Goal: Task Accomplishment & Management: Contribute content

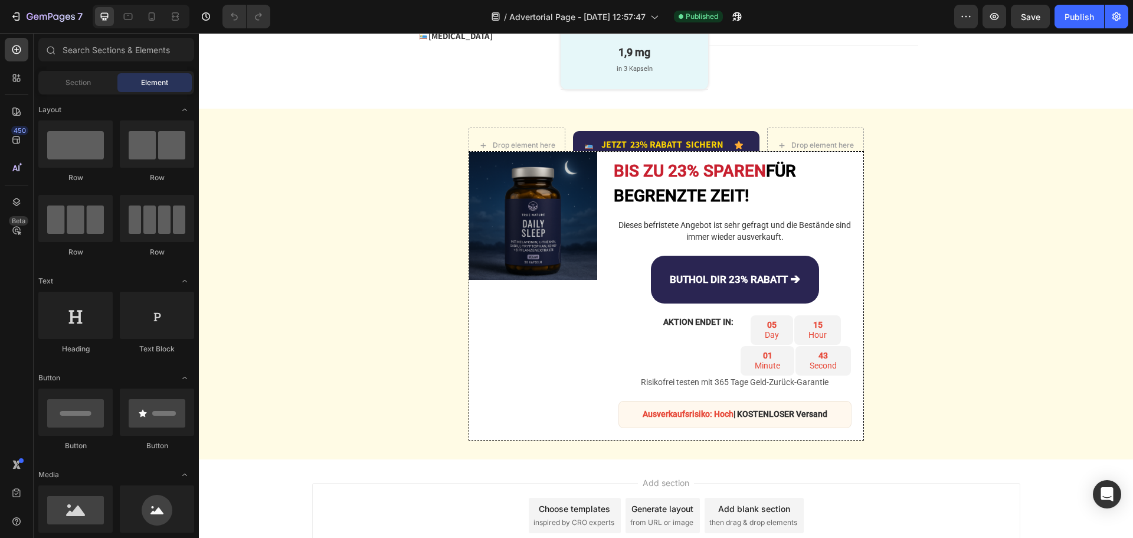
scroll to position [2753, 0]
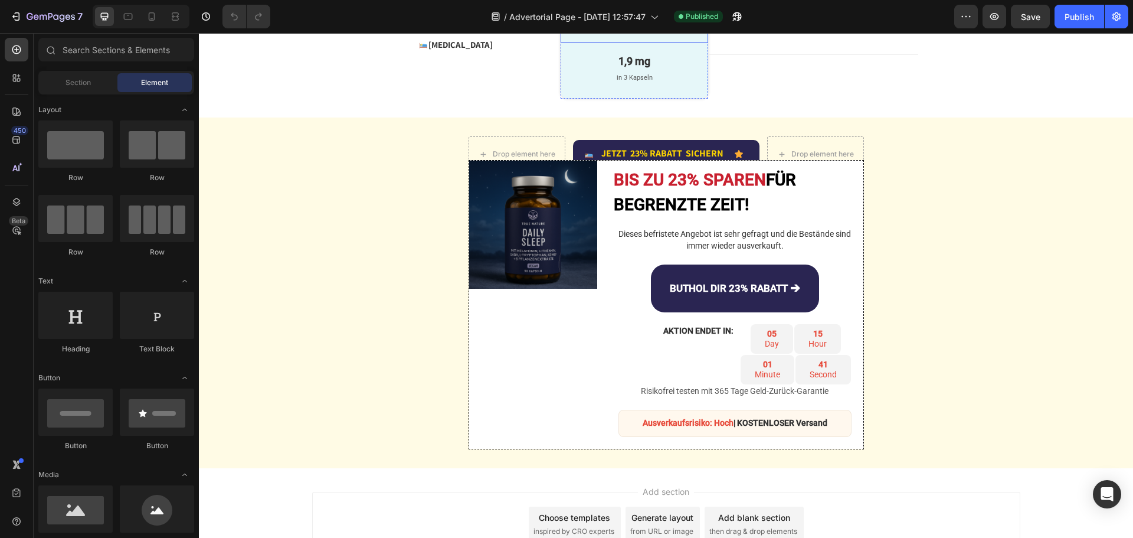
click at [561, 43] on div "1,9 mg Text Block in 3 Kapseln Text Block Row" at bounding box center [634, 15] width 147 height 55
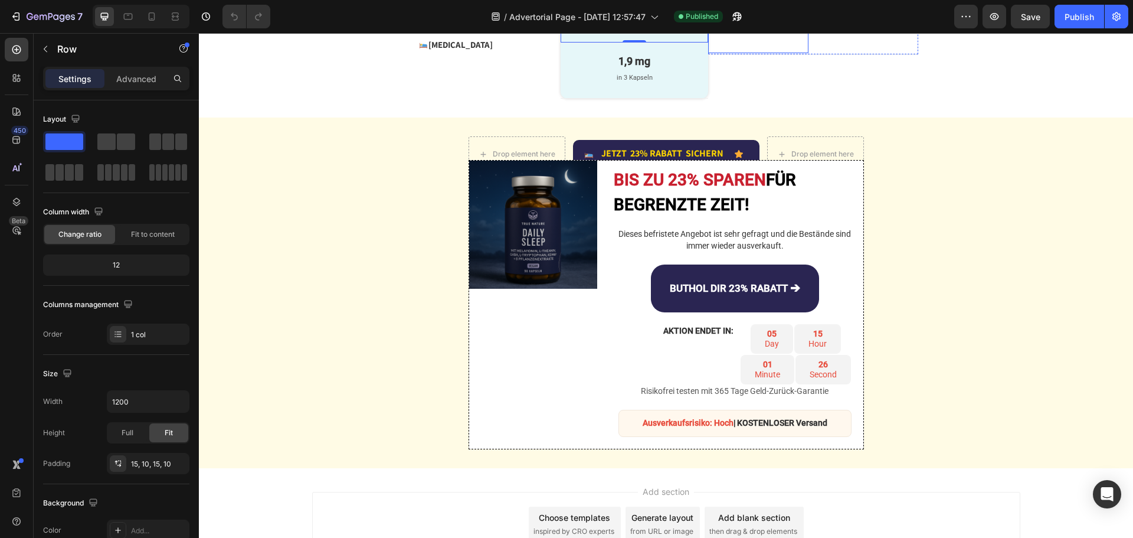
click at [752, 54] on div "Andere Komplexe Text Block Row" at bounding box center [758, 25] width 100 height 55
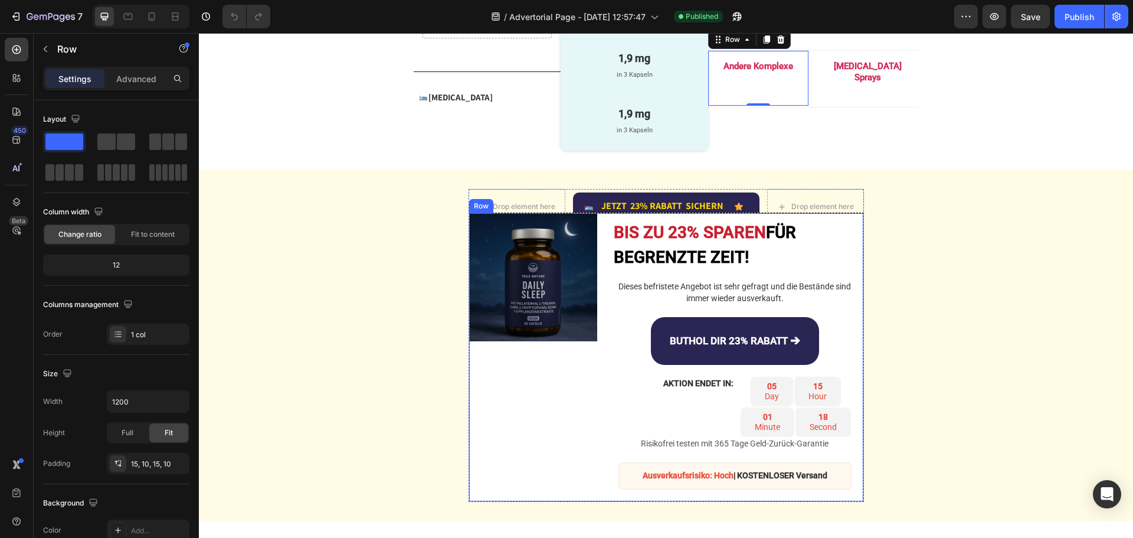
scroll to position [2694, 0]
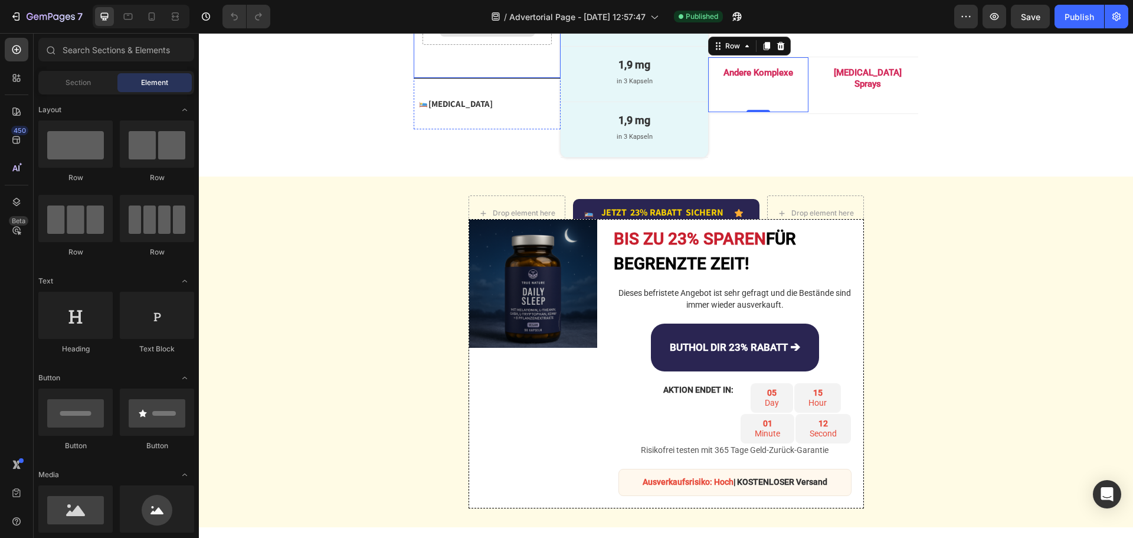
click at [445, 37] on div "Drop element here" at bounding box center [488, 27] width 96 height 19
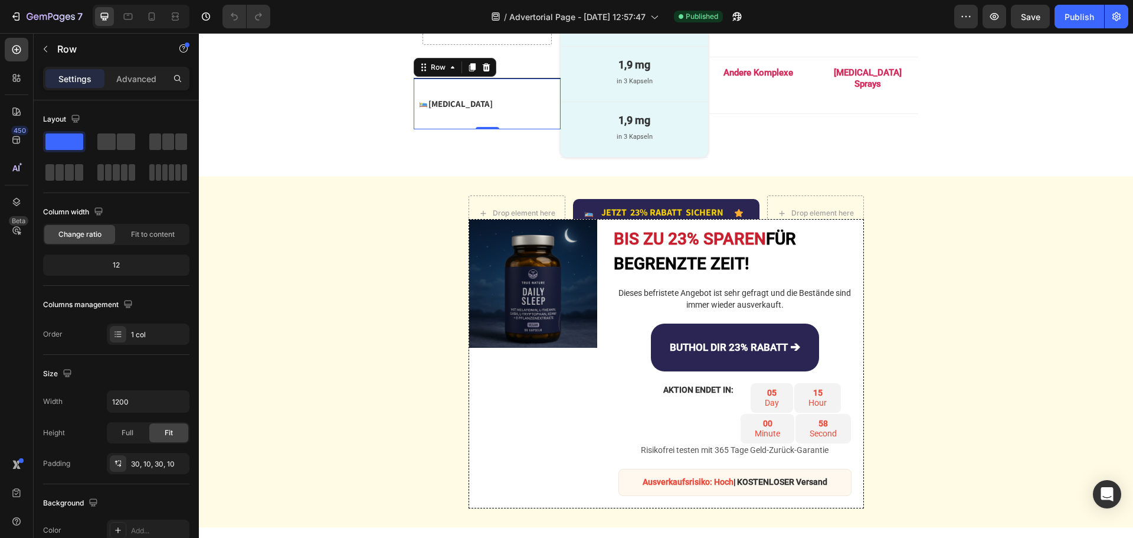
click at [514, 129] on div "Image Melatonin Text Block Advanced List Row 0" at bounding box center [487, 104] width 147 height 51
click at [468, 72] on icon at bounding box center [472, 67] width 9 height 9
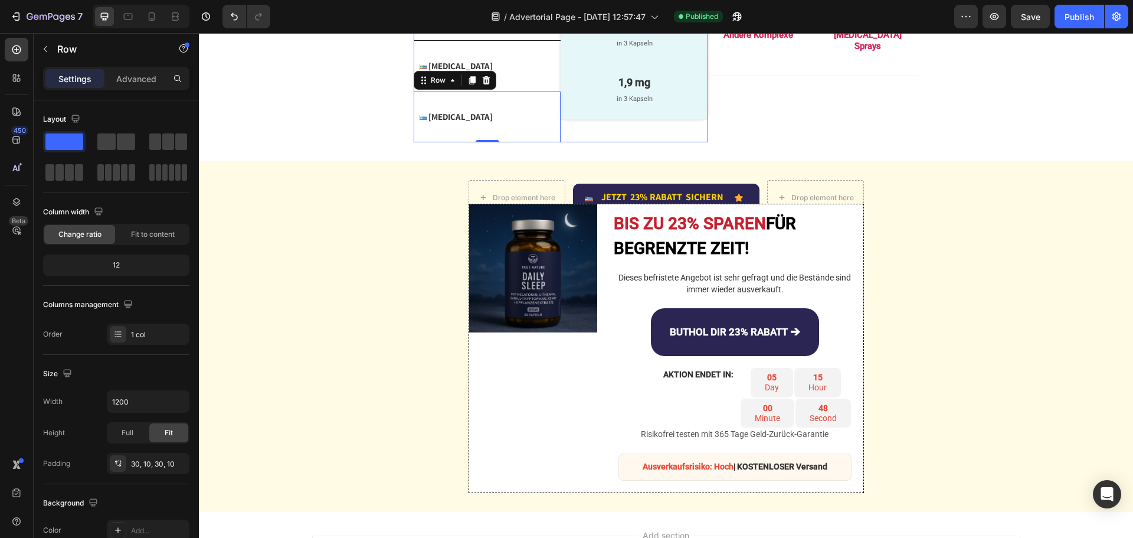
scroll to position [2753, 0]
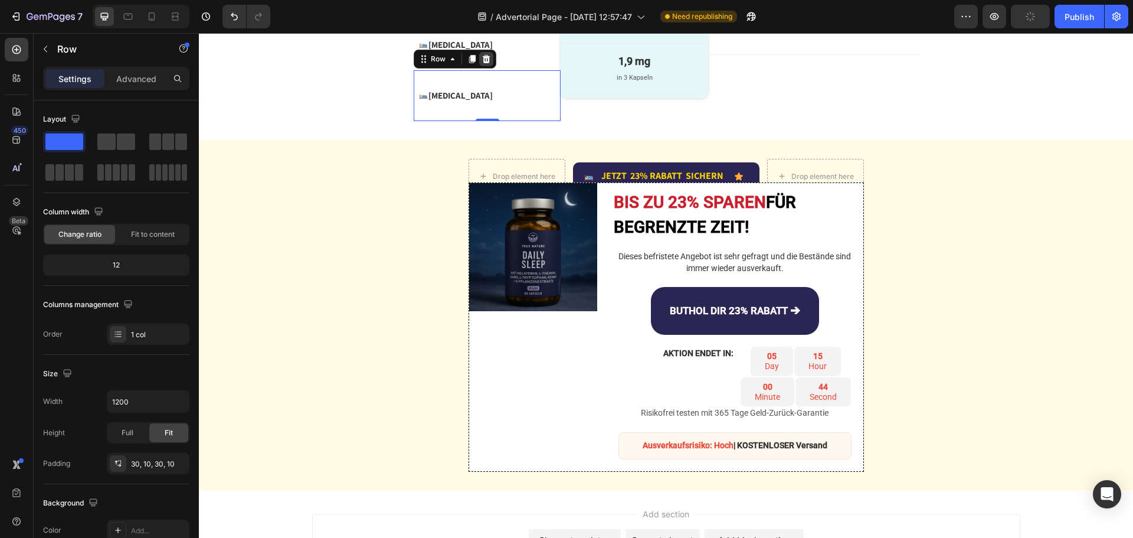
click at [482, 64] on icon at bounding box center [486, 58] width 9 height 9
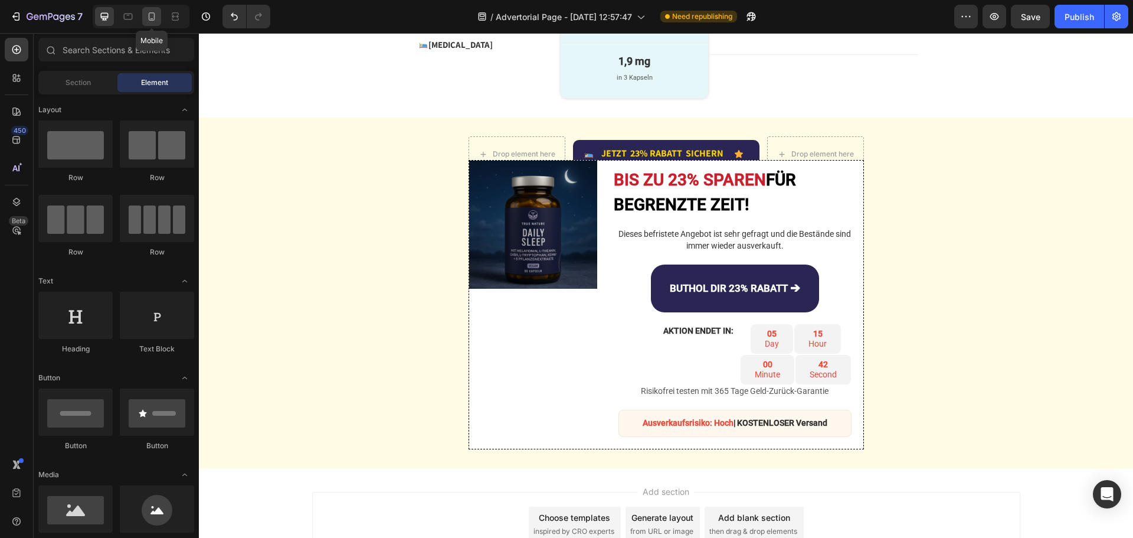
click at [150, 17] on icon at bounding box center [152, 17] width 12 height 12
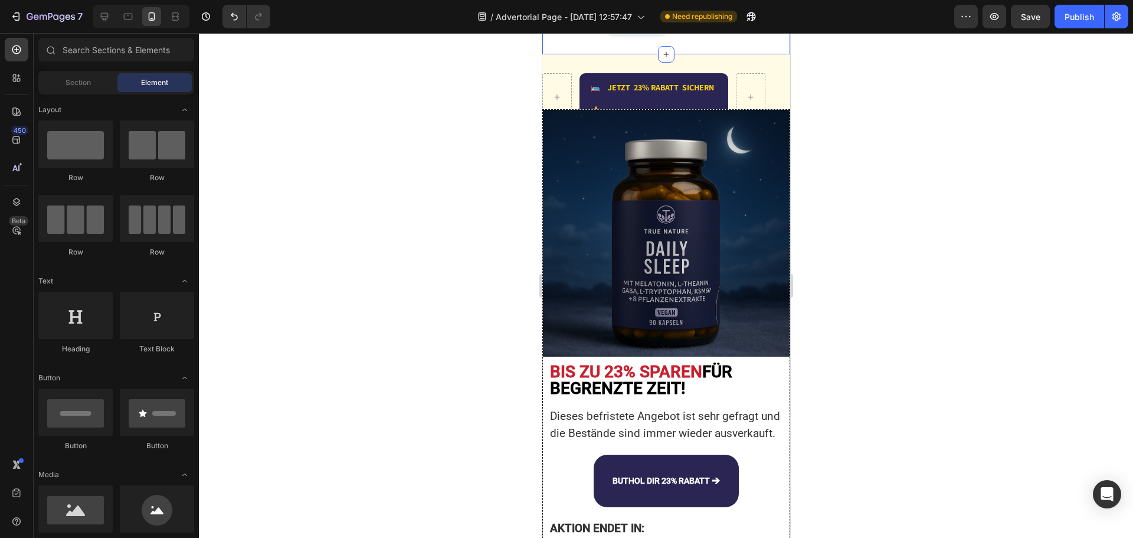
scroll to position [3462, 0]
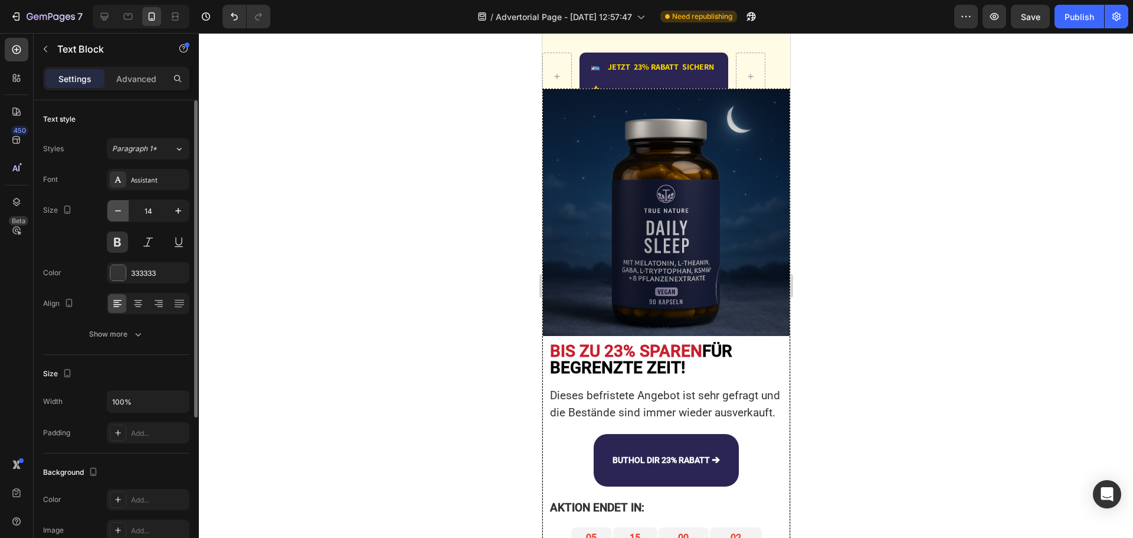
click at [116, 211] on icon "button" at bounding box center [118, 210] width 6 height 1
type input "12"
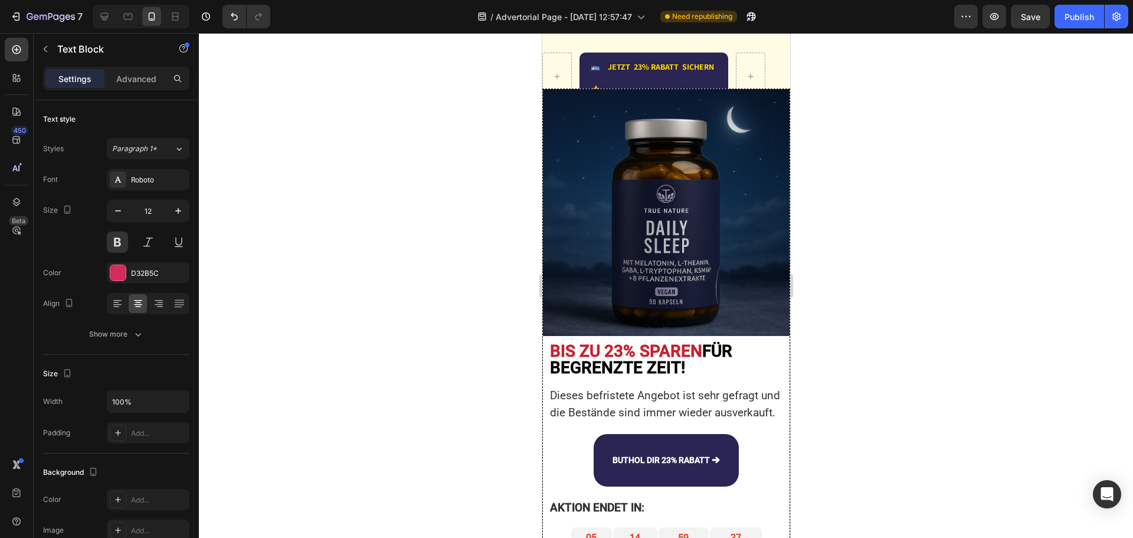
click at [107, 13] on icon at bounding box center [105, 17] width 8 height 8
type input "15"
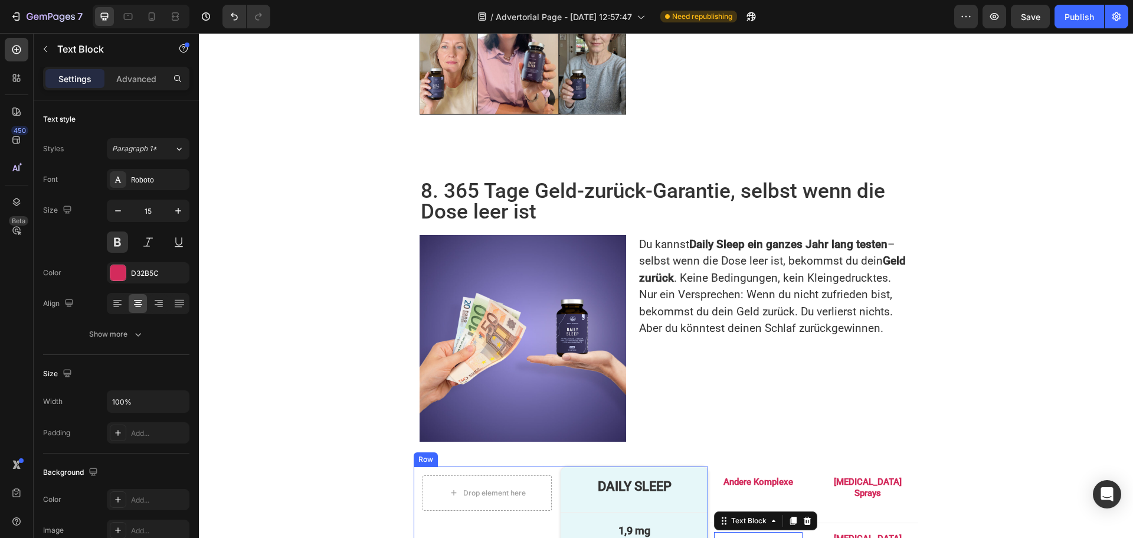
scroll to position [2592, 0]
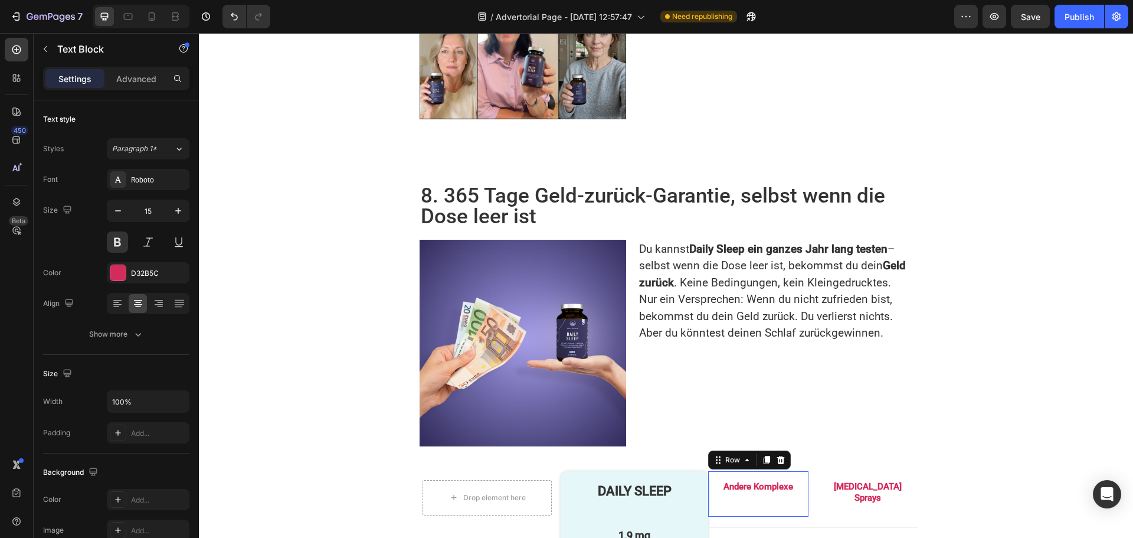
click at [714, 480] on div "Andere Komplexe Text Block" at bounding box center [758, 494] width 89 height 28
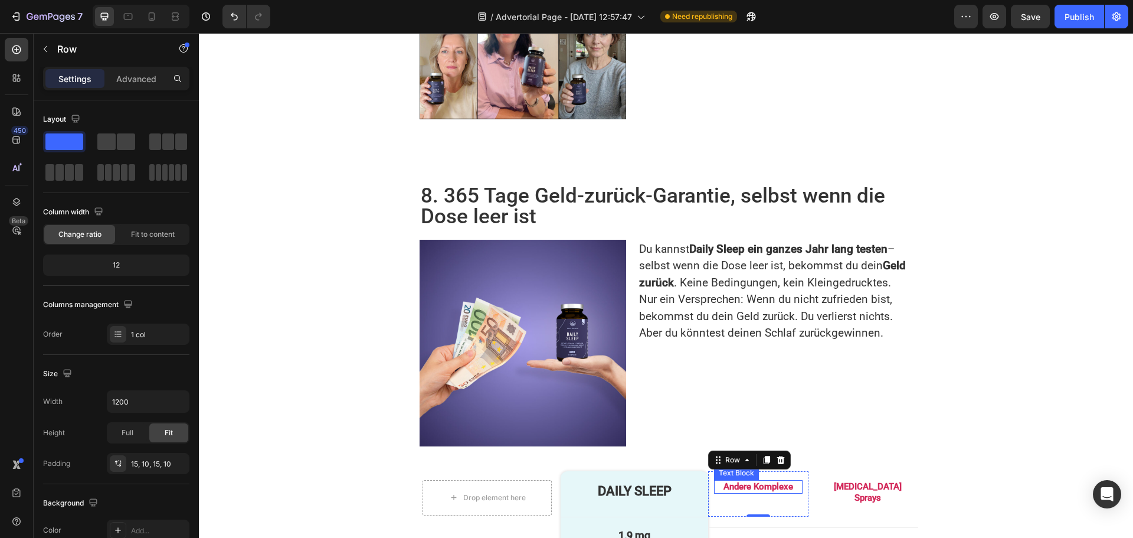
click at [739, 481] on p "Andere Komplexe" at bounding box center [759, 487] width 86 height 12
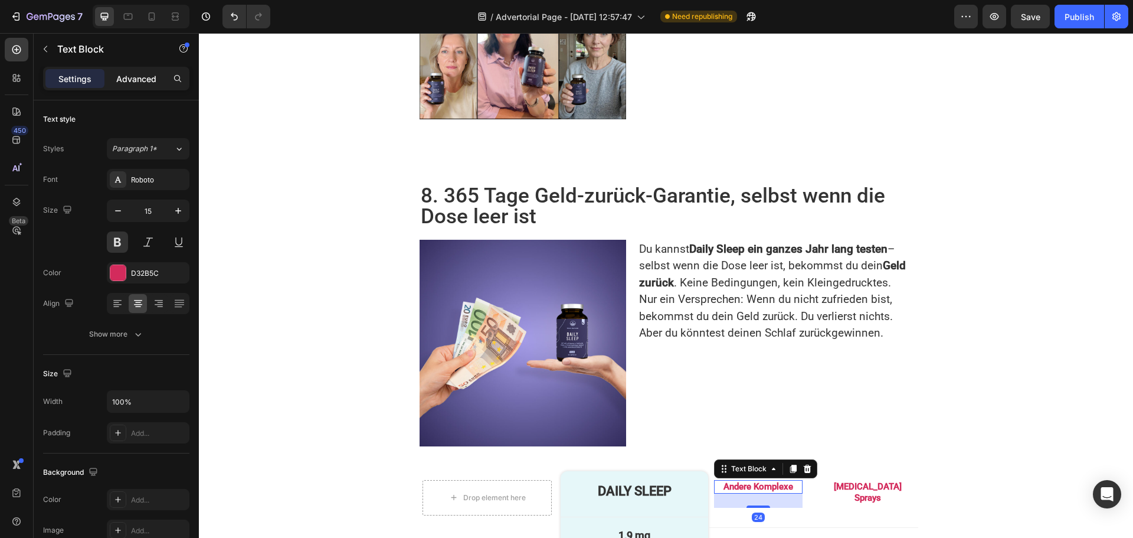
click at [133, 82] on p "Advanced" at bounding box center [136, 79] width 40 height 12
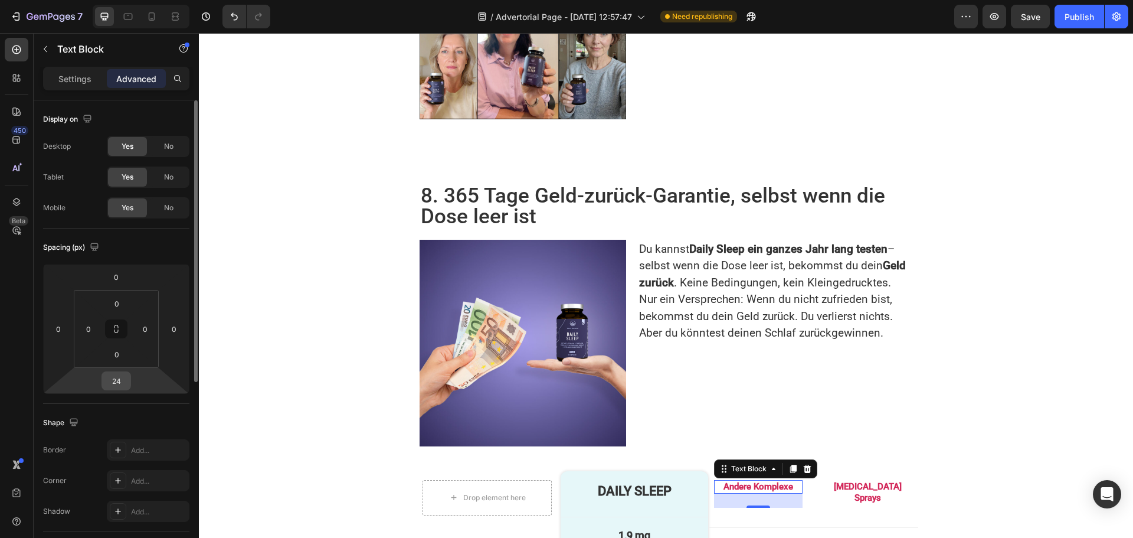
click at [123, 383] on input "24" at bounding box center [116, 381] width 24 height 18
type input "25"
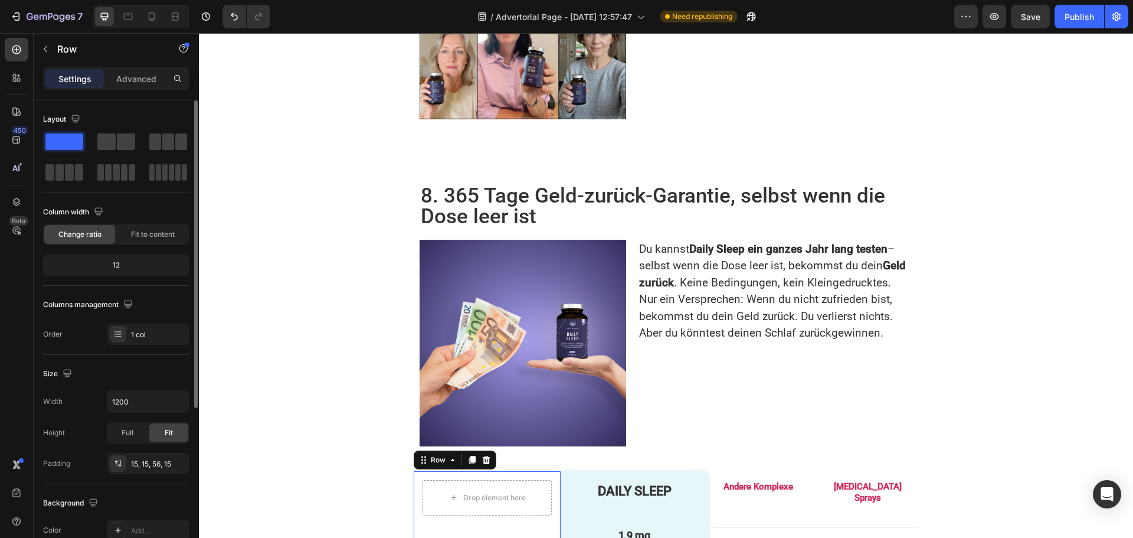
click at [465, 471] on div "Drop element here Row 0" at bounding box center [487, 510] width 147 height 78
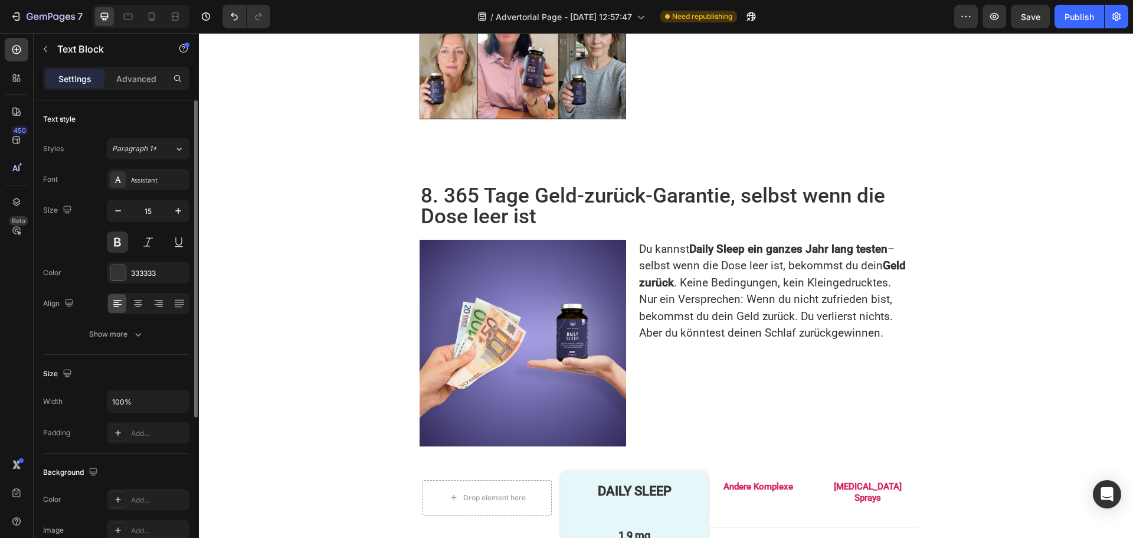
drag, startPoint x: 432, startPoint y: 360, endPoint x: 740, endPoint y: 315, distance: 311.9
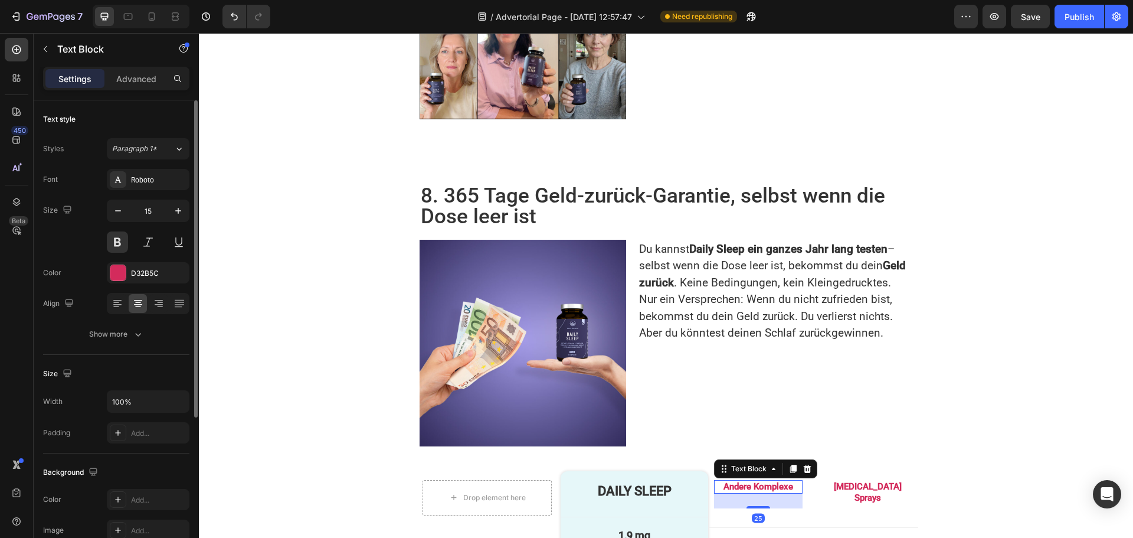
click at [757, 481] on p "Andere Komplexe" at bounding box center [759, 487] width 86 height 12
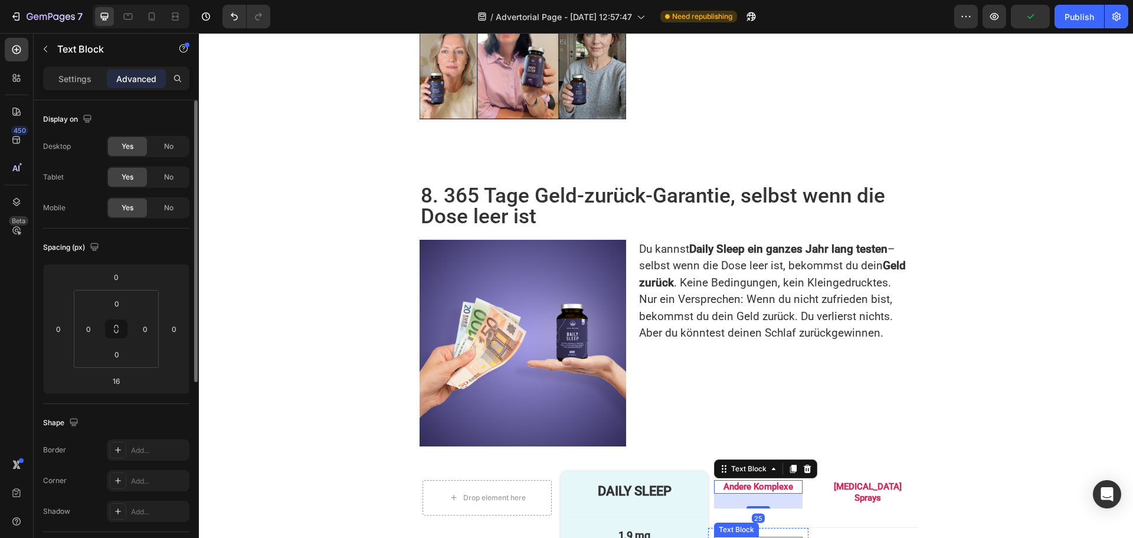
click at [736, 537] on p "[MEDICAL_DATA]" at bounding box center [759, 544] width 86 height 12
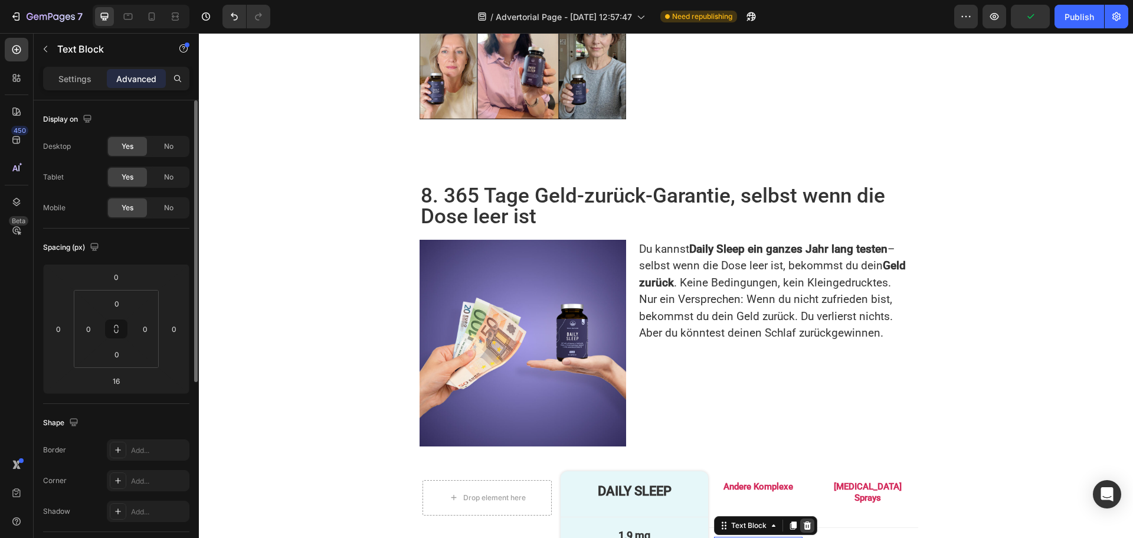
click at [803, 521] on icon at bounding box center [807, 525] width 9 height 9
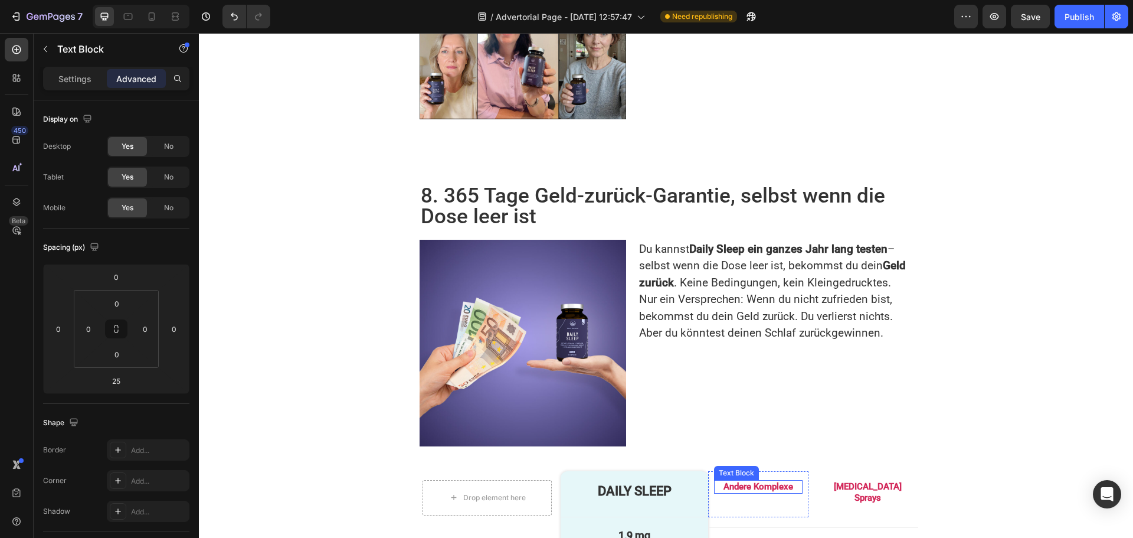
click at [734, 481] on p "Andere Komplexe" at bounding box center [759, 487] width 86 height 12
click at [789, 464] on icon at bounding box center [793, 468] width 9 height 9
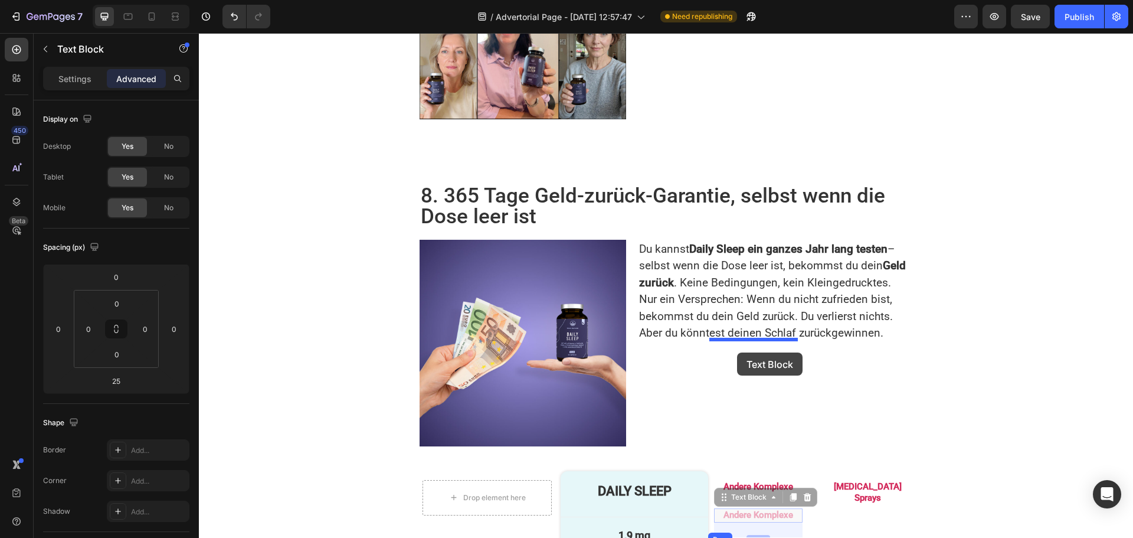
drag, startPoint x: 721, startPoint y: 284, endPoint x: 737, endPoint y: 352, distance: 70.4
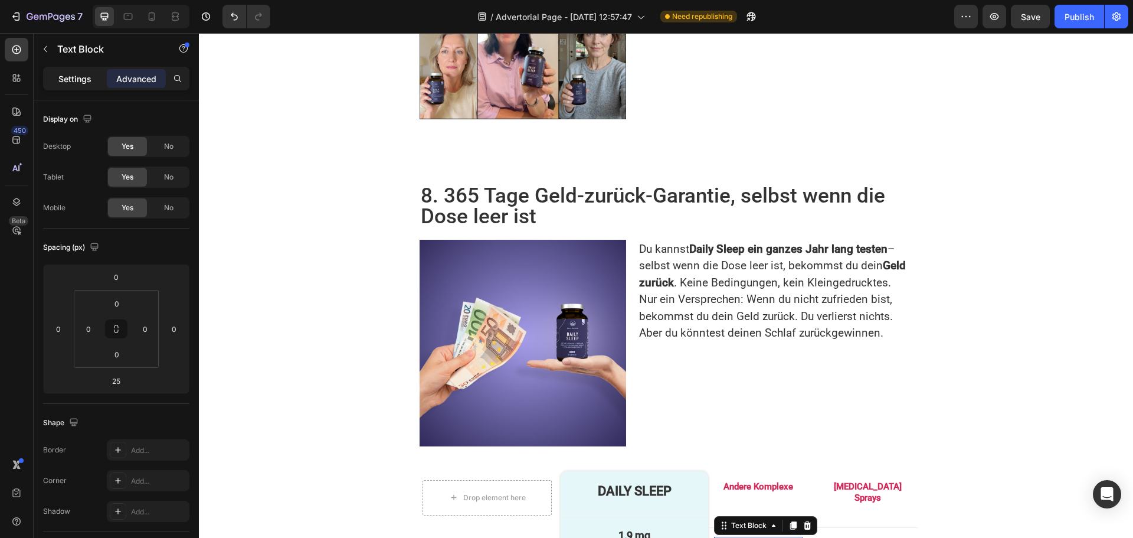
click at [84, 87] on div "Settings" at bounding box center [74, 78] width 59 height 19
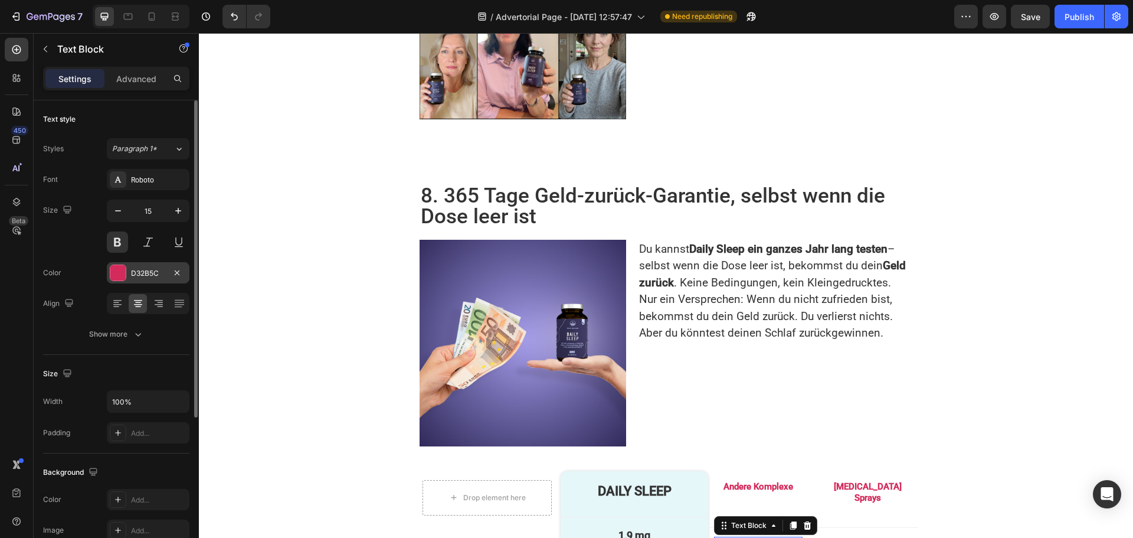
click at [153, 273] on div "D32B5C" at bounding box center [148, 273] width 34 height 11
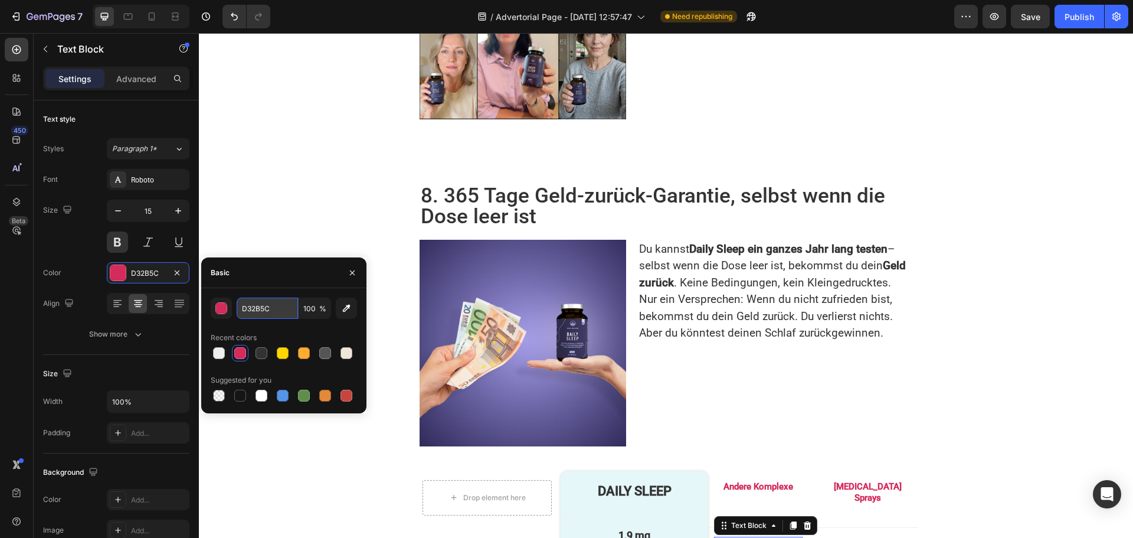
click at [273, 311] on input "D32B5C" at bounding box center [267, 308] width 61 height 21
paste input "rgb(51, 51, 51)"
type input "rgb(51, 51, 51)"
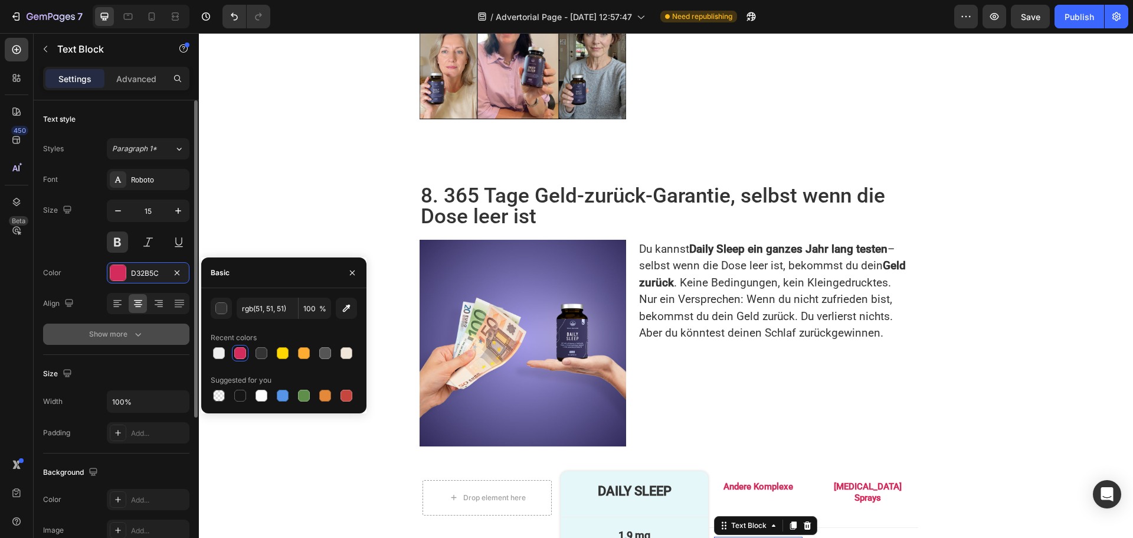
click at [119, 332] on div "Show more" at bounding box center [116, 334] width 55 height 12
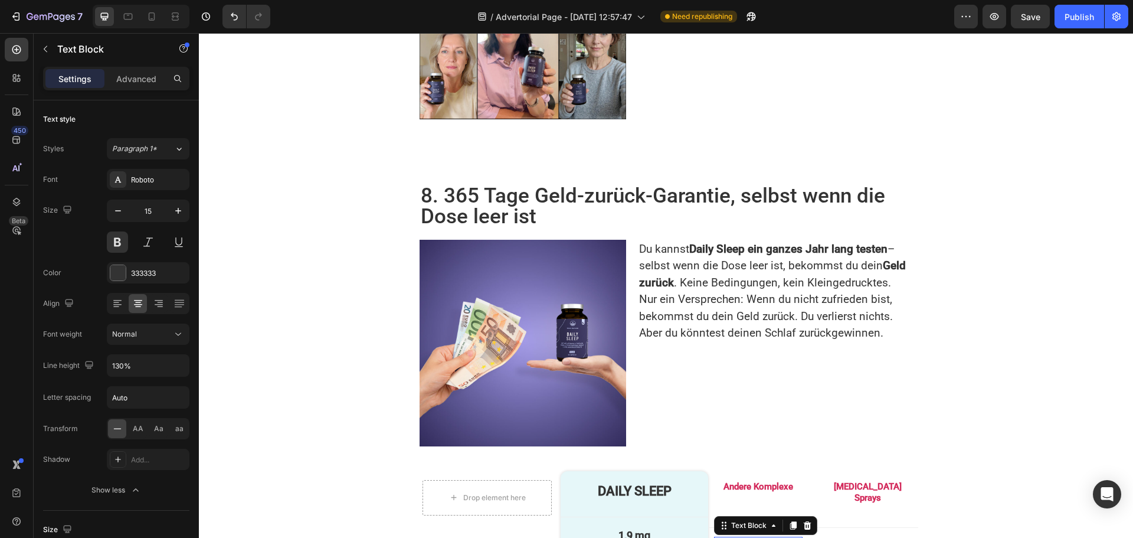
click at [754, 537] on p "Andere Komplexe" at bounding box center [759, 544] width 86 height 12
click at [120, 240] on button at bounding box center [117, 241] width 21 height 21
click at [759, 537] on p "_" at bounding box center [759, 544] width 86 height 12
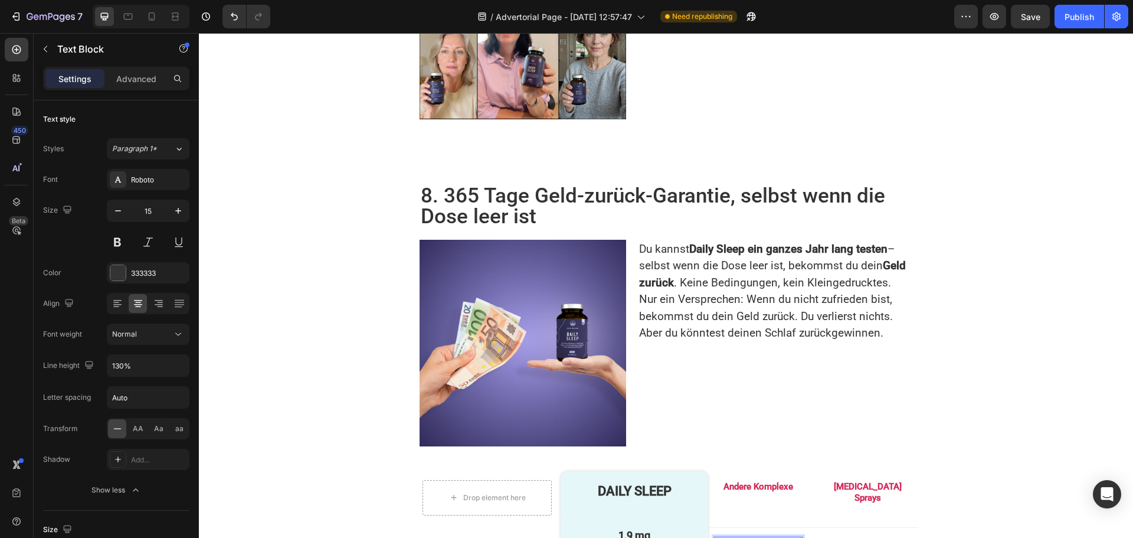
click at [757, 537] on p "-" at bounding box center [759, 544] width 86 height 12
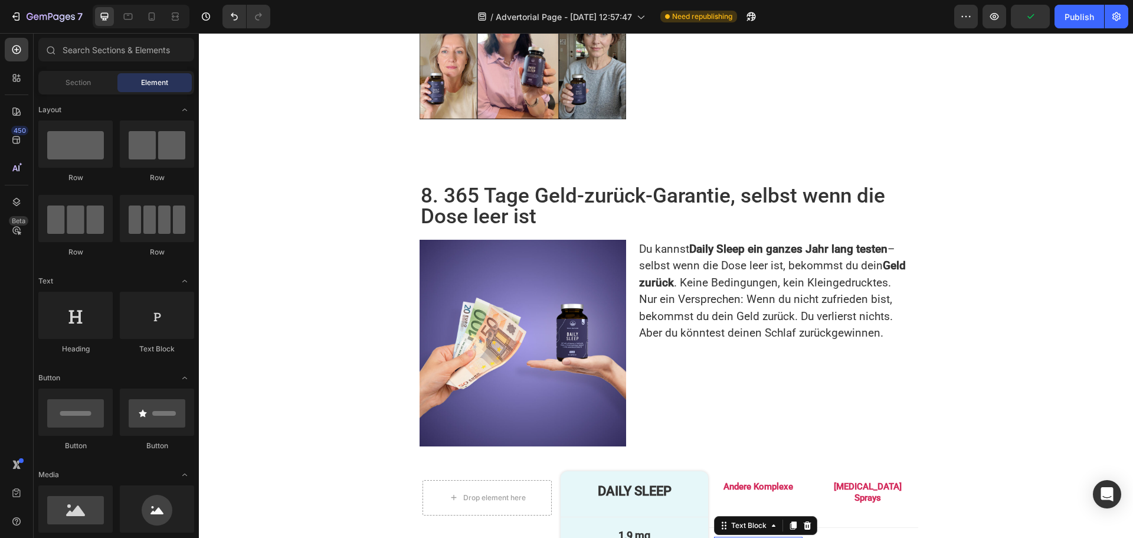
click at [763, 537] on p "–" at bounding box center [759, 544] width 86 height 12
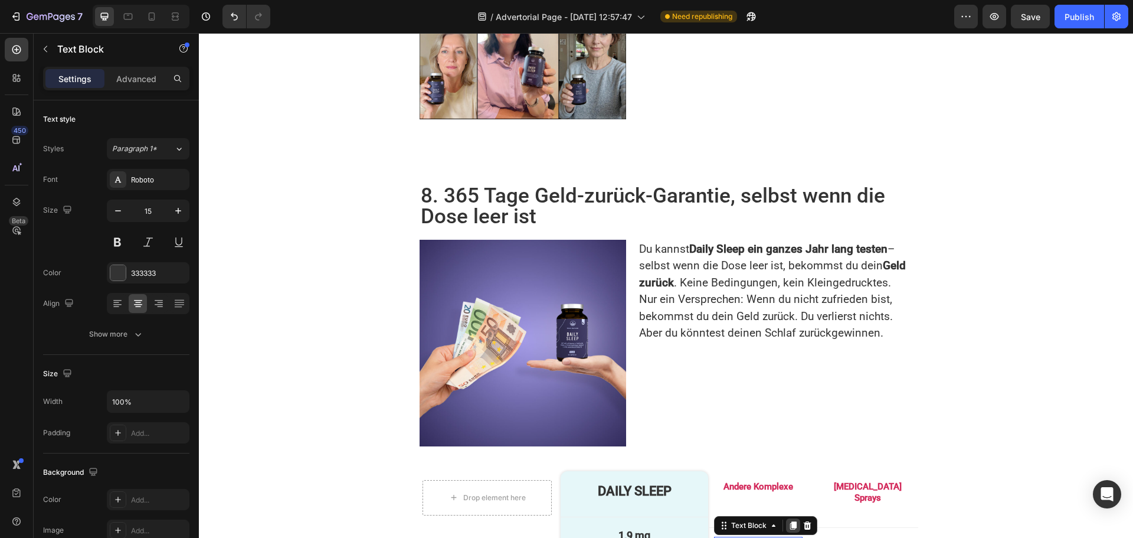
click at [790, 521] on icon at bounding box center [793, 525] width 6 height 8
drag, startPoint x: 714, startPoint y: 326, endPoint x: 848, endPoint y: 309, distance: 135.0
click at [862, 537] on p "–" at bounding box center [868, 544] width 86 height 12
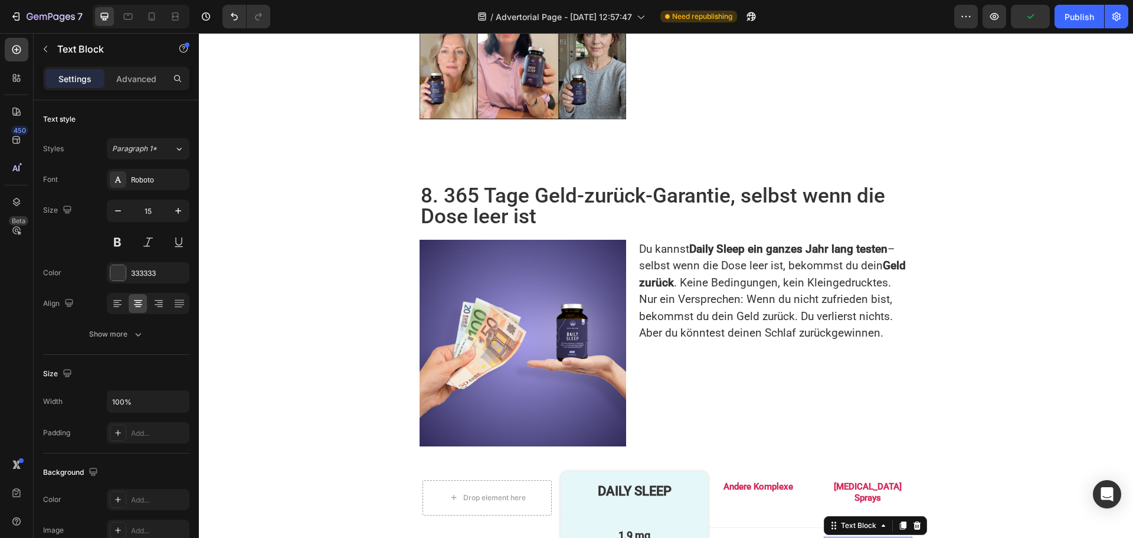
click at [862, 537] on p "–" at bounding box center [868, 544] width 86 height 12
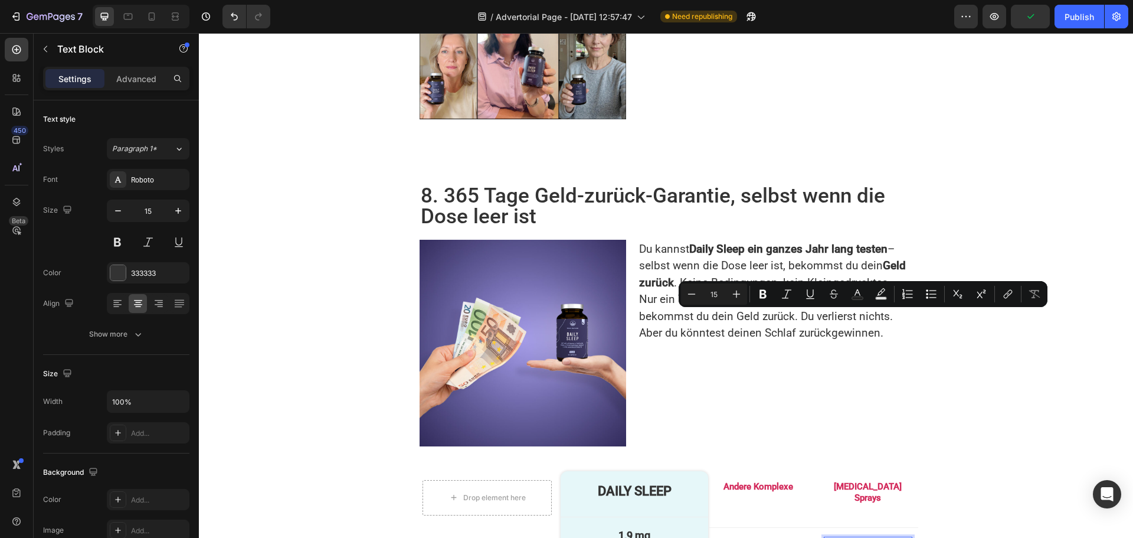
click at [862, 537] on p "–" at bounding box center [868, 544] width 86 height 12
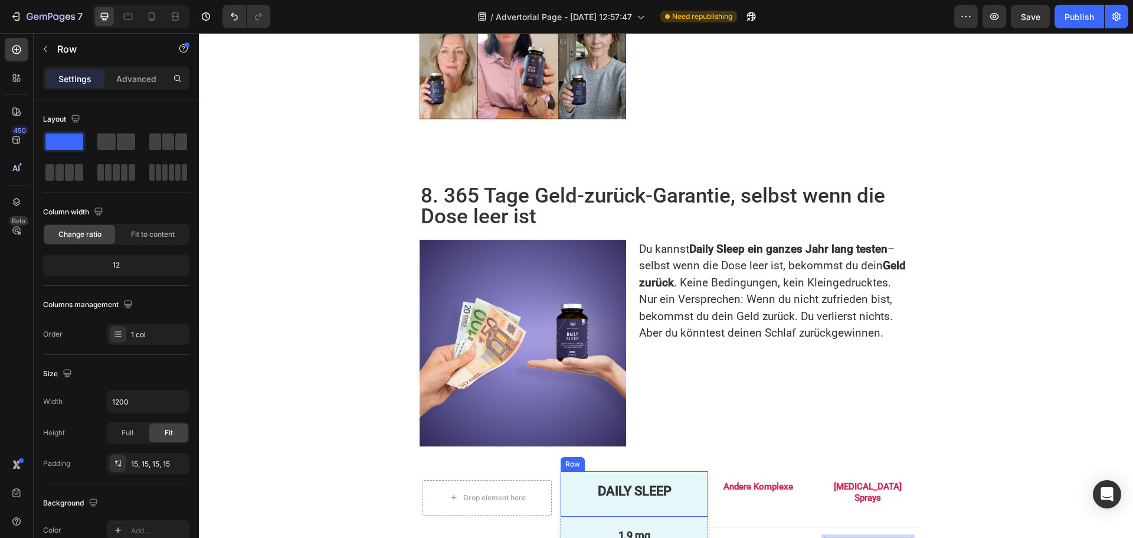
click at [591, 471] on div "DAILY SLEEP Text Block Row" at bounding box center [634, 494] width 147 height 46
click at [1075, 15] on div "Publish" at bounding box center [1080, 17] width 30 height 12
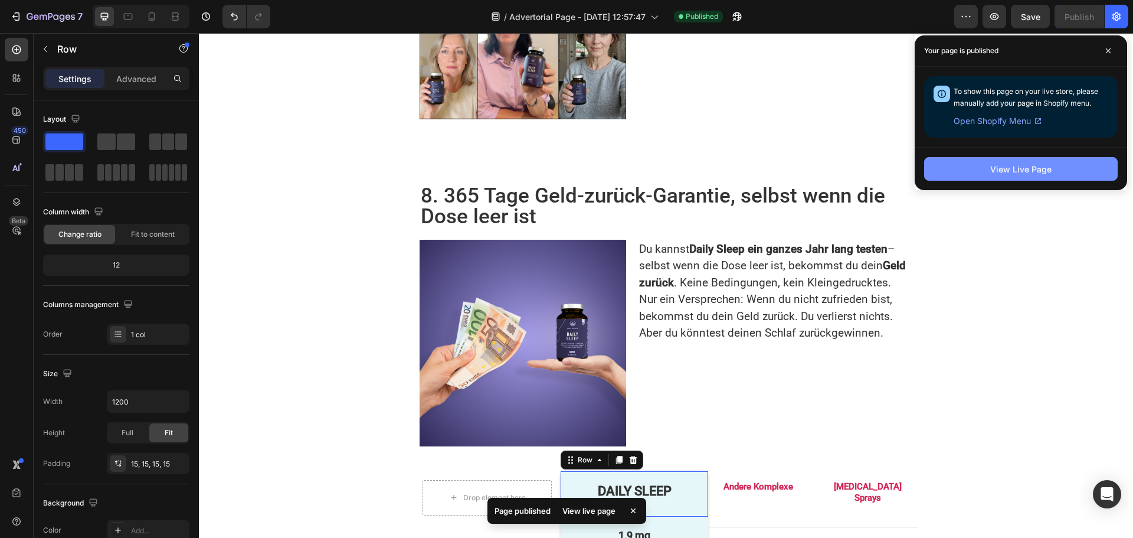
click at [1047, 167] on div "View Live Page" at bounding box center [1021, 169] width 61 height 12
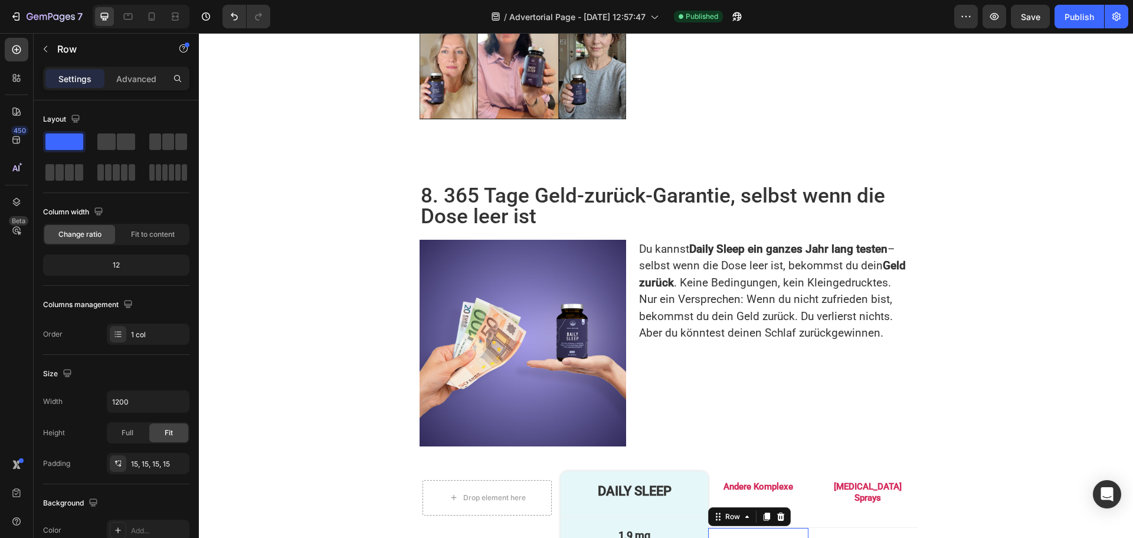
click at [143, 70] on div "Advanced" at bounding box center [136, 78] width 59 height 19
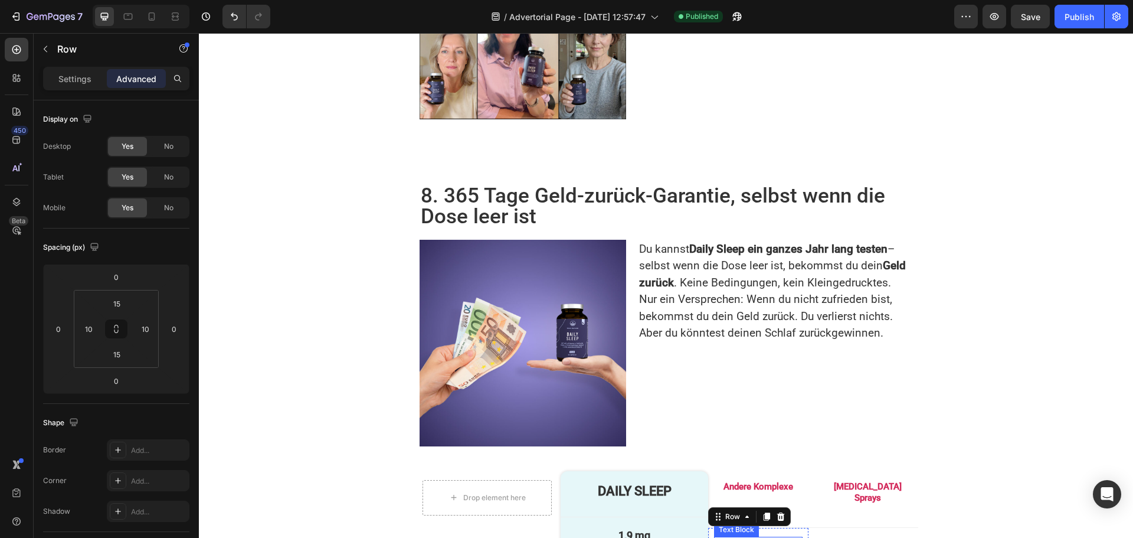
click at [752, 537] on p "–" at bounding box center [759, 544] width 86 height 12
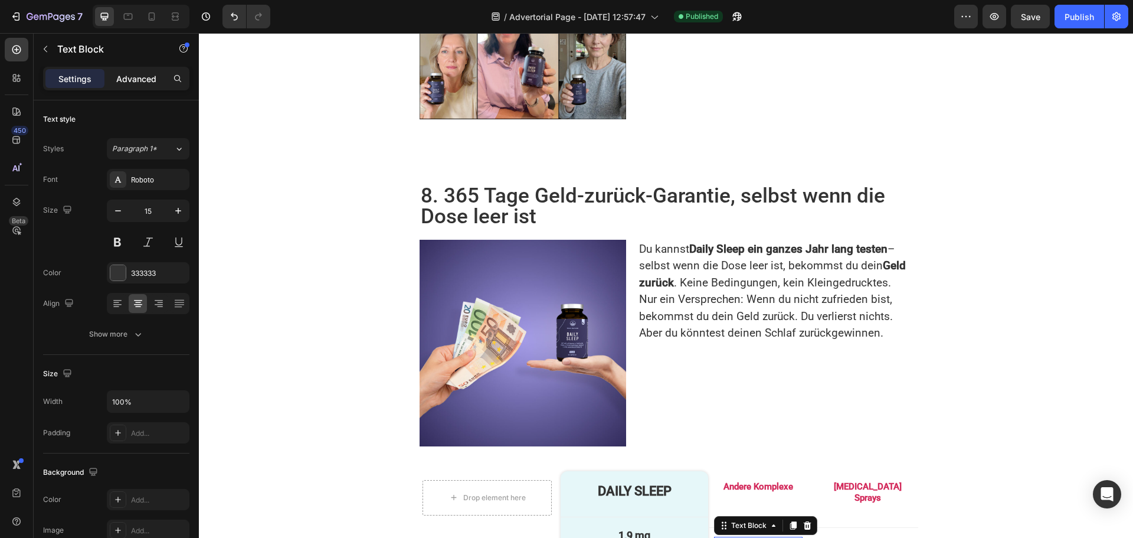
click at [135, 71] on div "Advanced" at bounding box center [136, 78] width 59 height 19
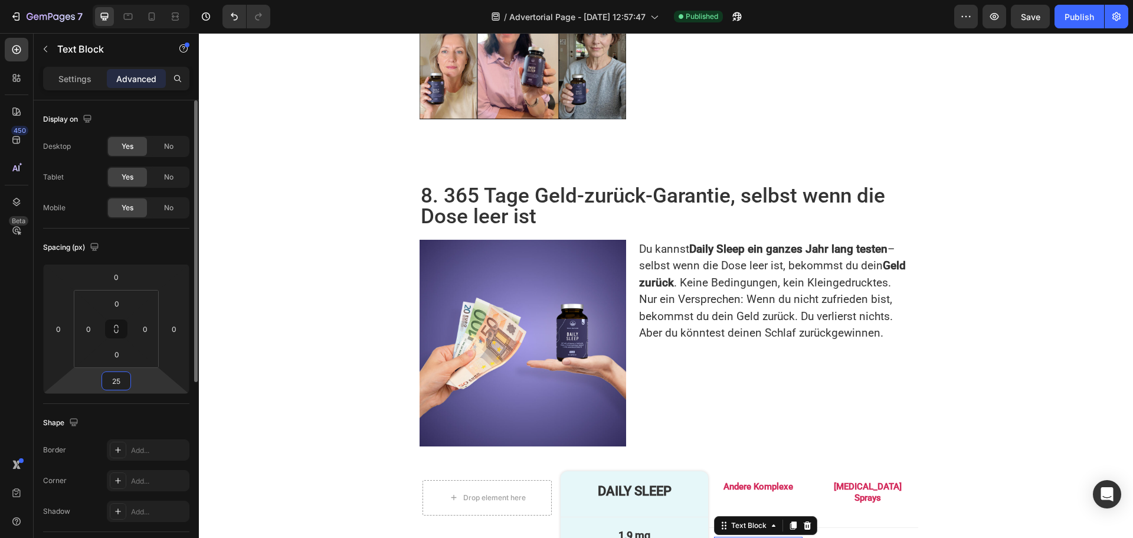
click at [125, 383] on input "25" at bounding box center [116, 381] width 24 height 18
type input "30"
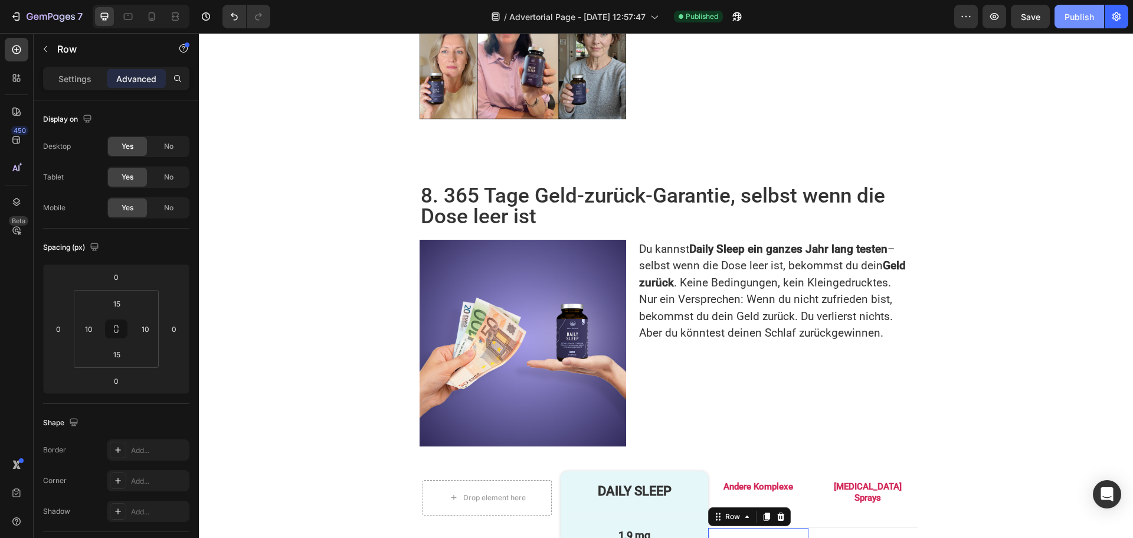
click at [1079, 21] on div "Publish" at bounding box center [1080, 17] width 30 height 12
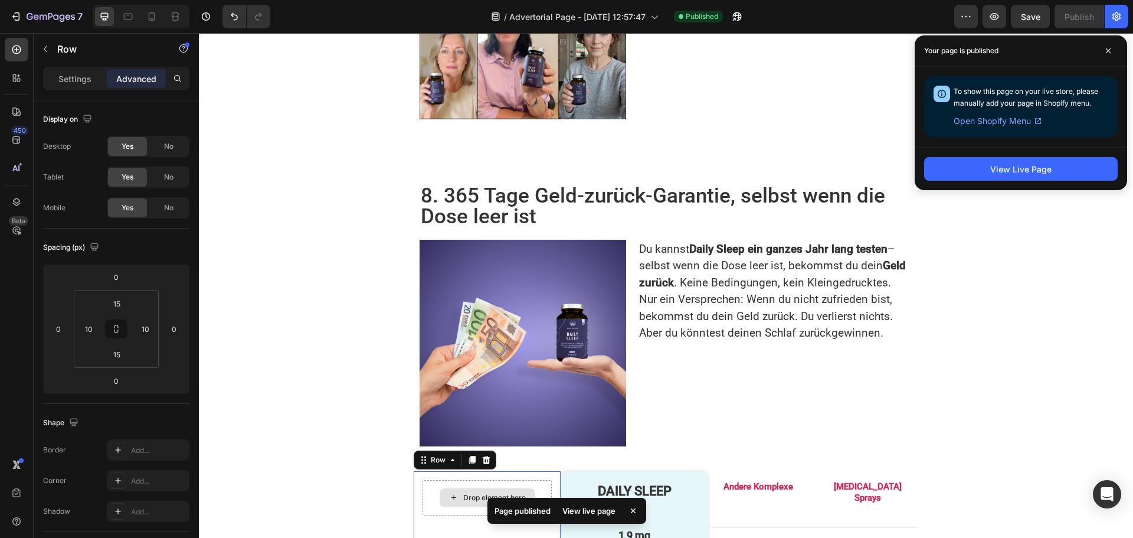
click at [424, 480] on div "Drop element here" at bounding box center [487, 497] width 129 height 35
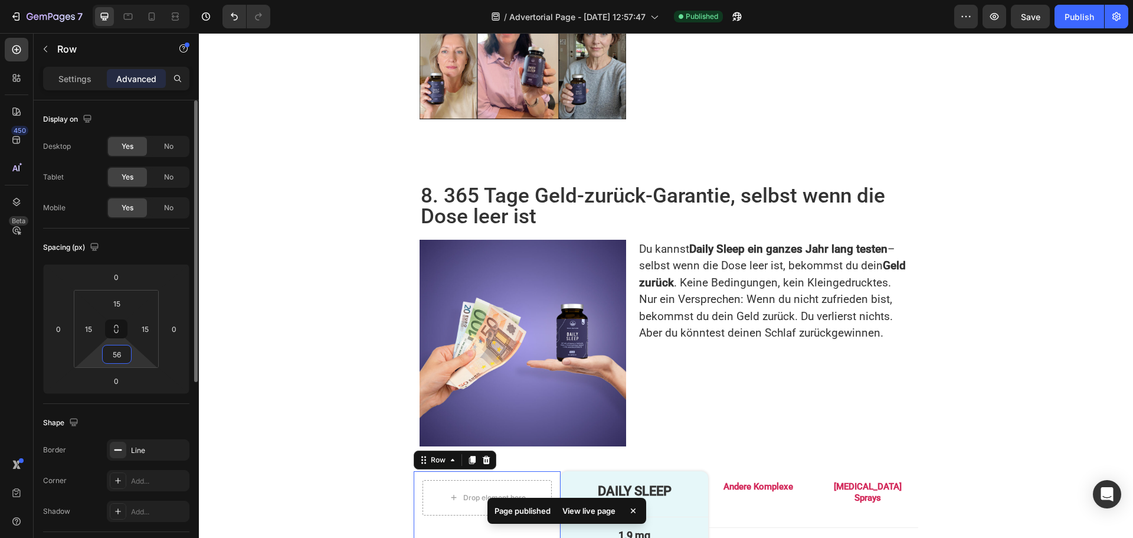
click at [121, 352] on input "56" at bounding box center [117, 354] width 24 height 18
type input "57"
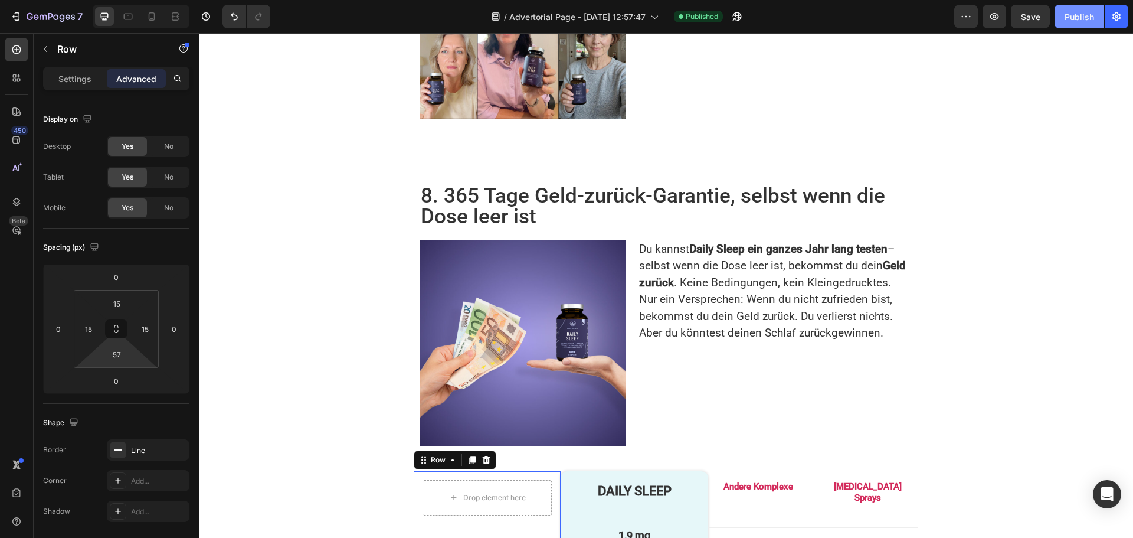
drag, startPoint x: 1076, startPoint y: 21, endPoint x: 917, endPoint y: 53, distance: 162.7
click at [1076, 21] on div "Publish" at bounding box center [1080, 17] width 30 height 12
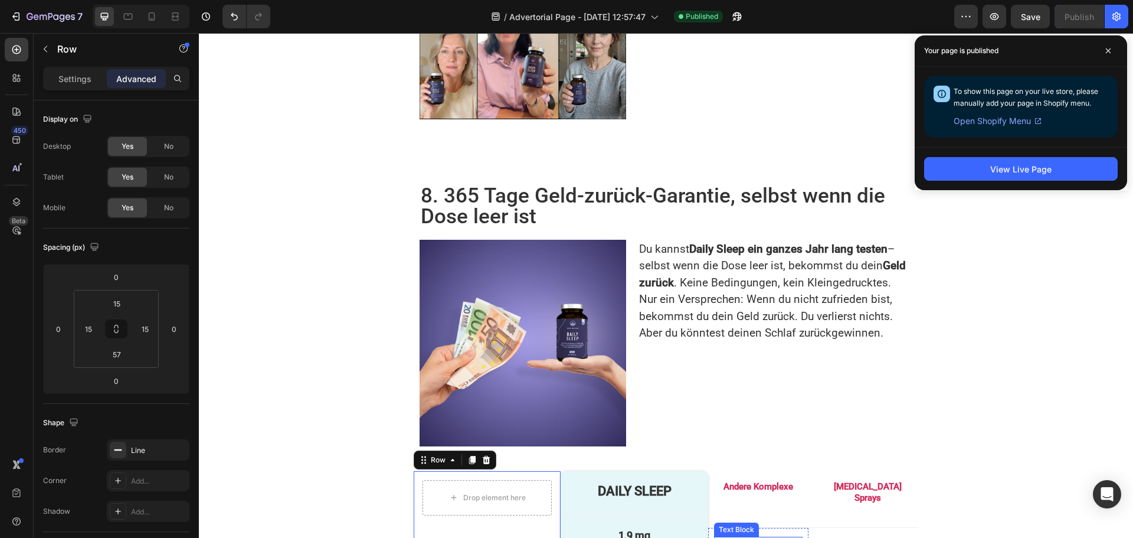
click at [746, 537] on p "–" at bounding box center [759, 544] width 86 height 12
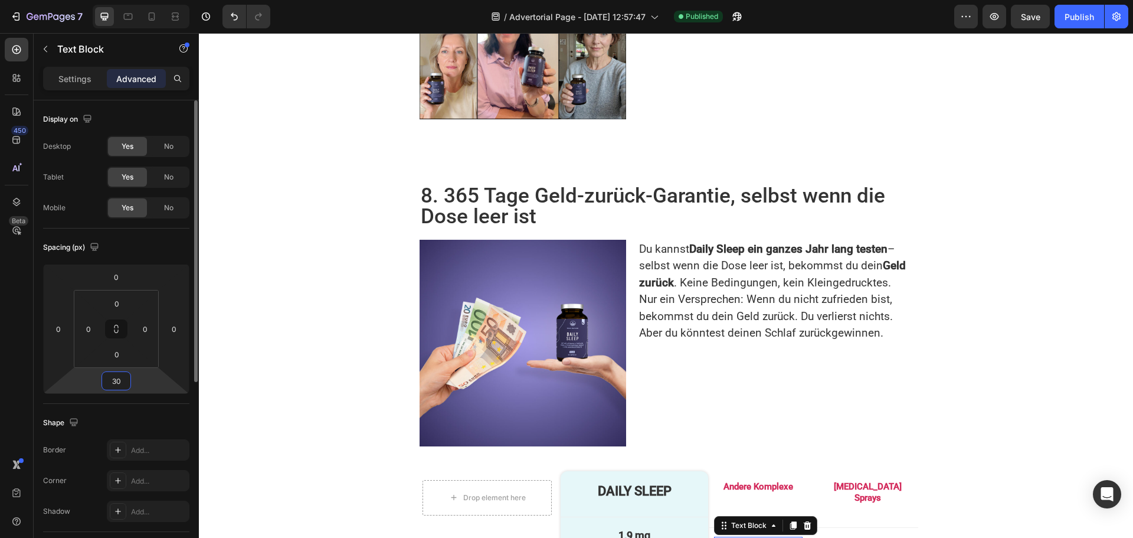
click at [121, 378] on input "30" at bounding box center [116, 381] width 24 height 18
type input "32"
click at [1063, 18] on button "Publish" at bounding box center [1080, 17] width 50 height 24
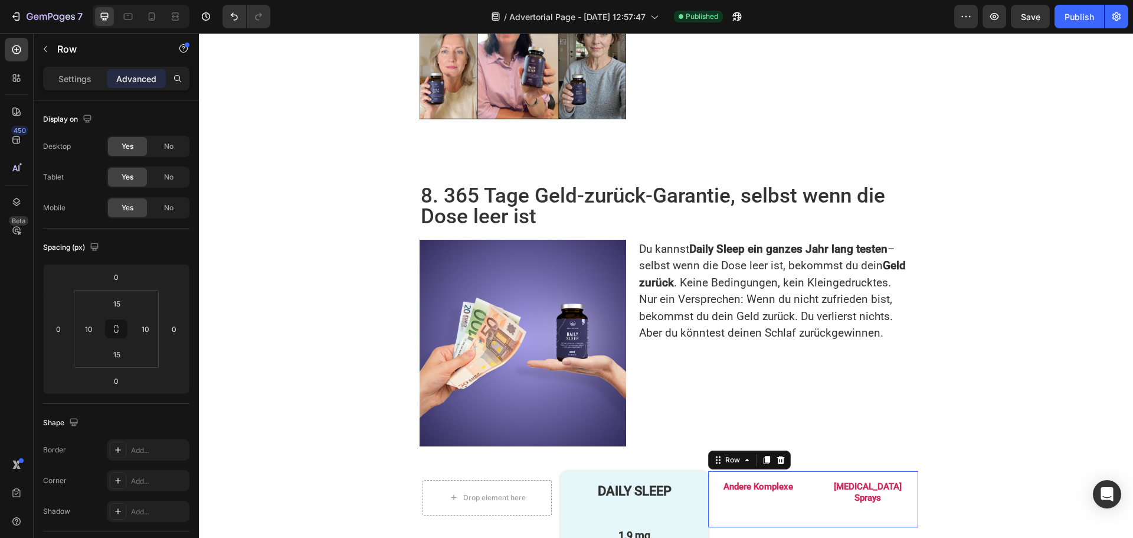
click at [808, 471] on div "Andere Komplexe Text Block Row Melatonin Sprays Text Block Row Row 0" at bounding box center [813, 499] width 210 height 57
click at [144, 450] on div "Line" at bounding box center [148, 450] width 34 height 11
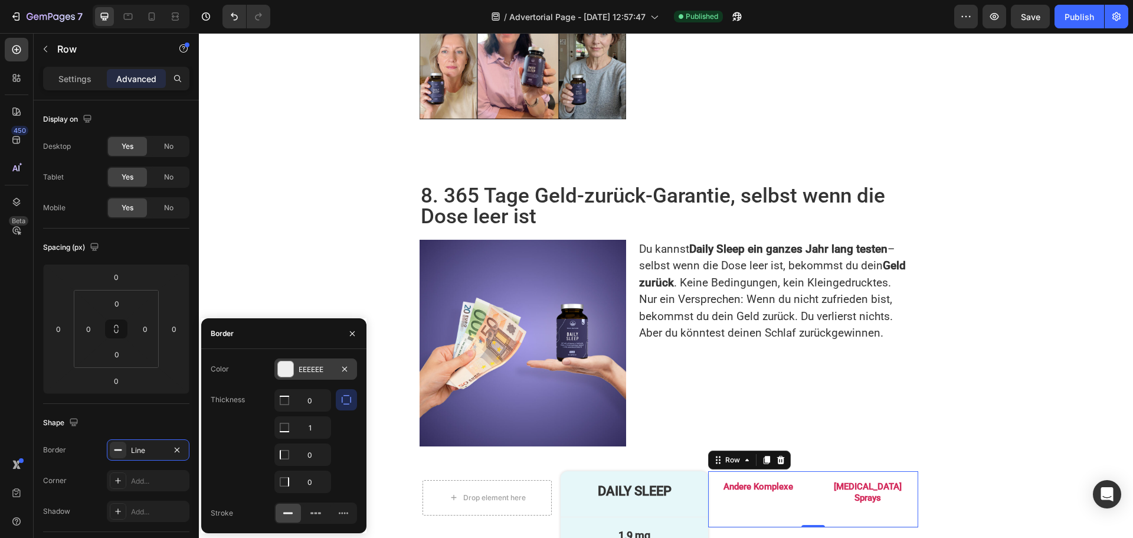
click at [310, 374] on div "EEEEEE" at bounding box center [316, 369] width 34 height 11
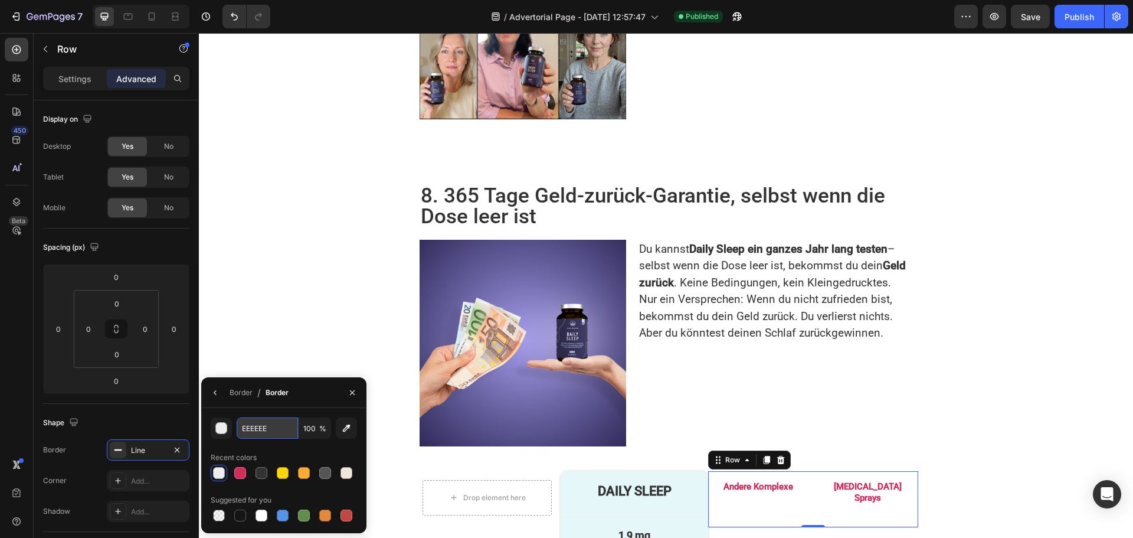
click at [264, 432] on input "EEEEEE" at bounding box center [267, 427] width 61 height 21
click at [421, 471] on div "Drop element here Row" at bounding box center [487, 510] width 147 height 79
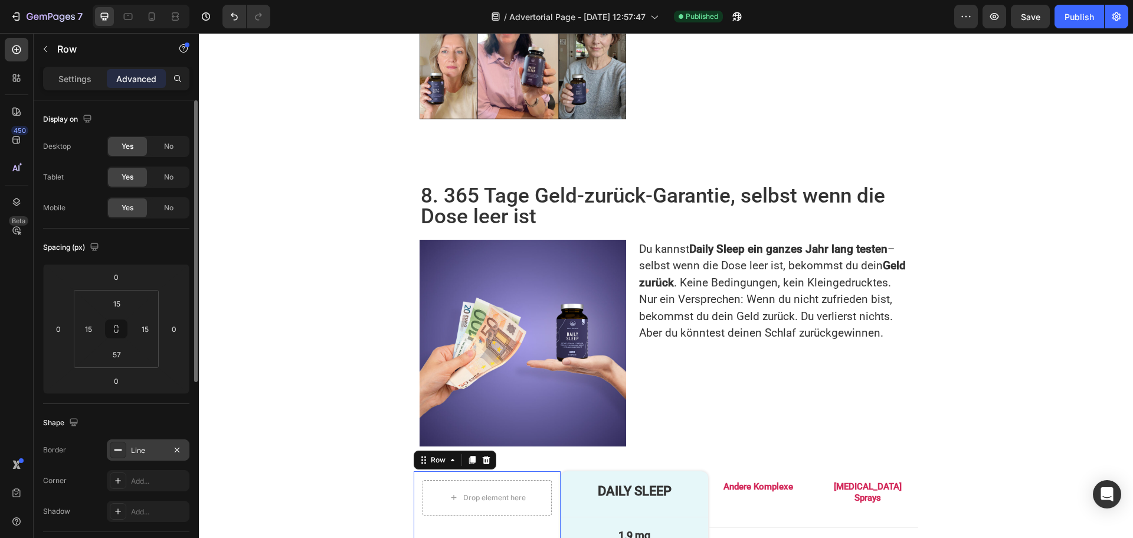
click at [133, 450] on div "Line" at bounding box center [148, 450] width 34 height 11
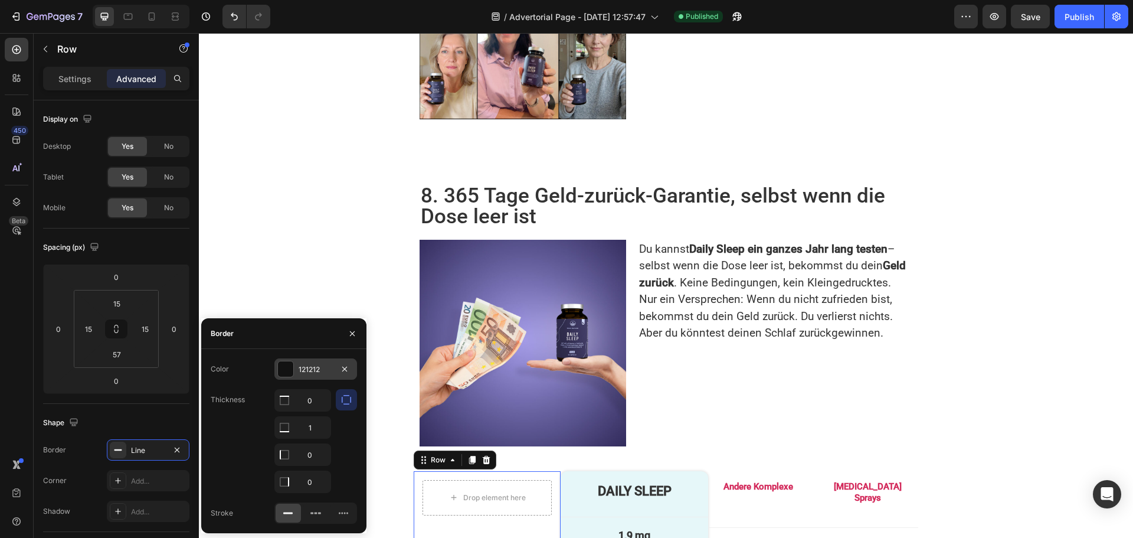
click at [308, 371] on div "121212" at bounding box center [316, 369] width 34 height 11
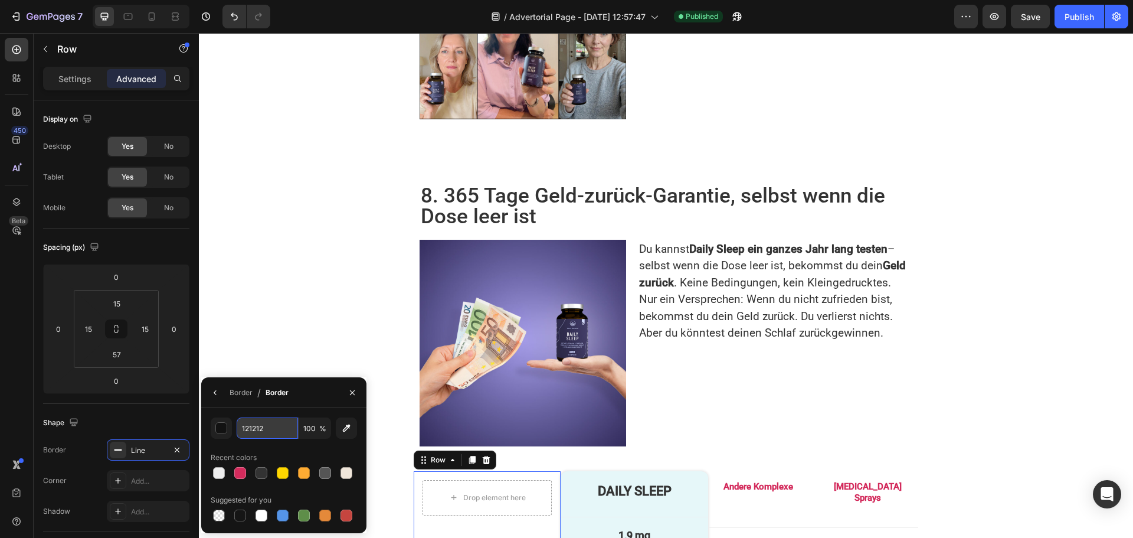
click at [270, 432] on input "121212" at bounding box center [267, 427] width 61 height 21
paste input "EEEEEE"
type input "EEEEEE"
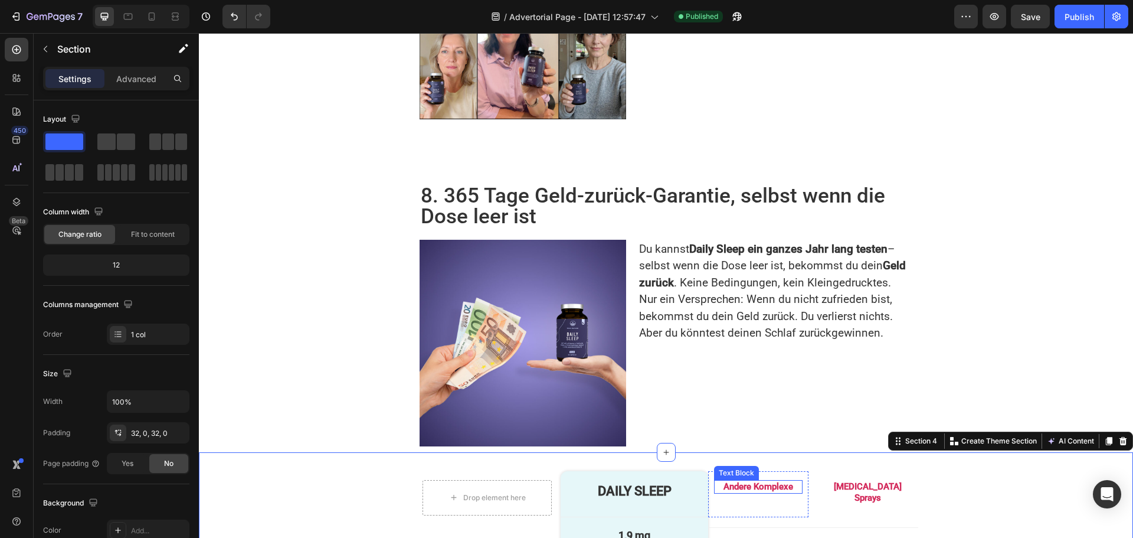
click at [753, 481] on p "Andere Komplexe" at bounding box center [759, 487] width 86 height 12
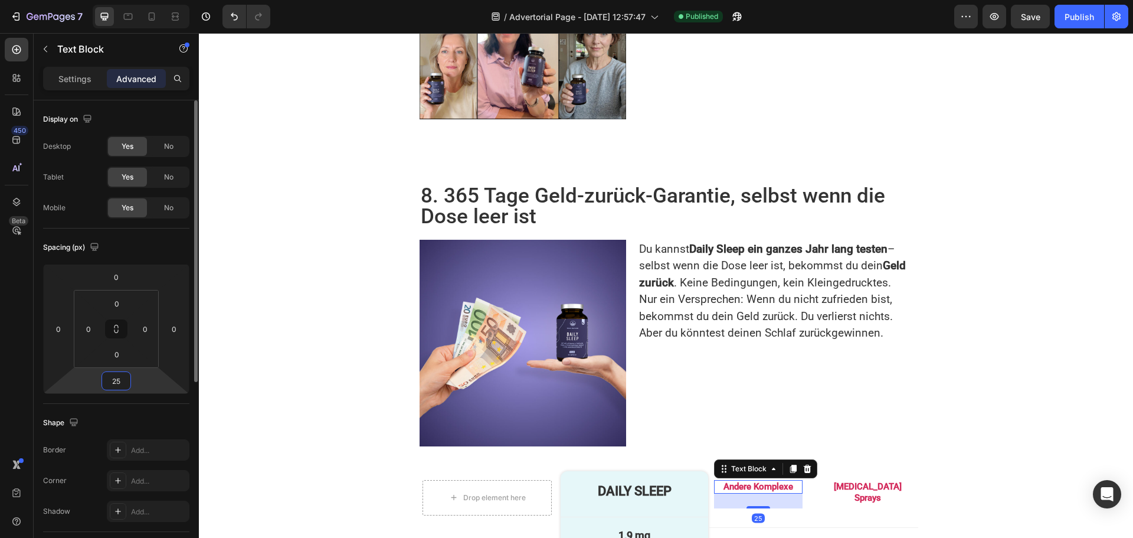
click at [123, 380] on input "25" at bounding box center [116, 381] width 24 height 18
type input "0"
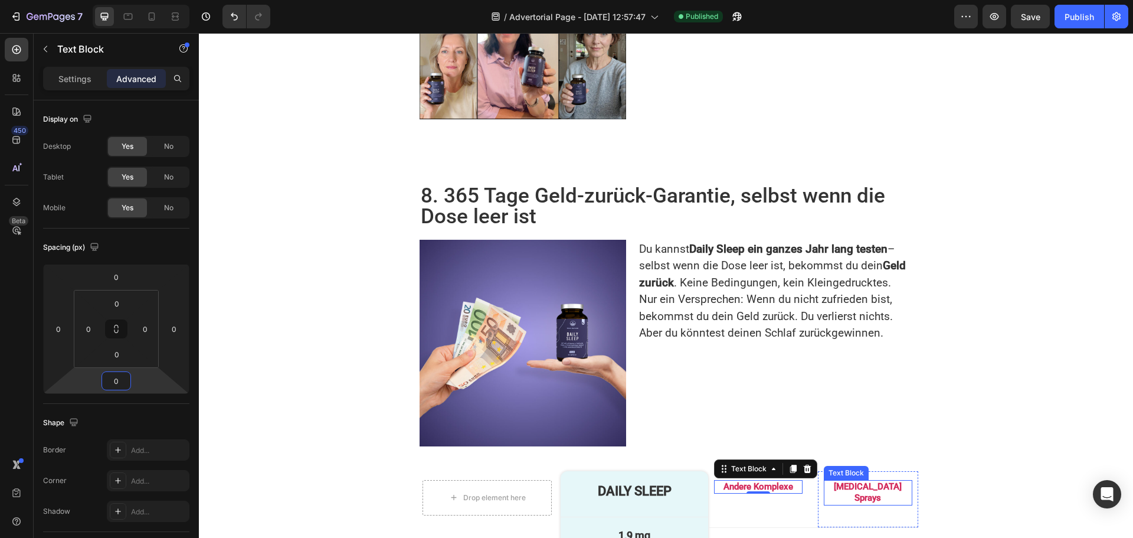
click at [842, 481] on p "[MEDICAL_DATA] Sprays" at bounding box center [868, 492] width 86 height 23
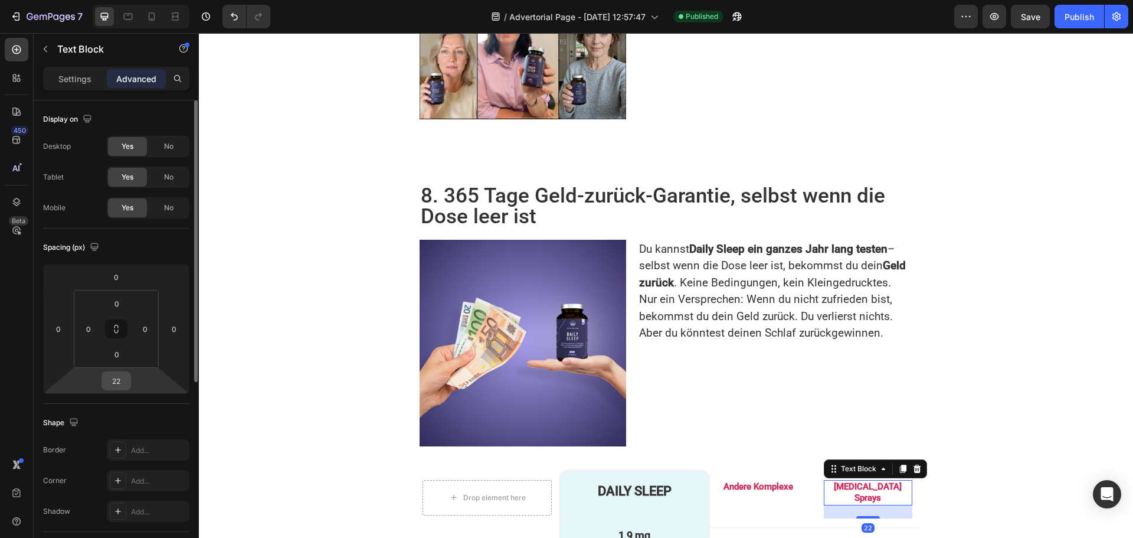
click at [119, 377] on input "22" at bounding box center [116, 381] width 24 height 18
type input "0"
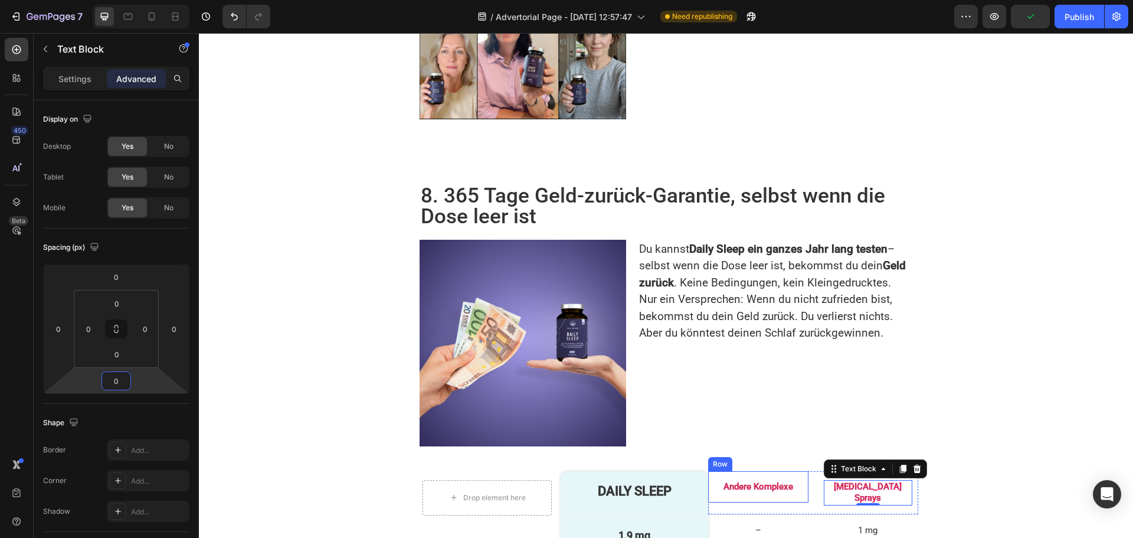
click at [804, 471] on div "Andere Komplexe Text Block Row" at bounding box center [758, 487] width 100 height 32
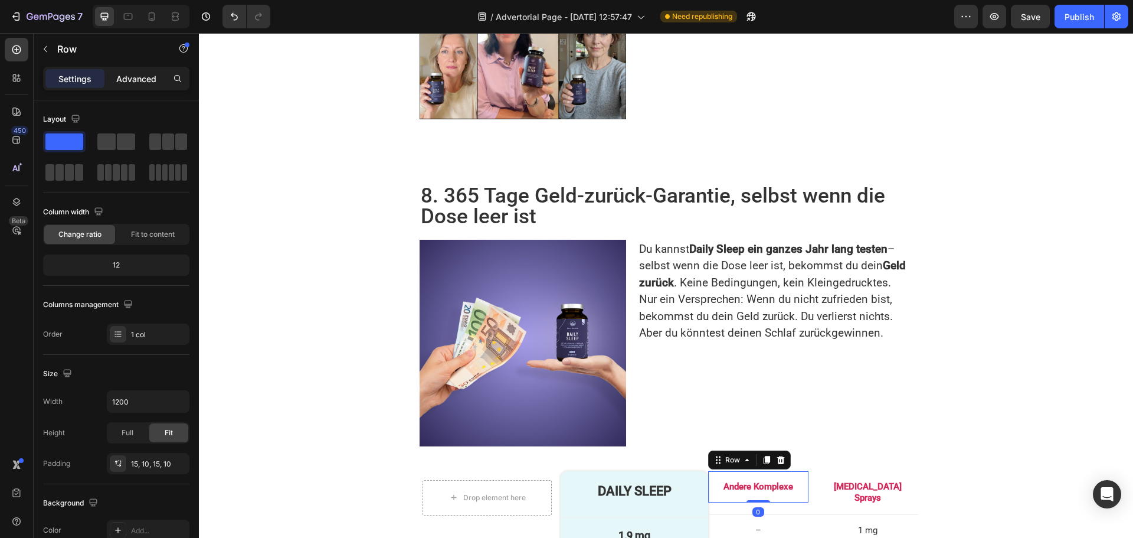
click at [125, 75] on p "Advanced" at bounding box center [136, 79] width 40 height 12
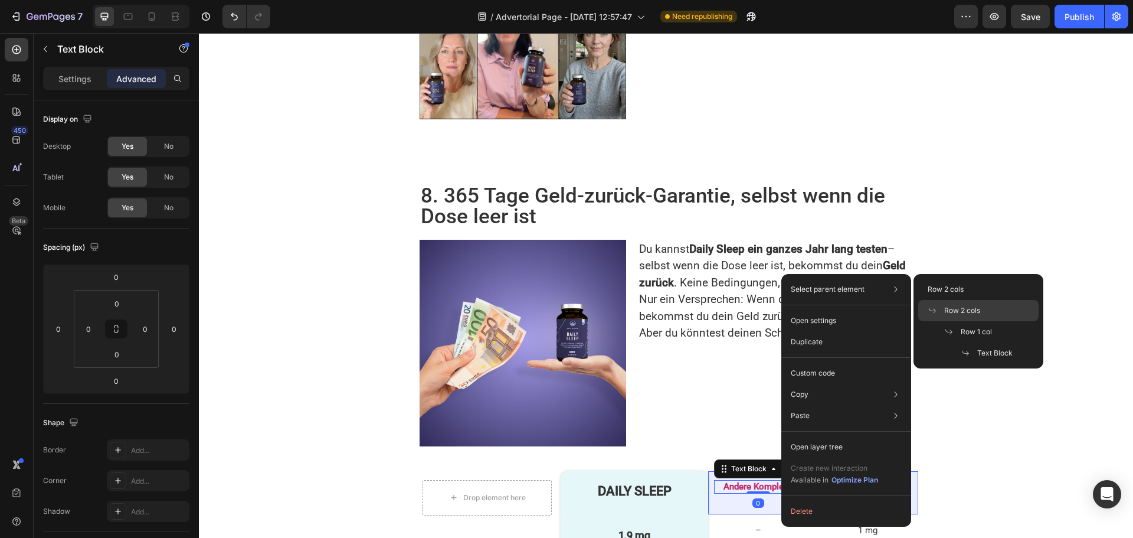
drag, startPoint x: 957, startPoint y: 311, endPoint x: 759, endPoint y: 277, distance: 201.1
click at [957, 311] on span "Row 2 cols" at bounding box center [963, 310] width 36 height 11
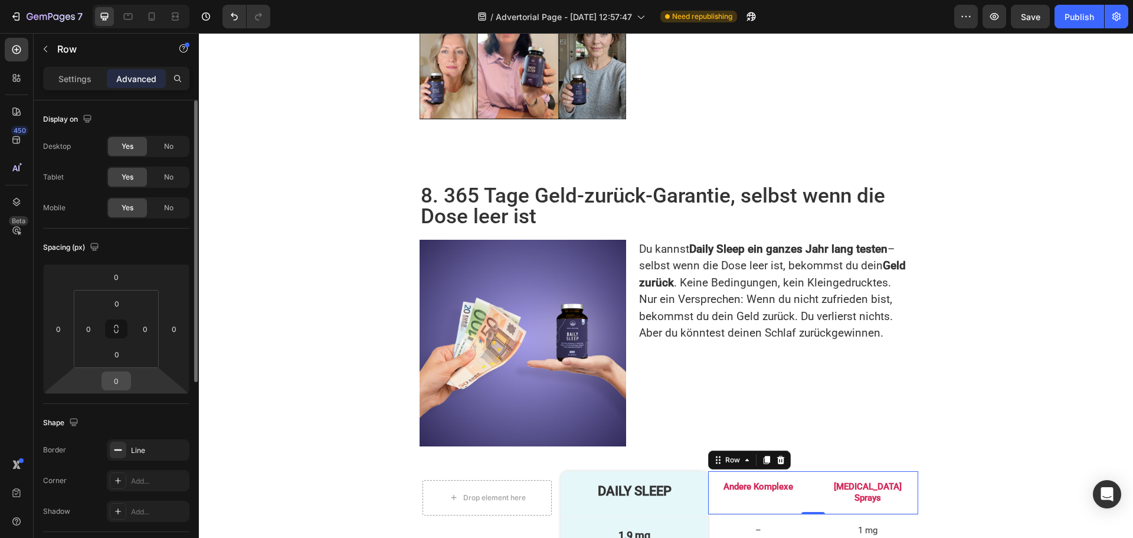
click at [128, 381] on input "0" at bounding box center [116, 381] width 24 height 18
type input "25"
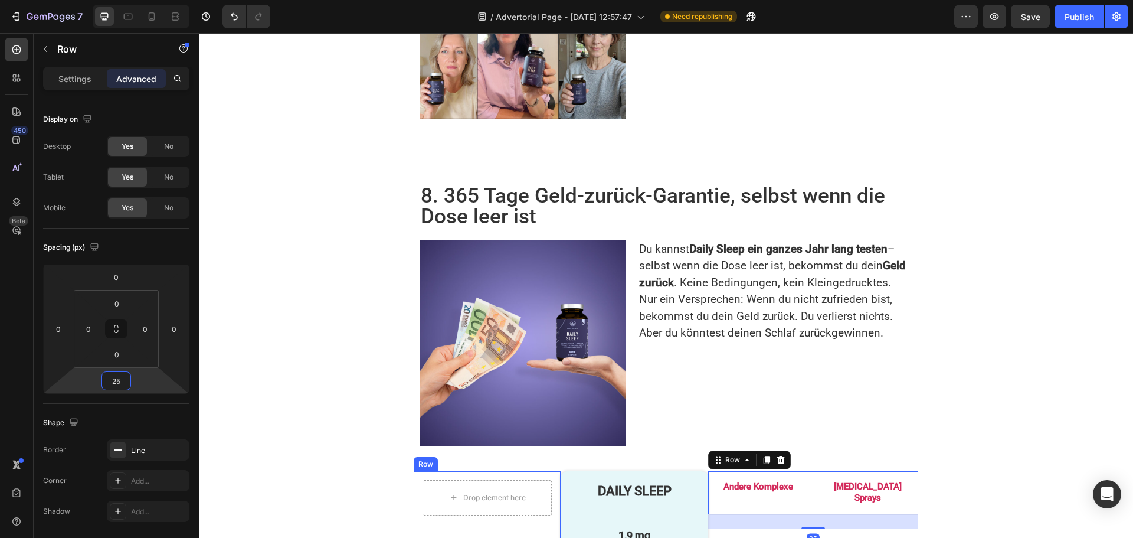
click at [465, 471] on div "Drop element here Row" at bounding box center [487, 510] width 147 height 79
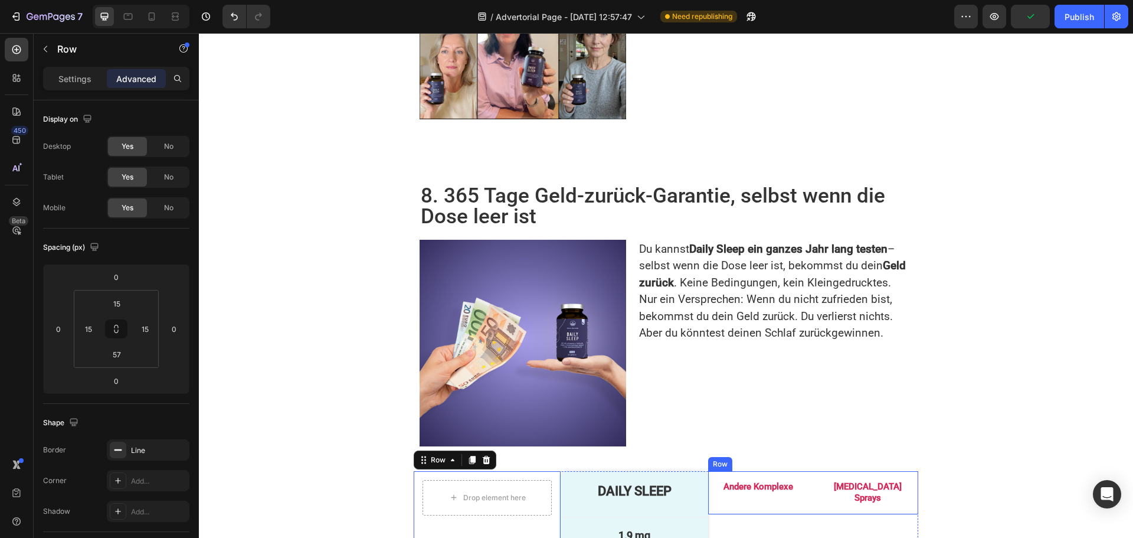
click at [811, 471] on div "Andere Komplexe Text Block Row Melatonin Sprays Text Block Row Row" at bounding box center [813, 493] width 210 height 44
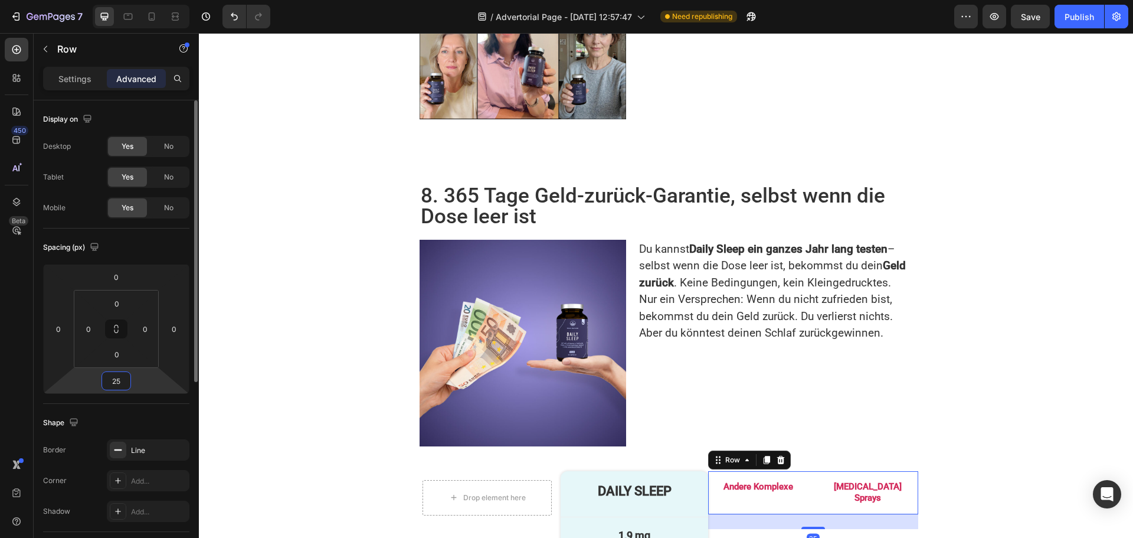
click at [120, 384] on input "25" at bounding box center [116, 381] width 24 height 18
type input "0"
click at [123, 350] on input "0" at bounding box center [117, 354] width 24 height 18
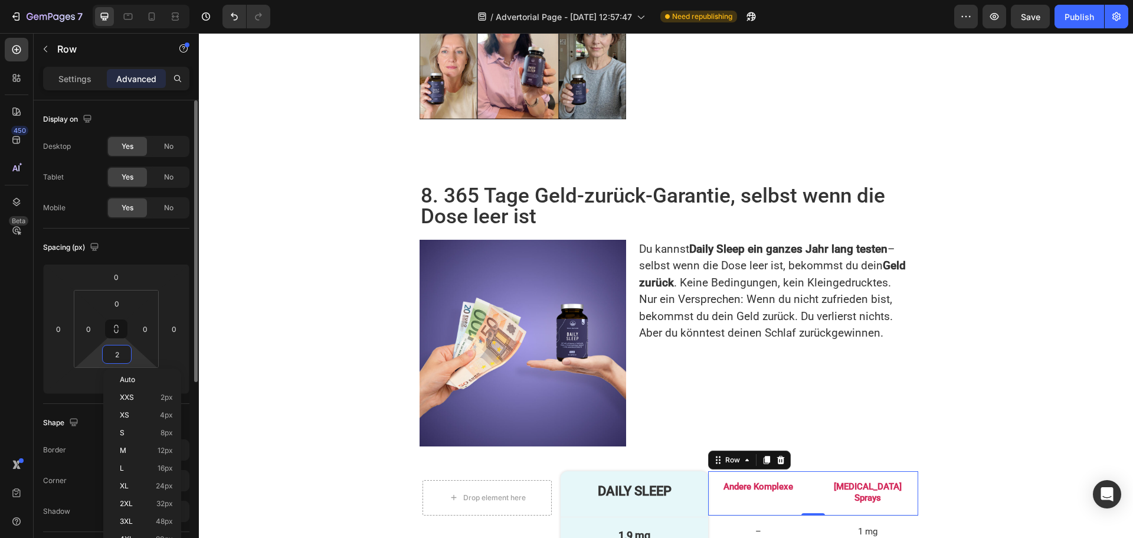
type input "25"
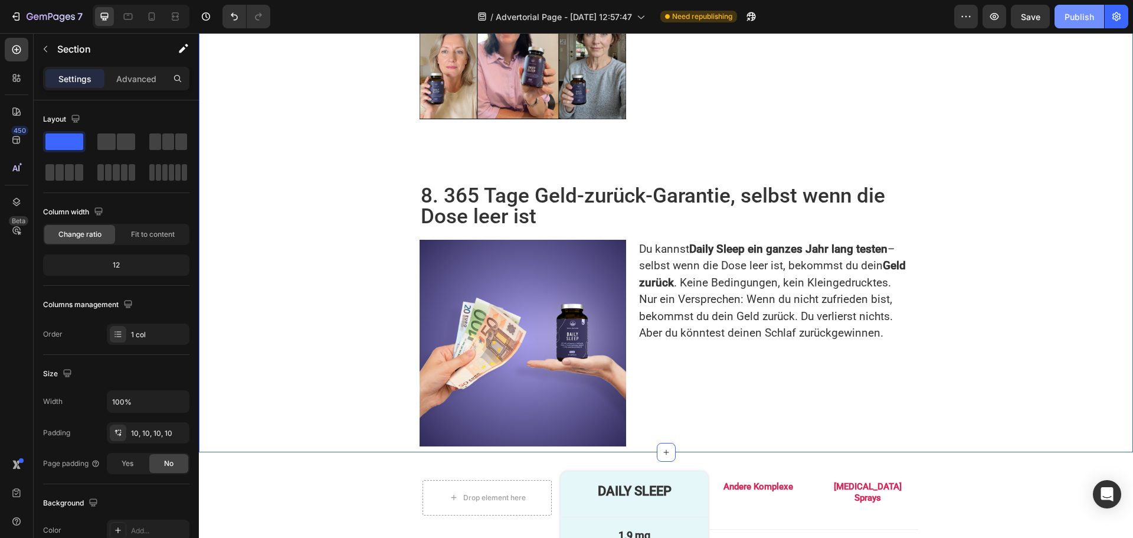
click at [1084, 18] on div "Publish" at bounding box center [1080, 17] width 30 height 12
click at [751, 537] on p "–" at bounding box center [759, 546] width 86 height 12
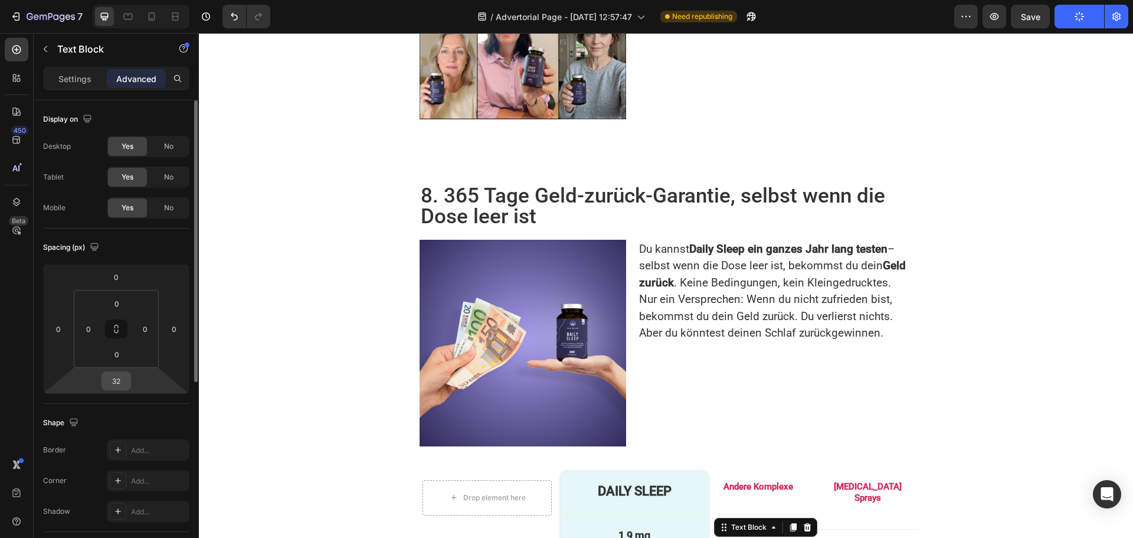
click at [124, 384] on input "32" at bounding box center [116, 381] width 24 height 18
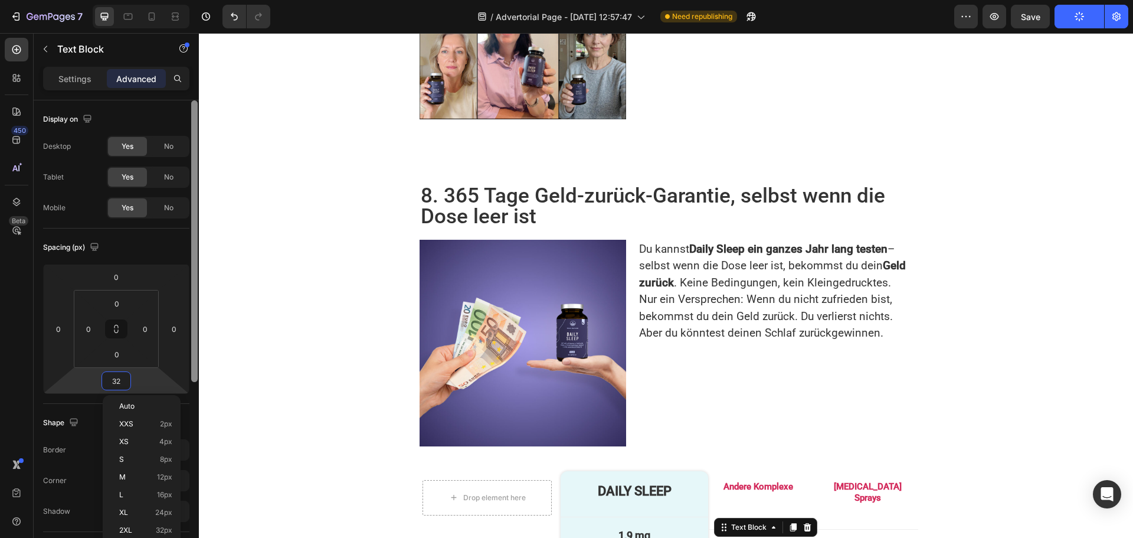
type input "0"
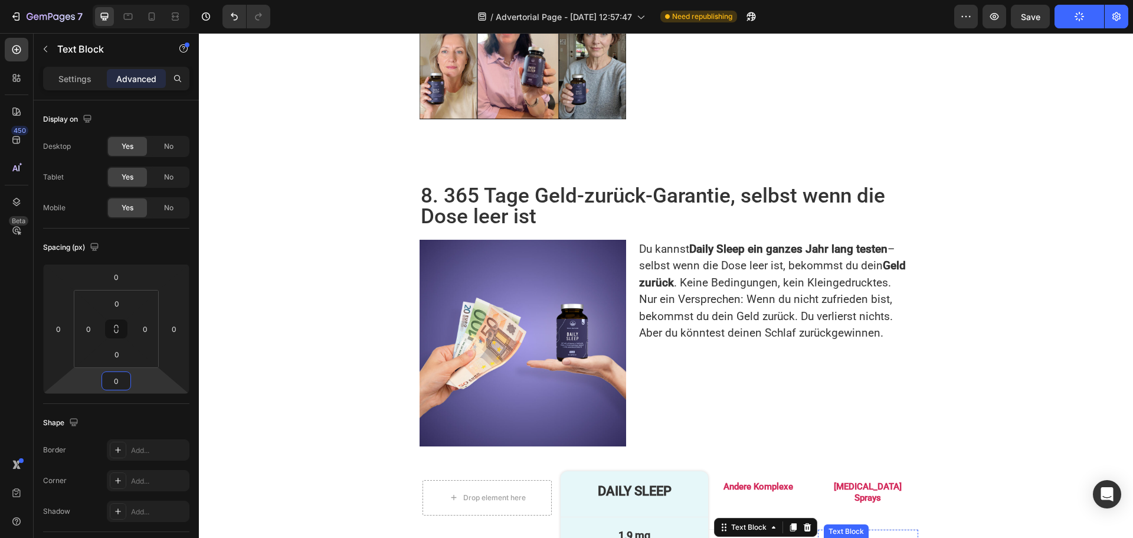
click at [866, 537] on p "1 mg" at bounding box center [868, 546] width 86 height 12
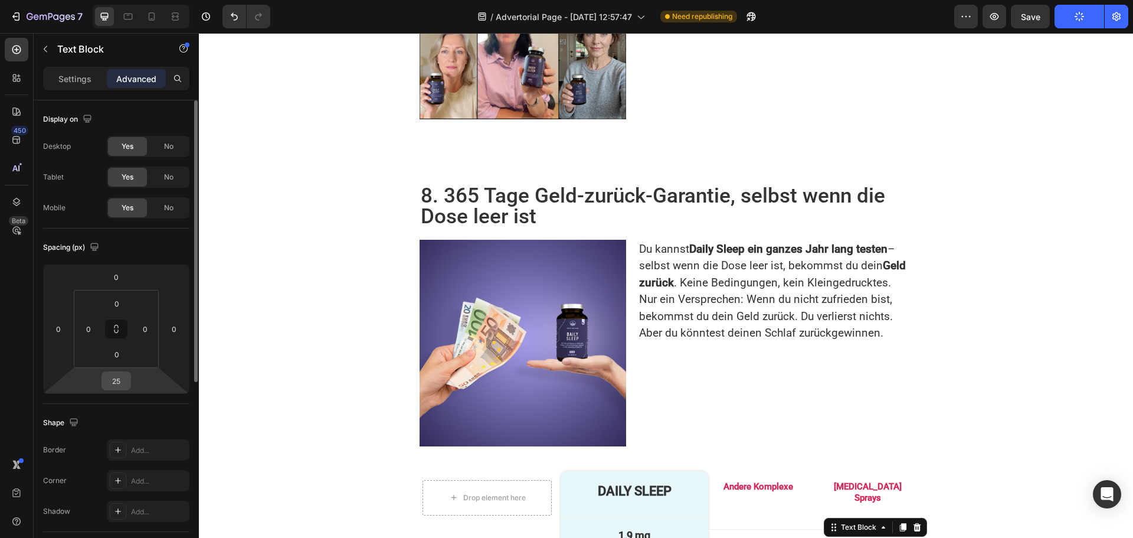
click at [119, 382] on input "25" at bounding box center [116, 381] width 24 height 18
type input "0"
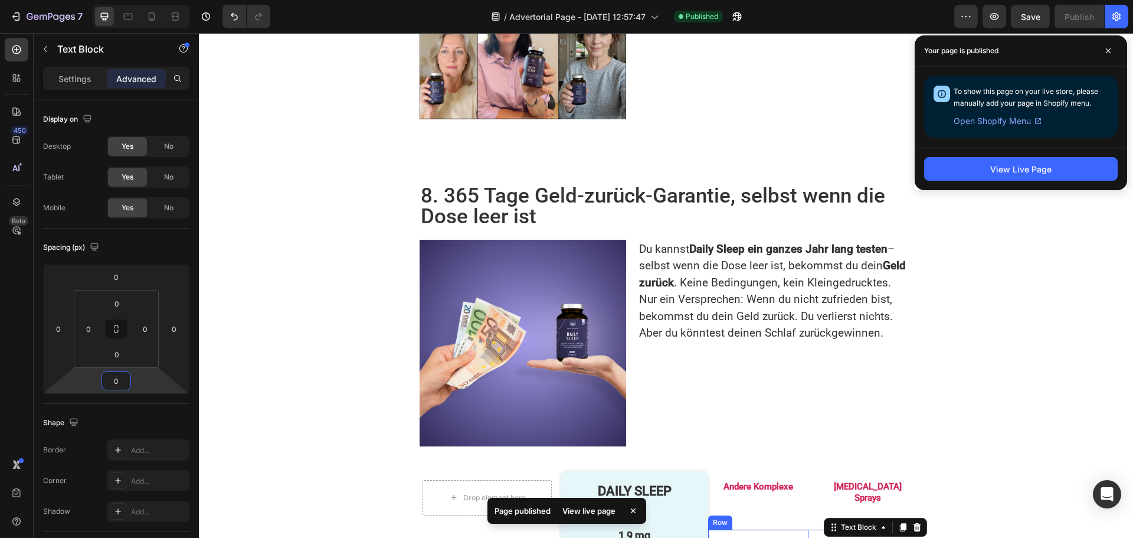
click at [745, 530] on div "– Text Block Row" at bounding box center [758, 546] width 100 height 32
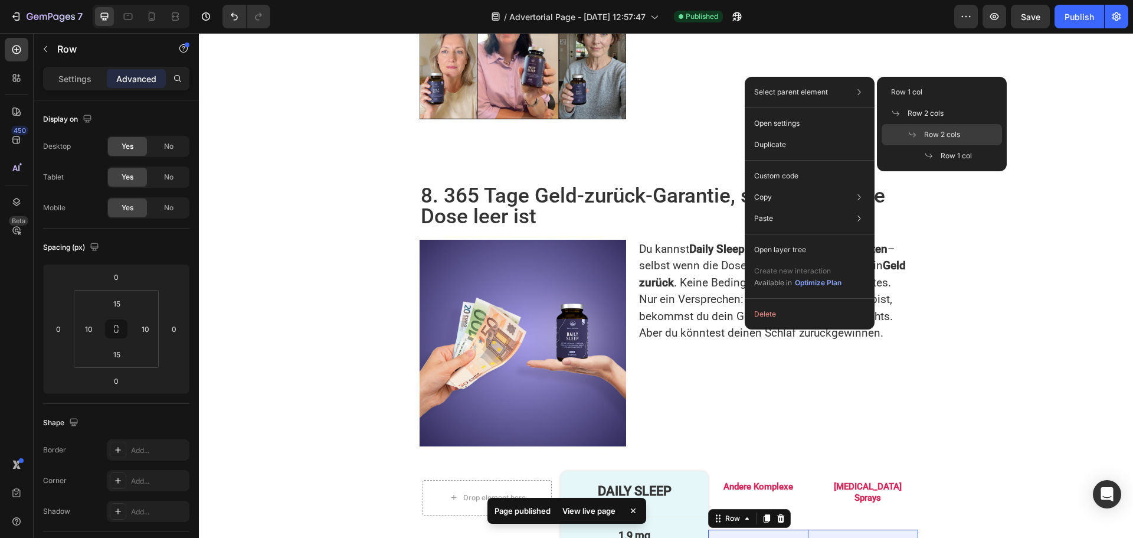
click at [948, 133] on span "Row 2 cols" at bounding box center [942, 134] width 36 height 11
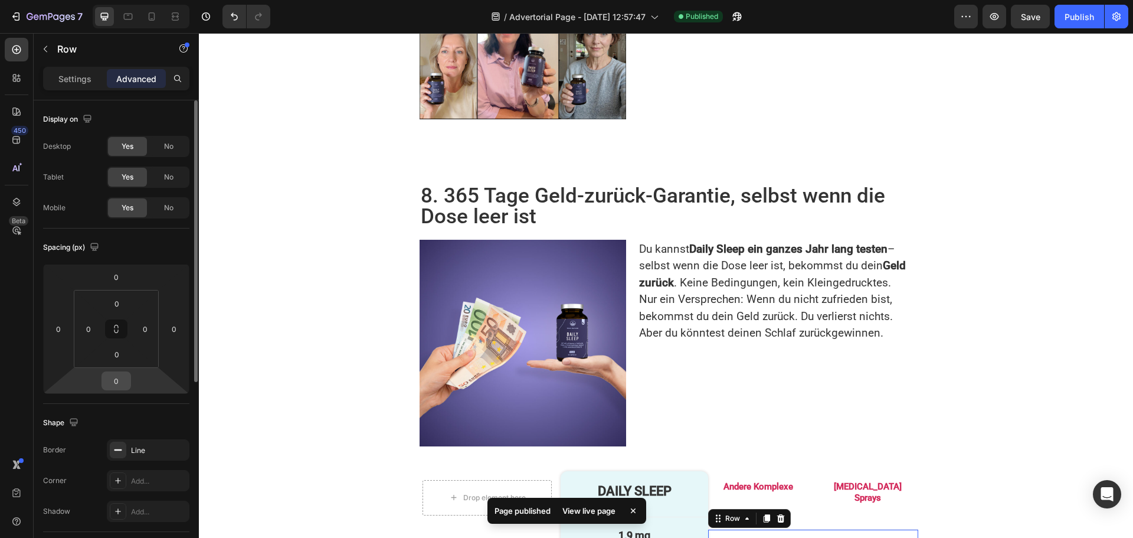
click at [115, 380] on input "0" at bounding box center [116, 381] width 24 height 18
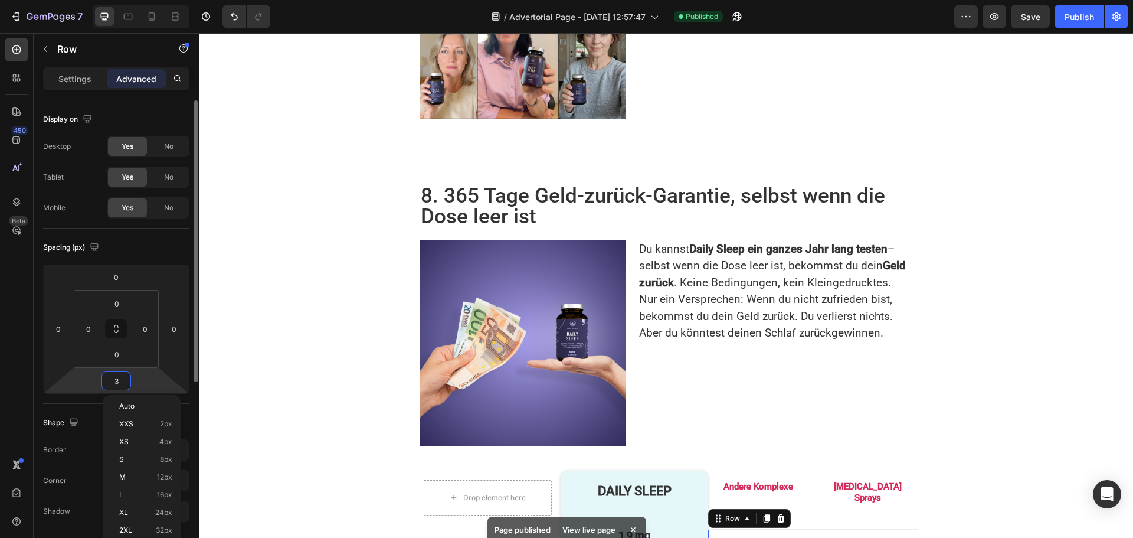
type input "33"
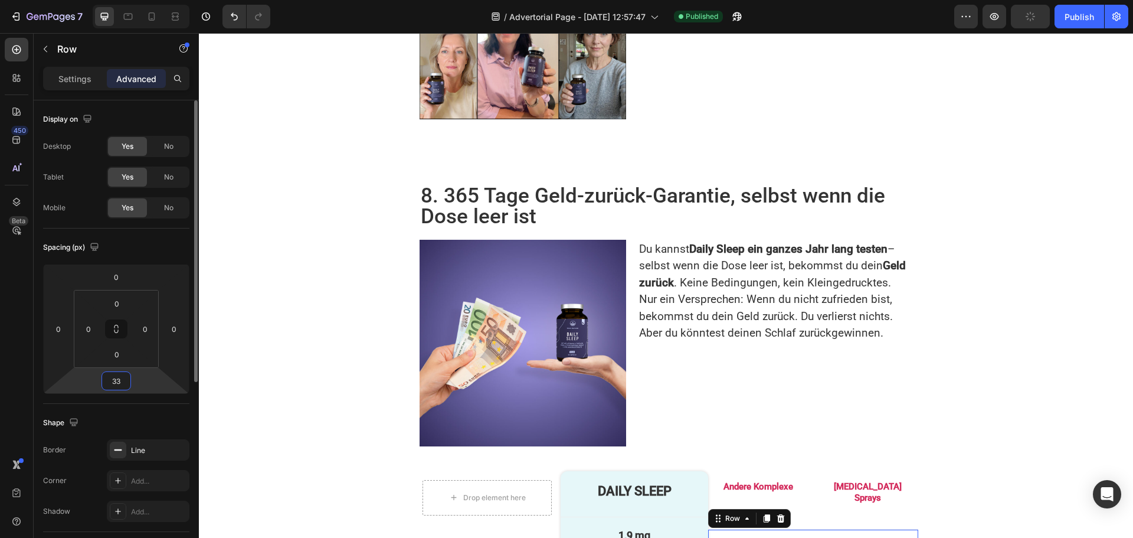
click at [123, 380] on input "33" at bounding box center [116, 381] width 24 height 18
click at [120, 355] on input "0" at bounding box center [117, 354] width 24 height 18
type input "0"
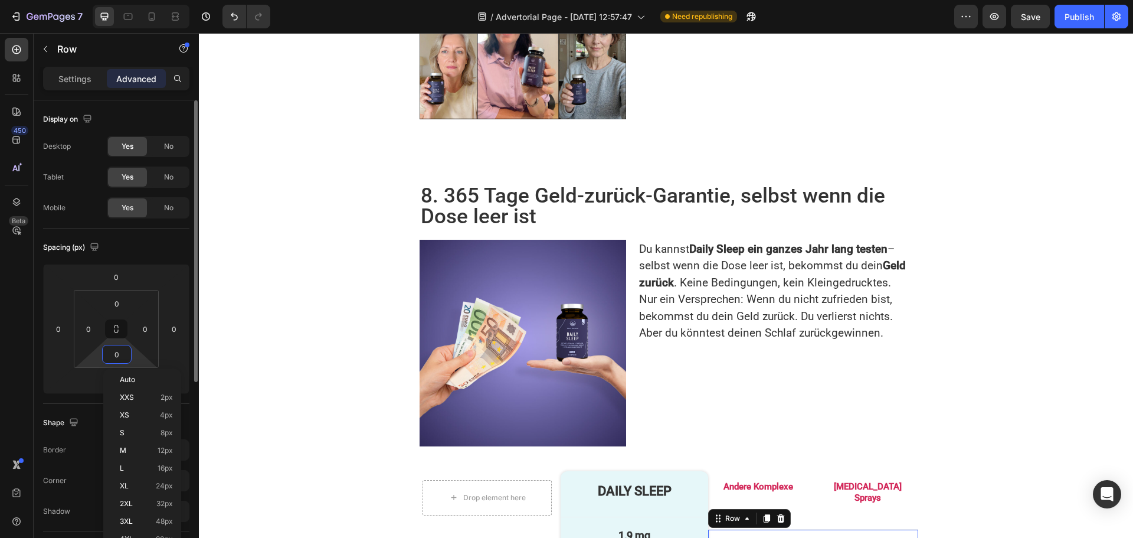
paste input "33"
type input "33"
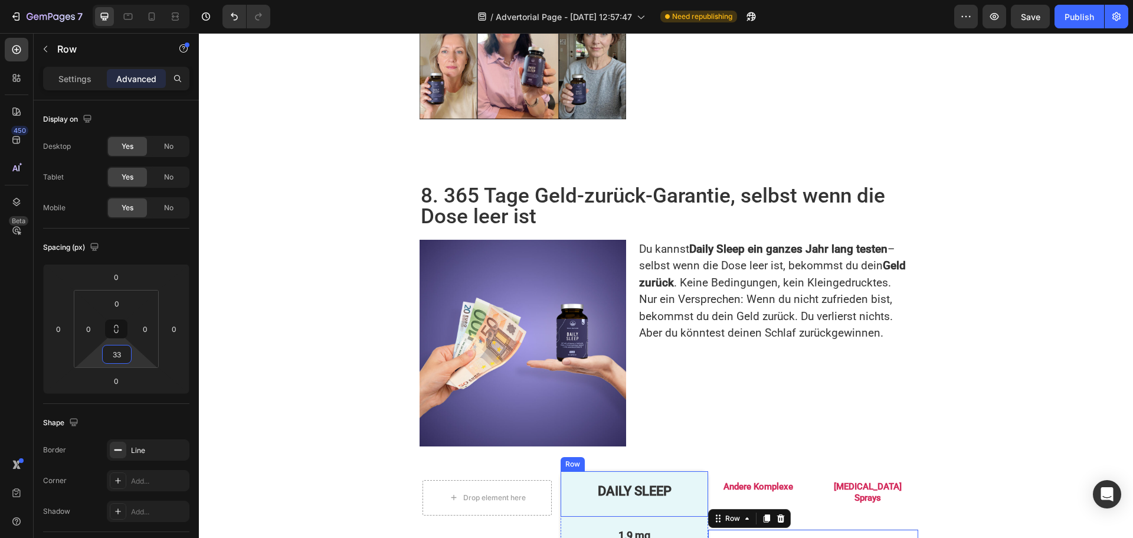
click at [646, 480] on div "DAILY SLEEP Text Block" at bounding box center [634, 494] width 129 height 28
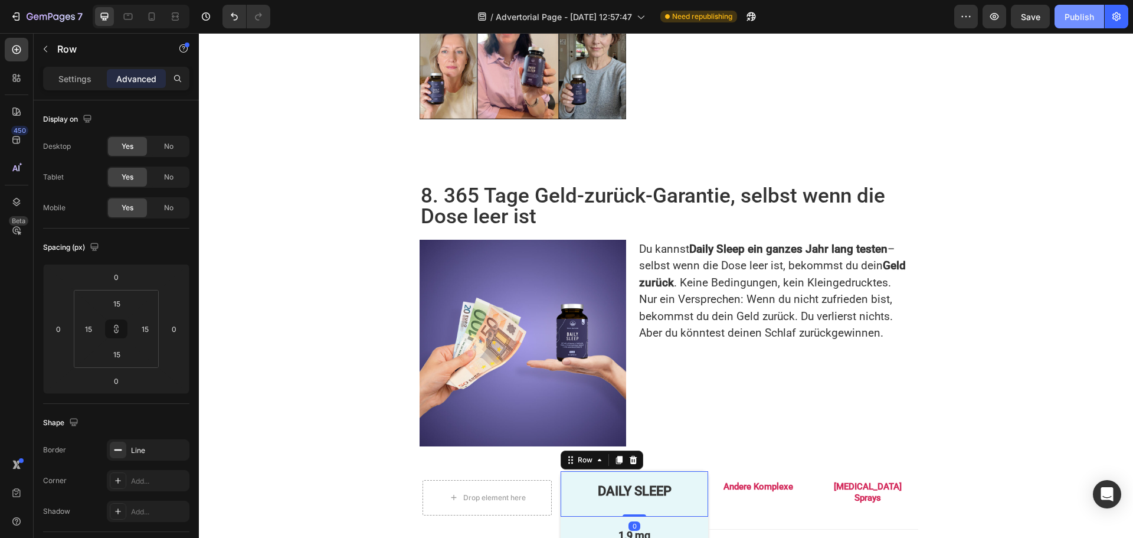
drag, startPoint x: 1076, startPoint y: 14, endPoint x: 881, endPoint y: 75, distance: 204.8
click at [1076, 14] on div "Publish" at bounding box center [1080, 17] width 30 height 12
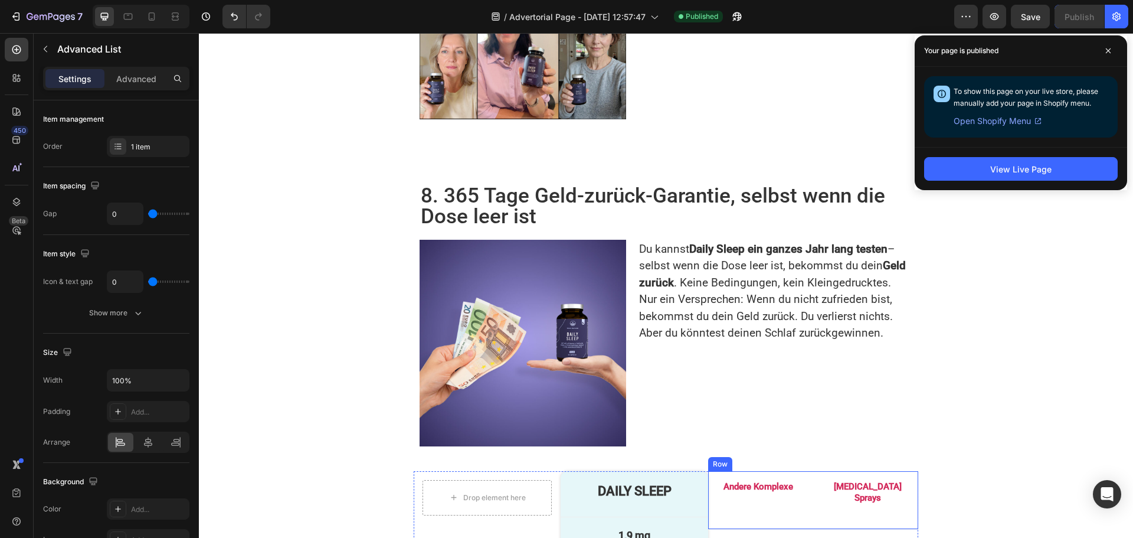
click at [735, 471] on div "Andere Komplexe Text Block Row Melatonin Sprays Text Block Row Row" at bounding box center [813, 500] width 210 height 58
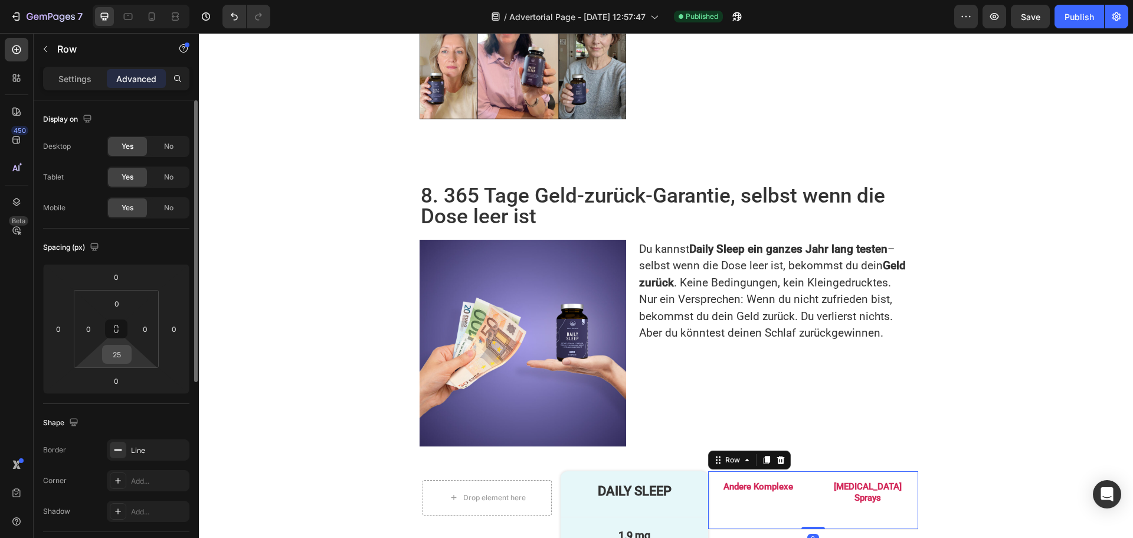
click at [125, 355] on input "25" at bounding box center [117, 354] width 24 height 18
type input "24"
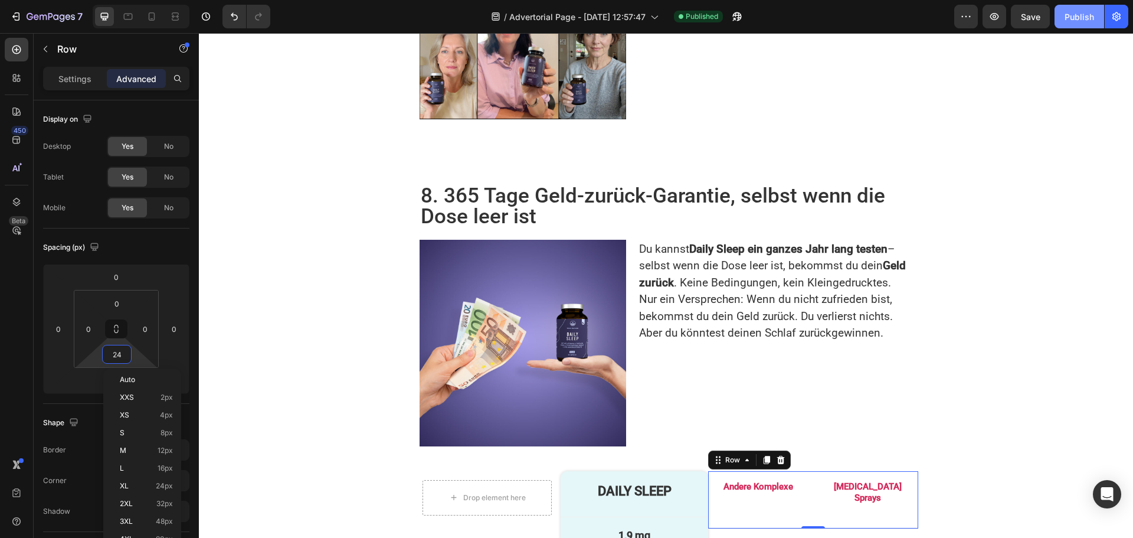
click at [1071, 19] on div "Publish" at bounding box center [1080, 17] width 30 height 12
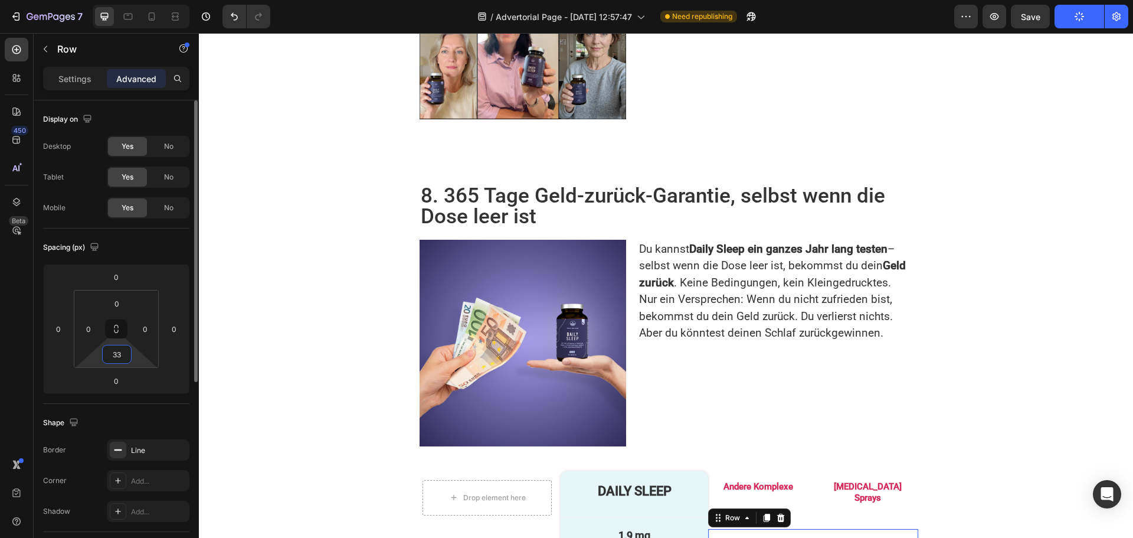
click at [126, 353] on input "33" at bounding box center [117, 354] width 24 height 18
type input "34"
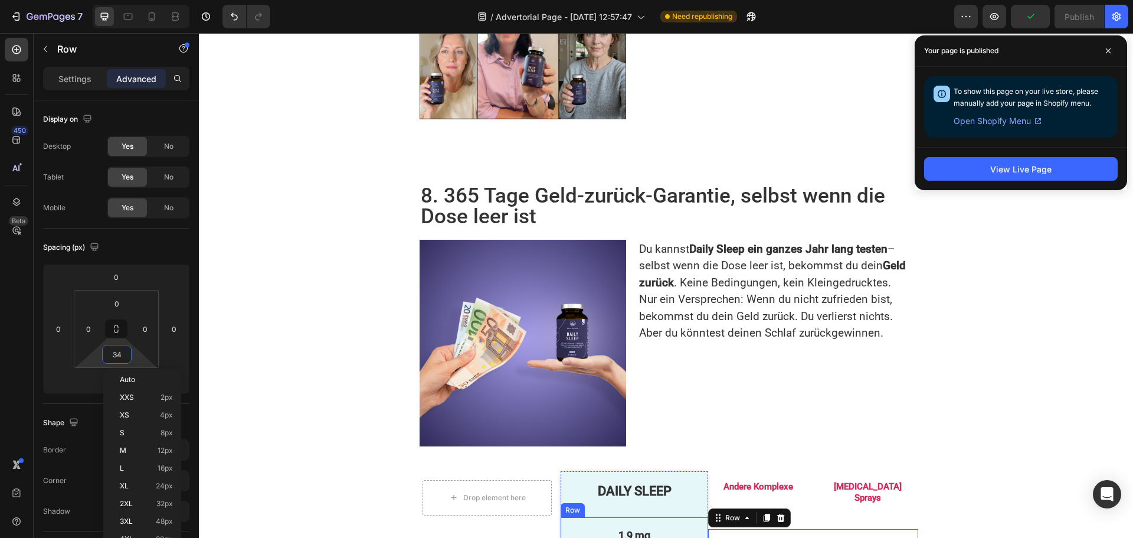
click at [671, 526] on div "1,9 mg Text Block in 3 Kapseln Text Block" at bounding box center [634, 544] width 135 height 37
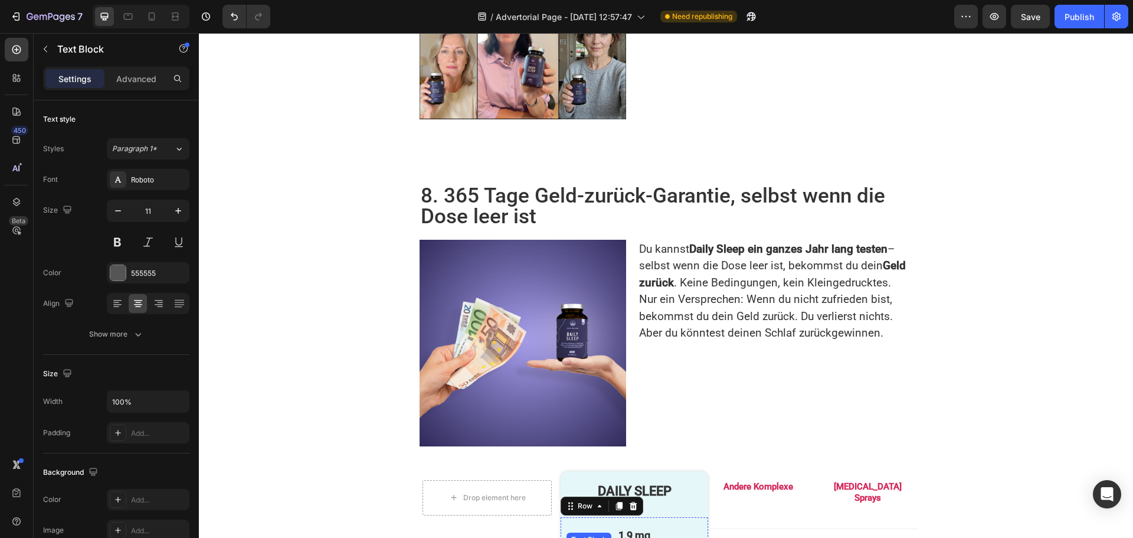
click at [139, 86] on div "Advanced" at bounding box center [136, 78] width 59 height 19
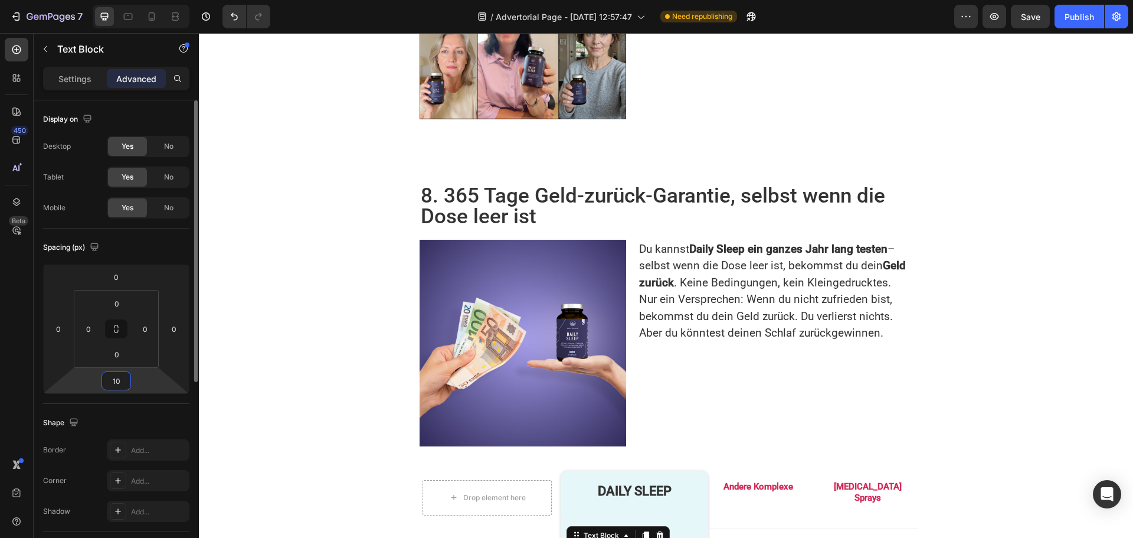
click at [125, 379] on input "10" at bounding box center [116, 381] width 24 height 18
type input "9"
click at [1080, 20] on div "Publish" at bounding box center [1080, 17] width 30 height 12
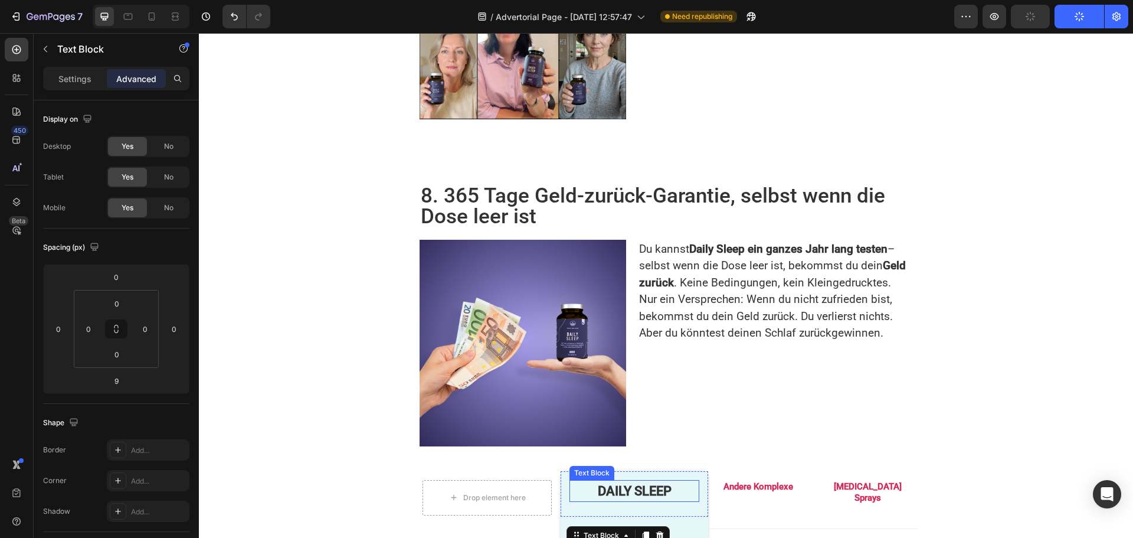
click at [644, 481] on p "DAILY SLEEP" at bounding box center [634, 490] width 127 height 19
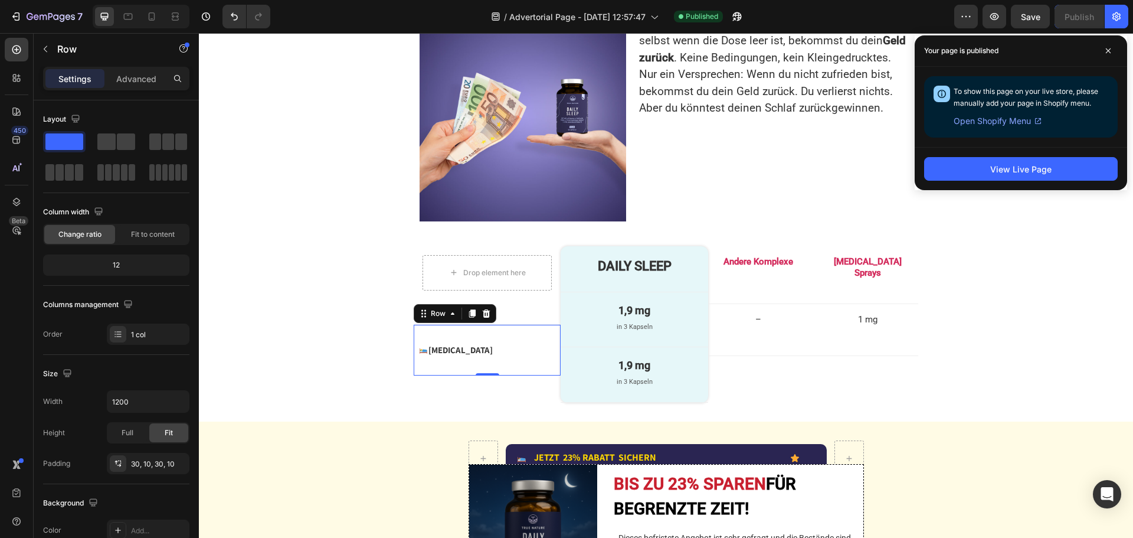
scroll to position [2710, 0]
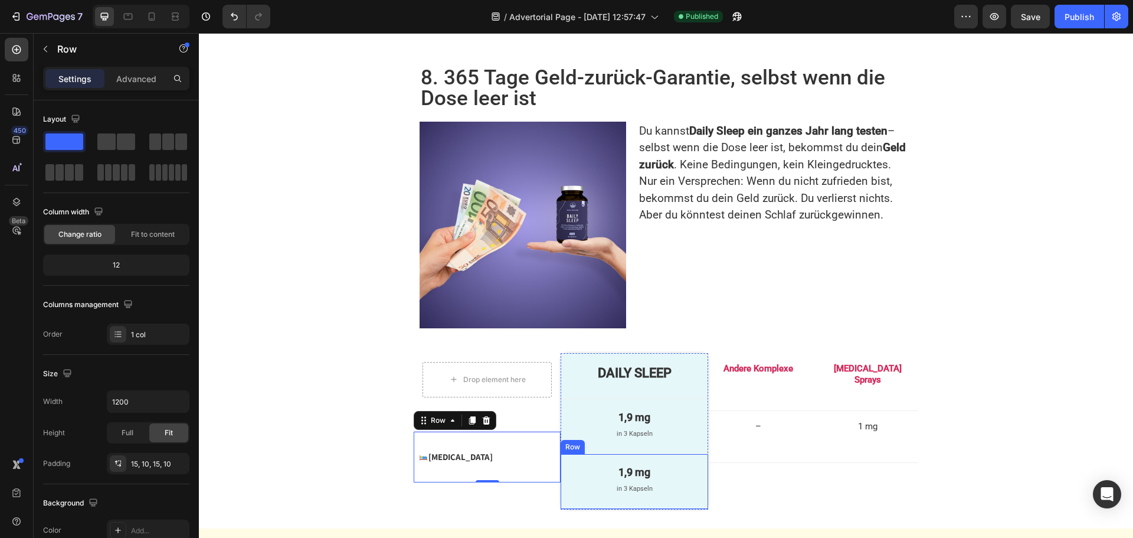
click at [628, 463] on div "1,9 mg Text Block in 3 Kapseln Text Block" at bounding box center [634, 481] width 135 height 37
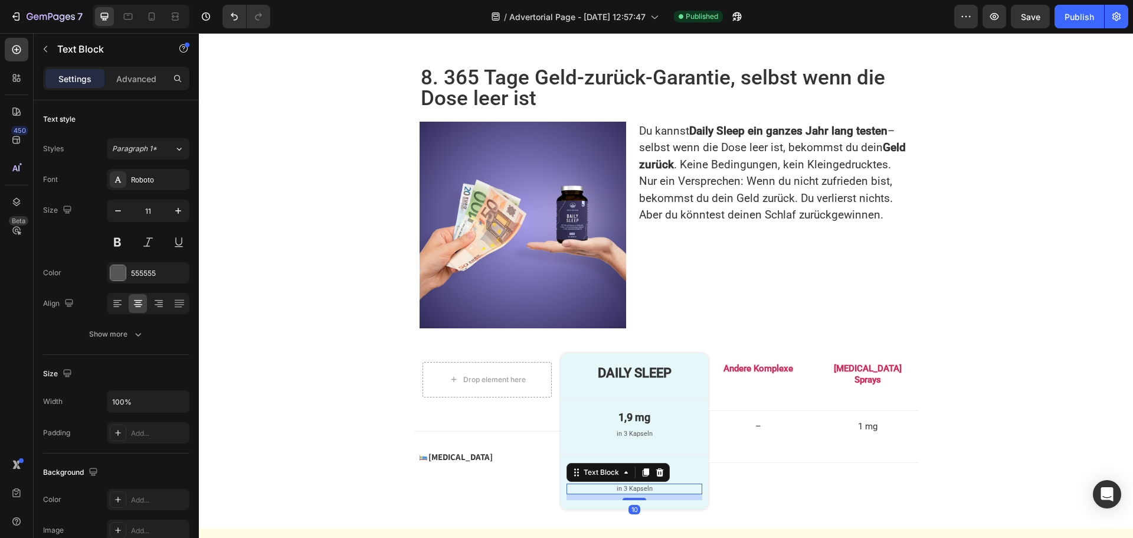
click at [629, 485] on p "in 3 Kapseln" at bounding box center [634, 489] width 133 height 8
click at [134, 70] on div "Advanced" at bounding box center [136, 78] width 59 height 19
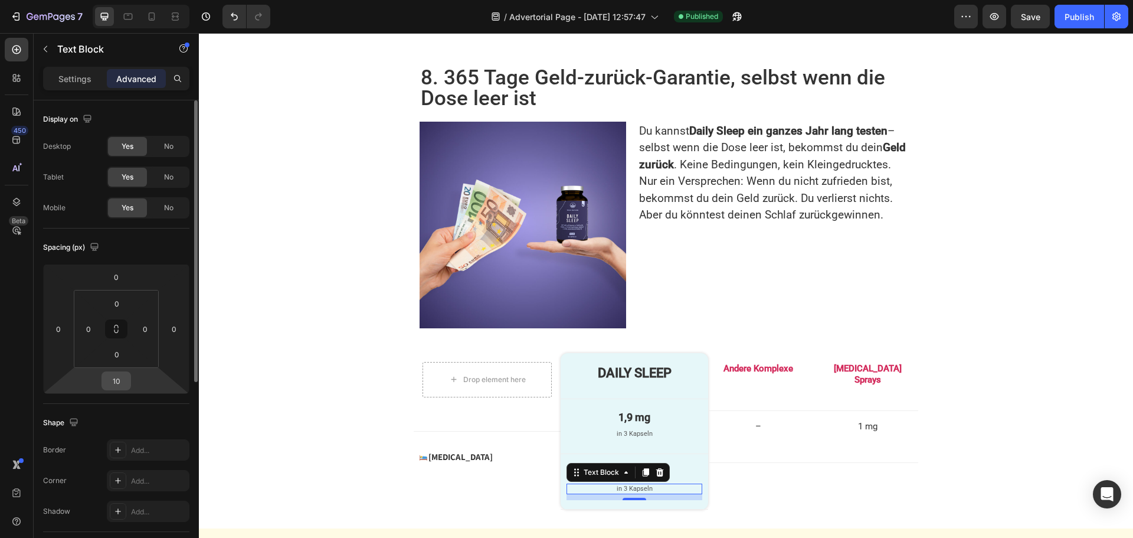
click at [122, 381] on input "10" at bounding box center [116, 381] width 24 height 18
type input "9"
click at [481, 432] on div "Image Melatonin Text Block Advanced List Row" at bounding box center [487, 457] width 147 height 51
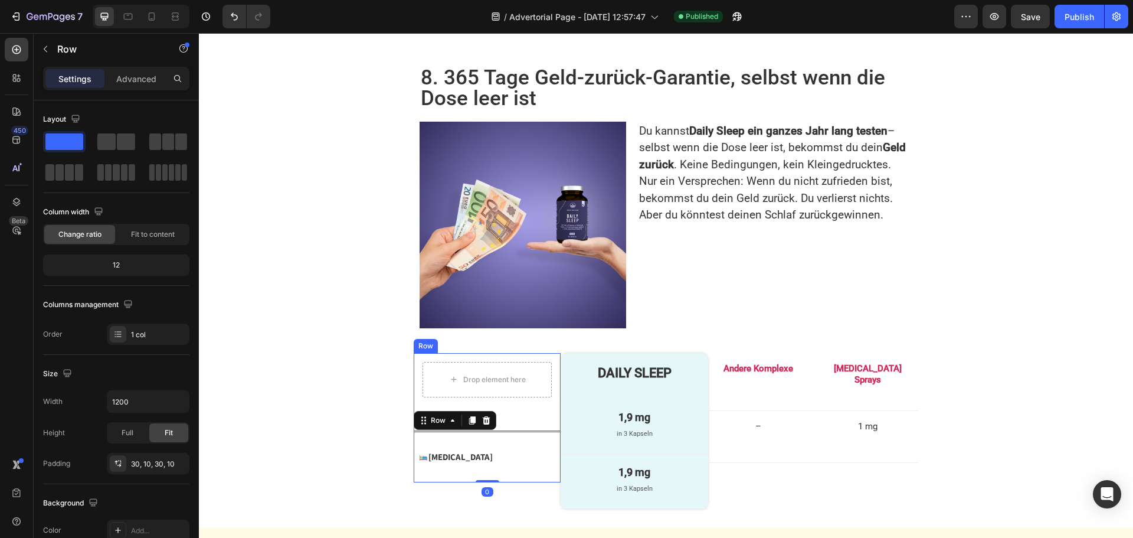
click at [543, 353] on div "Drop element here Row" at bounding box center [487, 392] width 147 height 79
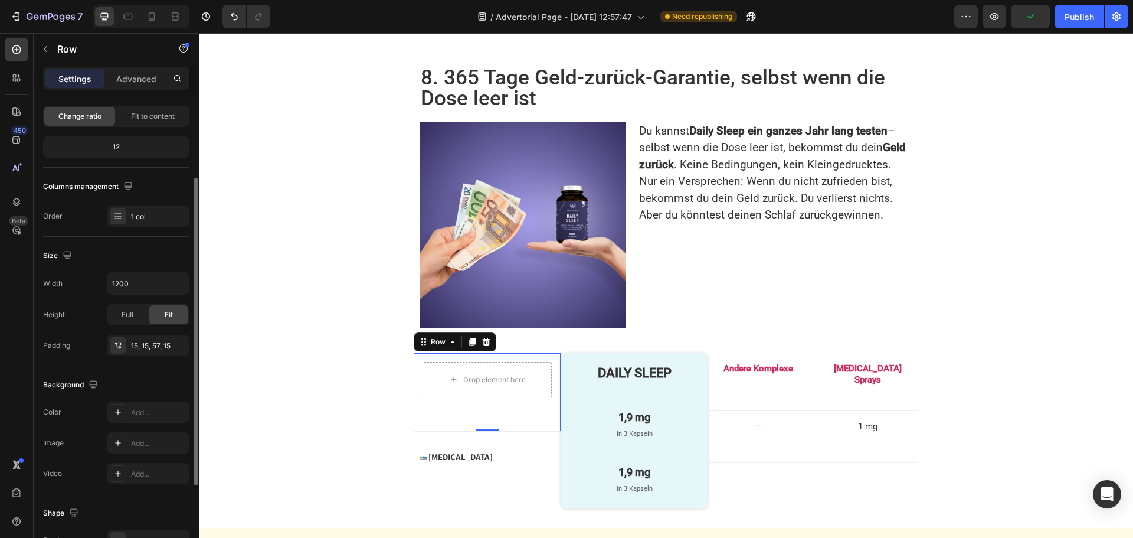
scroll to position [236, 0]
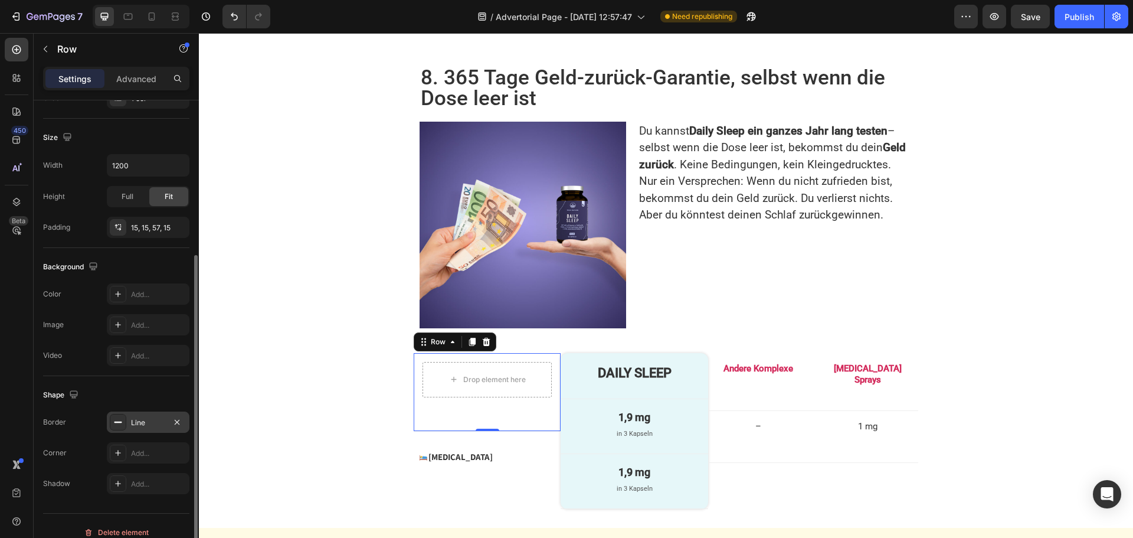
click at [149, 430] on div "Line" at bounding box center [148, 421] width 83 height 21
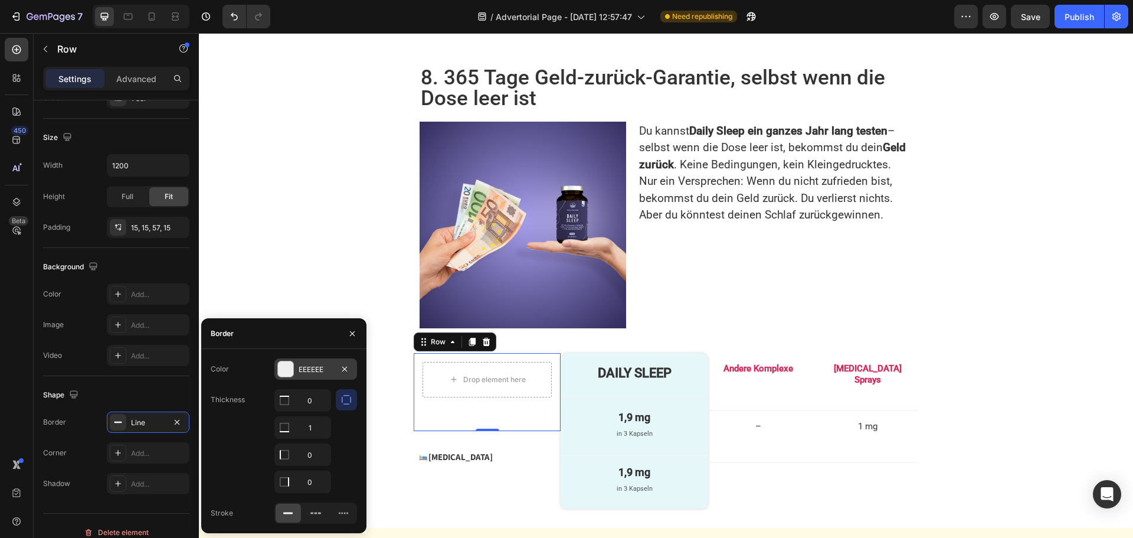
click at [326, 374] on div "EEEEEE" at bounding box center [316, 369] width 34 height 11
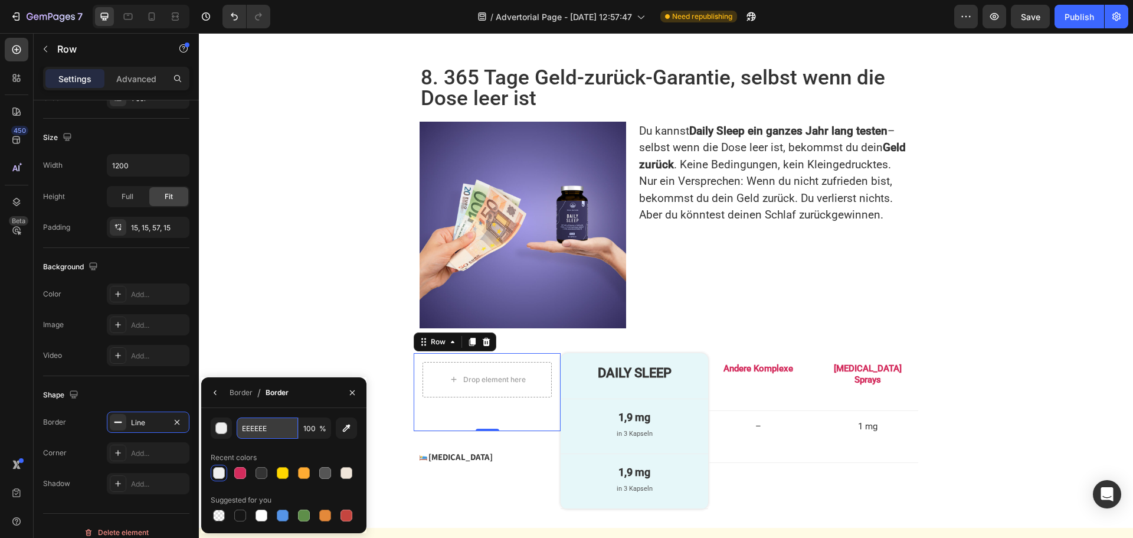
click at [269, 426] on input "EEEEEE" at bounding box center [267, 427] width 61 height 21
click at [489, 432] on div "Image Melatonin Text Block Advanced List Row" at bounding box center [487, 457] width 147 height 51
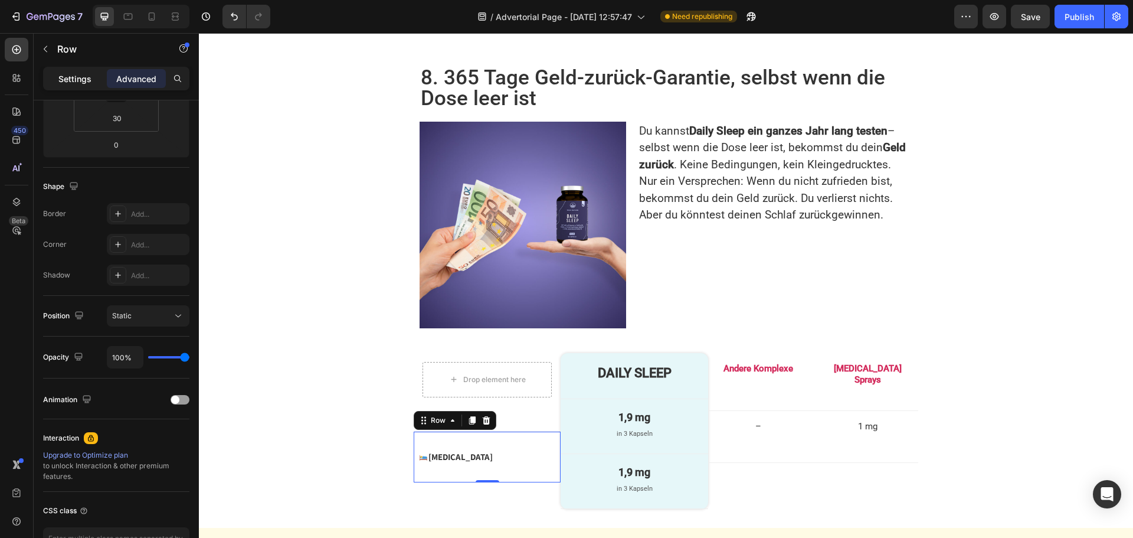
click at [76, 77] on p "Settings" at bounding box center [74, 79] width 33 height 12
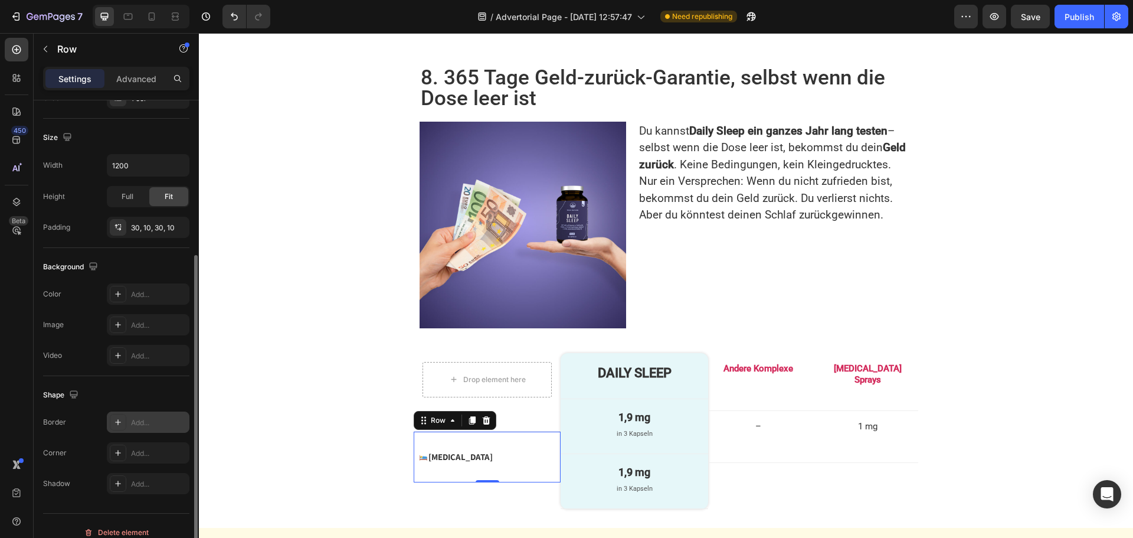
click at [144, 424] on div "Add..." at bounding box center [158, 422] width 55 height 11
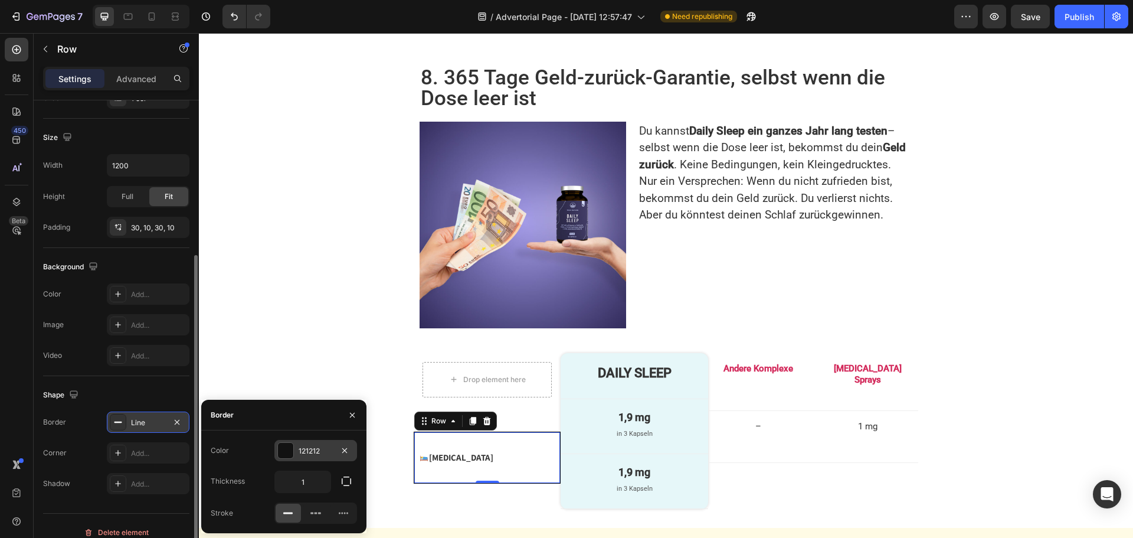
click at [312, 451] on div "121212" at bounding box center [316, 451] width 34 height 11
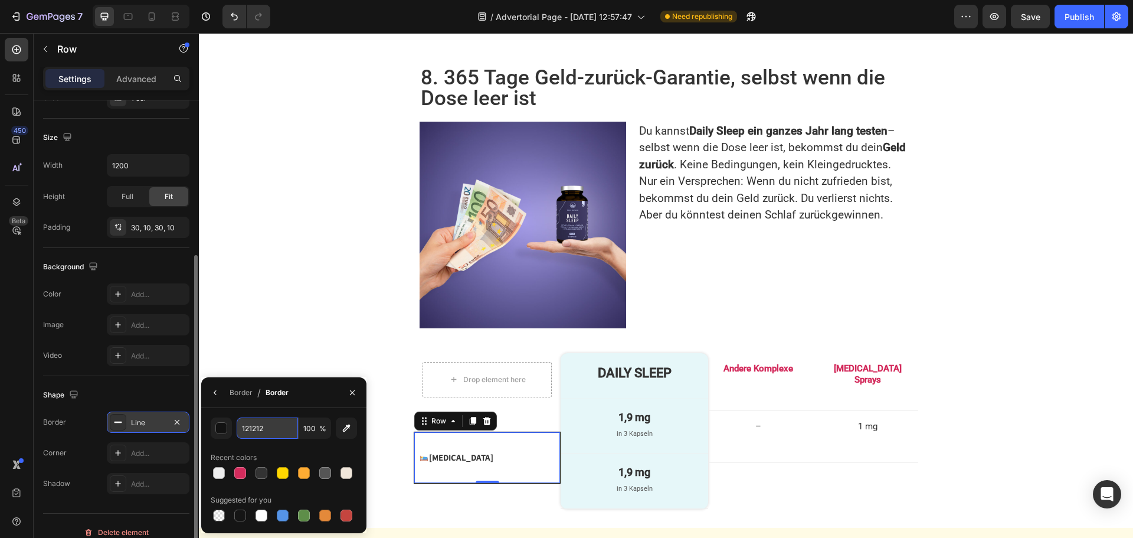
click at [267, 427] on input "121212" at bounding box center [267, 427] width 61 height 21
paste input "EEEEEE"
type input "EEEEEE"
click at [240, 391] on div "Border" at bounding box center [241, 392] width 23 height 11
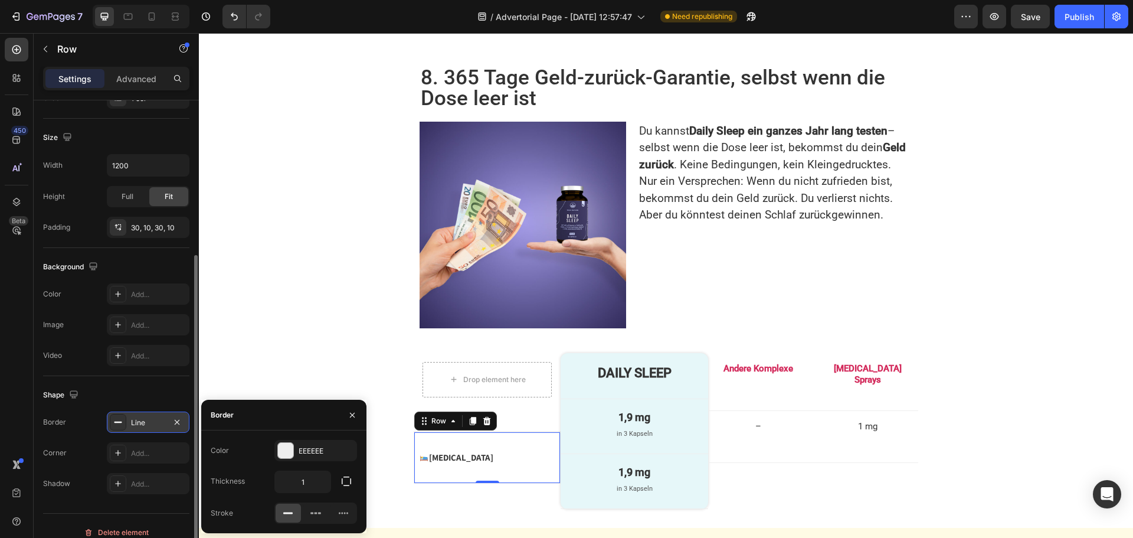
click at [343, 479] on icon "button" at bounding box center [347, 481] width 12 height 12
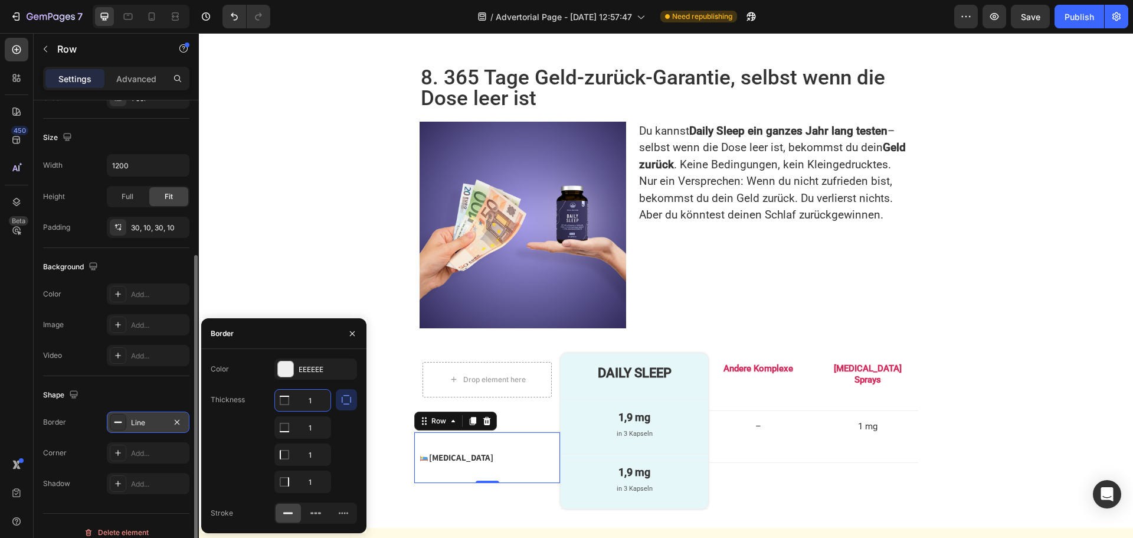
click at [309, 401] on input "1" at bounding box center [302, 400] width 55 height 21
type input "0"
click at [310, 453] on input "1" at bounding box center [302, 454] width 55 height 21
type input "0"
click at [311, 411] on input "1" at bounding box center [302, 400] width 55 height 21
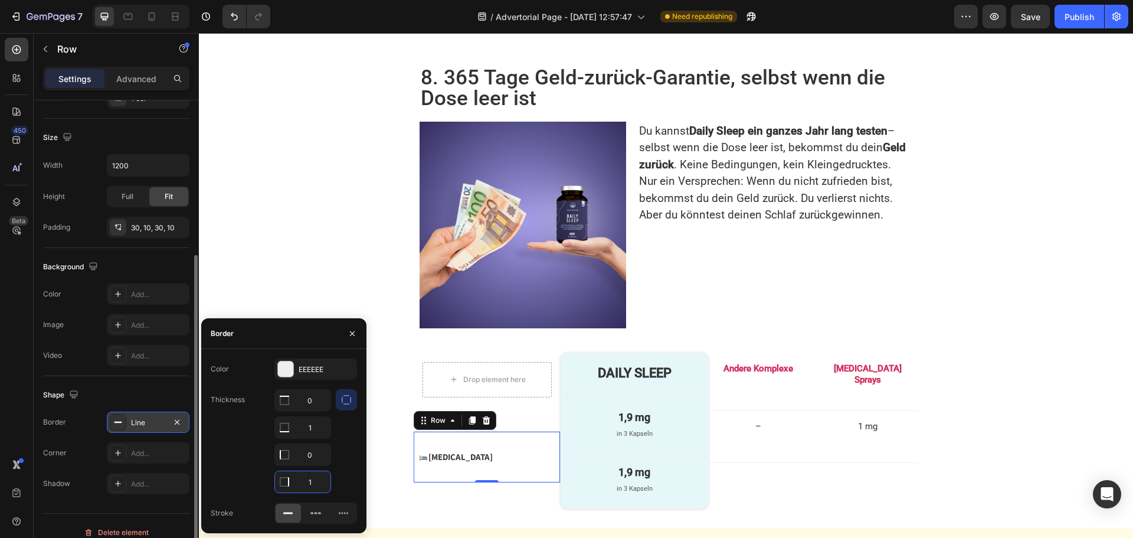
type input "0"
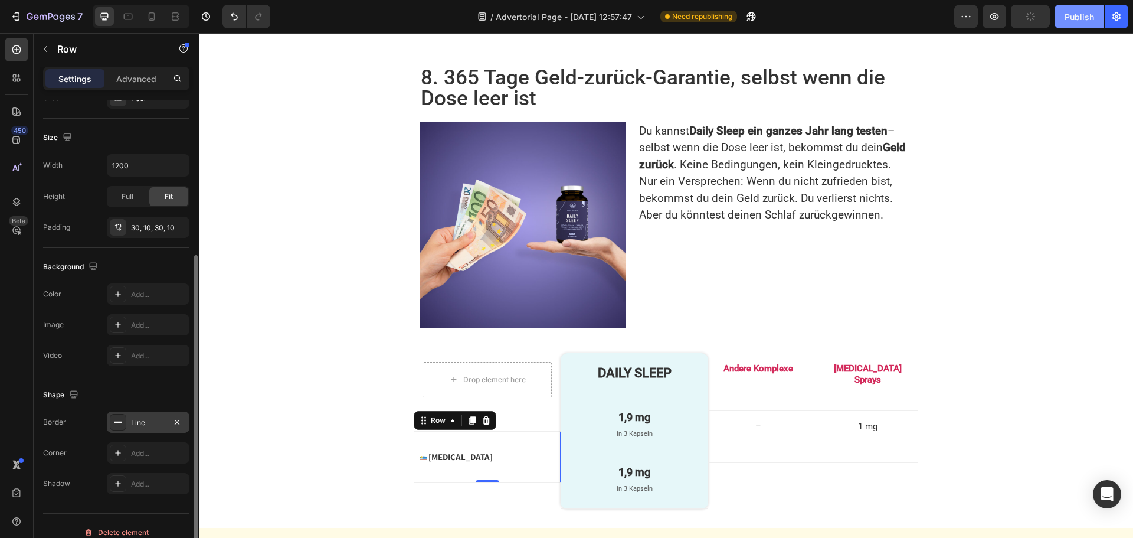
click at [1084, 17] on div "Publish" at bounding box center [1080, 17] width 30 height 12
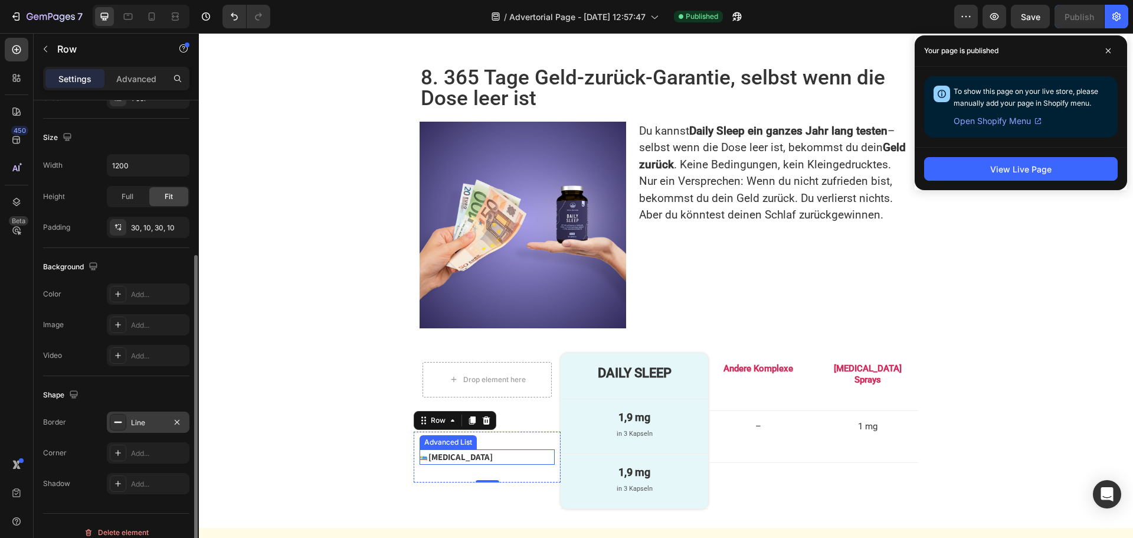
click at [491, 449] on div "Image Melatonin Text Block" at bounding box center [487, 456] width 135 height 15
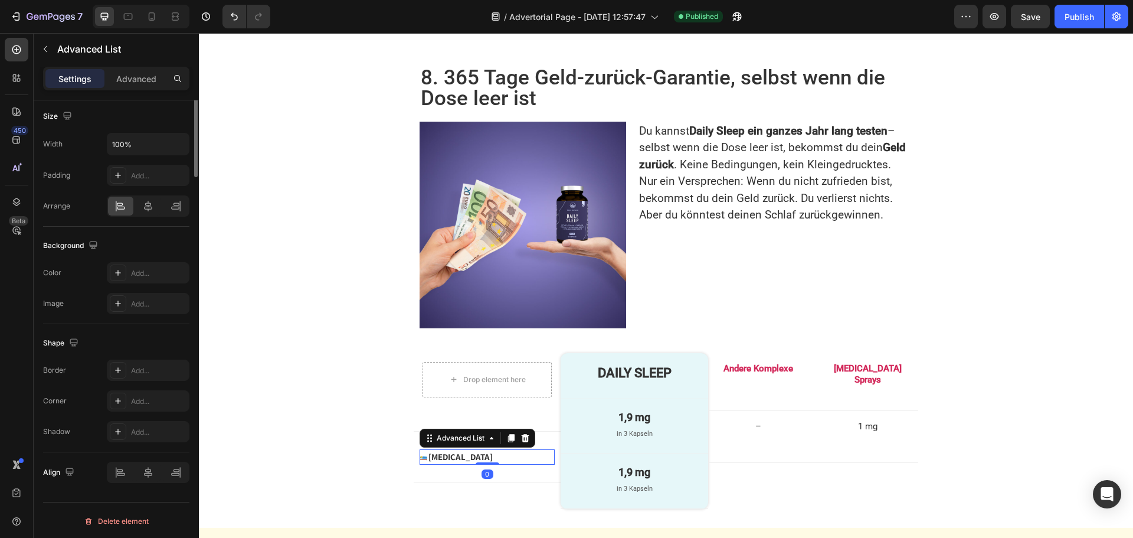
scroll to position [0, 0]
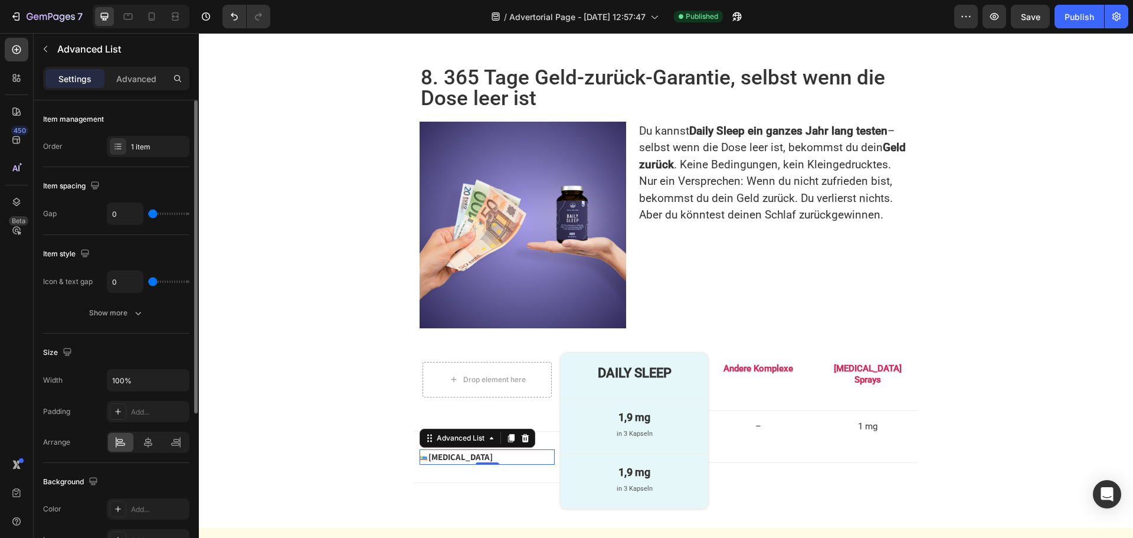
drag, startPoint x: 129, startPoint y: 79, endPoint x: 138, endPoint y: 125, distance: 46.9
click at [128, 79] on p "Advanced" at bounding box center [136, 79] width 40 height 12
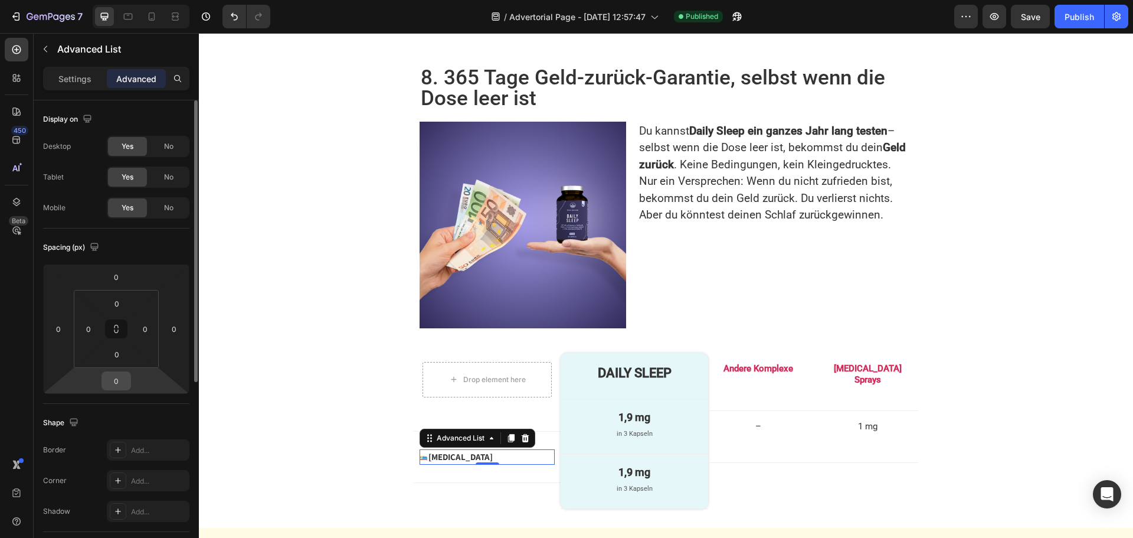
click at [122, 384] on input "0" at bounding box center [116, 381] width 24 height 18
type input "1"
click at [1066, 22] on div "Publish" at bounding box center [1080, 17] width 30 height 12
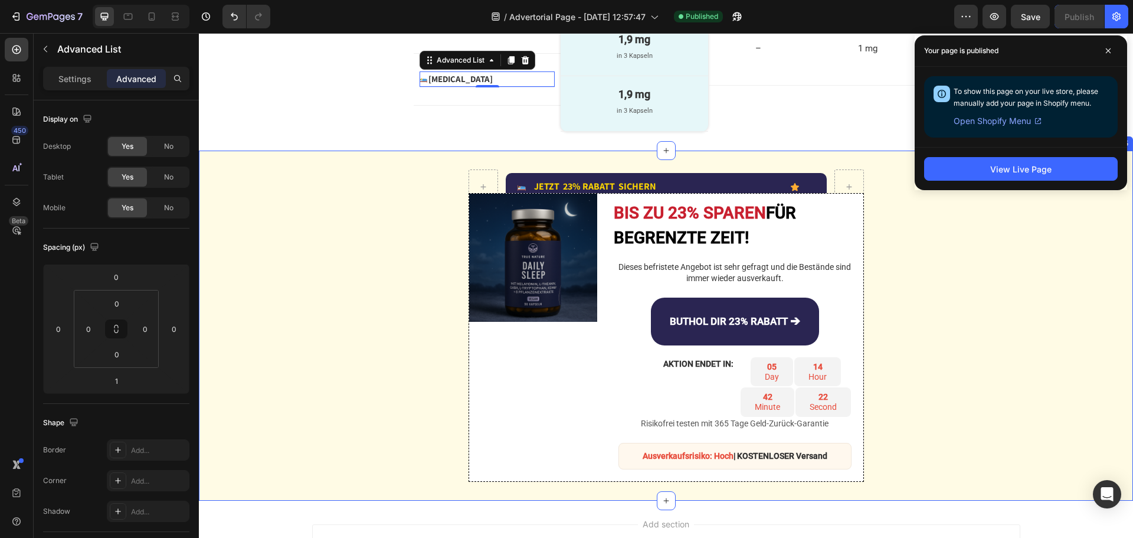
scroll to position [2769, 0]
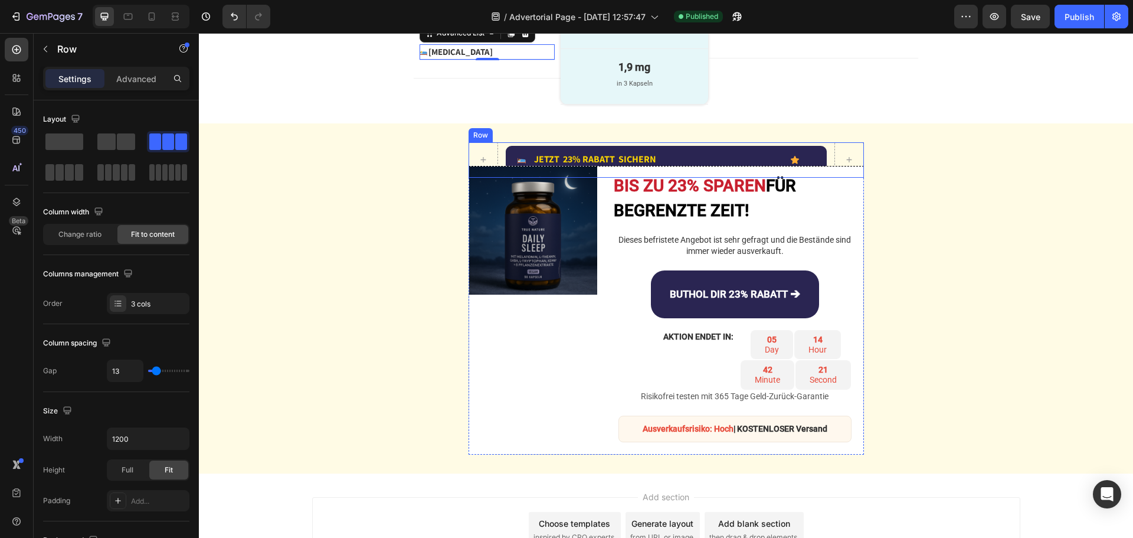
click at [499, 178] on div "Image JETZT 23% RABATT SICHERN Text Block Advanced List Icon Row Row" at bounding box center [667, 159] width 396 height 35
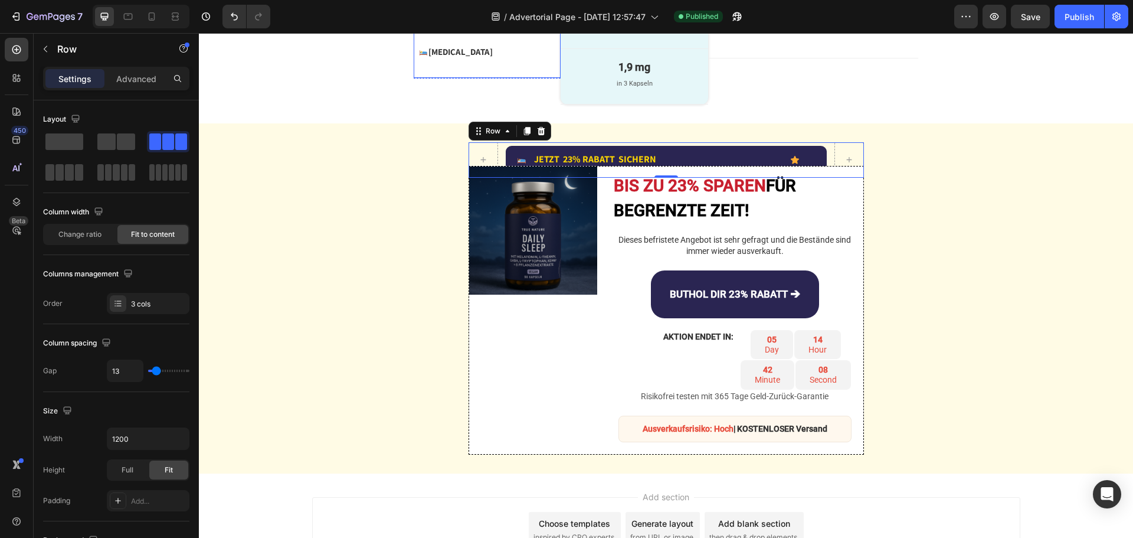
click at [501, 79] on div "Image [MEDICAL_DATA] Text Block Advanced List Row" at bounding box center [487, 53] width 147 height 52
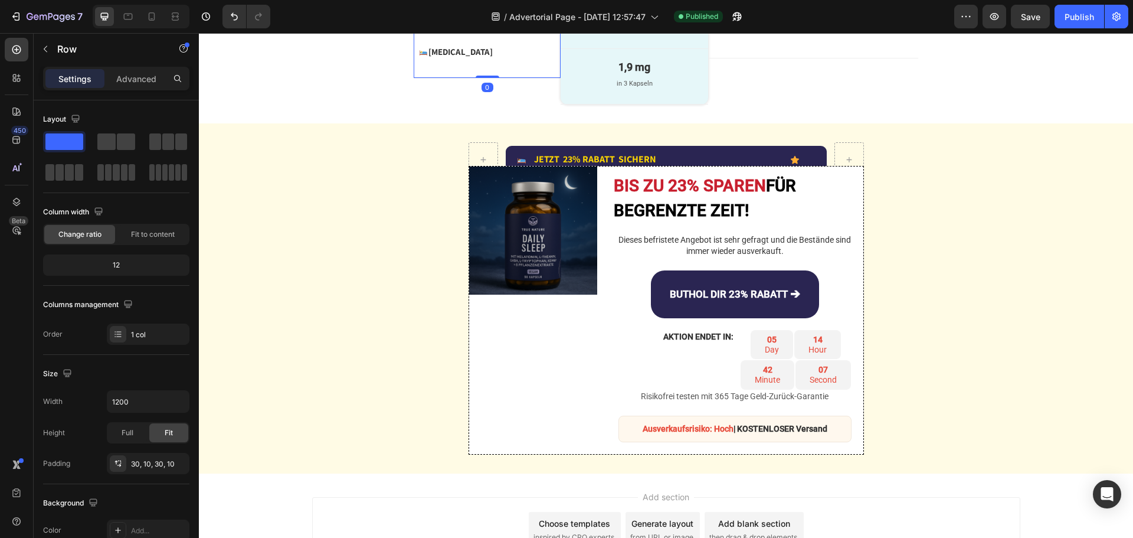
click at [470, 19] on icon at bounding box center [472, 15] width 6 height 8
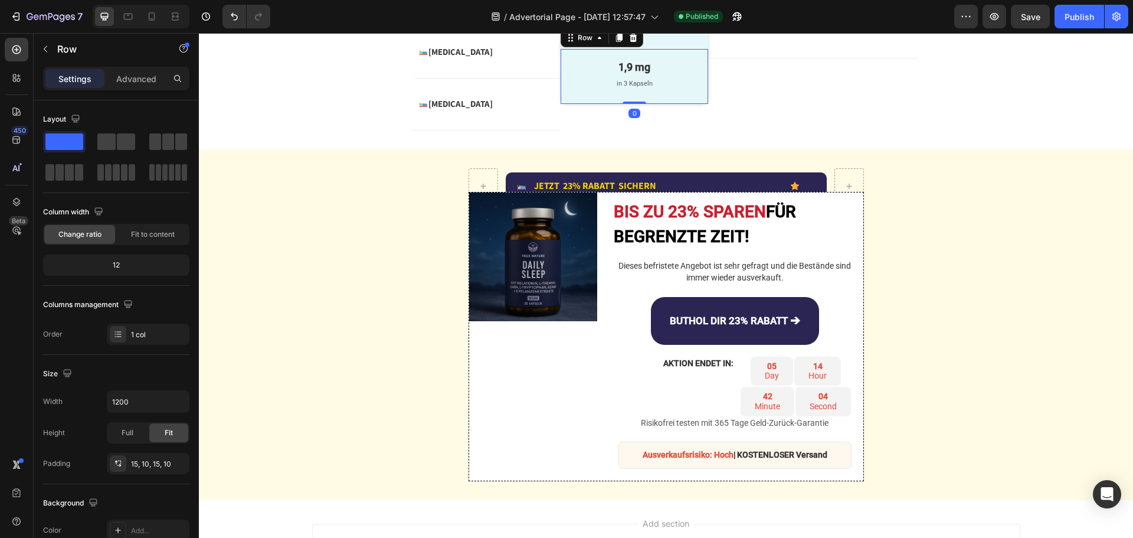
click at [561, 104] on div "1,9 mg Text Block in 3 Kapseln Text Block Row 0" at bounding box center [634, 76] width 147 height 55
click at [615, 43] on icon at bounding box center [619, 37] width 9 height 9
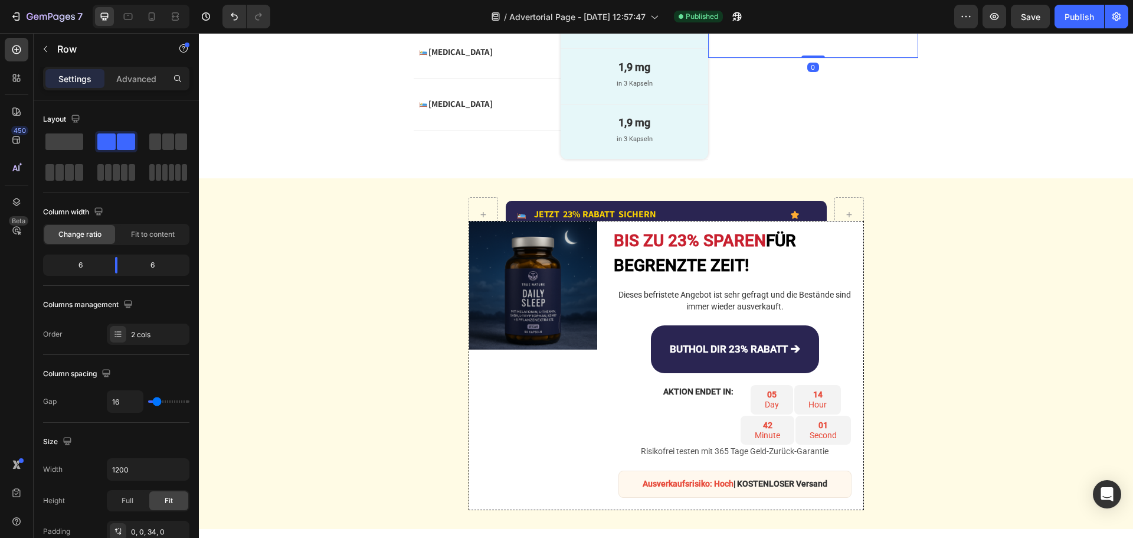
click at [716, 58] on div "– Text Block Row 1 mg Text Block Row Row 0" at bounding box center [813, 32] width 210 height 53
click at [764, 51] on icon at bounding box center [767, 47] width 6 height 8
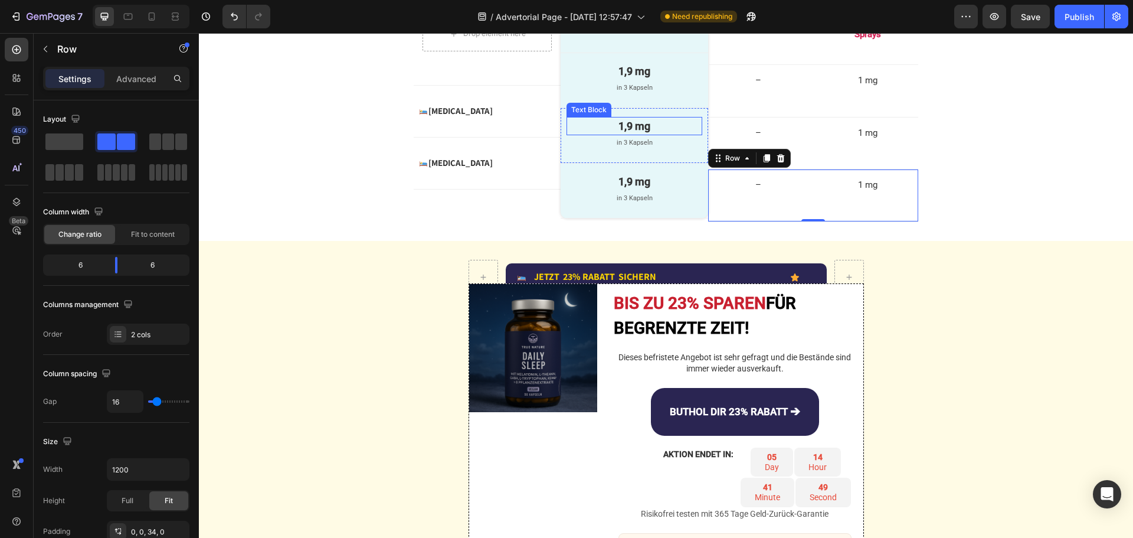
scroll to position [2737, 0]
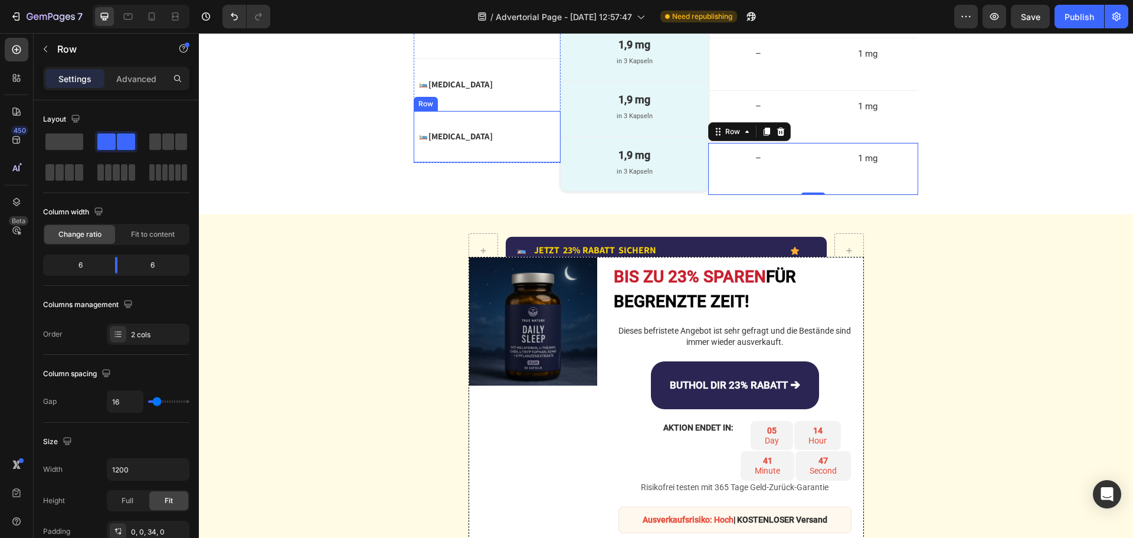
click at [537, 163] on div "Image [MEDICAL_DATA] Text Block Advanced List Row" at bounding box center [487, 137] width 147 height 52
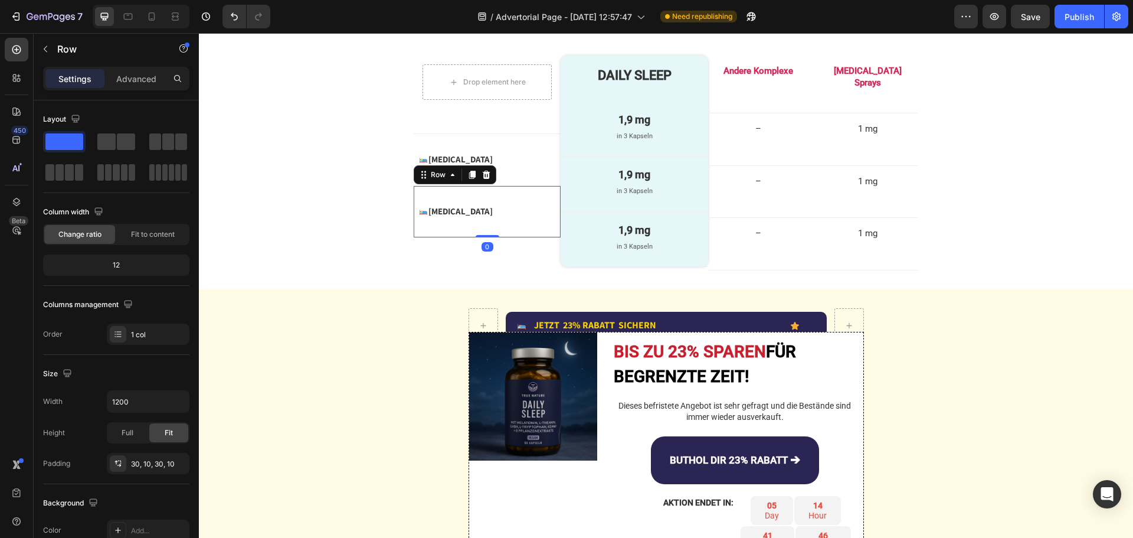
scroll to position [2855, 0]
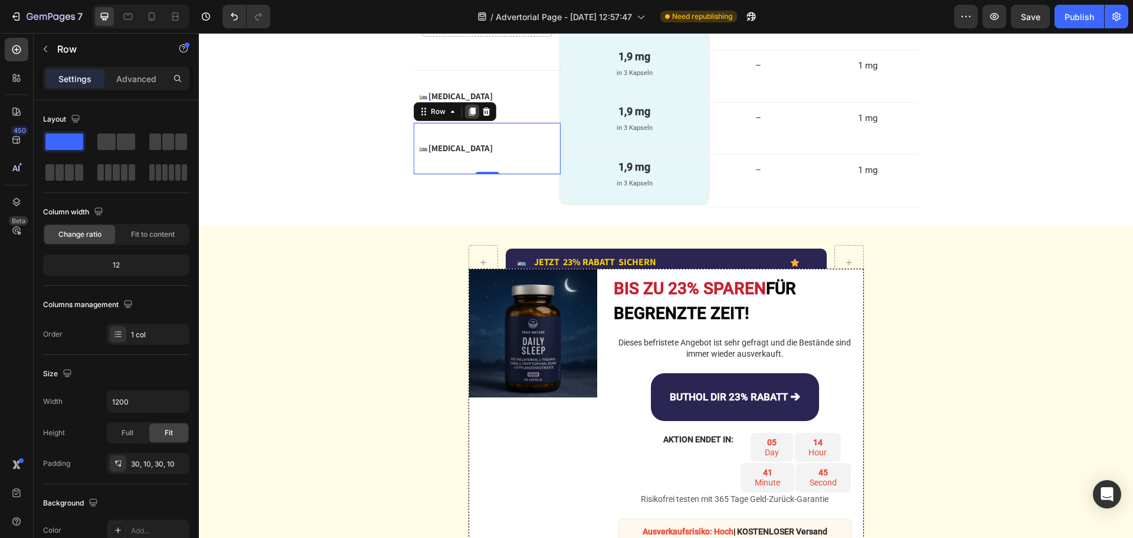
click at [469, 110] on icon at bounding box center [472, 111] width 6 height 8
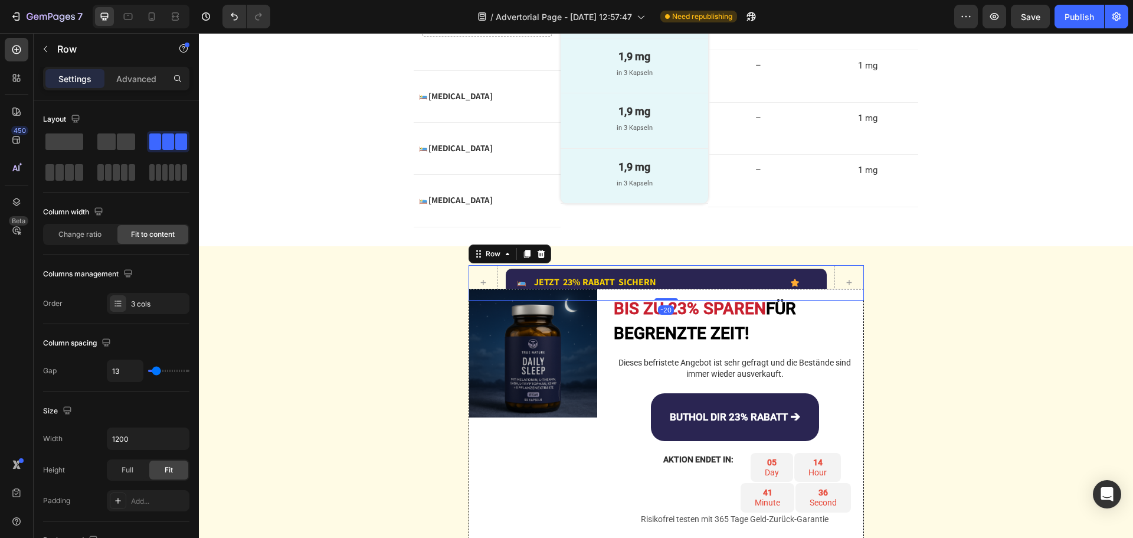
click at [825, 272] on div "Image JETZT 23% RABATT SICHERN Text Block Advanced List Icon Row Row -20" at bounding box center [667, 282] width 396 height 35
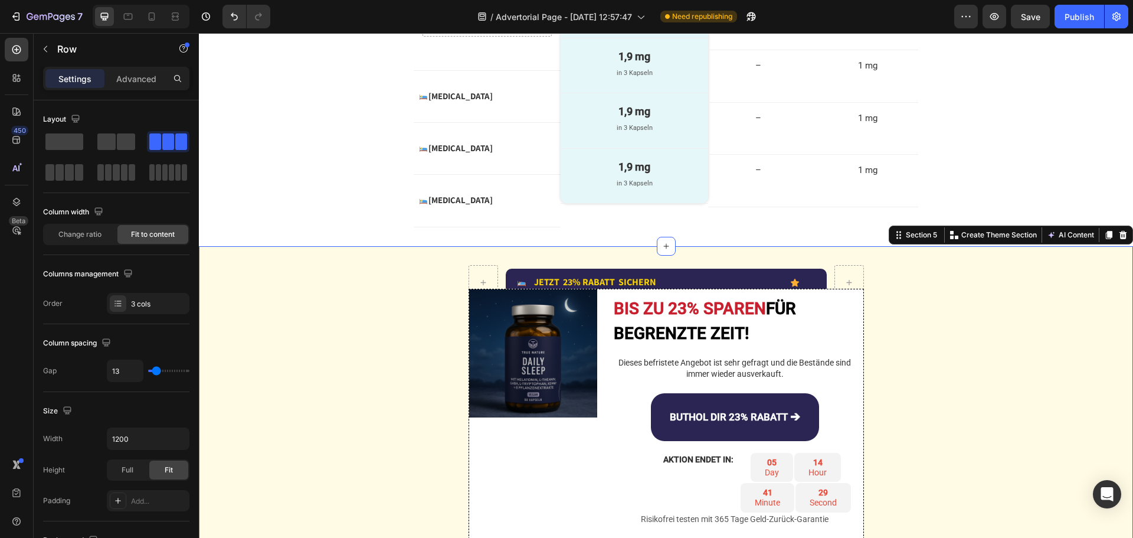
click at [373, 280] on div "Image JETZT 23% RABATT SICHERN Text Block Advanced List Icon Row Row Image BIS …" at bounding box center [666, 421] width 935 height 313
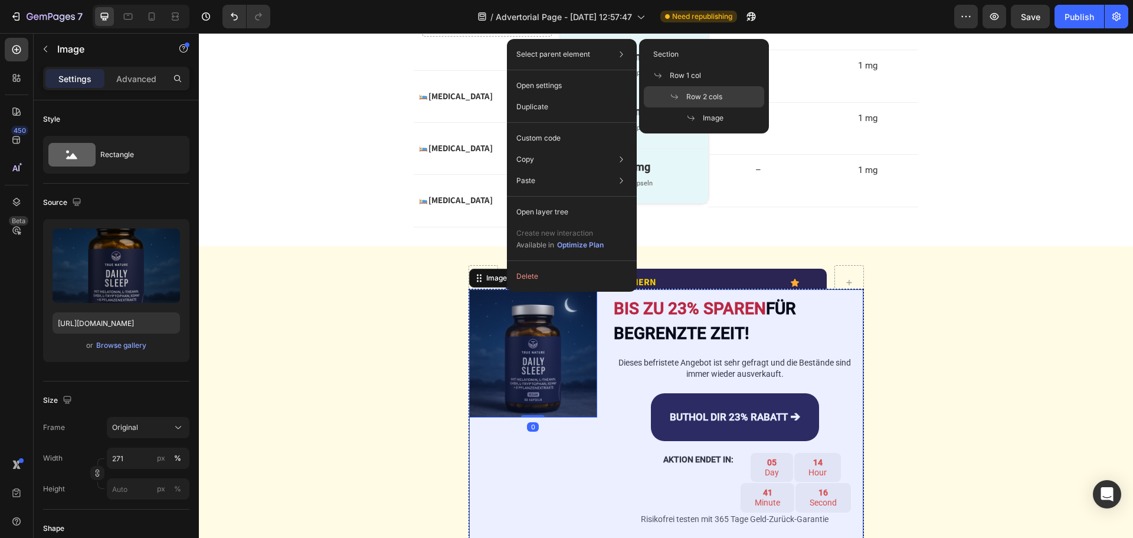
click at [717, 97] on span "Row 2 cols" at bounding box center [705, 97] width 36 height 11
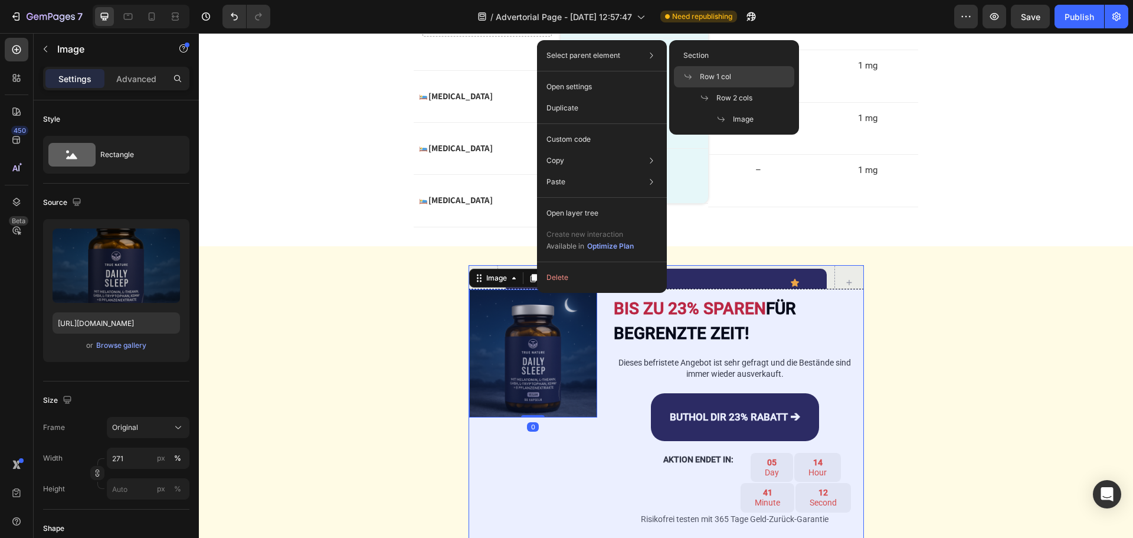
click at [726, 74] on span "Row 1 col" at bounding box center [715, 76] width 31 height 11
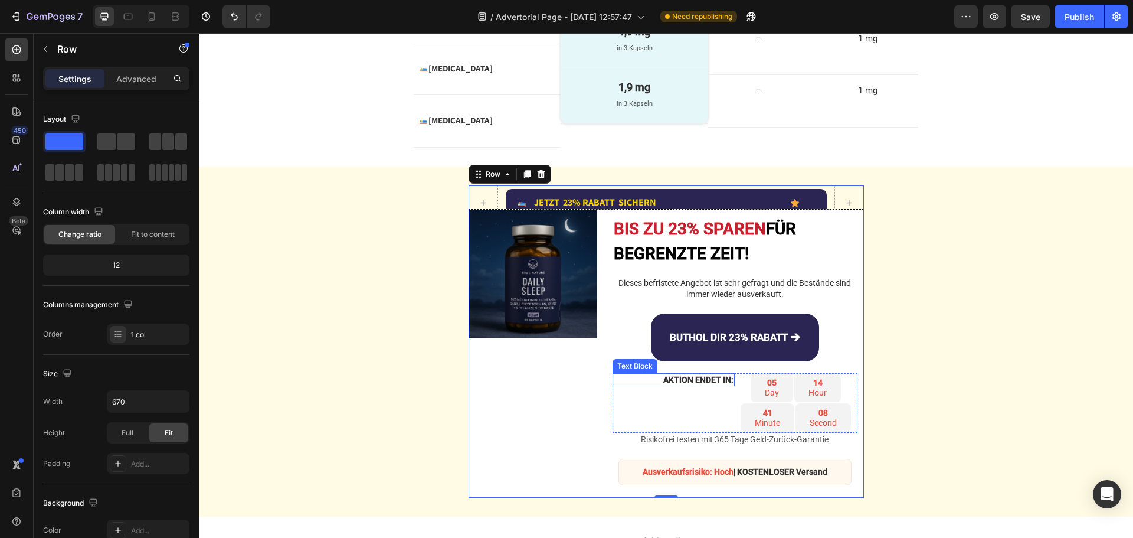
scroll to position [2914, 0]
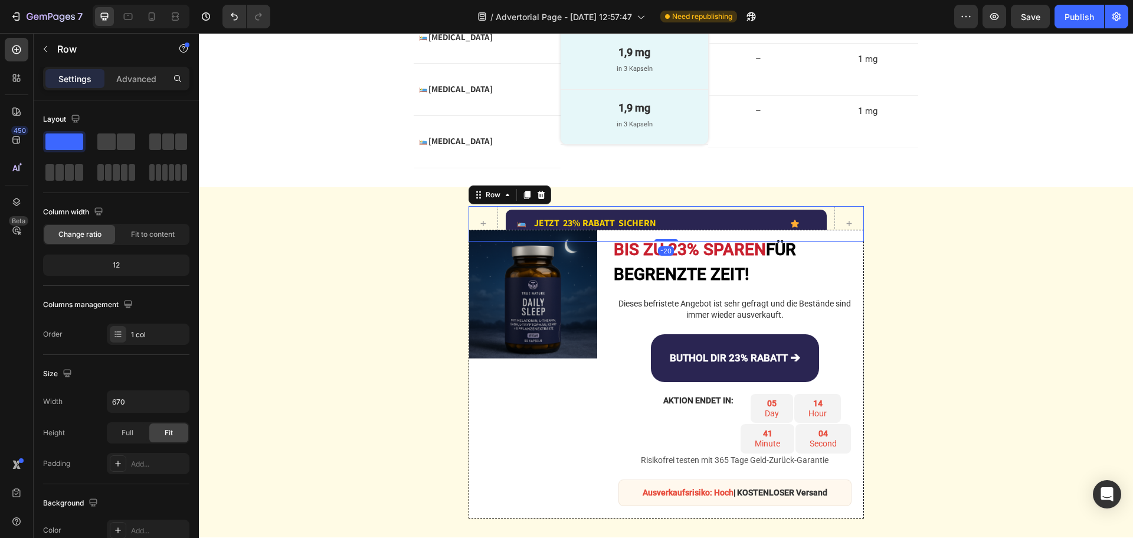
click at [824, 215] on div "Image JETZT 23% RABATT SICHERN Text Block Advanced List Icon Row Row -20" at bounding box center [667, 223] width 396 height 35
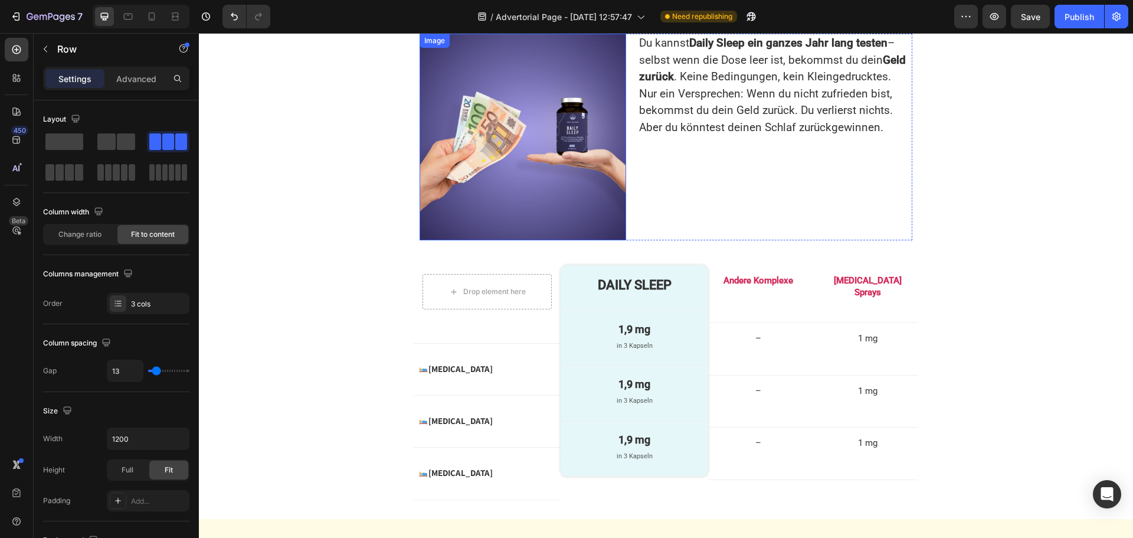
scroll to position [2619, 0]
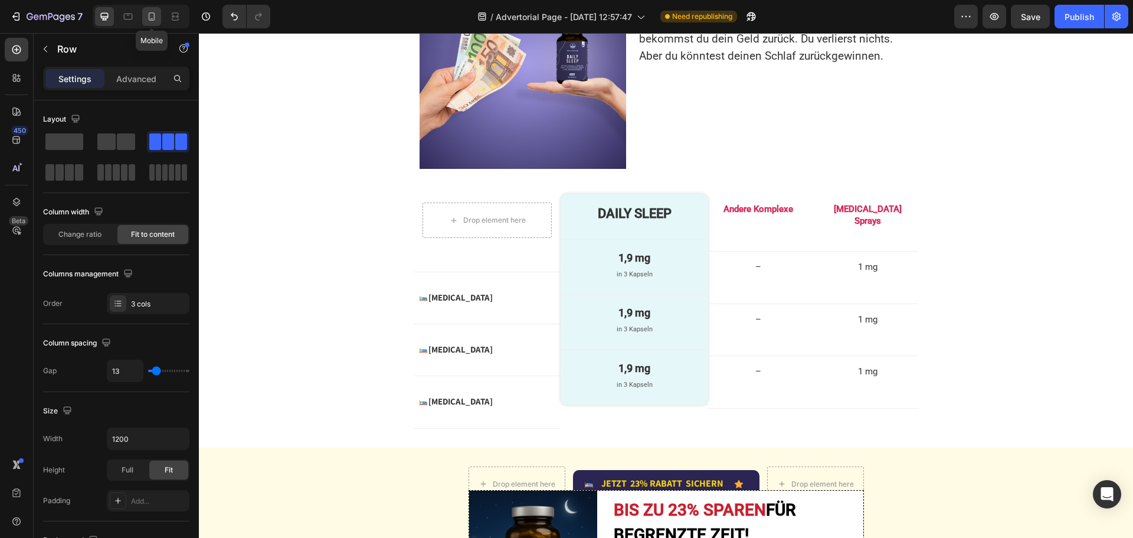
click at [158, 11] on icon at bounding box center [152, 17] width 12 height 12
type input "100%"
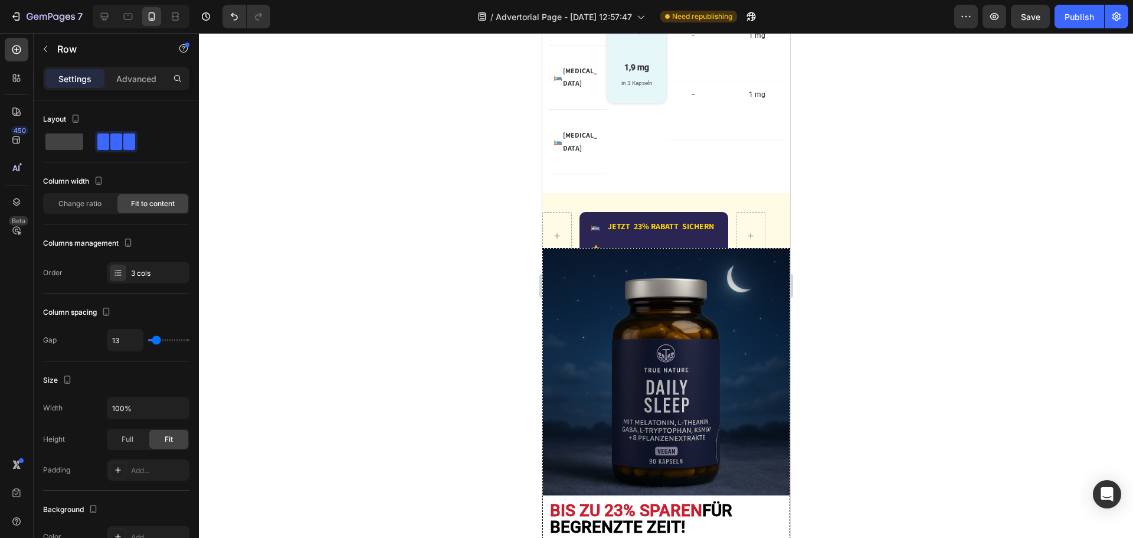
scroll to position [3609, 0]
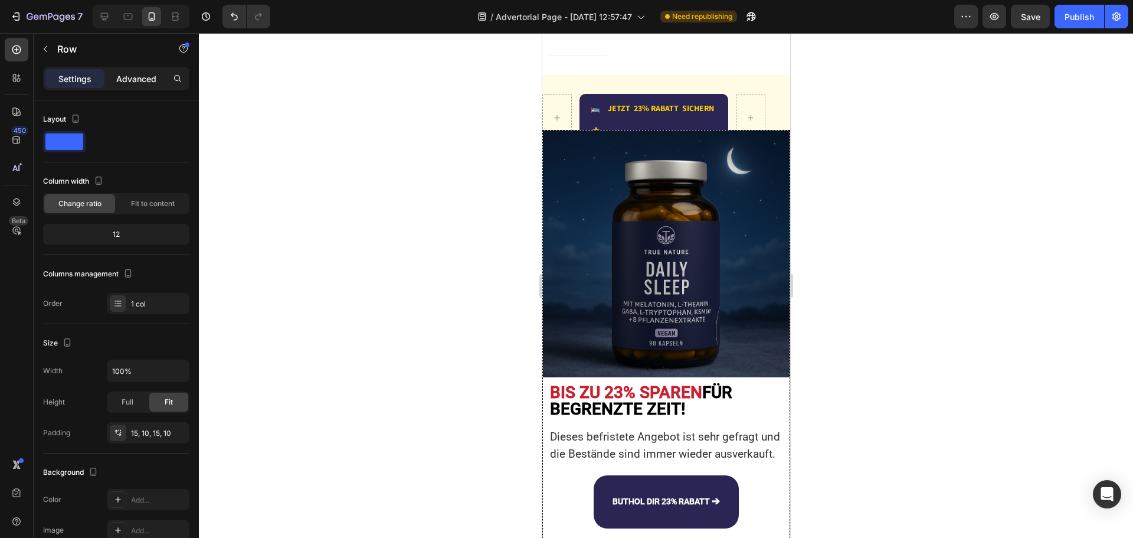
click at [133, 75] on p "Advanced" at bounding box center [136, 79] width 40 height 12
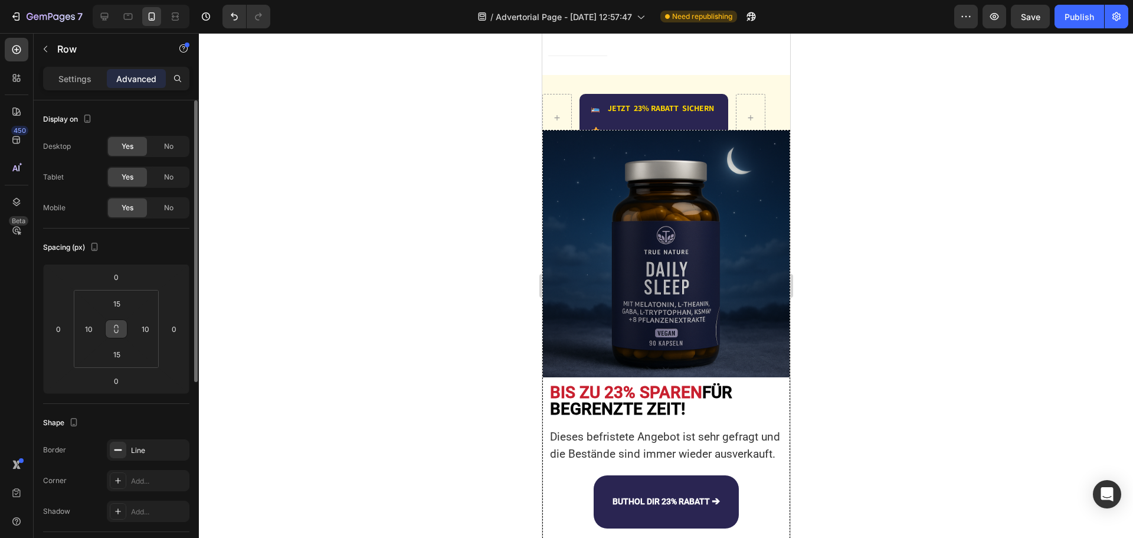
click at [113, 331] on icon at bounding box center [116, 328] width 9 height 9
click at [146, 328] on input "10" at bounding box center [145, 329] width 18 height 18
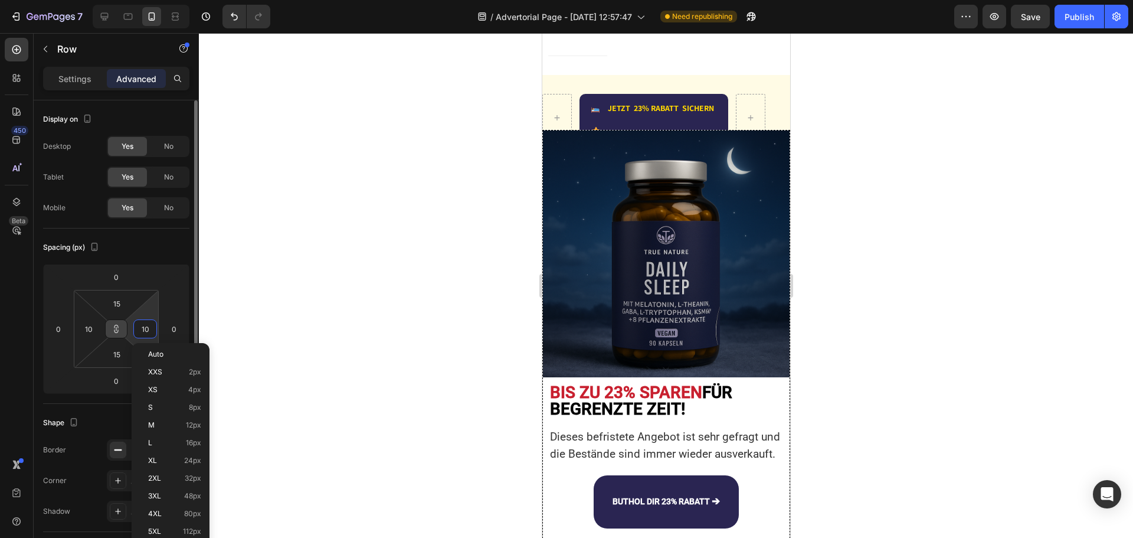
type input "1"
type input "10"
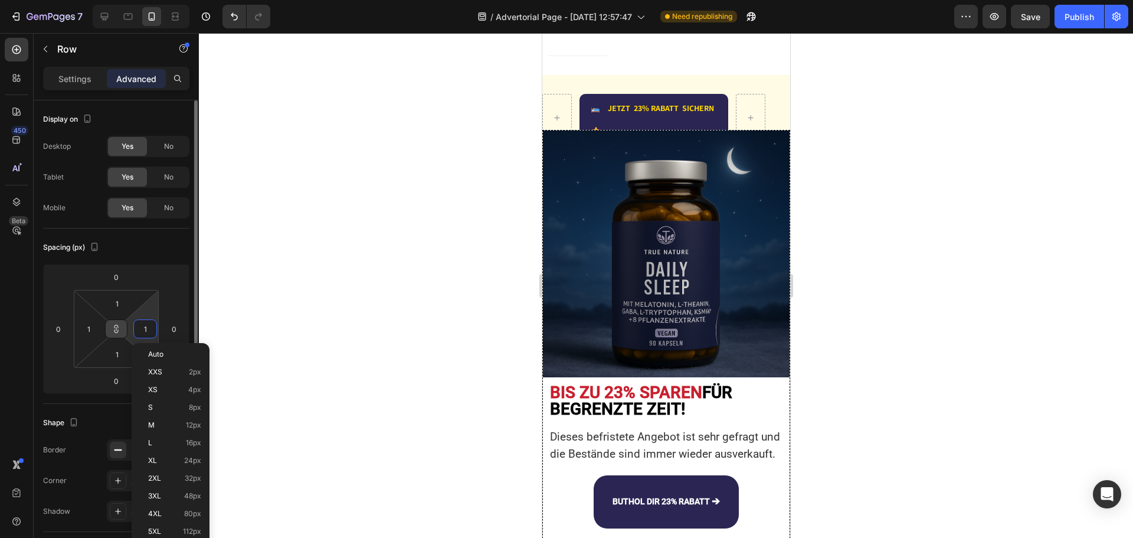
type input "10"
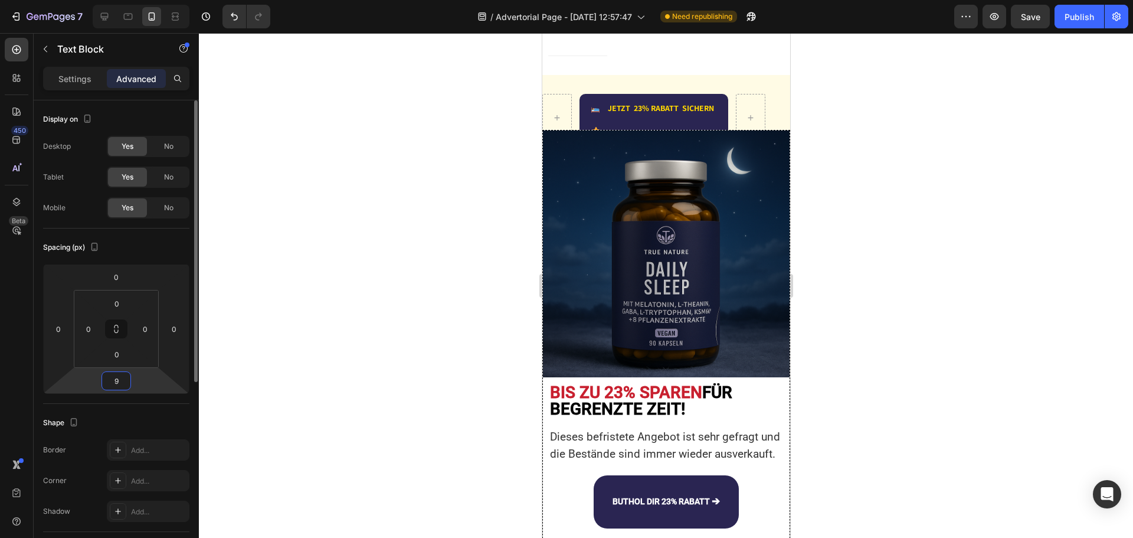
click at [116, 381] on input "9" at bounding box center [116, 381] width 24 height 18
type input "5"
click at [455, 195] on div at bounding box center [666, 285] width 935 height 505
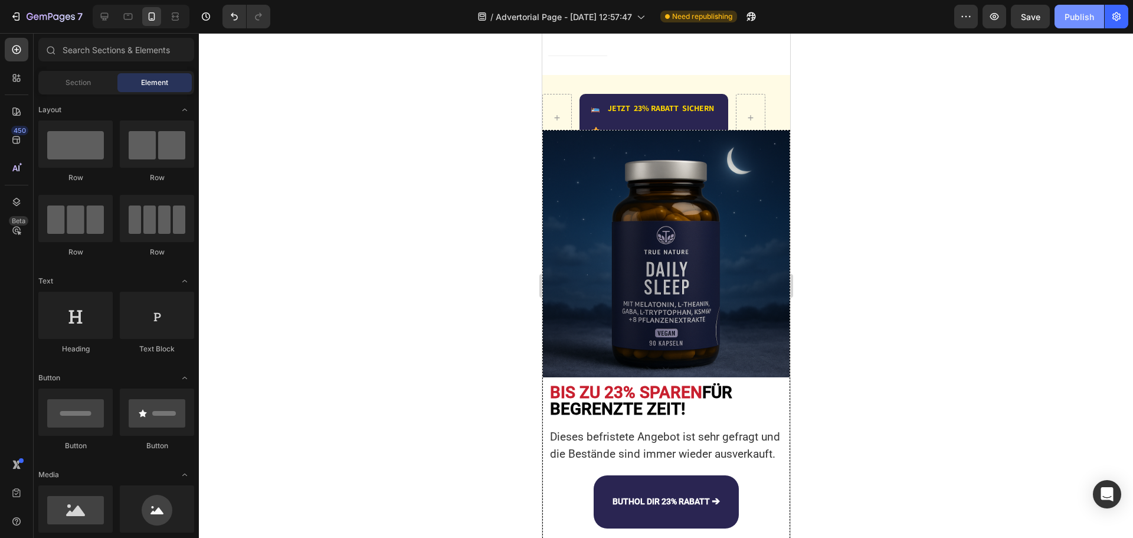
click at [1069, 22] on div "Publish" at bounding box center [1080, 17] width 30 height 12
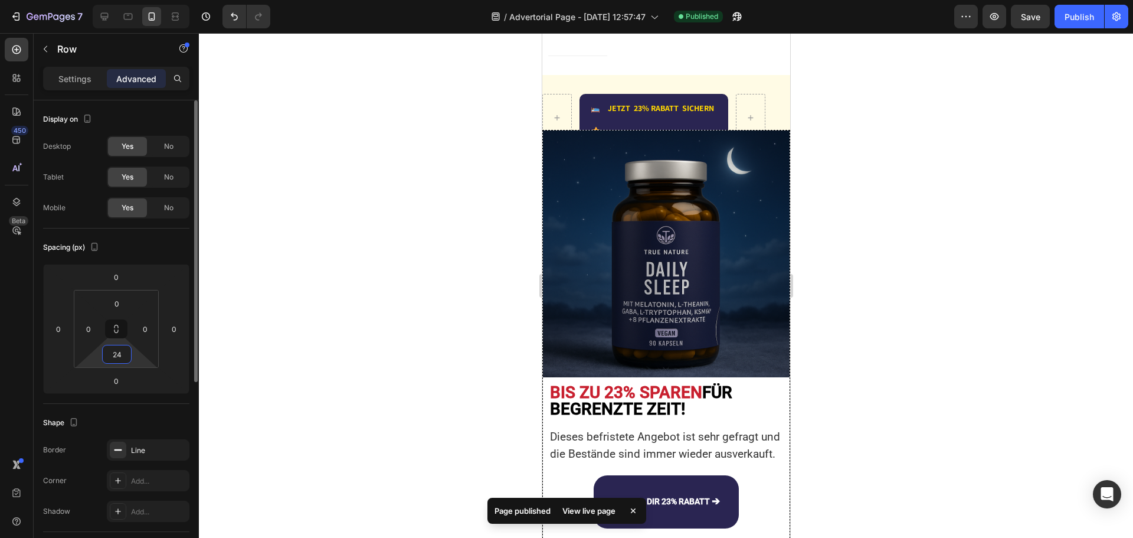
click at [126, 352] on input "24" at bounding box center [117, 354] width 24 height 18
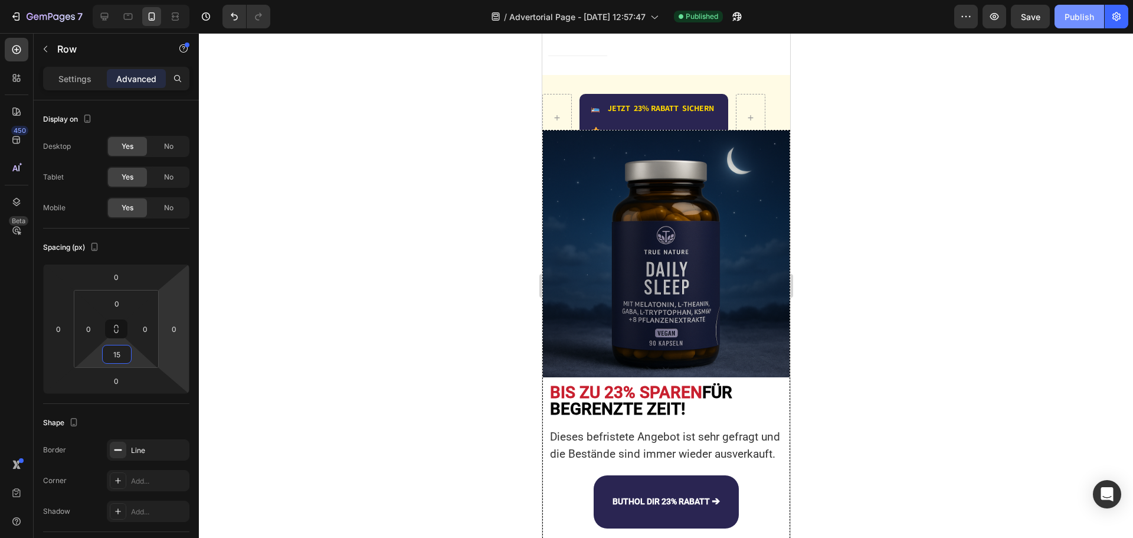
click at [1079, 5] on button "Publish" at bounding box center [1080, 17] width 50 height 24
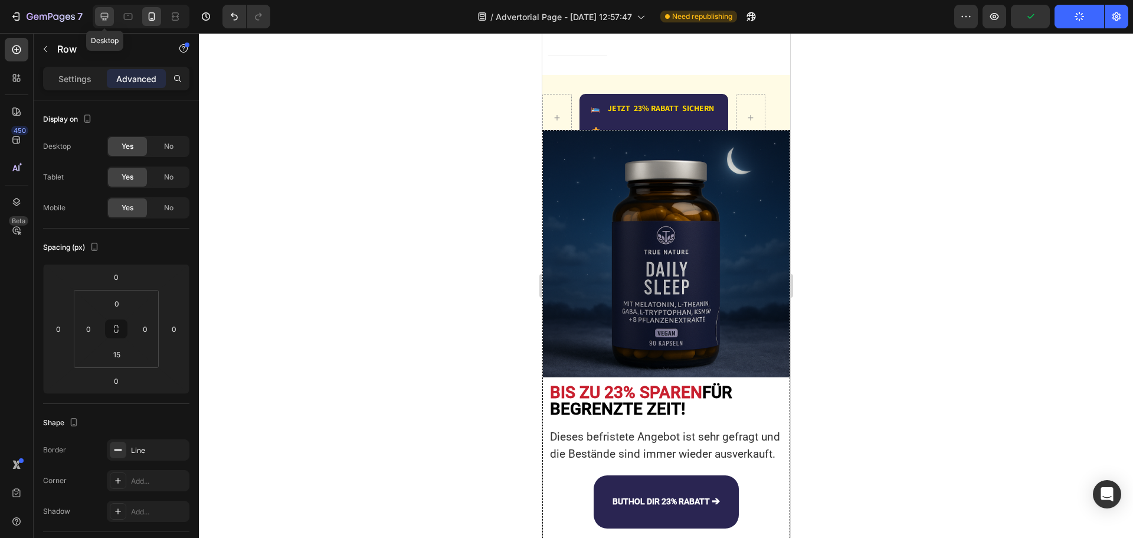
click at [99, 22] on icon at bounding box center [105, 17] width 12 height 12
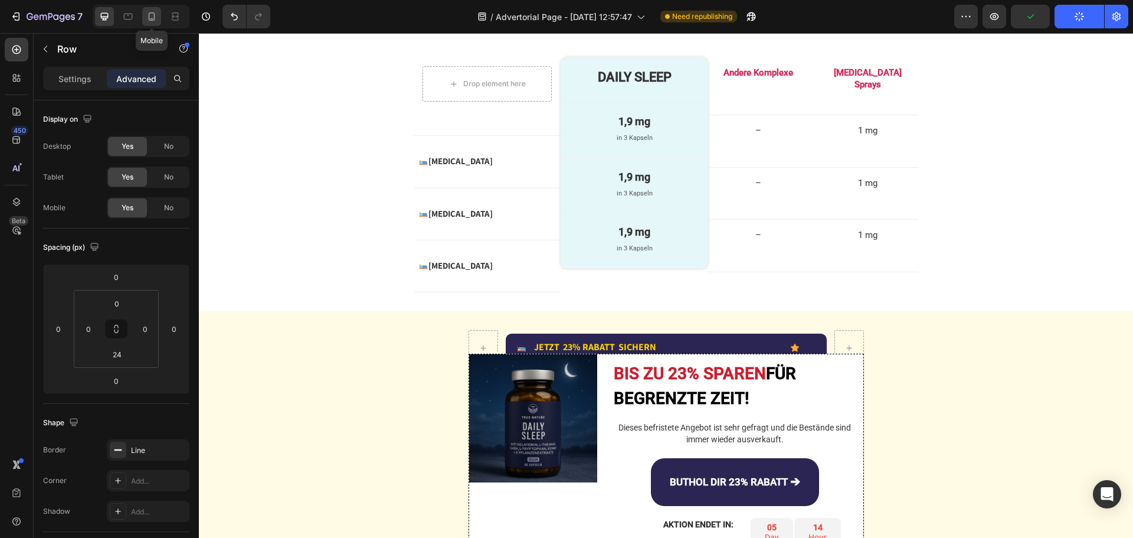
click at [151, 19] on icon at bounding box center [152, 16] width 6 height 8
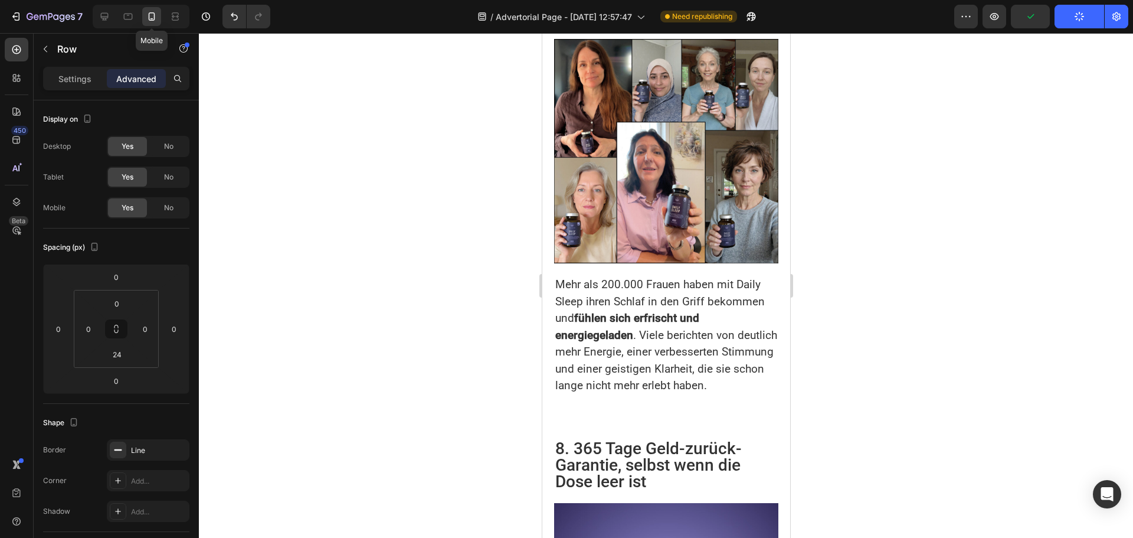
type input "15"
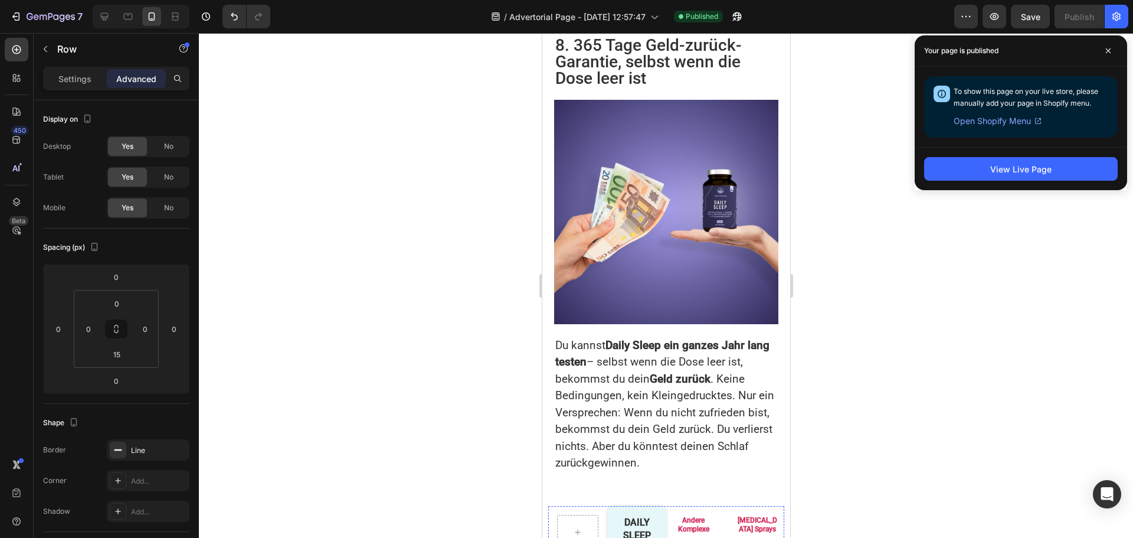
scroll to position [3567, 0]
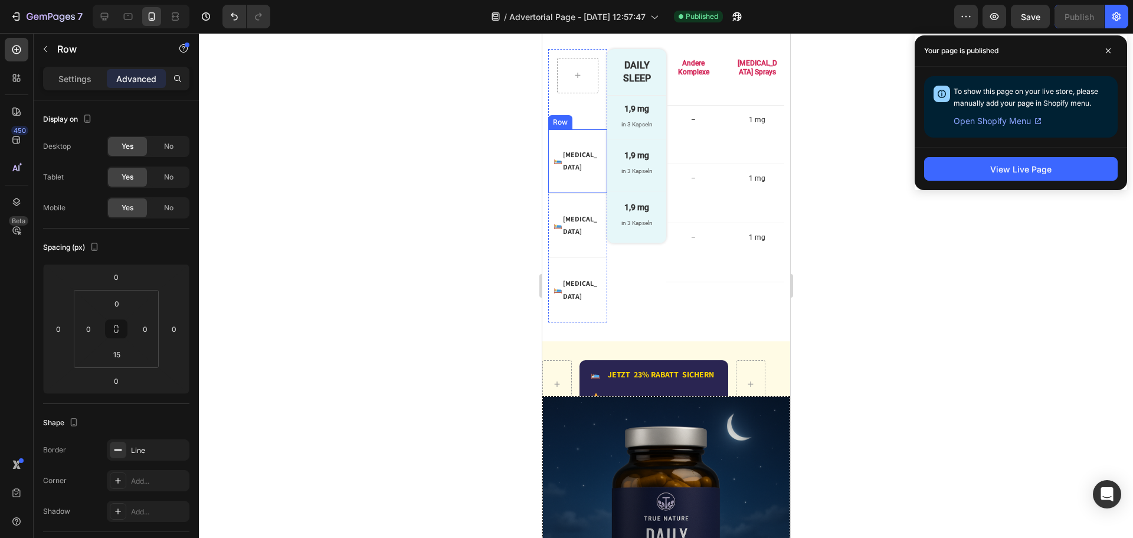
click at [589, 194] on div "Image [MEDICAL_DATA] Text Block Advanced List Row" at bounding box center [577, 161] width 59 height 64
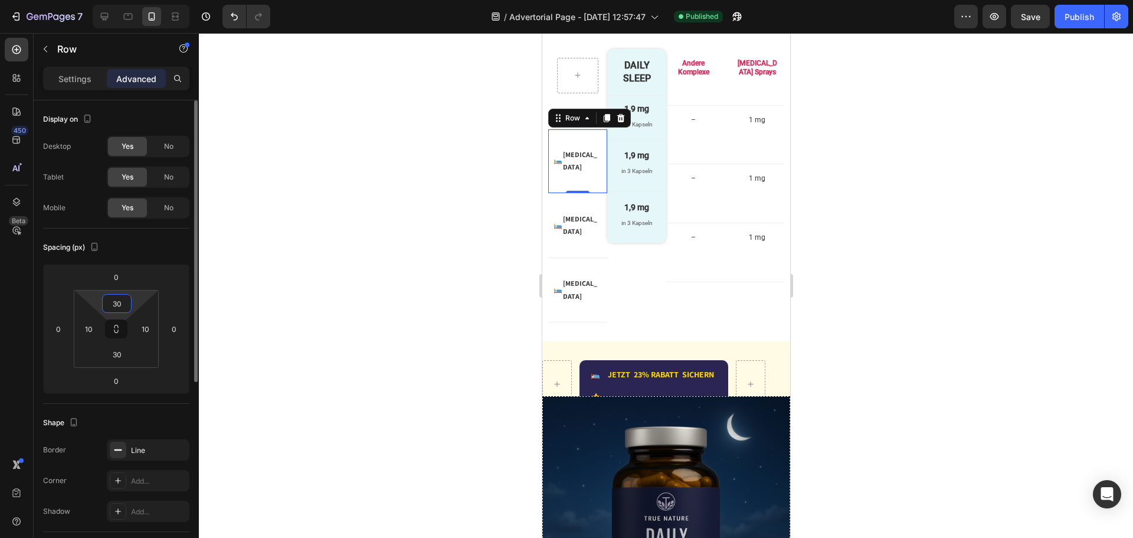
click at [126, 299] on input "30" at bounding box center [117, 304] width 24 height 18
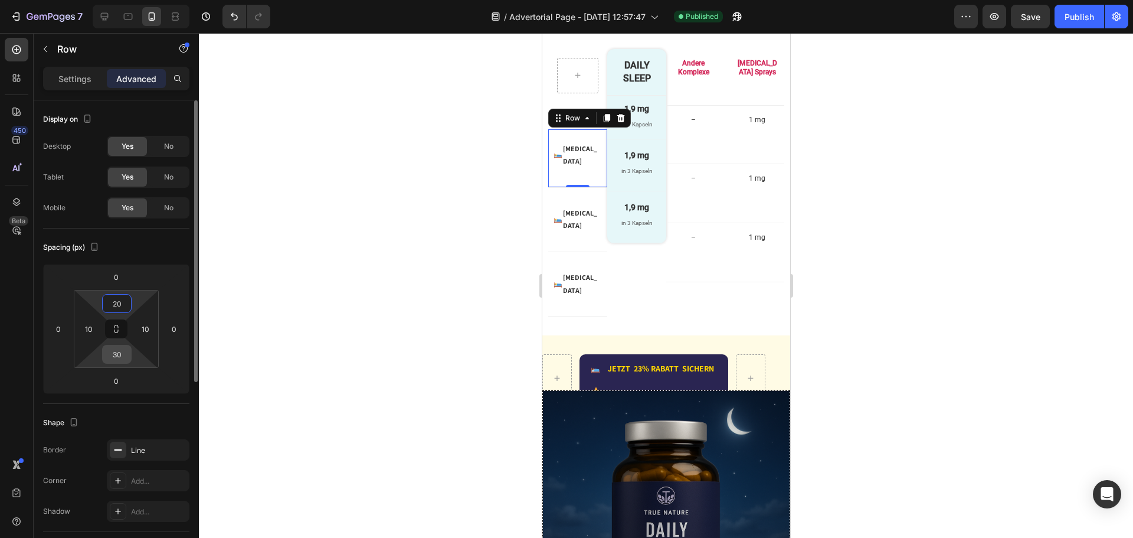
type input "20"
click at [117, 349] on input "30" at bounding box center [117, 354] width 24 height 18
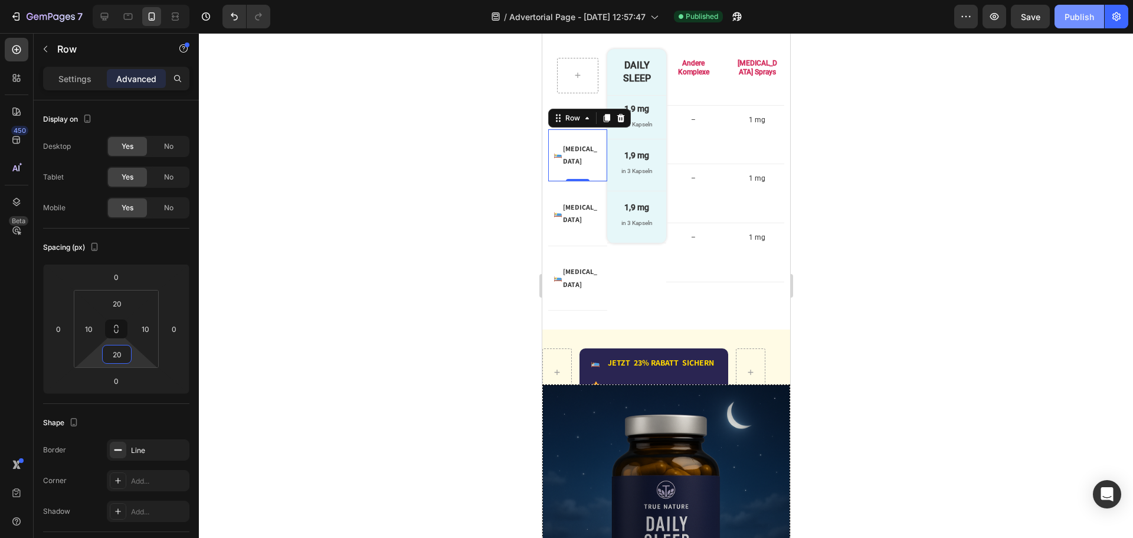
type input "20"
click at [1079, 14] on div "Publish" at bounding box center [1080, 17] width 30 height 12
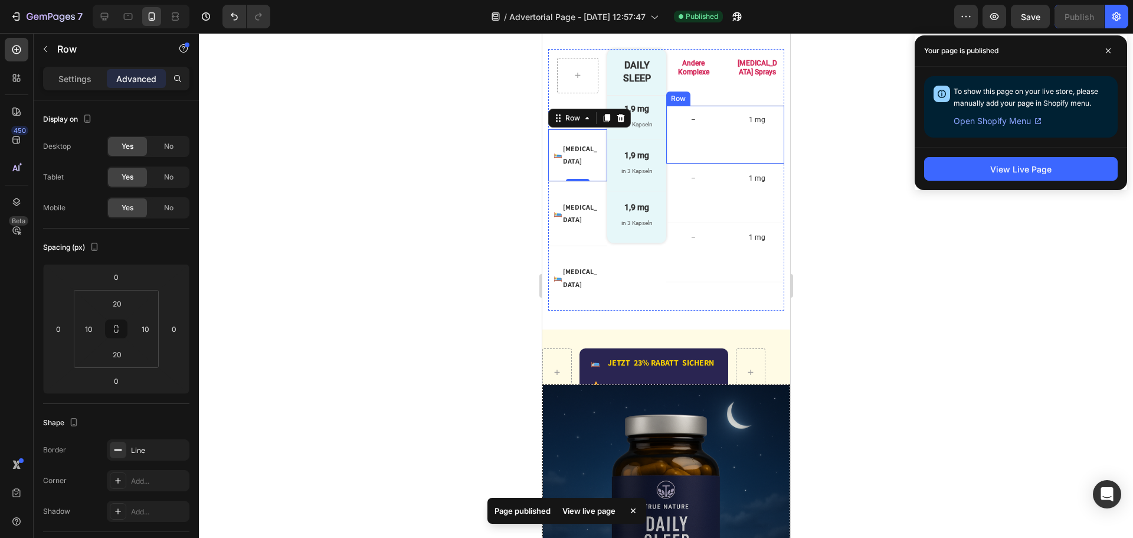
click at [677, 165] on div "– Text Block Row 1 mg Text Block Row Row" at bounding box center [725, 135] width 118 height 59
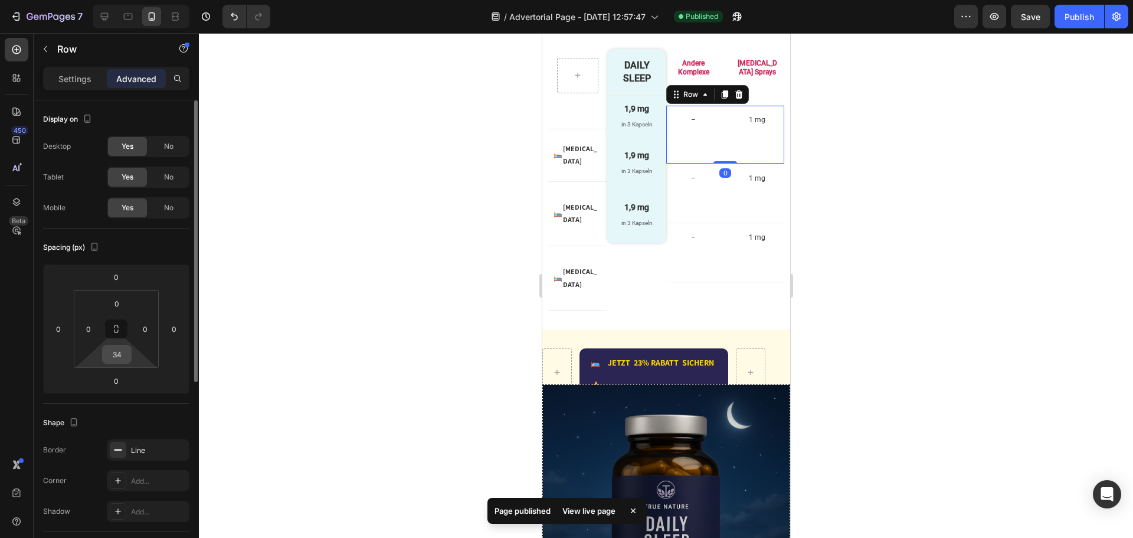
click at [123, 357] on input "34" at bounding box center [117, 354] width 24 height 18
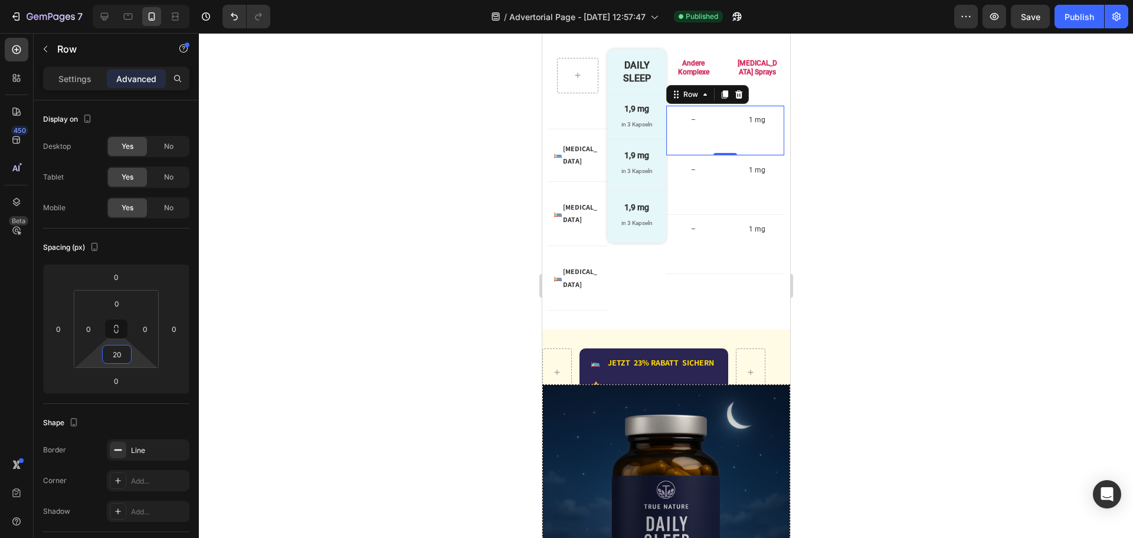
type input "20"
click at [1074, 11] on div "Publish" at bounding box center [1080, 17] width 30 height 12
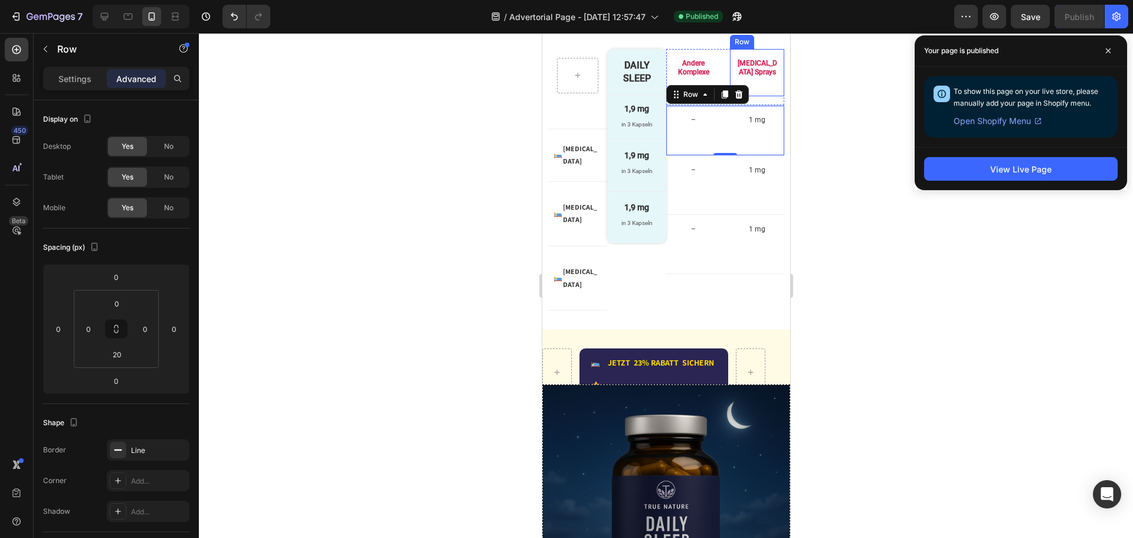
click at [754, 87] on div "Melatonin Sprays Text Block" at bounding box center [757, 73] width 43 height 30
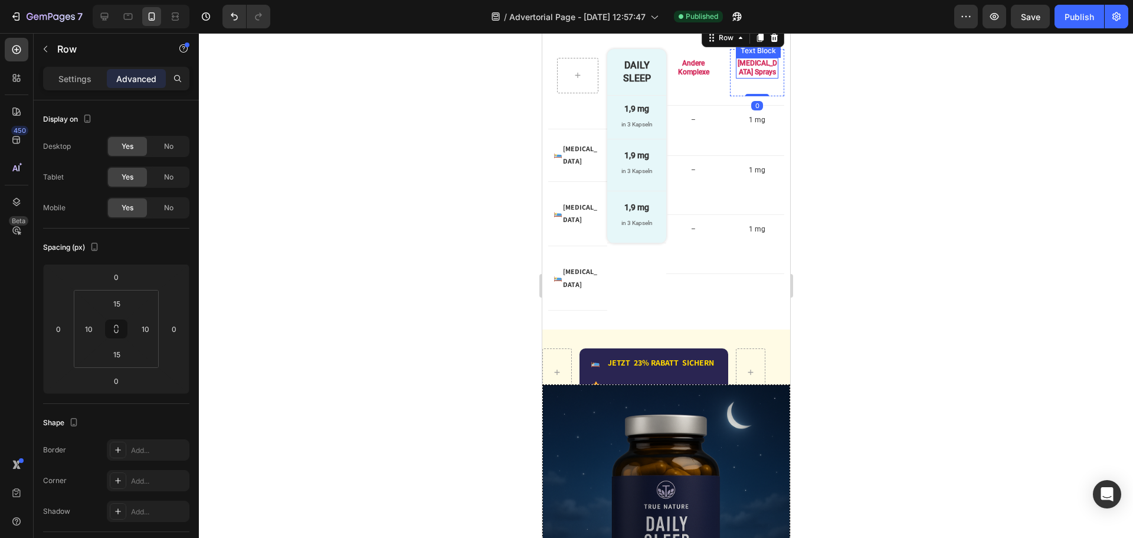
click at [744, 77] on p "[MEDICAL_DATA] Sprays" at bounding box center [757, 68] width 40 height 18
click at [679, 77] on p "Andere Komplexe" at bounding box center [693, 68] width 40 height 18
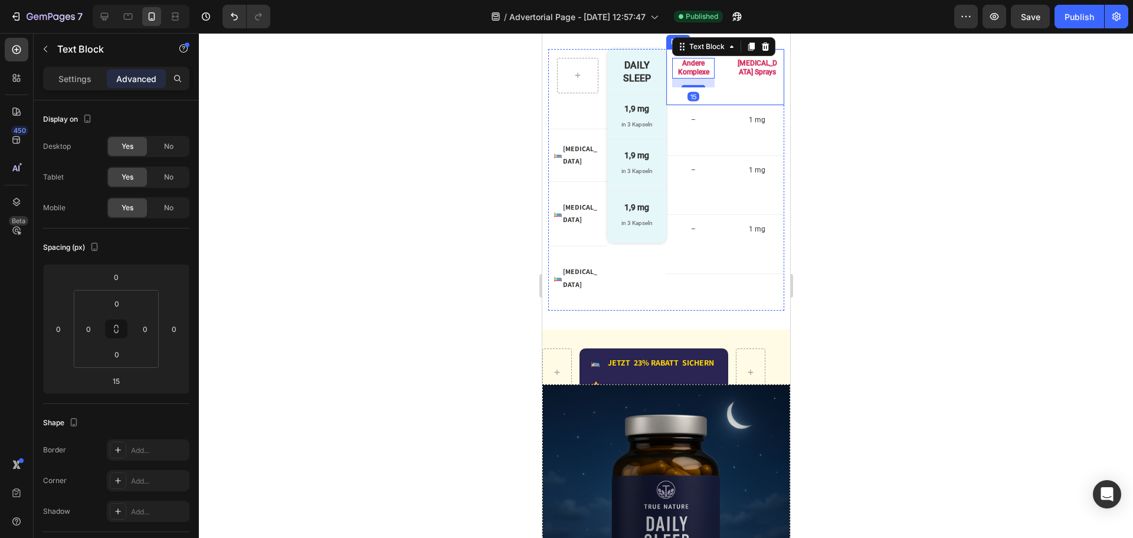
click at [707, 106] on div "Andere Komplexe Text Block 15 Row Melatonin Sprays Text Block Row Row" at bounding box center [725, 77] width 118 height 57
click at [692, 77] on p "Andere Komplexe" at bounding box center [693, 68] width 40 height 18
click at [719, 106] on div "Andere Komplexe Text Block 15 Row Melatonin Sprays Text Block Row Row" at bounding box center [725, 77] width 118 height 57
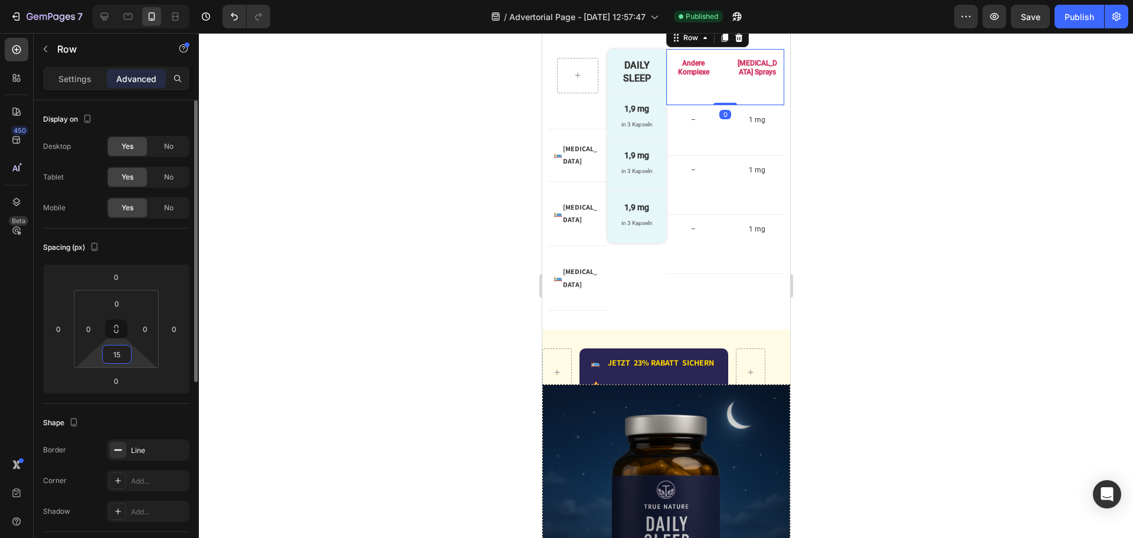
click at [125, 355] on input "15" at bounding box center [117, 354] width 24 height 18
type input "13"
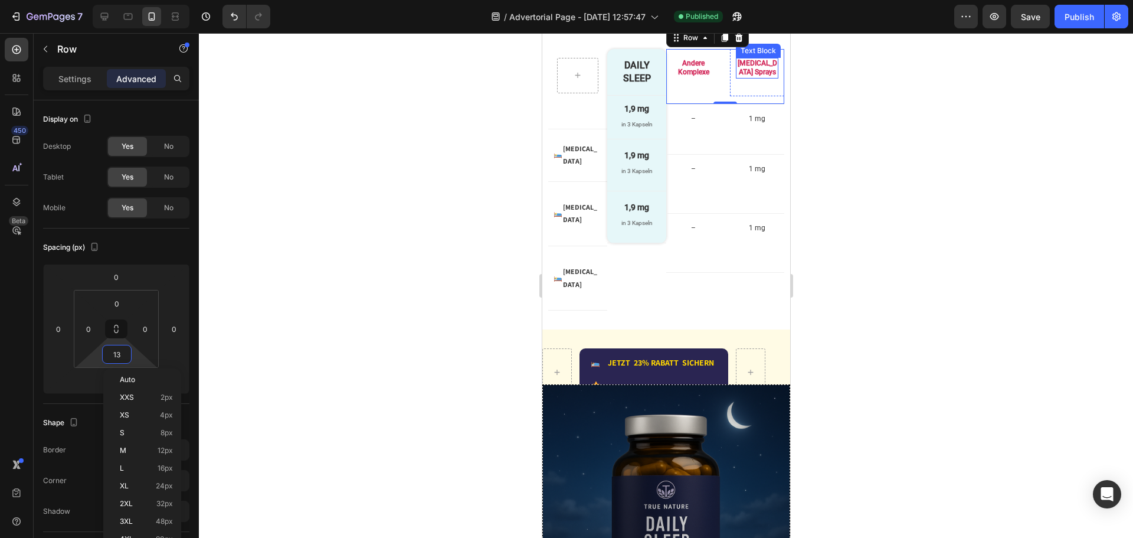
click at [736, 79] on div "[MEDICAL_DATA] Sprays" at bounding box center [757, 68] width 43 height 21
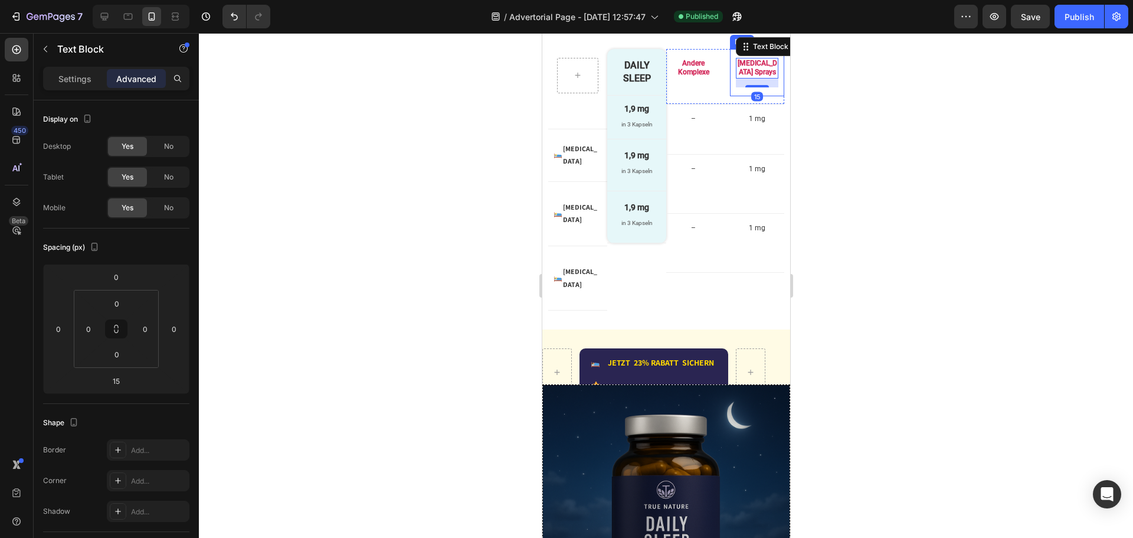
click at [730, 96] on div "Melatonin Sprays Text Block 15 Row" at bounding box center [757, 72] width 54 height 47
click at [693, 77] on p "Andere Komplexe" at bounding box center [693, 68] width 40 height 18
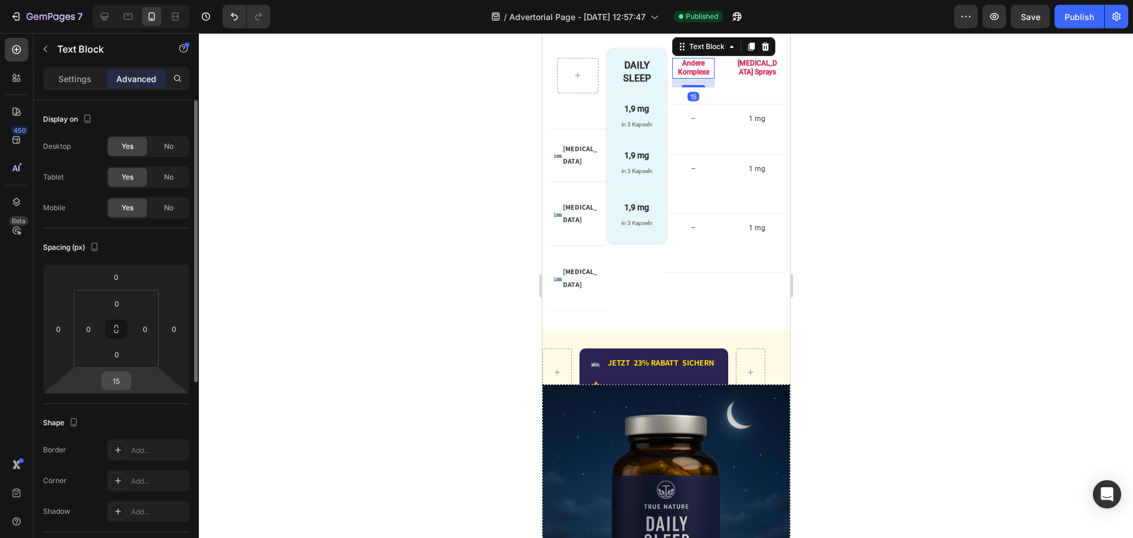
click at [122, 380] on input "15" at bounding box center [116, 381] width 24 height 18
type input "10"
click at [755, 77] on p "[MEDICAL_DATA] Sprays" at bounding box center [757, 68] width 40 height 18
click at [122, 378] on input "15" at bounding box center [116, 381] width 24 height 18
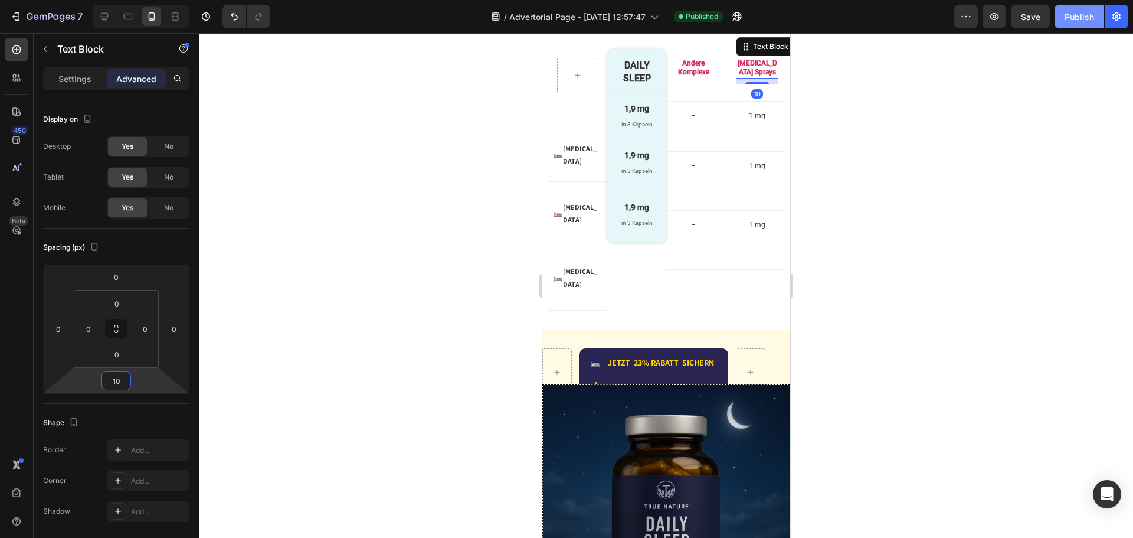
type input "10"
click at [1087, 9] on button "Publish" at bounding box center [1080, 17] width 50 height 24
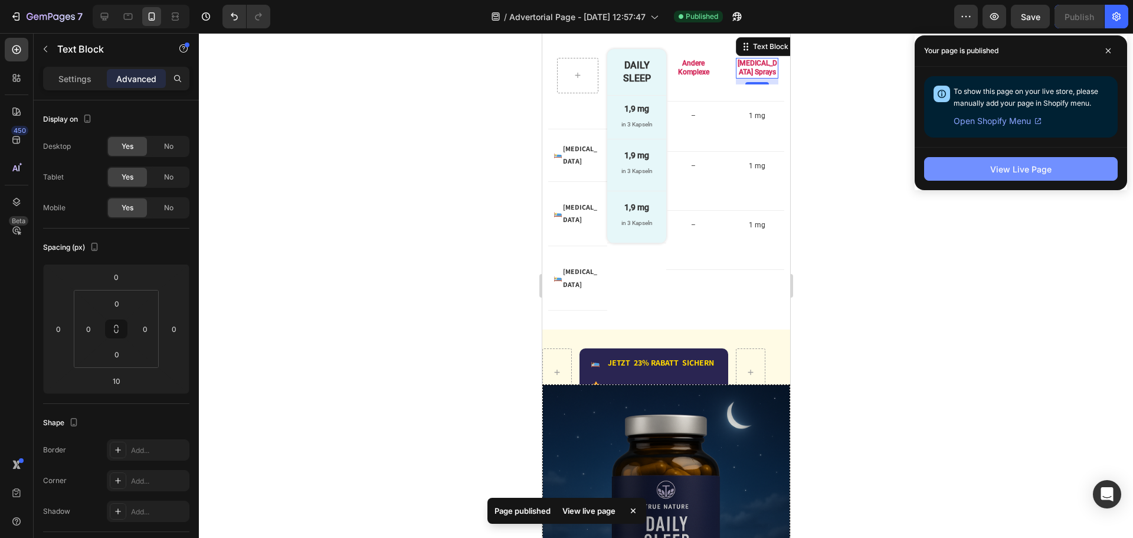
click at [1031, 174] on div "View Live Page" at bounding box center [1021, 169] width 61 height 12
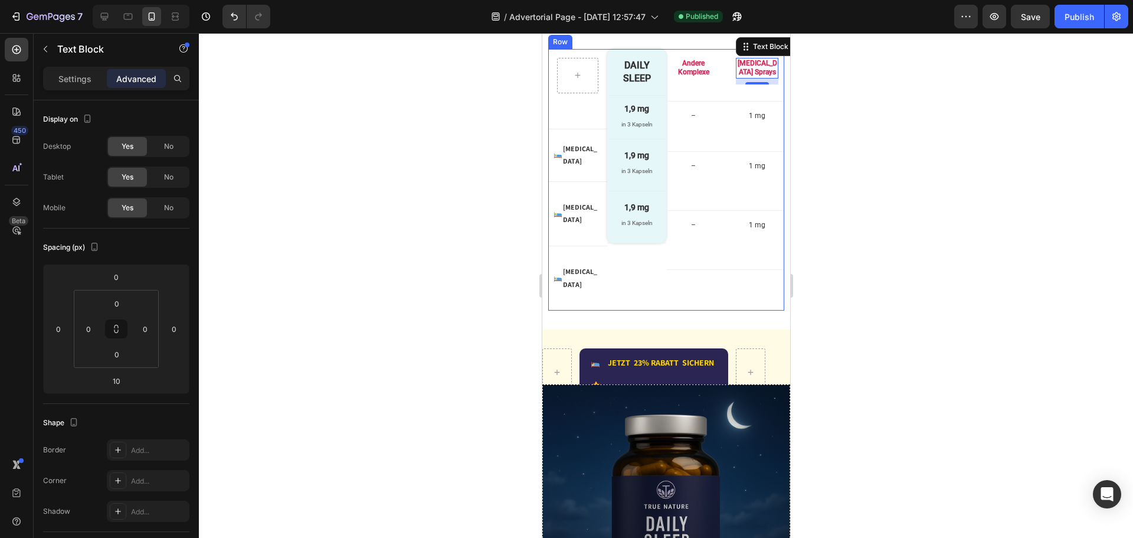
click at [666, 311] on div "Andere Komplexe Text Block Row Melatonin Sprays Text Block 10 Row Row – Text Bl…" at bounding box center [725, 180] width 118 height 262
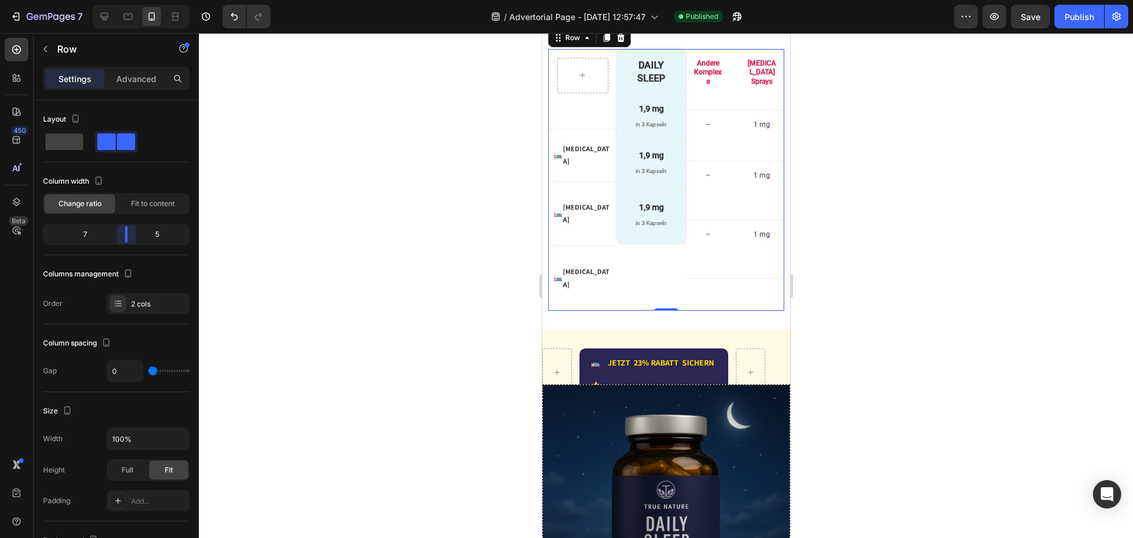
drag, startPoint x: 116, startPoint y: 236, endPoint x: 128, endPoint y: 233, distance: 12.7
click at [128, 0] on body "7 Version history / Advertorial Page - Aug 27, 12:57:47 Published Preview Save …" at bounding box center [566, 0] width 1133 height 0
click at [139, 80] on p "Advanced" at bounding box center [136, 79] width 40 height 12
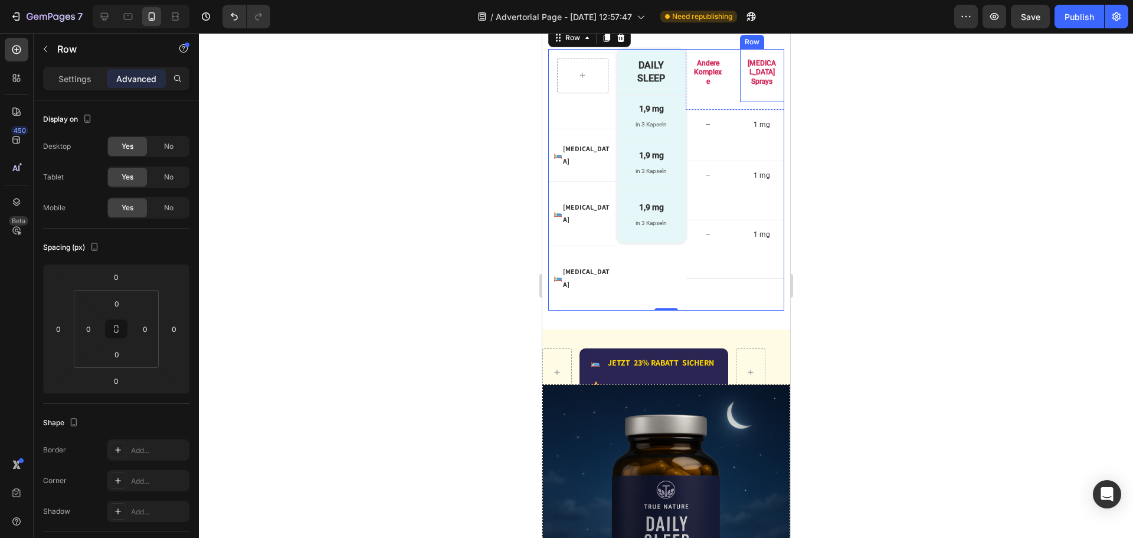
click at [762, 94] on div "Melatonin Sprays Text Block" at bounding box center [762, 76] width 32 height 36
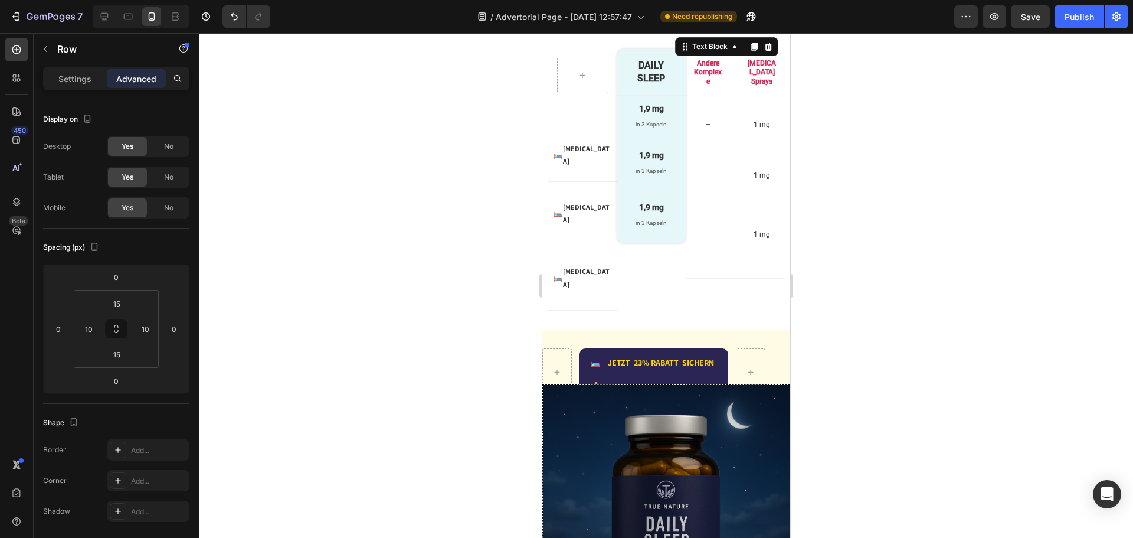
click at [755, 87] on p "[MEDICAL_DATA] Sprays" at bounding box center [762, 73] width 30 height 28
click at [740, 103] on div "Melatonin Sprays Text Block 10 Row" at bounding box center [762, 76] width 44 height 54
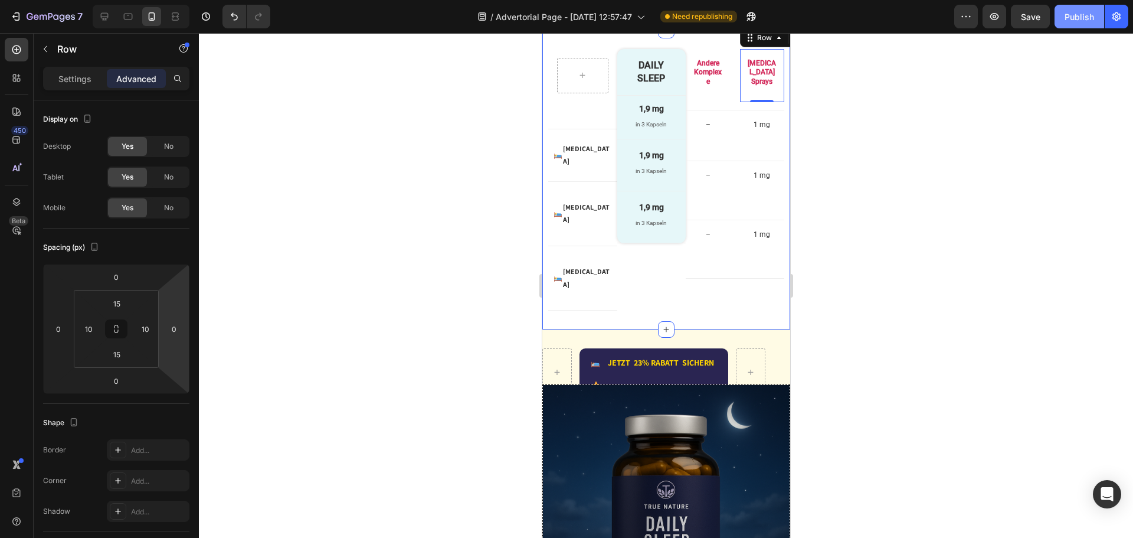
click at [1084, 12] on div "Publish" at bounding box center [1080, 17] width 30 height 12
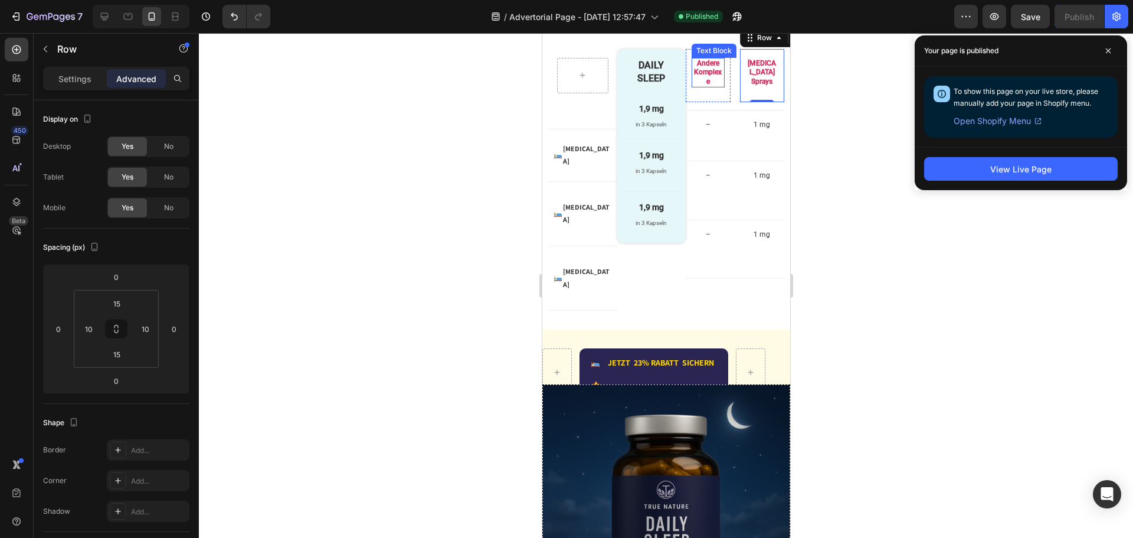
click at [698, 87] on p "Andere Komplexe" at bounding box center [707, 73] width 30 height 28
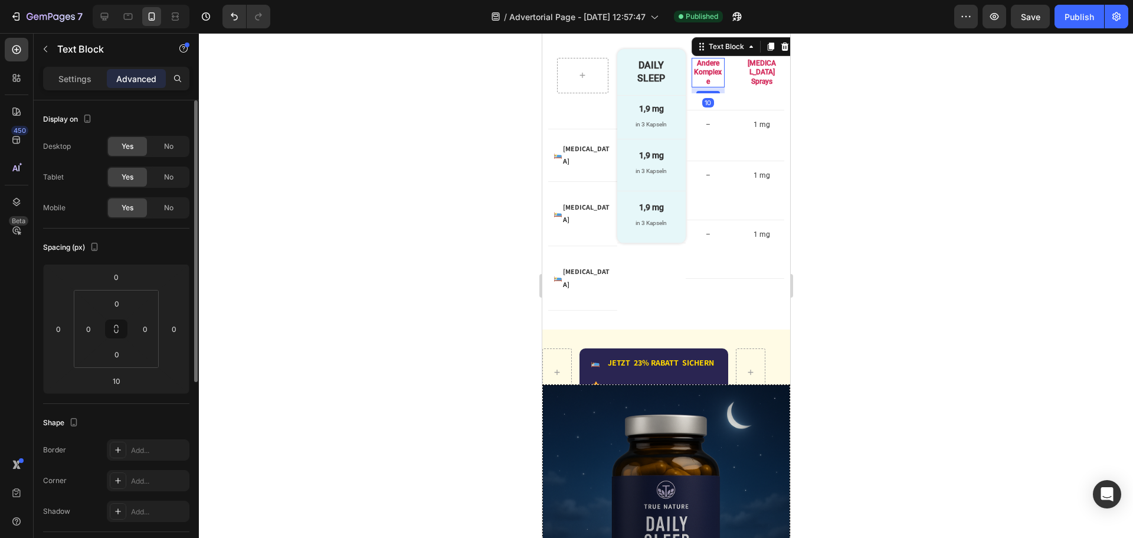
scroll to position [118, 0]
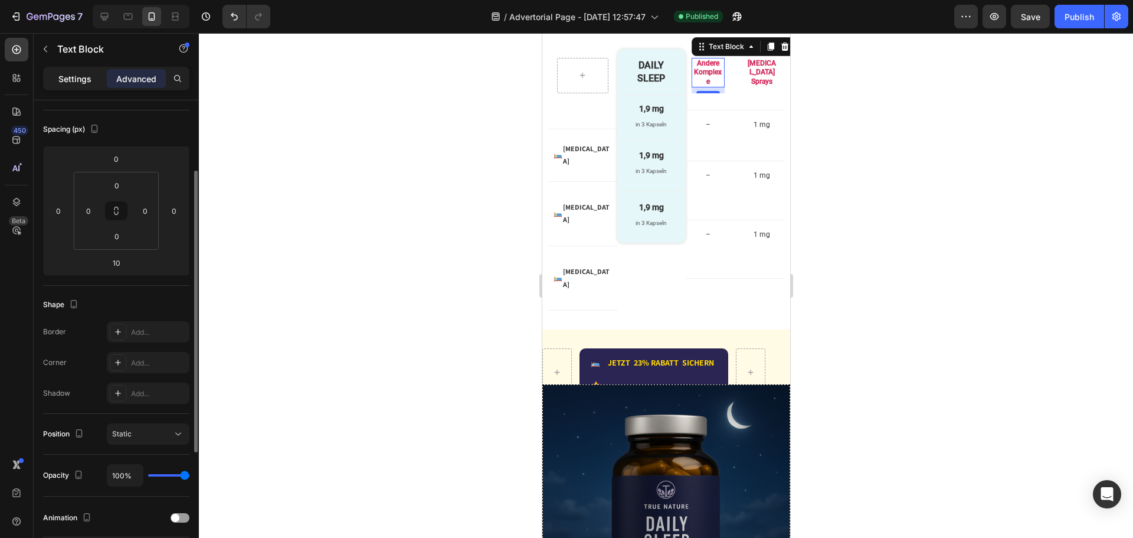
click at [64, 79] on p "Settings" at bounding box center [74, 79] width 33 height 12
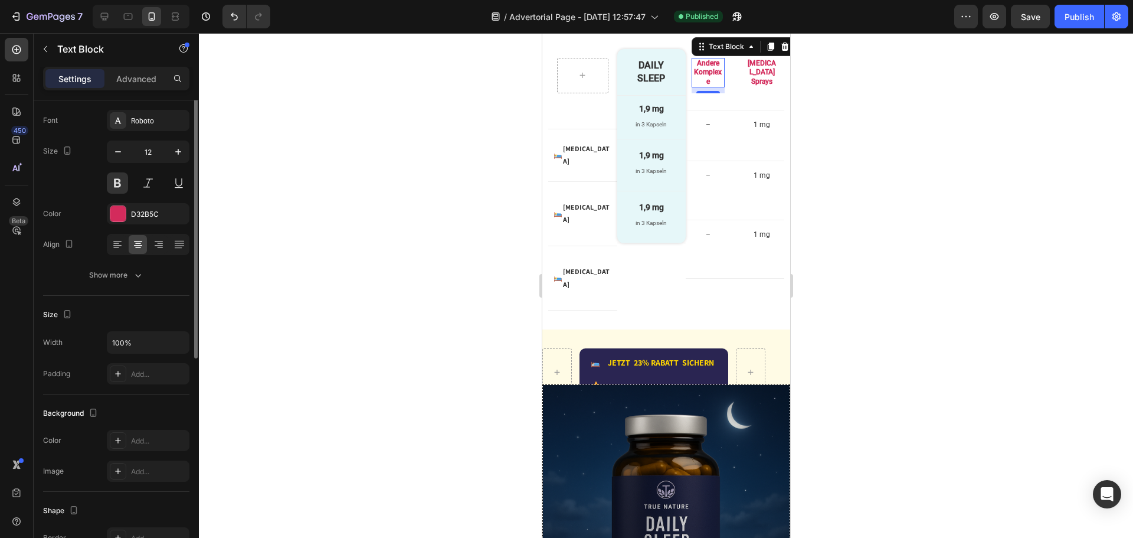
scroll to position [0, 0]
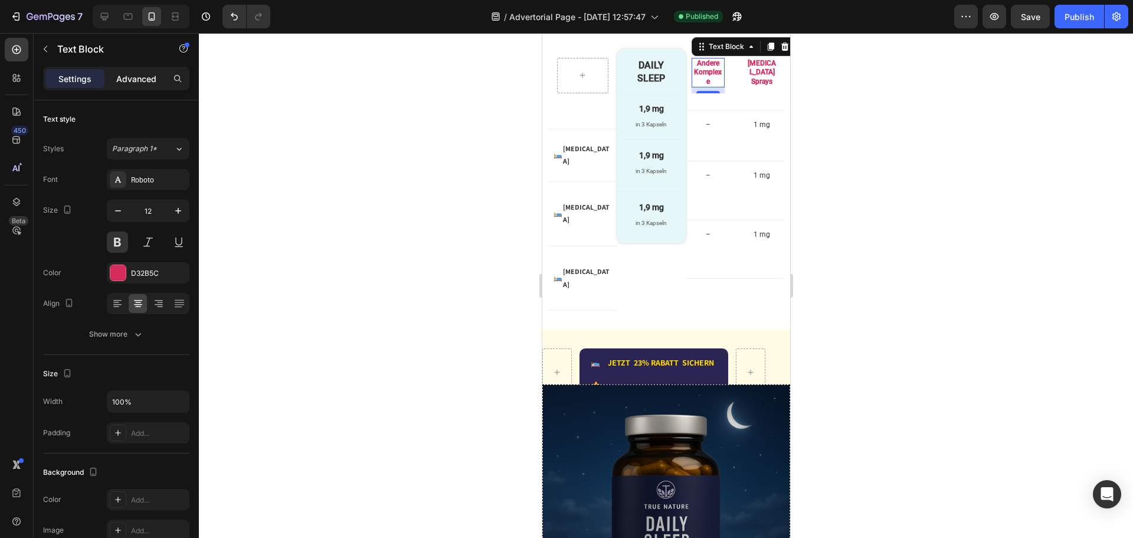
click at [138, 73] on p "Advanced" at bounding box center [136, 79] width 40 height 12
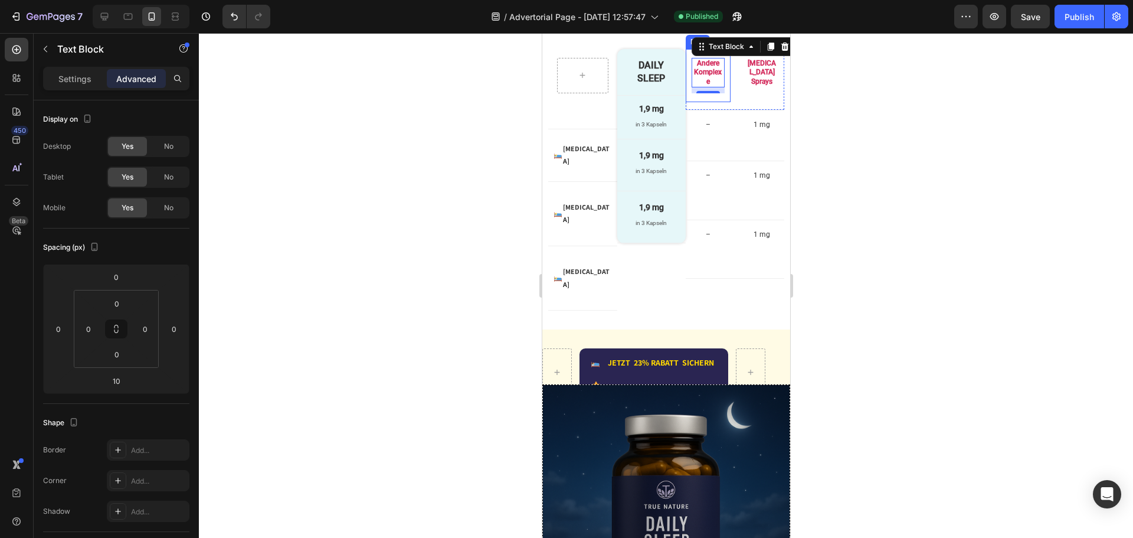
click at [719, 103] on div "Andere Komplexe Text Block 10 Row" at bounding box center [707, 76] width 44 height 54
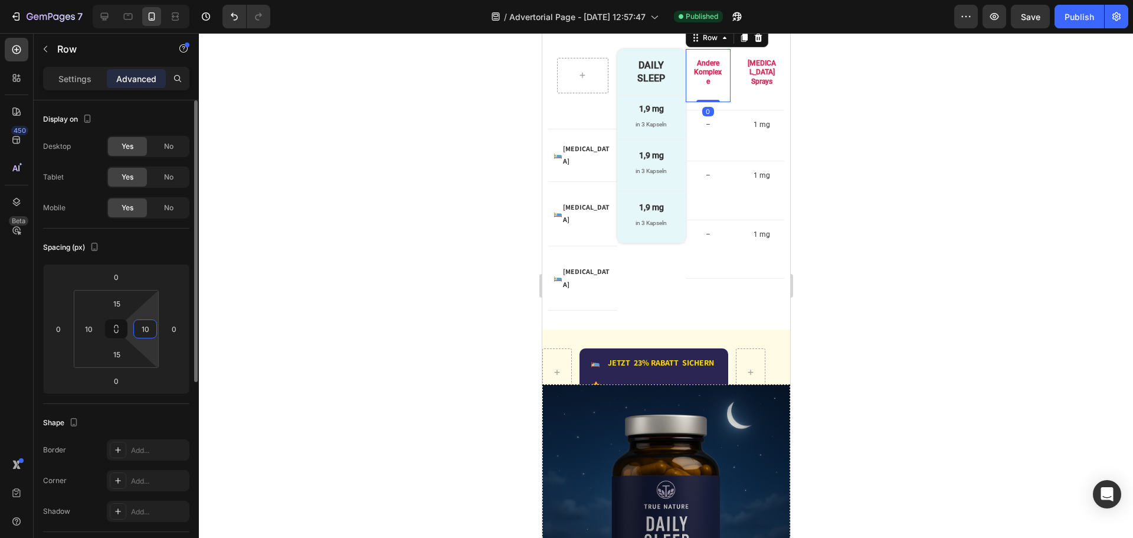
click at [149, 329] on input "10" at bounding box center [145, 329] width 18 height 18
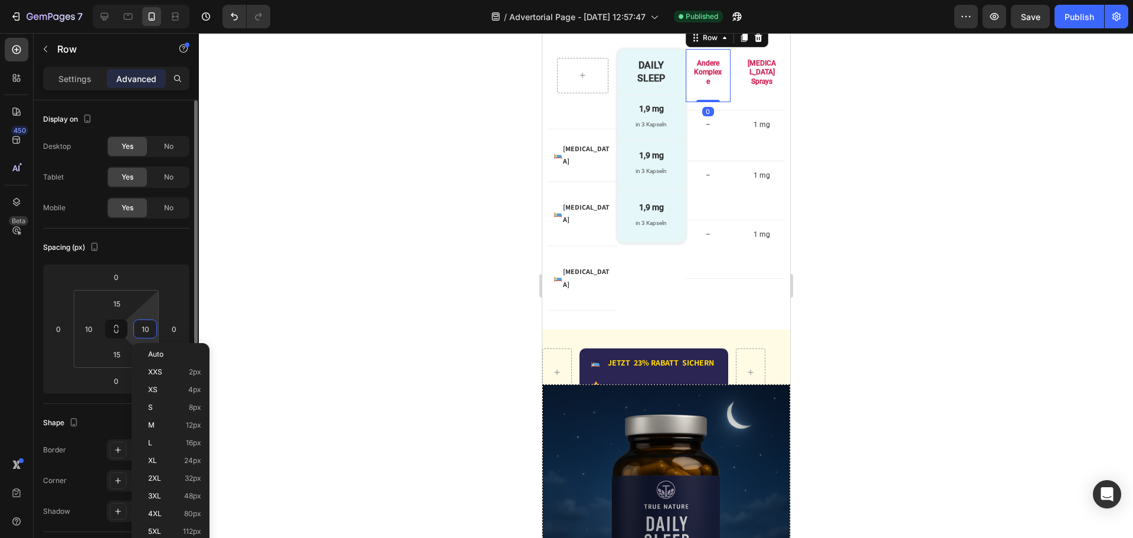
type input "5"
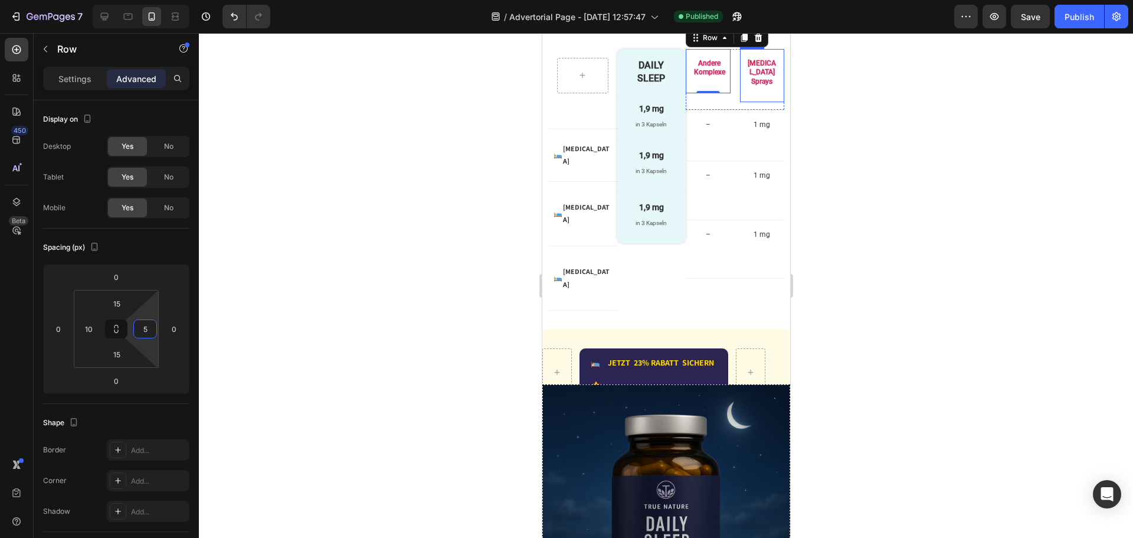
click at [751, 94] on div "Melatonin Sprays Text Block" at bounding box center [762, 76] width 32 height 36
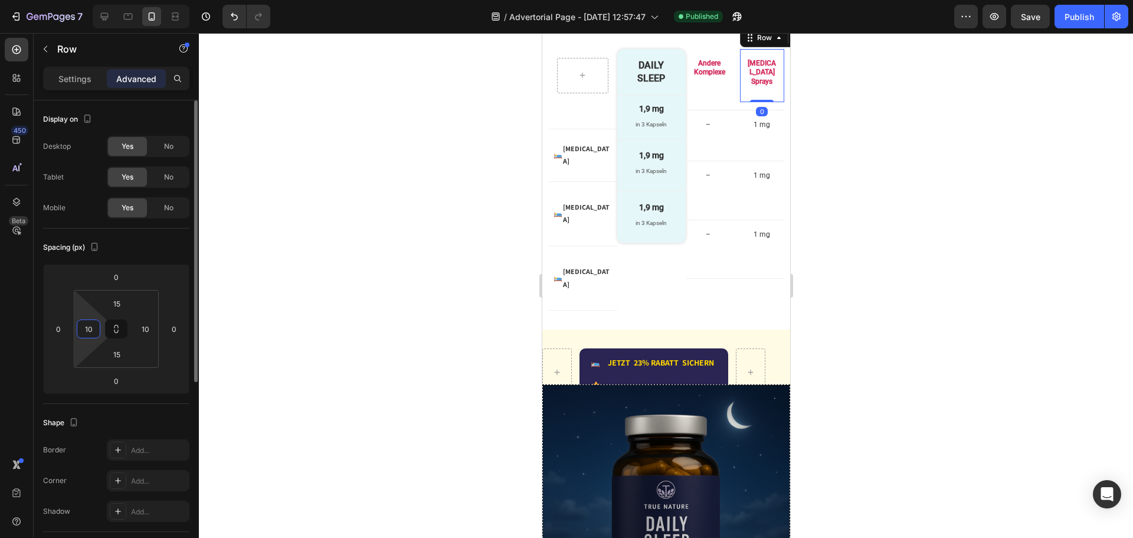
click at [94, 329] on input "10" at bounding box center [89, 329] width 18 height 18
type input "5"
click at [152, 327] on input "10" at bounding box center [145, 329] width 18 height 18
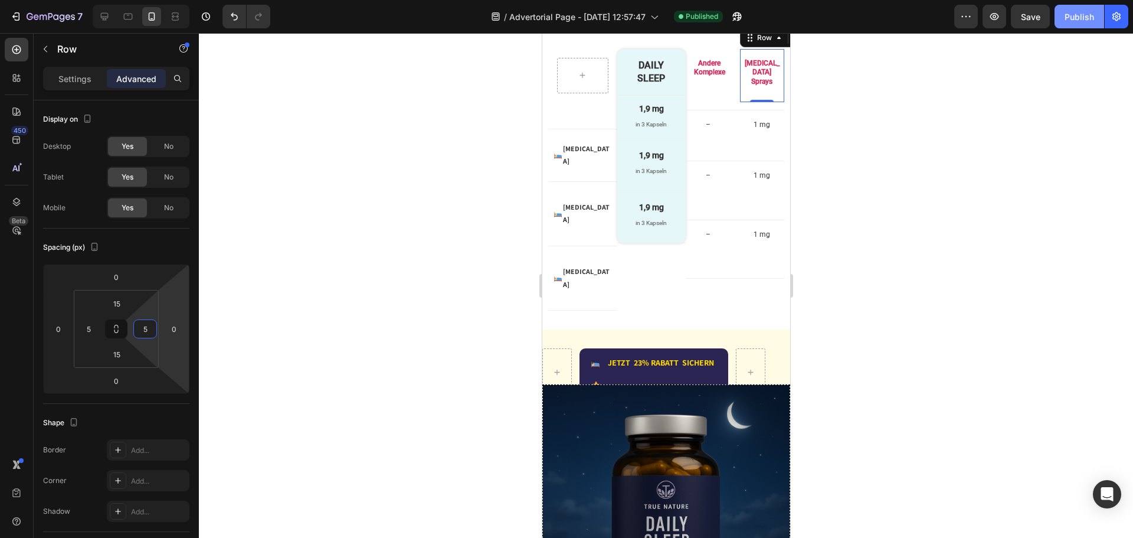
type input "5"
click at [1078, 21] on div "Publish" at bounding box center [1080, 17] width 30 height 12
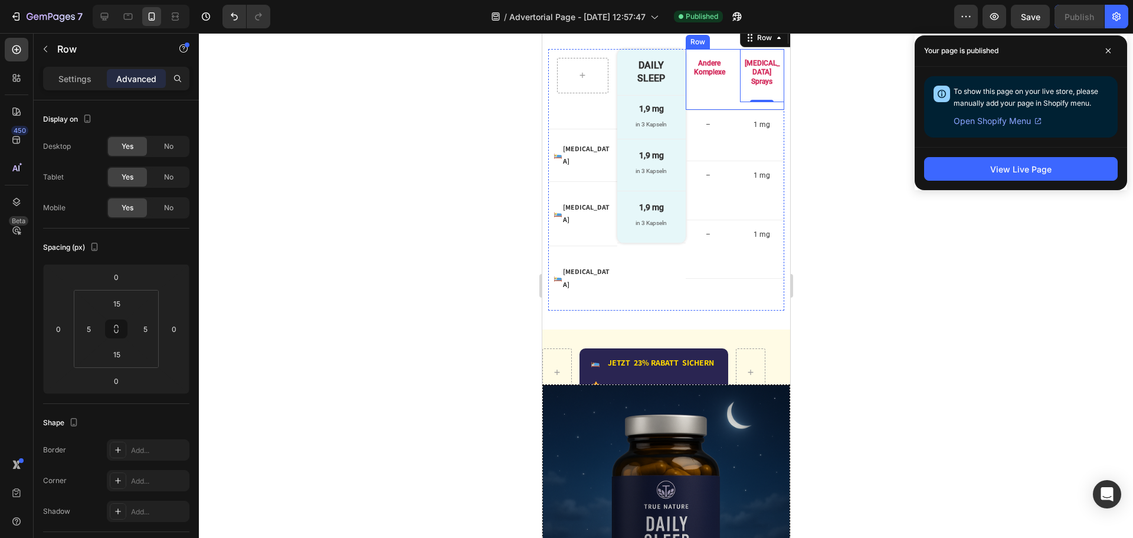
click at [727, 111] on div "Andere Komplexe Text Block Row Melatonin Sprays Text Block Row 0 Row" at bounding box center [734, 80] width 99 height 62
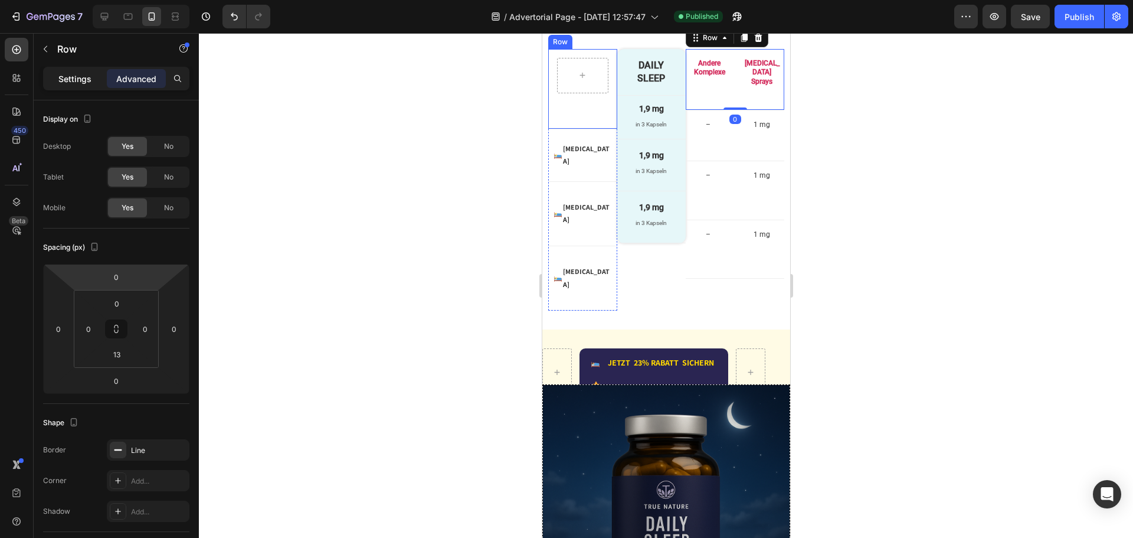
click at [88, 81] on p "Settings" at bounding box center [74, 79] width 33 height 12
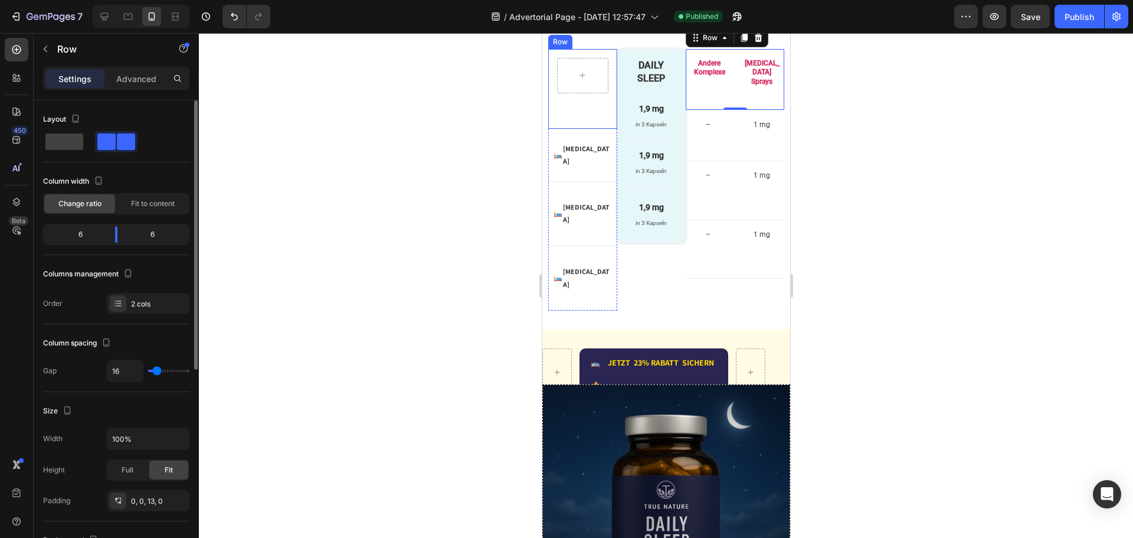
type input "2"
type input "0"
drag, startPoint x: 156, startPoint y: 371, endPoint x: 147, endPoint y: 371, distance: 8.9
type input "0"
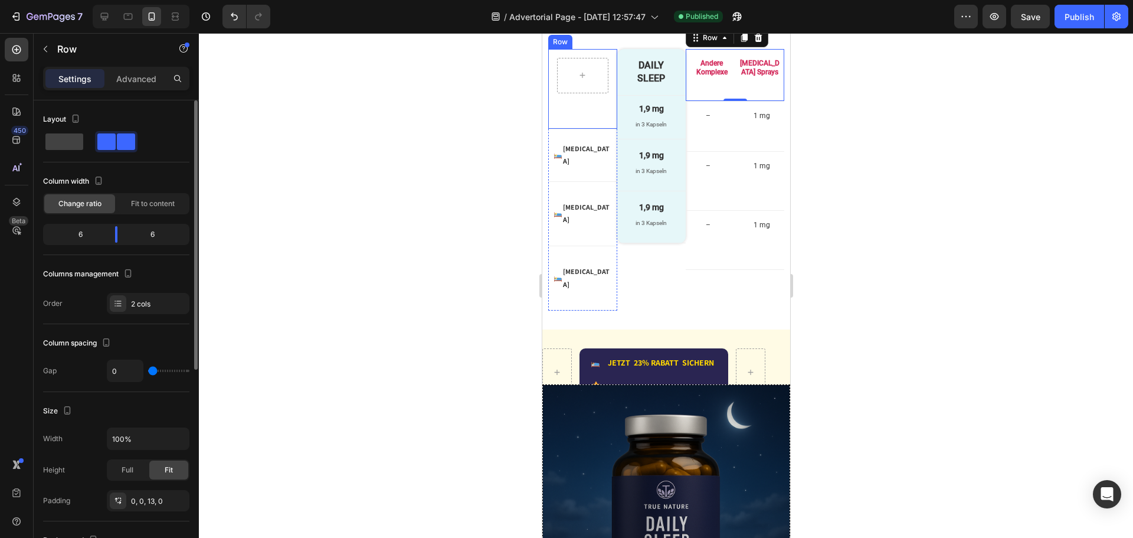
click at [148, 371] on input "range" at bounding box center [168, 371] width 41 height 2
click at [721, 152] on div "– Text Block Row 1 mg Text Block Row Row" at bounding box center [734, 127] width 99 height 51
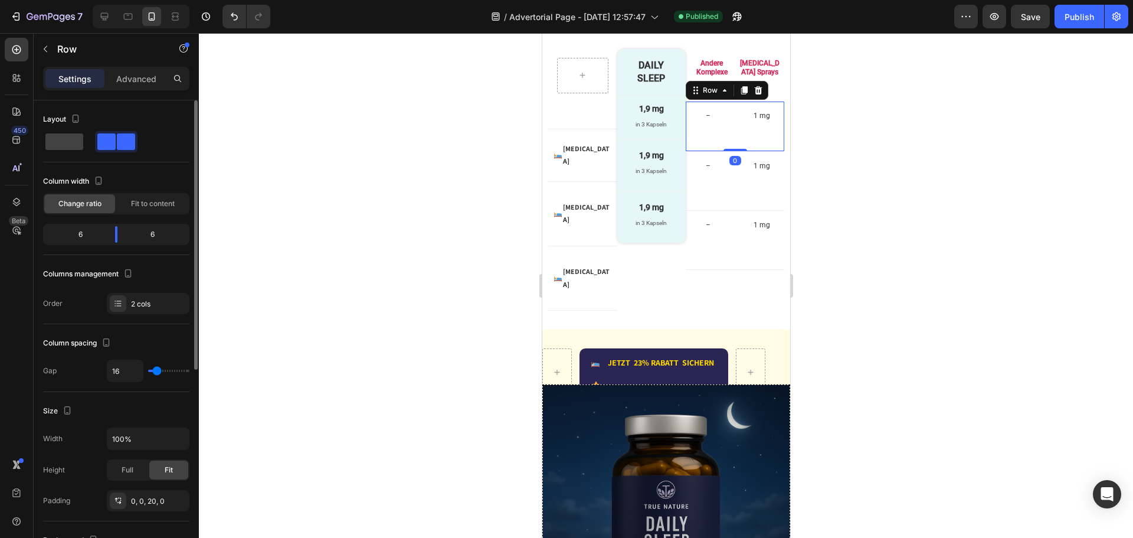
type input "0"
drag, startPoint x: 156, startPoint y: 370, endPoint x: 143, endPoint y: 371, distance: 13.6
type input "0"
click at [148, 371] on input "range" at bounding box center [168, 371] width 41 height 2
click at [713, 211] on div "– Text Block Row 1 mg Text Block Row Row" at bounding box center [734, 181] width 99 height 59
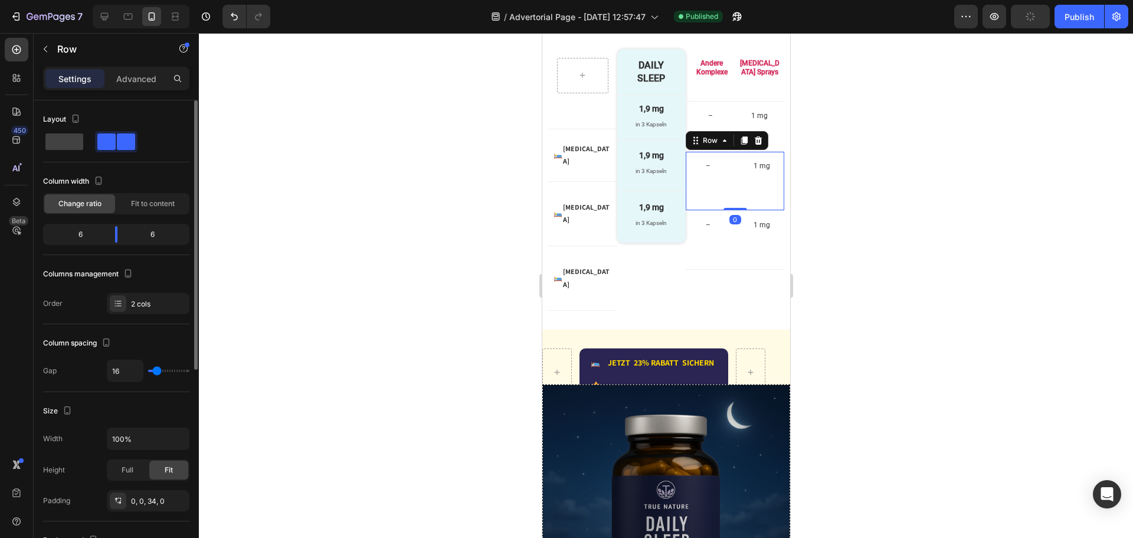
type input "0"
drag, startPoint x: 146, startPoint y: 371, endPoint x: 138, endPoint y: 375, distance: 9.0
type input "0"
click at [148, 372] on input "range" at bounding box center [168, 371] width 41 height 2
click at [1070, 17] on div "Publish" at bounding box center [1080, 17] width 30 height 12
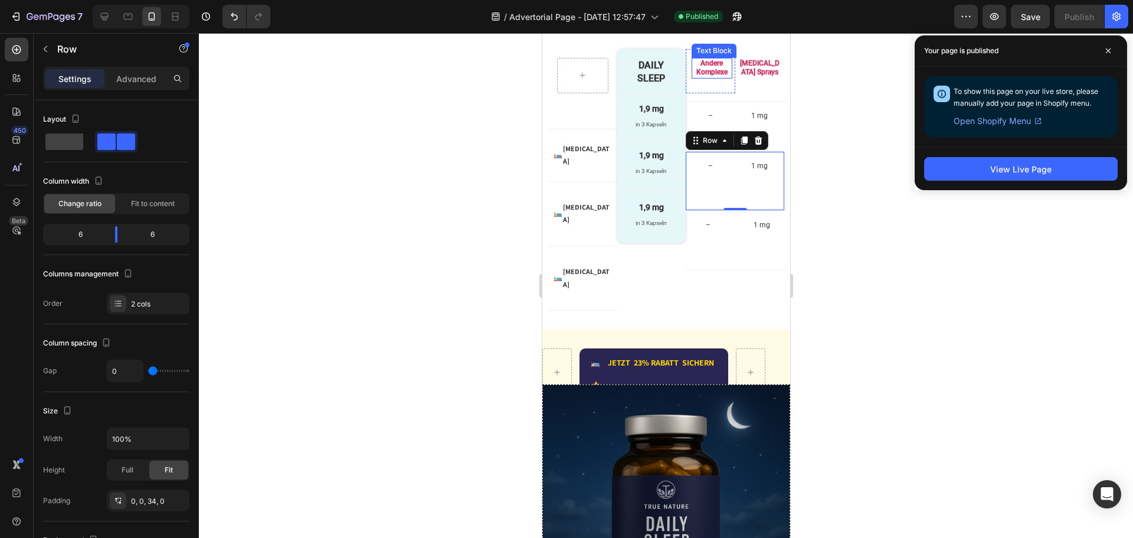
click at [717, 77] on p "Andere Komplexe" at bounding box center [711, 68] width 38 height 18
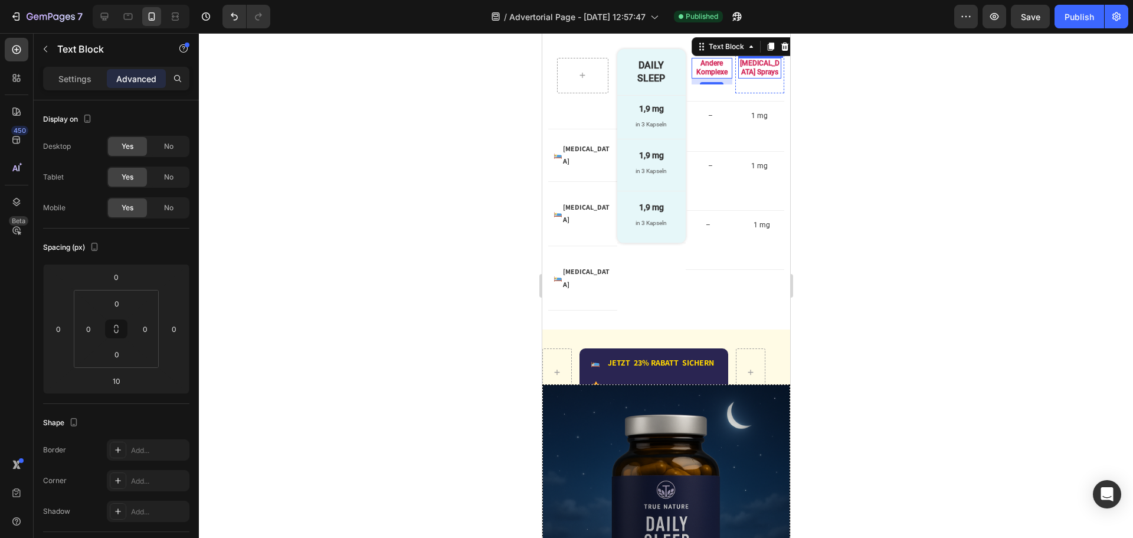
click at [744, 77] on p "[MEDICAL_DATA] Sprays" at bounding box center [759, 68] width 41 height 18
click at [735, 93] on div "Melatonin Sprays Text Block 10 Row" at bounding box center [759, 71] width 49 height 44
click at [753, 77] on p "[MEDICAL_DATA] Sprays" at bounding box center [759, 68] width 41 height 18
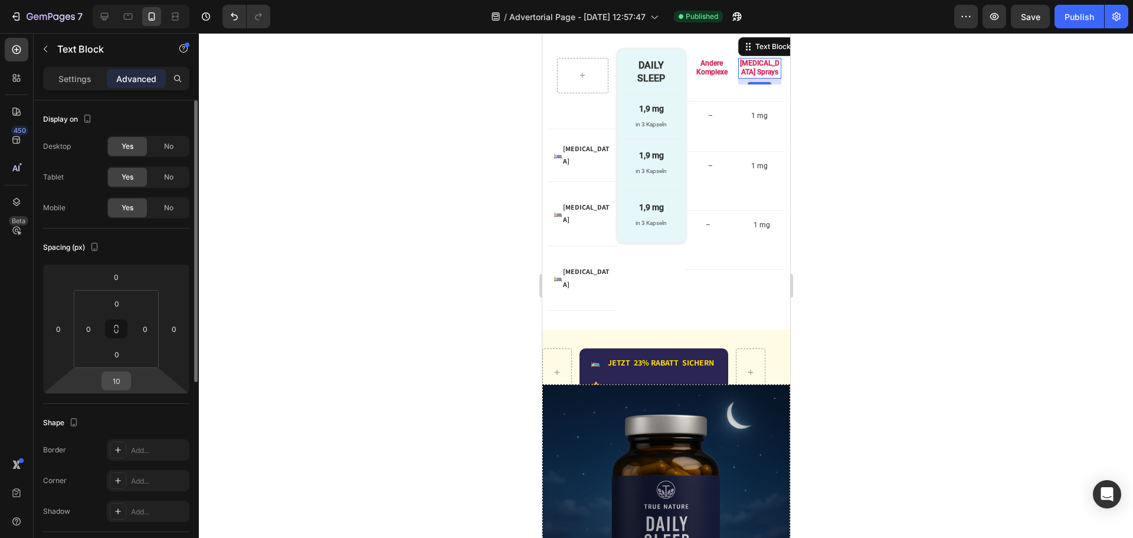
click at [121, 380] on input "10" at bounding box center [116, 381] width 24 height 18
type input "5"
click at [697, 77] on p "Andere Komplexe" at bounding box center [711, 68] width 38 height 18
click at [123, 375] on input "10" at bounding box center [116, 381] width 24 height 18
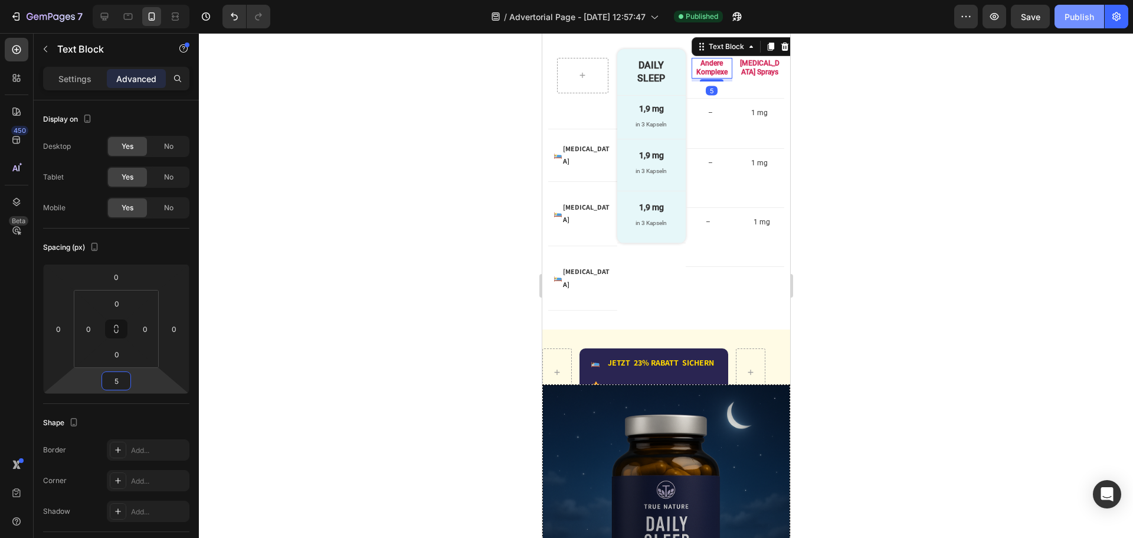
type input "5"
click at [1069, 17] on div "Publish" at bounding box center [1080, 17] width 30 height 12
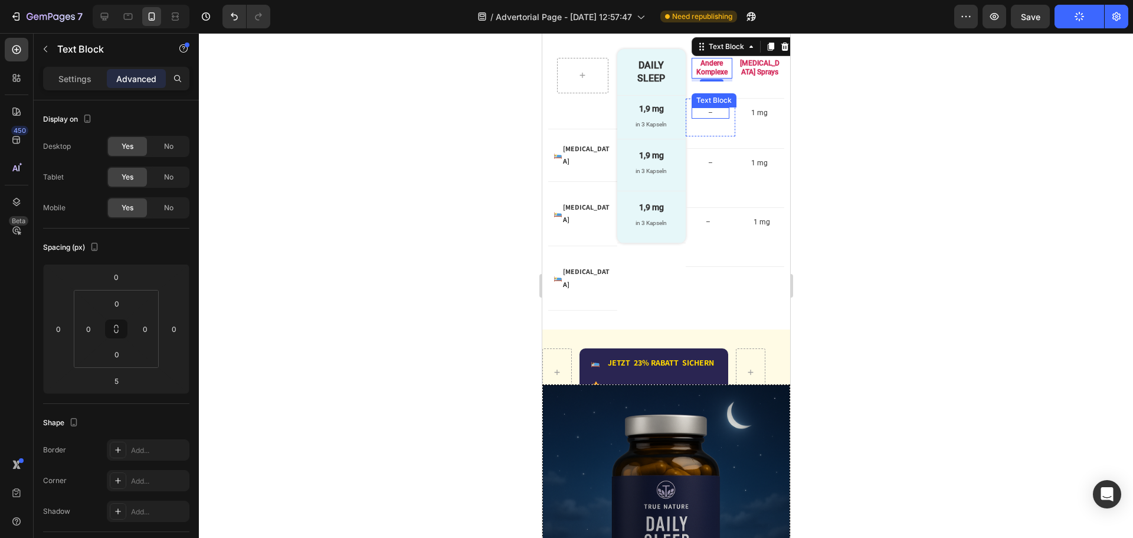
click at [711, 118] on p "–" at bounding box center [709, 113] width 35 height 9
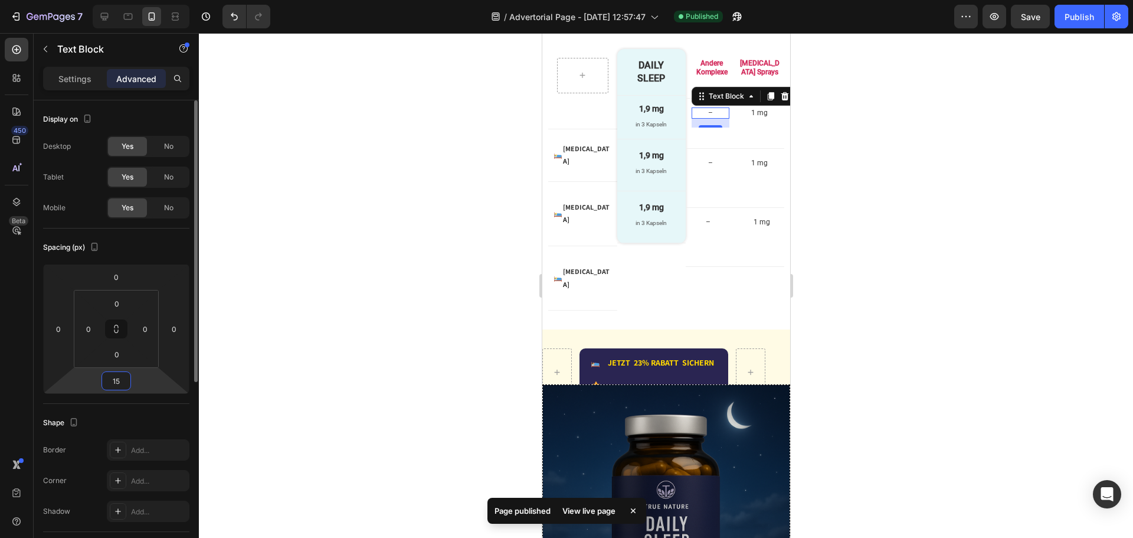
click at [123, 382] on input "15" at bounding box center [116, 381] width 24 height 18
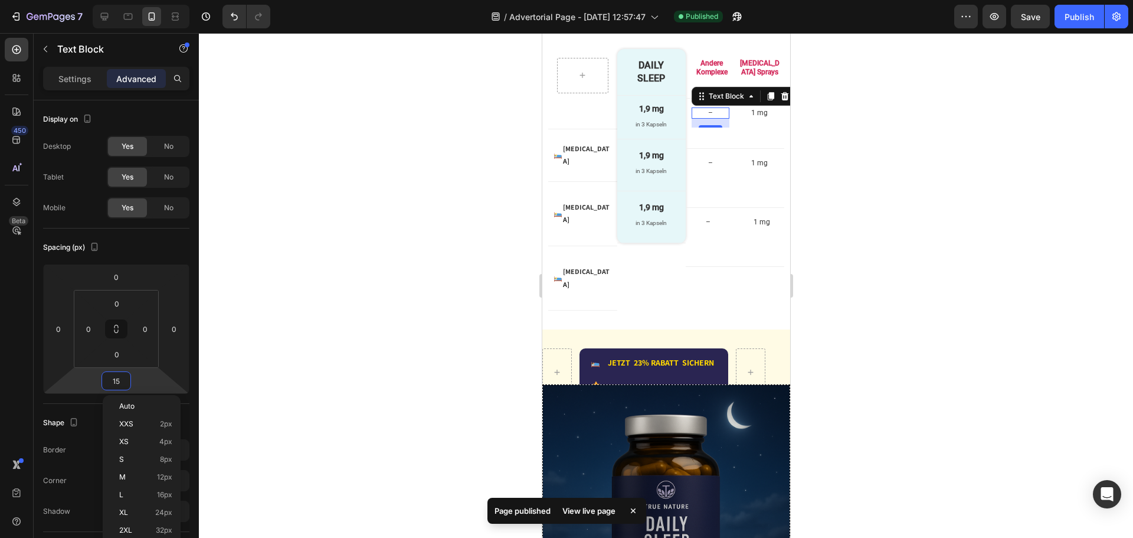
type input "0"
click at [760, 118] on p "1 mg" at bounding box center [759, 113] width 35 height 9
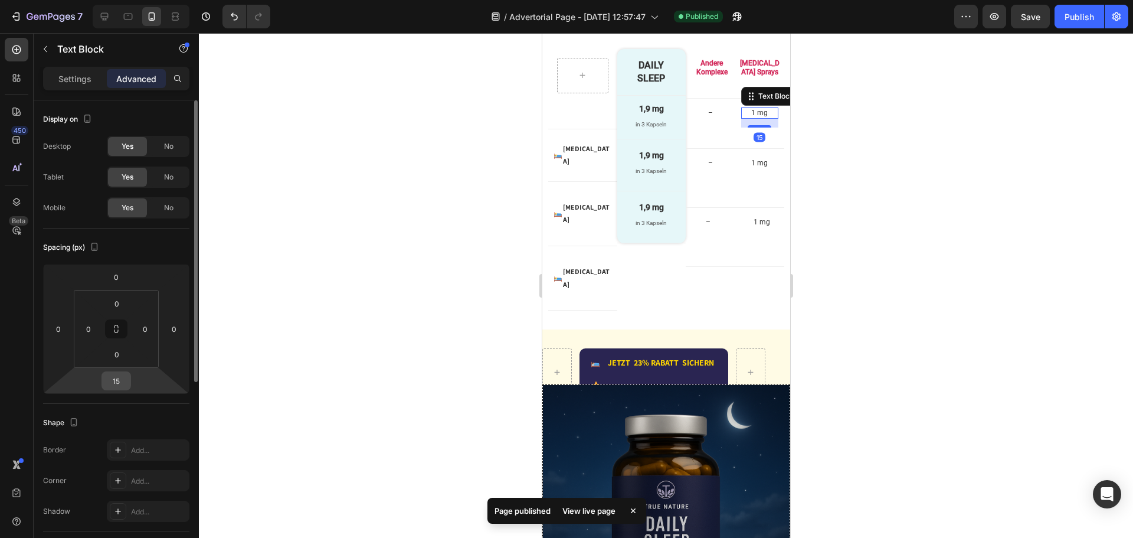
click at [123, 380] on input "15" at bounding box center [116, 381] width 24 height 18
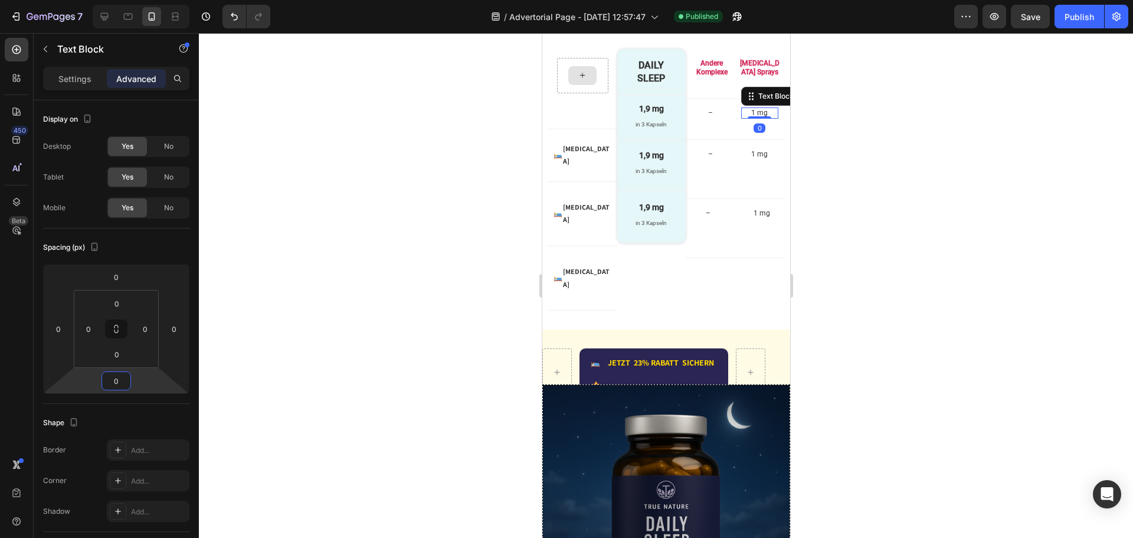
type input "0"
click at [1083, 17] on div "Publish" at bounding box center [1080, 17] width 30 height 12
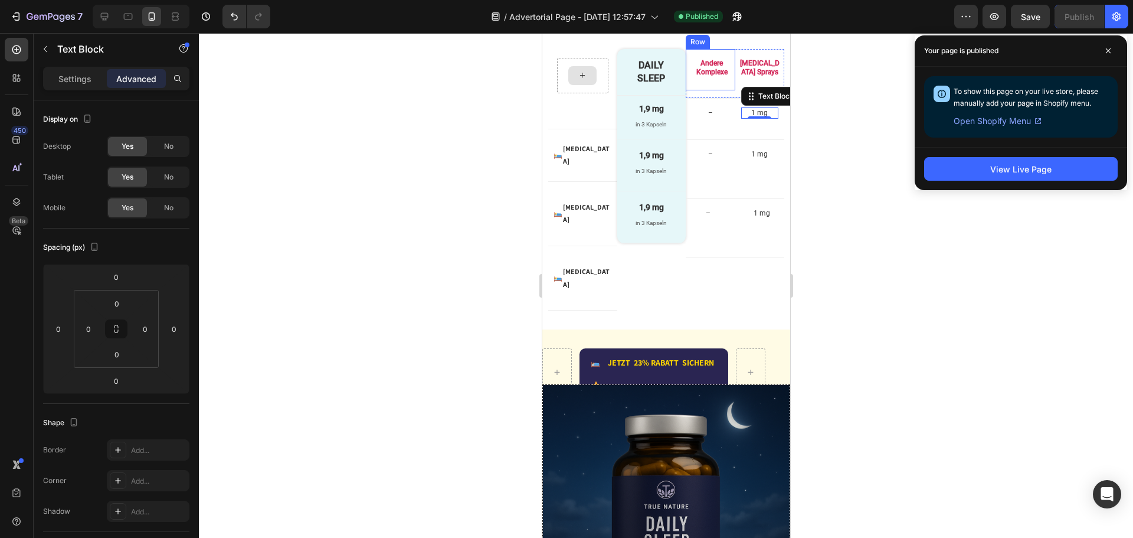
click at [700, 77] on p "Andere Komplexe" at bounding box center [711, 68] width 38 height 18
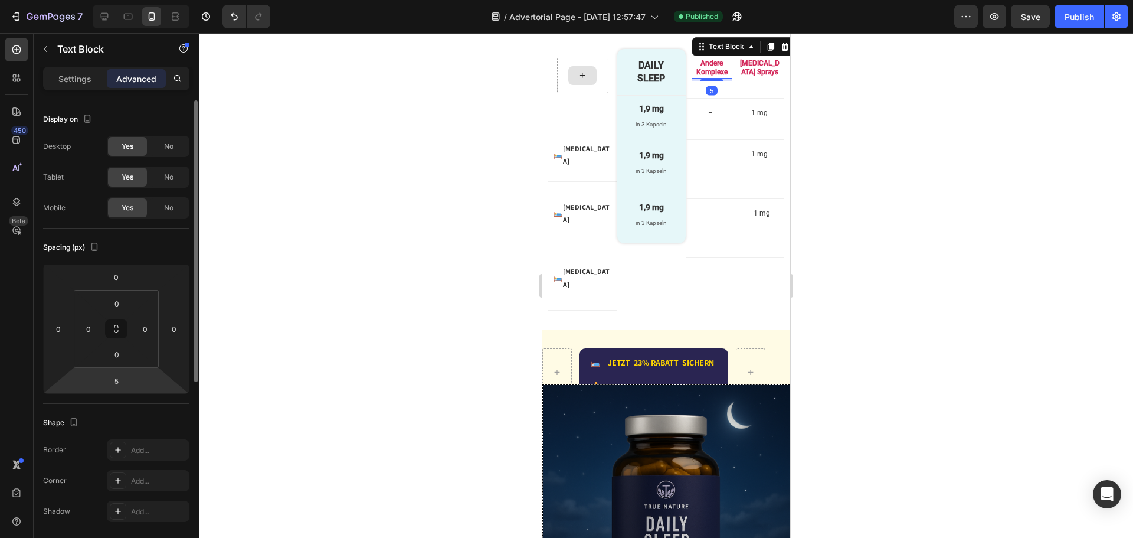
click at [133, 0] on html "7 Version history / Advertorial Page - Aug 27, 12:57:47 Published Preview Save …" at bounding box center [566, 0] width 1133 height 0
click at [122, 382] on input "5" at bounding box center [116, 381] width 24 height 18
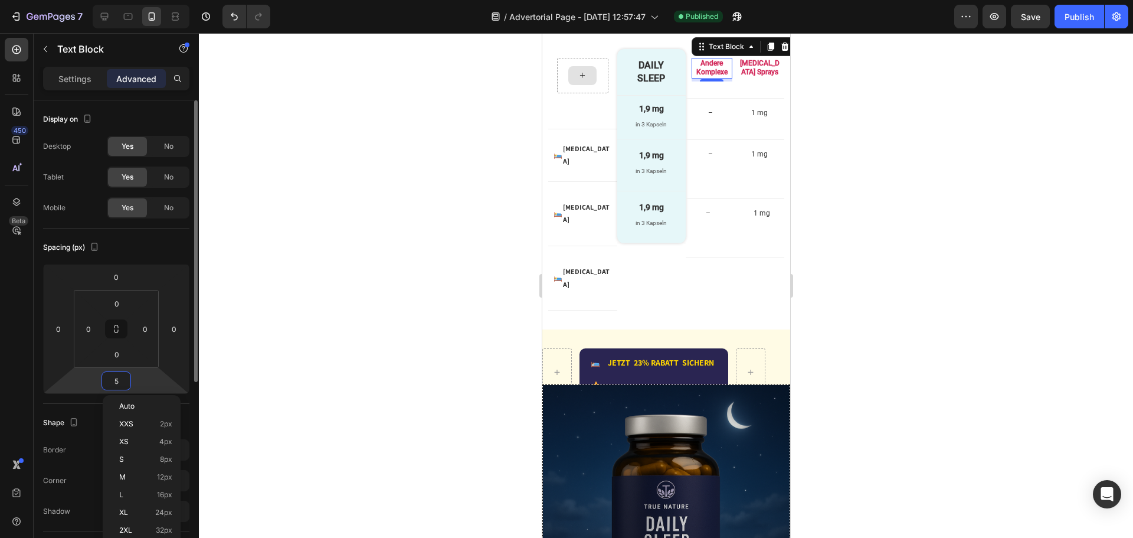
type input "0"
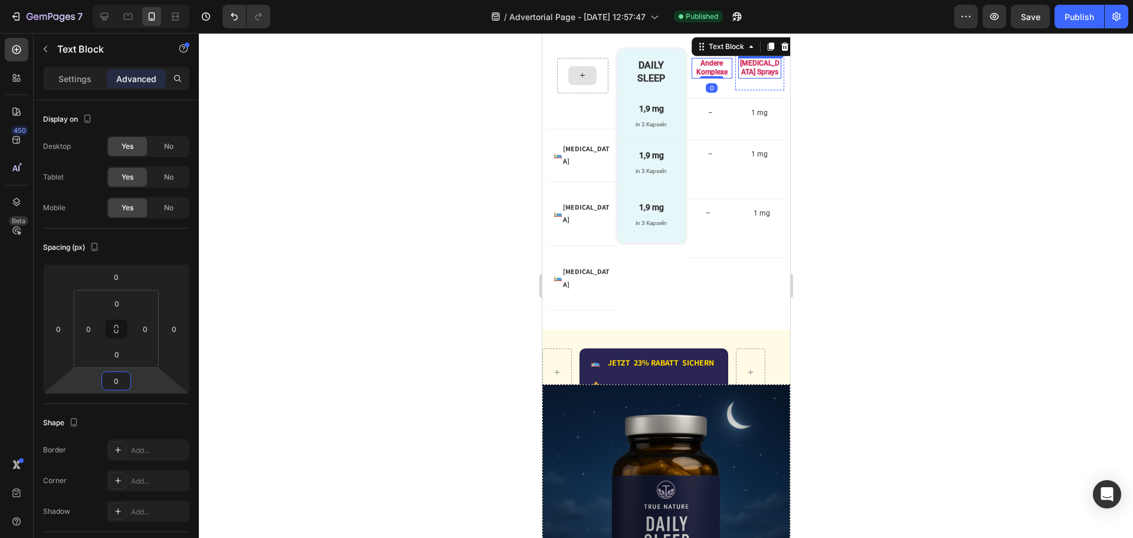
click at [745, 77] on p "[MEDICAL_DATA] Sprays" at bounding box center [759, 68] width 41 height 18
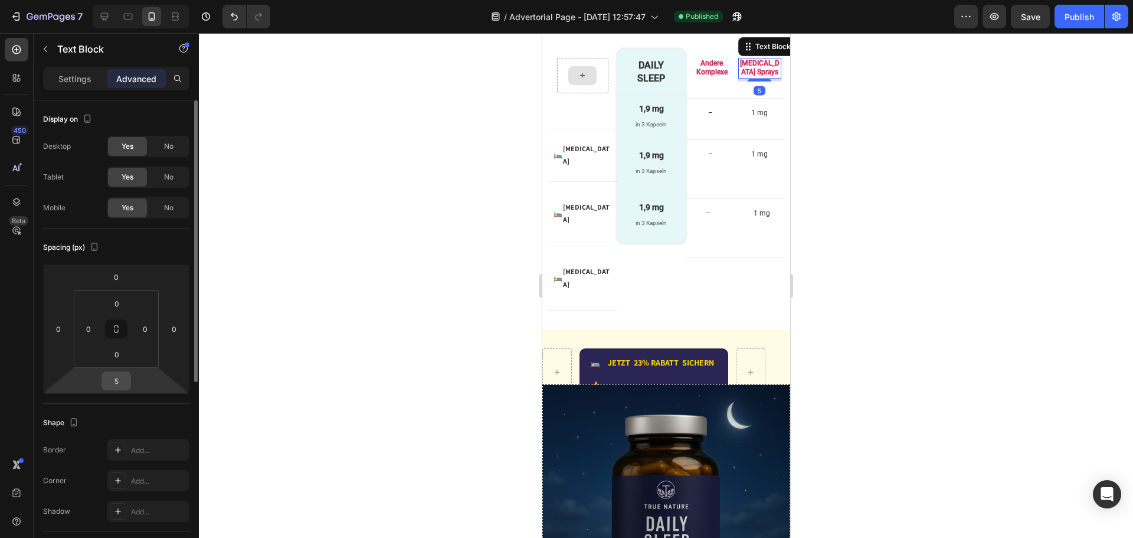
click at [127, 381] on input "5" at bounding box center [116, 381] width 24 height 18
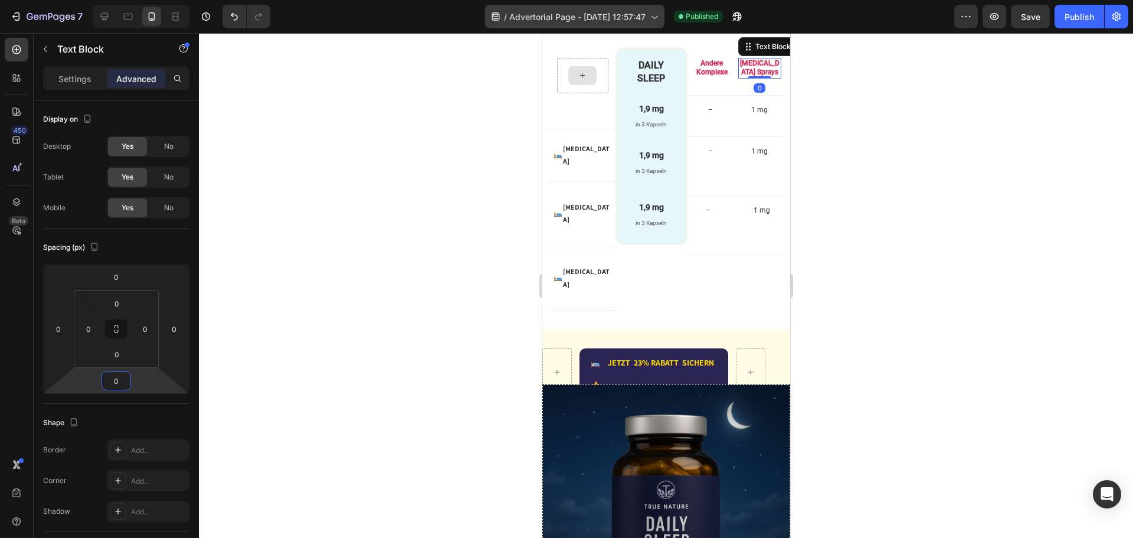
type input "0"
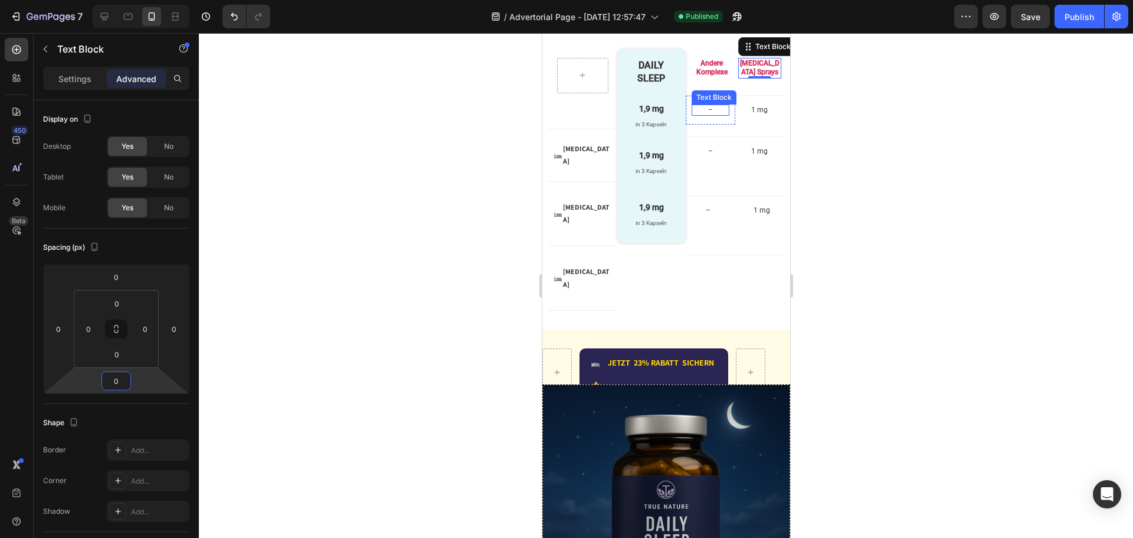
click at [710, 115] on p "–" at bounding box center [709, 110] width 35 height 9
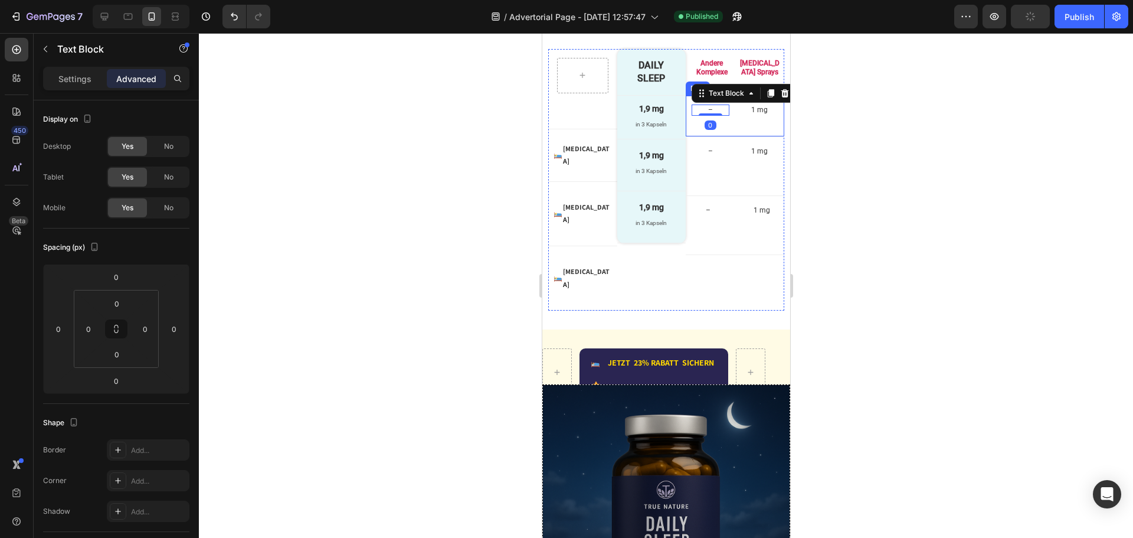
click at [723, 138] on div "– Text Block 0 Row 1 mg Text Block Row Row" at bounding box center [734, 117] width 99 height 42
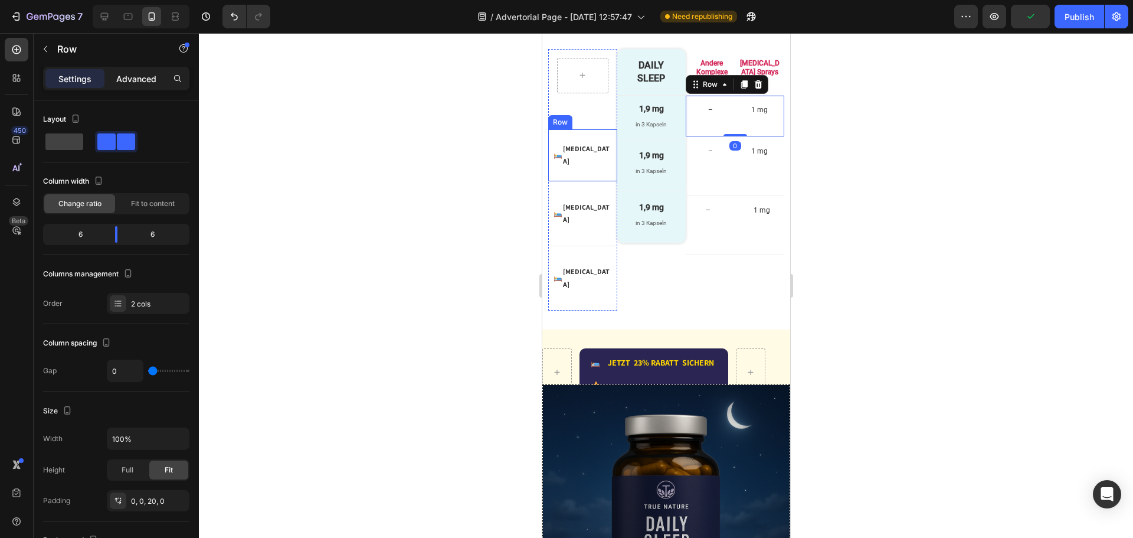
click at [159, 76] on div "Advanced" at bounding box center [136, 78] width 59 height 19
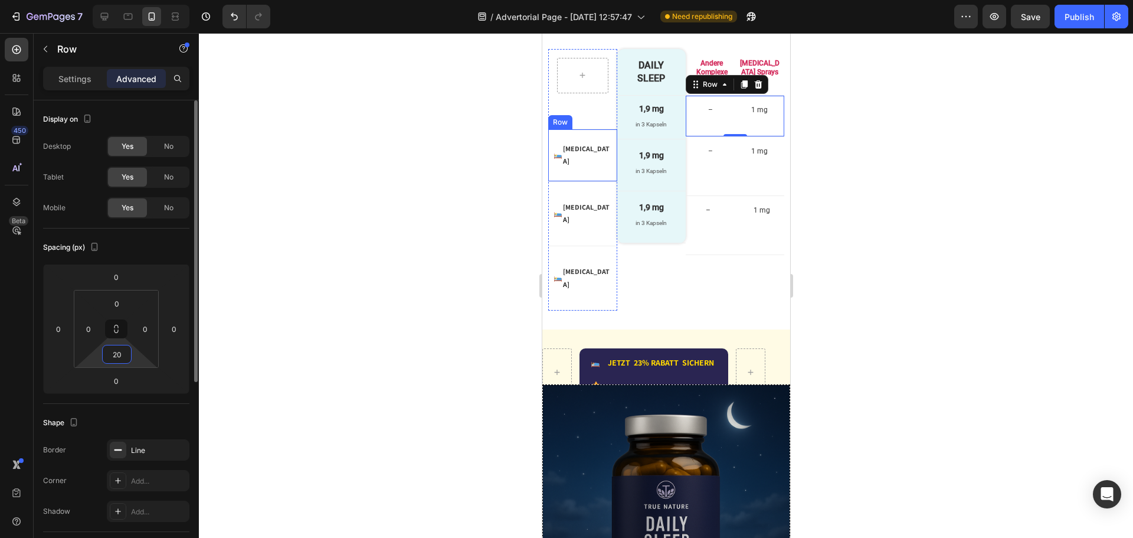
click at [123, 356] on input "20" at bounding box center [117, 354] width 24 height 18
click at [1077, 22] on div "Publish" at bounding box center [1080, 17] width 30 height 12
click at [123, 349] on input "15" at bounding box center [117, 354] width 24 height 18
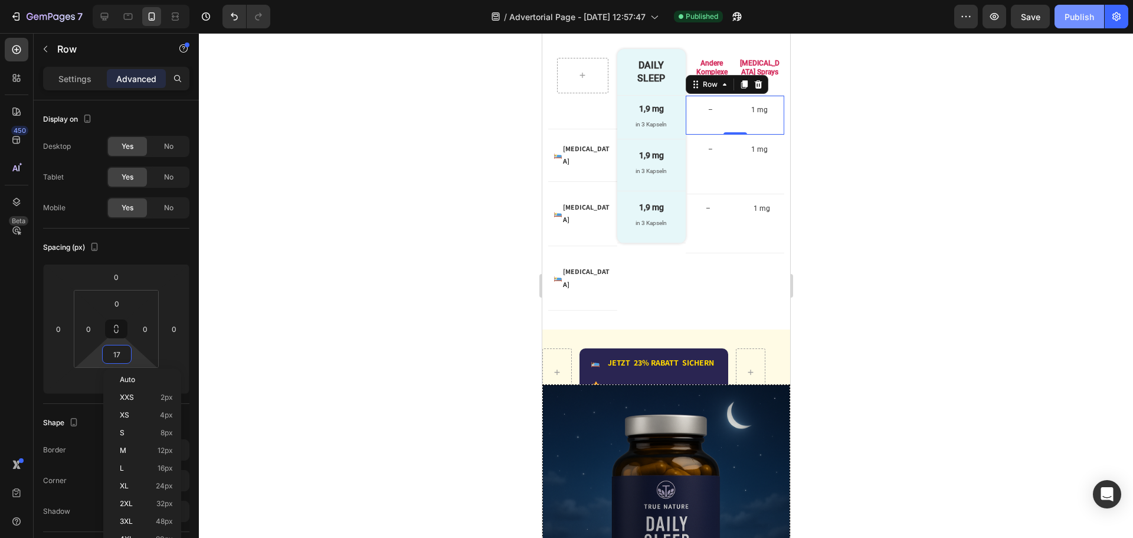
click at [1078, 12] on div "Publish" at bounding box center [1080, 17] width 30 height 12
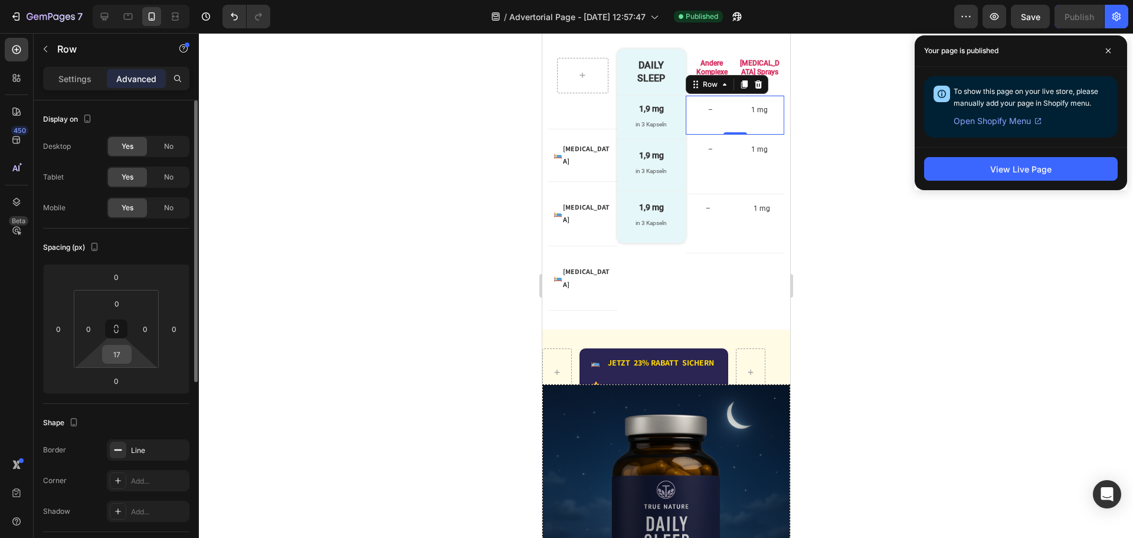
click at [126, 351] on input "17" at bounding box center [117, 354] width 24 height 18
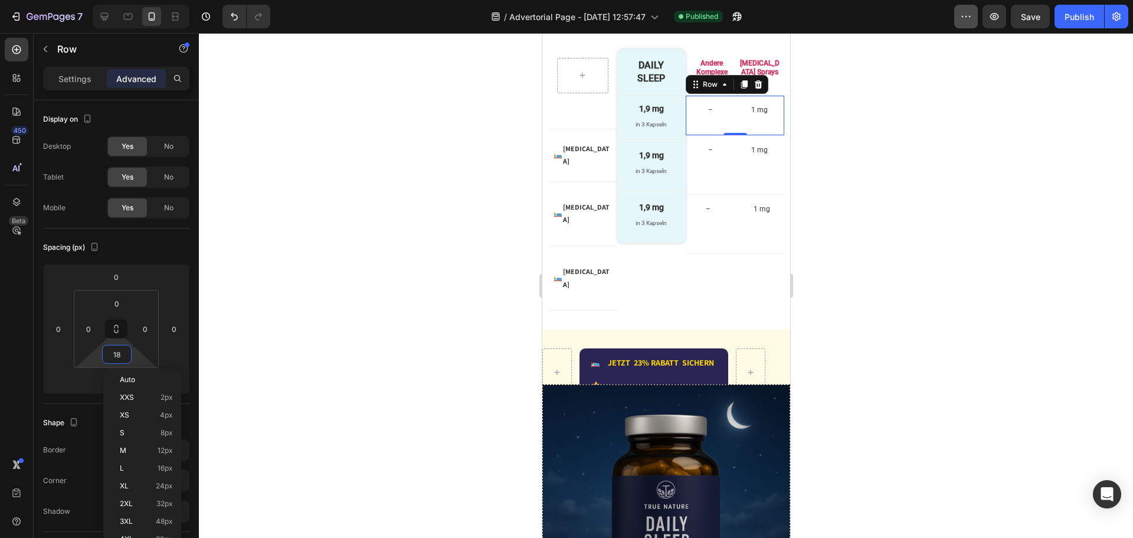
click at [1079, 18] on div "Publish" at bounding box center [1080, 17] width 30 height 12
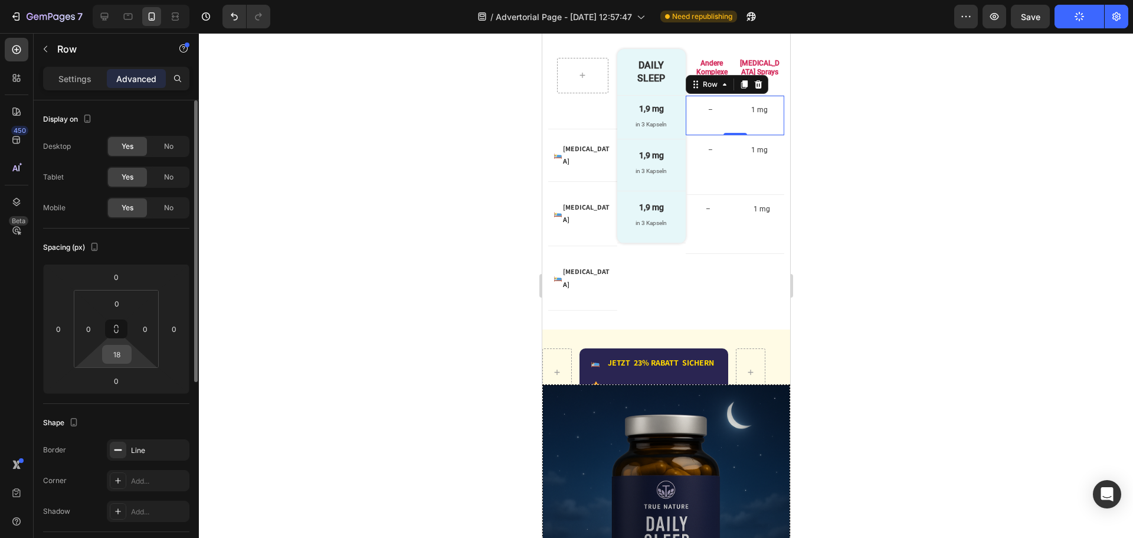
click at [130, 355] on div "18" at bounding box center [117, 354] width 30 height 19
click at [126, 348] on input "18" at bounding box center [117, 354] width 24 height 18
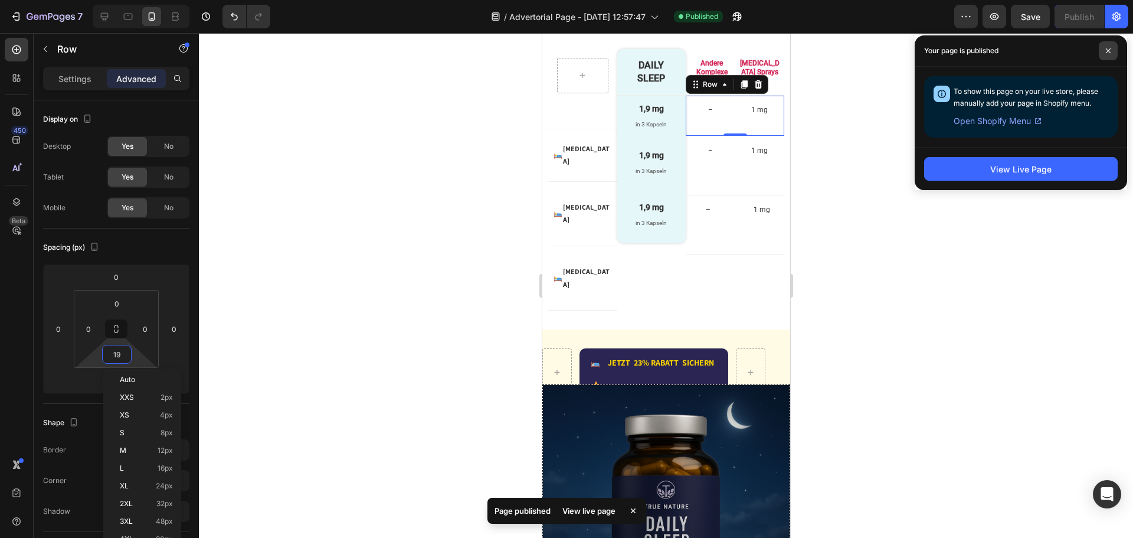
click at [1113, 50] on span at bounding box center [1108, 50] width 19 height 19
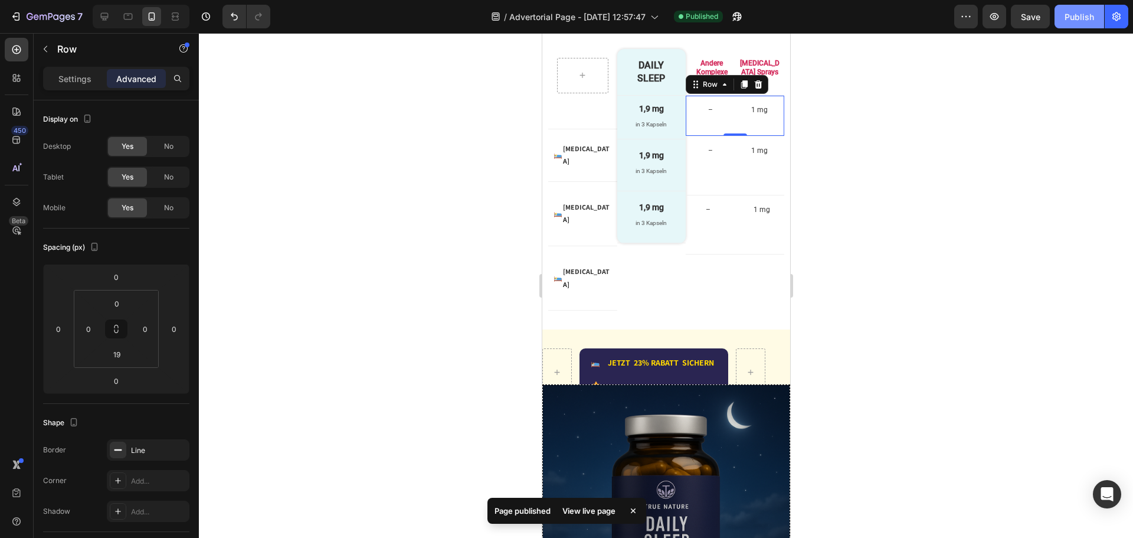
click at [1082, 18] on div "Publish" at bounding box center [1080, 17] width 30 height 12
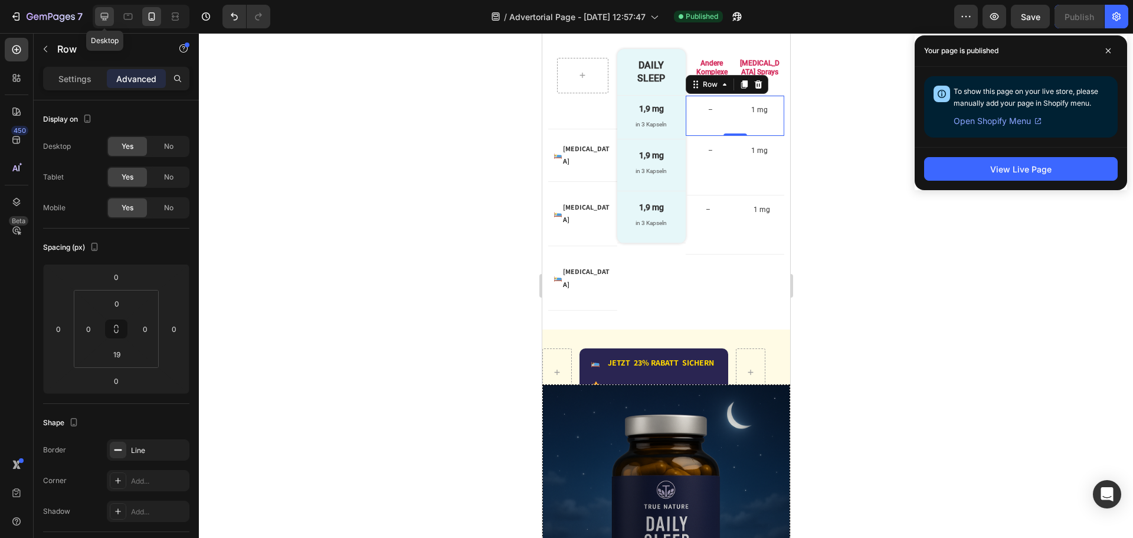
click at [102, 10] on div at bounding box center [104, 16] width 19 height 19
type input "34"
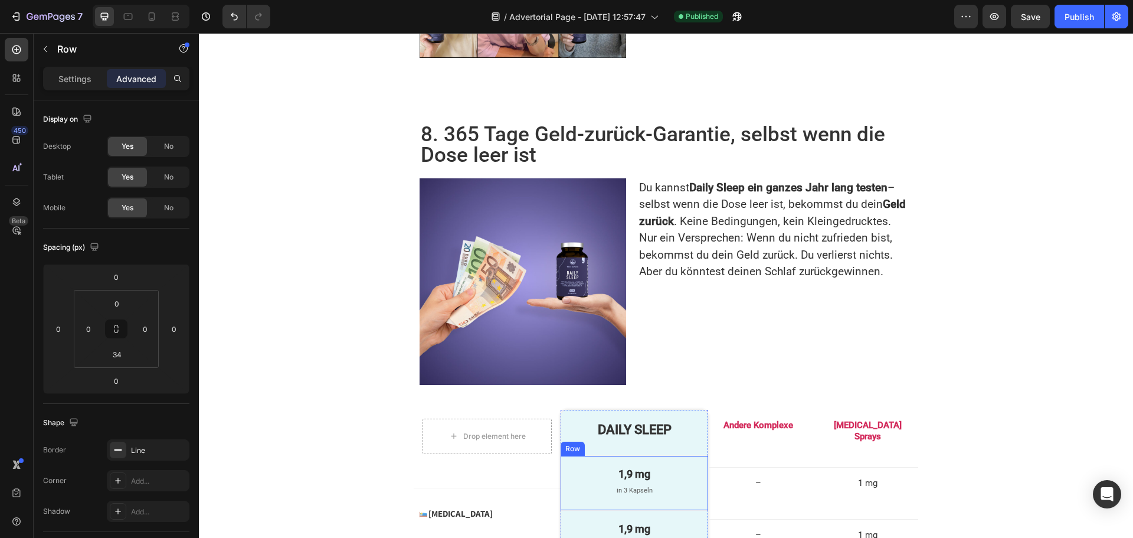
scroll to position [2674, 0]
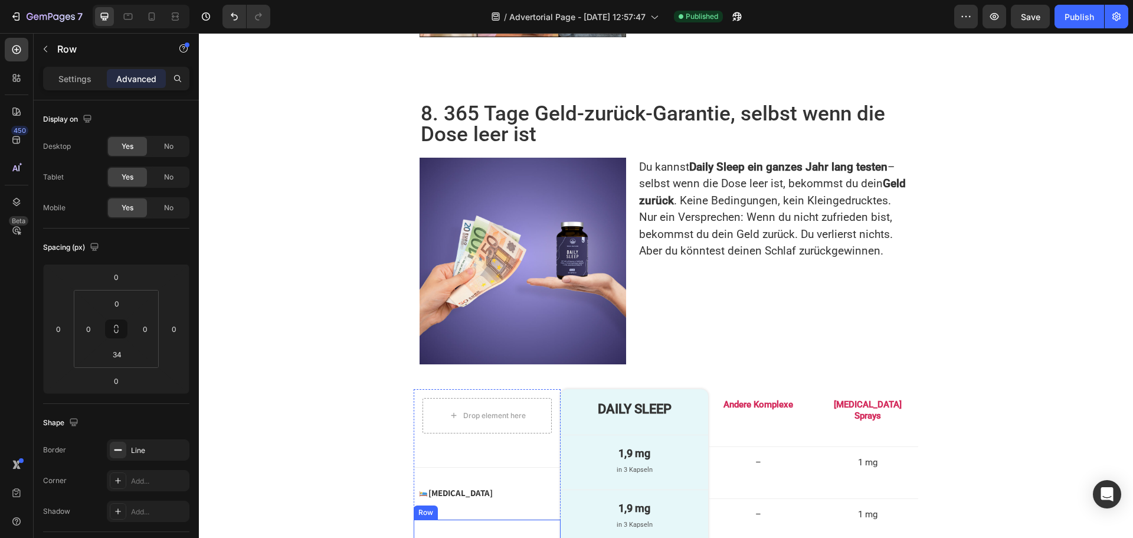
click at [512, 520] on div "Image Melatonin Text Block Advanced List Row" at bounding box center [487, 546] width 147 height 52
click at [479, 501] on div at bounding box center [486, 508] width 14 height 14
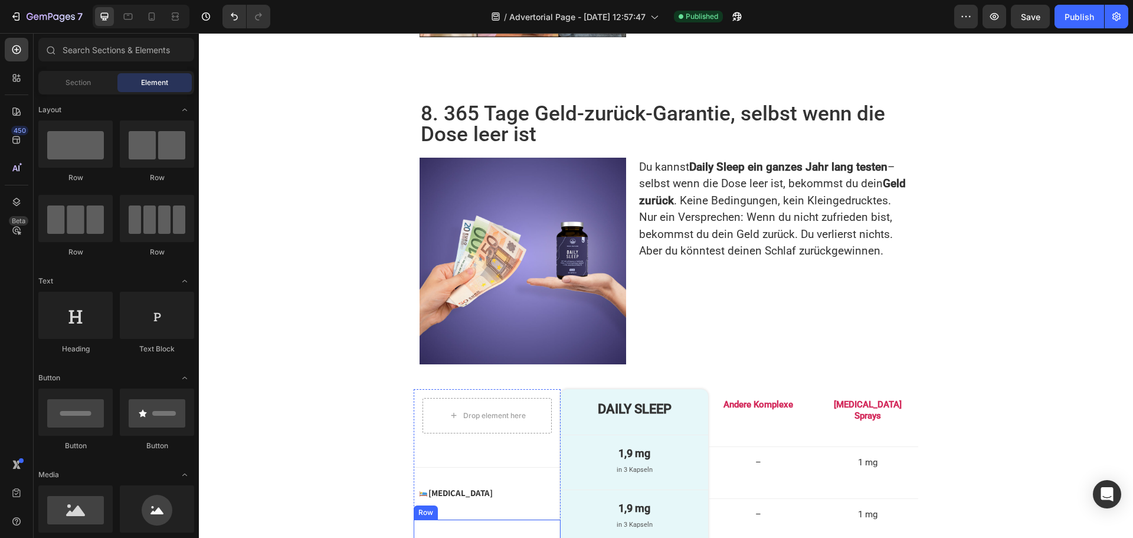
click at [491, 520] on div "Image Melatonin Text Block Advanced List Row" at bounding box center [487, 546] width 147 height 52
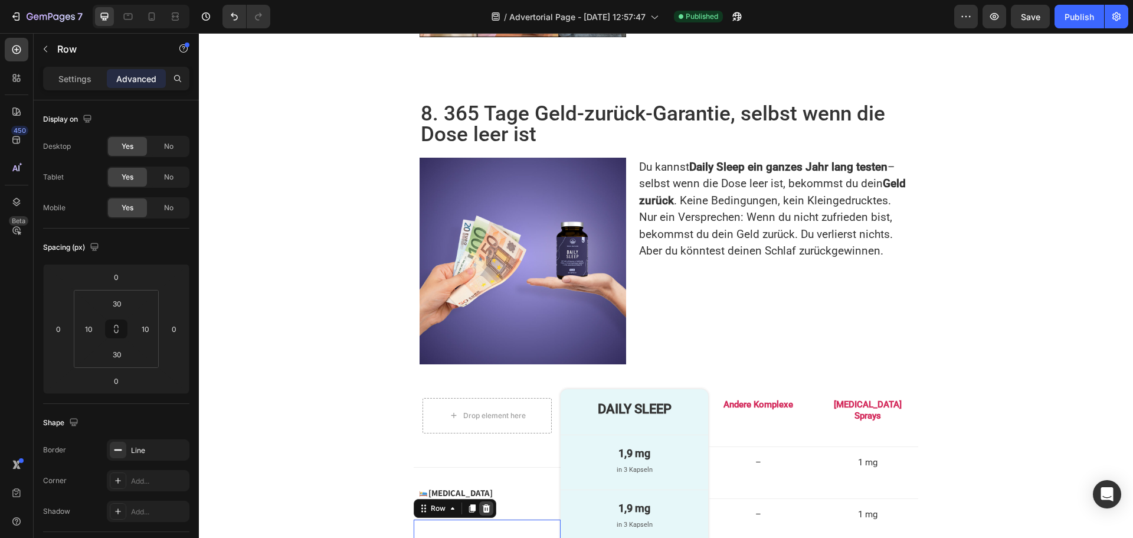
click at [483, 504] on icon at bounding box center [487, 508] width 8 height 8
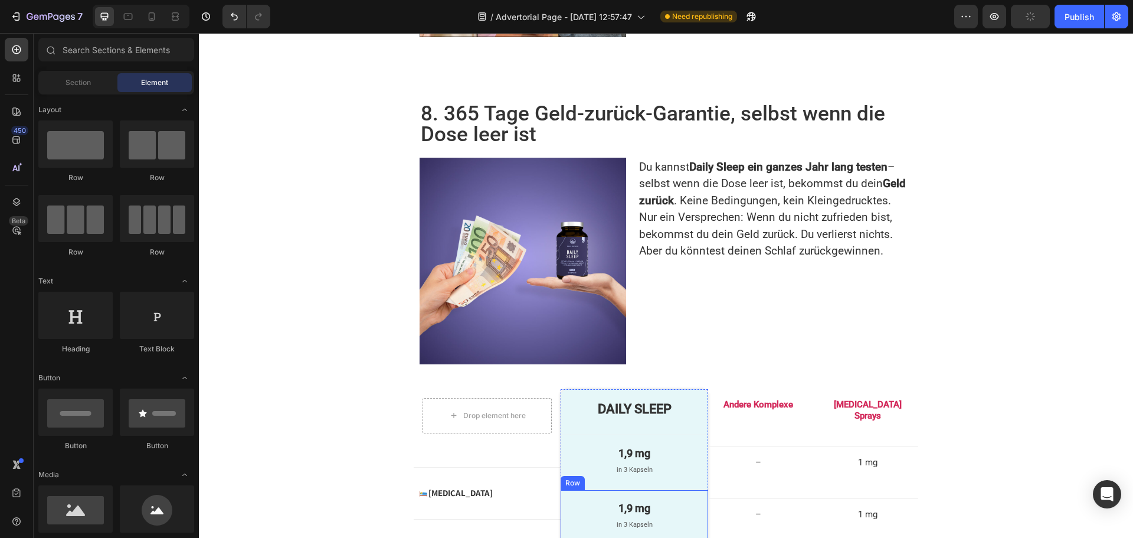
click at [594, 490] on div "1,9 mg Text Block in 3 Kapseln Text Block Row" at bounding box center [634, 517] width 147 height 55
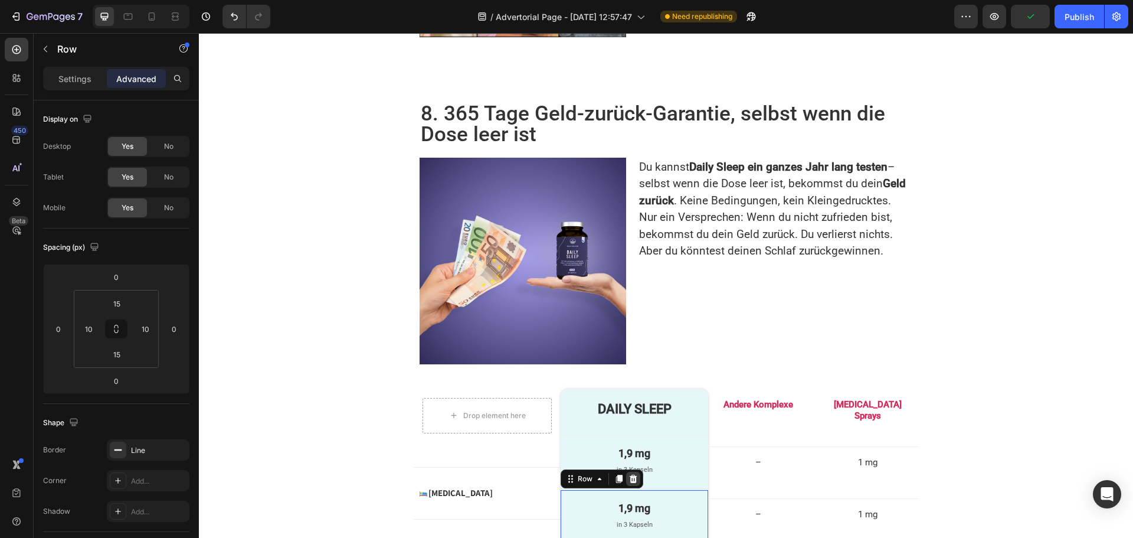
click at [629, 474] on icon at bounding box center [633, 478] width 9 height 9
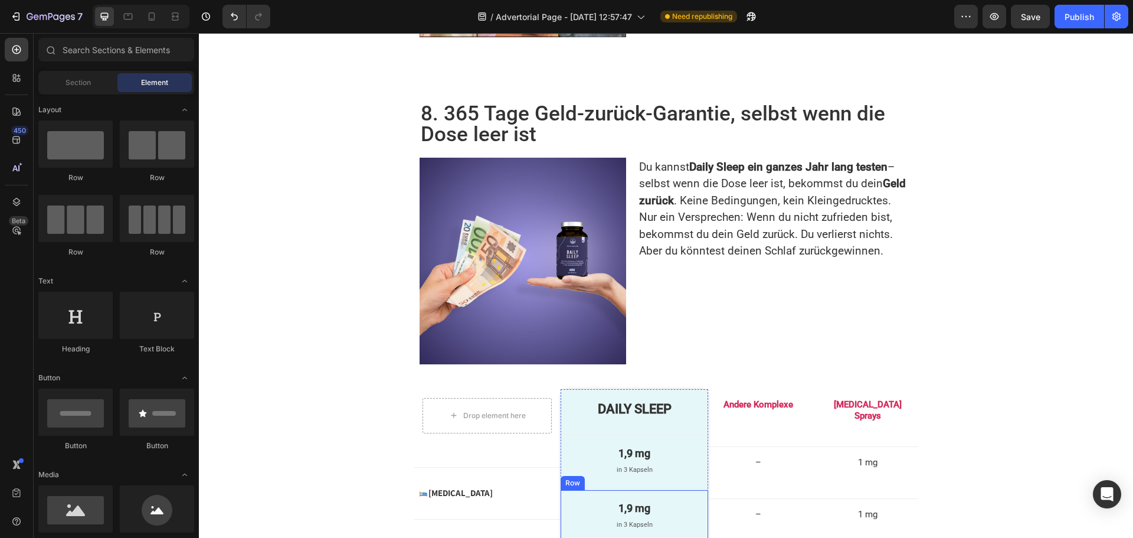
click at [580, 490] on div "1,9 mg Text Block in 3 Kapseln Text Block Row" at bounding box center [634, 517] width 147 height 55
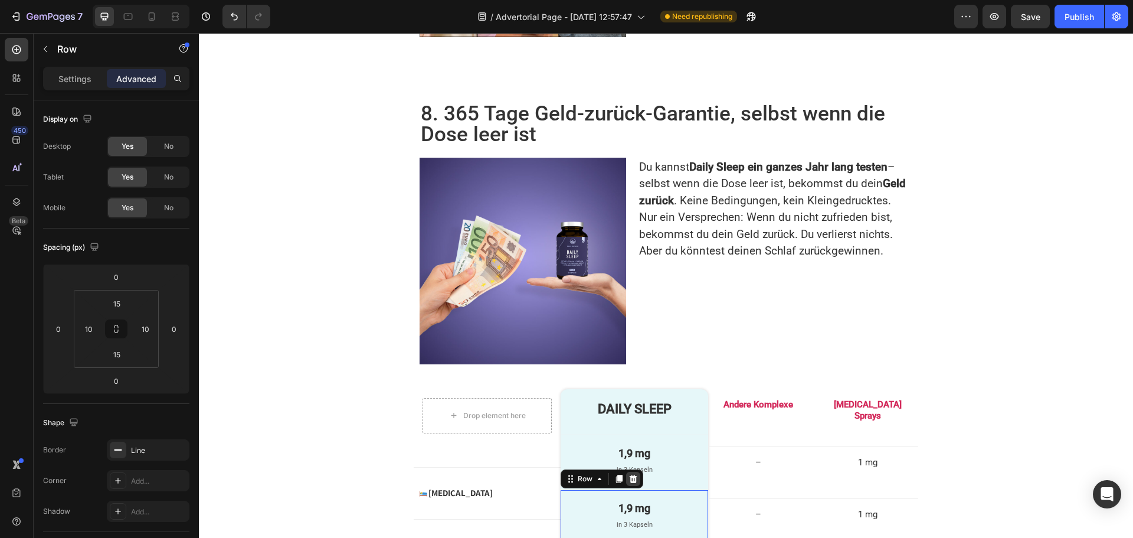
click at [629, 474] on icon at bounding box center [633, 478] width 9 height 9
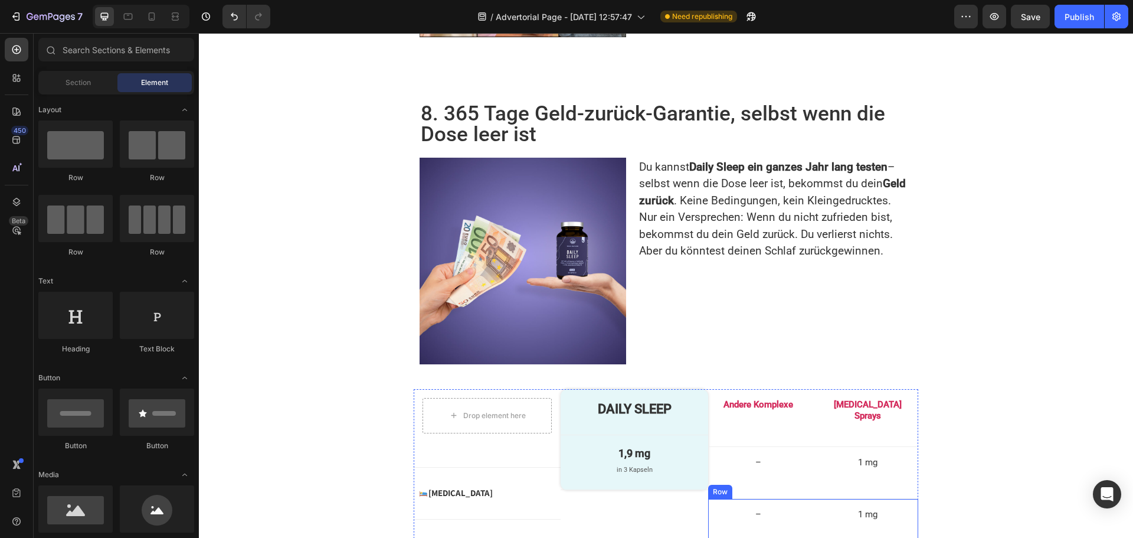
click at [724, 499] on div "– Text Block Row 1 mg Text Block Row Row" at bounding box center [813, 525] width 210 height 53
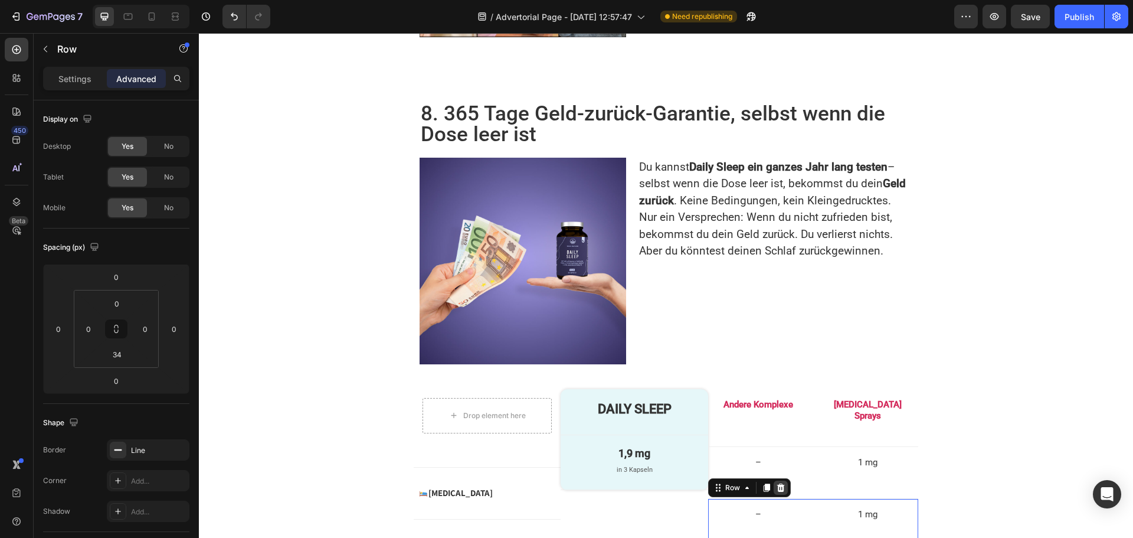
click at [776, 483] on icon at bounding box center [780, 487] width 9 height 9
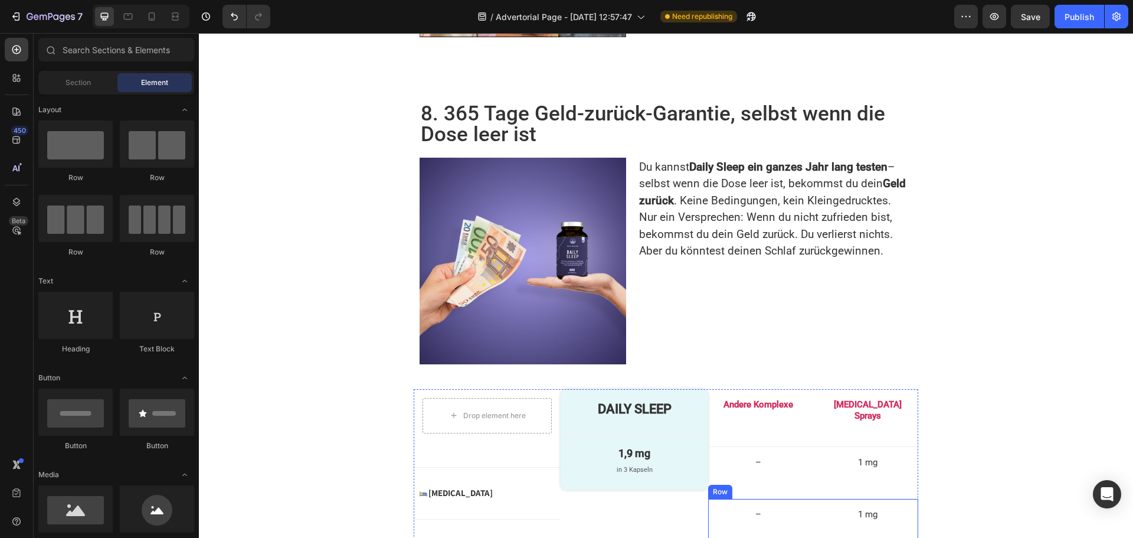
click at [722, 499] on div "– Text Block Row 1 mg Text Block Row Row" at bounding box center [813, 525] width 210 height 53
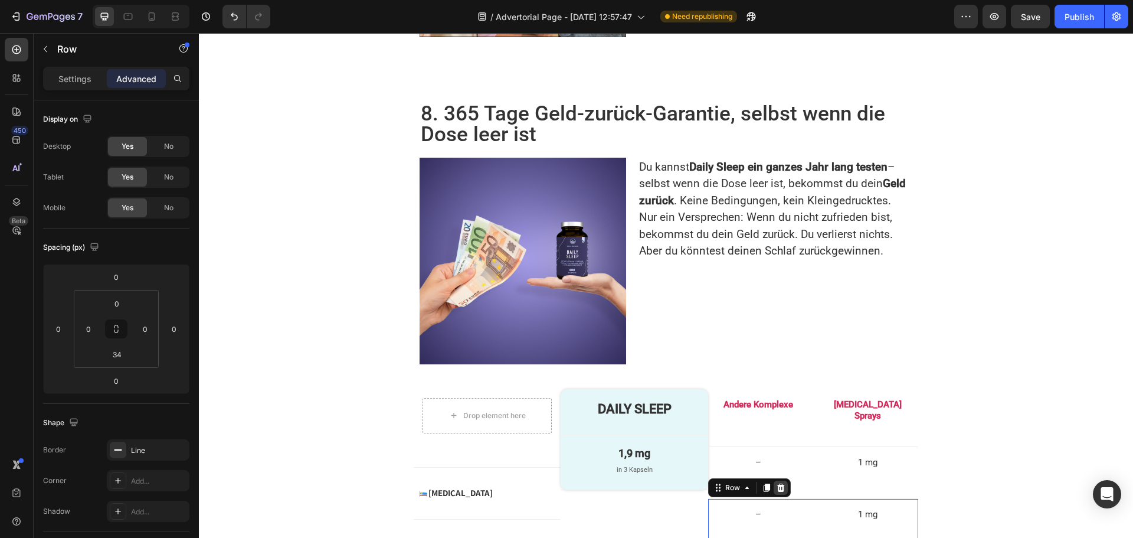
click at [777, 483] on icon at bounding box center [781, 487] width 8 height 8
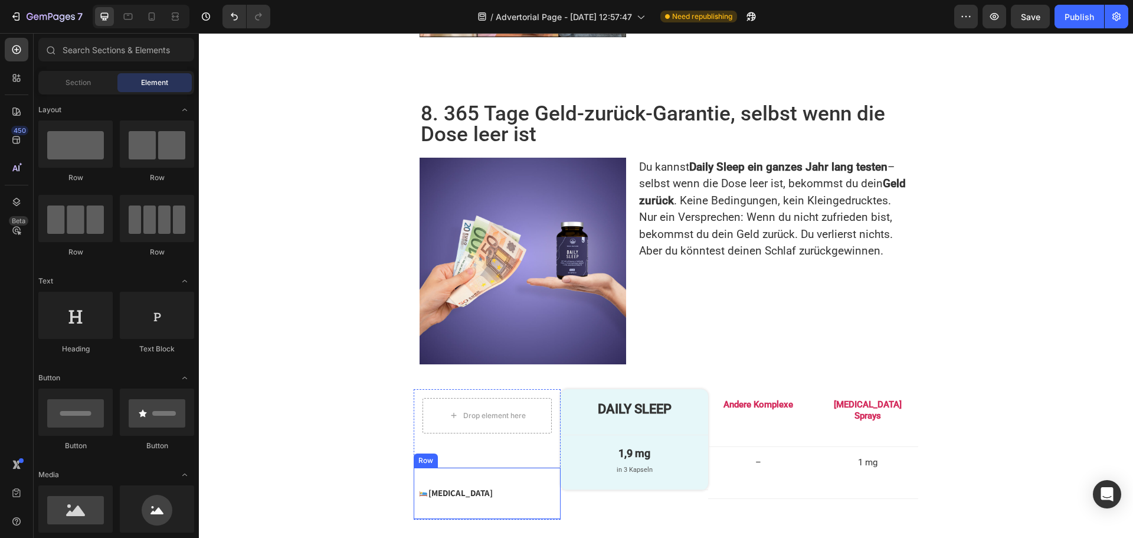
click at [538, 468] on div "Image Melatonin Text Block Advanced List Row" at bounding box center [487, 494] width 147 height 52
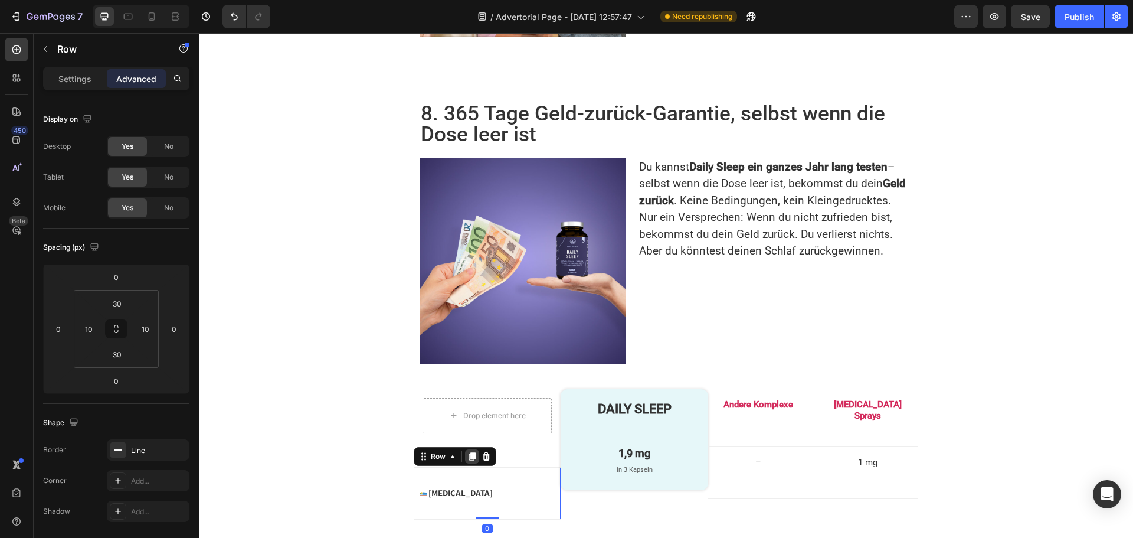
click at [469, 452] on icon at bounding box center [472, 456] width 6 height 8
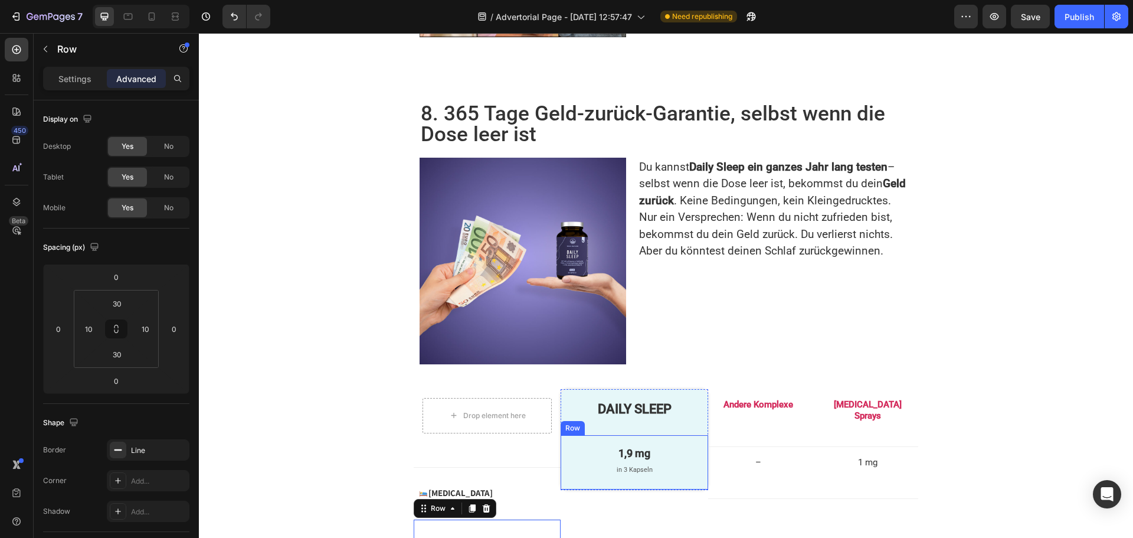
click at [571, 435] on div "1,9 mg Text Block in 3 Kapseln Text Block Row" at bounding box center [634, 462] width 147 height 55
click at [618, 420] on icon at bounding box center [619, 424] width 6 height 8
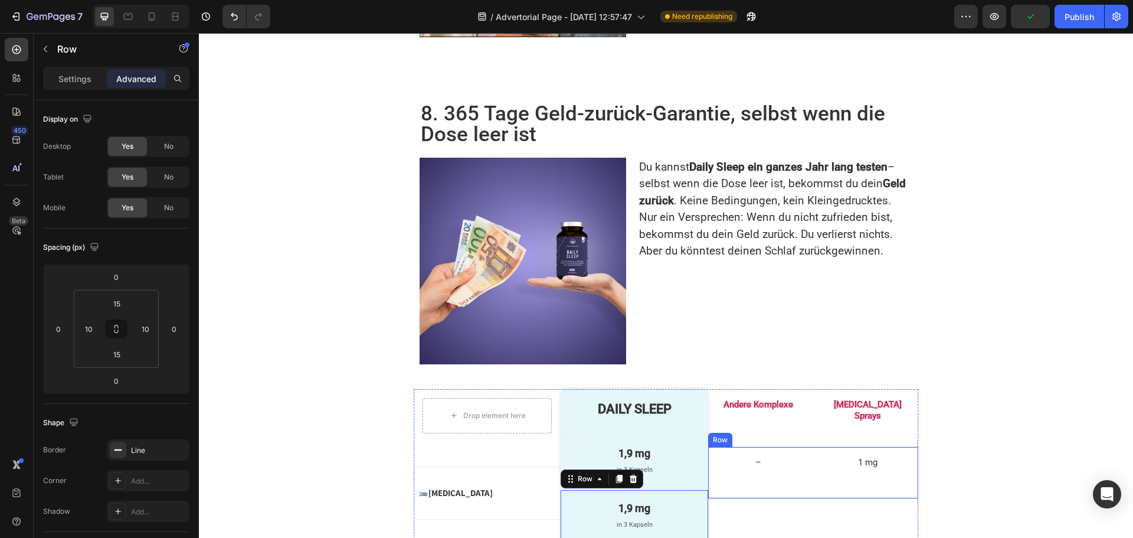
click at [815, 447] on div "– Text Block Row 1 mg Text Block Row Row" at bounding box center [813, 473] width 210 height 53
click at [764, 432] on icon at bounding box center [767, 436] width 6 height 8
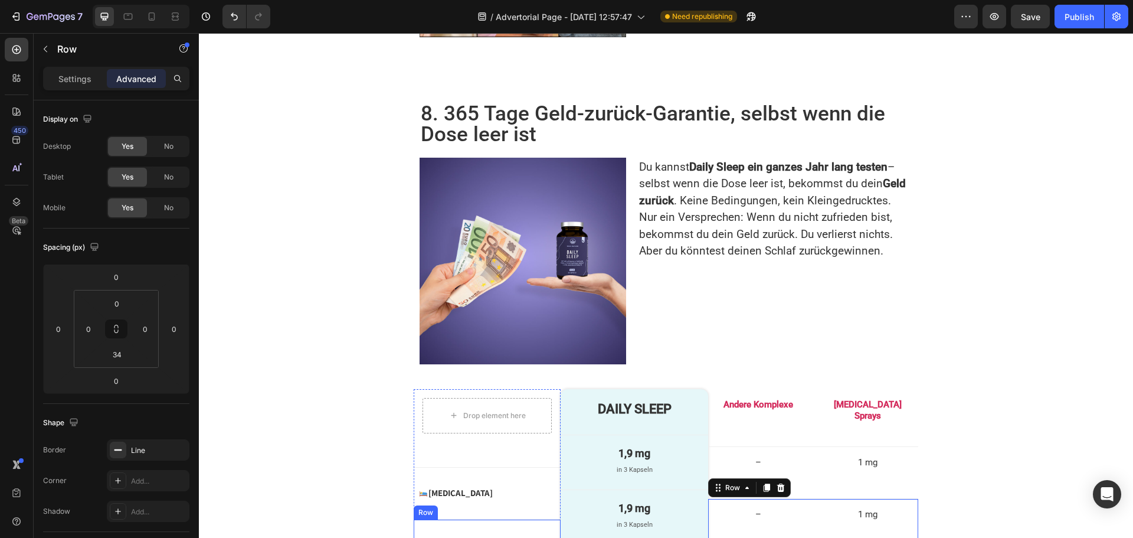
click at [545, 520] on div "Image Melatonin Text Block Advanced List Row" at bounding box center [487, 546] width 147 height 52
click at [469, 504] on icon at bounding box center [472, 508] width 6 height 8
click at [580, 490] on div "1,9 mg Text Block in 3 Kapseln Text Block Row" at bounding box center [634, 517] width 147 height 55
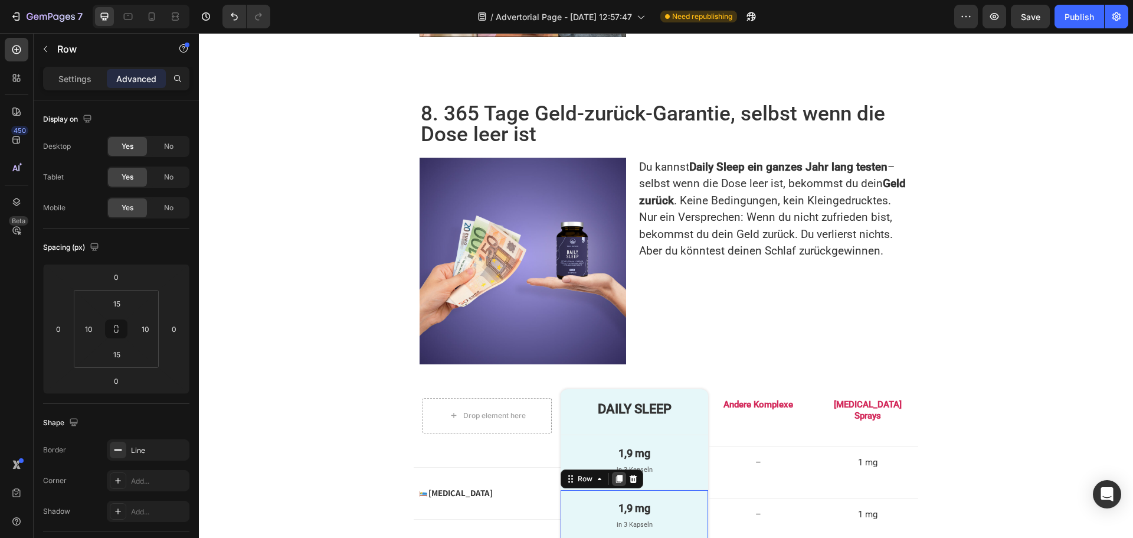
click at [616, 475] on icon at bounding box center [619, 479] width 6 height 8
click at [808, 499] on div "– Text Block Row 1 mg Text Block Row Row" at bounding box center [813, 525] width 210 height 53
click at [764, 483] on icon at bounding box center [767, 487] width 6 height 8
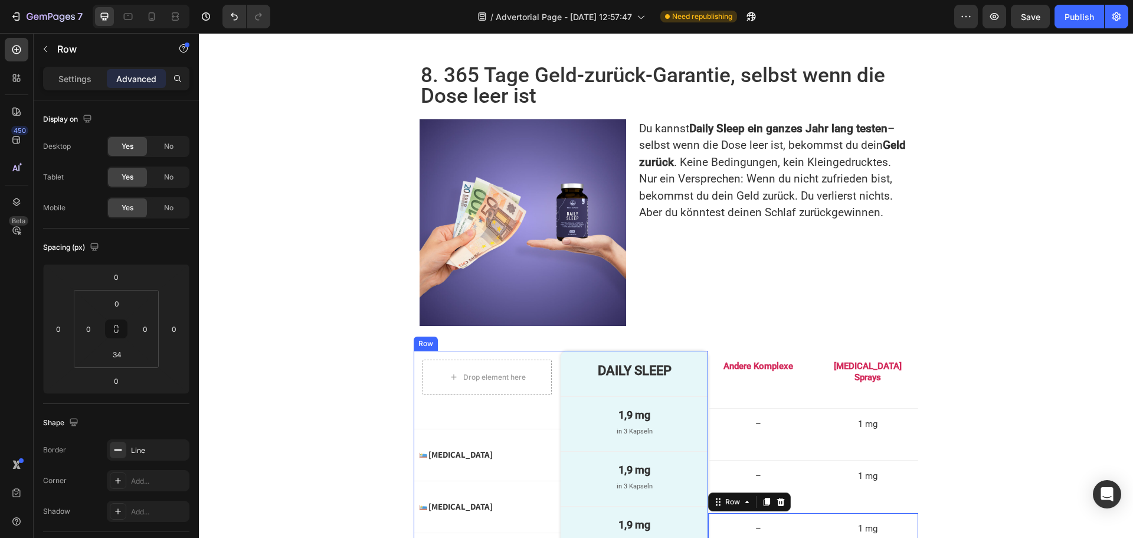
scroll to position [2733, 0]
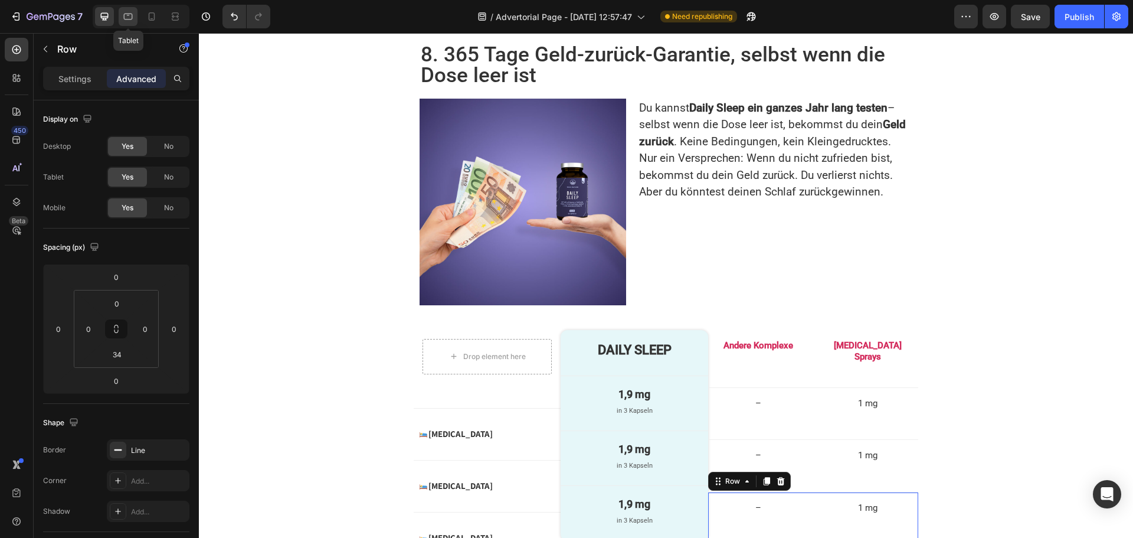
click at [130, 16] on icon at bounding box center [128, 17] width 12 height 12
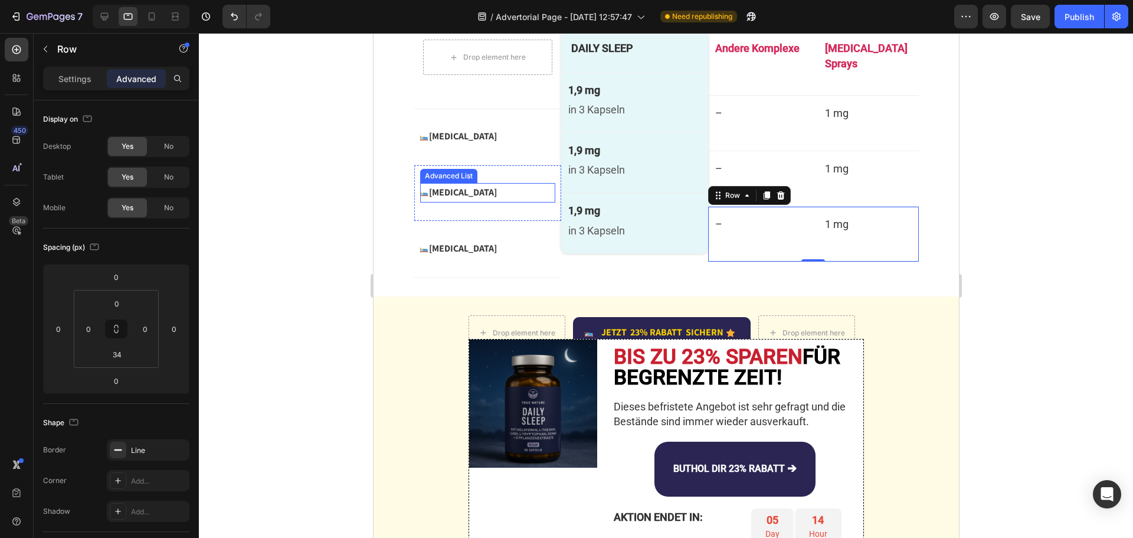
scroll to position [2733, 0]
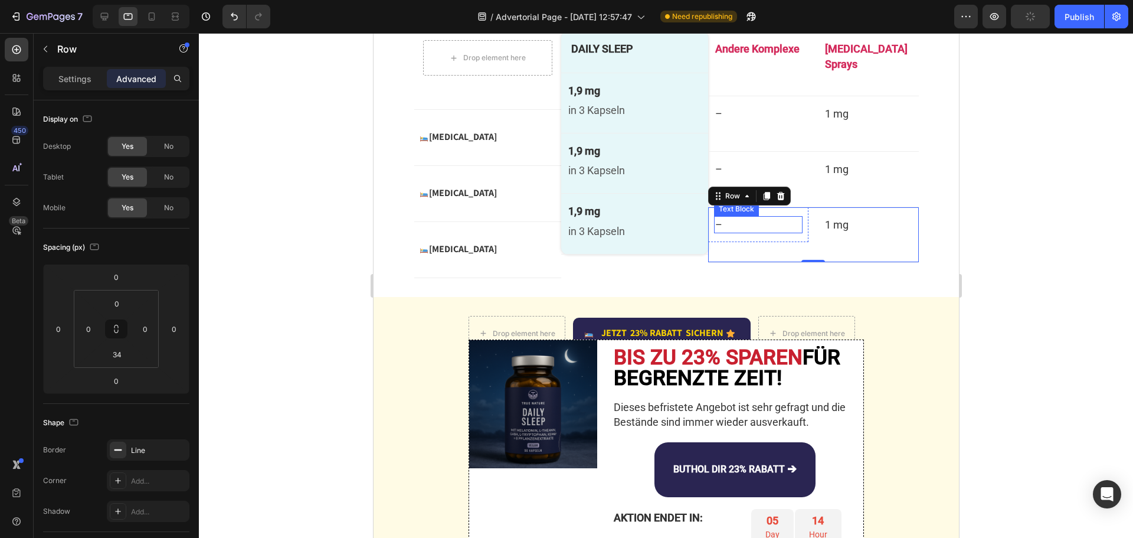
click at [718, 217] on p "–" at bounding box center [758, 224] width 86 height 15
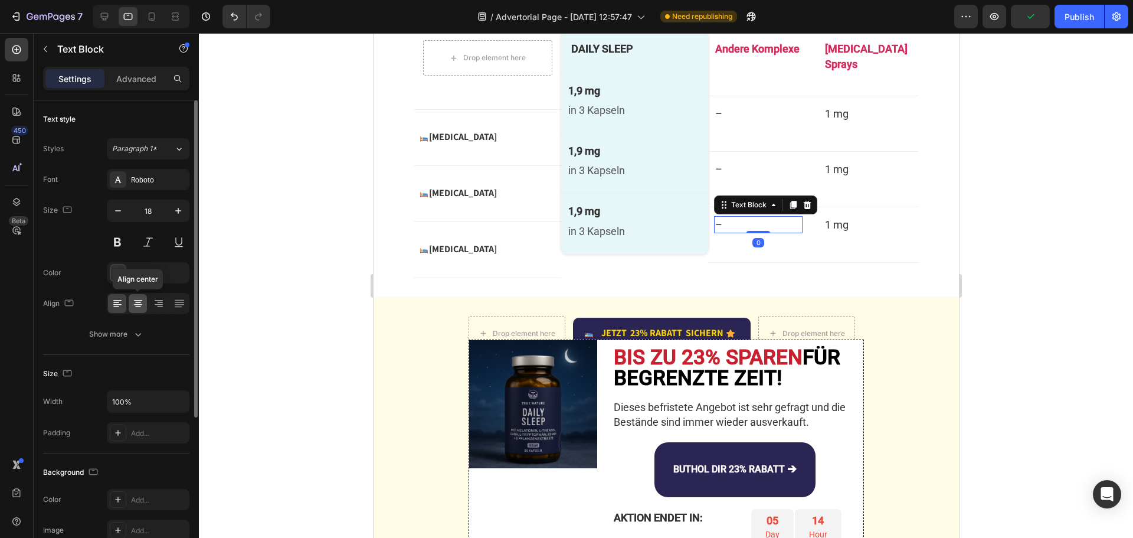
click at [132, 309] on div at bounding box center [138, 303] width 18 height 19
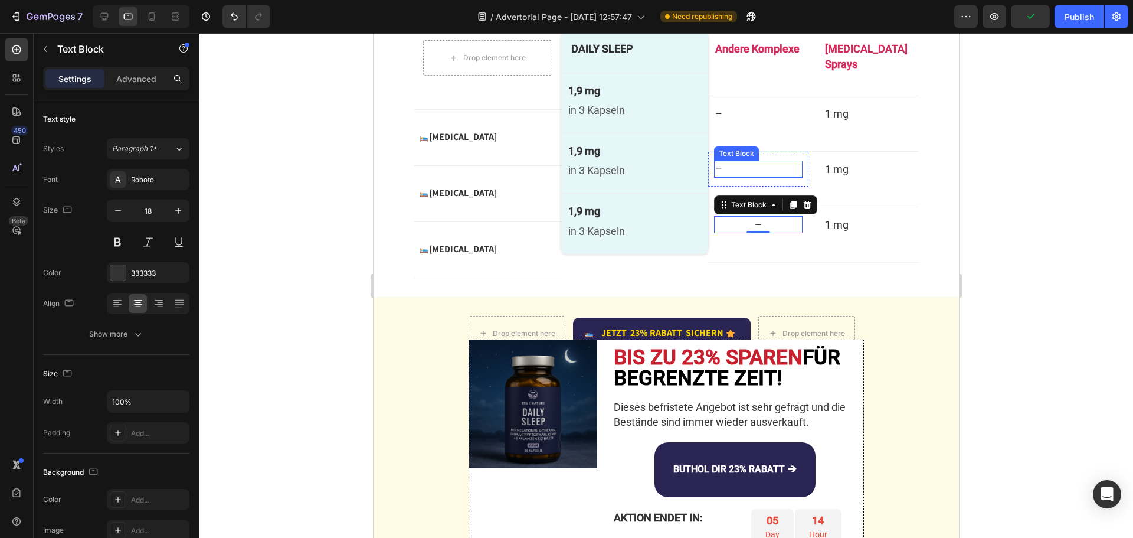
click at [730, 162] on p "–" at bounding box center [758, 169] width 86 height 15
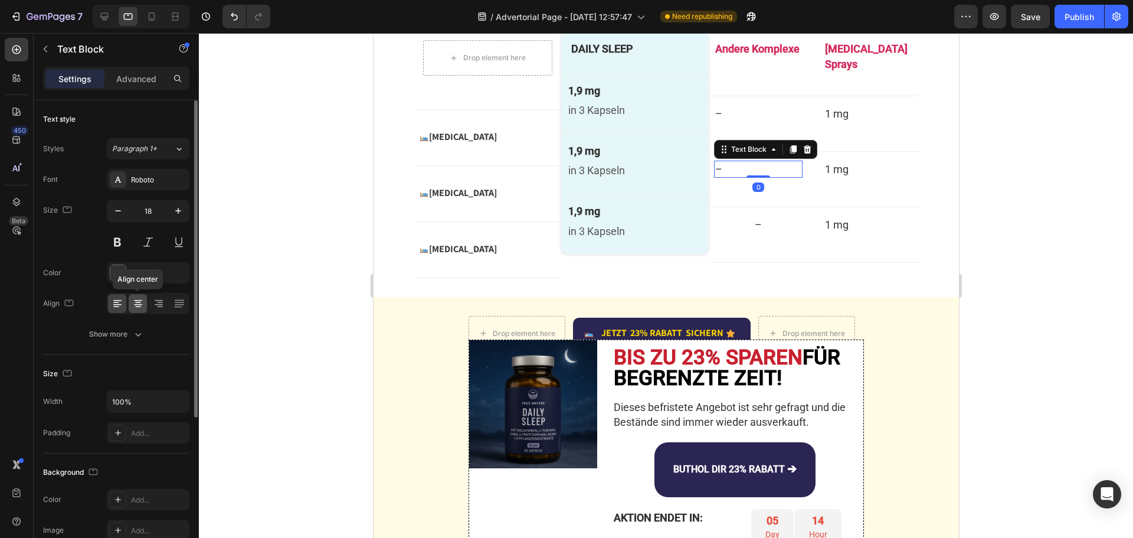
click at [136, 300] on icon at bounding box center [138, 300] width 8 height 1
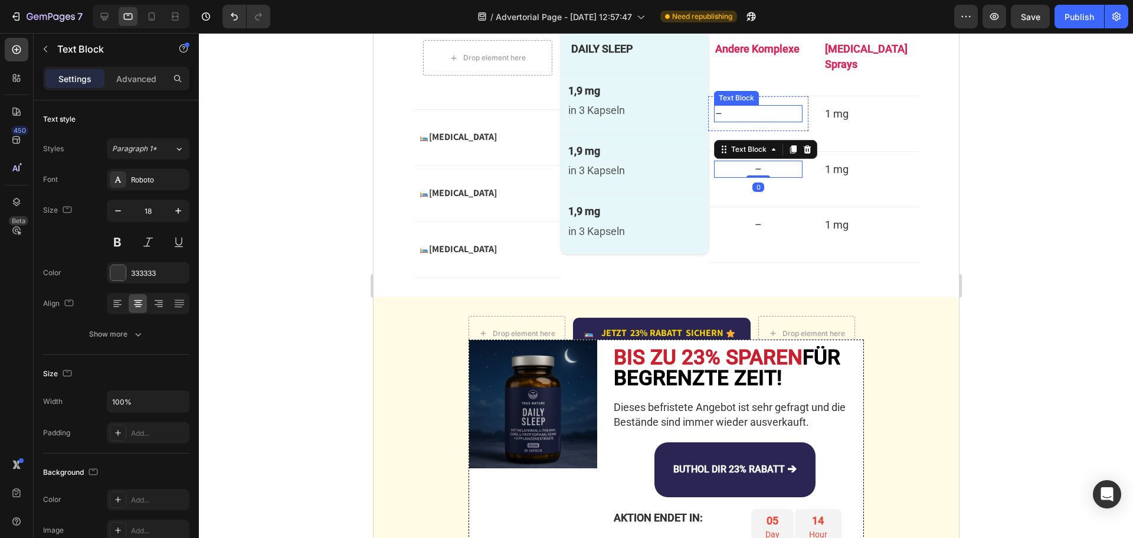
click at [727, 106] on p "–" at bounding box center [758, 113] width 86 height 15
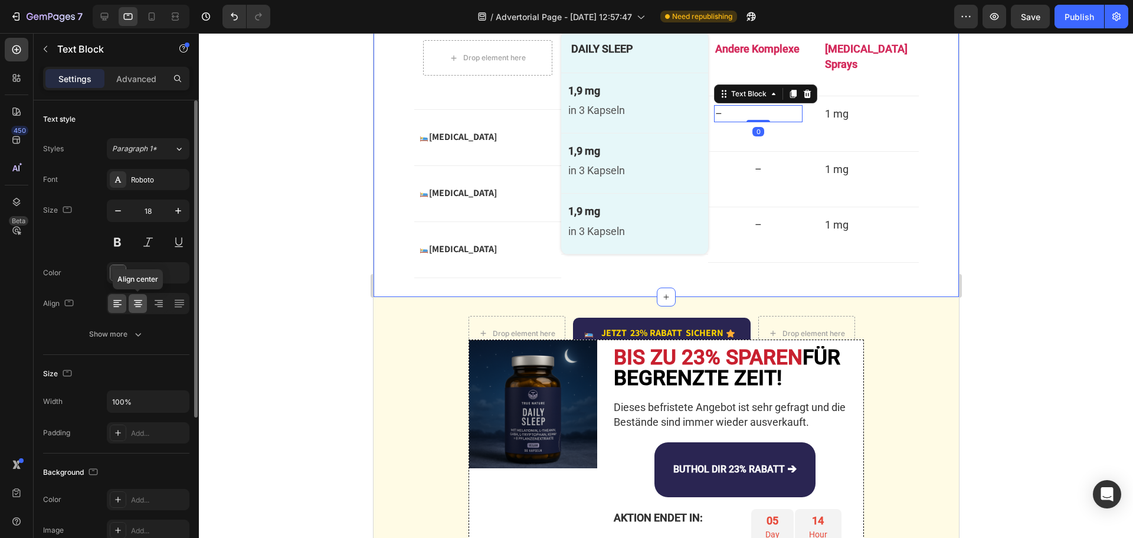
click at [140, 304] on icon at bounding box center [138, 304] width 8 height 1
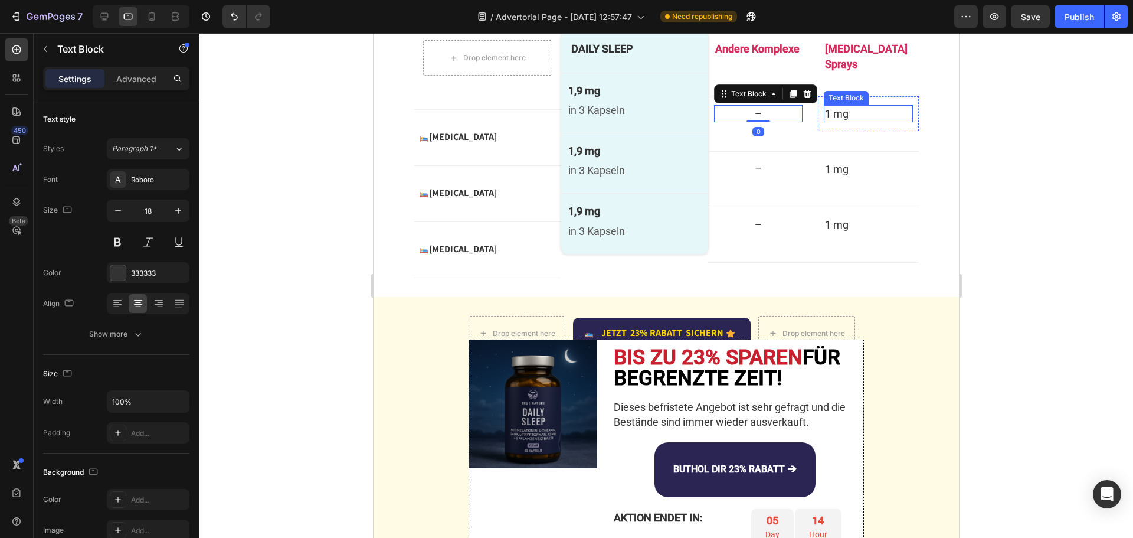
click at [857, 106] on p "1 mg" at bounding box center [868, 113] width 86 height 15
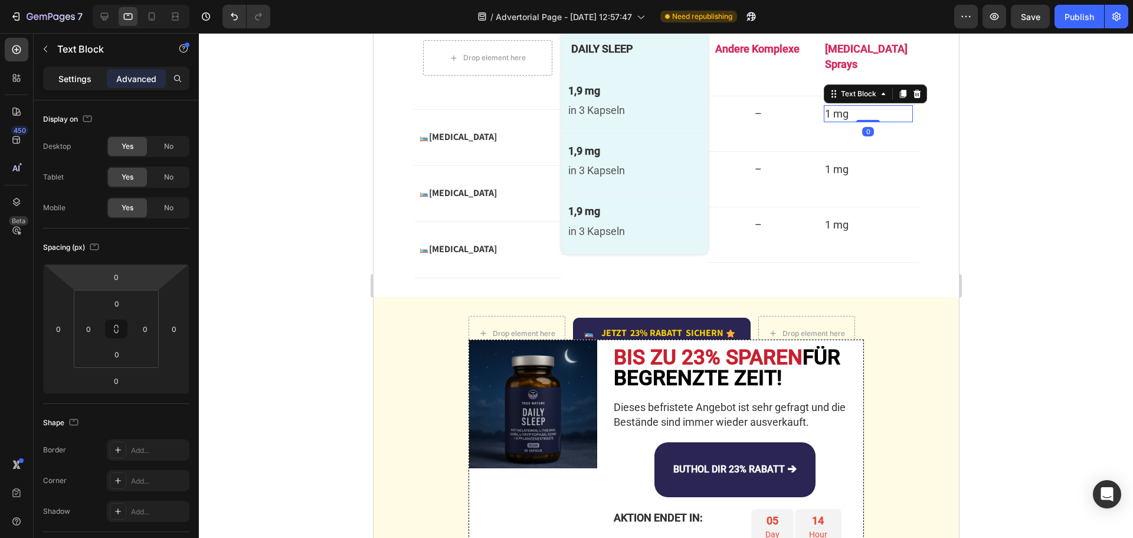
click at [85, 79] on p "Settings" at bounding box center [74, 79] width 33 height 12
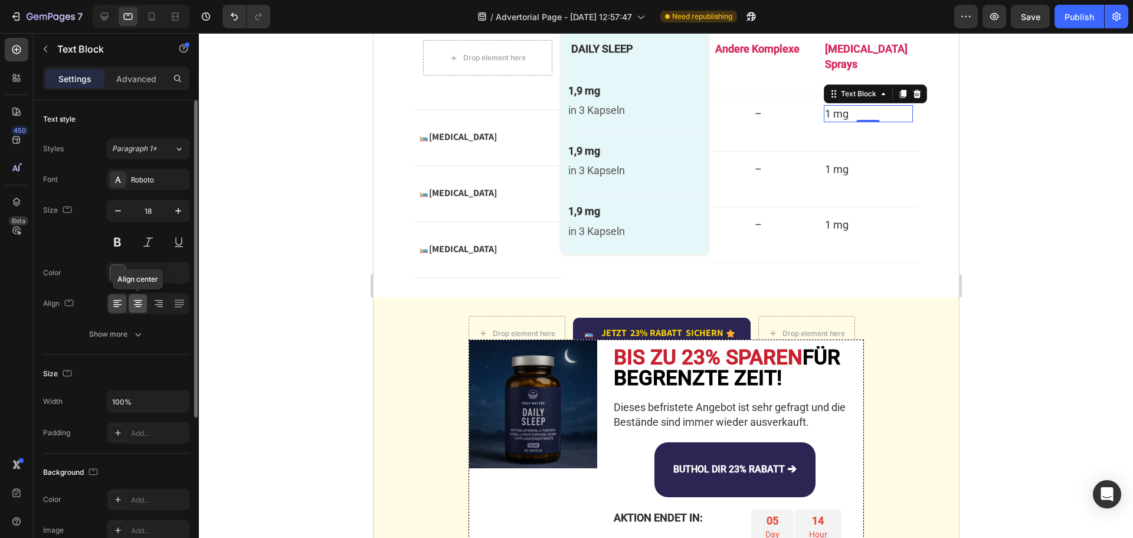
click at [142, 306] on icon at bounding box center [138, 304] width 12 height 12
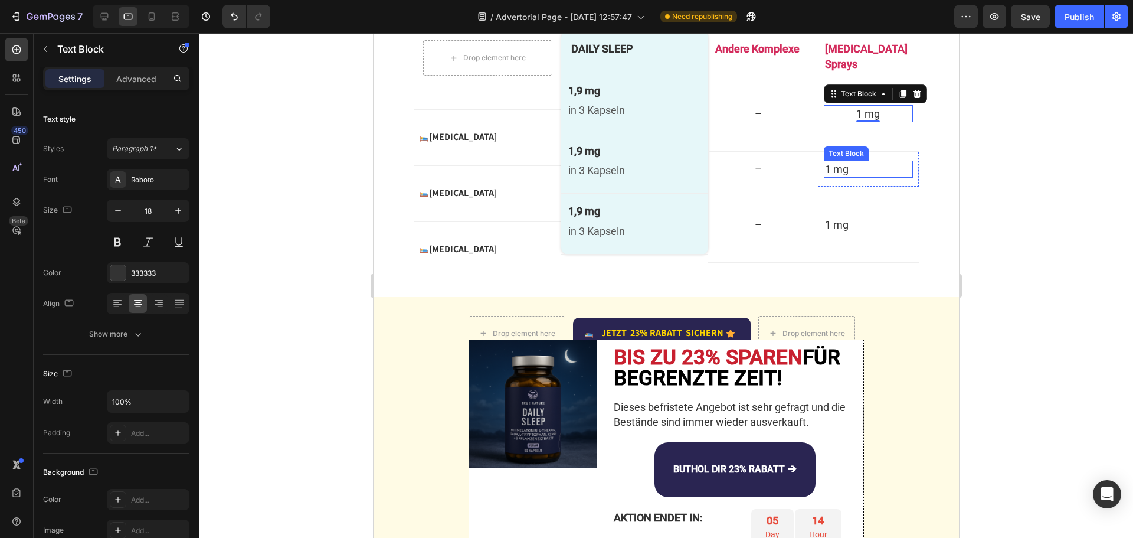
click at [855, 162] on p "1 mg" at bounding box center [868, 169] width 86 height 15
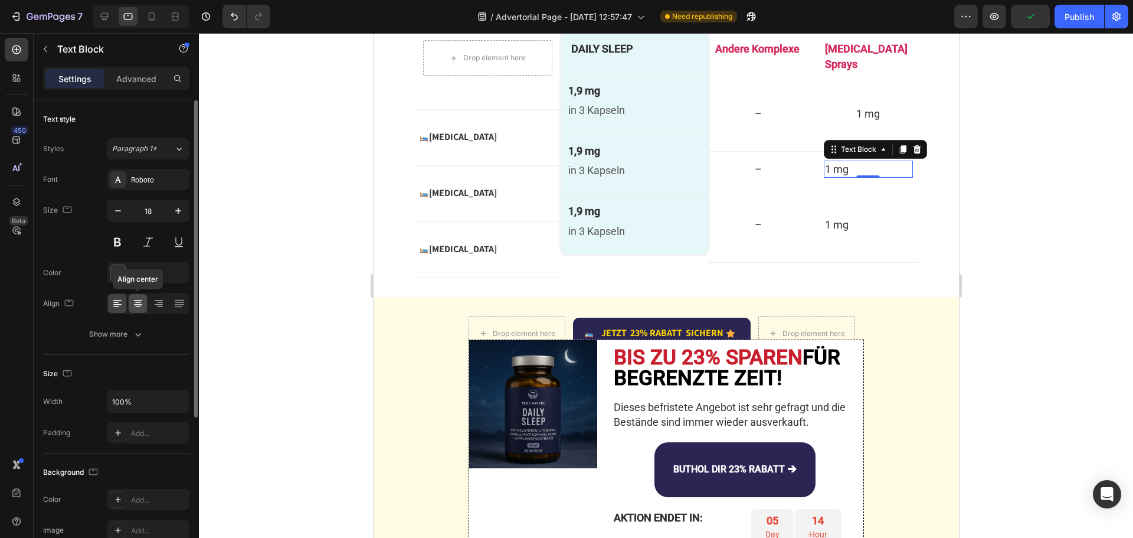
click at [134, 306] on icon at bounding box center [138, 304] width 12 height 12
click at [847, 217] on p "1 mg" at bounding box center [868, 224] width 86 height 15
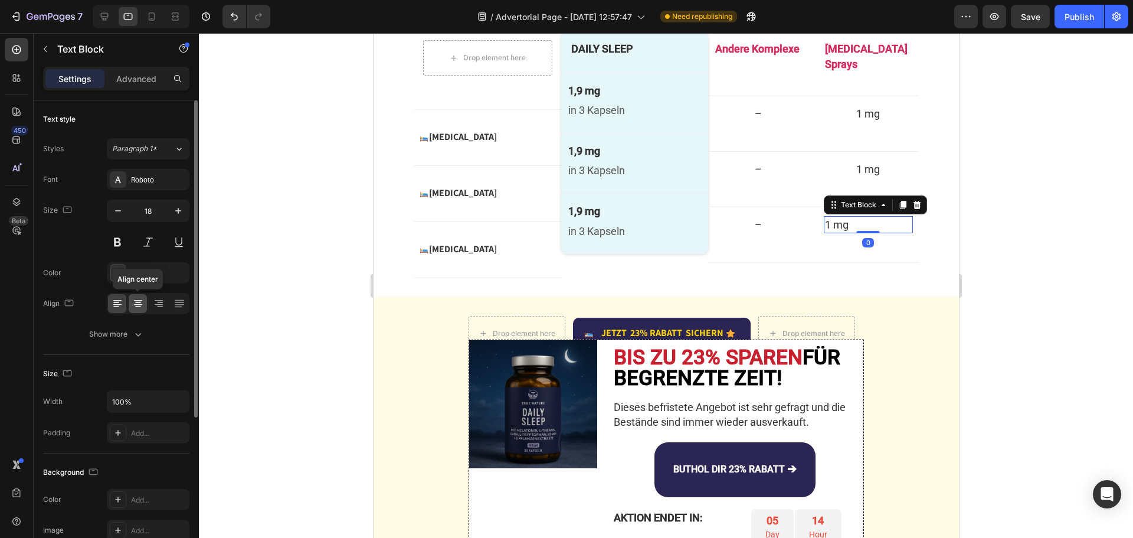
click at [139, 305] on icon at bounding box center [138, 304] width 12 height 12
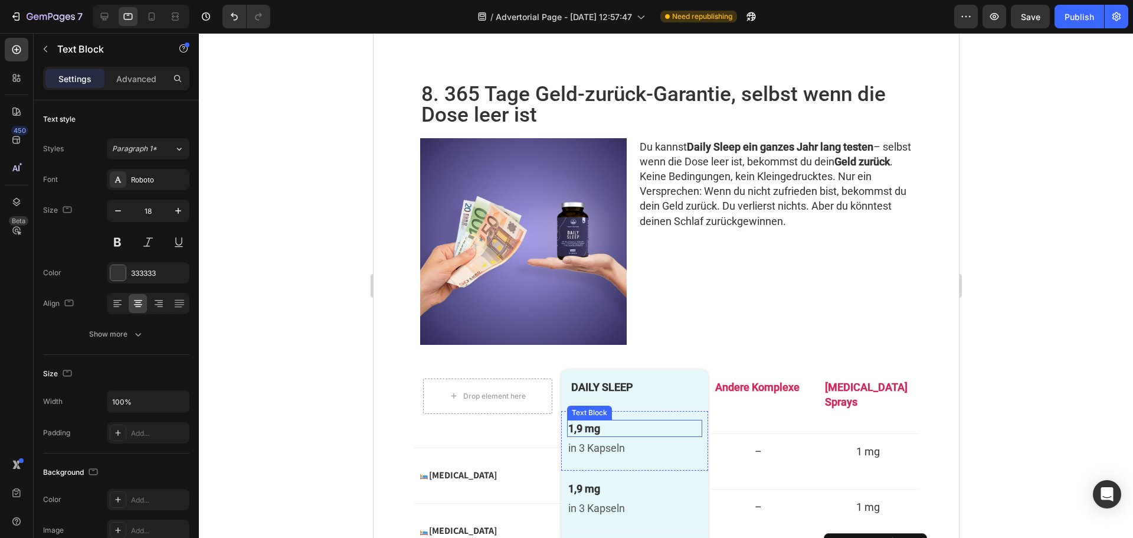
scroll to position [2615, 0]
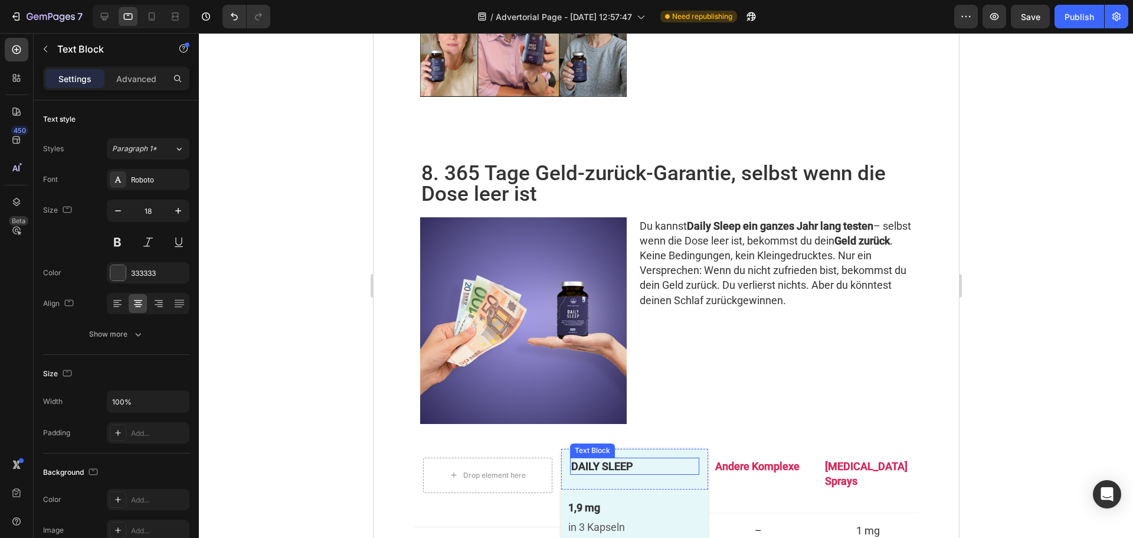
click at [622, 459] on p "DAILY SLEEP" at bounding box center [634, 466] width 127 height 15
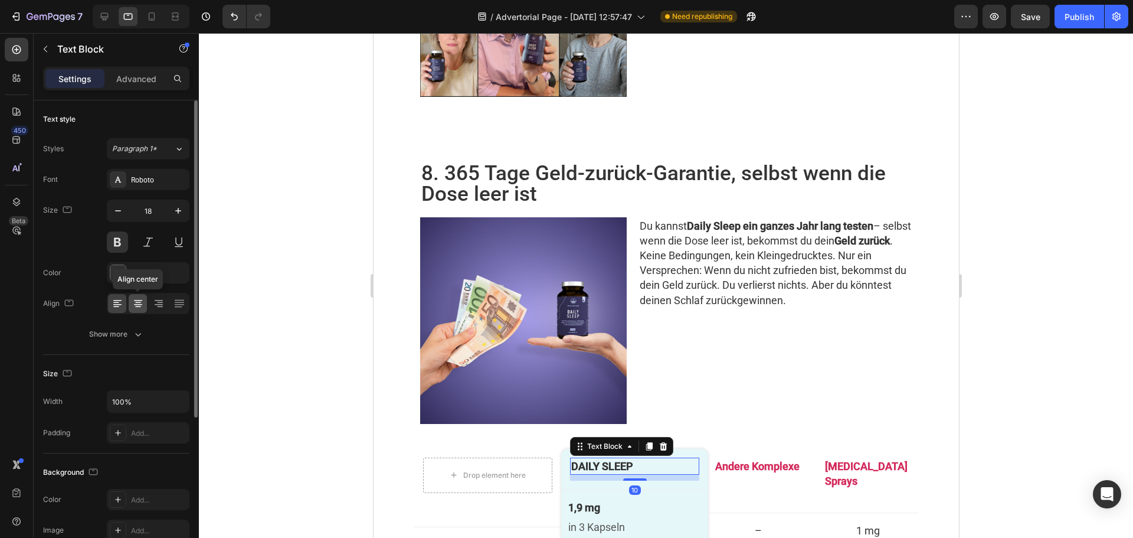
click at [138, 305] on icon at bounding box center [138, 304] width 8 height 1
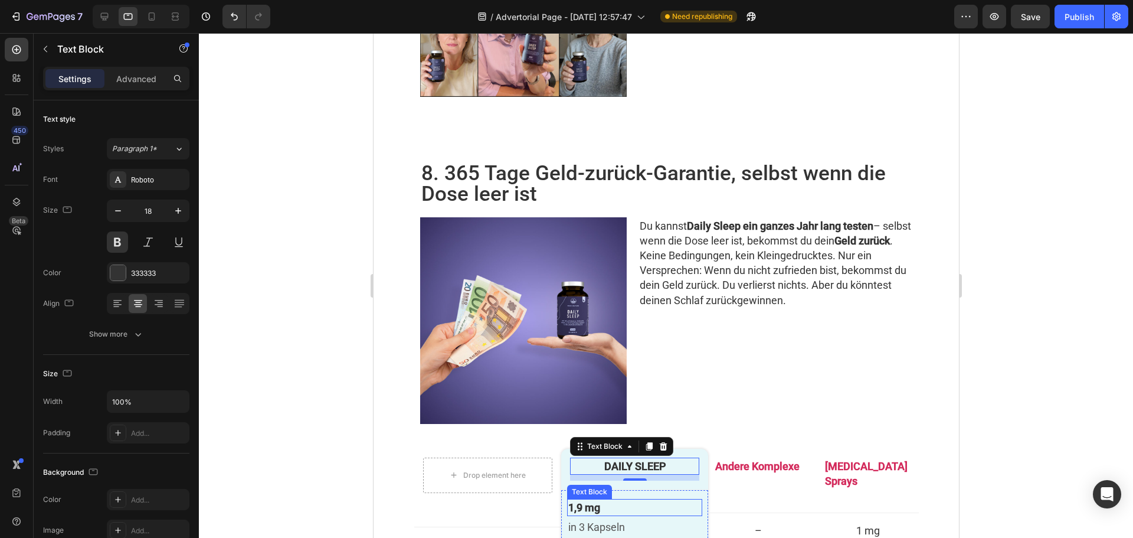
click at [624, 500] on p "1,9 mg" at bounding box center [634, 507] width 133 height 15
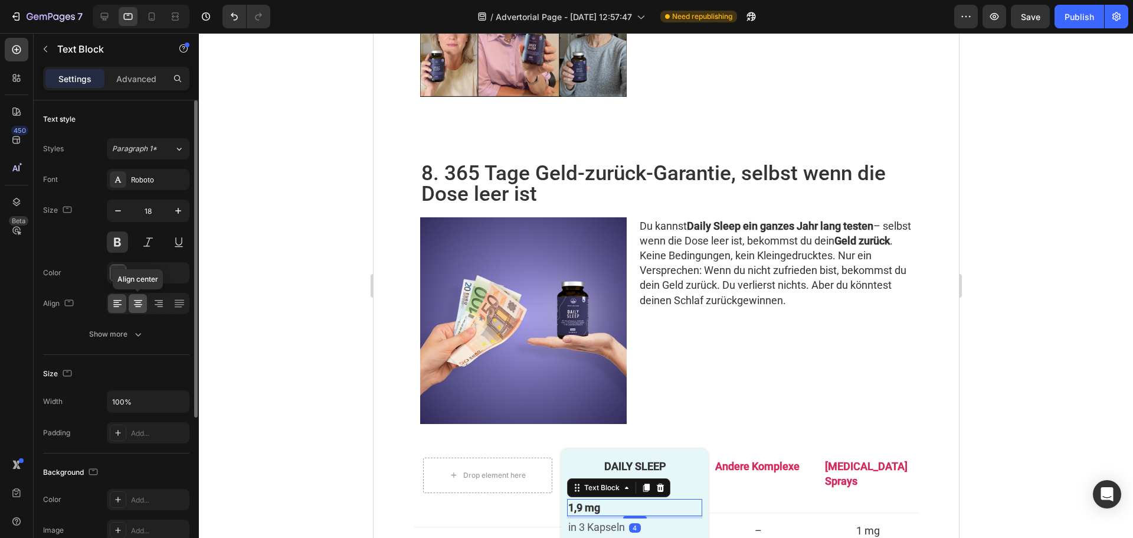
click at [140, 305] on icon at bounding box center [138, 304] width 12 height 12
click at [654, 520] on p "in 3 Kapseln" at bounding box center [634, 527] width 133 height 15
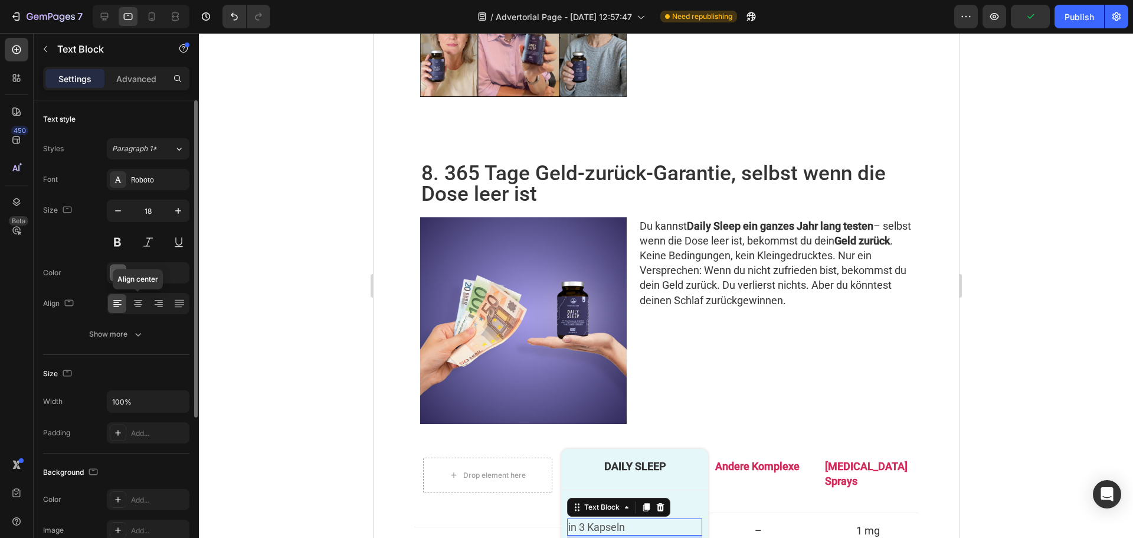
drag, startPoint x: 133, startPoint y: 299, endPoint x: 220, endPoint y: 308, distance: 87.8
click at [133, 299] on icon at bounding box center [138, 304] width 12 height 12
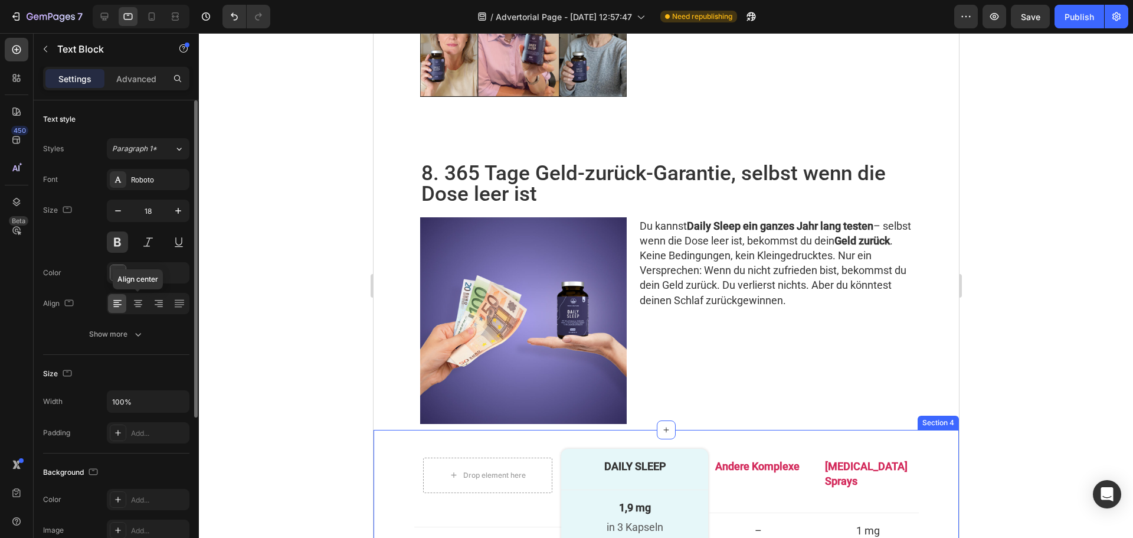
drag, startPoint x: 139, startPoint y: 297, endPoint x: 229, endPoint y: 299, distance: 89.8
click at [139, 297] on div at bounding box center [138, 303] width 18 height 19
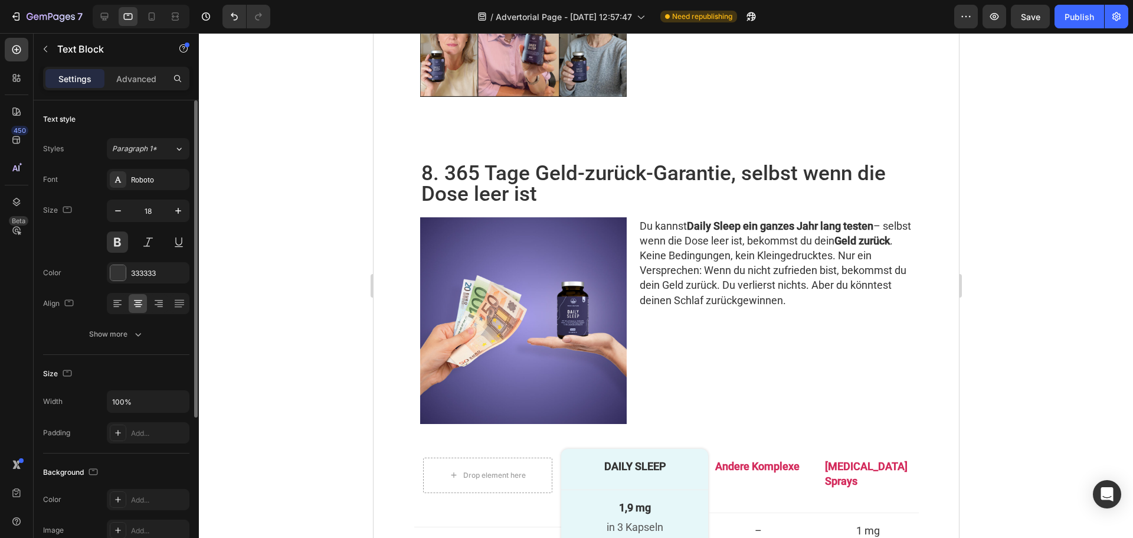
click at [138, 304] on icon at bounding box center [138, 304] width 8 height 1
click at [141, 304] on icon at bounding box center [138, 304] width 8 height 1
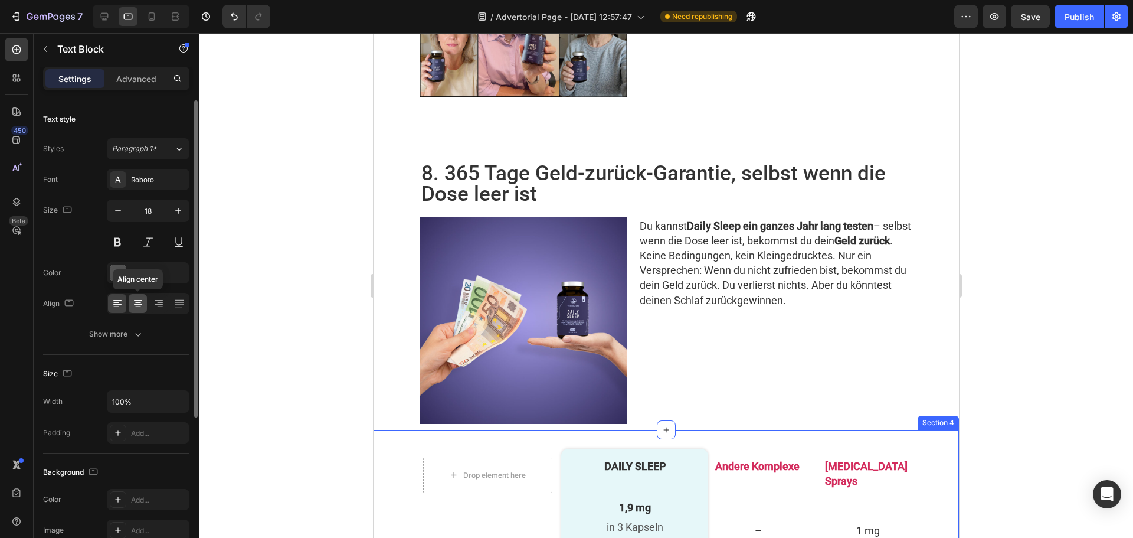
click at [141, 303] on icon at bounding box center [138, 304] width 12 height 12
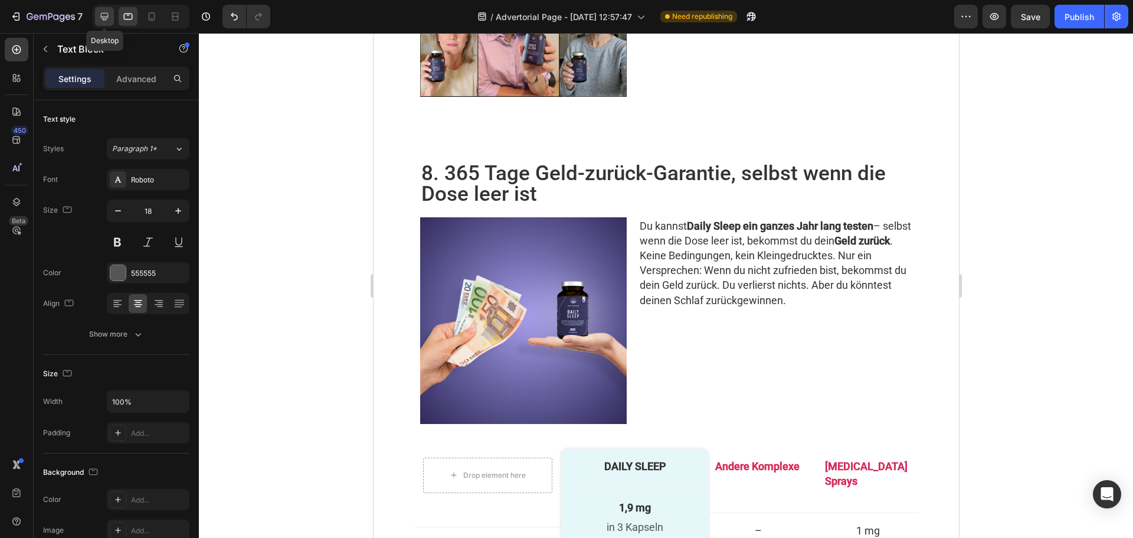
click at [107, 13] on icon at bounding box center [105, 17] width 8 height 8
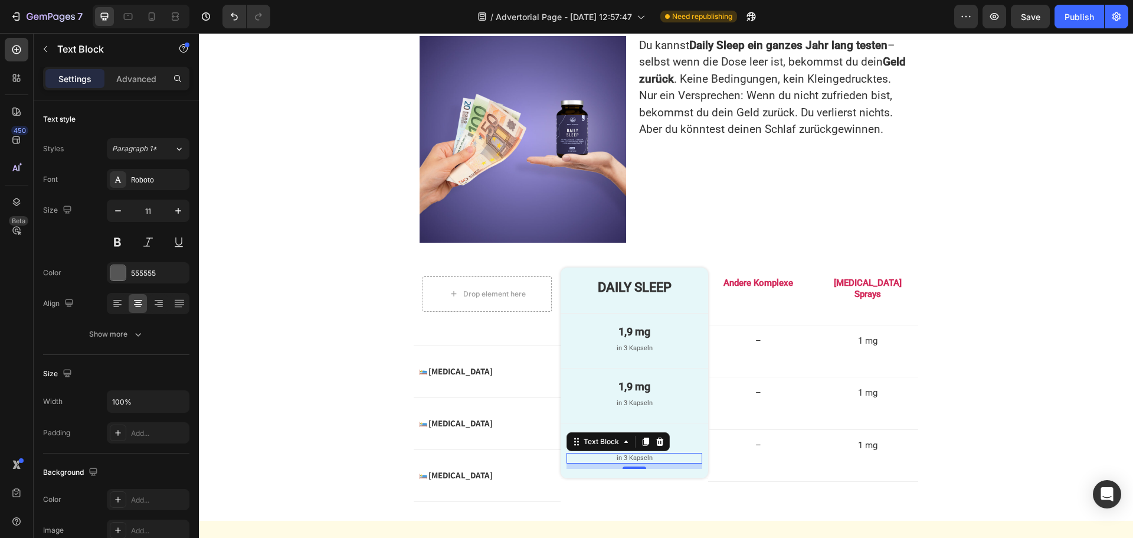
scroll to position [2723, 0]
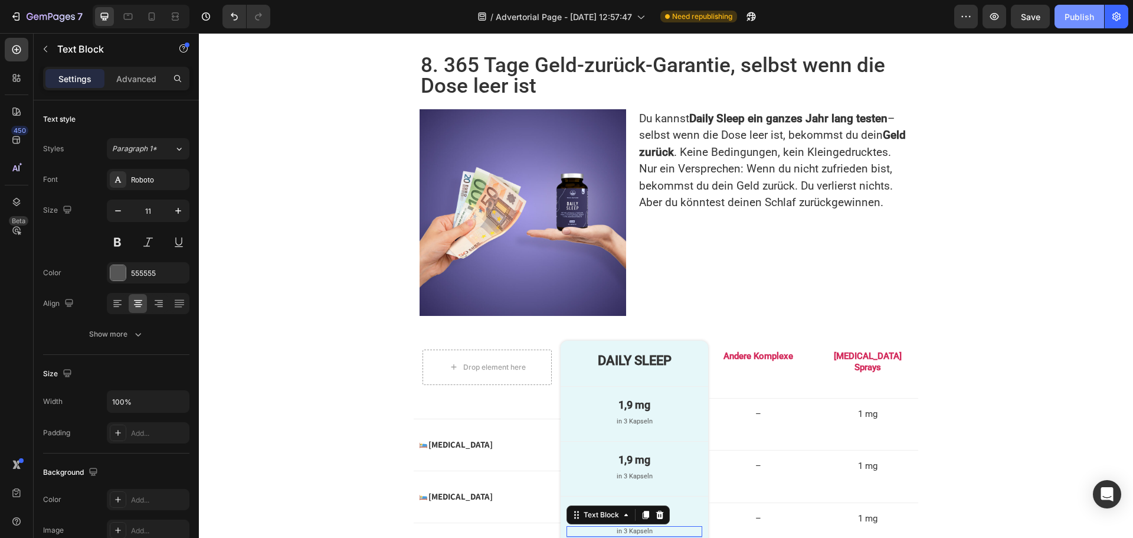
click at [1069, 17] on div "Publish" at bounding box center [1080, 17] width 30 height 12
click at [128, 14] on icon at bounding box center [128, 17] width 9 height 6
type input "18"
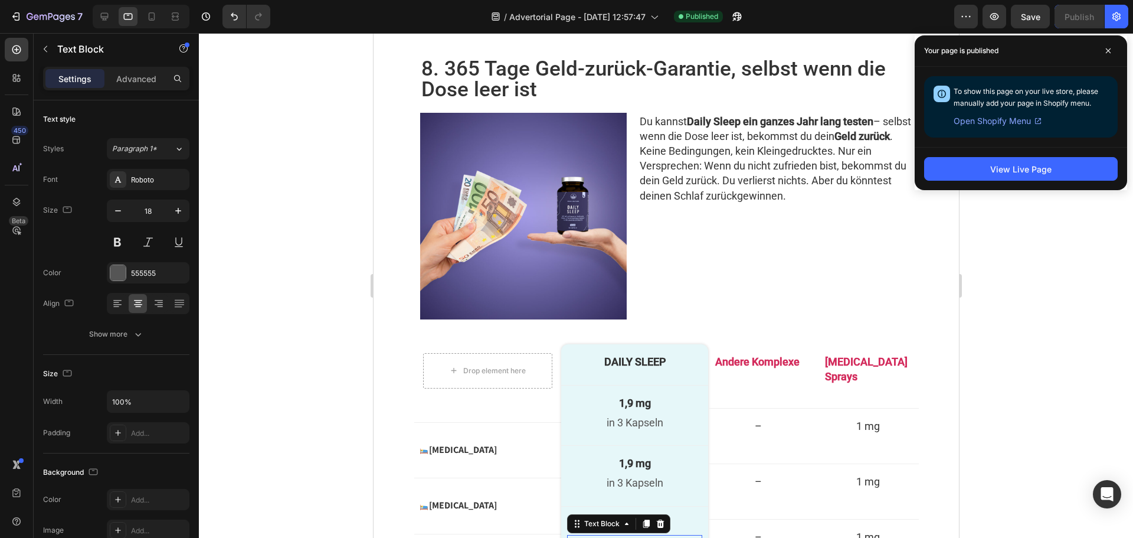
scroll to position [2645, 0]
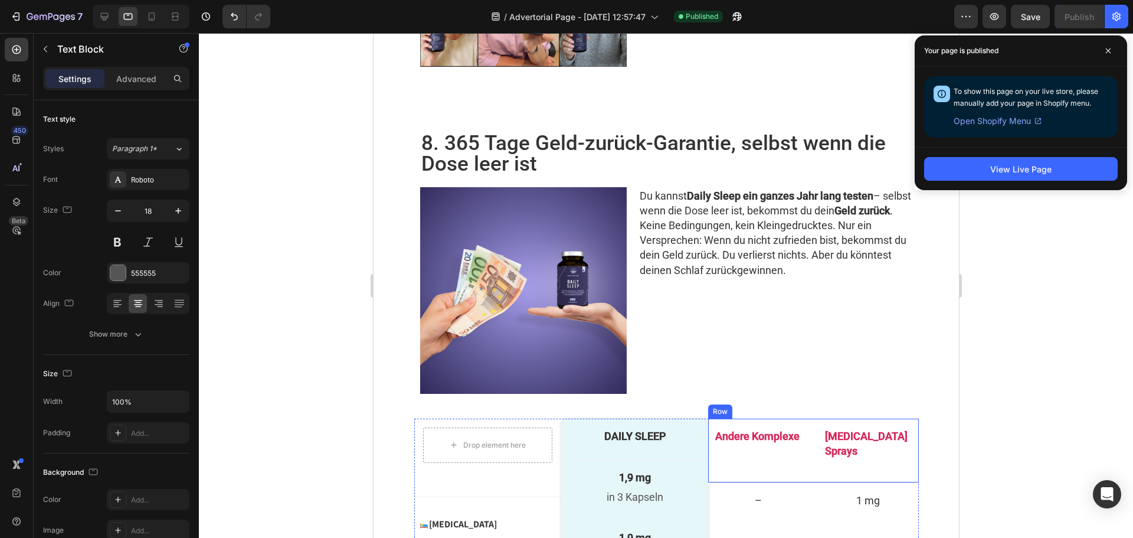
click at [733, 419] on div "Andere Komplexe Text Block Row Melatonin Sprays Text Block Row Row" at bounding box center [813, 451] width 210 height 64
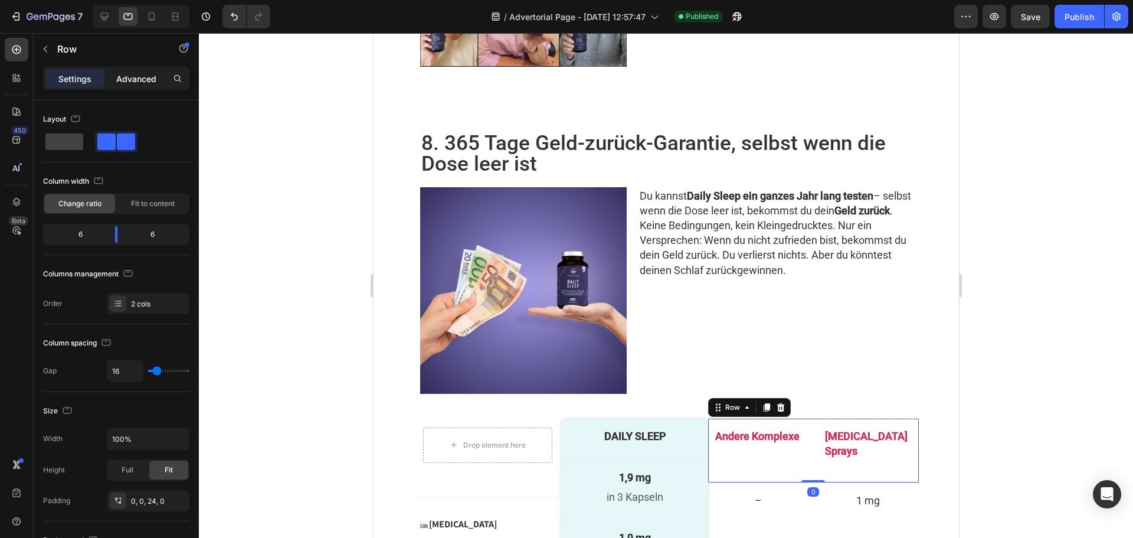
click at [130, 81] on p "Advanced" at bounding box center [136, 79] width 40 height 12
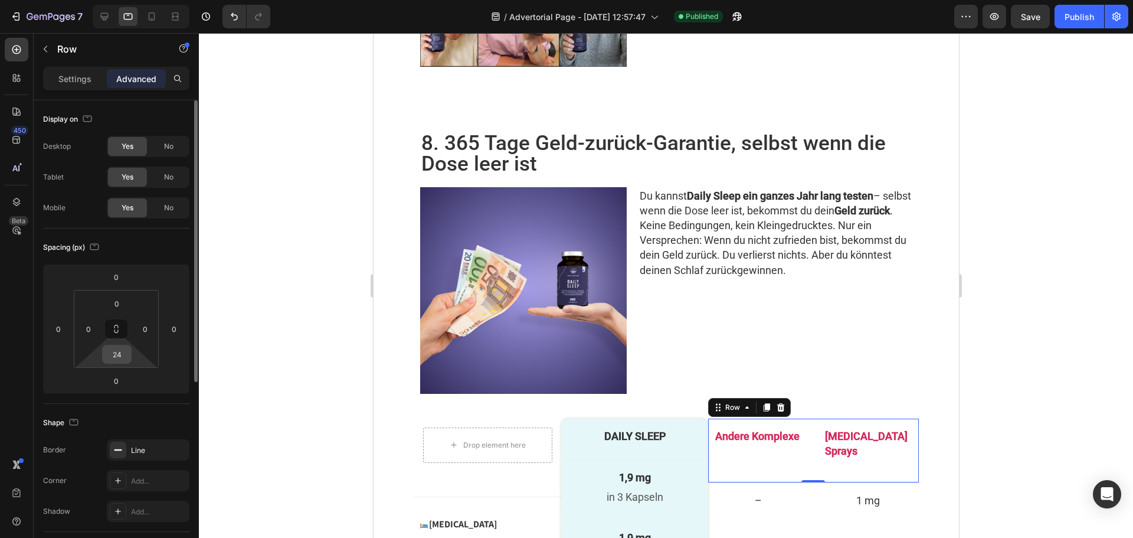
click at [123, 351] on input "24" at bounding box center [117, 354] width 24 height 18
type input "0"
click at [505, 419] on div "Drop element here Row" at bounding box center [487, 458] width 147 height 79
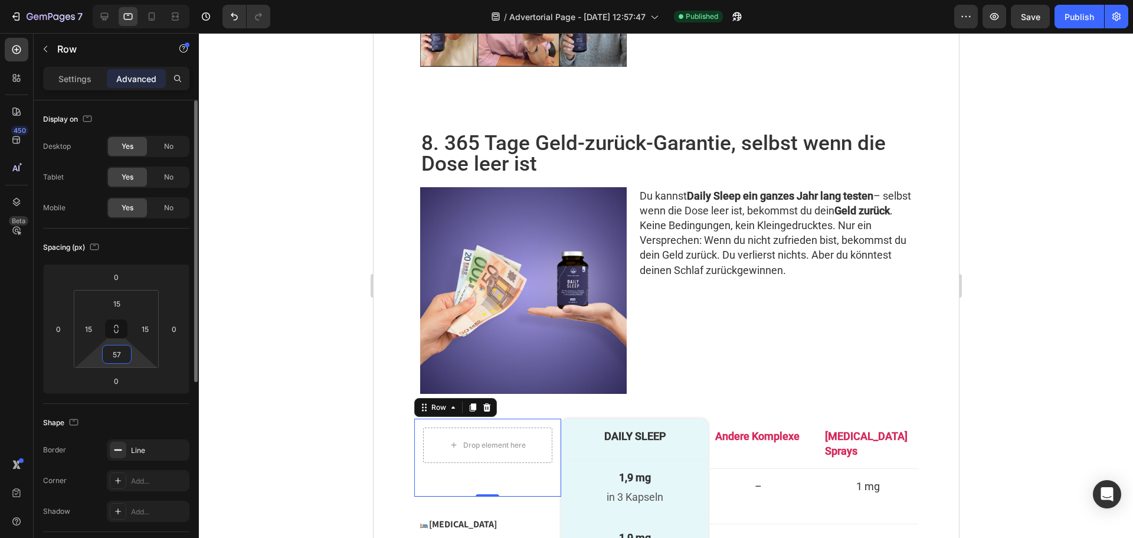
click at [126, 355] on input "57" at bounding box center [117, 354] width 24 height 18
type input "50"
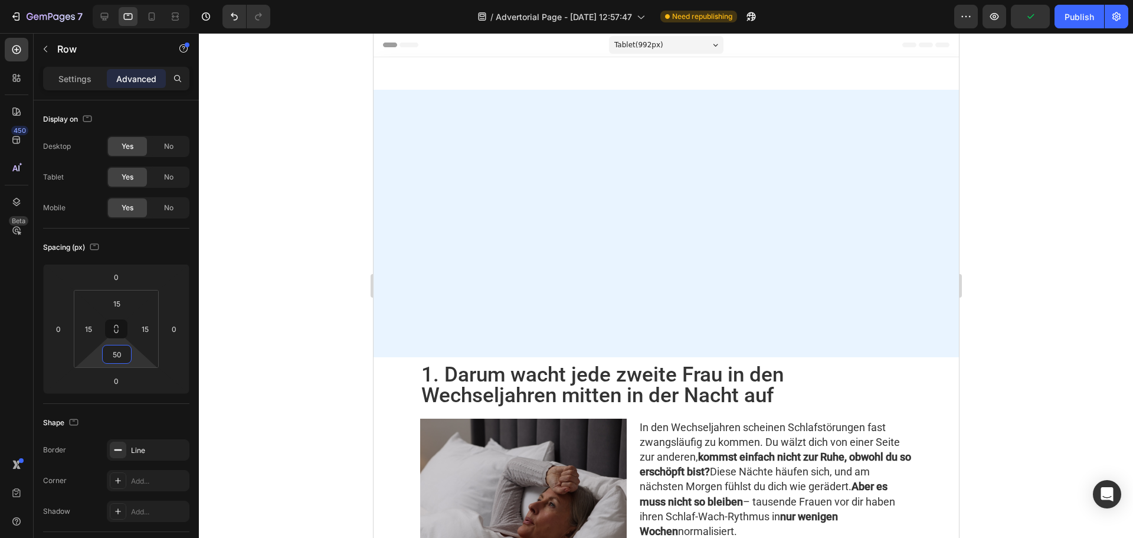
scroll to position [2645, 0]
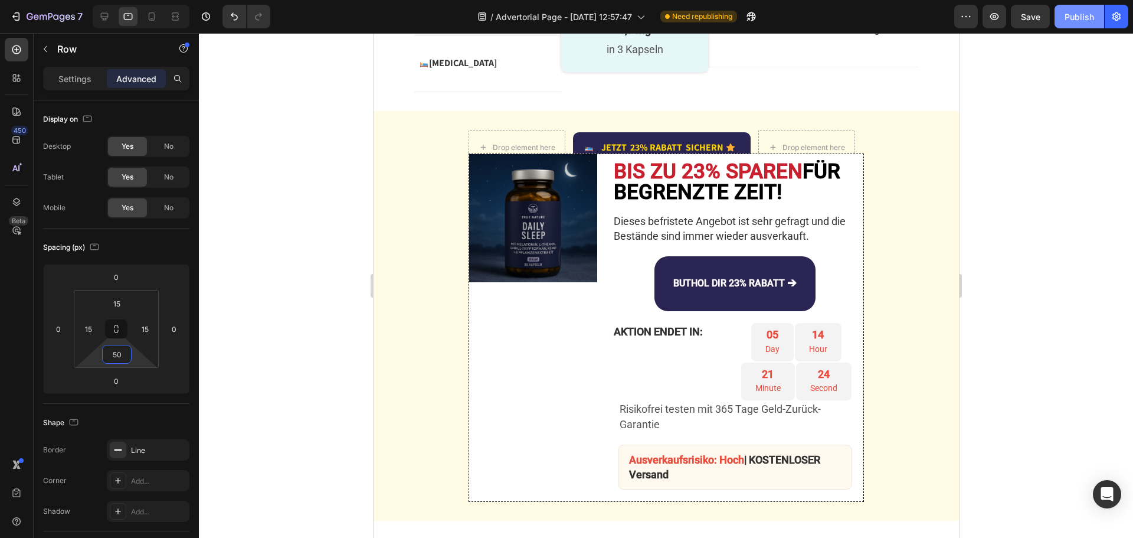
click at [1067, 19] on div "Publish" at bounding box center [1080, 17] width 30 height 12
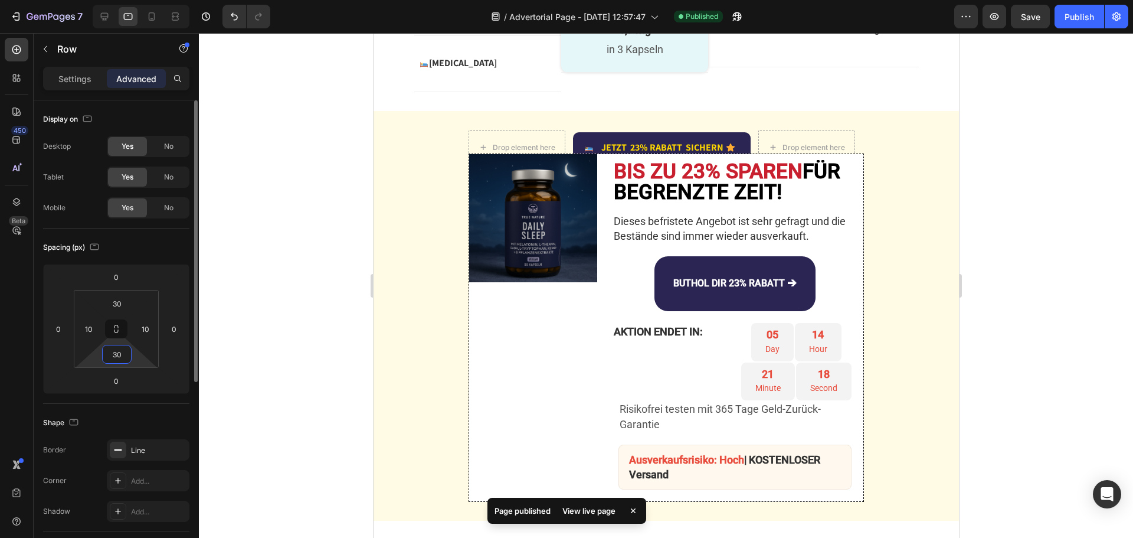
click at [125, 351] on input "30" at bounding box center [117, 354] width 24 height 18
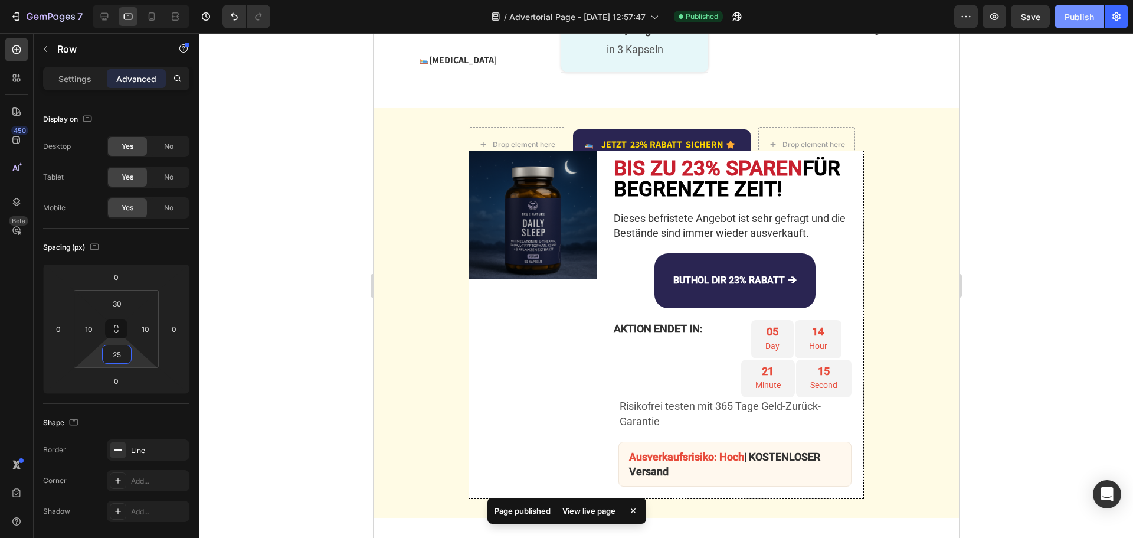
type input "25"
click at [1079, 17] on div "Publish" at bounding box center [1080, 17] width 30 height 12
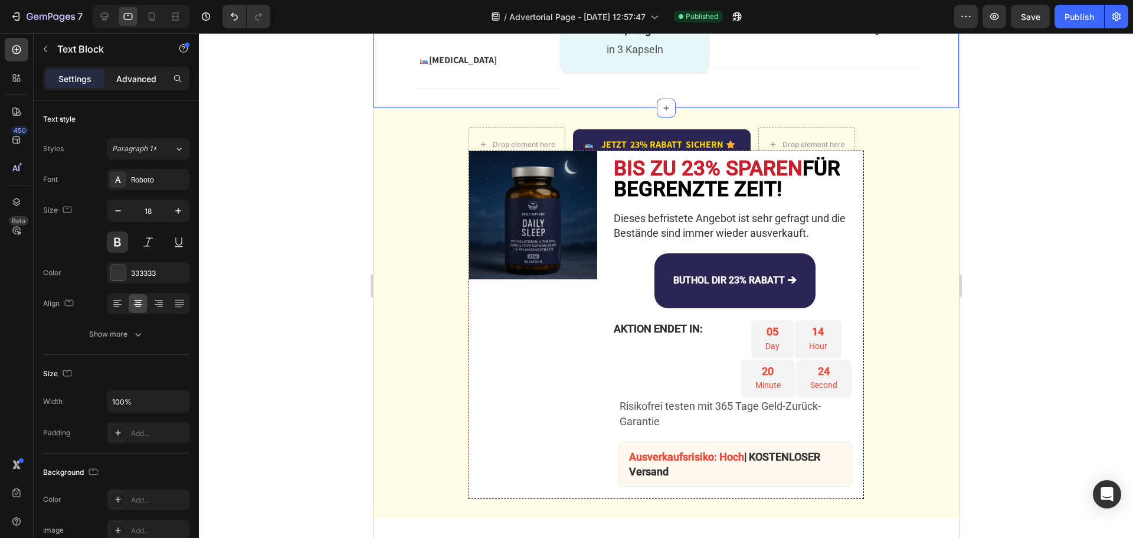
click at [134, 78] on p "Advanced" at bounding box center [136, 79] width 40 height 12
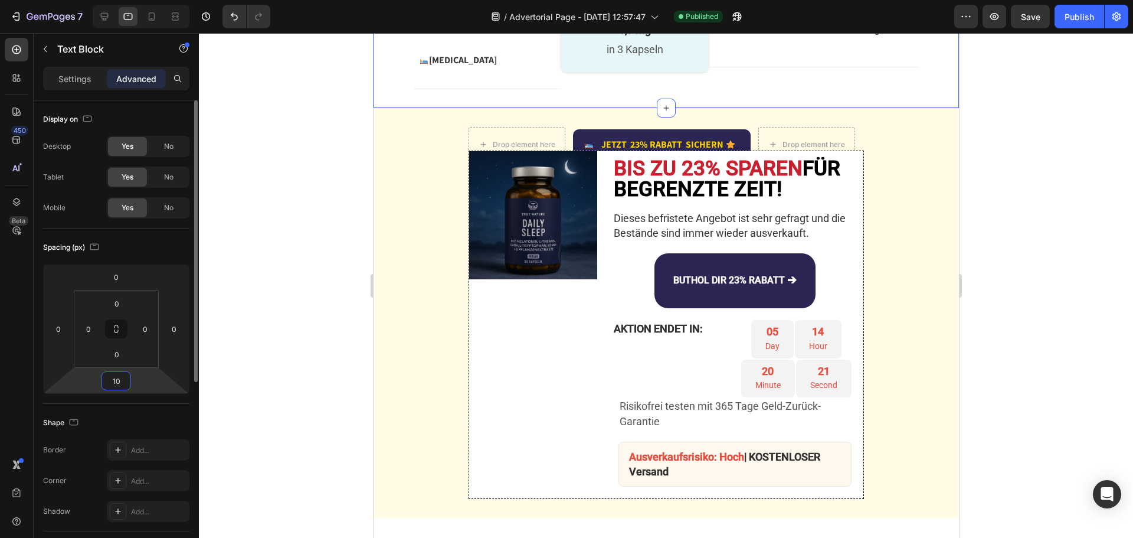
click at [126, 379] on input "10" at bounding box center [116, 381] width 24 height 18
type input "20"
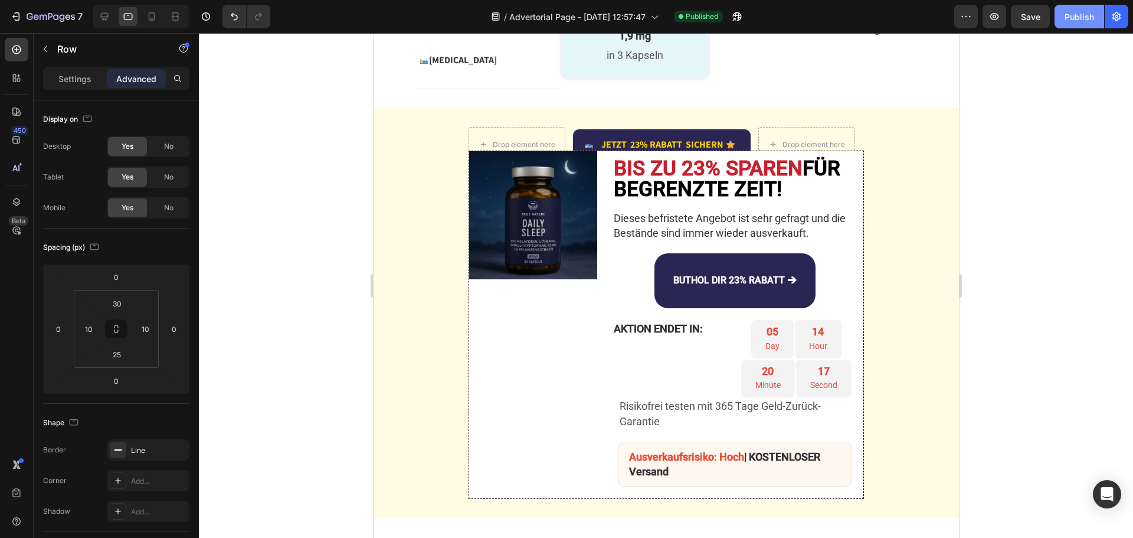
click at [1079, 19] on div "Publish" at bounding box center [1080, 17] width 30 height 12
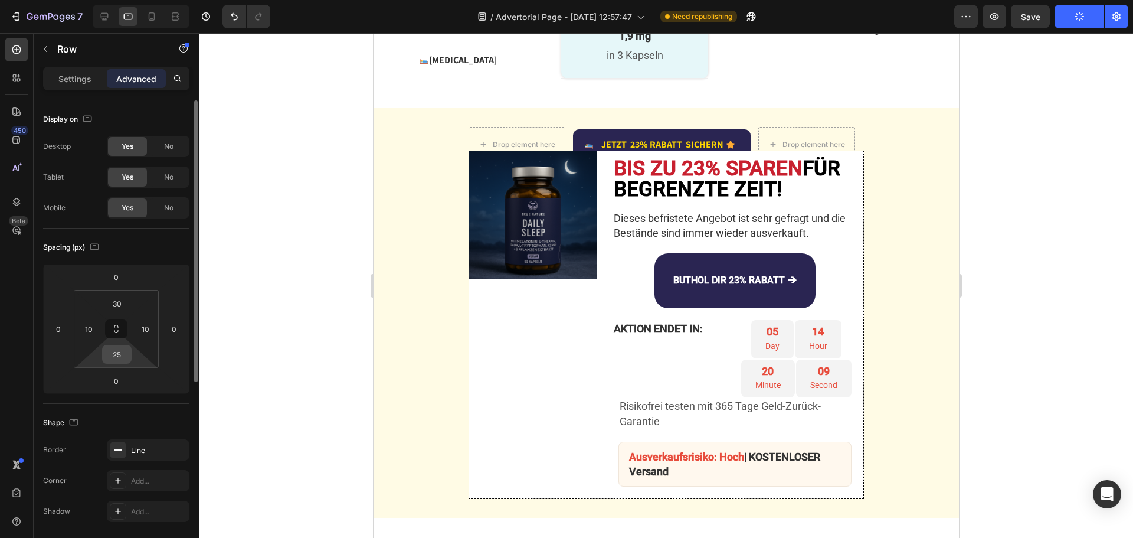
click at [123, 351] on input "25" at bounding box center [117, 354] width 24 height 18
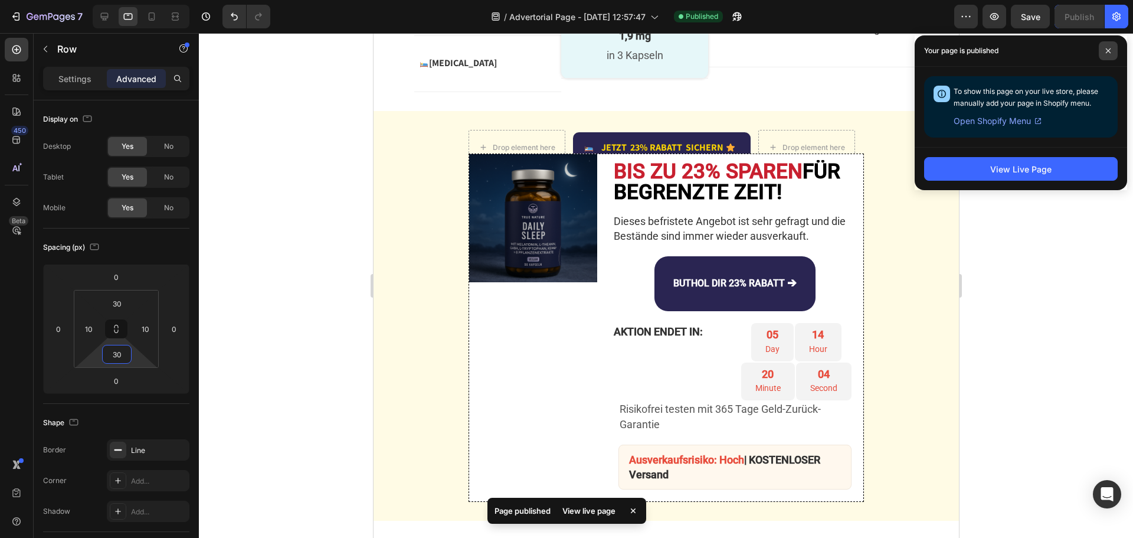
type input "30"
click at [1107, 50] on icon at bounding box center [1109, 51] width 6 height 6
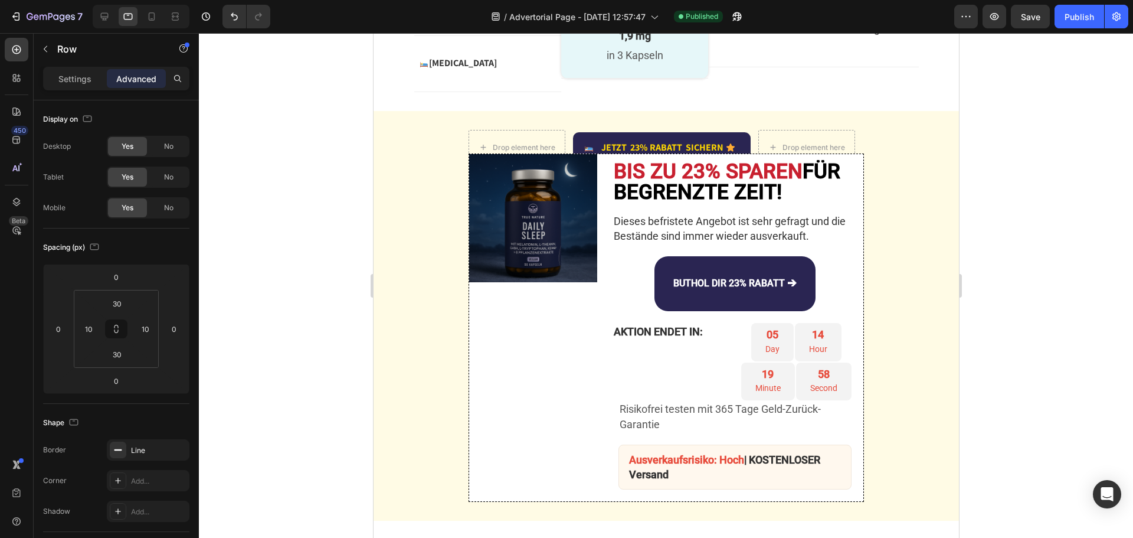
click at [74, 80] on p "Settings" at bounding box center [74, 79] width 33 height 12
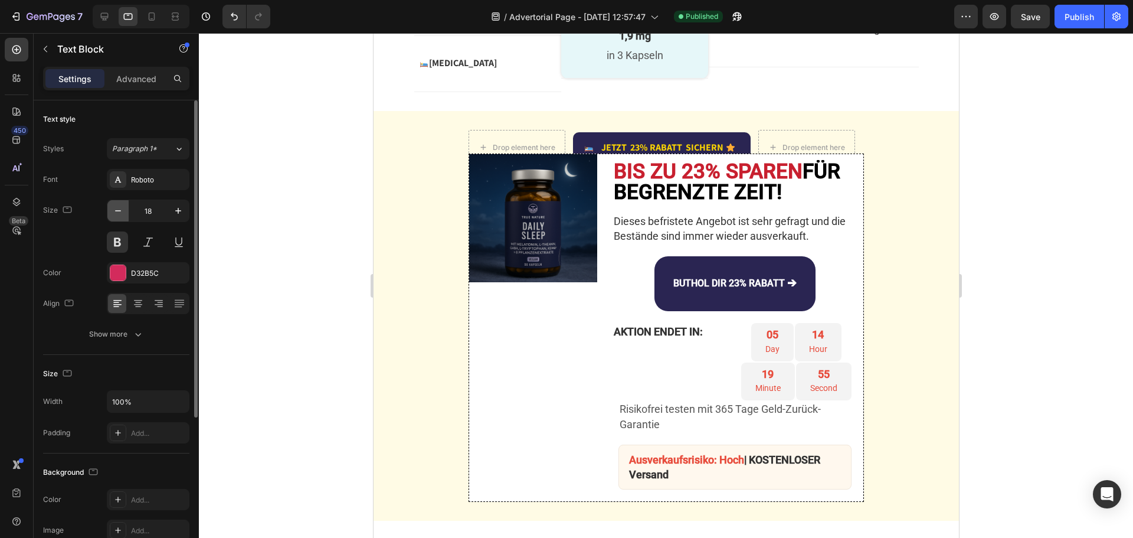
click at [120, 213] on icon "button" at bounding box center [118, 211] width 12 height 12
type input "15"
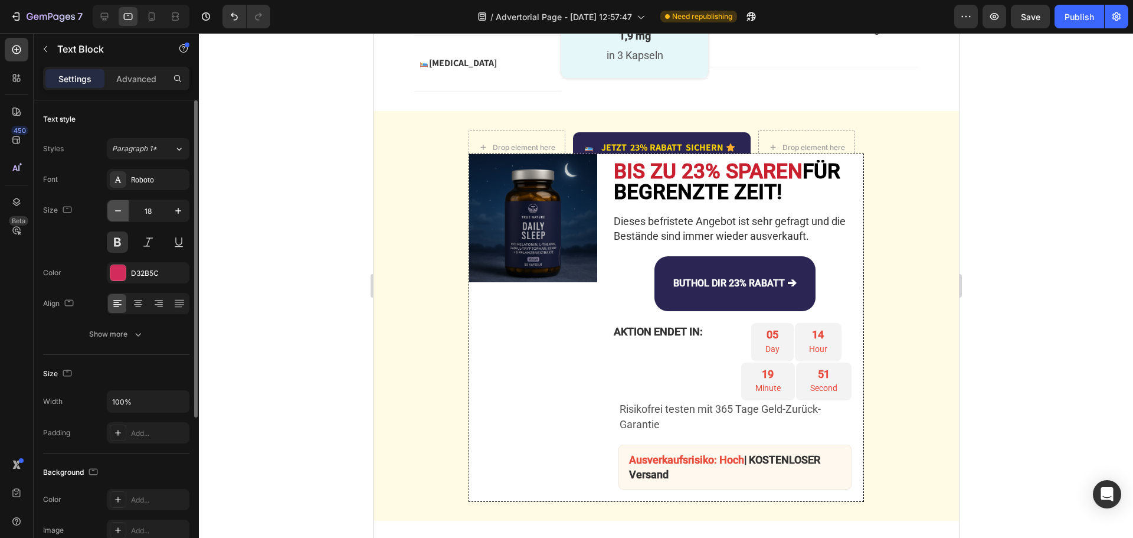
click at [110, 213] on button "button" at bounding box center [117, 210] width 21 height 21
type input "16"
click at [125, 343] on button "Show more" at bounding box center [116, 334] width 146 height 21
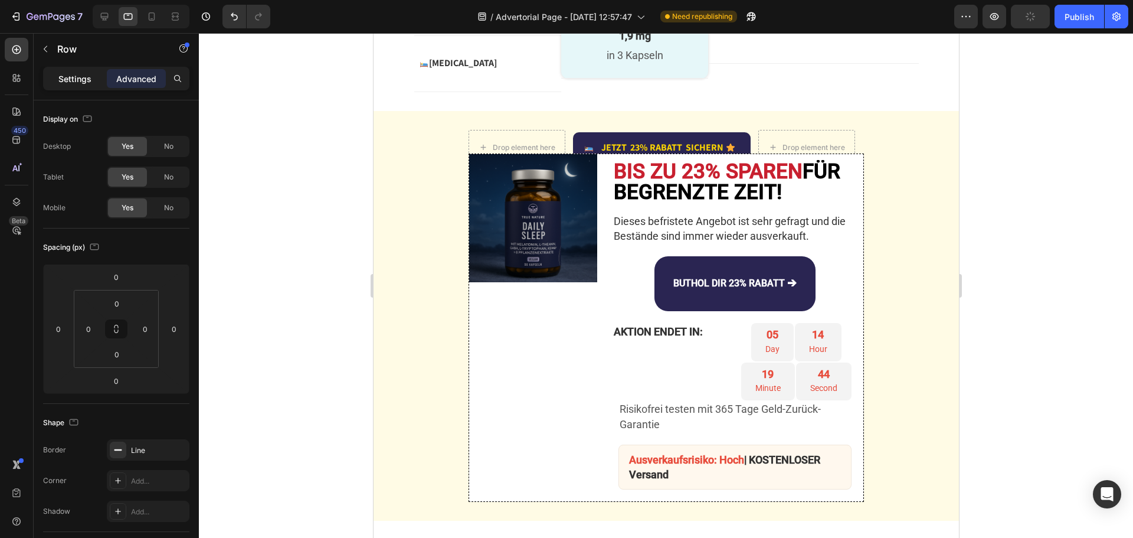
click at [71, 80] on p "Settings" at bounding box center [74, 79] width 33 height 12
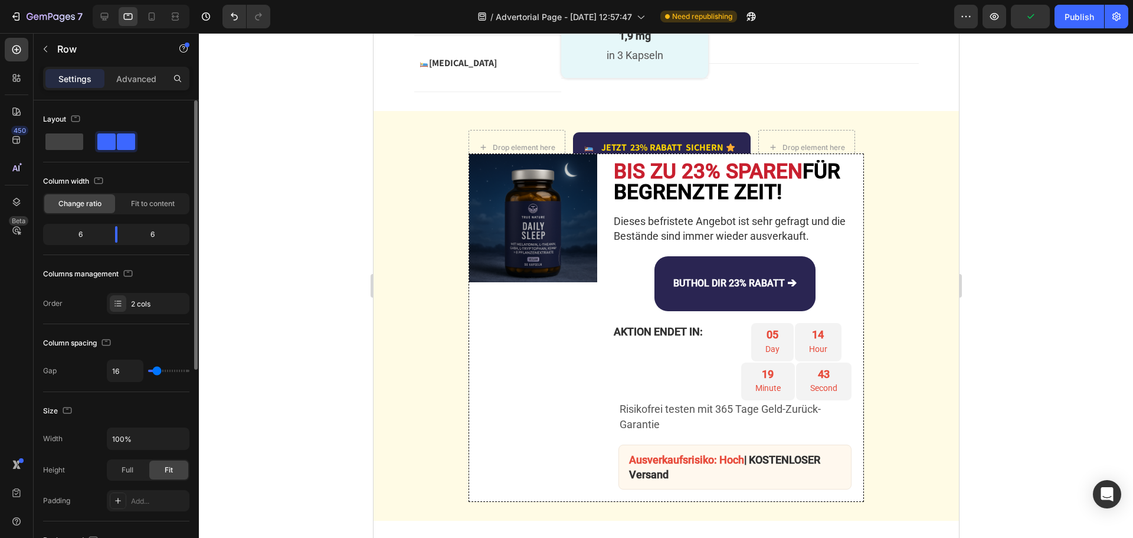
type input "0"
drag, startPoint x: 155, startPoint y: 368, endPoint x: 141, endPoint y: 370, distance: 14.4
type input "0"
click at [148, 370] on input "range" at bounding box center [168, 371] width 41 height 2
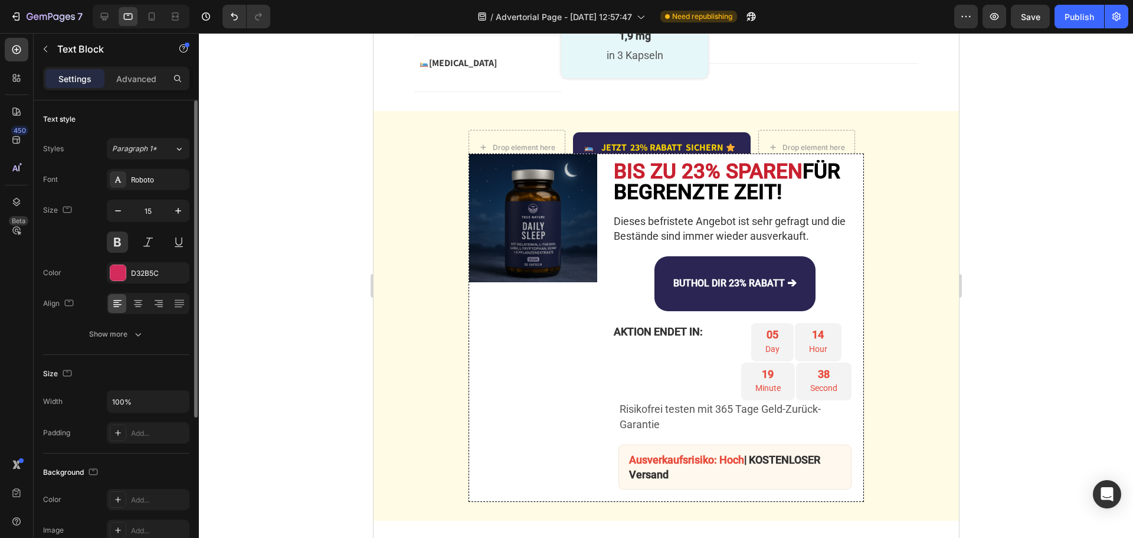
click at [1068, 24] on button "Publish" at bounding box center [1080, 17] width 50 height 24
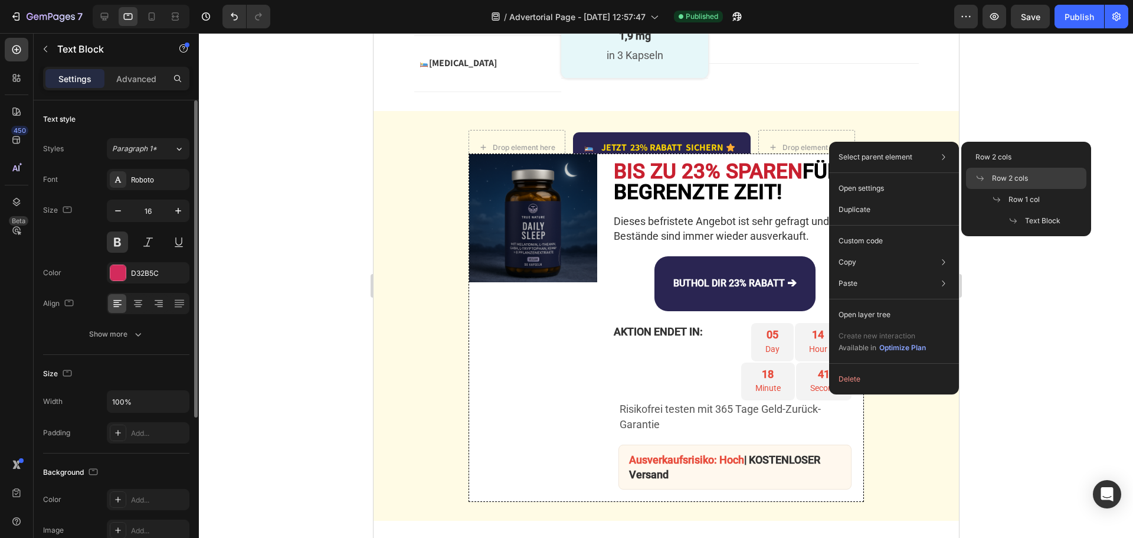
click at [989, 189] on div "Row 2 cols" at bounding box center [1026, 199] width 120 height 21
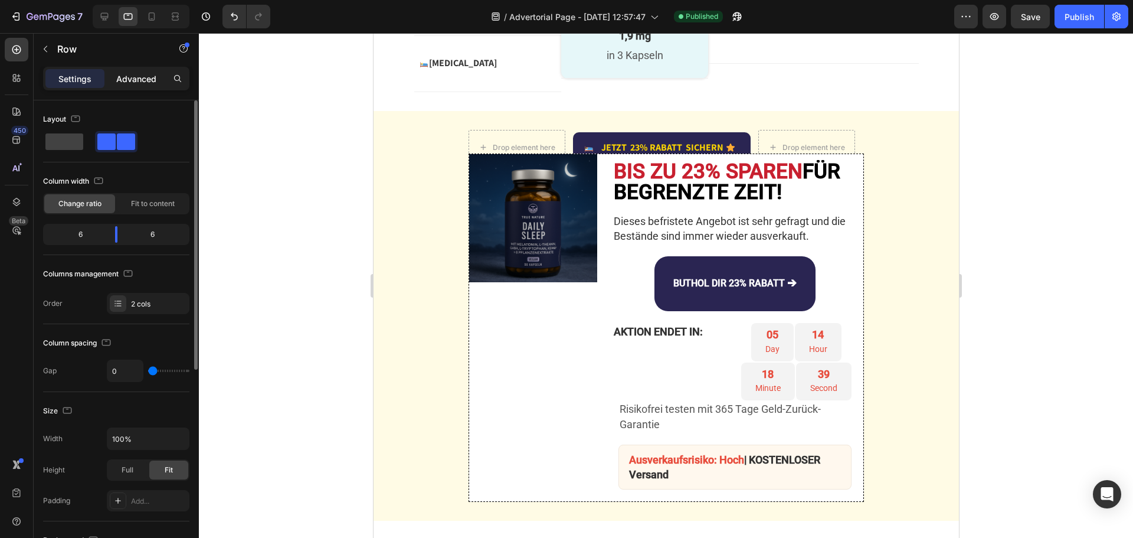
click at [133, 79] on p "Advanced" at bounding box center [136, 79] width 40 height 12
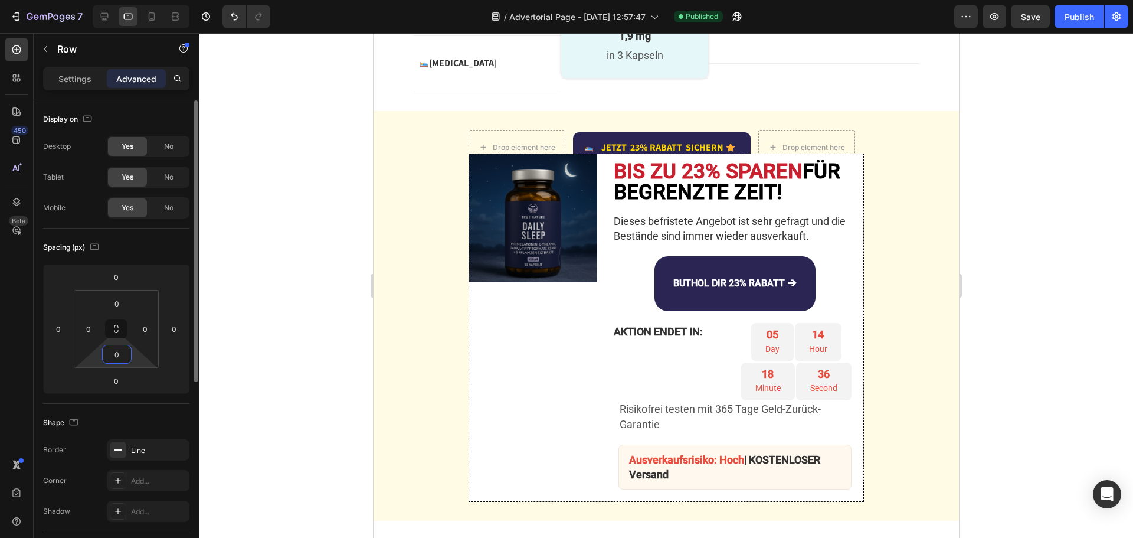
click at [119, 357] on input "0" at bounding box center [117, 354] width 24 height 18
type input "20"
click at [122, 352] on input "50" at bounding box center [117, 354] width 24 height 18
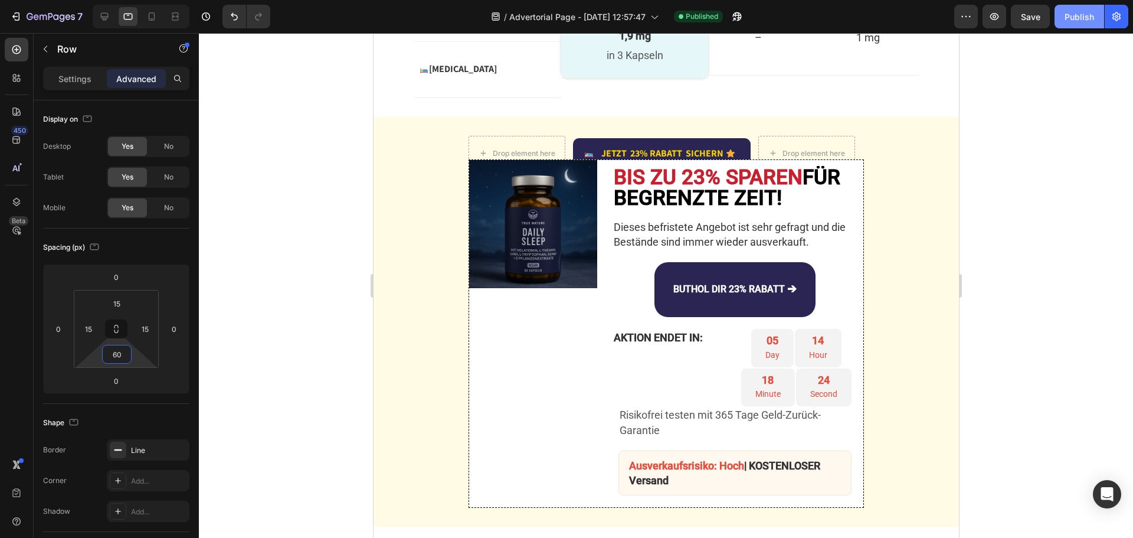
type input "60"
click at [1076, 15] on div "Publish" at bounding box center [1080, 17] width 30 height 12
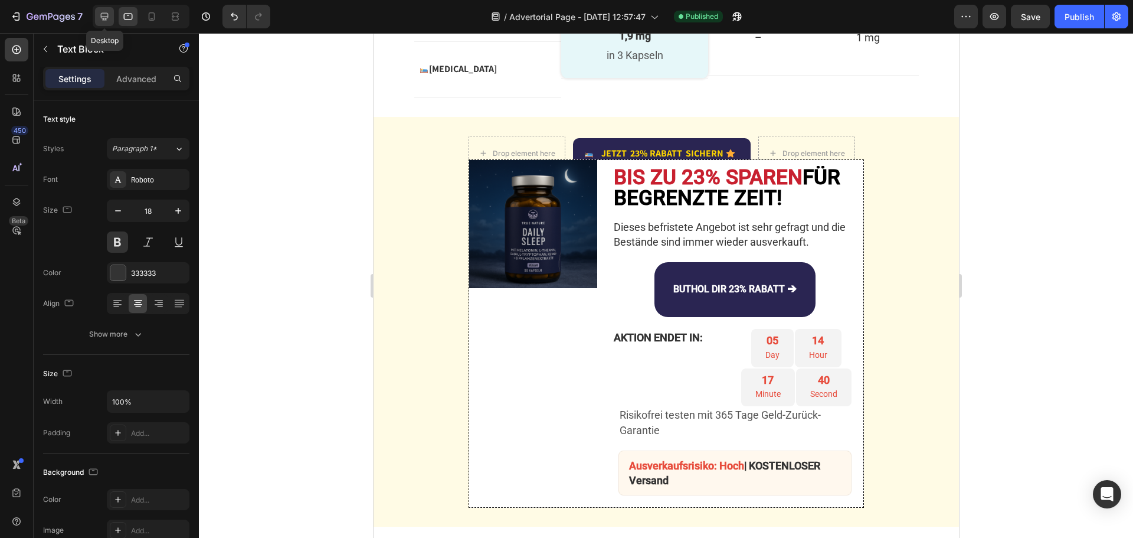
click at [99, 14] on icon at bounding box center [105, 17] width 12 height 12
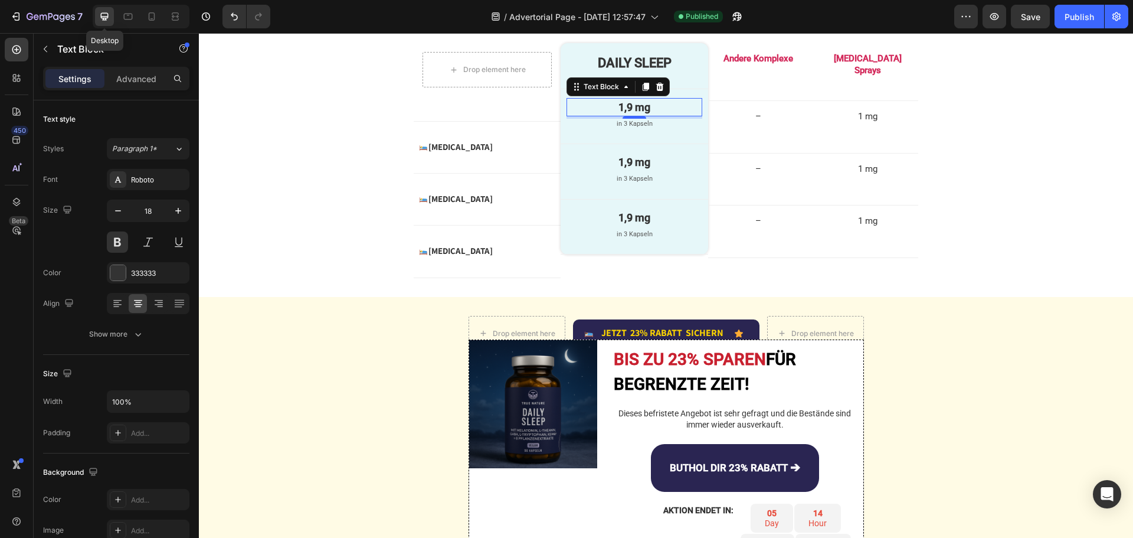
scroll to position [2828, 0]
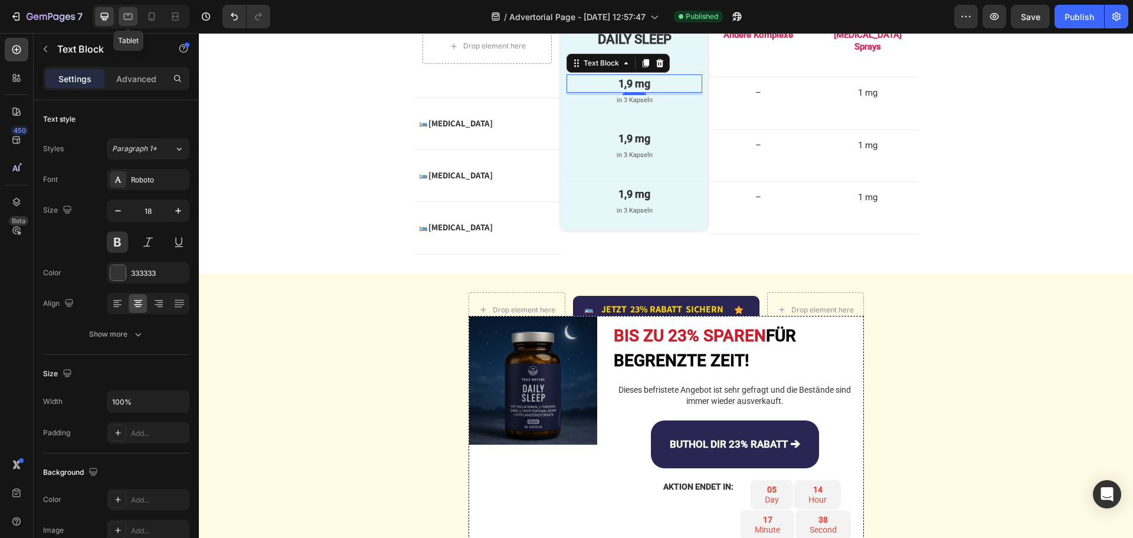
click at [130, 15] on icon at bounding box center [128, 17] width 12 height 12
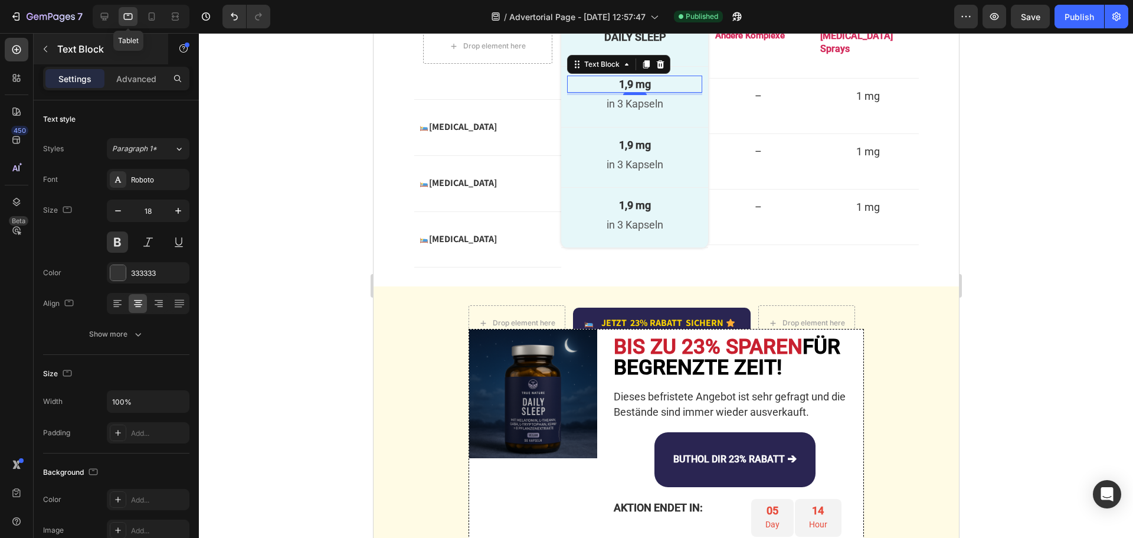
scroll to position [2829, 0]
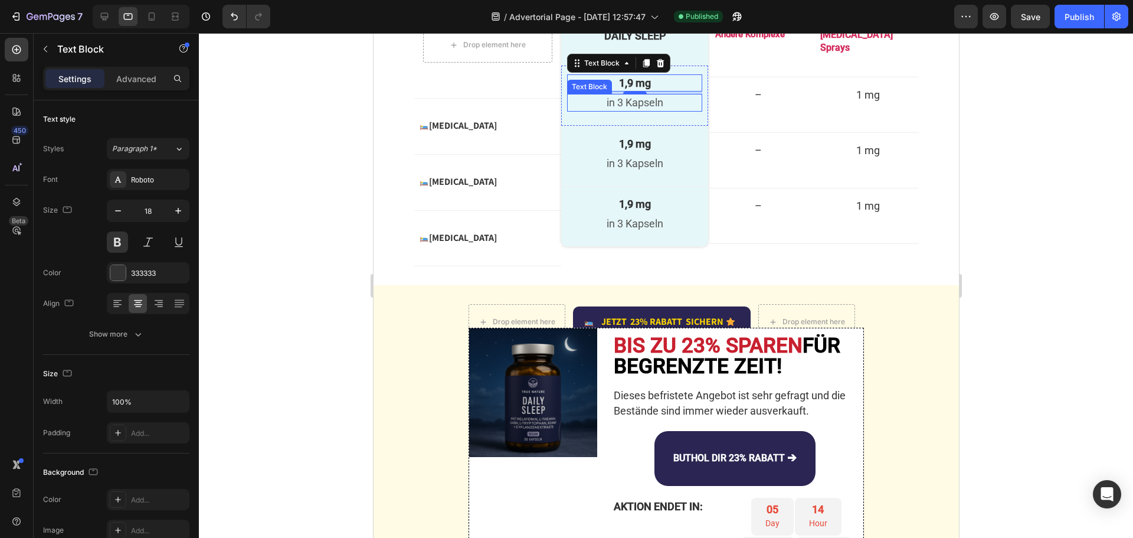
click at [618, 102] on p "in 3 Kapseln" at bounding box center [634, 102] width 133 height 15
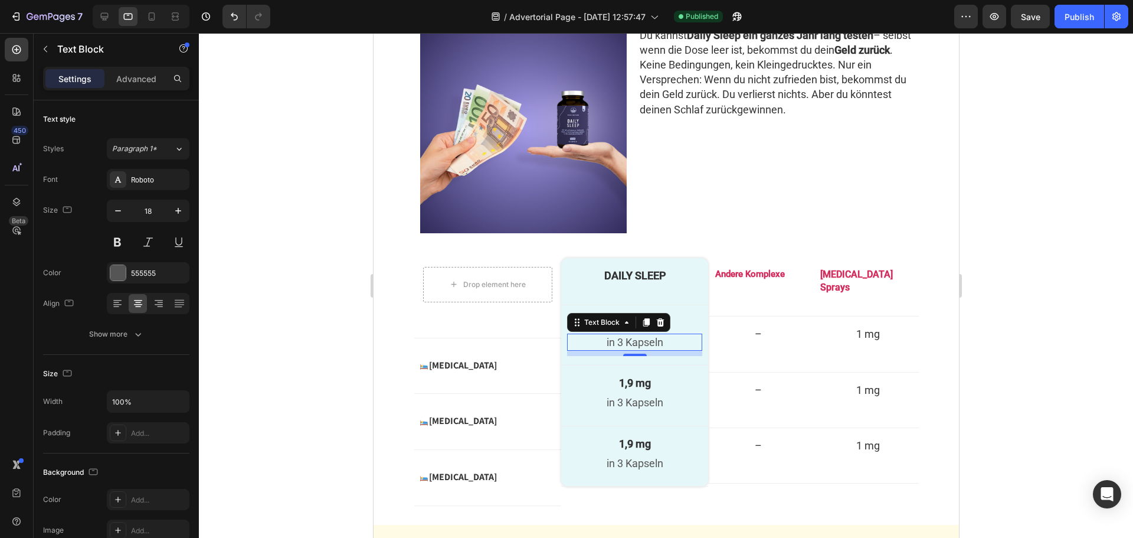
scroll to position [2711, 0]
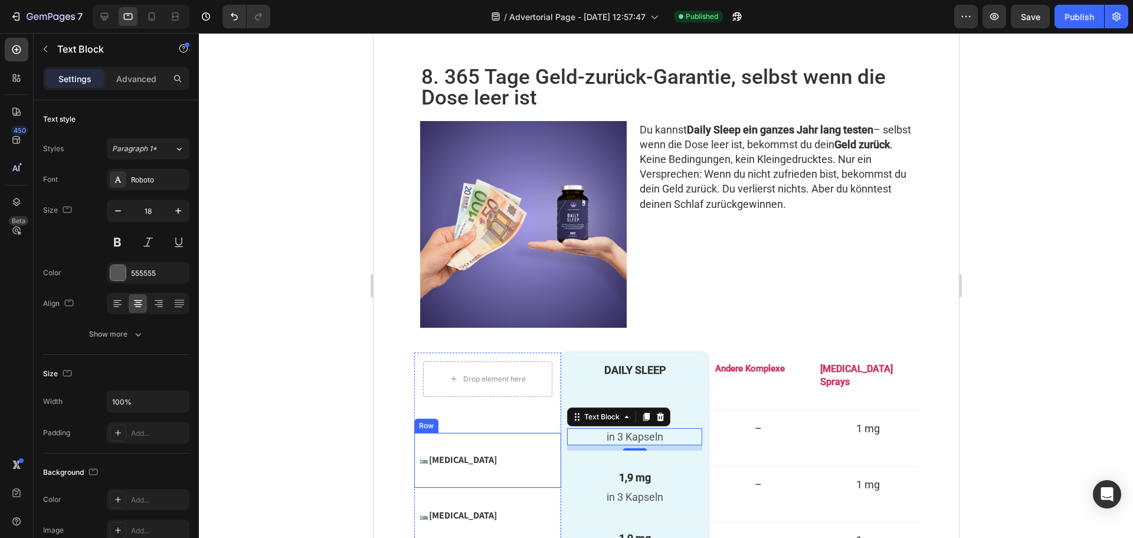
click at [521, 450] on div "Image Melatonin Text Block Advanced List" at bounding box center [487, 460] width 135 height 20
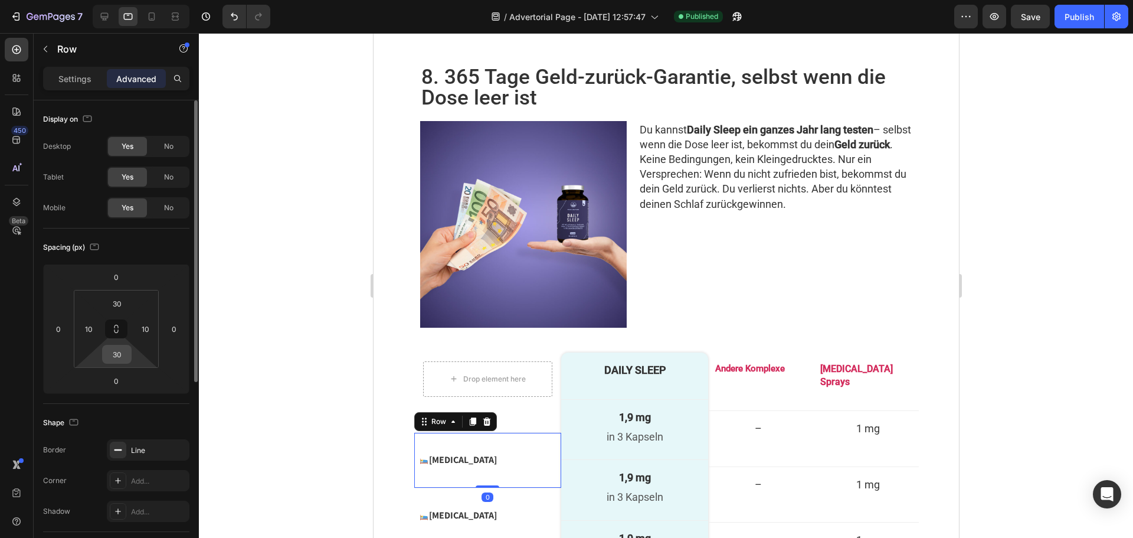
click at [125, 349] on input "30" at bounding box center [117, 354] width 24 height 18
type input "32"
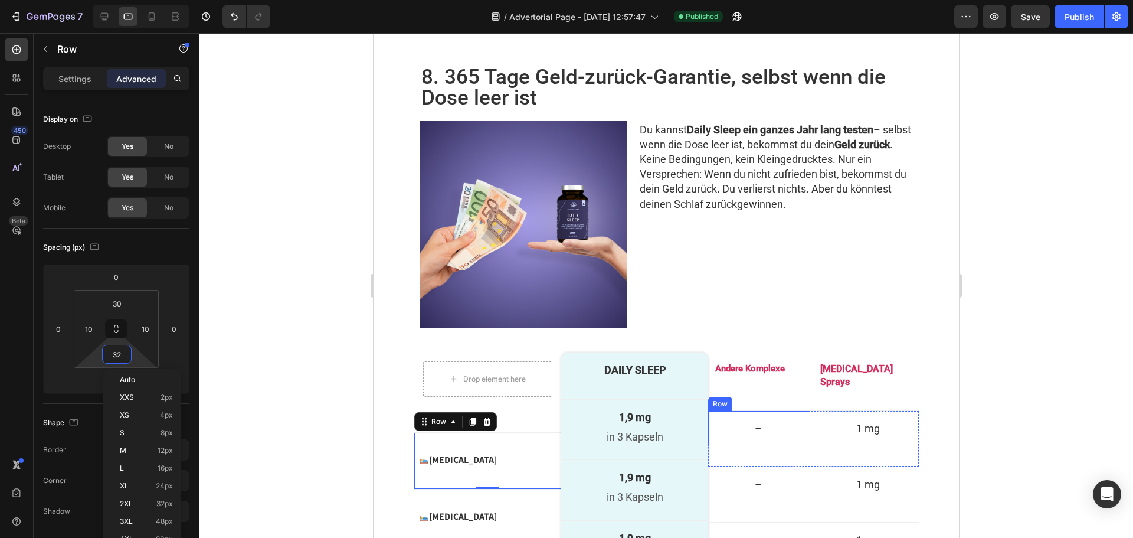
click at [717, 411] on div "– Text Block Row" at bounding box center [758, 428] width 100 height 35
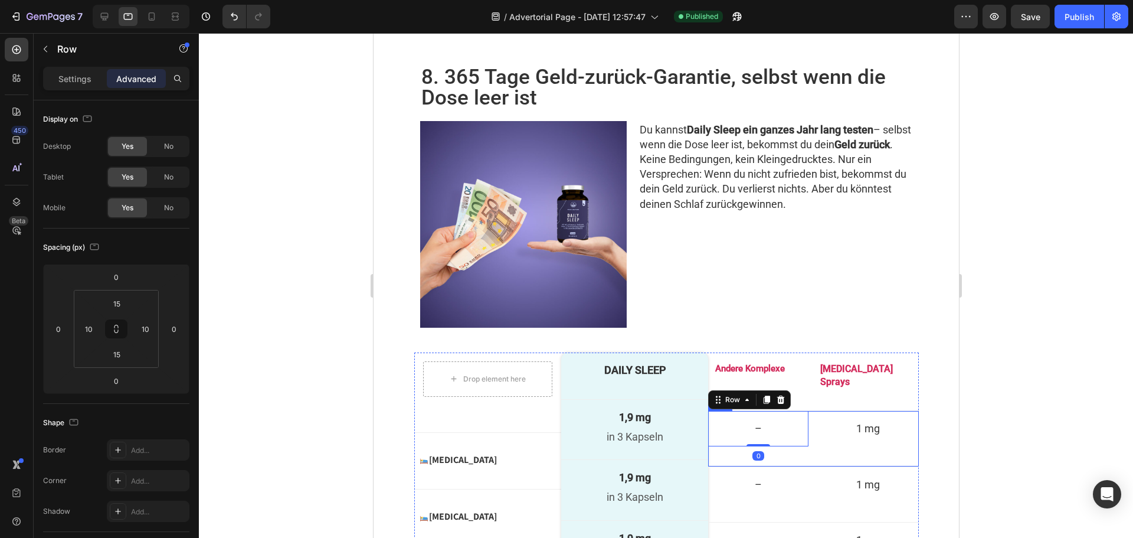
click at [736, 411] on div "– Text Block Row 0 1 mg Text Block Row Row" at bounding box center [813, 438] width 210 height 55
click at [123, 354] on input "34" at bounding box center [117, 354] width 24 height 18
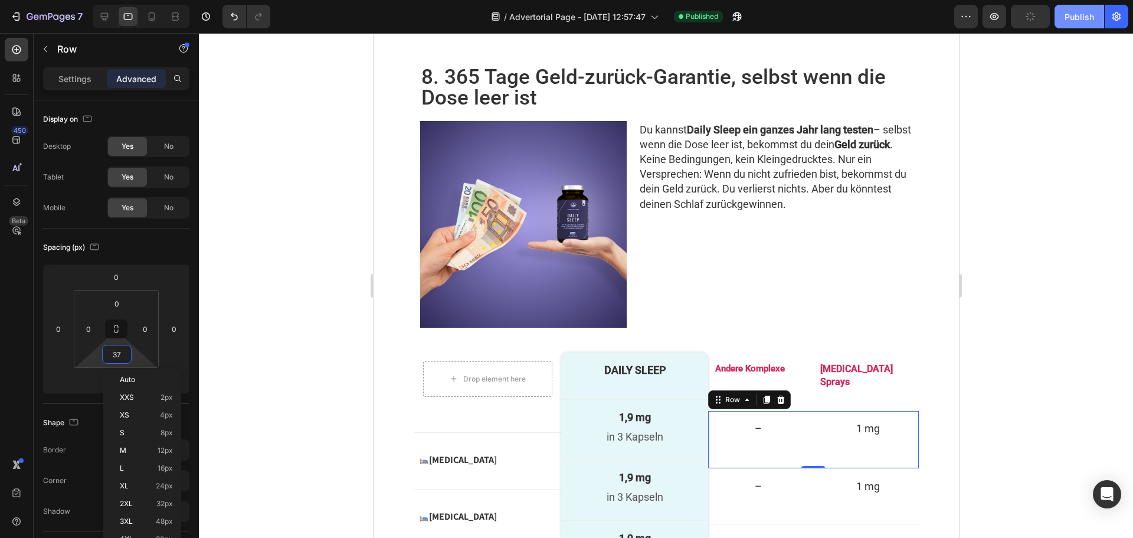
click at [1076, 15] on div "Publish" at bounding box center [1080, 17] width 30 height 12
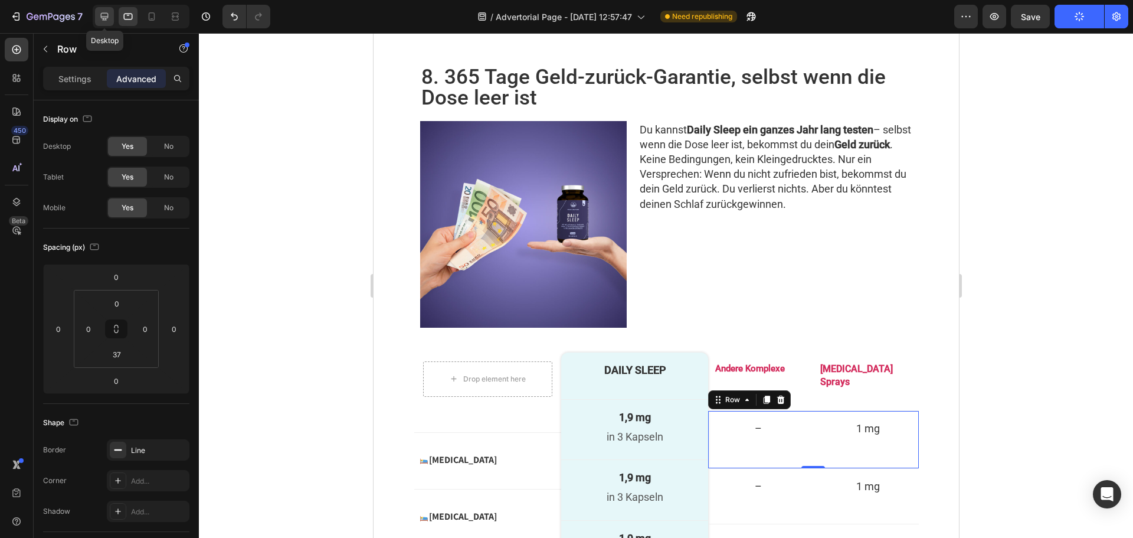
click at [103, 19] on icon at bounding box center [105, 17] width 8 height 8
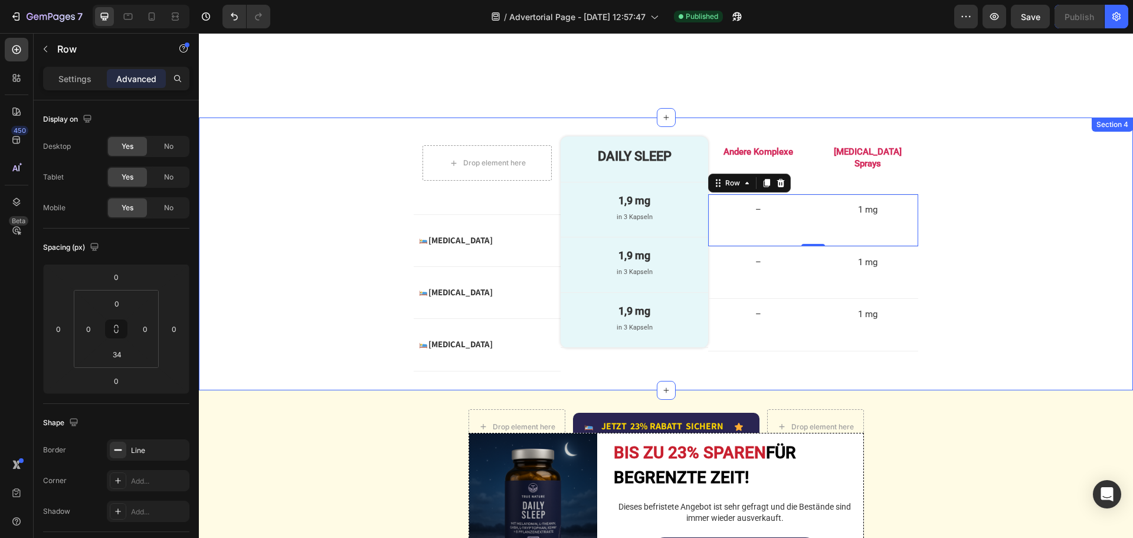
scroll to position [2820, 0]
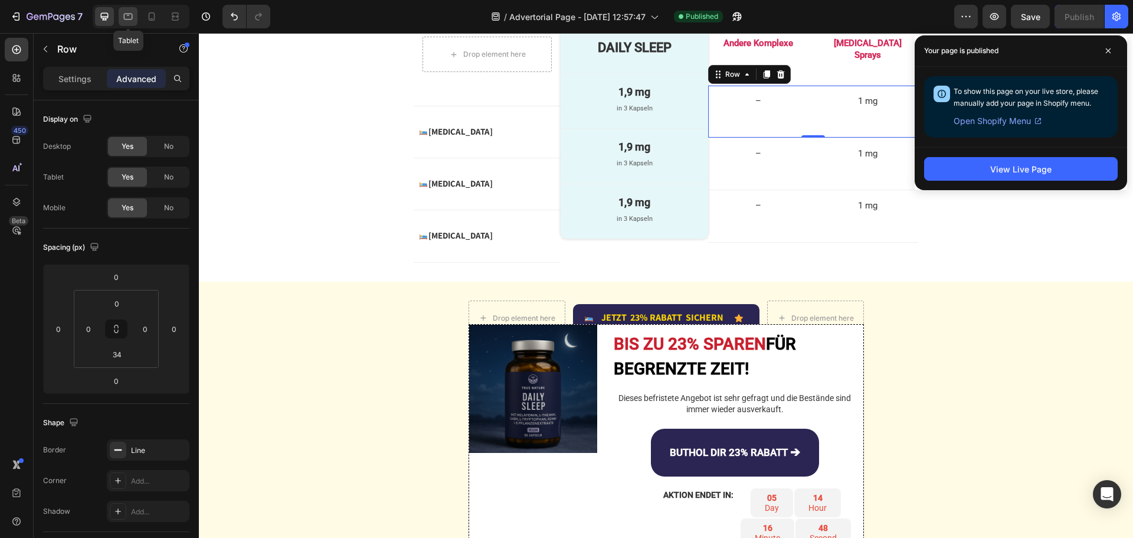
click at [129, 9] on div at bounding box center [128, 16] width 19 height 19
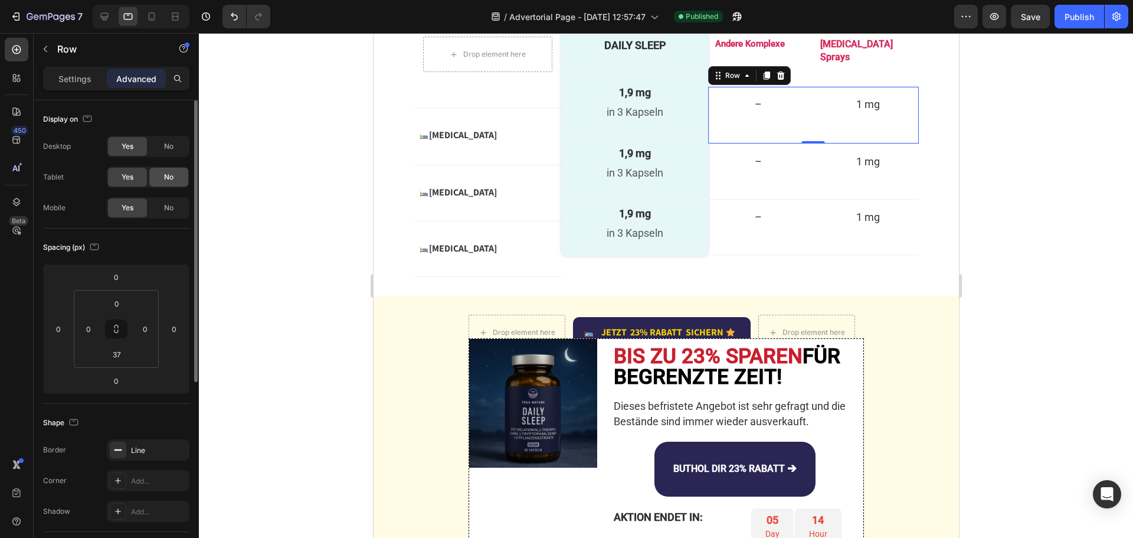
scroll to position [2819, 0]
click at [125, 350] on input "37" at bounding box center [117, 354] width 24 height 18
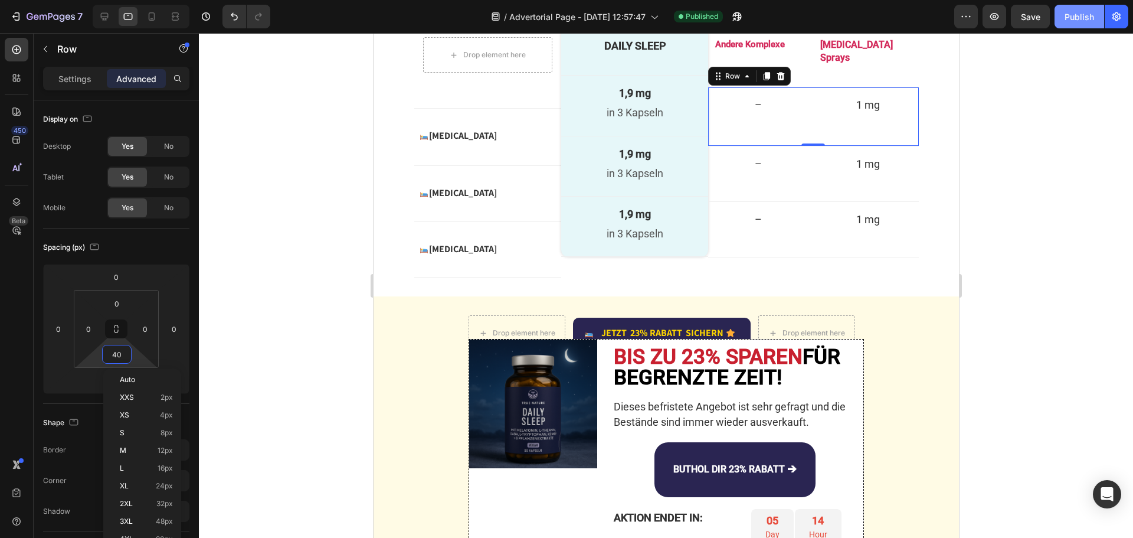
click at [1071, 9] on button "Publish" at bounding box center [1080, 17] width 50 height 24
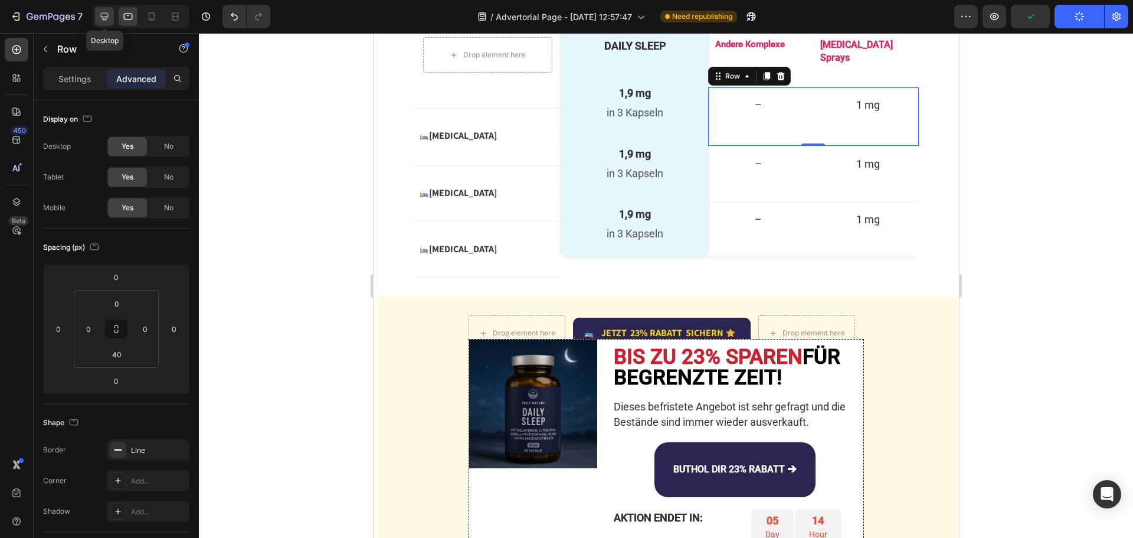
click at [102, 14] on icon at bounding box center [105, 17] width 8 height 8
type input "34"
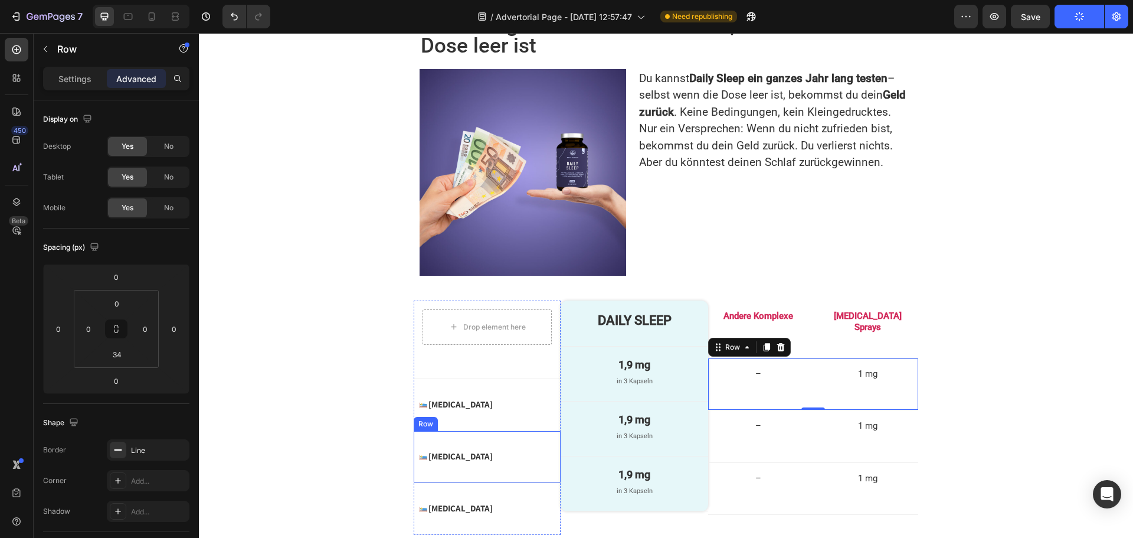
scroll to position [2701, 0]
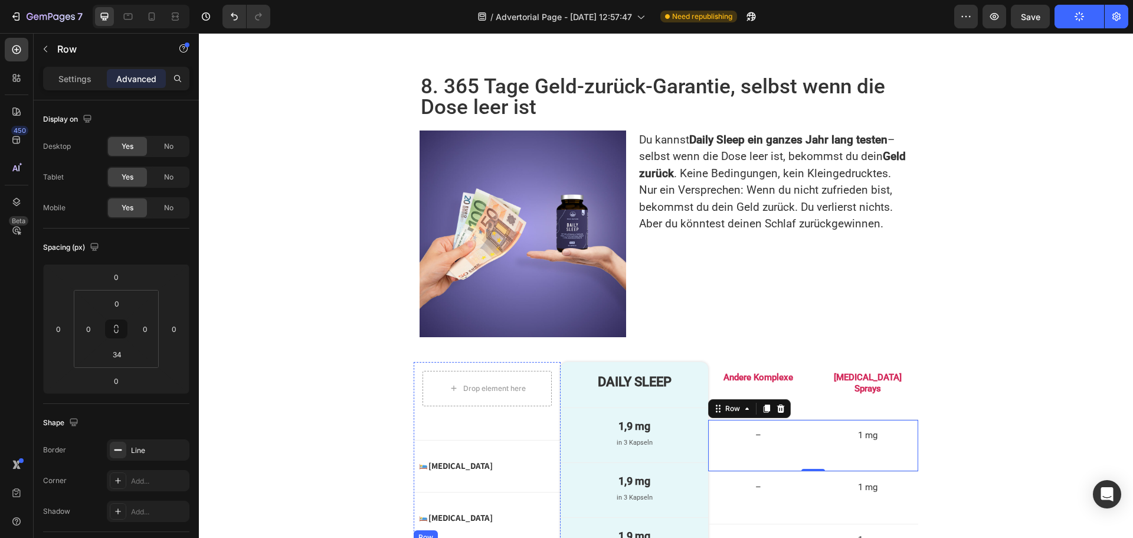
click at [483, 529] on icon at bounding box center [487, 533] width 8 height 8
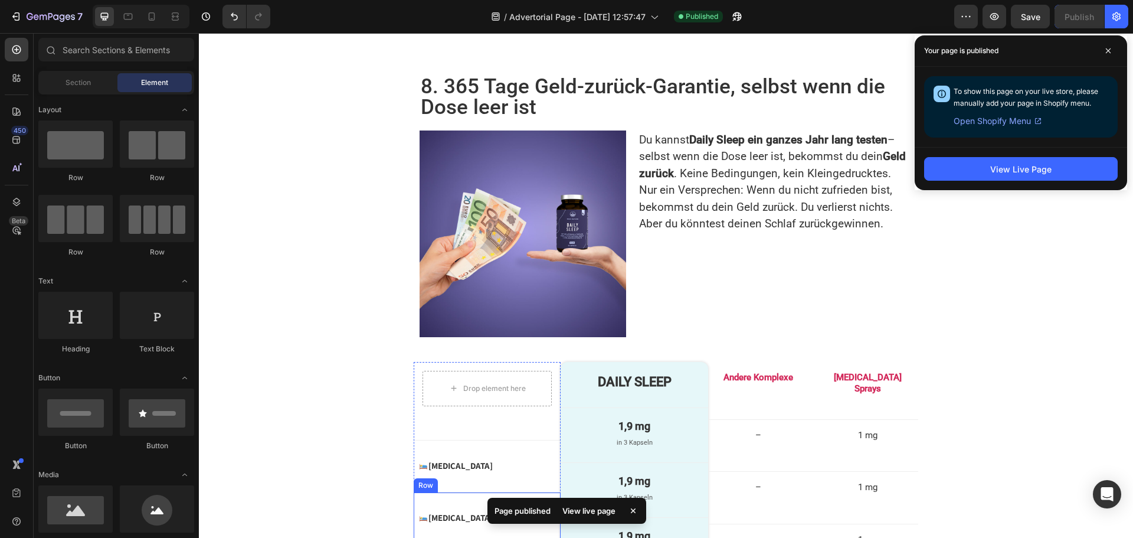
click at [494, 492] on div "Image [MEDICAL_DATA] Text Block Advanced List Row" at bounding box center [487, 518] width 147 height 52
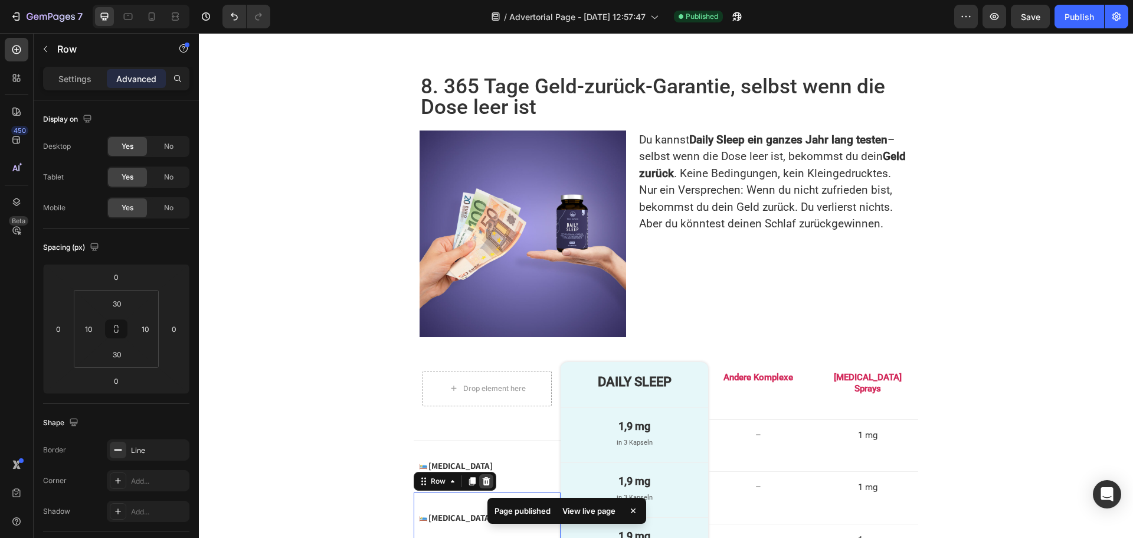
click at [479, 474] on div at bounding box center [486, 481] width 14 height 14
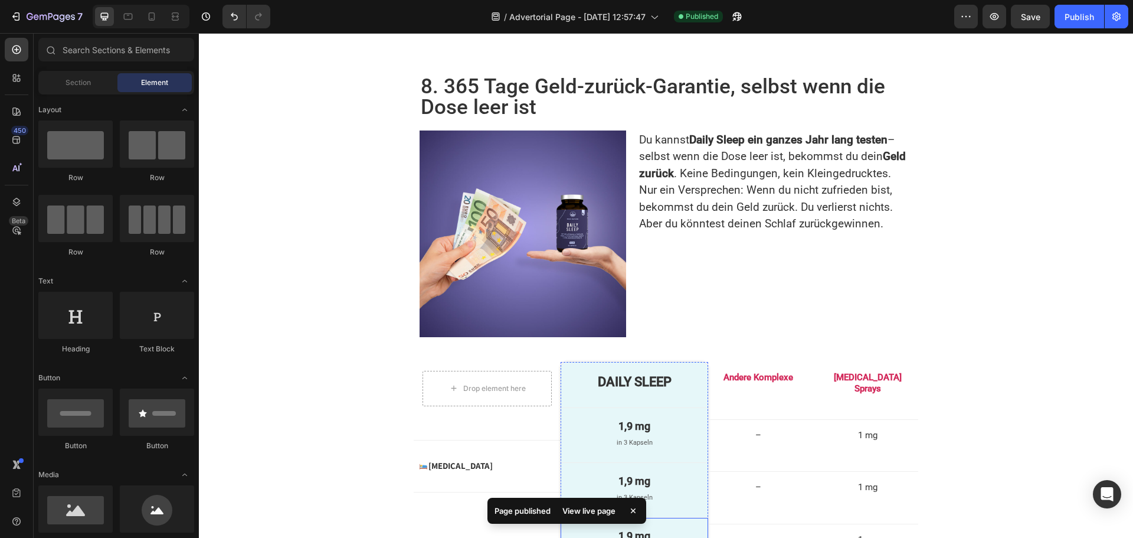
click at [571, 518] on div "1,9 mg Text Block in 3 Kapseln Text Block Row" at bounding box center [634, 545] width 147 height 55
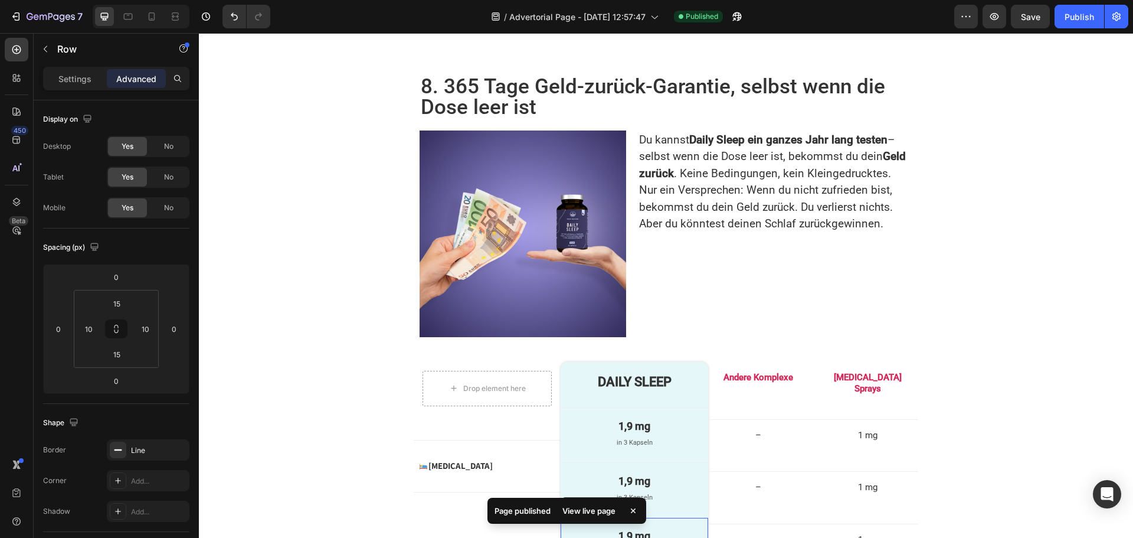
click at [629, 502] on icon at bounding box center [633, 506] width 9 height 9
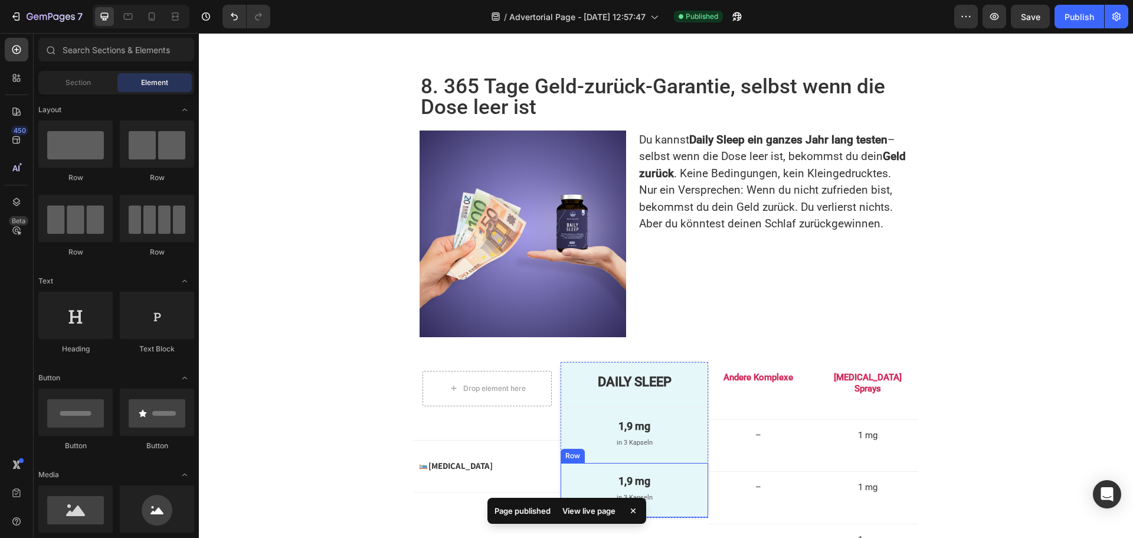
click at [565, 463] on div "1,9 mg Text Block in 3 Kapseln Text Block Row" at bounding box center [634, 490] width 147 height 55
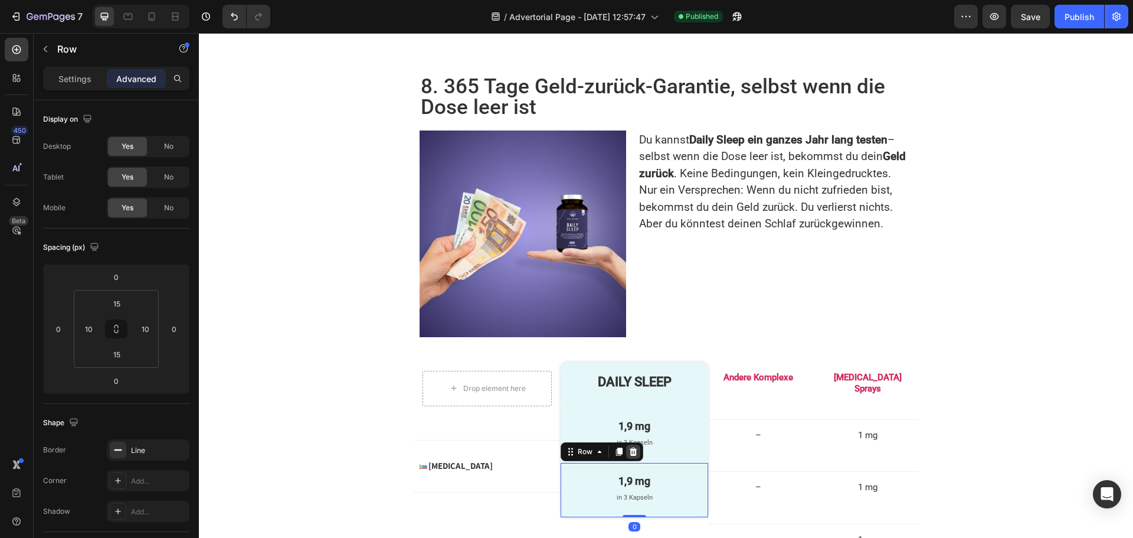
click at [631, 447] on icon at bounding box center [634, 451] width 8 height 8
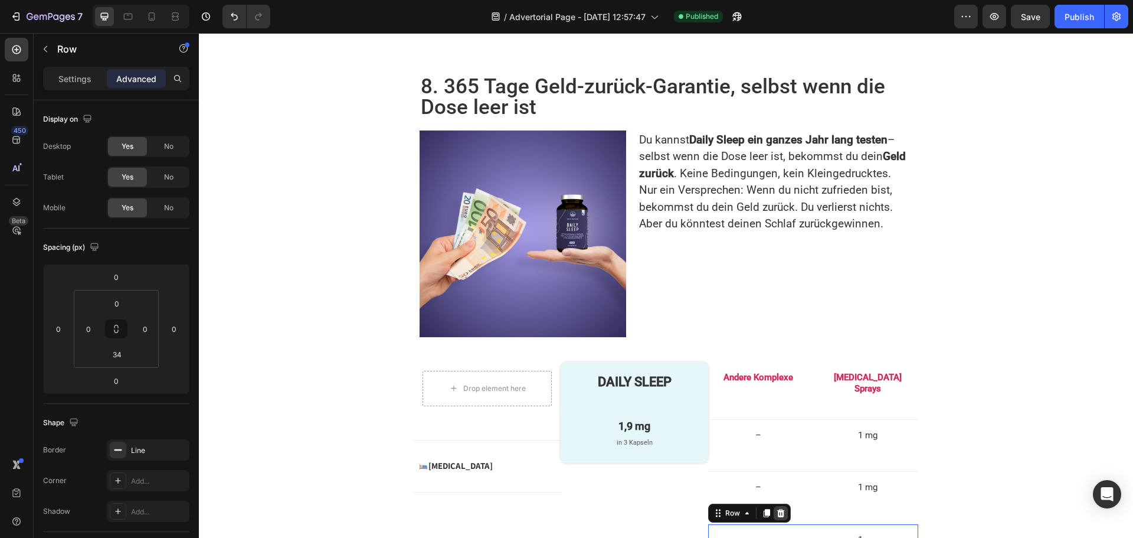
click at [777, 508] on icon at bounding box center [781, 512] width 8 height 8
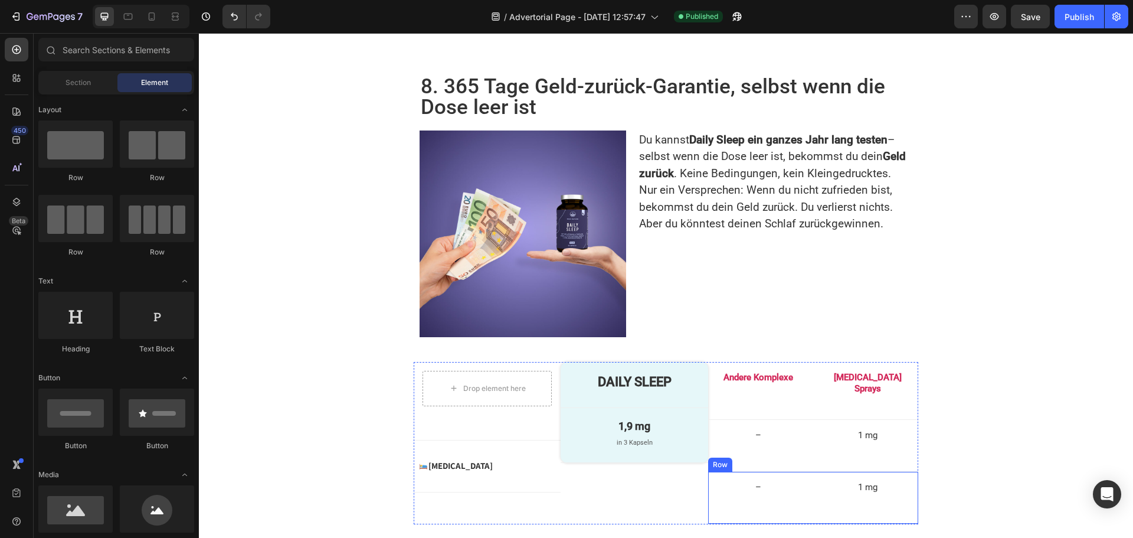
click at [801, 472] on div "– Text Block Row 1 mg Text Block Row Row" at bounding box center [813, 498] width 210 height 53
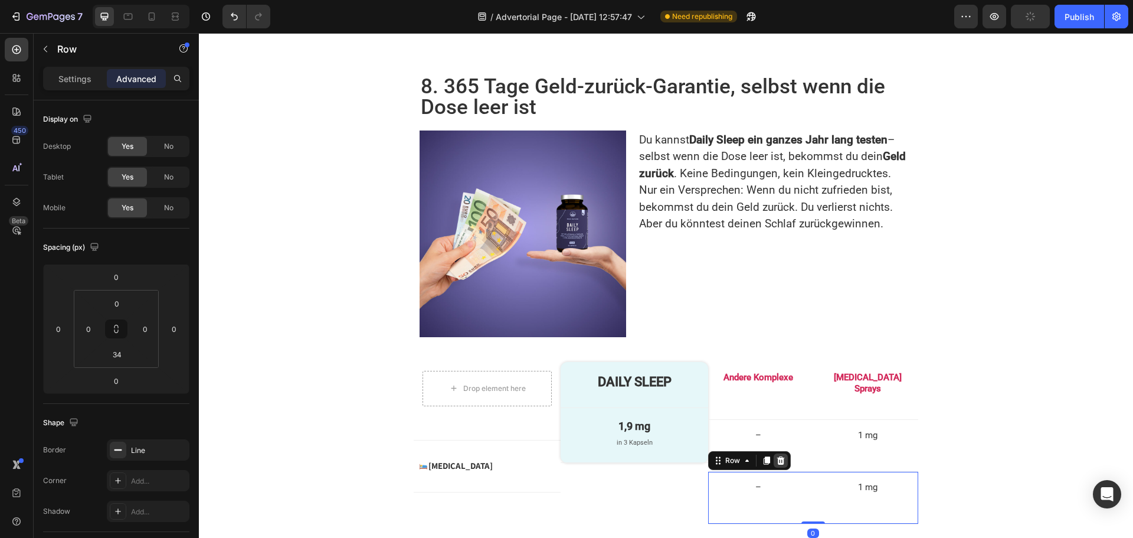
click at [777, 456] on icon at bounding box center [781, 460] width 8 height 8
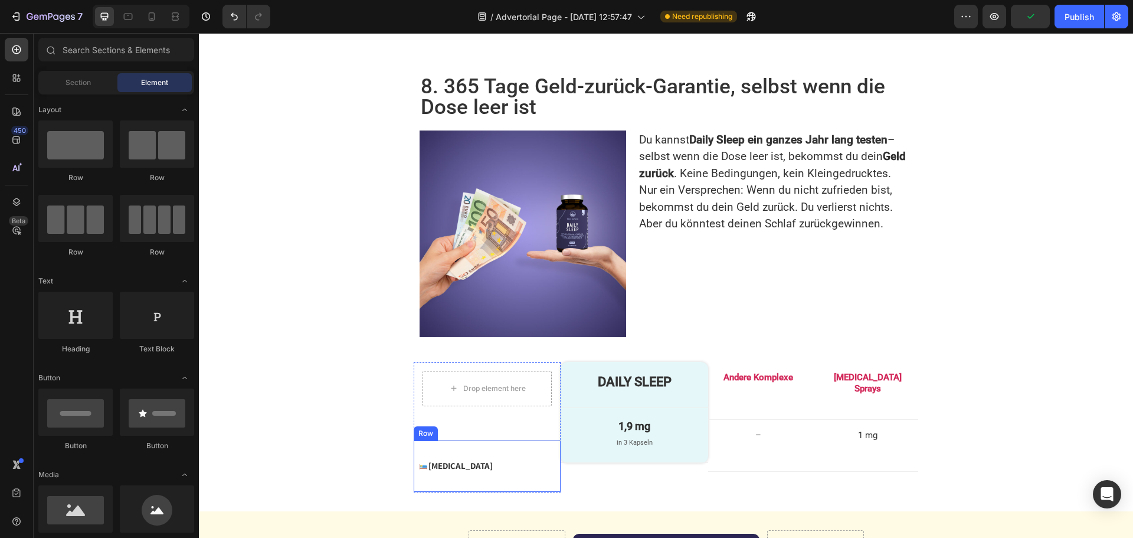
click at [528, 440] on div "Image [MEDICAL_DATA] Text Block Advanced List Row" at bounding box center [487, 466] width 147 height 52
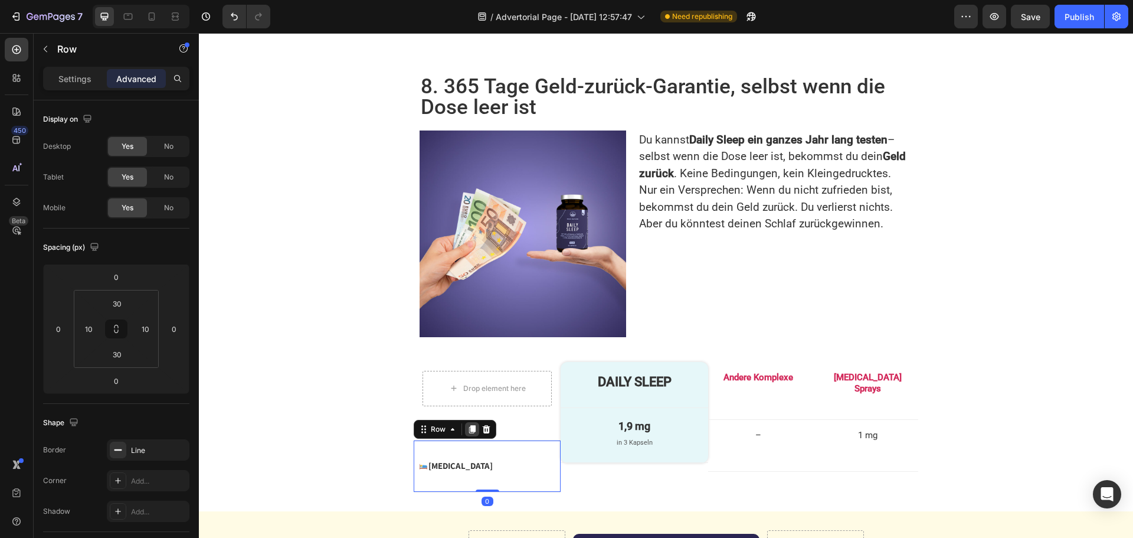
click at [469, 425] on icon at bounding box center [472, 429] width 6 height 8
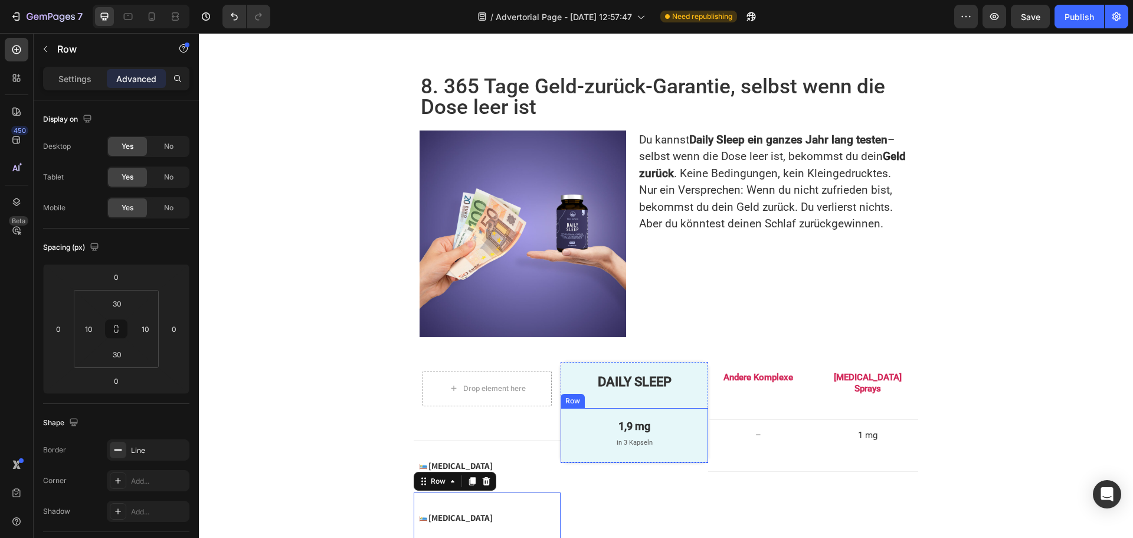
click at [579, 408] on div "1,9 mg Text Block in 3 Kapseln Text Block Row" at bounding box center [634, 435] width 147 height 55
click at [615, 392] on icon at bounding box center [619, 396] width 9 height 9
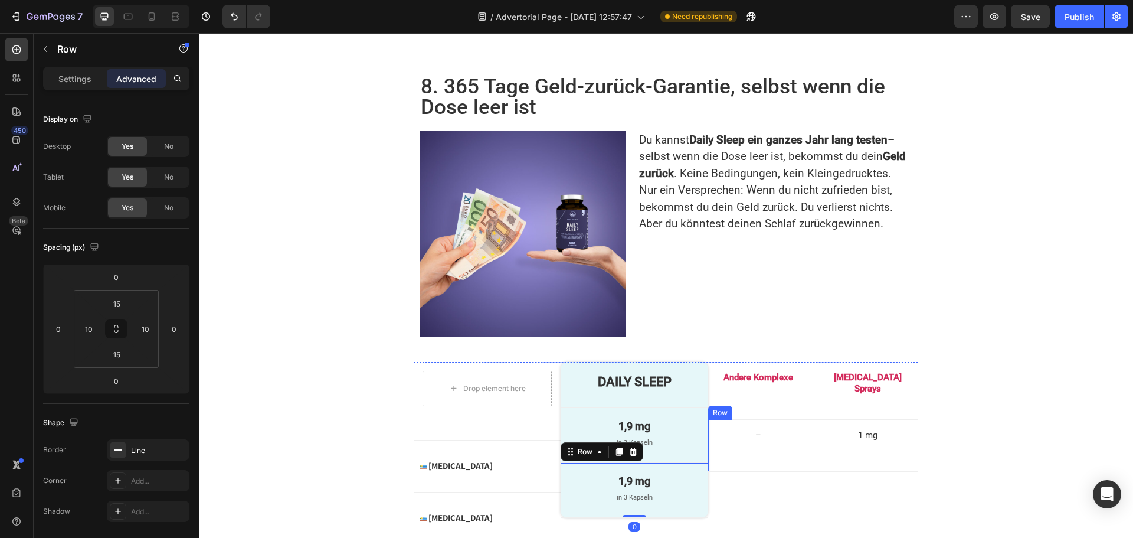
click at [807, 420] on div "– Text Block Row 1 mg Text Block Row Row" at bounding box center [813, 446] width 210 height 53
click at [764, 404] on icon at bounding box center [767, 408] width 6 height 8
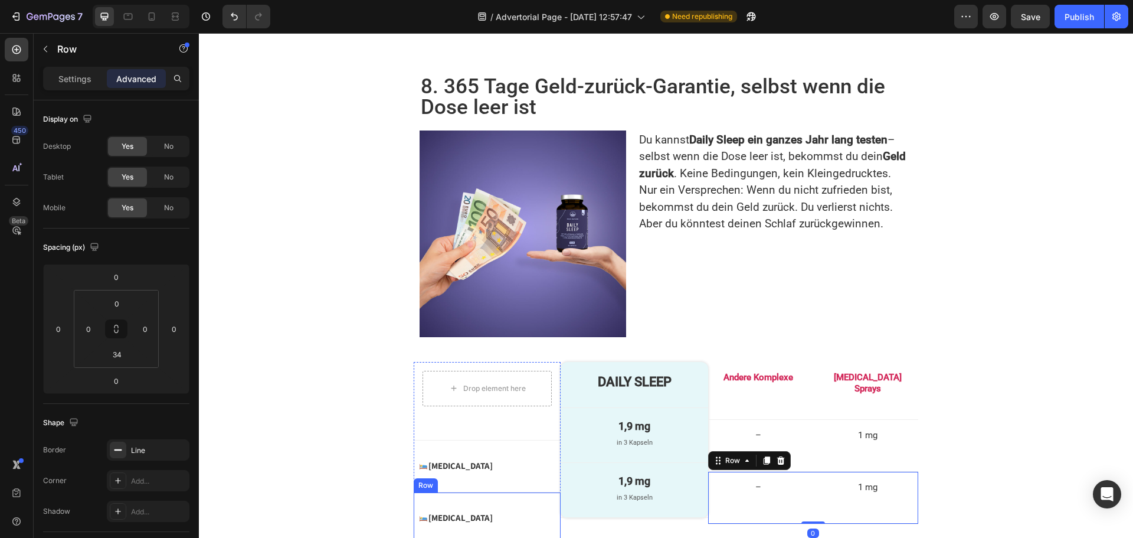
click at [516, 492] on div "Image [MEDICAL_DATA] Text Block Advanced List Row" at bounding box center [487, 518] width 147 height 52
click at [465, 474] on div at bounding box center [472, 481] width 14 height 14
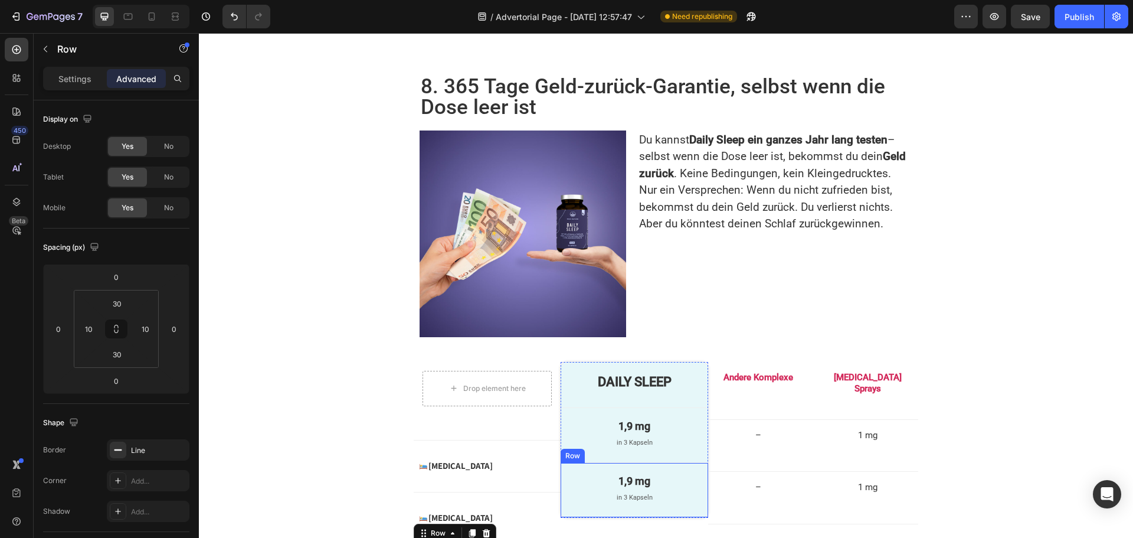
click at [583, 463] on div "1,9 mg Text Block in 3 Kapseln Text Block Row" at bounding box center [634, 490] width 147 height 55
click at [616, 447] on icon at bounding box center [619, 451] width 6 height 8
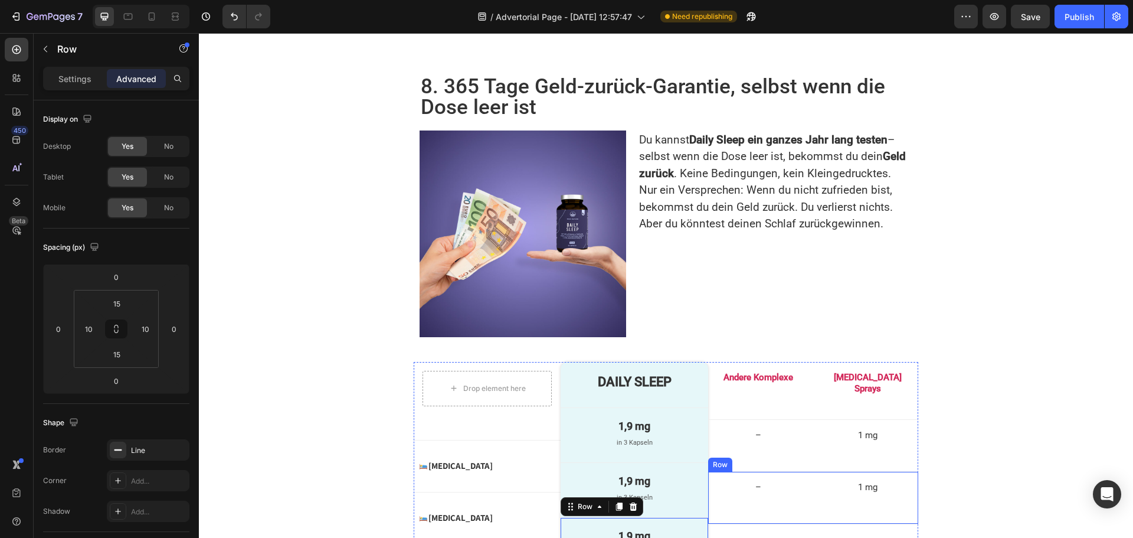
click at [798, 472] on div "– Text Block Row 1 mg Text Block Row Row" at bounding box center [813, 498] width 210 height 53
click at [762, 456] on icon at bounding box center [766, 460] width 9 height 9
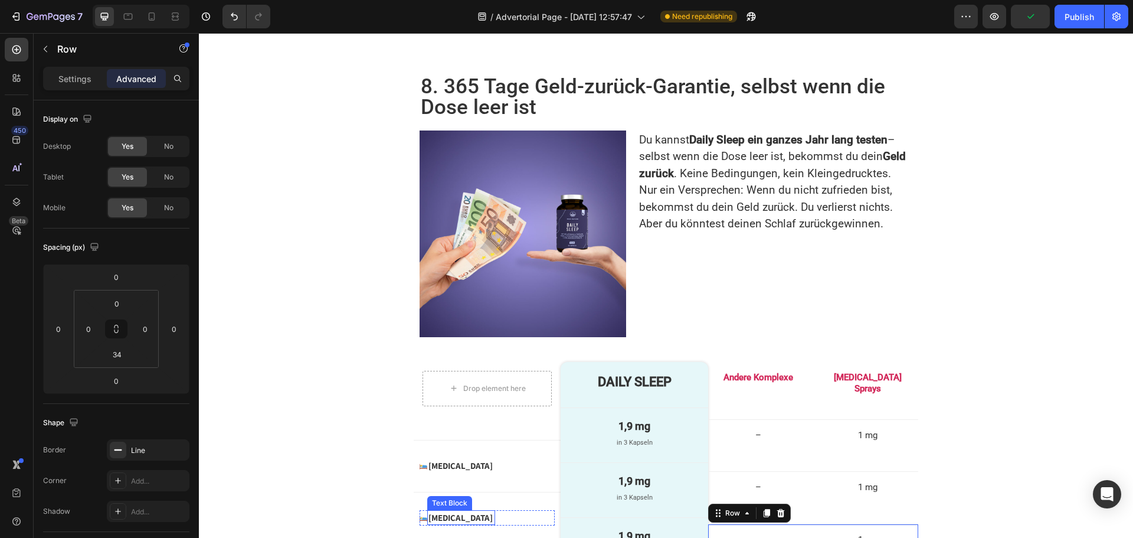
click at [441, 511] on p "[MEDICAL_DATA]" at bounding box center [462, 517] width 66 height 12
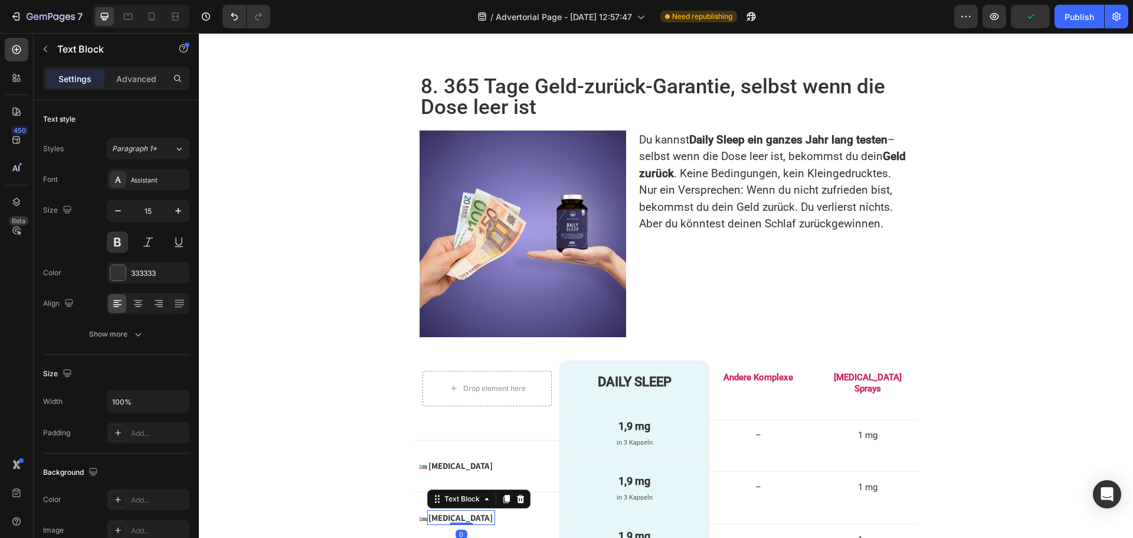
click at [441, 511] on p "[MEDICAL_DATA]" at bounding box center [462, 517] width 66 height 12
click at [420, 514] on img at bounding box center [424, 518] width 8 height 8
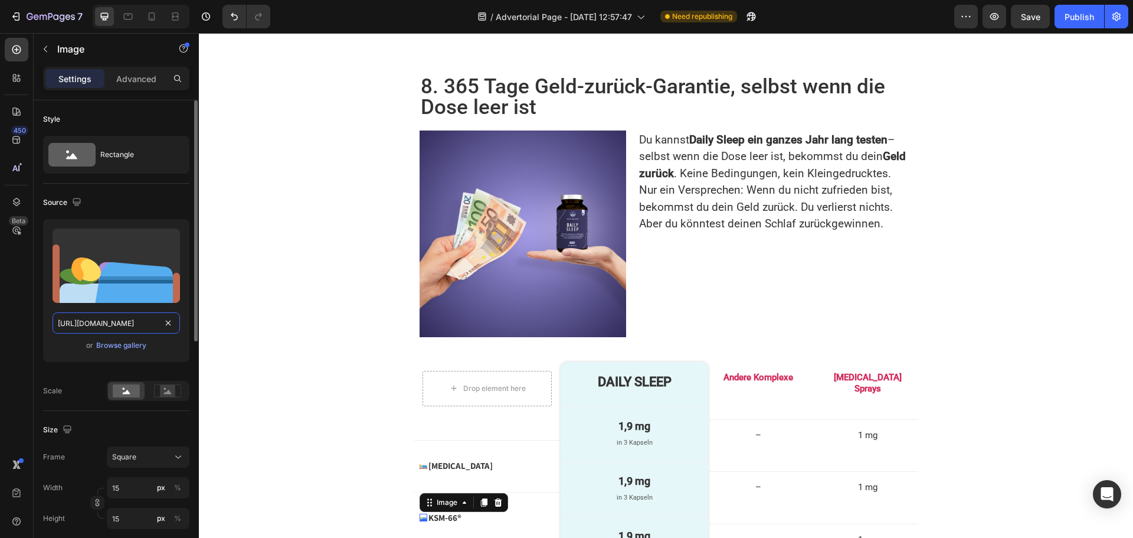
click at [104, 323] on input "https://s.w.org/images/core/emoji/16.0.1/svg/1f6cc.svg" at bounding box center [117, 322] width 128 height 21
paste input "9d8"
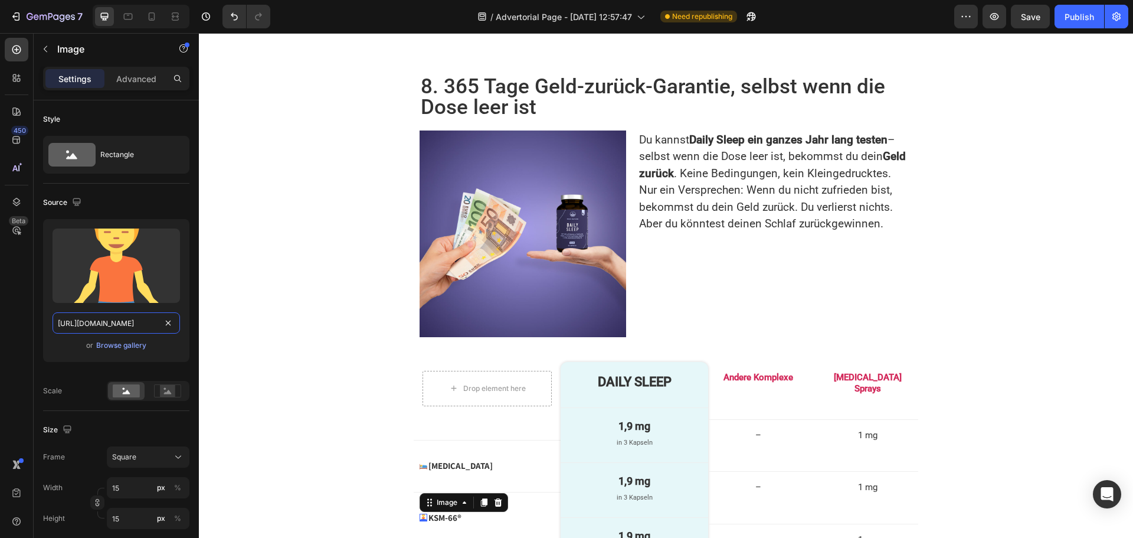
type input "https://s.w.org/images/core/emoji/16.0.1/svg/1f9d8.svg"
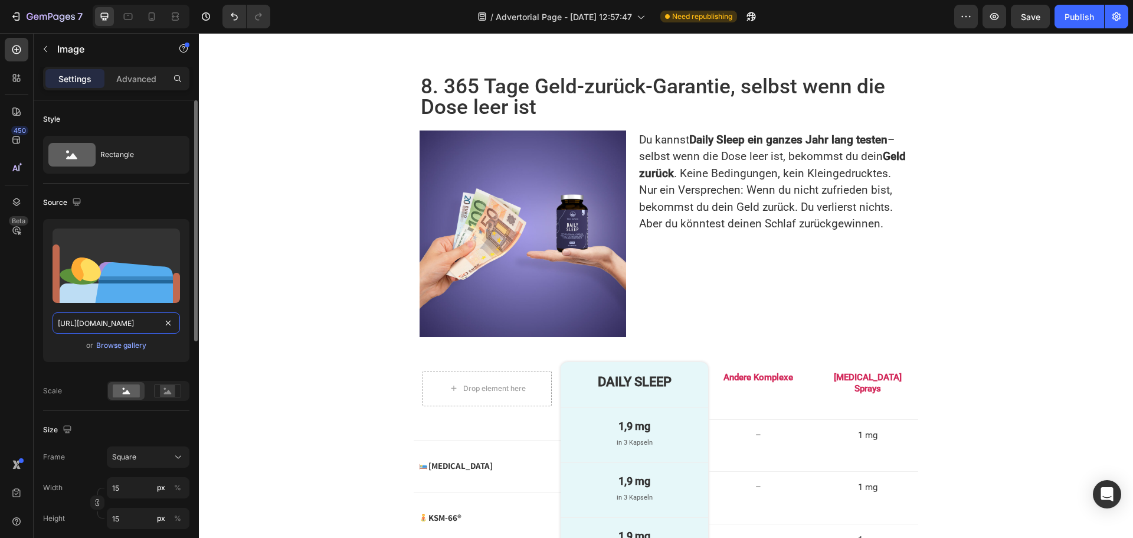
click at [143, 322] on input "https://s.w.org/images/core/emoji/16.0.1/svg/1f6cc.svg" at bounding box center [117, 322] width 128 height 21
paste input "319"
type input "[URL][DOMAIN_NAME]"
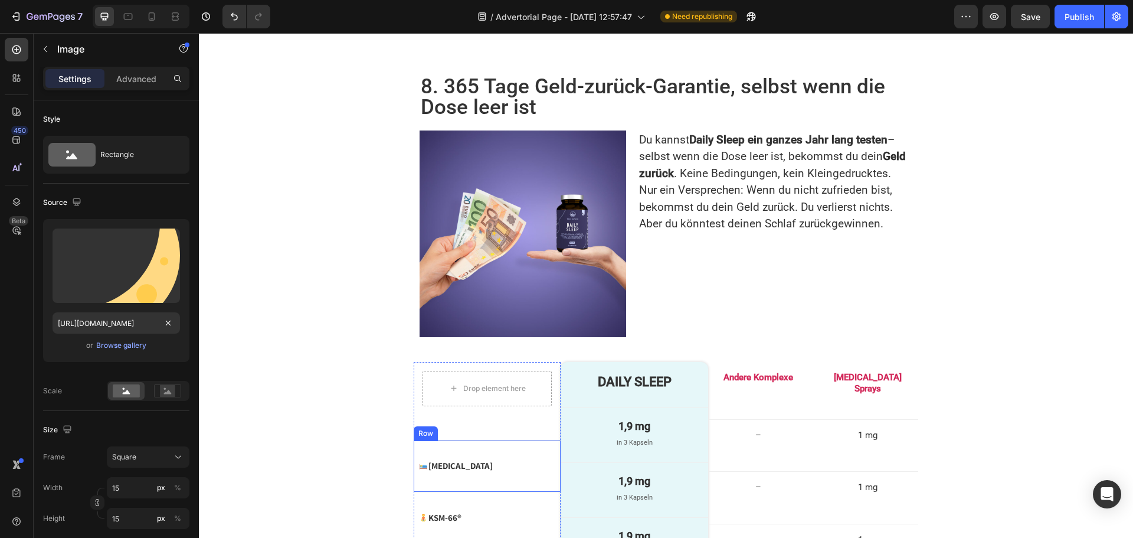
click at [478, 440] on div "Image [MEDICAL_DATA] Text Block Advanced List Row" at bounding box center [487, 466] width 147 height 52
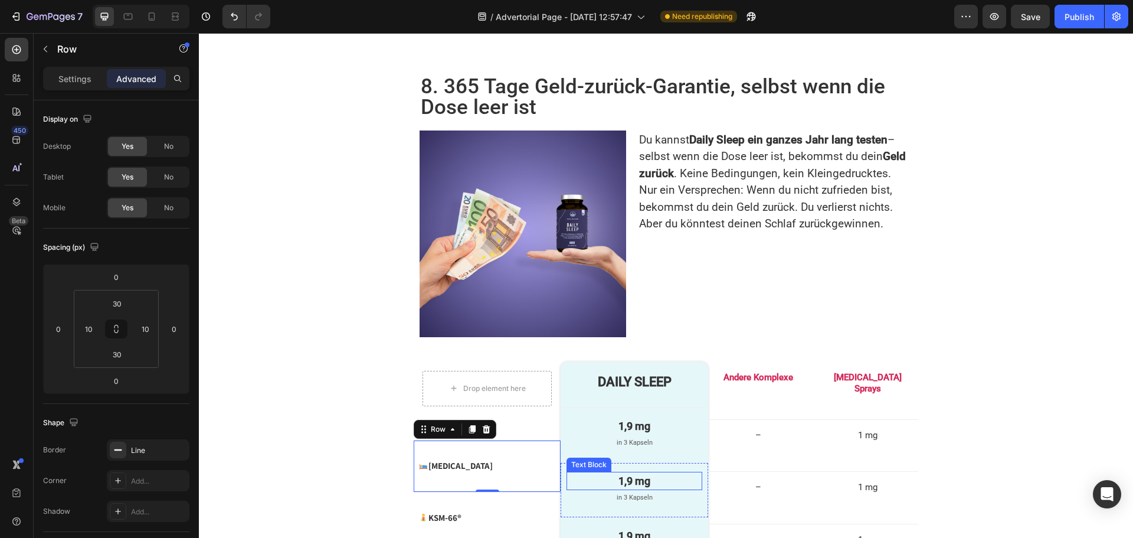
click at [619, 473] on p "1,9 mg" at bounding box center [634, 481] width 133 height 16
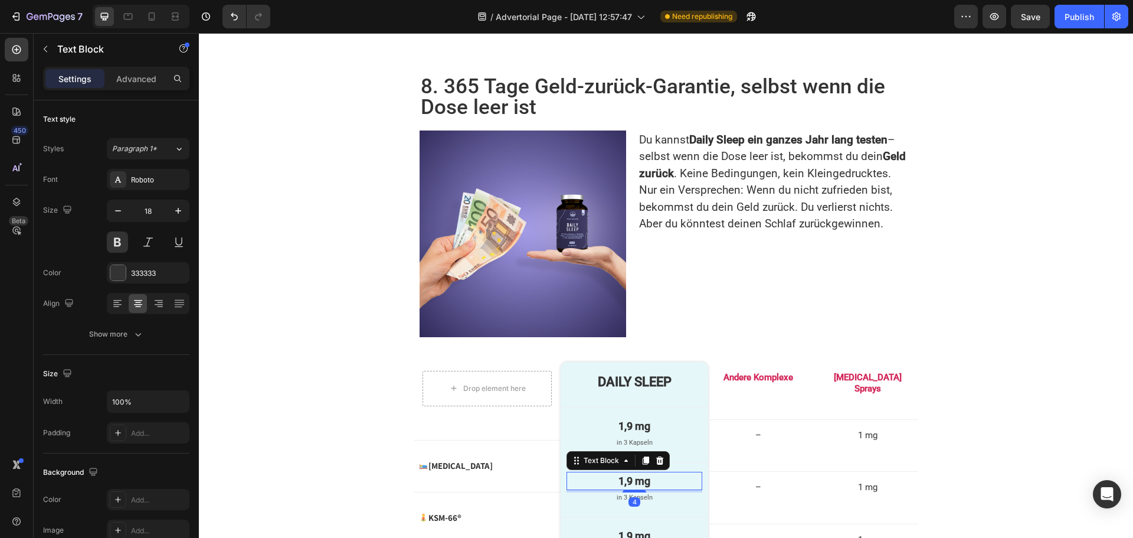
click at [619, 473] on p "1,9 mg" at bounding box center [634, 481] width 133 height 16
click at [624, 494] on p "in 3 Kapseln" at bounding box center [634, 498] width 133 height 8
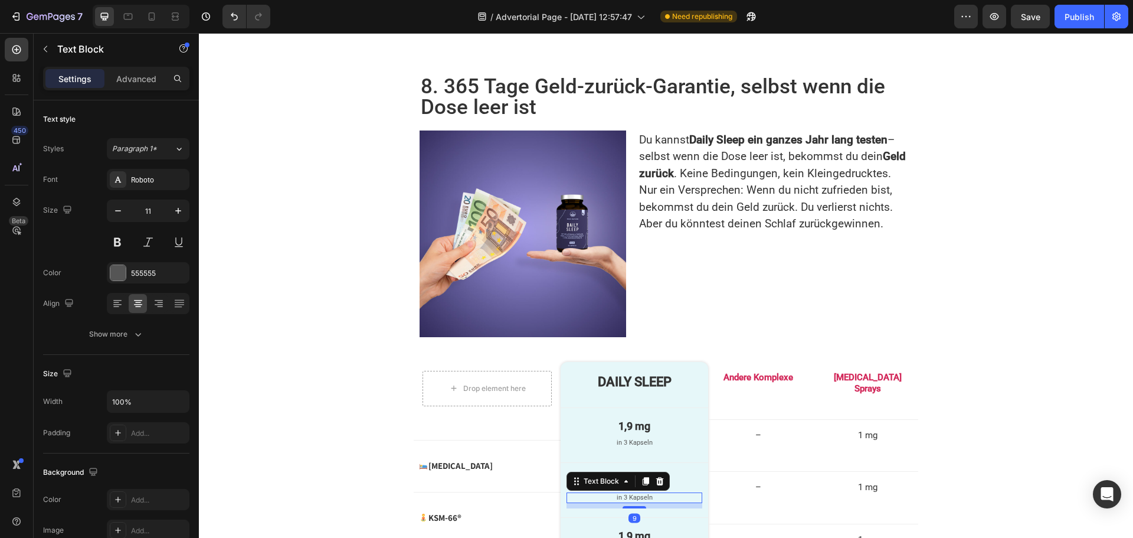
click at [624, 494] on p "in 3 Kapseln" at bounding box center [634, 498] width 133 height 8
click at [618, 528] on p "1,9 mg" at bounding box center [634, 536] width 133 height 16
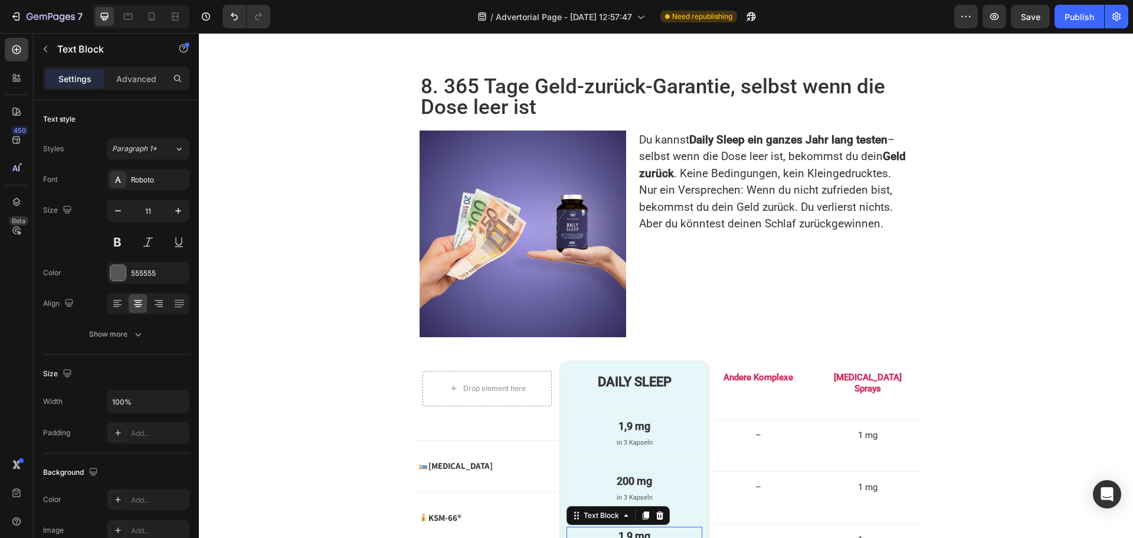
click at [618, 528] on p "1,9 mg" at bounding box center [634, 536] width 133 height 16
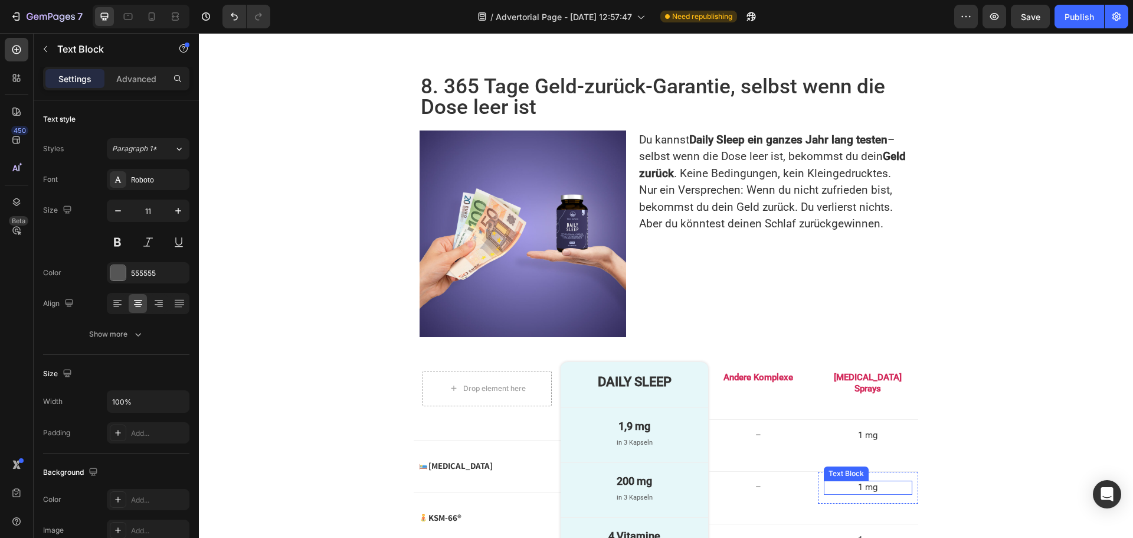
click at [862, 482] on p "1 mg" at bounding box center [868, 488] width 86 height 12
click at [748, 482] on p "–" at bounding box center [759, 488] width 86 height 12
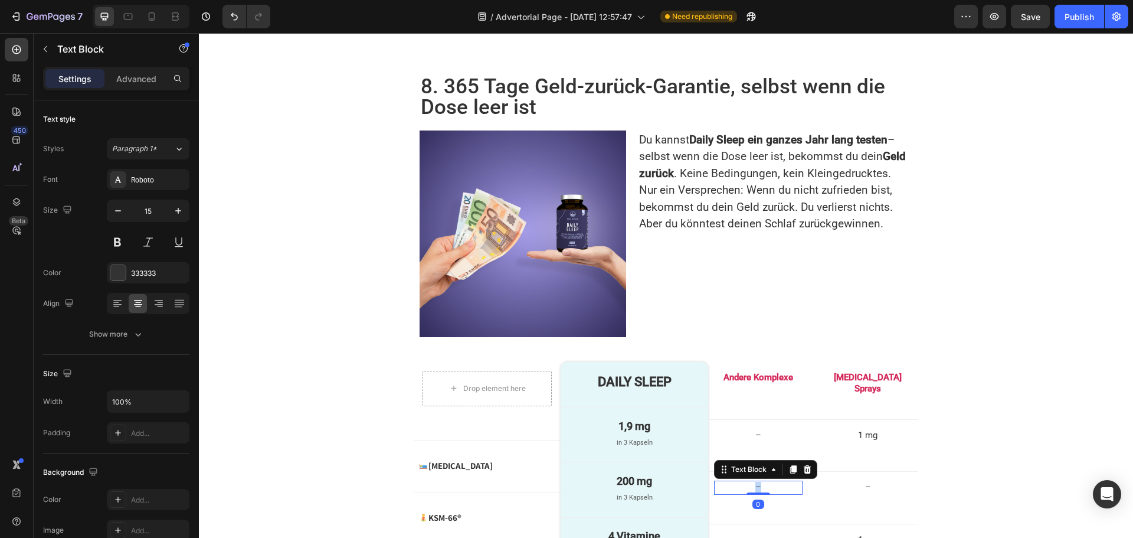
click at [748, 482] on p "–" at bounding box center [759, 488] width 86 height 12
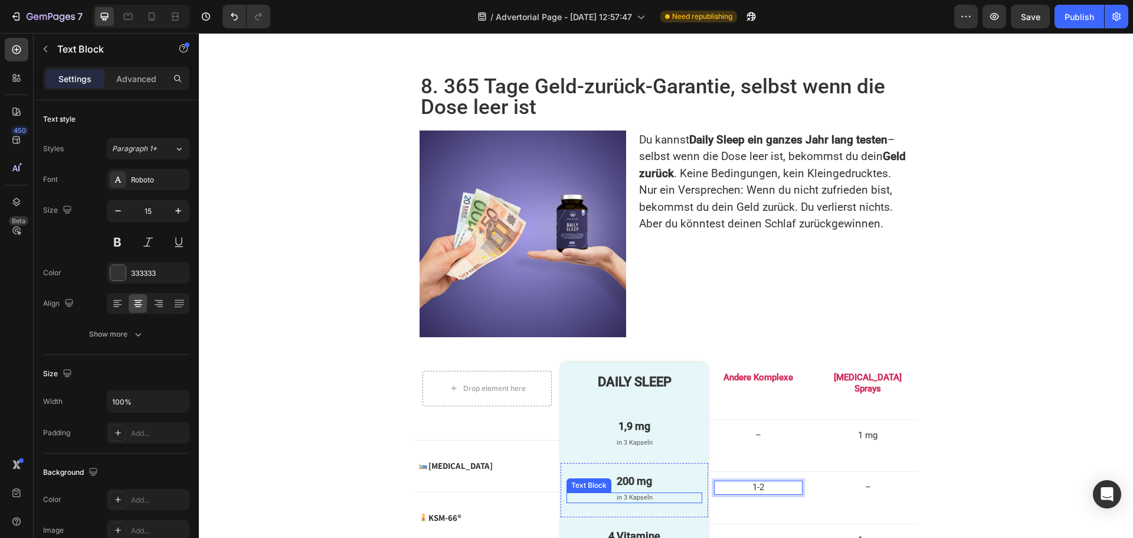
click at [620, 494] on p "in 3 Kapseln" at bounding box center [634, 498] width 133 height 8
click at [641, 476] on icon at bounding box center [645, 480] width 9 height 9
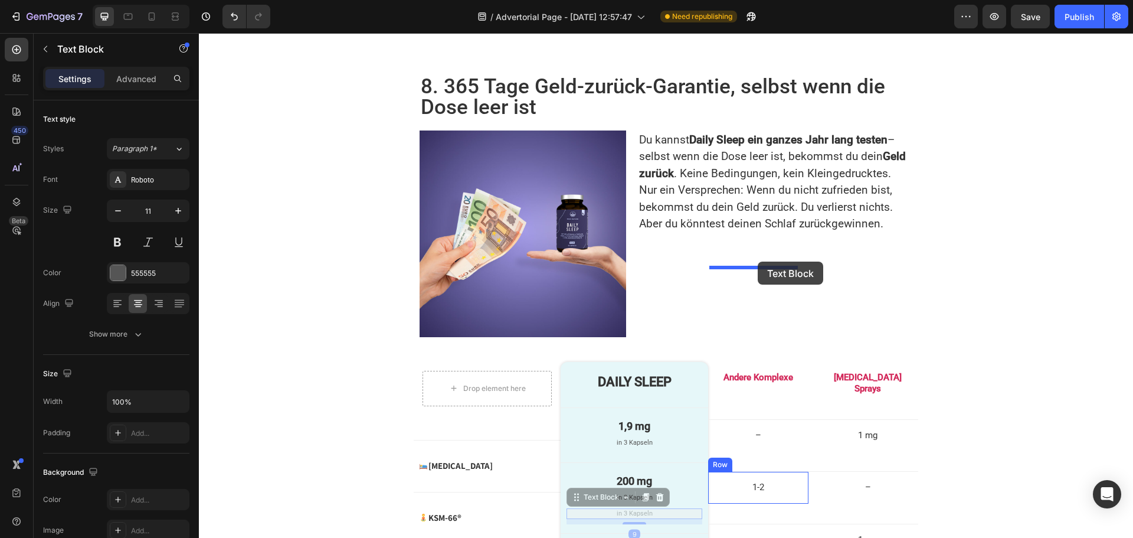
drag, startPoint x: 577, startPoint y: 279, endPoint x: 757, endPoint y: 261, distance: 181.0
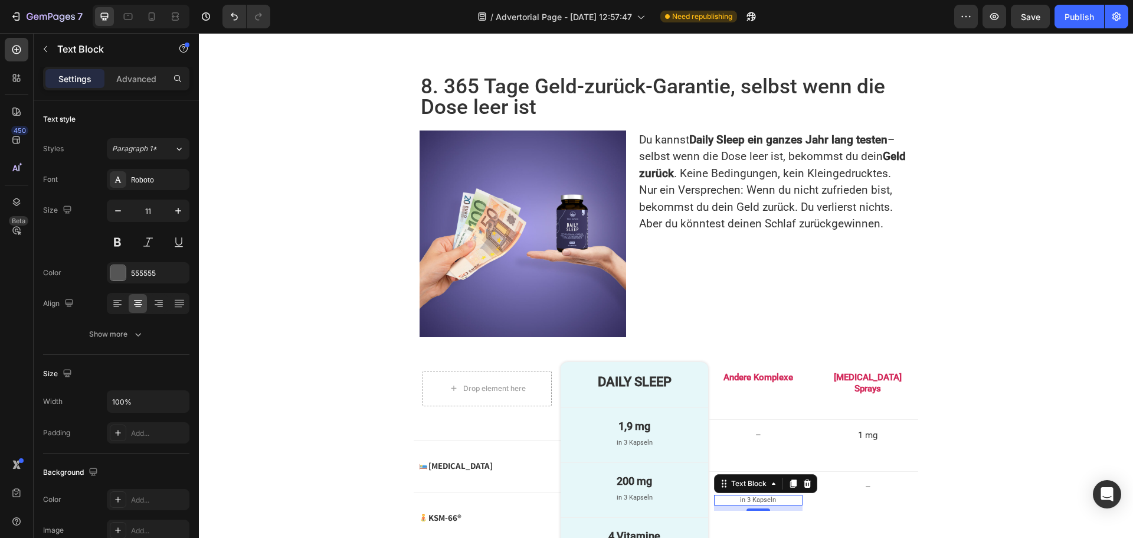
click at [747, 496] on p "in 3 Kapseln" at bounding box center [759, 500] width 86 height 8
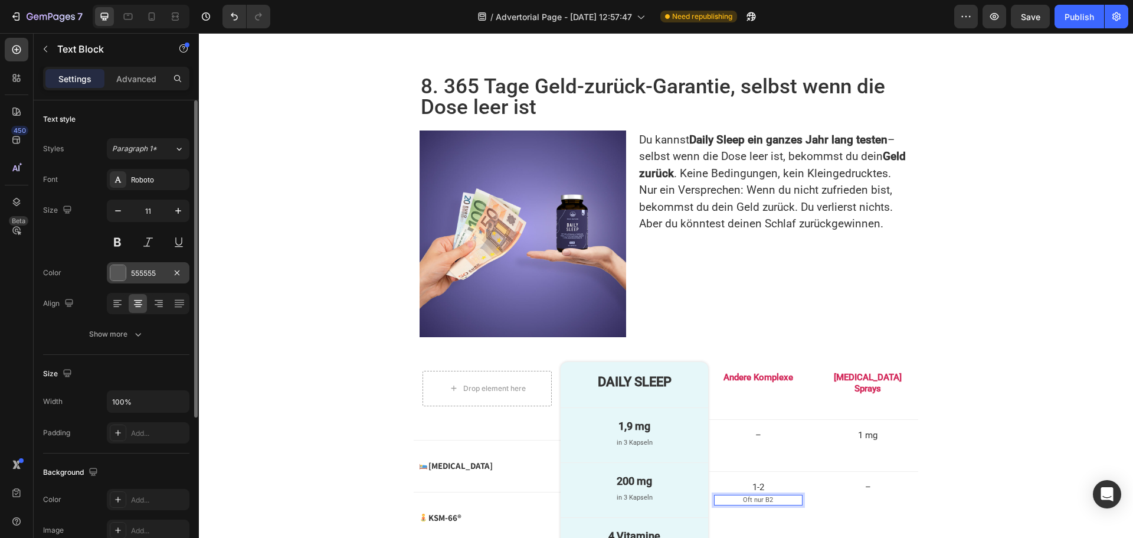
click at [131, 272] on div "555555" at bounding box center [148, 273] width 34 height 11
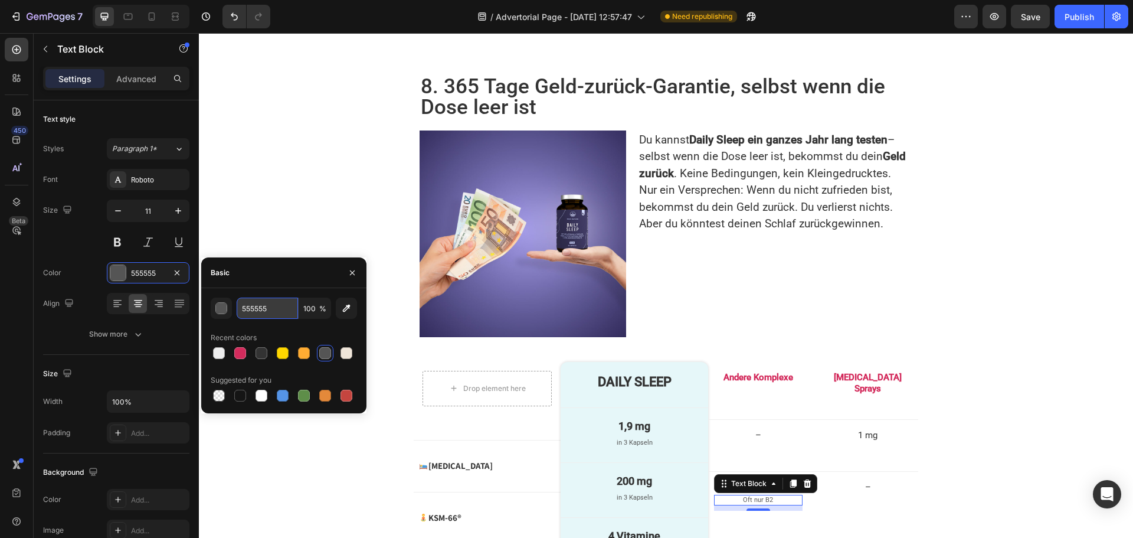
click at [275, 307] on input "555555" at bounding box center [267, 308] width 61 height 21
paste input "rgb(153, 153, 153)"
click at [277, 276] on div "Basic" at bounding box center [283, 272] width 165 height 31
type input "999999"
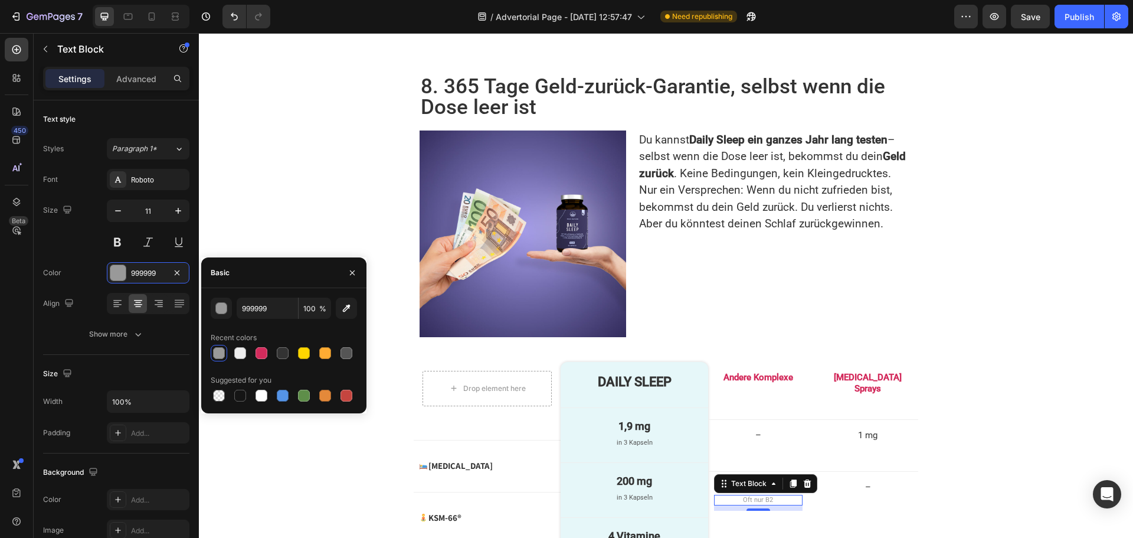
scroll to position [0, 0]
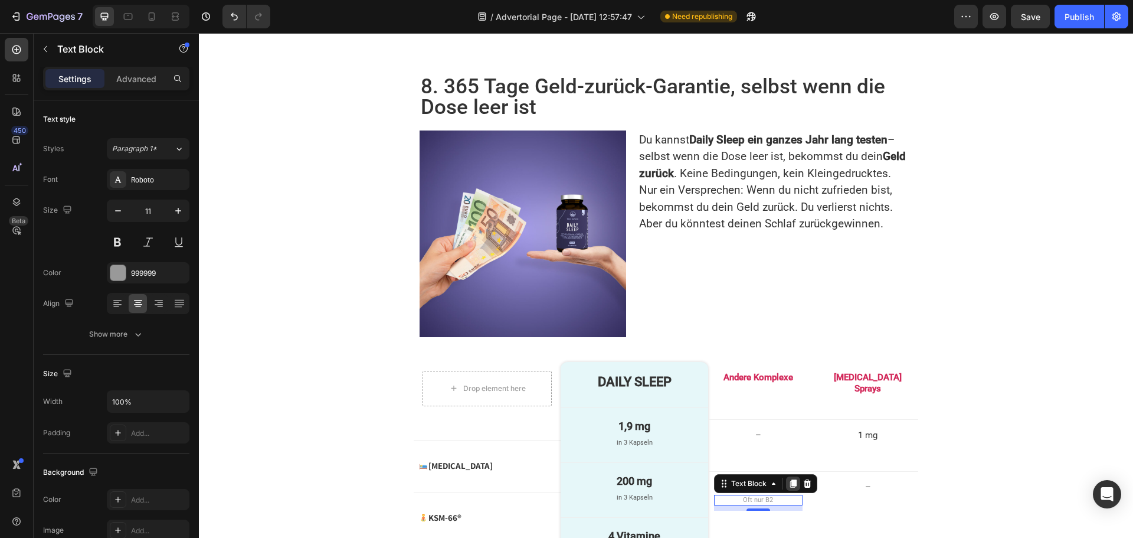
click at [789, 479] on icon at bounding box center [793, 483] width 9 height 9
click at [720, 512] on p "Oft nur B2" at bounding box center [759, 516] width 86 height 8
click at [735, 496] on p "Oft nur B2" at bounding box center [759, 500] width 86 height 8
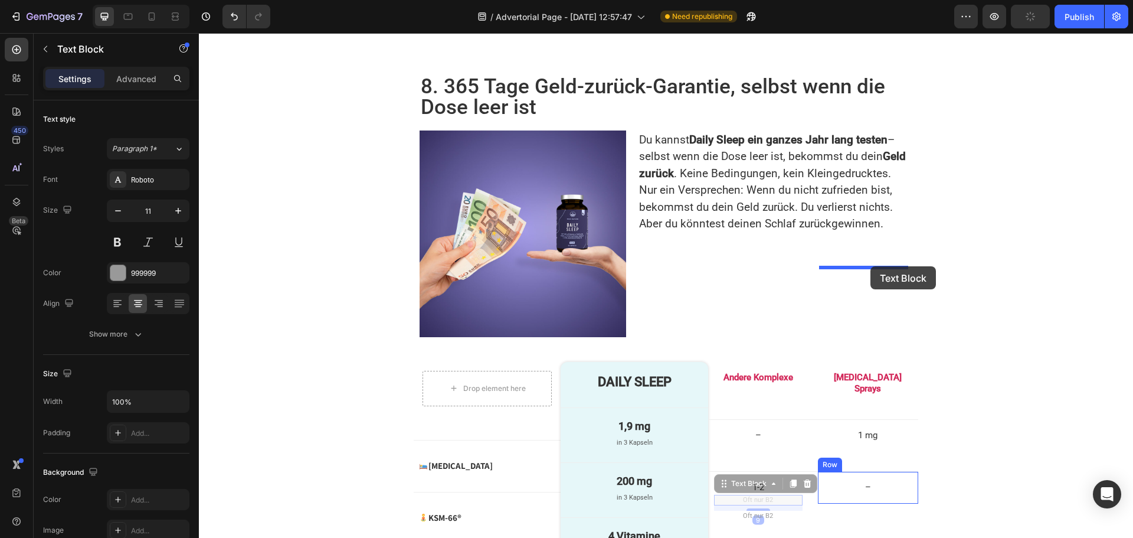
drag, startPoint x: 715, startPoint y: 255, endPoint x: 871, endPoint y: 266, distance: 156.3
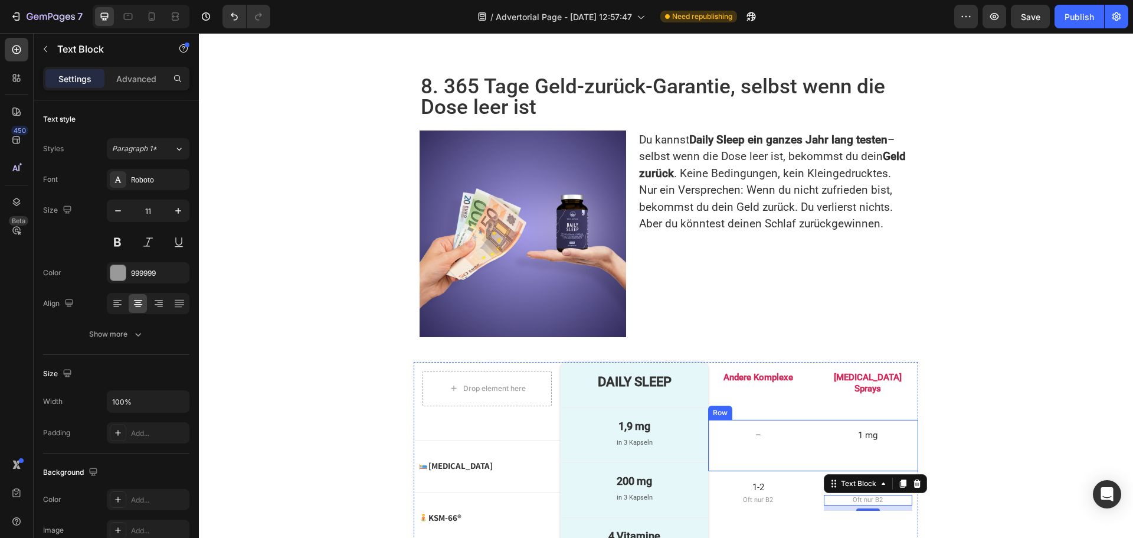
click at [860, 420] on div "– Text Block Row 1 mg Text Block Row Row" at bounding box center [813, 446] width 210 height 53
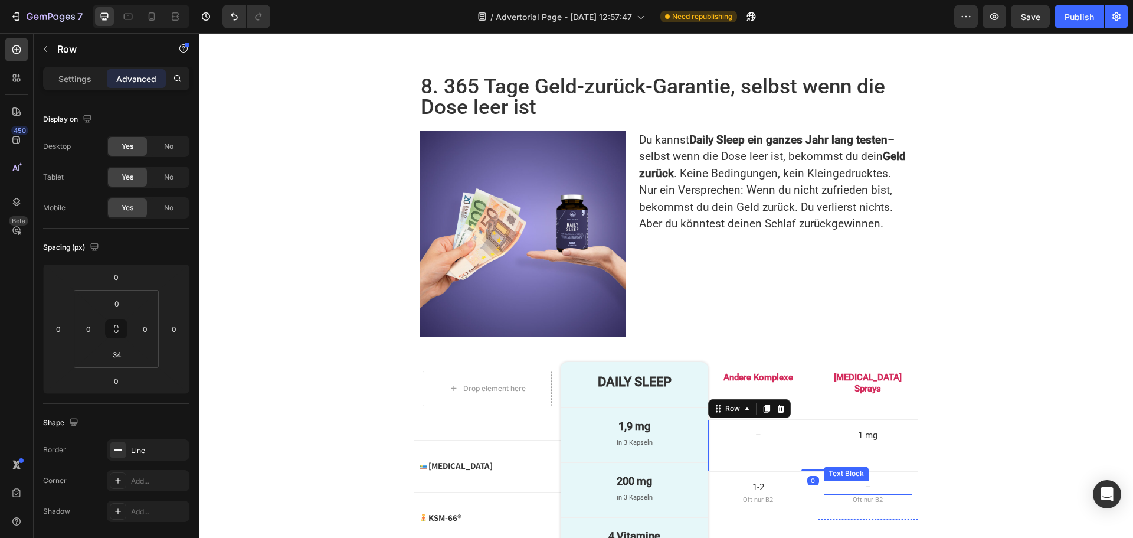
click at [861, 482] on p "–" at bounding box center [868, 488] width 86 height 12
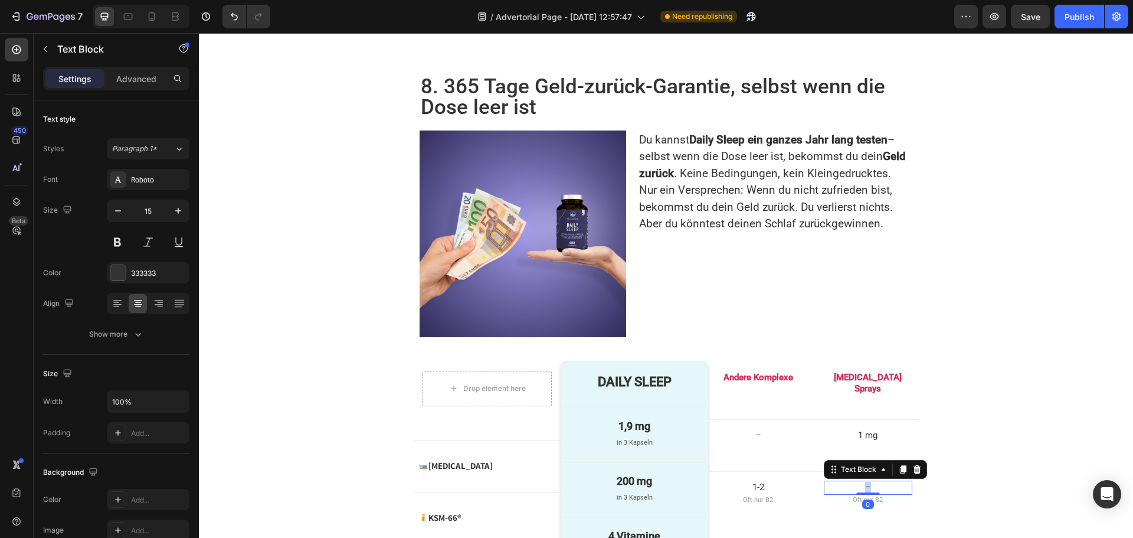
click at [861, 482] on p "–" at bounding box center [868, 488] width 86 height 12
click at [821, 472] on div "1-2 Text Block Oft nur B2 Text Block Row 1 Text Block 0 Oft nur B2 Text Block R…" at bounding box center [813, 506] width 210 height 68
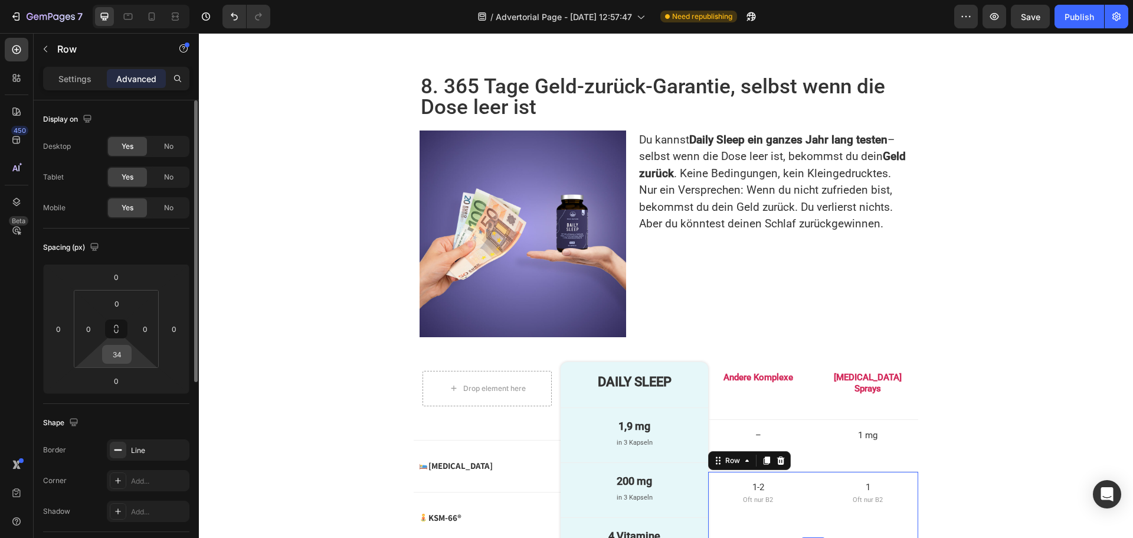
click at [123, 352] on input "34" at bounding box center [117, 354] width 24 height 18
type input "10"
click at [338, 362] on div "Drop element here Row Image Melatonin Text Block Advanced List Row Image KSM-66…" at bounding box center [666, 479] width 935 height 234
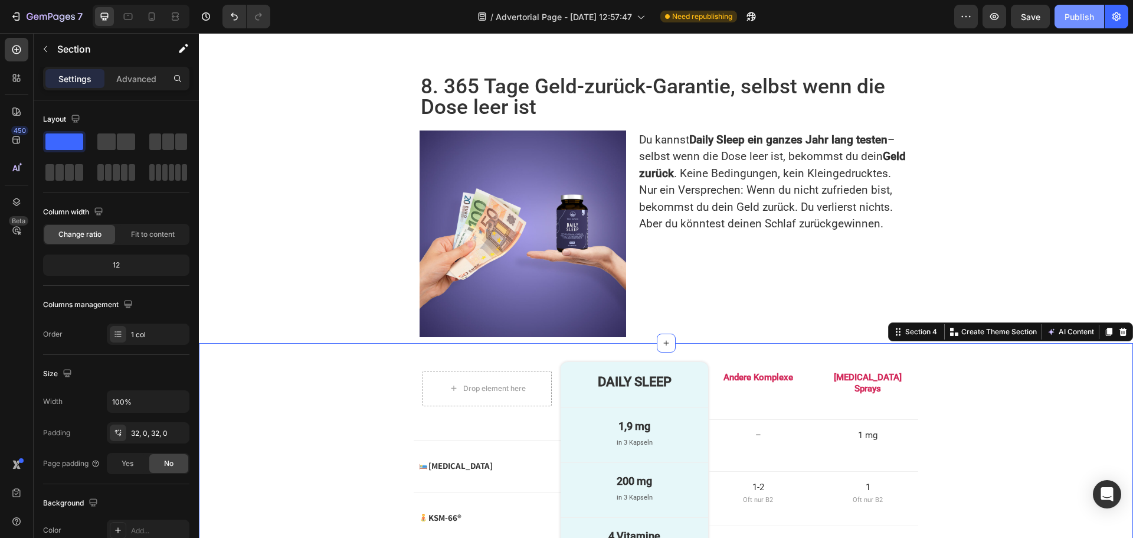
click at [1085, 11] on div "Publish" at bounding box center [1080, 17] width 30 height 12
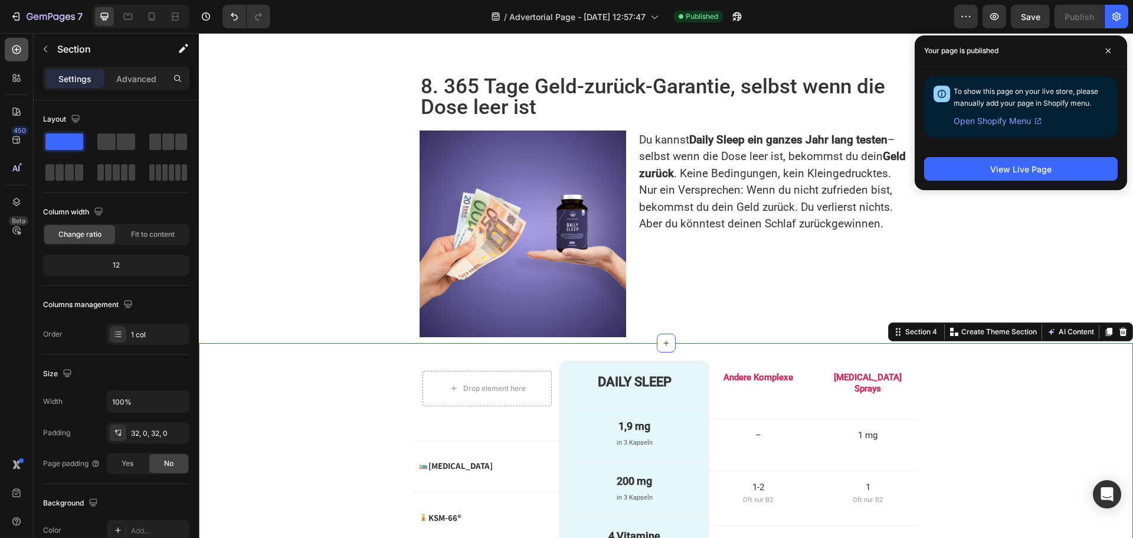
click at [16, 46] on icon at bounding box center [16, 49] width 9 height 9
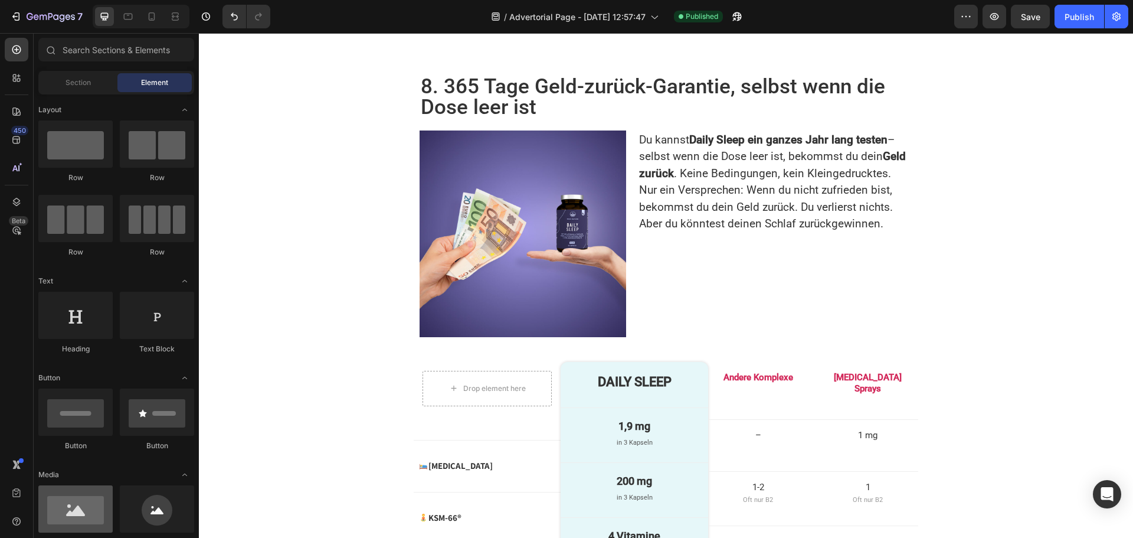
scroll to position [118, 0]
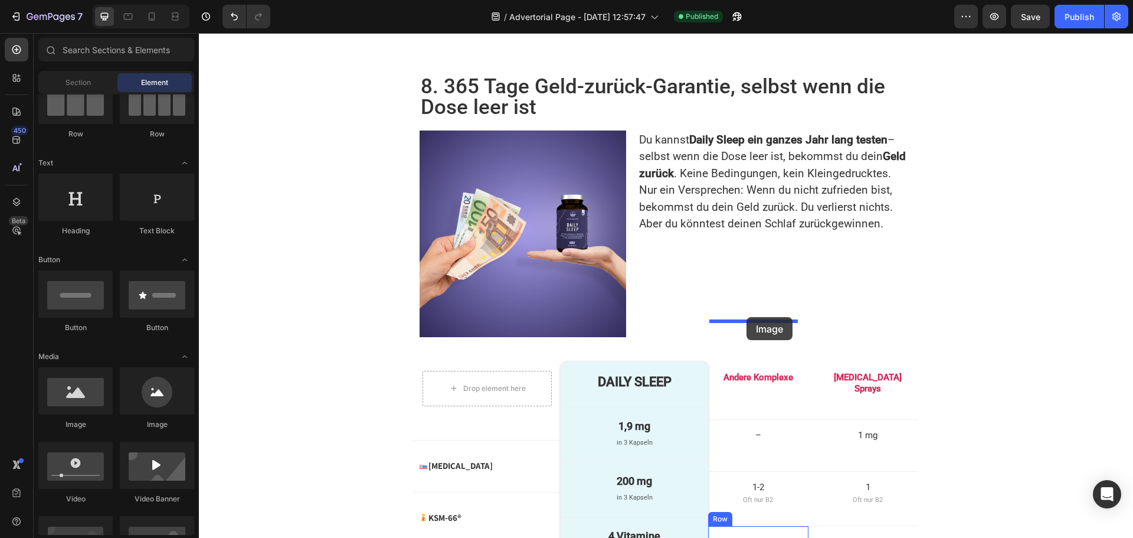
drag, startPoint x: 312, startPoint y: 436, endPoint x: 747, endPoint y: 317, distance: 450.6
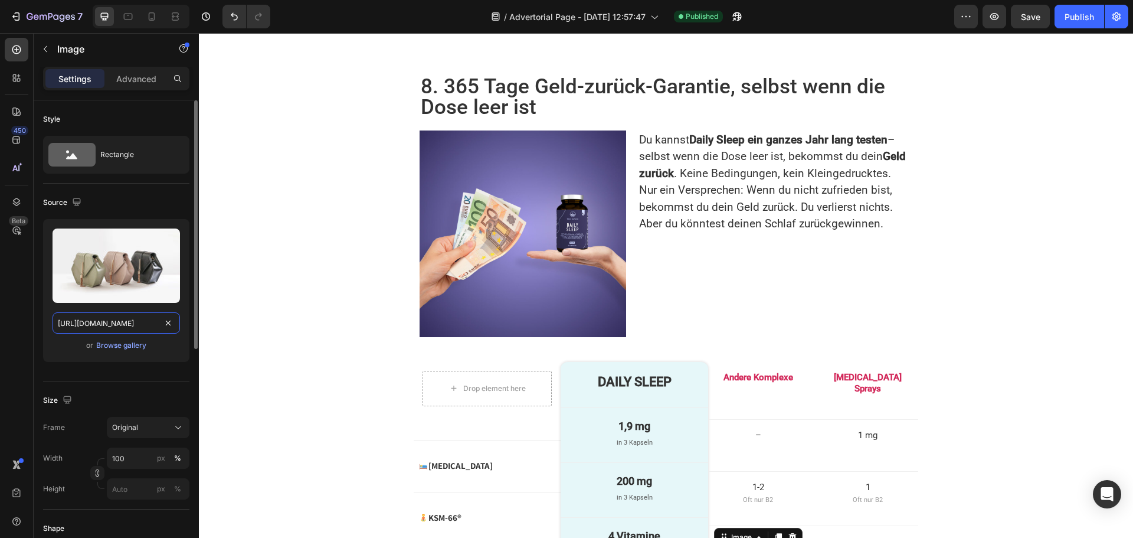
click at [93, 328] on input "[URL][DOMAIN_NAME]" at bounding box center [117, 322] width 128 height 21
paste input "s.w.org/images/core/emoji/16.0.1/svg/1f61f.sv"
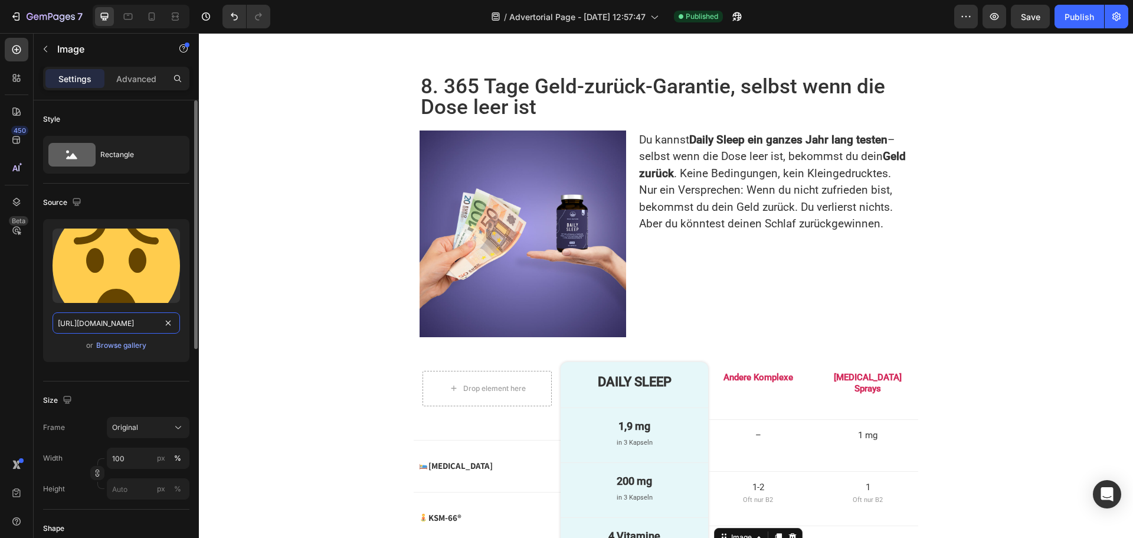
scroll to position [0, 81]
type input "https://s.w.org/images/core/emoji/16.0.1/svg/1f61f.svg"
click at [133, 452] on input "100" at bounding box center [148, 457] width 83 height 21
type input "28"
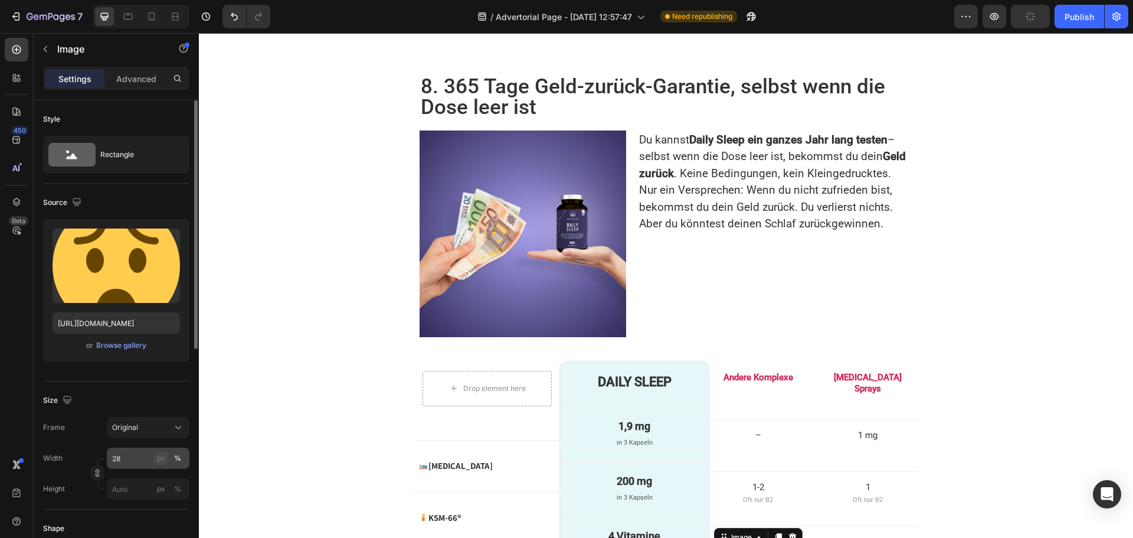
click at [158, 462] on div "px" at bounding box center [161, 458] width 8 height 11
click at [776, 534] on icon at bounding box center [779, 538] width 6 height 8
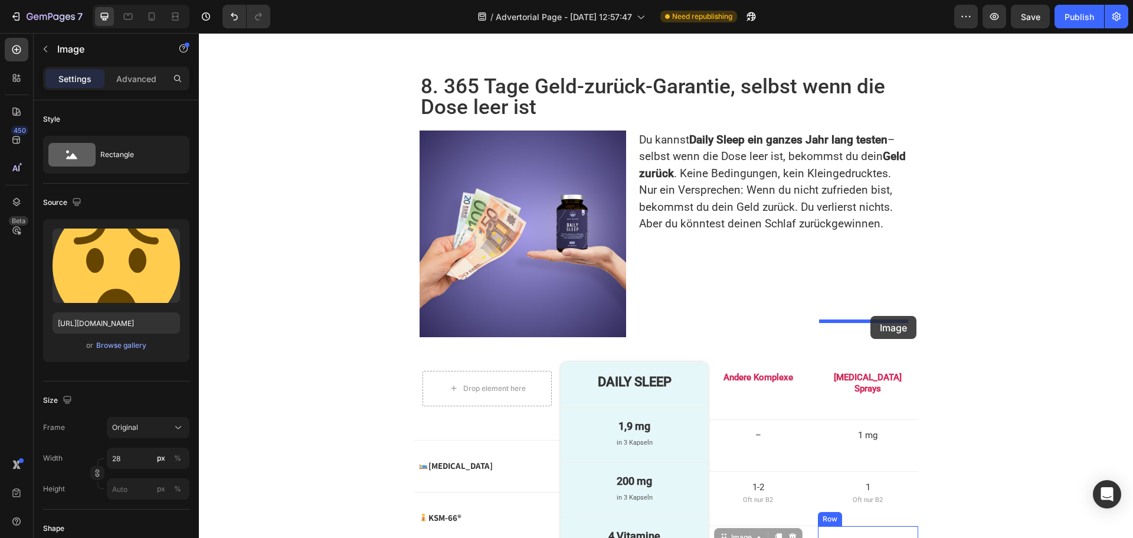
drag, startPoint x: 720, startPoint y: 328, endPoint x: 871, endPoint y: 316, distance: 151.6
click at [762, 536] on p "–" at bounding box center [759, 542] width 86 height 12
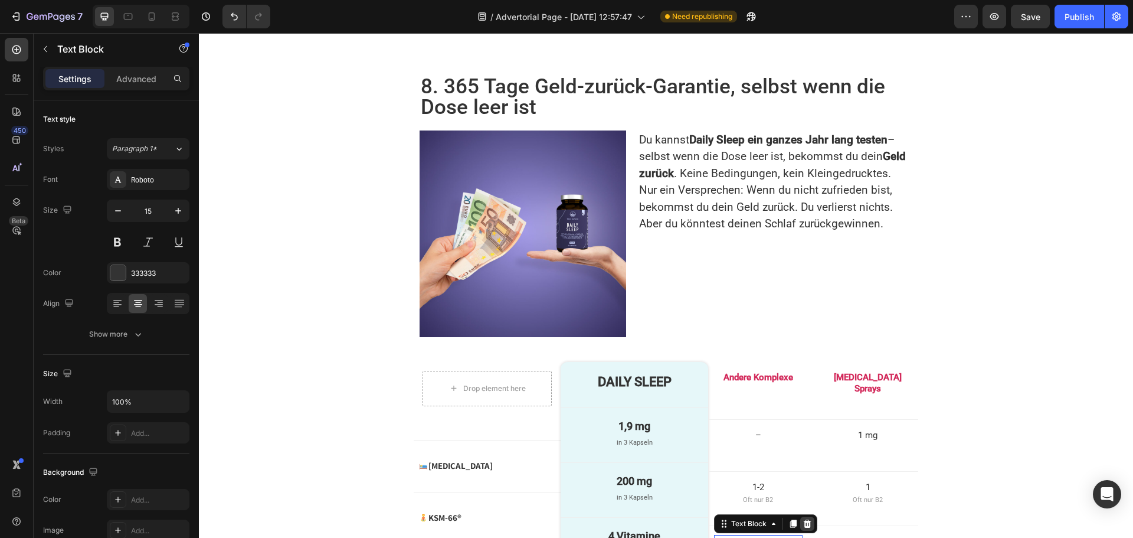
click at [803, 519] on icon at bounding box center [807, 523] width 9 height 9
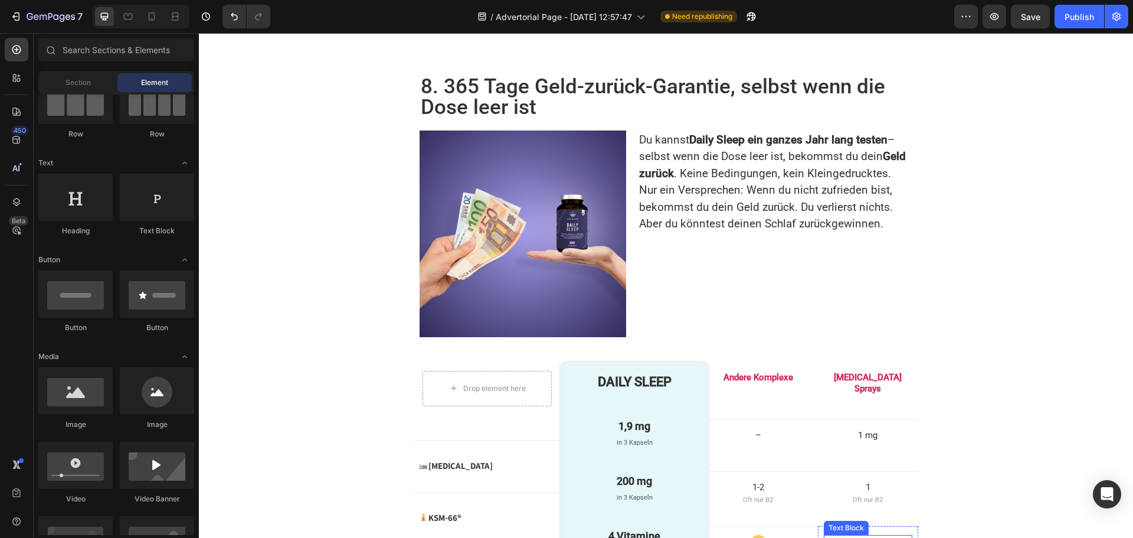
click at [860, 536] on p "1 mg" at bounding box center [868, 542] width 86 height 12
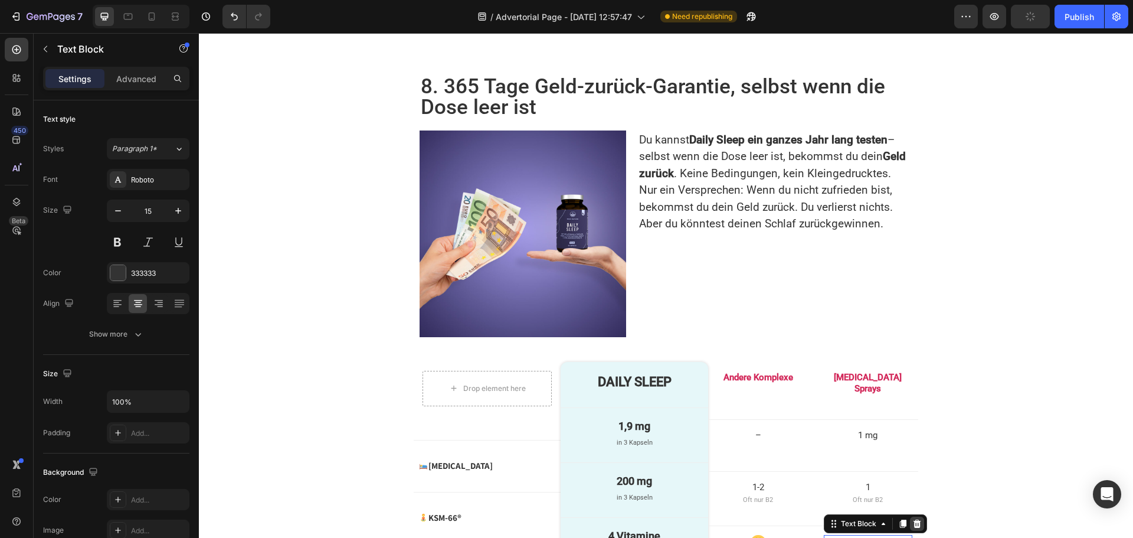
click at [913, 519] on icon at bounding box center [917, 523] width 9 height 9
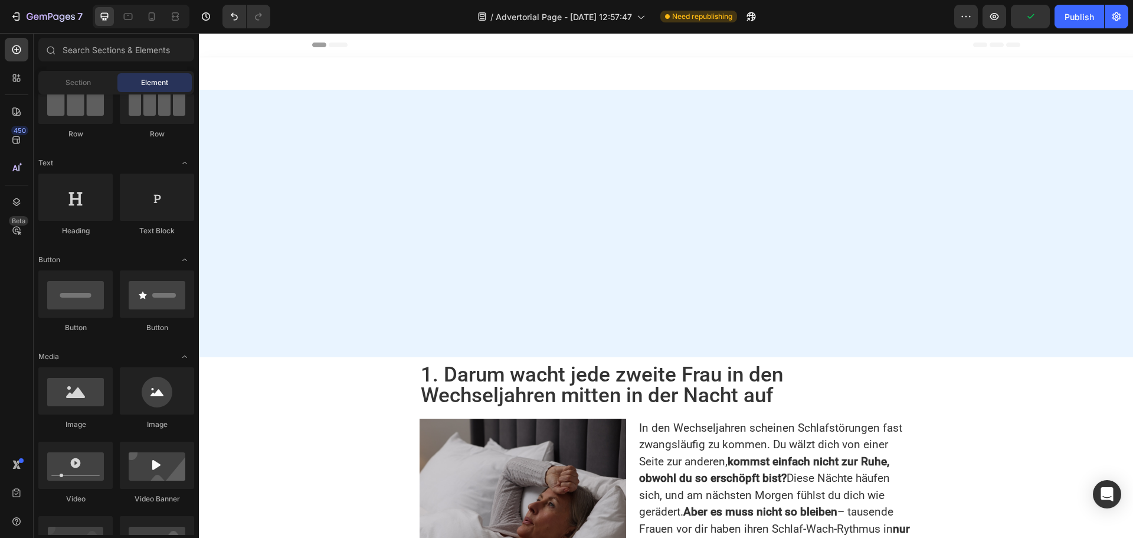
scroll to position [2701, 0]
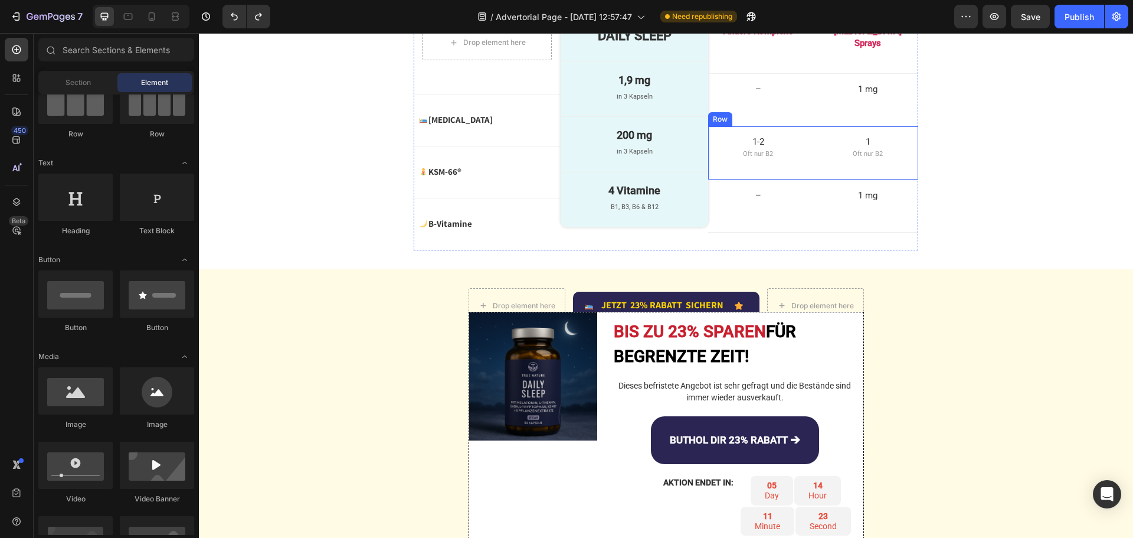
click at [780, 181] on div "1-2 Text Block Oft nur B2 Text Block Row 1 Text Block Oft nur B2 Text Block Row…" at bounding box center [813, 153] width 210 height 54
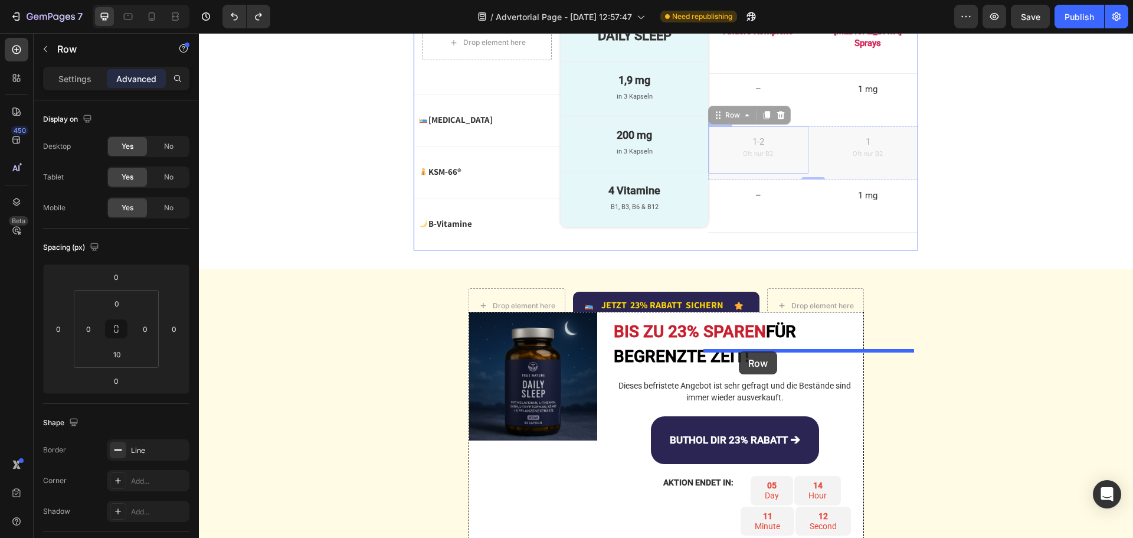
drag, startPoint x: 711, startPoint y: 234, endPoint x: 739, endPoint y: 351, distance: 120.7
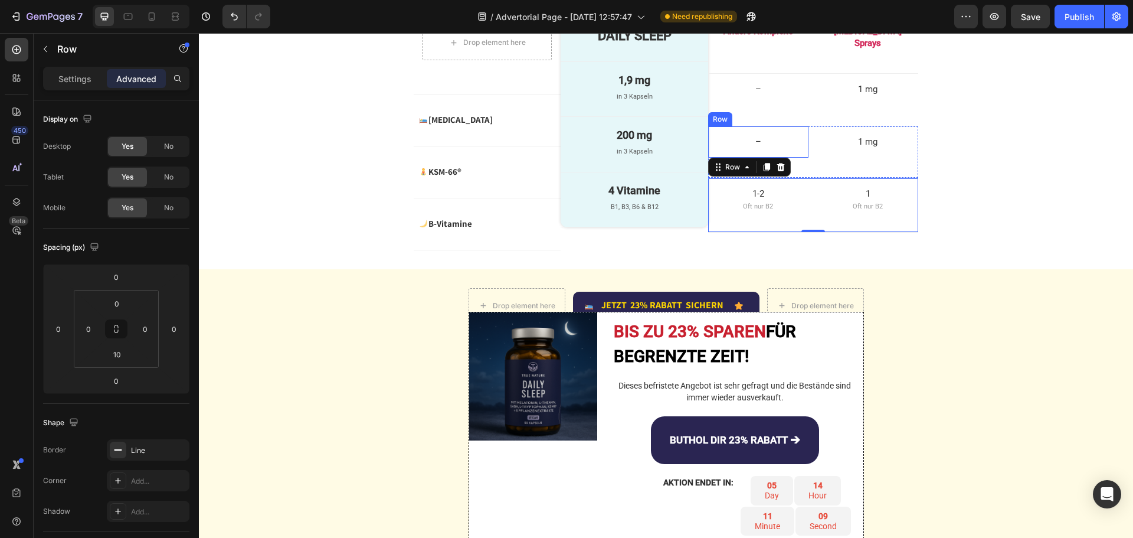
click at [708, 158] on div "– Text Block Row" at bounding box center [758, 142] width 100 height 32
click at [808, 179] on div "– Text Block Row 0 1 mg Text Block Row Row" at bounding box center [813, 152] width 210 height 53
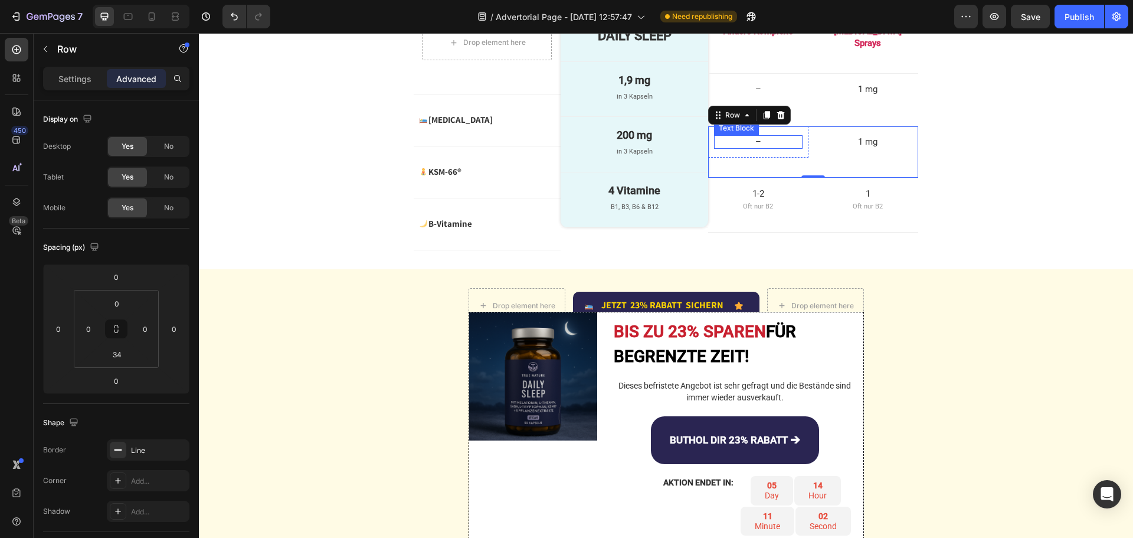
click at [752, 148] on p "–" at bounding box center [759, 142] width 86 height 12
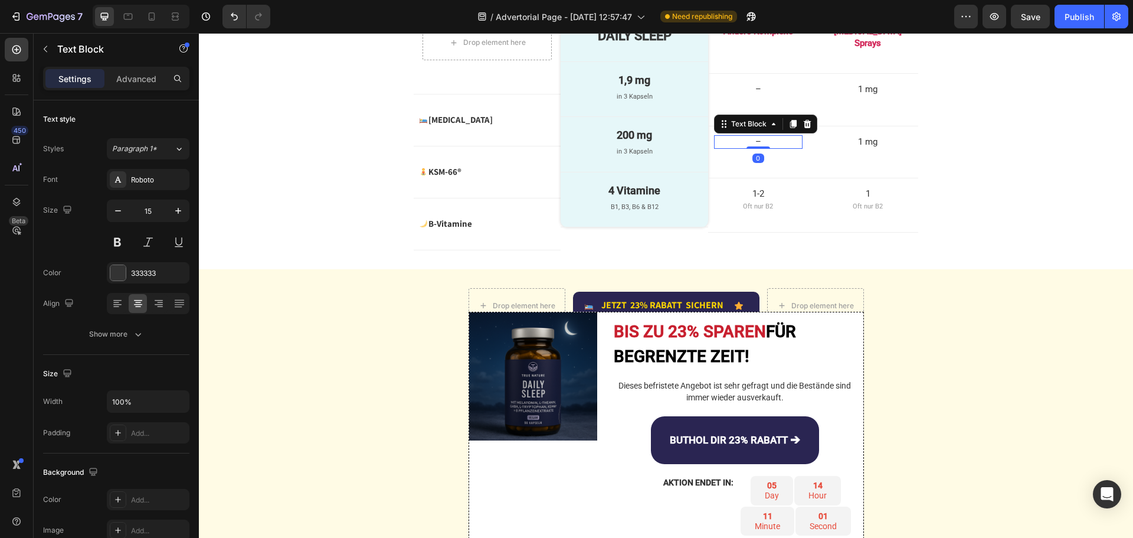
click at [752, 148] on p "–" at bounding box center [759, 142] width 86 height 12
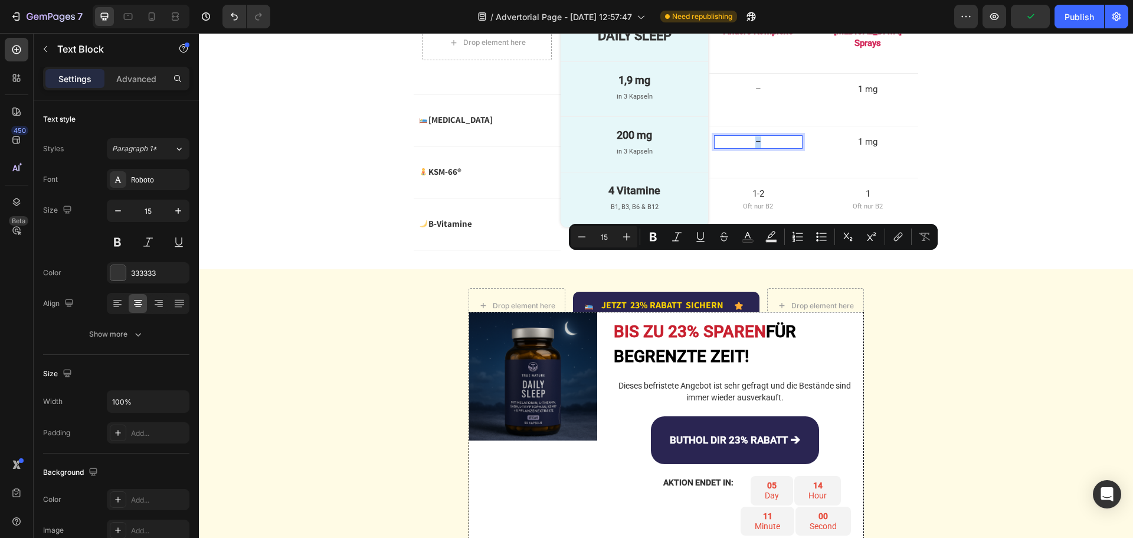
copy p "–"
click at [870, 148] on p "1 mg" at bounding box center [868, 142] width 86 height 12
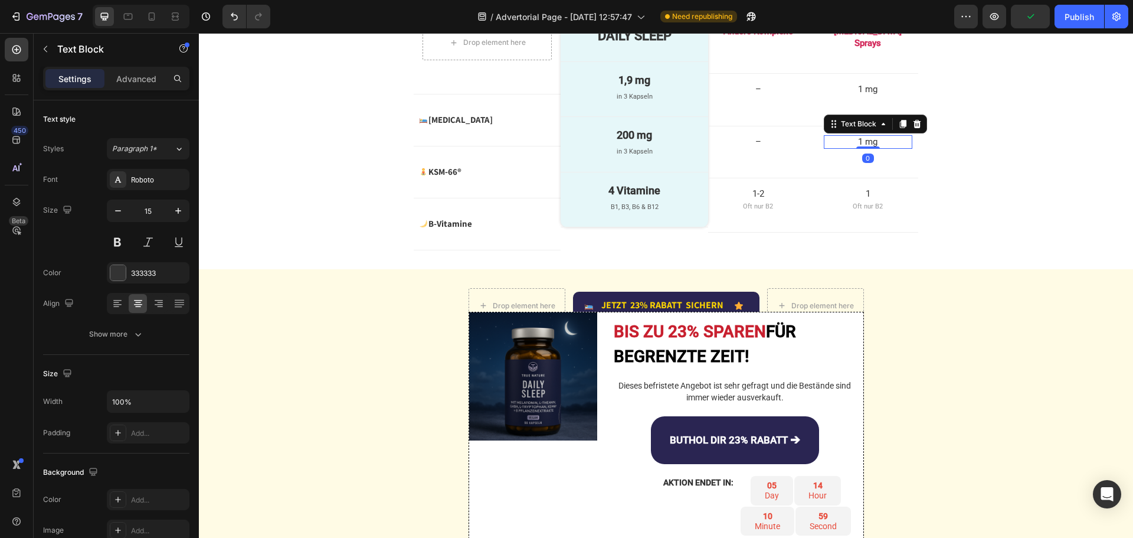
click at [870, 148] on p "1 mg" at bounding box center [868, 142] width 86 height 12
click at [624, 143] on p "200 mg" at bounding box center [634, 135] width 133 height 16
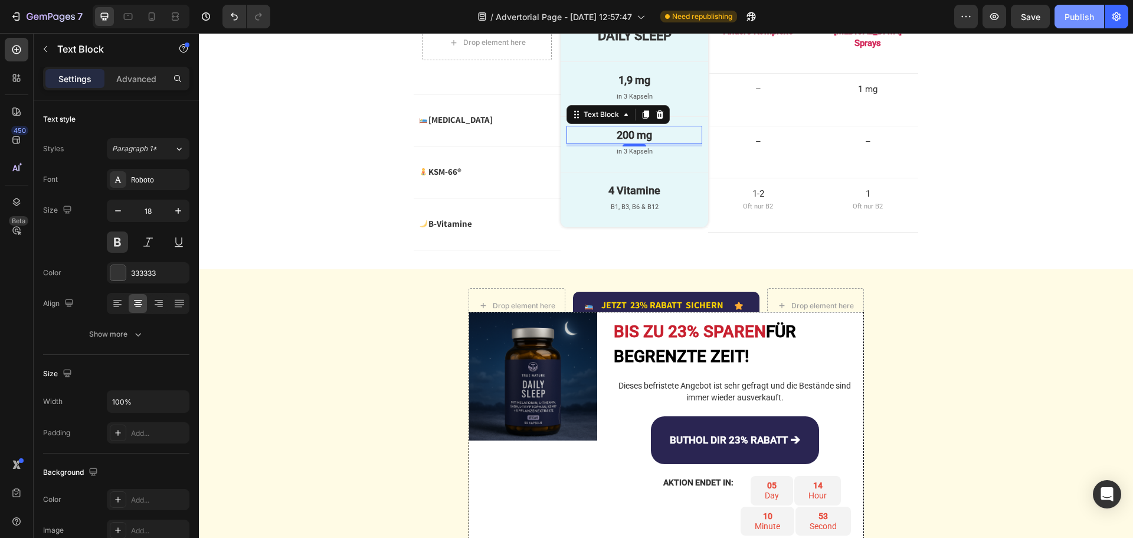
click at [1066, 22] on div "Publish" at bounding box center [1080, 17] width 30 height 12
click at [151, 13] on icon at bounding box center [152, 16] width 6 height 8
type input "14"
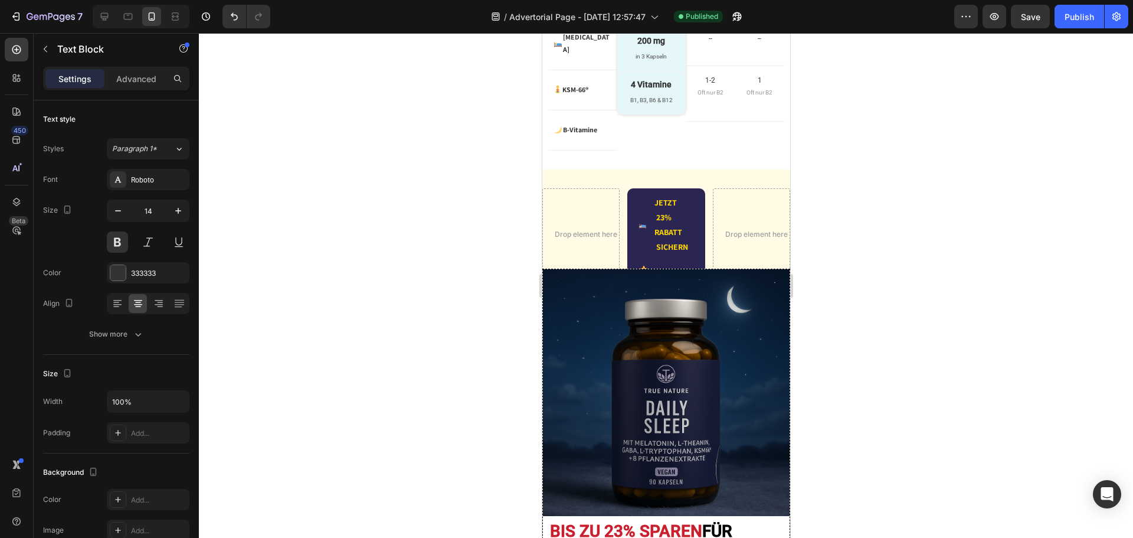
scroll to position [3469, 0]
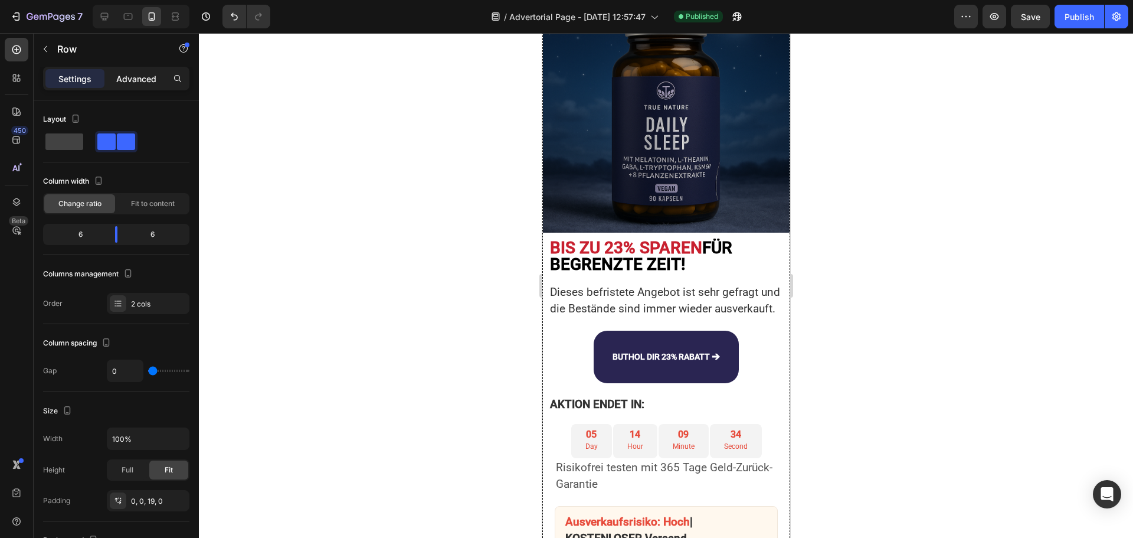
click at [125, 80] on p "Advanced" at bounding box center [136, 79] width 40 height 12
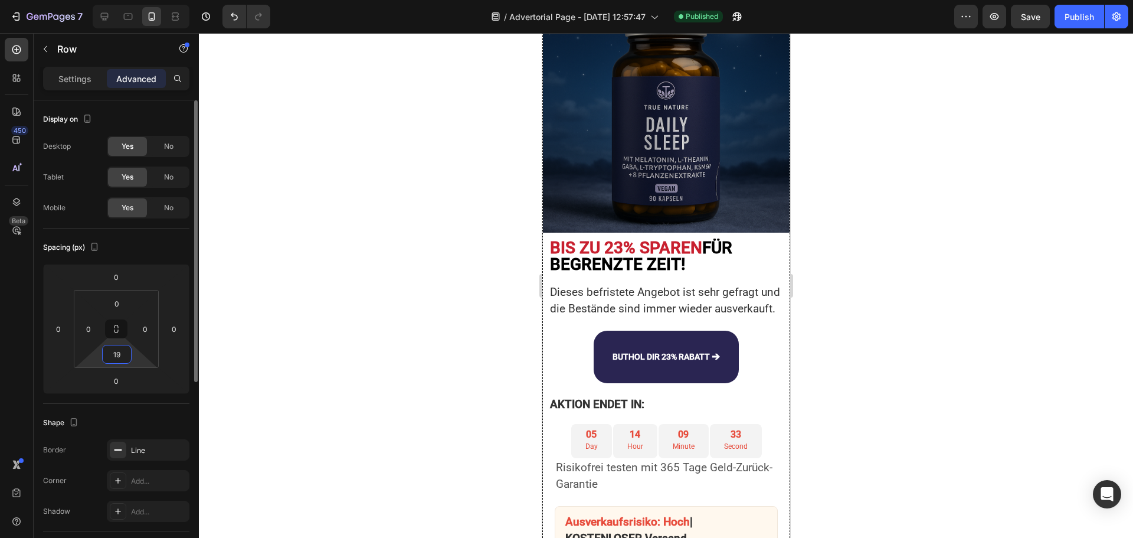
click at [123, 357] on input "19" at bounding box center [117, 354] width 24 height 18
click at [1082, 5] on button "Publish" at bounding box center [1080, 17] width 50 height 24
click at [123, 352] on input "5" at bounding box center [117, 354] width 24 height 18
type input "0"
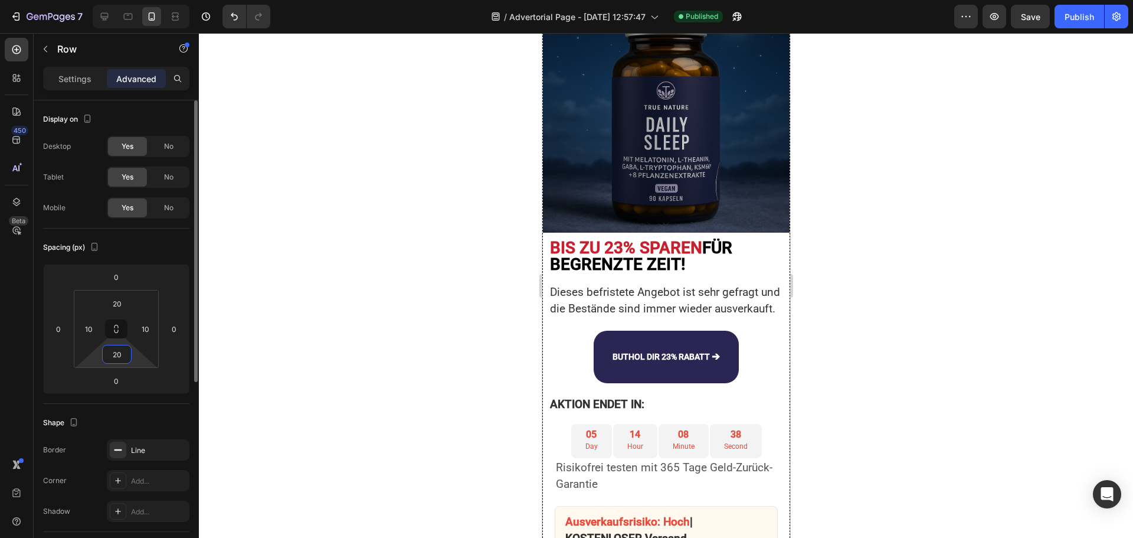
click at [123, 352] on input "20" at bounding box center [117, 354] width 24 height 18
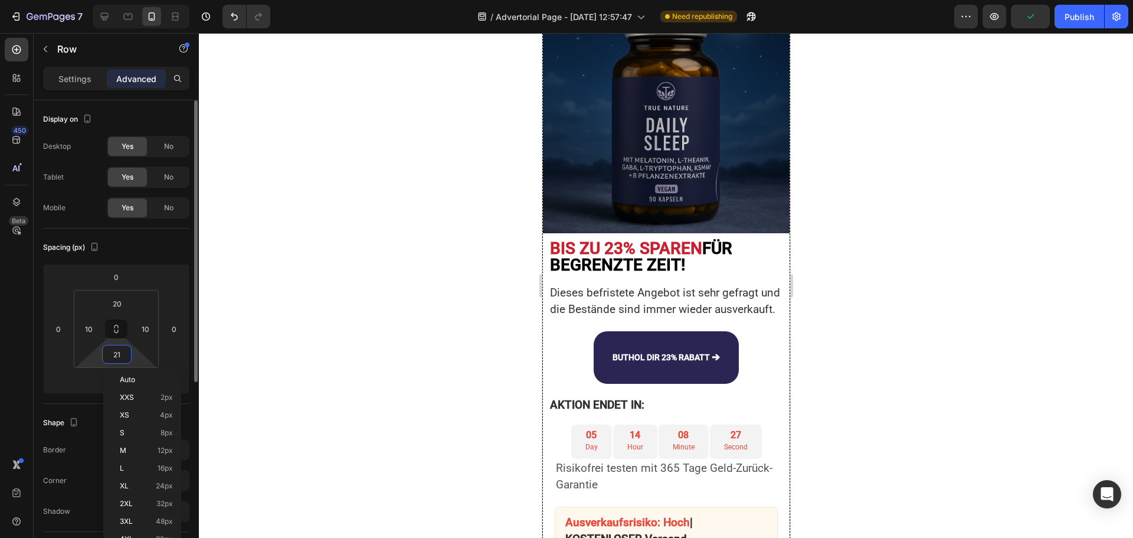
type input "22"
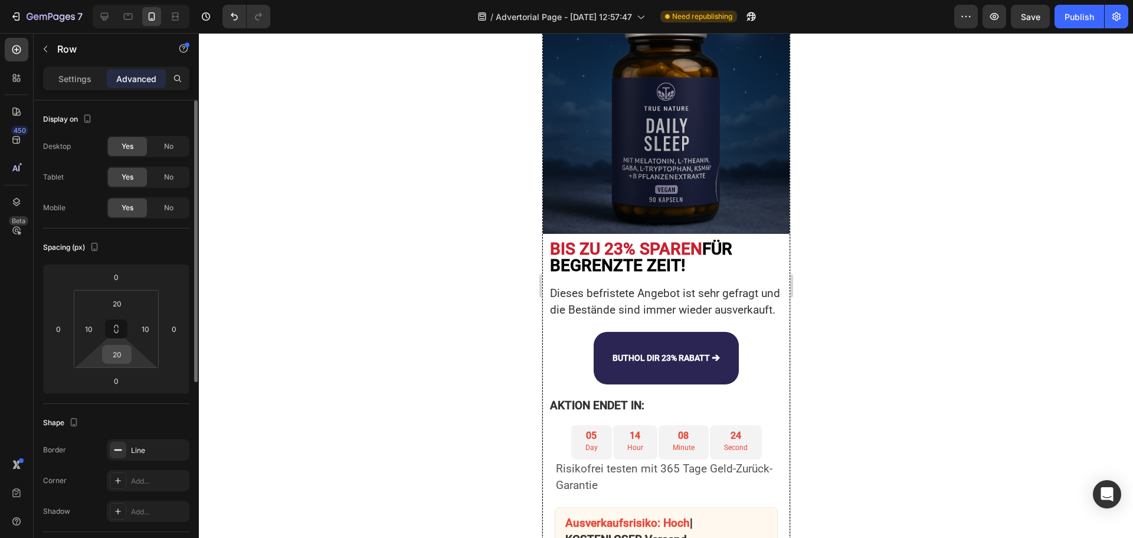
click at [125, 354] on input "20" at bounding box center [117, 354] width 24 height 18
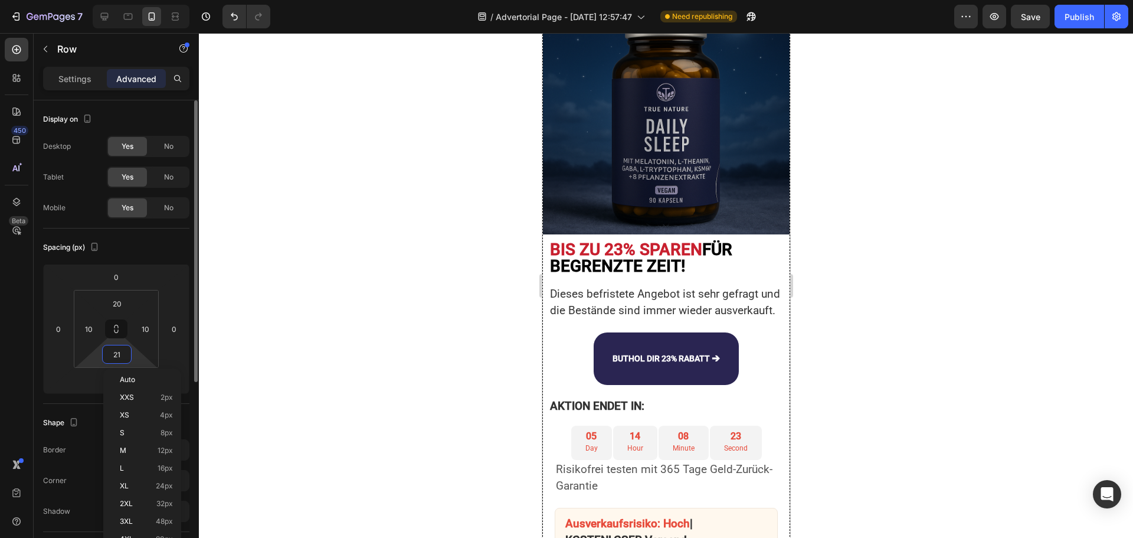
type input "22"
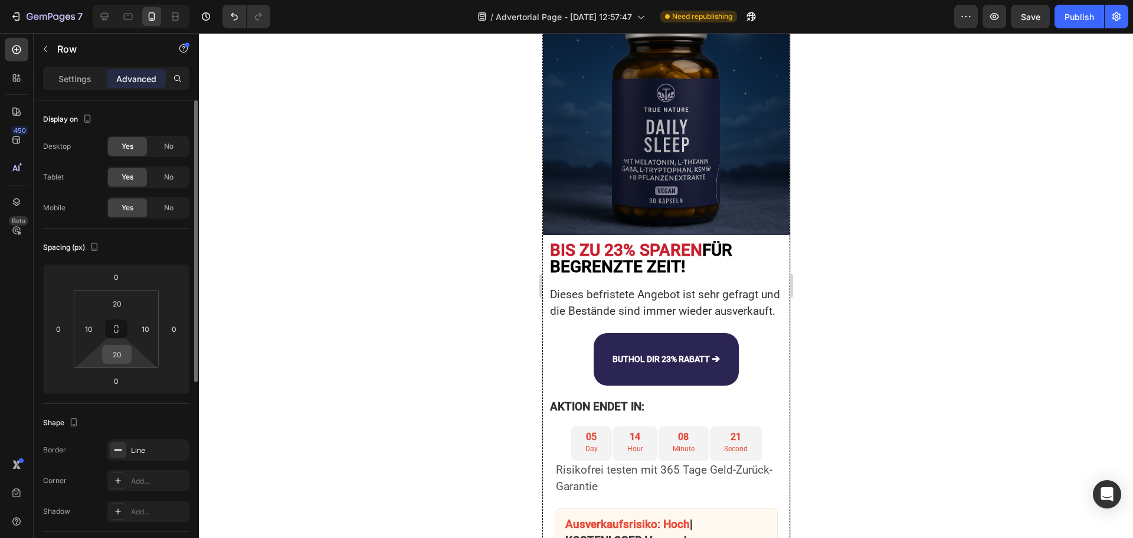
click at [119, 358] on input "20" at bounding box center [117, 354] width 24 height 18
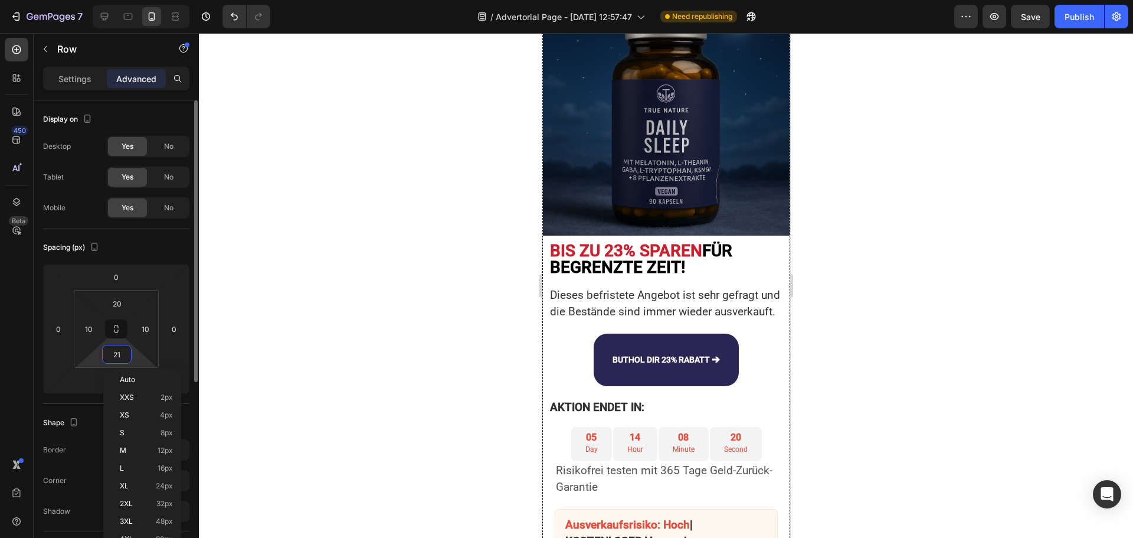
type input "22"
click at [1070, 17] on div "Publish" at bounding box center [1080, 17] width 30 height 12
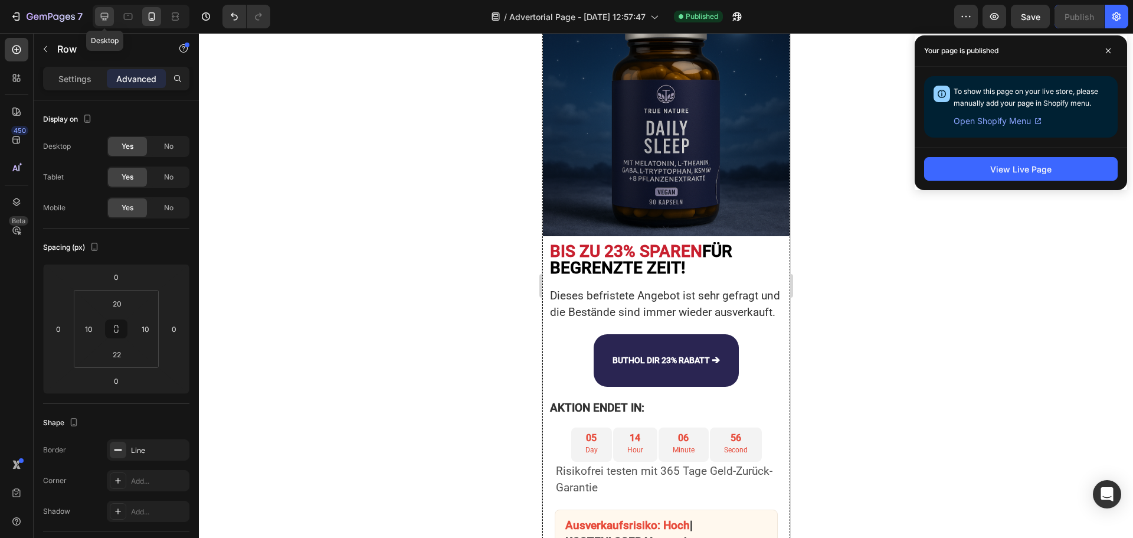
click at [105, 15] on icon at bounding box center [105, 17] width 12 height 12
type input "30"
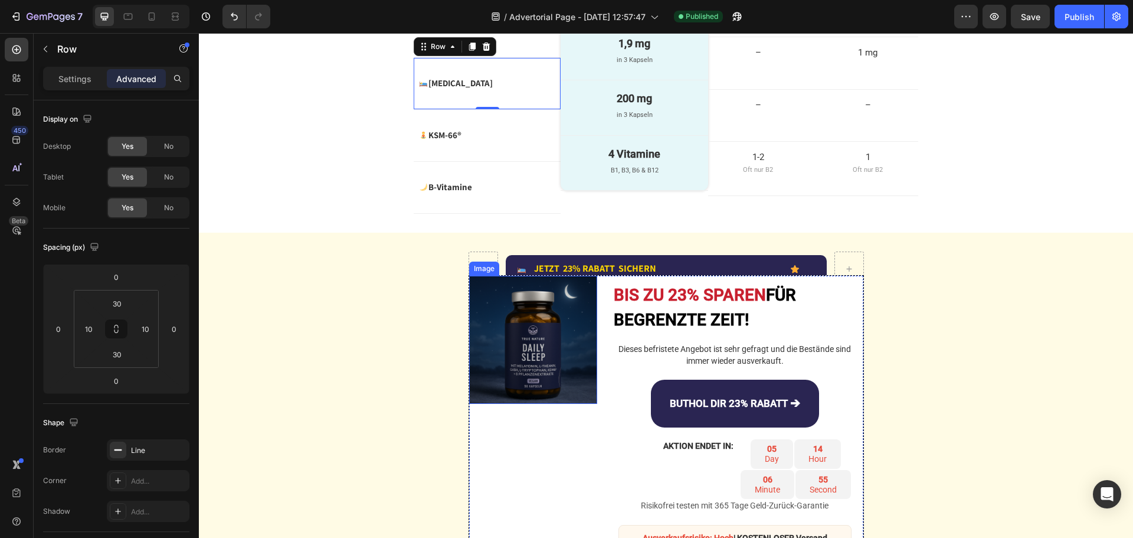
scroll to position [2851, 0]
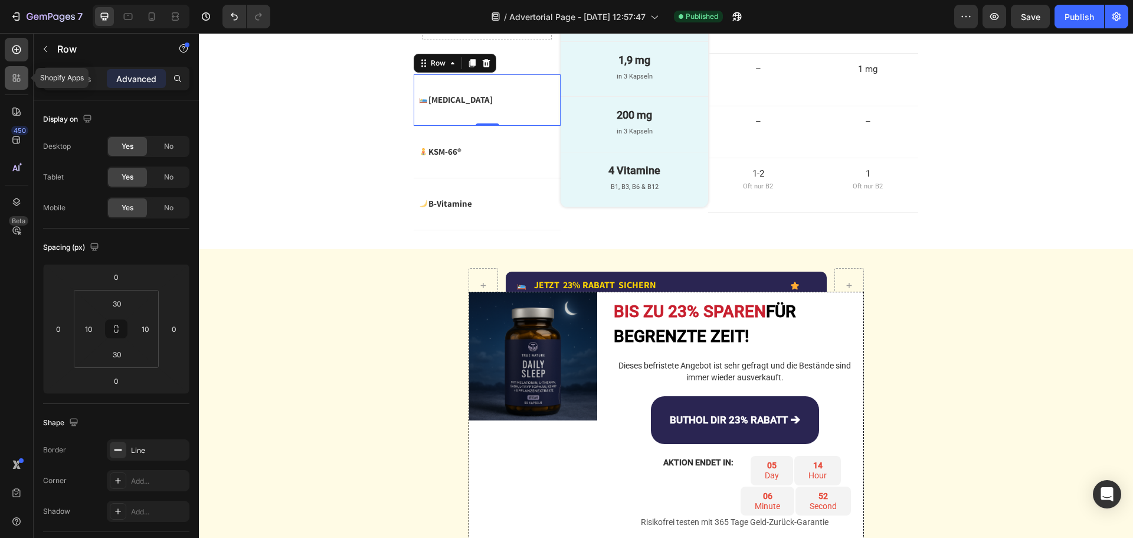
click at [17, 73] on icon at bounding box center [17, 78] width 12 height 12
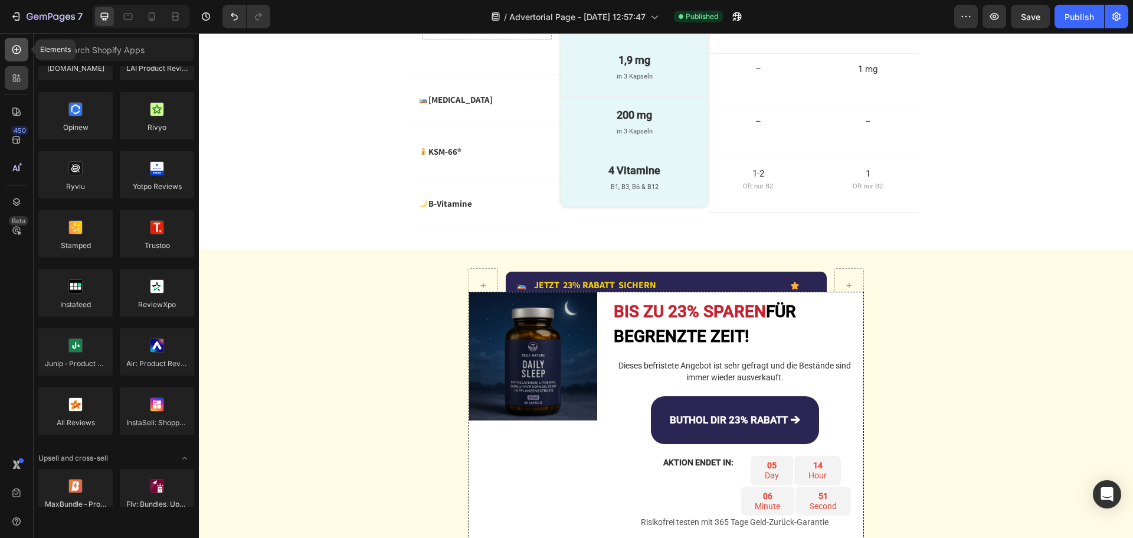
click at [17, 45] on icon at bounding box center [16, 49] width 9 height 9
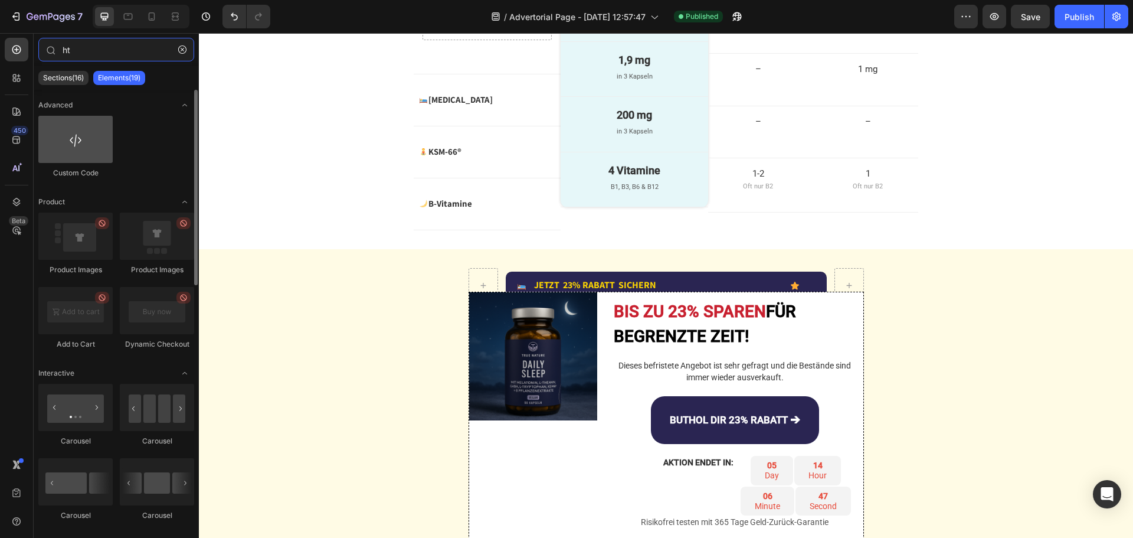
type input "ht"
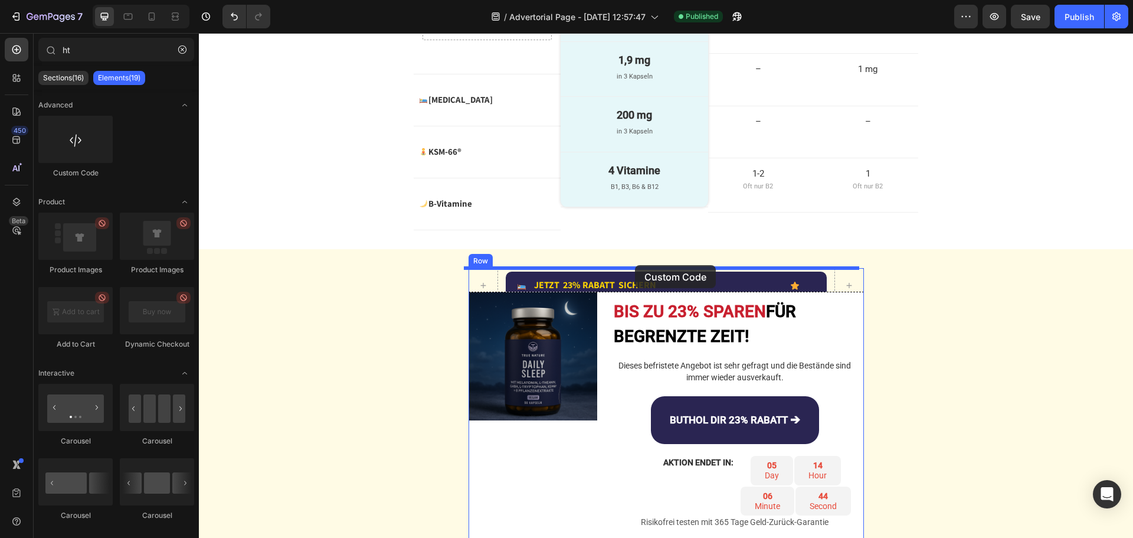
drag, startPoint x: 289, startPoint y: 177, endPoint x: 635, endPoint y: 265, distance: 357.7
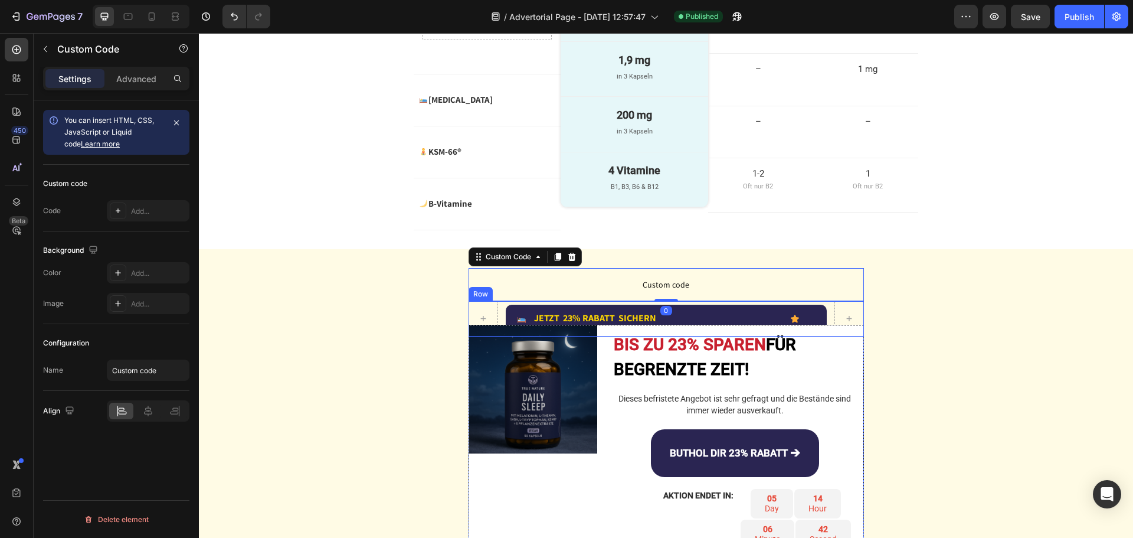
click at [494, 309] on div "Image JETZT 23% RABATT SICHERN Text Block Advanced List Icon Row Row" at bounding box center [667, 318] width 396 height 35
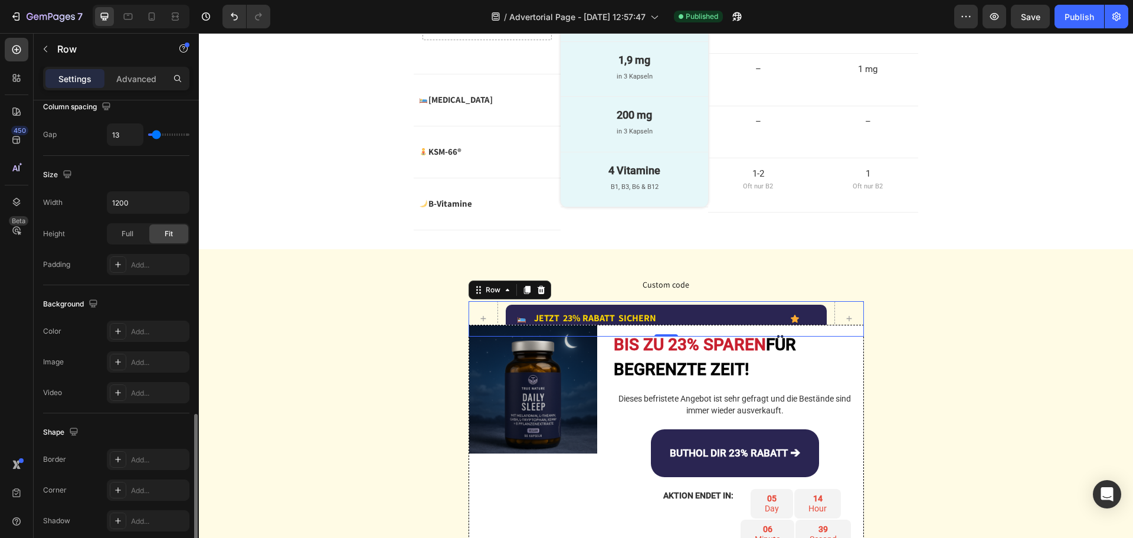
scroll to position [384, 0]
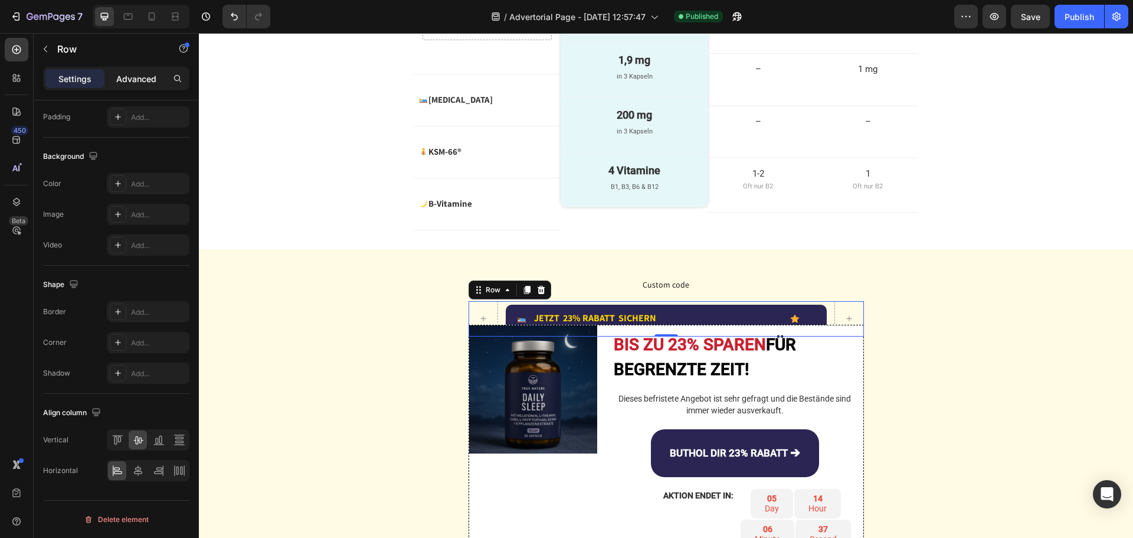
click at [125, 75] on p "Advanced" at bounding box center [136, 79] width 40 height 12
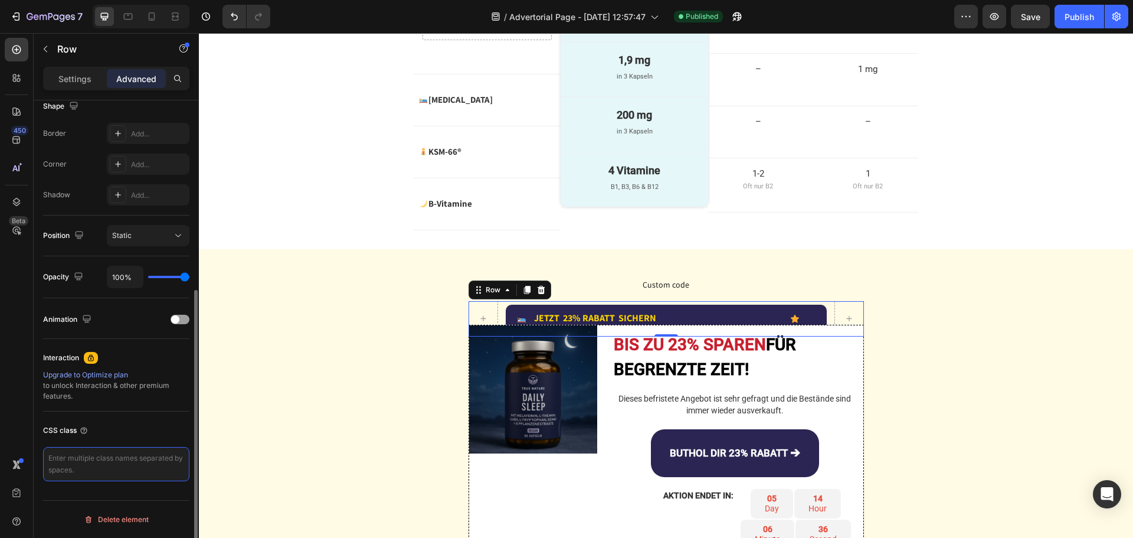
click at [104, 460] on textarea at bounding box center [116, 464] width 146 height 34
type textarea "z"
type textarea "index-[PERSON_NAME]"
click at [102, 460] on textarea "index-[PERSON_NAME]" at bounding box center [116, 464] width 146 height 34
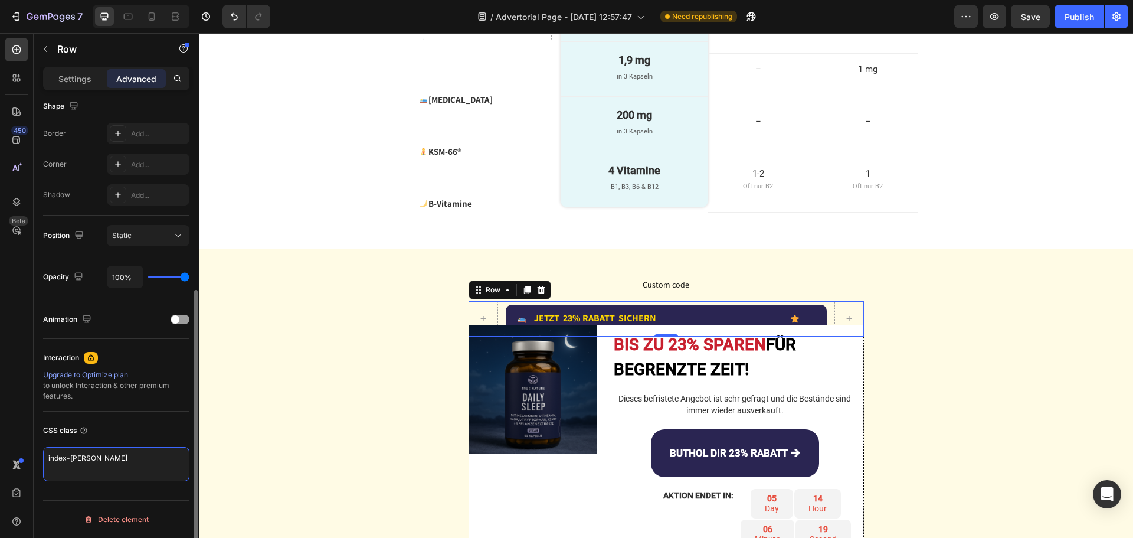
click at [102, 460] on textarea "index-[PERSON_NAME]" at bounding box center [116, 464] width 146 height 34
click at [610, 286] on span "Custom code" at bounding box center [667, 284] width 396 height 14
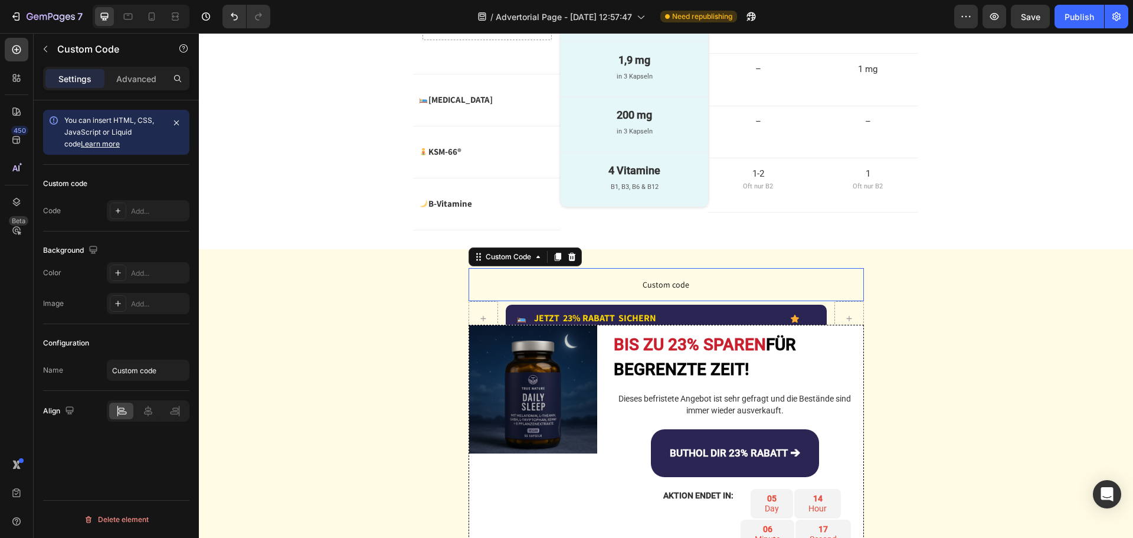
scroll to position [0, 0]
click at [138, 206] on div "Add..." at bounding box center [158, 211] width 55 height 11
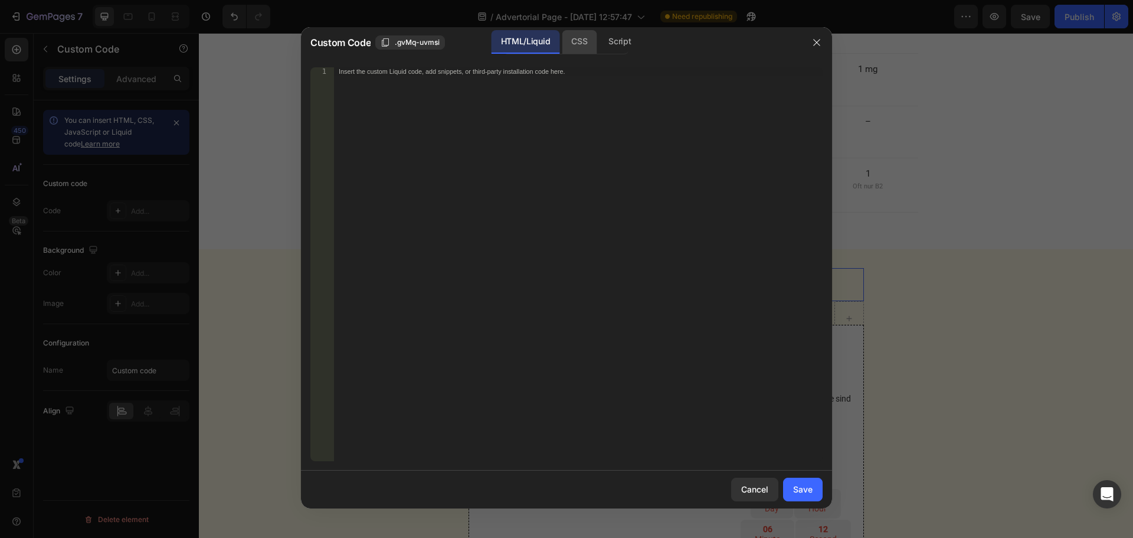
click at [599, 44] on div "CSS" at bounding box center [619, 42] width 41 height 24
click at [417, 86] on div "Insert the CSS code to style your content here." at bounding box center [578, 272] width 489 height 410
paste textarea "}"
drag, startPoint x: 382, startPoint y: 70, endPoint x: 337, endPoint y: 70, distance: 44.9
click at [337, 70] on div "gp-row #g5jEP_a9oe { z-index : 99 ; }" at bounding box center [578, 272] width 489 height 410
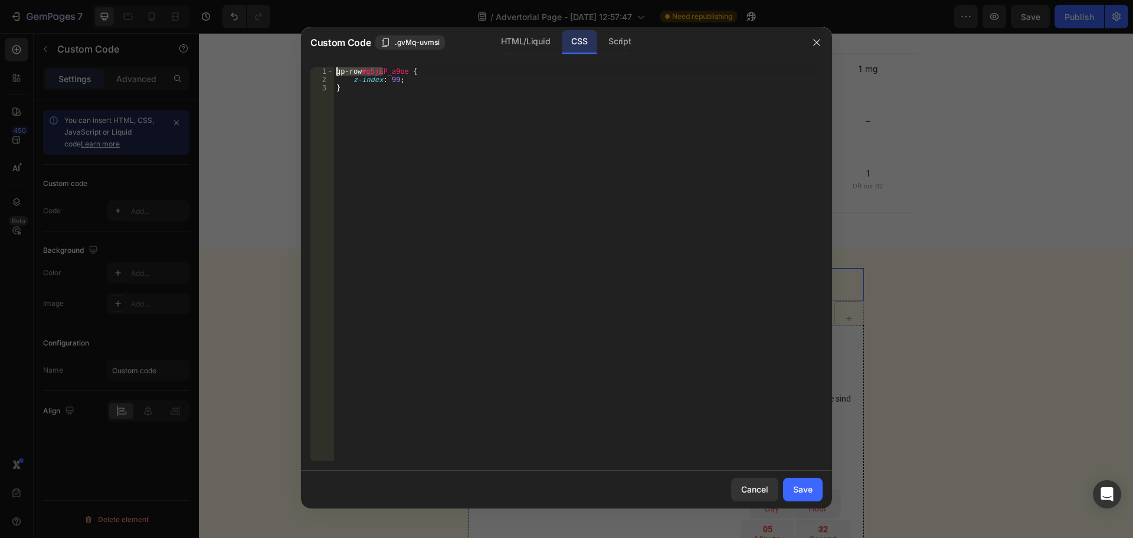
click at [354, 76] on div "gp-row #g5jEP_a9oe { z-index : 99 ; }" at bounding box center [578, 272] width 489 height 410
drag, startPoint x: 403, startPoint y: 69, endPoint x: 369, endPoint y: 61, distance: 34.7
click at [369, 61] on div "z-index: 99; 1 2 3 gp-row #g5jEP_a9oe { z-index : 99 ; } הההההההההההההההההההההה…" at bounding box center [566, 264] width 531 height 413
type textarea ".index-[PERSON_NAME] {"
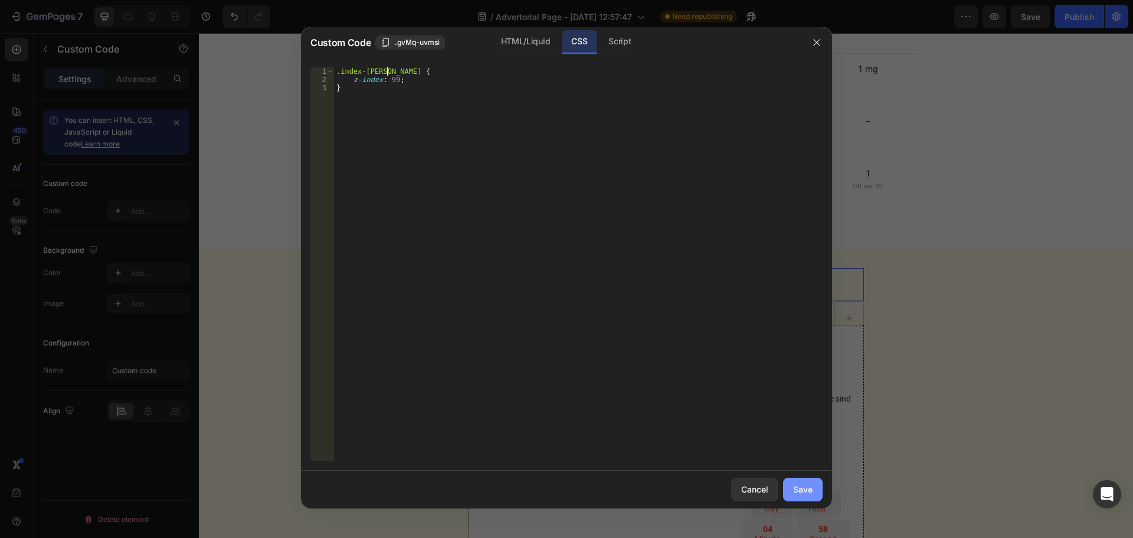
click at [802, 486] on div "Save" at bounding box center [802, 489] width 19 height 12
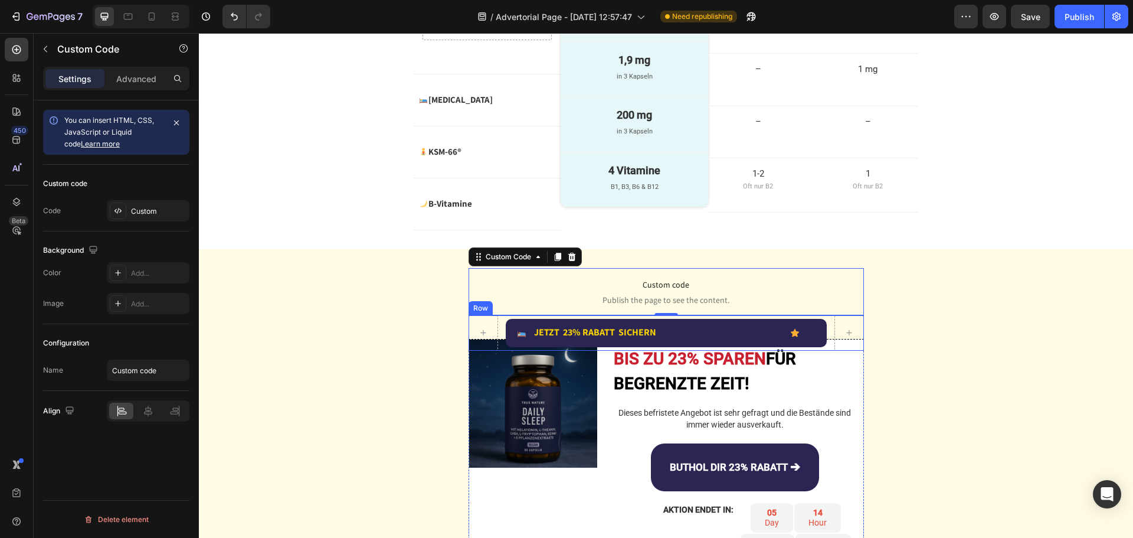
click at [496, 329] on div "Image JETZT 23% RABATT SICHERN Text Block Advanced List Icon Row Row" at bounding box center [667, 332] width 396 height 35
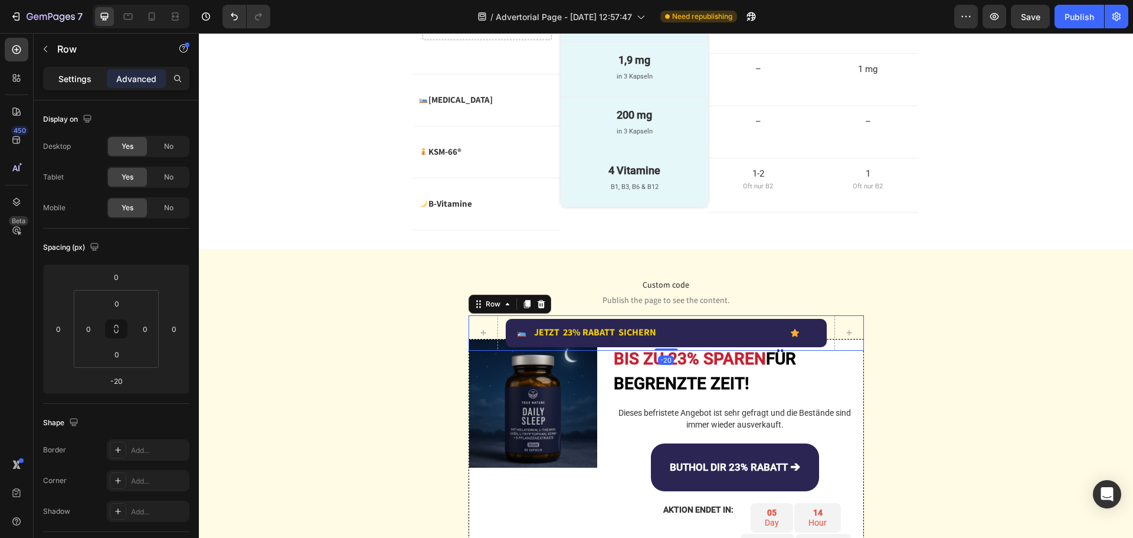
click at [84, 83] on p "Settings" at bounding box center [74, 79] width 33 height 12
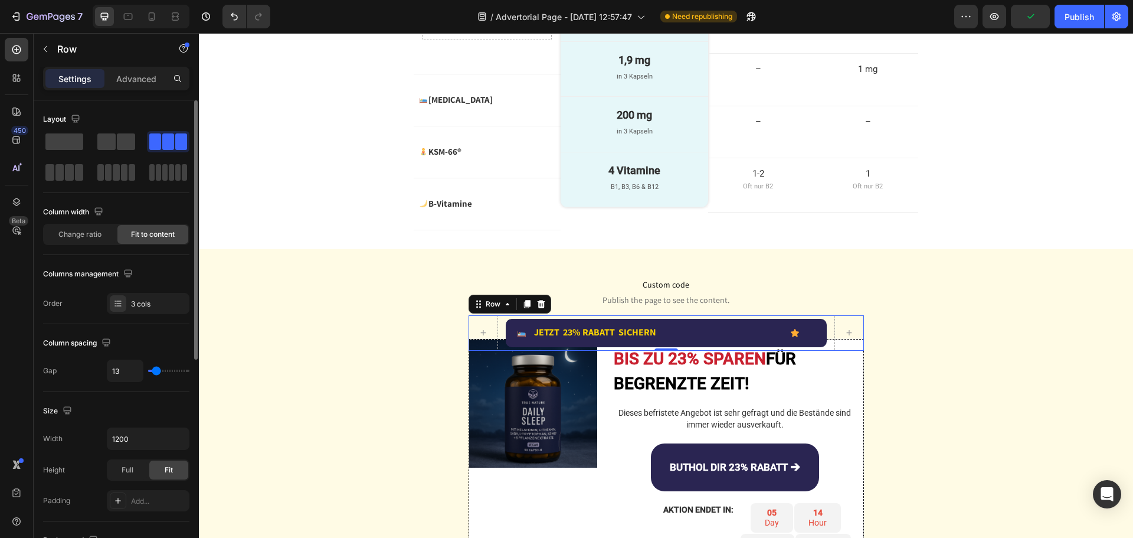
type input "20"
type input "42"
type input "64"
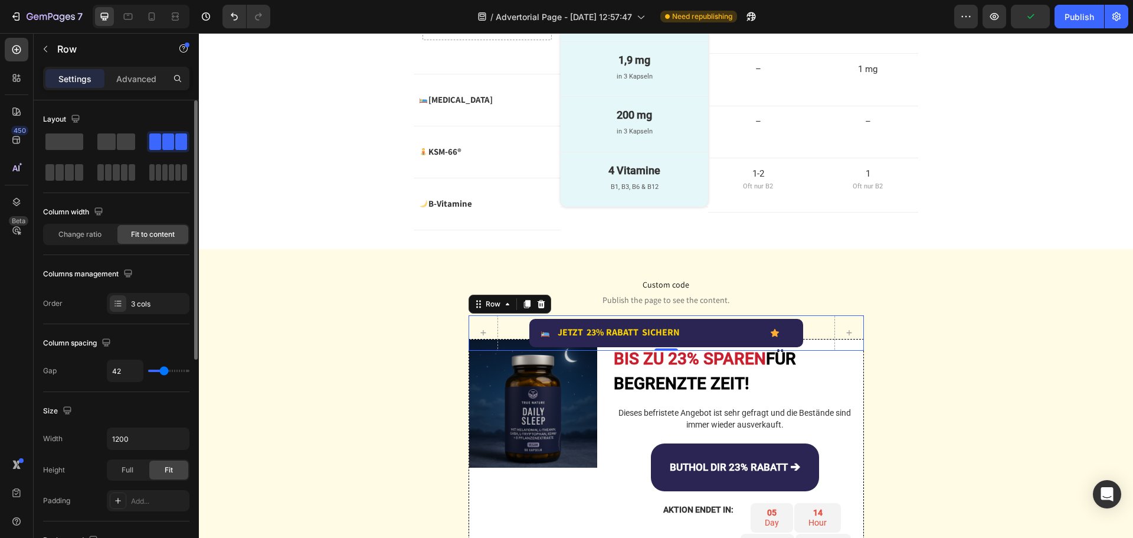
type input "64"
type input "71"
type input "73"
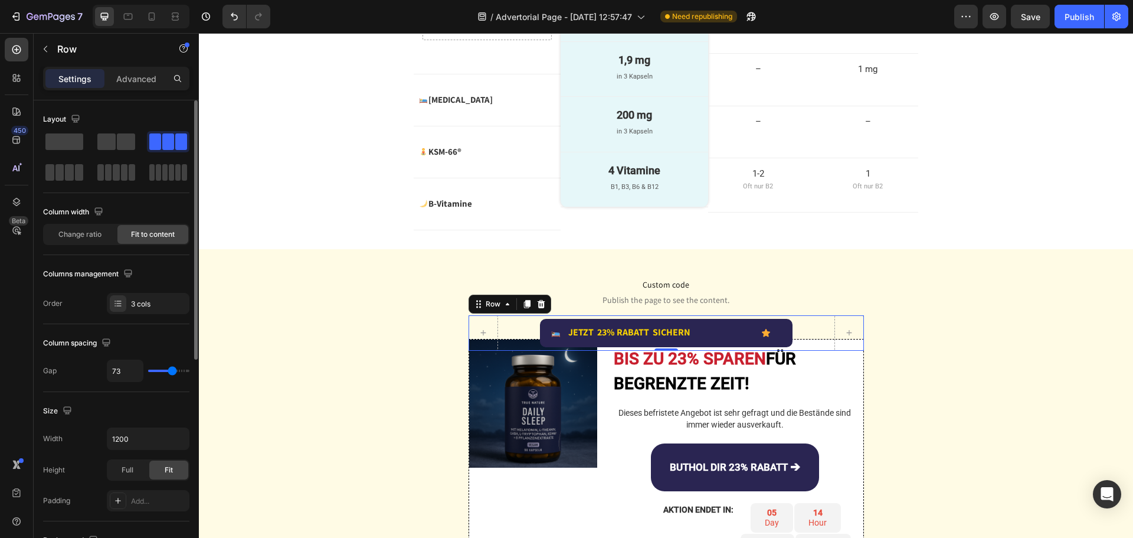
type input "80"
type input "84"
type input "87"
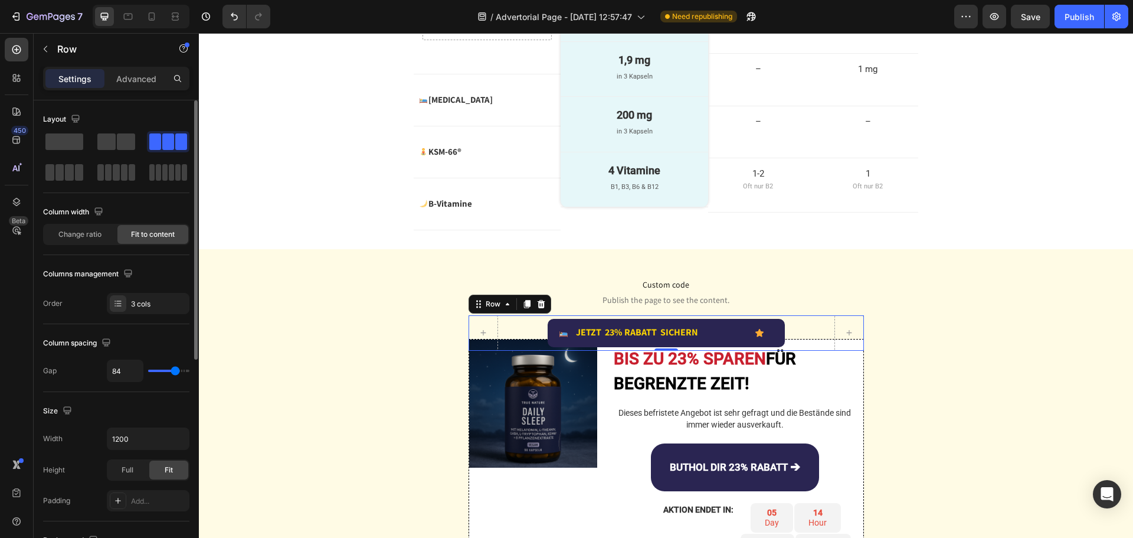
type input "87"
type input "89"
type input "91"
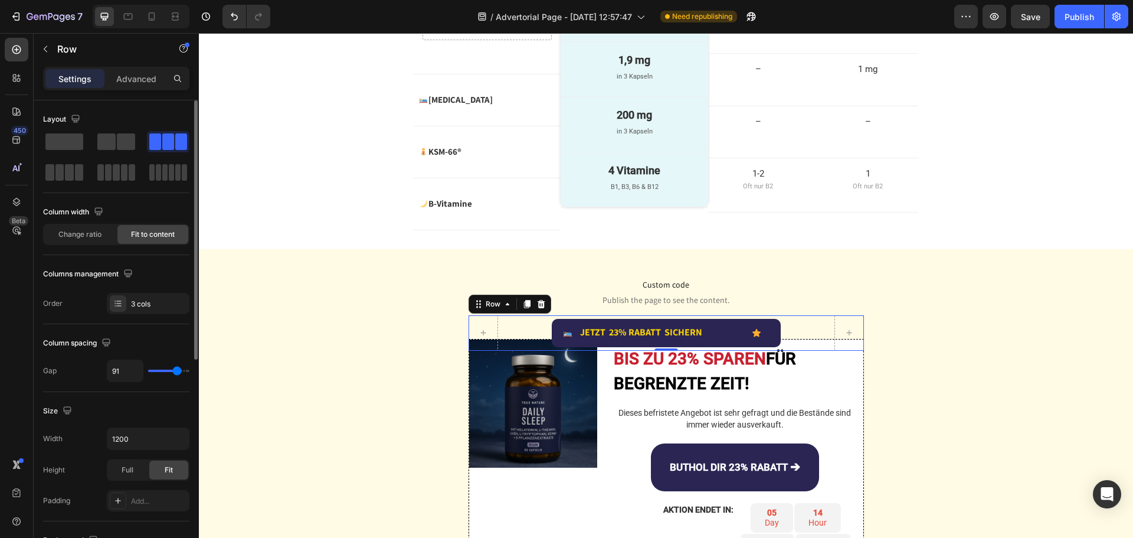
type input "93"
type input "96"
type input "98"
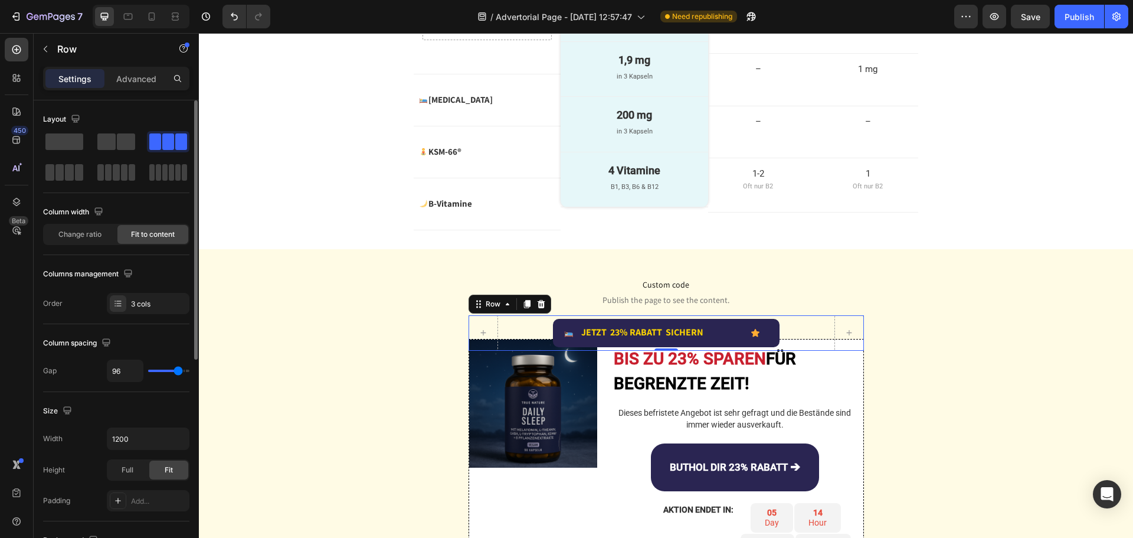
type input "98"
type input "102"
type input "104"
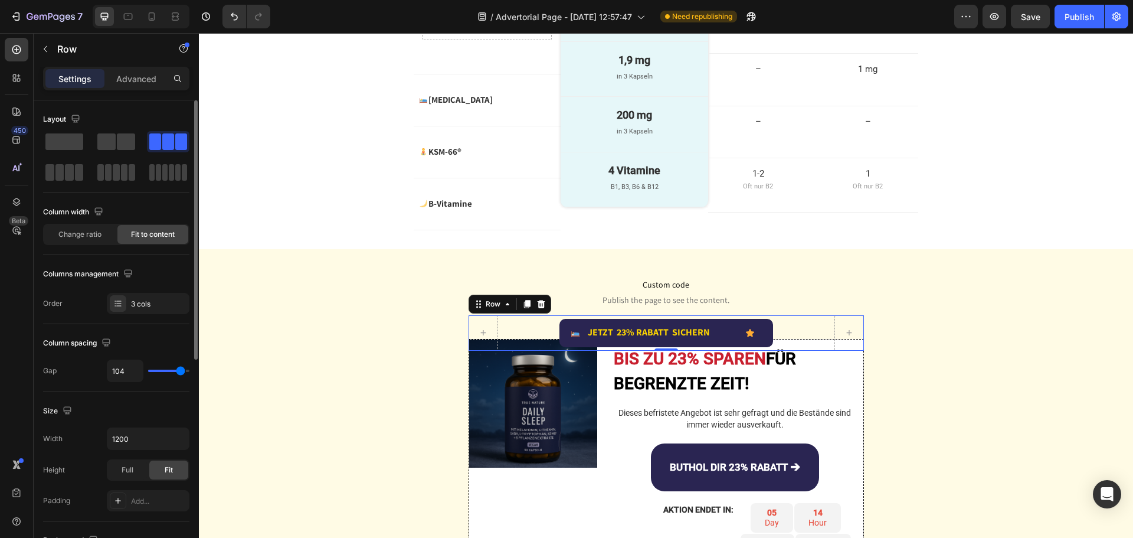
type input "109"
type input "111"
type input "113"
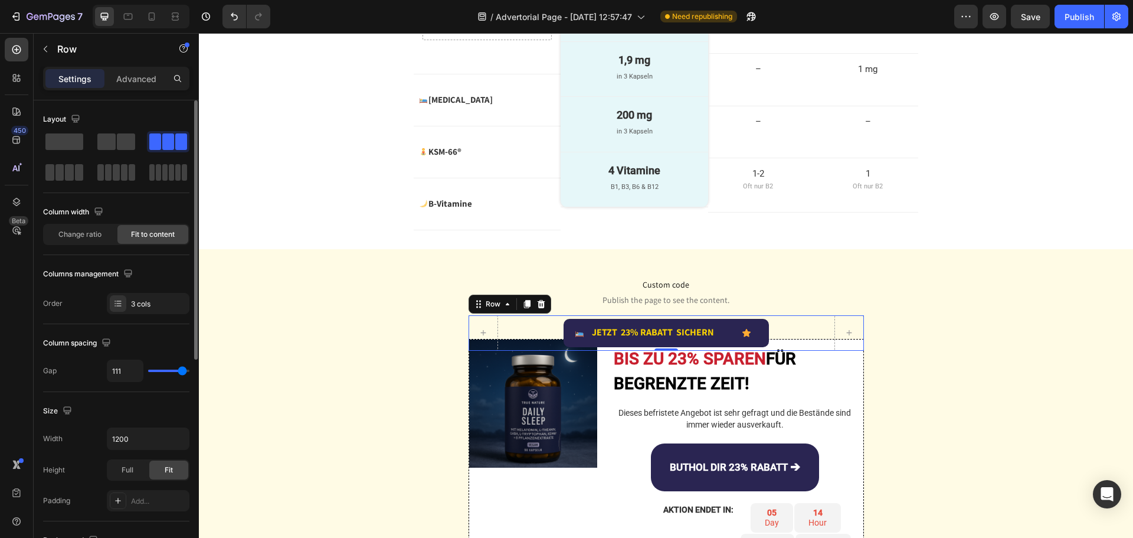
type input "113"
type input "116"
type input "118"
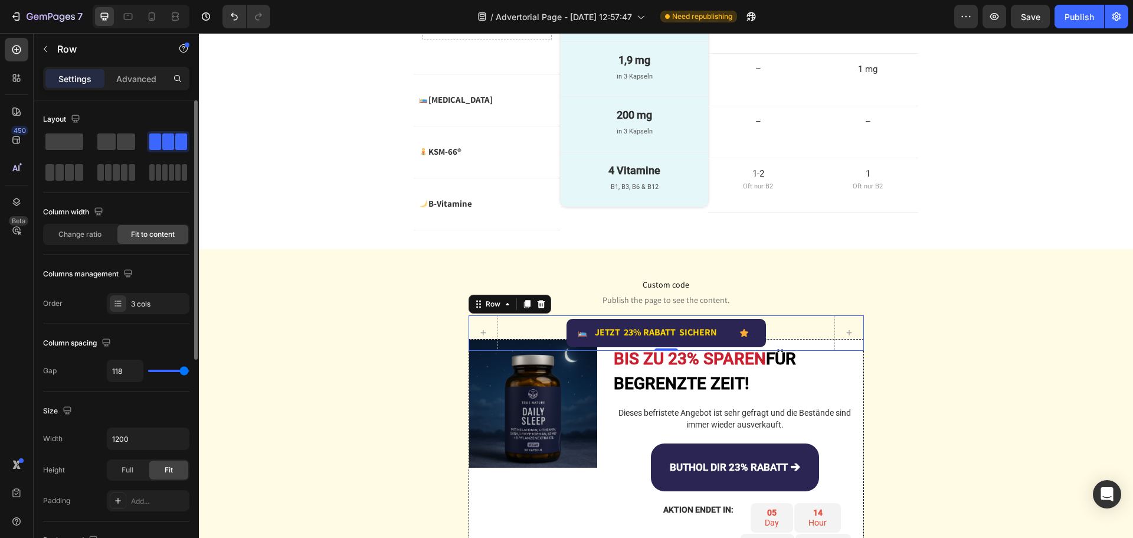
type input "120"
drag, startPoint x: 157, startPoint y: 368, endPoint x: 192, endPoint y: 370, distance: 35.5
type input "120"
click at [190, 370] on input "range" at bounding box center [168, 371] width 41 height 2
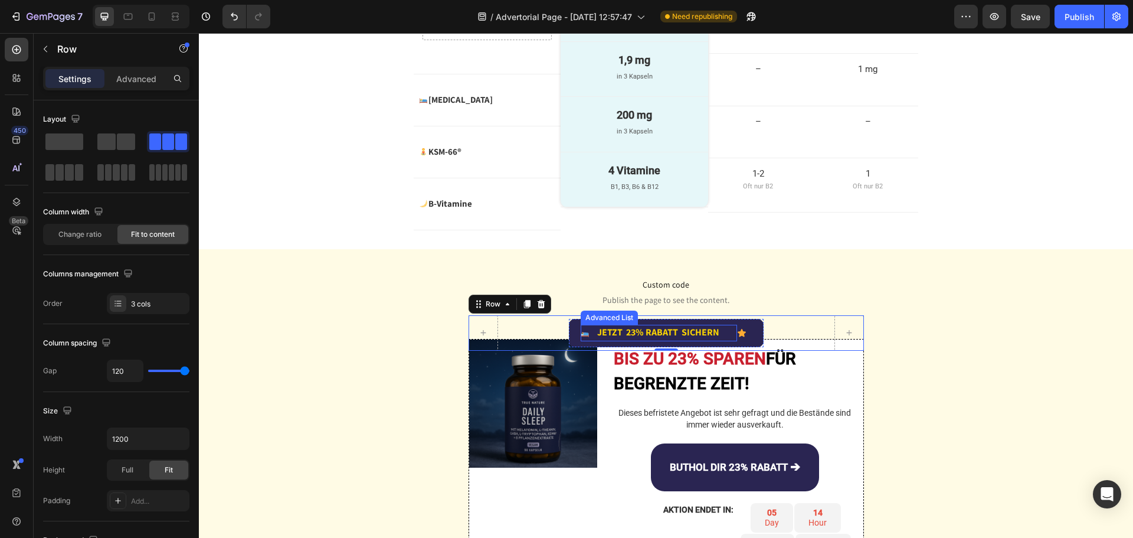
click at [731, 340] on div "Image JETZT 23% RABATT SICHERN Text Block" at bounding box center [659, 333] width 157 height 16
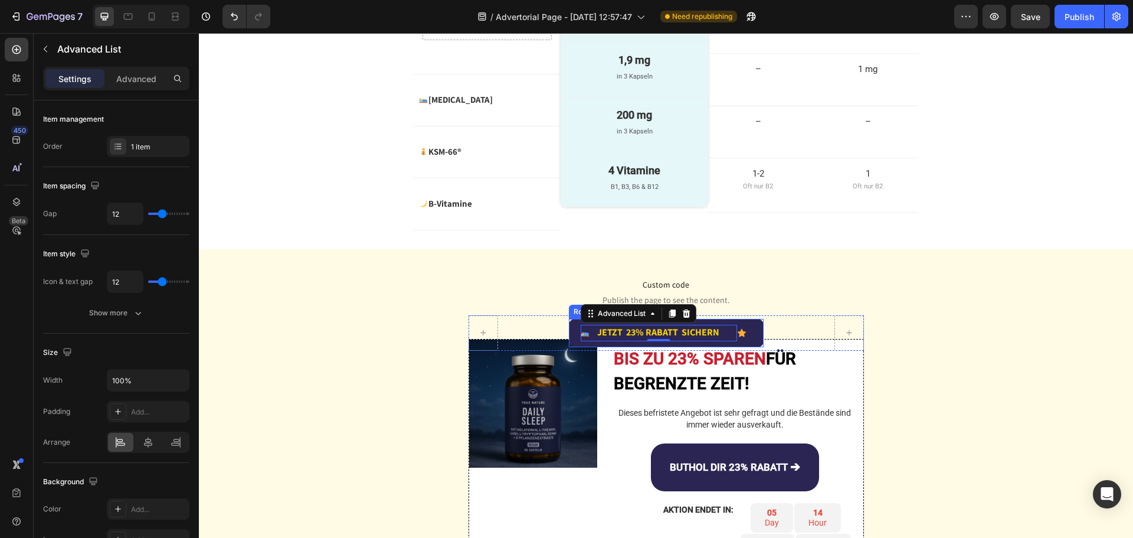
click at [738, 341] on div "Icon" at bounding box center [744, 333] width 14 height 16
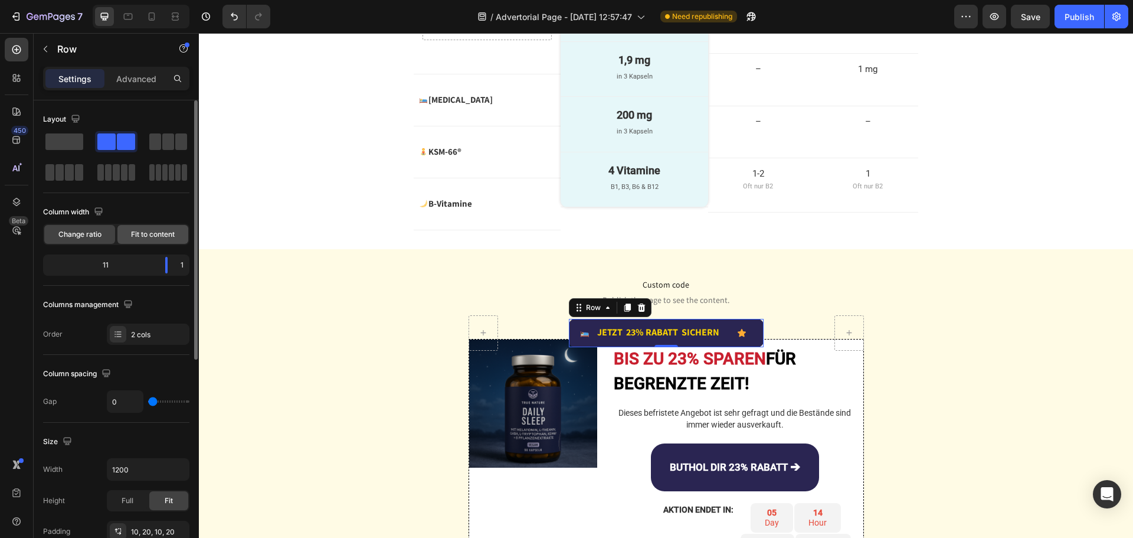
click at [152, 237] on span "Fit to content" at bounding box center [153, 234] width 44 height 11
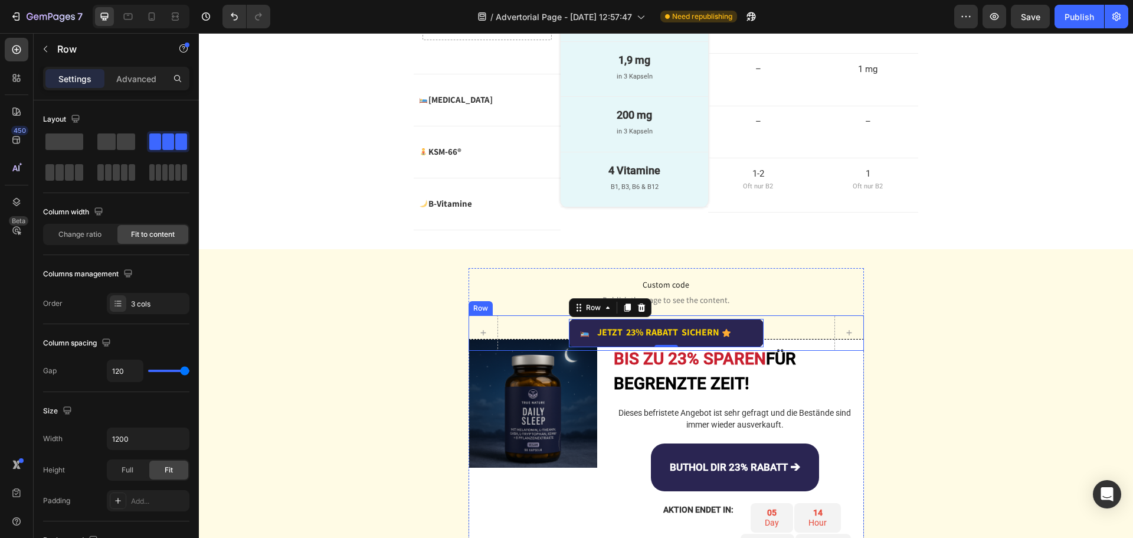
click at [780, 330] on div "Image JETZT 23% RABATT SICHERN Text Block Advanced List Icon Row 0 Row" at bounding box center [667, 332] width 396 height 35
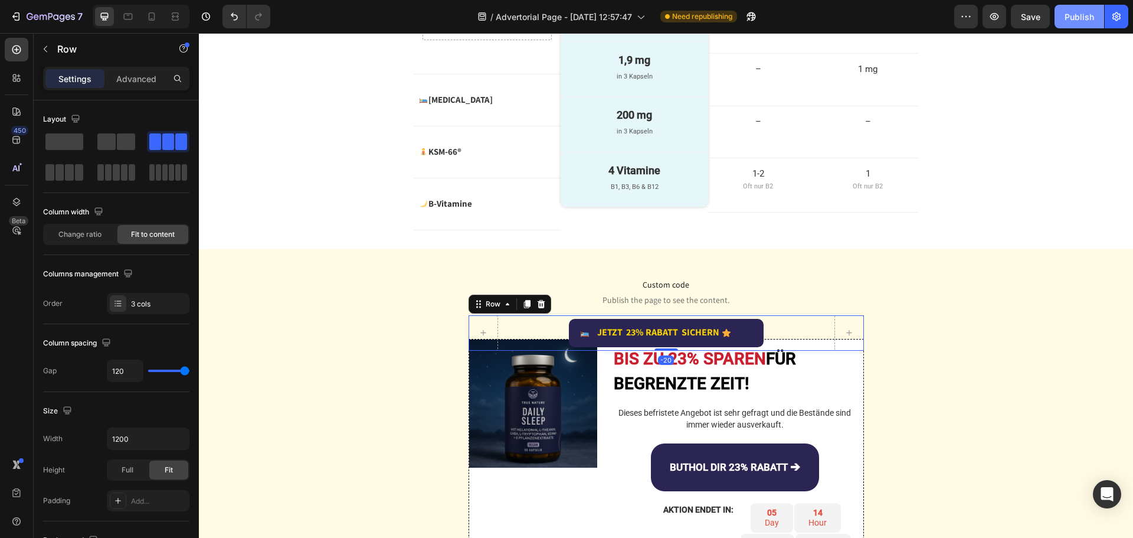
click at [1079, 22] on div "Publish" at bounding box center [1080, 17] width 30 height 12
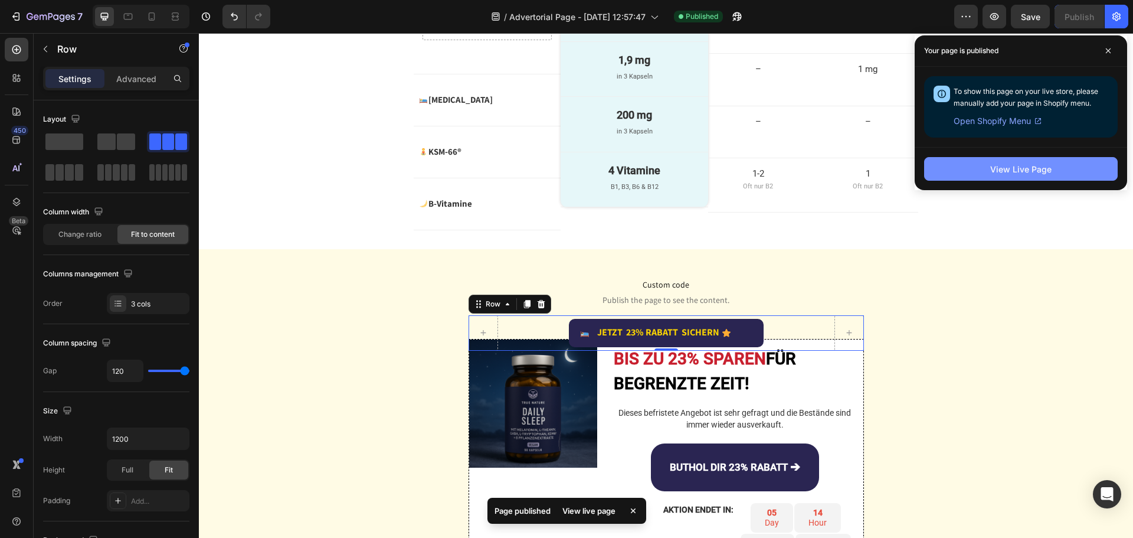
click at [1019, 172] on div "View Live Page" at bounding box center [1021, 169] width 61 height 12
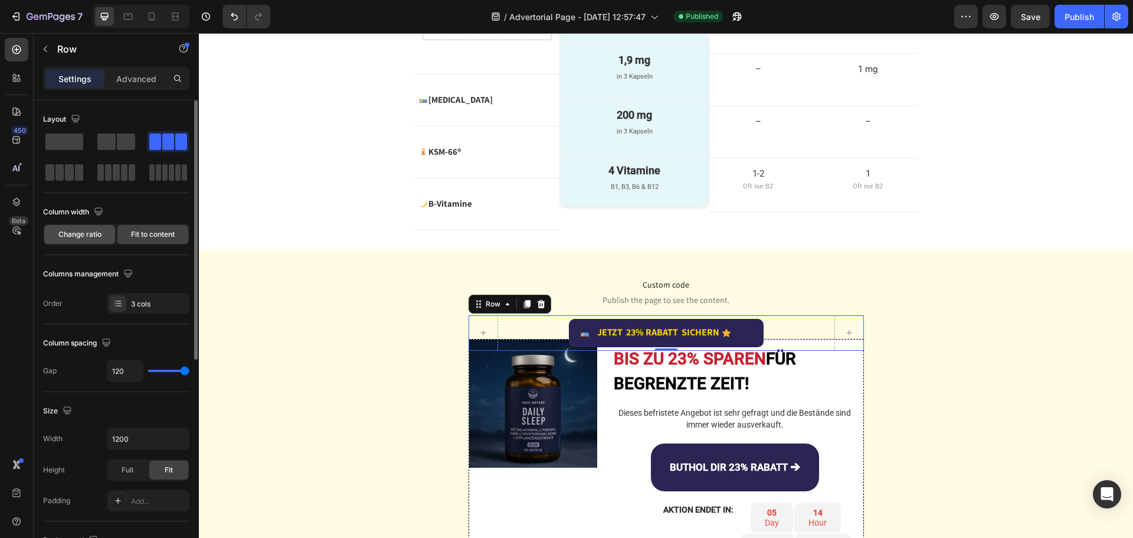
click at [94, 231] on span "Change ratio" at bounding box center [79, 234] width 43 height 11
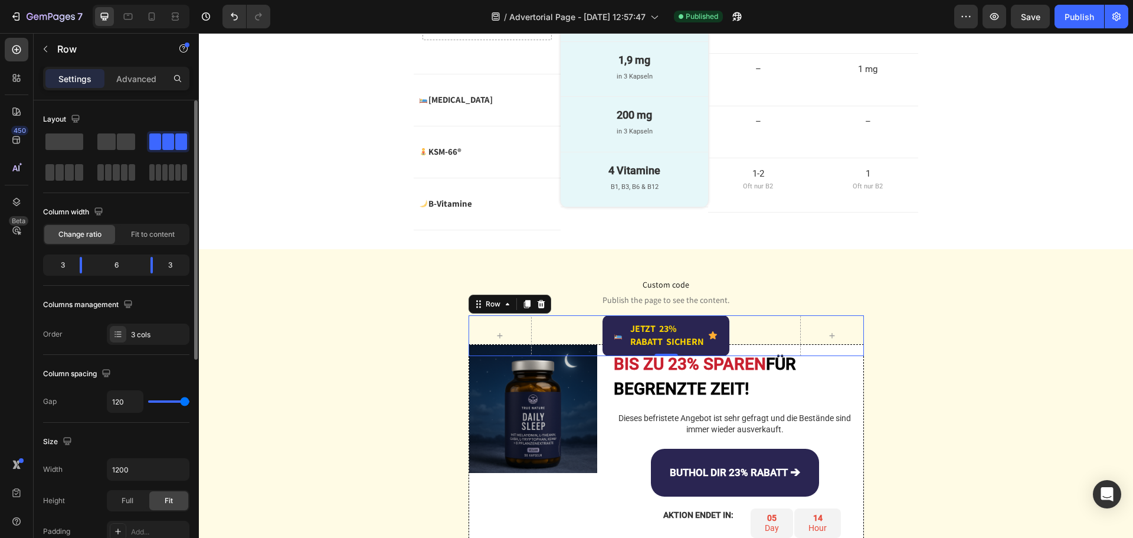
type input "111"
type input "71"
type input "53"
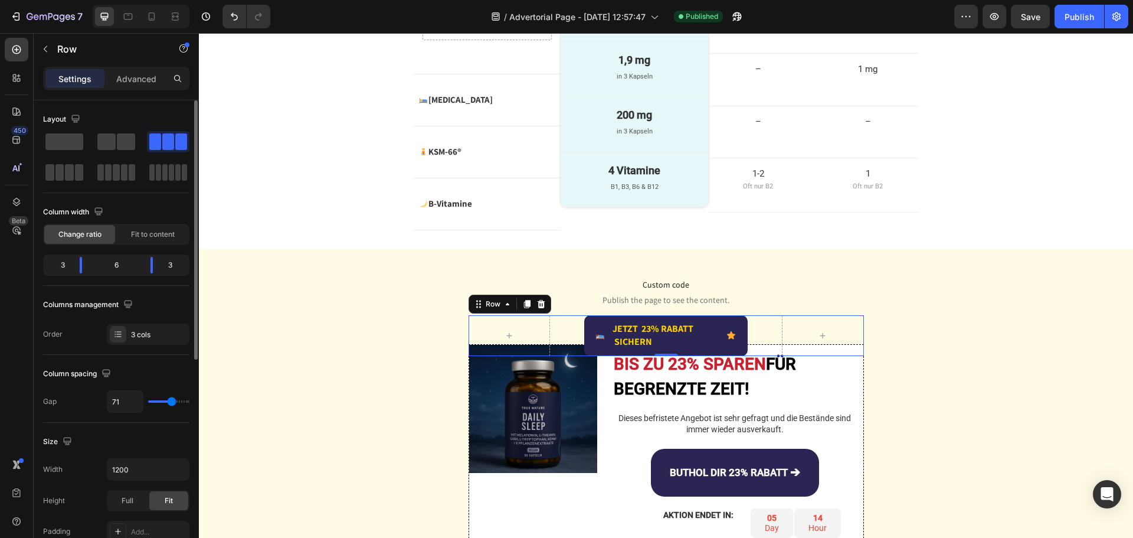
type input "53"
type input "38"
type input "29"
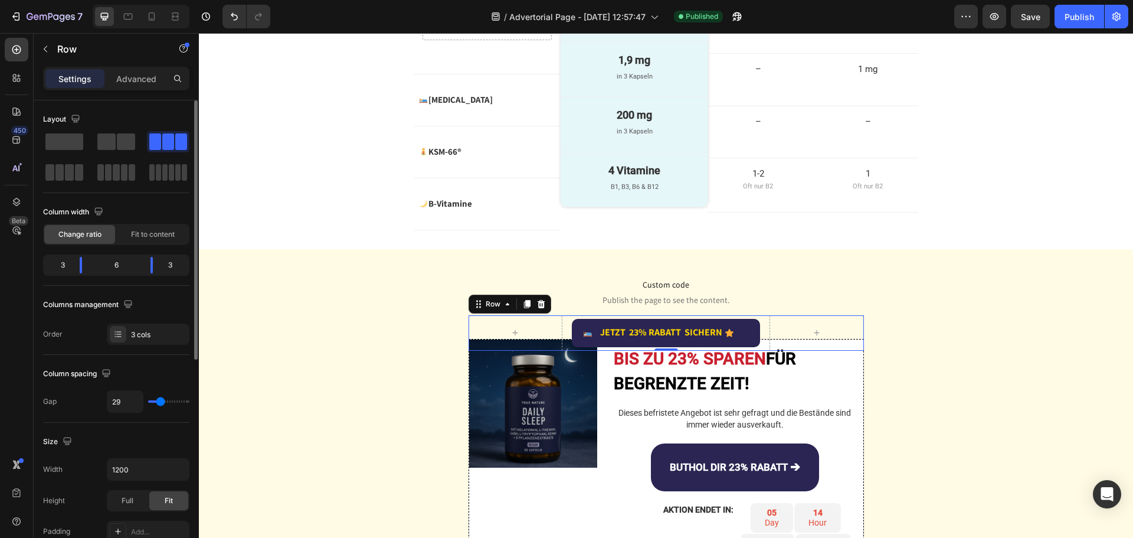
type input "16"
type input "2"
type input "0"
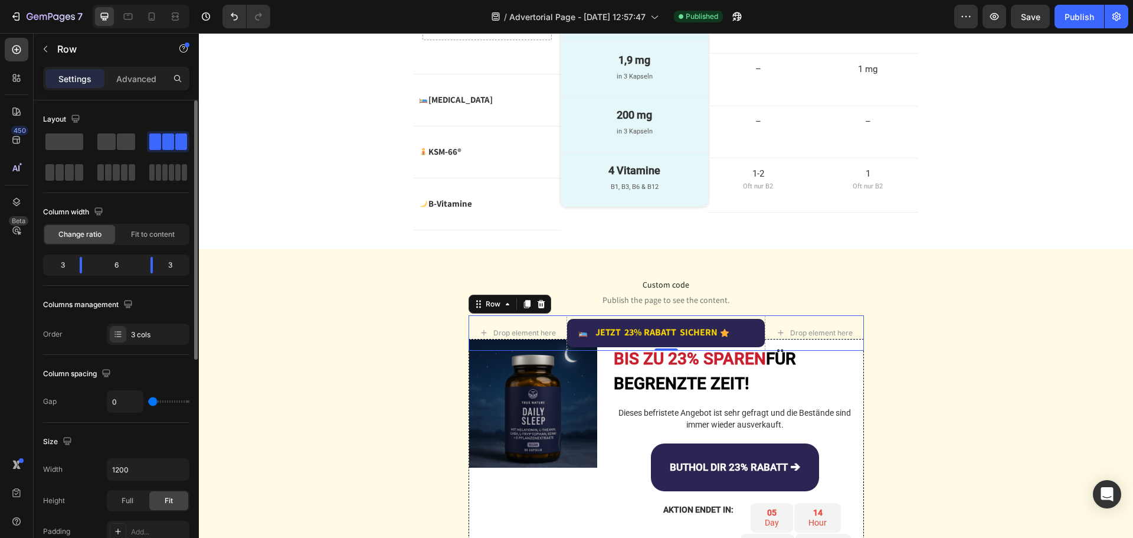
drag, startPoint x: 183, startPoint y: 400, endPoint x: 145, endPoint y: 410, distance: 39.7
type input "0"
click at [148, 403] on input "range" at bounding box center [168, 401] width 41 height 2
type input "9"
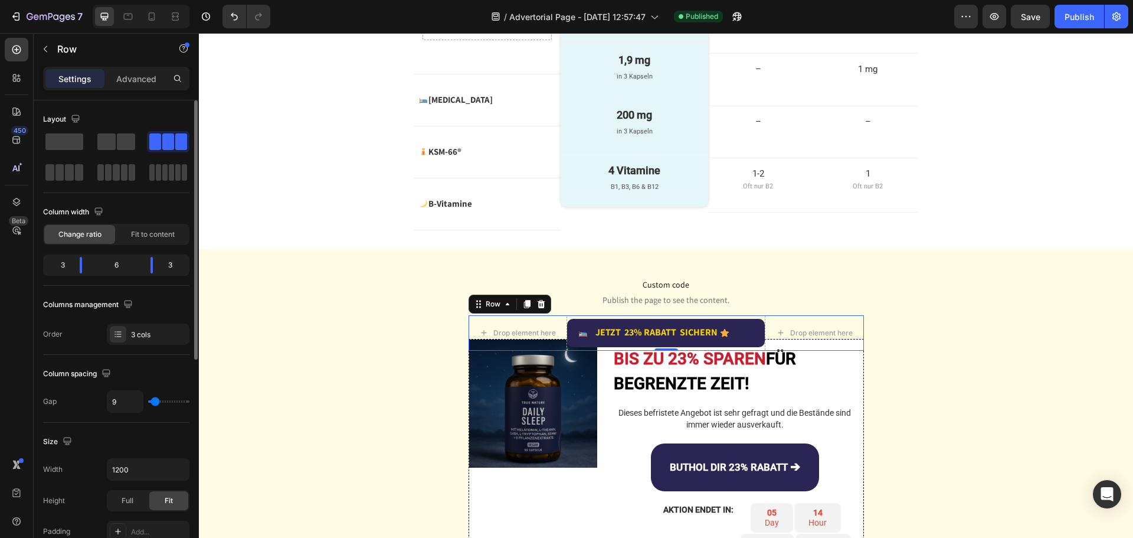
type input "18"
type input "24"
type input "29"
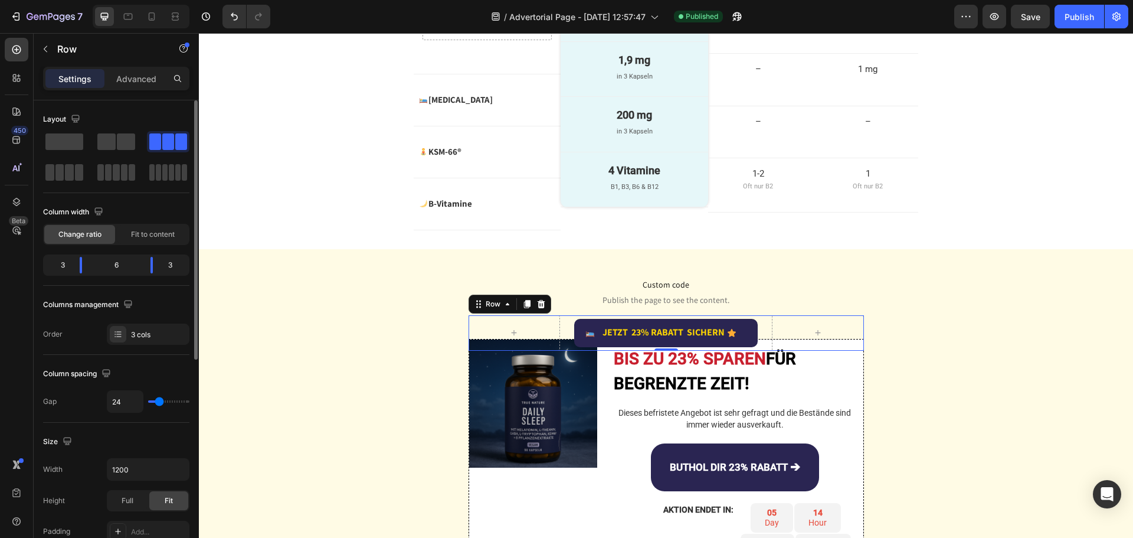
type input "29"
type input "33"
type input "36"
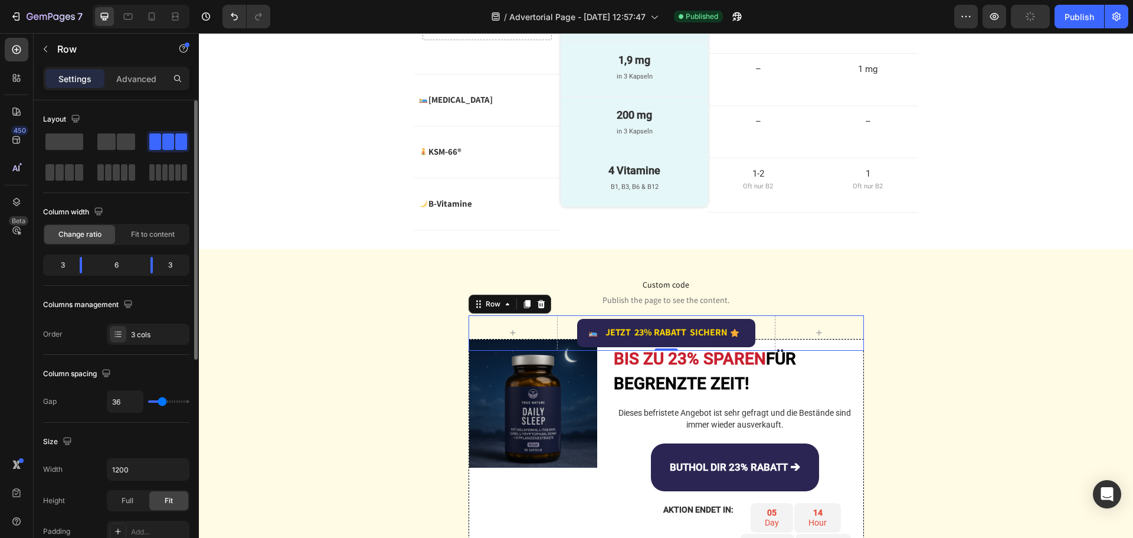
type input "38"
type input "29"
type input "24"
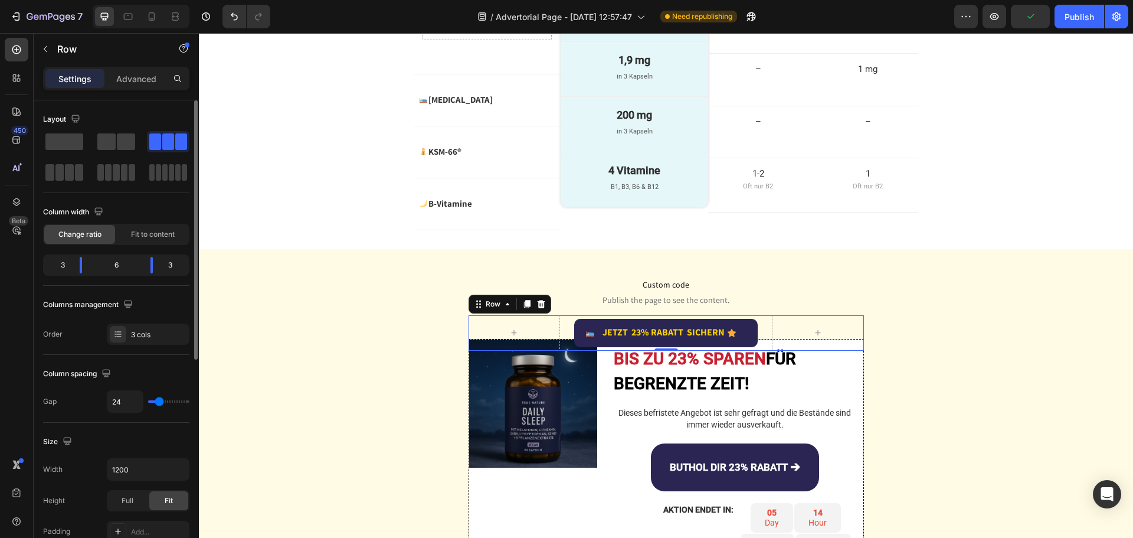
type input "24"
click at [159, 400] on input "range" at bounding box center [168, 401] width 41 height 2
click at [1083, 11] on div "Publish" at bounding box center [1080, 17] width 30 height 12
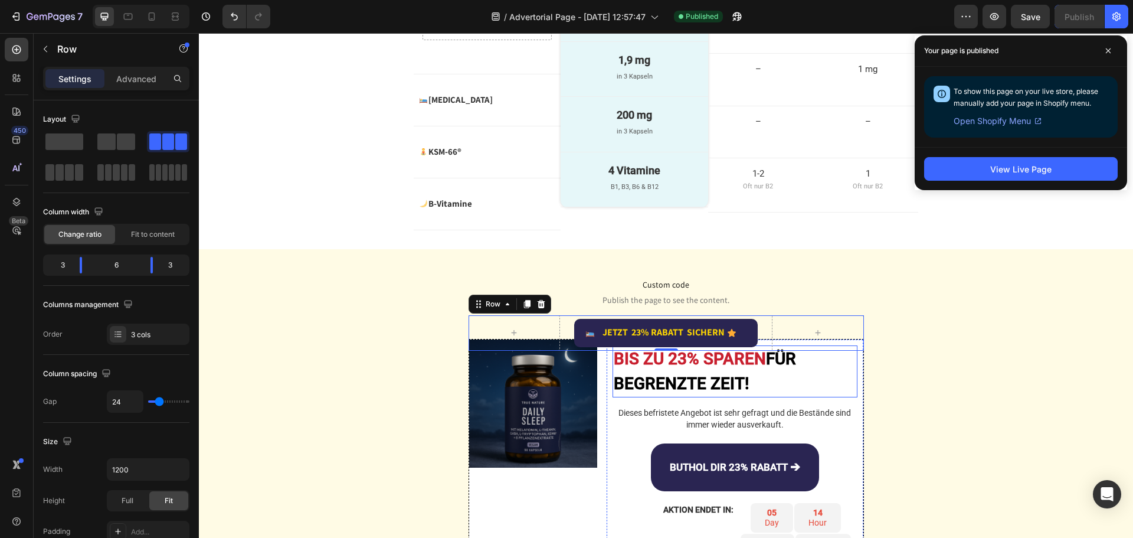
click at [711, 371] on h2 "BIS ZU 23% SPAREN FÜR BEGRENZTE ZEIT!" at bounding box center [735, 371] width 245 height 52
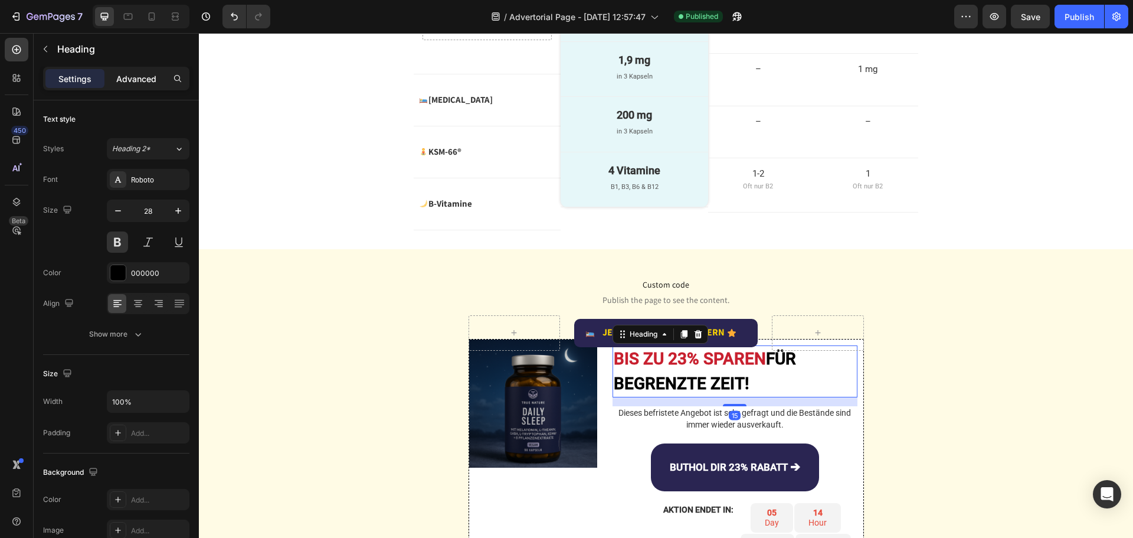
click at [136, 81] on p "Advanced" at bounding box center [136, 79] width 40 height 12
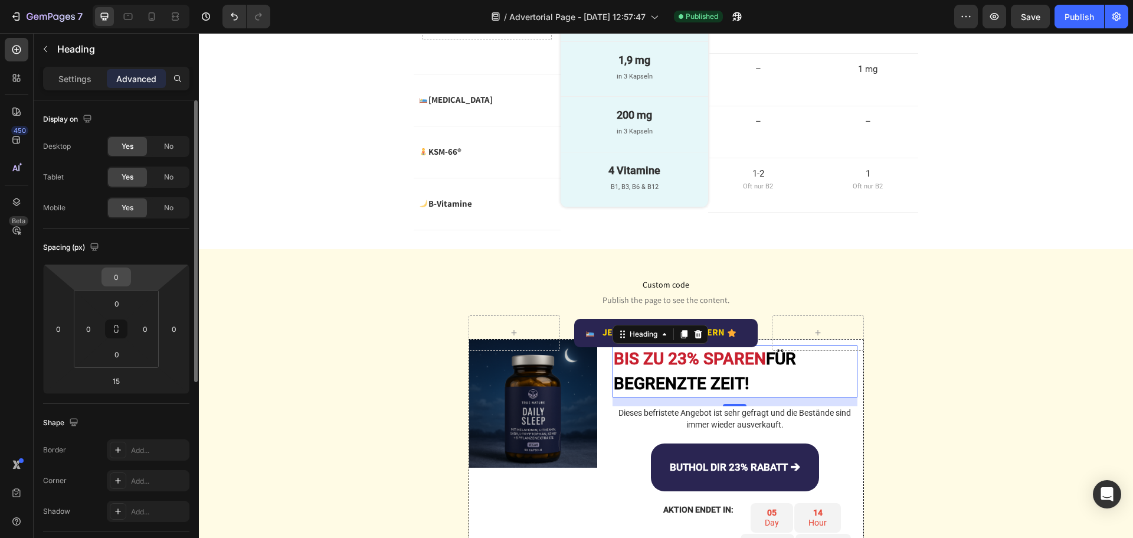
click at [115, 279] on input "0" at bounding box center [116, 277] width 24 height 18
type input "10"
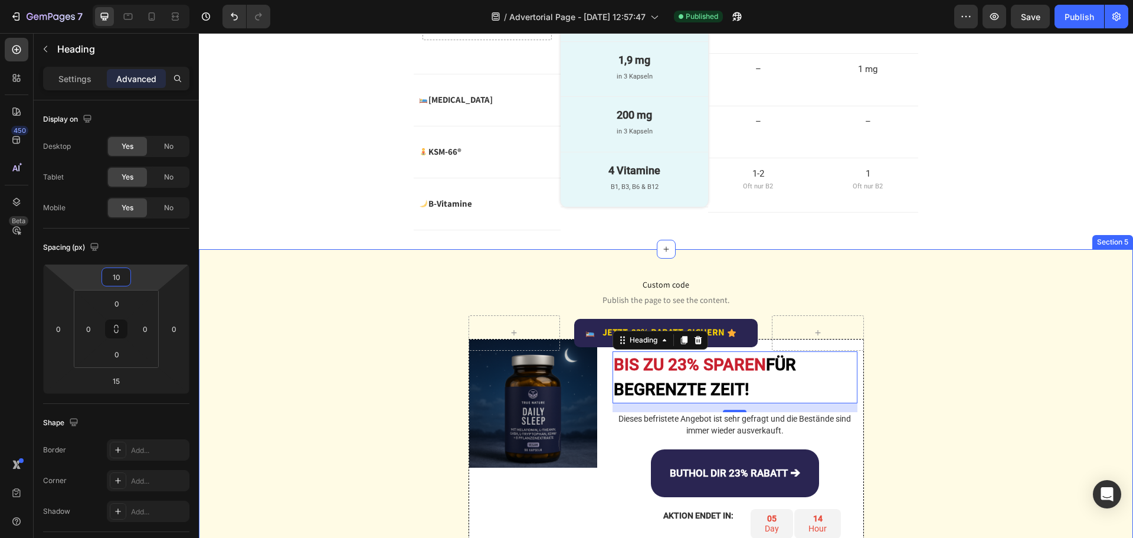
click at [360, 257] on div "Custom code Publish the page to see the content. Custom Code Image JETZT 23% RA…" at bounding box center [666, 451] width 935 height 404
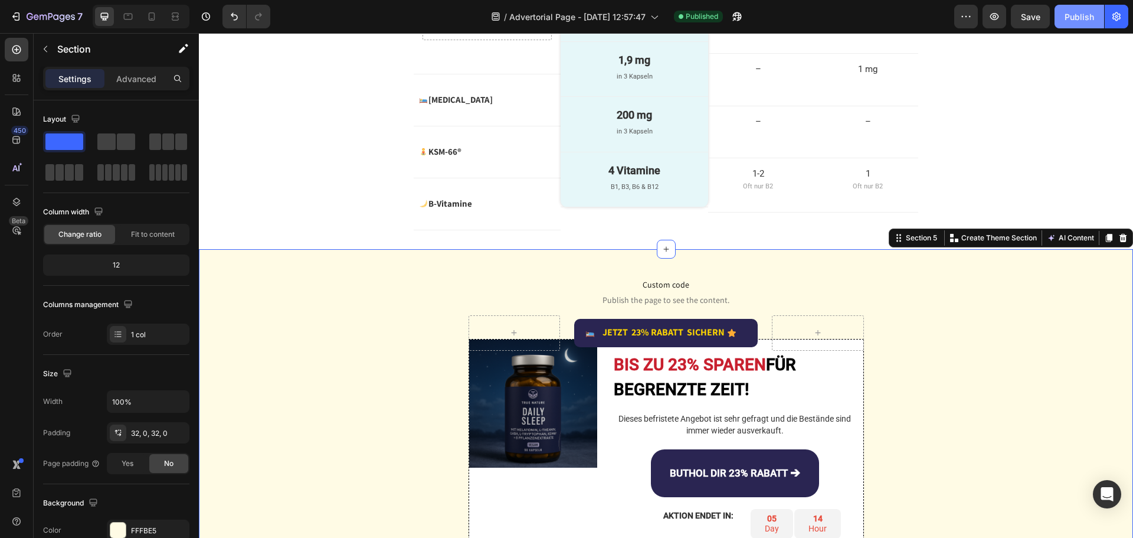
click at [1073, 11] on div "Publish" at bounding box center [1080, 17] width 30 height 12
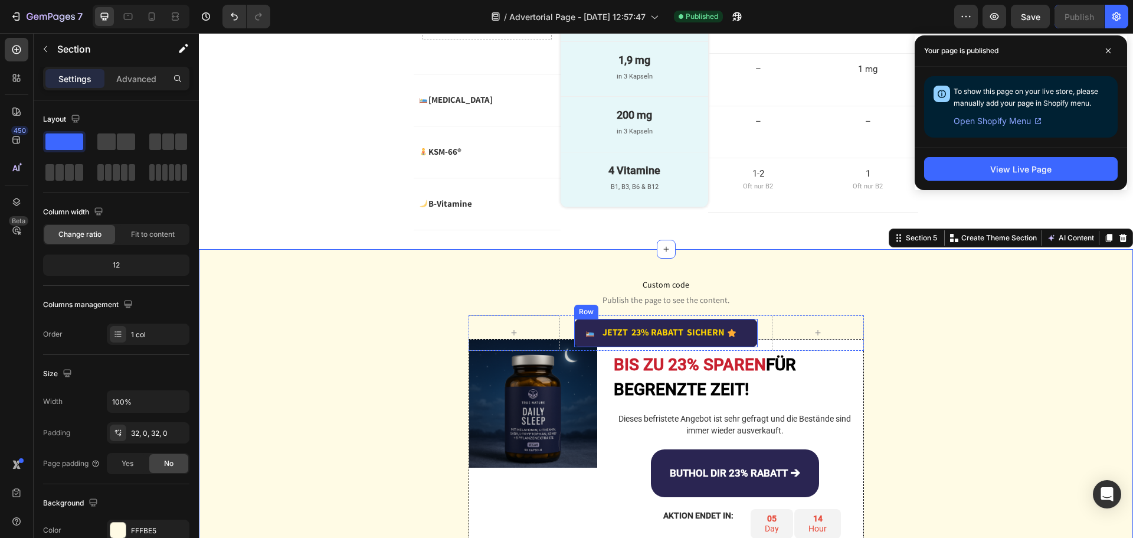
click at [727, 340] on div "Icon" at bounding box center [731, 333] width 9 height 16
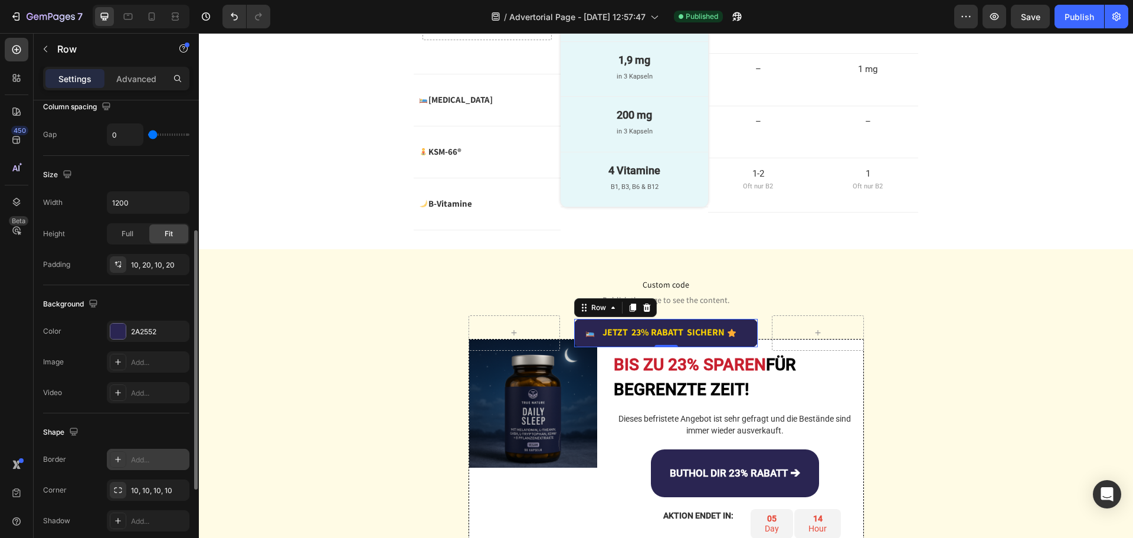
scroll to position [354, 0]
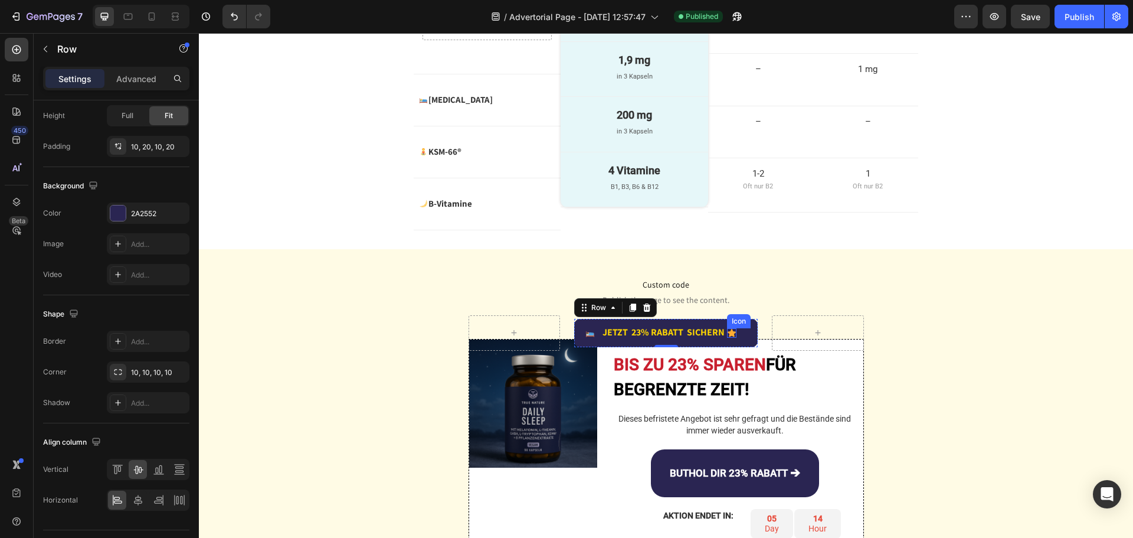
click at [730, 329] on icon at bounding box center [732, 333] width 8 height 8
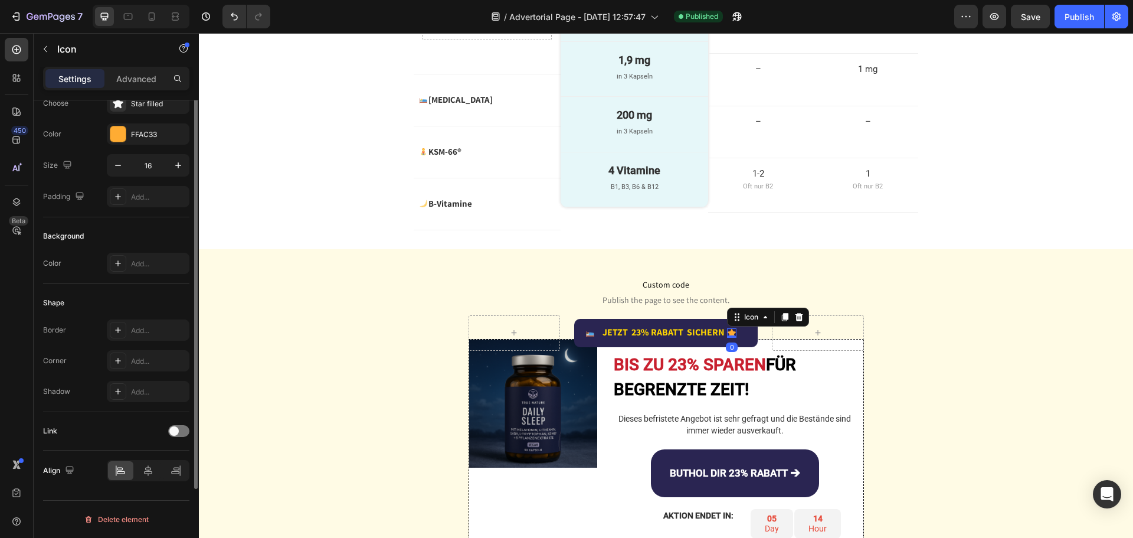
scroll to position [0, 0]
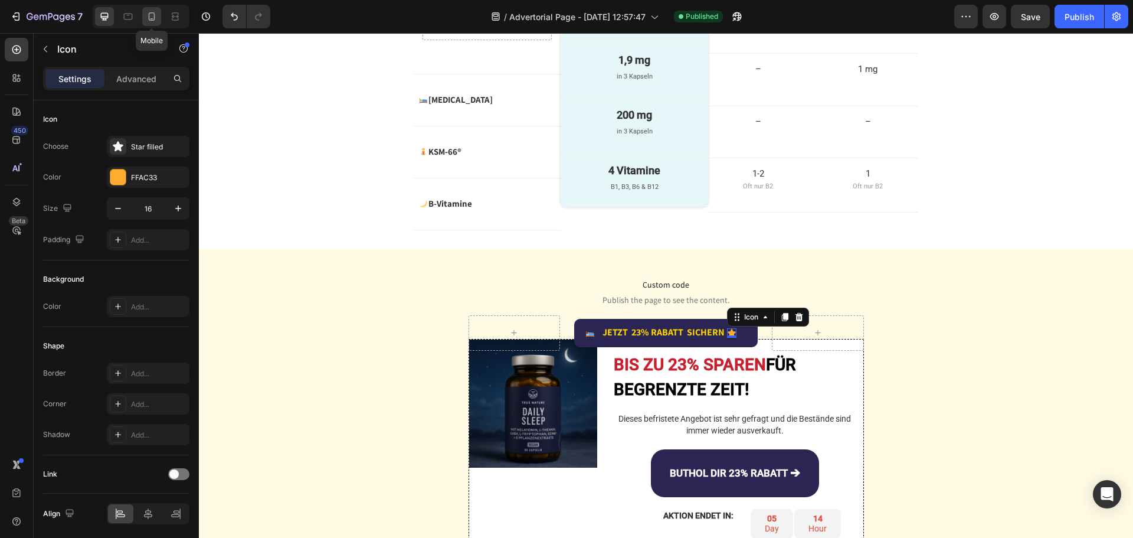
click at [156, 15] on icon at bounding box center [152, 17] width 12 height 12
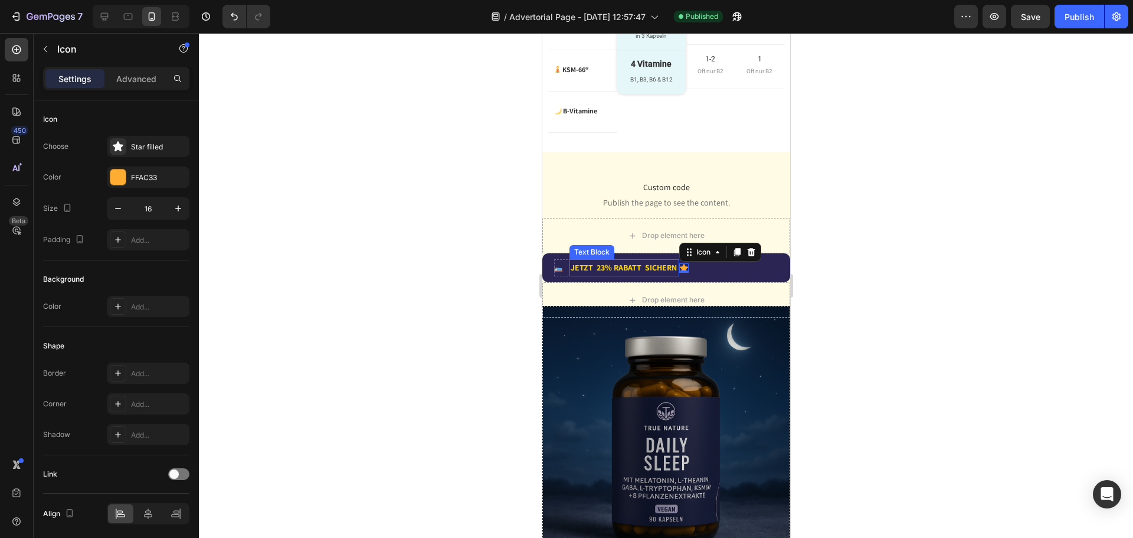
scroll to position [2931, 0]
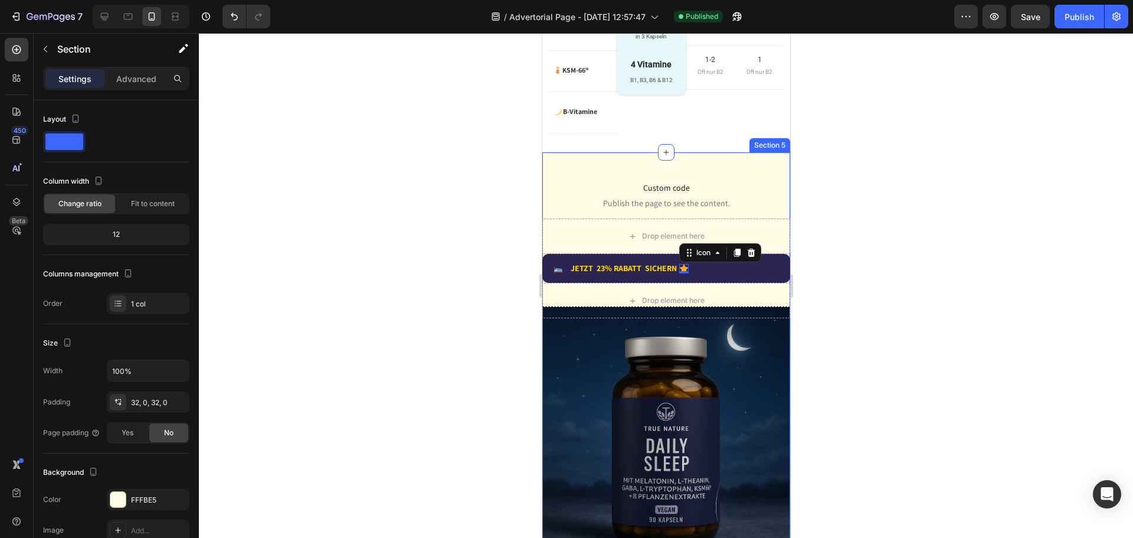
click at [557, 152] on div "Custom code Publish the page to see the content. Custom Code Drop element here …" at bounding box center [666, 532] width 248 height 761
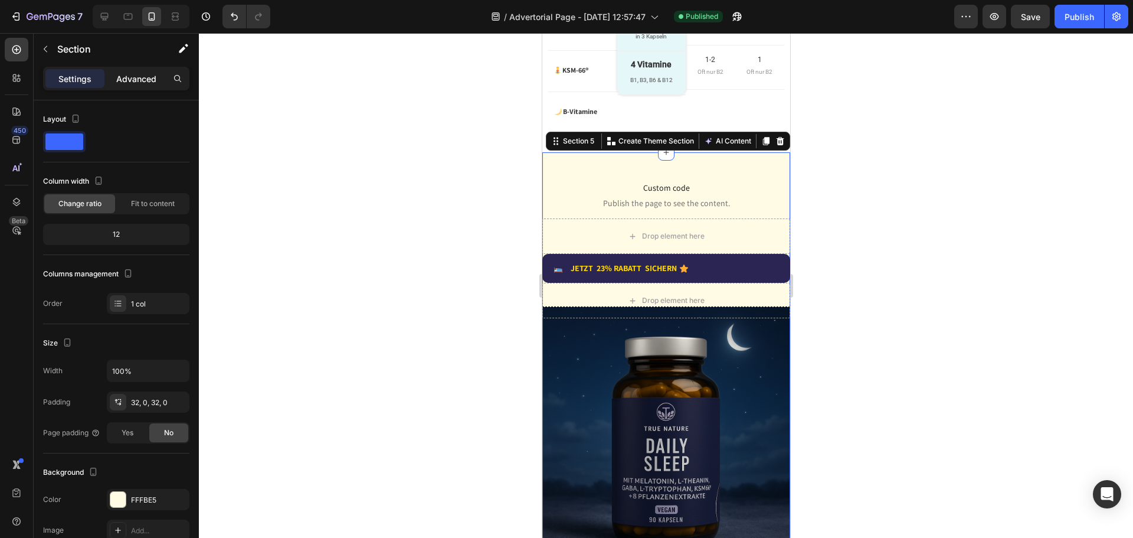
click at [132, 71] on div "Advanced" at bounding box center [136, 78] width 59 height 19
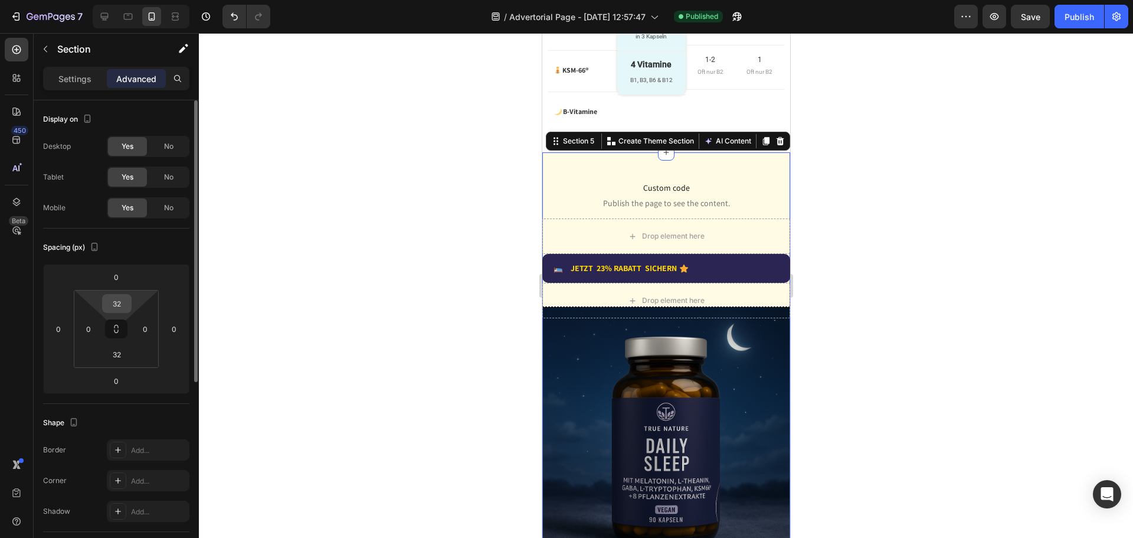
click at [128, 298] on input "32" at bounding box center [117, 304] width 24 height 18
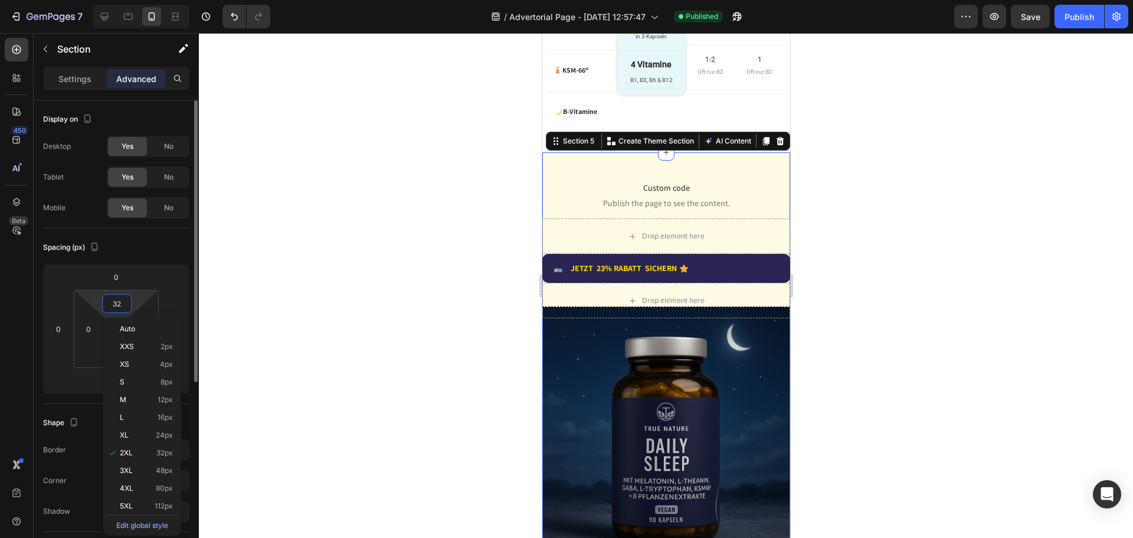
type input "0"
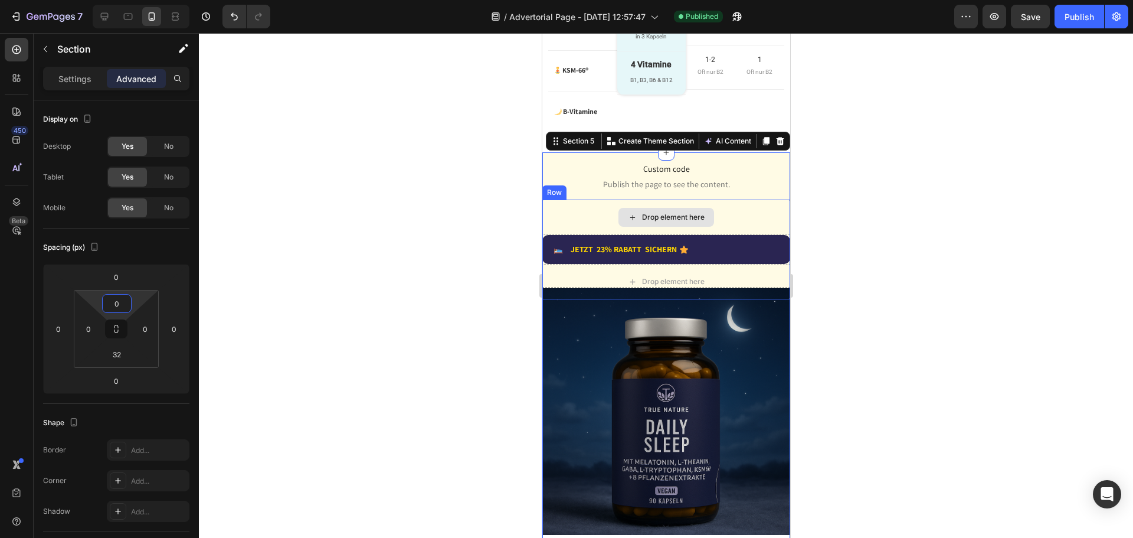
click at [583, 200] on div "Drop element here" at bounding box center [666, 217] width 248 height 35
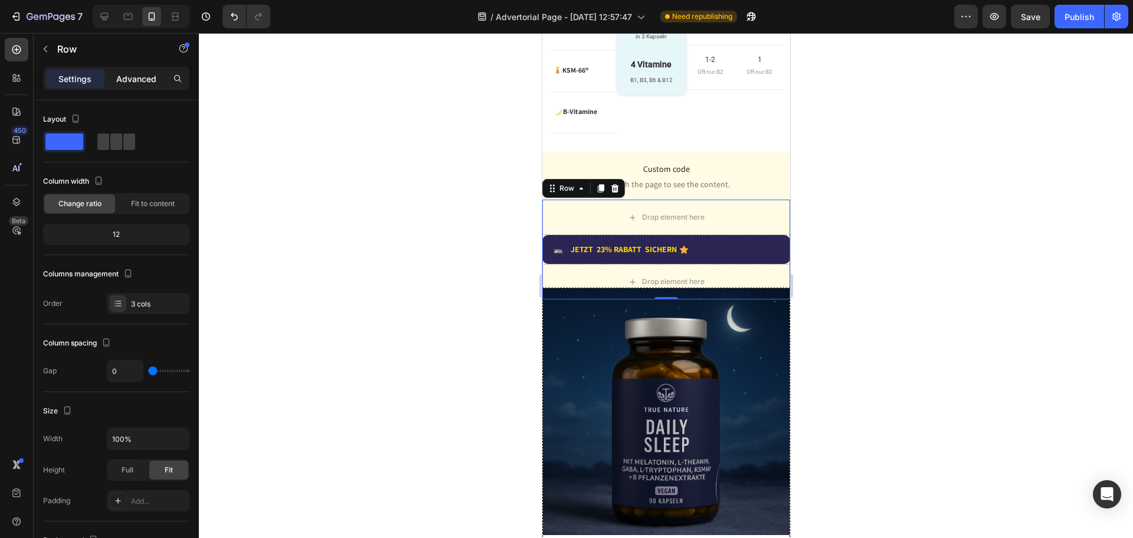
click at [124, 71] on div "Advanced" at bounding box center [136, 78] width 59 height 19
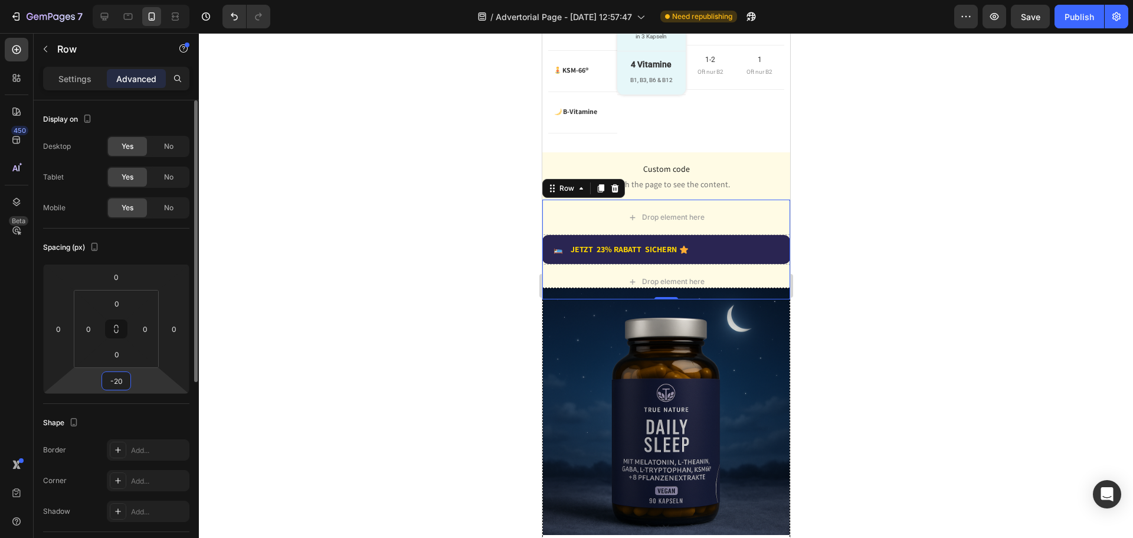
click at [126, 384] on input "-20" at bounding box center [116, 381] width 24 height 18
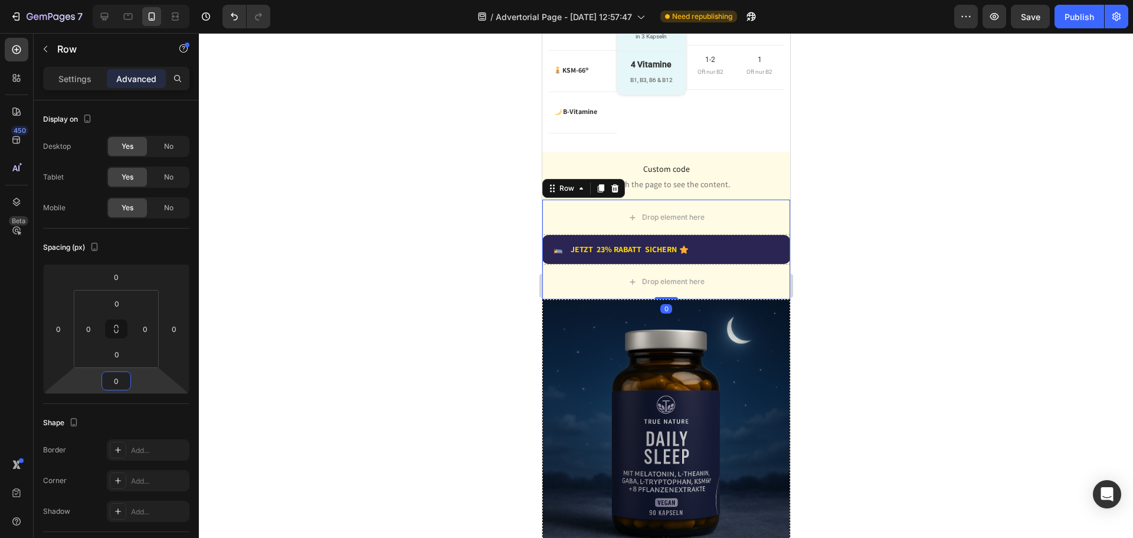
type input "0"
click at [1087, 22] on div "Publish" at bounding box center [1080, 17] width 30 height 12
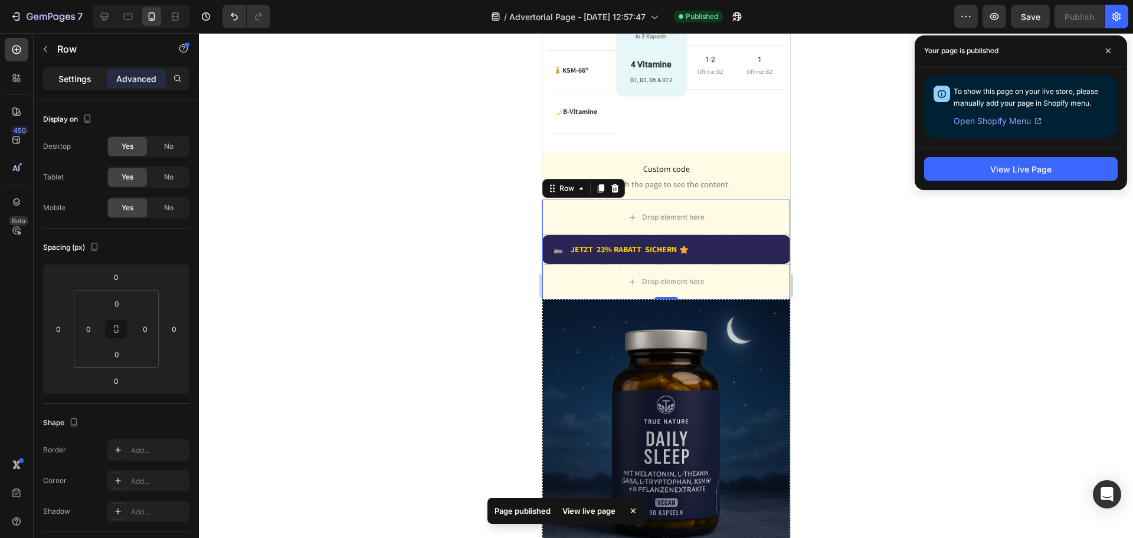
click at [83, 81] on p "Settings" at bounding box center [74, 79] width 33 height 12
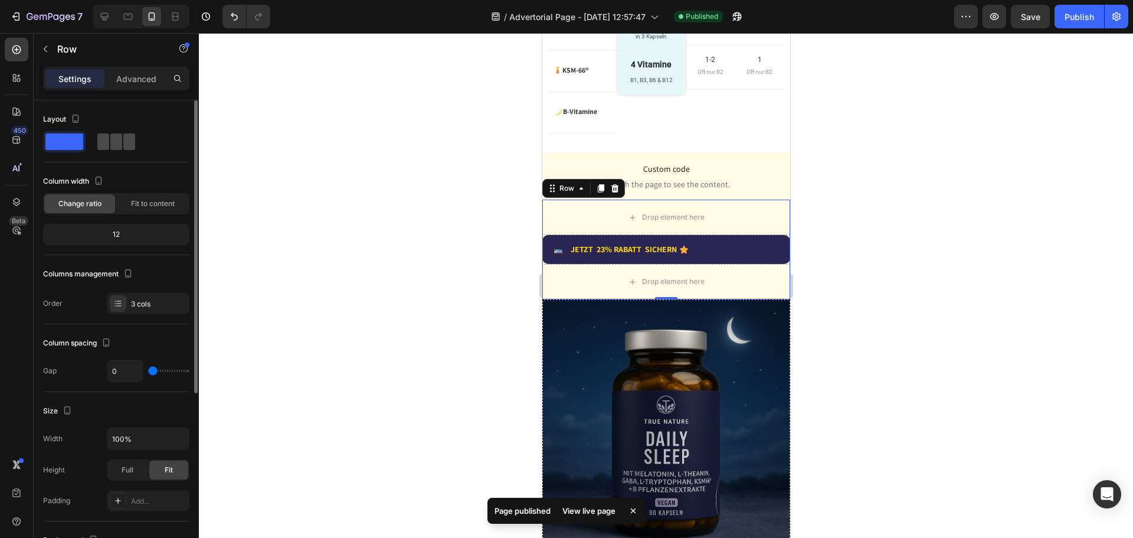
click at [127, 147] on span at bounding box center [129, 141] width 12 height 17
type input "24"
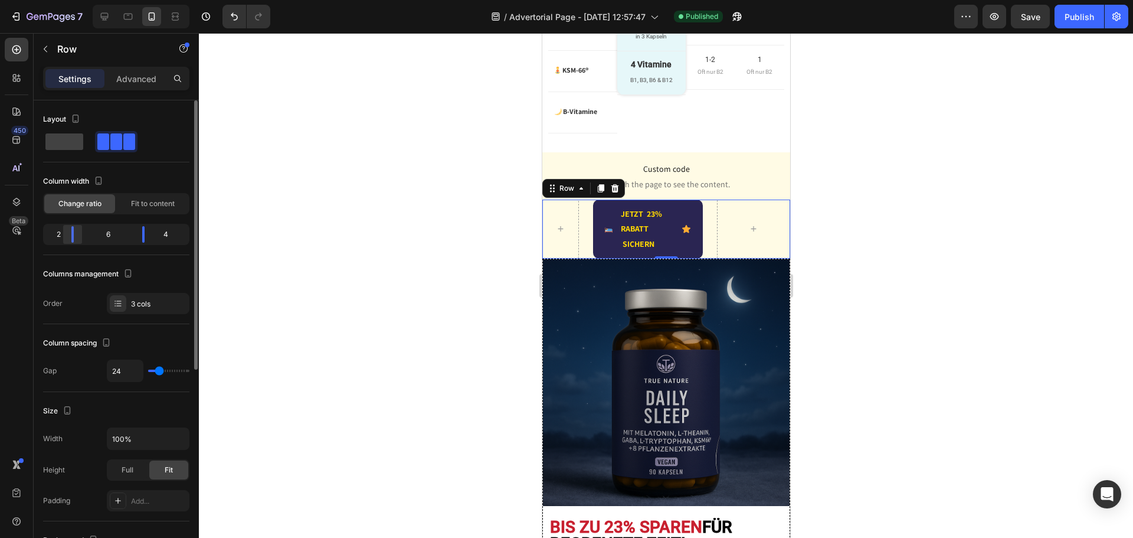
drag, startPoint x: 89, startPoint y: 233, endPoint x: 70, endPoint y: 234, distance: 18.3
click at [133, 234] on div at bounding box center [143, 234] width 21 height 17
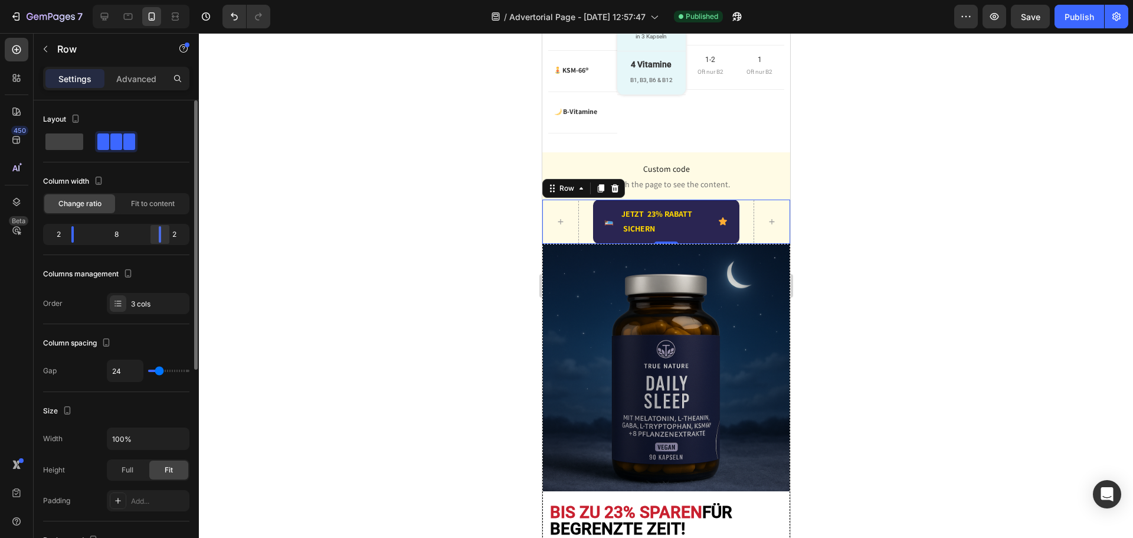
drag, startPoint x: 142, startPoint y: 231, endPoint x: 168, endPoint y: 230, distance: 25.4
click at [168, 230] on div at bounding box center [159, 234] width 21 height 17
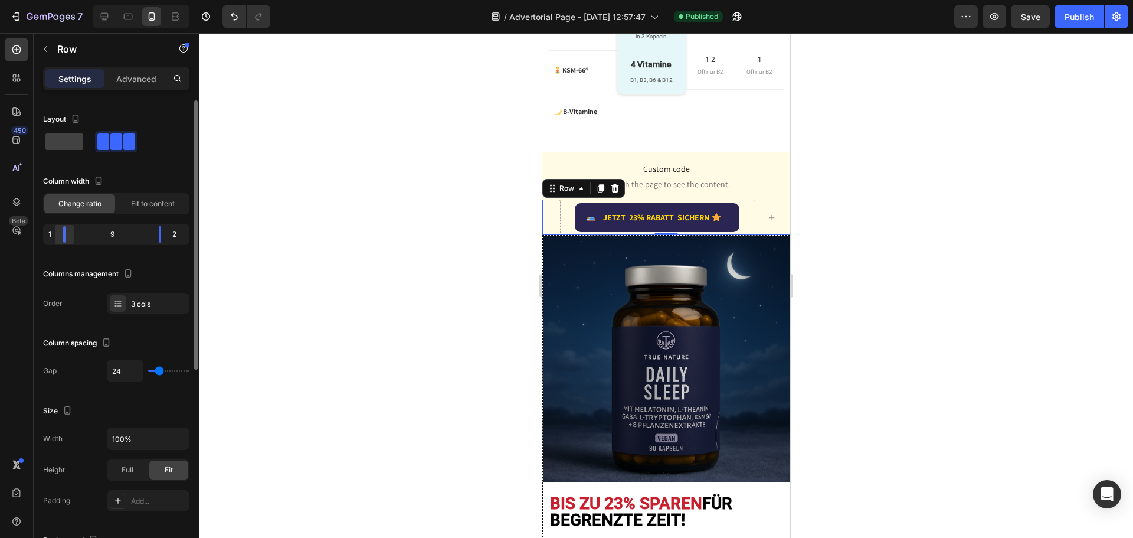
drag, startPoint x: 70, startPoint y: 228, endPoint x: 60, endPoint y: 231, distance: 11.0
click at [149, 231] on div at bounding box center [159, 234] width 21 height 17
drag, startPoint x: 158, startPoint y: 234, endPoint x: 177, endPoint y: 234, distance: 18.3
click at [177, 234] on div at bounding box center [168, 234] width 21 height 17
type input "22"
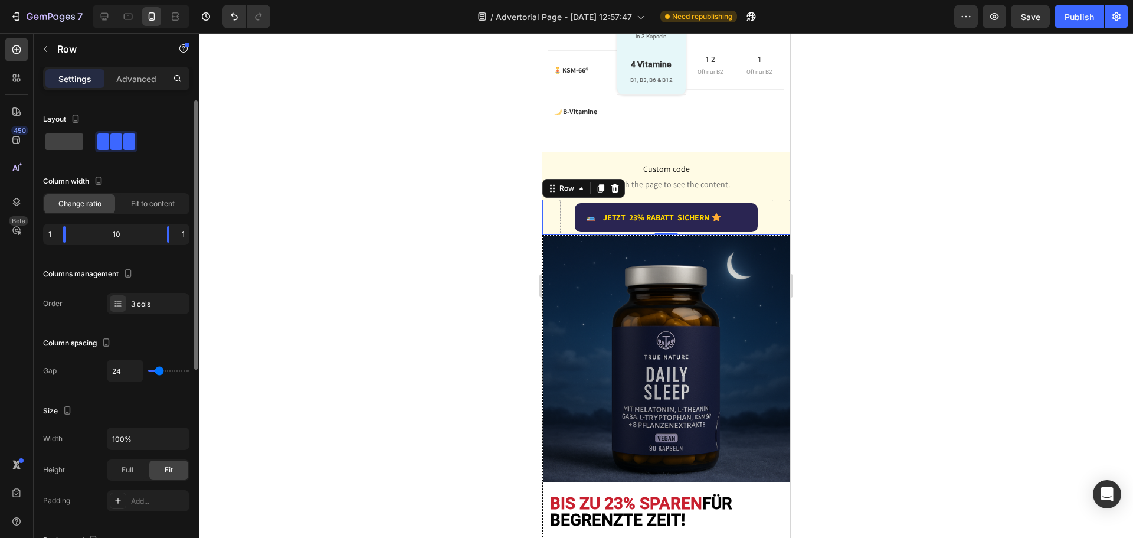
type input "22"
type input "0"
type input "7"
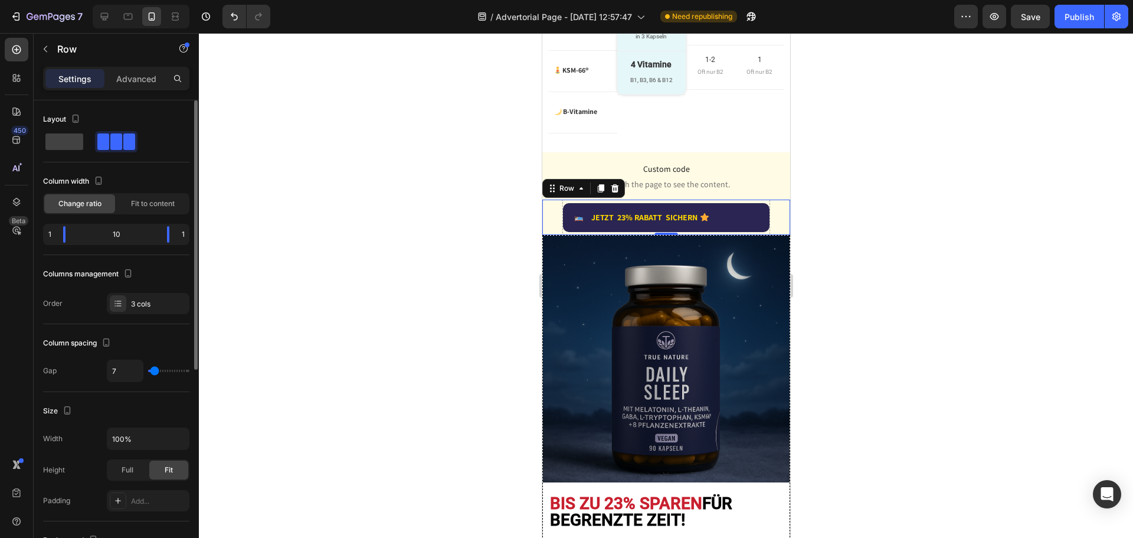
type input "11"
type input "20"
type input "22"
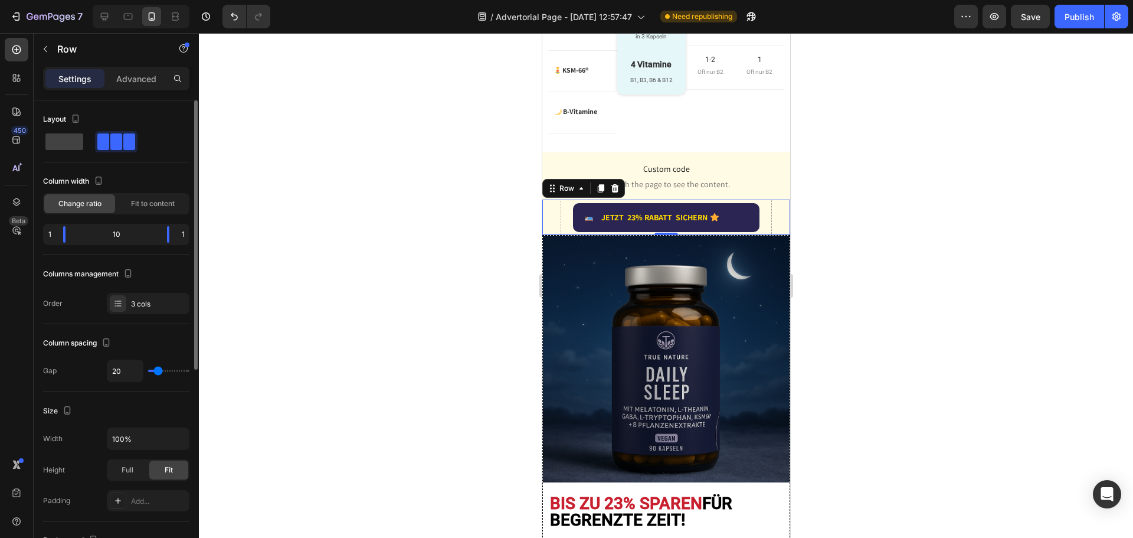
type input "22"
type input "31"
type input "38"
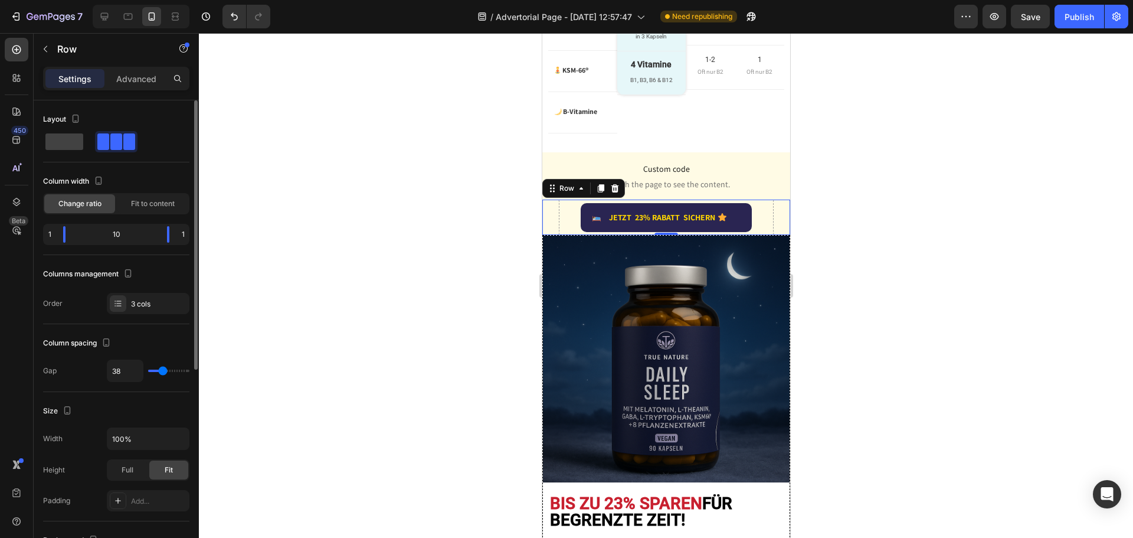
type input "40"
type input "42"
type input "44"
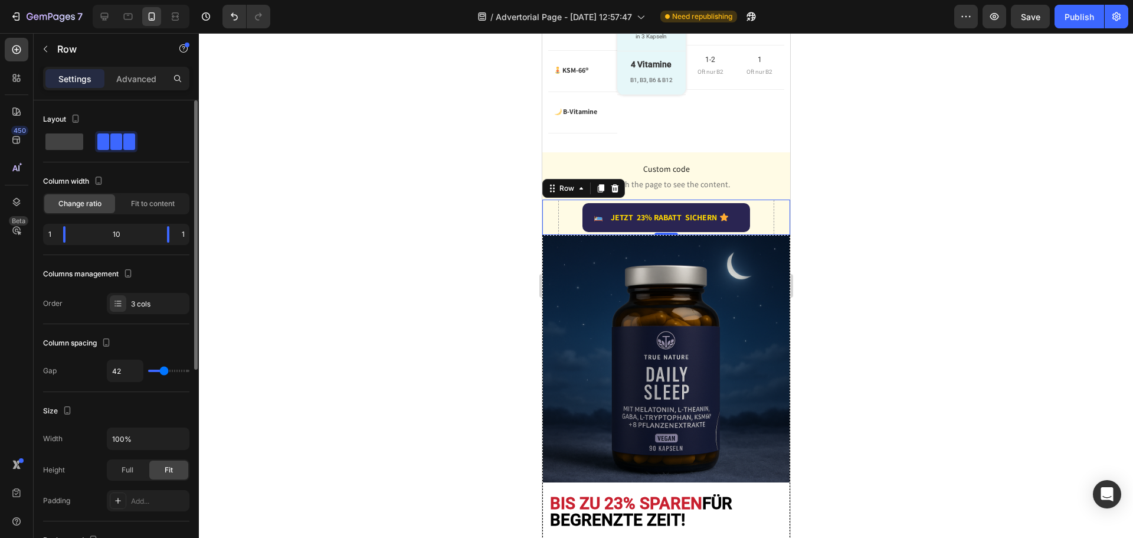
type input "44"
type input "33"
type input "29"
drag, startPoint x: 152, startPoint y: 373, endPoint x: 161, endPoint y: 370, distance: 8.6
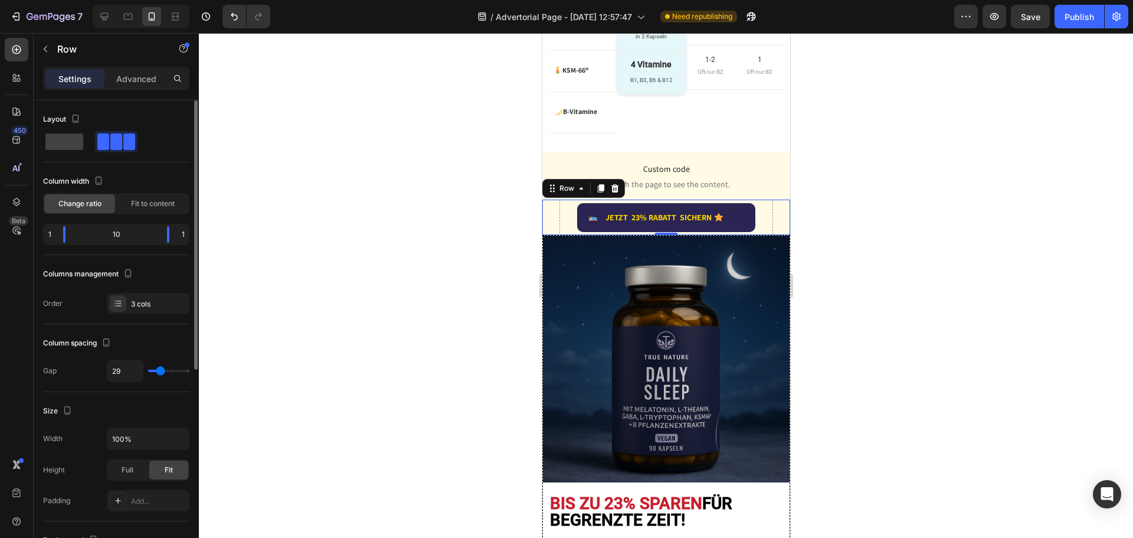
type input "29"
click at [161, 370] on input "range" at bounding box center [168, 371] width 41 height 2
click at [645, 210] on p "JETZT 23% RABATT SICHERN" at bounding box center [658, 217] width 107 height 15
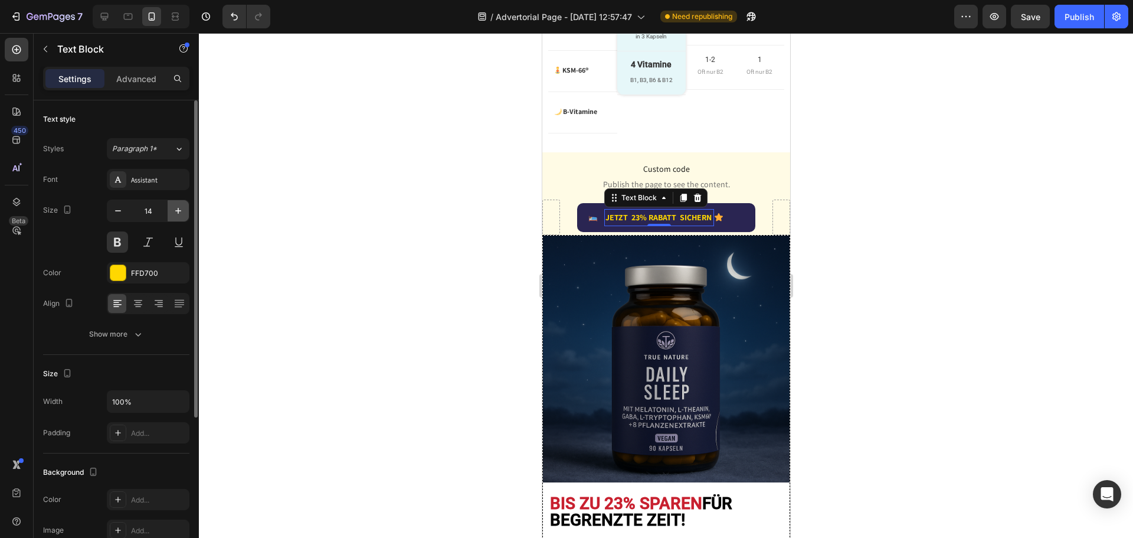
click at [177, 212] on icon "button" at bounding box center [178, 211] width 12 height 12
type input "16"
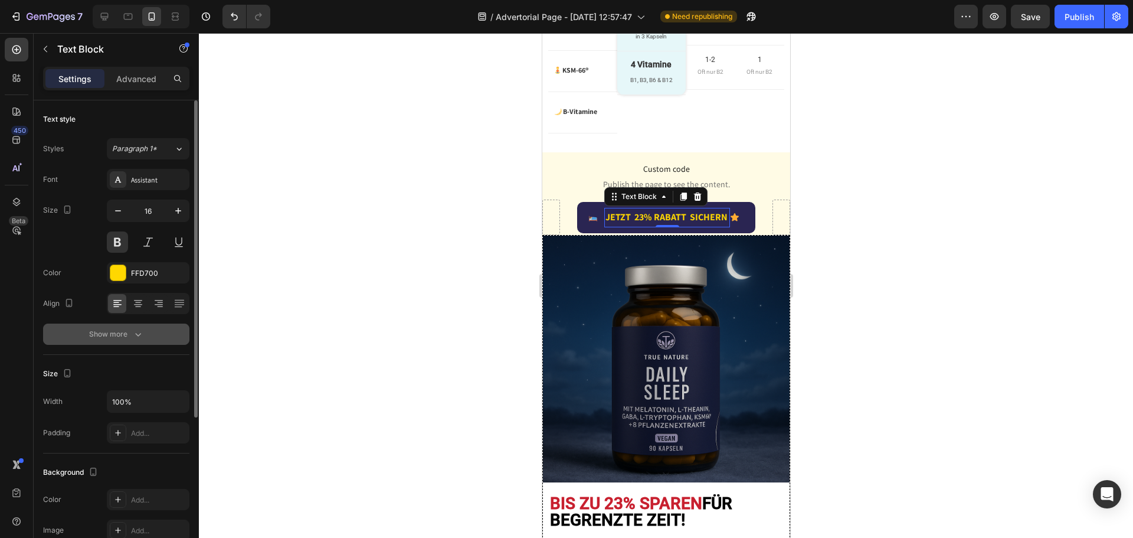
click at [122, 331] on div "Show more" at bounding box center [116, 334] width 55 height 12
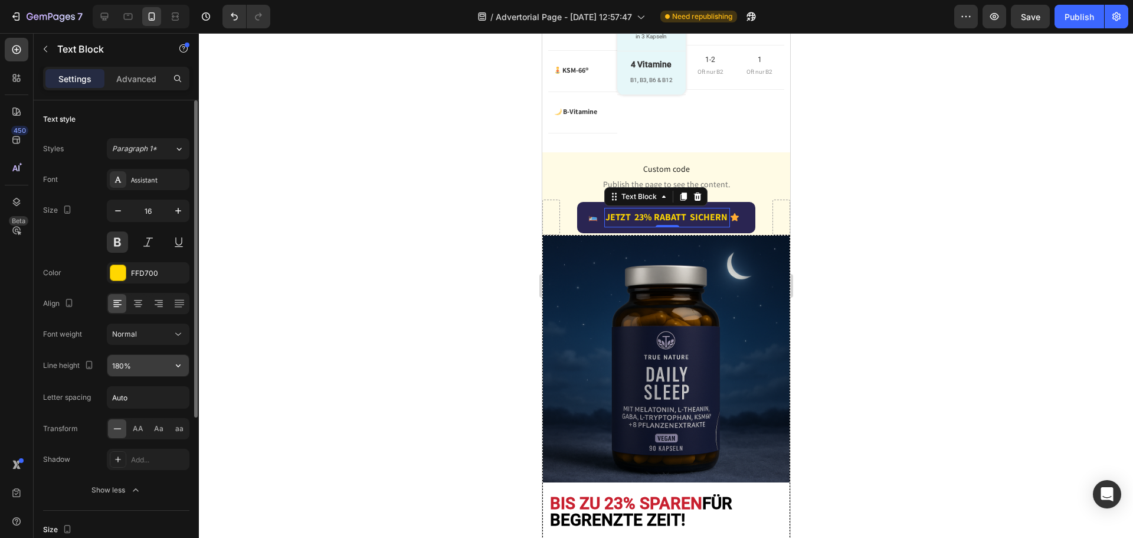
click at [122, 362] on input "180%" at bounding box center [147, 365] width 81 height 21
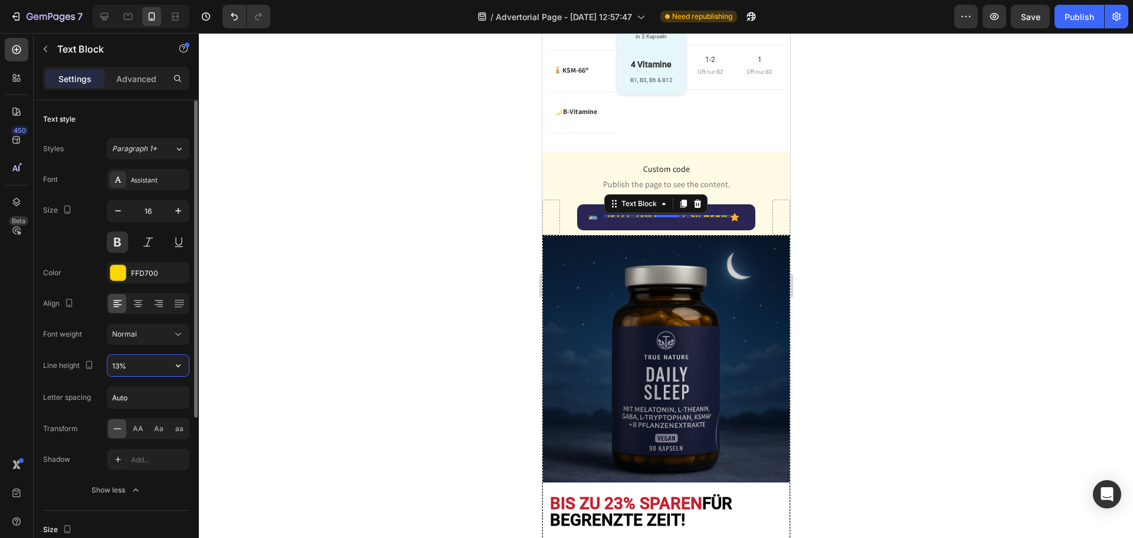
type input "130%"
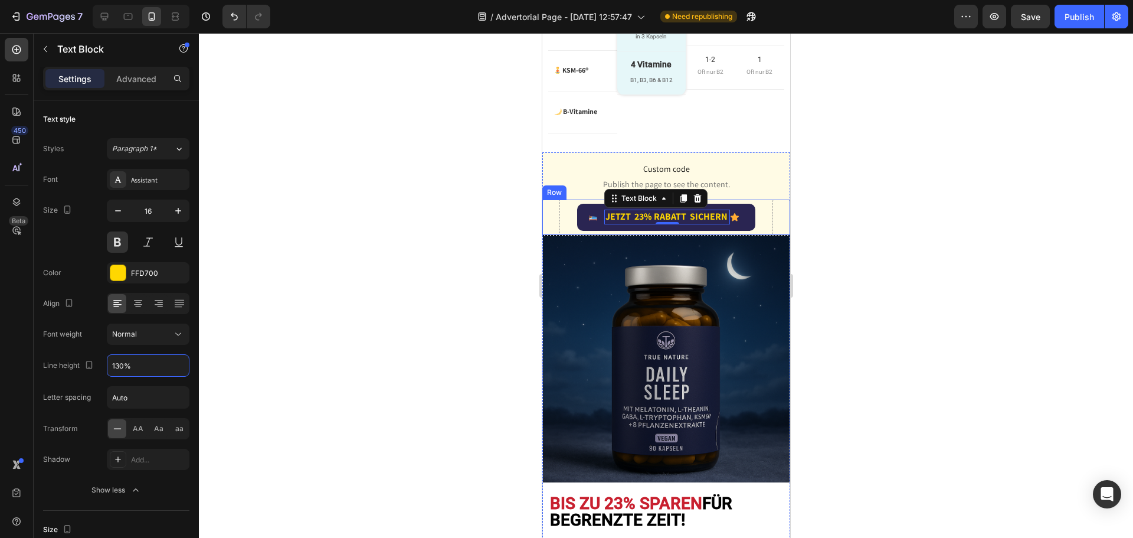
click at [567, 204] on div "Image JETZT 23% RABATT SICHERN Text Block 0 Advanced List Icon Row Row" at bounding box center [666, 217] width 248 height 35
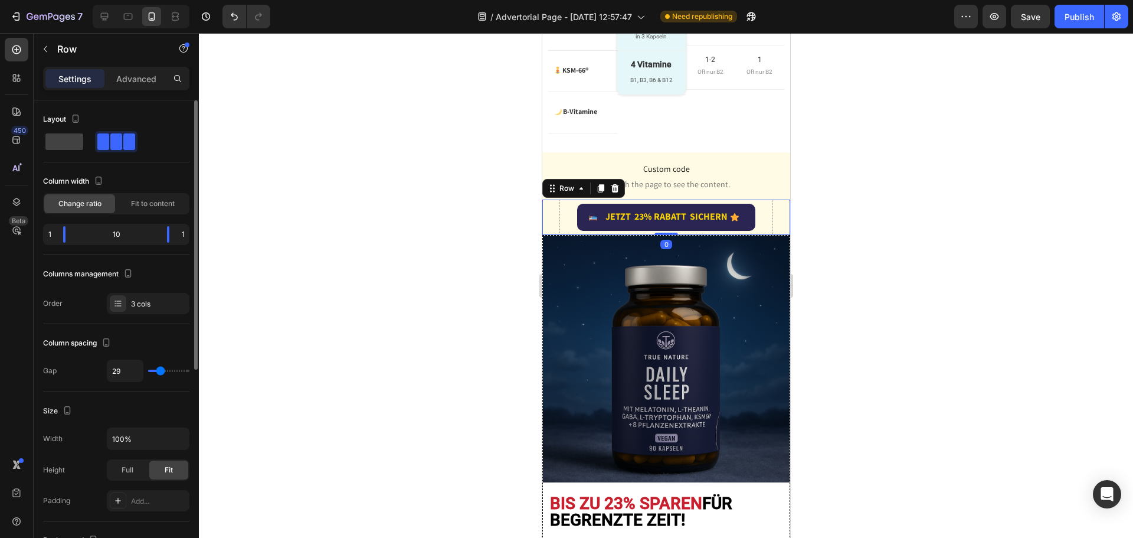
type input "7"
type input "0"
type input "7"
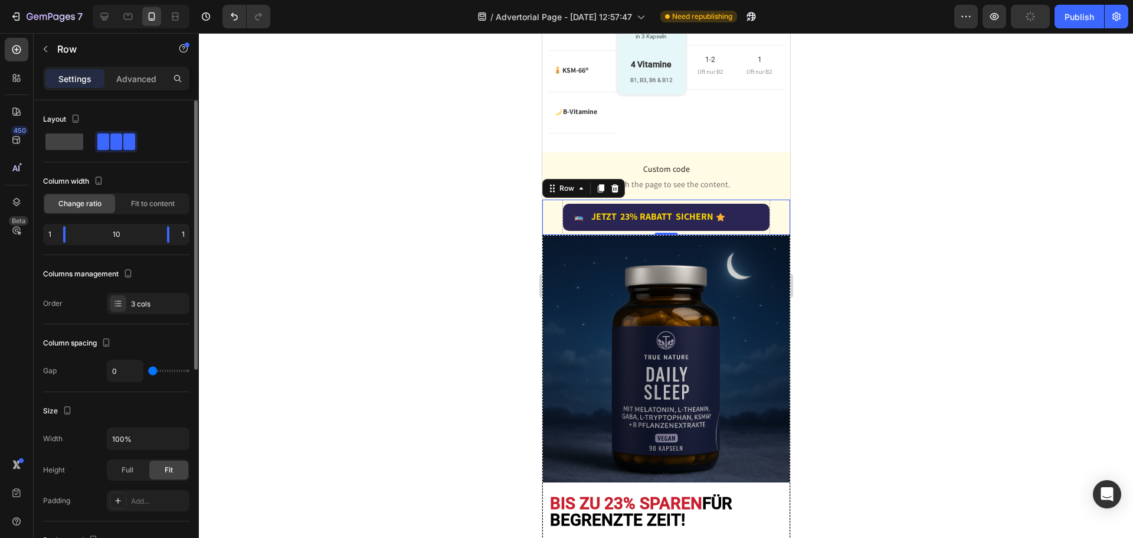
type input "7"
type input "9"
type input "13"
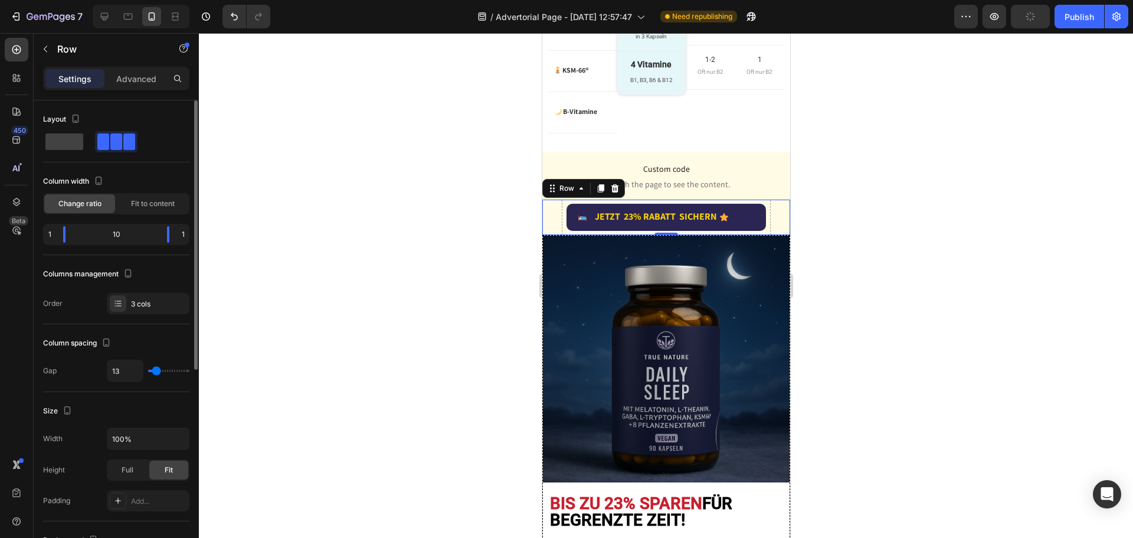
type input "18"
type input "20"
type input "22"
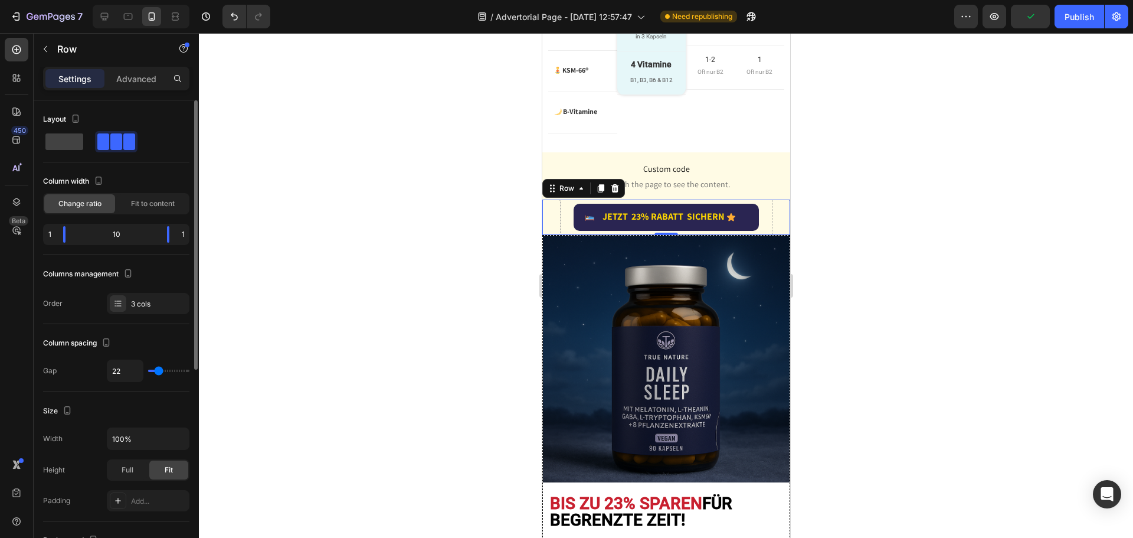
type input "22"
click at [159, 370] on input "range" at bounding box center [168, 371] width 41 height 2
click at [665, 211] on p "JETZT 23% RABATT SICHERN" at bounding box center [663, 217] width 123 height 12
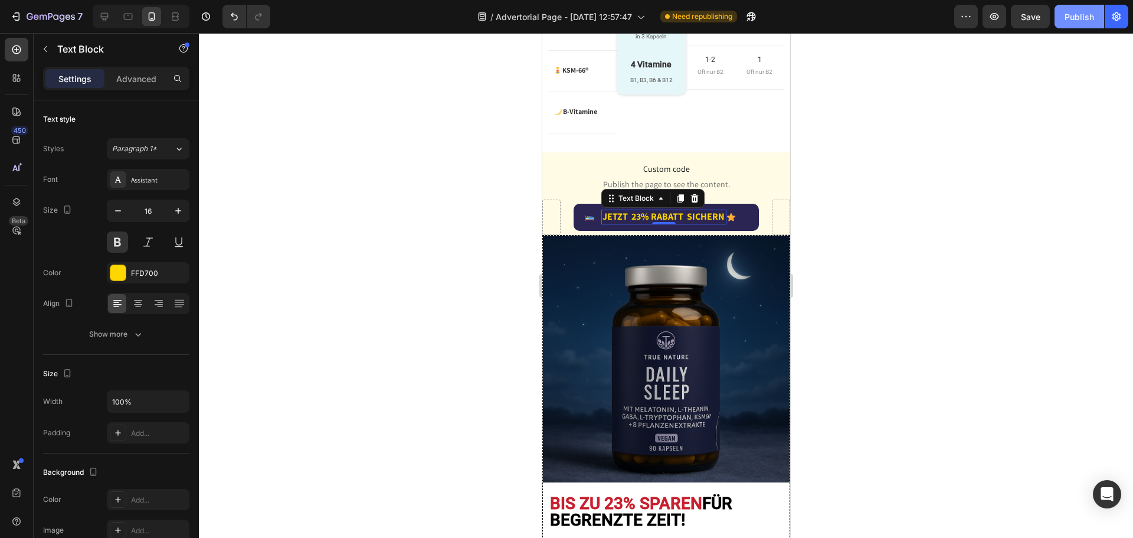
click at [1069, 18] on div "Publish" at bounding box center [1080, 17] width 30 height 12
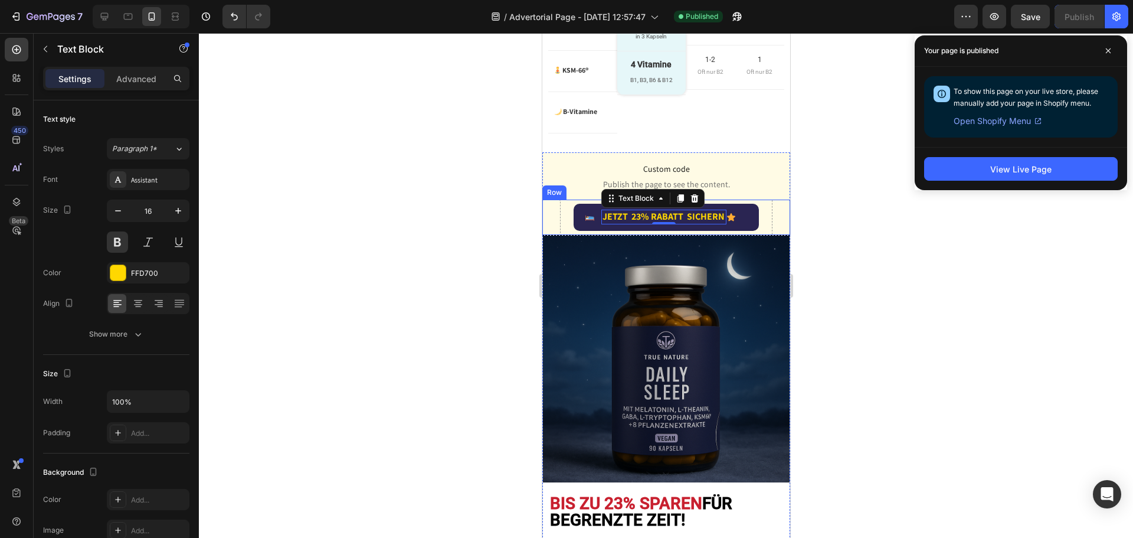
click at [564, 211] on div "Image JETZT 23% RABATT SICHERN Text Block 0 Advanced List Icon Row Row" at bounding box center [666, 217] width 248 height 35
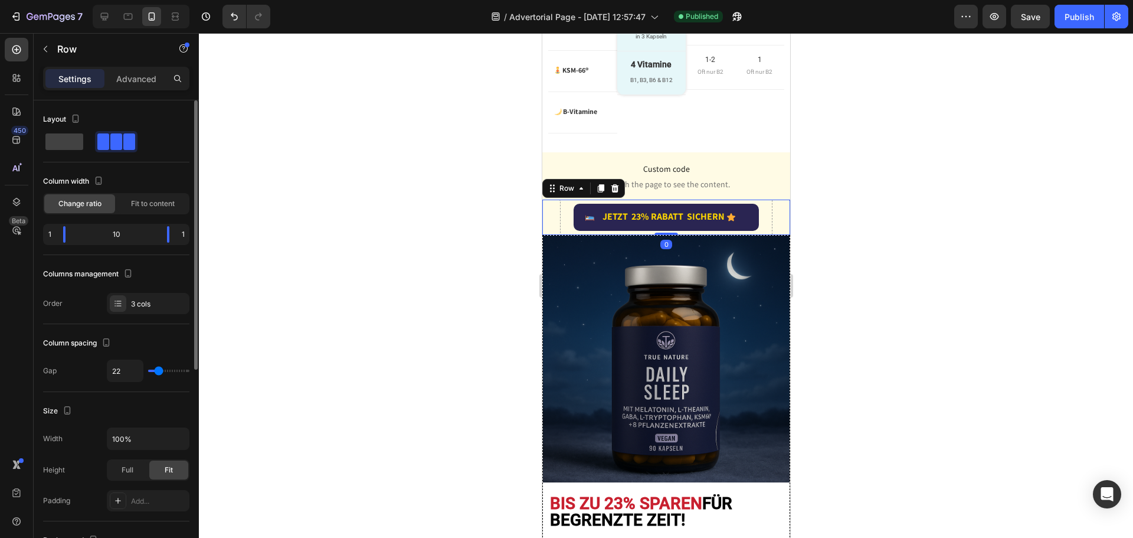
type input "2"
type input "0"
click at [153, 371] on input "range" at bounding box center [168, 371] width 41 height 2
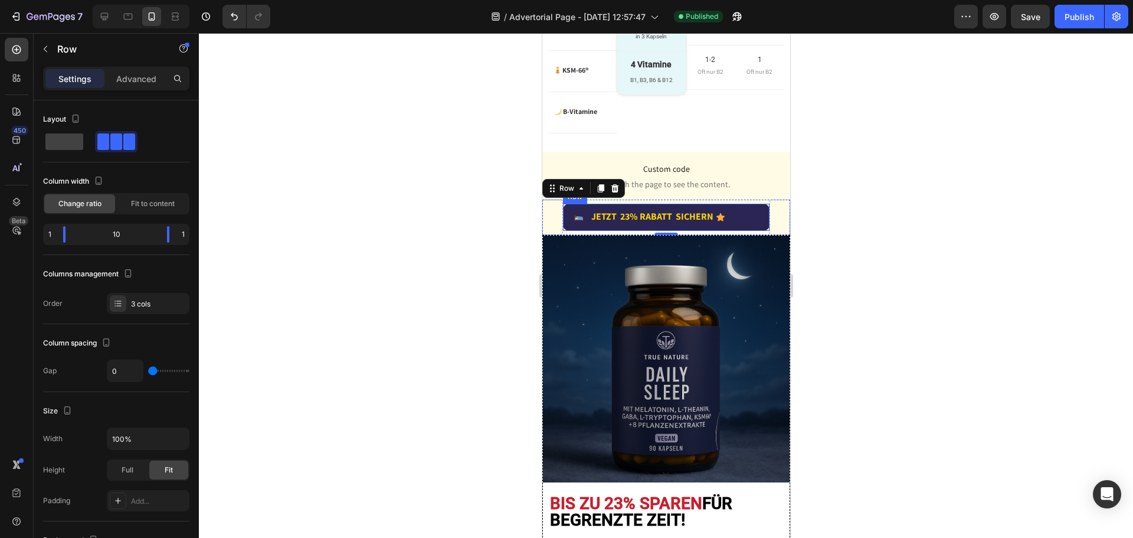
click at [721, 212] on div "Icon" at bounding box center [720, 218] width 9 height 16
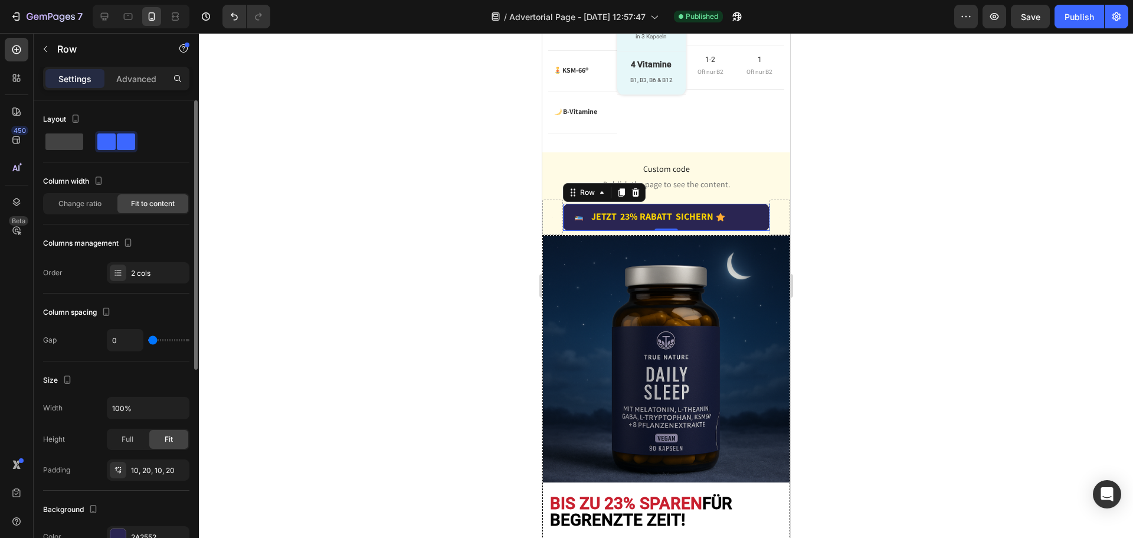
type input "7"
type input "22"
type input "24"
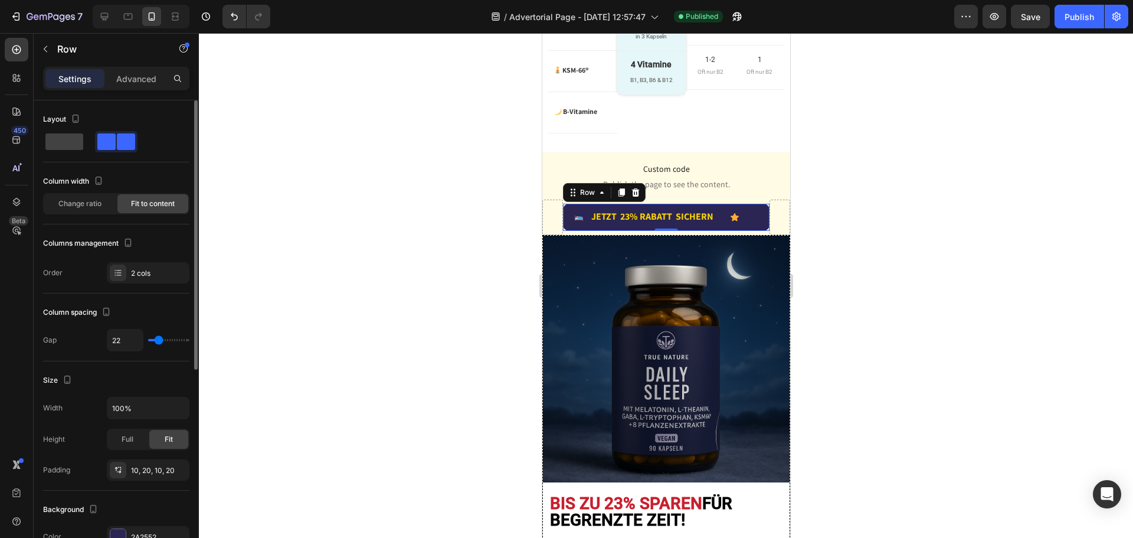
type input "24"
type input "27"
type input "29"
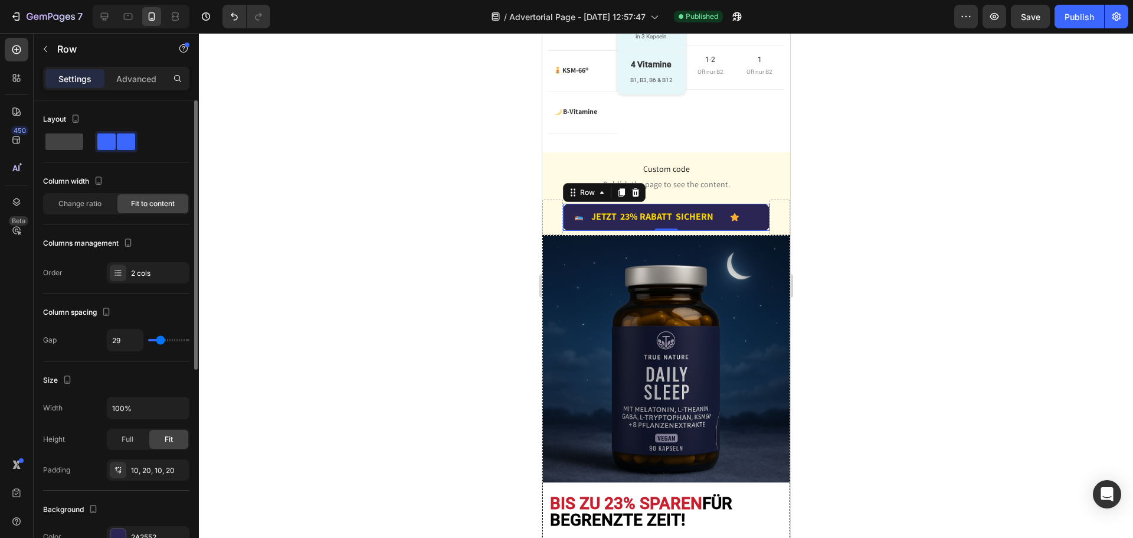
type input "31"
type input "27"
type input "22"
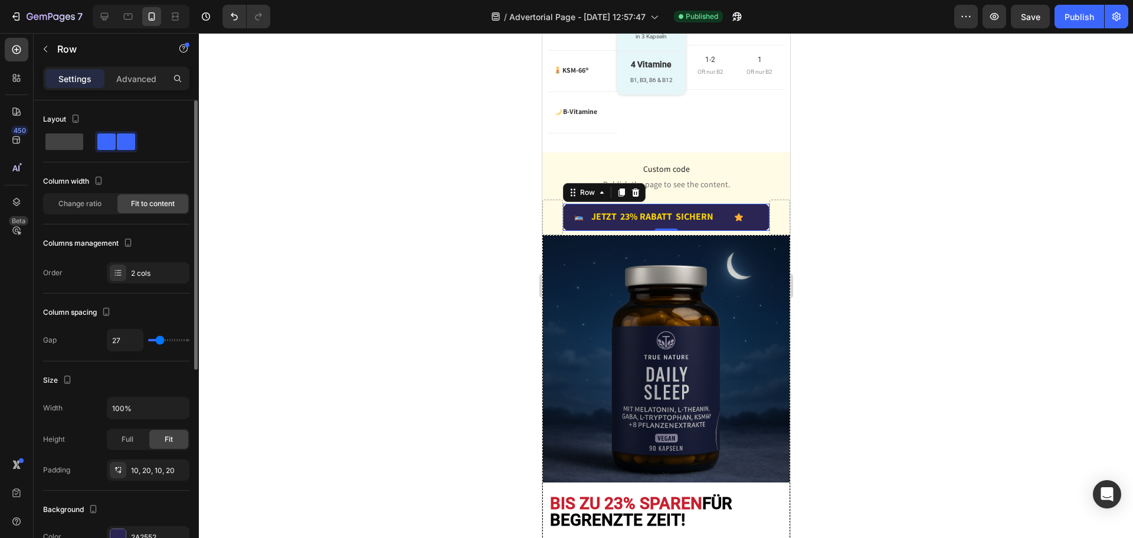
type input "22"
type input "13"
type input "4"
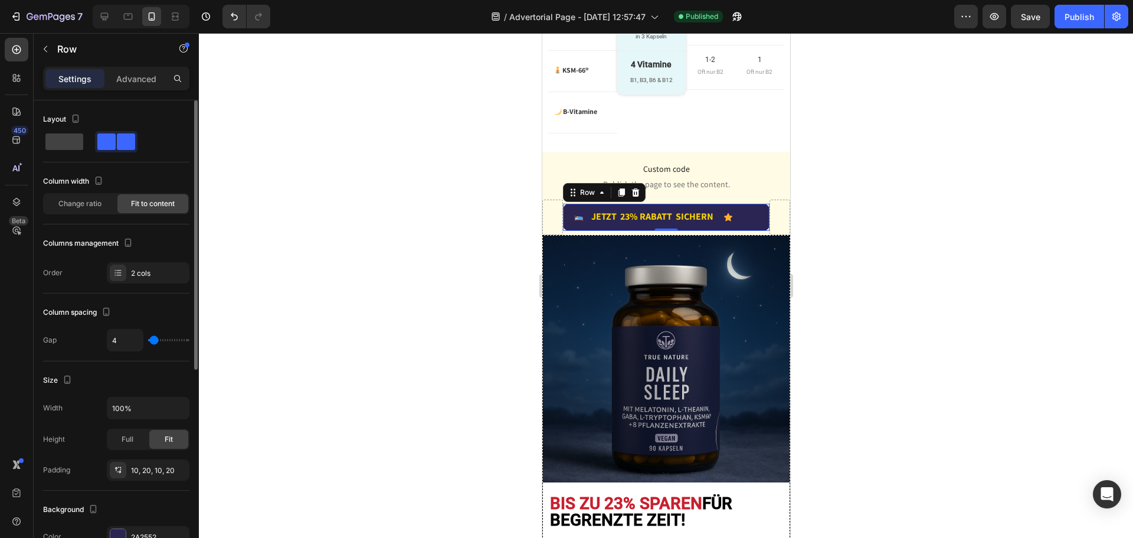
type input "0"
click at [149, 341] on input "range" at bounding box center [168, 340] width 41 height 2
click at [90, 203] on span "Change ratio" at bounding box center [79, 203] width 43 height 11
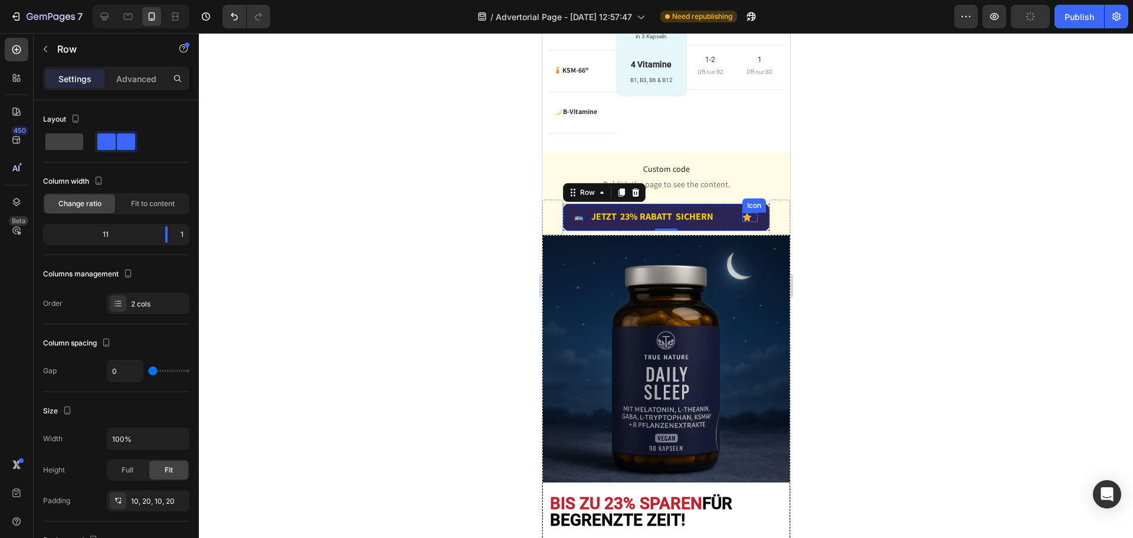
click at [743, 213] on icon at bounding box center [747, 217] width 8 height 8
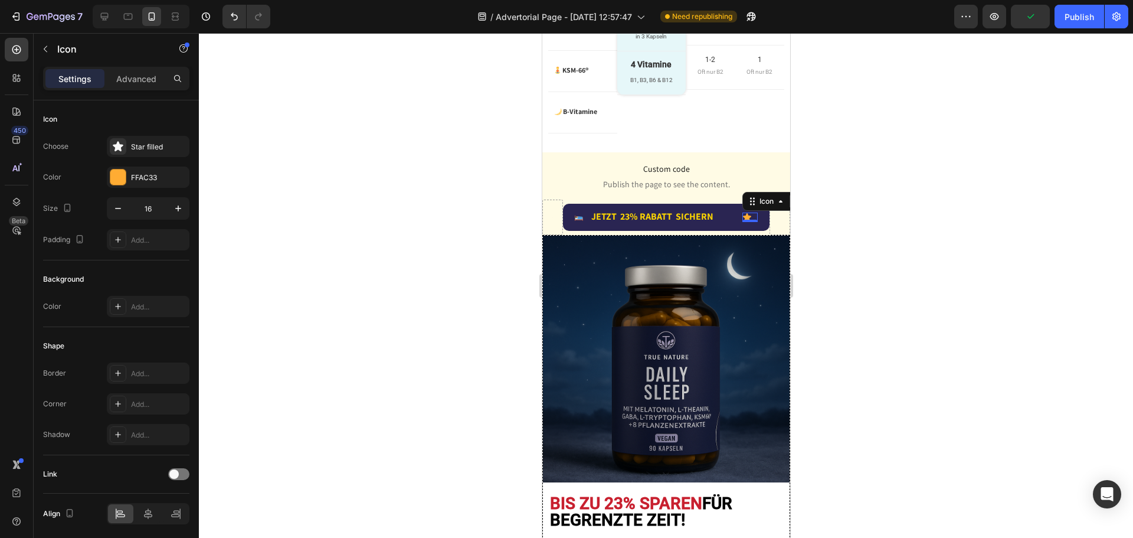
click at [129, 88] on div "Settings Advanced" at bounding box center [116, 79] width 146 height 24
click at [129, 84] on p "Advanced" at bounding box center [136, 79] width 40 height 12
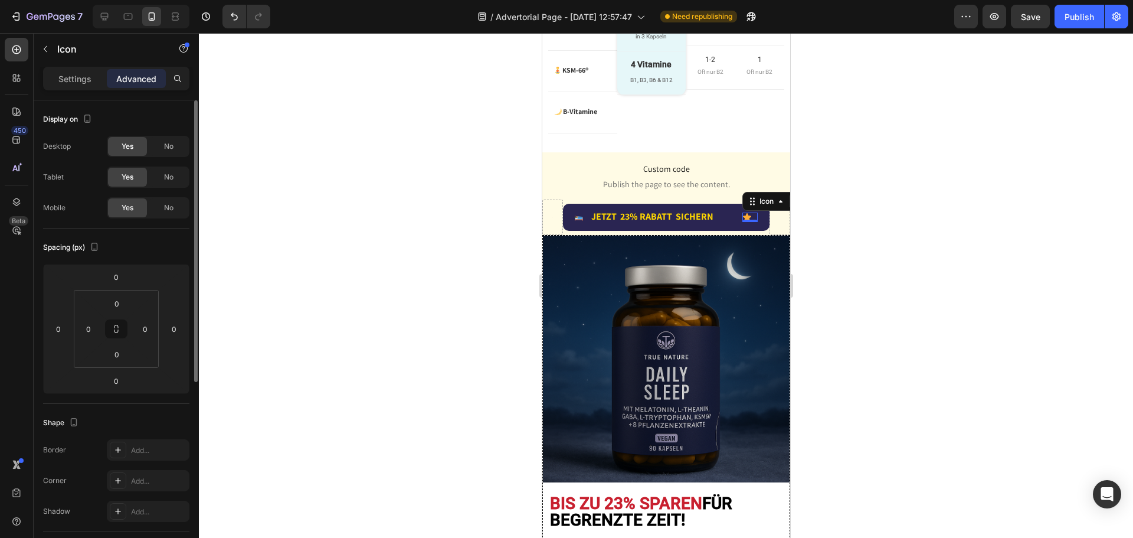
click at [94, 76] on div "Settings" at bounding box center [74, 78] width 59 height 19
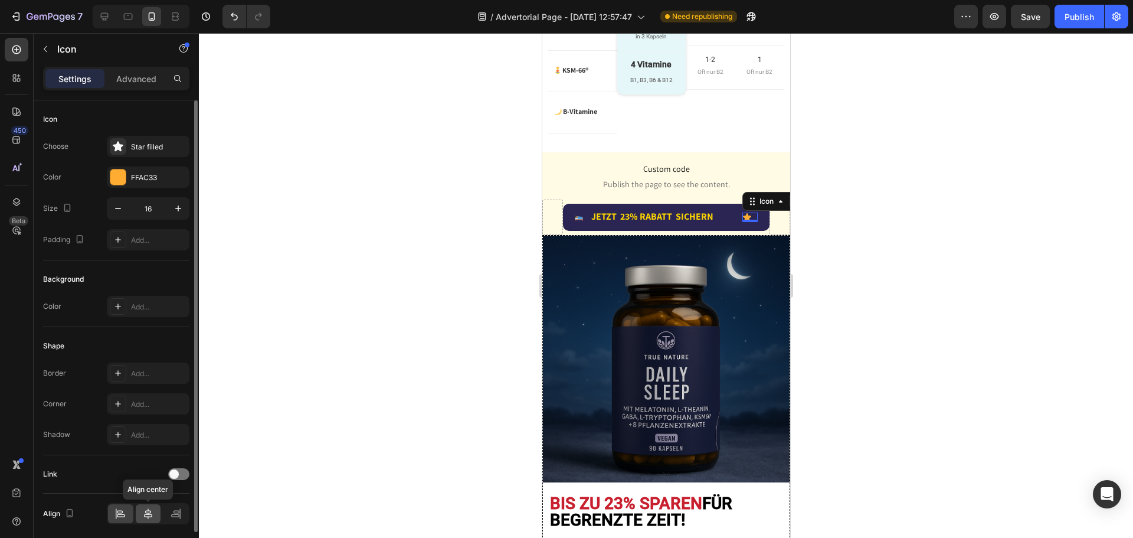
click at [149, 511] on icon at bounding box center [148, 514] width 12 height 12
click at [179, 205] on icon "button" at bounding box center [178, 208] width 12 height 12
click at [179, 204] on icon "button" at bounding box center [178, 208] width 12 height 12
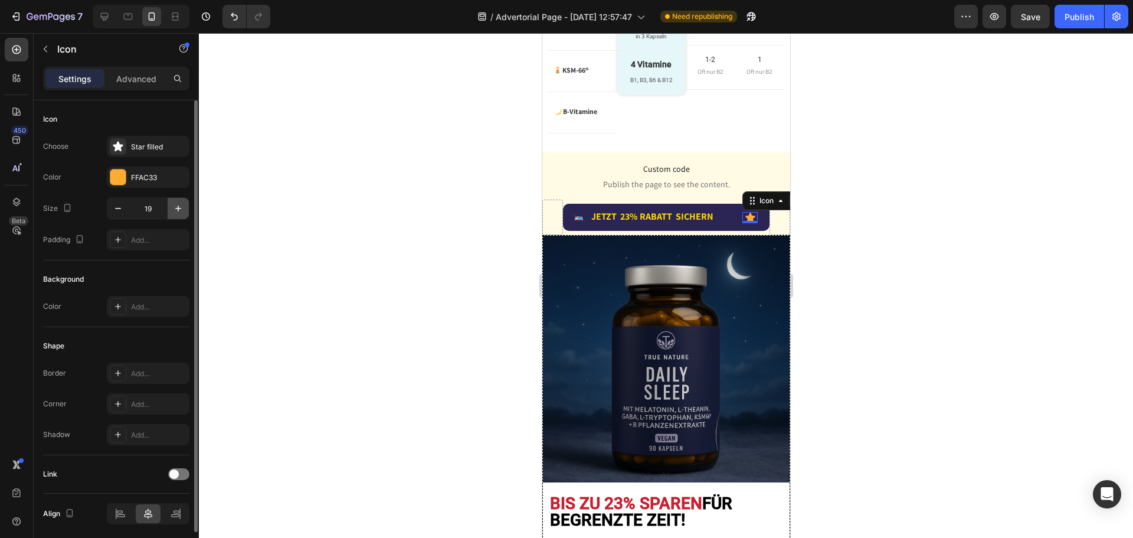
type input "20"
click at [584, 220] on div "Image JETZT 23% RABATT SICHERN Text Block Advanced List Icon 0 Row" at bounding box center [666, 217] width 207 height 35
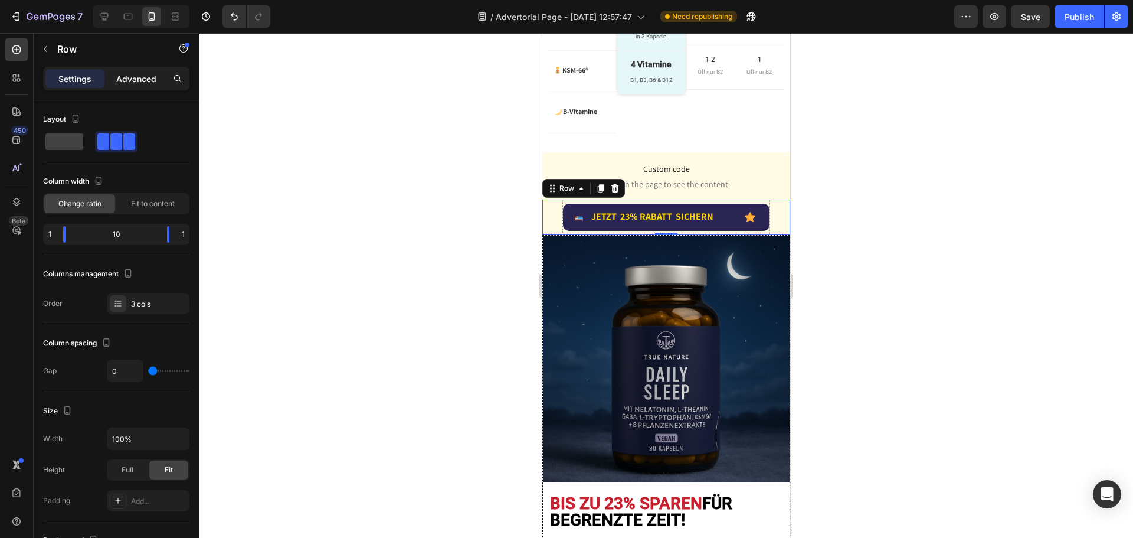
click at [137, 83] on p "Advanced" at bounding box center [136, 79] width 40 height 12
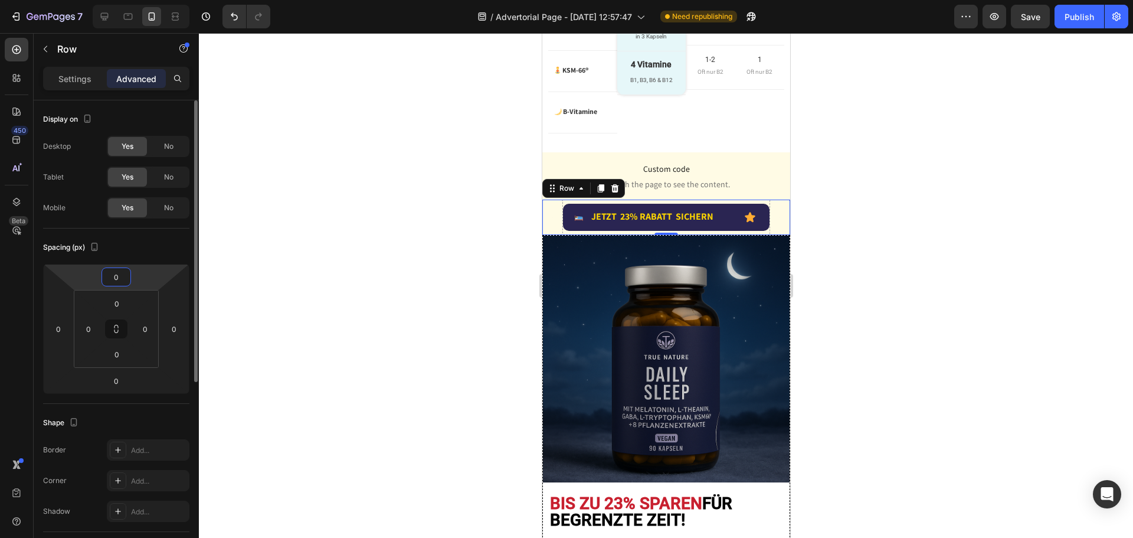
click at [121, 279] on input "0" at bounding box center [116, 277] width 24 height 18
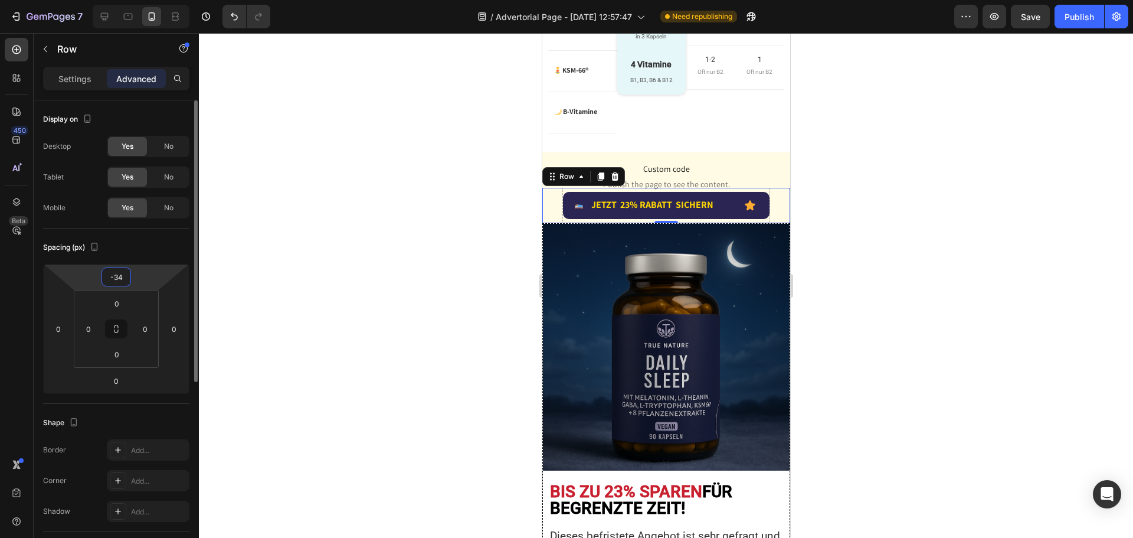
type input "-35"
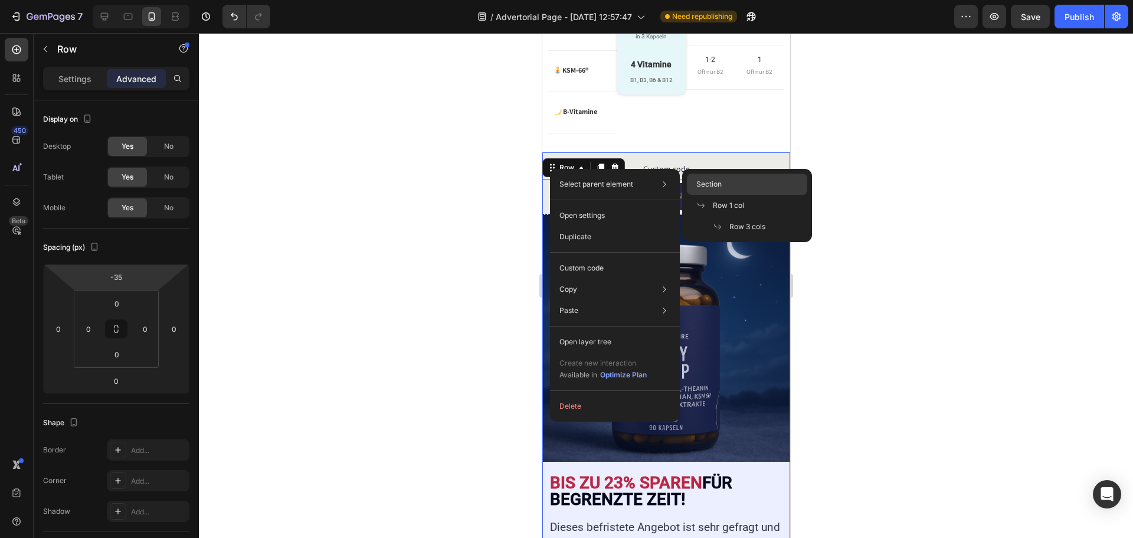
drag, startPoint x: 709, startPoint y: 186, endPoint x: 94, endPoint y: 190, distance: 615.2
click at [709, 186] on span "Section" at bounding box center [709, 184] width 25 height 11
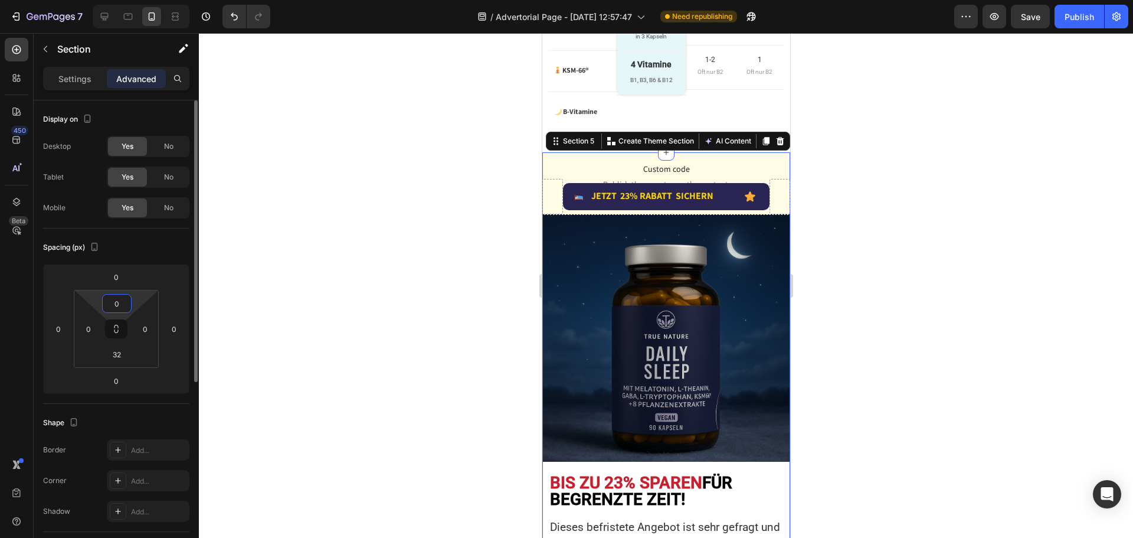
click at [120, 308] on input "0" at bounding box center [117, 304] width 24 height 18
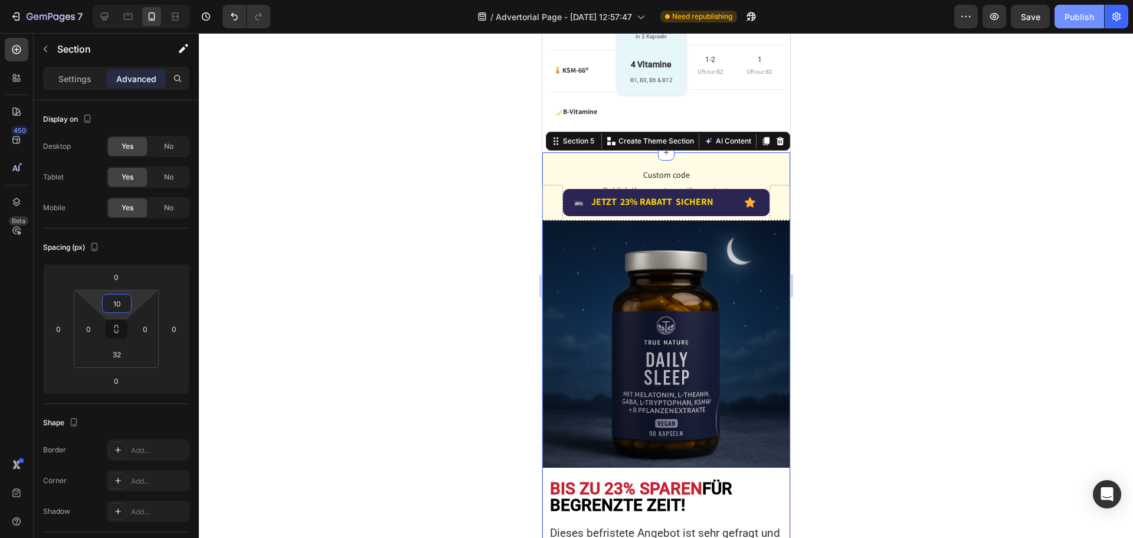
type input "10"
click at [1077, 11] on div "Publish" at bounding box center [1080, 17] width 30 height 12
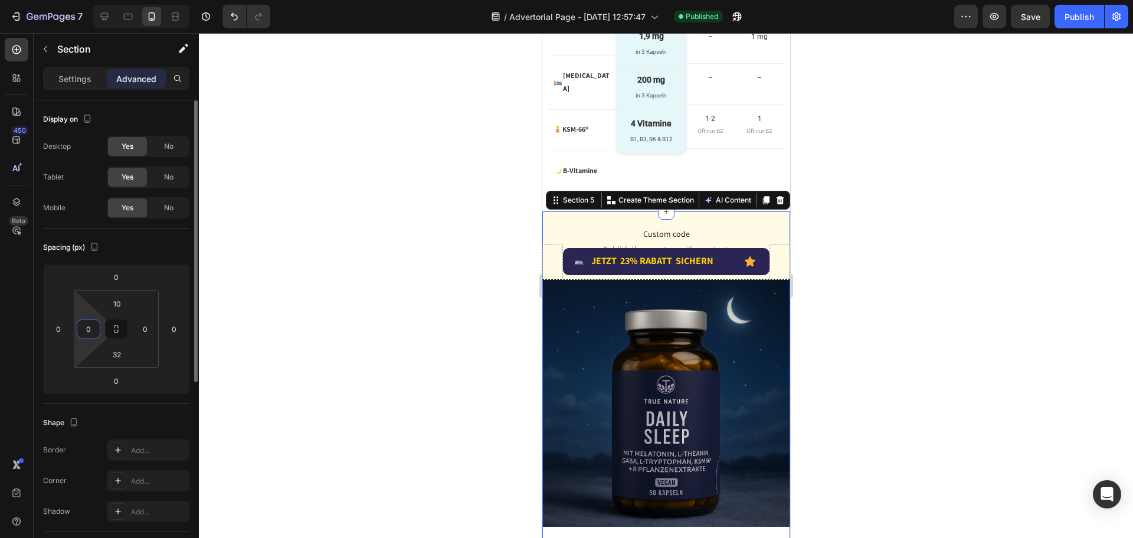
click at [96, 326] on input "0" at bounding box center [89, 329] width 18 height 18
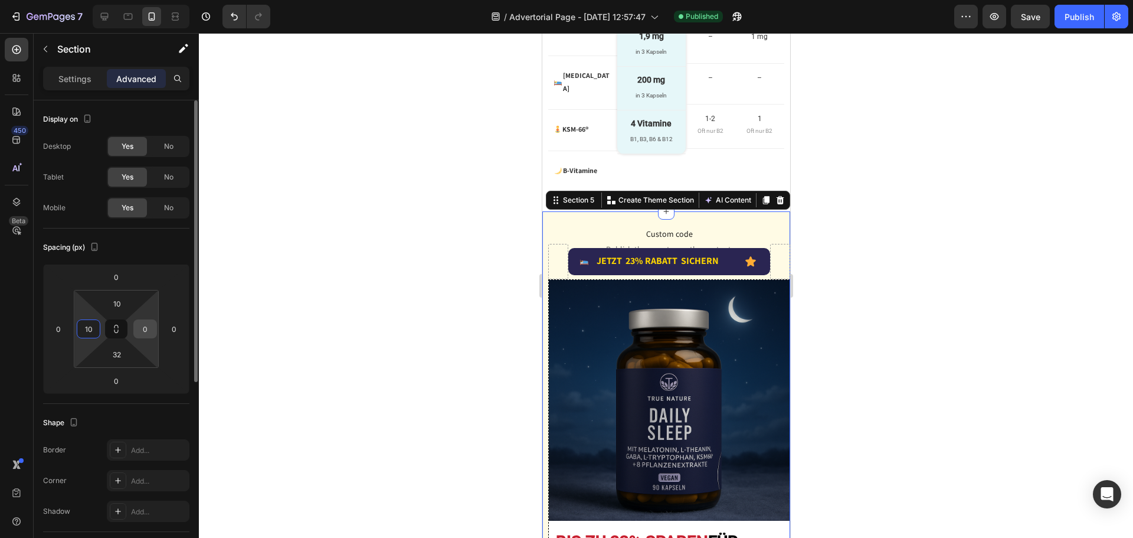
type input "10"
click at [145, 328] on input "0" at bounding box center [145, 329] width 18 height 18
type input "10"
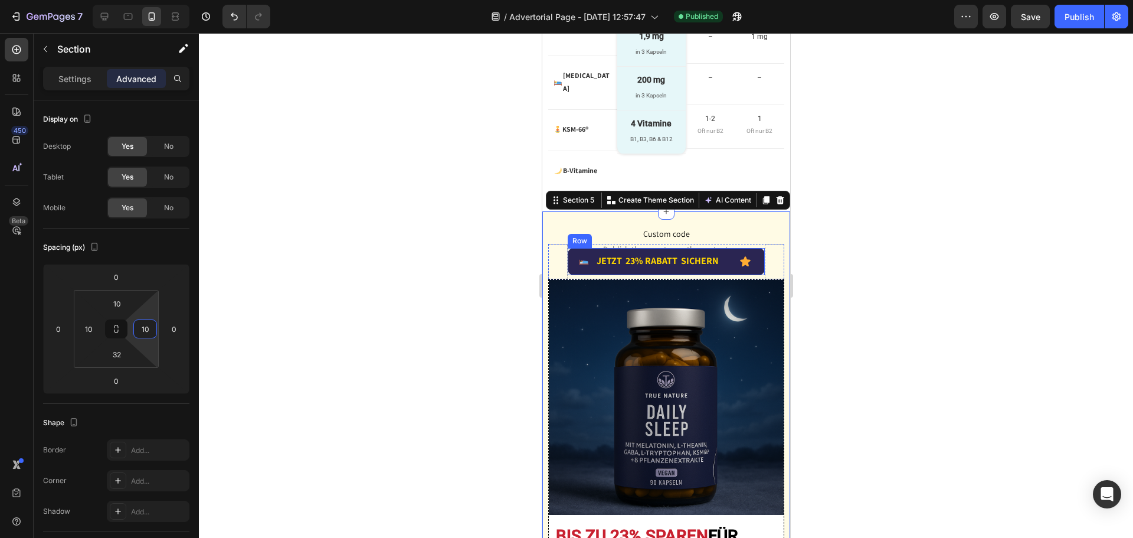
click at [576, 262] on div "Image JETZT 23% RABATT SICHERN Text Block Advanced List Icon Row" at bounding box center [665, 262] width 197 height 28
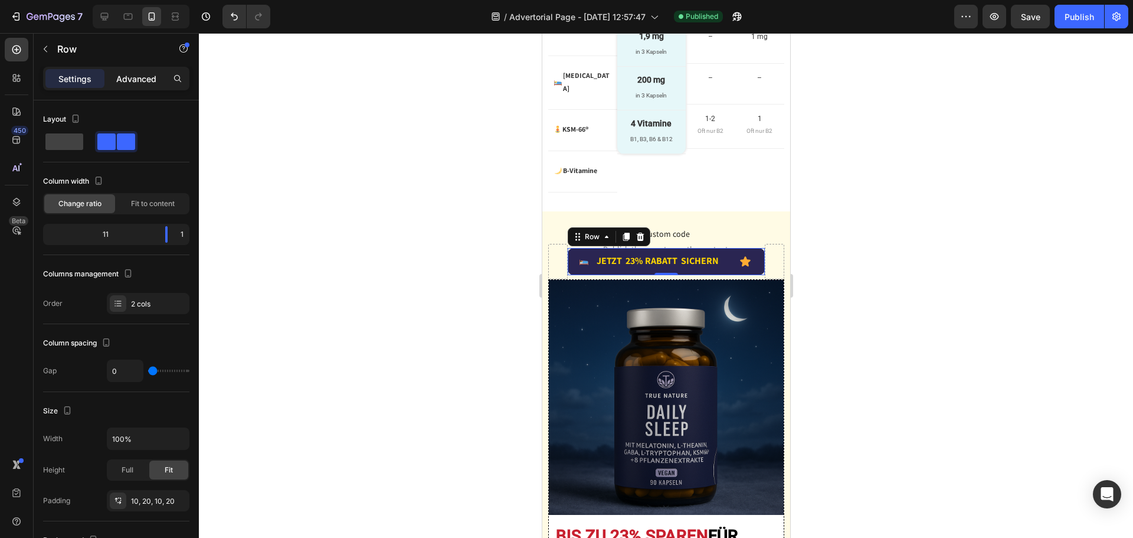
click at [125, 84] on p "Advanced" at bounding box center [136, 79] width 40 height 12
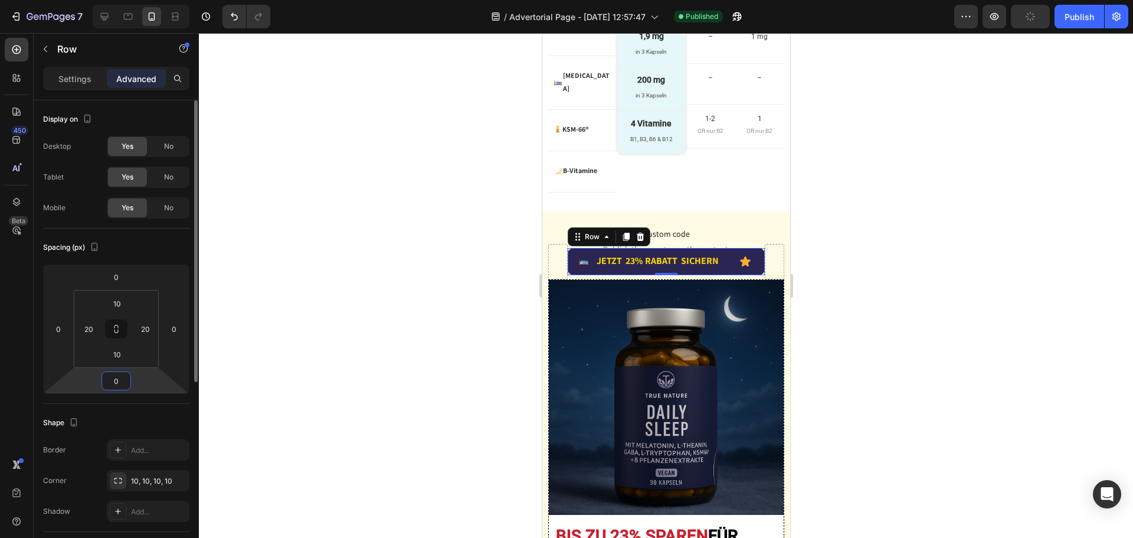
click at [120, 374] on input "0" at bounding box center [116, 381] width 24 height 18
type input "10"
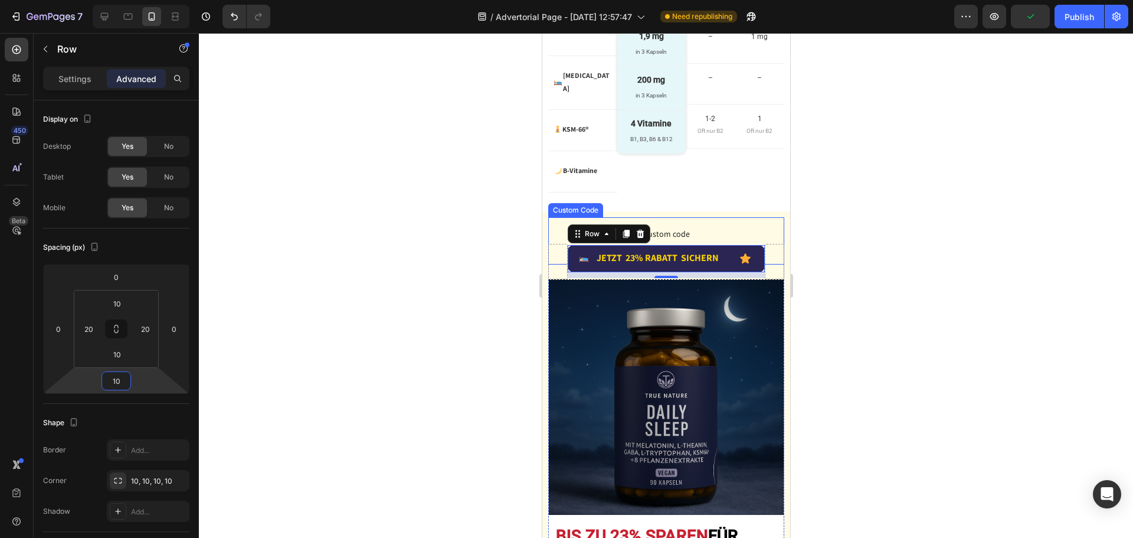
click at [559, 217] on p "Custom code Publish the page to see the content." at bounding box center [666, 240] width 236 height 47
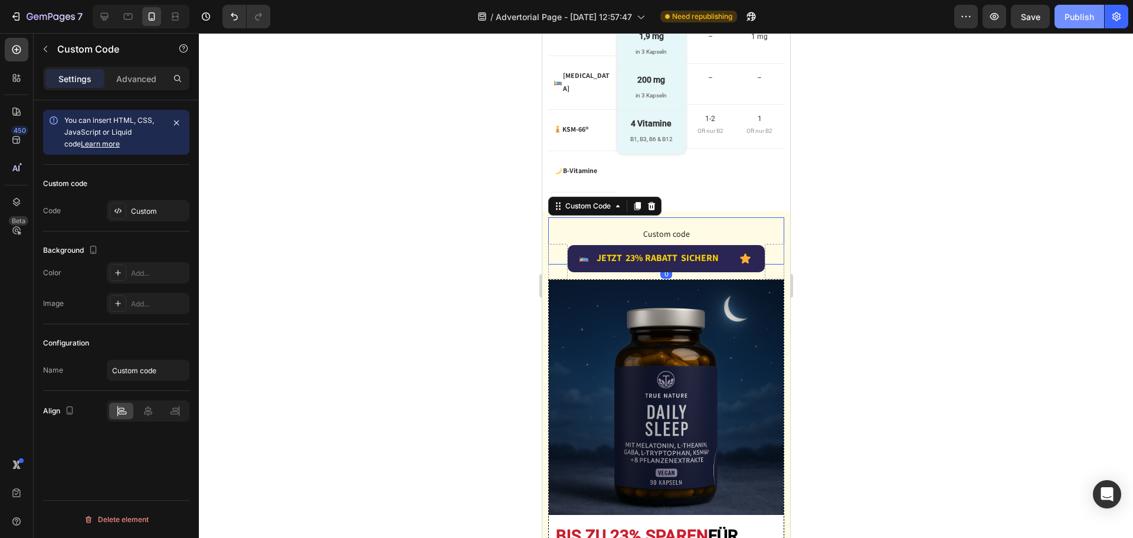
click at [1083, 12] on div "Publish" at bounding box center [1080, 17] width 30 height 12
click at [102, 15] on icon at bounding box center [105, 17] width 12 height 12
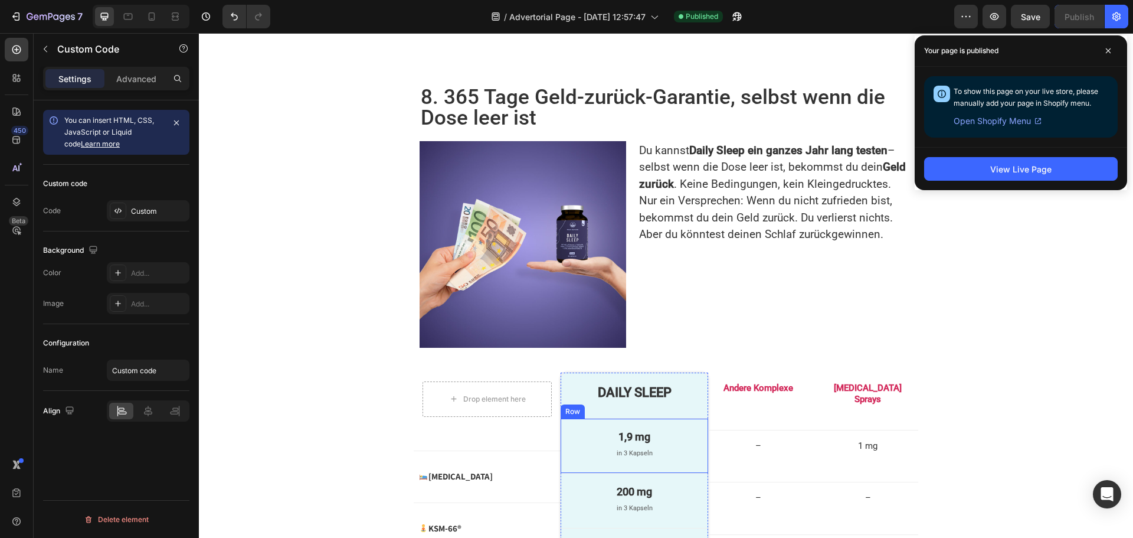
scroll to position [2632, 0]
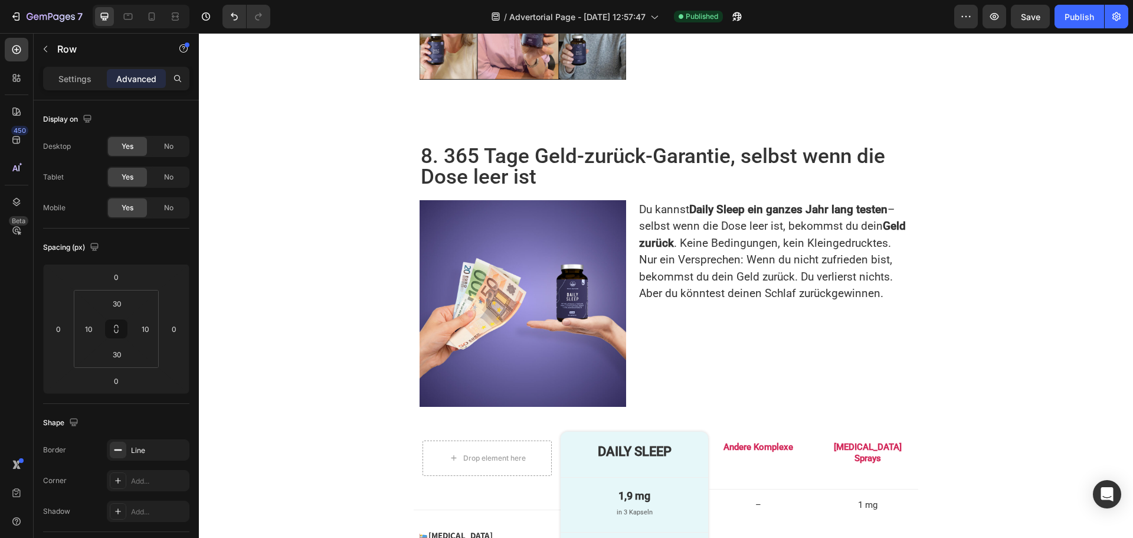
drag, startPoint x: 468, startPoint y: 388, endPoint x: 549, endPoint y: 421, distance: 87.4
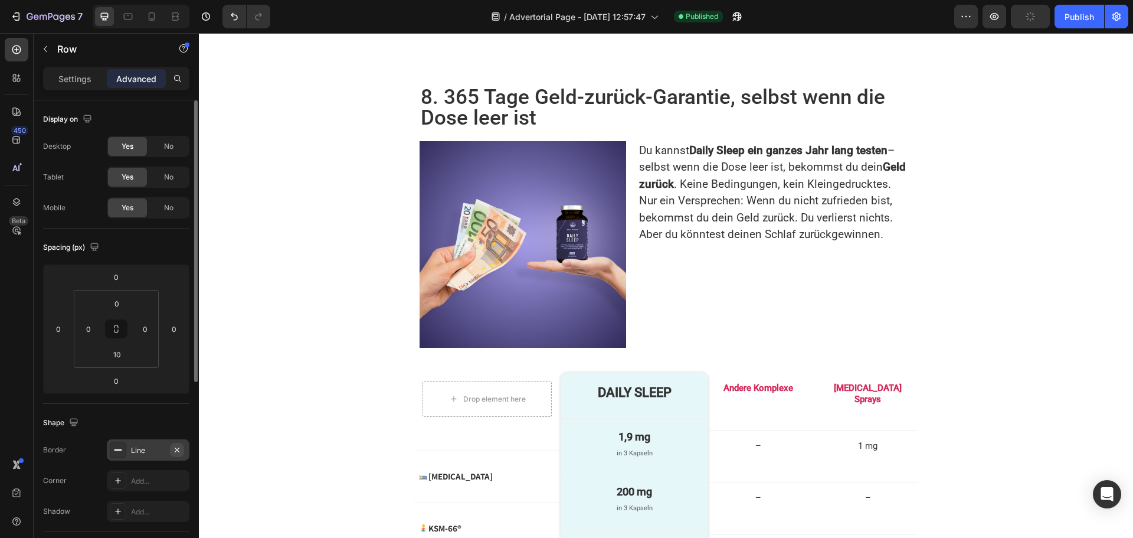
click at [175, 451] on icon "button" at bounding box center [177, 449] width 5 height 5
click at [175, 451] on icon "button" at bounding box center [176, 449] width 9 height 9
click at [177, 452] on icon "button" at bounding box center [176, 449] width 9 height 9
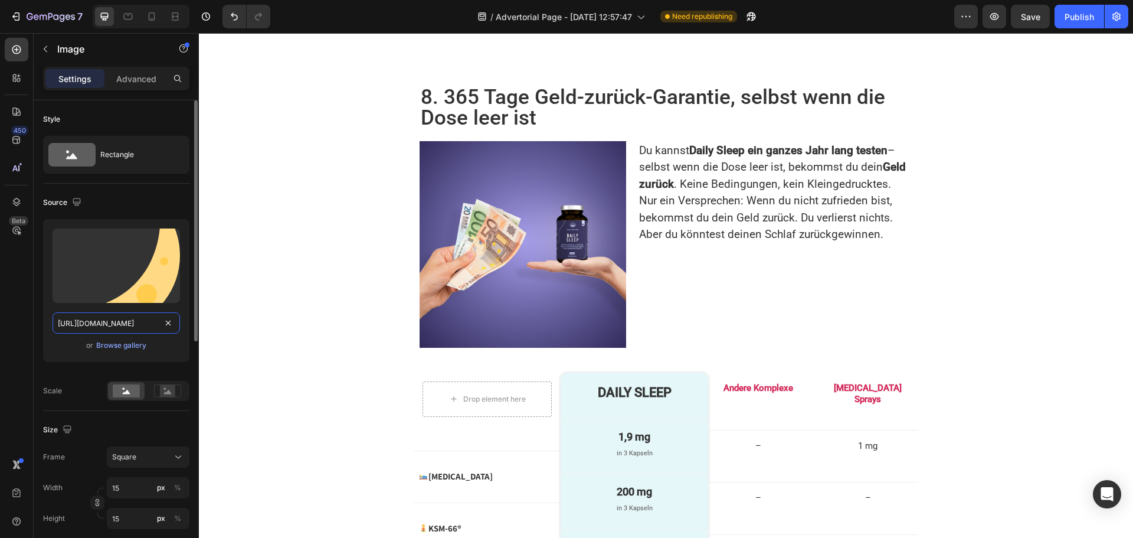
click at [128, 326] on input "https://s.w.org/images/core/emoji/16.0.1/svg/1f319.svg" at bounding box center [117, 322] width 128 height 21
paste input "2728"
type input "https://s.w.org/images/core/emoji/16.0.1/svg/2728.svg"
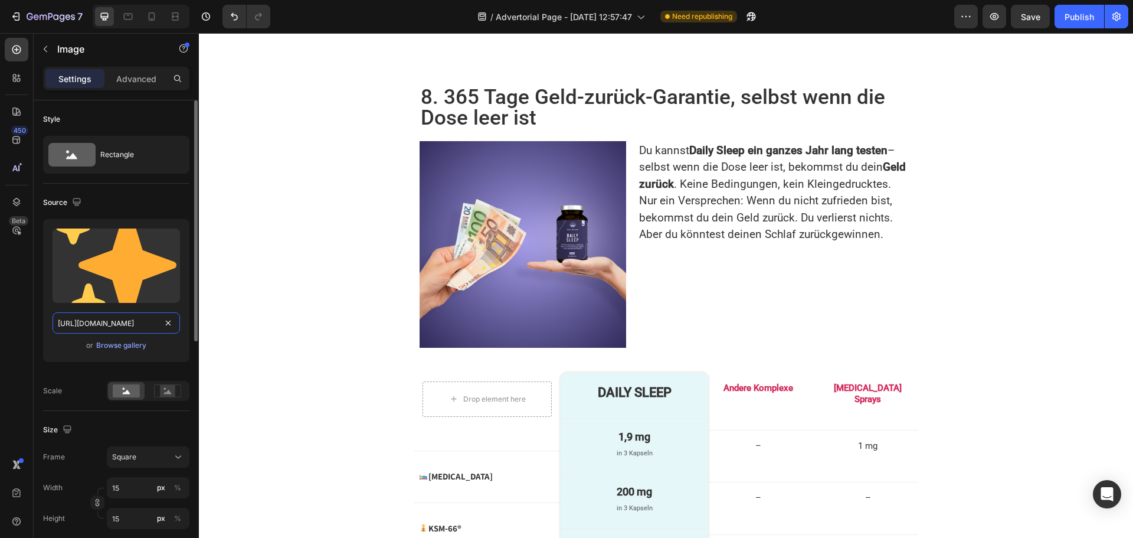
scroll to position [0, 83]
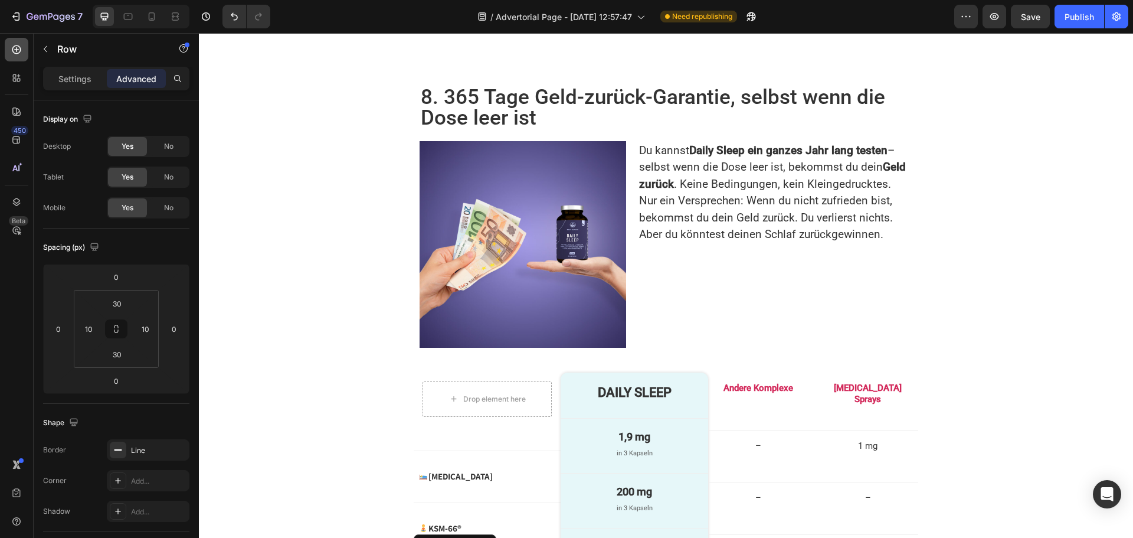
click at [18, 51] on icon at bounding box center [17, 50] width 12 height 12
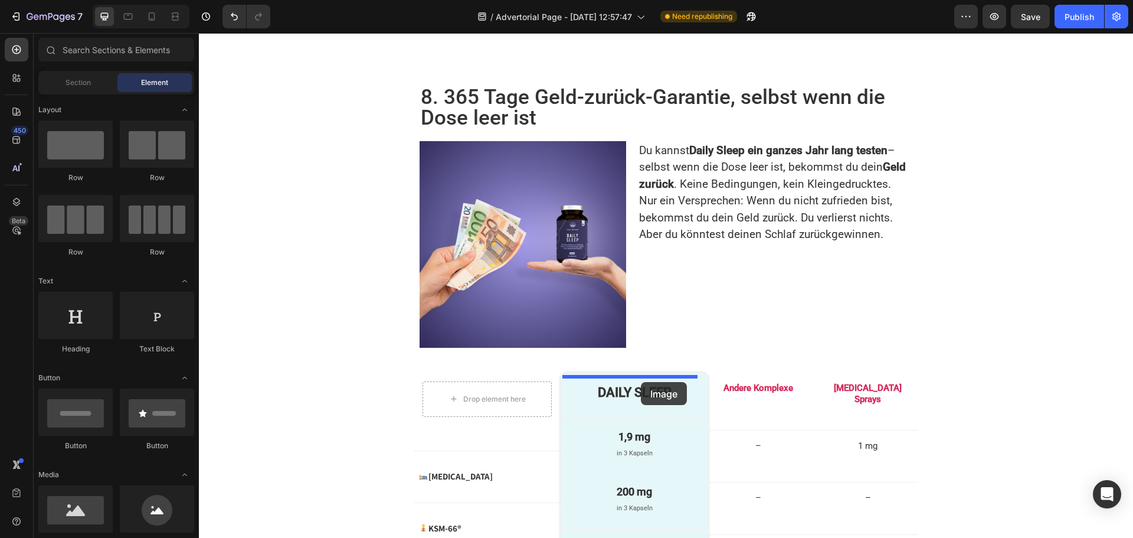
drag, startPoint x: 382, startPoint y: 538, endPoint x: 641, endPoint y: 382, distance: 302.4
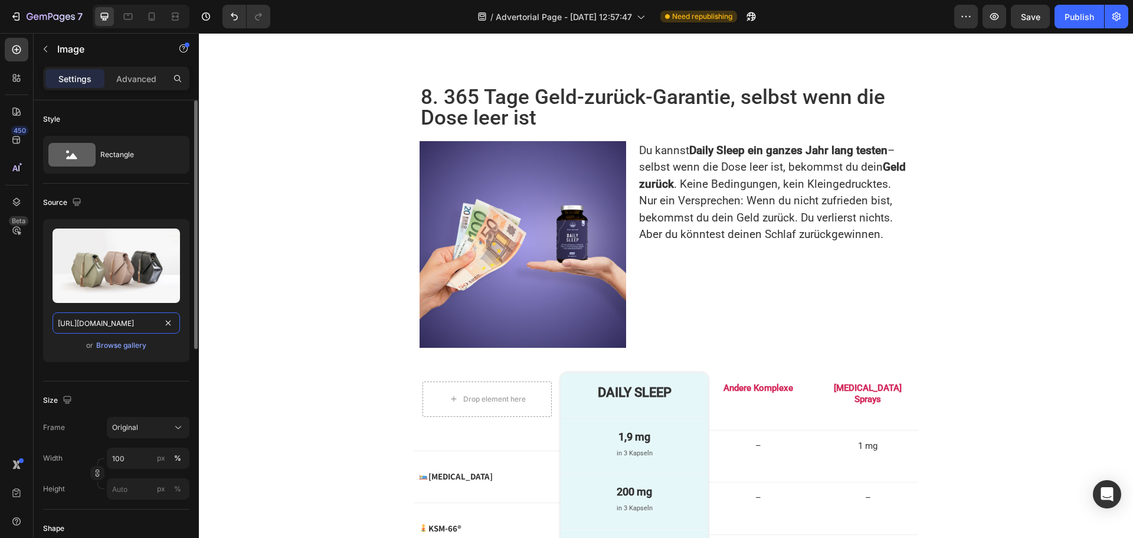
click at [90, 328] on input "[URL][DOMAIN_NAME]" at bounding box center [117, 322] width 128 height 21
paste input "s.w.org/images/core/emoji/16.0.1/svg/1f60a.sv"
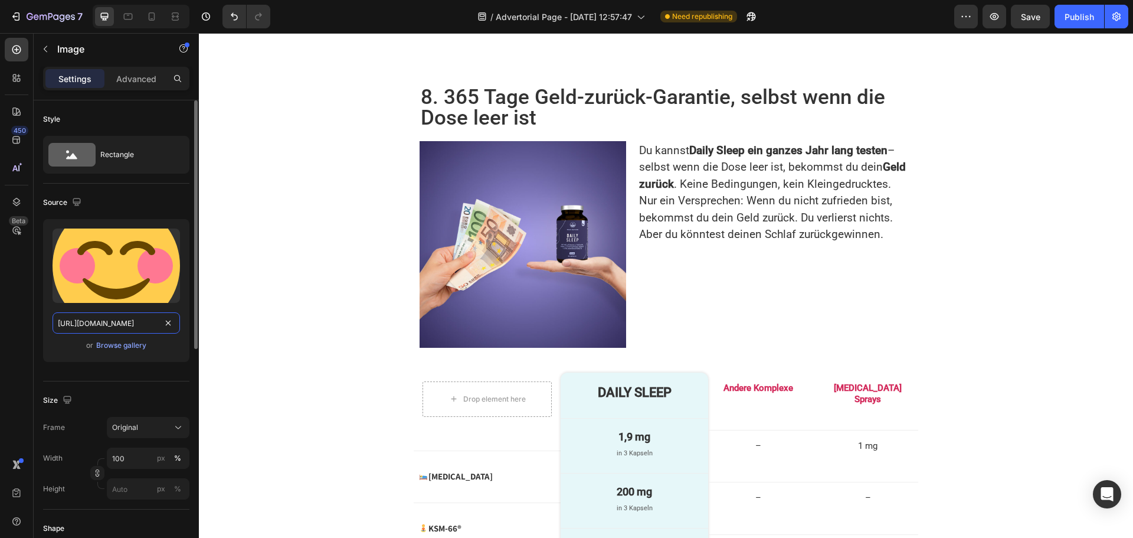
scroll to position [0, 84]
type input "https://s.w.org/images/core/emoji/16.0.1/svg/1f60a.svg"
click at [135, 456] on input "100" at bounding box center [148, 457] width 83 height 21
type input "28"
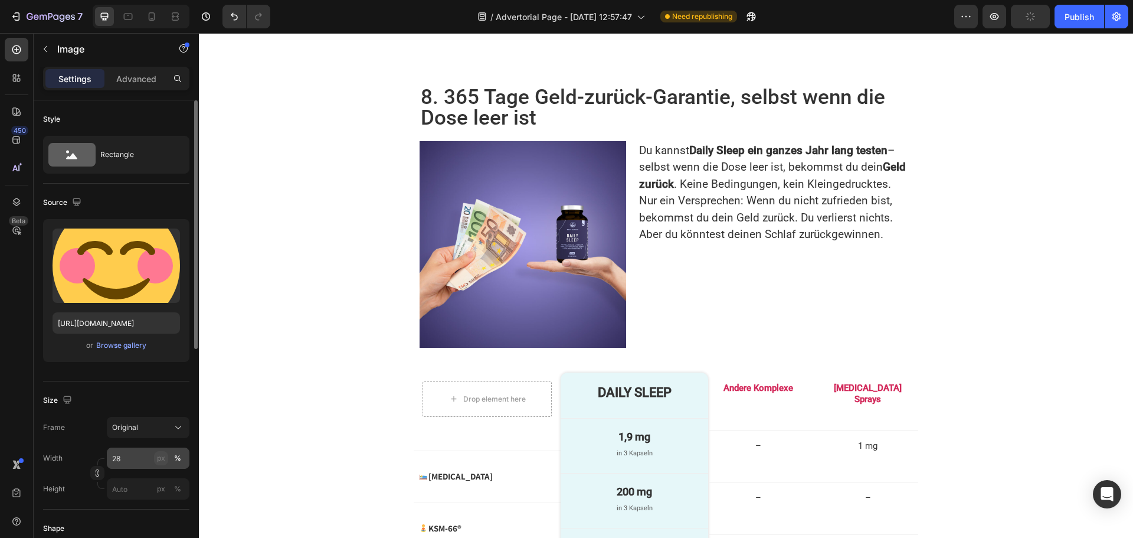
click at [158, 453] on div "px" at bounding box center [161, 458] width 8 height 11
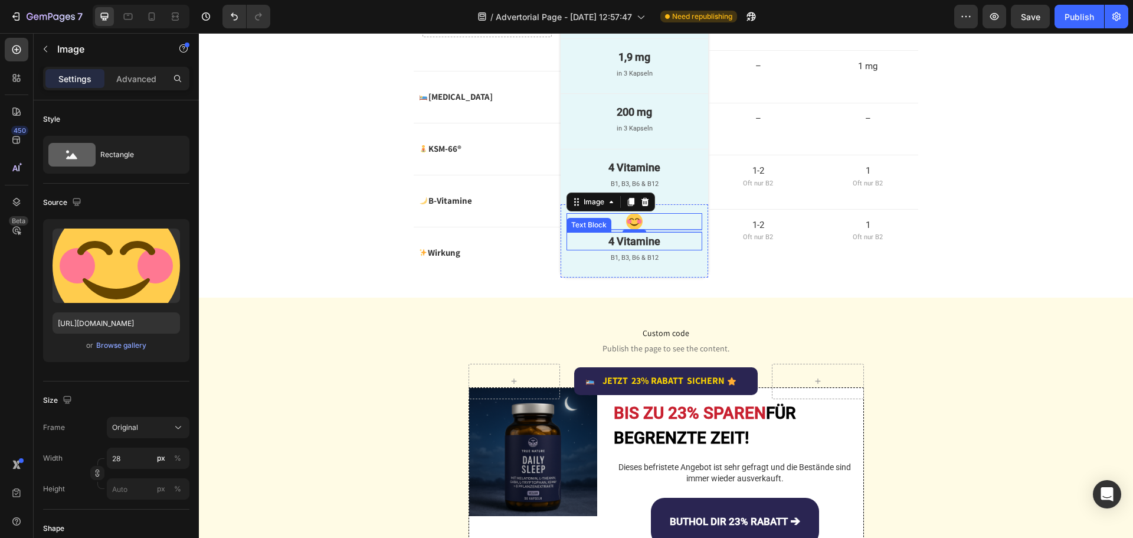
click at [592, 249] on p "4 Vitamine" at bounding box center [634, 241] width 133 height 16
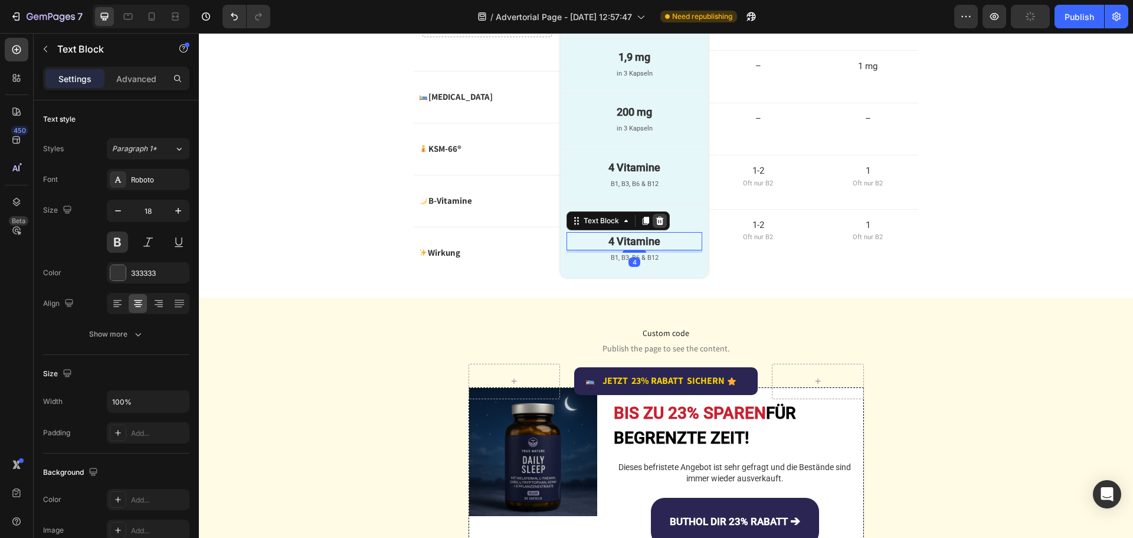
click at [655, 228] on div at bounding box center [660, 221] width 14 height 14
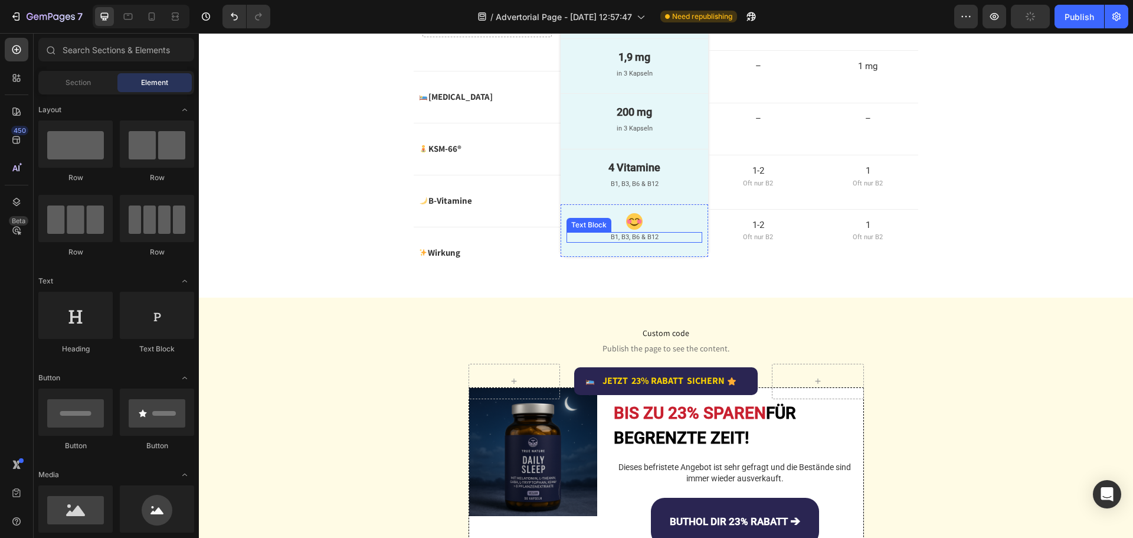
click at [590, 241] on p "B1, B3, B6 & B12" at bounding box center [634, 237] width 133 height 8
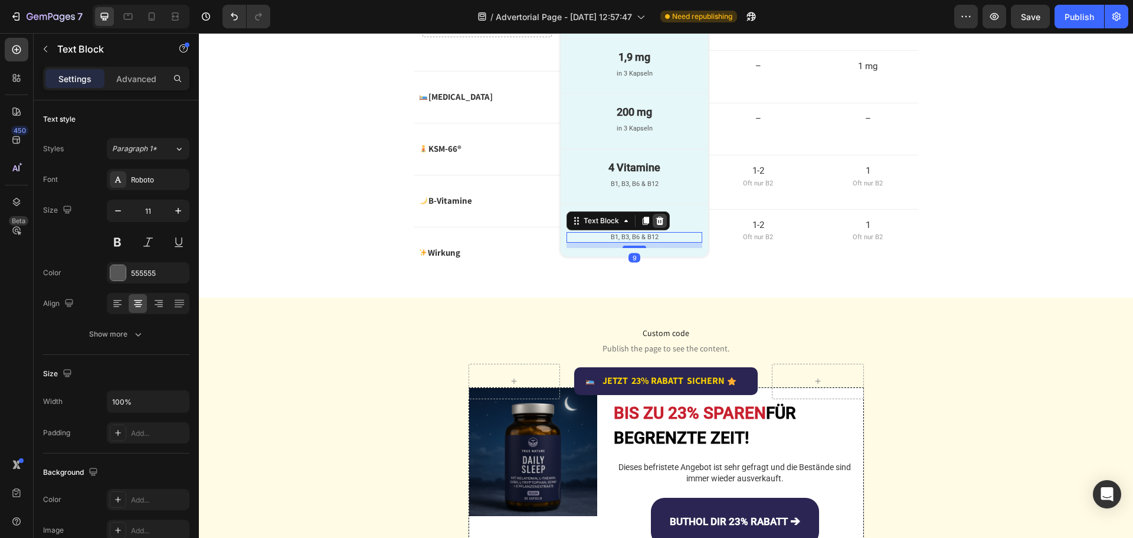
click at [656, 225] on icon at bounding box center [660, 221] width 8 height 8
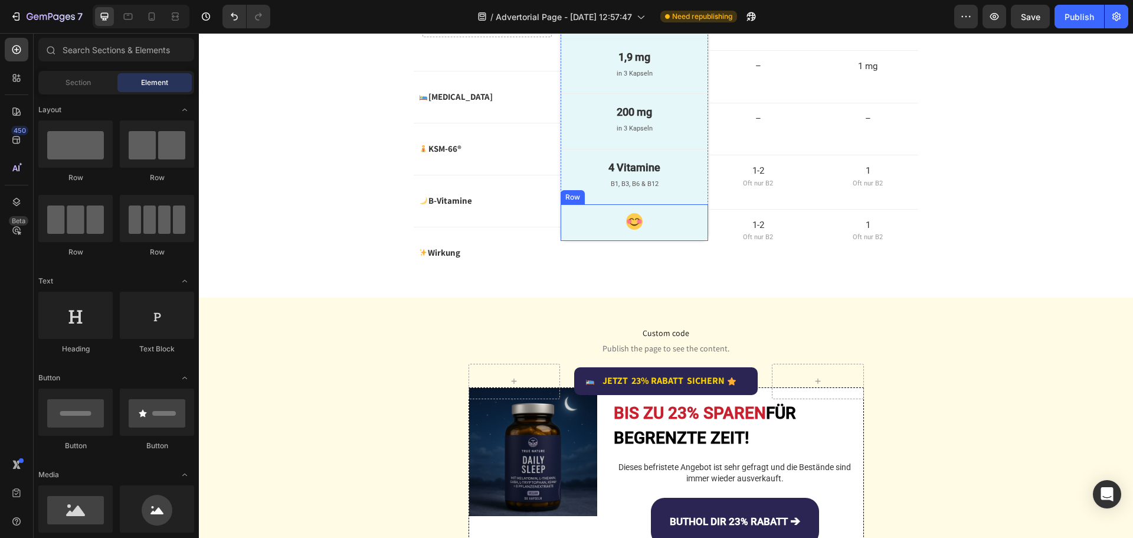
click at [567, 232] on div "Image" at bounding box center [634, 222] width 135 height 19
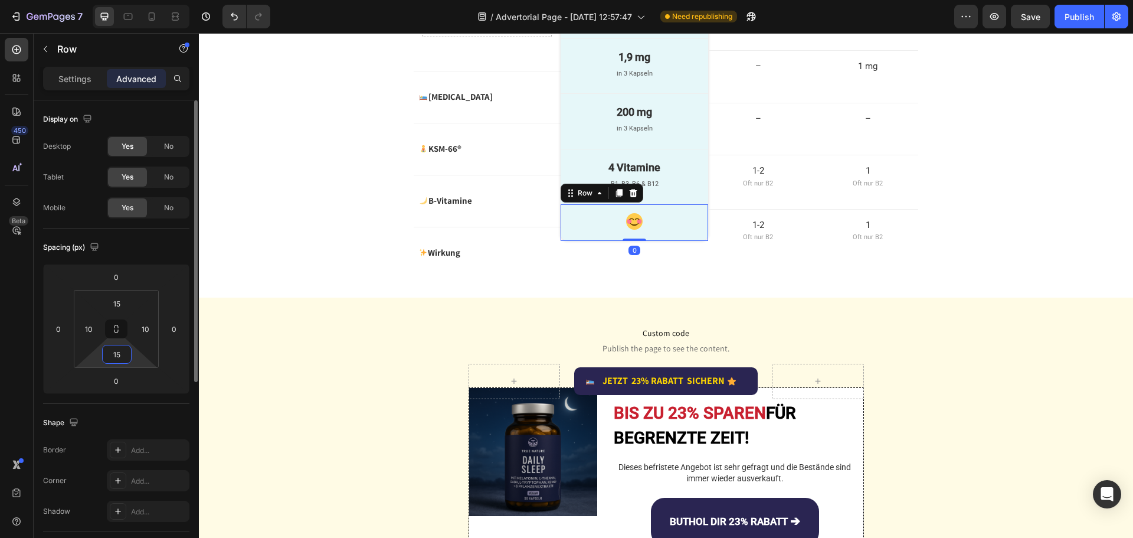
click at [122, 357] on input "15" at bounding box center [117, 354] width 24 height 18
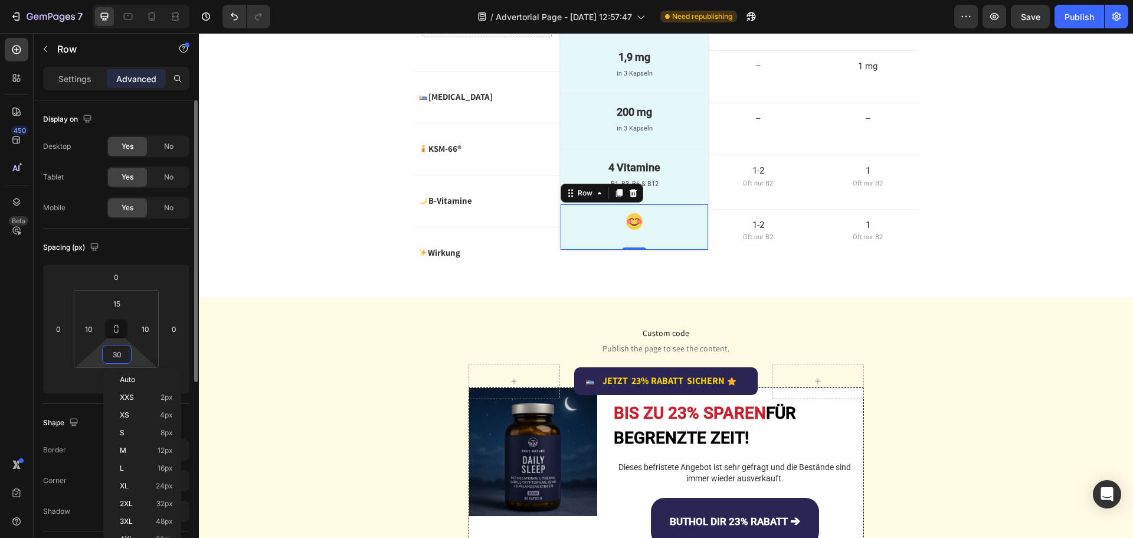
click at [122, 354] on input "30" at bounding box center [117, 354] width 24 height 18
type input "25"
click at [124, 299] on input "15" at bounding box center [117, 304] width 24 height 18
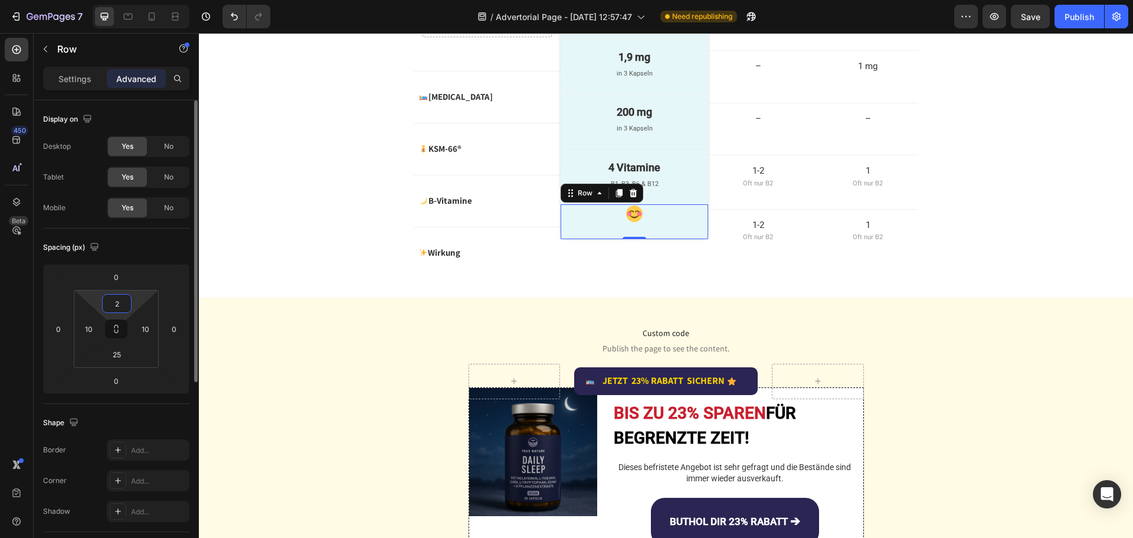
type input "25"
click at [633, 236] on img at bounding box center [634, 227] width 17 height 17
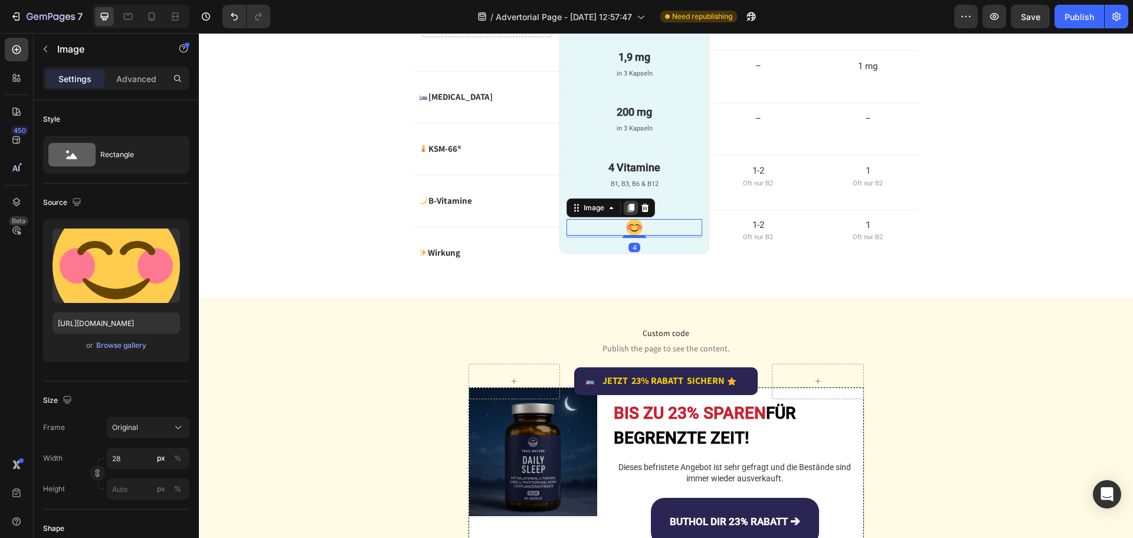
click at [628, 212] on icon at bounding box center [631, 208] width 6 height 8
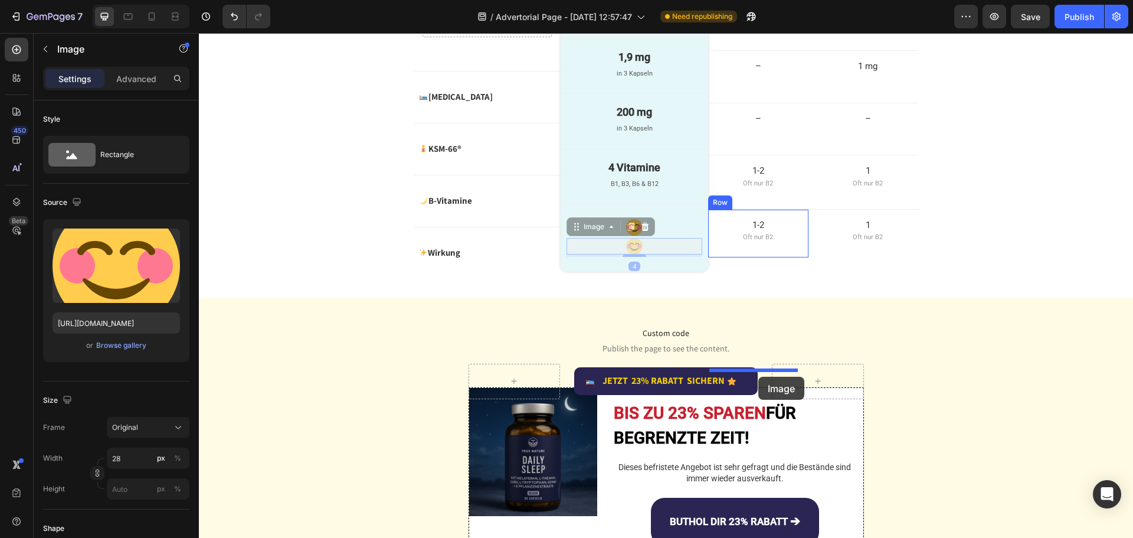
drag, startPoint x: 570, startPoint y: 392, endPoint x: 759, endPoint y: 377, distance: 188.9
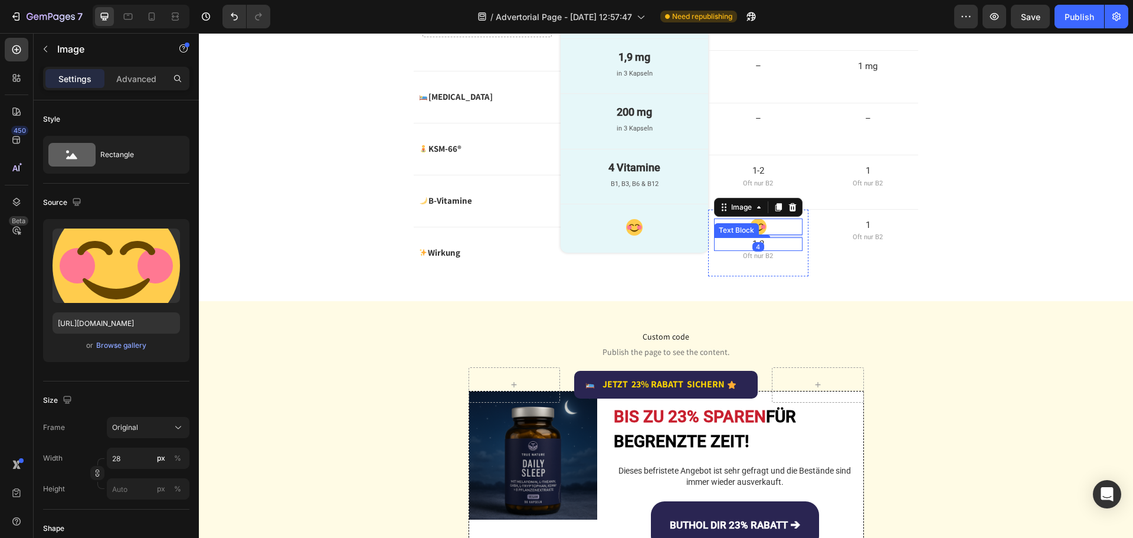
click at [740, 250] on p "1-2" at bounding box center [759, 245] width 86 height 12
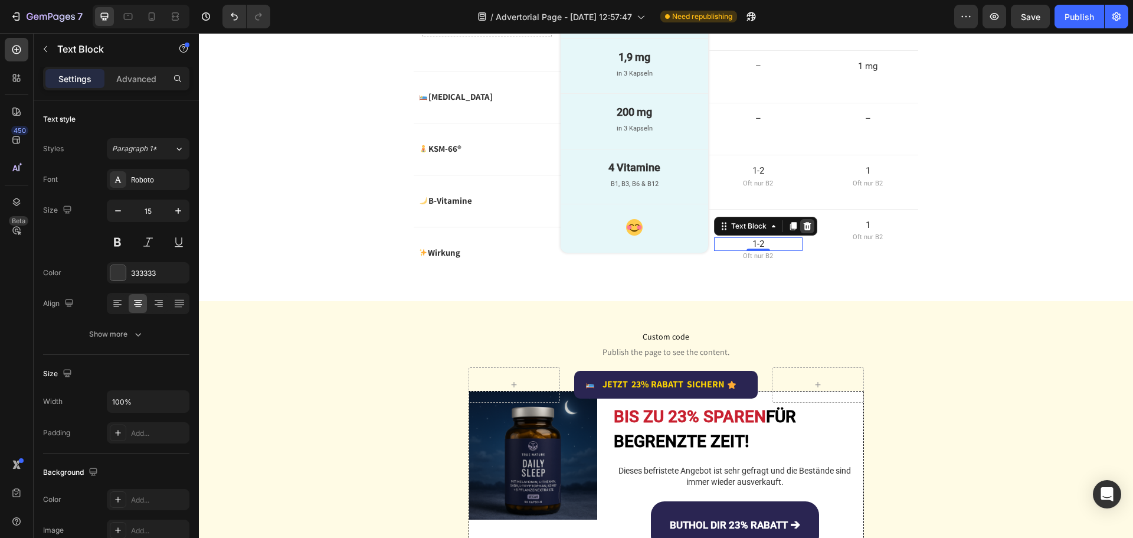
click at [803, 231] on icon at bounding box center [807, 225] width 9 height 9
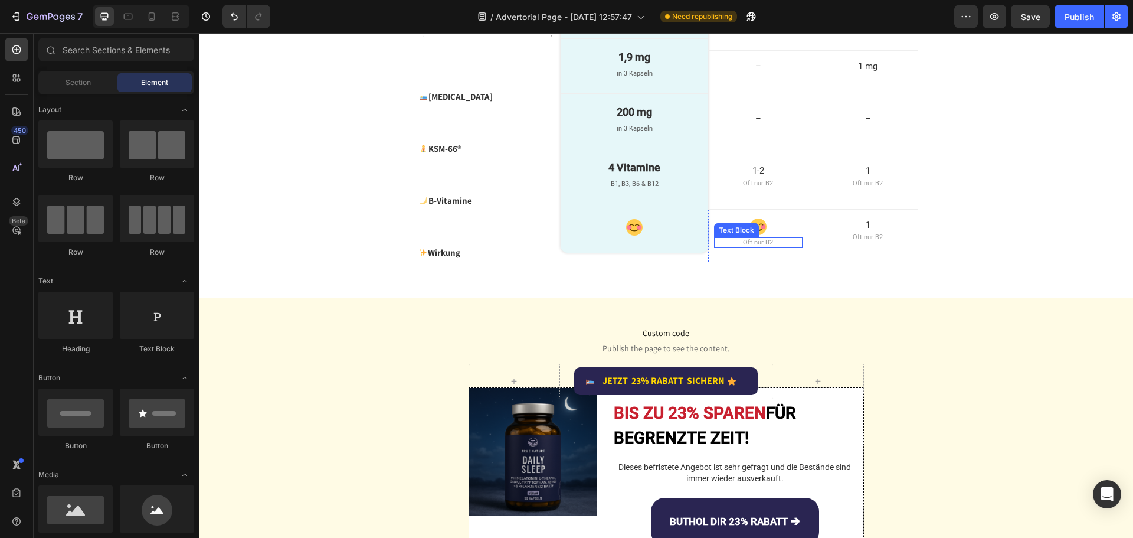
click at [748, 247] on p "Oft nur B2" at bounding box center [759, 243] width 86 height 8
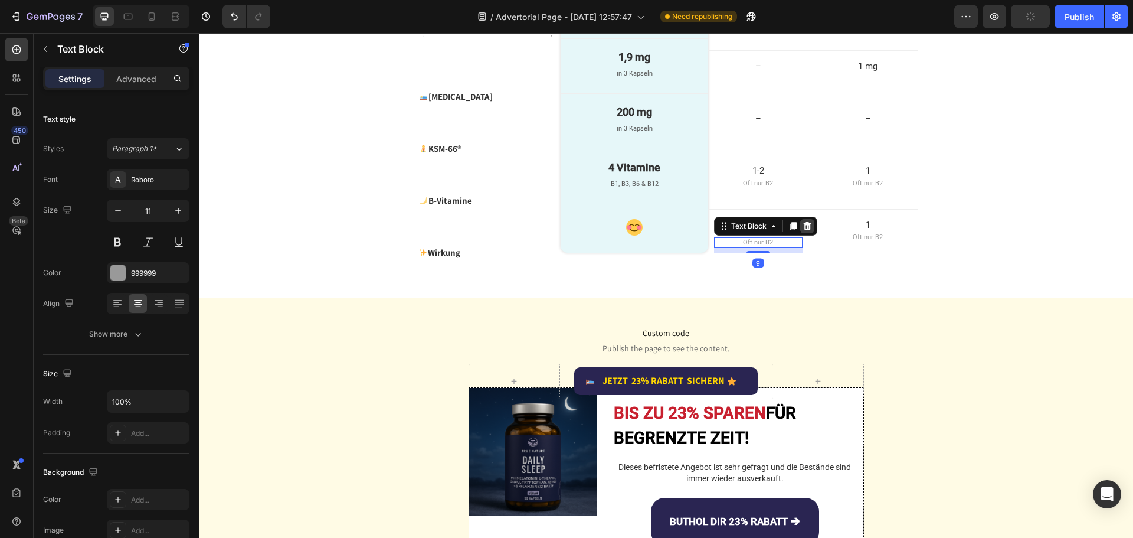
click at [803, 230] on icon at bounding box center [807, 226] width 8 height 8
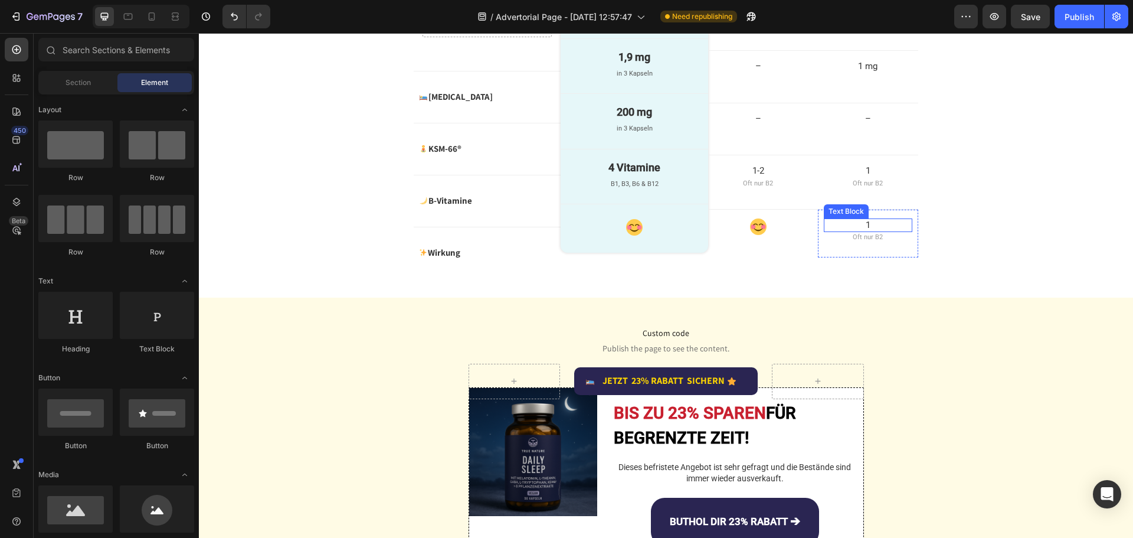
click at [873, 231] on p "1" at bounding box center [868, 226] width 86 height 12
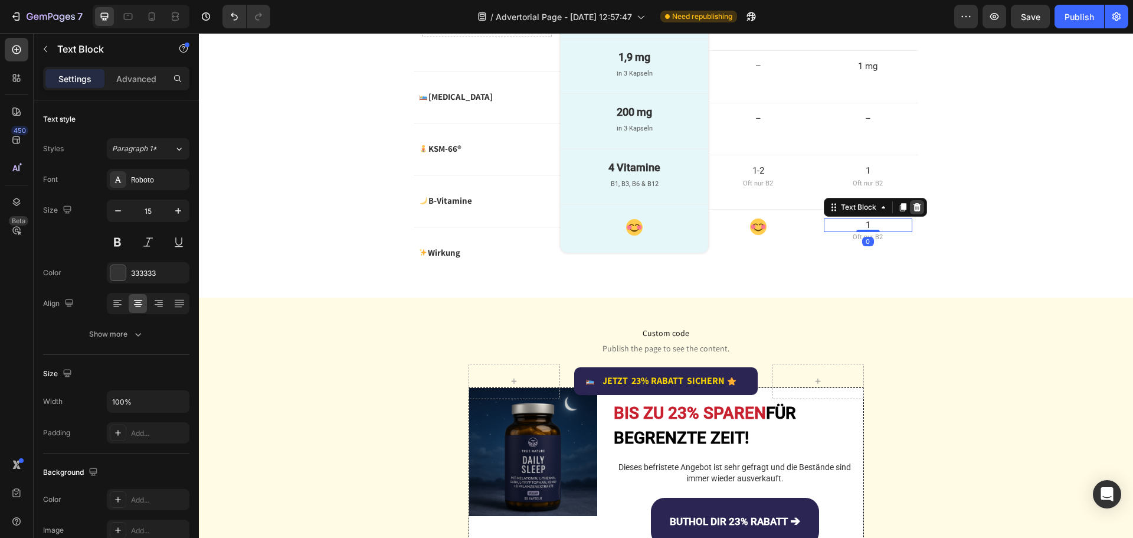
click at [916, 212] on icon at bounding box center [917, 206] width 9 height 9
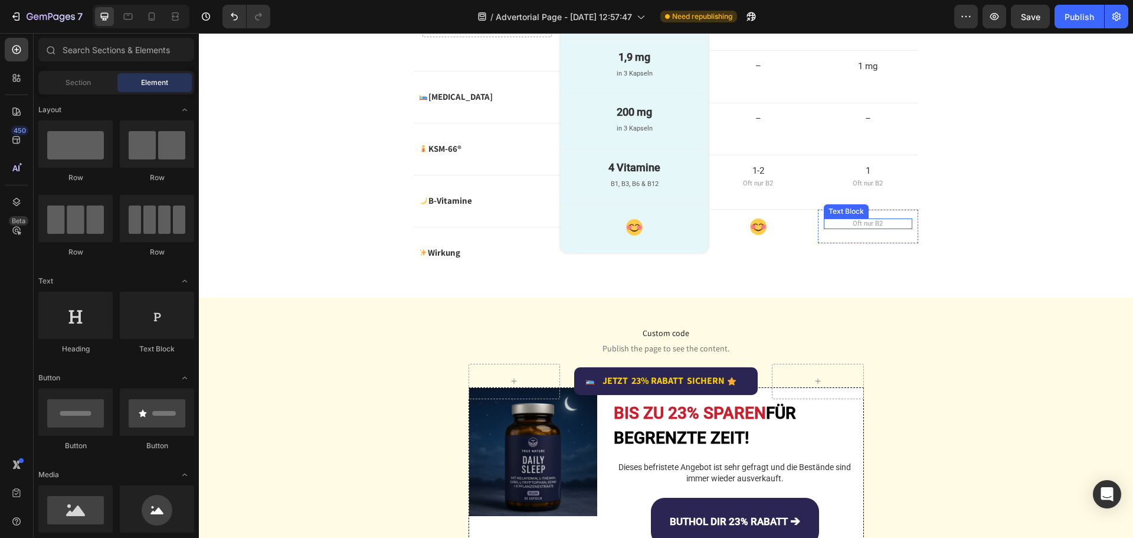
click at [860, 228] on p "Oft nur B2" at bounding box center [868, 224] width 86 height 8
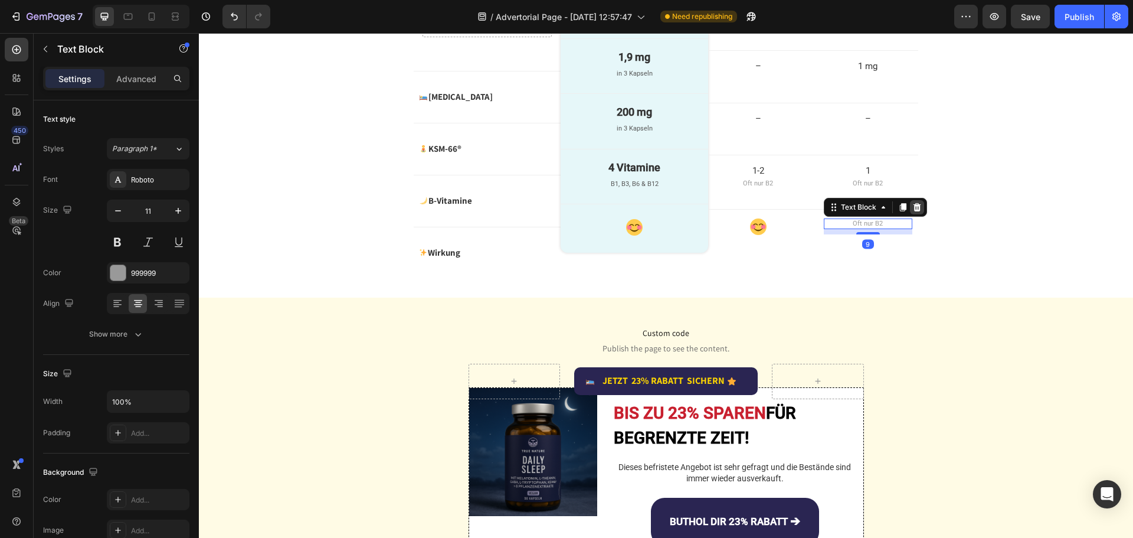
click at [917, 212] on icon at bounding box center [917, 206] width 9 height 9
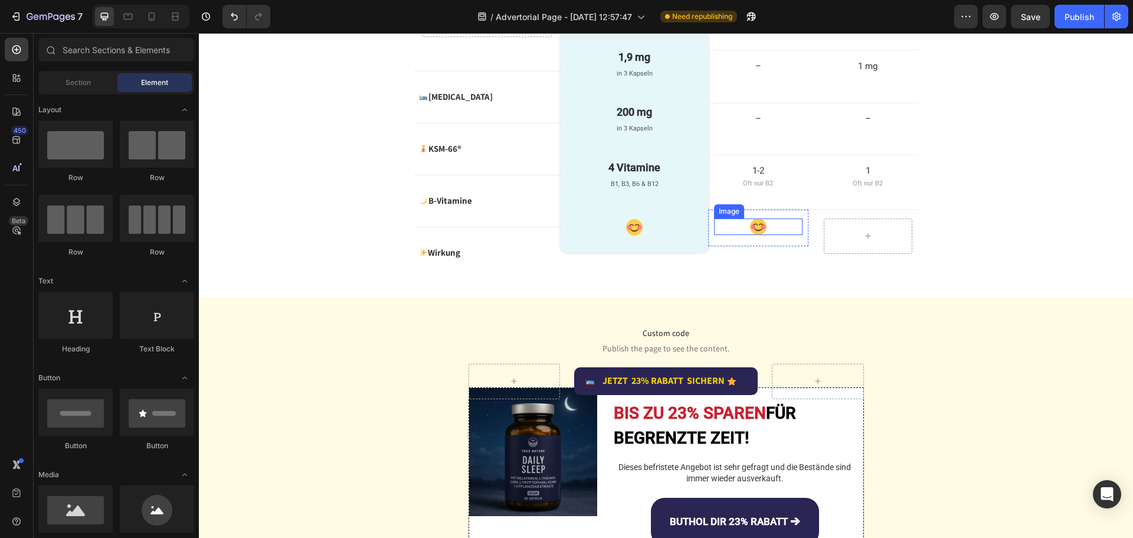
click at [744, 235] on div at bounding box center [758, 226] width 89 height 17
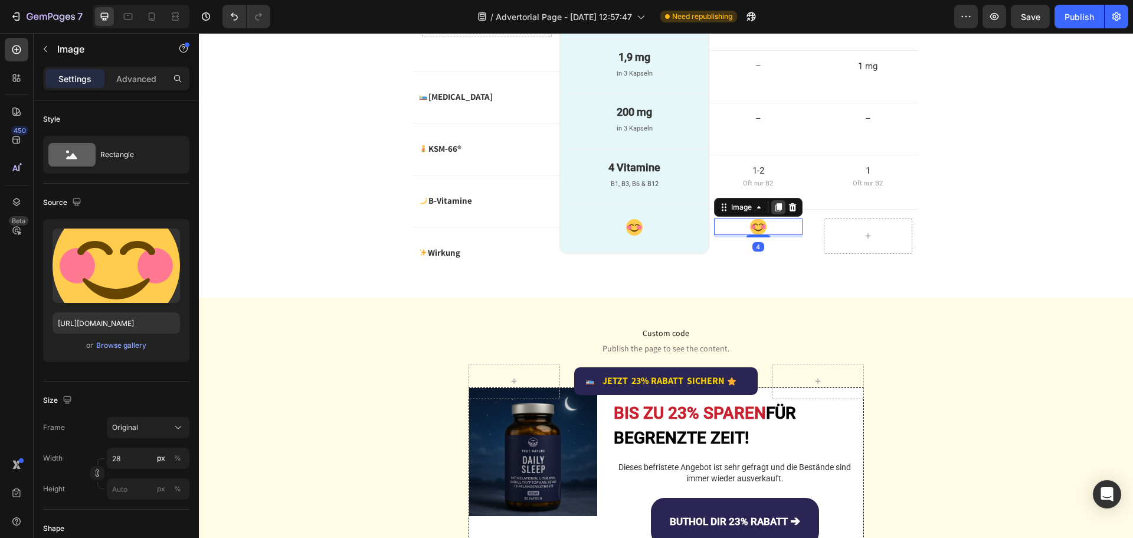
click at [776, 211] on icon at bounding box center [779, 207] width 6 height 8
click at [789, 231] on icon at bounding box center [792, 225] width 9 height 9
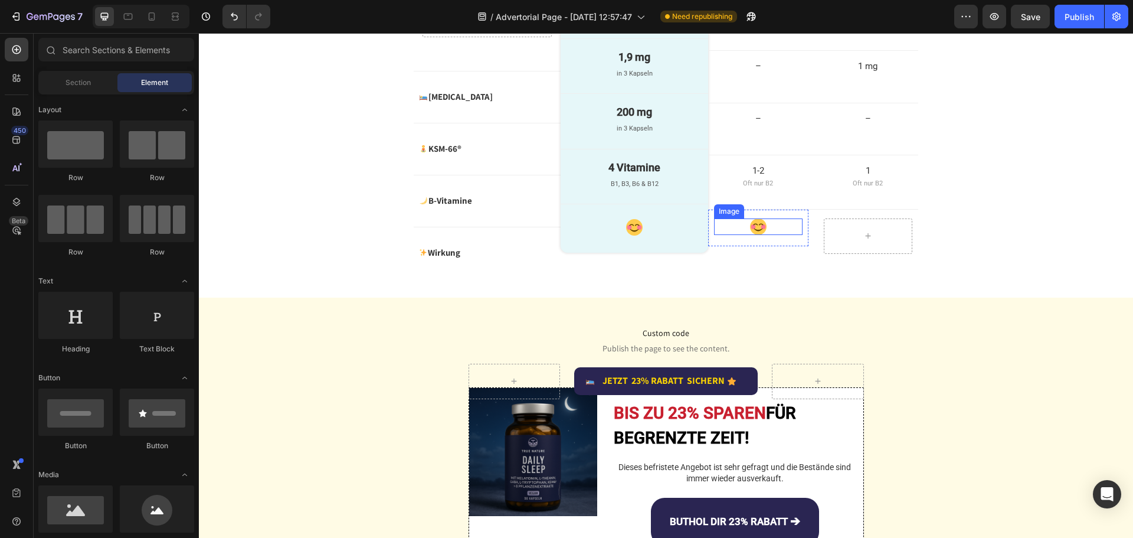
click at [754, 235] on img at bounding box center [758, 226] width 17 height 17
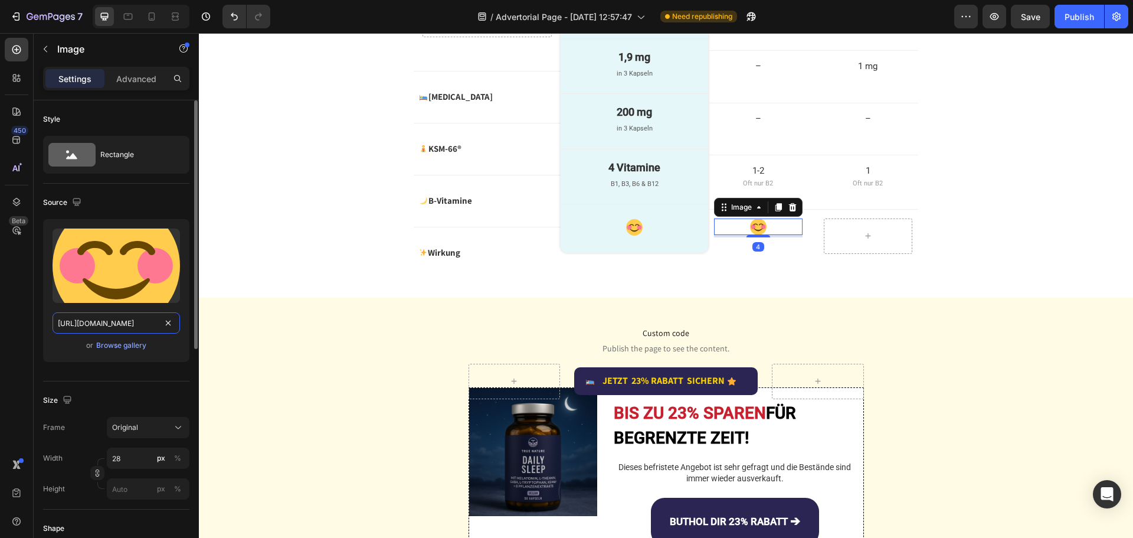
click at [123, 329] on input "[URL][DOMAIN_NAME]" at bounding box center [117, 322] width 128 height 21
paste input "1f"
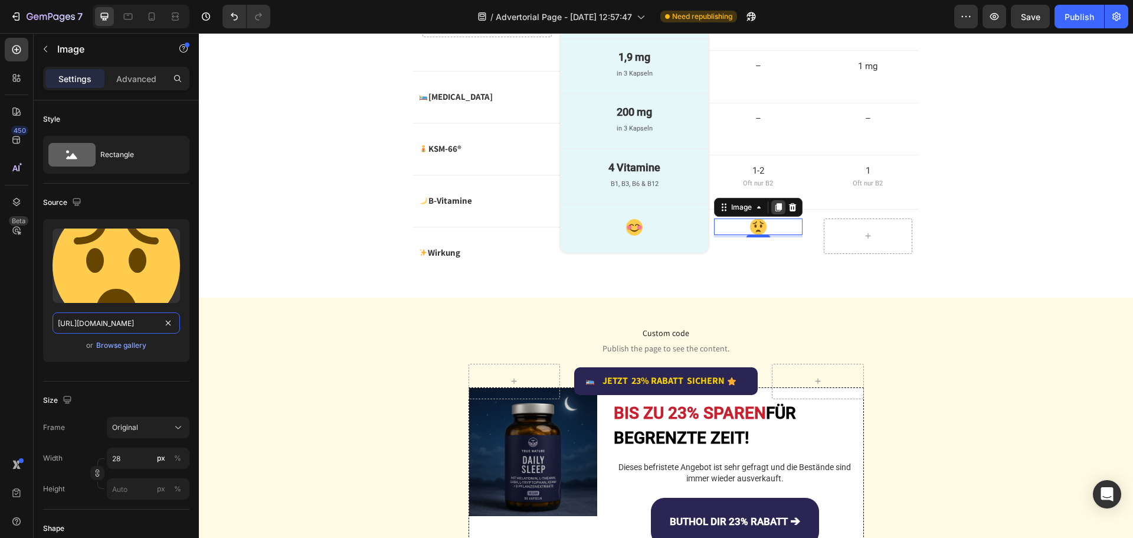
type input "[URL][DOMAIN_NAME]"
click at [777, 211] on icon at bounding box center [779, 207] width 6 height 8
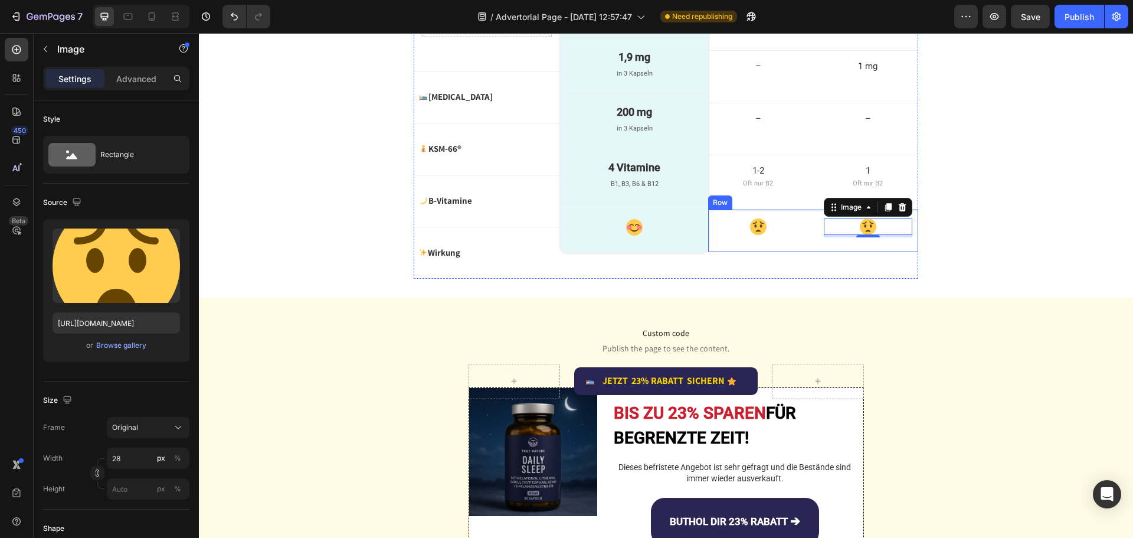
click at [812, 252] on div "Image Row Image 4 Row Row" at bounding box center [813, 231] width 210 height 43
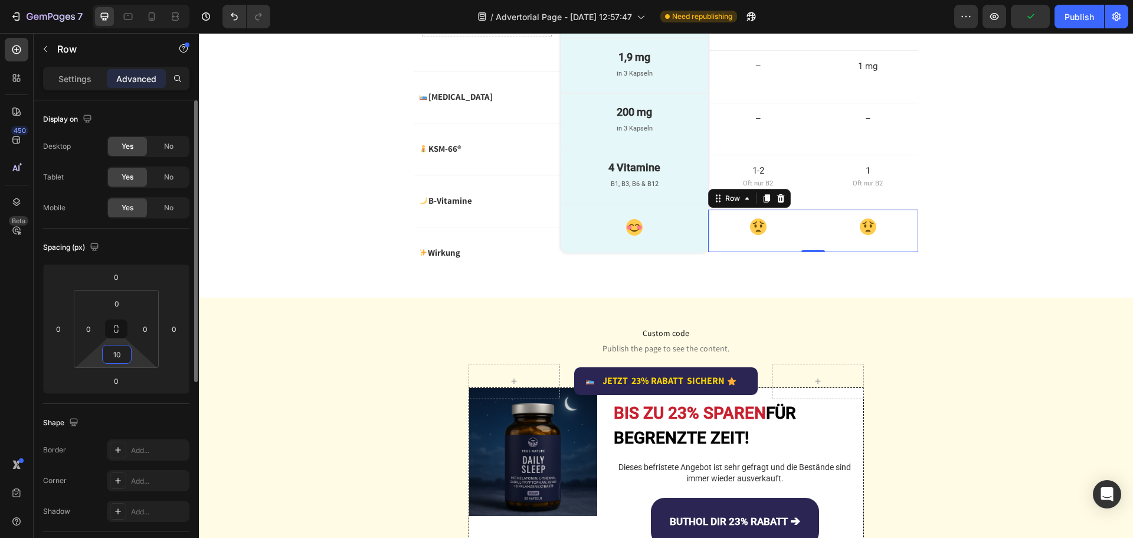
click at [122, 352] on input "10" at bounding box center [117, 354] width 24 height 18
type input "18"
click at [770, 246] on div "Image Row" at bounding box center [758, 228] width 100 height 37
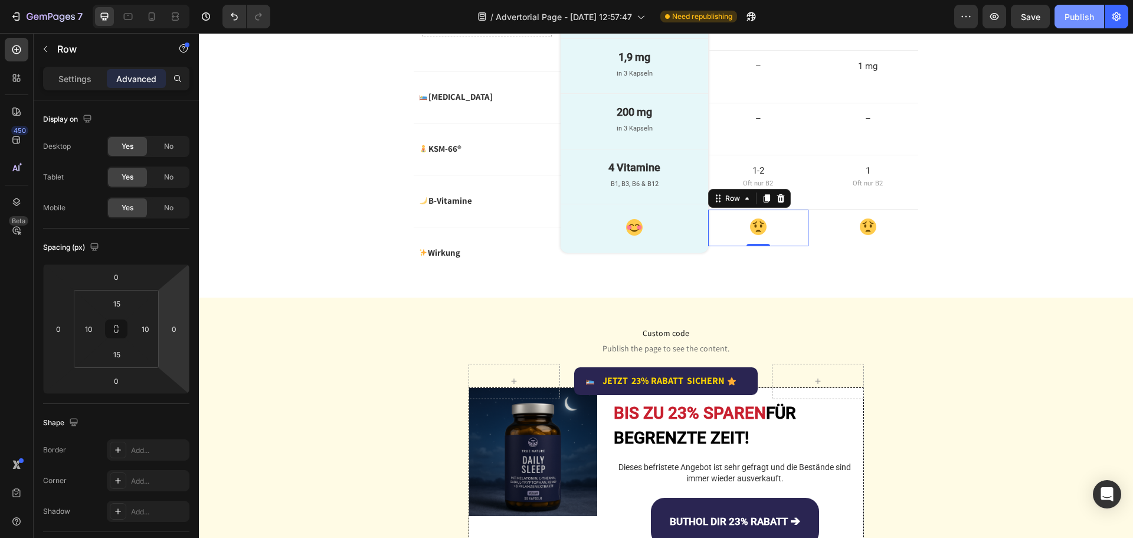
drag, startPoint x: 1090, startPoint y: 11, endPoint x: 1089, endPoint y: 19, distance: 8.3
click at [1090, 12] on div "Publish" at bounding box center [1080, 17] width 30 height 12
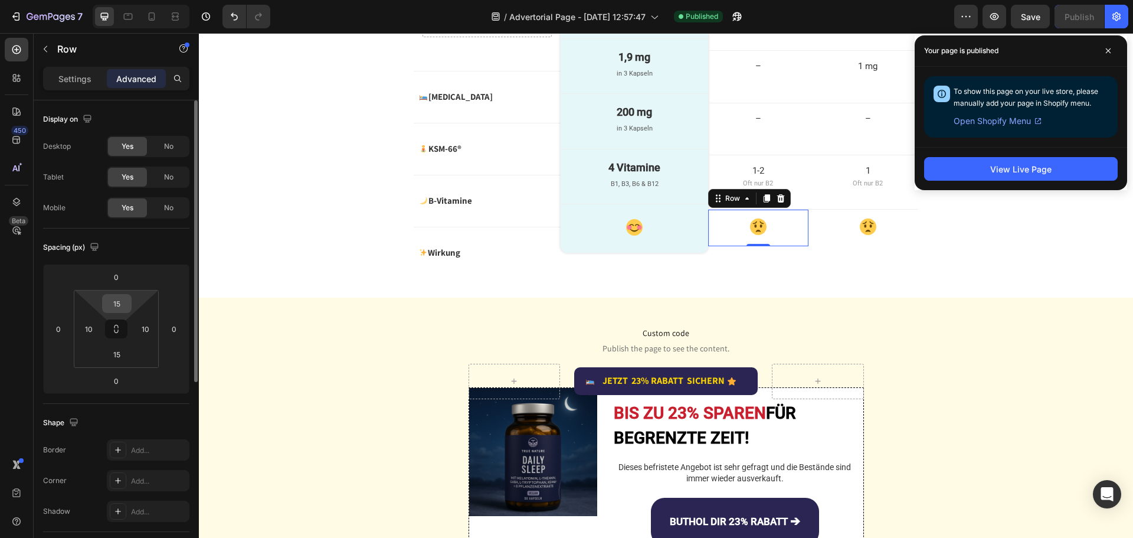
click at [125, 299] on input "15" at bounding box center [117, 304] width 24 height 18
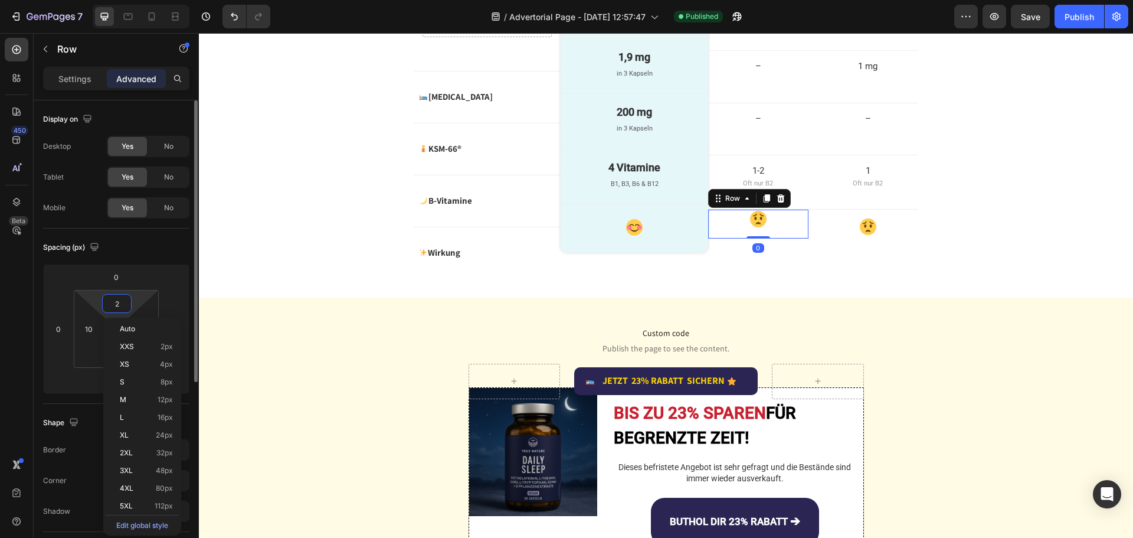
type input "20"
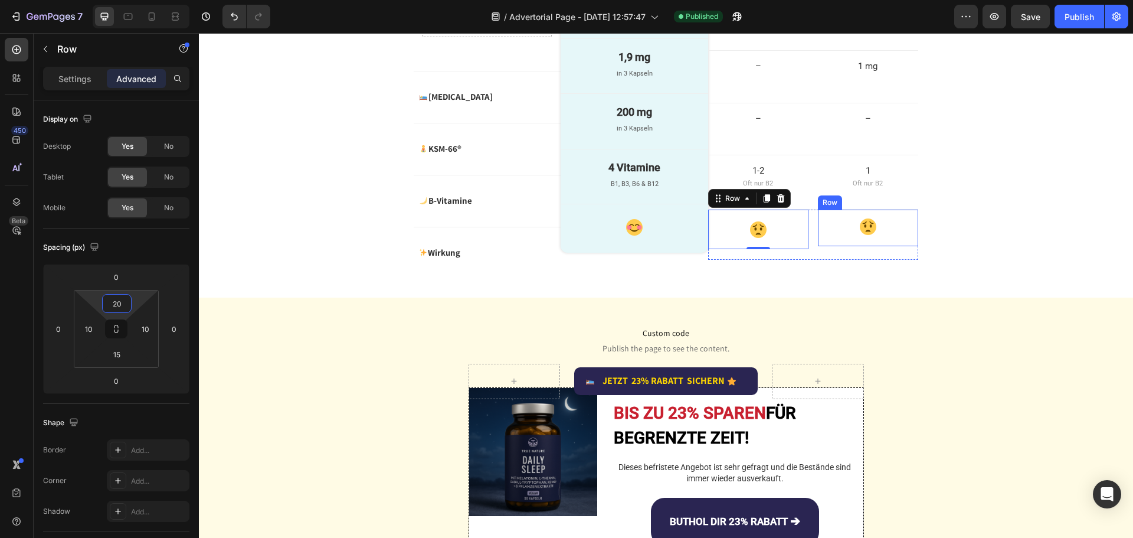
click at [828, 246] on div "Image Row" at bounding box center [868, 228] width 100 height 37
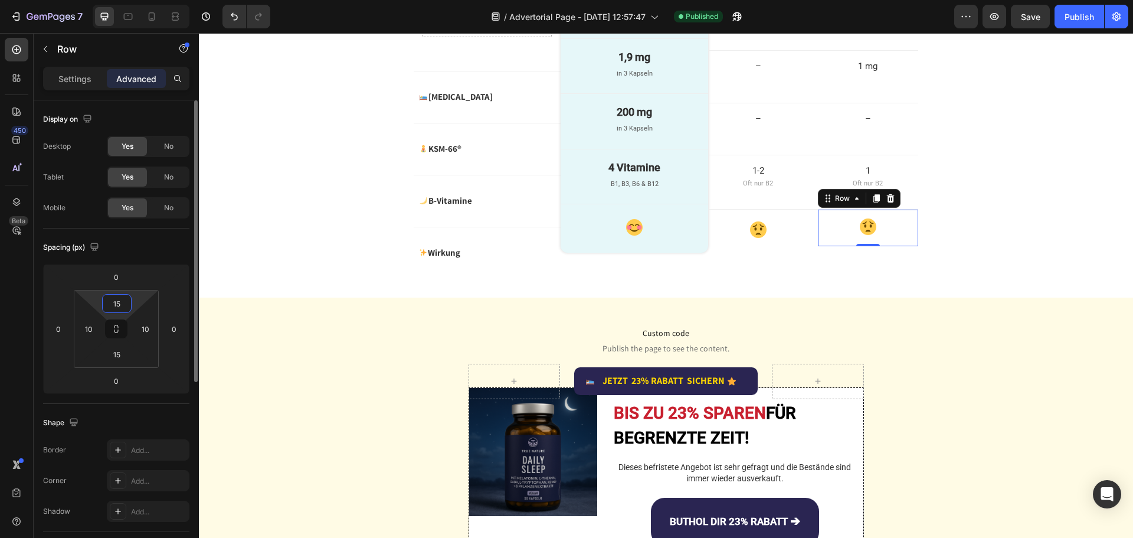
click at [125, 299] on input "15" at bounding box center [117, 304] width 24 height 18
type input "20"
click at [517, 175] on div "Image KSM-66® Text Block Advanced List Row" at bounding box center [487, 149] width 147 height 52
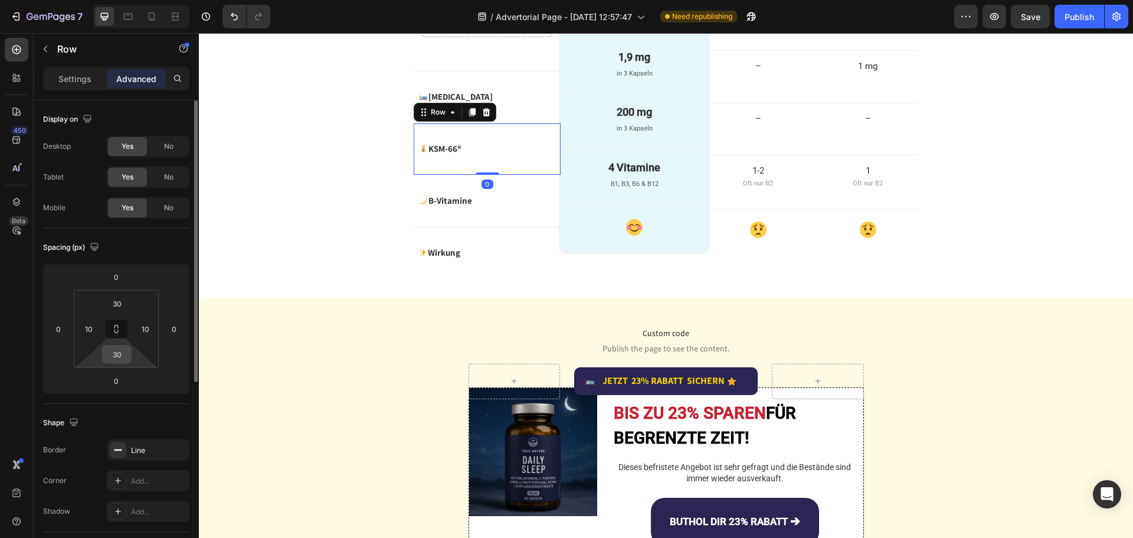
click at [123, 350] on input "30" at bounding box center [117, 354] width 24 height 18
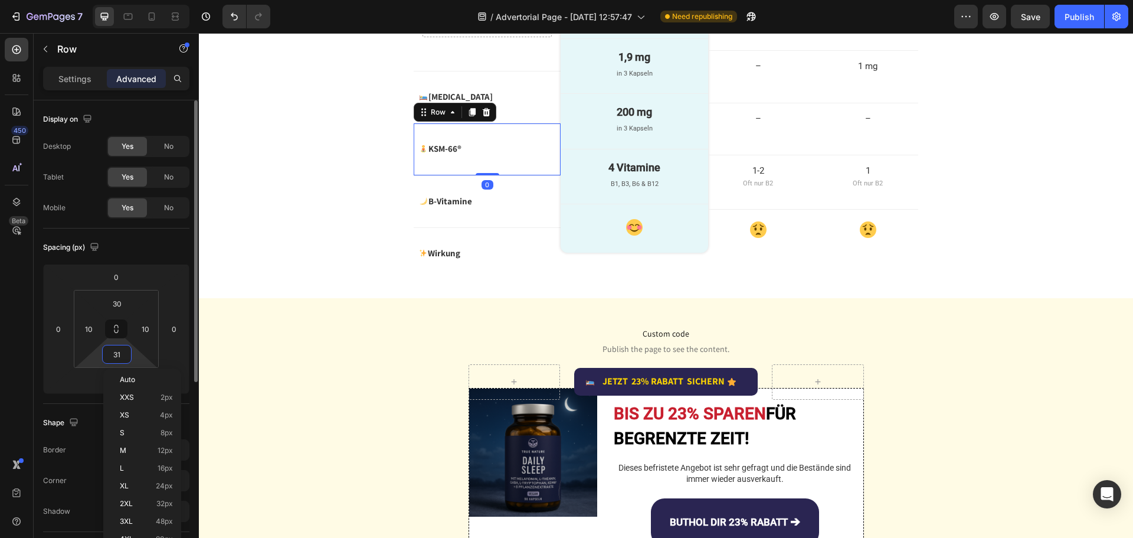
type input "32"
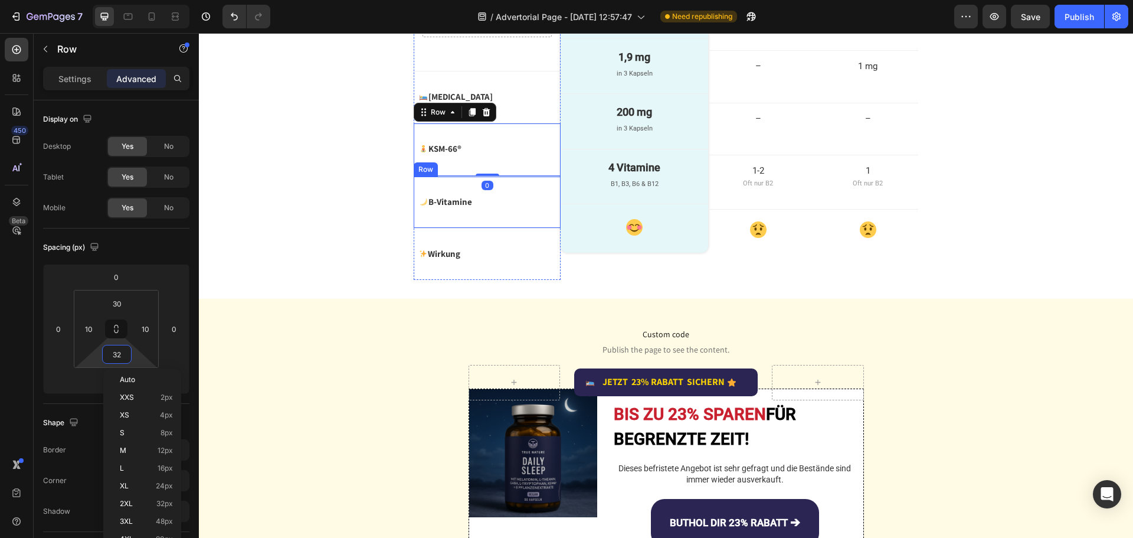
click at [531, 228] on div "Image B-Vitamine Text Block Advanced List Row" at bounding box center [487, 203] width 147 height 52
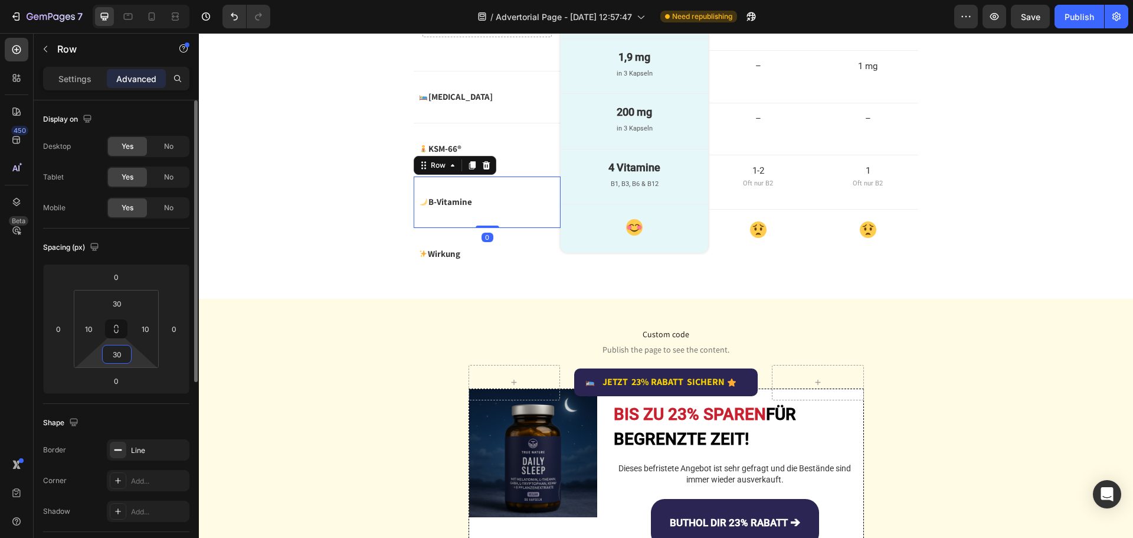
click at [119, 355] on input "30" at bounding box center [117, 354] width 24 height 18
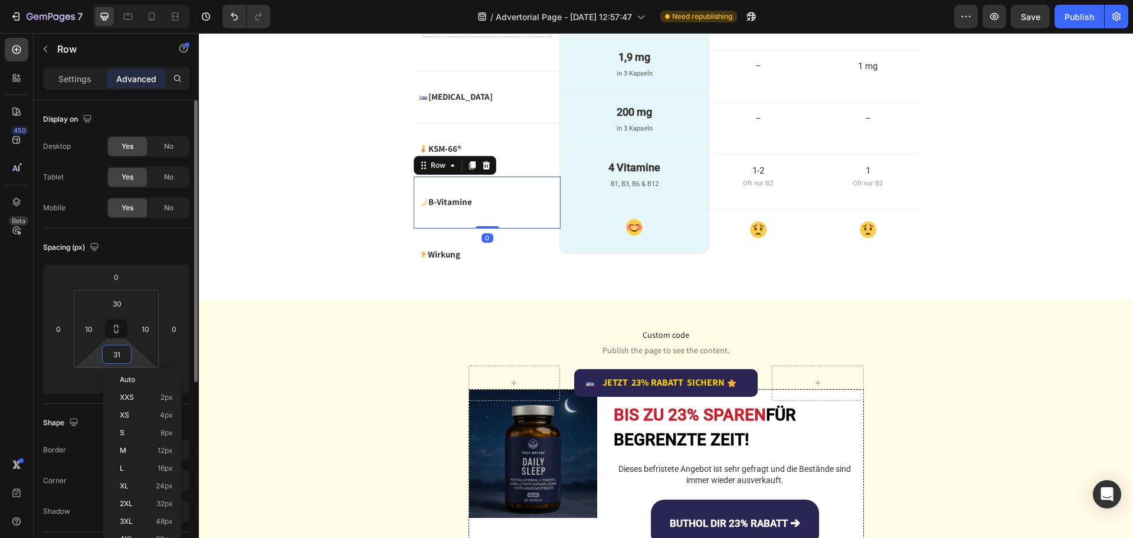
type input "32"
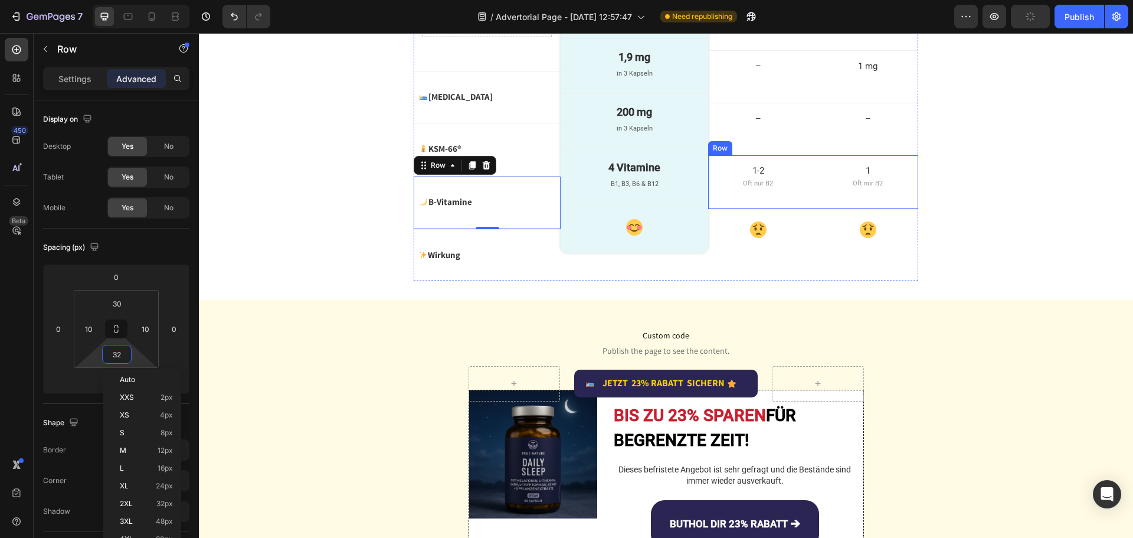
click at [778, 210] on div "1-2 Text Block Oft nur B2 Text Block Row 1 Text Block Oft nur B2 Text Block Row…" at bounding box center [813, 182] width 210 height 54
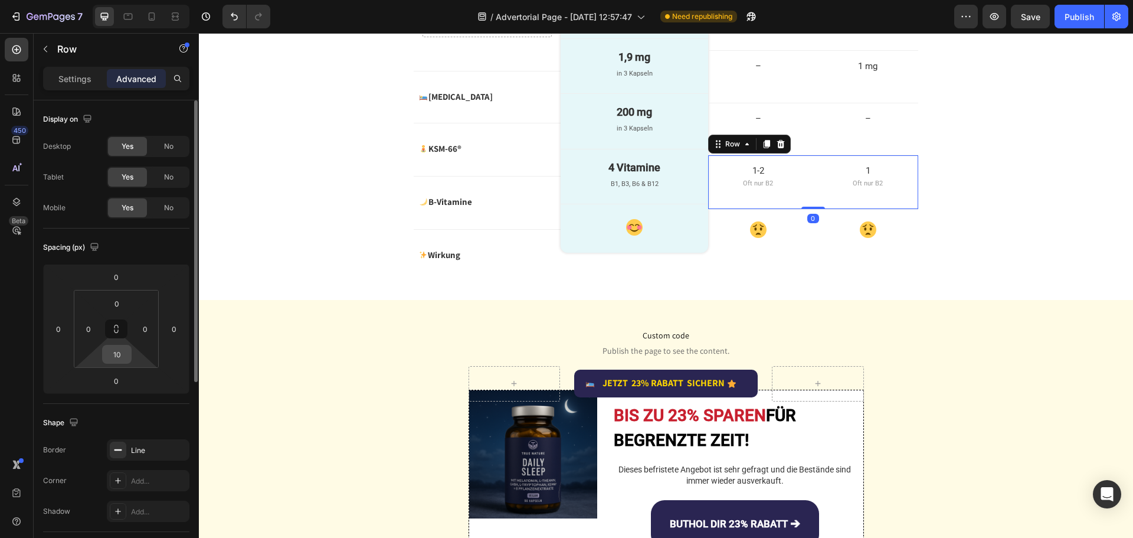
click at [121, 354] on input "10" at bounding box center [117, 354] width 24 height 18
type input "12"
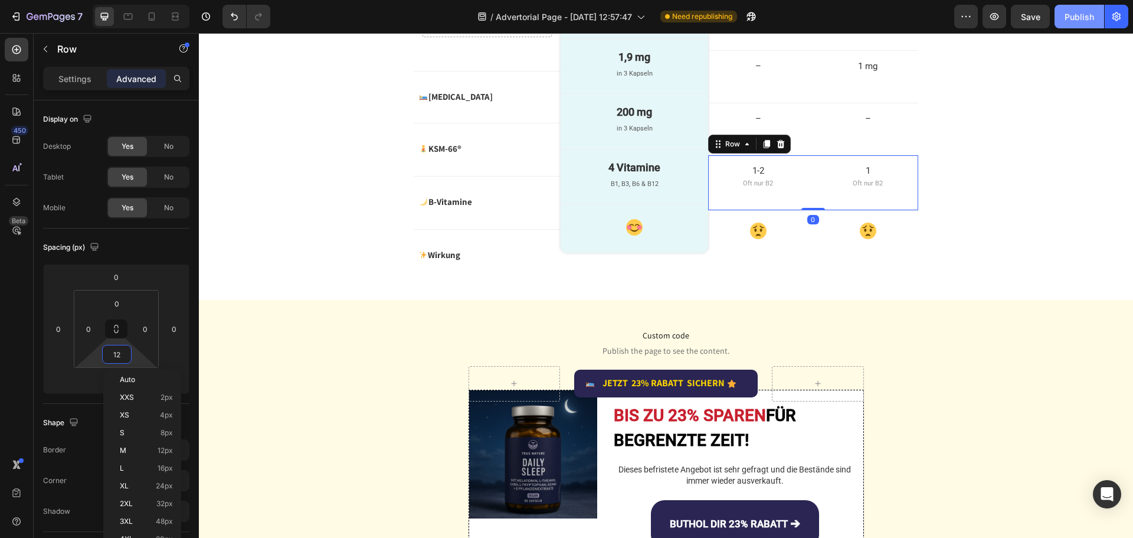
click at [1082, 14] on div "Publish" at bounding box center [1080, 17] width 30 height 12
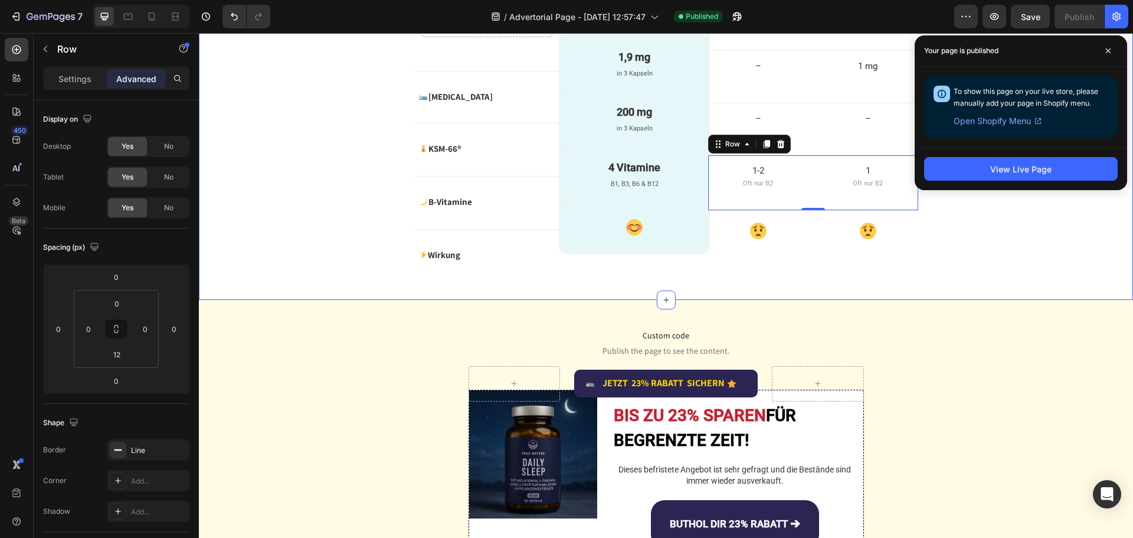
click at [264, 281] on div "Drop element here Row Image Melatonin Text Block Advanced List Row Image KSM-66…" at bounding box center [666, 137] width 935 height 288
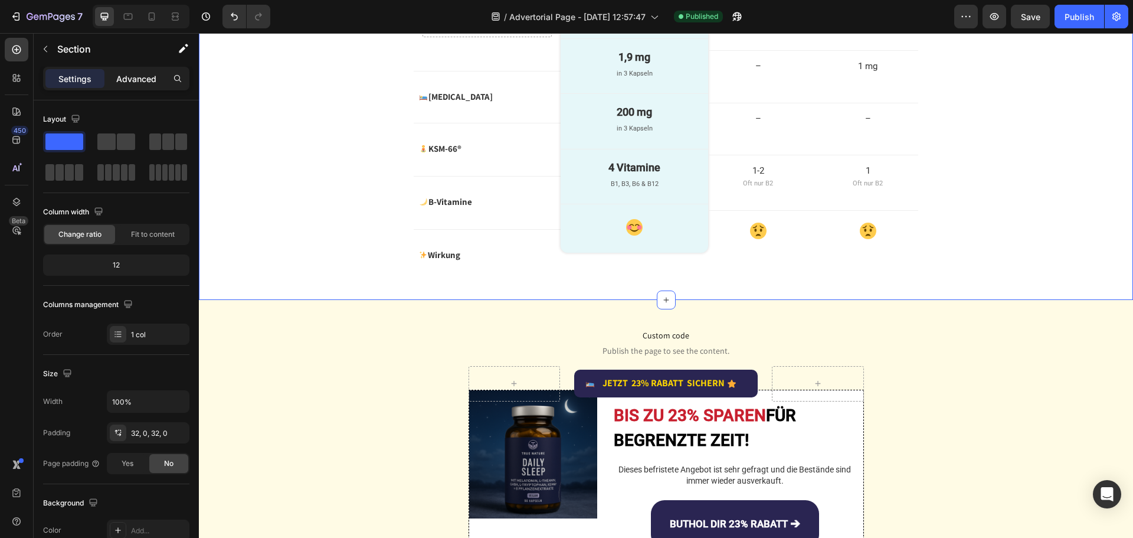
click at [141, 84] on p "Advanced" at bounding box center [136, 79] width 40 height 12
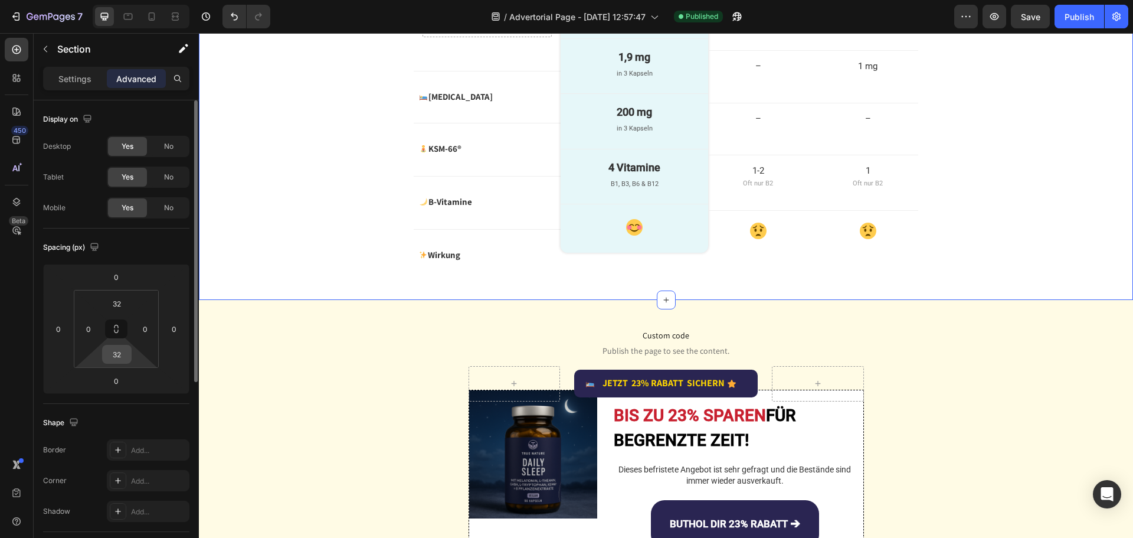
click at [128, 354] on input "32" at bounding box center [117, 354] width 24 height 18
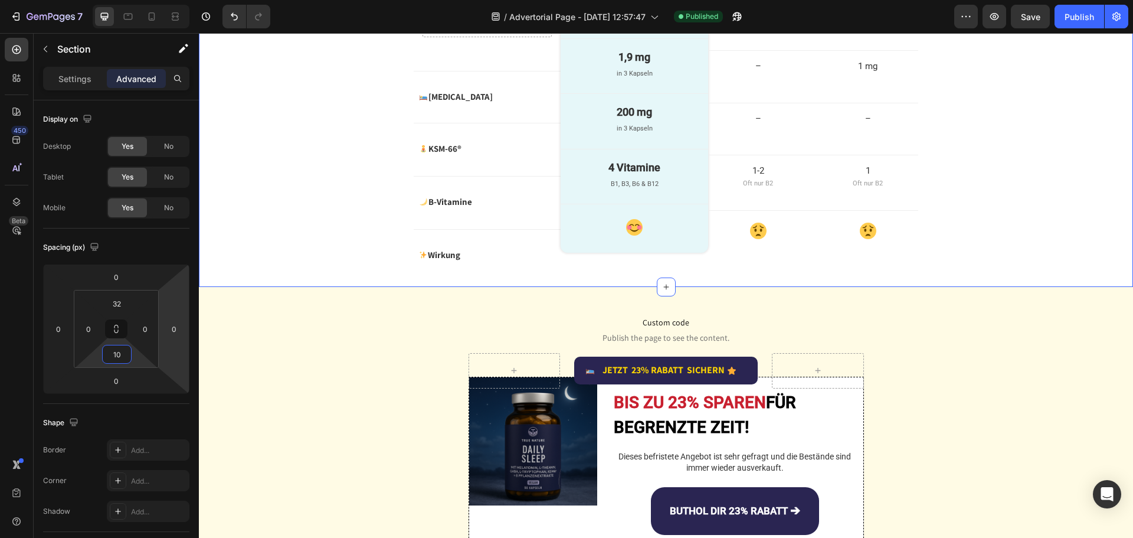
type input "10"
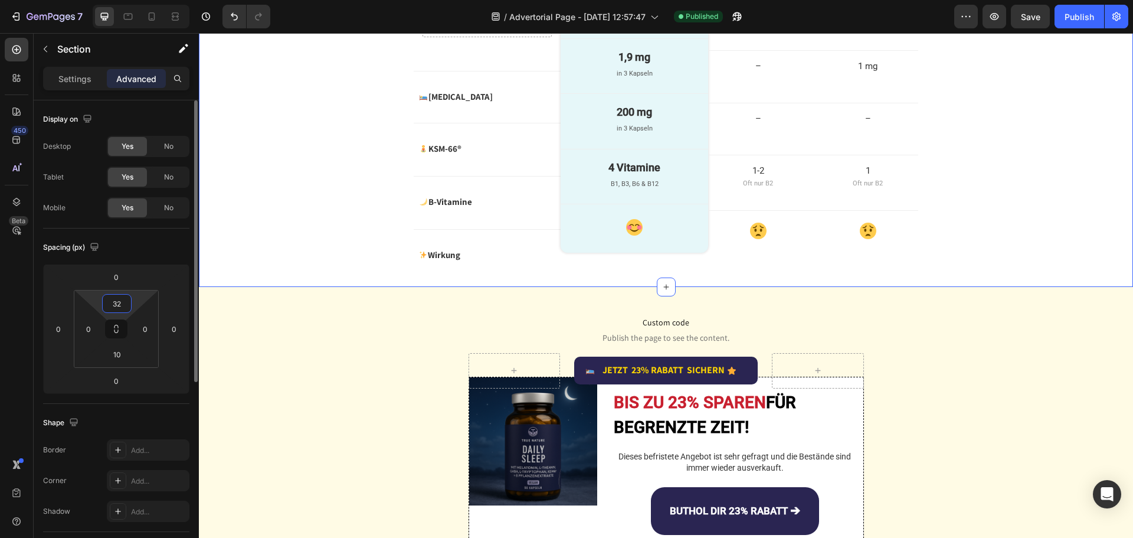
click at [124, 301] on input "32" at bounding box center [117, 304] width 24 height 18
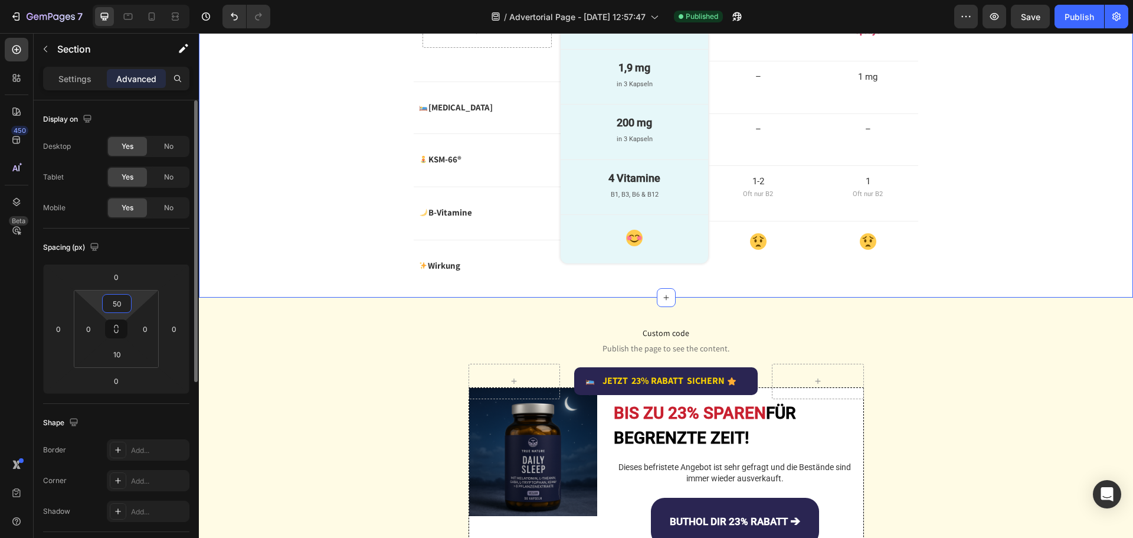
click at [124, 301] on input "50" at bounding box center [117, 304] width 24 height 18
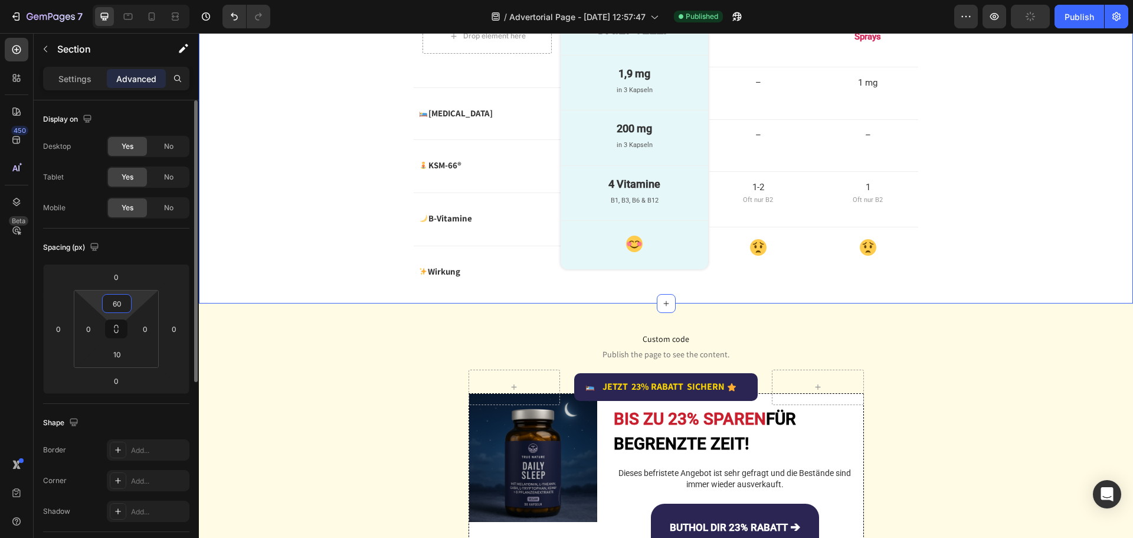
click at [119, 303] on input "60" at bounding box center [117, 304] width 24 height 18
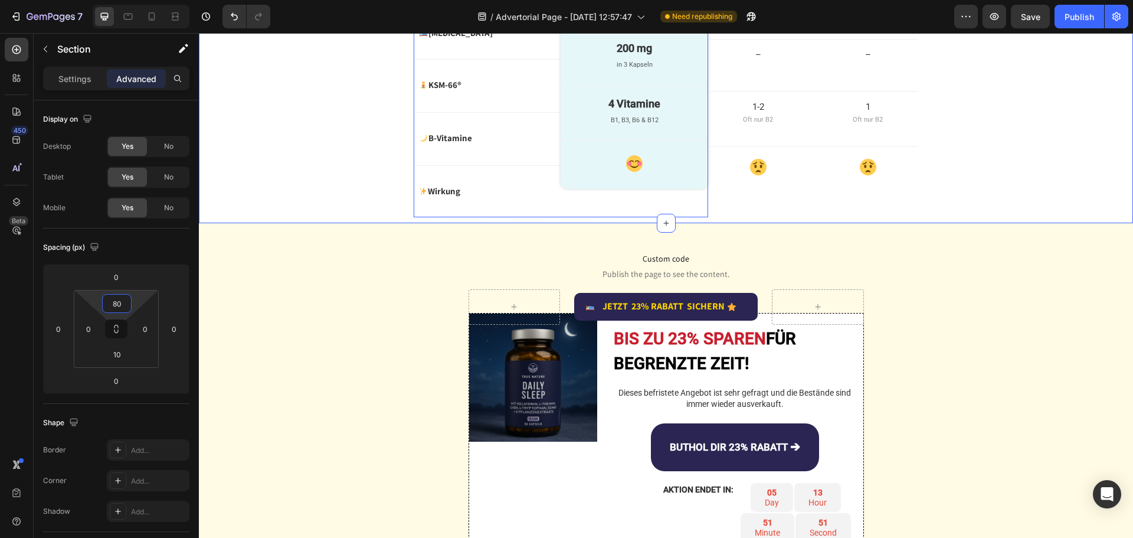
scroll to position [2809, 0]
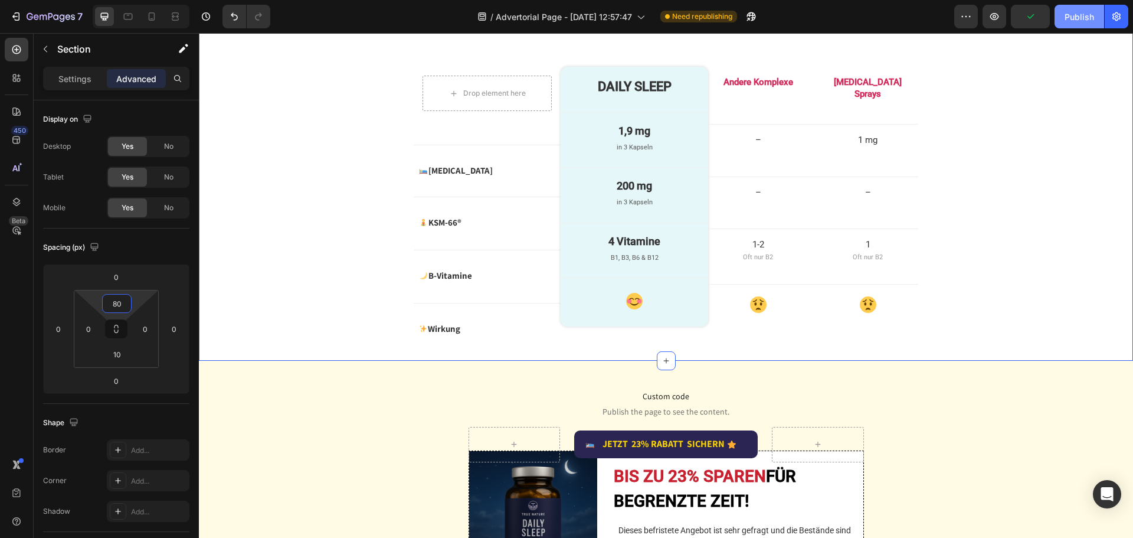
type input "80"
click at [1072, 12] on div "Publish" at bounding box center [1080, 17] width 30 height 12
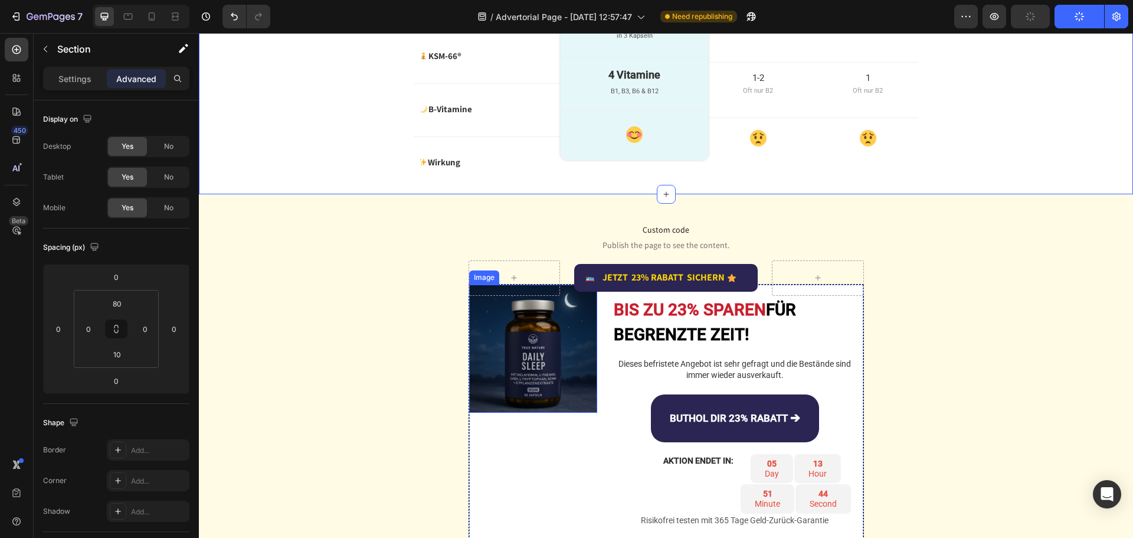
scroll to position [2986, 0]
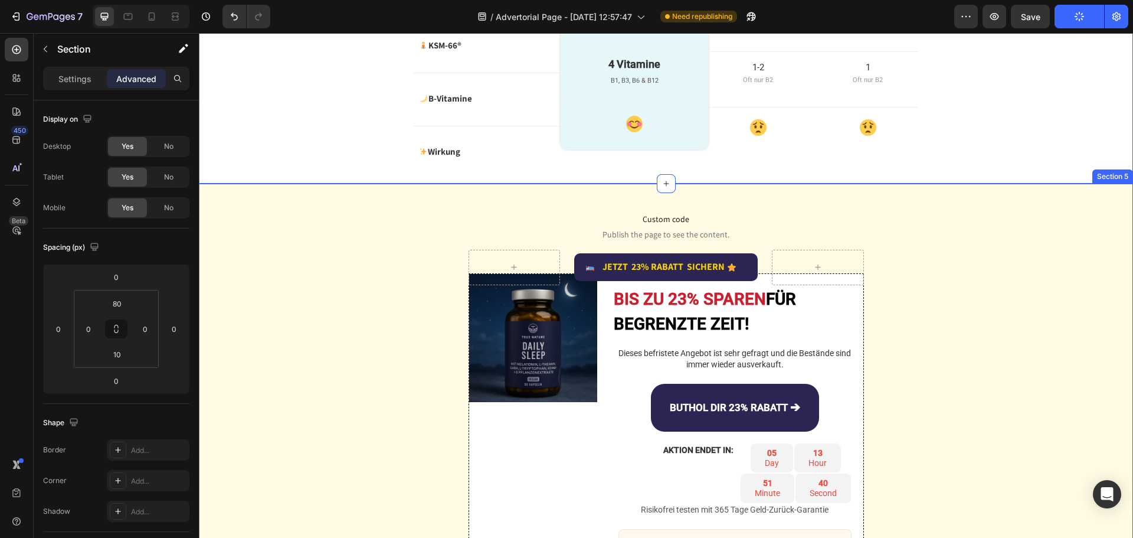
click at [243, 312] on div "Custom code Publish the page to see the content. Custom Code Image JETZT 23% RA…" at bounding box center [666, 385] width 935 height 366
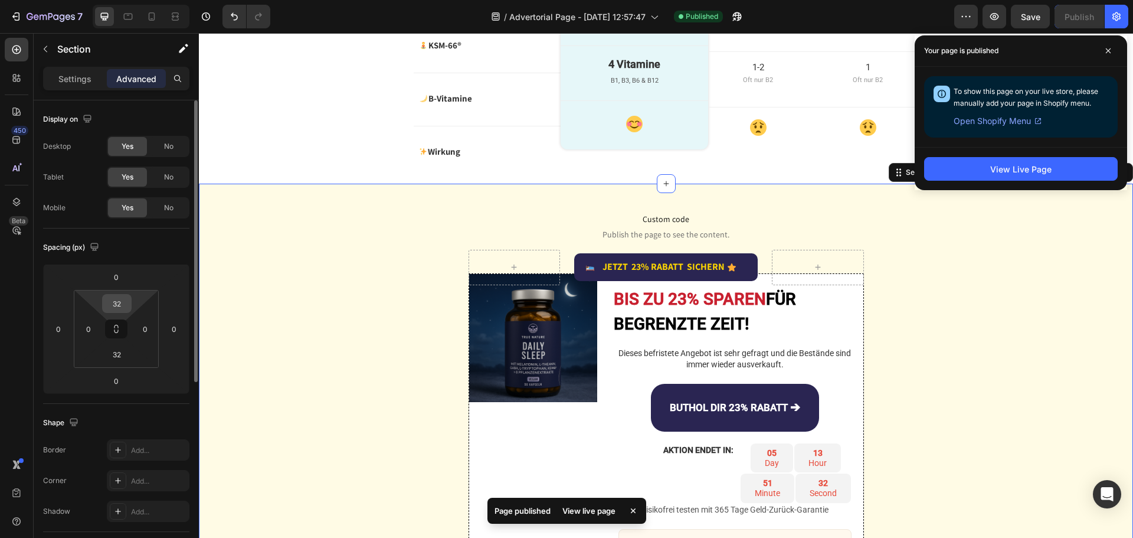
click at [120, 296] on input "32" at bounding box center [117, 304] width 24 height 18
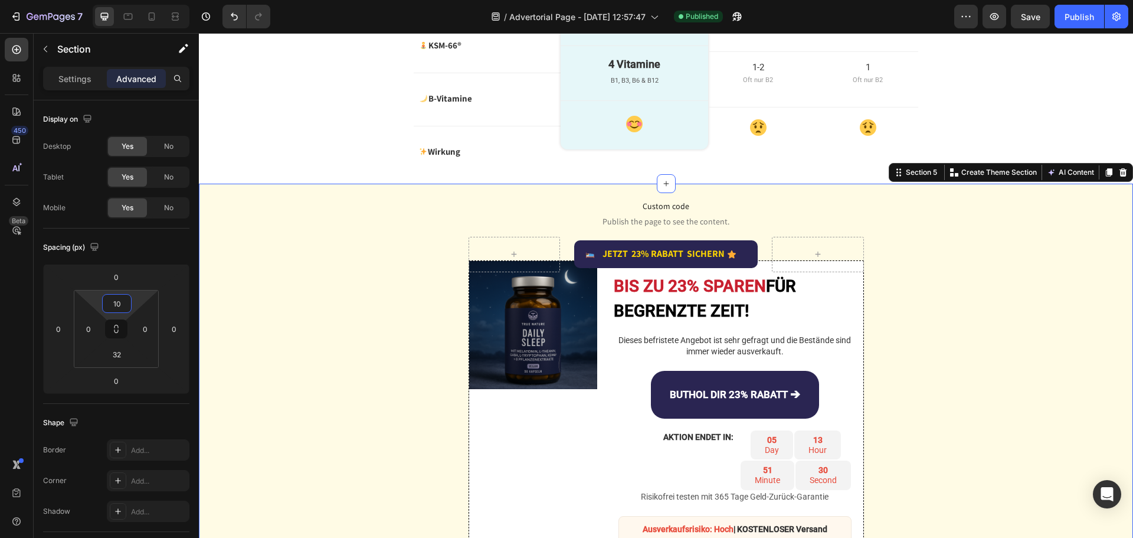
type input "10"
click at [129, 353] on div "32" at bounding box center [117, 354] width 30 height 19
click at [123, 353] on input "32" at bounding box center [117, 354] width 24 height 18
type input "10"
click at [1069, 19] on div "Publish" at bounding box center [1080, 17] width 30 height 12
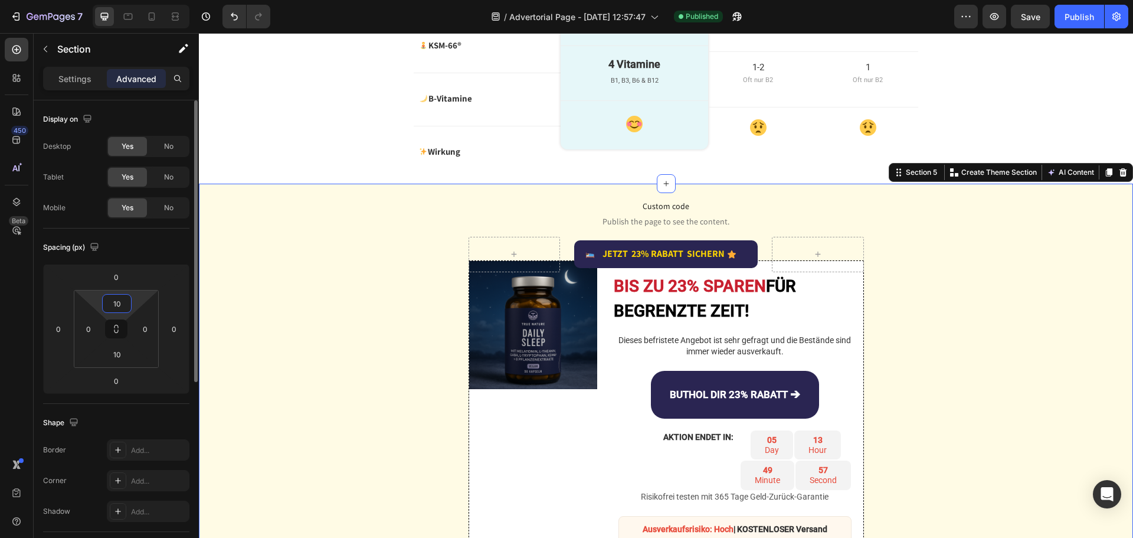
click at [120, 301] on input "10" at bounding box center [117, 304] width 24 height 18
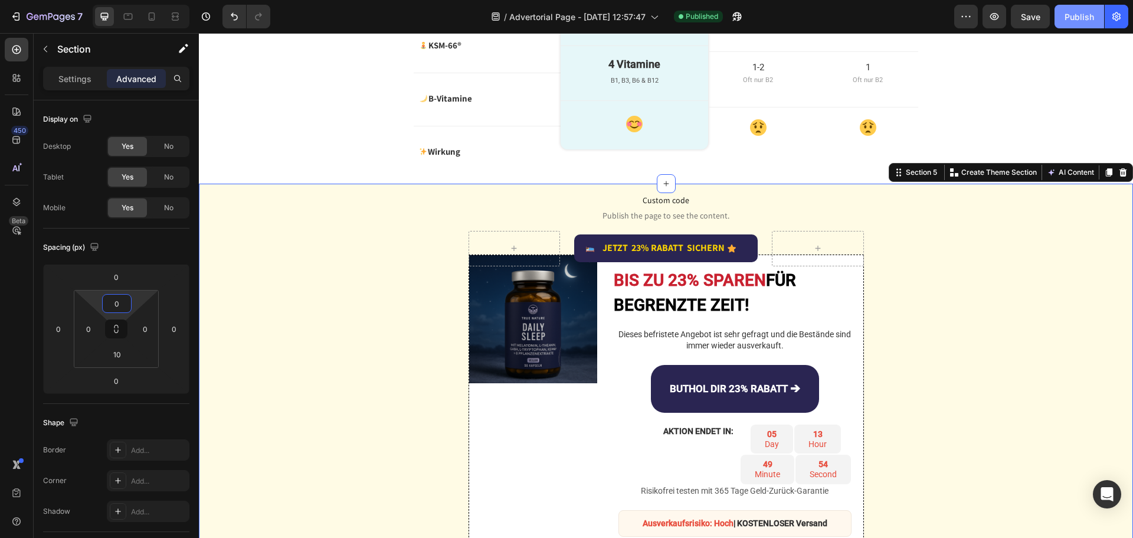
click at [1067, 21] on div "Publish" at bounding box center [1080, 17] width 30 height 12
click at [157, 17] on icon at bounding box center [152, 17] width 12 height 12
type input "10"
type input "32"
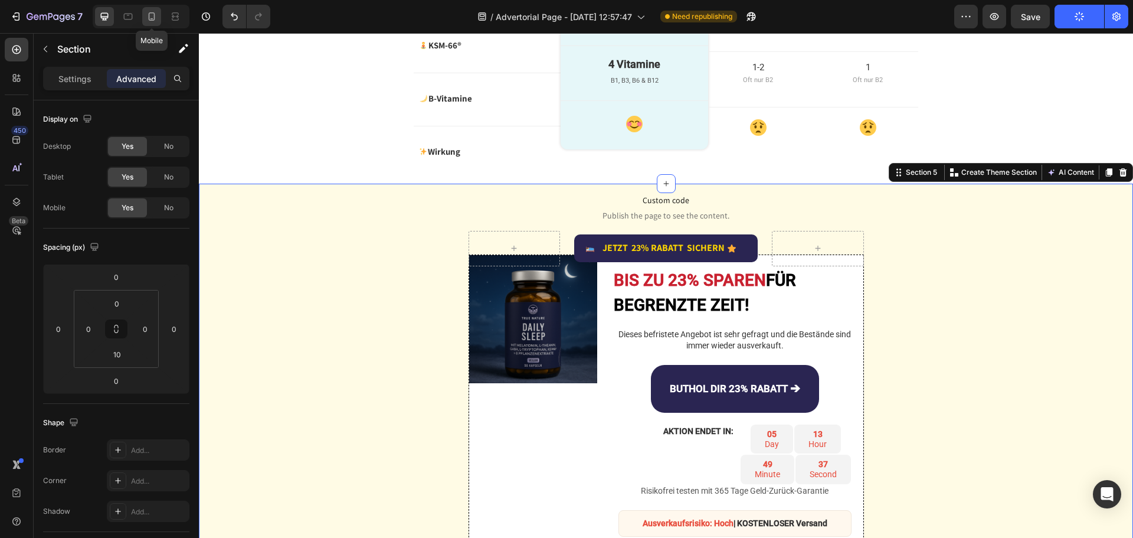
type input "10"
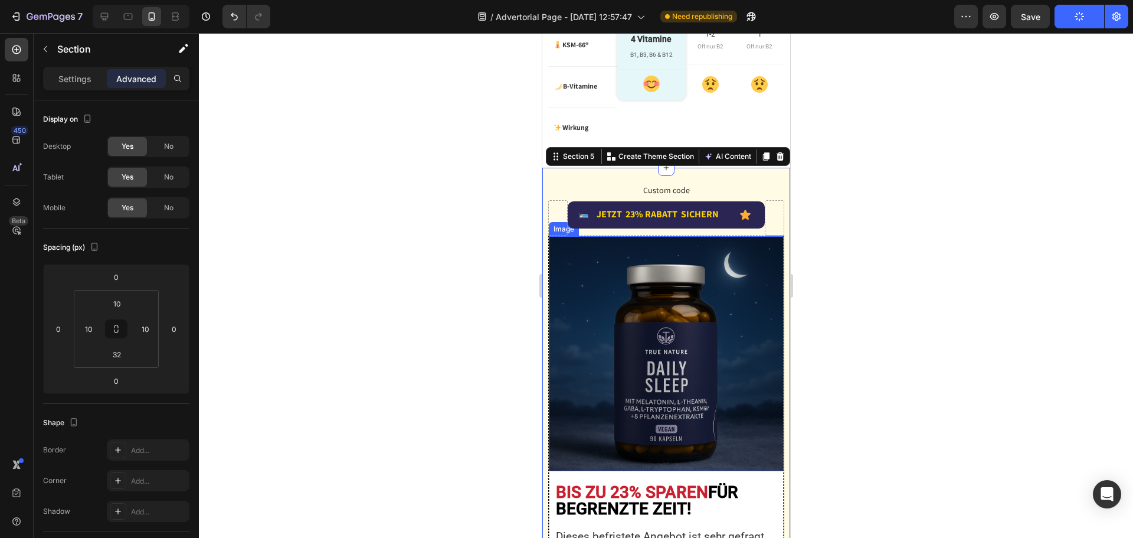
scroll to position [2860, 0]
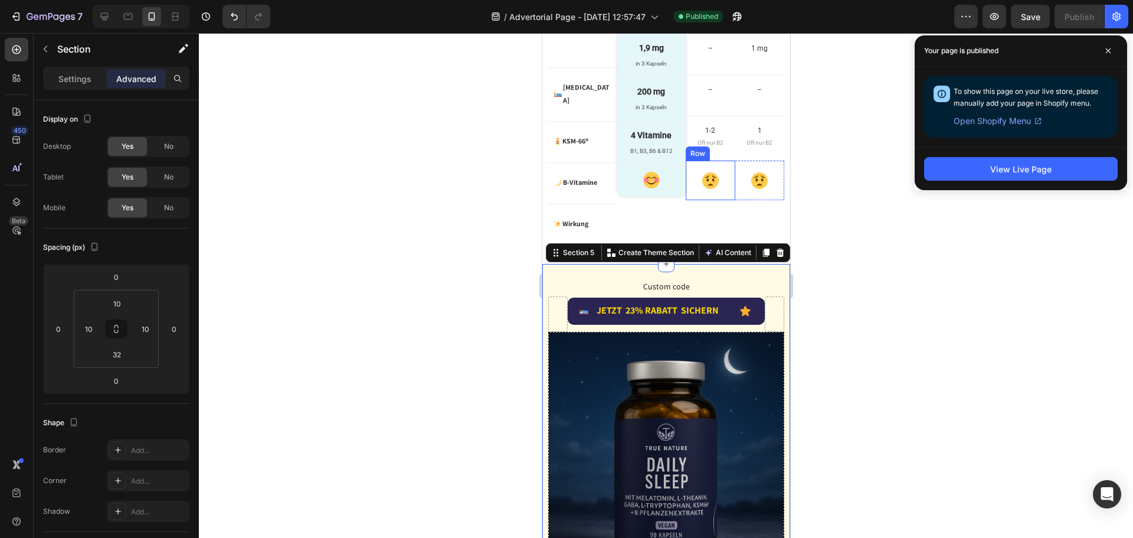
click at [721, 192] on div "Image Row" at bounding box center [709, 181] width 49 height 40
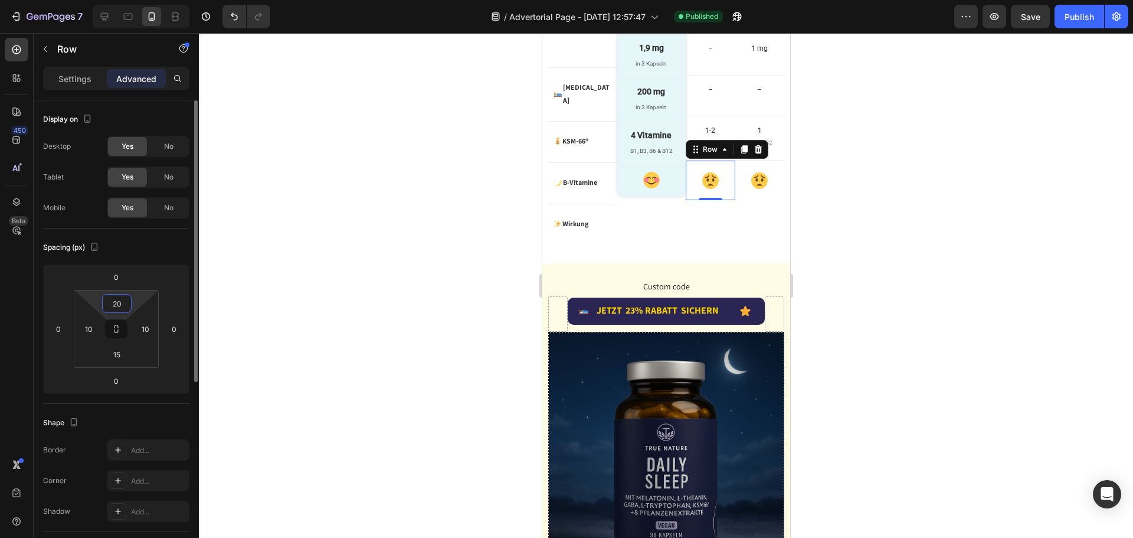
click at [126, 301] on input "20" at bounding box center [117, 304] width 24 height 18
type input "10"
click at [123, 358] on input "15" at bounding box center [117, 354] width 24 height 18
type input "10"
click at [756, 195] on div "Image Row" at bounding box center [759, 181] width 49 height 40
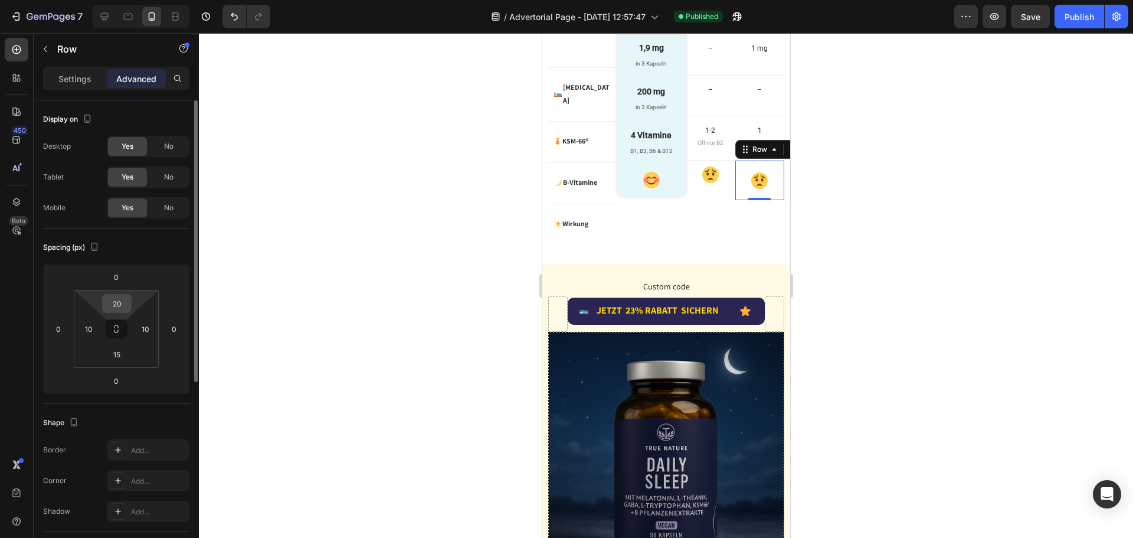
click at [120, 302] on input "20" at bounding box center [117, 304] width 24 height 18
type input "10"
click at [119, 354] on input "15" at bounding box center [117, 354] width 24 height 18
type input "10"
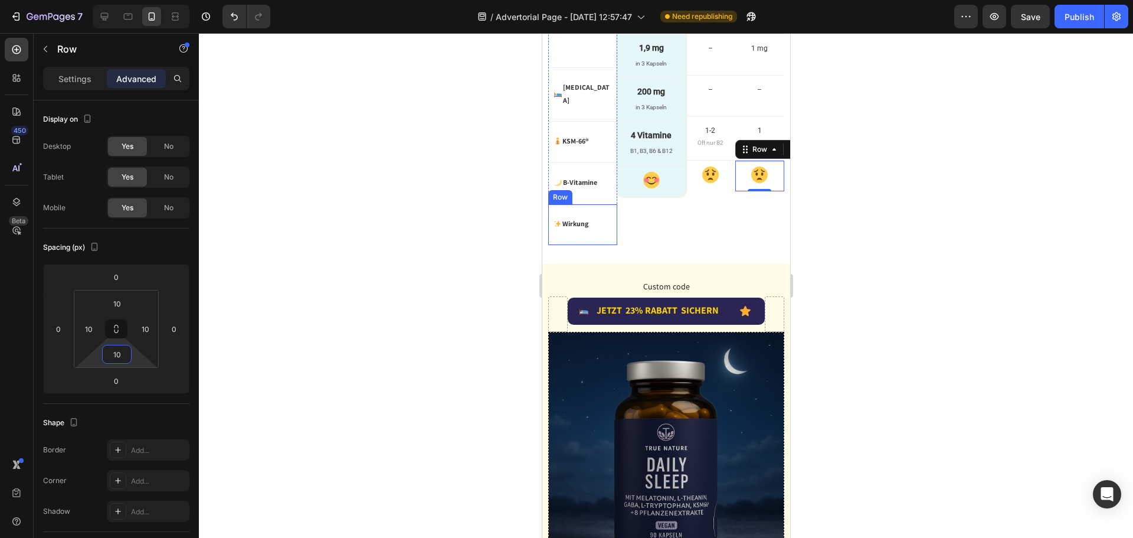
click at [606, 223] on div "Image Wirkung Text Block Advanced List Row" at bounding box center [582, 224] width 69 height 41
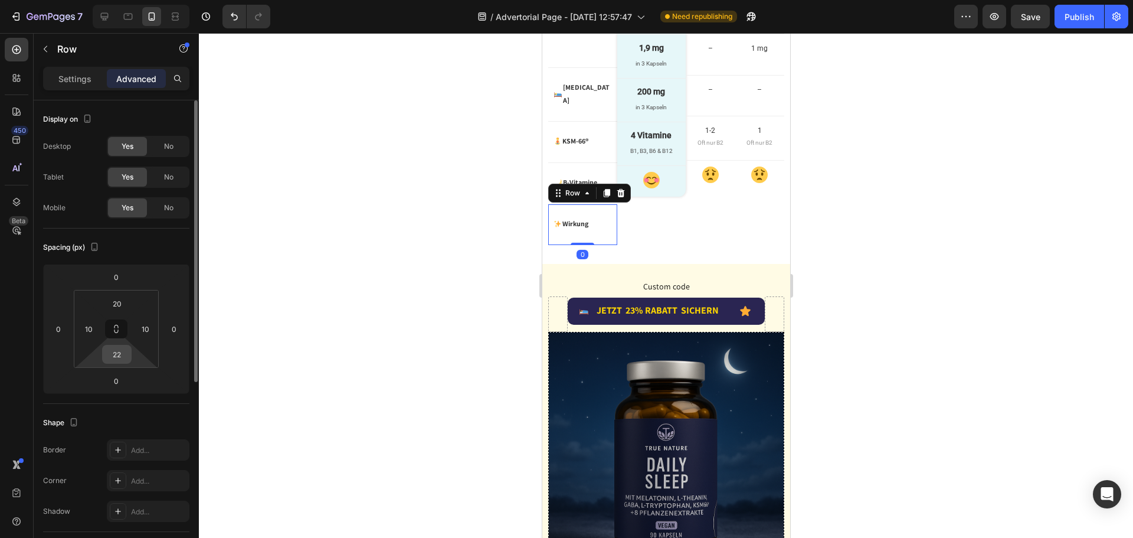
click at [123, 355] on input "22" at bounding box center [117, 354] width 24 height 18
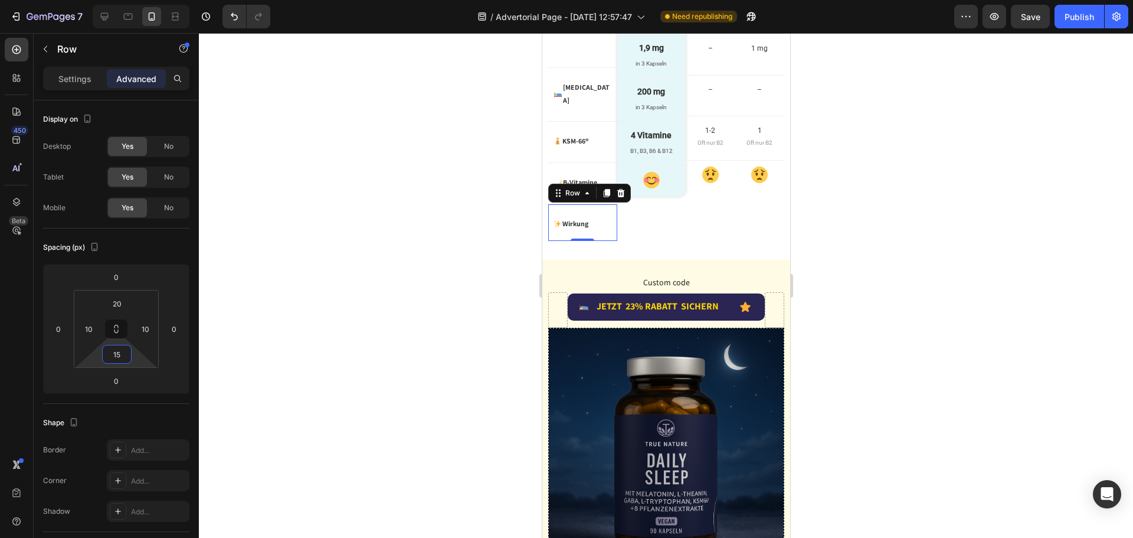
type input "15"
click at [1064, 15] on button "Publish" at bounding box center [1080, 17] width 50 height 24
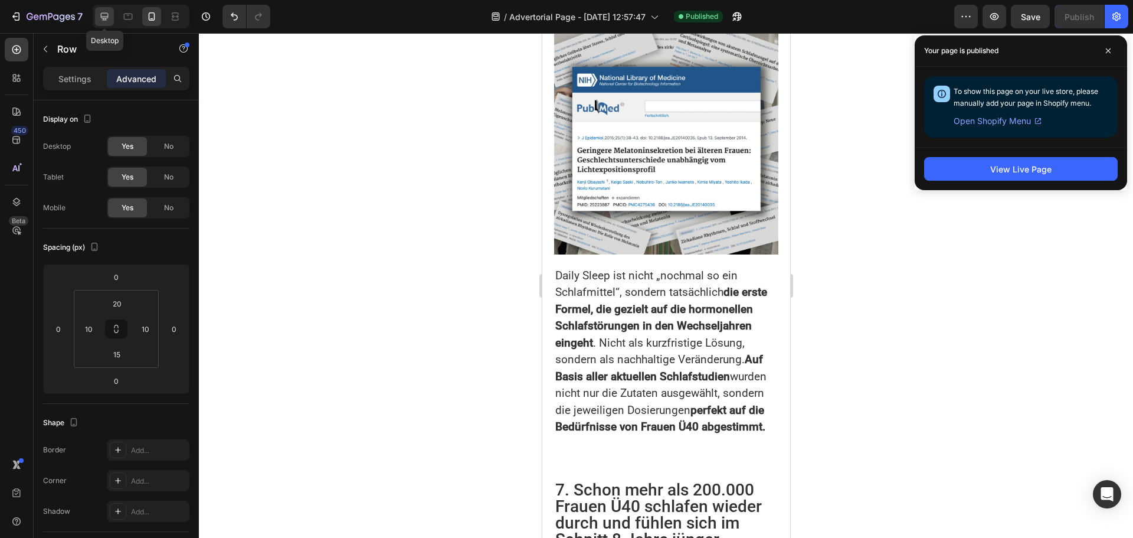
scroll to position [2624, 0]
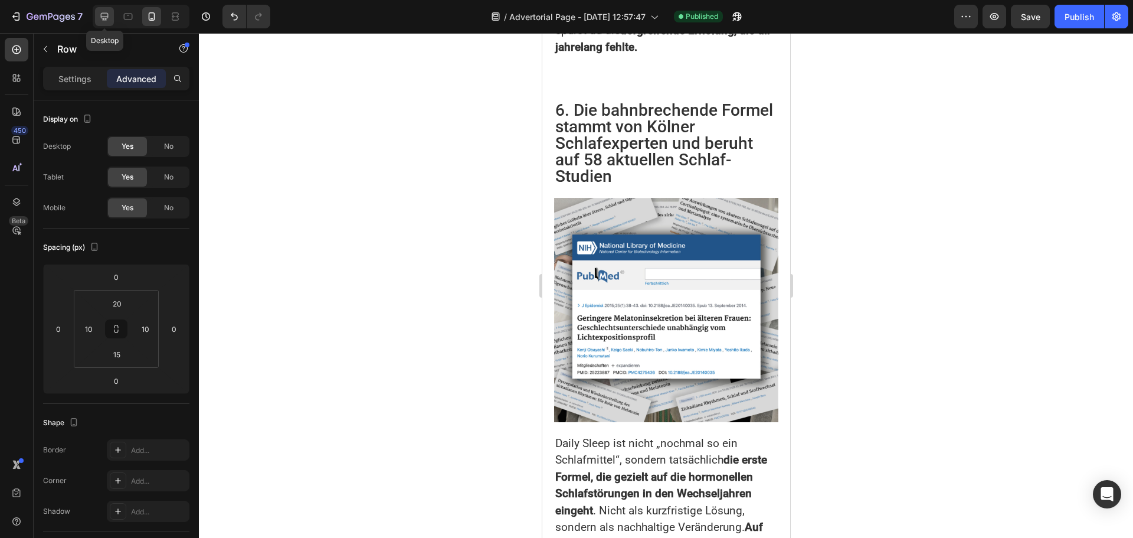
click at [103, 19] on icon at bounding box center [105, 17] width 8 height 8
type input "30"
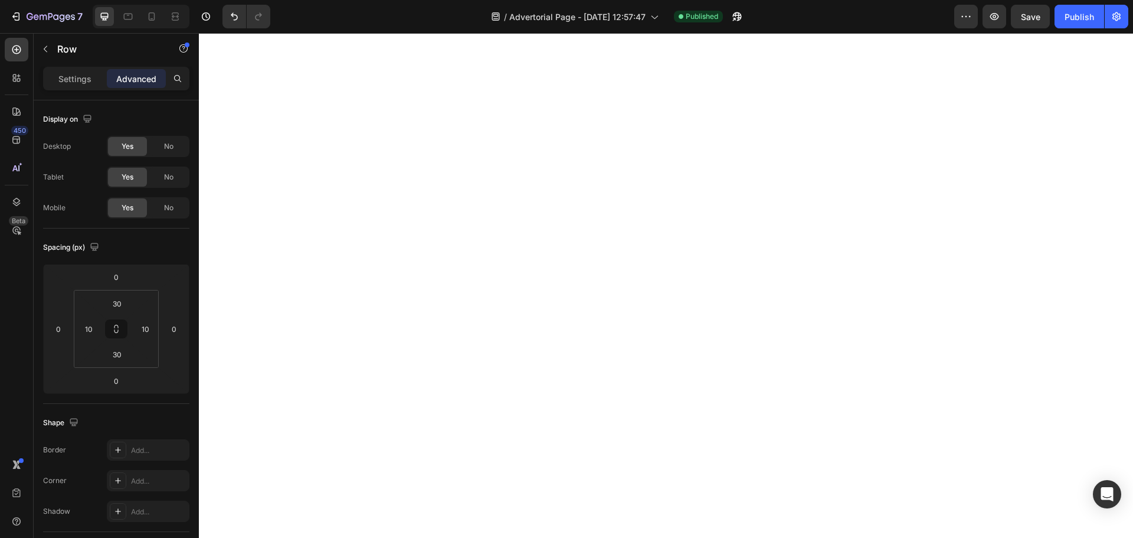
scroll to position [2802, 0]
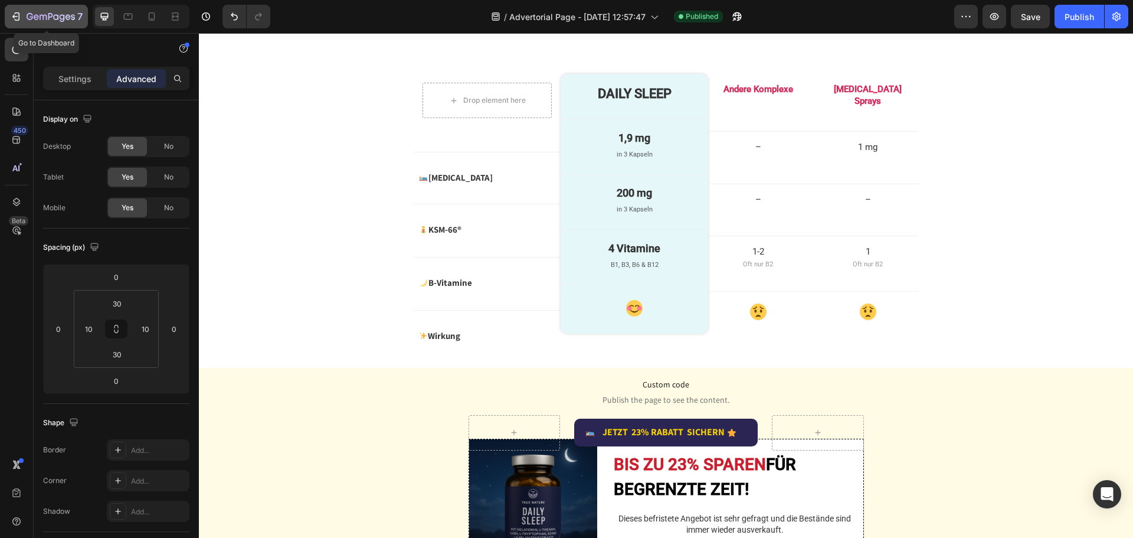
click at [17, 15] on icon "button" at bounding box center [16, 17] width 12 height 12
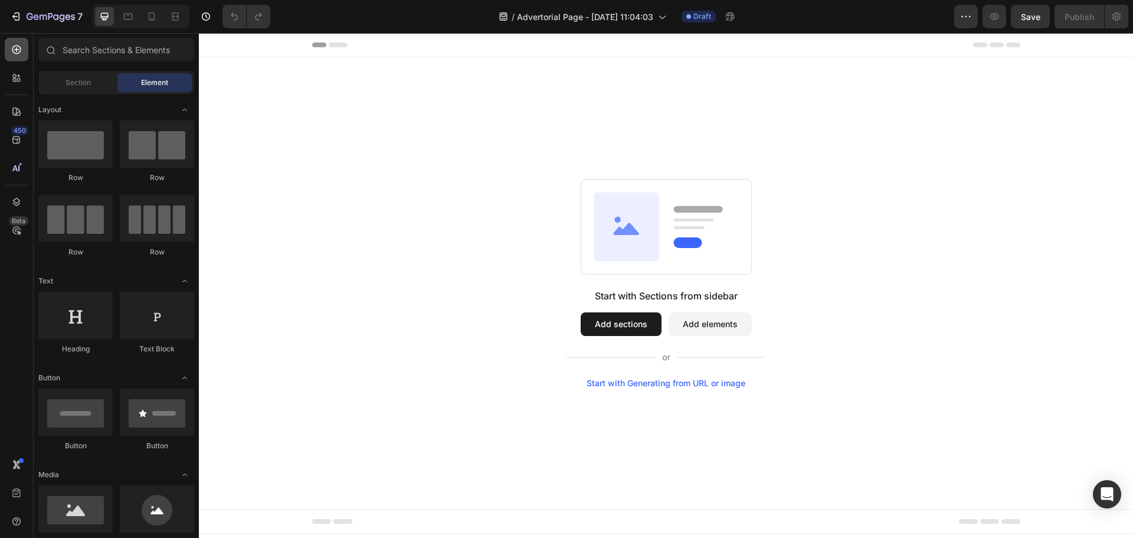
click at [17, 48] on icon at bounding box center [16, 49] width 9 height 9
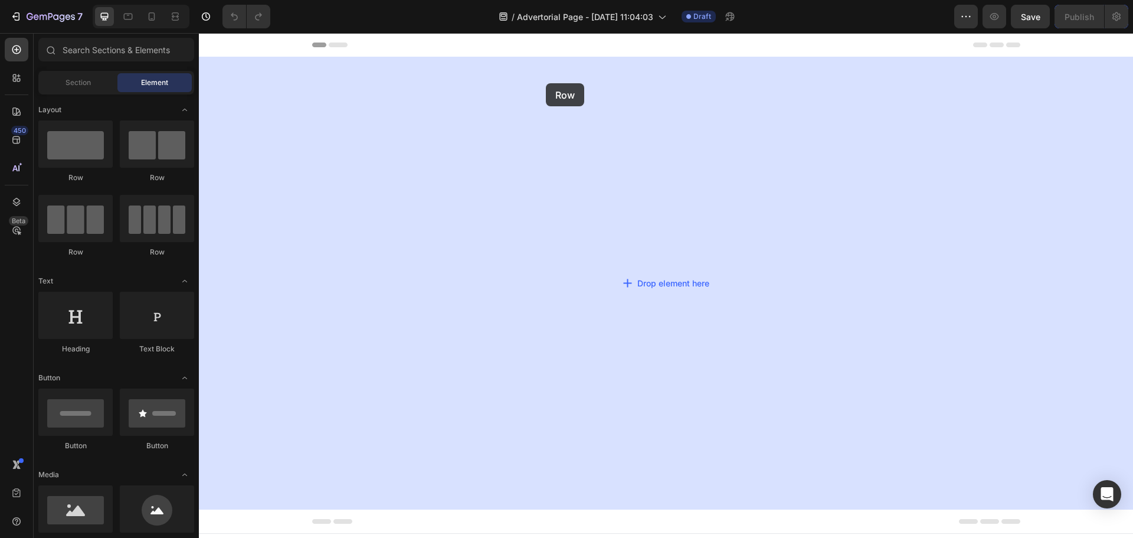
drag, startPoint x: 281, startPoint y: 174, endPoint x: 547, endPoint y: 83, distance: 280.6
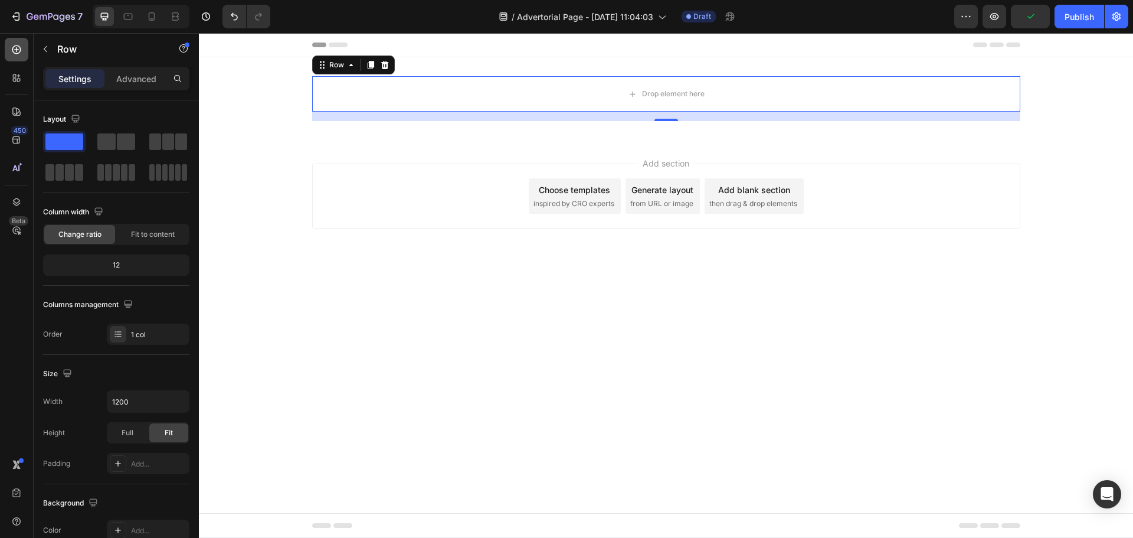
click at [15, 45] on icon at bounding box center [16, 49] width 9 height 9
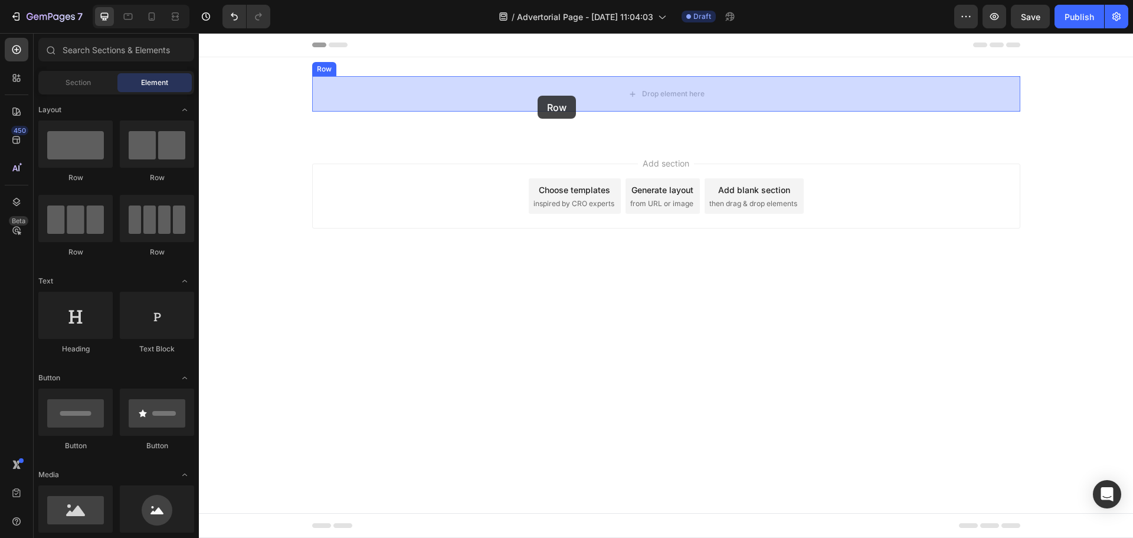
drag, startPoint x: 285, startPoint y: 185, endPoint x: 538, endPoint y: 96, distance: 268.7
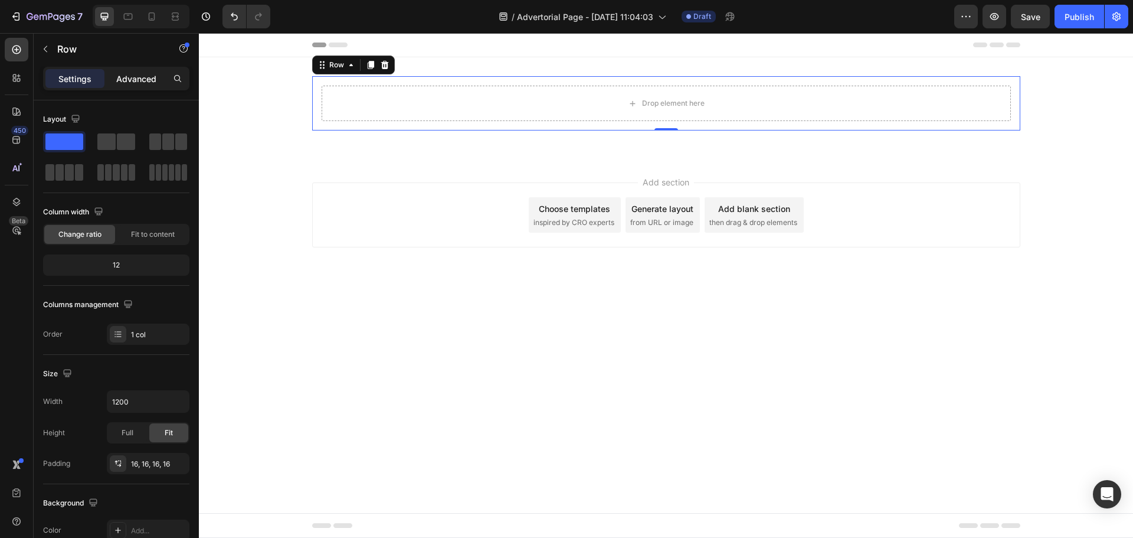
click at [149, 83] on p "Advanced" at bounding box center [136, 79] width 40 height 12
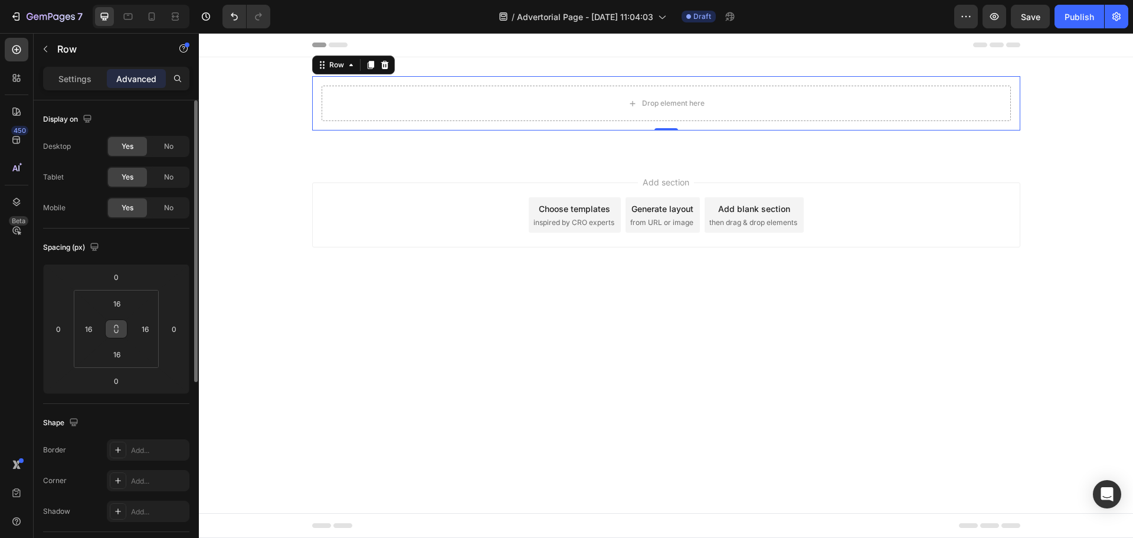
click at [116, 329] on icon at bounding box center [117, 331] width 4 height 4
click at [156, 325] on div "16" at bounding box center [145, 328] width 24 height 19
click at [151, 322] on input "16" at bounding box center [145, 329] width 18 height 18
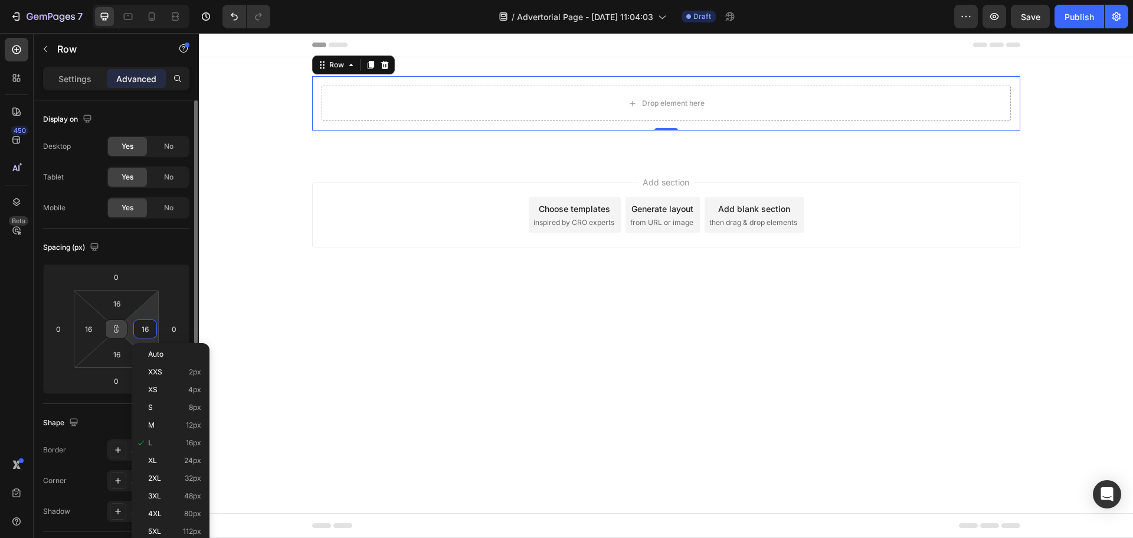
type input "0"
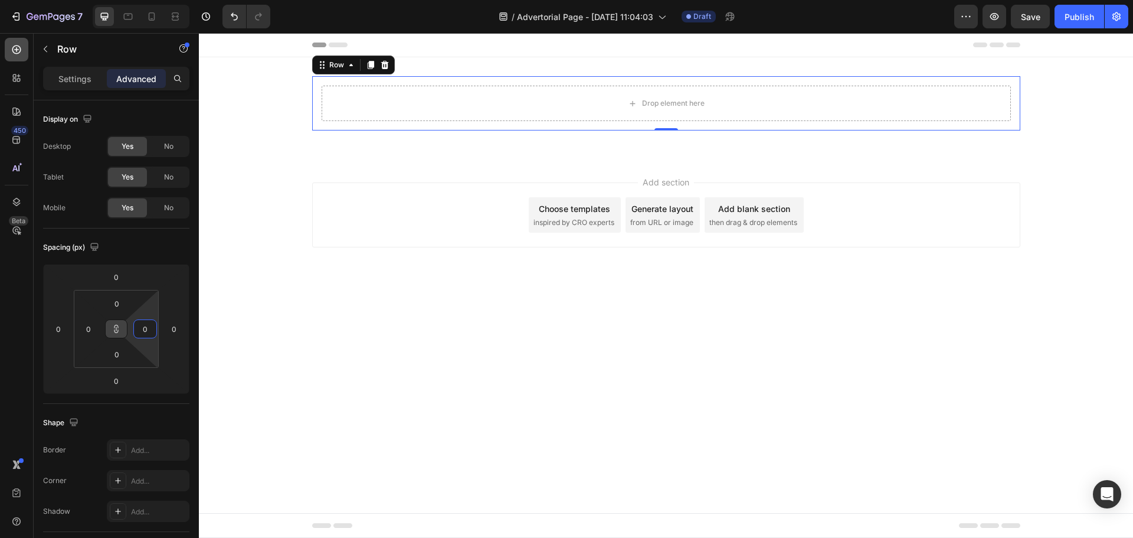
click at [11, 48] on icon at bounding box center [17, 50] width 12 height 12
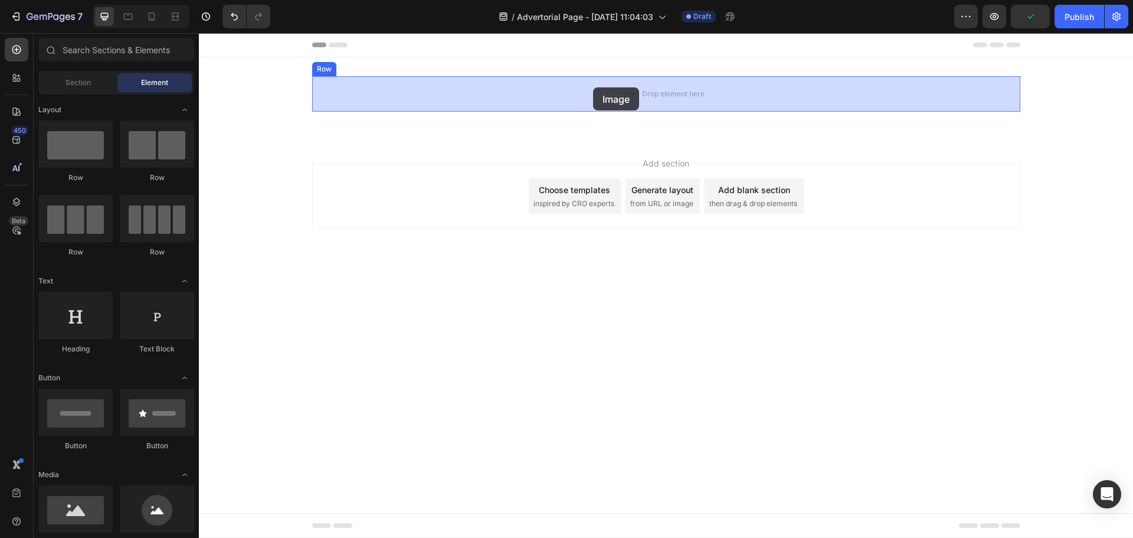
drag, startPoint x: 323, startPoint y: 508, endPoint x: 593, endPoint y: 87, distance: 499.8
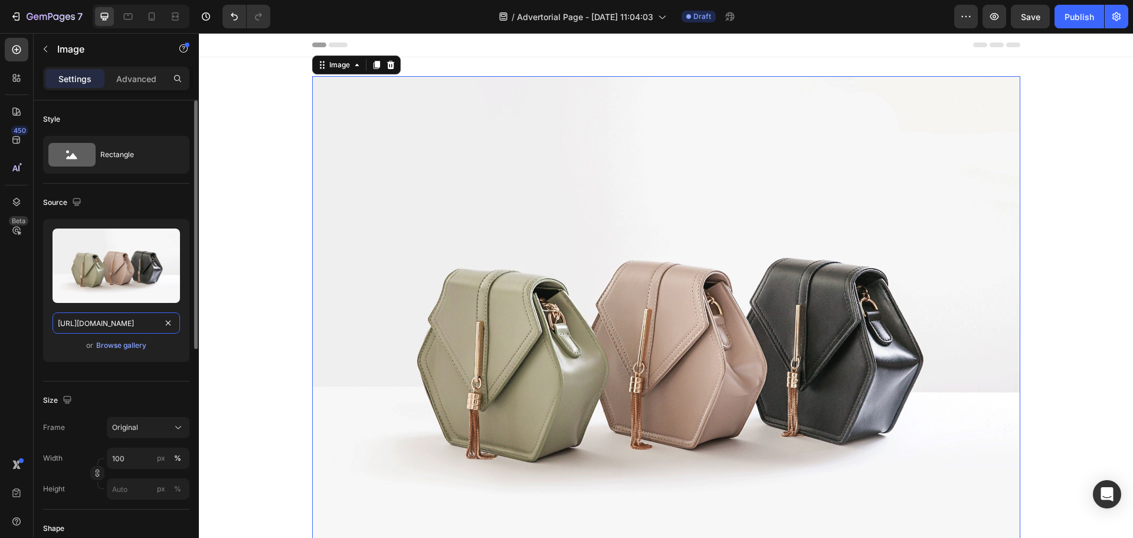
click at [96, 318] on input "[URL][DOMAIN_NAME]" at bounding box center [117, 322] width 128 height 21
paste input "[DOMAIN_NAME]/wp-content/uploads/2024/12/[DOMAIN_NAME]"
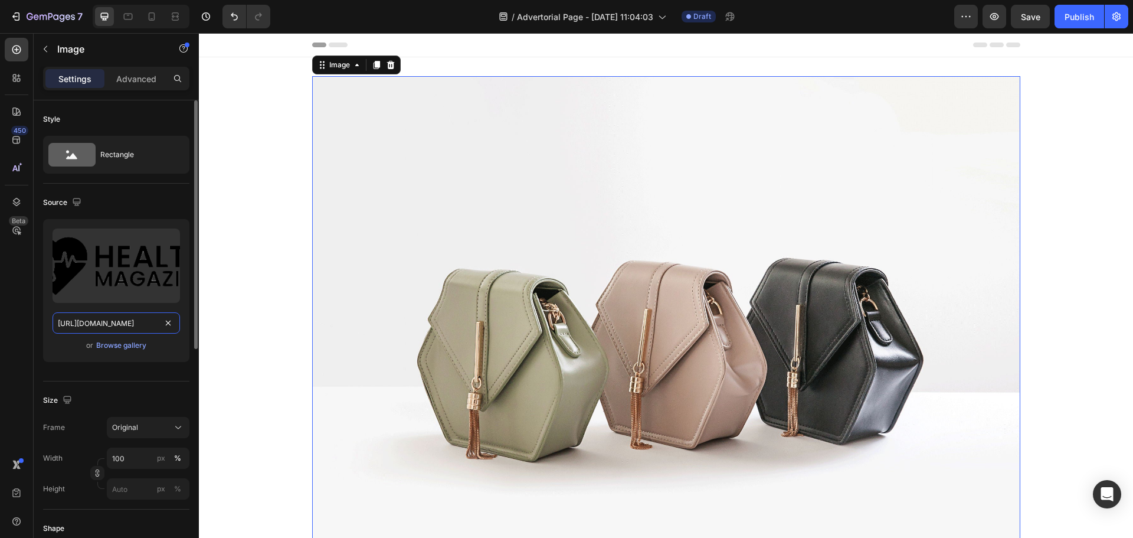
scroll to position [0, 311]
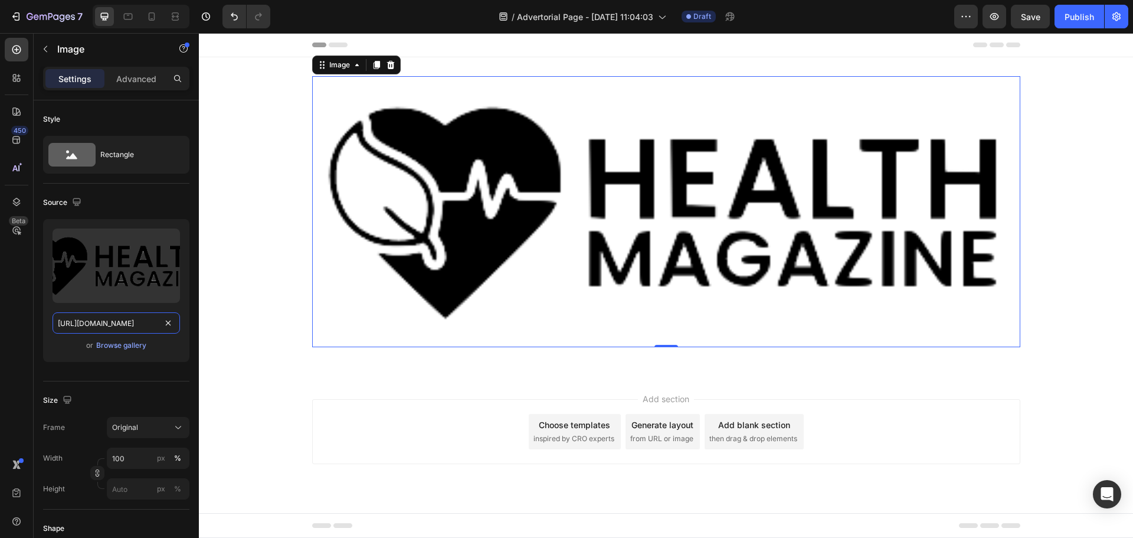
type input "[URL][DOMAIN_NAME]"
click at [132, 454] on input "100" at bounding box center [148, 457] width 83 height 21
type input "148"
click at [163, 461] on div "px" at bounding box center [161, 458] width 8 height 11
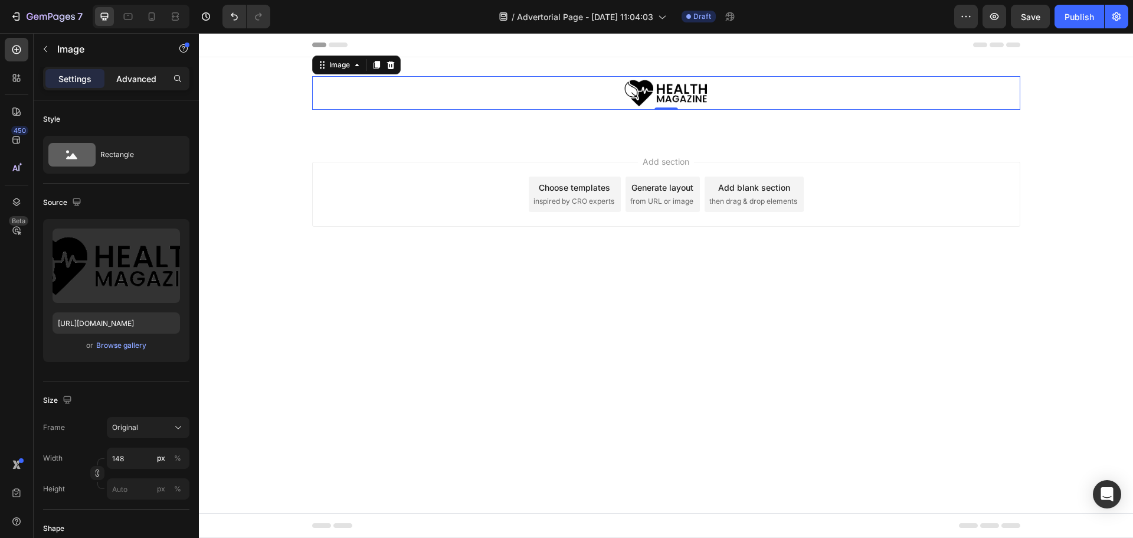
click at [140, 79] on p "Advanced" at bounding box center [136, 79] width 40 height 12
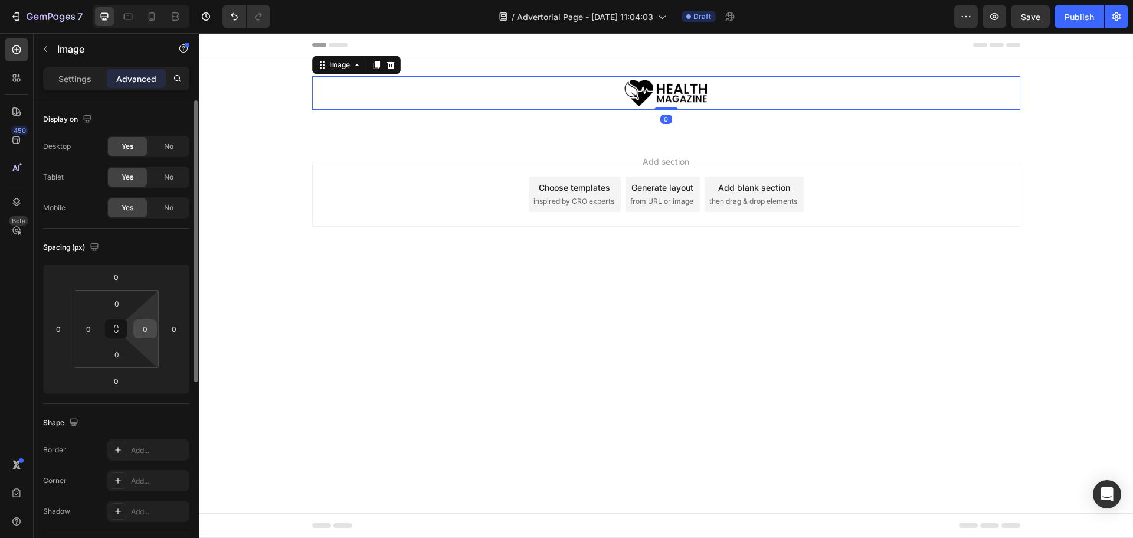
click at [146, 334] on input "0" at bounding box center [145, 329] width 18 height 18
click at [146, 334] on input "50" at bounding box center [145, 329] width 18 height 18
click at [150, 327] on input "200" at bounding box center [145, 329] width 18 height 18
click at [151, 327] on input "200" at bounding box center [145, 329] width 18 height 18
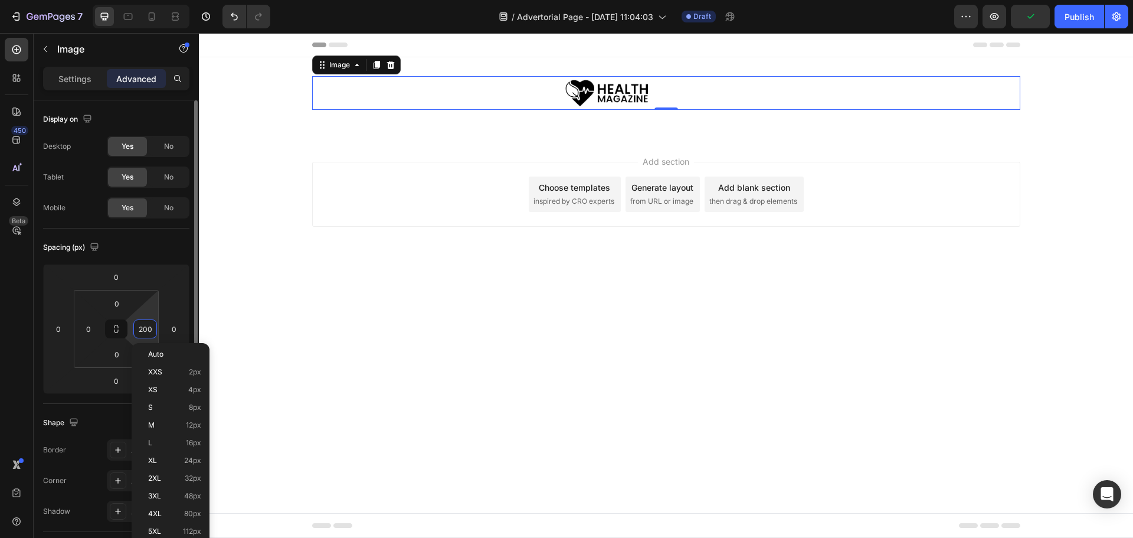
click at [151, 327] on input "200" at bounding box center [145, 329] width 18 height 18
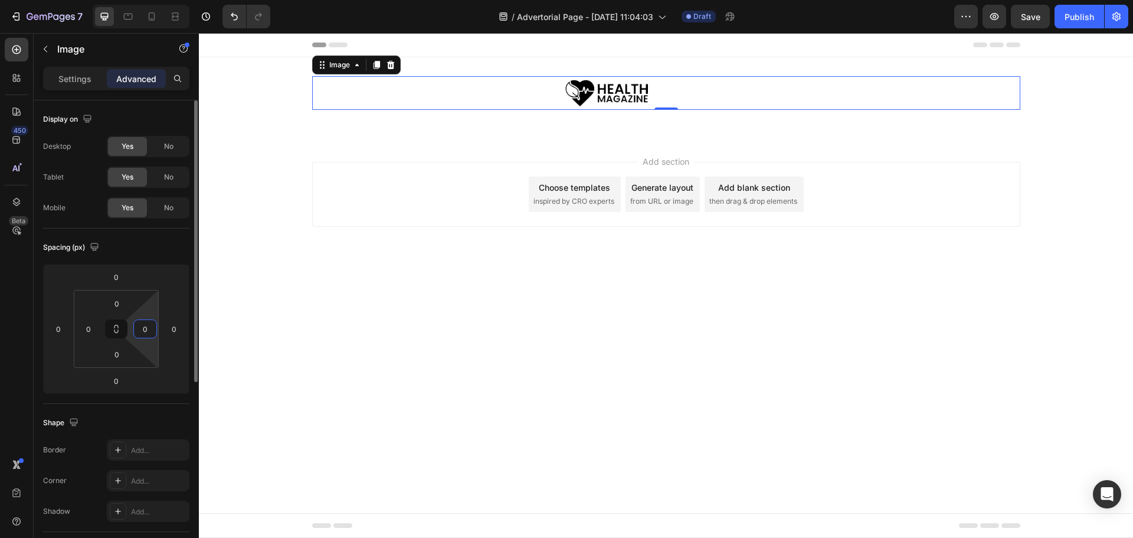
click at [144, 325] on input "0" at bounding box center [145, 329] width 18 height 18
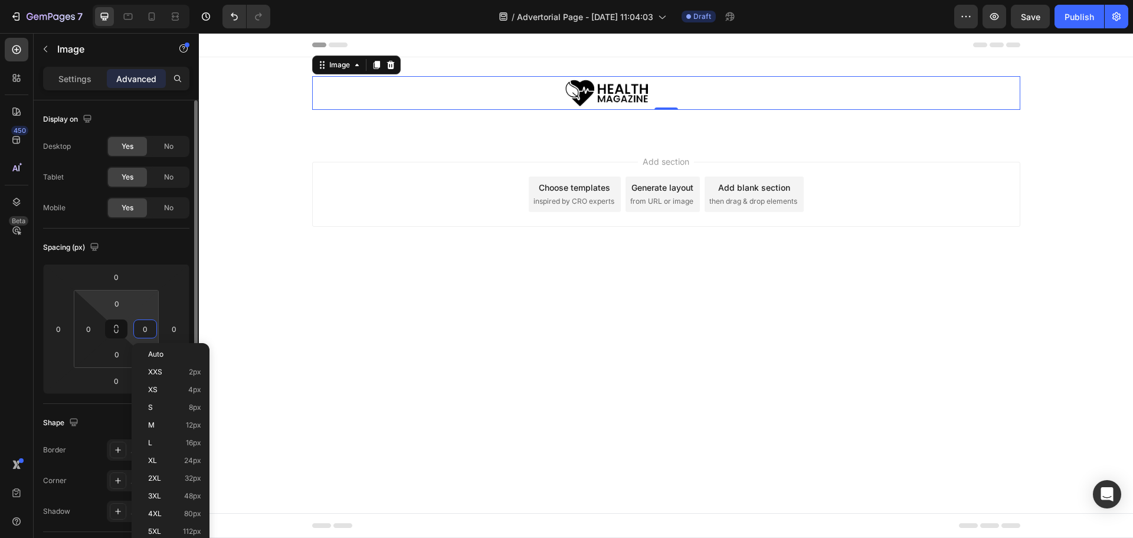
type input "0"
click at [141, 0] on html "7 Version history / Advertorial Page - Aug 28, 11:04:03 Draft Preview Save Publ…" at bounding box center [566, 0] width 1133 height 0
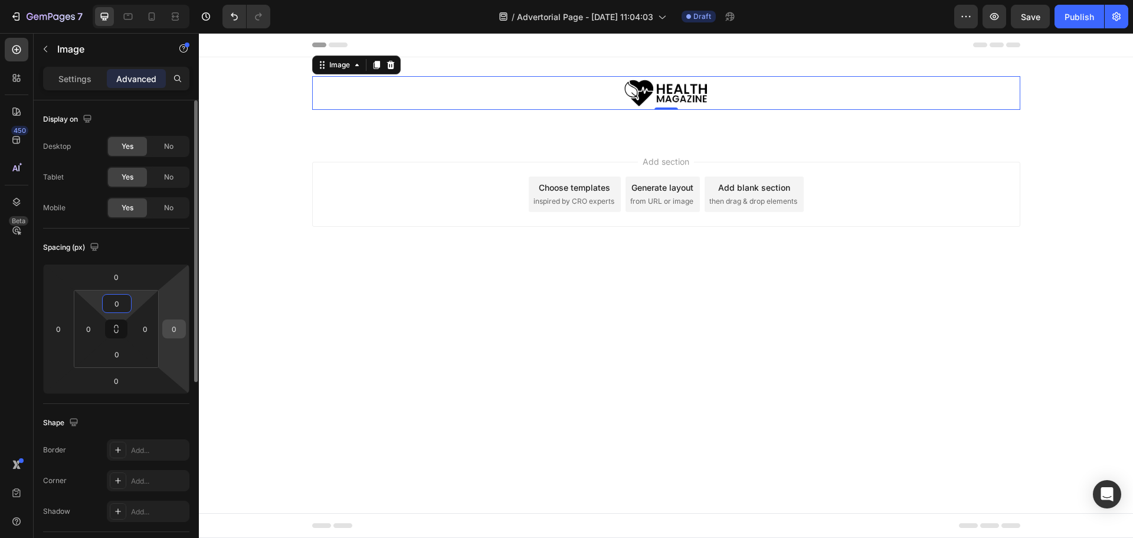
click at [176, 328] on input "0" at bounding box center [174, 329] width 18 height 18
click at [178, 328] on input "20" at bounding box center [174, 329] width 18 height 18
click at [178, 328] on input "80" at bounding box center [174, 329] width 18 height 18
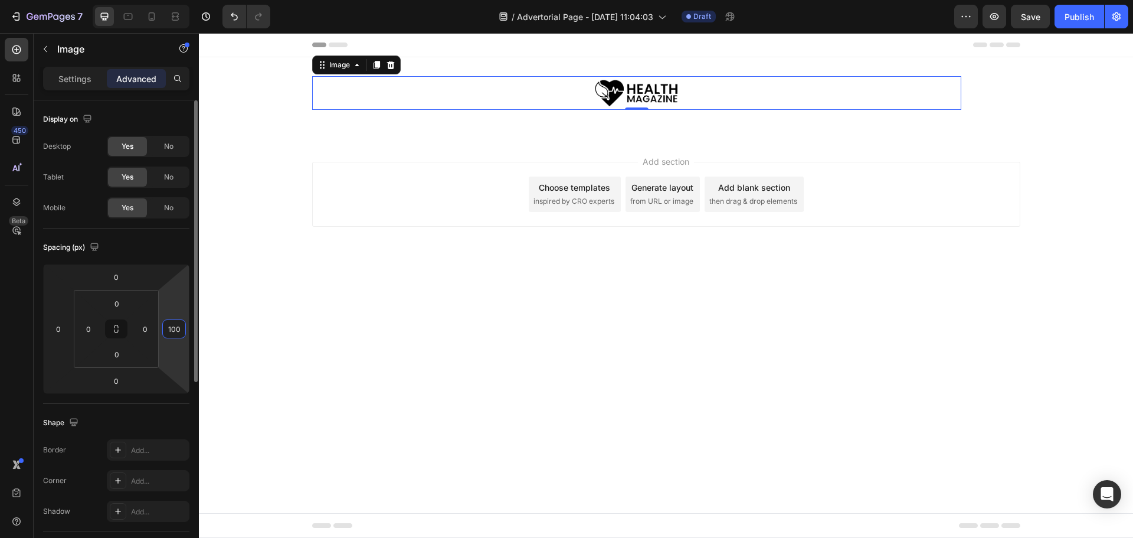
click at [181, 328] on input "100" at bounding box center [174, 329] width 18 height 18
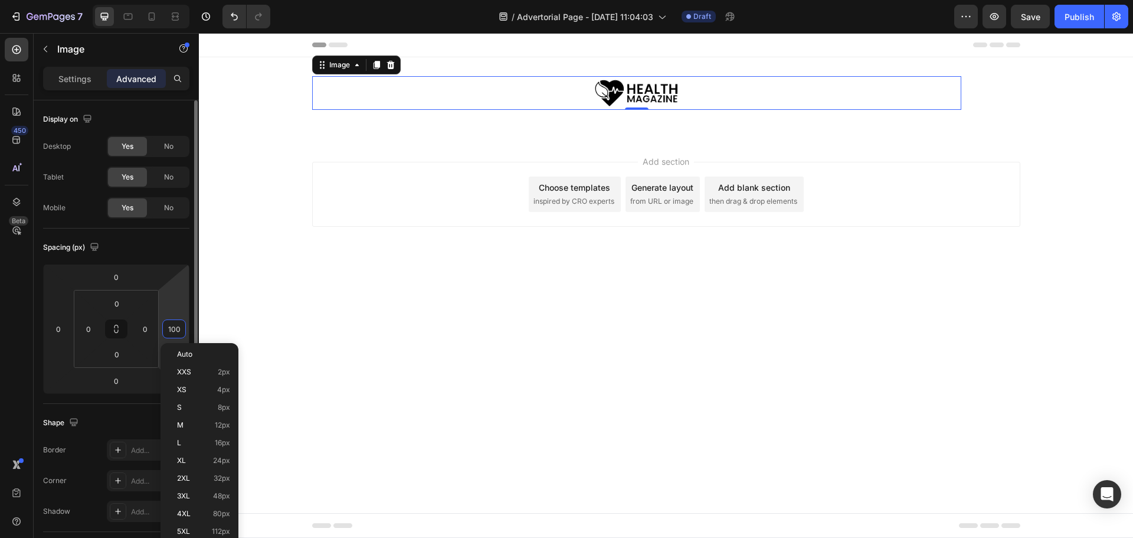
click at [181, 328] on input "100" at bounding box center [174, 329] width 18 height 18
type input "0"
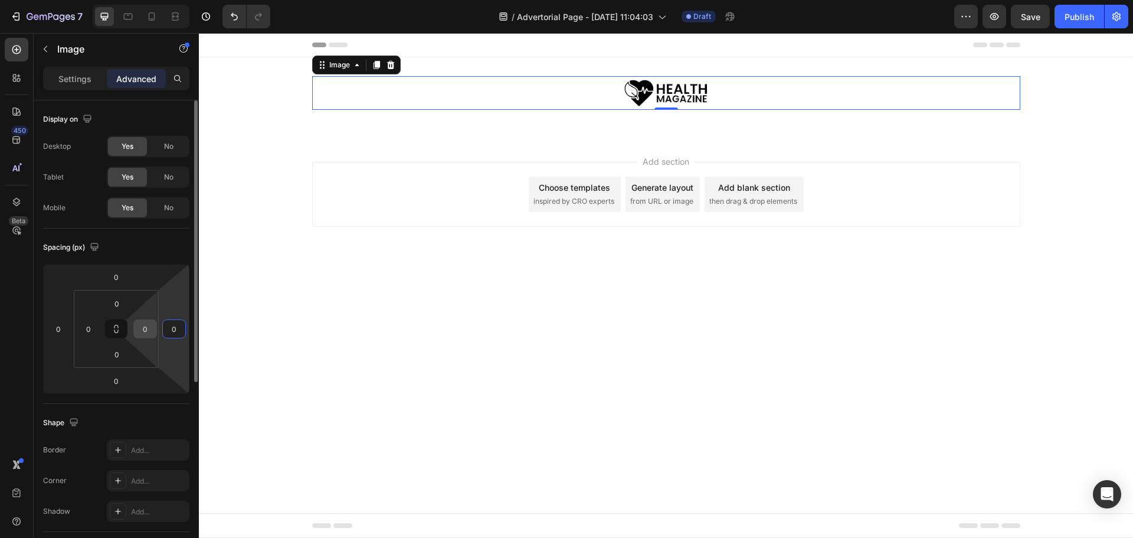
click at [146, 326] on input "0" at bounding box center [145, 329] width 18 height 18
click at [146, 326] on input "200" at bounding box center [145, 329] width 18 height 18
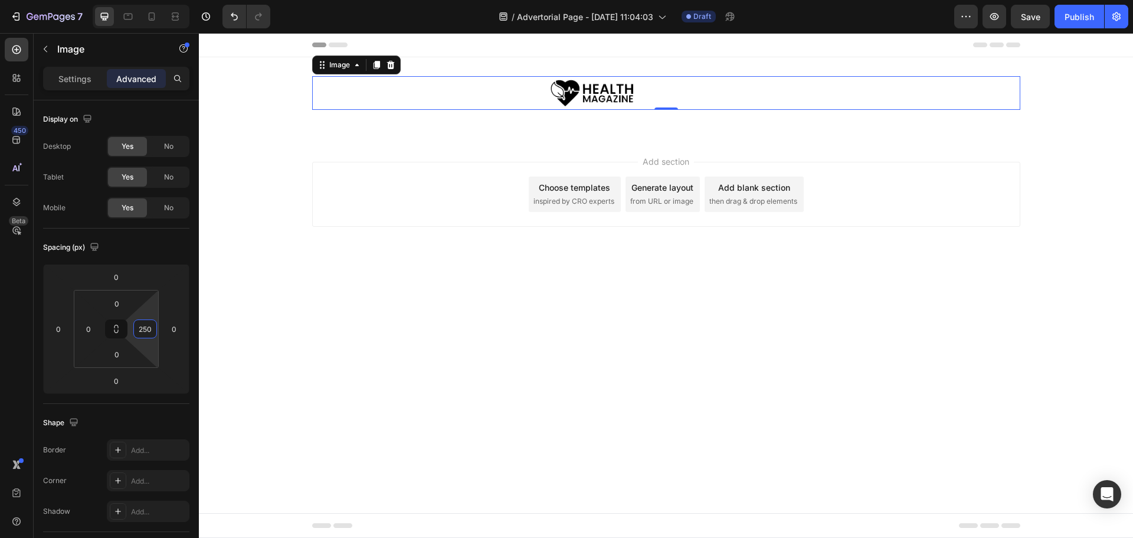
type input "250"
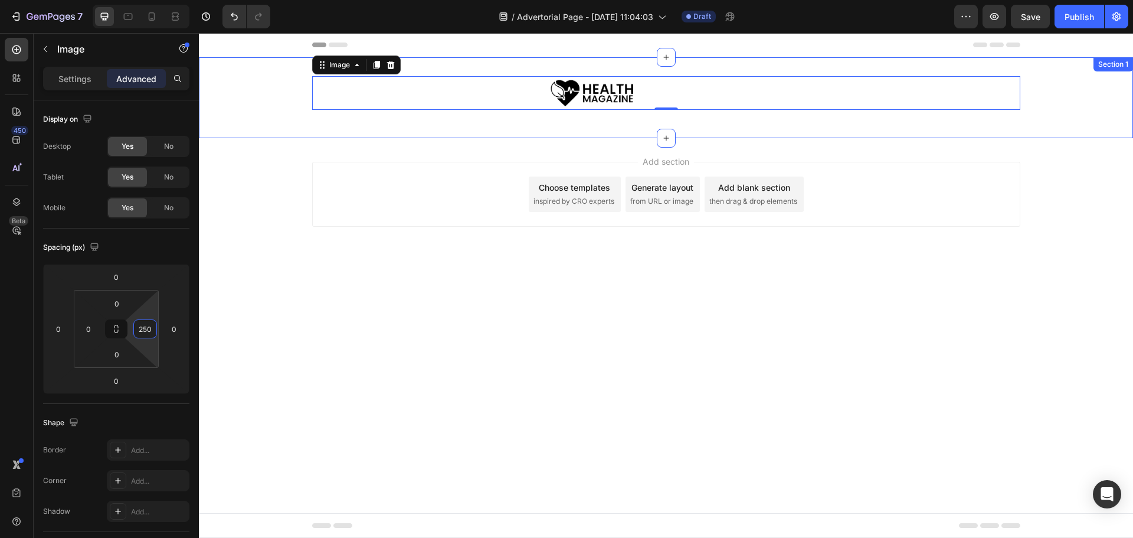
click at [254, 79] on div "Image 0 Row Row" at bounding box center [666, 97] width 935 height 43
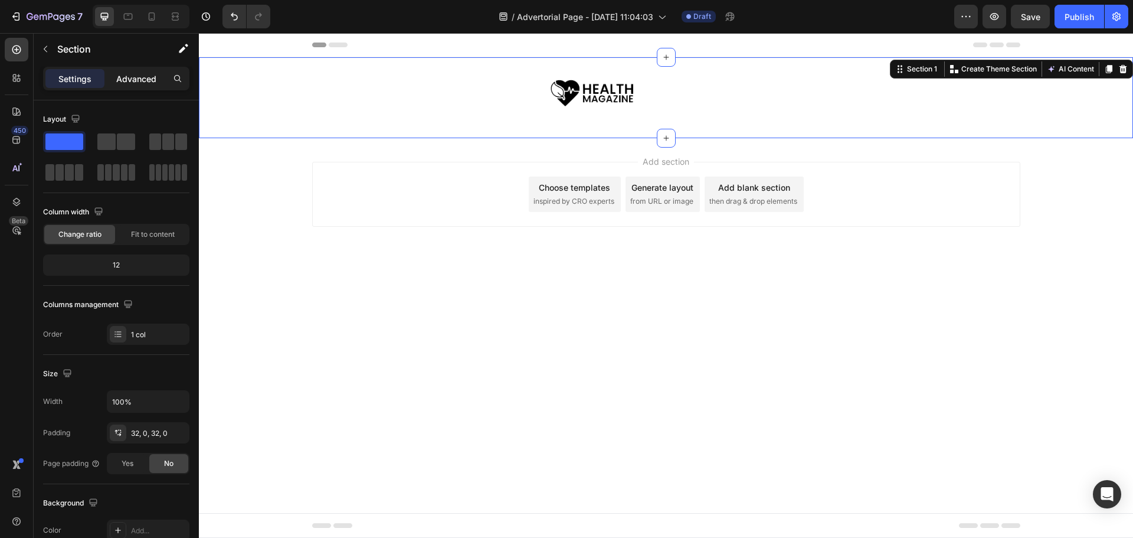
click at [134, 83] on p "Advanced" at bounding box center [136, 79] width 40 height 12
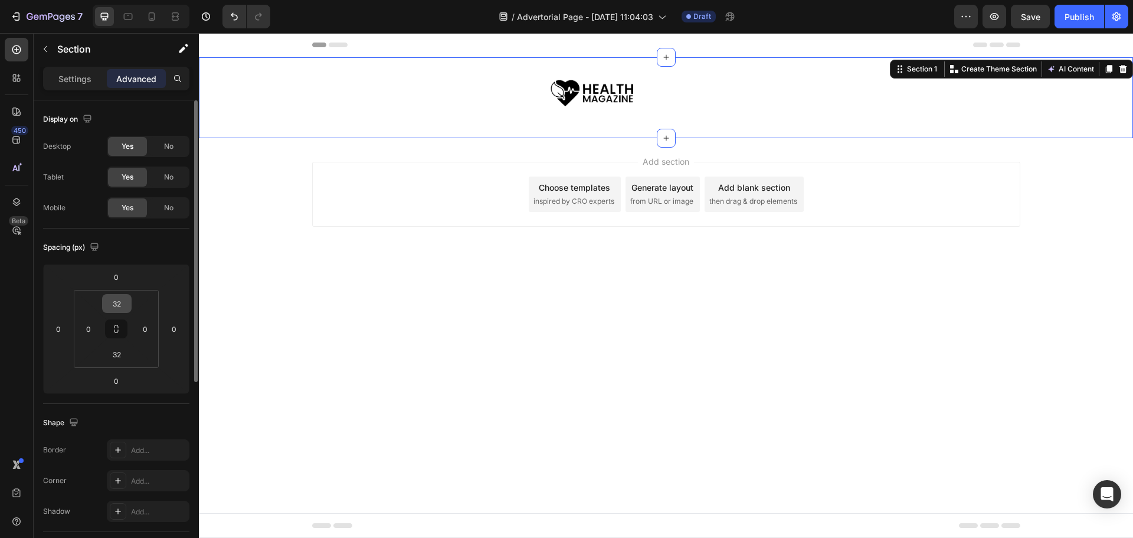
drag, startPoint x: 116, startPoint y: 325, endPoint x: 113, endPoint y: 294, distance: 31.4
click at [115, 325] on icon at bounding box center [116, 328] width 9 height 9
click at [120, 298] on input "32" at bounding box center [117, 304] width 24 height 18
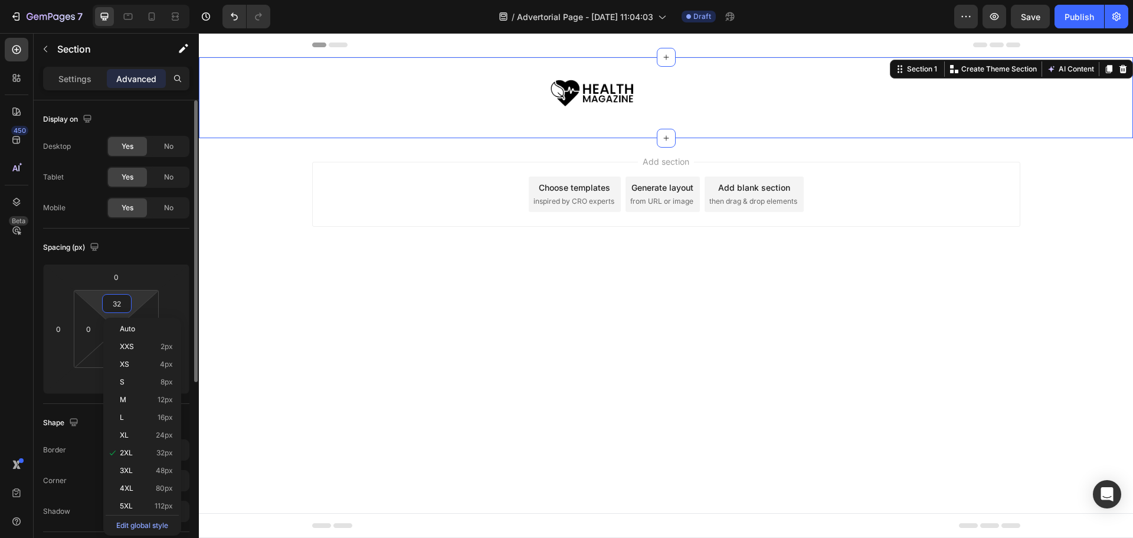
type input "0"
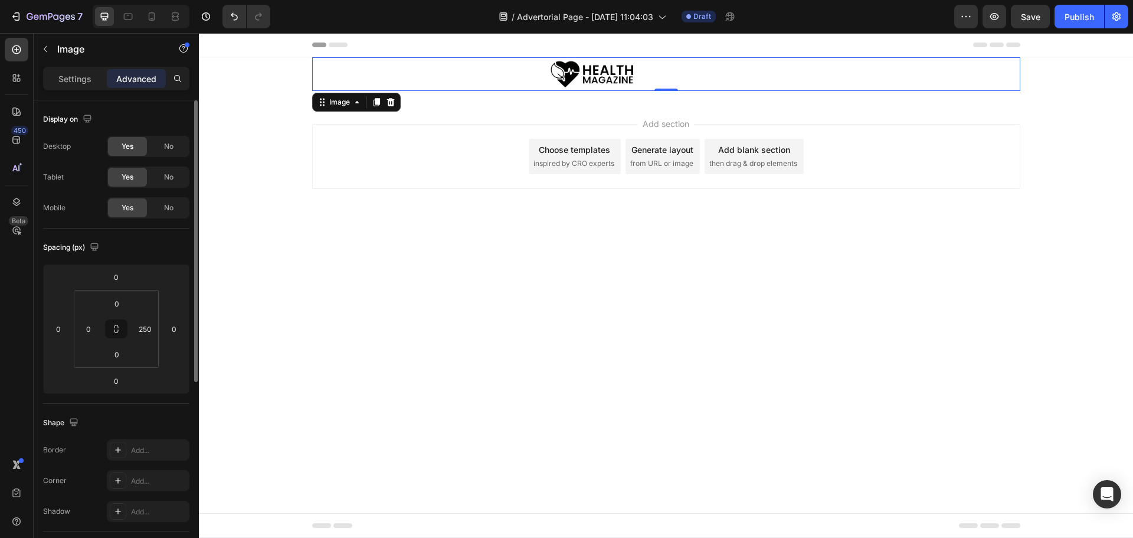
click at [613, 84] on img at bounding box center [592, 74] width 87 height 34
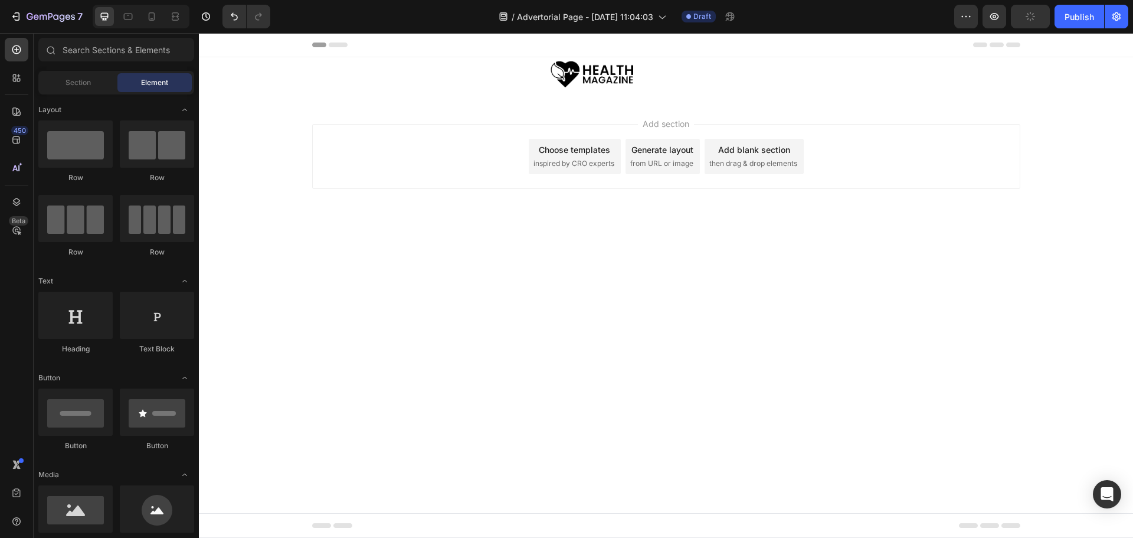
drag, startPoint x: 374, startPoint y: 56, endPoint x: 334, endPoint y: 81, distance: 47.7
click at [334, 81] on div at bounding box center [592, 74] width 561 height 34
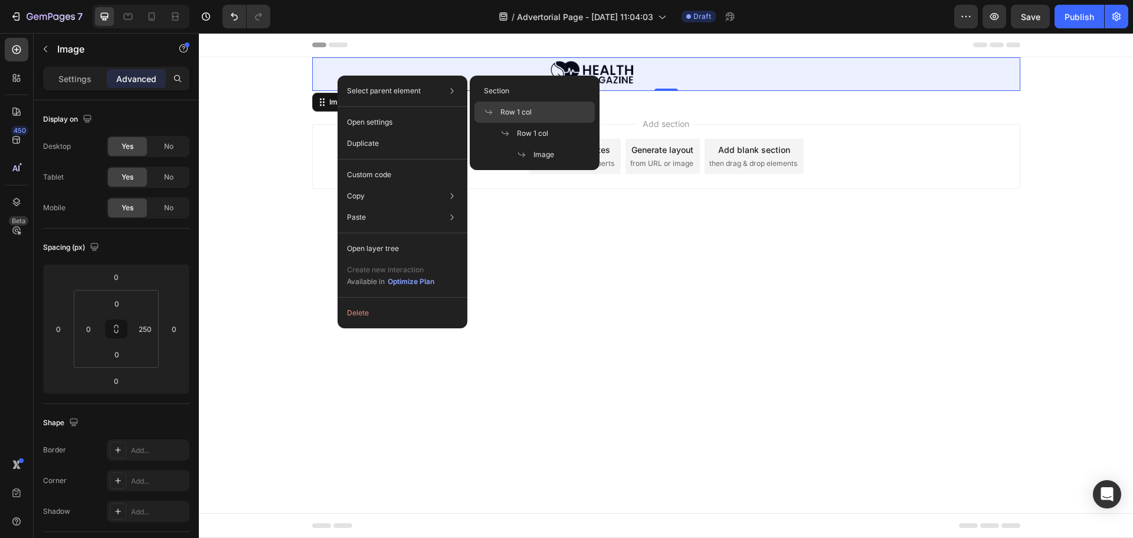
drag, startPoint x: 525, startPoint y: 112, endPoint x: 325, endPoint y: 79, distance: 202.8
click at [525, 112] on span "Row 1 col" at bounding box center [516, 112] width 31 height 11
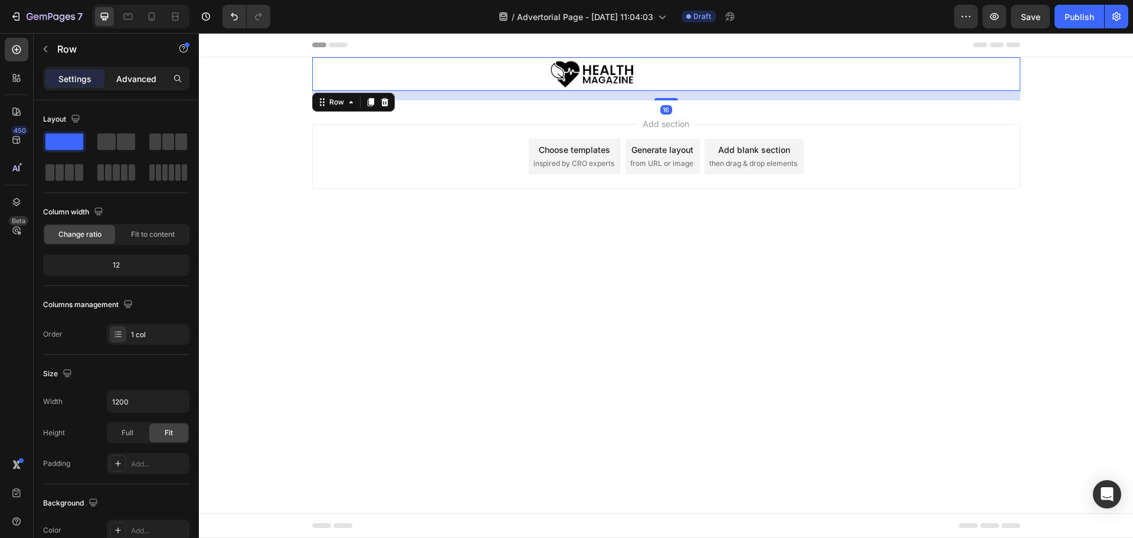
click at [142, 74] on p "Advanced" at bounding box center [136, 79] width 40 height 12
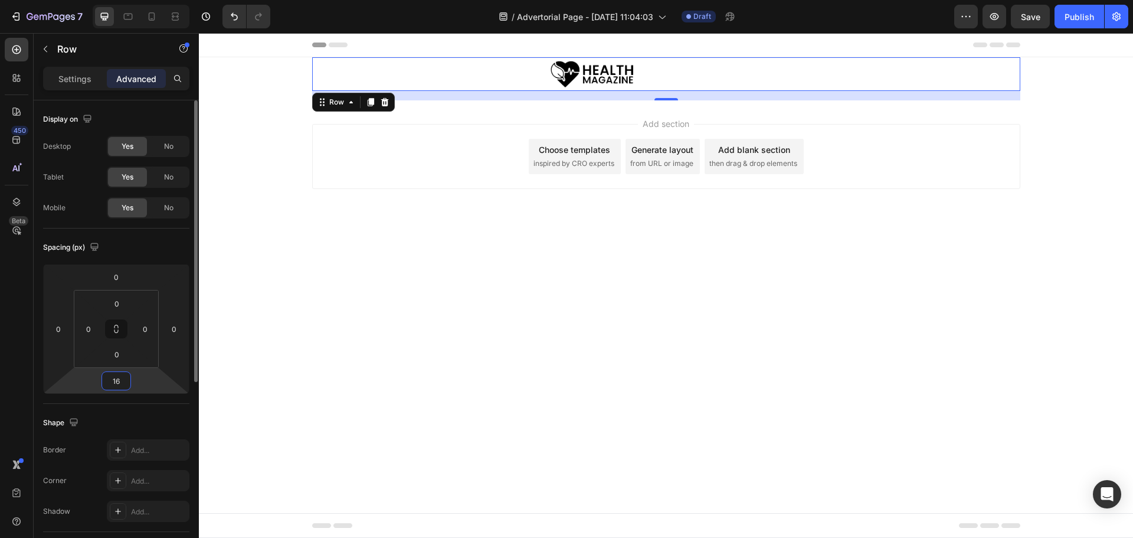
click at [121, 382] on input "16" at bounding box center [116, 381] width 24 height 18
type input "0"
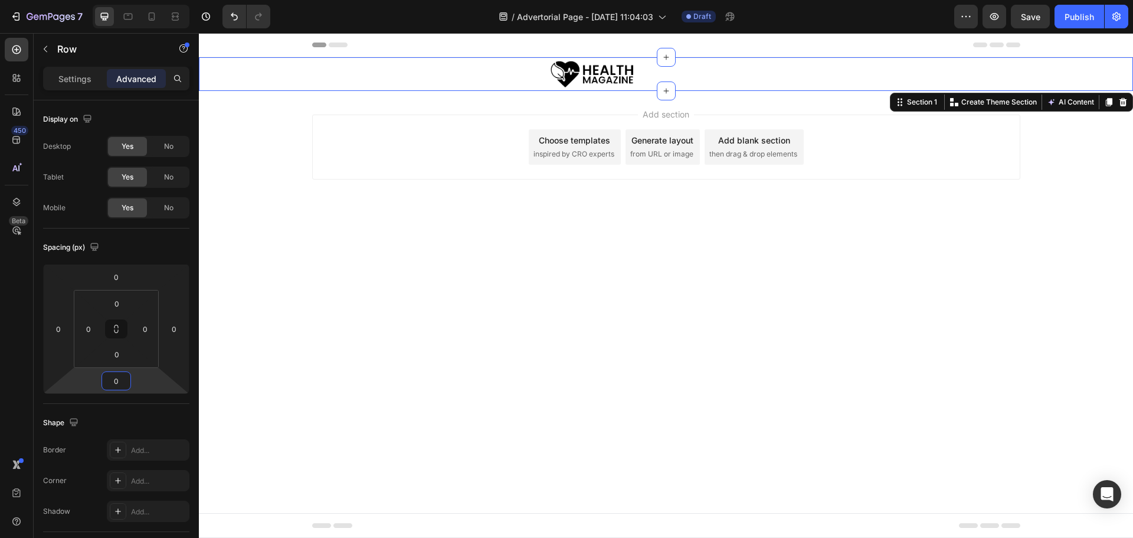
click at [249, 70] on div "Image Row Row" at bounding box center [666, 74] width 935 height 34
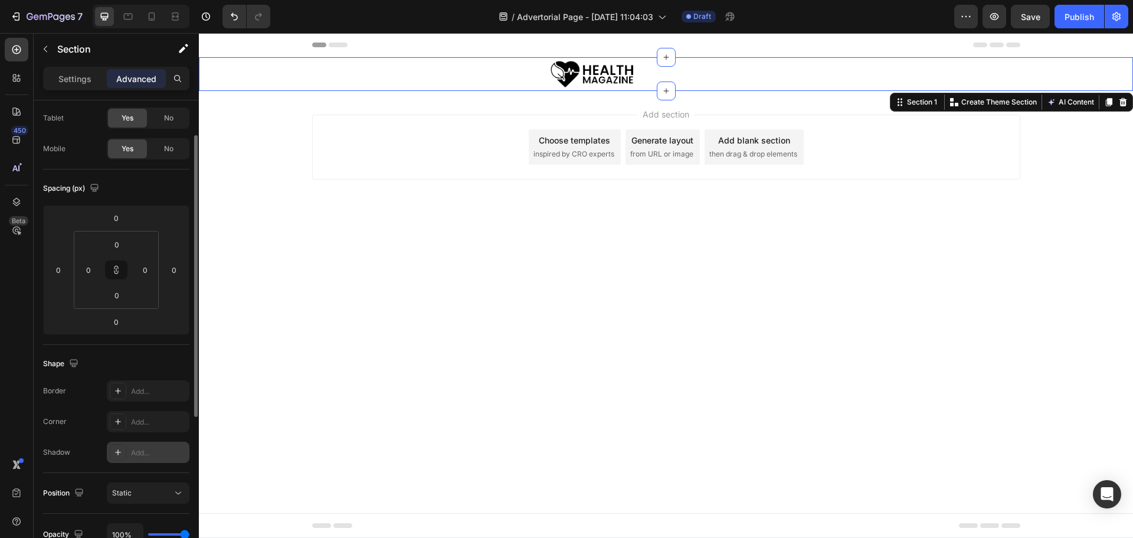
click at [134, 457] on div "Add..." at bounding box center [158, 452] width 55 height 11
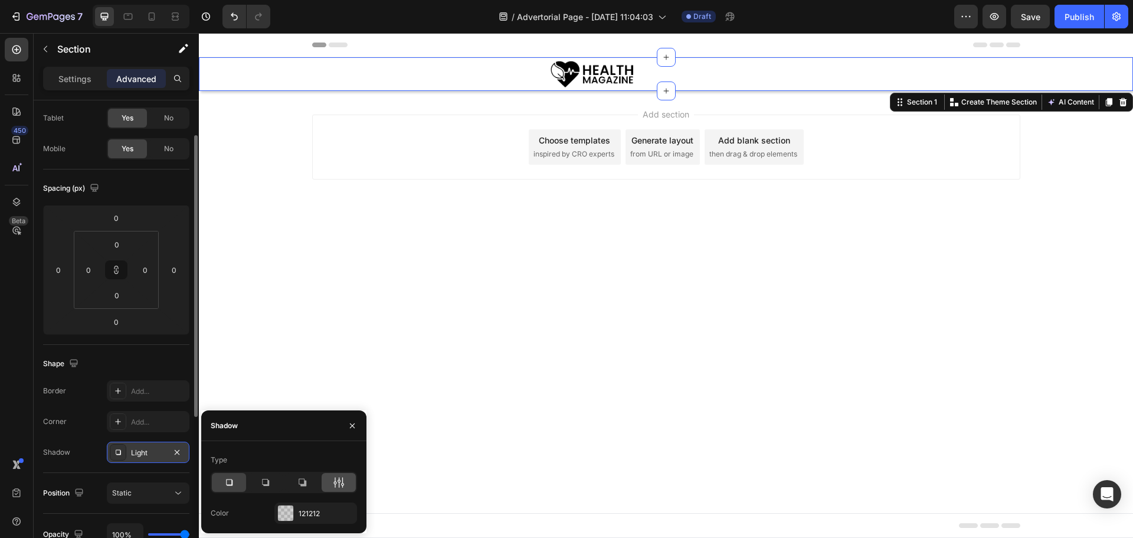
click at [334, 479] on icon at bounding box center [339, 482] width 12 height 12
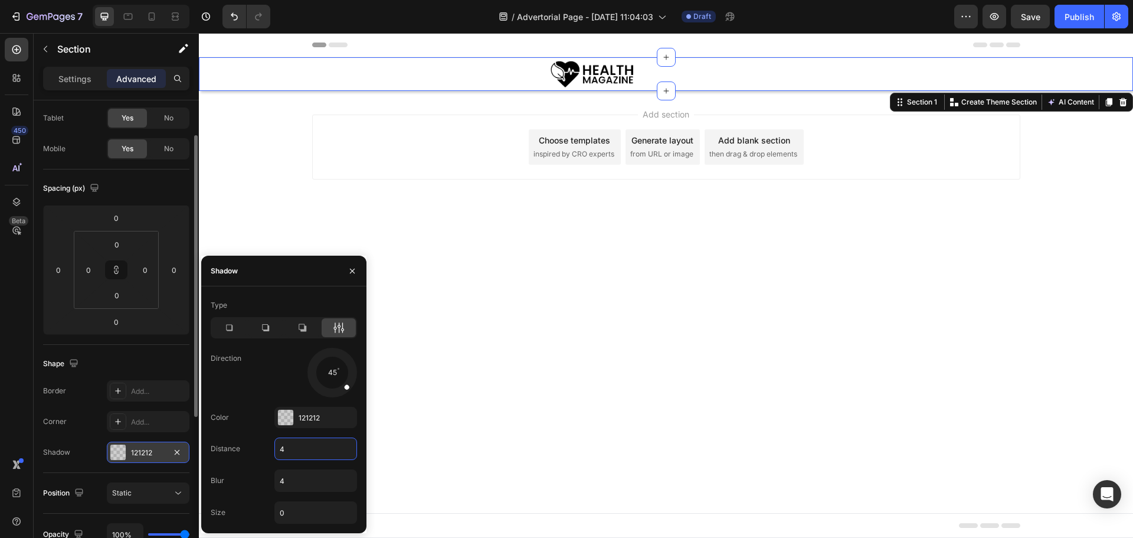
click at [292, 448] on input "4" at bounding box center [315, 448] width 81 height 21
type input "0"
click at [298, 482] on input "4" at bounding box center [315, 480] width 81 height 21
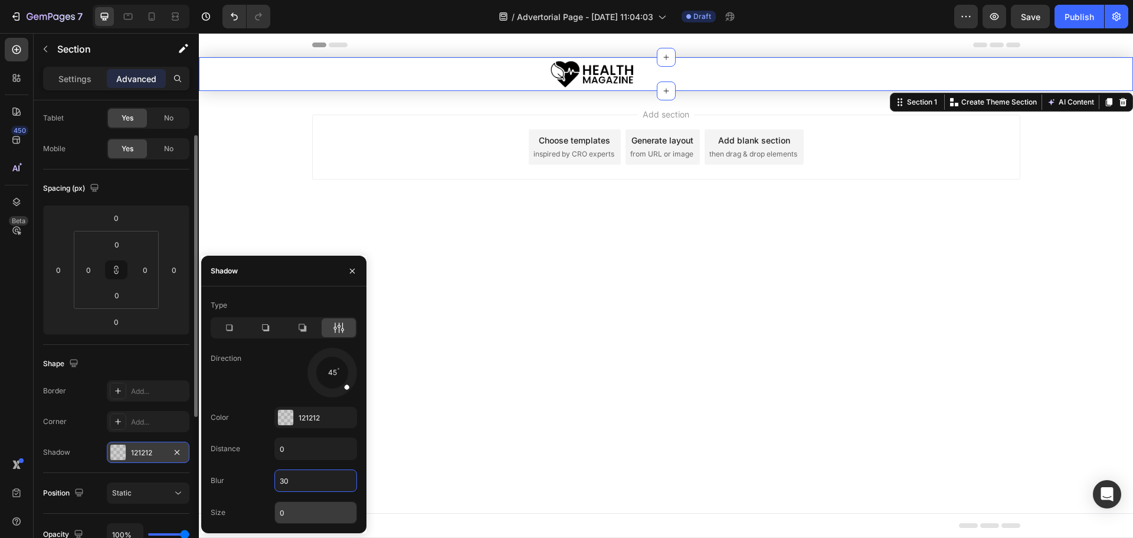
type input "30"
click at [296, 508] on input "0" at bounding box center [315, 512] width 81 height 21
type input "5"
click at [329, 389] on div at bounding box center [332, 372] width 53 height 53
click at [233, 328] on icon at bounding box center [229, 328] width 6 height 6
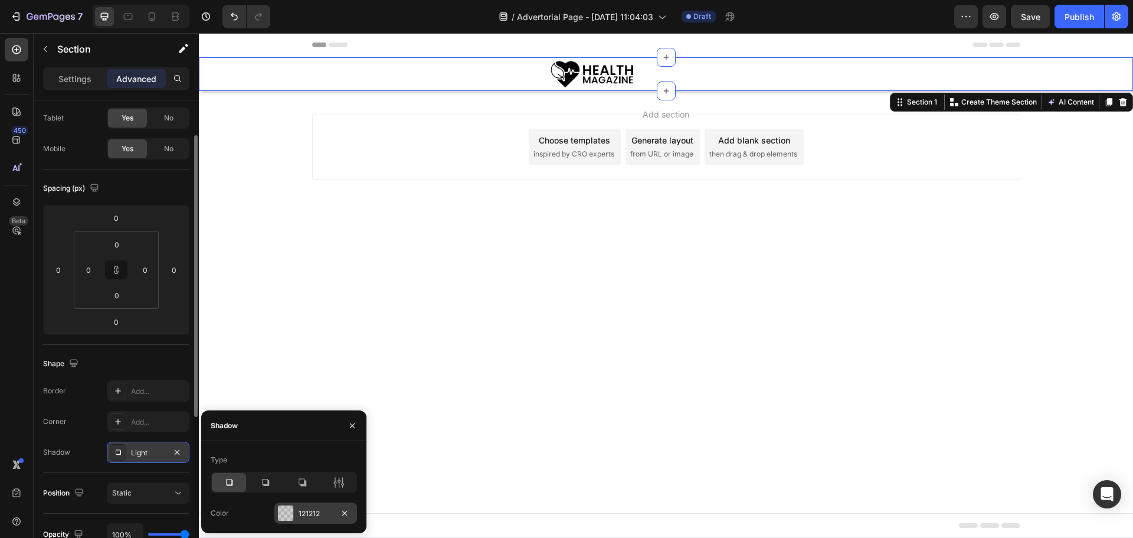
click at [306, 508] on div "121212" at bounding box center [316, 513] width 34 height 11
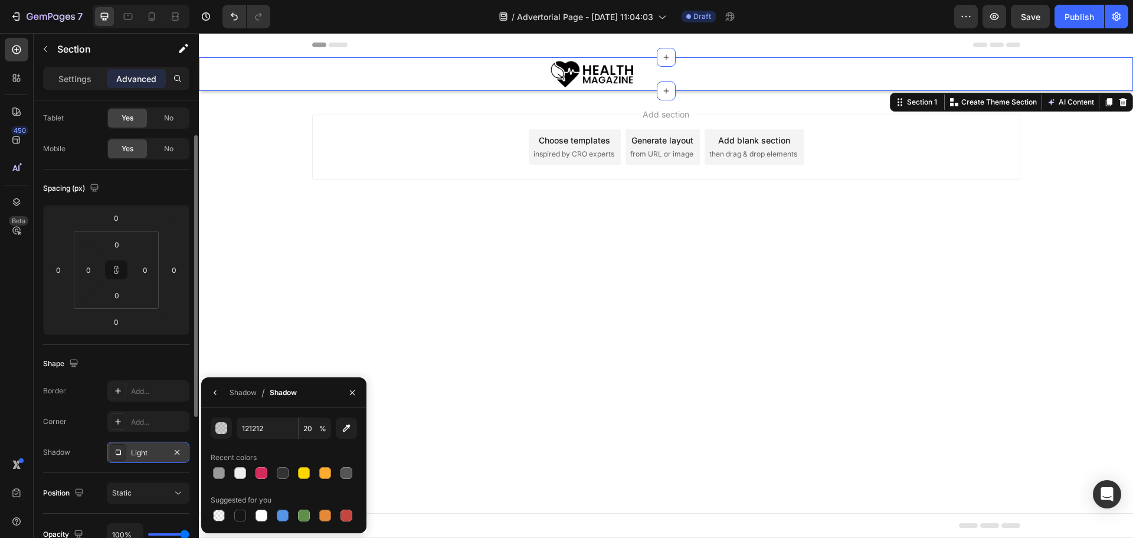
click at [145, 447] on div "Light" at bounding box center [148, 452] width 34 height 11
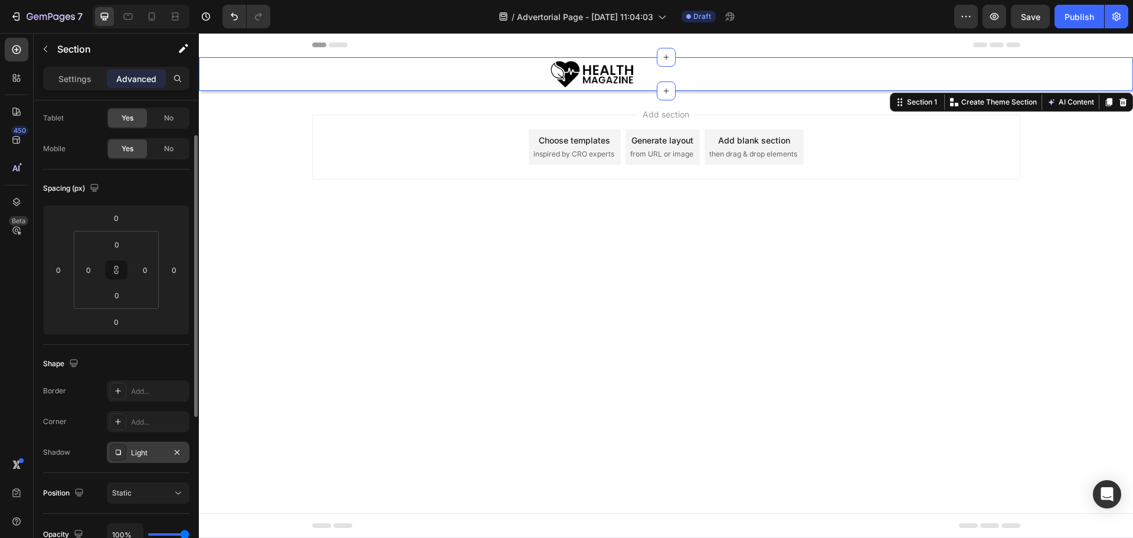
click at [151, 450] on div "Light" at bounding box center [148, 452] width 34 height 11
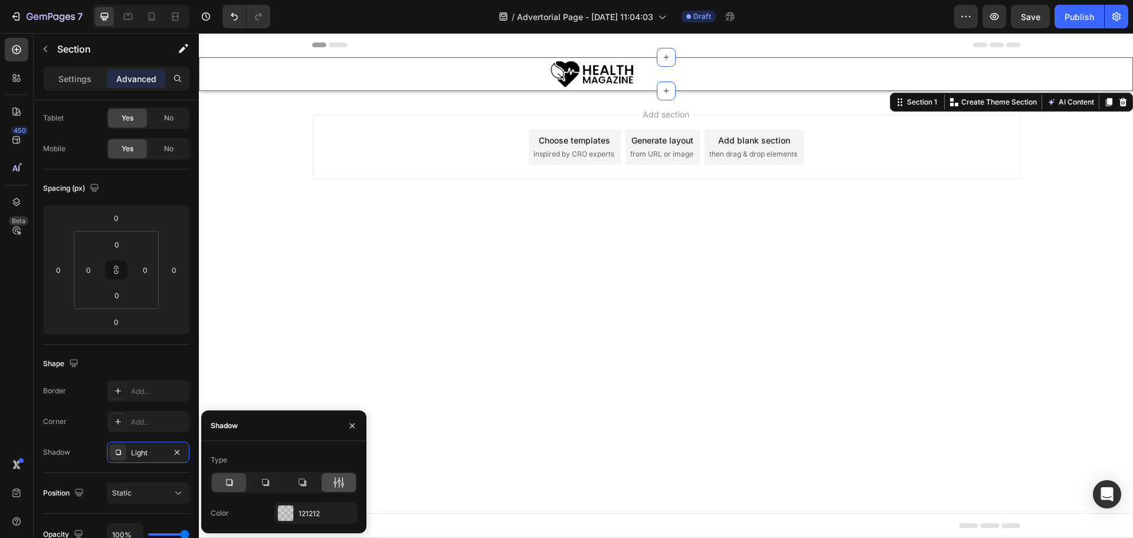
click at [332, 481] on div at bounding box center [339, 482] width 34 height 19
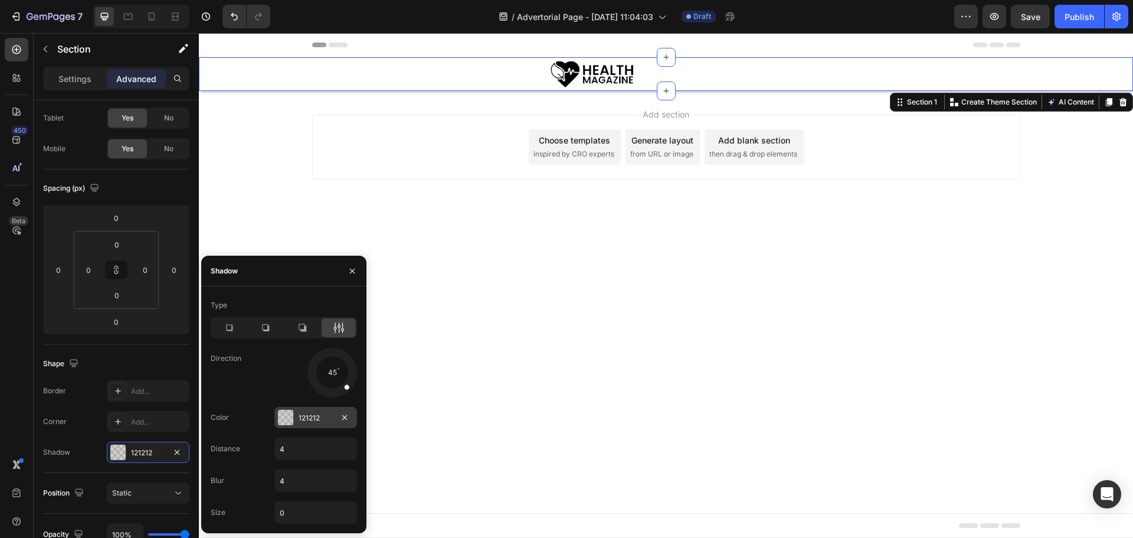
click at [313, 414] on div "121212" at bounding box center [316, 418] width 34 height 11
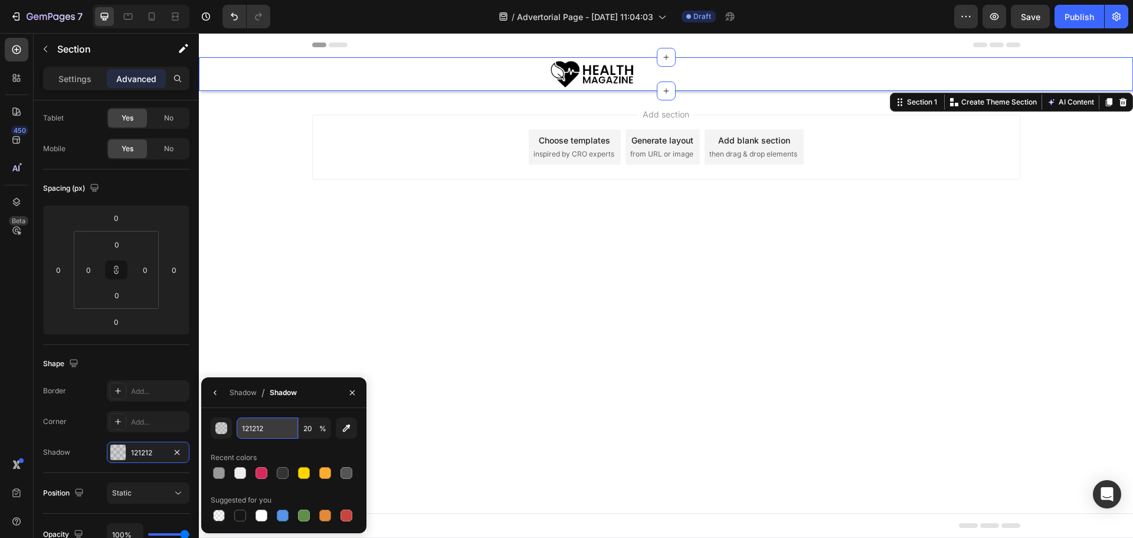
click at [279, 429] on input "121212" at bounding box center [267, 427] width 61 height 21
paste input "rgba(0, 0, 0, 0.04)"
type input "rgba(0, 0, 0, 0.04)"
type input "4"
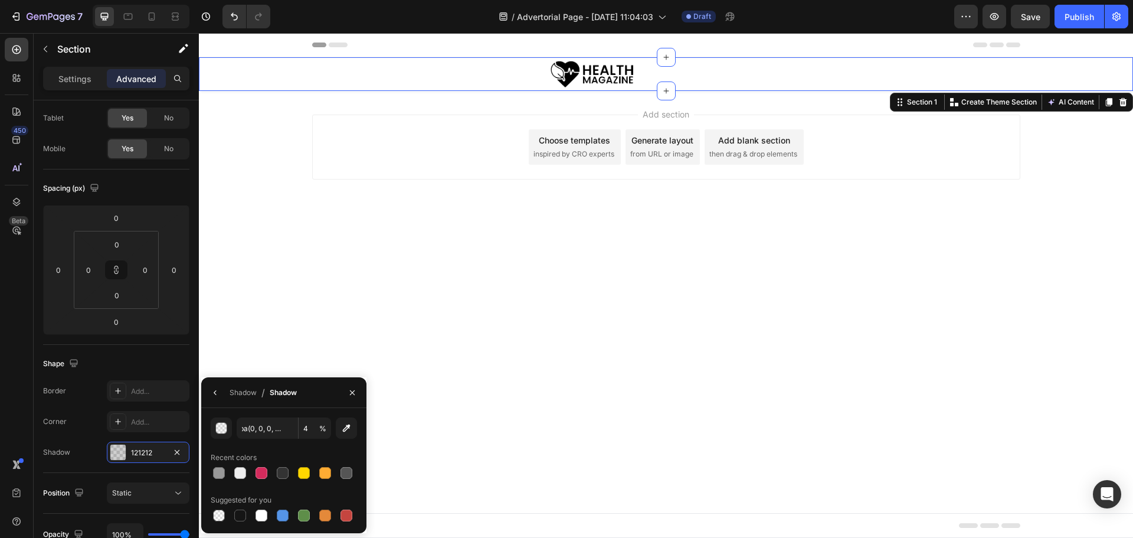
type input "000000"
click at [307, 404] on div "Shadow / Shadow" at bounding box center [283, 392] width 165 height 31
click at [242, 390] on div "Shadow" at bounding box center [243, 392] width 27 height 11
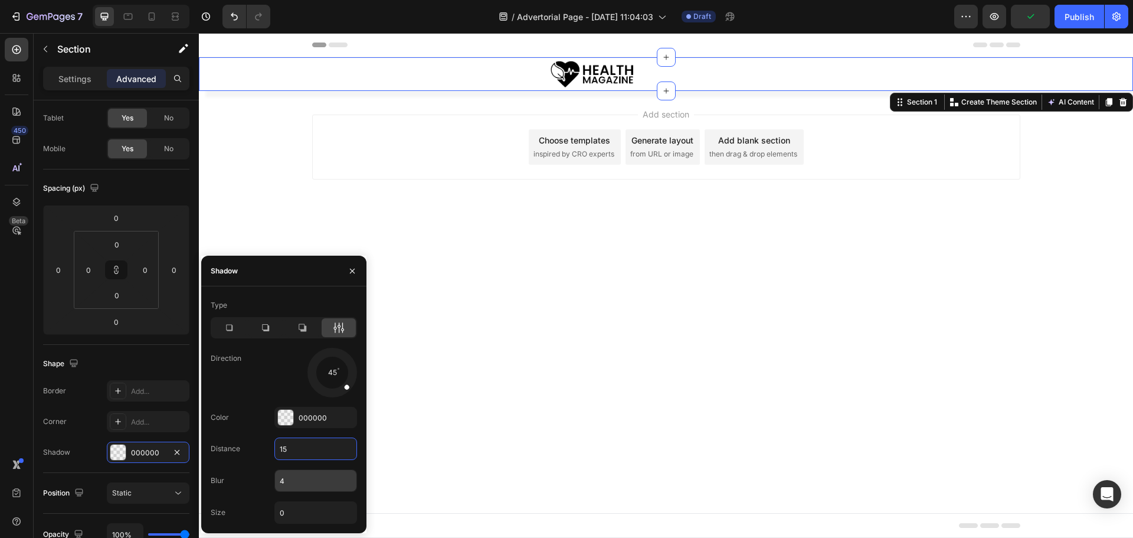
type input "15"
click at [296, 477] on input "4" at bounding box center [315, 480] width 81 height 21
type input "30"
click at [298, 516] on input "0" at bounding box center [315, 512] width 81 height 21
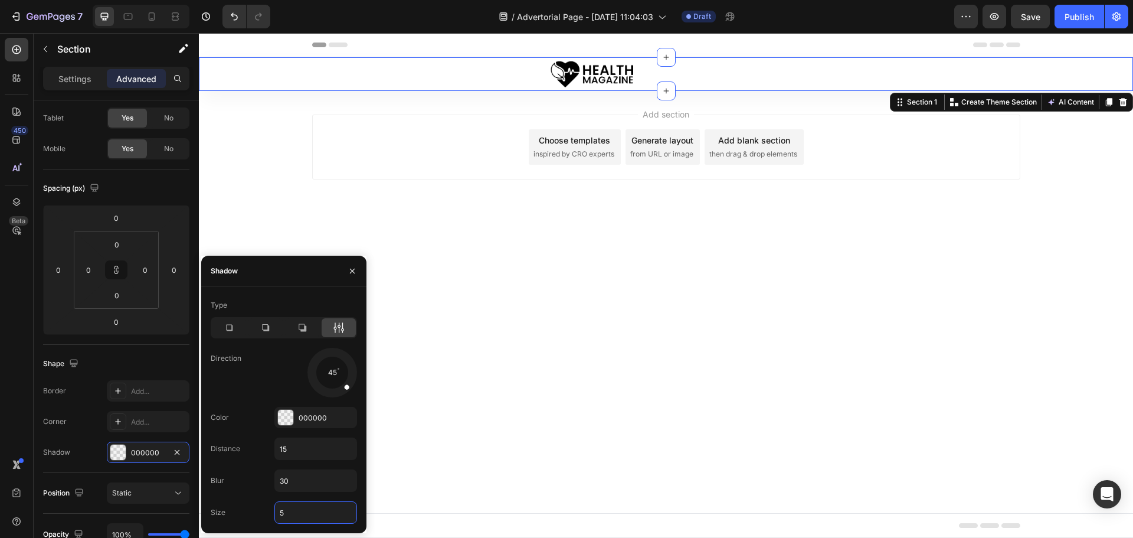
type input "5"
click at [332, 390] on div at bounding box center [332, 372] width 53 height 53
click at [331, 390] on div at bounding box center [333, 385] width 9 height 27
click at [329, 390] on div at bounding box center [331, 385] width 8 height 27
click at [150, 17] on icon at bounding box center [152, 17] width 12 height 12
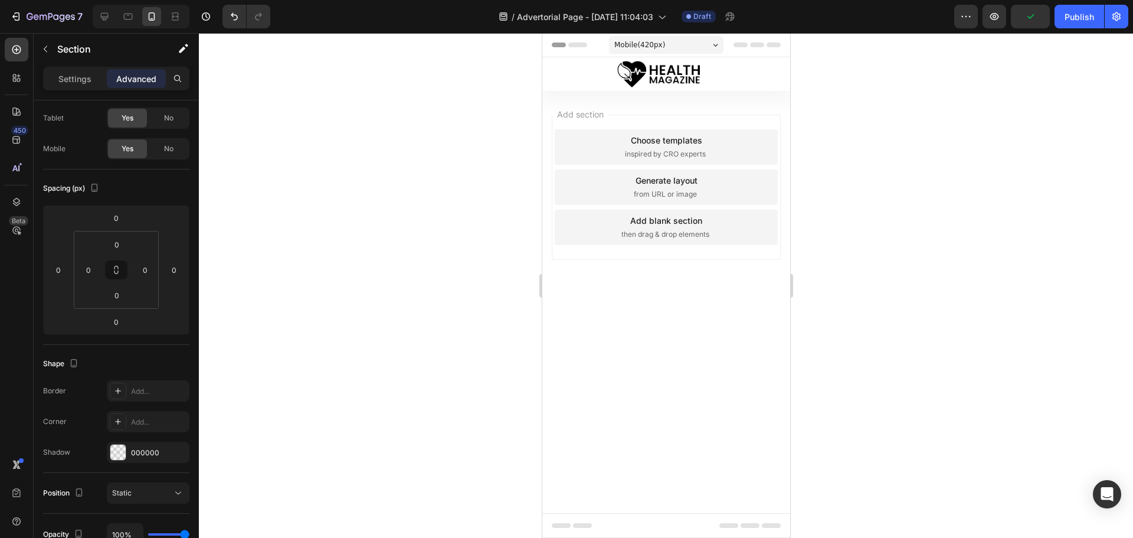
click at [626, 338] on body "Mobile ( 420 px) iPhone 13 Mini iPhone 13 Pro iPhone 11 Pro Max iPhone 15 Pro M…" at bounding box center [666, 285] width 248 height 505
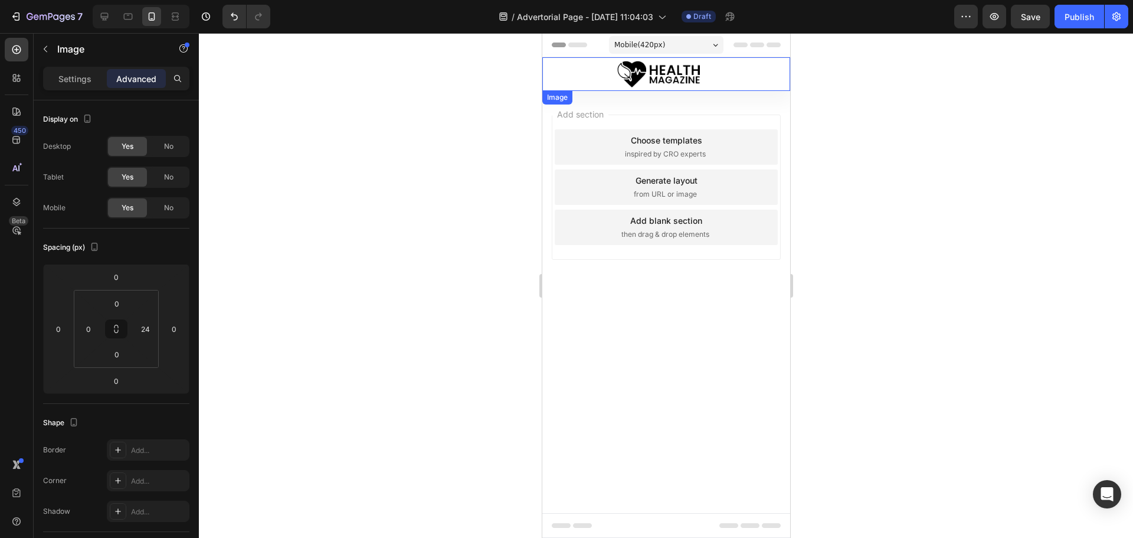
click at [607, 70] on div at bounding box center [659, 74] width 234 height 34
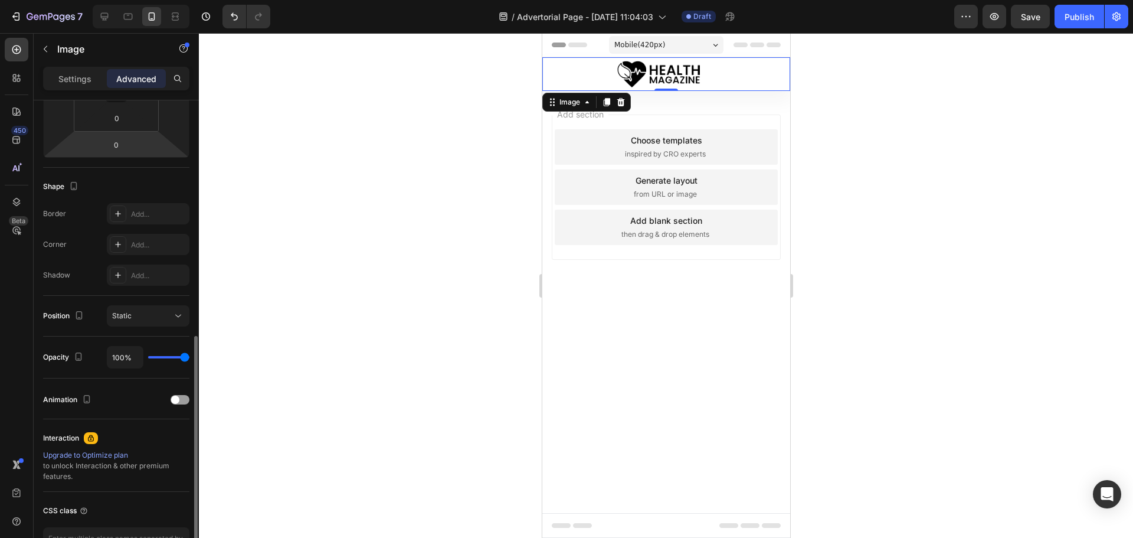
scroll to position [295, 0]
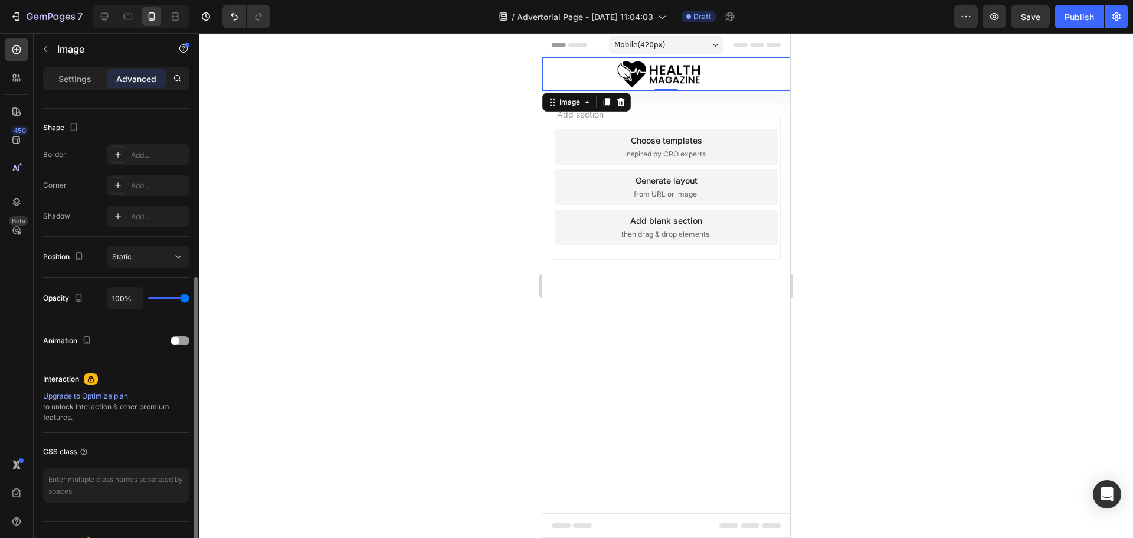
click at [661, 65] on img at bounding box center [658, 74] width 87 height 34
click at [71, 80] on p "Settings" at bounding box center [74, 79] width 33 height 12
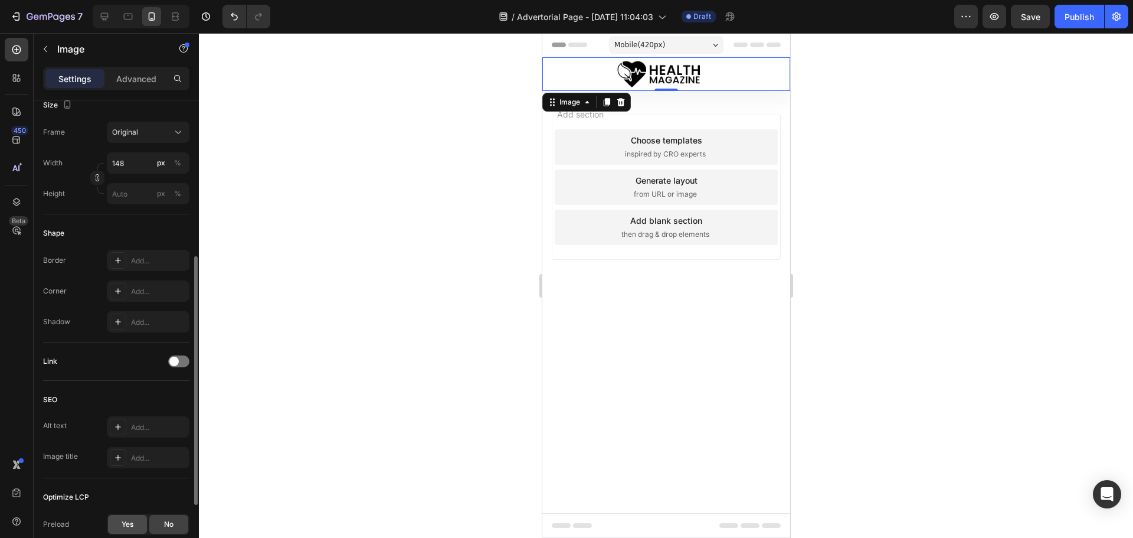
scroll to position [420, 0]
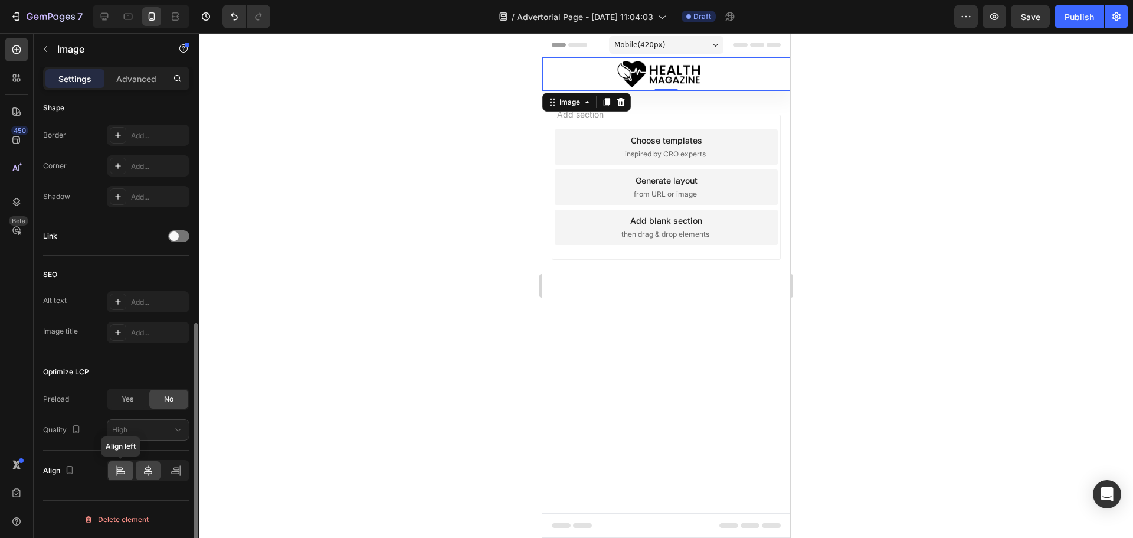
click at [123, 471] on icon at bounding box center [121, 471] width 12 height 12
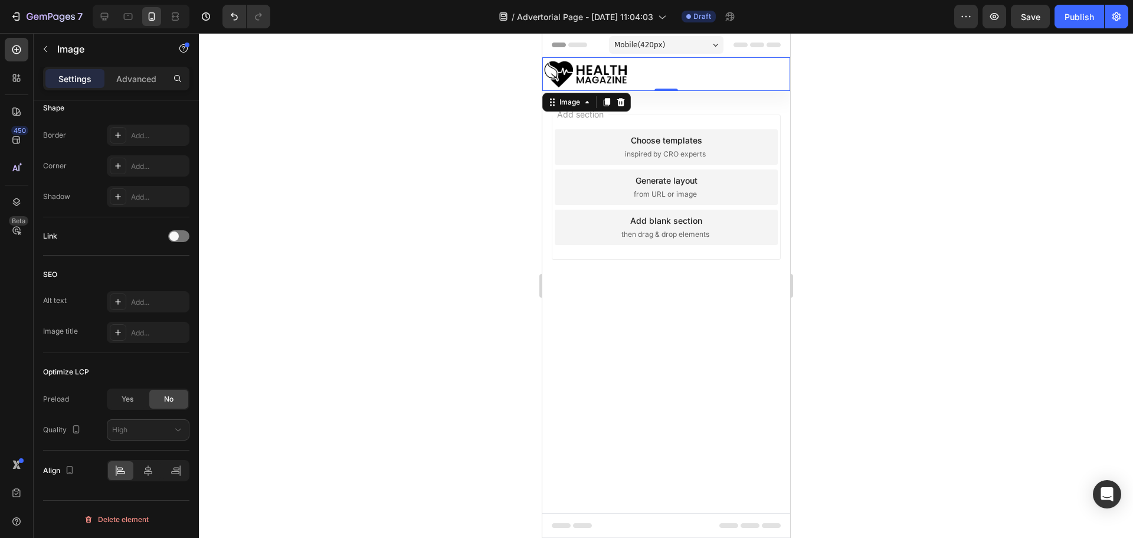
click at [584, 77] on img at bounding box center [585, 74] width 87 height 34
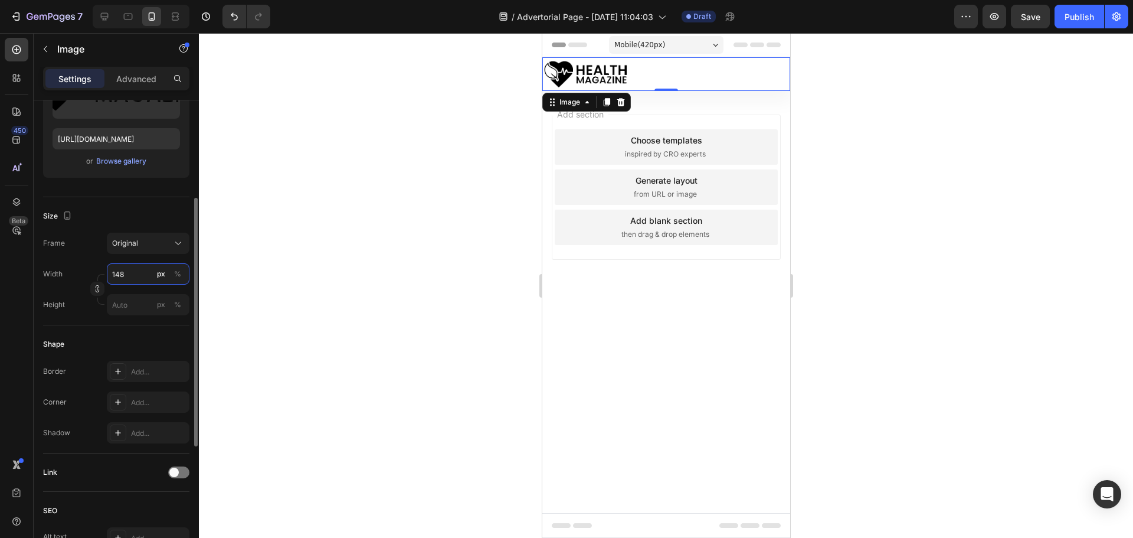
click at [135, 271] on input "148" at bounding box center [148, 273] width 83 height 21
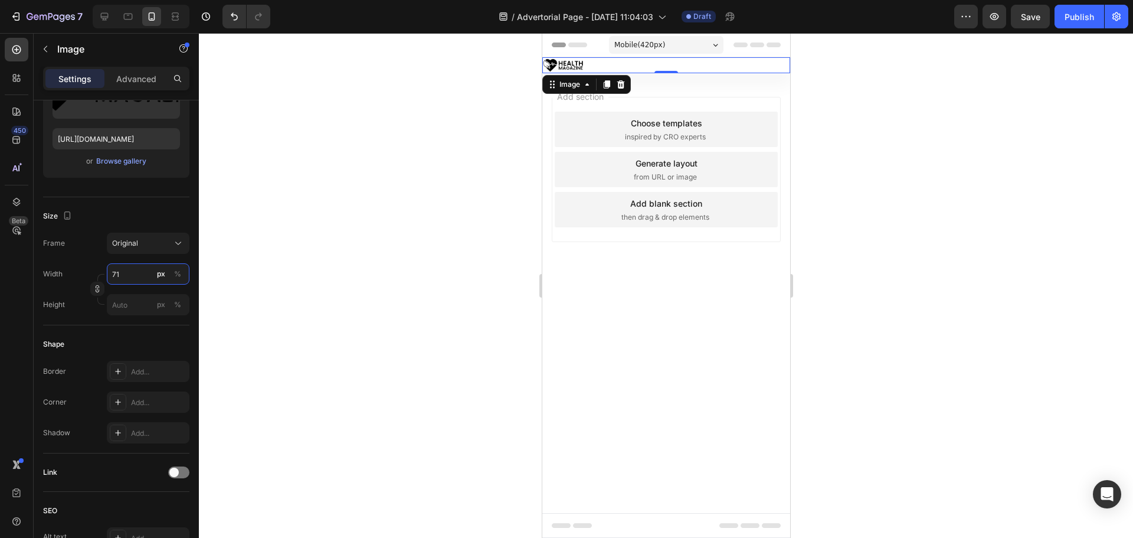
type input "71"
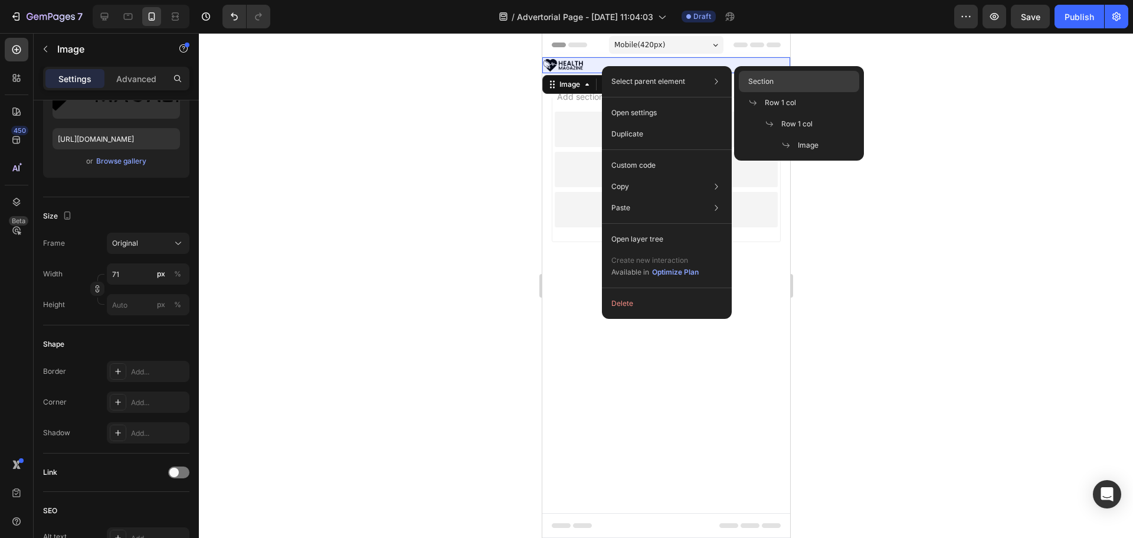
click at [763, 83] on span "Section" at bounding box center [761, 81] width 25 height 11
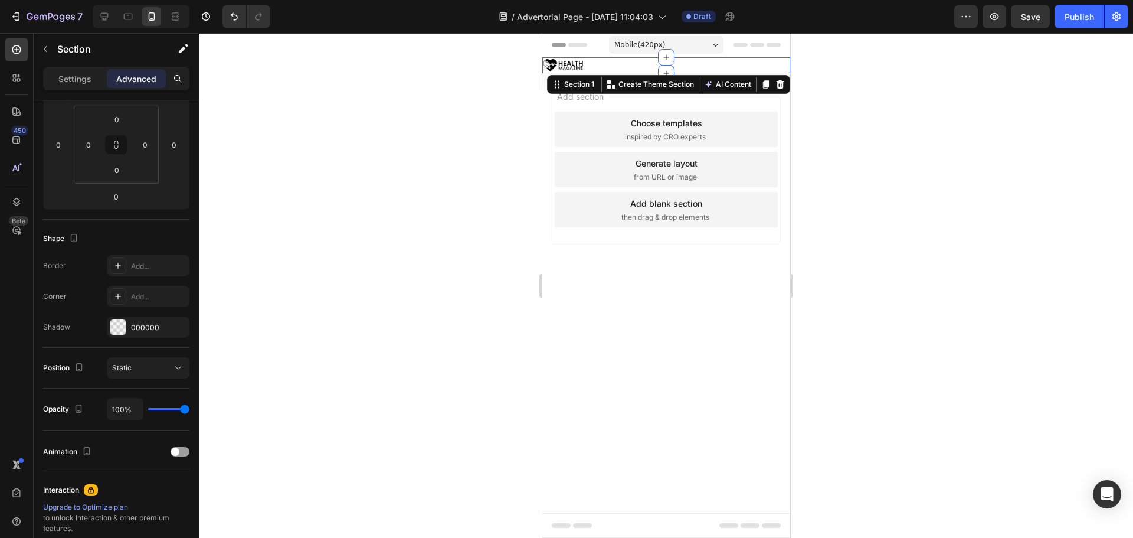
scroll to position [0, 0]
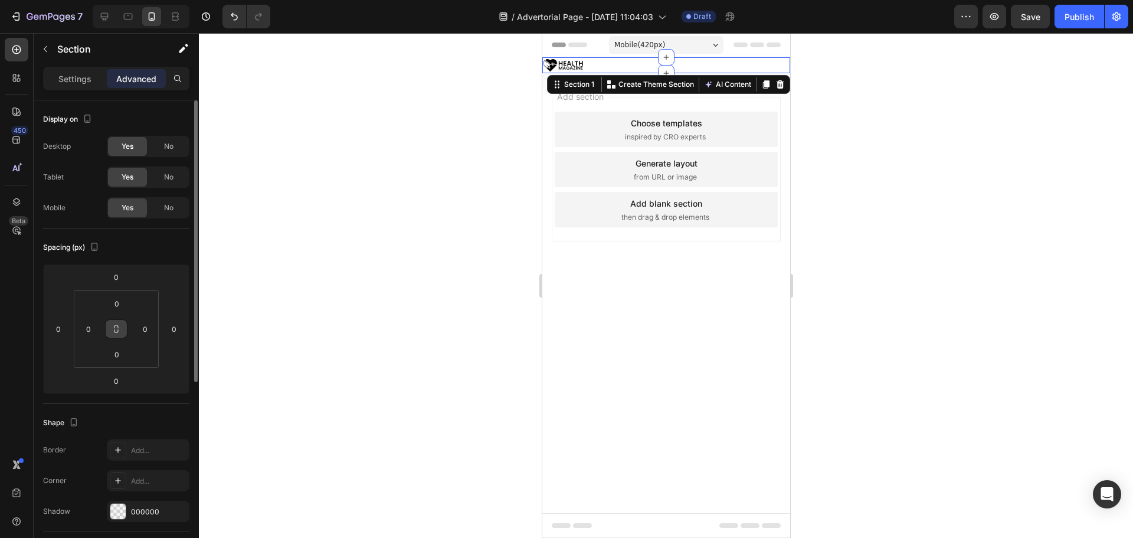
click at [119, 329] on icon at bounding box center [116, 328] width 9 height 9
click at [151, 325] on input "0" at bounding box center [145, 329] width 18 height 18
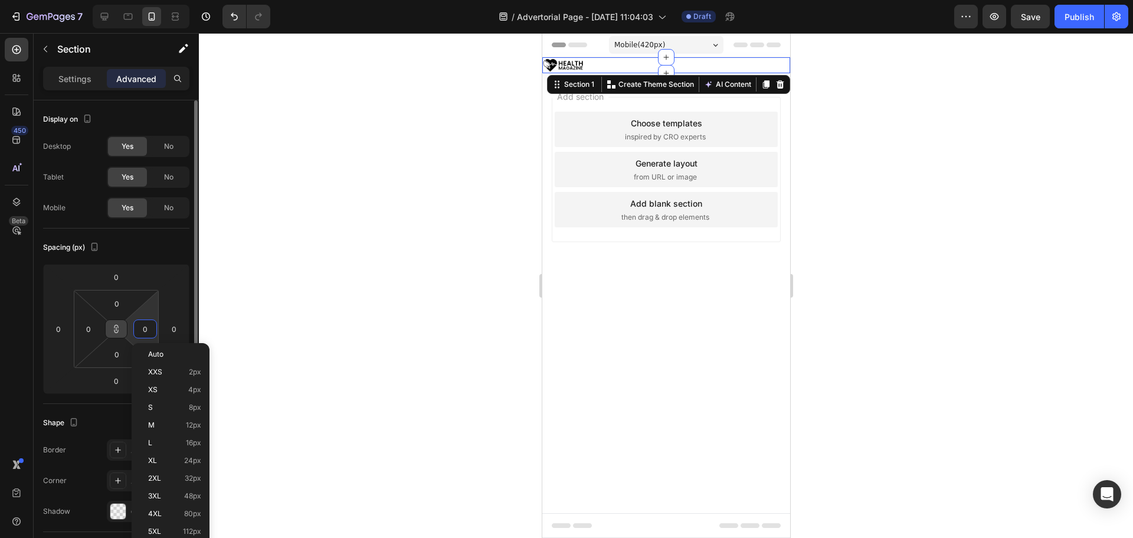
type input "2"
type input "20"
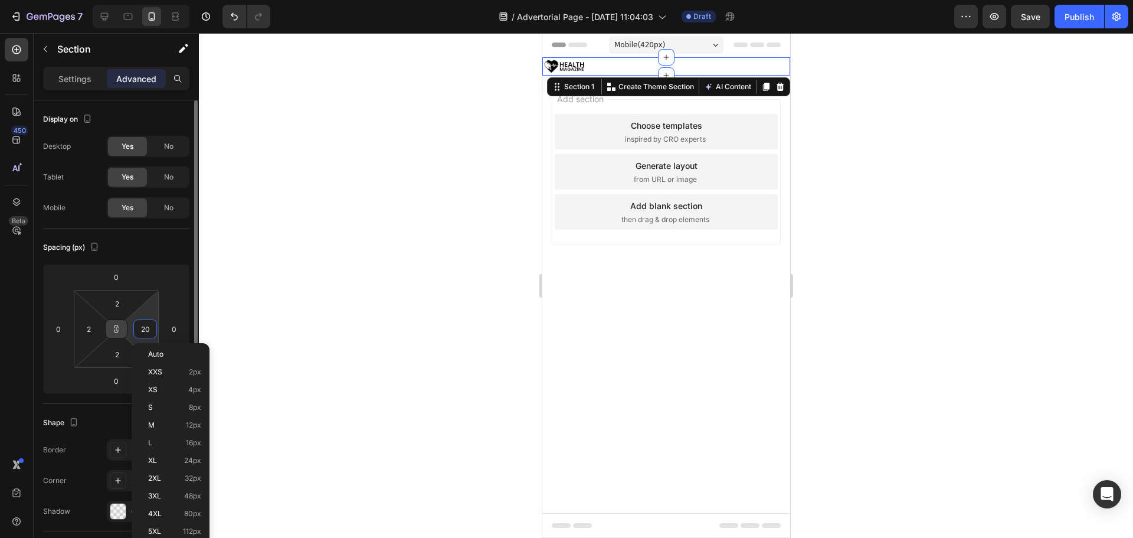
type input "20"
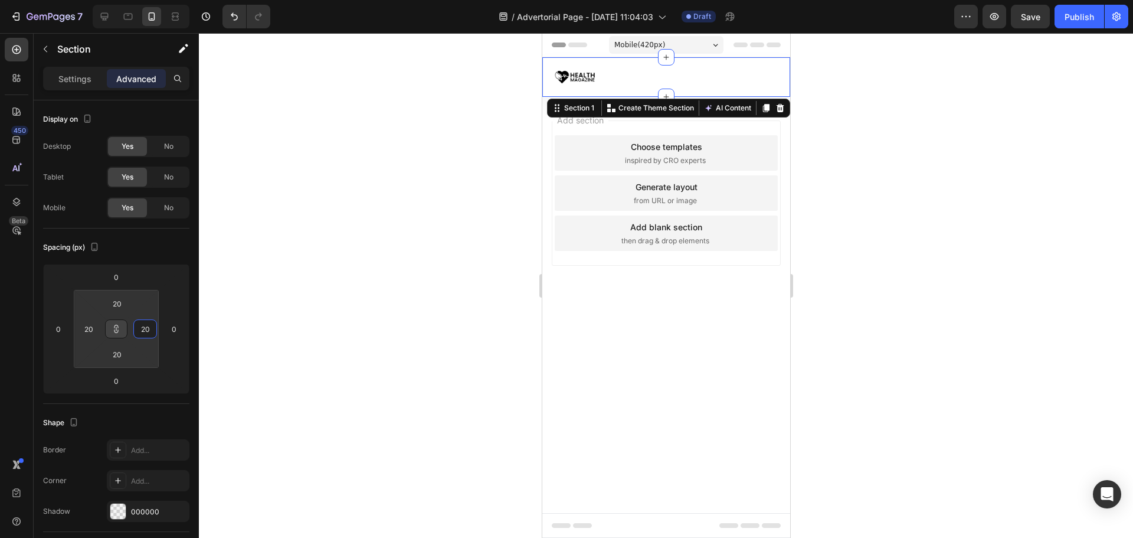
type input "20"
click at [149, 331] on input "20" at bounding box center [145, 329] width 18 height 18
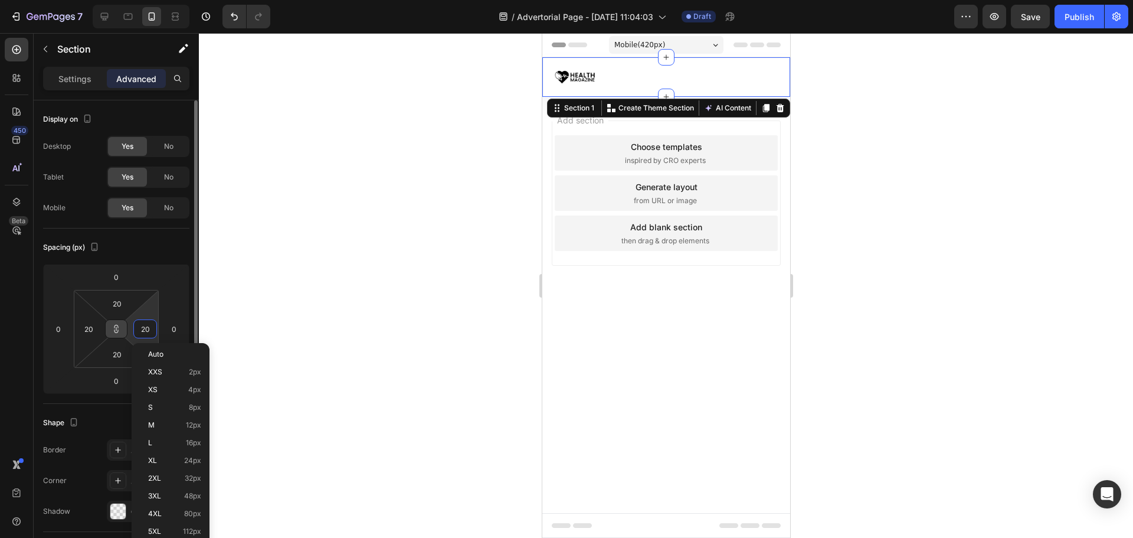
click at [149, 331] on input "20" at bounding box center [145, 329] width 18 height 18
type input "1"
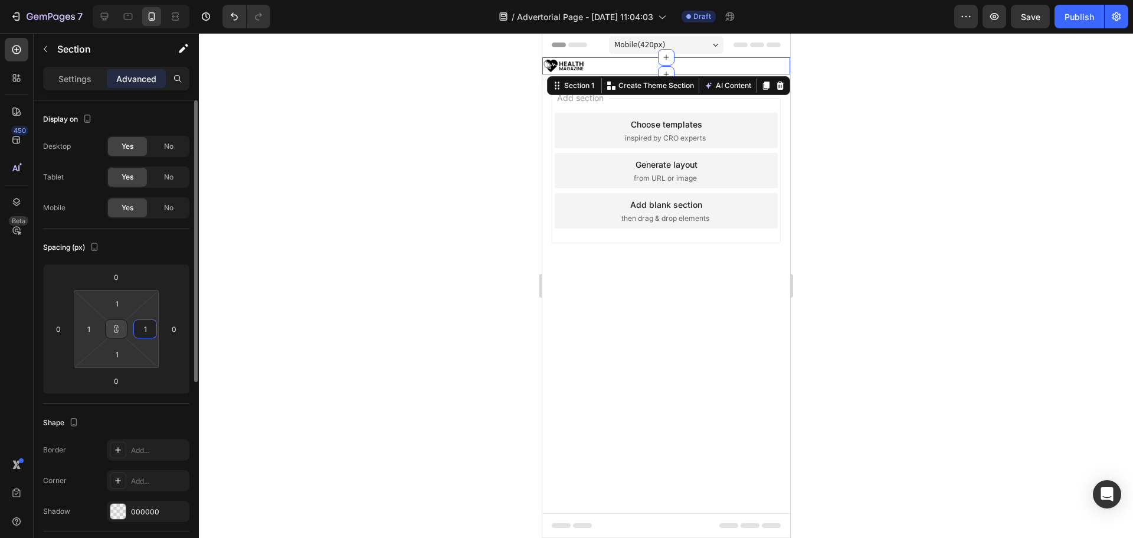
type input "15"
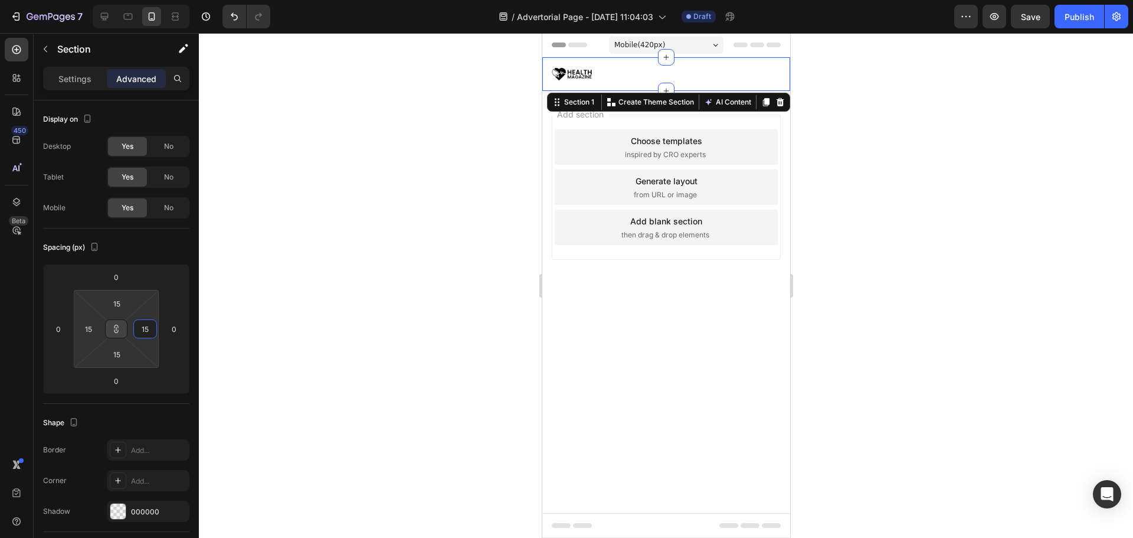
type input "15"
drag, startPoint x: 115, startPoint y: 332, endPoint x: 106, endPoint y: 331, distance: 8.9
click at [116, 331] on icon at bounding box center [116, 329] width 1 height 4
click at [93, 329] on input "15" at bounding box center [89, 329] width 18 height 18
type input "30"
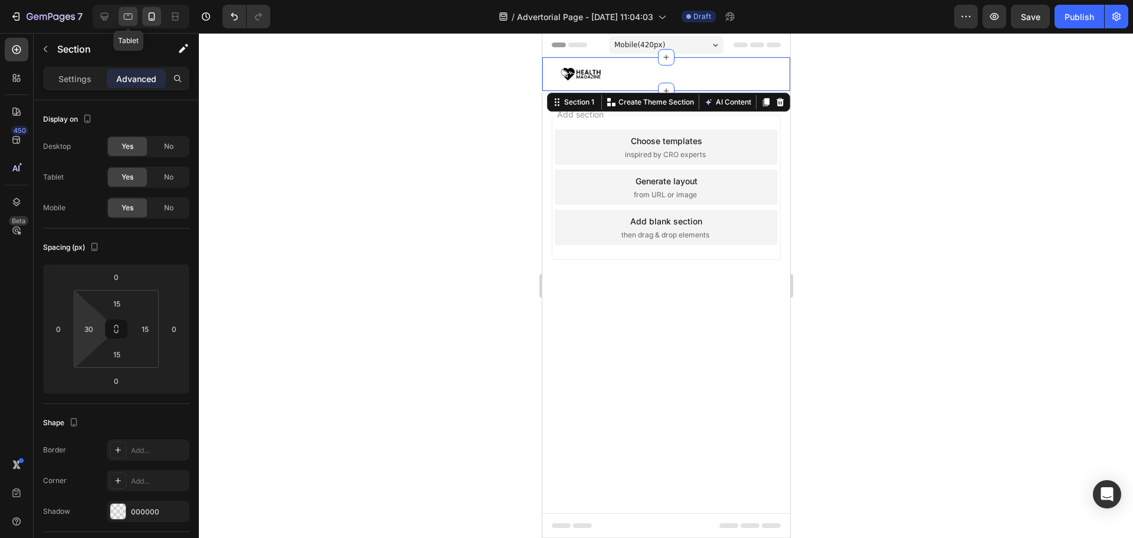
click at [132, 13] on icon at bounding box center [128, 17] width 12 height 12
type input "0"
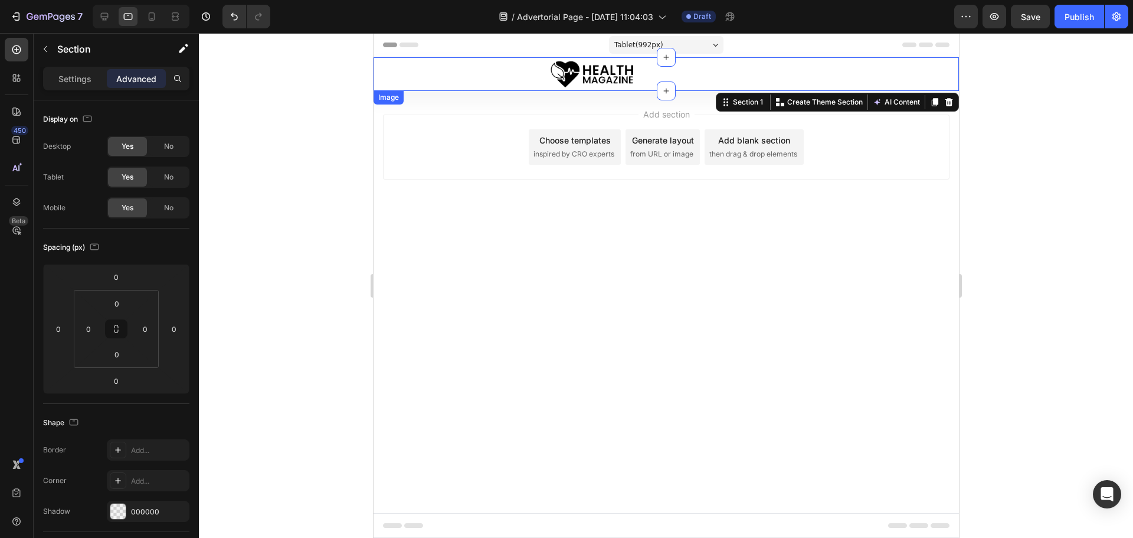
click at [578, 76] on img at bounding box center [591, 74] width 87 height 34
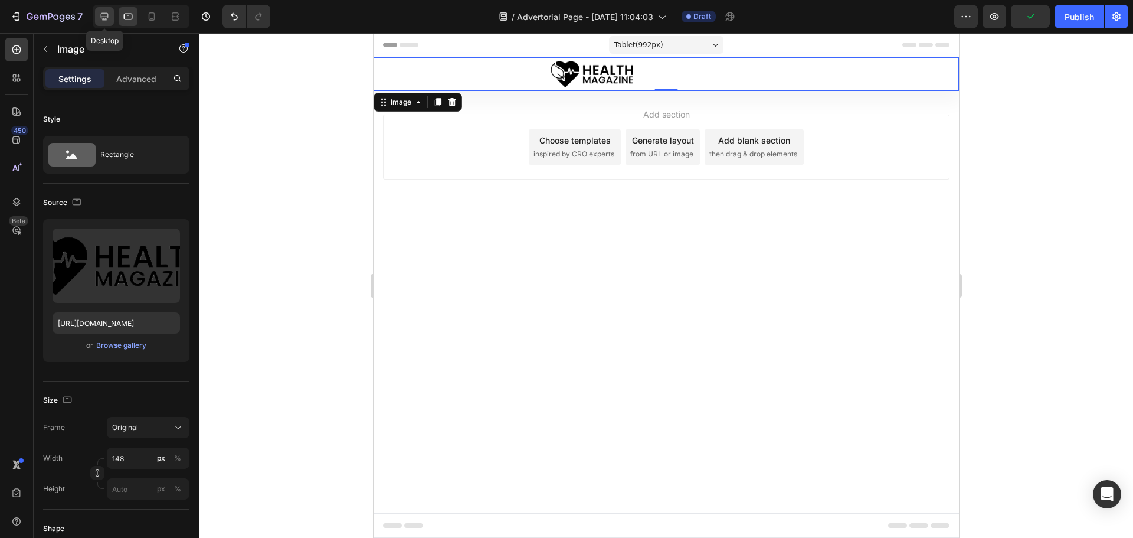
click at [106, 12] on icon at bounding box center [105, 17] width 12 height 12
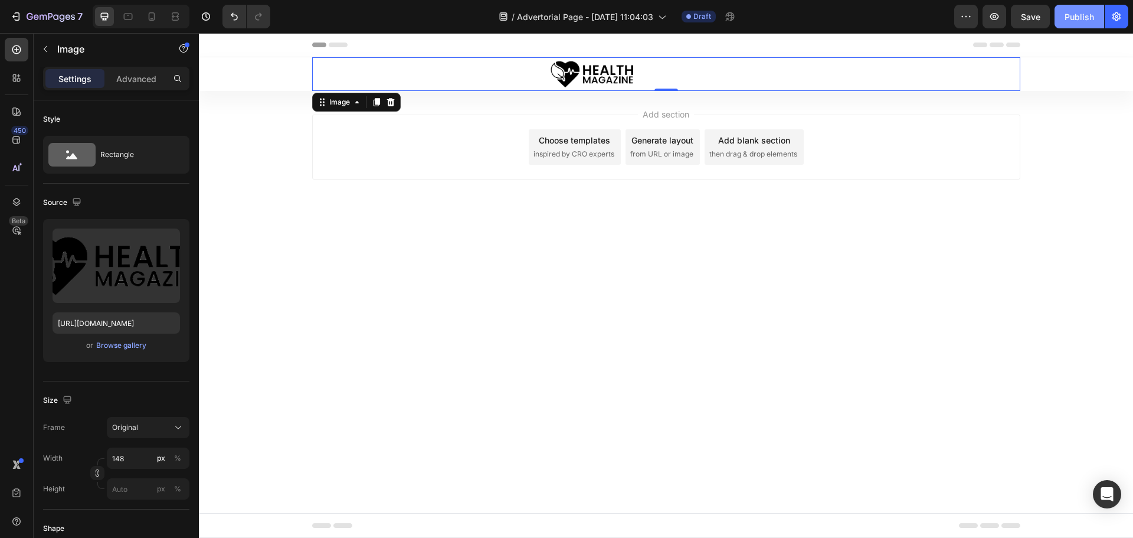
click at [1070, 21] on div "Publish" at bounding box center [1080, 17] width 30 height 12
click at [245, 193] on div "Add section Choose templates inspired by CRO experts Generate layout from URL o…" at bounding box center [666, 163] width 935 height 145
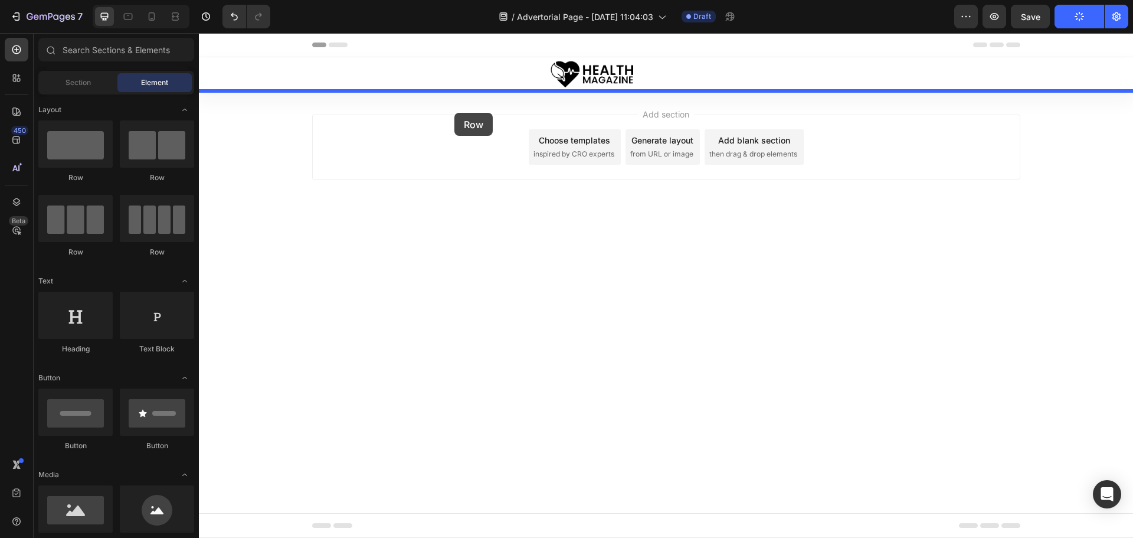
drag, startPoint x: 293, startPoint y: 183, endPoint x: 455, endPoint y: 112, distance: 177.1
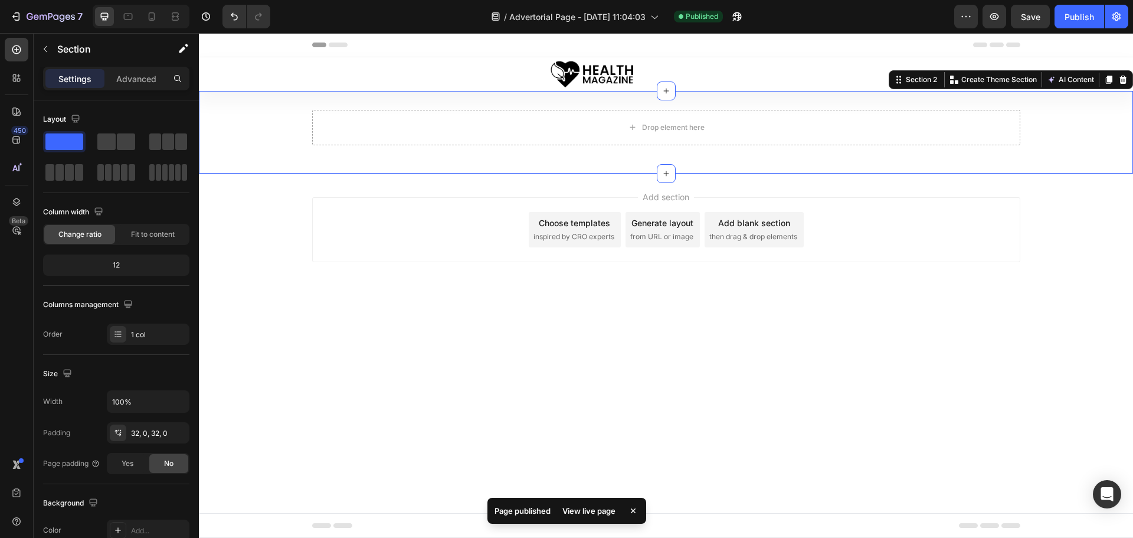
click at [266, 110] on div "Drop element here Row" at bounding box center [666, 132] width 935 height 45
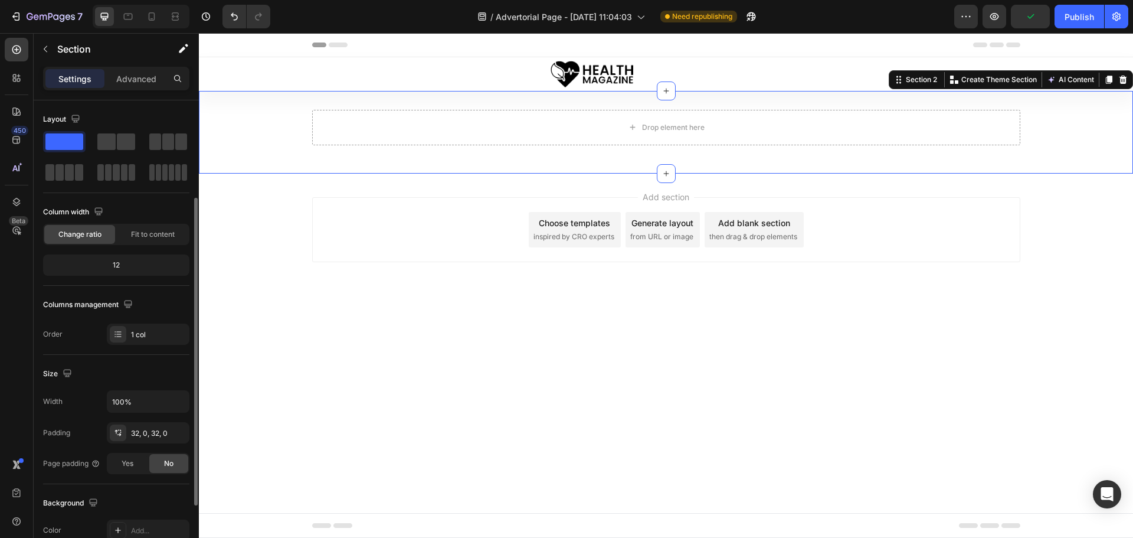
scroll to position [59, 0]
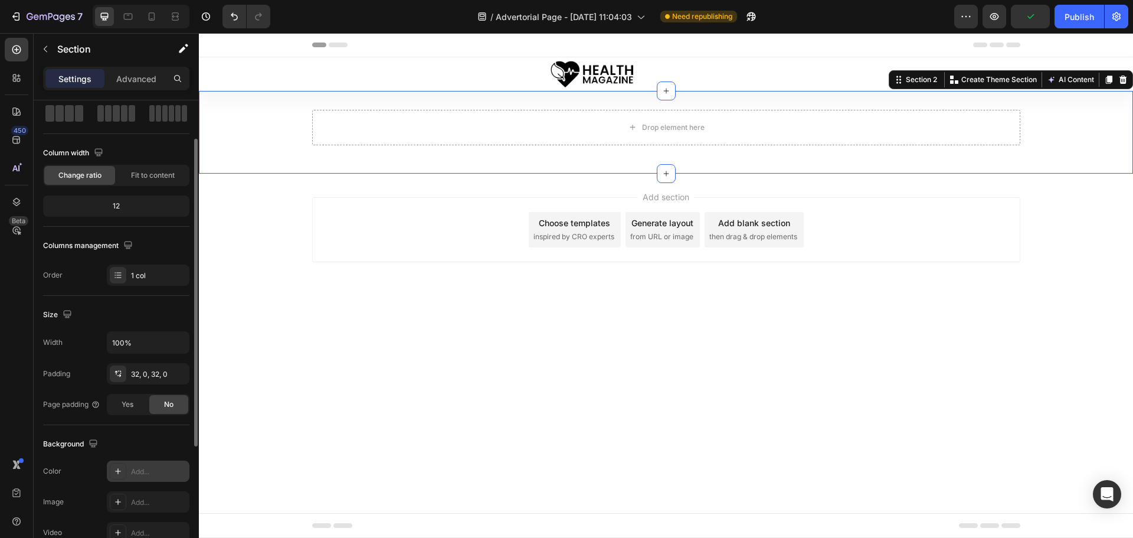
click at [141, 475] on div "Add..." at bounding box center [158, 471] width 55 height 11
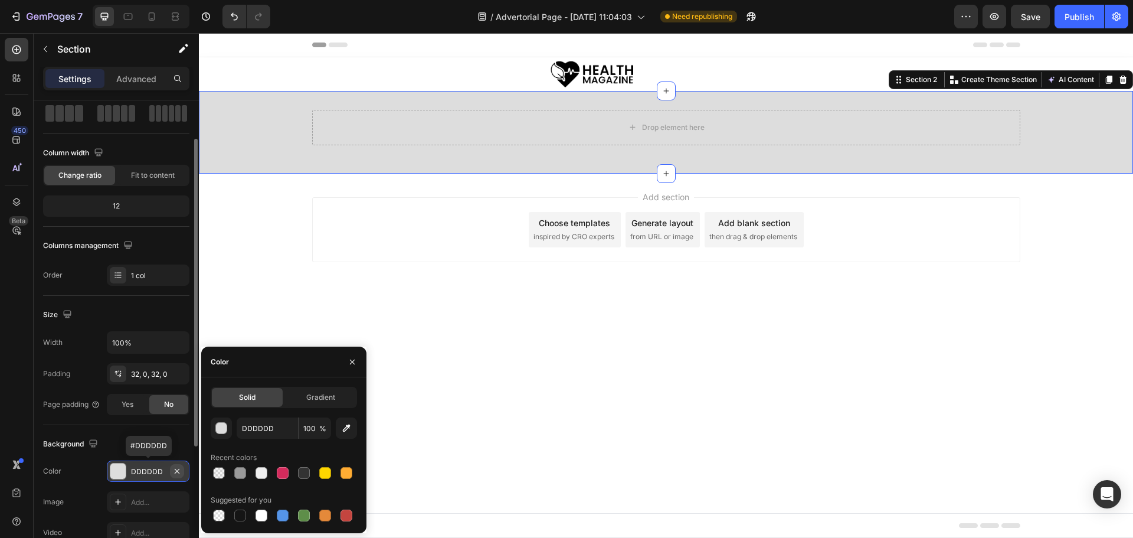
click at [178, 469] on icon "button" at bounding box center [176, 470] width 9 height 9
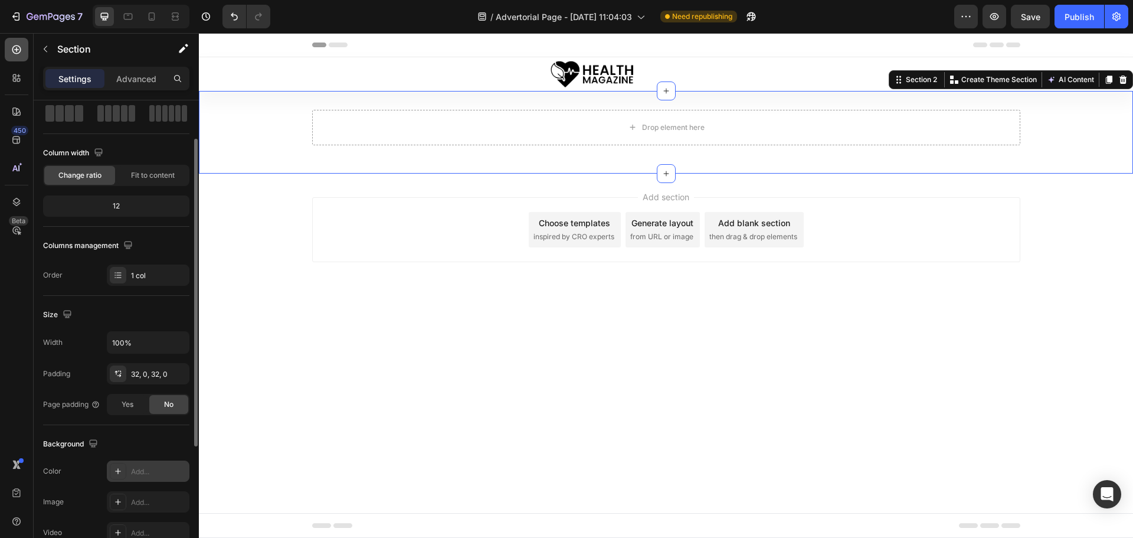
click at [12, 45] on icon at bounding box center [17, 50] width 12 height 12
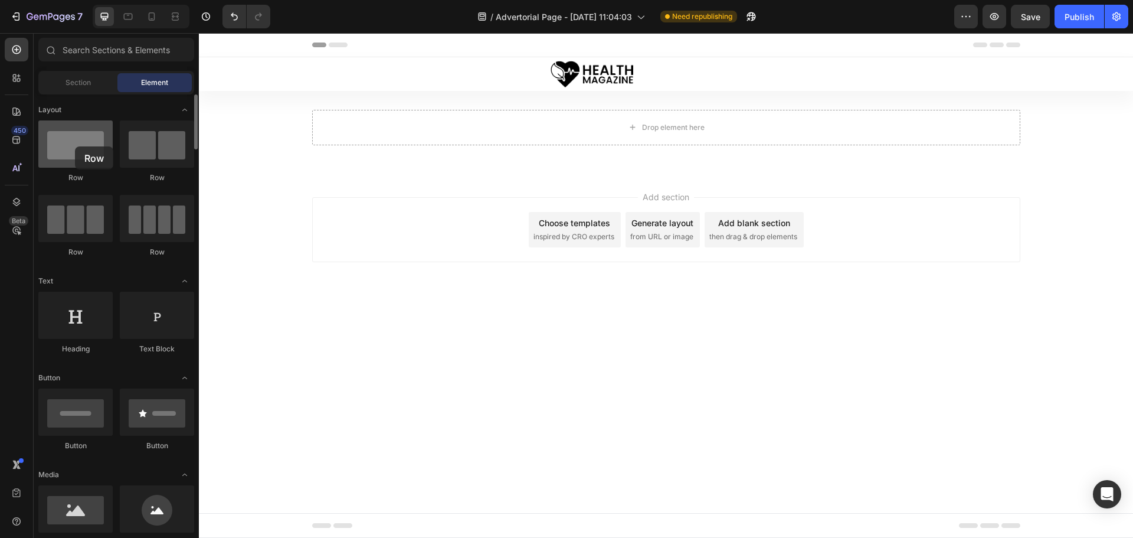
click at [75, 146] on div at bounding box center [75, 143] width 74 height 47
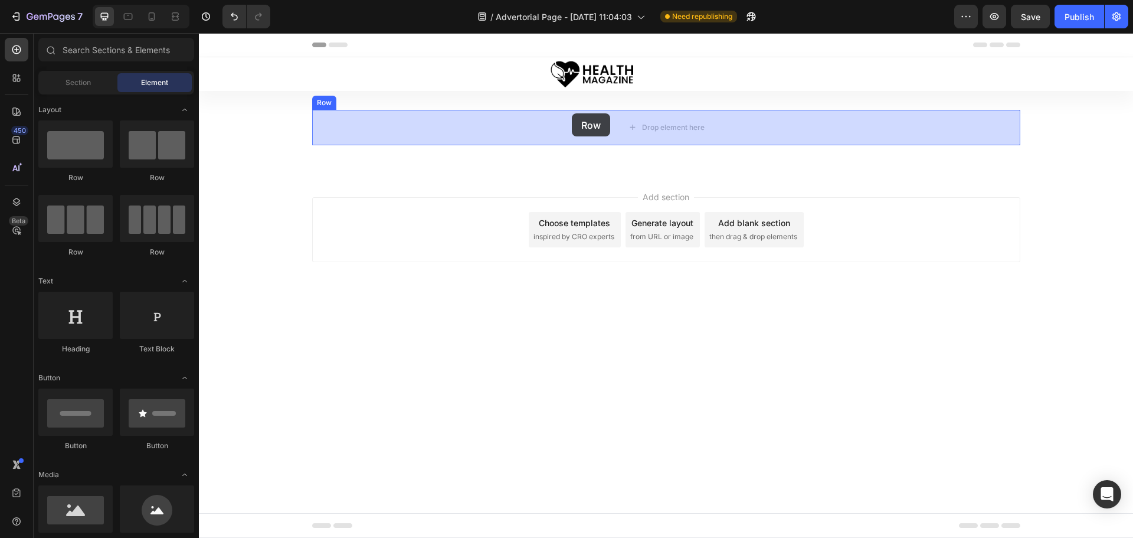
drag, startPoint x: 273, startPoint y: 178, endPoint x: 576, endPoint y: 113, distance: 309.9
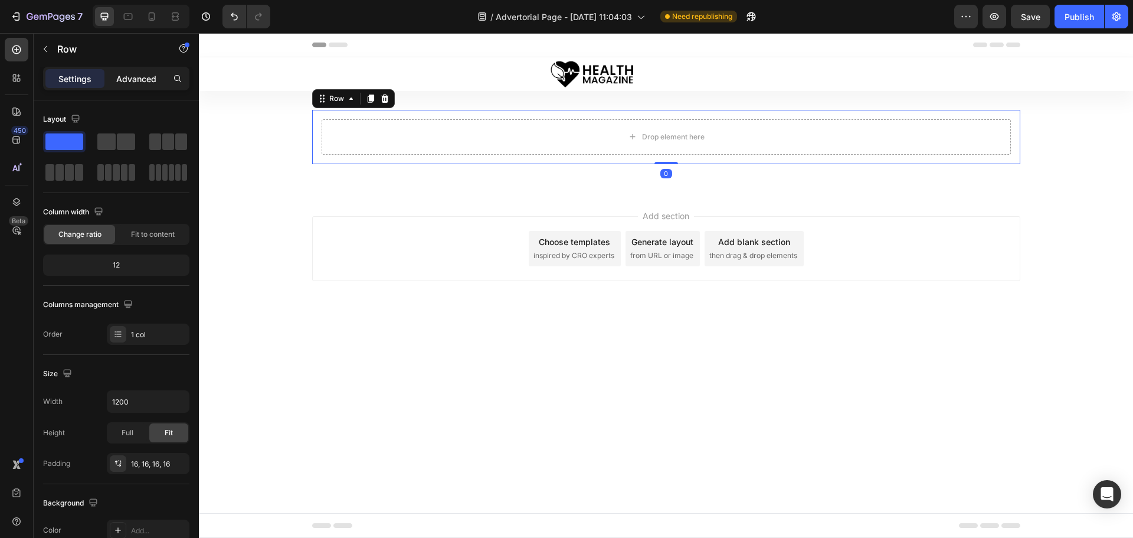
click at [139, 74] on p "Advanced" at bounding box center [136, 79] width 40 height 12
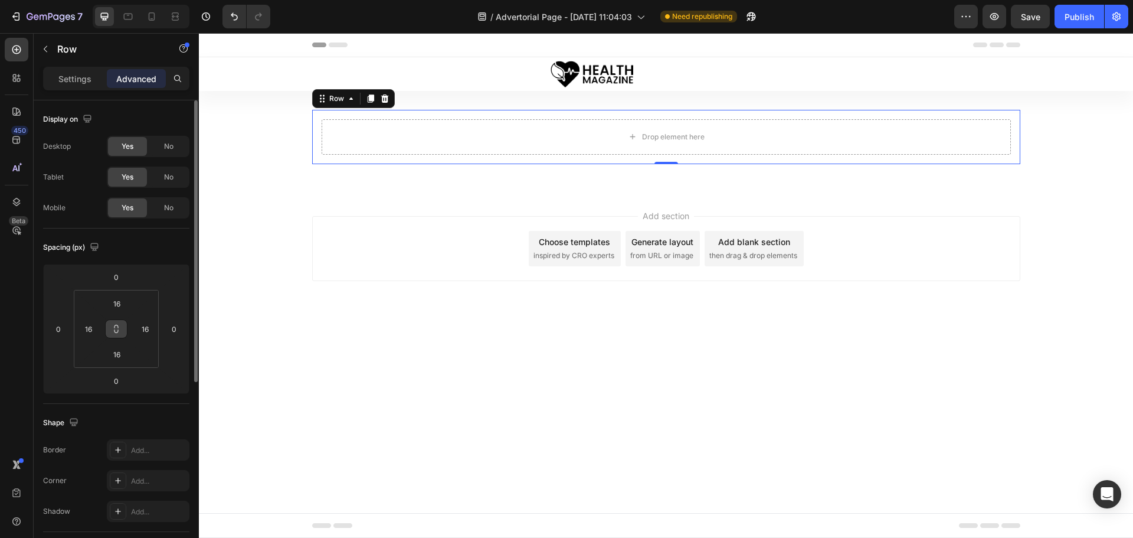
drag, startPoint x: 117, startPoint y: 326, endPoint x: 126, endPoint y: 326, distance: 8.9
click at [119, 326] on icon at bounding box center [116, 328] width 9 height 9
click at [152, 323] on input "16" at bounding box center [145, 329] width 18 height 18
type input "0"
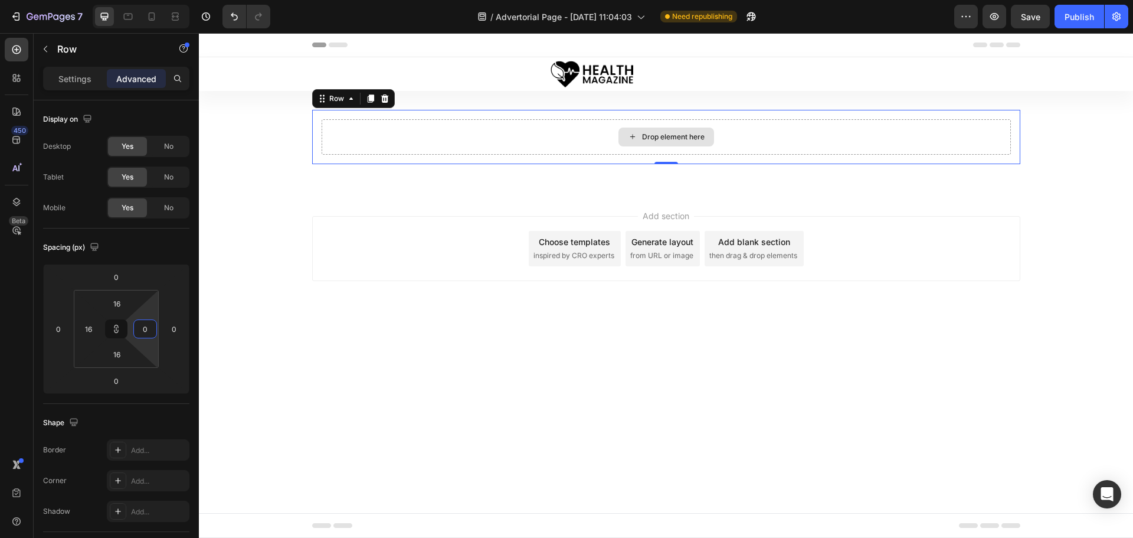
type input "0"
click at [368, 142] on div "Drop element here" at bounding box center [667, 136] width 690 height 35
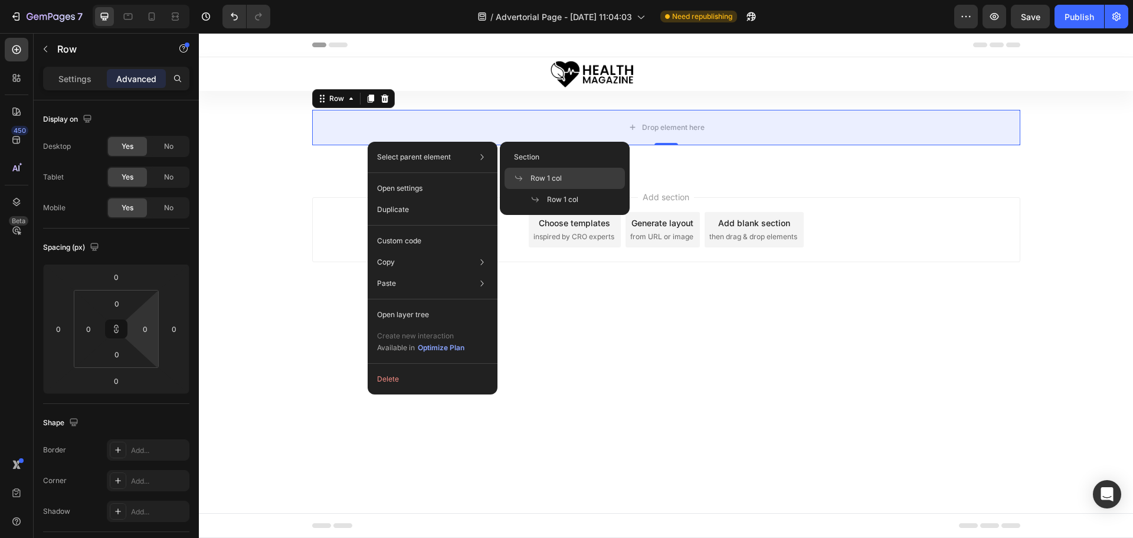
click at [568, 189] on div "Row 1 col" at bounding box center [565, 199] width 120 height 21
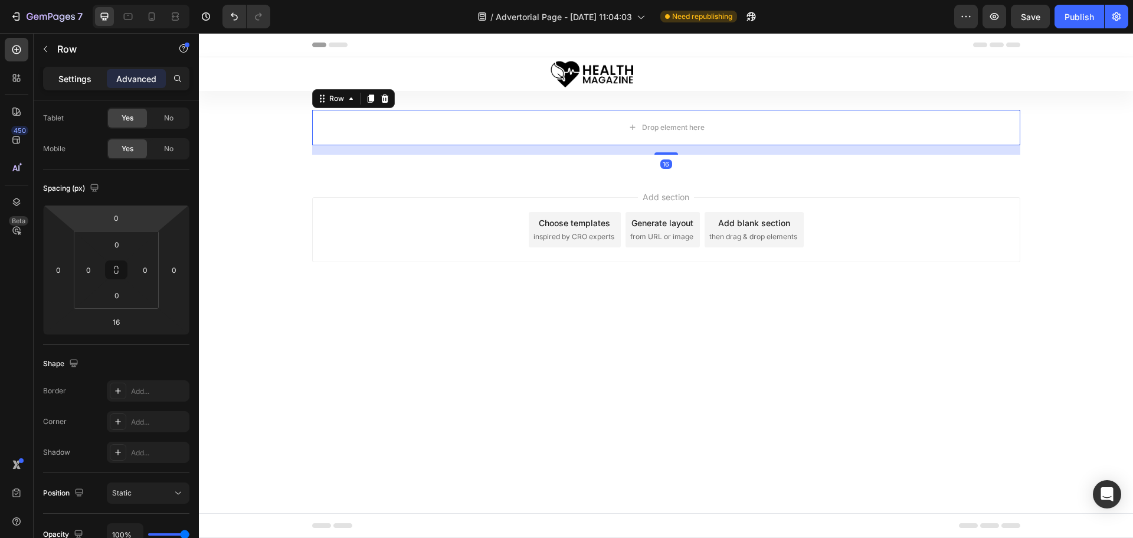
click at [77, 79] on p "Settings" at bounding box center [74, 79] width 33 height 12
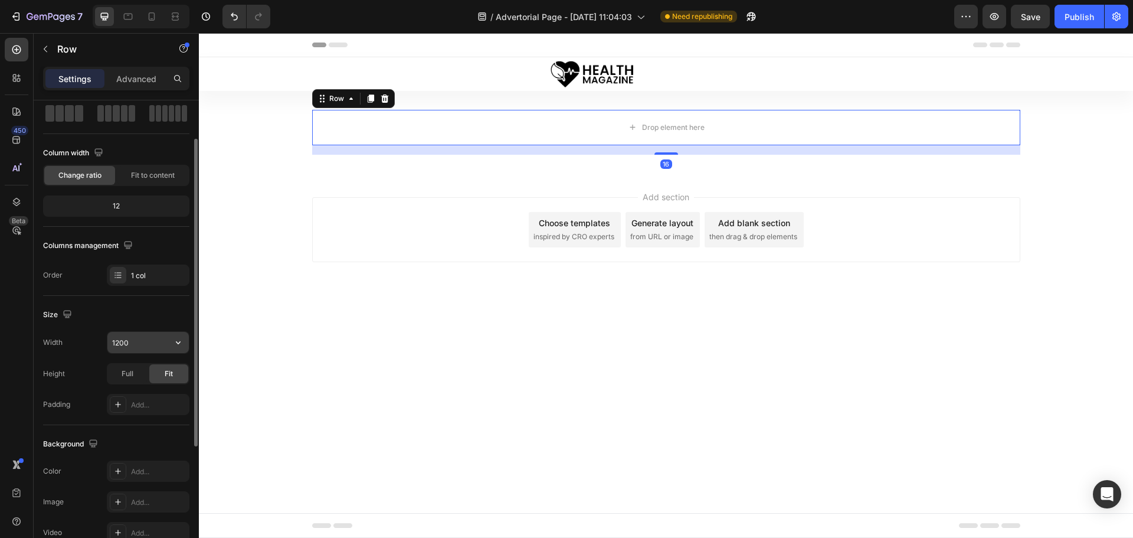
click at [132, 348] on input "1200" at bounding box center [147, 342] width 81 height 21
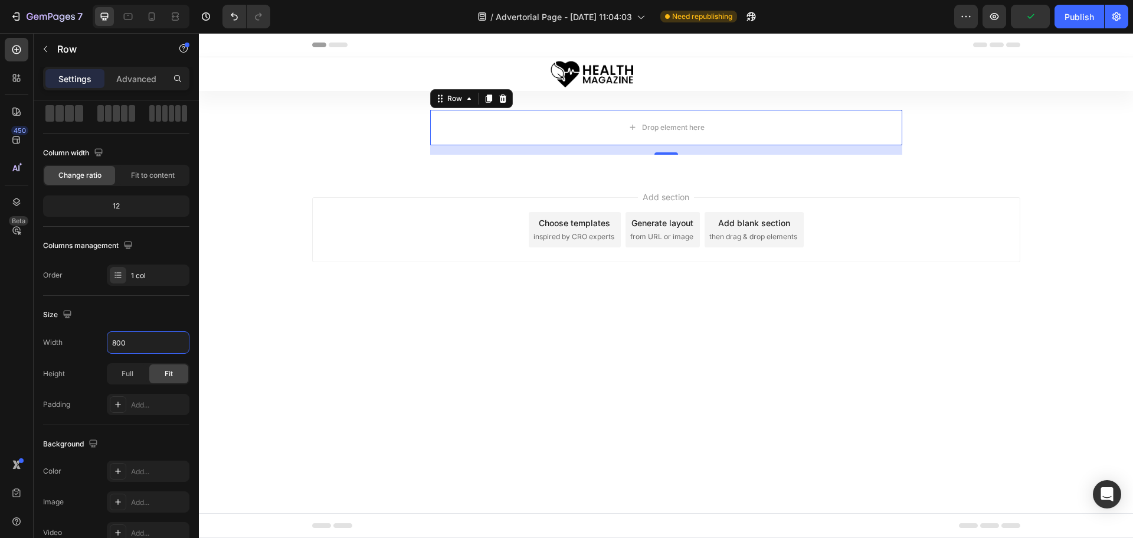
type input "800"
click at [144, 79] on p "Advanced" at bounding box center [136, 79] width 40 height 12
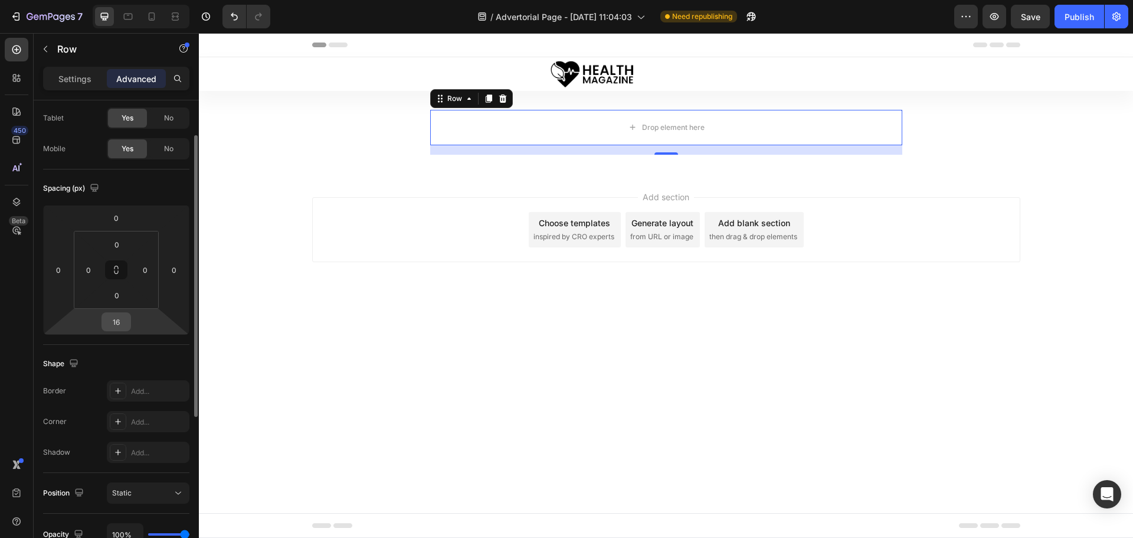
click at [123, 322] on input "16" at bounding box center [116, 322] width 24 height 18
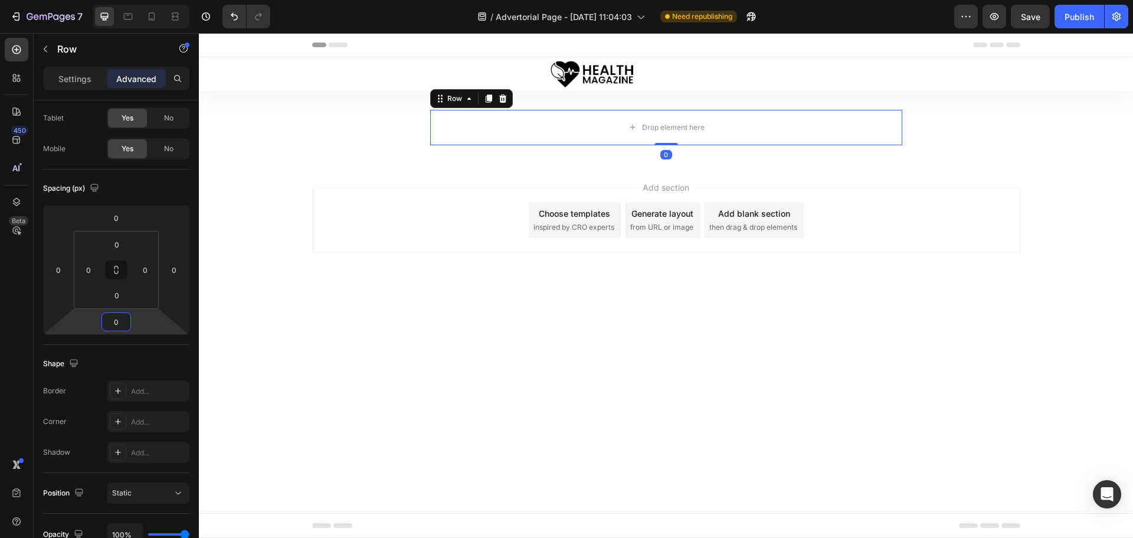
type input "0"
click at [16, 113] on icon at bounding box center [16, 111] width 8 height 8
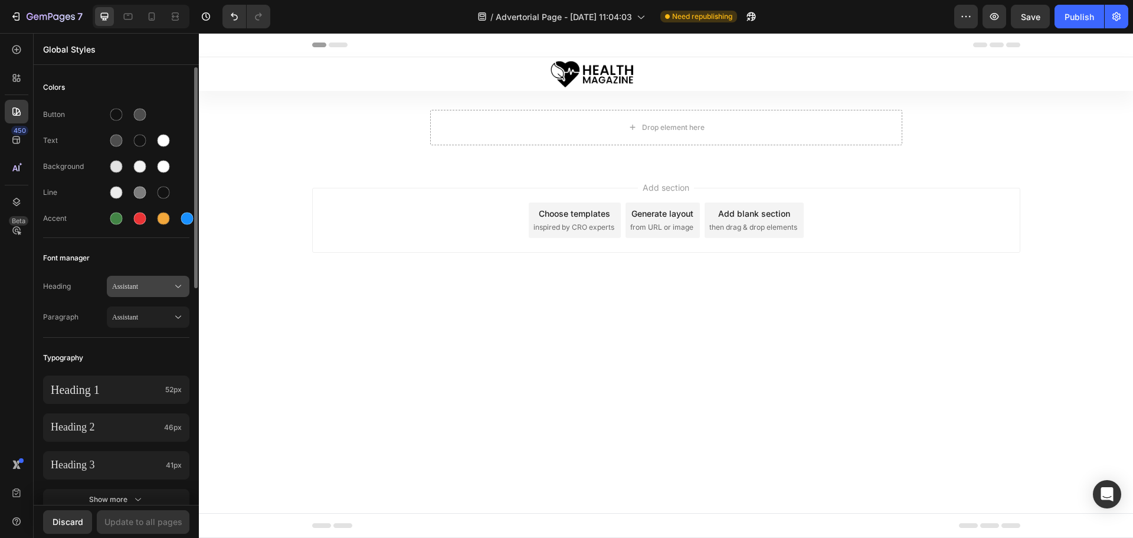
click at [147, 287] on span "Assistant" at bounding box center [142, 286] width 60 height 11
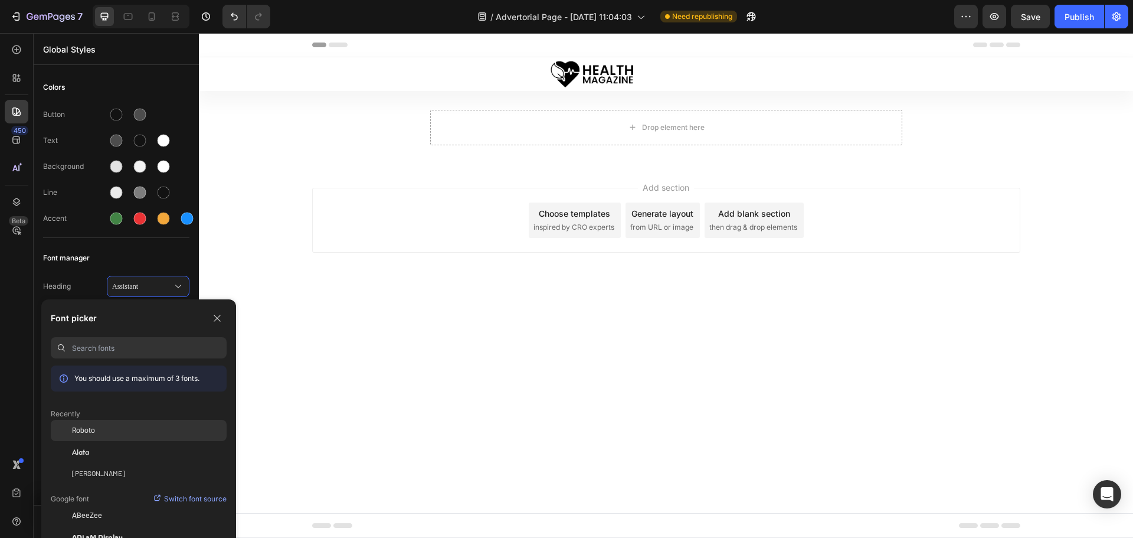
click at [97, 434] on div "Roboto" at bounding box center [149, 430] width 155 height 11
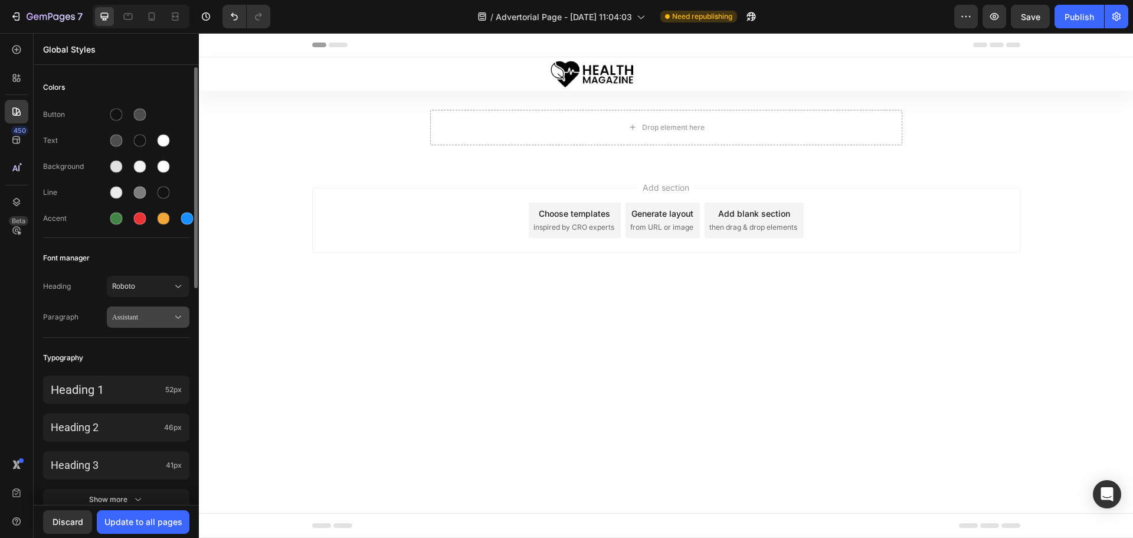
click at [135, 318] on span "Assistant" at bounding box center [142, 317] width 60 height 11
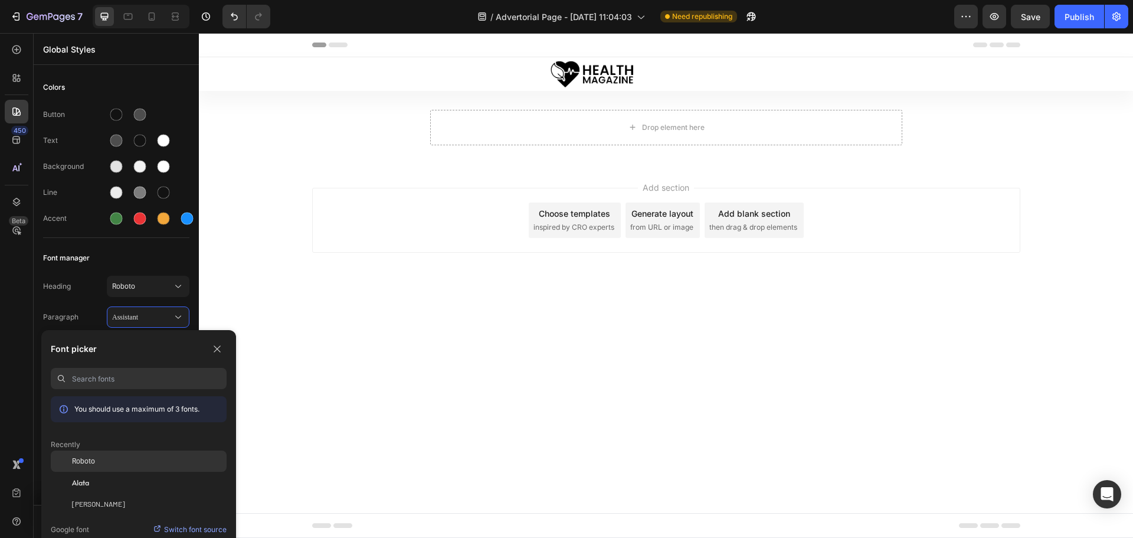
click at [96, 463] on div "Roboto" at bounding box center [149, 461] width 155 height 11
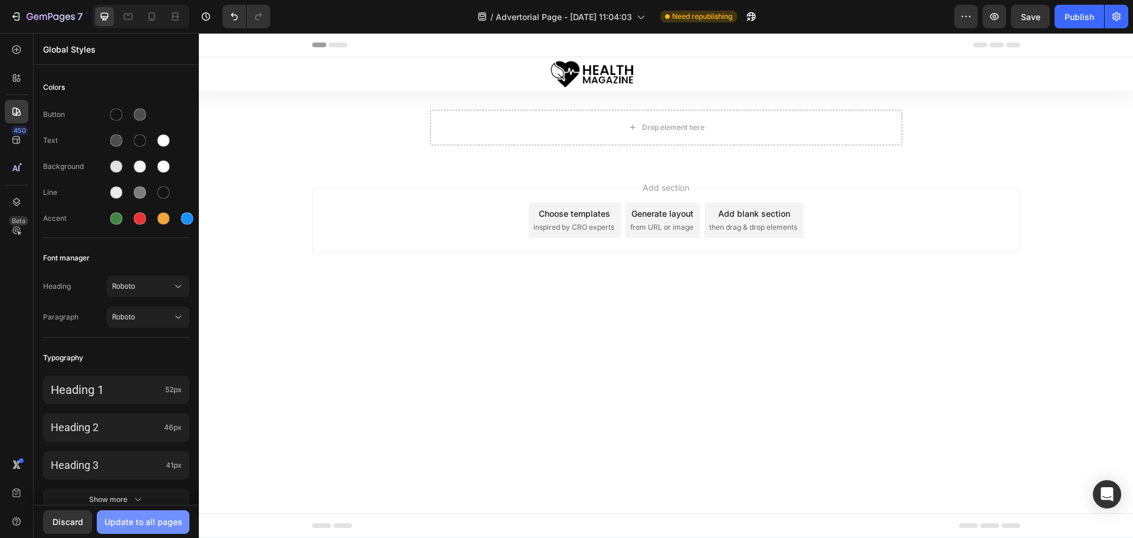
click at [148, 517] on div "Update to all pages" at bounding box center [143, 521] width 78 height 12
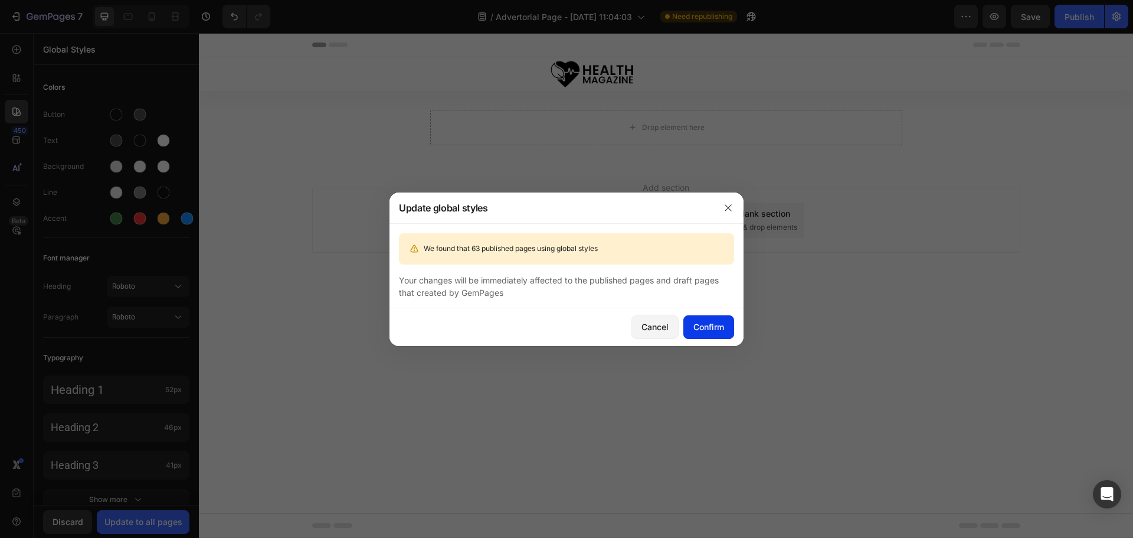
click at [700, 328] on div "Confirm" at bounding box center [709, 327] width 31 height 12
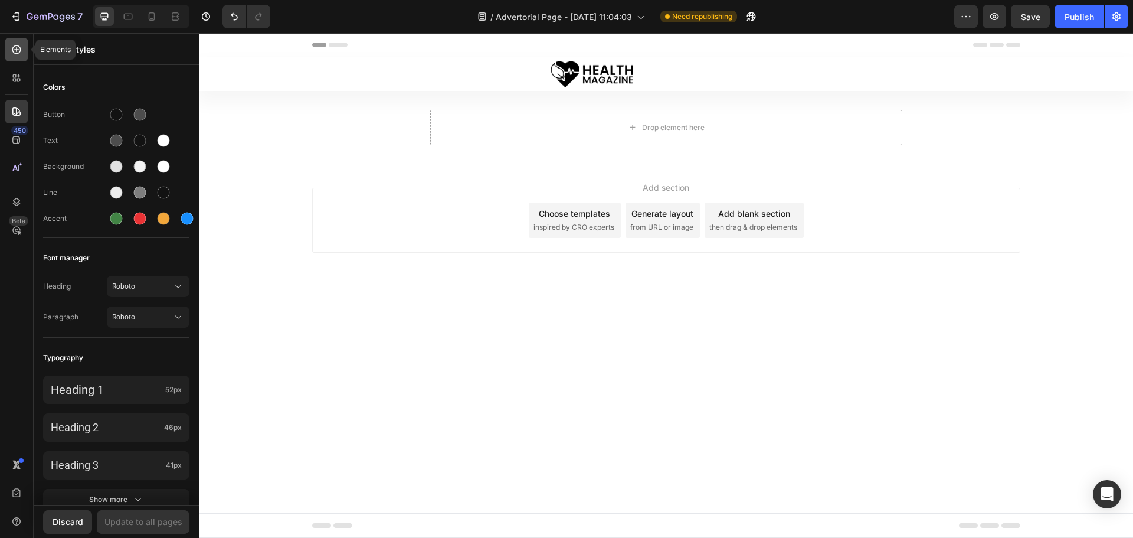
click at [18, 45] on icon at bounding box center [17, 50] width 12 height 12
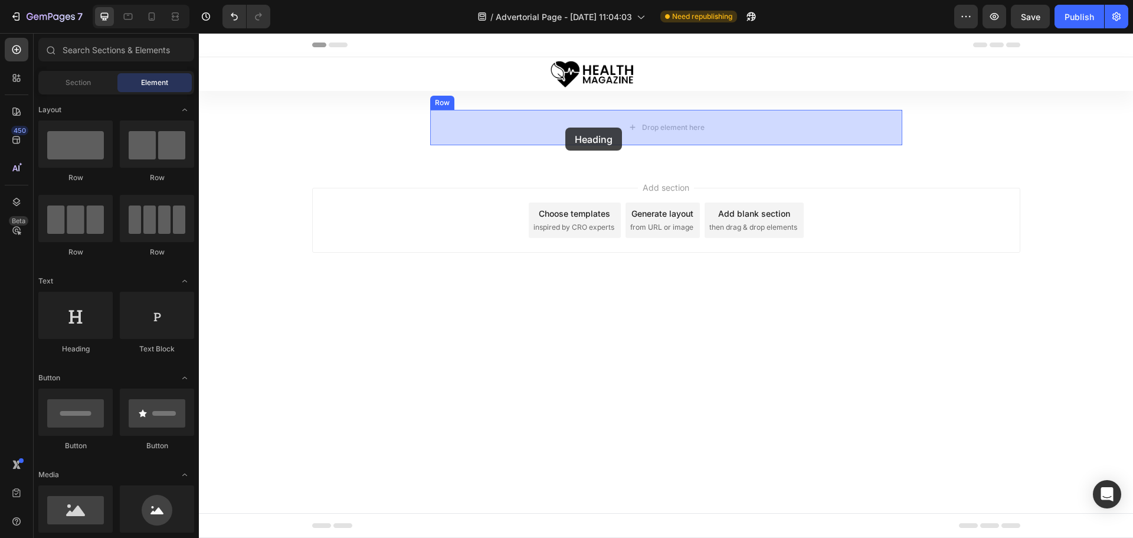
drag, startPoint x: 285, startPoint y: 338, endPoint x: 546, endPoint y: 139, distance: 328.6
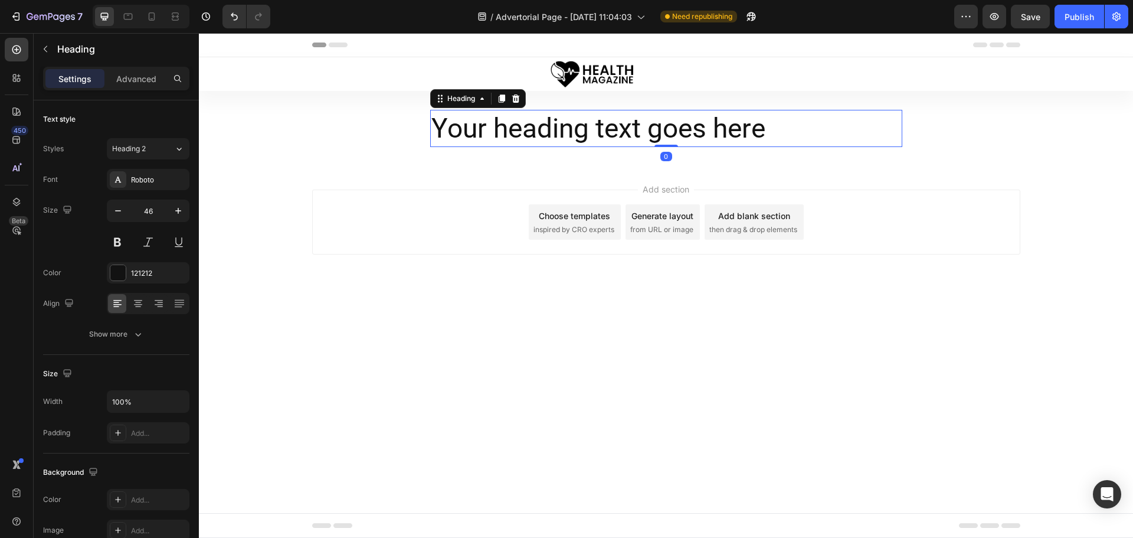
click at [553, 126] on h2 "Your heading text goes here" at bounding box center [666, 129] width 472 height 38
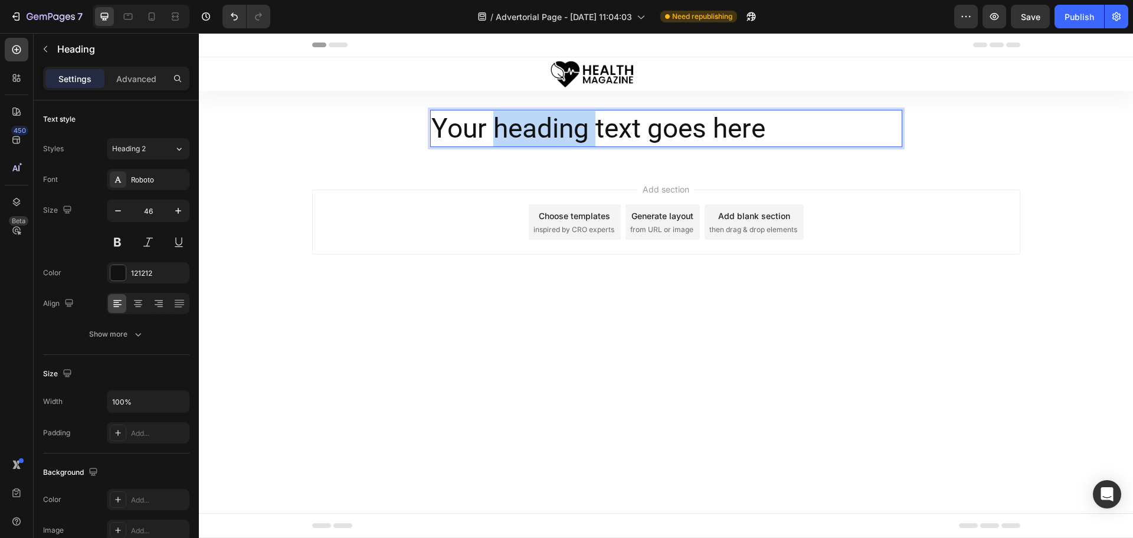
click at [553, 126] on p "Your heading text goes here" at bounding box center [667, 128] width 470 height 35
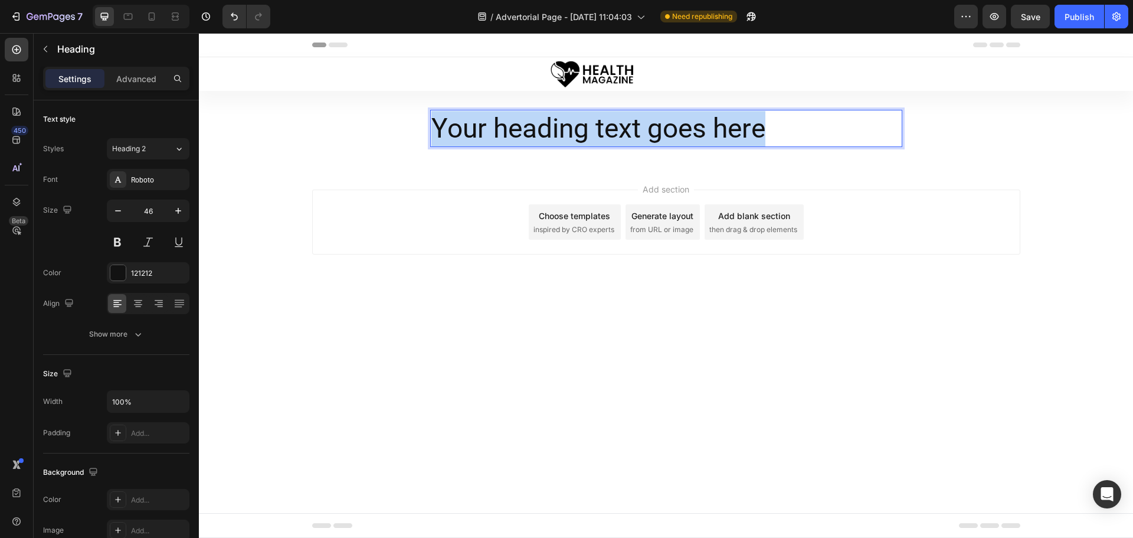
click at [553, 126] on p "Your heading text goes here" at bounding box center [667, 128] width 470 height 35
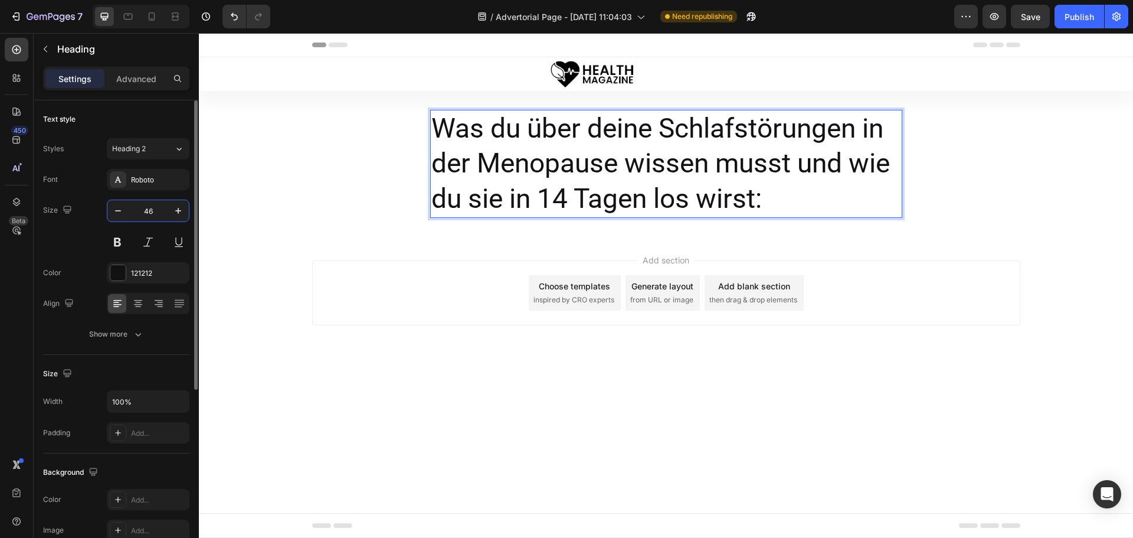
click at [158, 210] on input "46" at bounding box center [148, 210] width 39 height 21
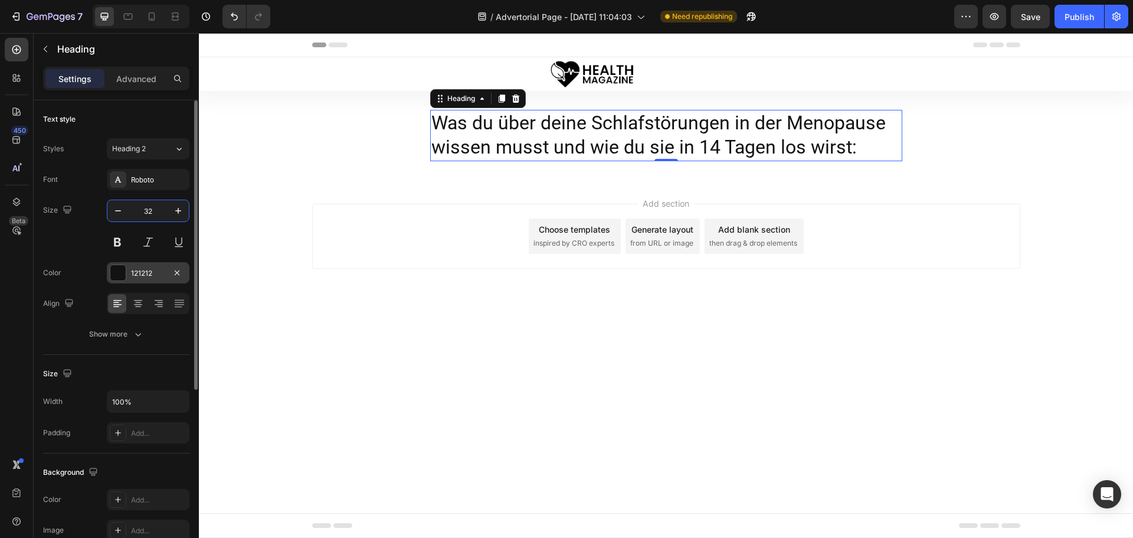
type input "32"
click at [145, 270] on div "121212" at bounding box center [148, 273] width 34 height 11
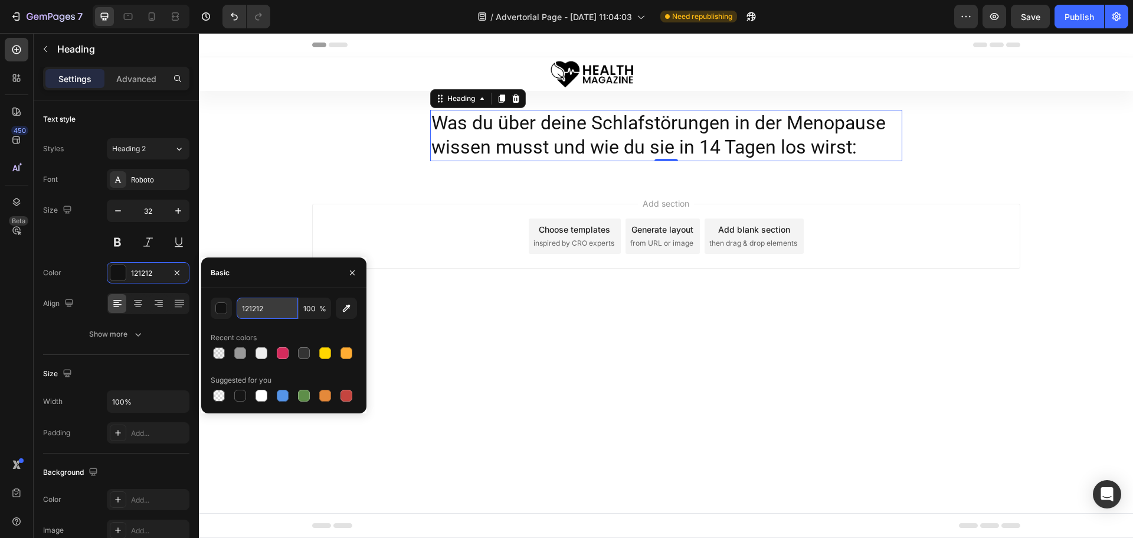
click at [273, 312] on input "121212" at bounding box center [267, 308] width 61 height 21
paste input "rgb(10, 10, 10)"
type input "rgb(10, 10, 10)"
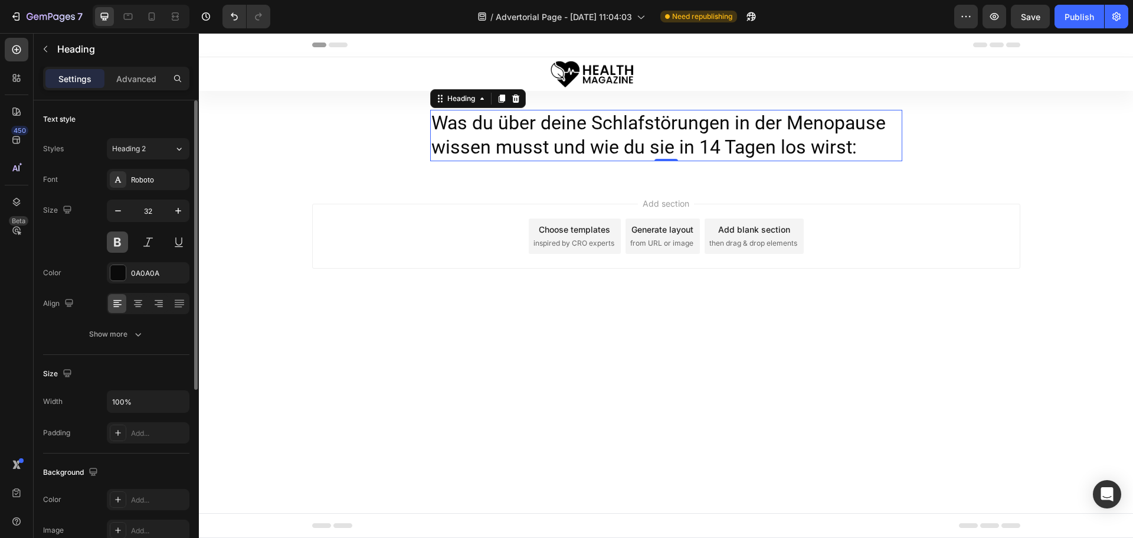
click at [120, 242] on button at bounding box center [117, 241] width 21 height 21
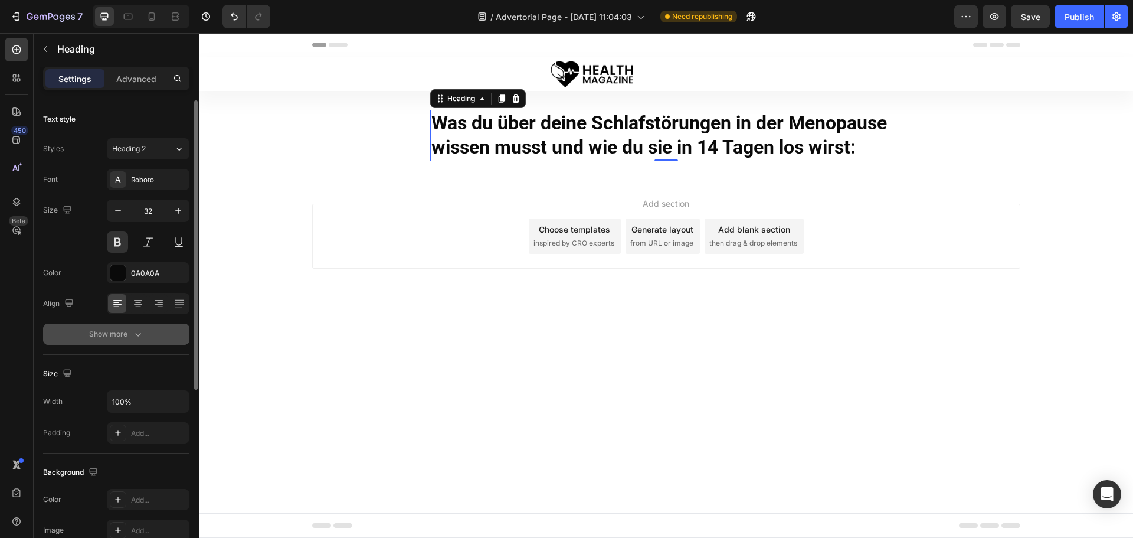
click at [128, 336] on div "Show more" at bounding box center [116, 334] width 55 height 12
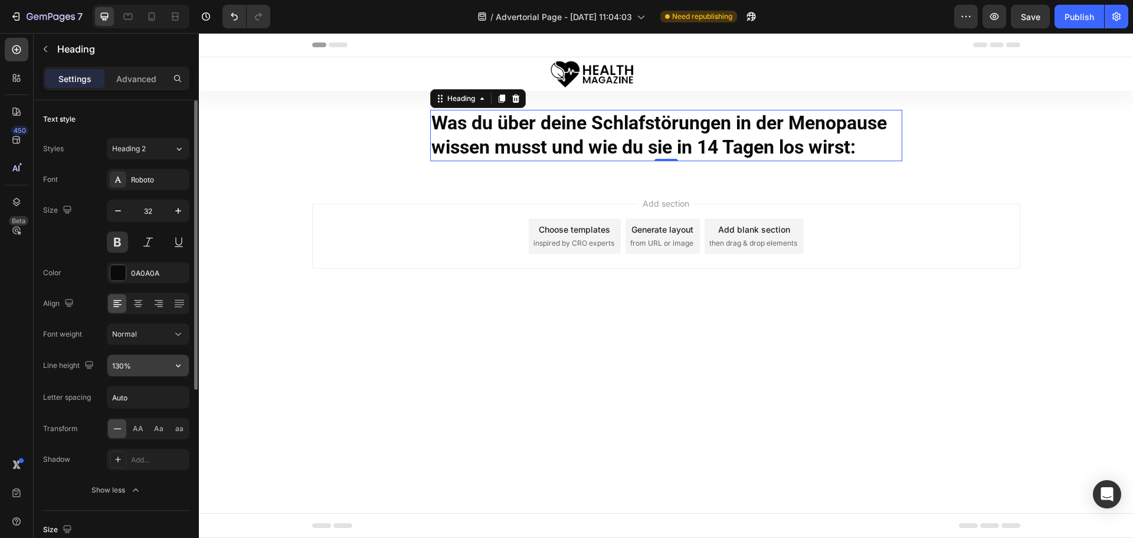
click at [120, 361] on input "130%" at bounding box center [147, 365] width 81 height 21
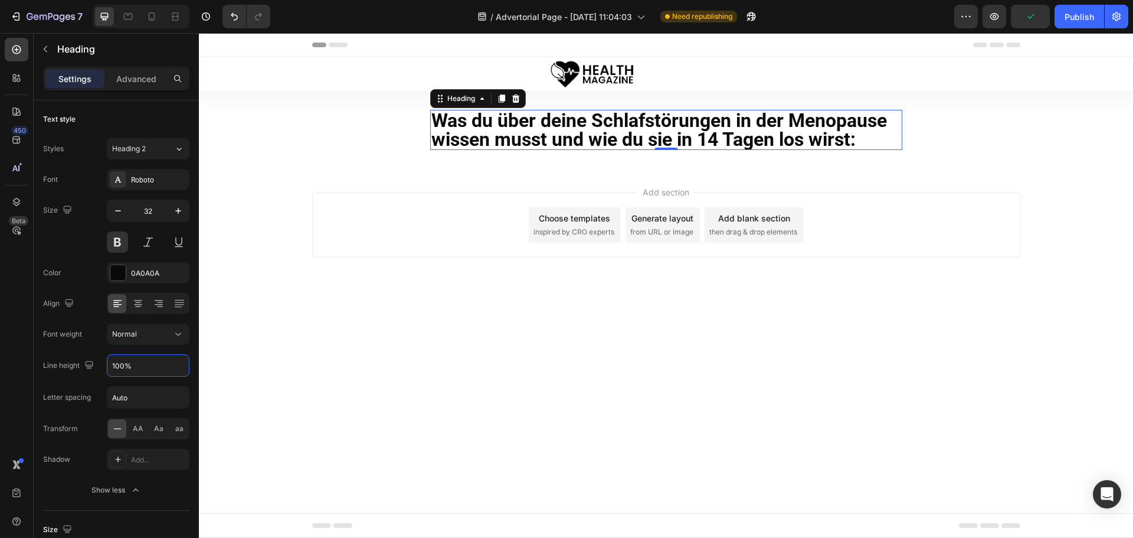
type input "100%"
click at [132, 147] on span "Heading 2*" at bounding box center [131, 148] width 38 height 11
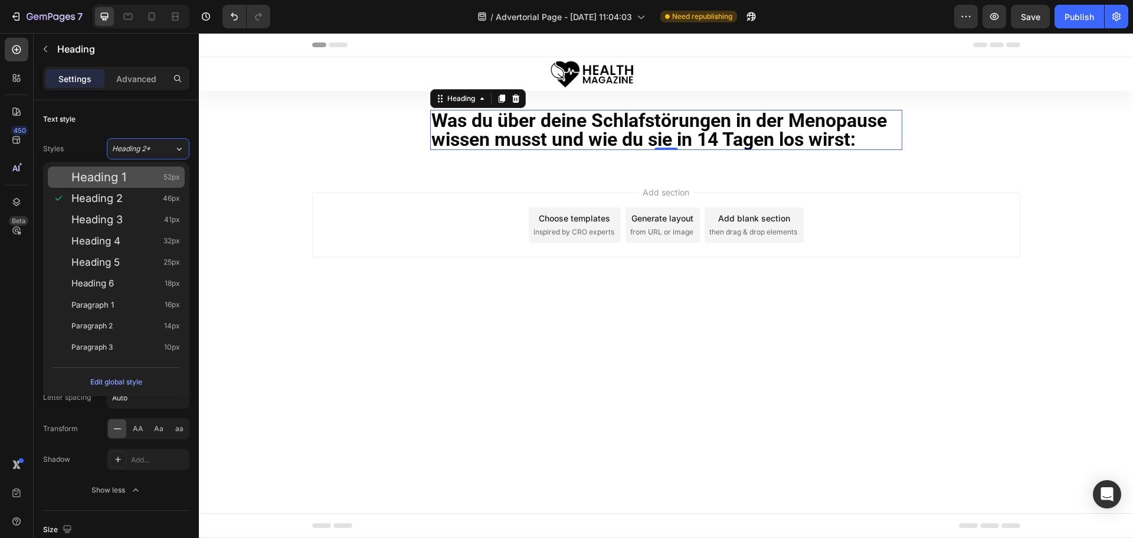
click at [125, 172] on span "Heading 1" at bounding box center [98, 177] width 55 height 12
type input "52"
type input "130%"
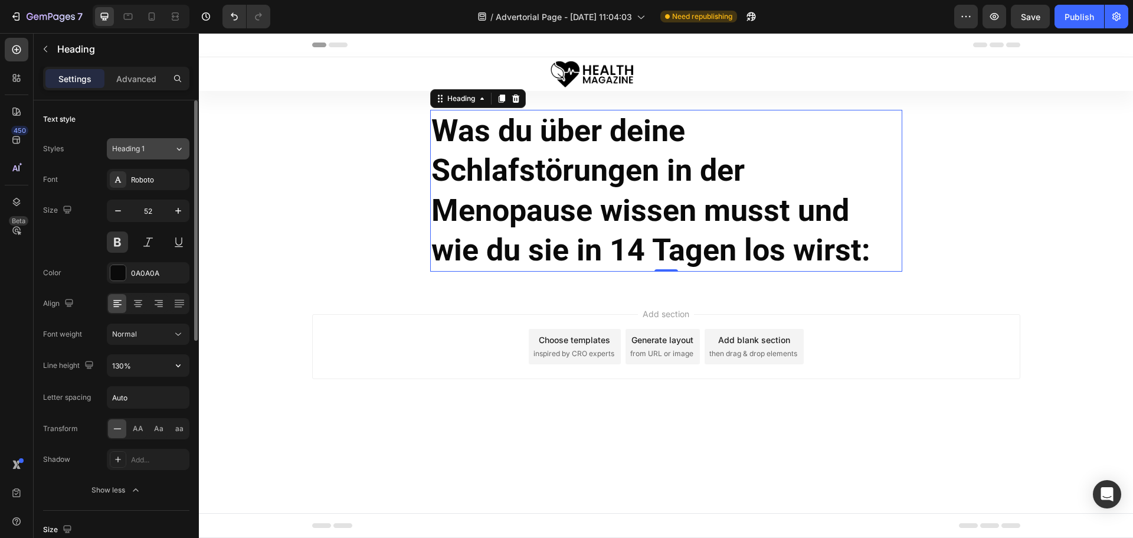
click at [140, 146] on span "Heading 1" at bounding box center [128, 148] width 32 height 11
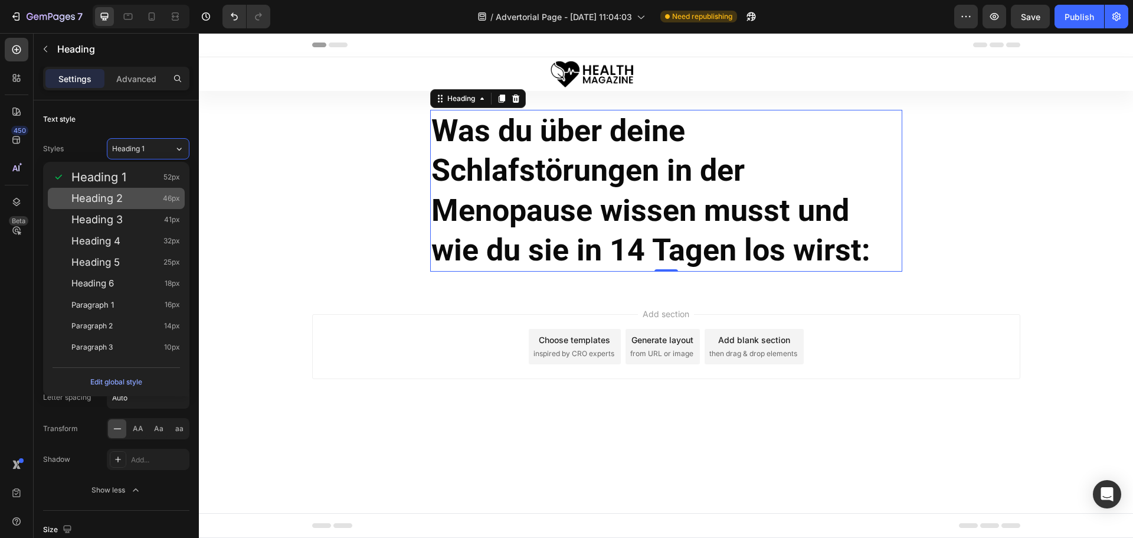
click at [132, 195] on div "Heading 2 46px" at bounding box center [125, 198] width 109 height 12
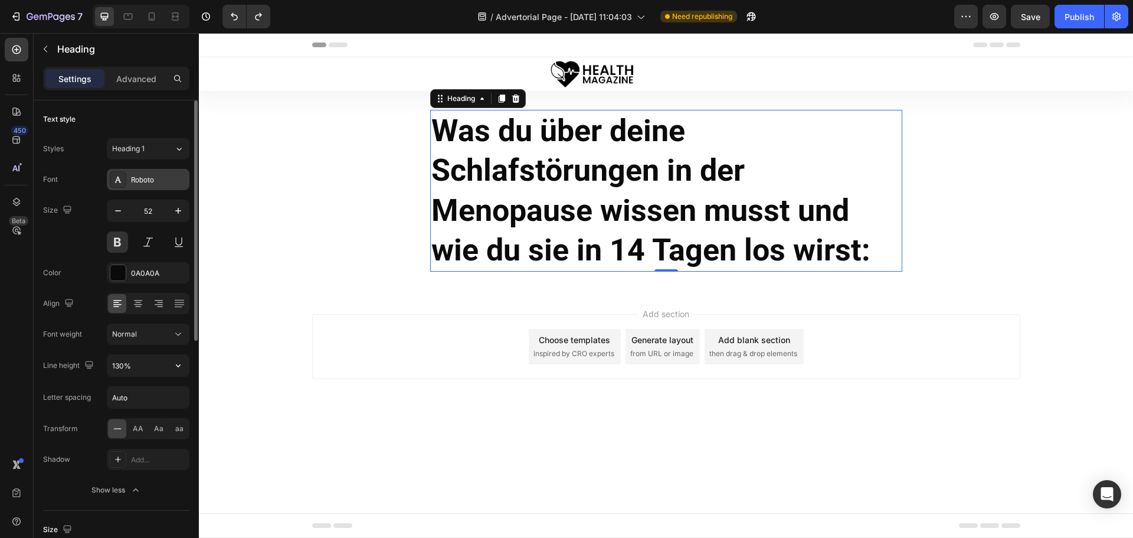
type input "32"
type input "100%"
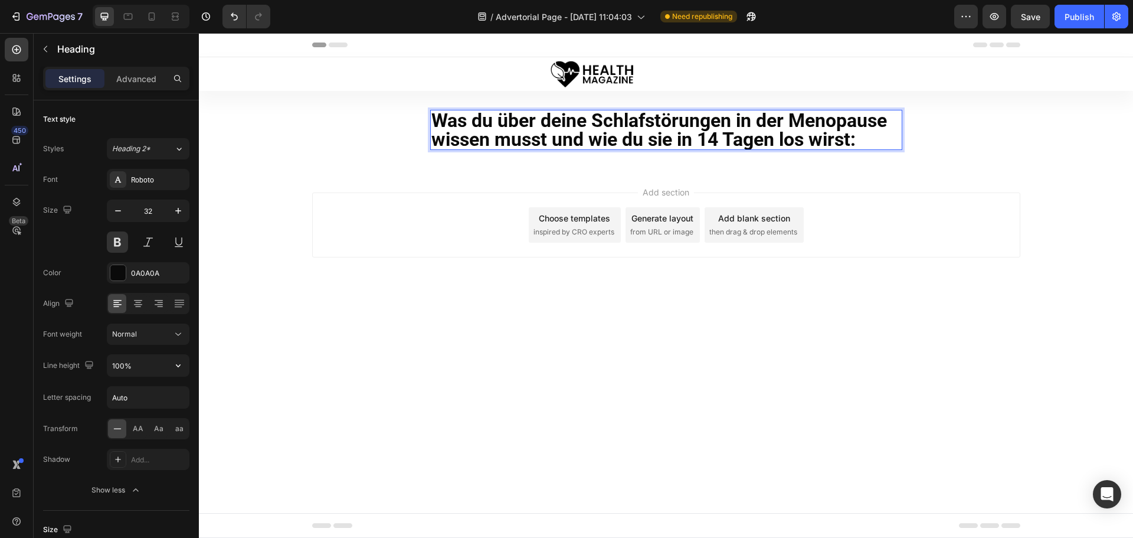
click at [793, 116] on p "Was du über deine Schlafstörungen in der Menopause wissen musst und wie du sie …" at bounding box center [667, 130] width 470 height 38
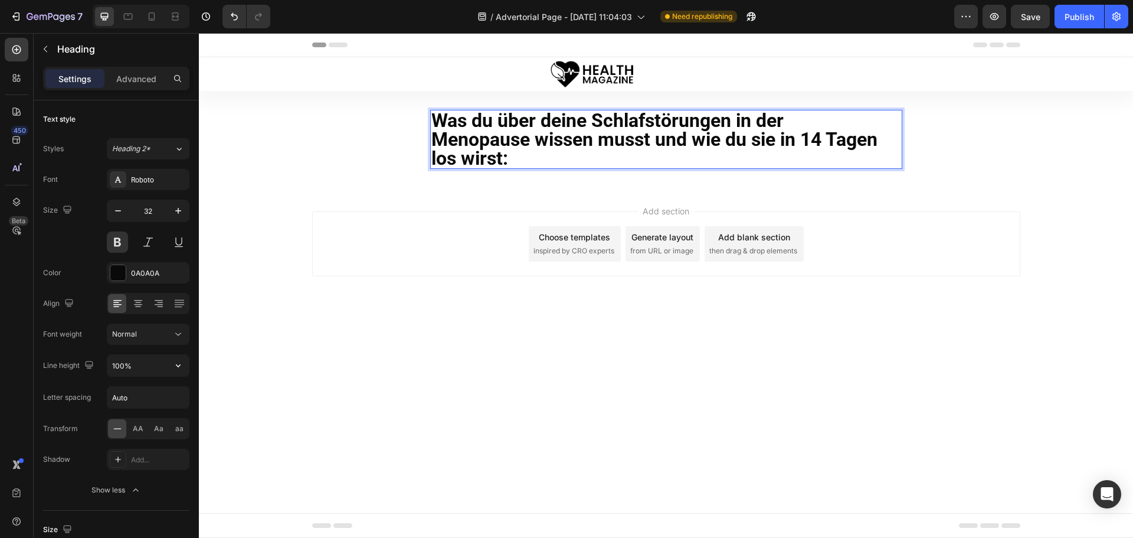
click at [805, 134] on p "Was du über deine Schlafstörungen in der Menopause wissen musst und wie du sie …" at bounding box center [667, 139] width 470 height 57
click at [305, 150] on div "Was du über deine Schlafstörungen in der Menopause wissen musst und wie du sie …" at bounding box center [666, 139] width 935 height 59
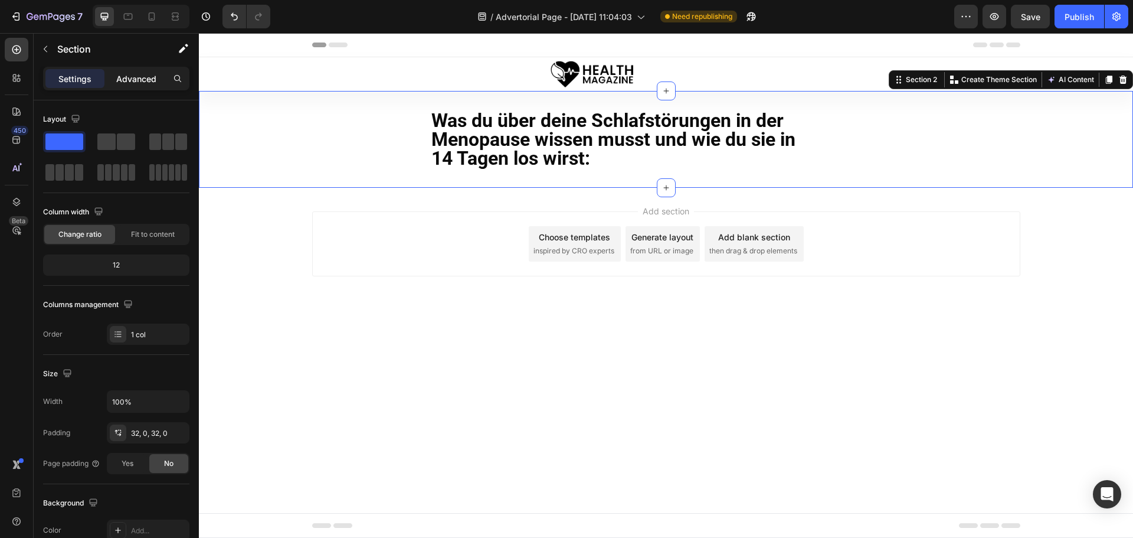
click at [127, 81] on p "Advanced" at bounding box center [136, 79] width 40 height 12
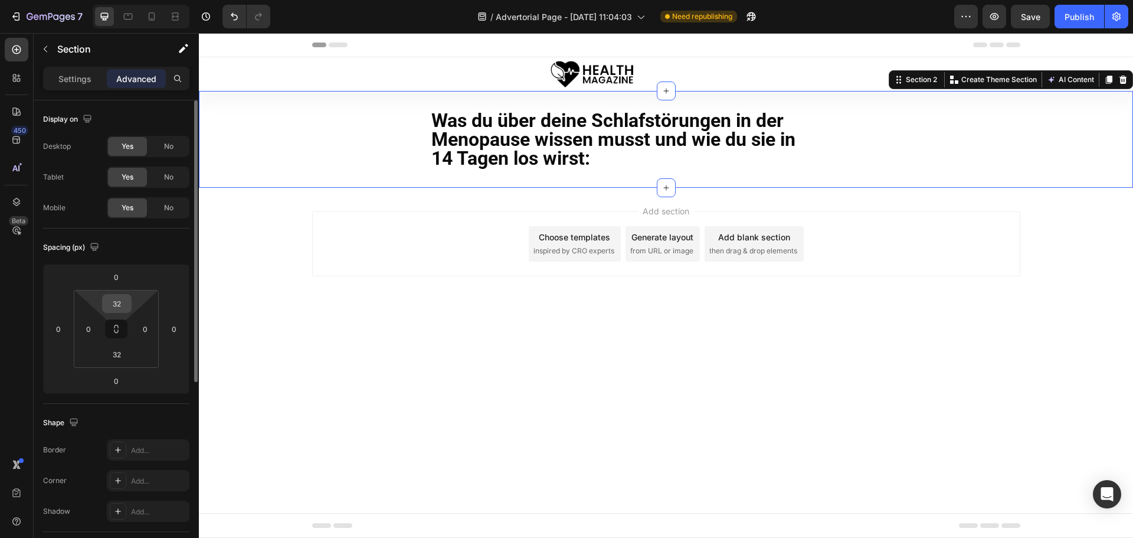
click at [127, 304] on input "32" at bounding box center [117, 304] width 24 height 18
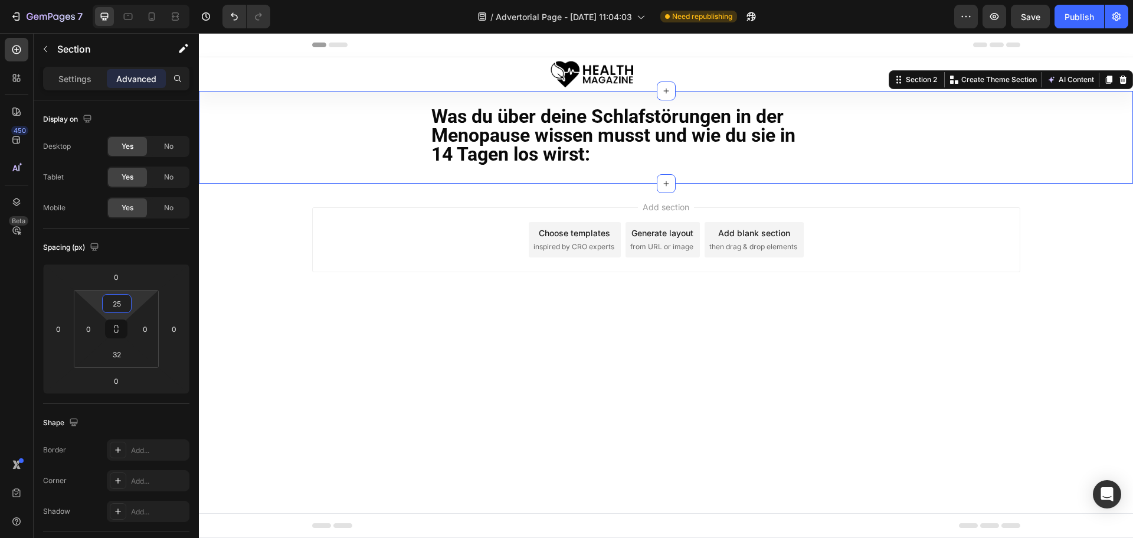
type input "25"
click at [12, 45] on icon at bounding box center [17, 50] width 12 height 12
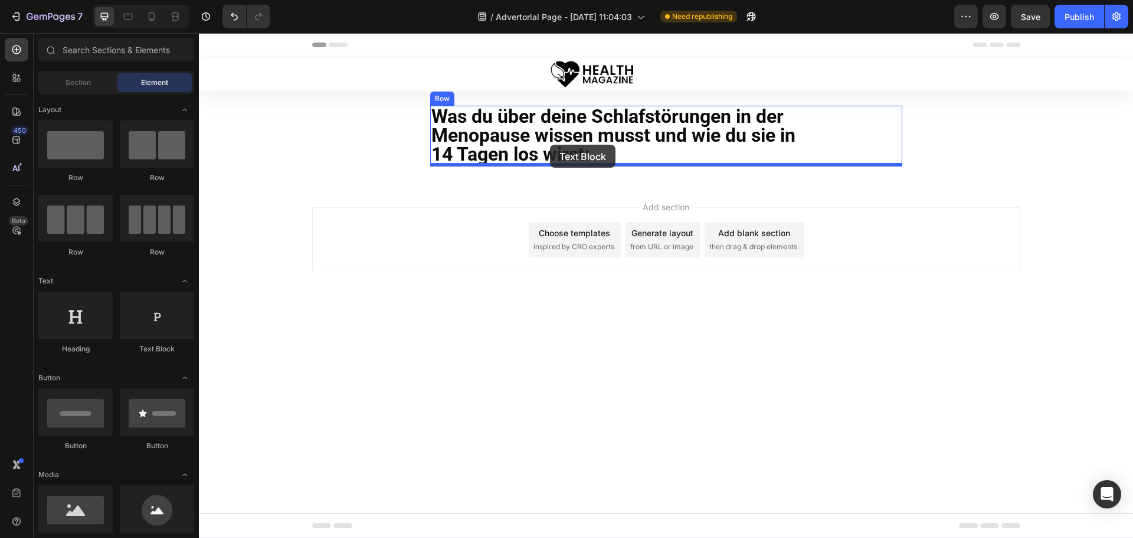
drag, startPoint x: 391, startPoint y: 347, endPoint x: 550, endPoint y: 145, distance: 257.2
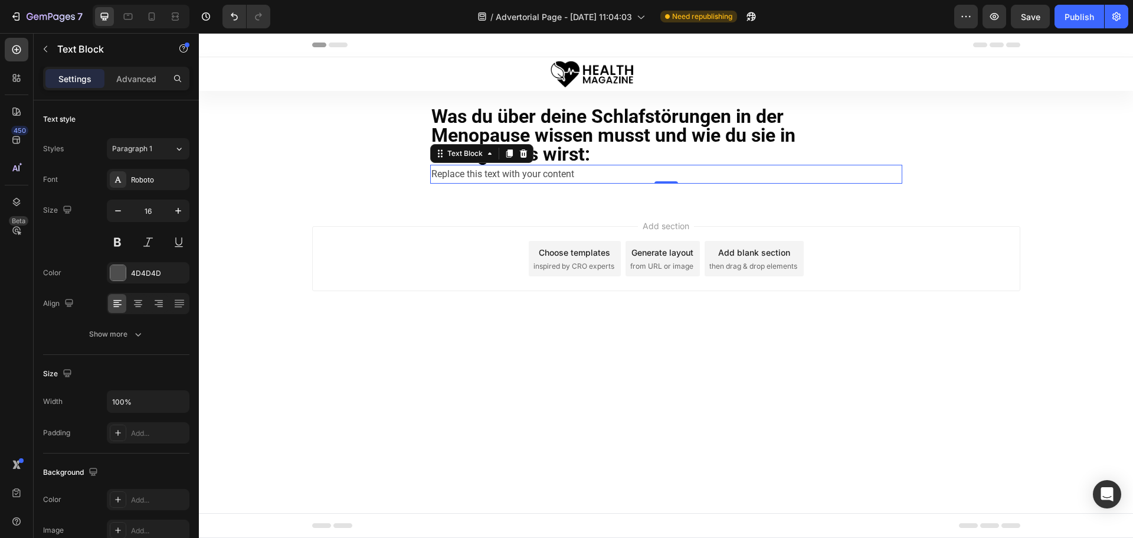
click at [522, 175] on div "Replace this text with your content" at bounding box center [666, 174] width 472 height 19
click at [522, 175] on p "Replace this text with your content" at bounding box center [667, 174] width 470 height 17
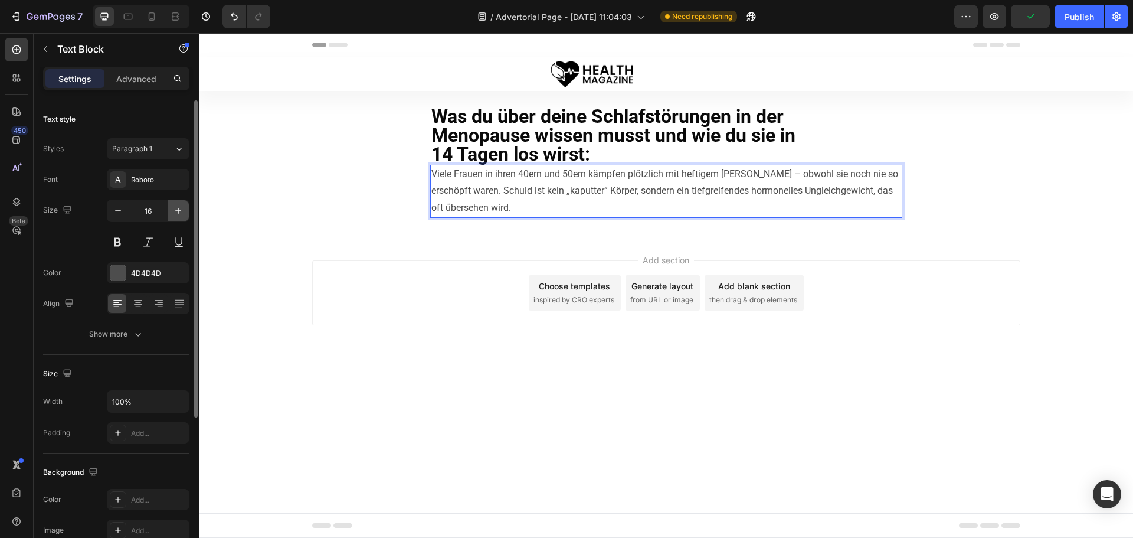
click at [174, 213] on icon "button" at bounding box center [178, 211] width 12 height 12
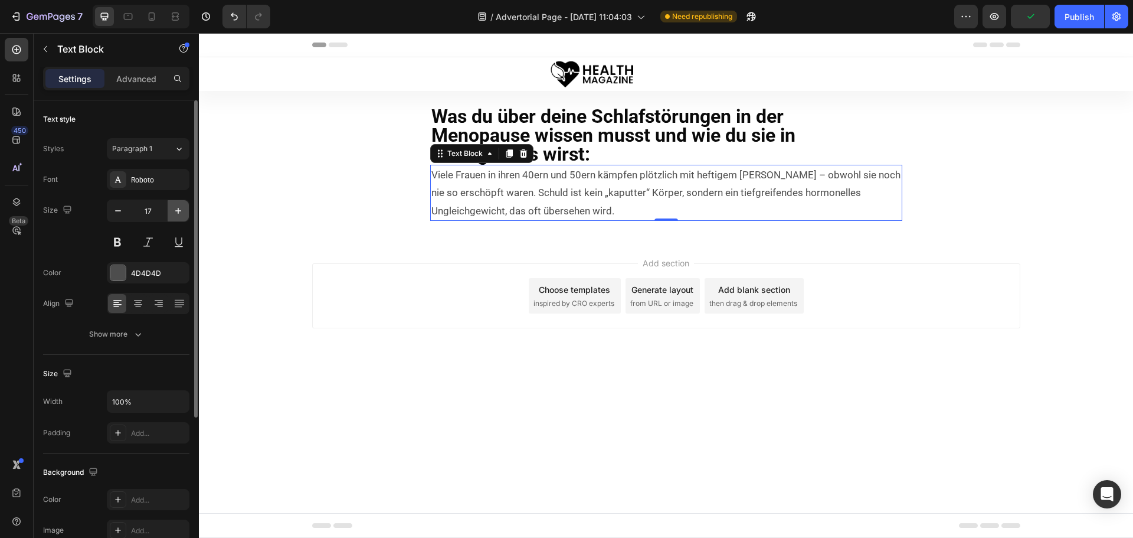
click at [174, 213] on icon "button" at bounding box center [178, 211] width 12 height 12
type input "19"
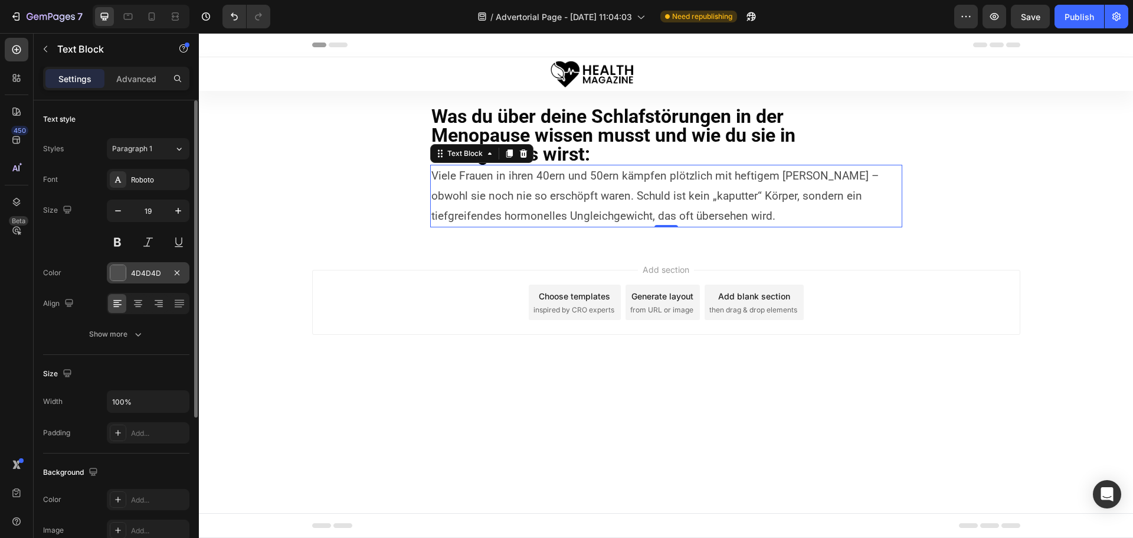
click at [154, 273] on div "4D4D4D" at bounding box center [148, 273] width 34 height 11
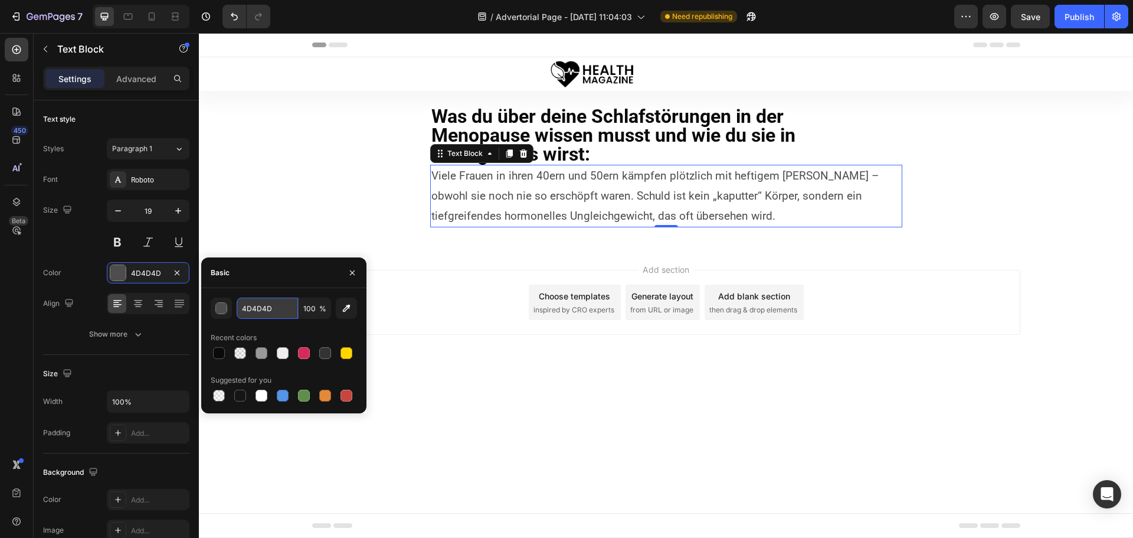
click at [282, 308] on input "4D4D4D" at bounding box center [267, 308] width 61 height 21
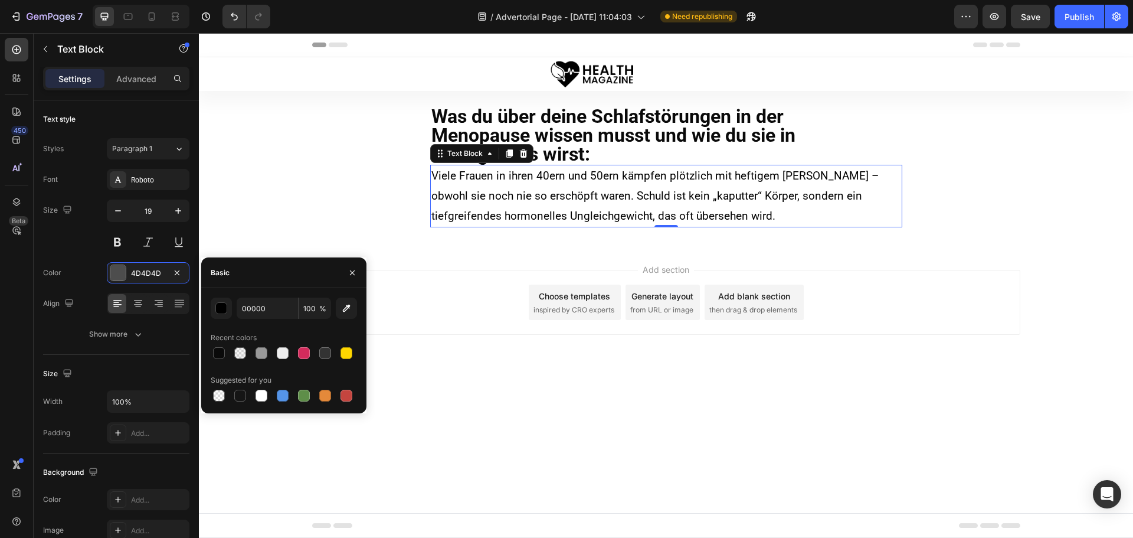
type input "000000"
click at [277, 272] on div "Basic" at bounding box center [283, 272] width 165 height 31
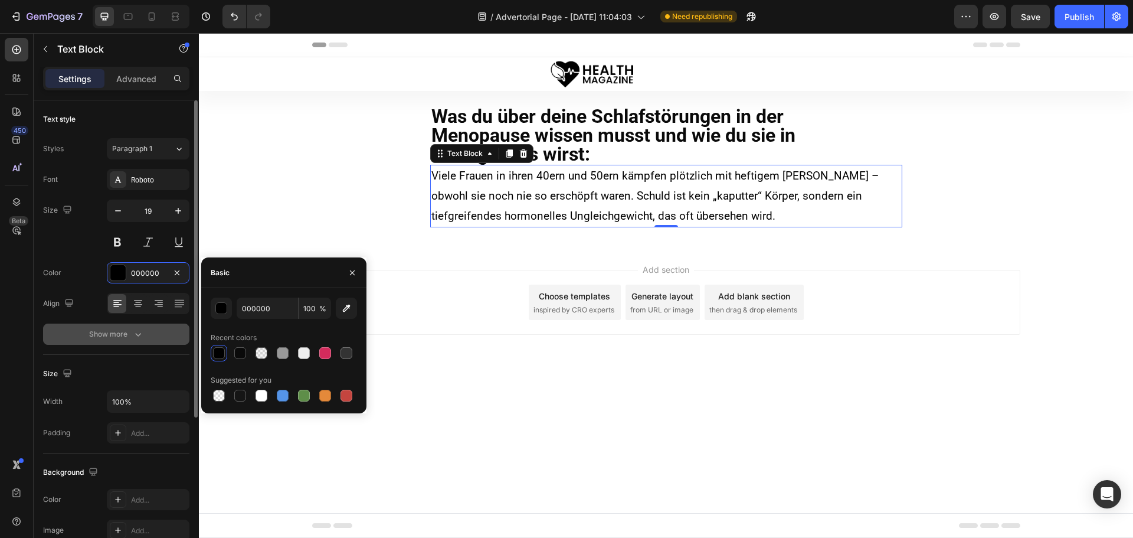
click at [118, 332] on div "Show more" at bounding box center [116, 334] width 55 height 12
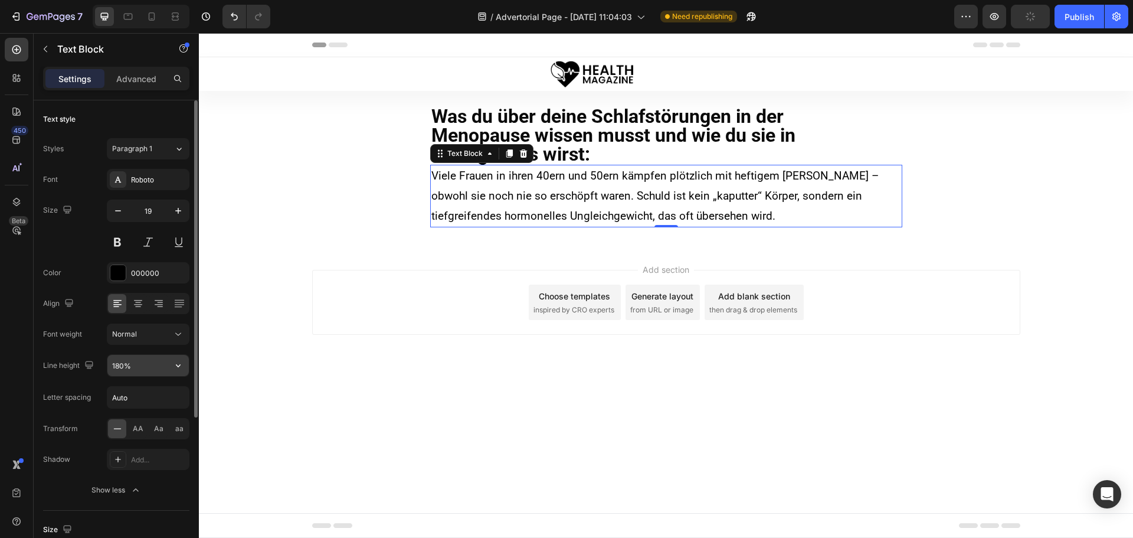
click at [122, 362] on input "180%" at bounding box center [147, 365] width 81 height 21
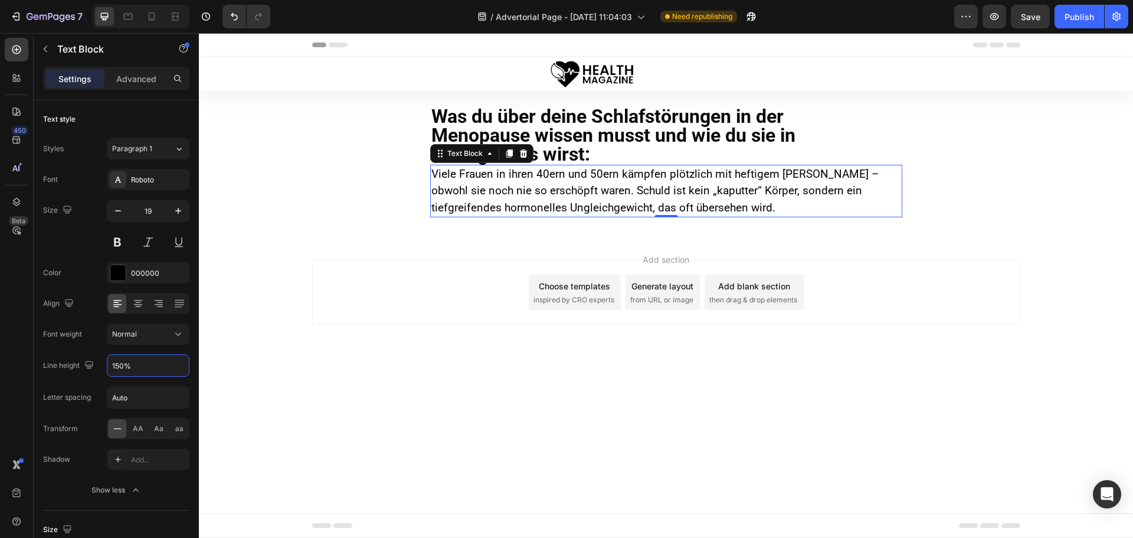
type input "150%"
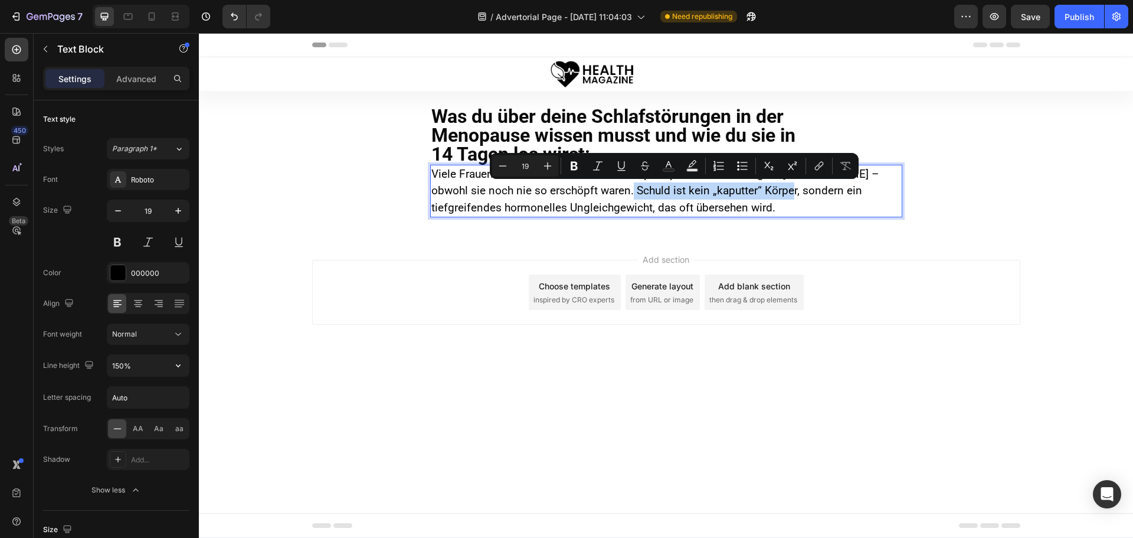
drag, startPoint x: 595, startPoint y: 188, endPoint x: 756, endPoint y: 198, distance: 160.9
click at [756, 198] on p "Viele Frauen in ihren 40ern und 50ern kämpfen plötzlich mit heftigem Schlafentz…" at bounding box center [667, 191] width 470 height 51
click at [556, 203] on p "Viele Frauen in ihren 40ern und 50ern kämpfen plötzlich mit heftigem Schlafentz…" at bounding box center [667, 191] width 470 height 51
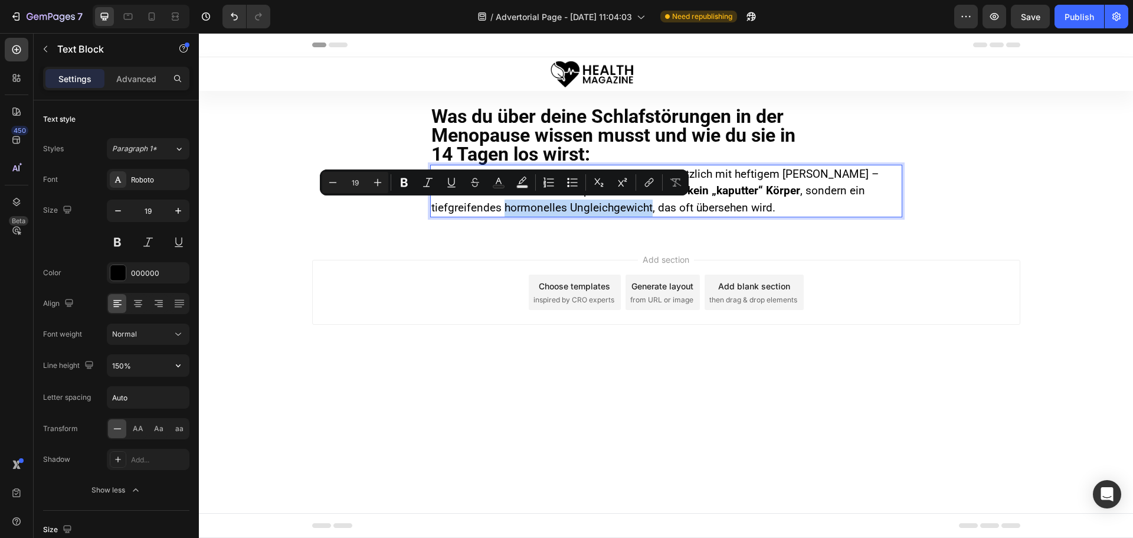
drag, startPoint x: 434, startPoint y: 208, endPoint x: 577, endPoint y: 207, distance: 143.5
click at [577, 207] on p "Viele Frauen in ihren 40ern und 50ern kämpfen plötzlich mit heftigem Schlafentz…" at bounding box center [667, 191] width 470 height 51
click at [762, 200] on p "Viele Frauen in ihren 40ern und 50ern kämpfen plötzlich mit heftigem Schlafentz…" at bounding box center [667, 191] width 470 height 51
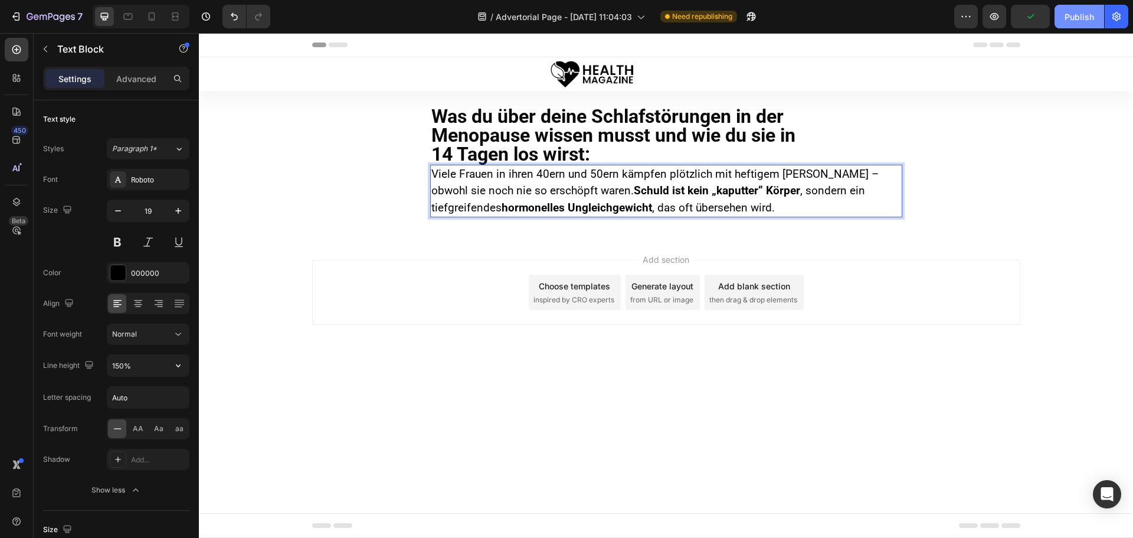
click at [1066, 22] on div "Publish" at bounding box center [1080, 17] width 30 height 12
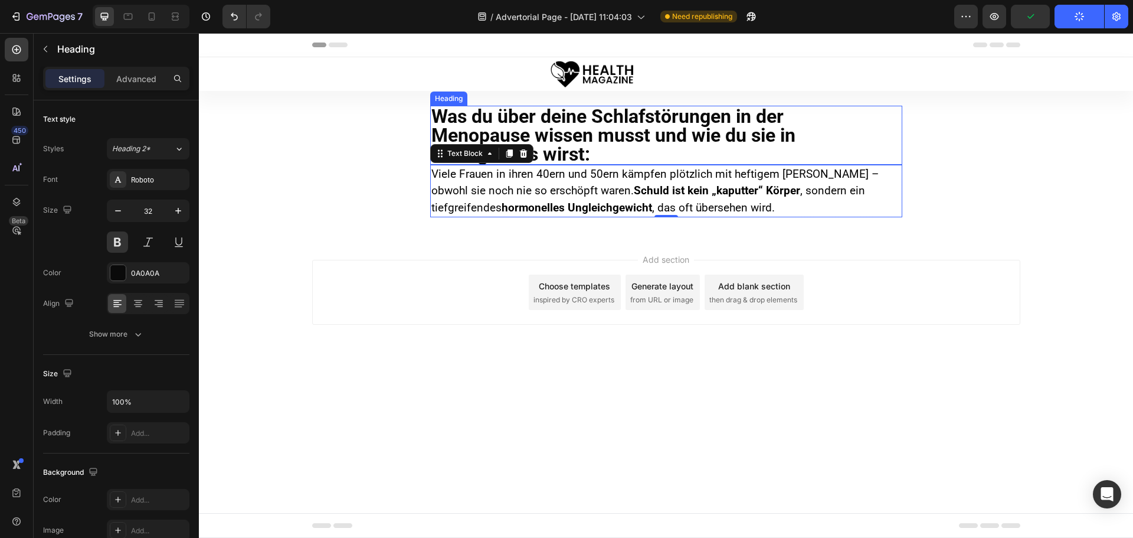
click at [714, 158] on p "Was du über deine Schlafstörungen in der Menopause wissen musst und wie du sie …" at bounding box center [667, 135] width 470 height 57
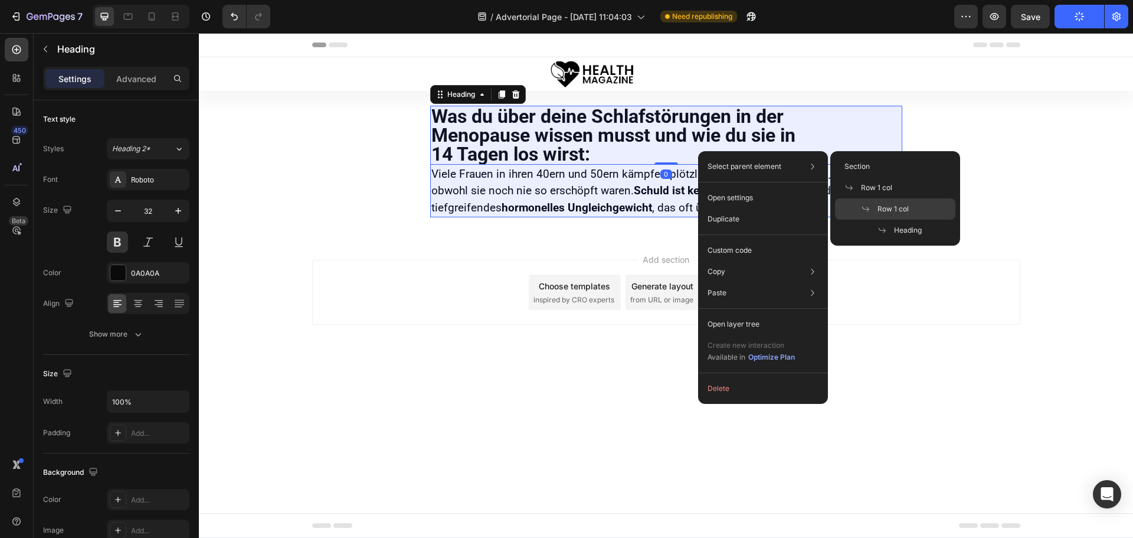
click at [890, 209] on span "Row 1 col" at bounding box center [893, 209] width 31 height 11
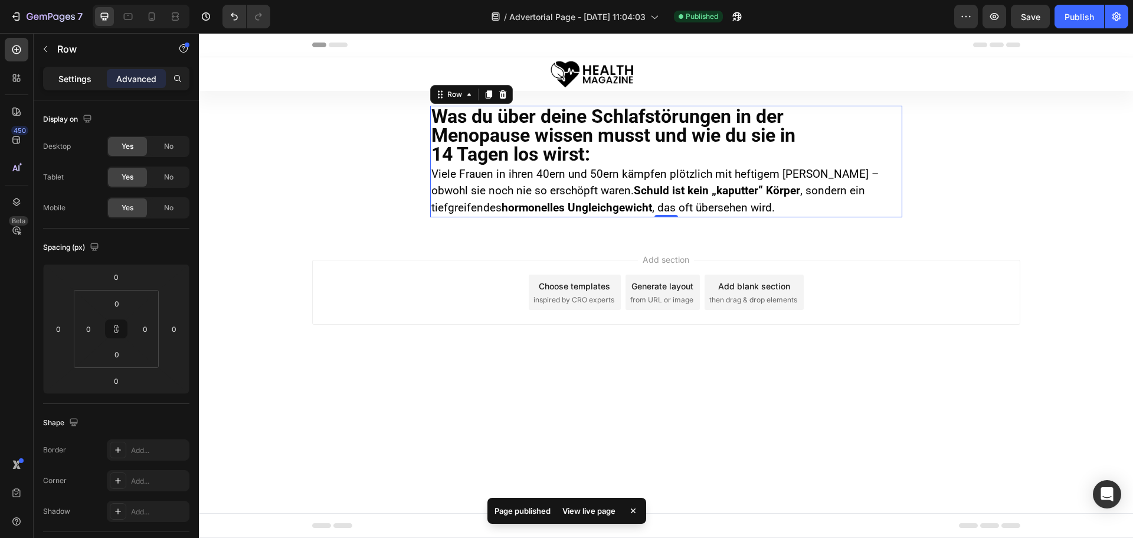
click at [80, 84] on p "Settings" at bounding box center [74, 79] width 33 height 12
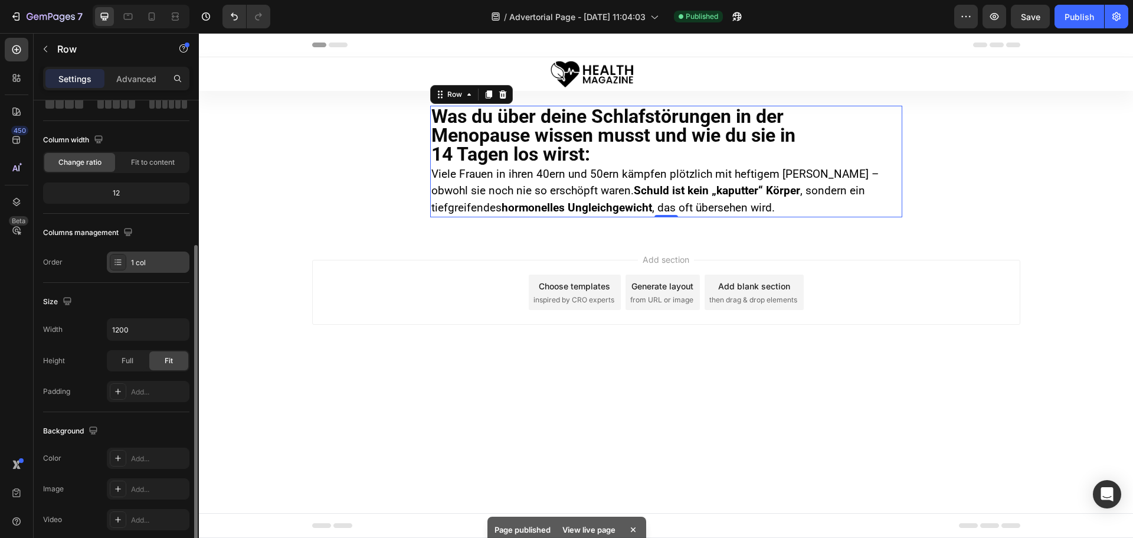
scroll to position [13, 0]
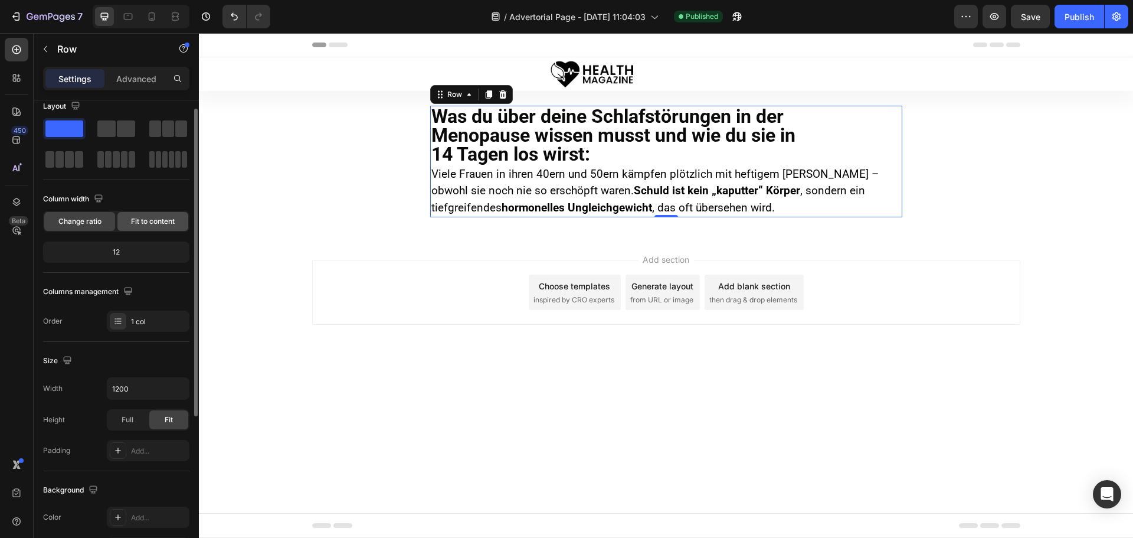
click at [141, 220] on span "Fit to content" at bounding box center [153, 221] width 44 height 11
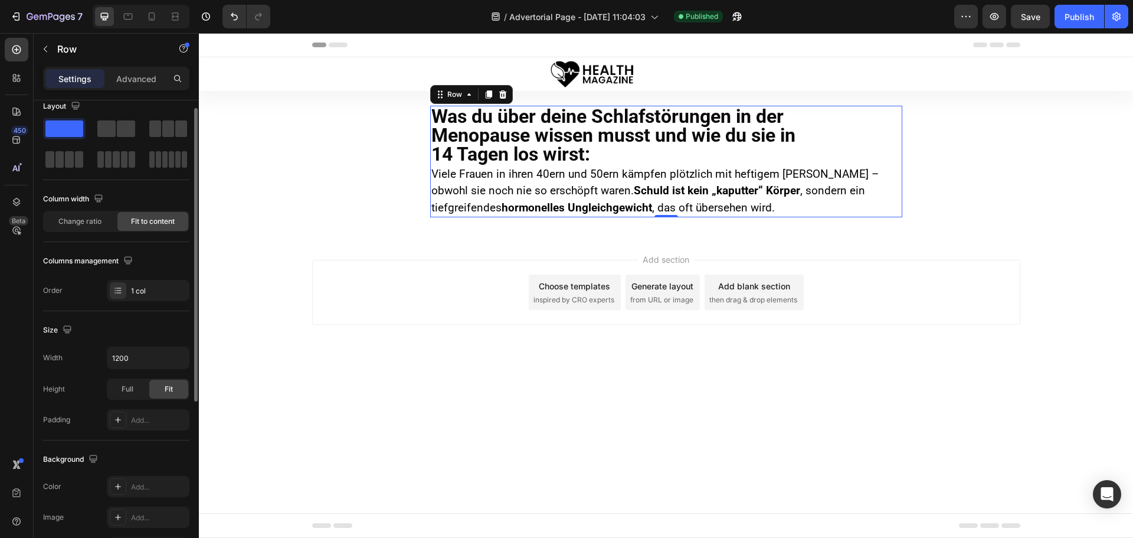
scroll to position [0, 0]
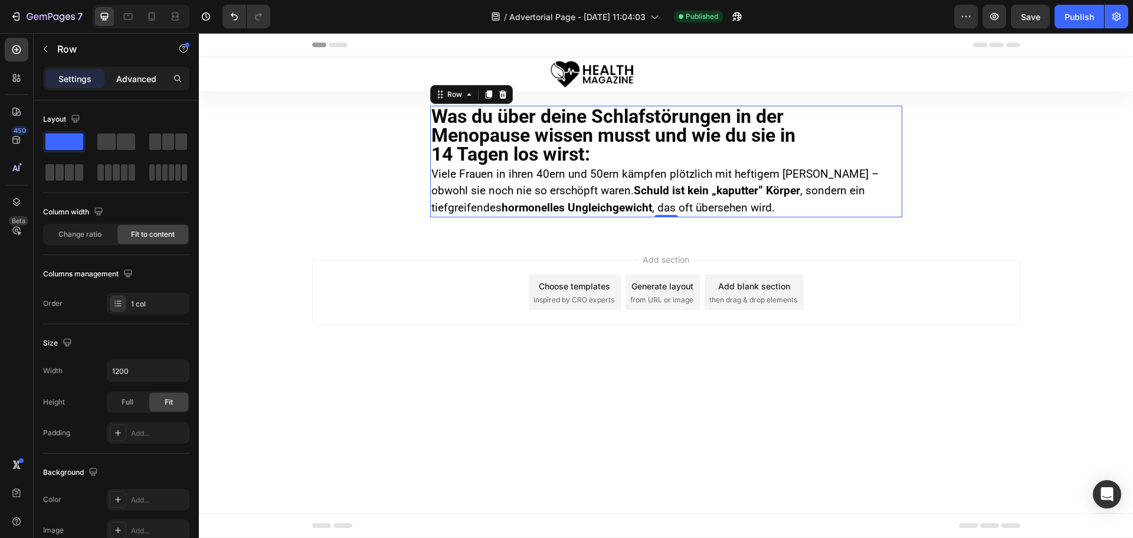
click at [125, 78] on p "Advanced" at bounding box center [136, 79] width 40 height 12
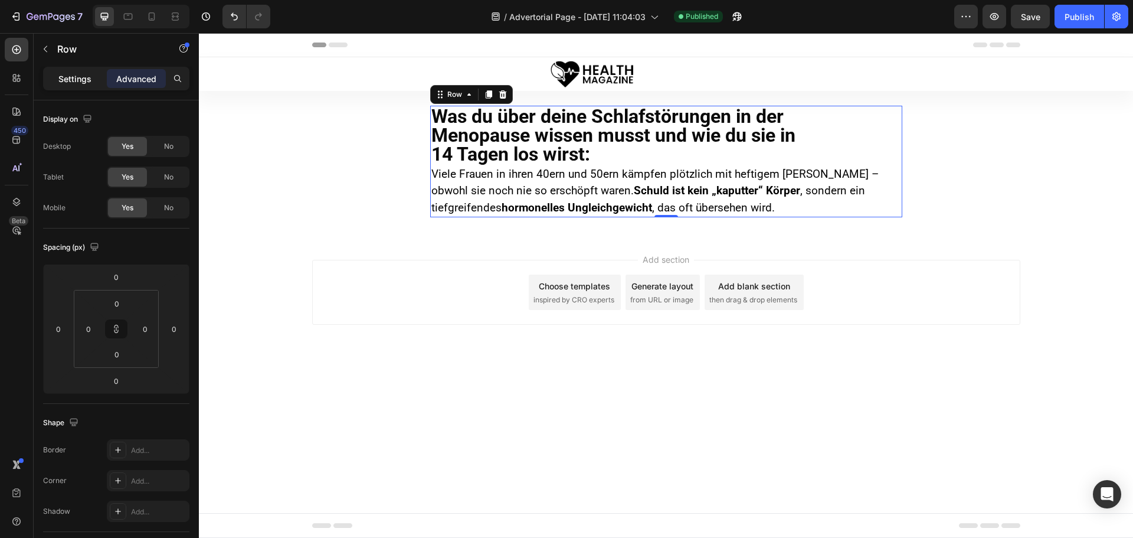
click at [81, 79] on p "Settings" at bounding box center [74, 79] width 33 height 12
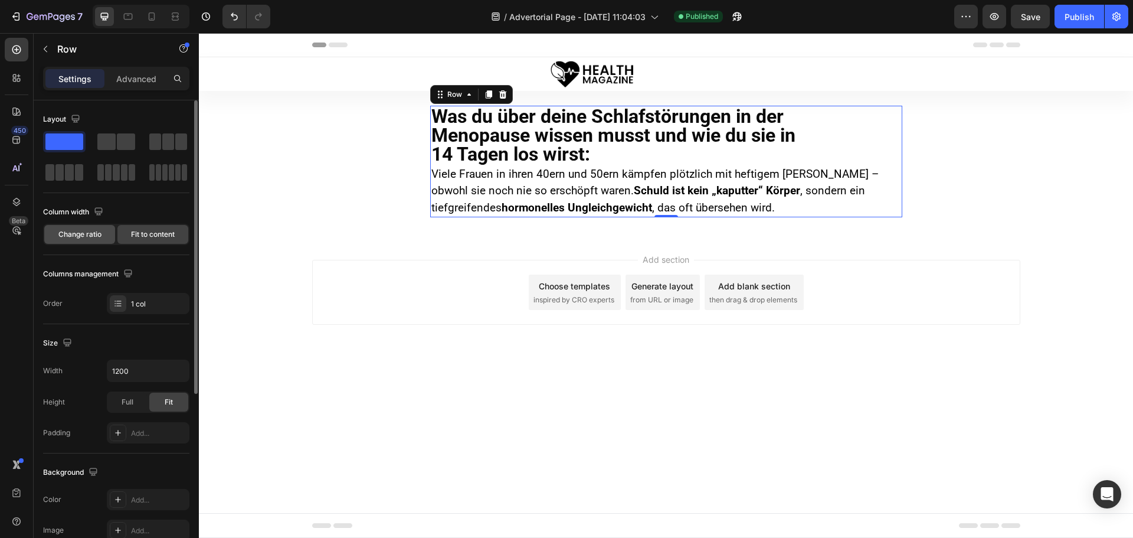
click at [95, 238] on span "Change ratio" at bounding box center [79, 234] width 43 height 11
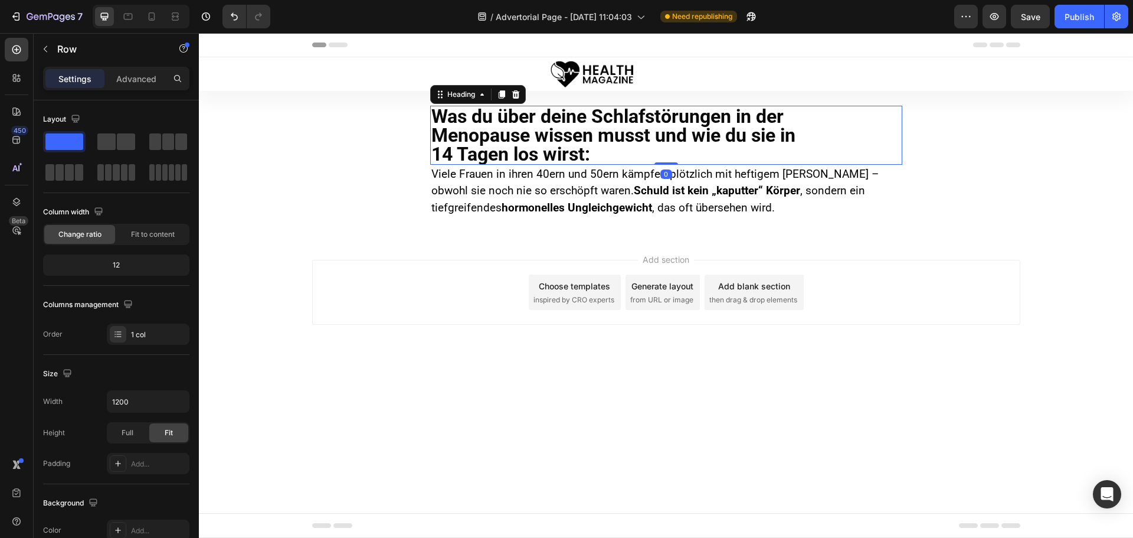
click at [574, 149] on p "Was du über deine Schlafstörungen in der Menopause wissen musst und wie du sie …" at bounding box center [667, 135] width 470 height 57
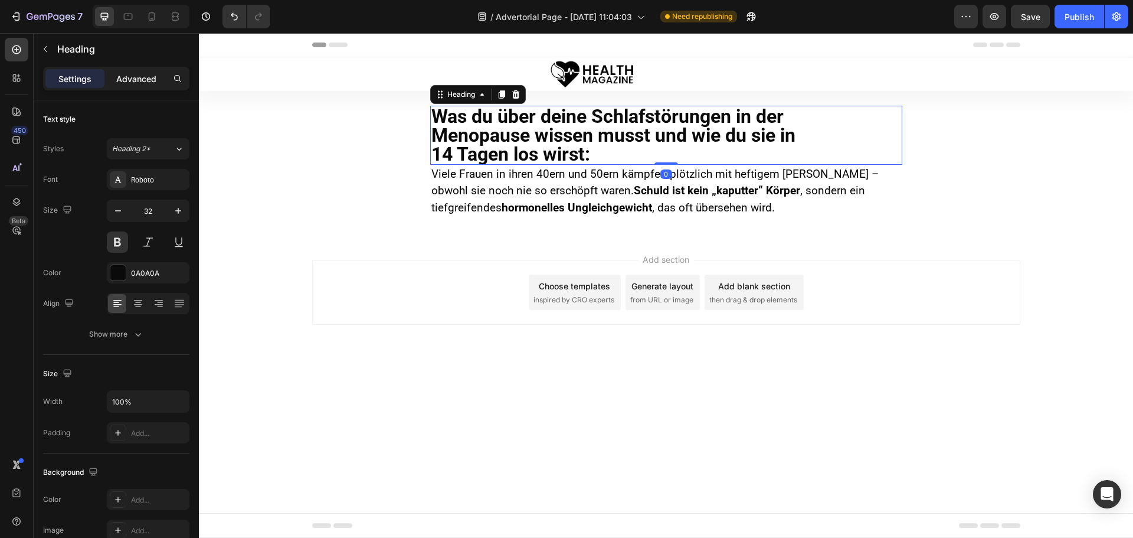
click at [150, 76] on p "Advanced" at bounding box center [136, 79] width 40 height 12
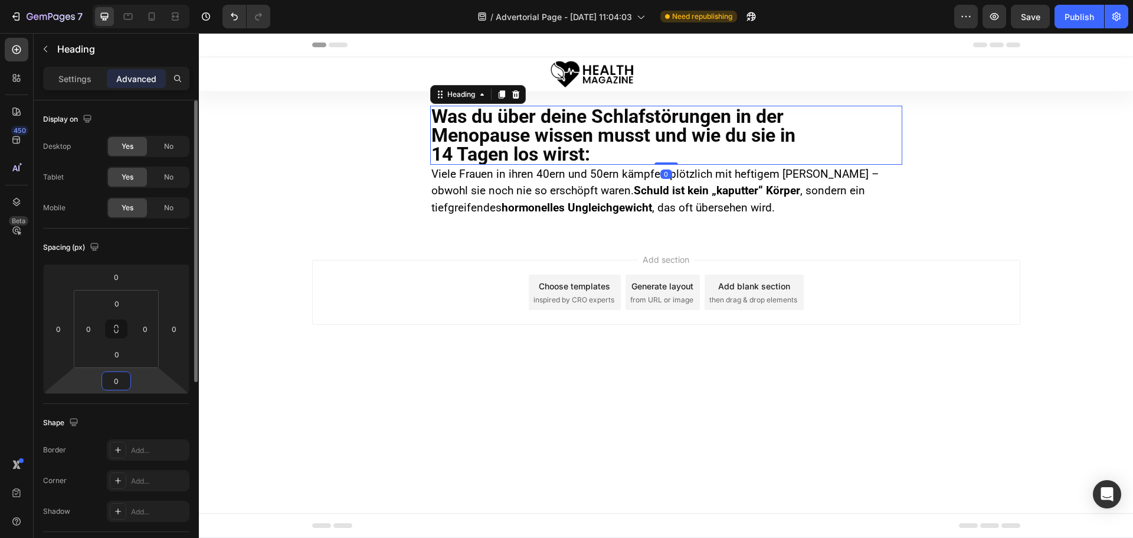
click at [125, 379] on input "0" at bounding box center [116, 381] width 24 height 18
type input "20"
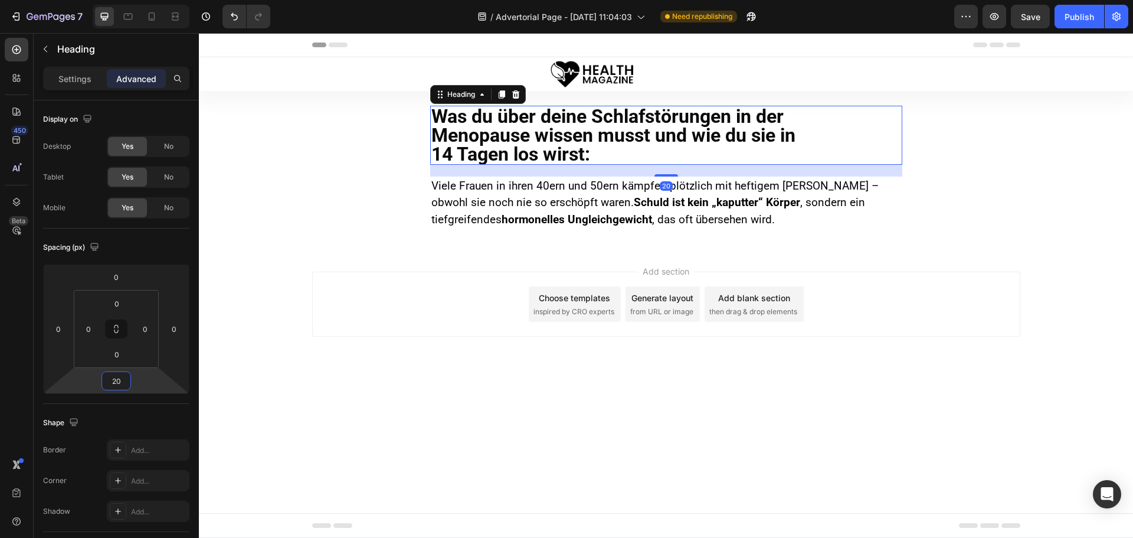
click at [342, 185] on div "Was du über deine Schlafstörungen in der Menopause wissen musst und wie du sie …" at bounding box center [666, 168] width 935 height 124
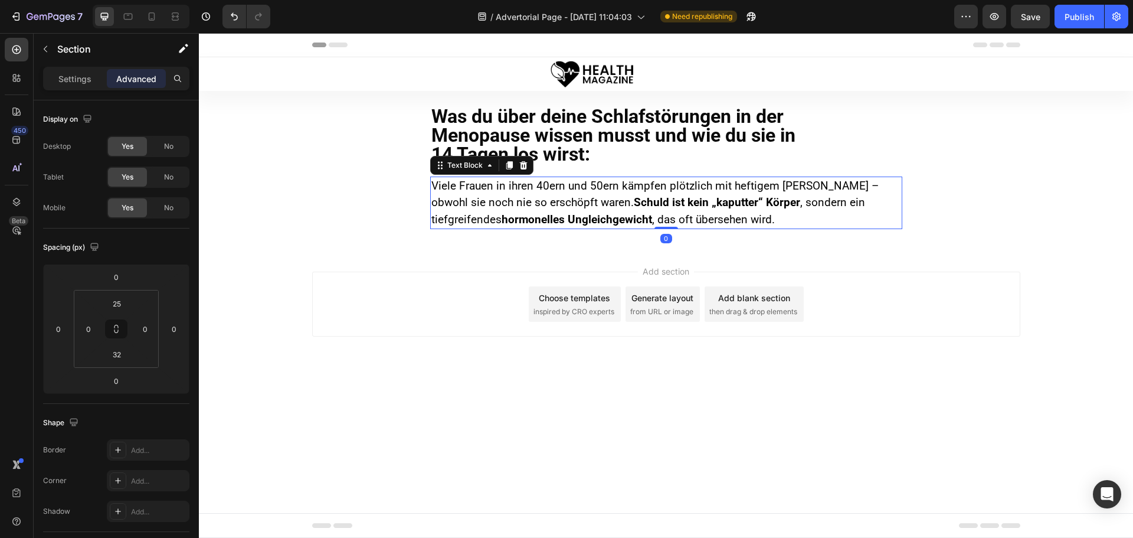
click at [554, 205] on p "Viele Frauen in ihren 40ern und 50ern kämpfen plötzlich mit heftigem Schlafentz…" at bounding box center [667, 203] width 470 height 51
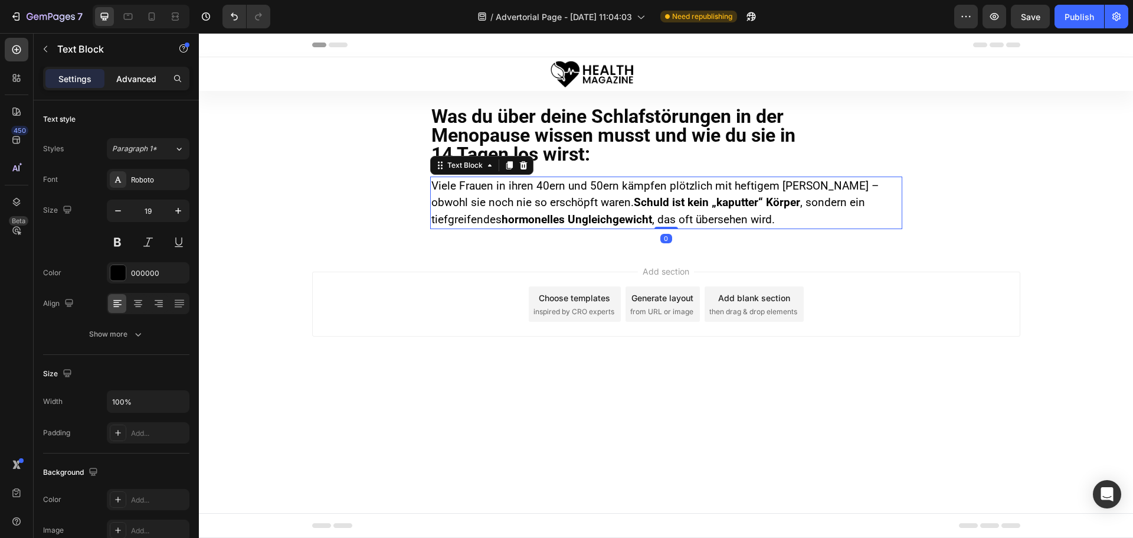
click at [139, 70] on div "Advanced" at bounding box center [136, 78] width 59 height 19
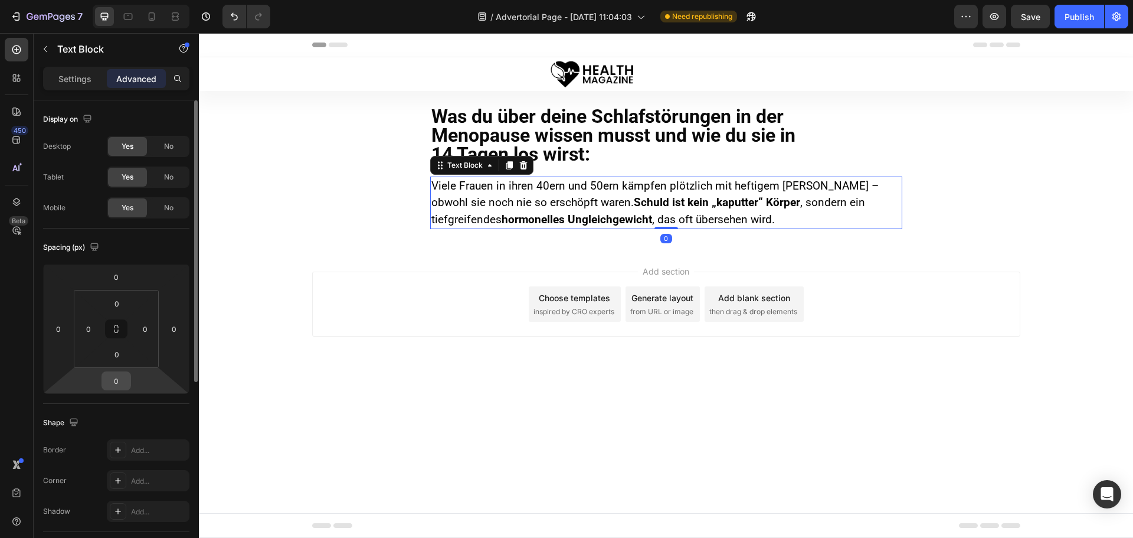
click at [118, 378] on input "0" at bounding box center [116, 381] width 24 height 18
type input "34"
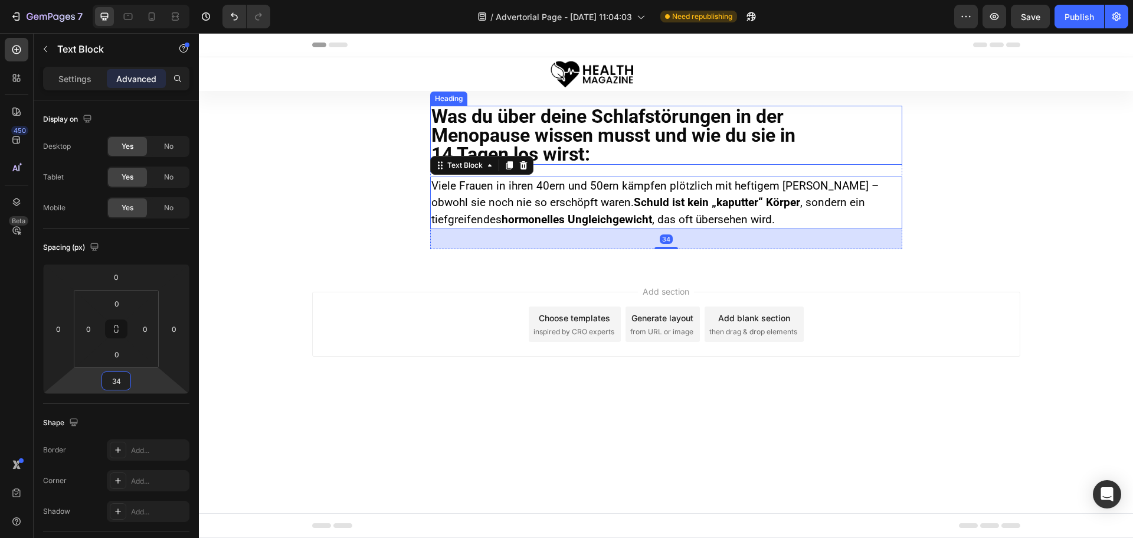
click at [565, 142] on p "Was du über deine Schlafstörungen in der Menopause wissen musst und wie du sie …" at bounding box center [667, 135] width 470 height 57
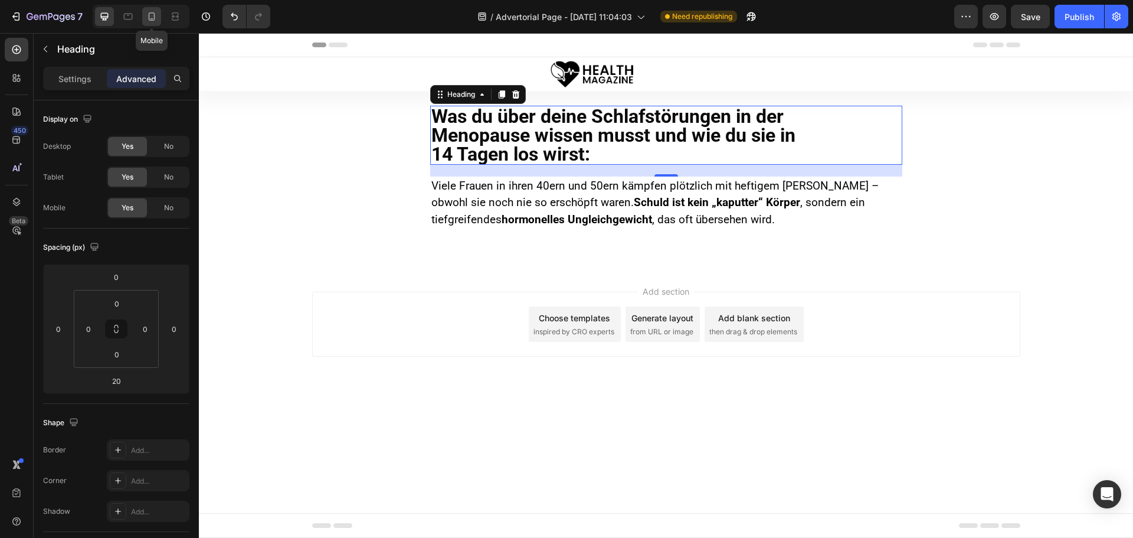
click at [151, 21] on icon at bounding box center [152, 17] width 12 height 12
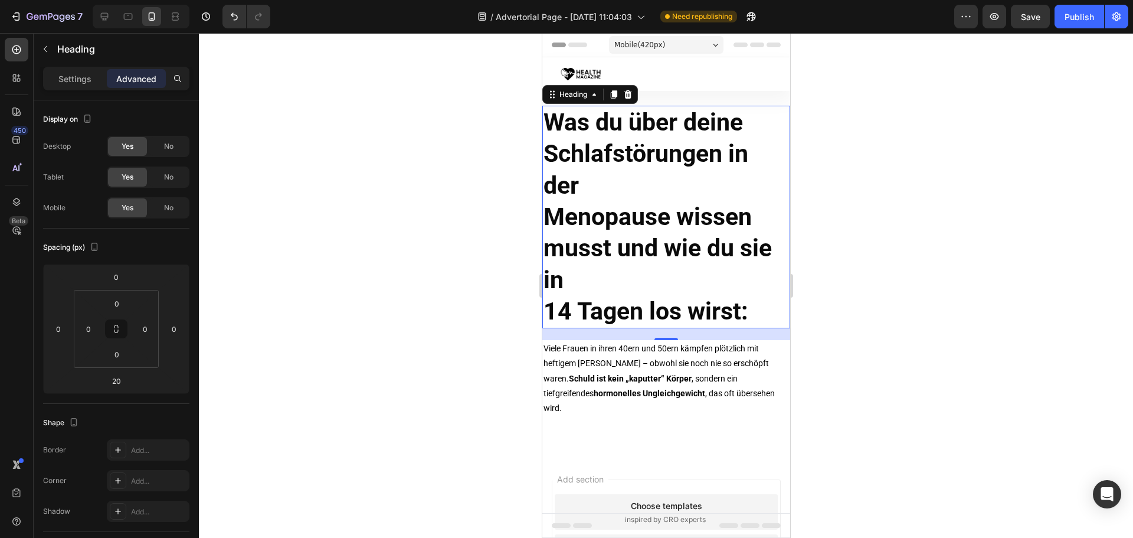
scroll to position [31, 0]
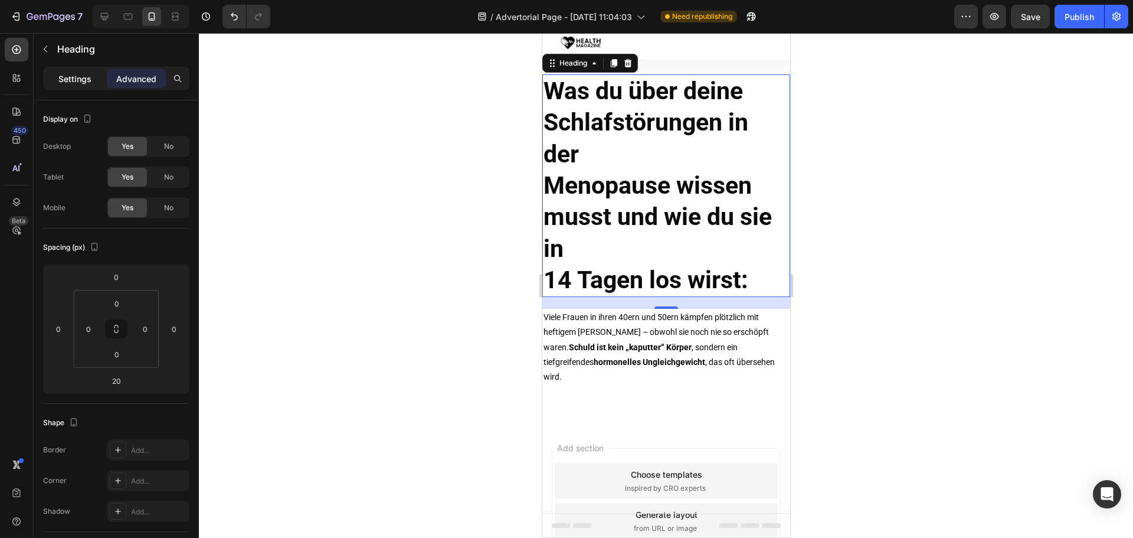
click at [77, 83] on p "Settings" at bounding box center [74, 79] width 33 height 12
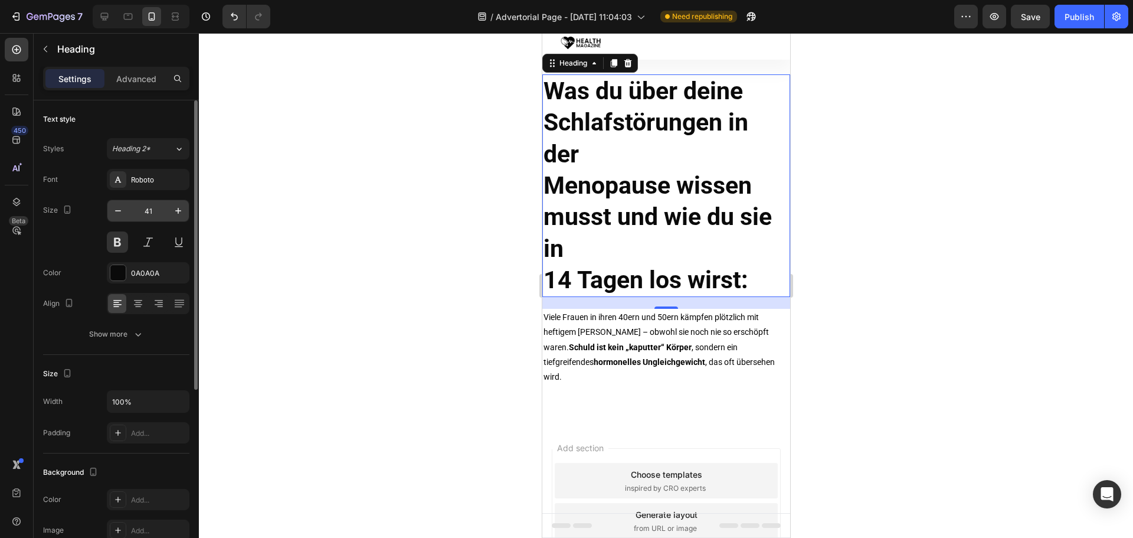
click at [156, 210] on input "41" at bounding box center [148, 210] width 39 height 21
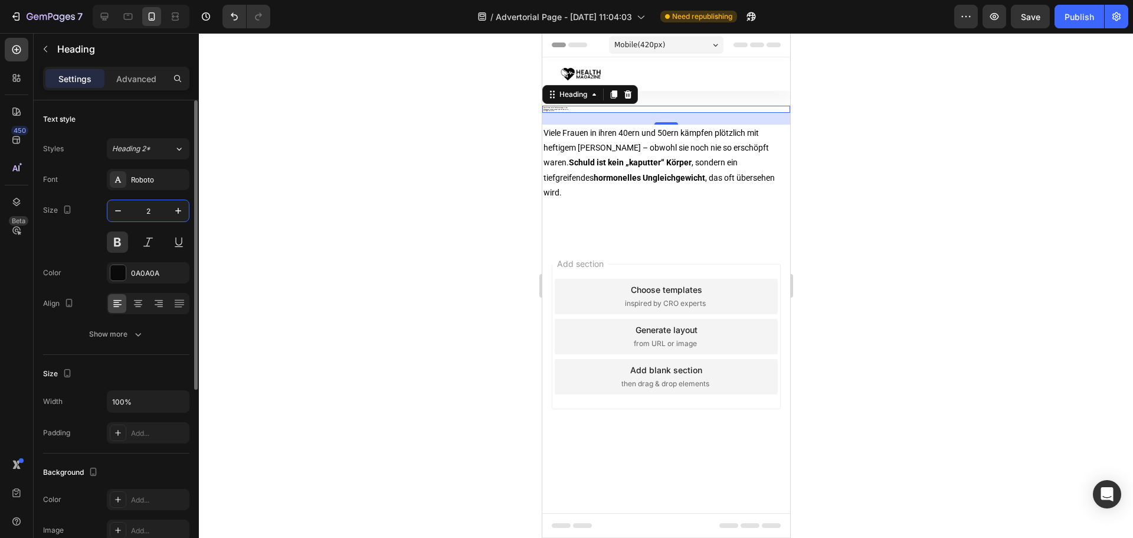
scroll to position [0, 0]
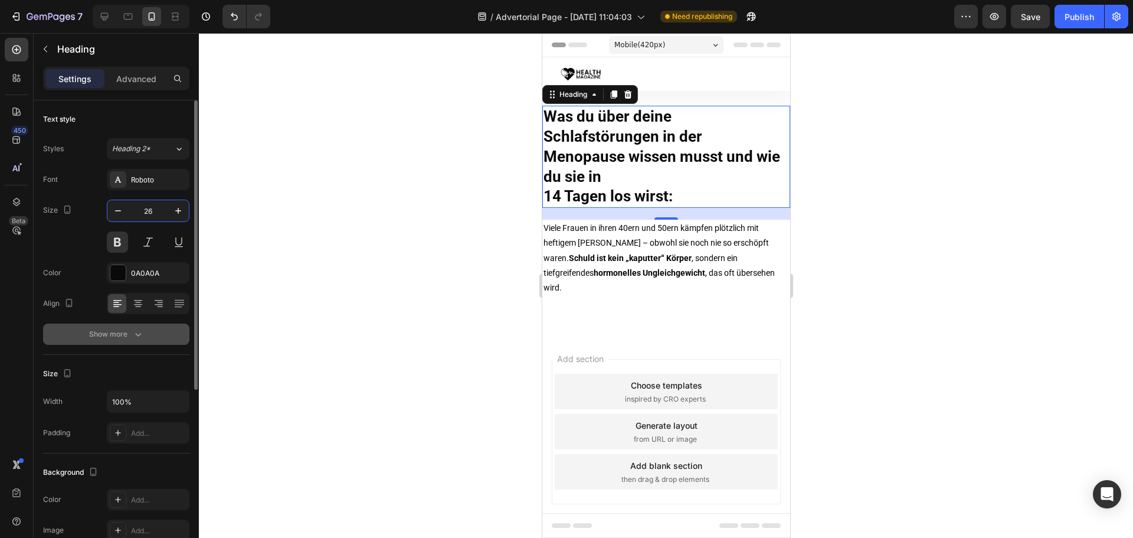
type input "26"
click at [125, 337] on div "Show more" at bounding box center [116, 334] width 55 height 12
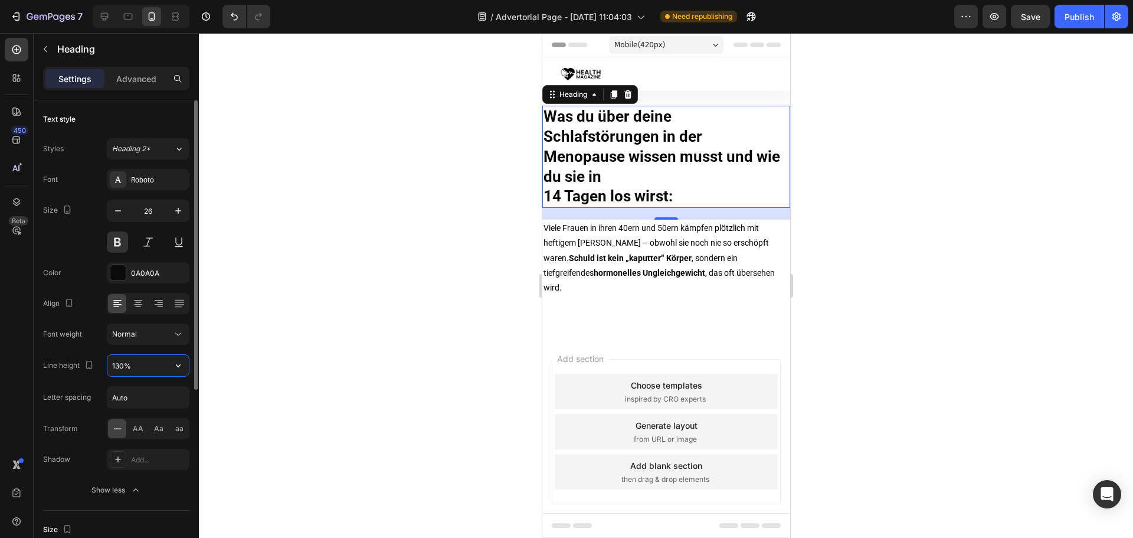
click at [121, 357] on input "130%" at bounding box center [147, 365] width 81 height 21
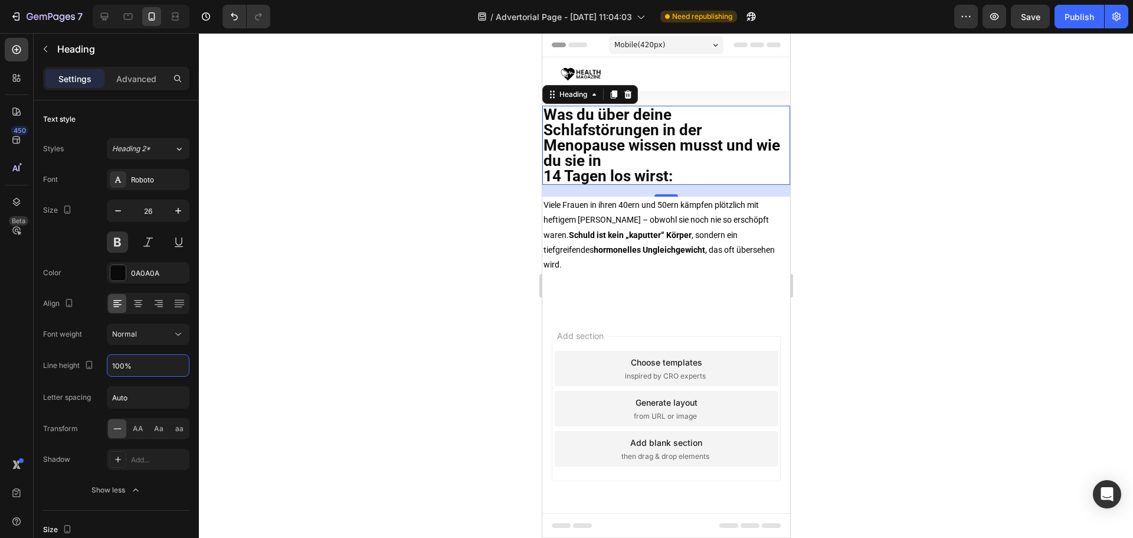
type input "100%"
click at [108, 15] on icon at bounding box center [105, 17] width 8 height 8
type input "32"
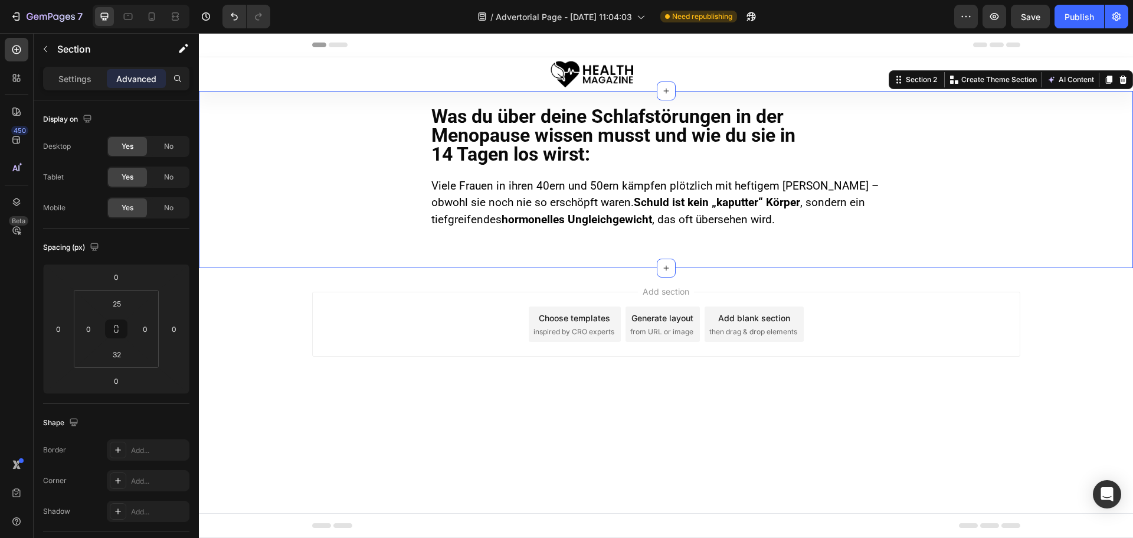
click at [322, 195] on div "Was du über deine Schlafstörungen in der Menopause wissen musst und wie du sie …" at bounding box center [666, 178] width 935 height 144
click at [90, 324] on input "0" at bounding box center [89, 329] width 18 height 18
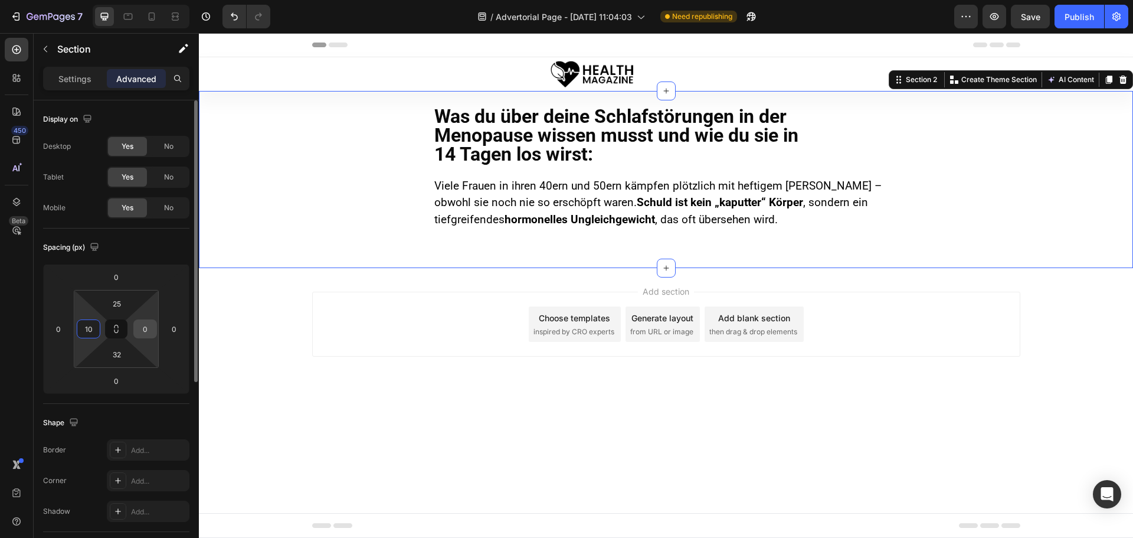
type input "10"
click at [148, 329] on input "0" at bounding box center [145, 329] width 18 height 18
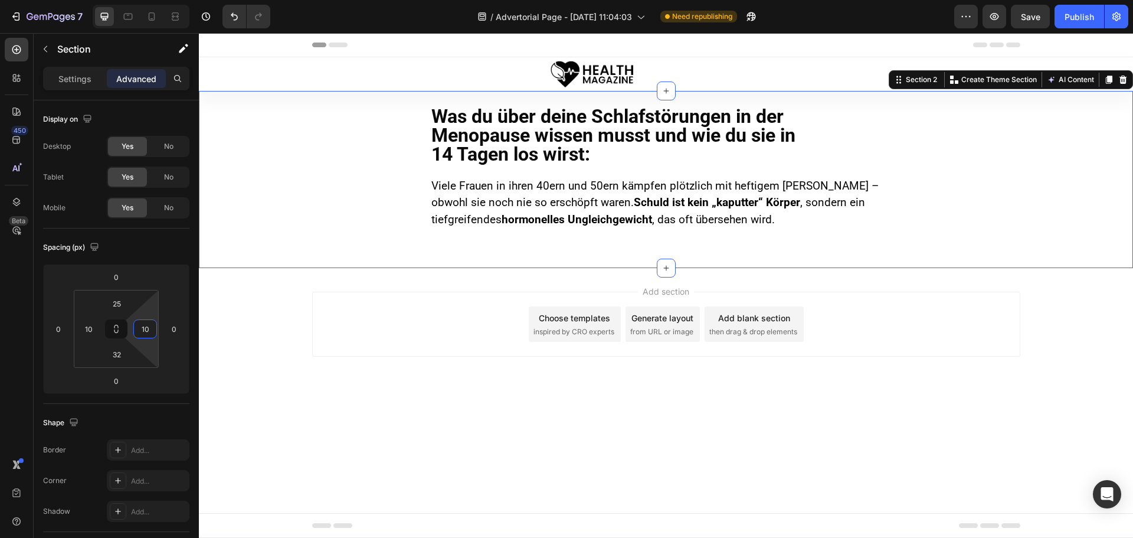
type input "10"
click at [155, 22] on div at bounding box center [151, 16] width 19 height 19
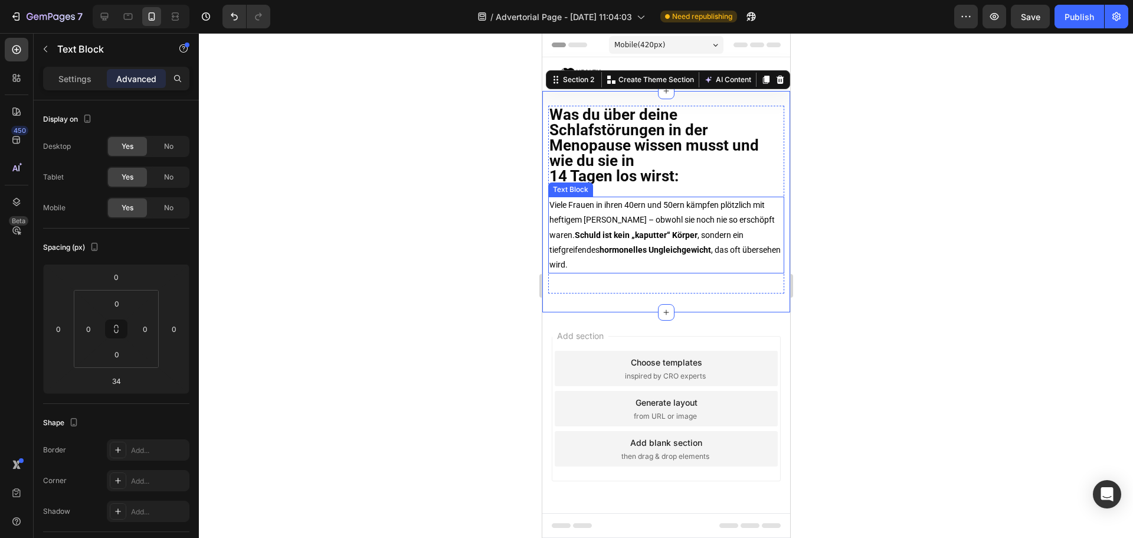
click at [625, 212] on p "Viele Frauen in ihren 40ern und 50ern kämpfen plötzlich mit heftigem Schlafentz…" at bounding box center [666, 235] width 234 height 74
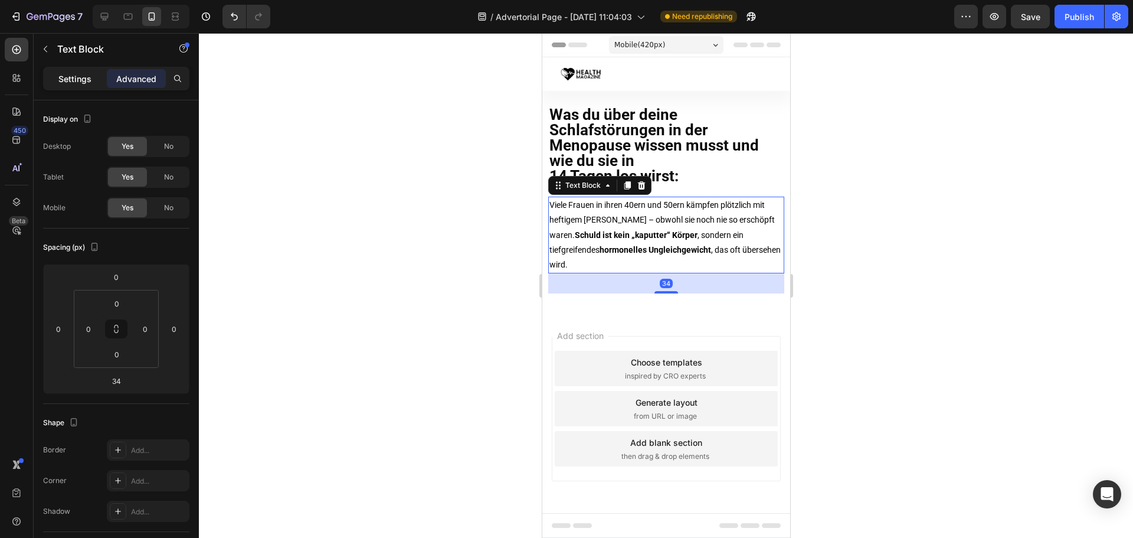
click at [80, 75] on p "Settings" at bounding box center [74, 79] width 33 height 12
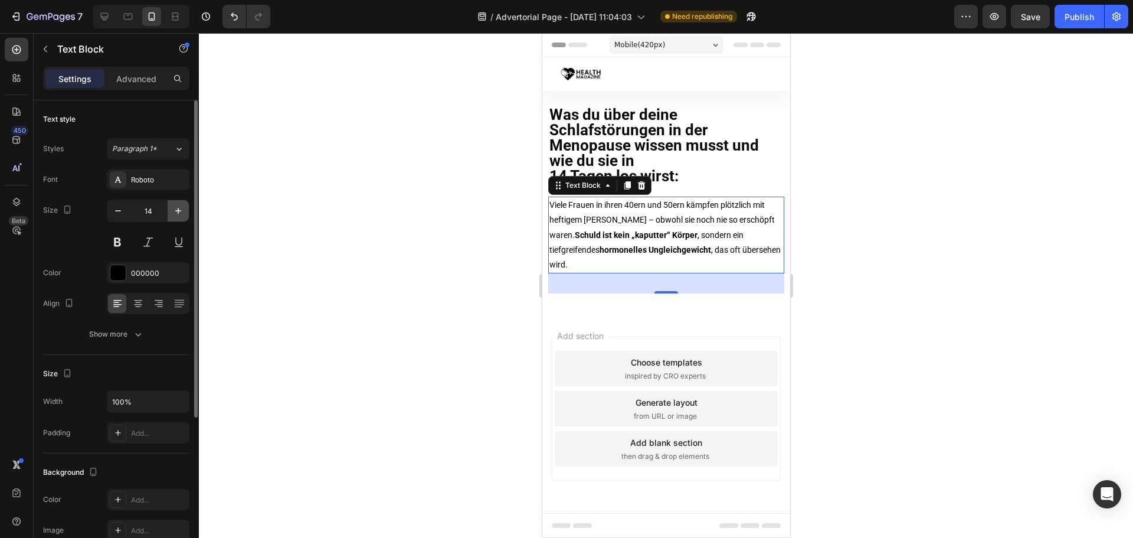
click at [178, 217] on button "button" at bounding box center [178, 210] width 21 height 21
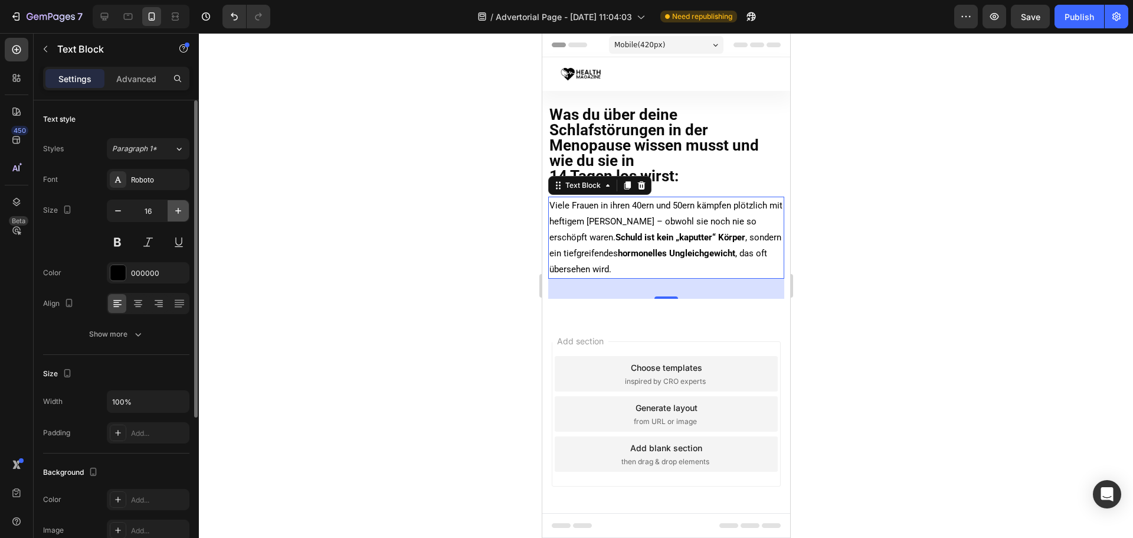
click at [178, 217] on button "button" at bounding box center [178, 210] width 21 height 21
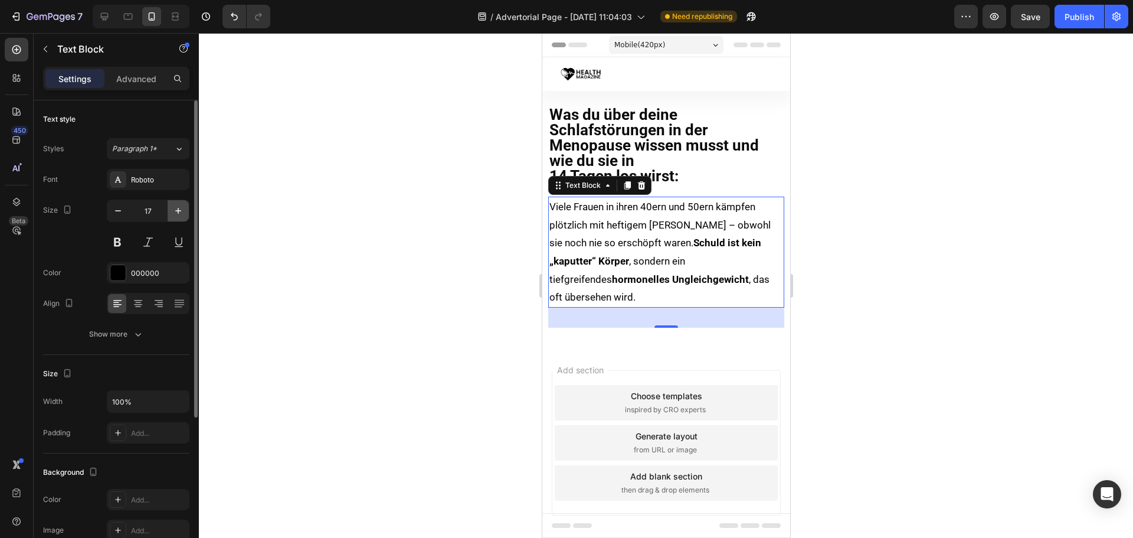
click at [178, 217] on button "button" at bounding box center [178, 210] width 21 height 21
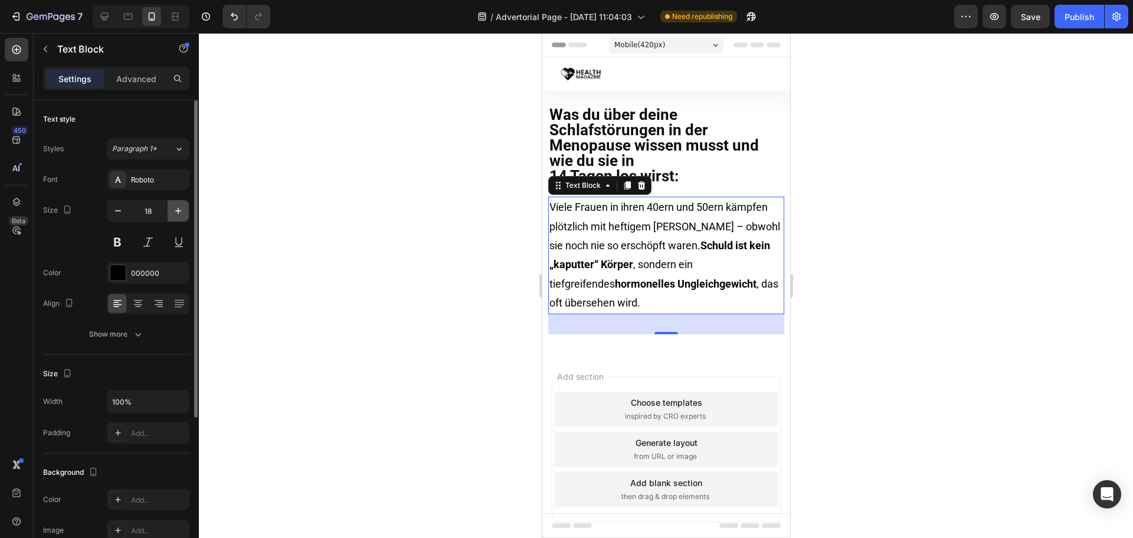
click at [178, 217] on button "button" at bounding box center [178, 210] width 21 height 21
type input "19"
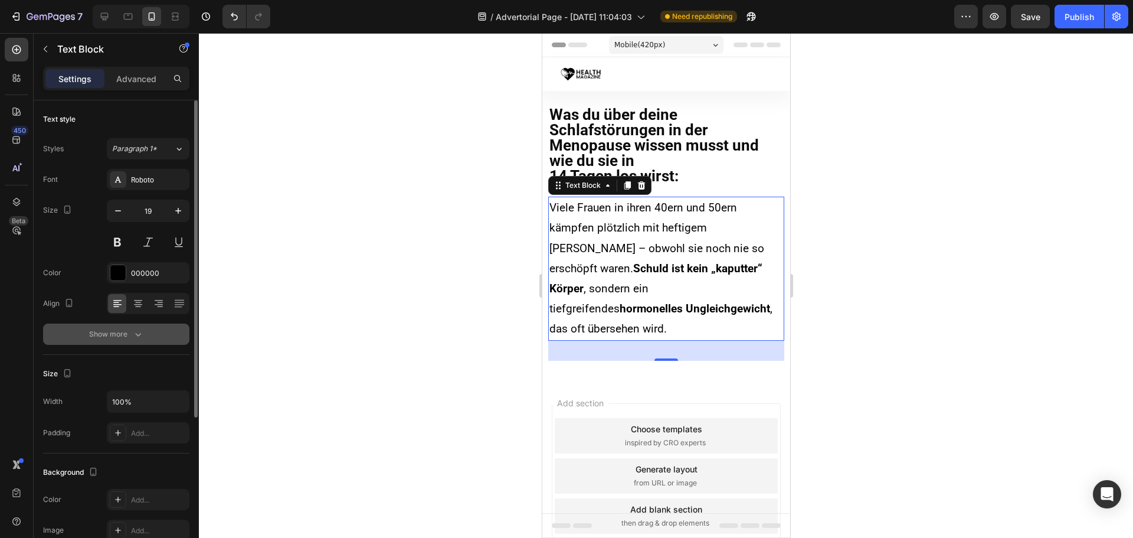
click at [120, 338] on div "Show more" at bounding box center [116, 334] width 55 height 12
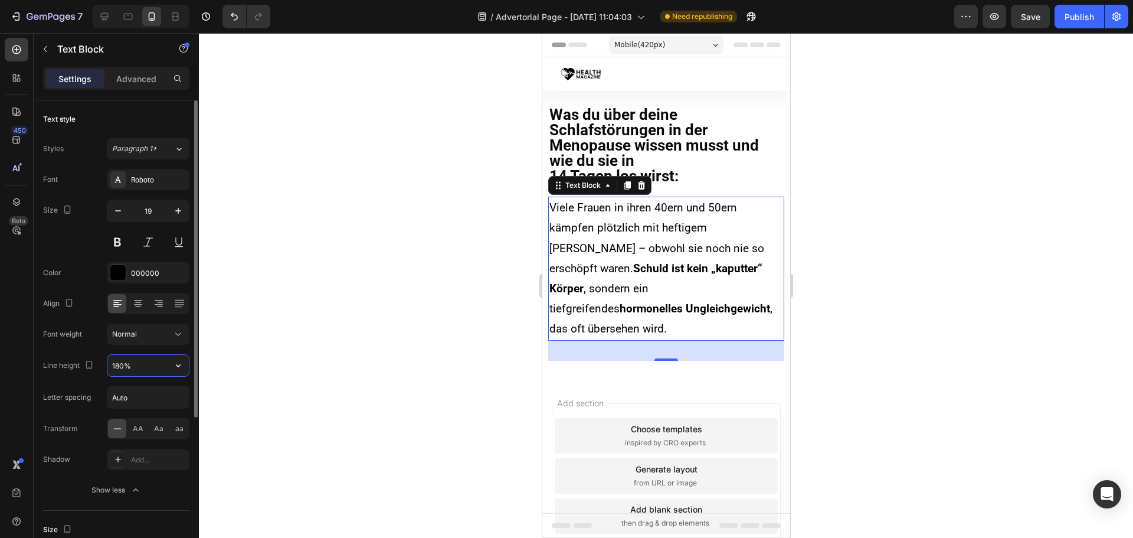
click at [122, 365] on input "180%" at bounding box center [147, 365] width 81 height 21
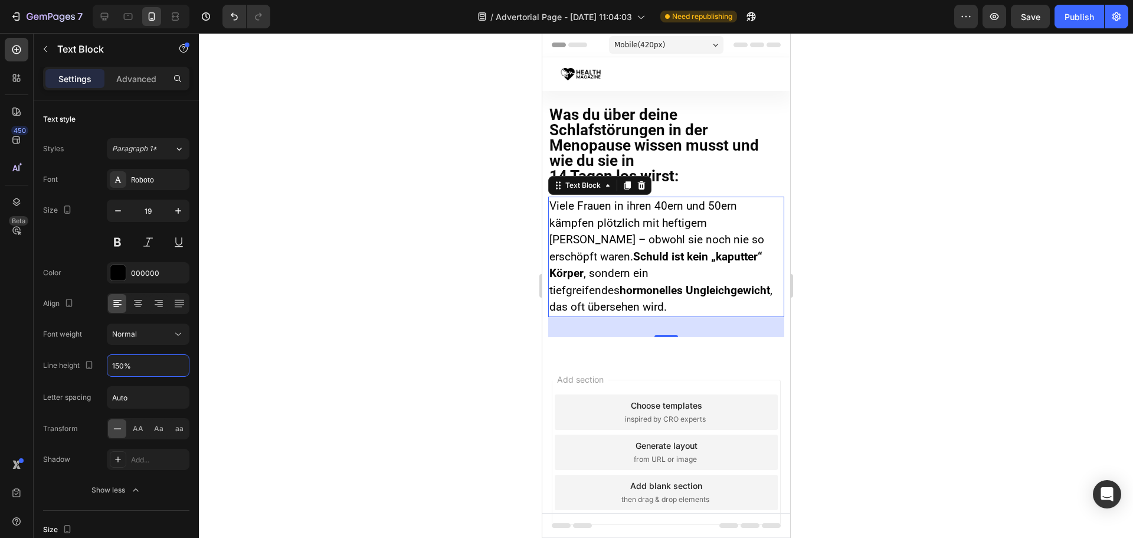
type input "150%"
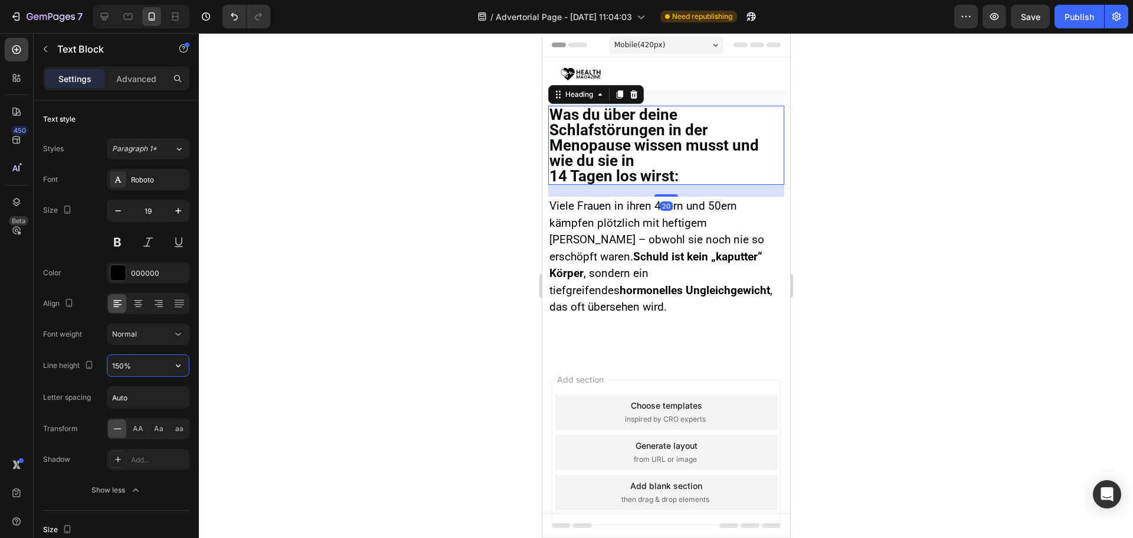
click at [672, 133] on p "Was du über deine Schlafstörungen in der Menopause wissen musst und wie du sie …" at bounding box center [666, 145] width 234 height 77
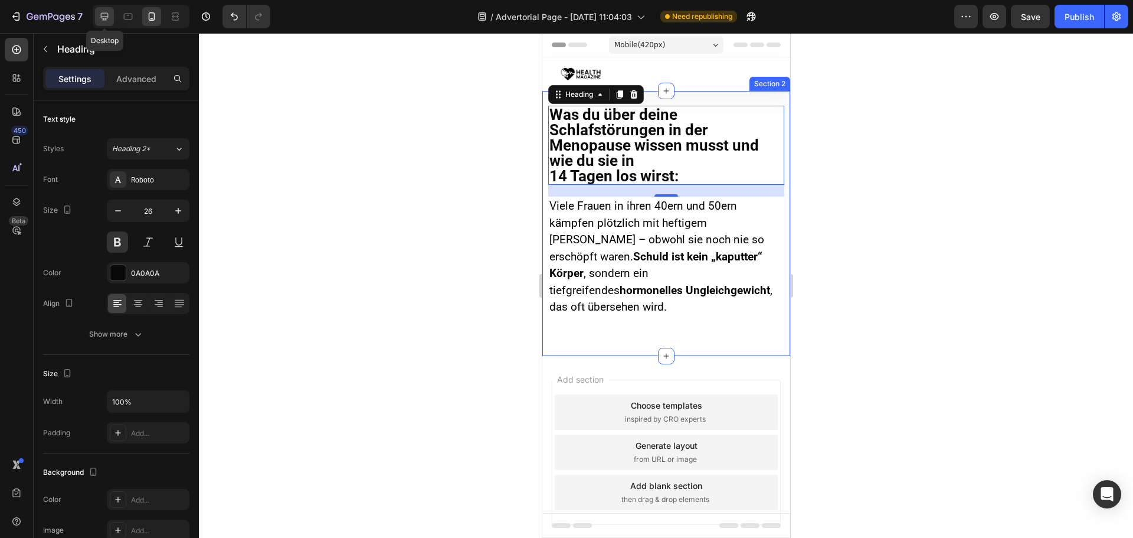
click at [104, 15] on icon at bounding box center [105, 17] width 12 height 12
type input "32"
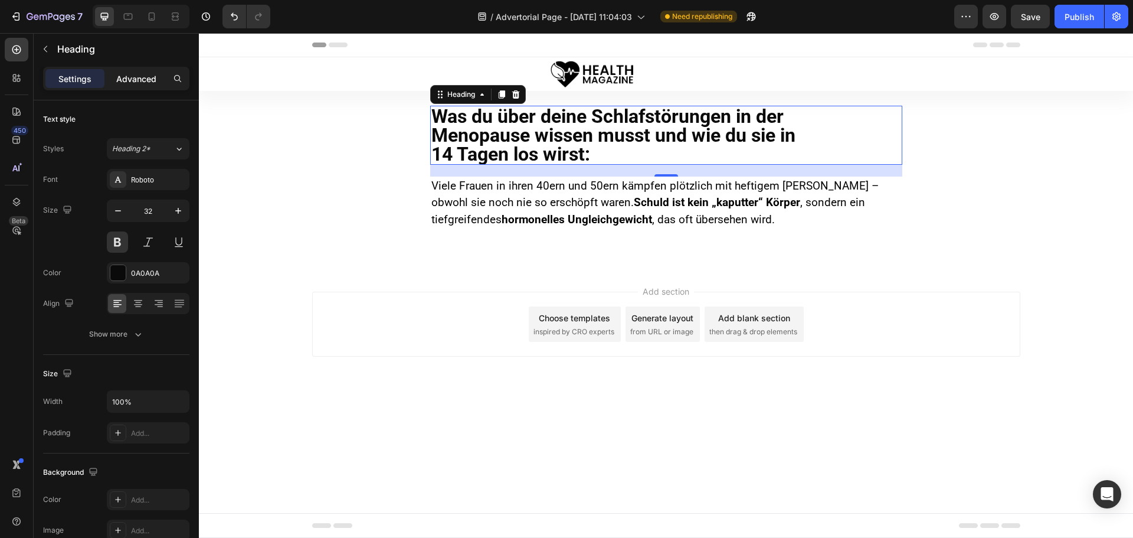
click at [136, 79] on p "Advanced" at bounding box center [136, 79] width 40 height 12
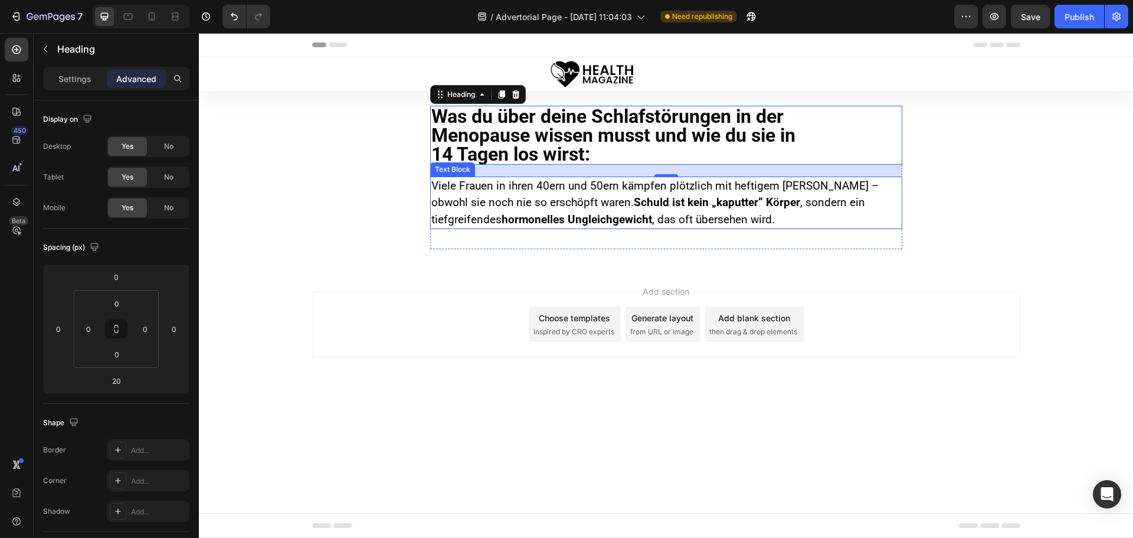
click at [586, 213] on p "Viele Frauen in ihren 40ern und 50ern kämpfen plötzlich mit heftigem Schlafentz…" at bounding box center [667, 203] width 470 height 51
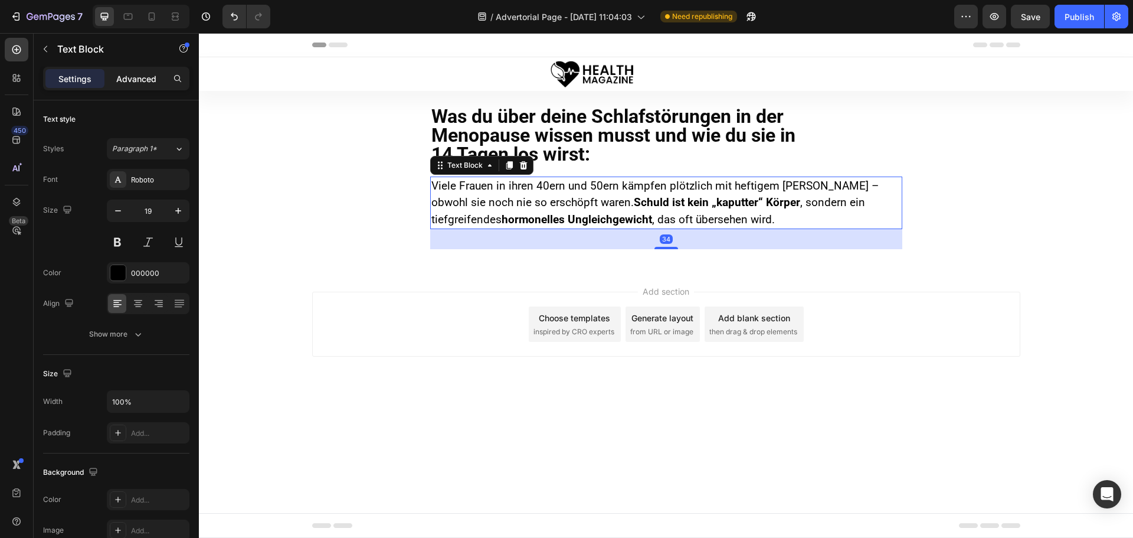
click at [128, 77] on p "Advanced" at bounding box center [136, 79] width 40 height 12
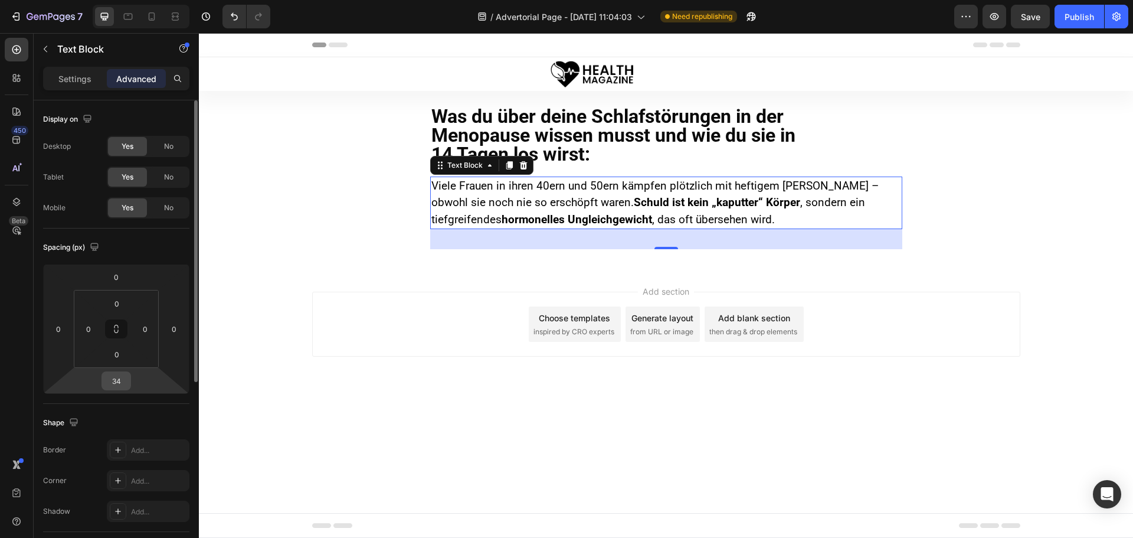
click at [122, 382] on input "34" at bounding box center [116, 381] width 24 height 18
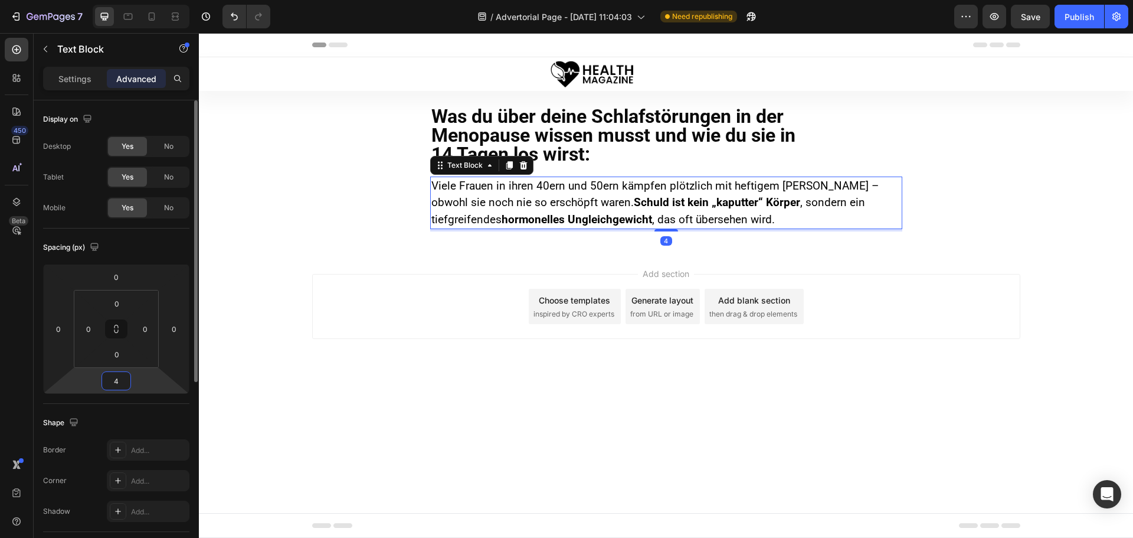
type input "42"
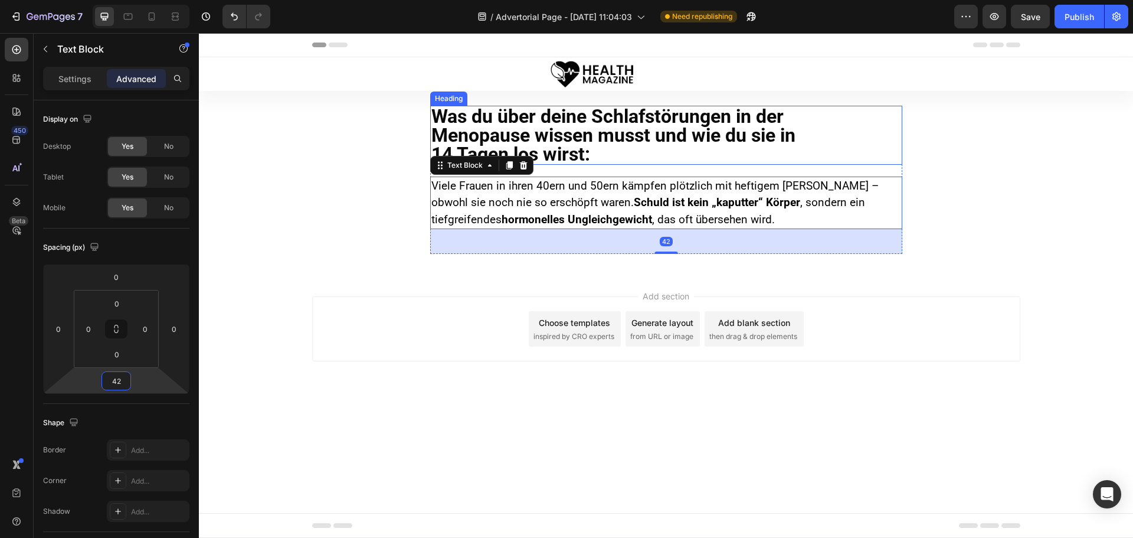
click at [629, 127] on p "Was du über deine Schlafstörungen in der Menopause wissen musst und wie du sie …" at bounding box center [667, 135] width 470 height 57
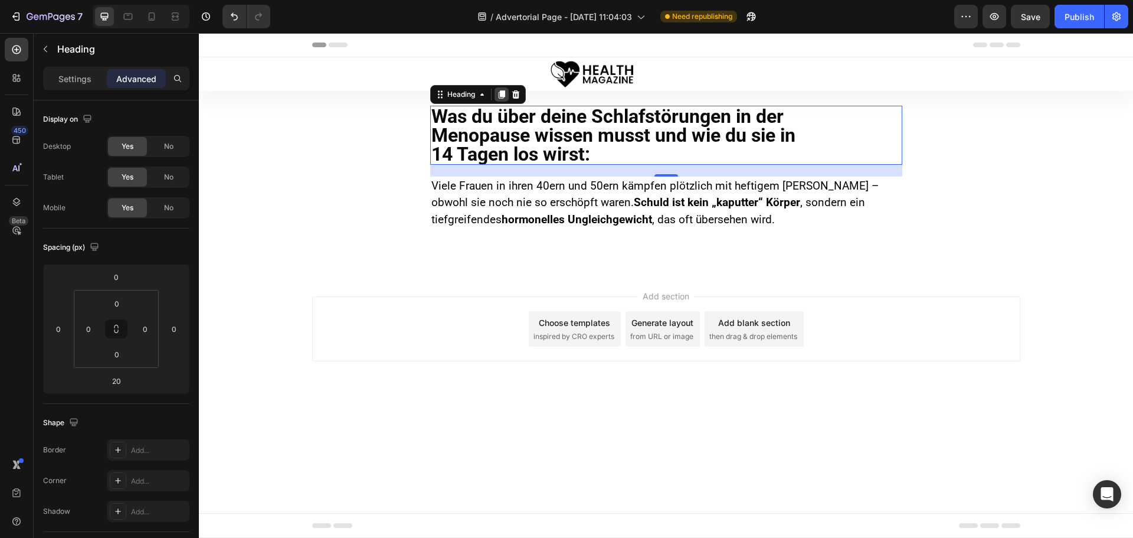
click at [498, 91] on icon at bounding box center [501, 94] width 9 height 9
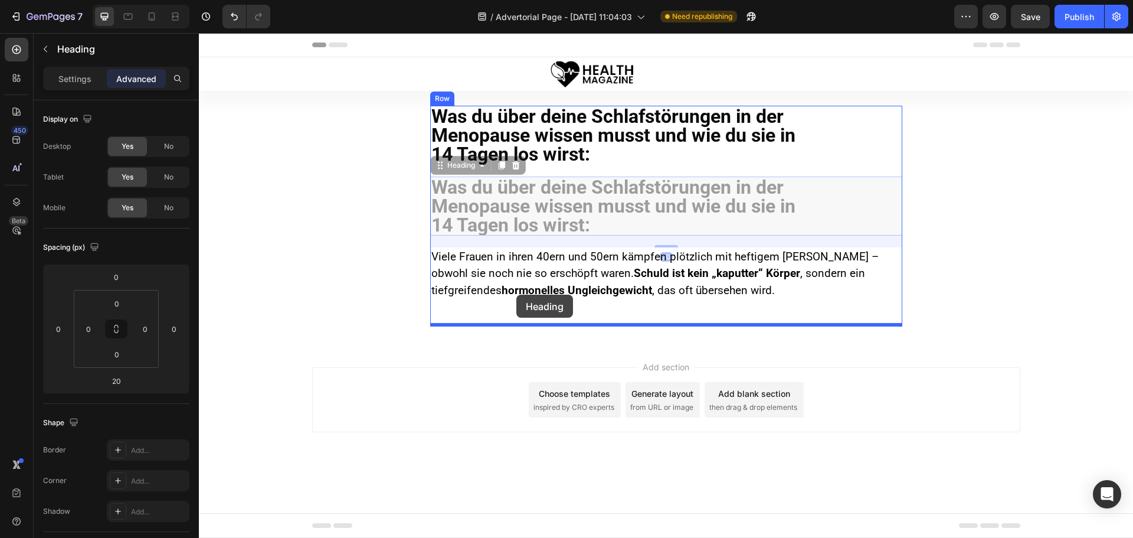
drag, startPoint x: 439, startPoint y: 168, endPoint x: 517, endPoint y: 295, distance: 148.6
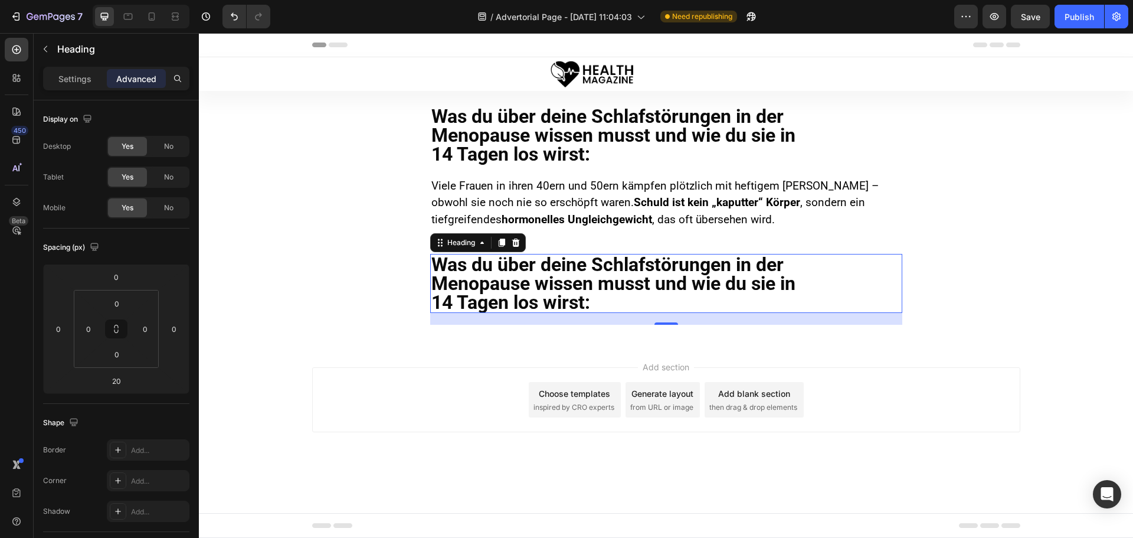
click at [507, 269] on h2 "Was du über deine Schlafstörungen in der Menopause wissen musst und wie du sie …" at bounding box center [666, 283] width 472 height 59
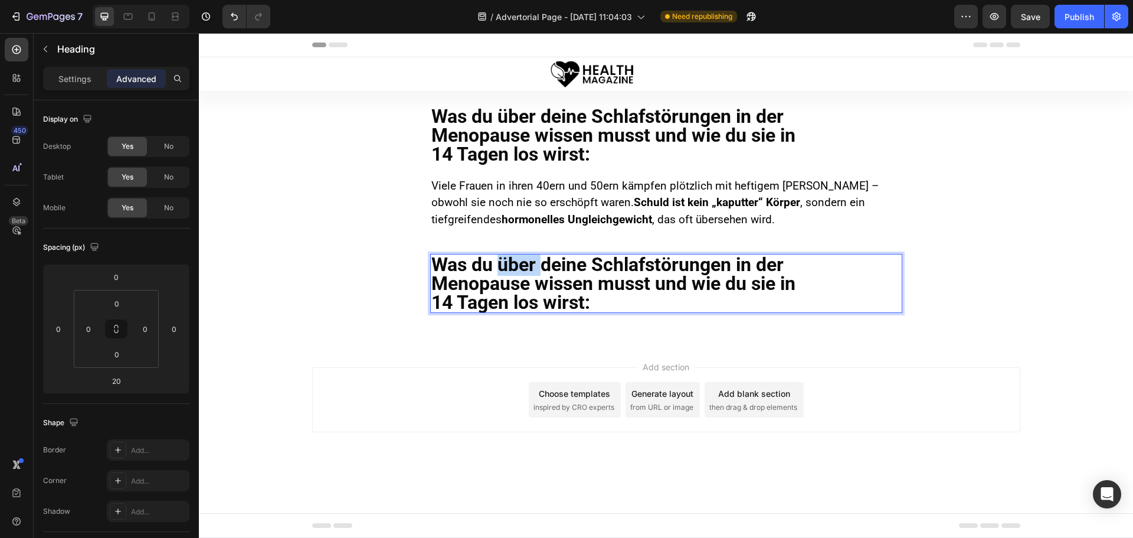
click at [507, 269] on p "Was du über deine Schlafstörungen in der Menopause wissen musst und wie du sie …" at bounding box center [667, 283] width 470 height 57
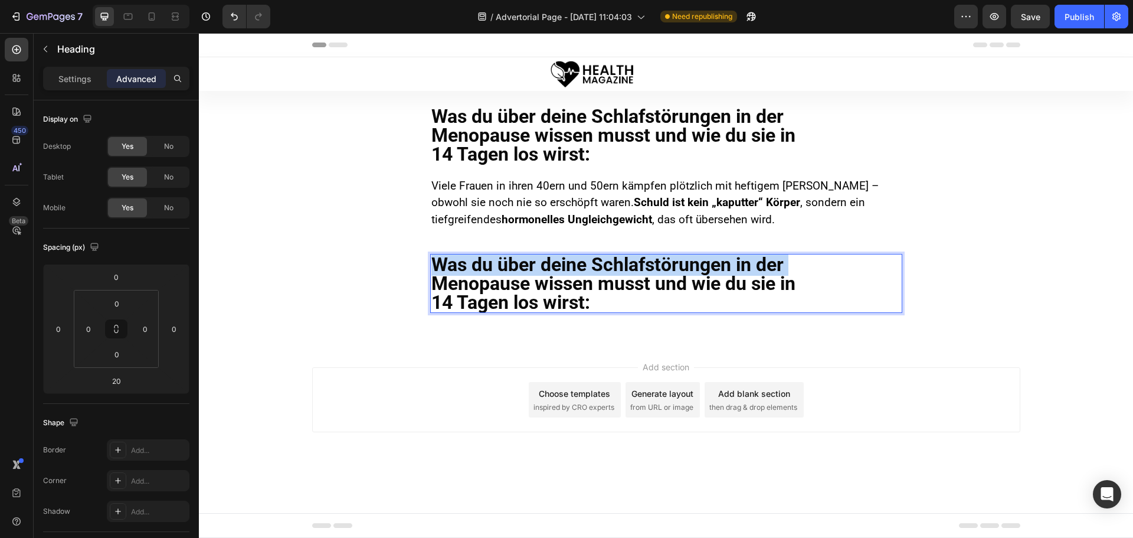
click at [507, 270] on p "Was du über deine Schlafstörungen in der Menopause wissen musst und wie du sie …" at bounding box center [667, 283] width 470 height 57
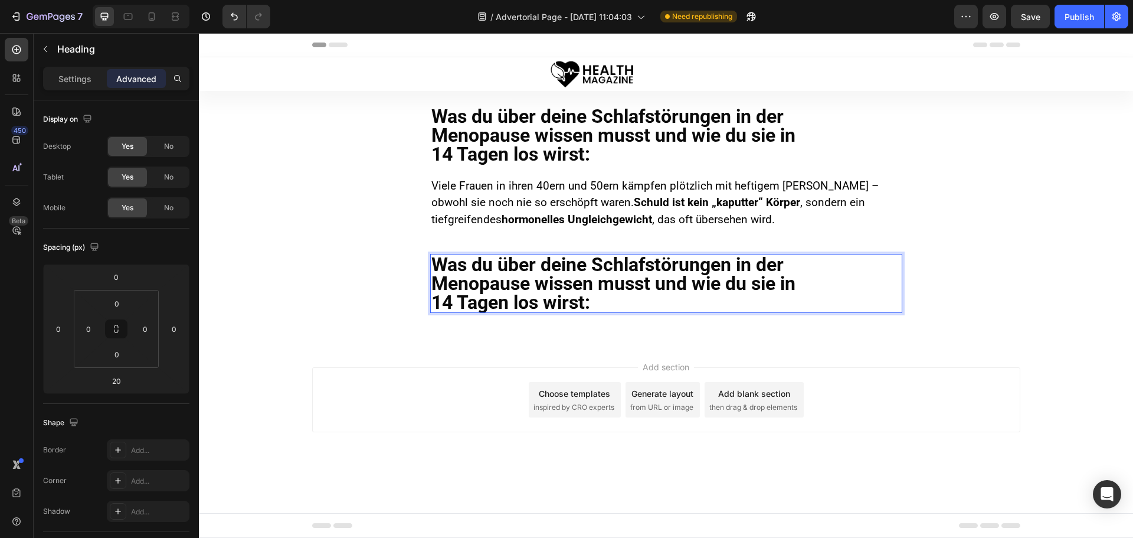
click at [517, 285] on p "Was du über deine Schlafstörungen in der Menopause wissen musst und wie du sie …" at bounding box center [667, 283] width 470 height 57
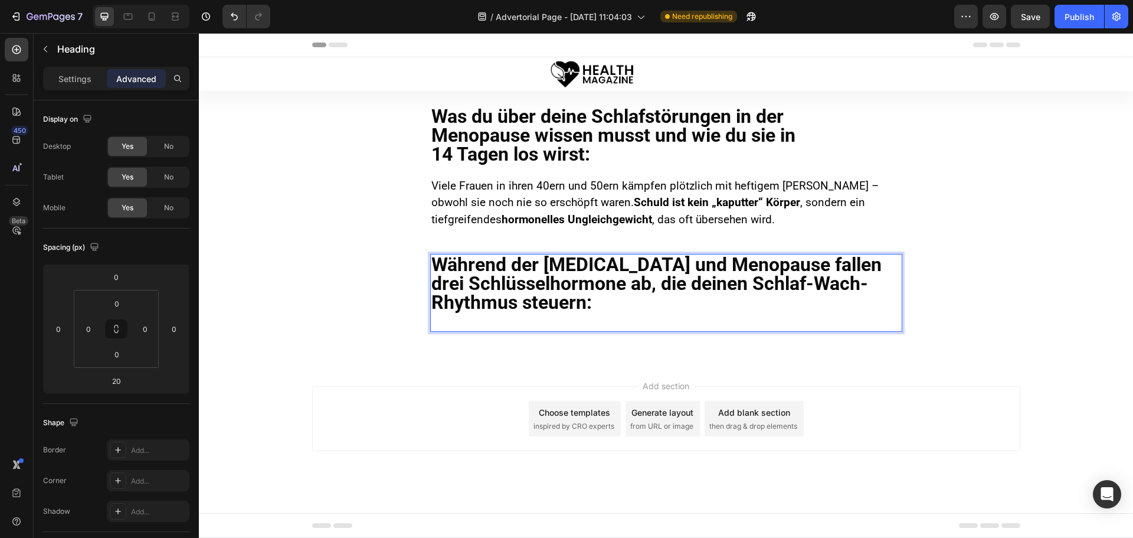
scroll to position [1, 0]
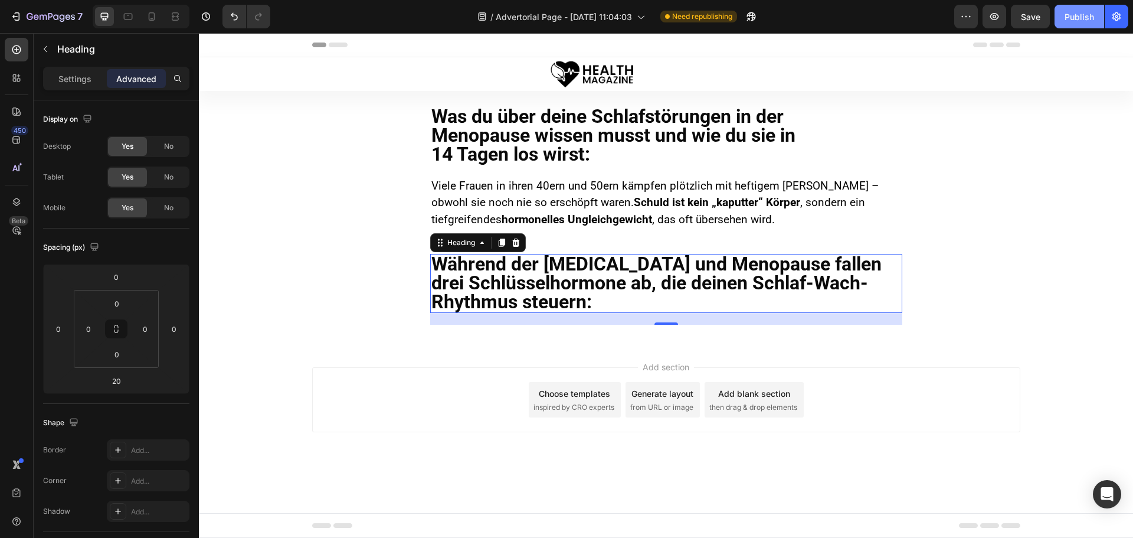
click at [1090, 24] on button "Publish" at bounding box center [1080, 17] width 50 height 24
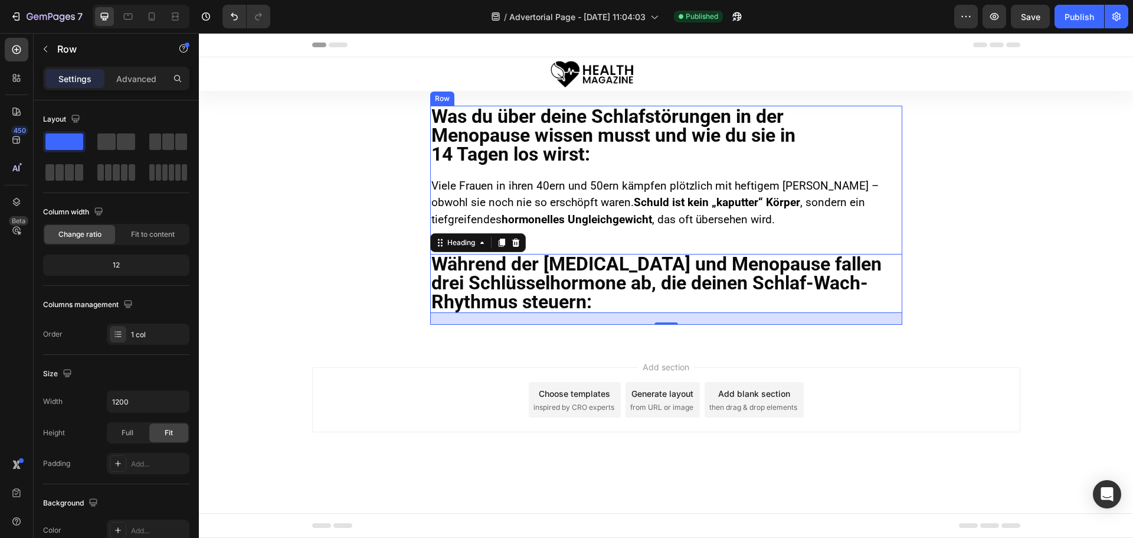
click at [594, 166] on div "Was du über deine Schlafstörungen in der Menopause wissen musst und wie du sie …" at bounding box center [666, 216] width 472 height 220
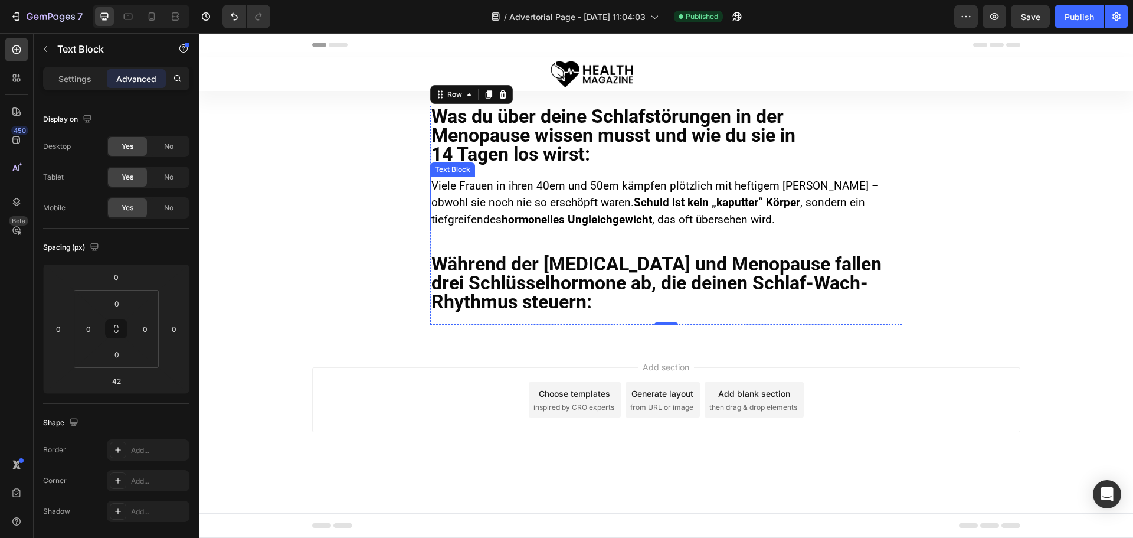
click at [547, 198] on p "Viele Frauen in ihren 40ern und 50ern kämpfen plötzlich mit heftigem Schlafentz…" at bounding box center [667, 203] width 470 height 51
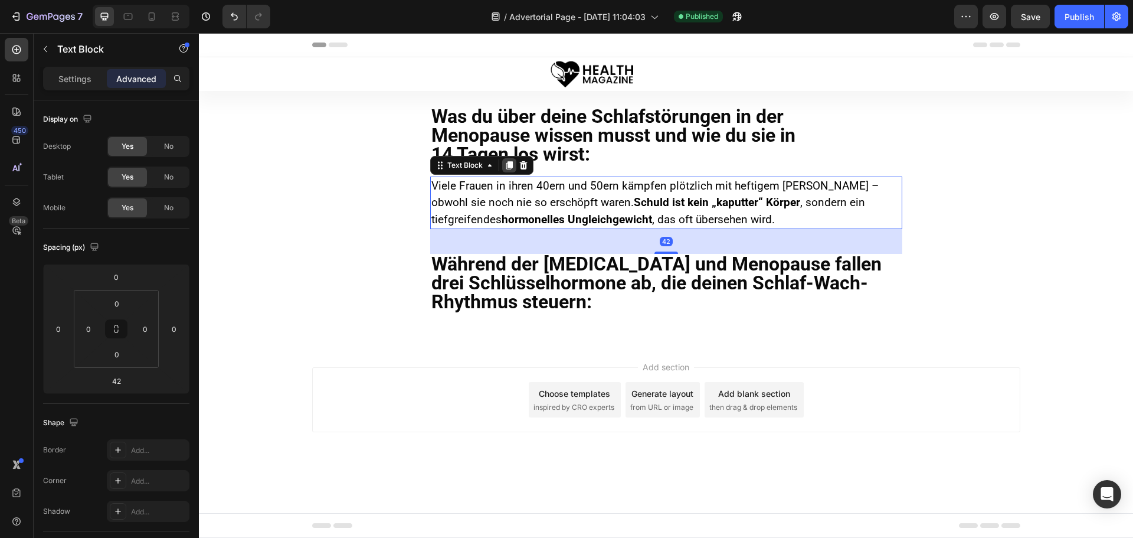
click at [505, 162] on icon at bounding box center [509, 165] width 9 height 9
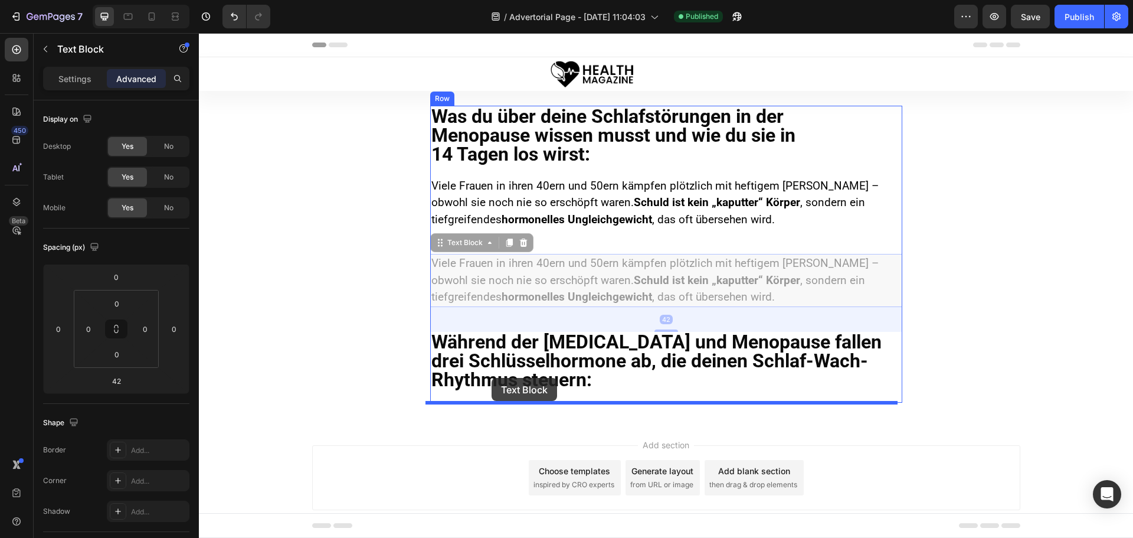
drag, startPoint x: 431, startPoint y: 246, endPoint x: 492, endPoint y: 378, distance: 145.5
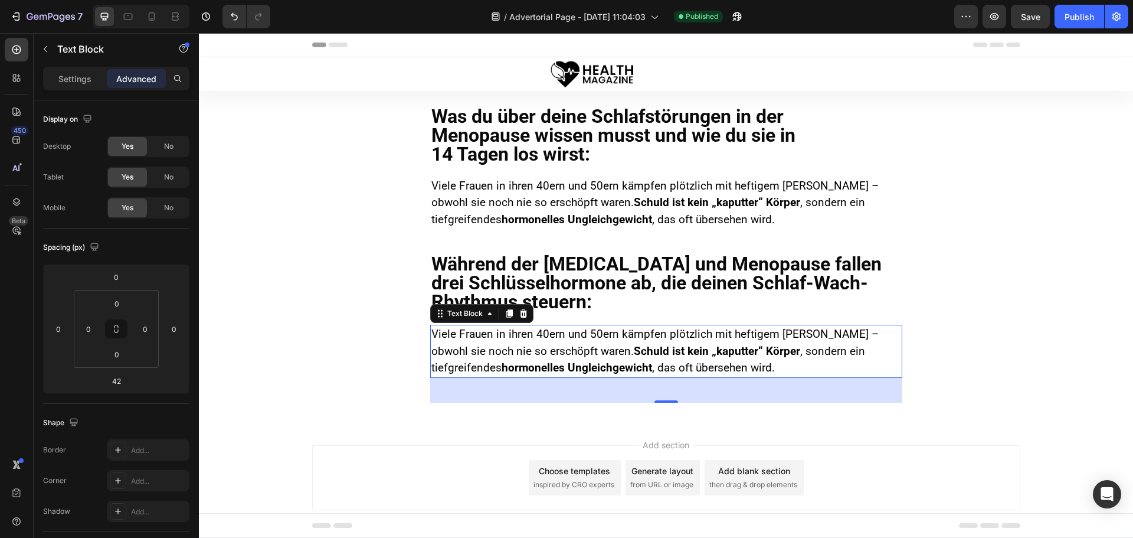
click at [531, 354] on p "Viele Frauen in ihren 40ern und 50ern kämpfen plötzlich mit heftigem Schlafentz…" at bounding box center [667, 351] width 470 height 51
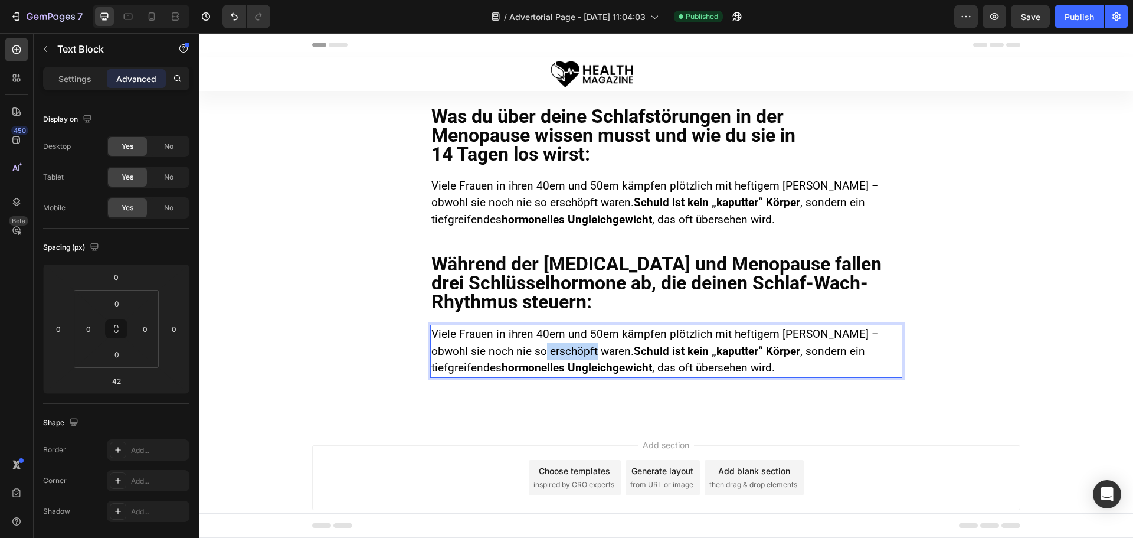
click at [531, 354] on p "Viele Frauen in ihren 40ern und 50ern kämpfen plötzlich mit heftigem Schlafentz…" at bounding box center [667, 351] width 470 height 51
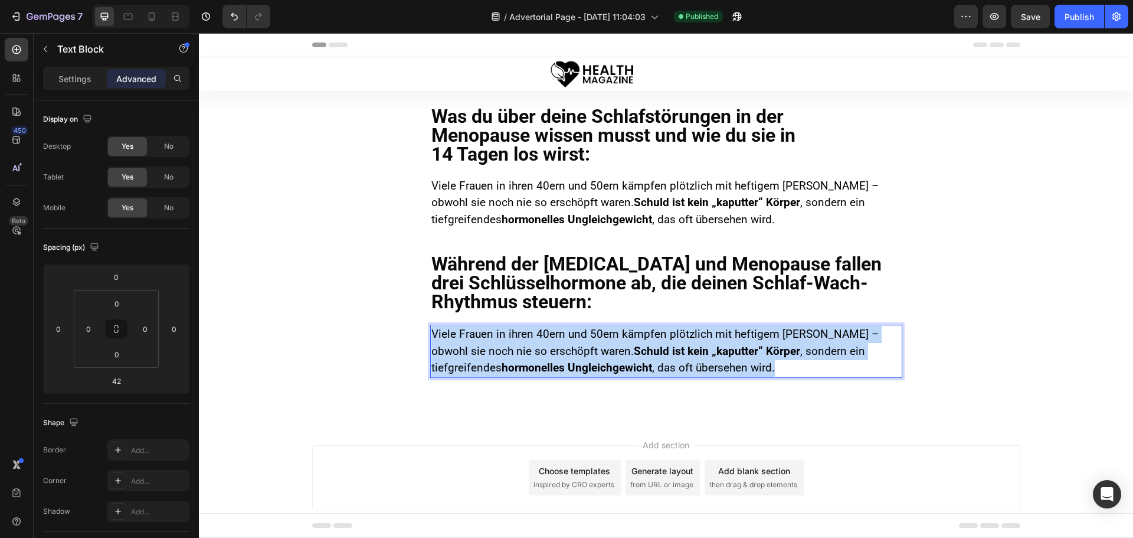
click at [531, 354] on p "Viele Frauen in ihren 40ern und 50ern kämpfen plötzlich mit heftigem Schlafentz…" at bounding box center [667, 351] width 470 height 51
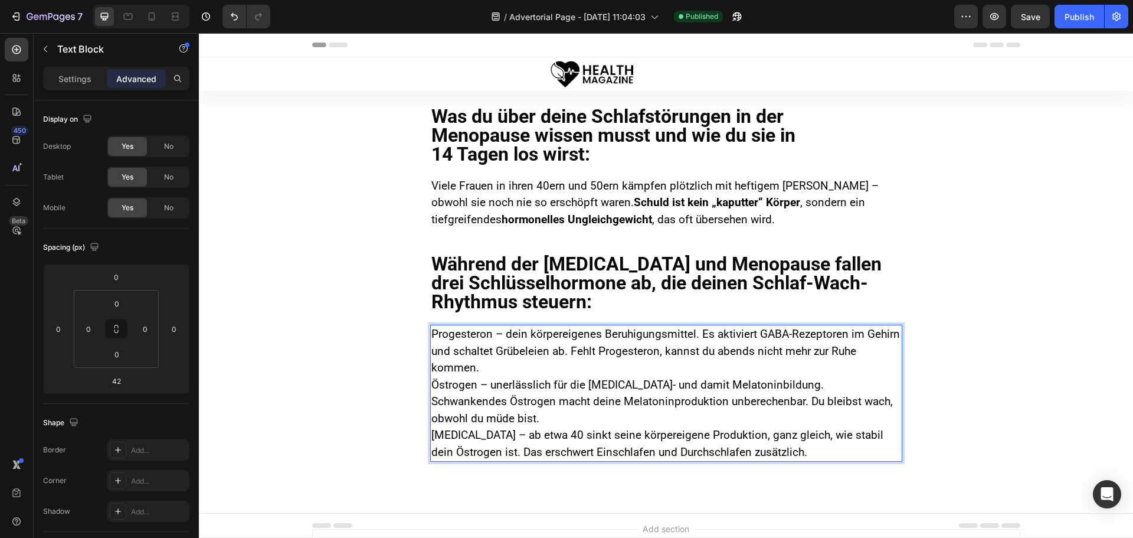
click at [529, 352] on p "Progesteron – dein körpereigenes Beruhigungsmittel. Es aktiviert GABA-Rezeptore…" at bounding box center [667, 351] width 470 height 51
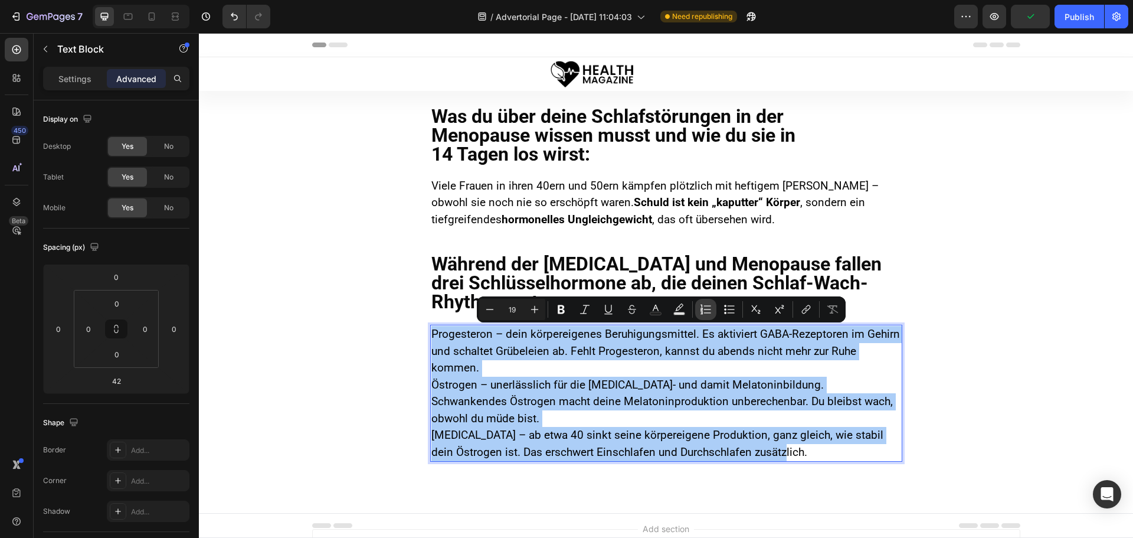
click at [703, 310] on icon "Editor contextual toolbar" at bounding box center [706, 309] width 12 height 12
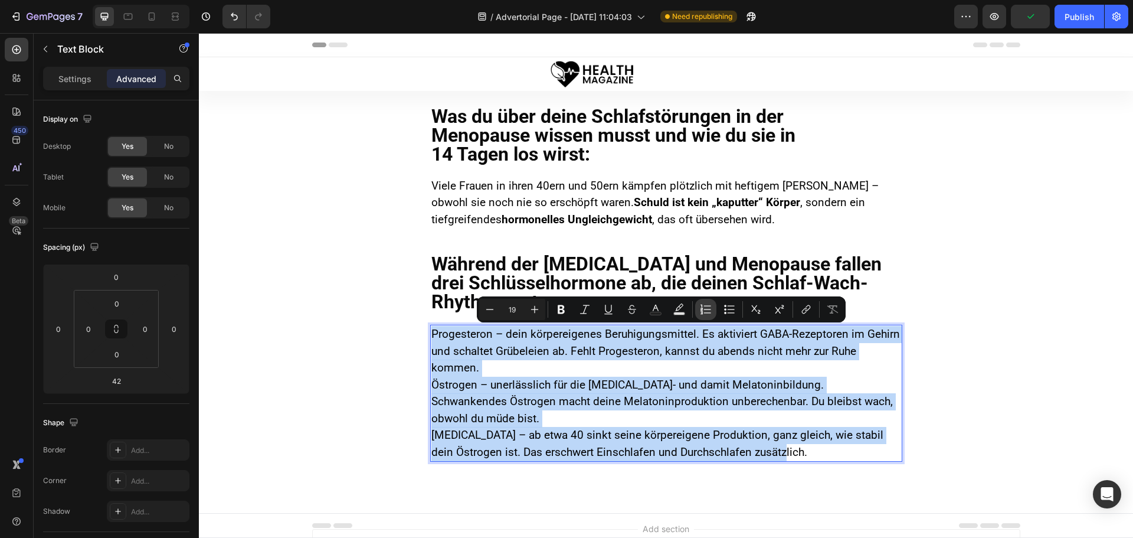
type input "19"
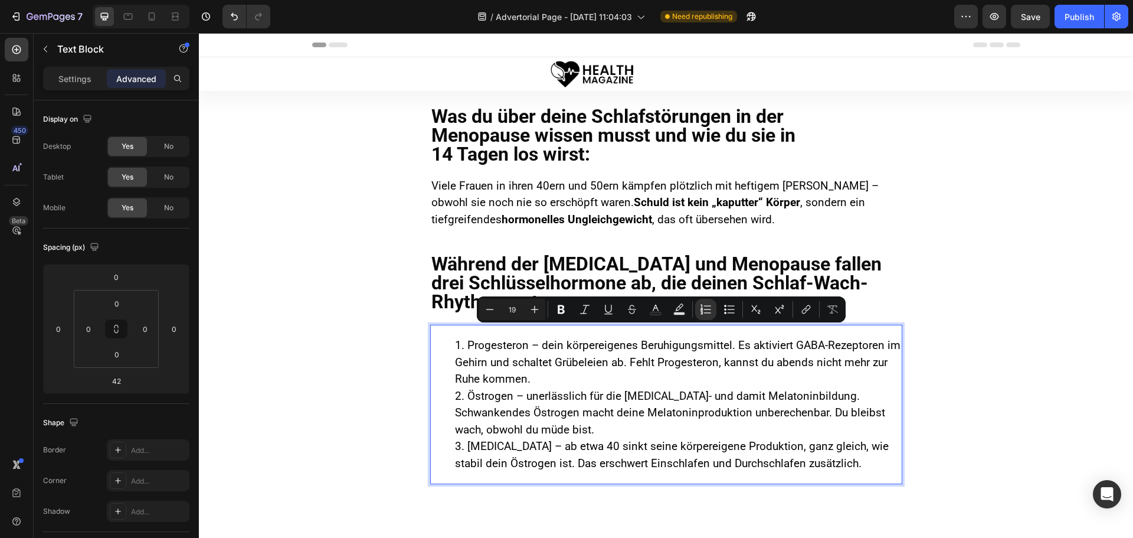
click at [598, 407] on li "Östrogen – unerlässlich für die [MEDICAL_DATA]- und damit Melatoninbildung. Sch…" at bounding box center [678, 413] width 446 height 51
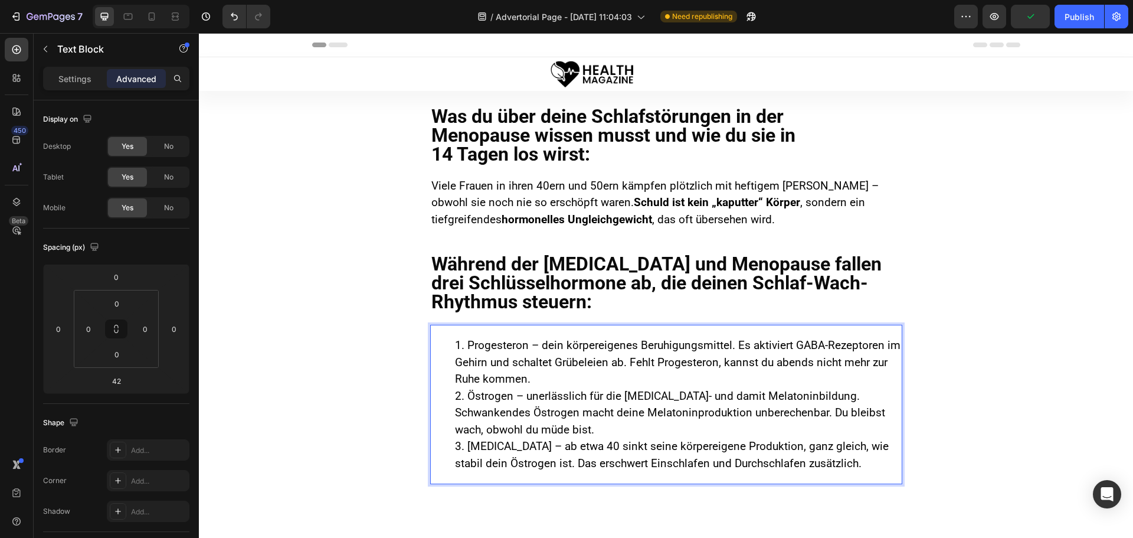
click at [533, 380] on li "Progesteron – dein körpereigenes Beruhigungsmittel. Es aktiviert GABA-Rezeptore…" at bounding box center [678, 362] width 446 height 51
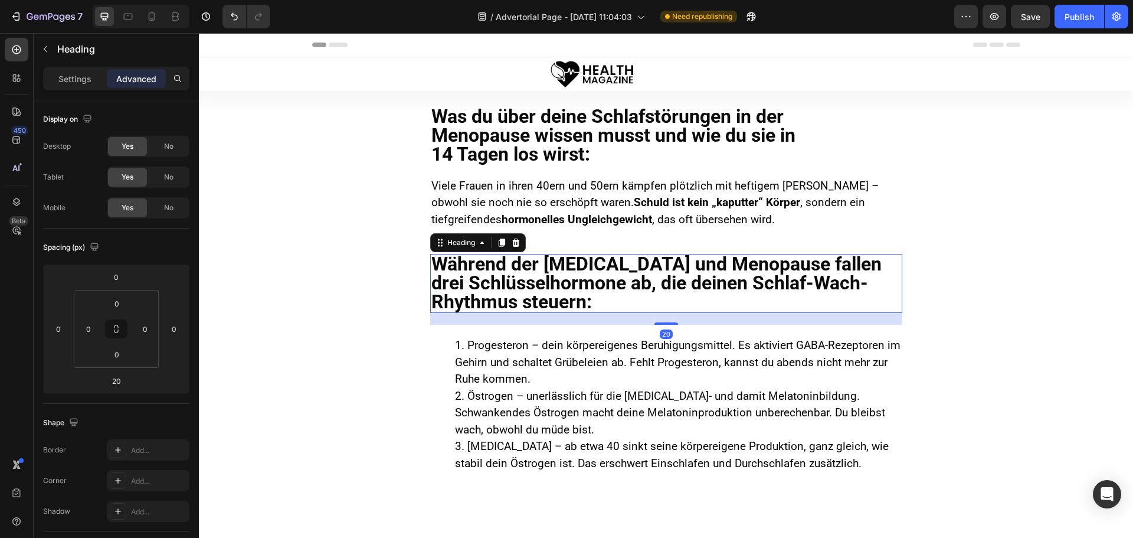
click at [470, 290] on p "Während der [MEDICAL_DATA] und Menopause fallen drei Schlüssel­hormone ab, die …" at bounding box center [667, 282] width 470 height 57
click at [476, 400] on li "Östrogen – unerlässlich für die [MEDICAL_DATA]- und damit Melatoninbildung. Sch…" at bounding box center [678, 413] width 446 height 51
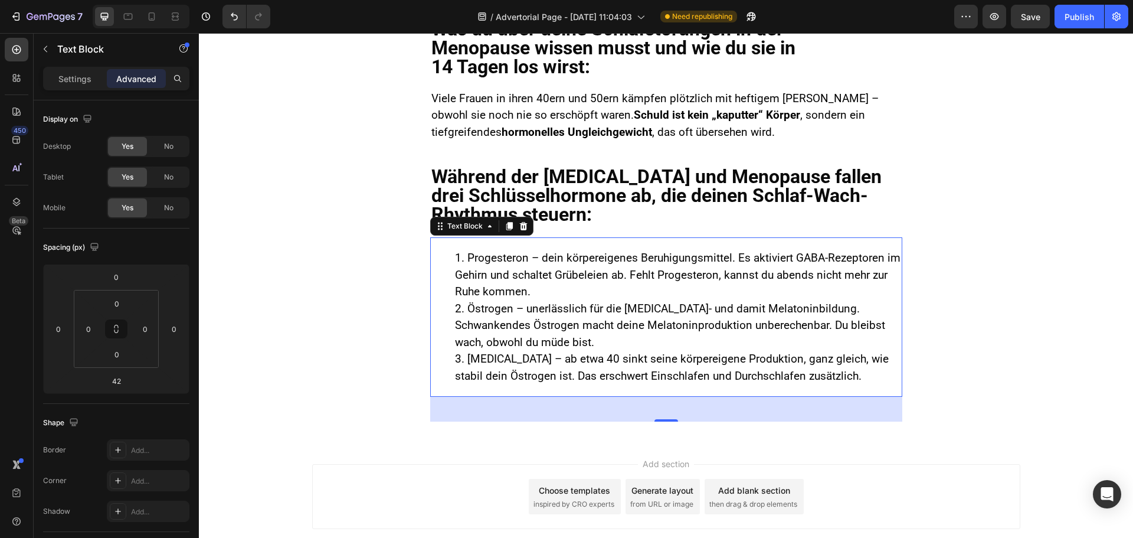
scroll to position [118, 0]
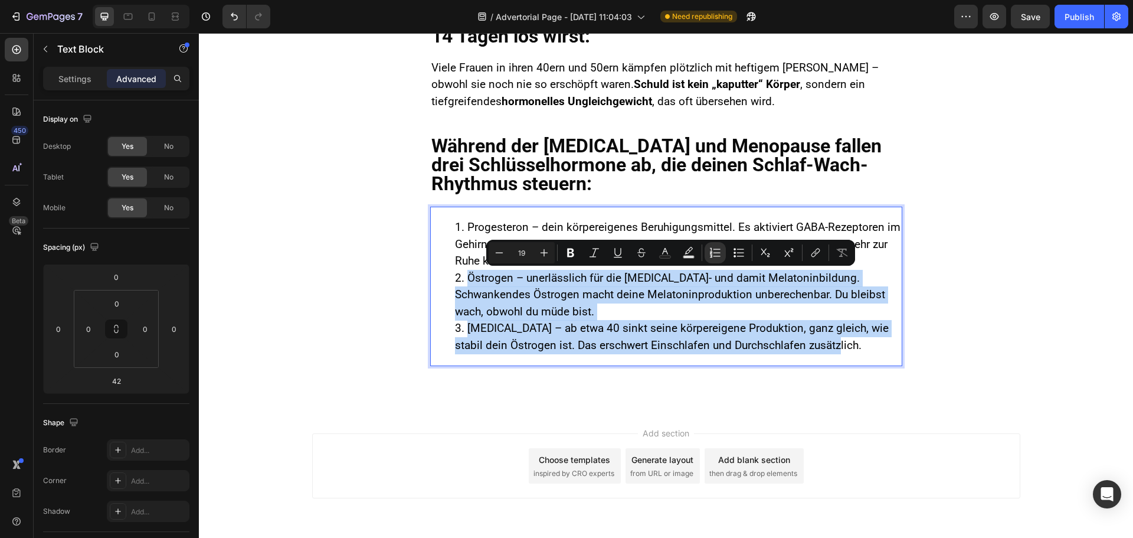
drag, startPoint x: 831, startPoint y: 348, endPoint x: 460, endPoint y: 277, distance: 378.1
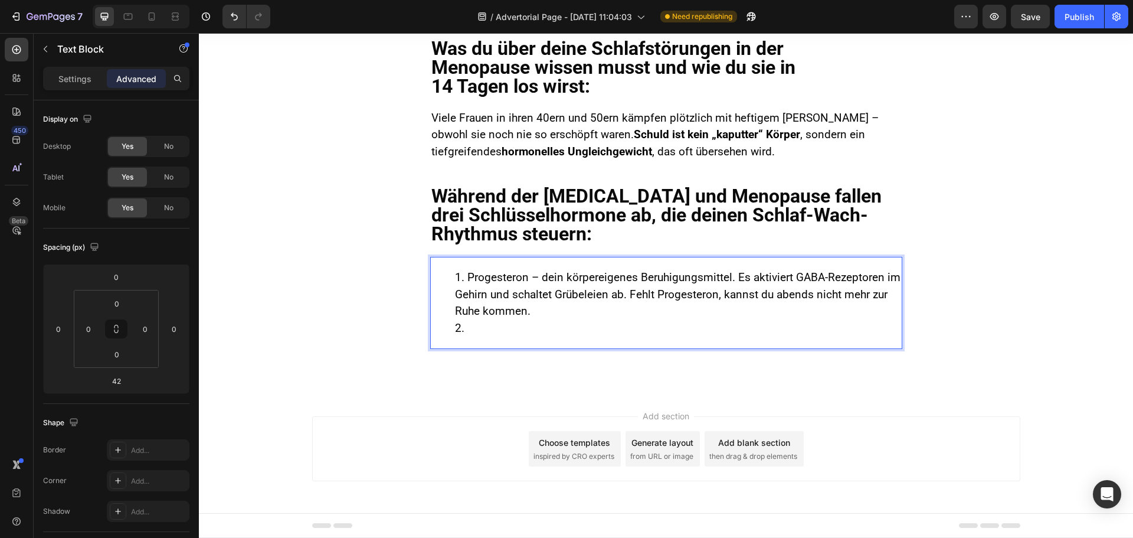
scroll to position [51, 0]
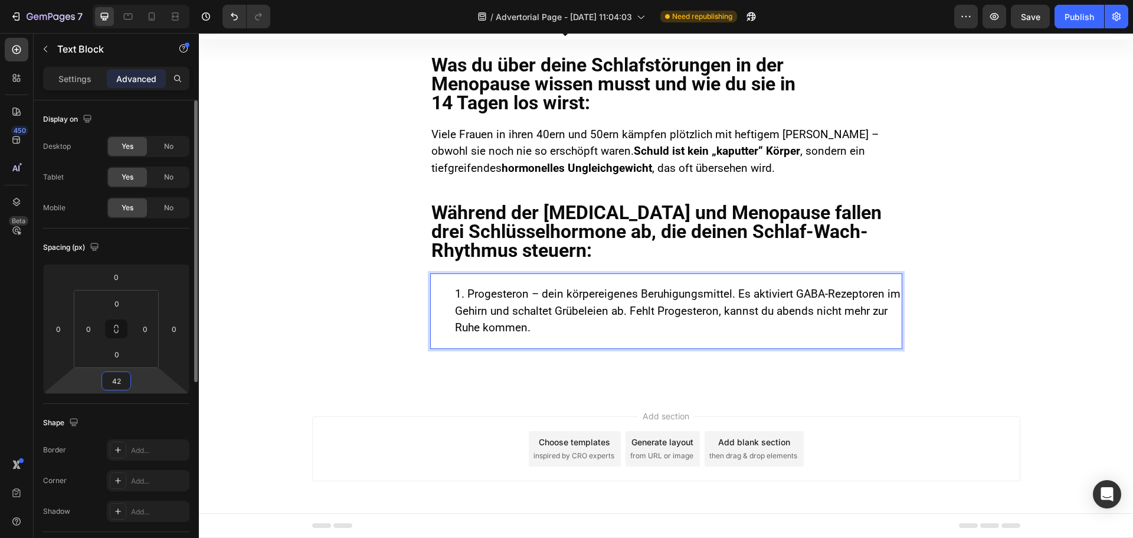
click at [126, 384] on input "42" at bounding box center [116, 381] width 24 height 18
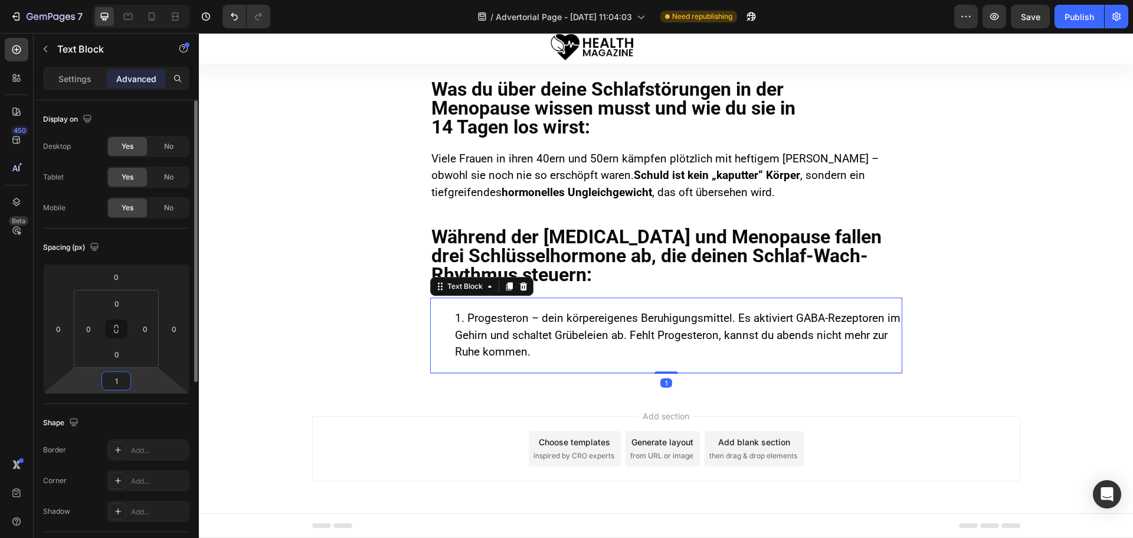
type input "14"
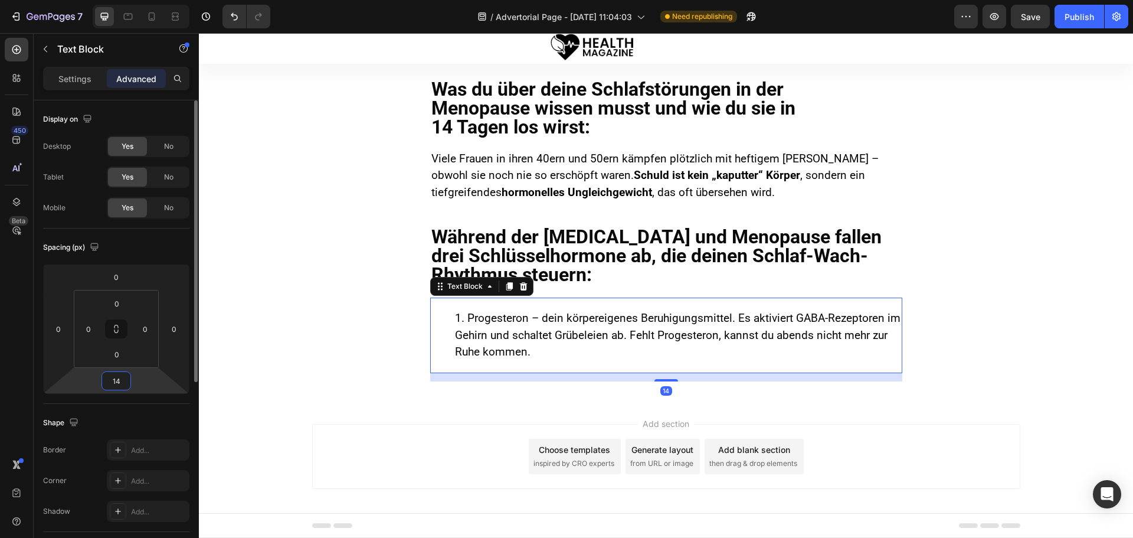
scroll to position [35, 0]
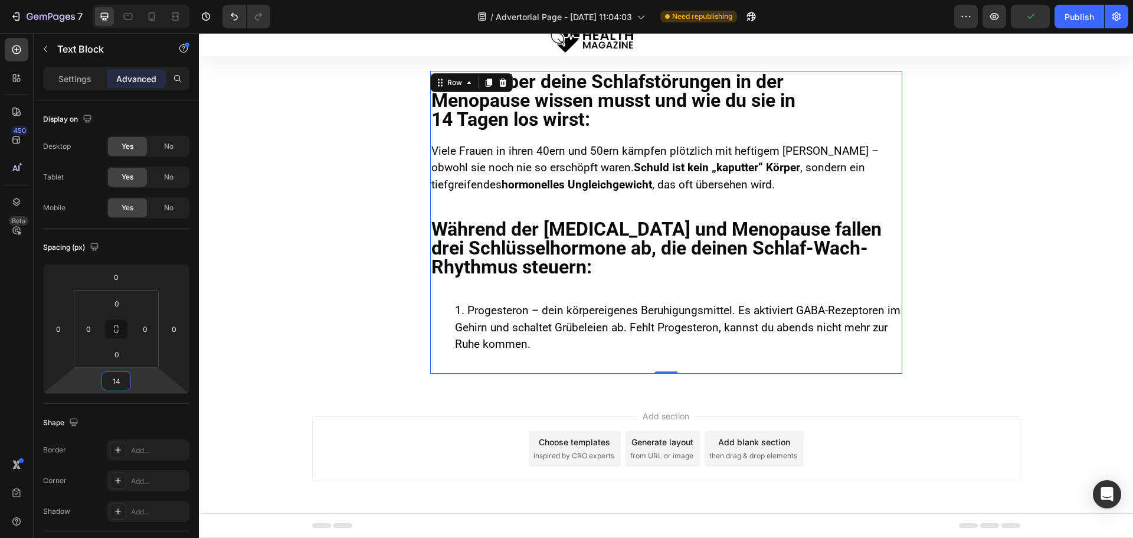
click at [609, 215] on div "Was du über deine Schlafstörungen in der Menopause wissen musst und wie du sie …" at bounding box center [666, 222] width 472 height 303
click at [518, 321] on li "Progesteron – dein körpereigenes Beruhigungsmittel. Es aktiviert GABA-Rezeptore…" at bounding box center [678, 327] width 446 height 51
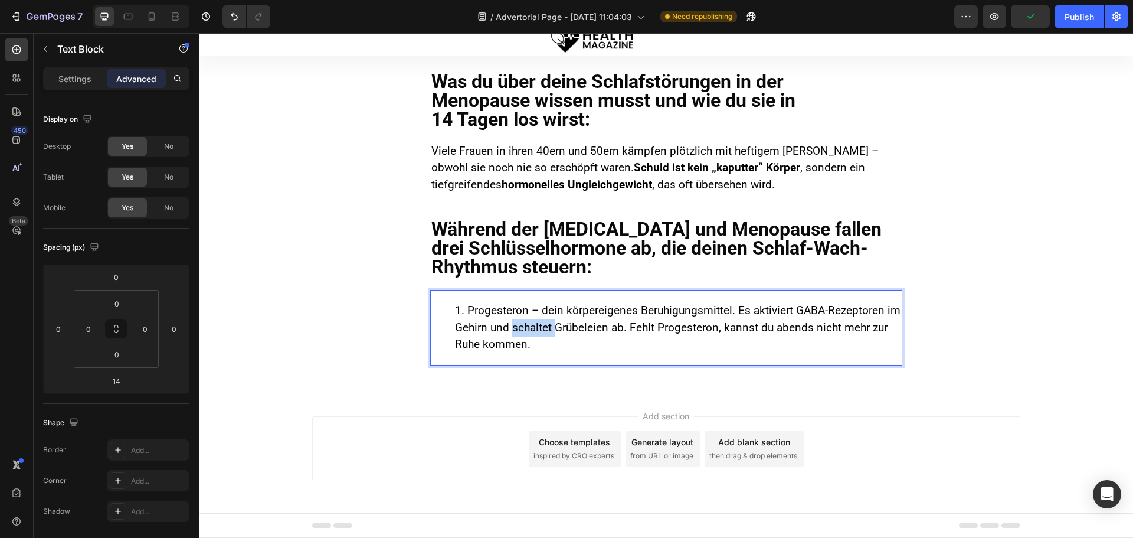
click at [516, 321] on li "Progesteron – dein körpereigenes Beruhigungsmittel. Es aktiviert GABA-Rezeptore…" at bounding box center [678, 327] width 446 height 51
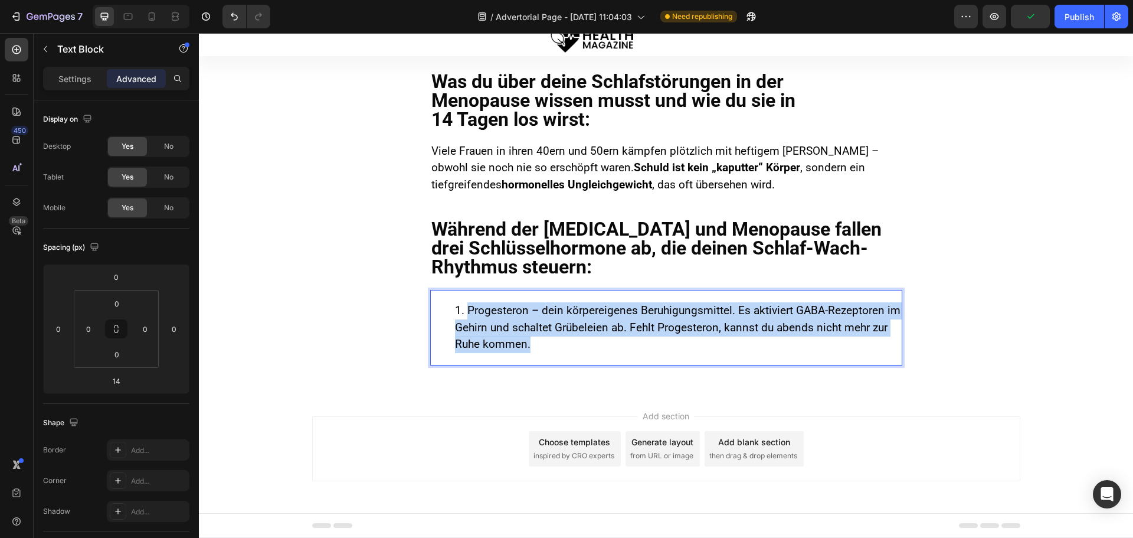
click at [515, 321] on li "Progesteron – dein körpereigenes Beruhigungsmittel. Es aktiviert GABA-Rezeptore…" at bounding box center [678, 327] width 446 height 51
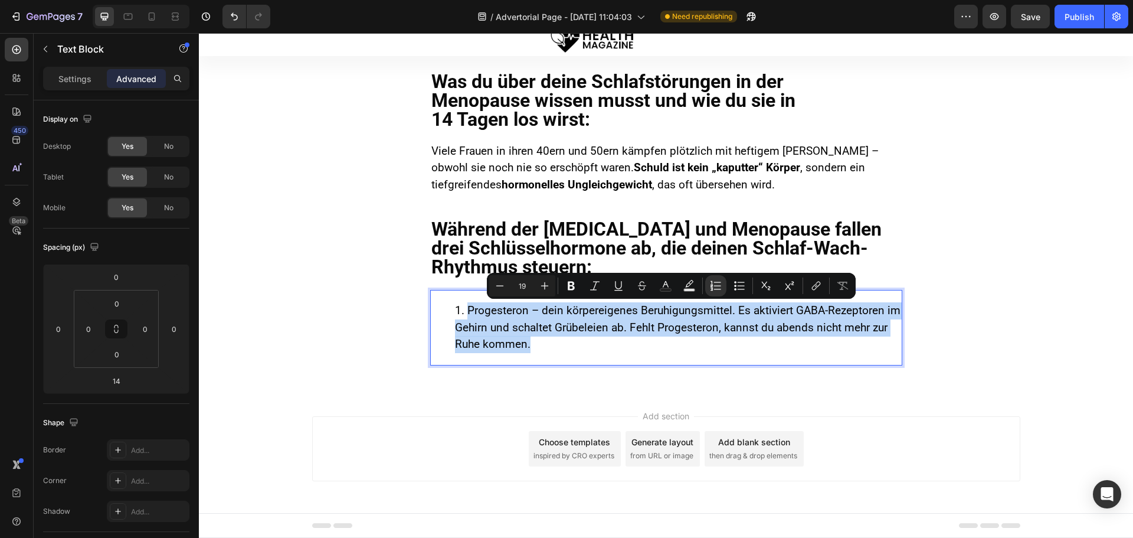
click at [527, 326] on li "Progesteron – dein körpereigenes Beruhigungsmittel. Es aktiviert GABA-Rezeptore…" at bounding box center [678, 327] width 446 height 51
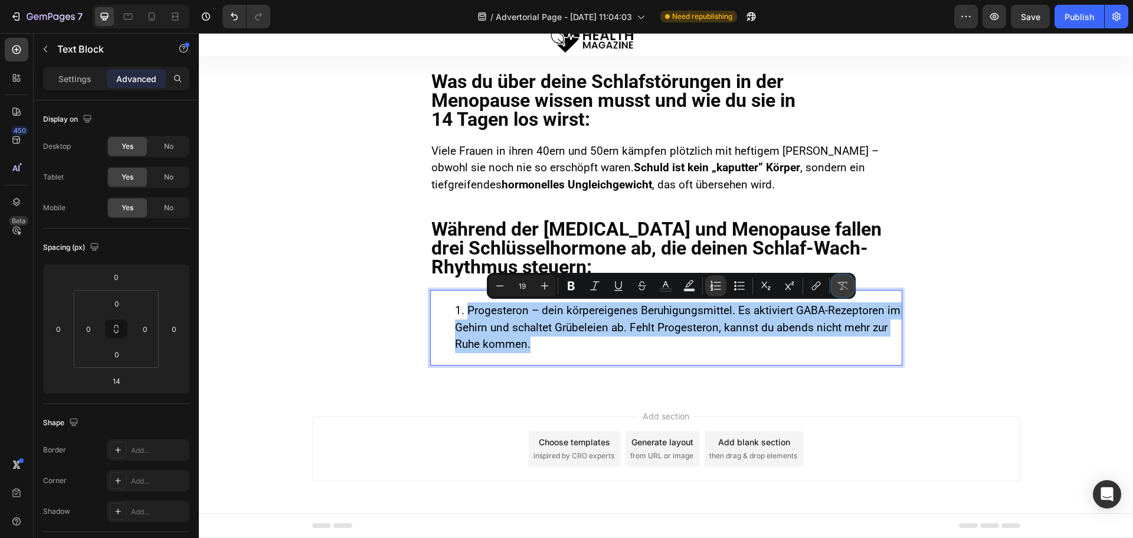
click at [842, 282] on icon "Editor contextual toolbar" at bounding box center [843, 286] width 11 height 8
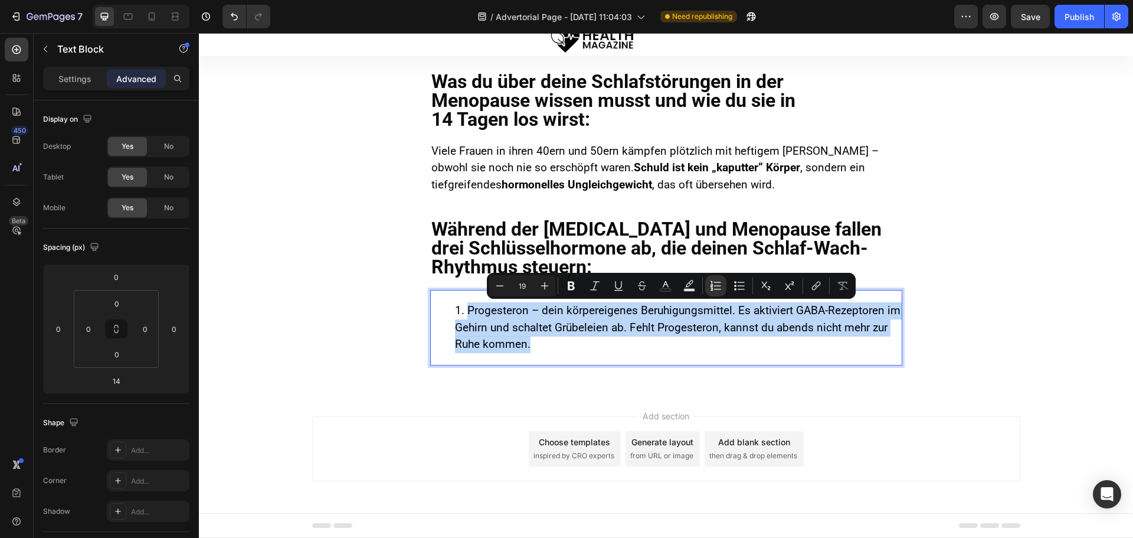
click at [551, 329] on li "Progesteron – dein körpereigenes Beruhigungsmittel. Es aktiviert GABA-Rezeptore…" at bounding box center [678, 327] width 446 height 51
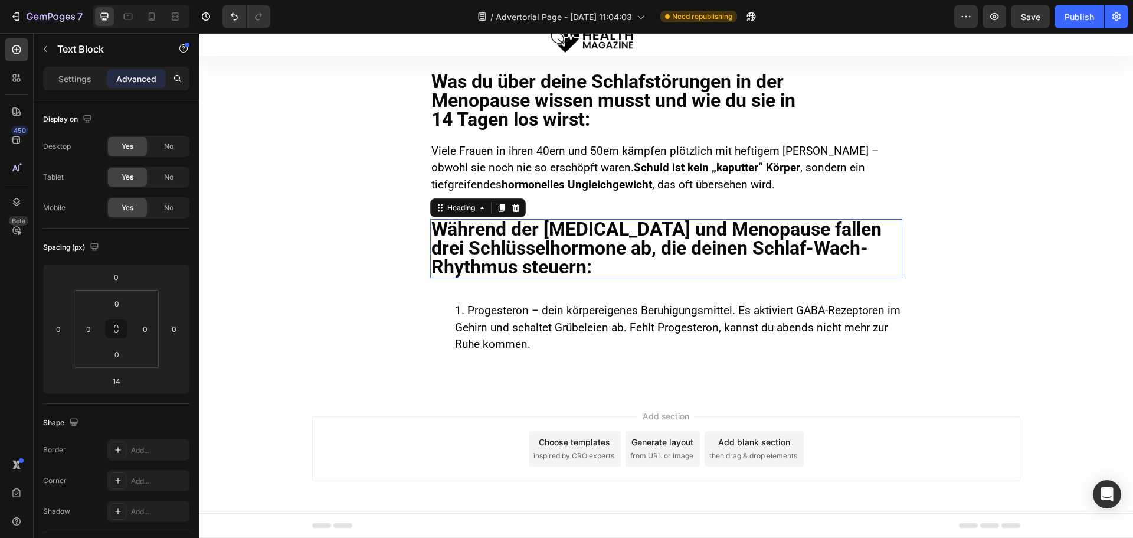
click at [512, 251] on p "Während der [MEDICAL_DATA] und Menopause fallen drei Schlüssel­hormone ab, die …" at bounding box center [667, 248] width 470 height 57
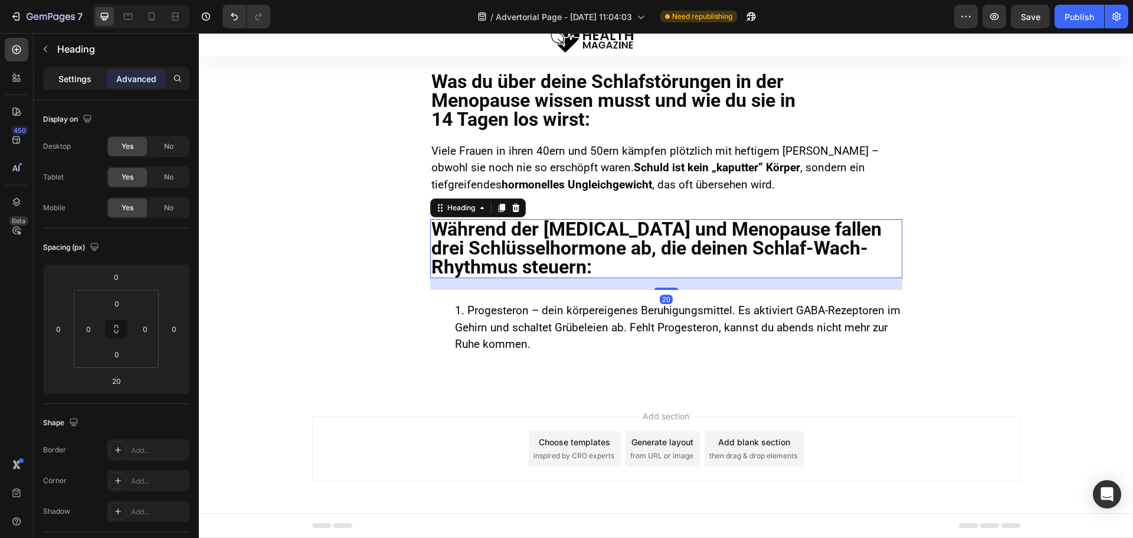
click at [61, 75] on p "Settings" at bounding box center [74, 79] width 33 height 12
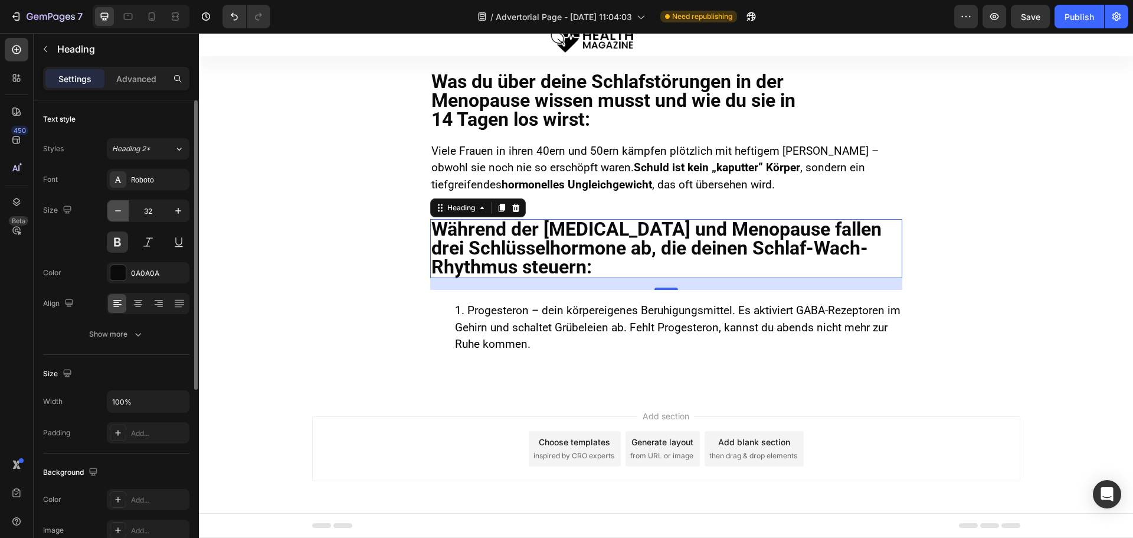
click at [115, 213] on icon "button" at bounding box center [118, 211] width 12 height 12
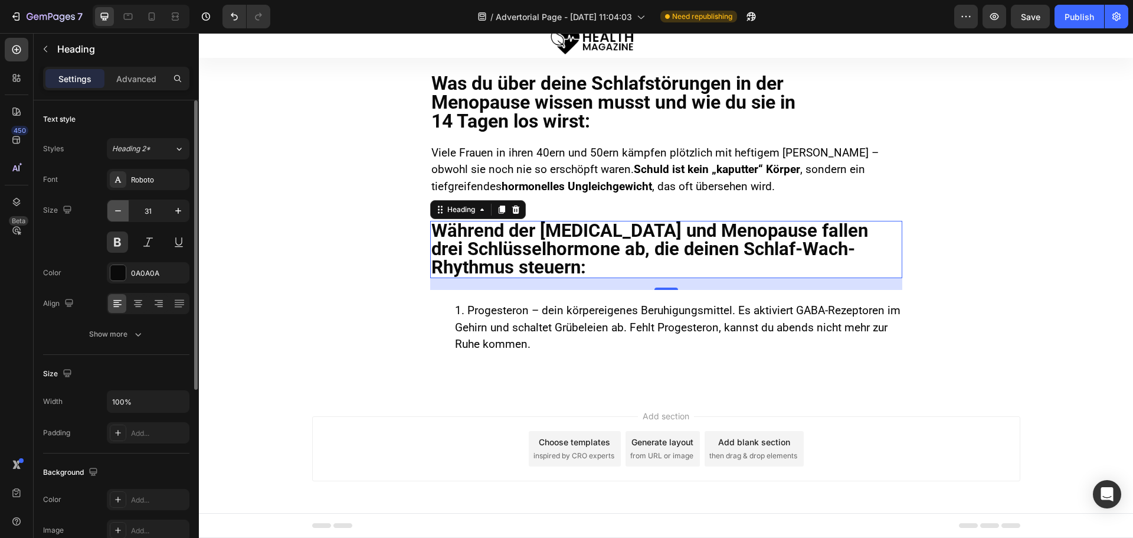
click at [115, 213] on icon "button" at bounding box center [118, 211] width 12 height 12
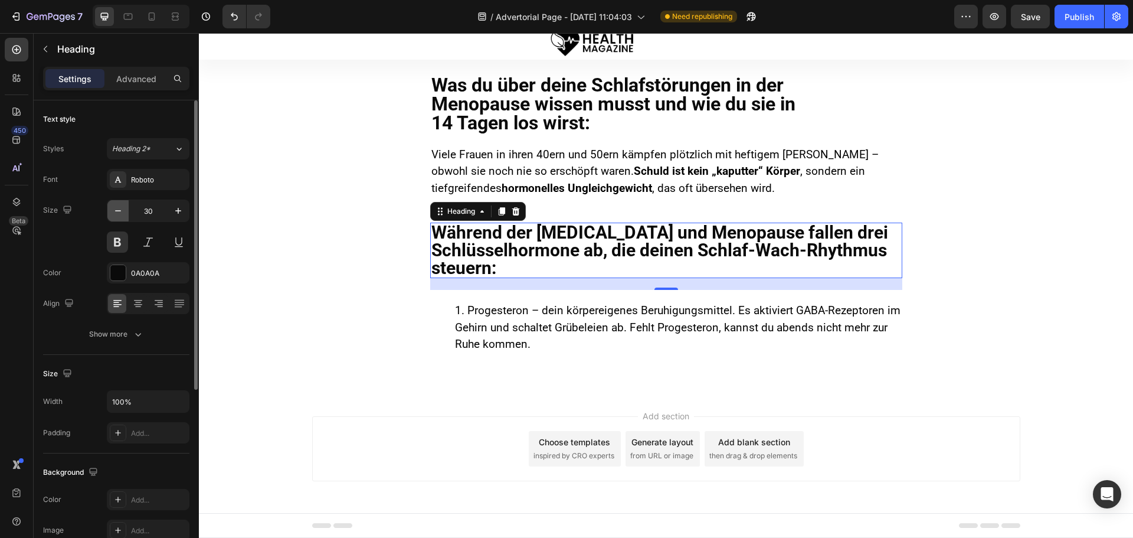
click at [115, 213] on icon "button" at bounding box center [118, 211] width 12 height 12
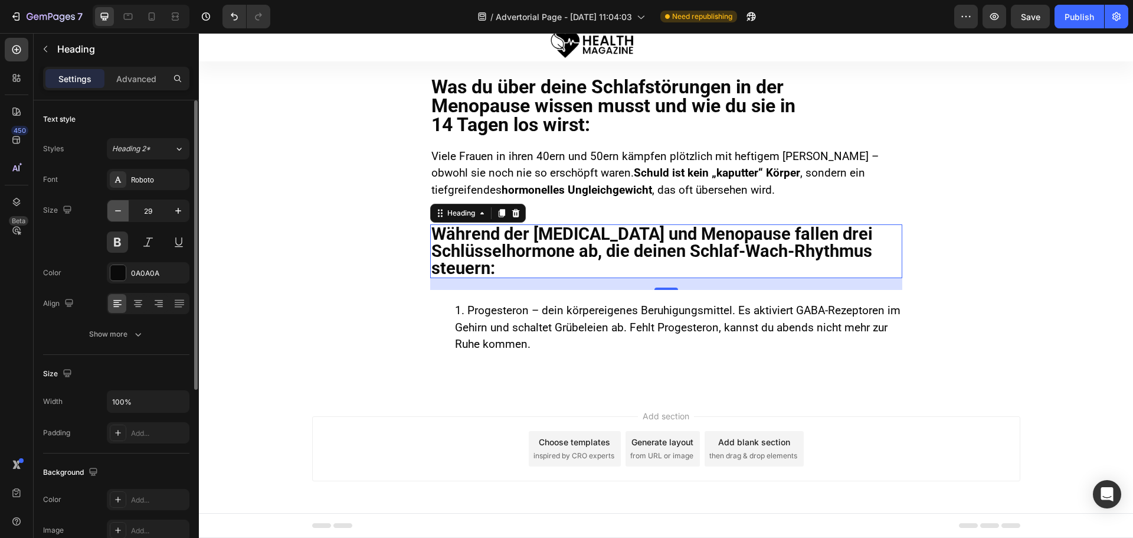
click at [115, 213] on icon "button" at bounding box center [118, 211] width 12 height 12
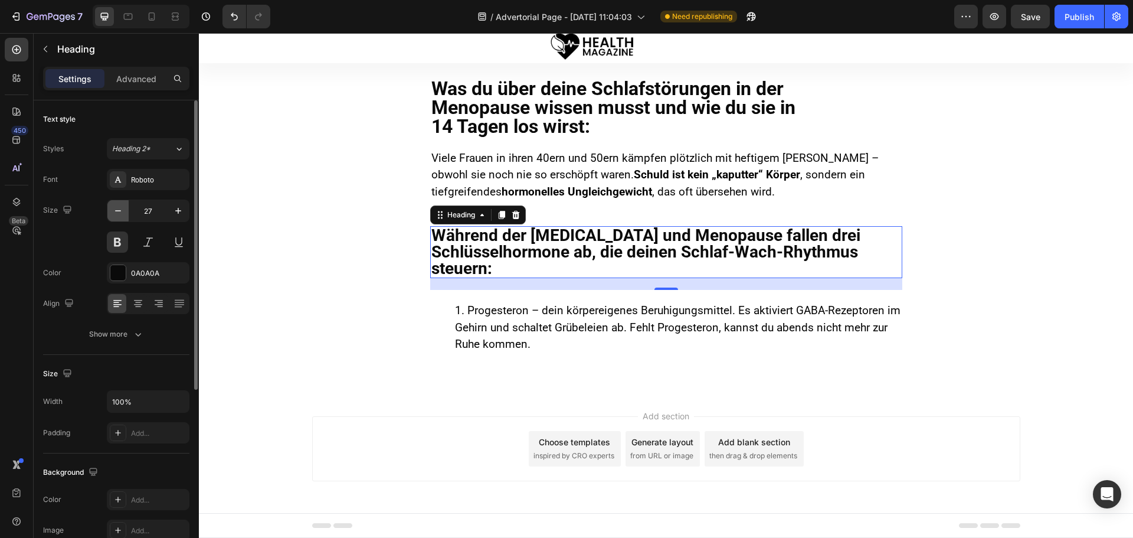
click at [115, 213] on icon "button" at bounding box center [118, 211] width 12 height 12
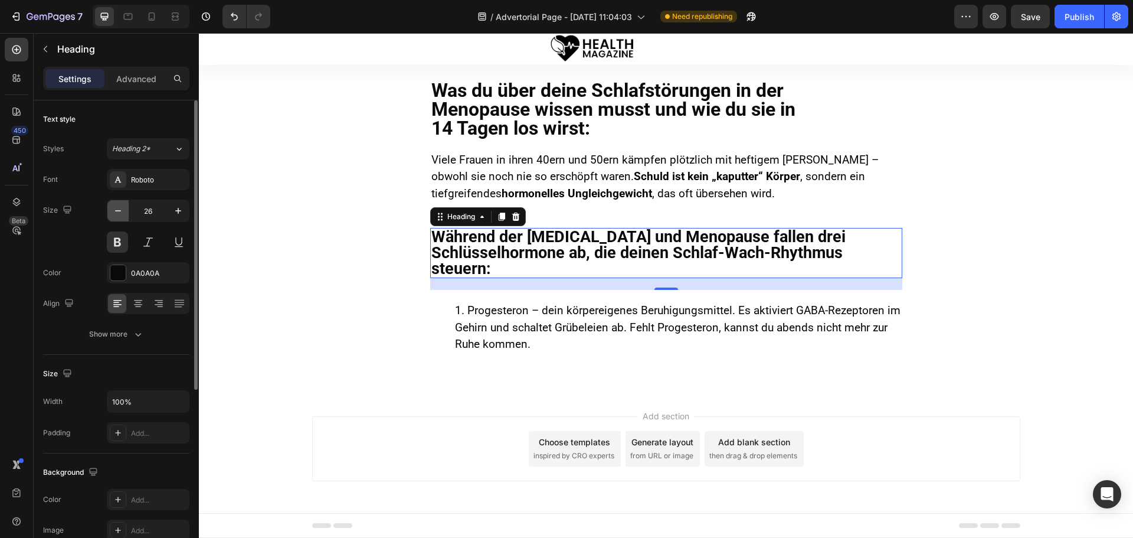
click at [115, 213] on icon "button" at bounding box center [118, 211] width 12 height 12
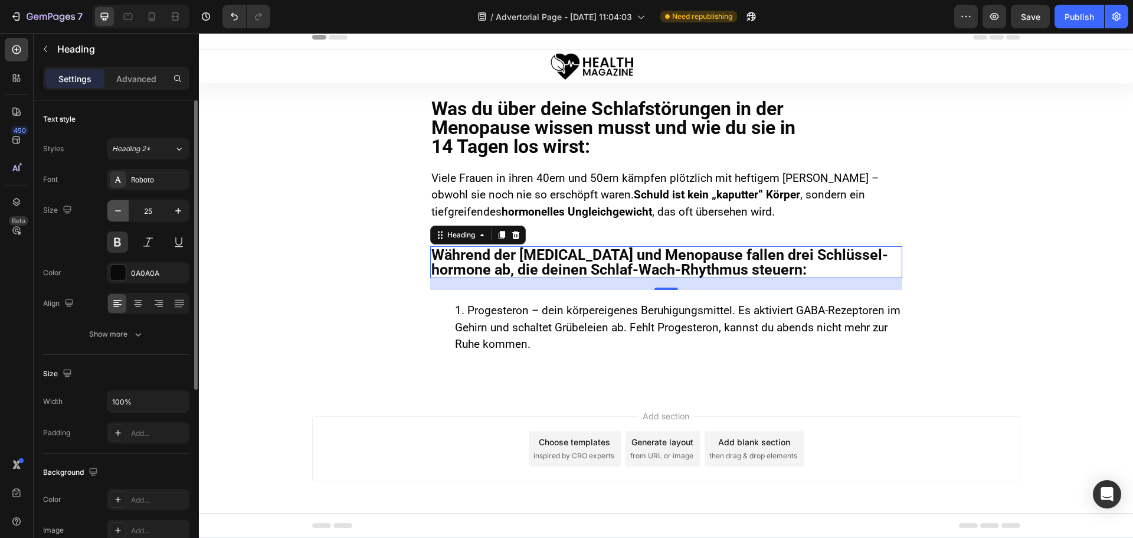
scroll to position [0, 0]
click at [115, 213] on icon "button" at bounding box center [118, 211] width 12 height 12
type input "24"
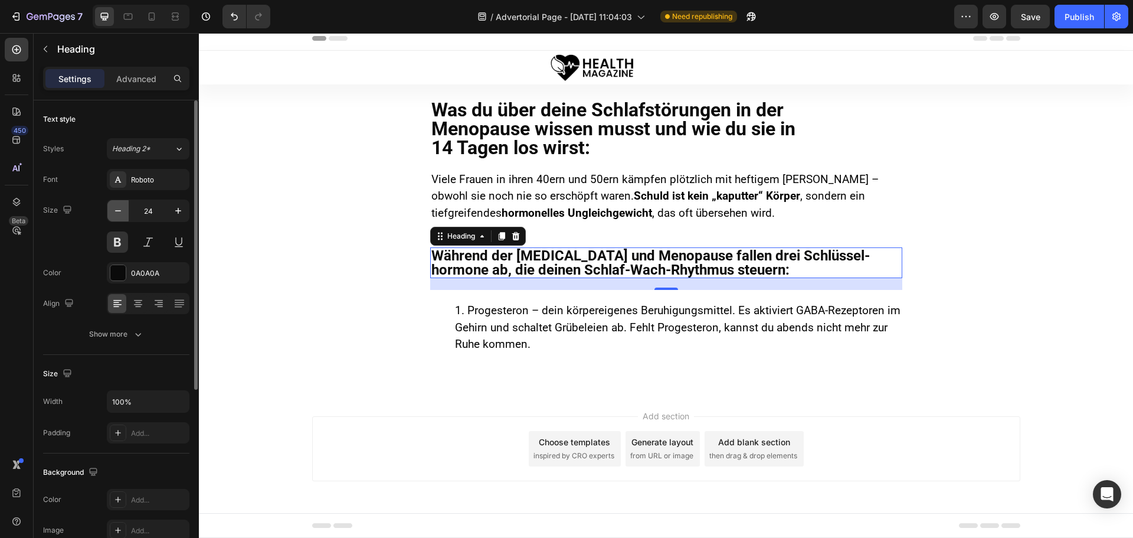
scroll to position [6, 0]
click at [127, 332] on div "Show more" at bounding box center [116, 334] width 55 height 12
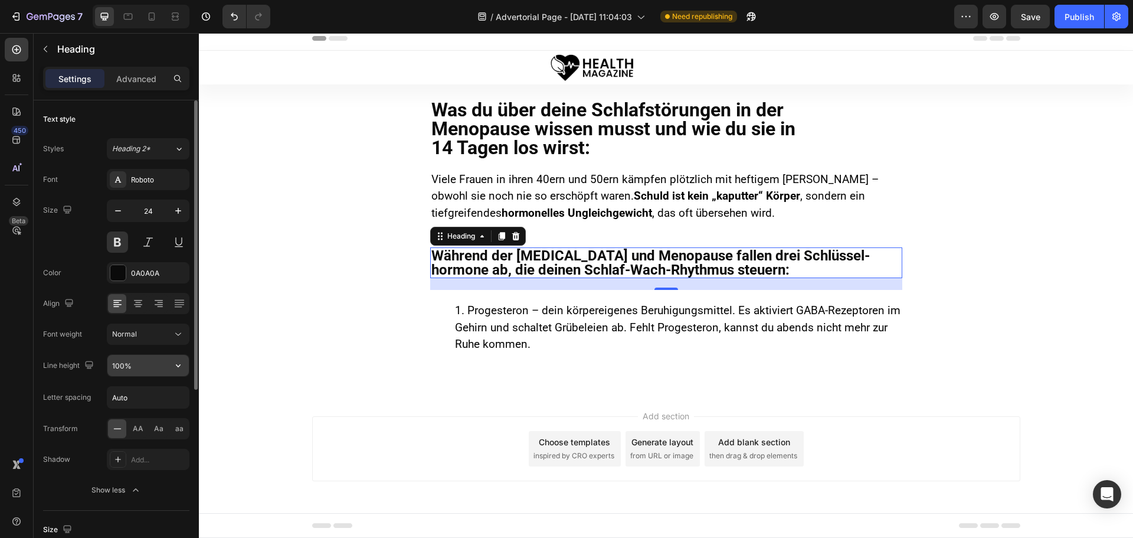
click at [124, 363] on input "100%" at bounding box center [147, 365] width 81 height 21
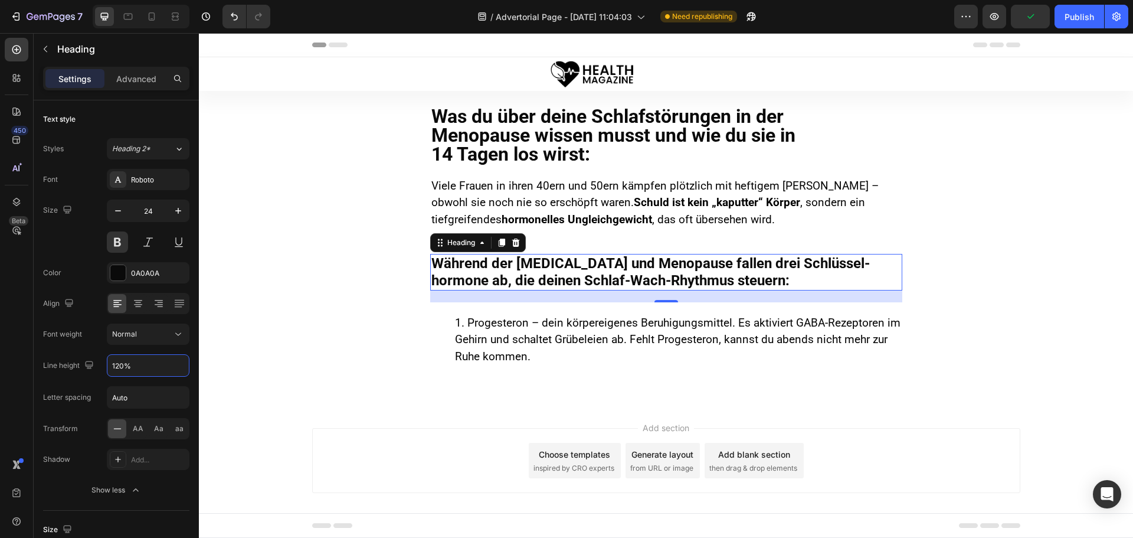
type input "120%"
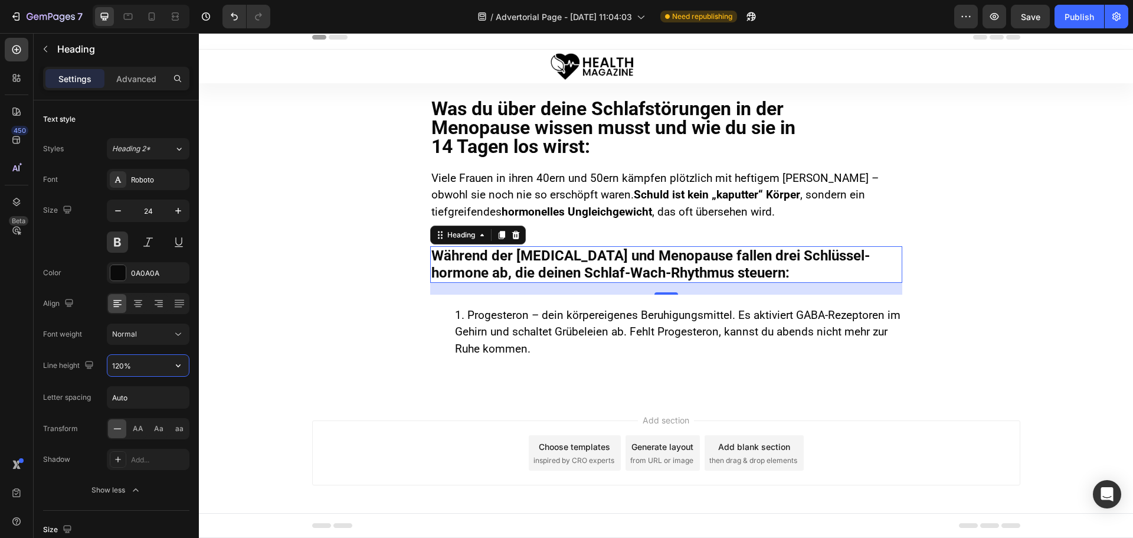
scroll to position [12, 0]
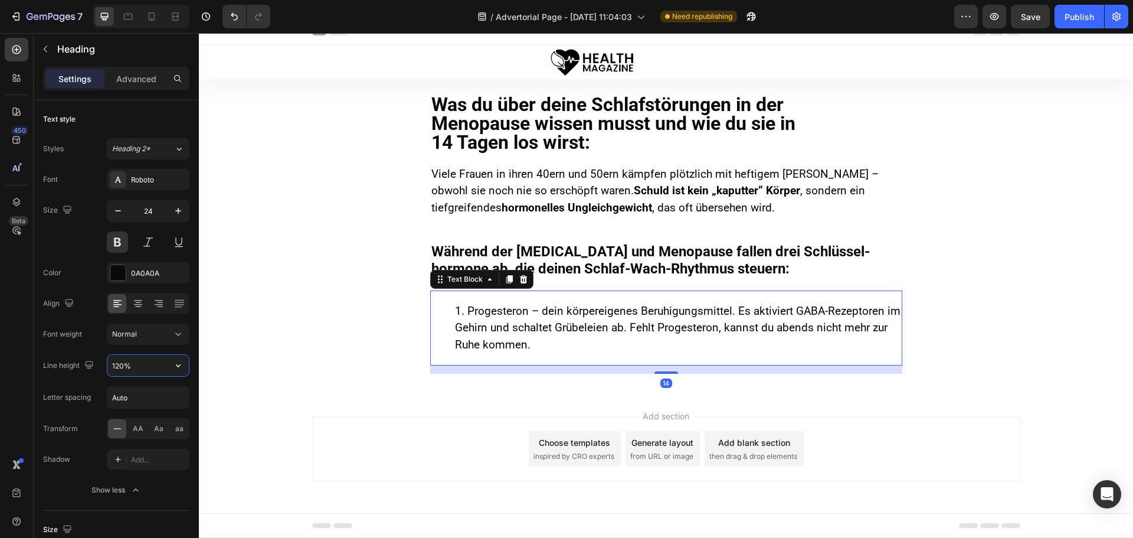
click at [447, 322] on ol "Progesteron – dein körpereigenes Beruhigungsmittel. Es aktiviert GABA-Rezeptore…" at bounding box center [667, 328] width 470 height 51
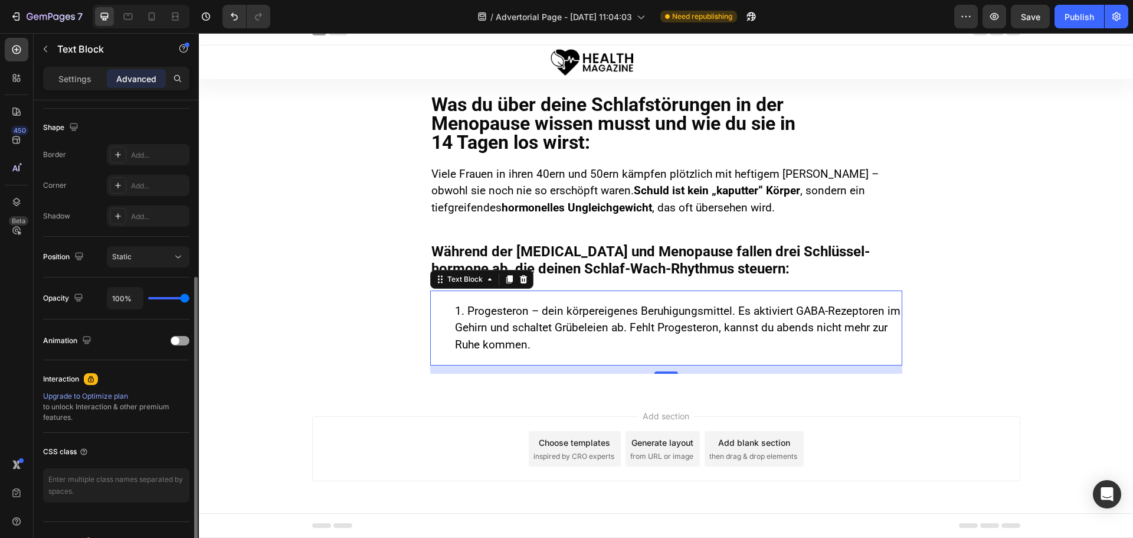
scroll to position [0, 0]
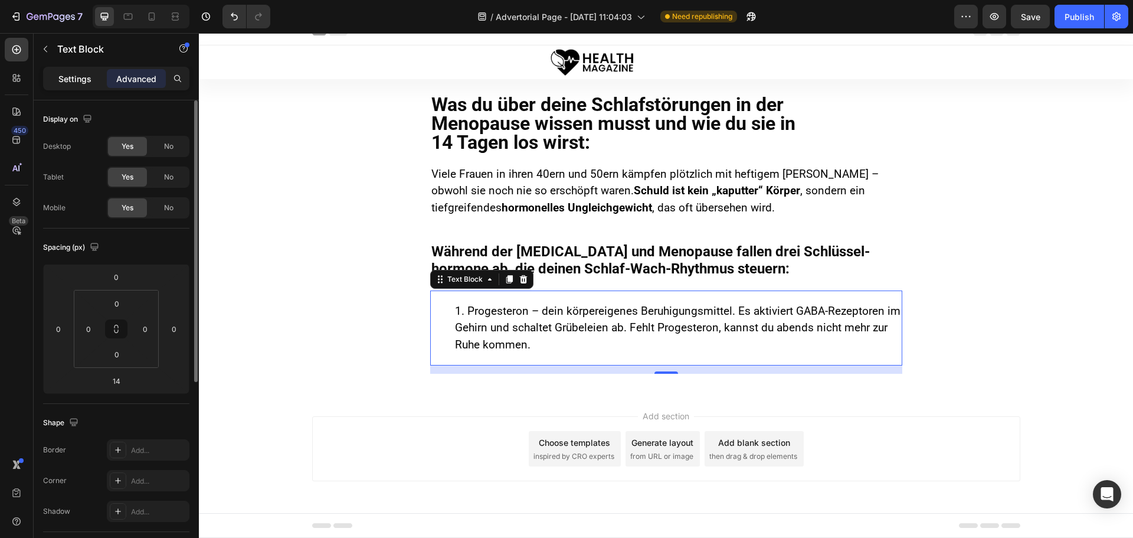
click at [75, 71] on div "Settings" at bounding box center [74, 78] width 59 height 19
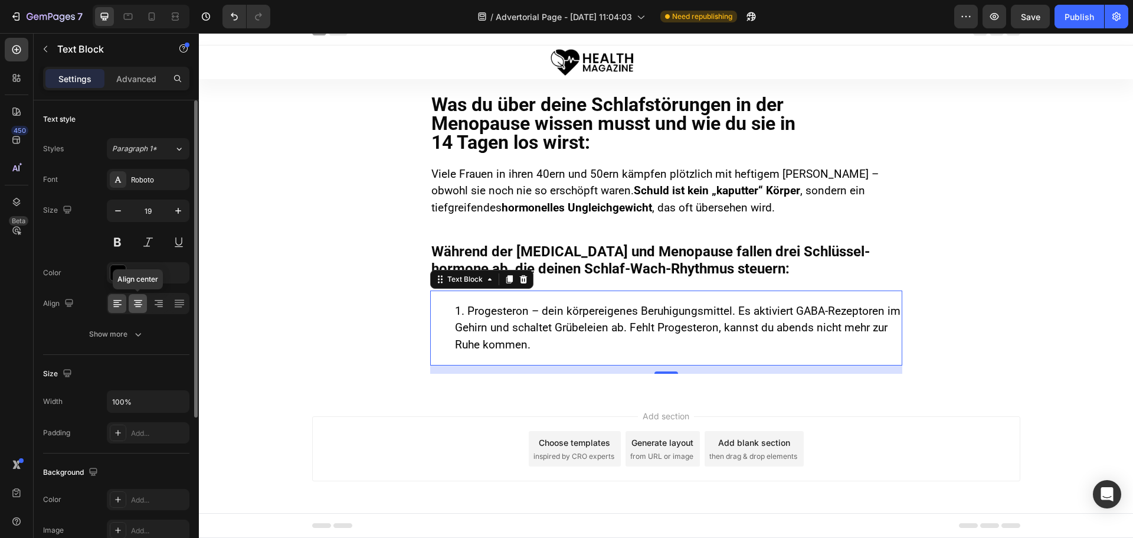
click at [138, 304] on icon at bounding box center [138, 304] width 8 height 1
click at [122, 304] on icon at bounding box center [118, 304] width 12 height 12
click at [629, 244] on p "Während der [MEDICAL_DATA] und Menopause fallen drei Schlüssel­hormone ab, die …" at bounding box center [667, 260] width 470 height 34
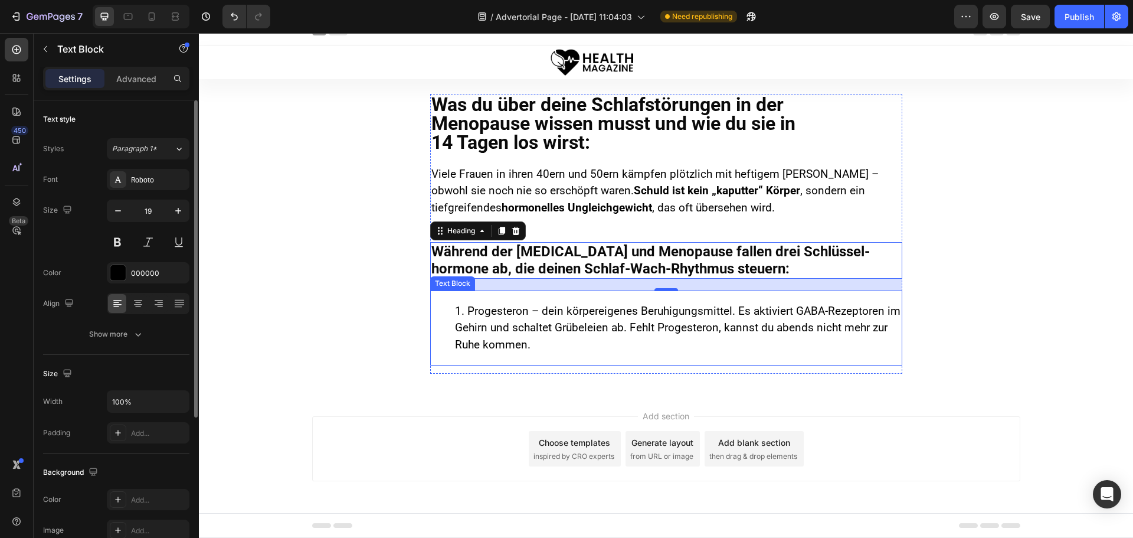
click at [536, 312] on li "Progesteron – dein körpereigenes Beruhigungsmittel. Es aktiviert GABA-Rezeptore…" at bounding box center [678, 328] width 446 height 51
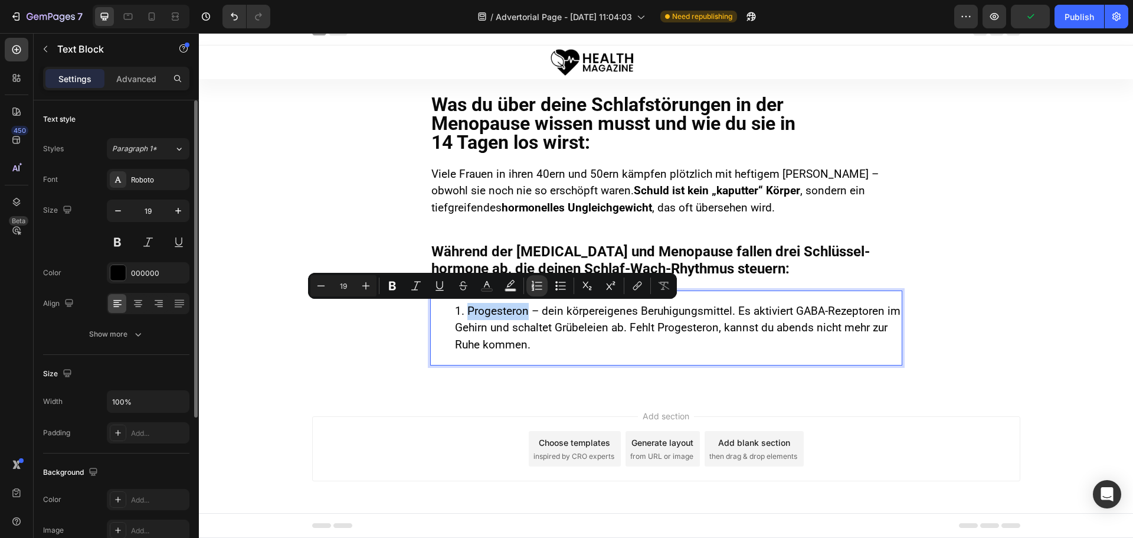
drag, startPoint x: 463, startPoint y: 312, endPoint x: 524, endPoint y: 317, distance: 60.4
click at [546, 315] on li "Progesteron – dein körpereigenes Beruhigungsmittel. Es aktiviert GABA-Rezeptore…" at bounding box center [678, 328] width 446 height 51
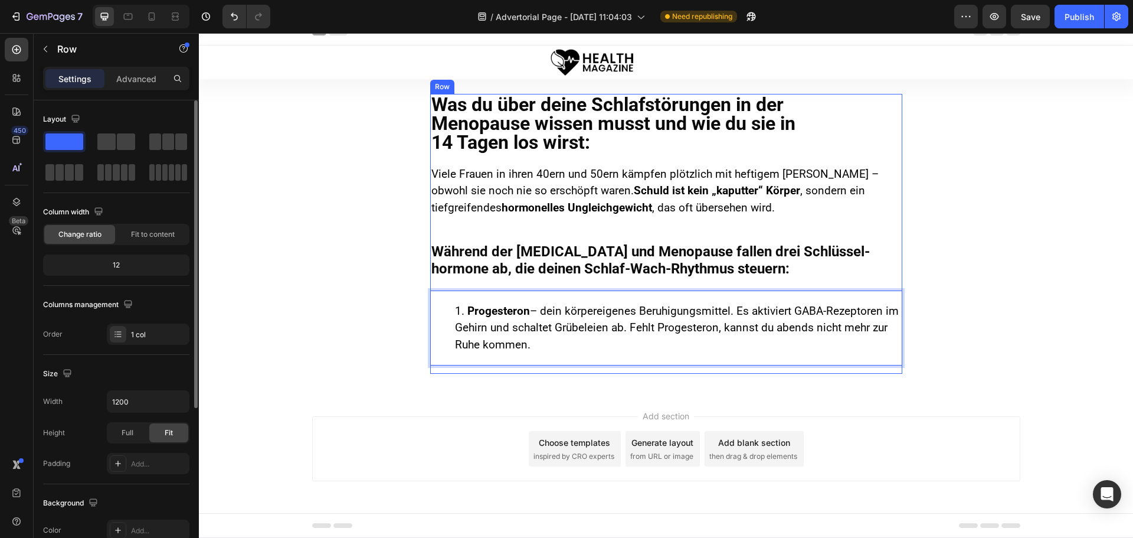
click at [491, 236] on div "Was du über deine Schlafstörungen in der Menopause wissen musst und wie du sie …" at bounding box center [666, 234] width 472 height 280
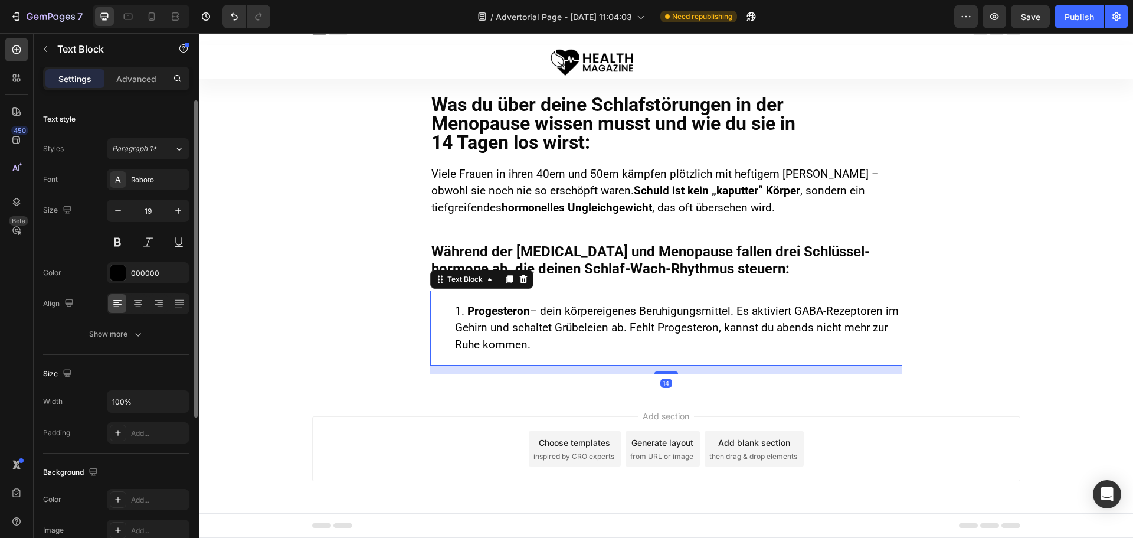
click at [495, 321] on li "Progesteron – dein körpereigenes Beruhigungsmittel. Es aktiviert GABA-Rezeptore…" at bounding box center [678, 328] width 446 height 51
click at [135, 68] on div "Settings Advanced" at bounding box center [116, 79] width 146 height 24
click at [133, 79] on p "Advanced" at bounding box center [136, 79] width 40 height 12
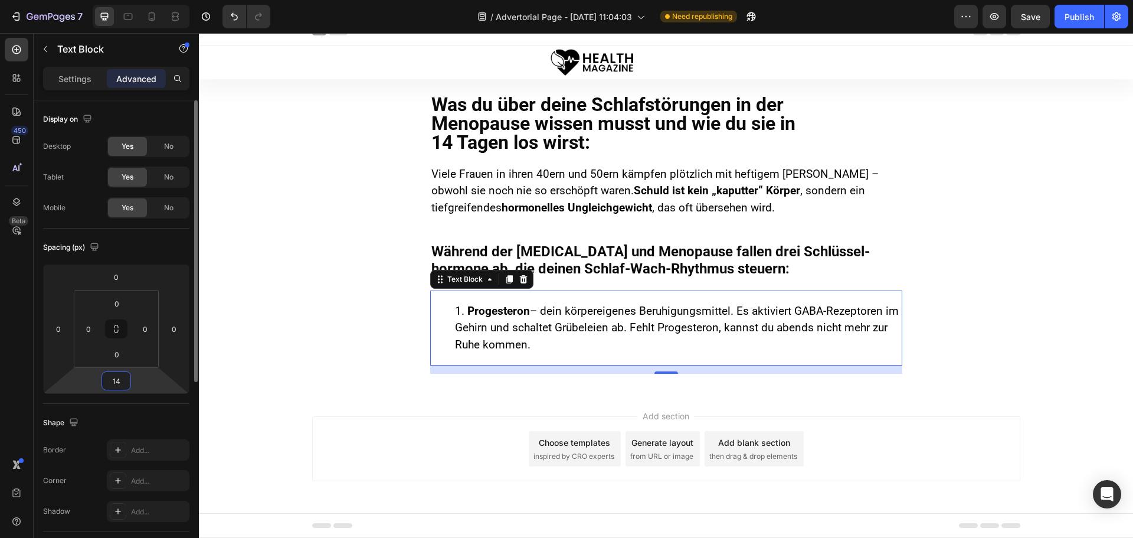
click at [117, 383] on input "14" at bounding box center [116, 381] width 24 height 18
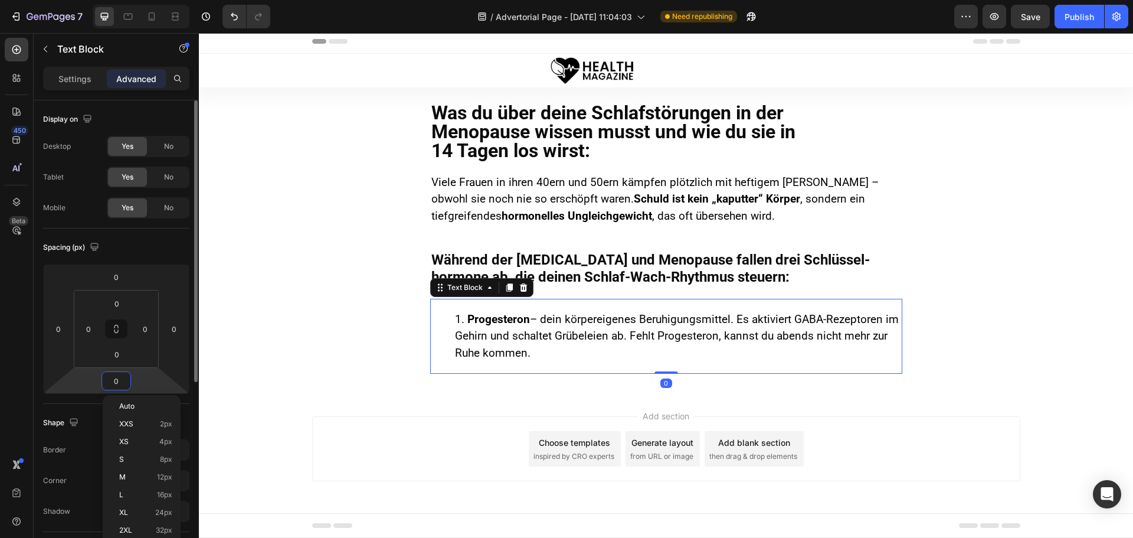
scroll to position [4, 0]
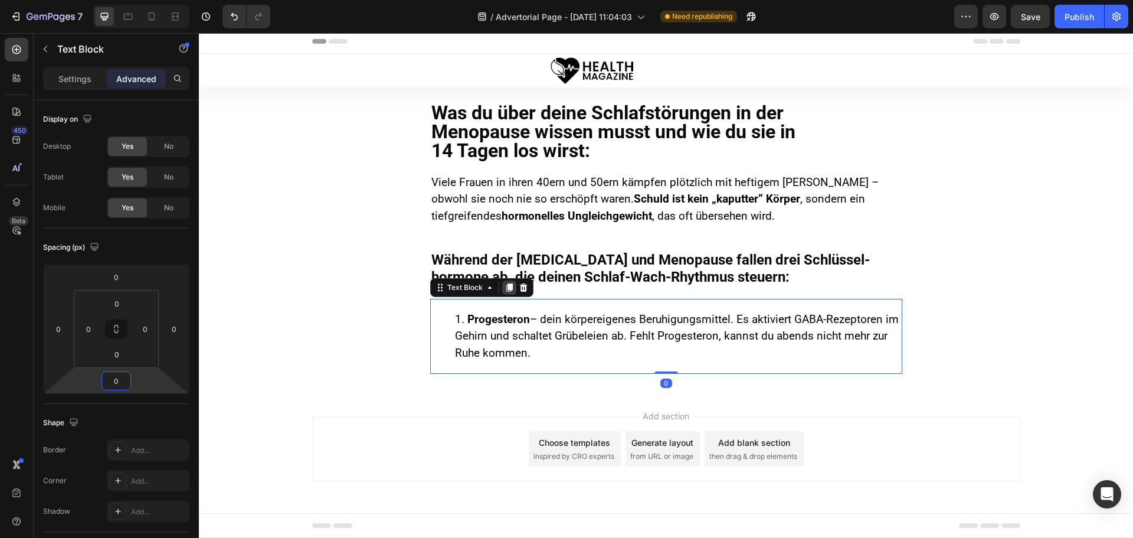
type input "0"
click at [506, 288] on icon at bounding box center [509, 287] width 6 height 8
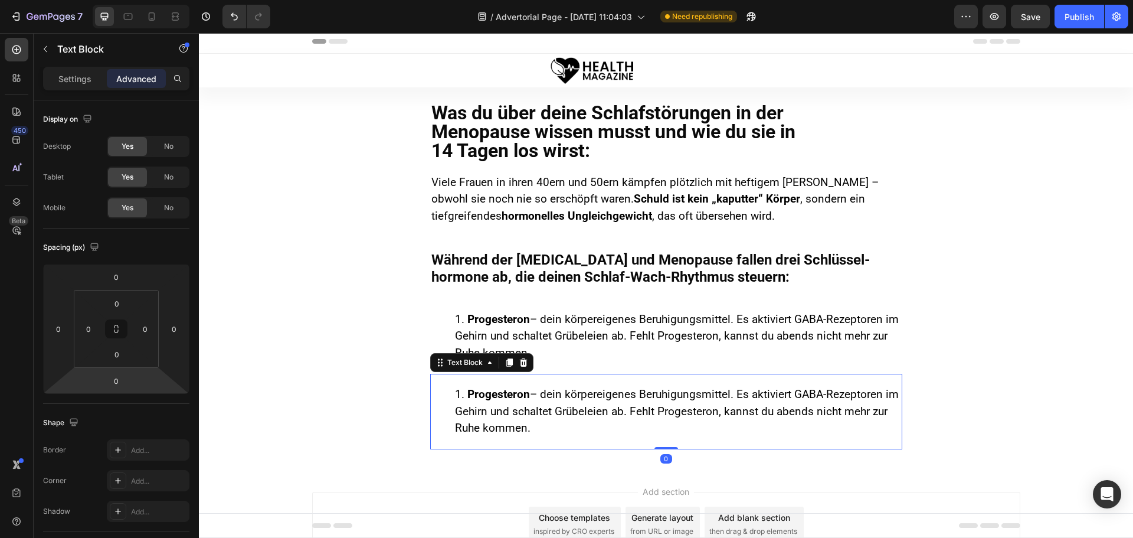
scroll to position [12, 0]
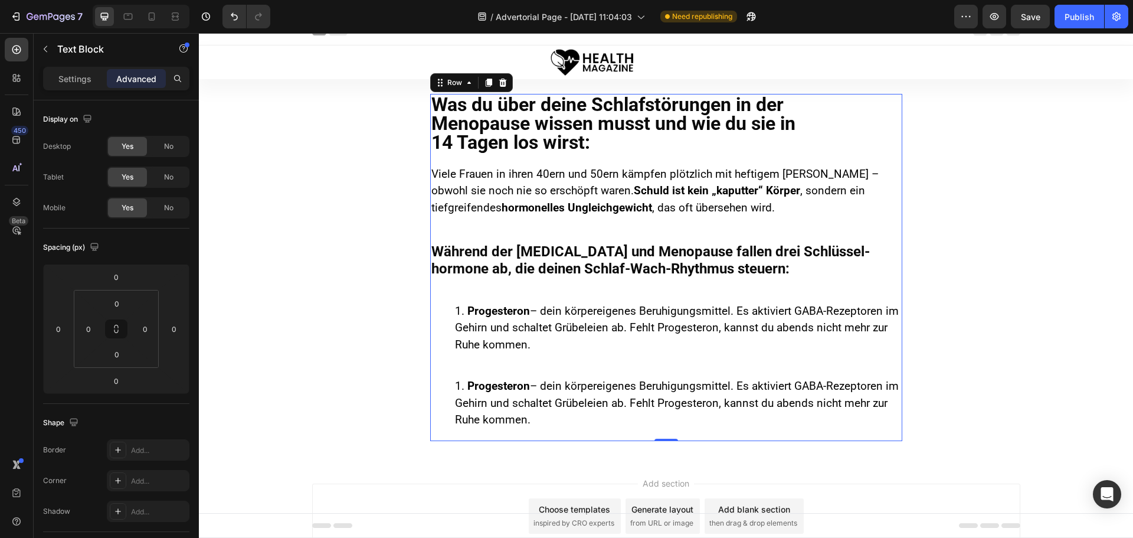
click at [593, 227] on div "Was du über deine Schlafstörungen in der Menopause wissen musst und wie du sie …" at bounding box center [666, 267] width 472 height 347
click at [532, 401] on li "Progesteron – dein körpereigenes Beruhigungsmittel. Es aktiviert GABA-Rezeptore…" at bounding box center [678, 403] width 446 height 51
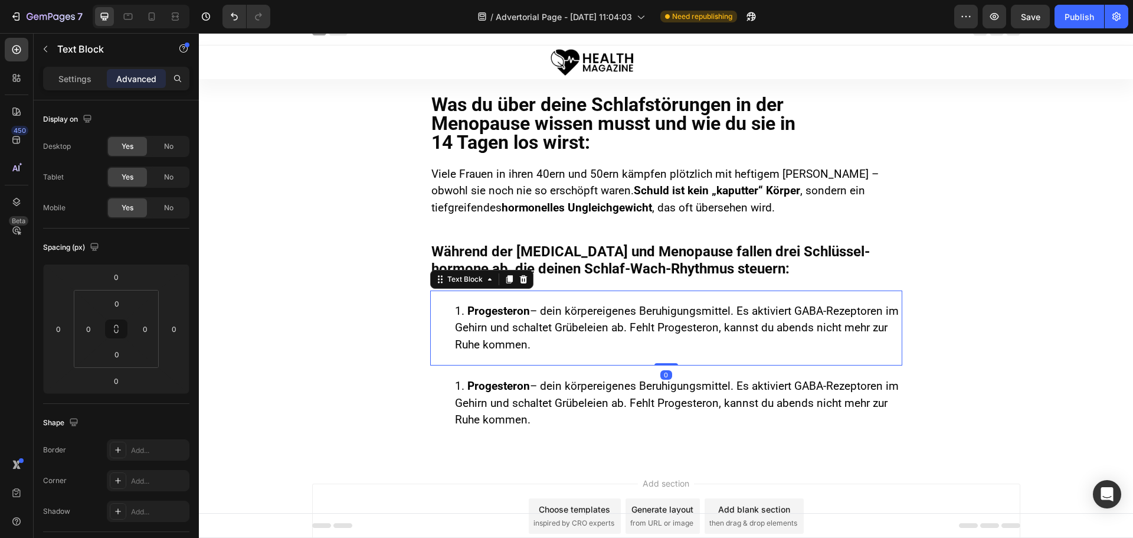
click at [544, 308] on li "Progesteron – dein körpereigenes Beruhigungsmittel. Es aktiviert GABA-Rezeptore…" at bounding box center [678, 328] width 446 height 51
click at [539, 404] on li "Progesteron – dein körpereigenes Beruhigungsmittel. Es aktiviert GABA-Rezeptore…" at bounding box center [678, 403] width 446 height 51
click at [504, 311] on strong "Progesteron" at bounding box center [499, 311] width 63 height 14
click at [540, 328] on li "Progesteron – dein körpereigenes Beruhigungsmittel. Es aktiviert GABA-Rezeptore…" at bounding box center [678, 328] width 446 height 51
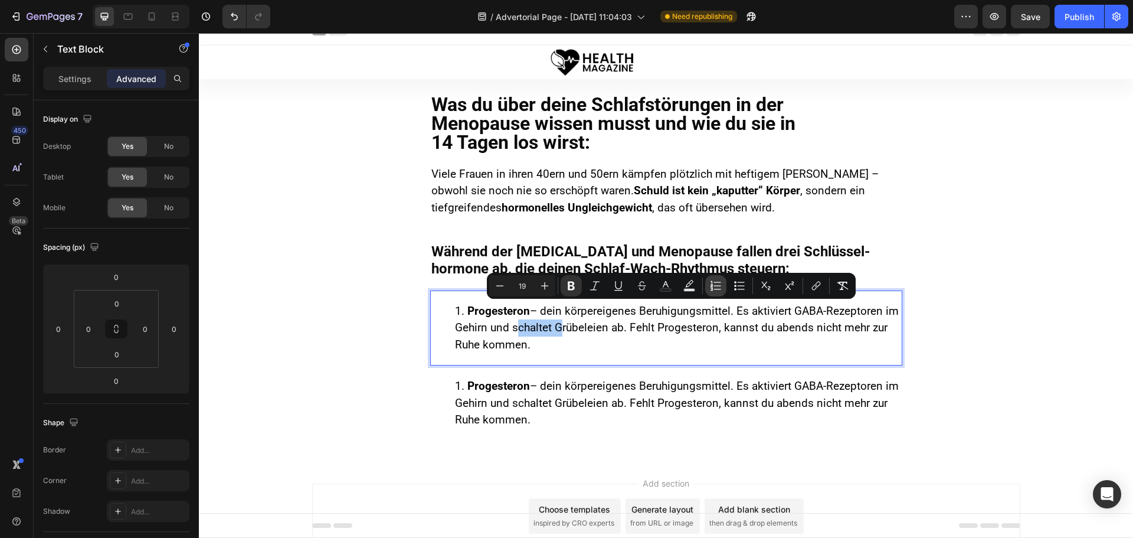
click at [717, 283] on icon "Editor contextual toolbar" at bounding box center [716, 286] width 12 height 12
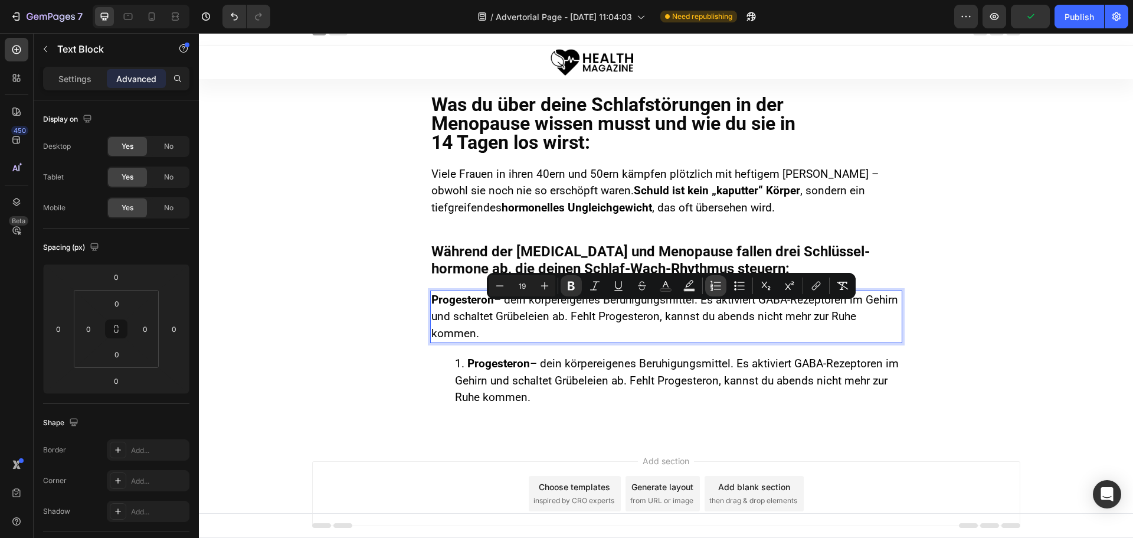
click at [717, 283] on icon "Editor contextual toolbar" at bounding box center [716, 286] width 12 height 12
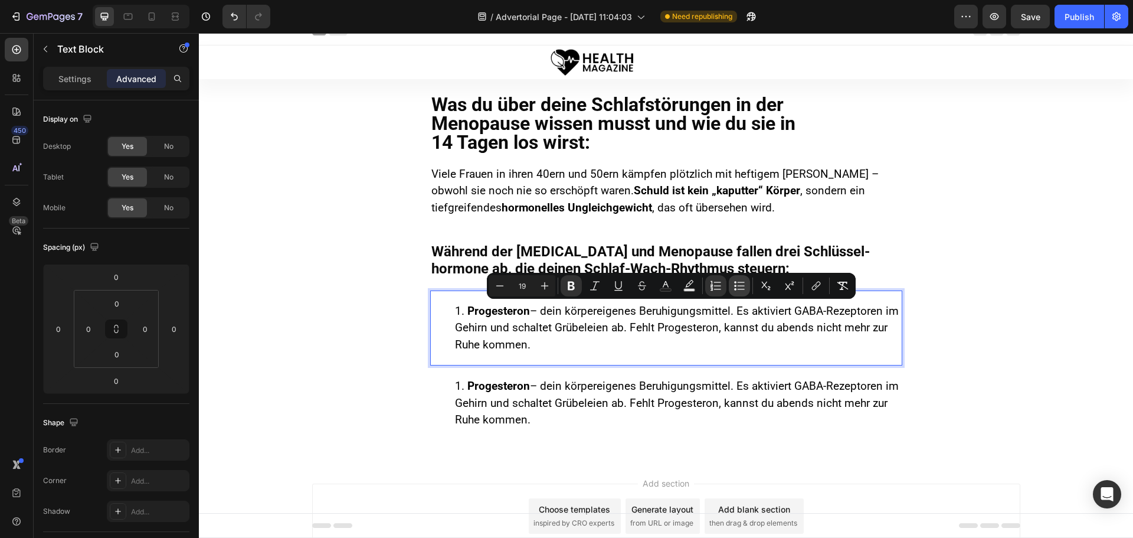
click at [733, 285] on button "Bulleted List" at bounding box center [739, 285] width 21 height 21
click at [718, 283] on icon "Editor contextual toolbar" at bounding box center [716, 286] width 12 height 12
type input "19"
click at [84, 79] on p "Settings" at bounding box center [74, 79] width 33 height 12
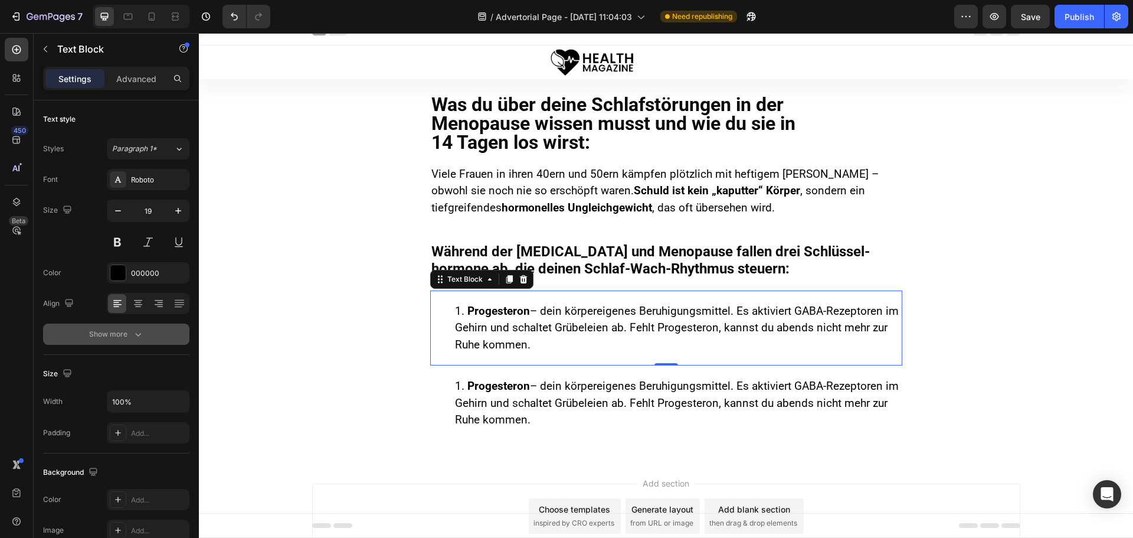
click at [119, 341] on button "Show more" at bounding box center [116, 334] width 146 height 21
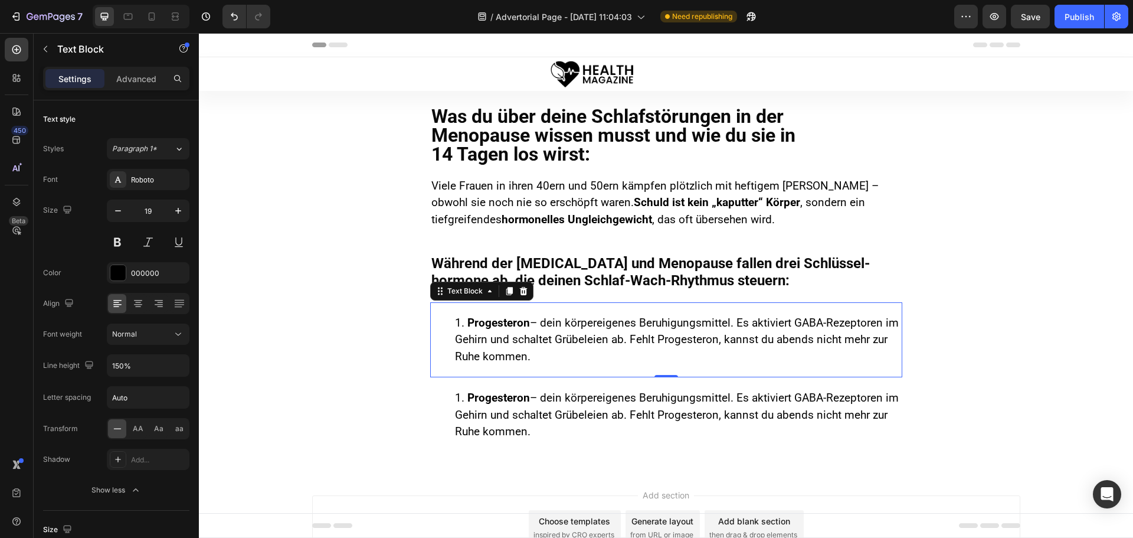
scroll to position [12, 0]
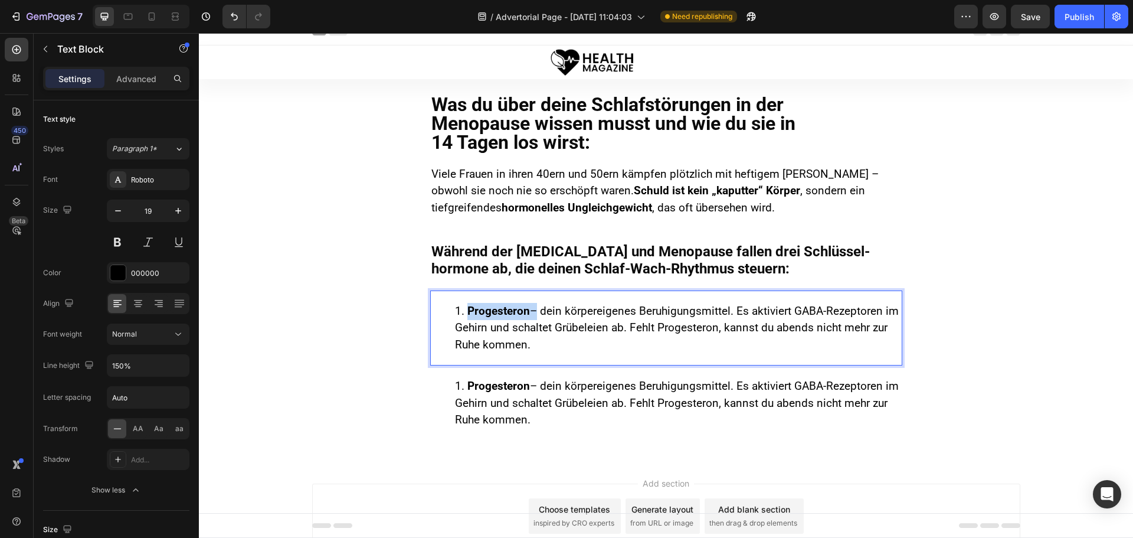
click at [494, 317] on strong "Progesteron" at bounding box center [499, 311] width 63 height 14
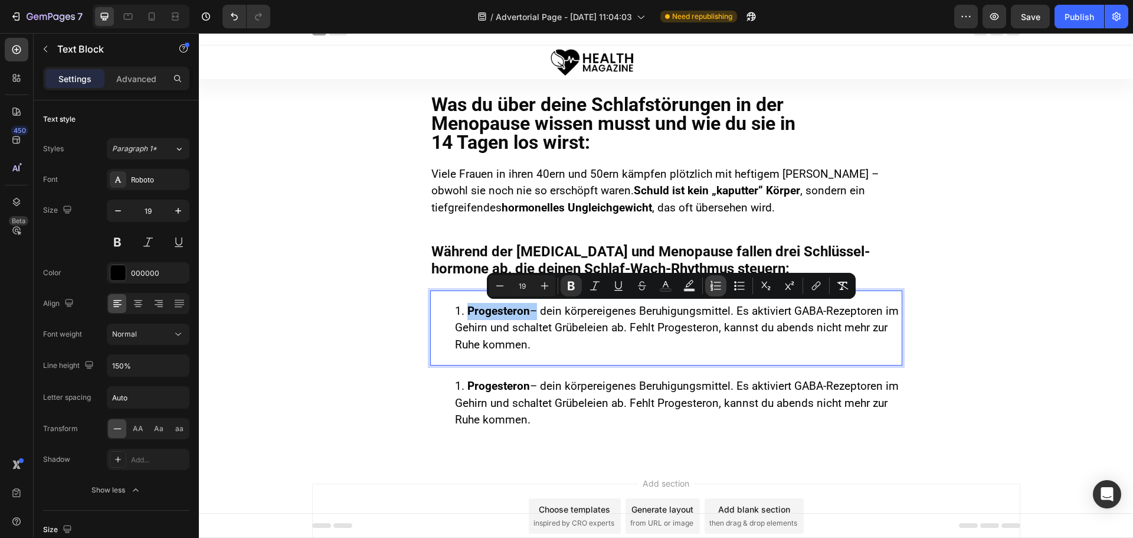
click at [713, 285] on icon "Editor contextual toolbar" at bounding box center [712, 285] width 2 height 3
type input "19"
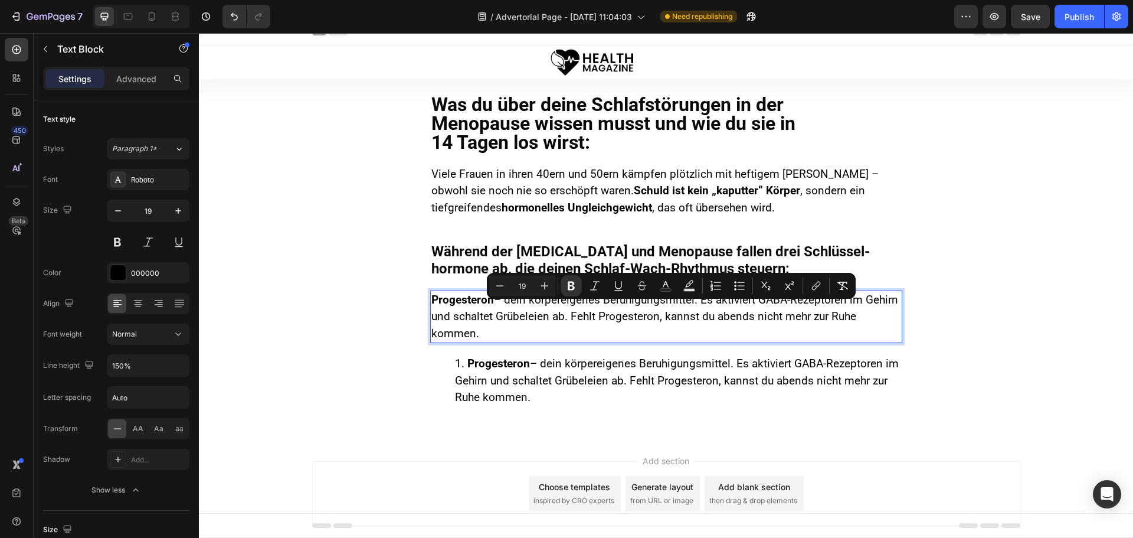
click at [476, 316] on p "Progesteron – dein körpereigenes Beruhigungsmittel. Es aktiviert GABA-Rezeptore…" at bounding box center [667, 317] width 470 height 51
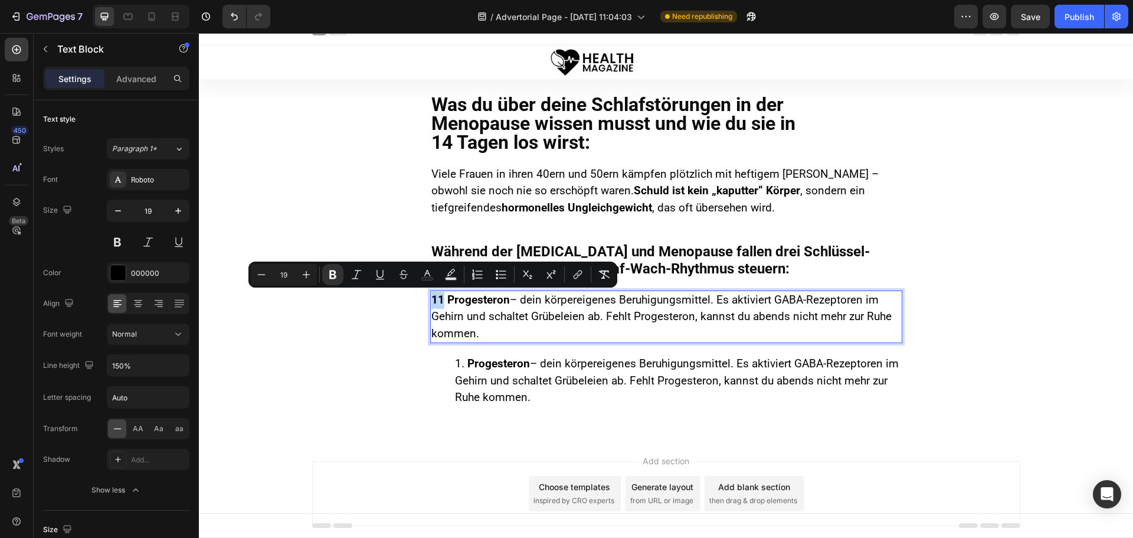
drag, startPoint x: 439, startPoint y: 296, endPoint x: 426, endPoint y: 300, distance: 14.2
click at [430, 300] on div "11 Progesteron – dein körpereigenes Beruhigungsmittel. Es aktiviert GABA-Rezept…" at bounding box center [666, 316] width 472 height 53
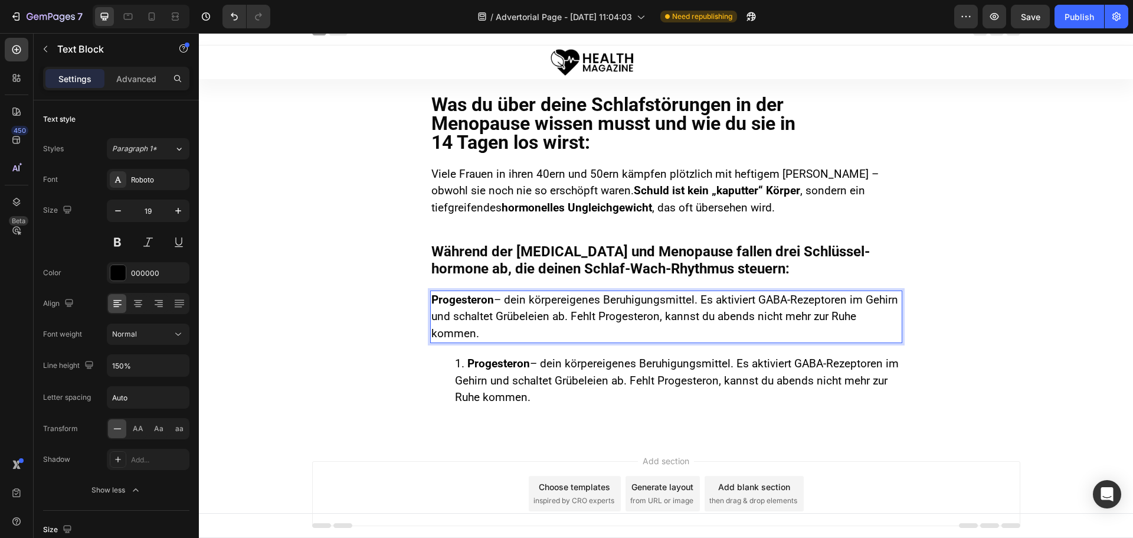
click at [469, 303] on strong "Progesteron" at bounding box center [463, 300] width 63 height 14
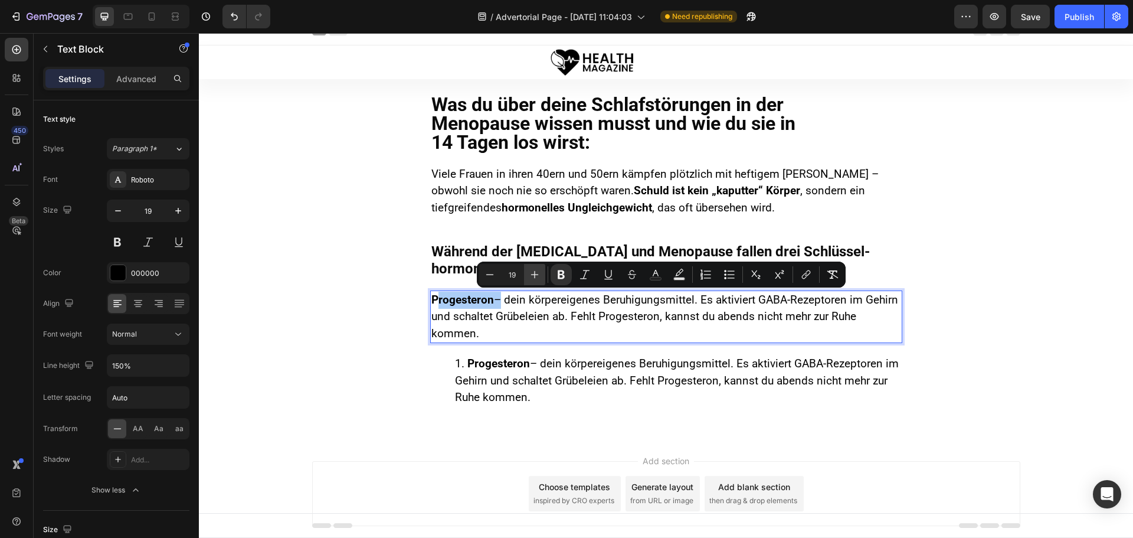
click at [544, 270] on button "Plus" at bounding box center [534, 274] width 21 height 21
click at [491, 272] on icon "Editor contextual toolbar" at bounding box center [490, 275] width 12 height 12
type input "19"
click at [557, 273] on icon "Editor contextual toolbar" at bounding box center [562, 275] width 12 height 12
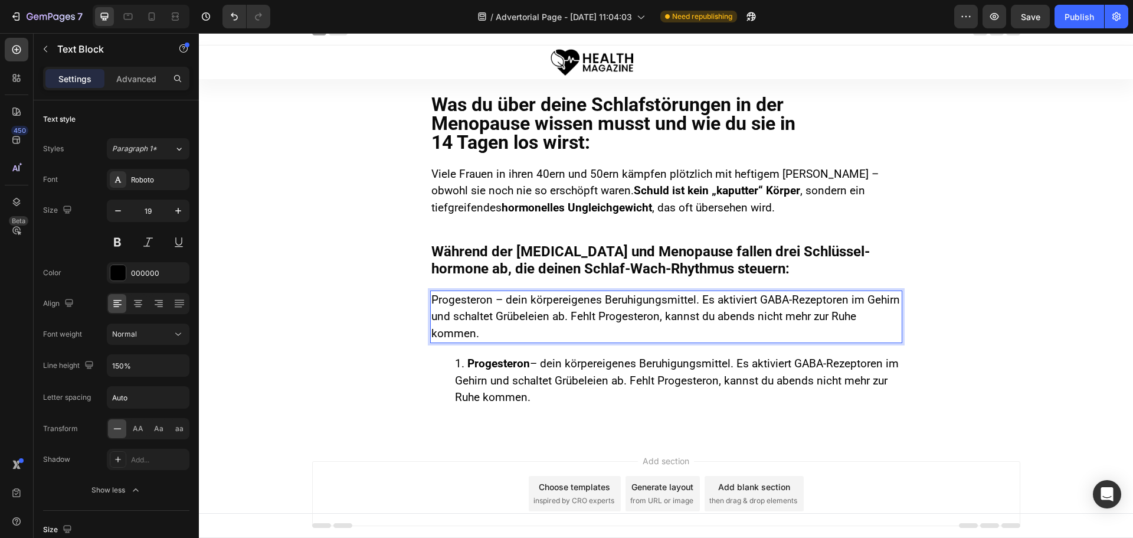
click at [492, 313] on span "Progesteron – dein körpereigenes Beruhigungsmittel. Es aktiviert GABA-Rezeptore…" at bounding box center [666, 316] width 469 height 47
click at [430, 296] on div "Progesteron – dein körpereigenes Beruhigungsmittel. Es aktiviert GABA-Rezeptore…" at bounding box center [666, 316] width 472 height 53
click at [453, 306] on span "1. Progesteron – dein körpereigenes Beruhigungsmittel. Es aktiviert GABA-Rezept…" at bounding box center [662, 316] width 460 height 47
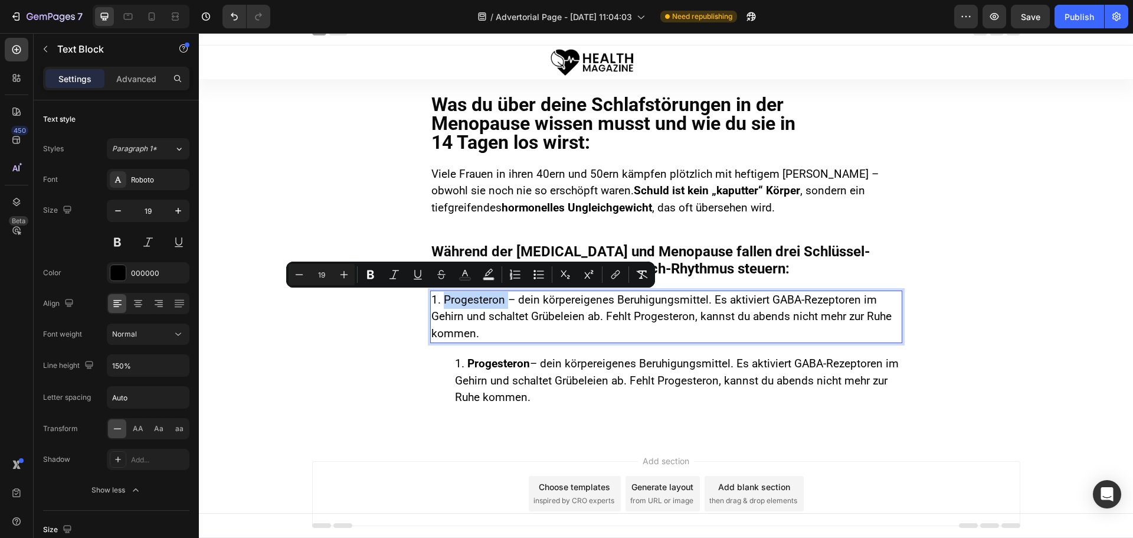
drag, startPoint x: 439, startPoint y: 297, endPoint x: 503, endPoint y: 300, distance: 64.4
click at [503, 300] on span "1. Progesteron – dein körpereigenes Beruhigungsmittel. Es aktiviert GABA-Rezept…" at bounding box center [662, 316] width 460 height 47
drag, startPoint x: 510, startPoint y: 313, endPoint x: 524, endPoint y: 321, distance: 15.8
click at [511, 313] on span "1. Progesteron – dein körpereigenes Beruhigungsmittel. Es aktiviert GABA-Rezept…" at bounding box center [662, 316] width 460 height 47
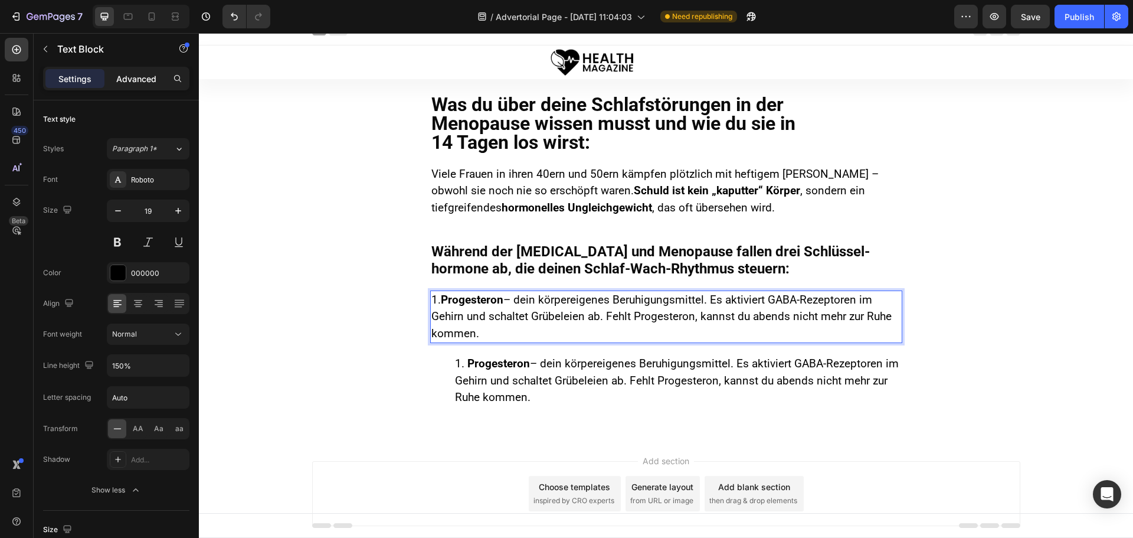
click at [135, 70] on div "Advanced" at bounding box center [136, 78] width 59 height 19
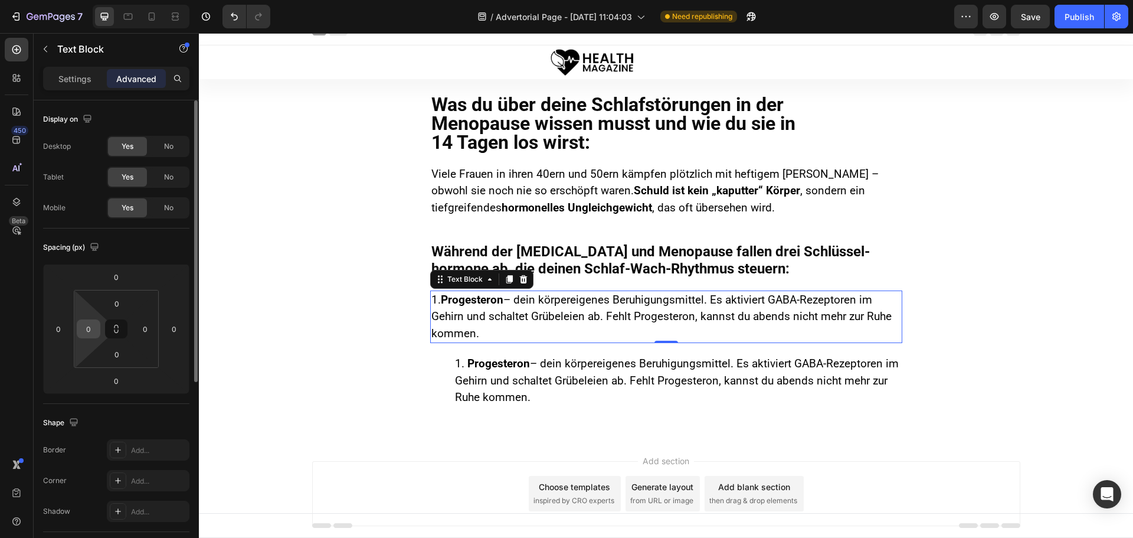
click at [92, 331] on input "0" at bounding box center [89, 329] width 18 height 18
type input "20"
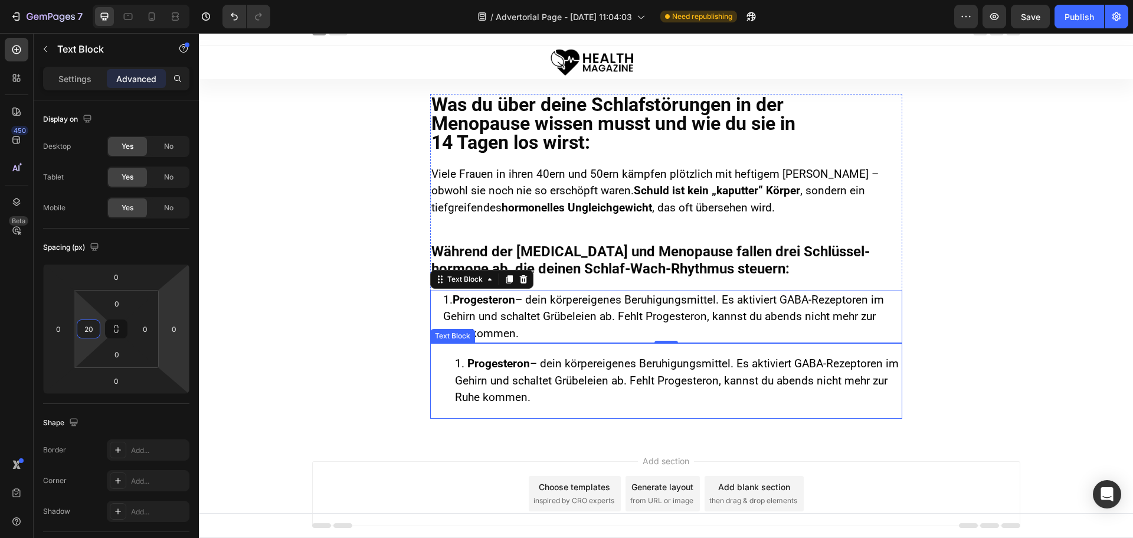
click at [482, 375] on li "Progesteron – dein körpereigenes Beruhigungsmittel. Es aktiviert GABA-Rezeptore…" at bounding box center [678, 380] width 446 height 51
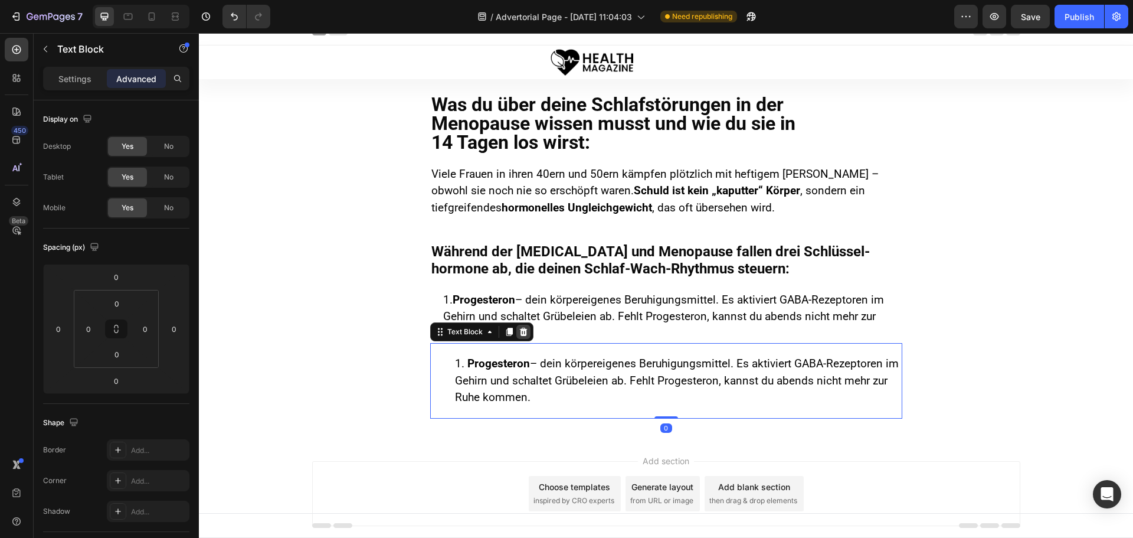
click at [519, 328] on icon at bounding box center [523, 331] width 9 height 9
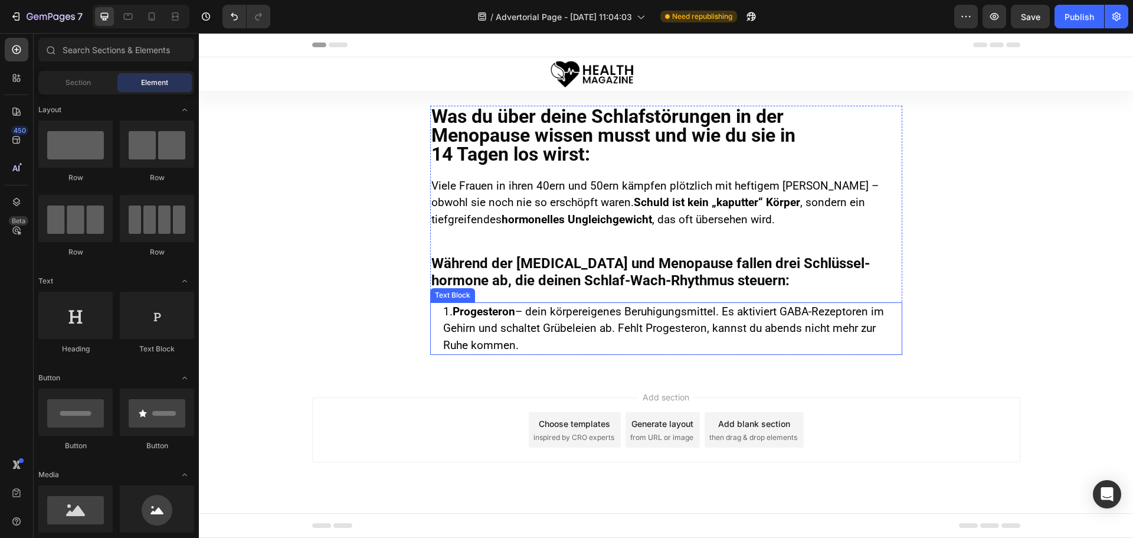
click at [456, 318] on strong "Progesteron" at bounding box center [484, 312] width 63 height 14
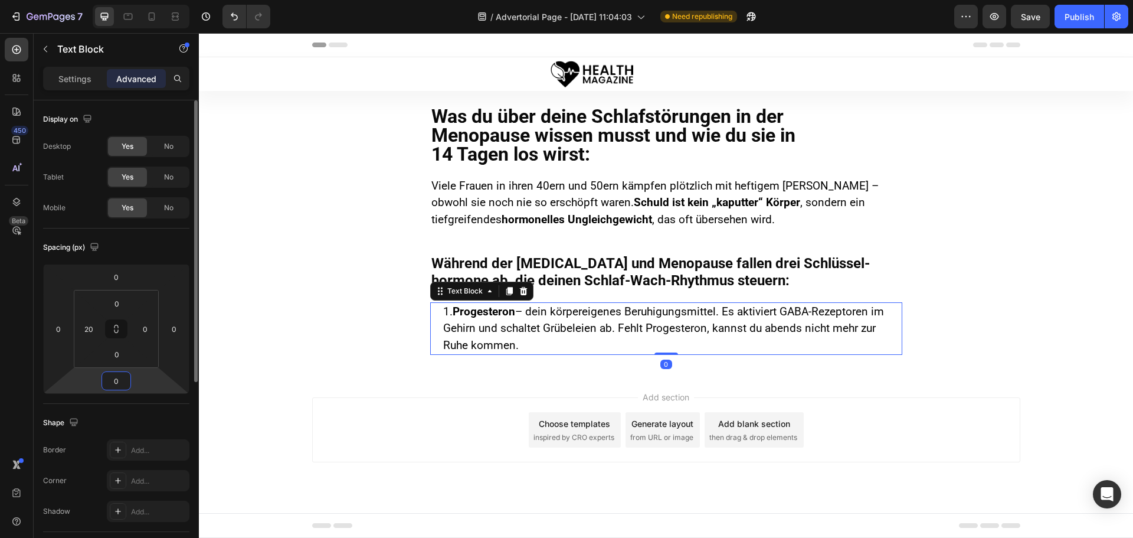
click at [122, 380] on input "0" at bounding box center [116, 381] width 24 height 18
type input "14"
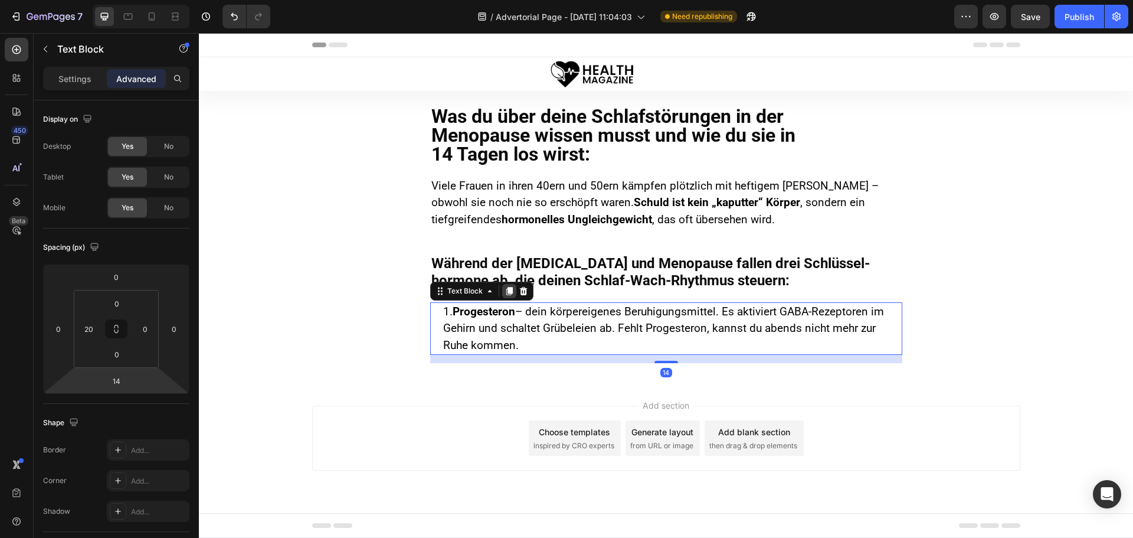
click at [505, 292] on icon at bounding box center [509, 290] width 9 height 9
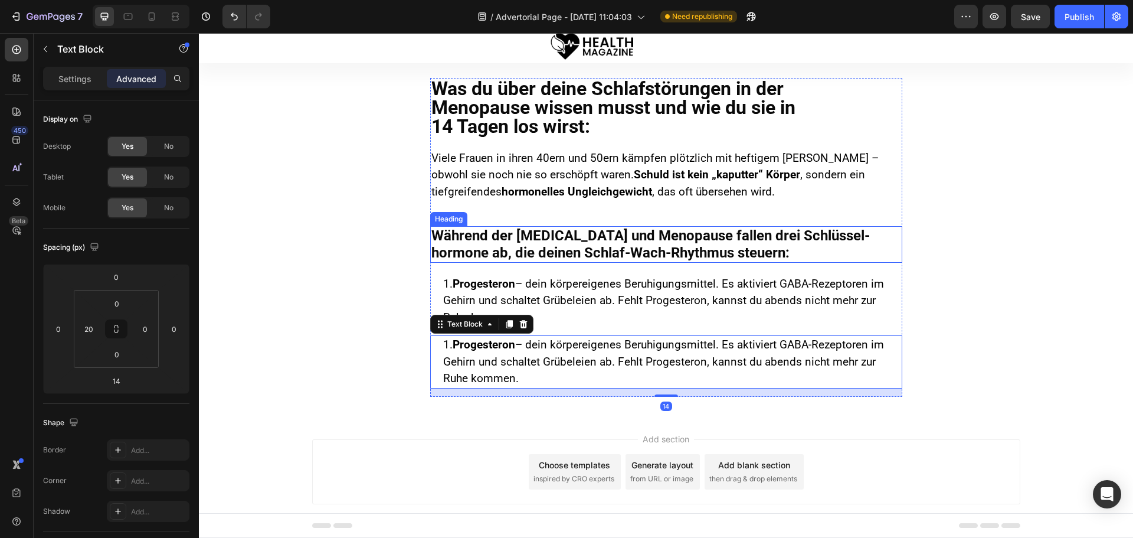
scroll to position [51, 0]
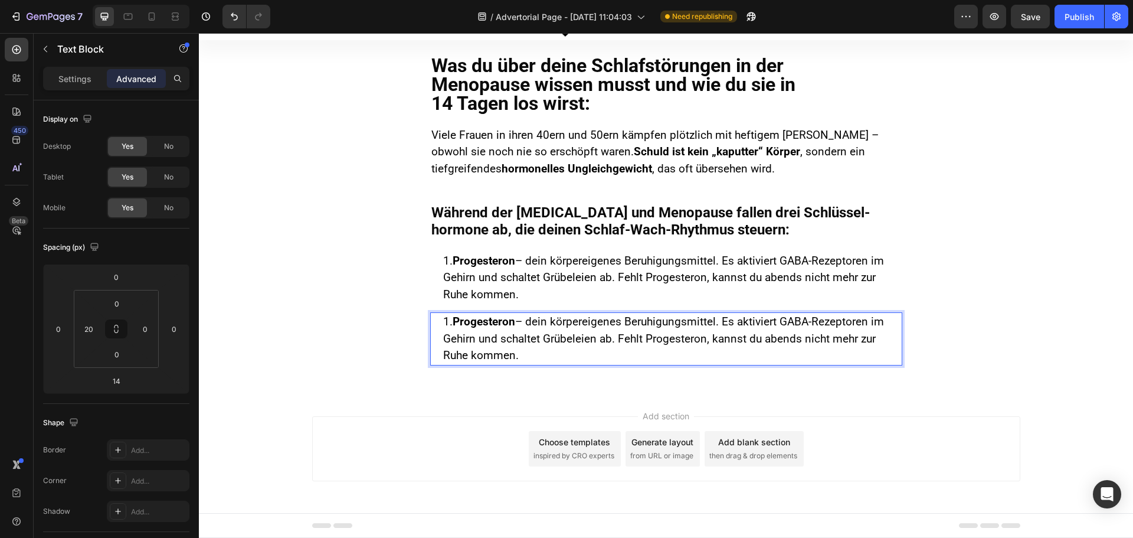
click at [599, 360] on p "1. Progesteron – dein körpereigenes Beruhigungsmittel. Es aktiviert GABA-Rezept…" at bounding box center [672, 338] width 458 height 51
click at [494, 335] on span "1. Progesteron – dein körpereigenes Beruhigungsmittel. Es aktiviert GABA-Rezept…" at bounding box center [663, 338] width 441 height 47
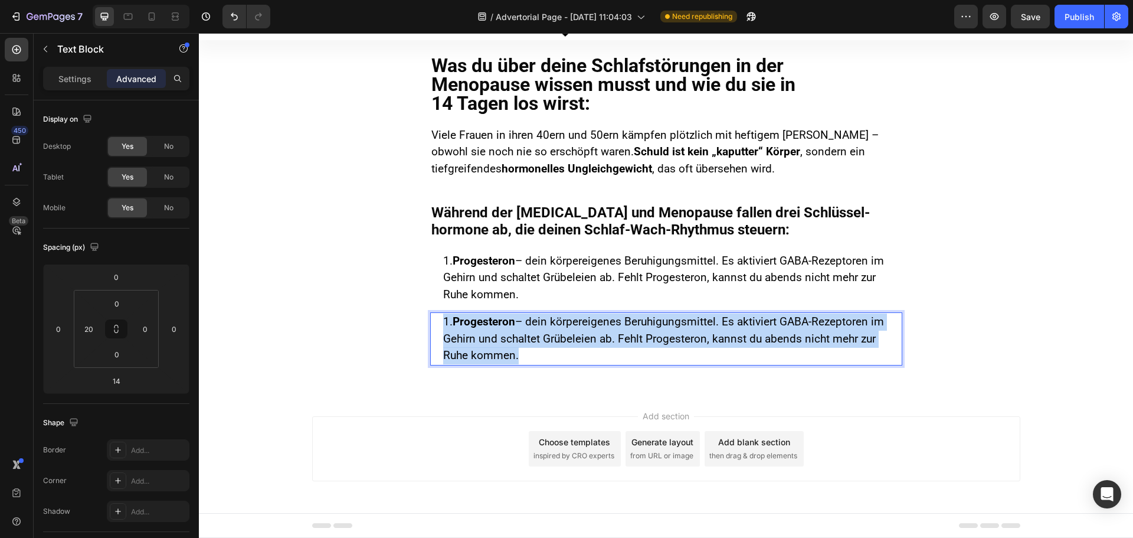
click at [494, 335] on span "1. Progesteron – dein körpereigenes Beruhigungsmittel. Es aktiviert GABA-Rezept…" at bounding box center [663, 338] width 441 height 47
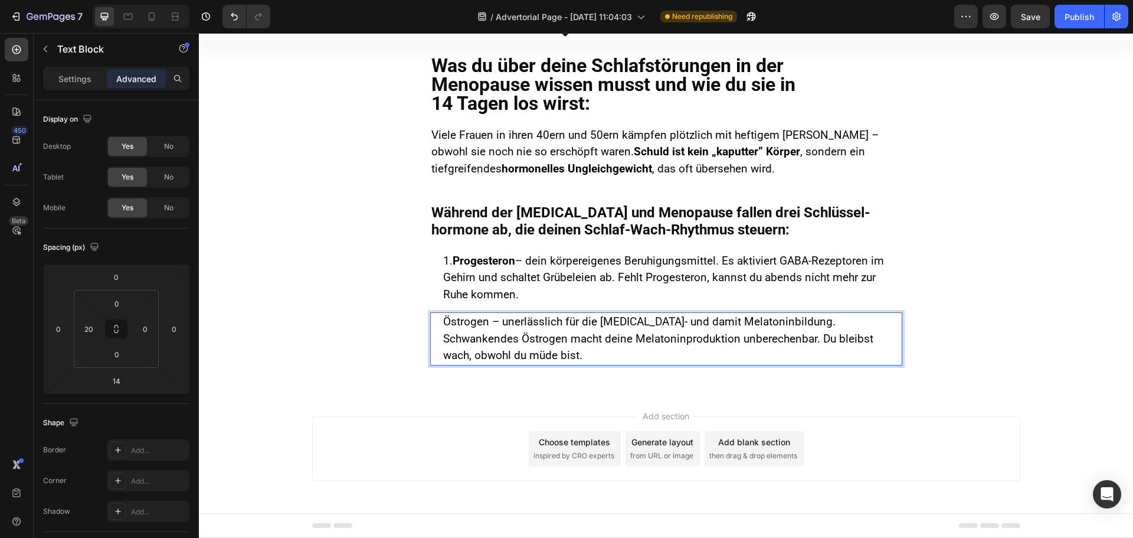
click at [437, 321] on div "Östrogen – unerlässlich für die [MEDICAL_DATA]- und damit Melatoninbildung. Sch…" at bounding box center [666, 338] width 472 height 53
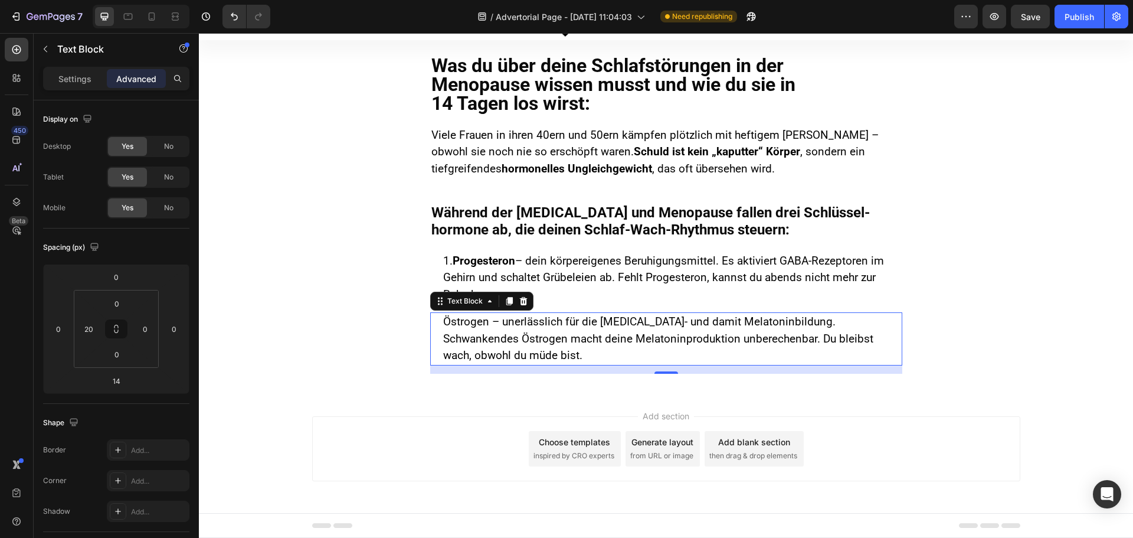
click at [442, 321] on div "Östrogen – unerlässlich für die [MEDICAL_DATA]- und damit Melatoninbildung. Sch…" at bounding box center [672, 338] width 460 height 53
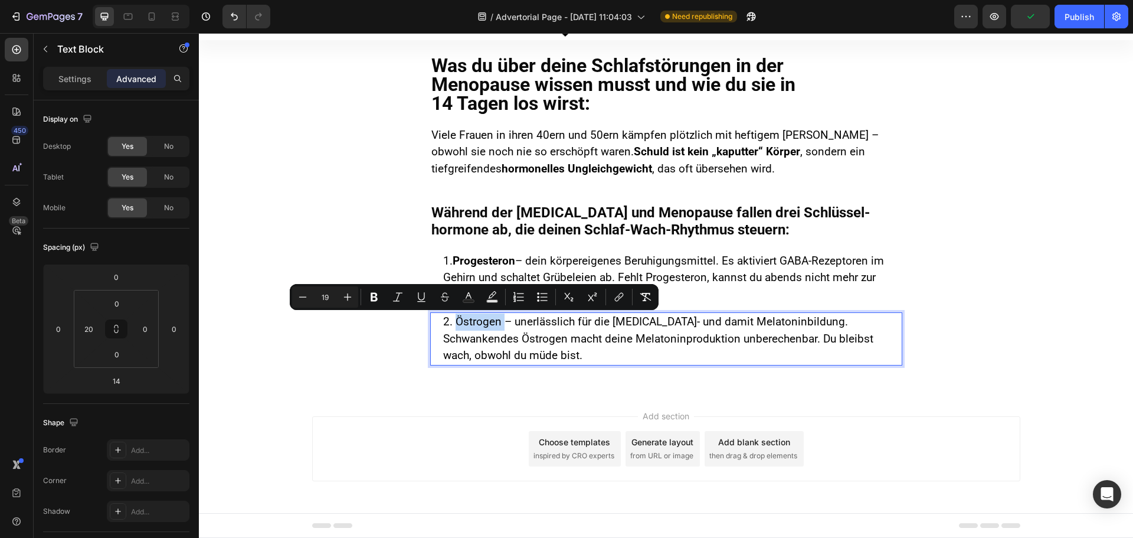
drag, startPoint x: 452, startPoint y: 318, endPoint x: 499, endPoint y: 318, distance: 47.8
click at [499, 318] on span "2. Östrogen – unerlässlich für die [MEDICAL_DATA]- und damit Melatoninbildung. …" at bounding box center [658, 338] width 430 height 47
click at [525, 332] on span "2. Östrogen – unerlässlich für die [MEDICAL_DATA]- und damit Melatoninbildung. …" at bounding box center [658, 338] width 430 height 47
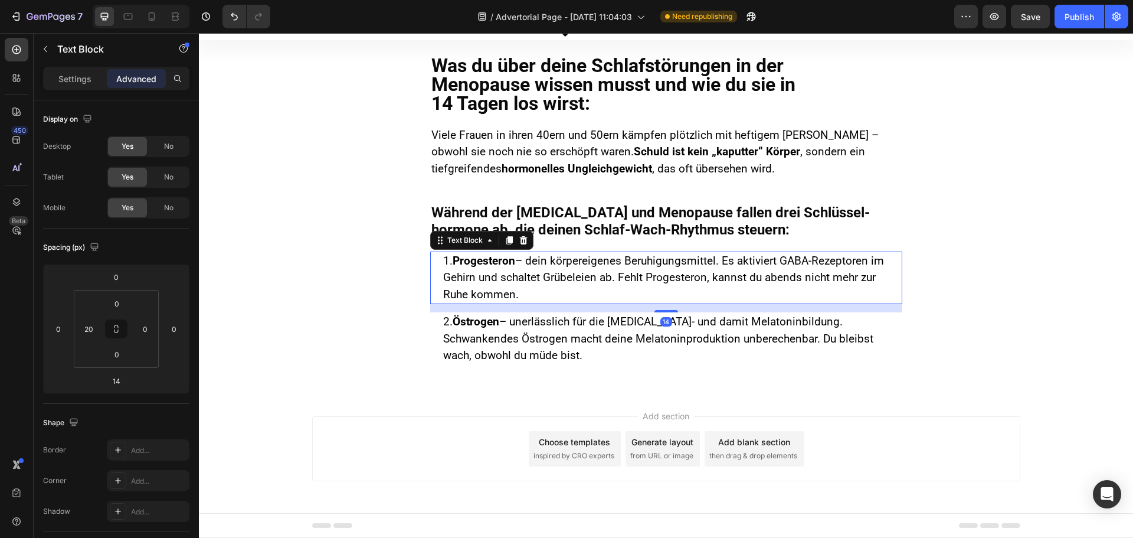
click at [527, 256] on span "1. Progesteron – dein körpereigenes Beruhigungsmittel. Es aktiviert GABA-Rezept…" at bounding box center [663, 277] width 441 height 47
click at [155, 17] on icon at bounding box center [152, 16] width 6 height 8
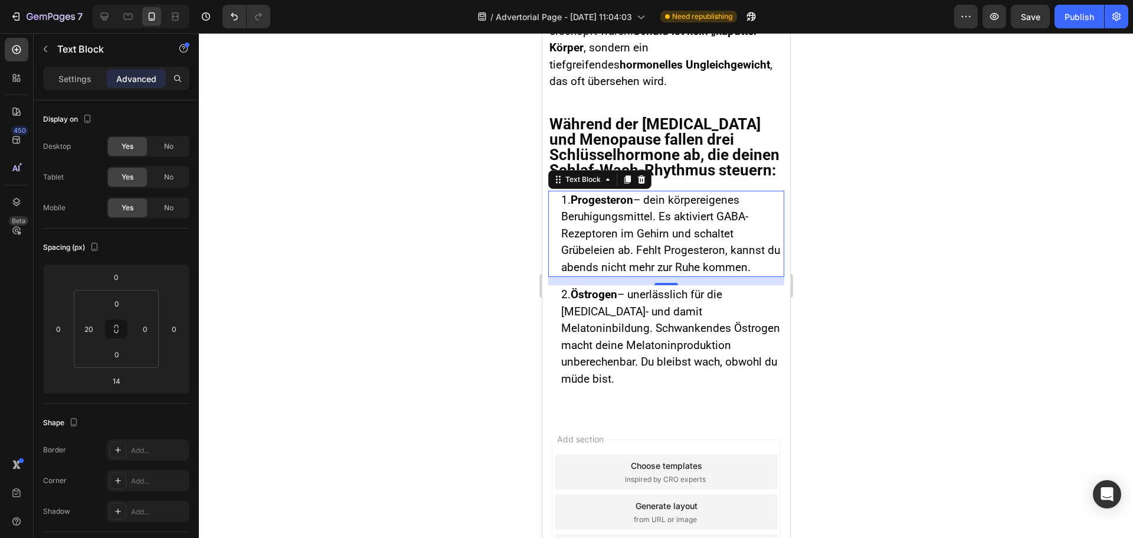
scroll to position [217, 0]
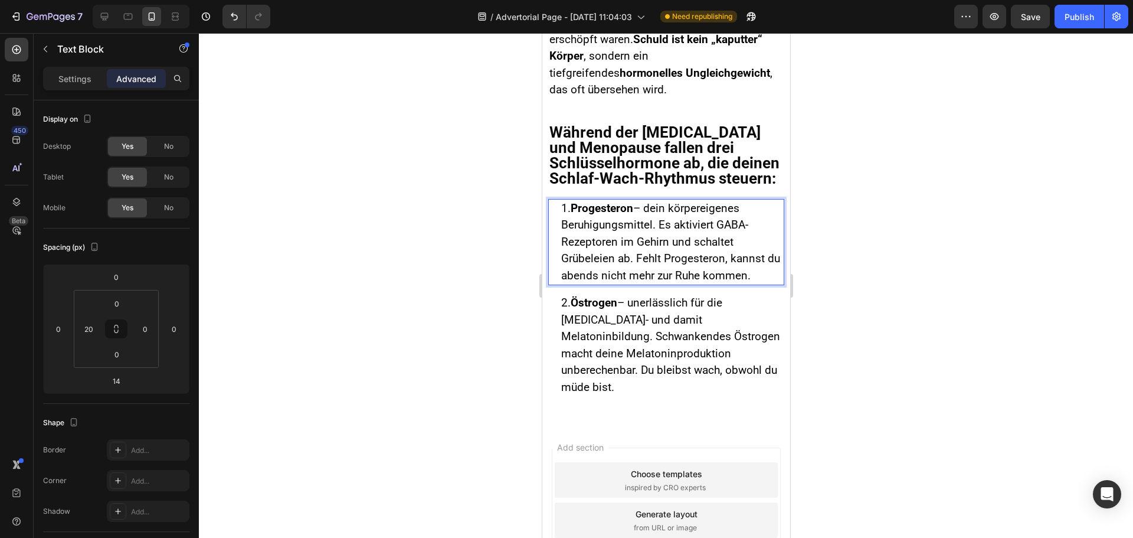
click at [576, 227] on span "1. Progesteron – dein körpereigenes Beruhigungsmittel. Es aktiviert GABA-Rezept…" at bounding box center [670, 241] width 219 height 81
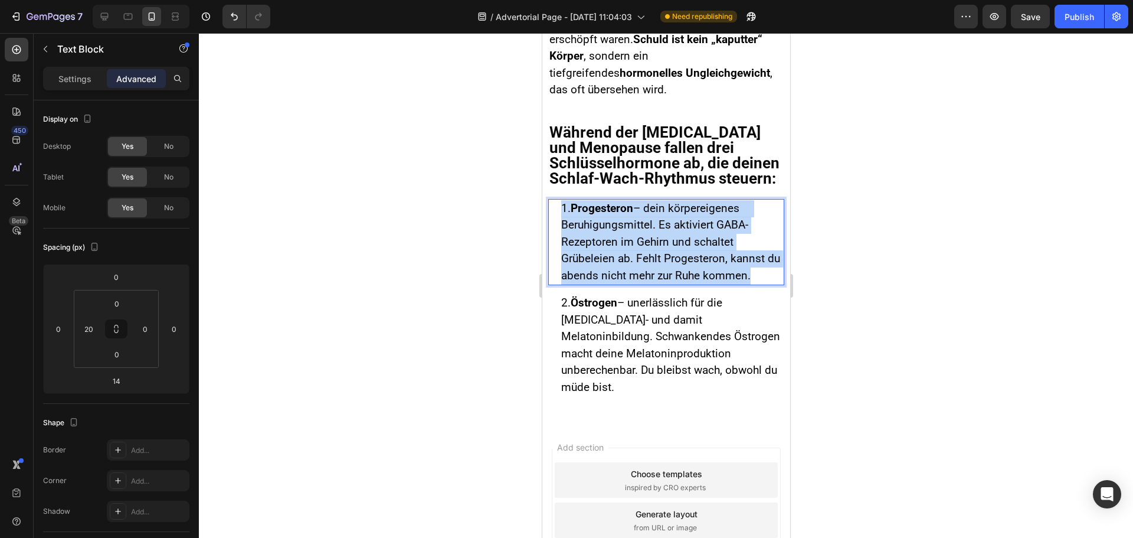
click at [576, 227] on span "1. Progesteron – dein körpereigenes Beruhigungsmittel. Es aktiviert GABA-Rezept…" at bounding box center [670, 241] width 219 height 81
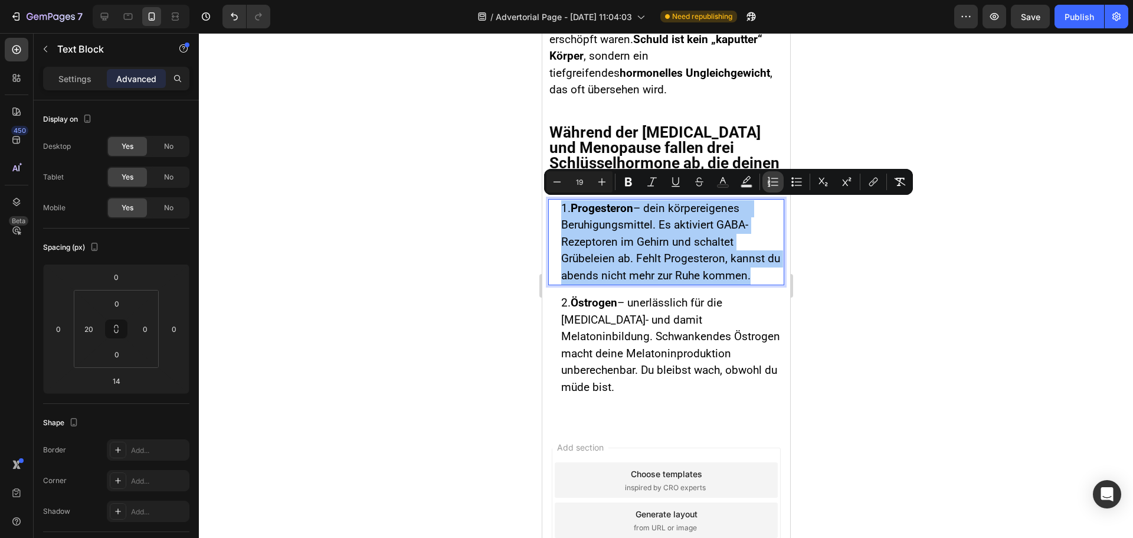
click at [774, 181] on icon "Editor contextual toolbar" at bounding box center [773, 182] width 12 height 12
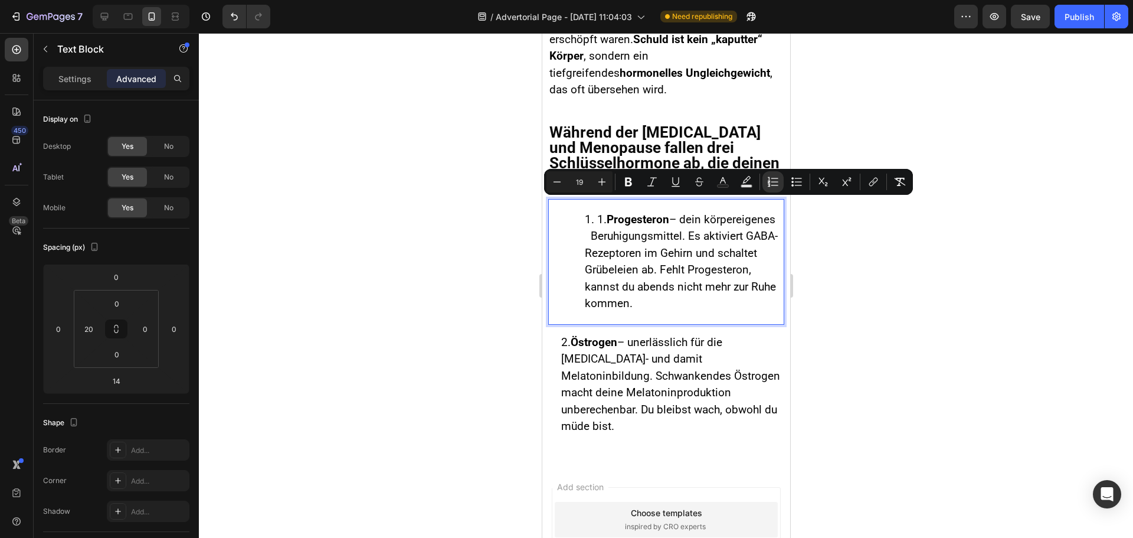
click at [605, 252] on span "1. Progesteron – dein körpereigenes Beruhigungsmittel. Es aktiviert GABA-Rezept…" at bounding box center [682, 262] width 197 height 98
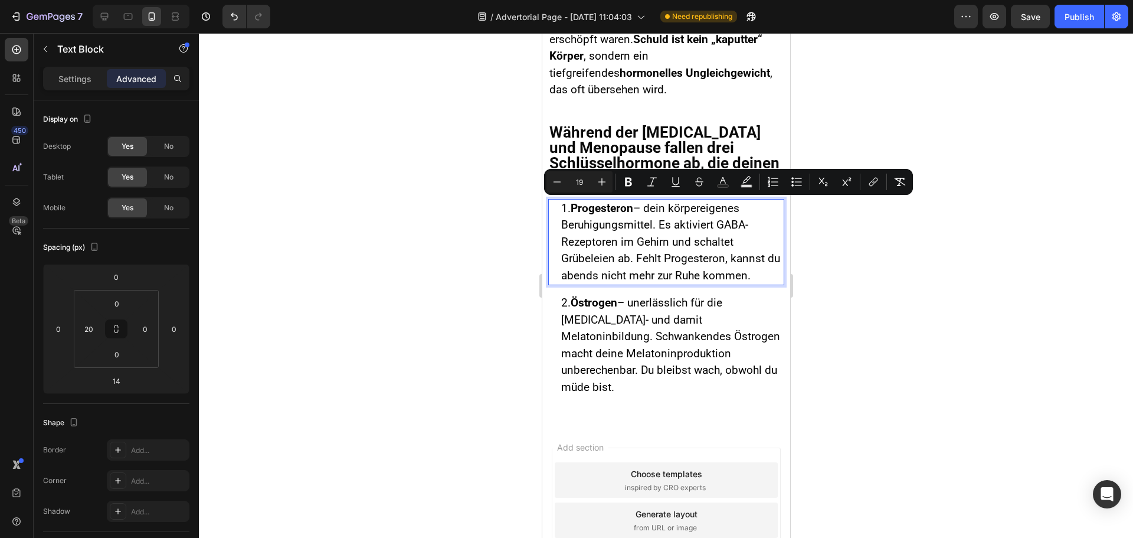
click at [604, 241] on span "1. Progesteron – dein körpereigenes Beruhigungsmittel. Es aktiviert GABA-Rezept…" at bounding box center [670, 241] width 219 height 81
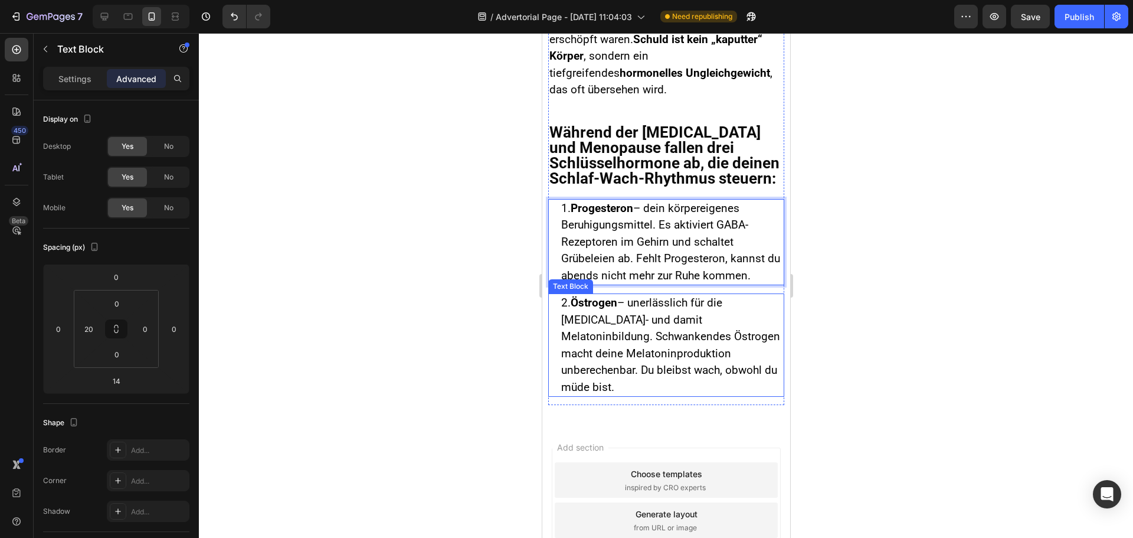
click at [619, 321] on span "2. Östrogen – unerlässlich für die [MEDICAL_DATA]- und damit Melatoninbildung. …" at bounding box center [670, 345] width 219 height 98
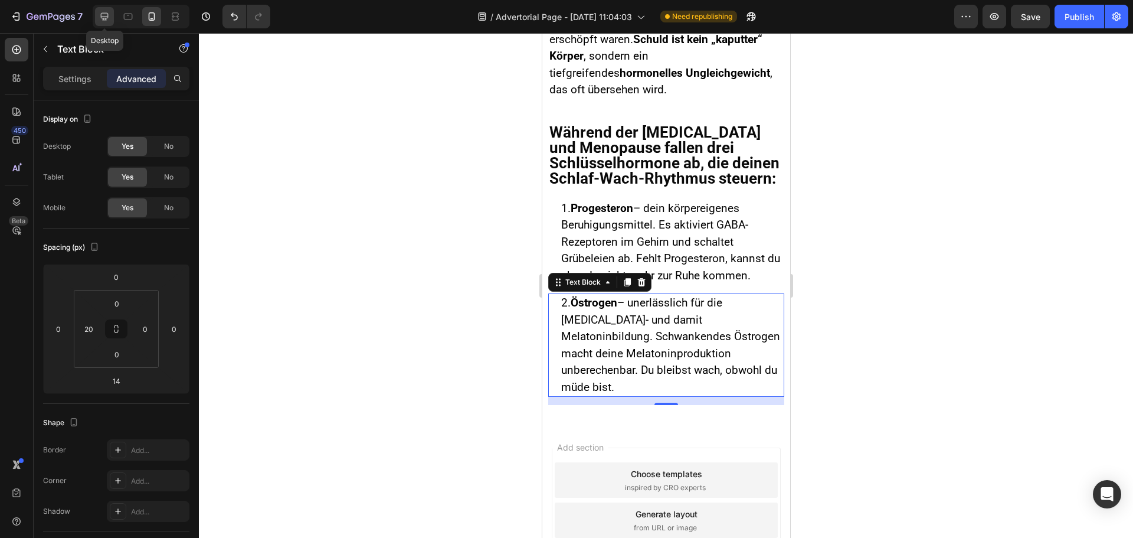
click at [107, 15] on icon at bounding box center [105, 17] width 12 height 12
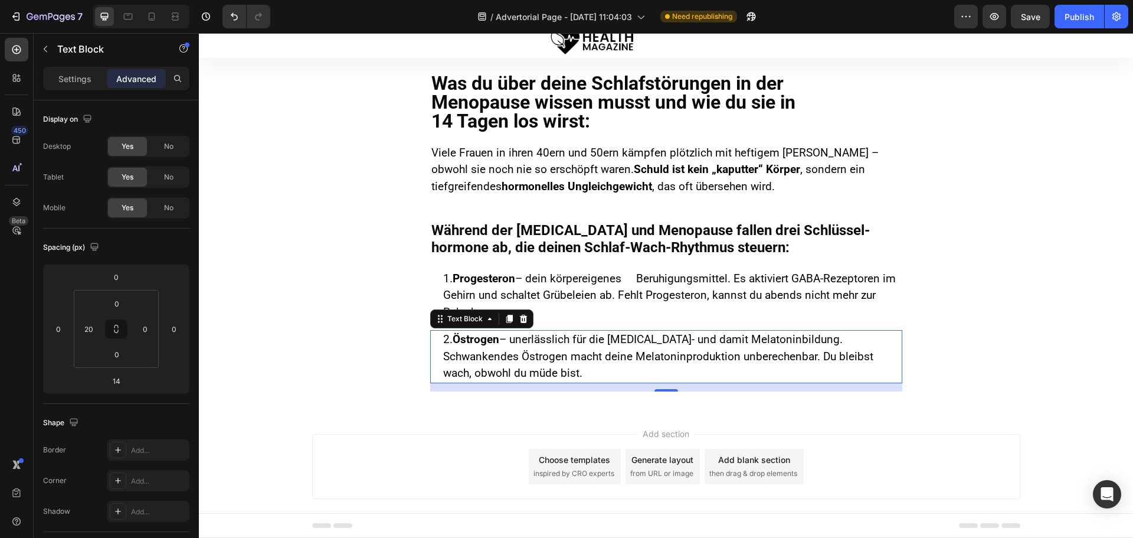
scroll to position [51, 0]
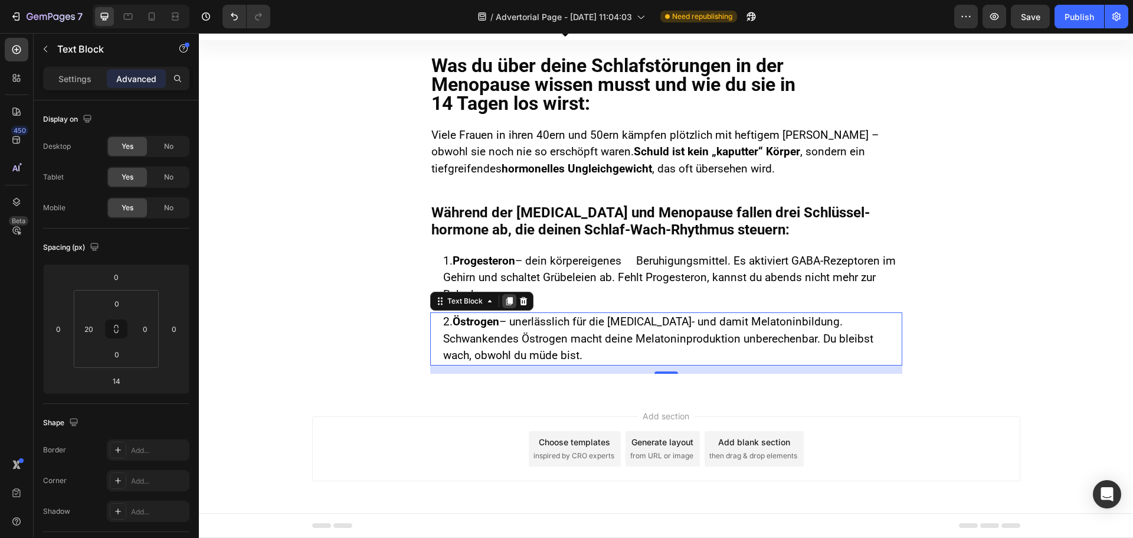
click at [506, 299] on icon at bounding box center [509, 301] width 6 height 8
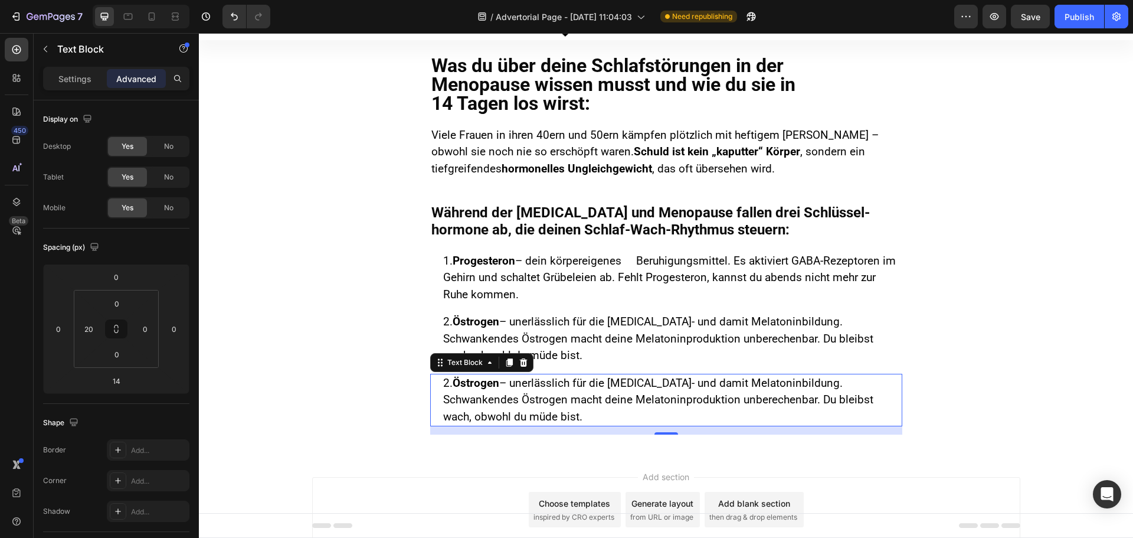
click at [490, 390] on p "2. Östrogen – unerlässlich für die [MEDICAL_DATA]- und damit Melatoninbildung. …" at bounding box center [672, 400] width 458 height 51
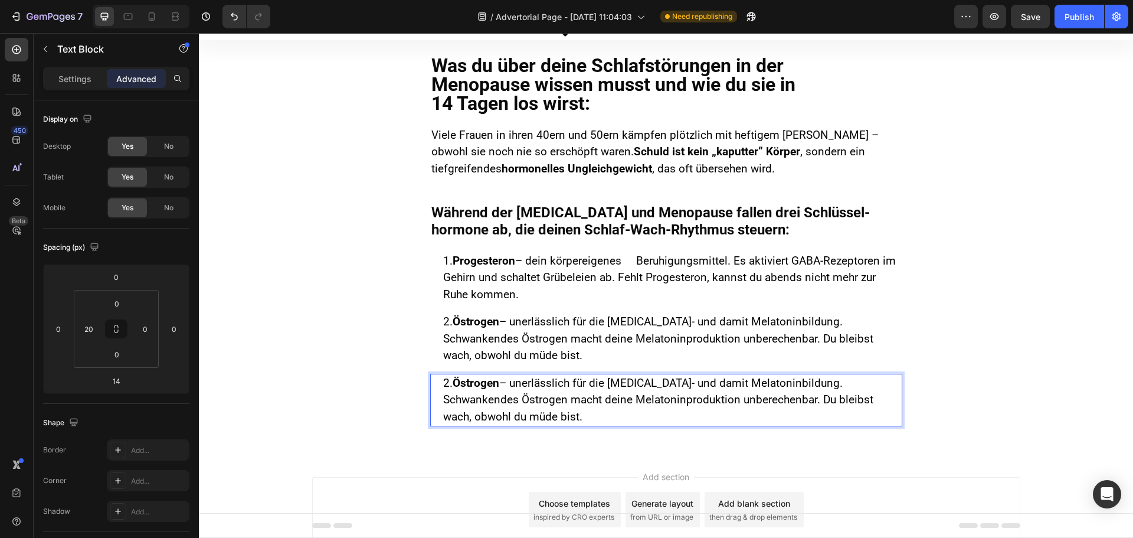
click at [489, 390] on p "2. Östrogen – unerlässlich für die [MEDICAL_DATA]- und damit Melatoninbildung. …" at bounding box center [672, 400] width 458 height 51
click at [488, 390] on p "2. Östrogen – unerlässlich für die [MEDICAL_DATA]- und damit Melatoninbildung. …" at bounding box center [672, 400] width 458 height 51
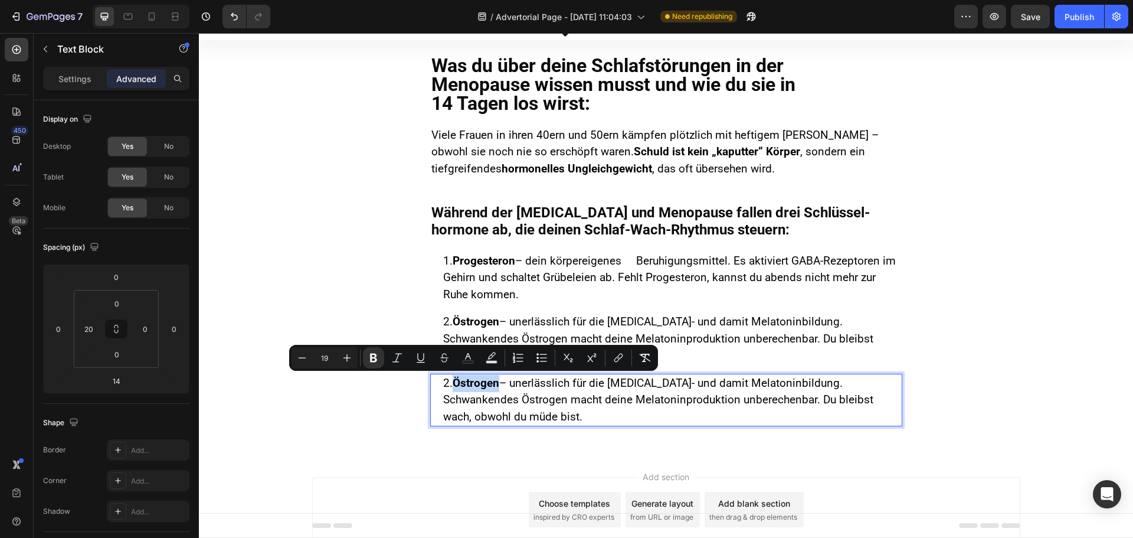
click at [463, 384] on strong "Östrogen" at bounding box center [476, 383] width 47 height 14
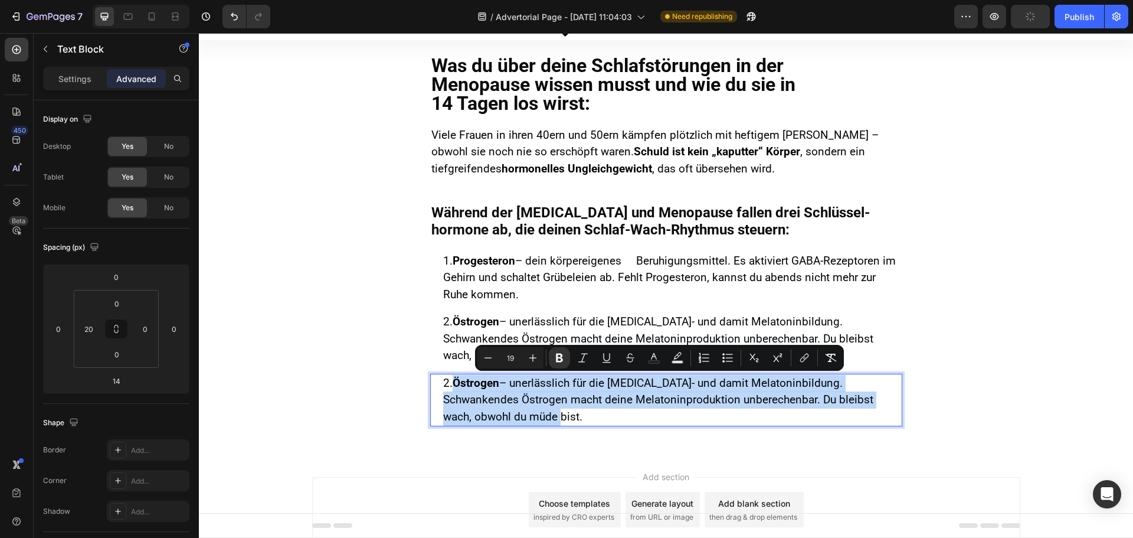
drag, startPoint x: 459, startPoint y: 388, endPoint x: 509, endPoint y: 417, distance: 58.2
click at [509, 417] on p "2. Östrogen – unerlässlich für die [MEDICAL_DATA]- und damit Melatoninbildung. …" at bounding box center [672, 400] width 458 height 51
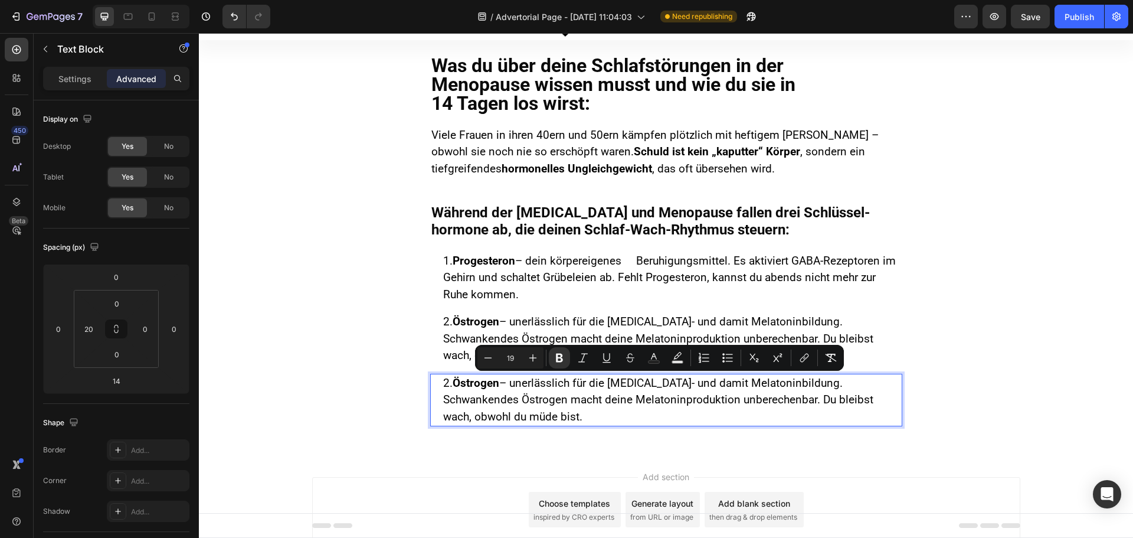
click at [491, 384] on strong "Östrogen" at bounding box center [476, 383] width 47 height 14
click at [500, 391] on p "2. Östrogen – unerlässlich für die [MEDICAL_DATA]- und damit Melatoninbildung. …" at bounding box center [672, 400] width 458 height 51
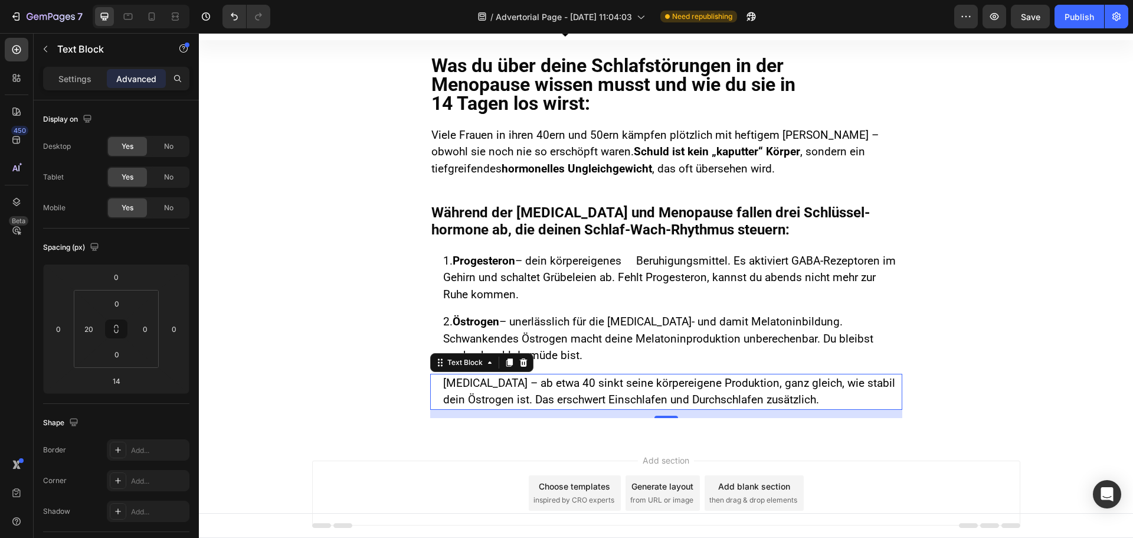
click at [437, 383] on div "[MEDICAL_DATA] – ab etwa 40 sinkt seine körpereigene Produktion, ganz gleich, w…" at bounding box center [666, 392] width 472 height 36
click at [443, 383] on span "[MEDICAL_DATA] – ab etwa 40 sinkt seine körpereigene Produktion, ganz gleich, w…" at bounding box center [669, 391] width 452 height 31
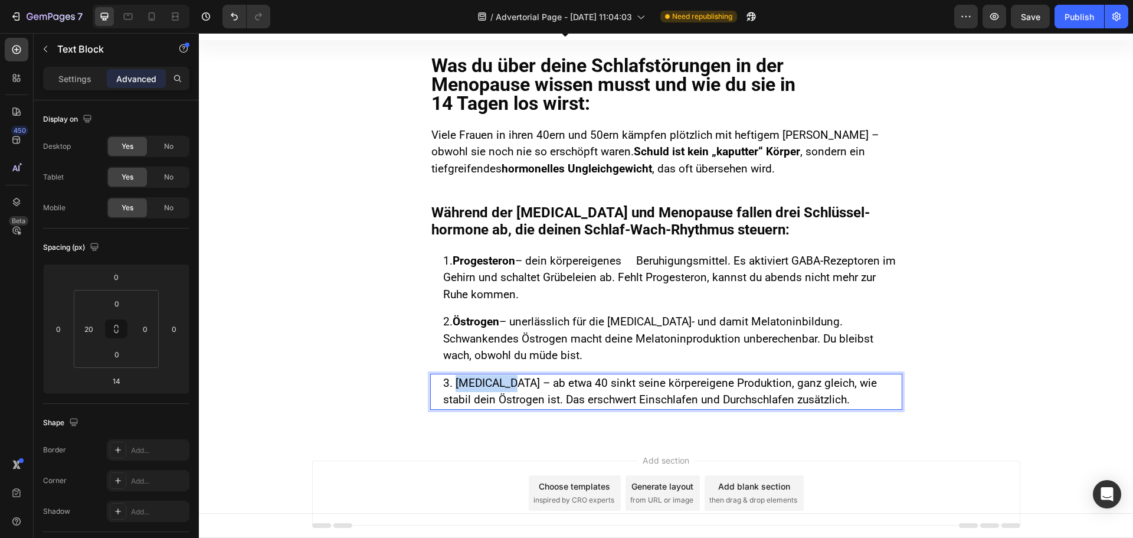
drag, startPoint x: 450, startPoint y: 378, endPoint x: 502, endPoint y: 381, distance: 51.4
click at [502, 381] on span "3. [MEDICAL_DATA] – ab etwa 40 sinkt seine körpereigene Produktion, ganz gleich…" at bounding box center [660, 391] width 434 height 31
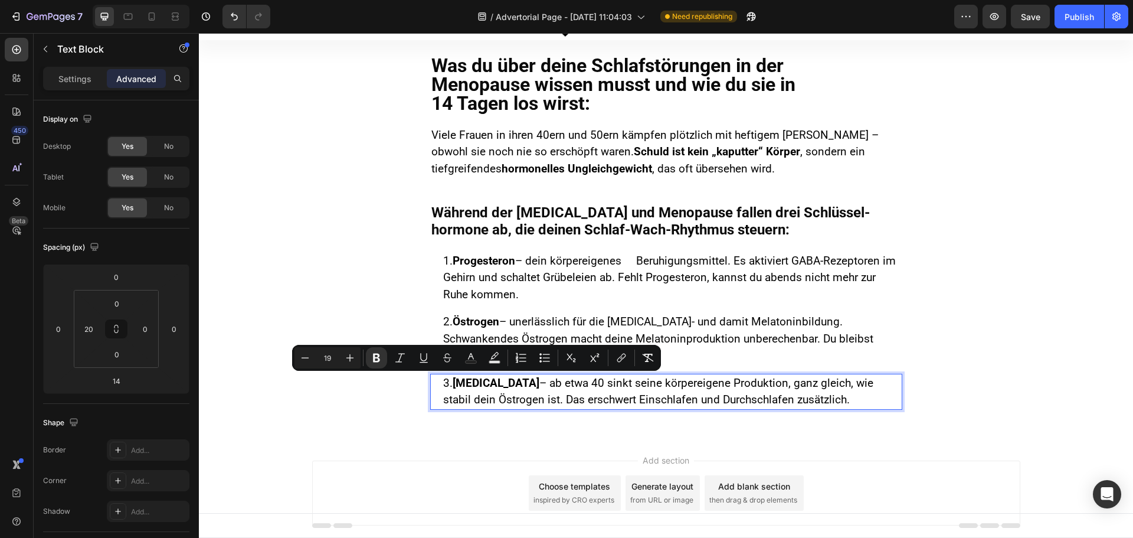
drag, startPoint x: 508, startPoint y: 390, endPoint x: 531, endPoint y: 402, distance: 26.1
click at [510, 391] on p "3. [MEDICAL_DATA] – ab etwa 40 sinkt seine körpereigene Produktion, ganz gleich…" at bounding box center [672, 392] width 458 height 34
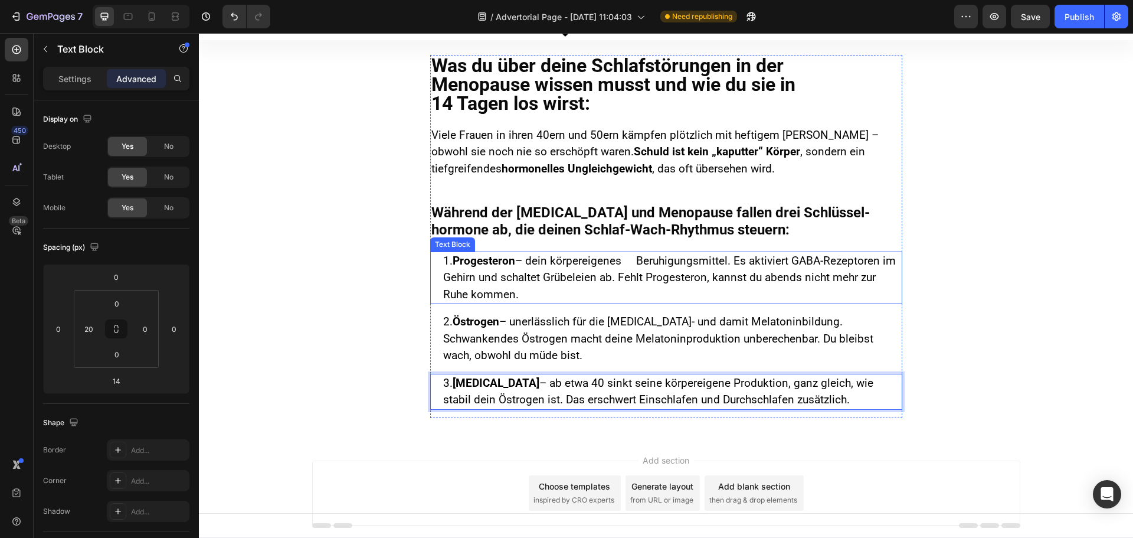
click at [610, 272] on span "1. Progesteron – dein körpereigenes Beruhigungsmittel. Es aktiviert GABA-Rezept…" at bounding box center [669, 277] width 453 height 47
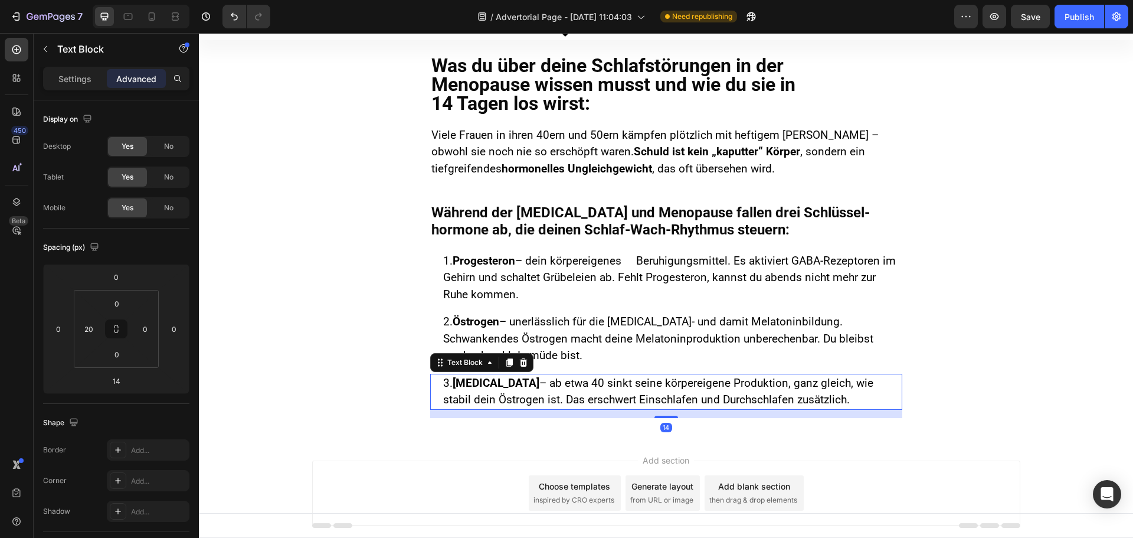
click at [494, 395] on span "3. [MEDICAL_DATA] – ab etwa 40 sinkt seine körpereigene Produktion, ganz gleich…" at bounding box center [658, 391] width 430 height 31
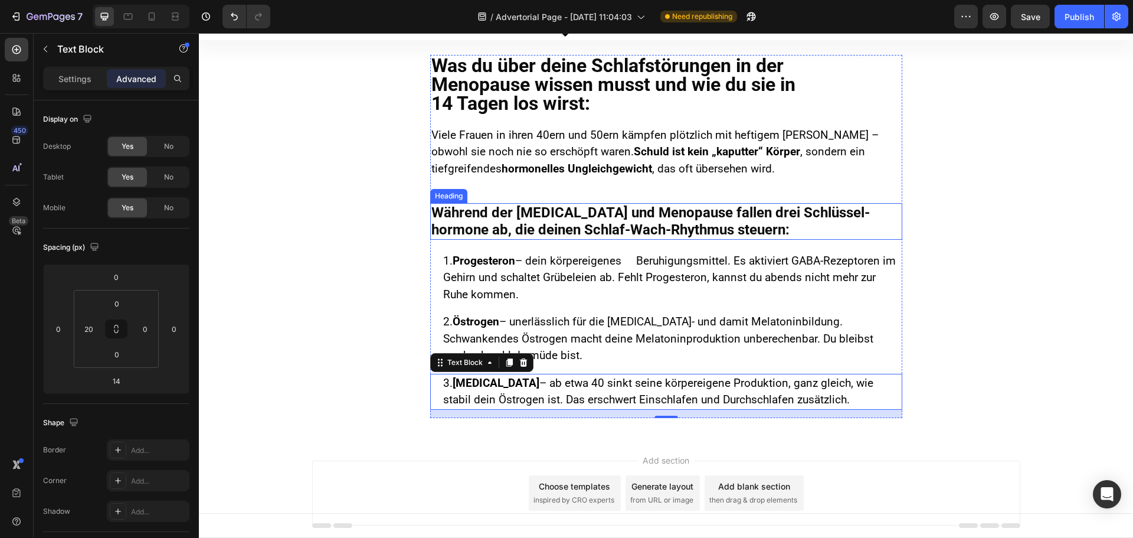
click at [543, 220] on p "Während der [MEDICAL_DATA] und Menopause fallen drei Schlüssel­hormone ab, die …" at bounding box center [667, 221] width 470 height 34
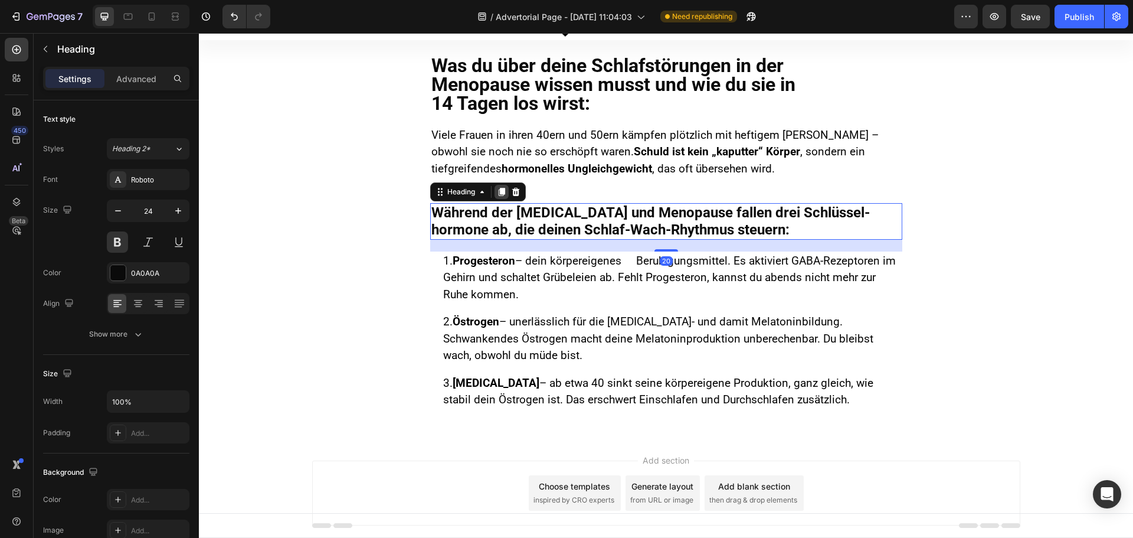
click at [498, 191] on icon at bounding box center [501, 192] width 6 height 8
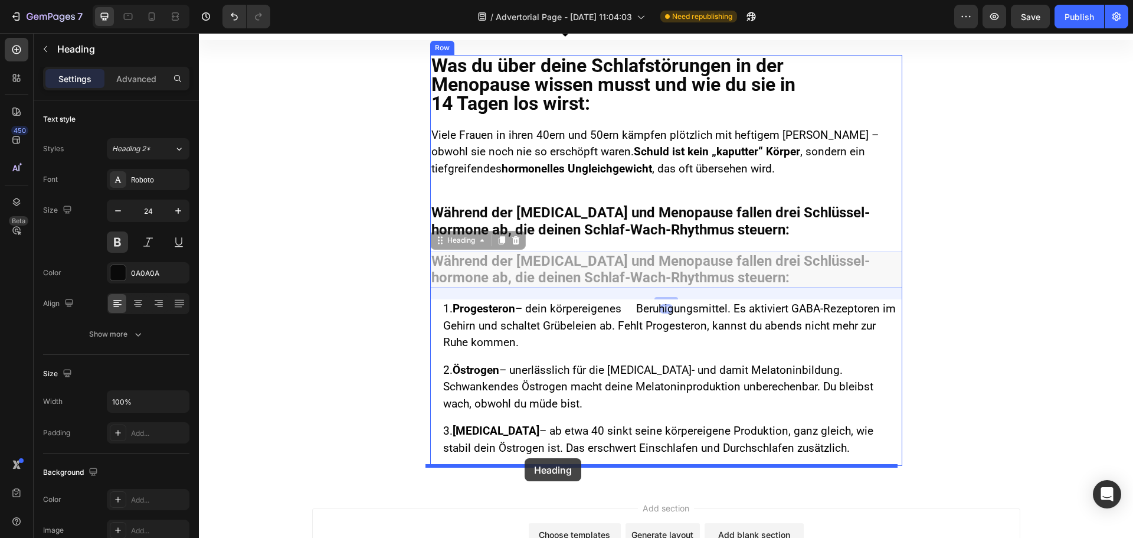
drag, startPoint x: 436, startPoint y: 246, endPoint x: 525, endPoint y: 459, distance: 230.5
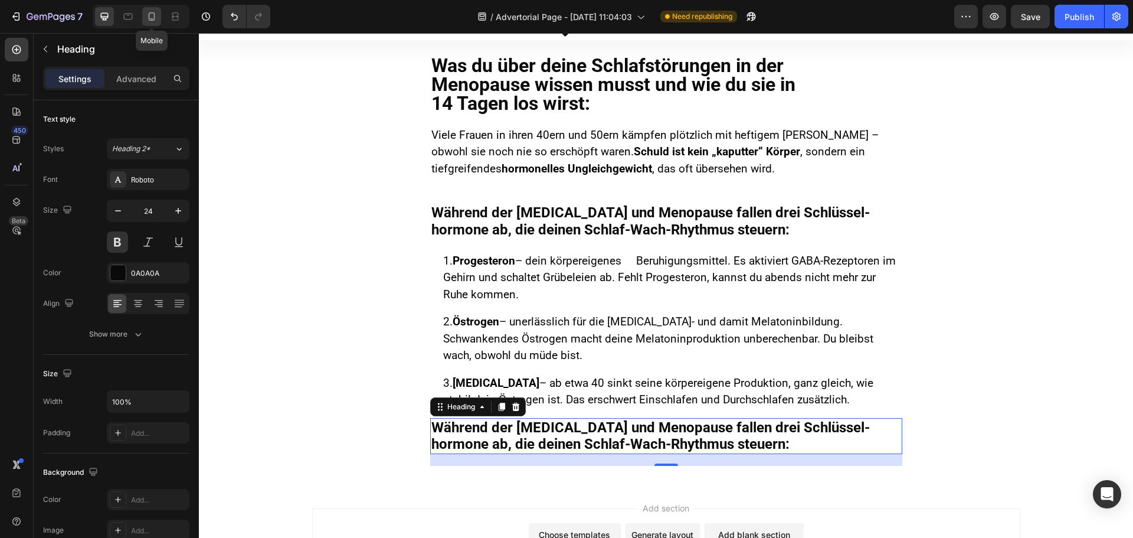
click at [159, 13] on div at bounding box center [151, 16] width 19 height 19
type input "26"
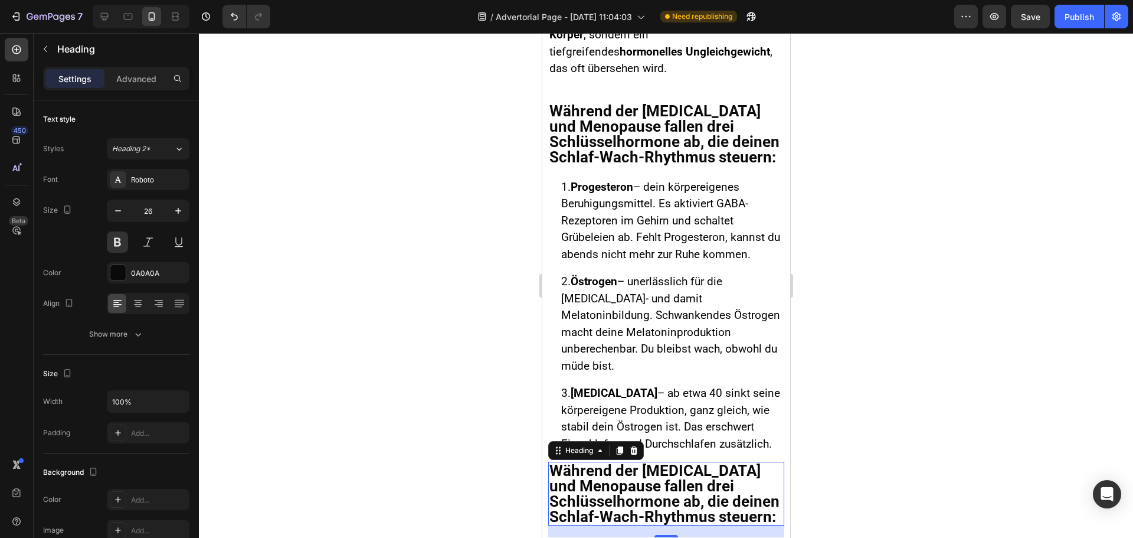
scroll to position [209, 0]
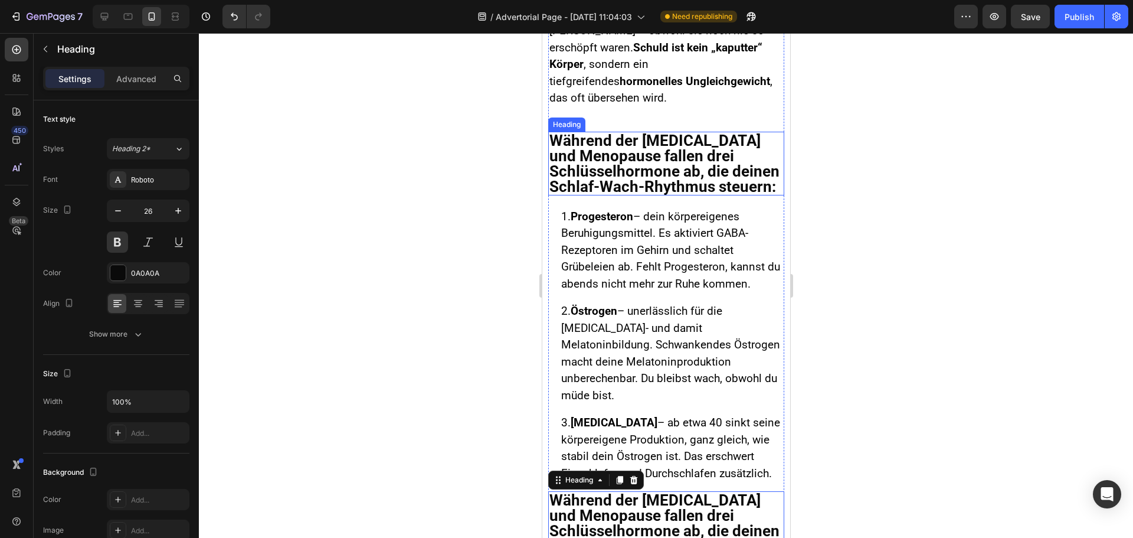
click at [577, 145] on p "Während der [MEDICAL_DATA] und Menopause fallen drei Schlüssel­hormone ab, die …" at bounding box center [666, 163] width 234 height 61
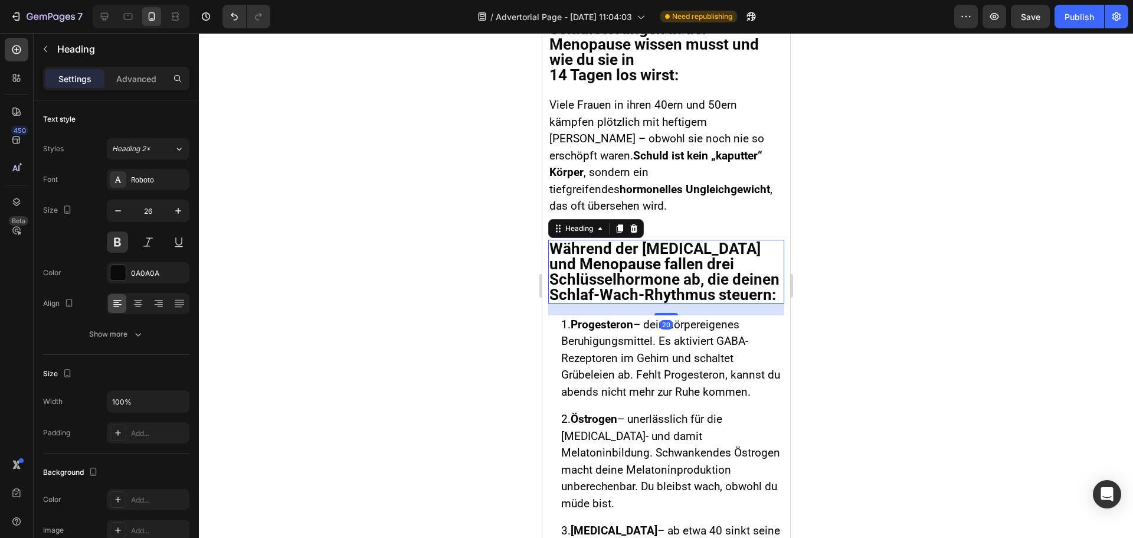
scroll to position [0, 0]
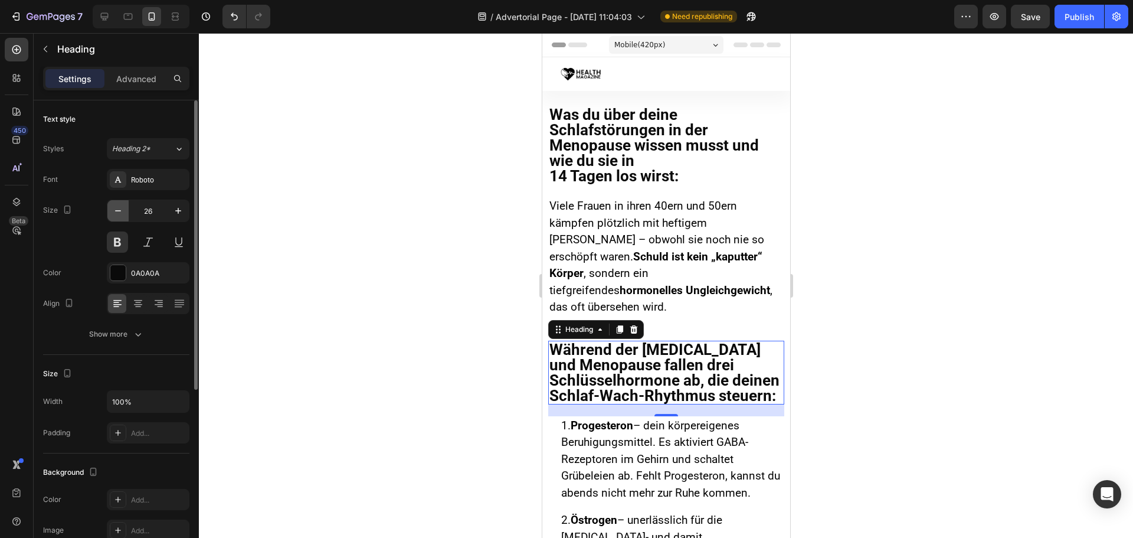
click at [118, 211] on icon "button" at bounding box center [118, 211] width 12 height 12
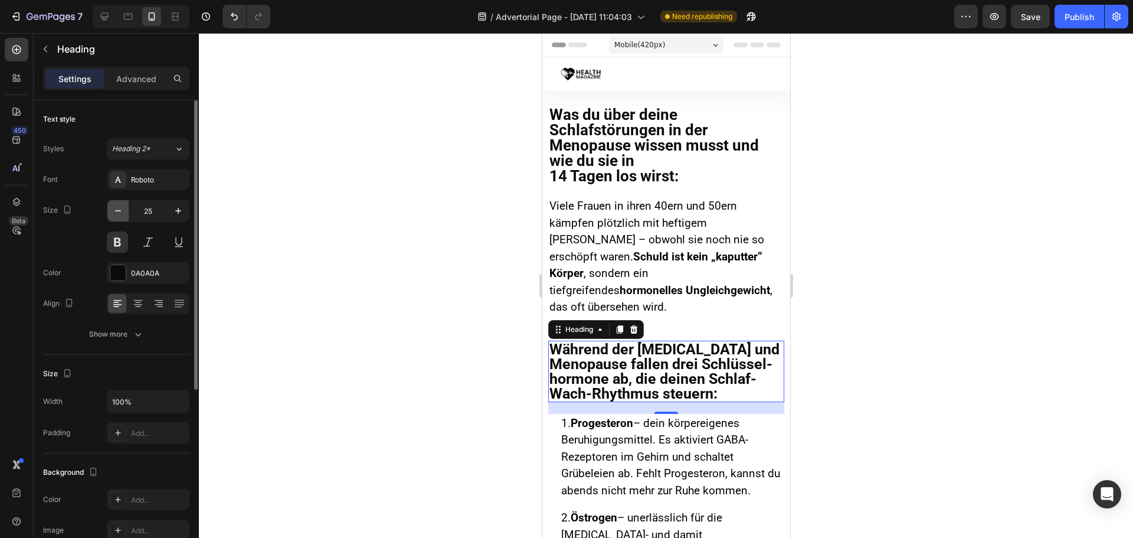
click at [118, 211] on icon "button" at bounding box center [118, 210] width 6 height 1
type input "24"
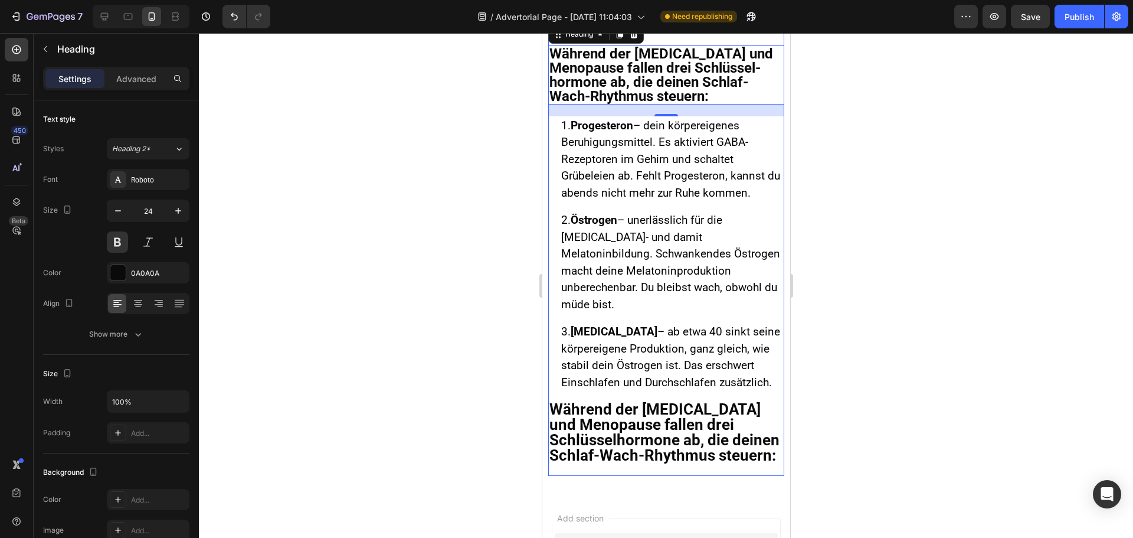
scroll to position [472, 0]
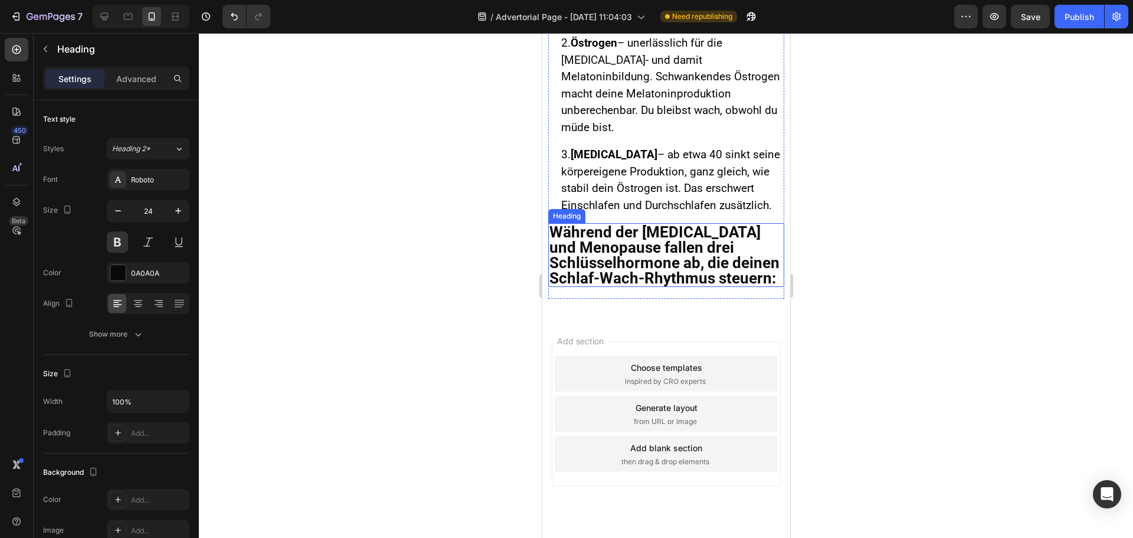
click at [594, 227] on h2 "Während der [MEDICAL_DATA] und Menopause fallen drei Schlüssel­hormone ab, die …" at bounding box center [666, 255] width 236 height 64
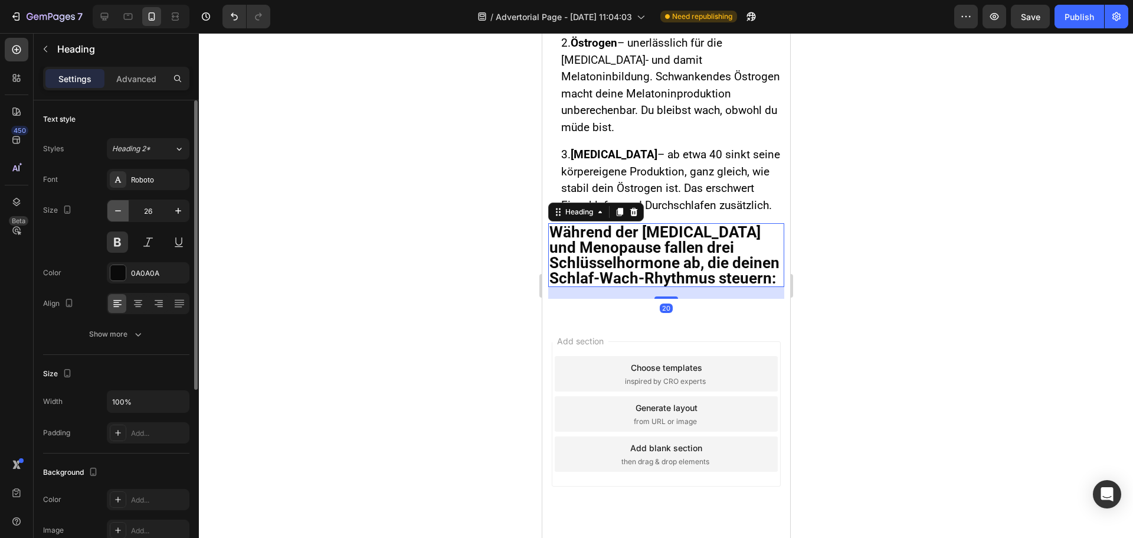
click at [113, 212] on icon "button" at bounding box center [118, 211] width 12 height 12
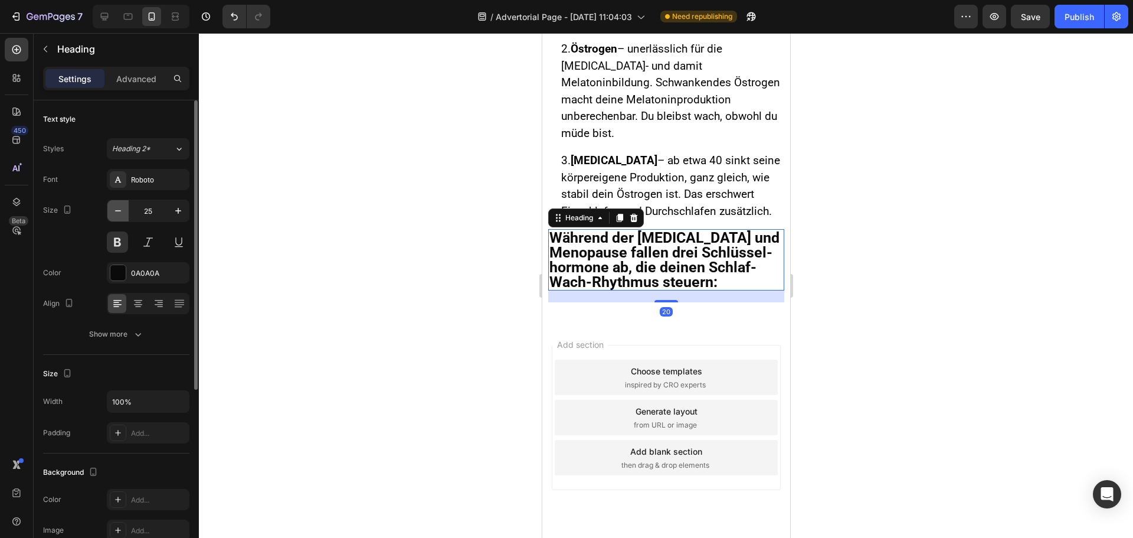
click at [113, 212] on icon "button" at bounding box center [118, 211] width 12 height 12
type input "24"
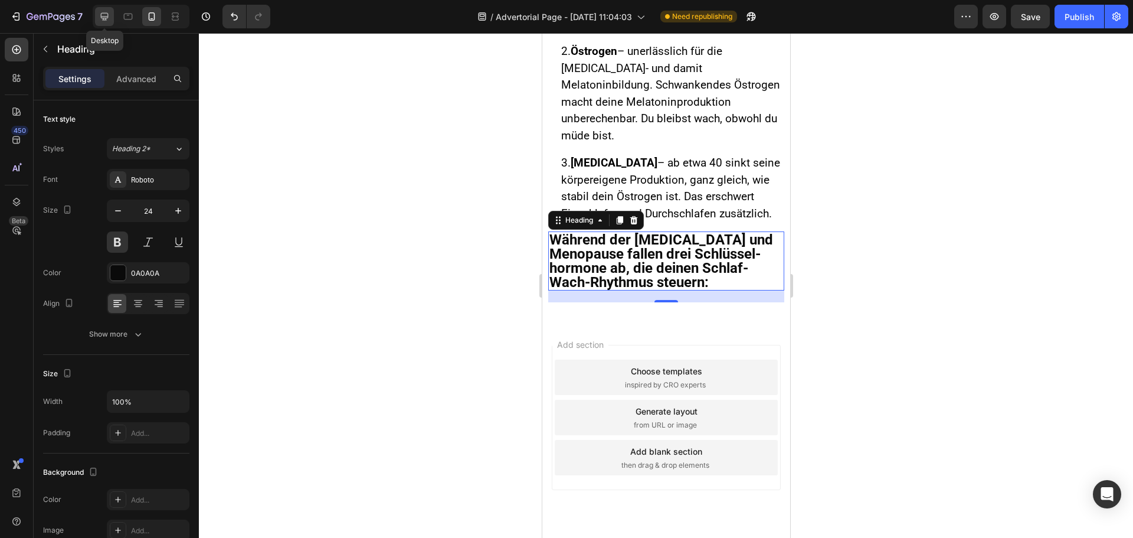
click at [101, 14] on icon at bounding box center [105, 17] width 8 height 8
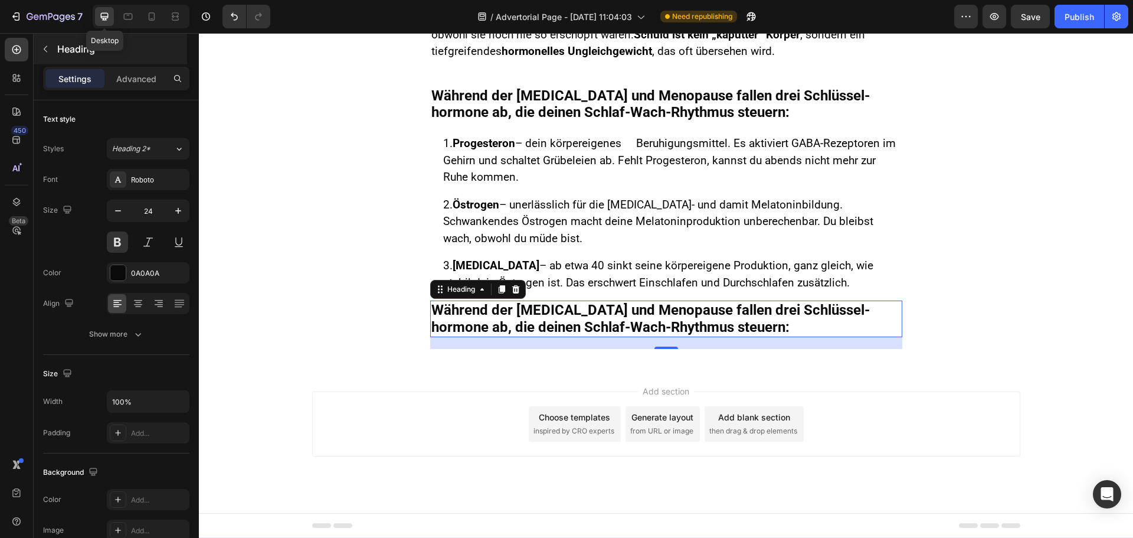
scroll to position [151, 0]
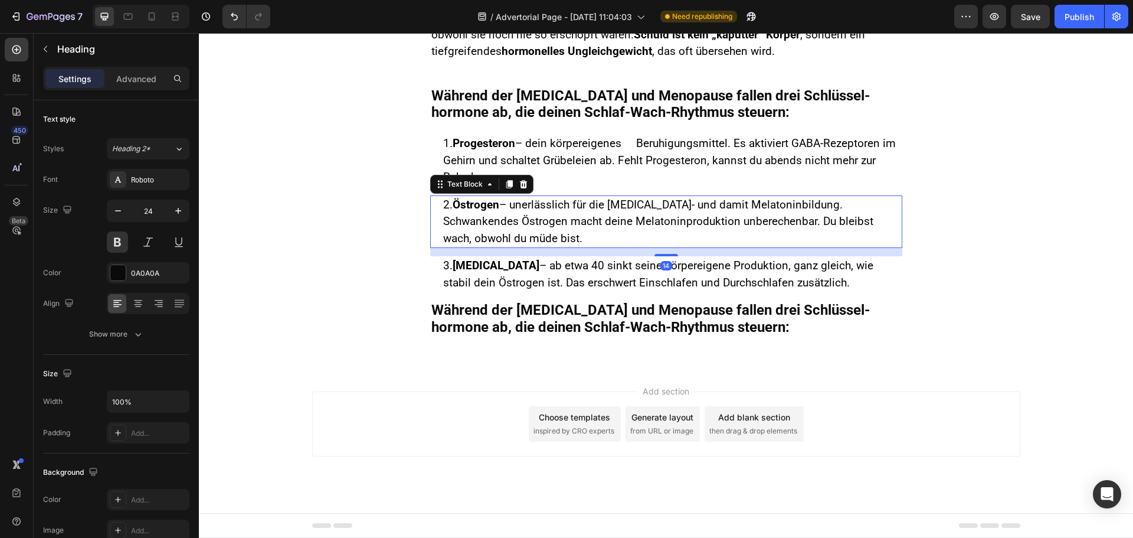
click at [540, 209] on span "2. Östrogen – unerlässlich für die [MEDICAL_DATA]- und damit Melatoninbildung. …" at bounding box center [658, 221] width 430 height 47
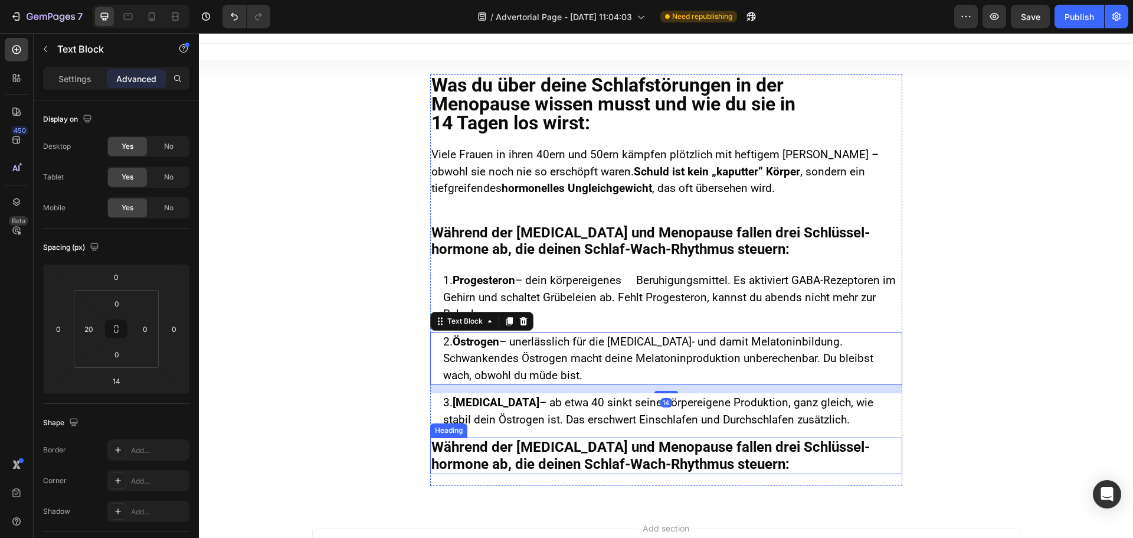
scroll to position [0, 0]
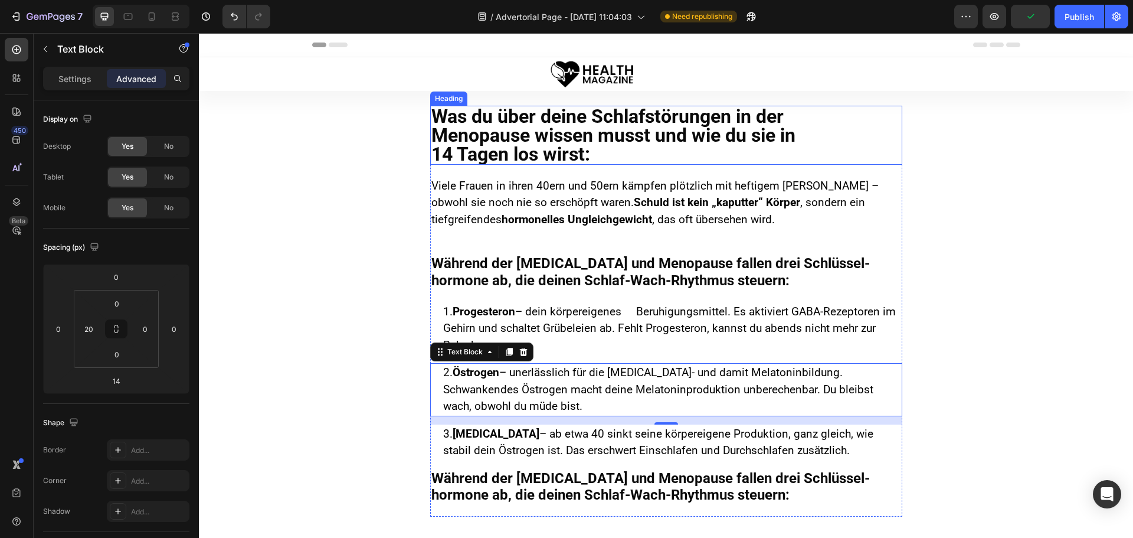
click at [468, 138] on p "Was du über deine Schlafstörungen in der Menopause wissen musst und wie du sie …" at bounding box center [667, 135] width 470 height 57
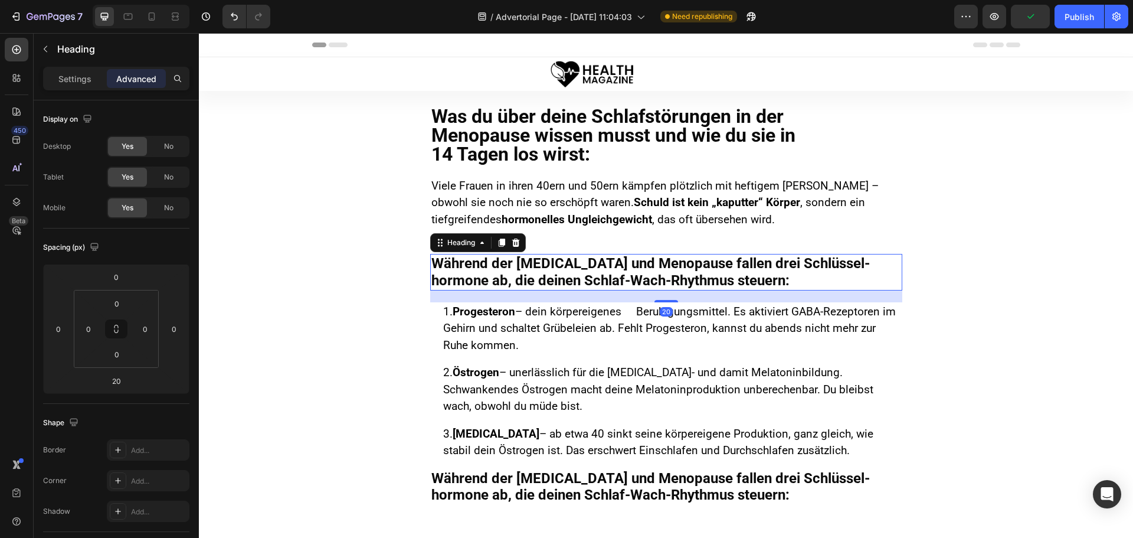
click at [490, 265] on p "Während der [MEDICAL_DATA] und Menopause fallen drei Schlüssel­hormone ab, die …" at bounding box center [667, 272] width 470 height 34
click at [70, 82] on p "Settings" at bounding box center [74, 79] width 33 height 12
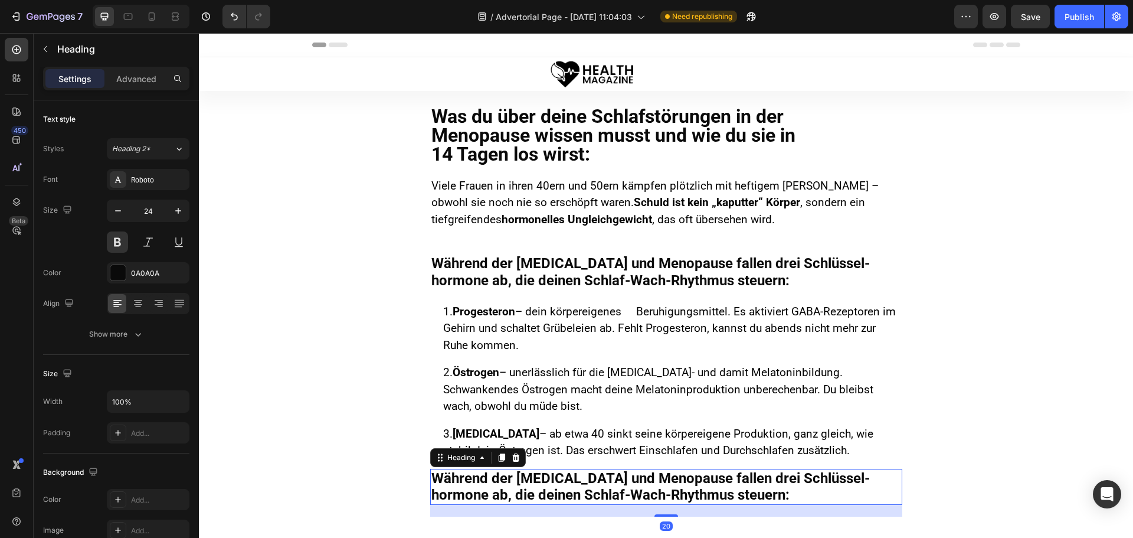
click at [511, 479] on h2 "Während der [MEDICAL_DATA] und Menopause fallen drei Schlüssel­hormone ab, die …" at bounding box center [666, 487] width 472 height 37
click at [140, 80] on p "Advanced" at bounding box center [136, 79] width 40 height 12
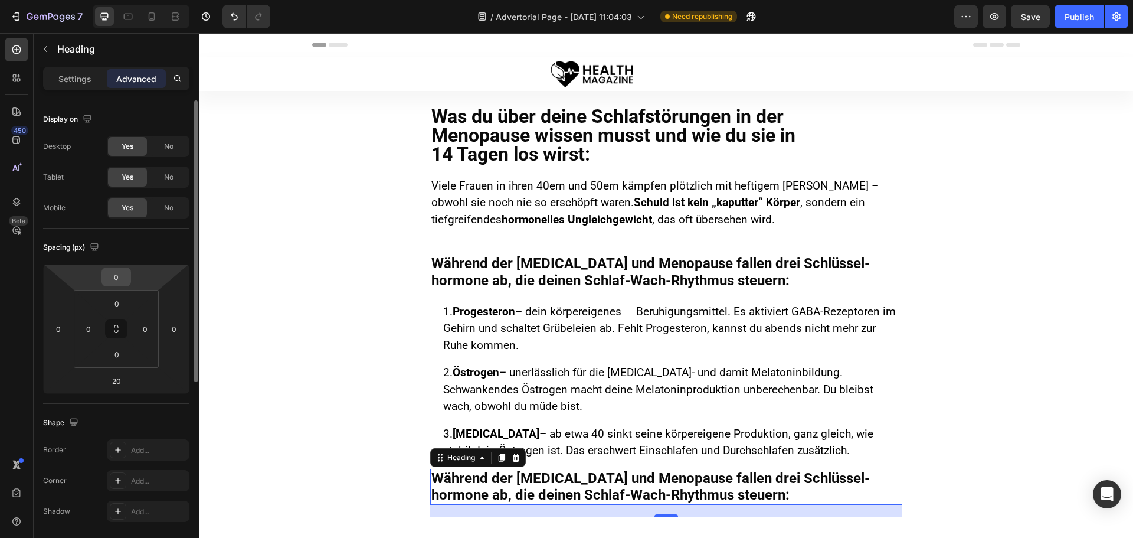
click at [115, 274] on input "0" at bounding box center [116, 277] width 24 height 18
type input "28"
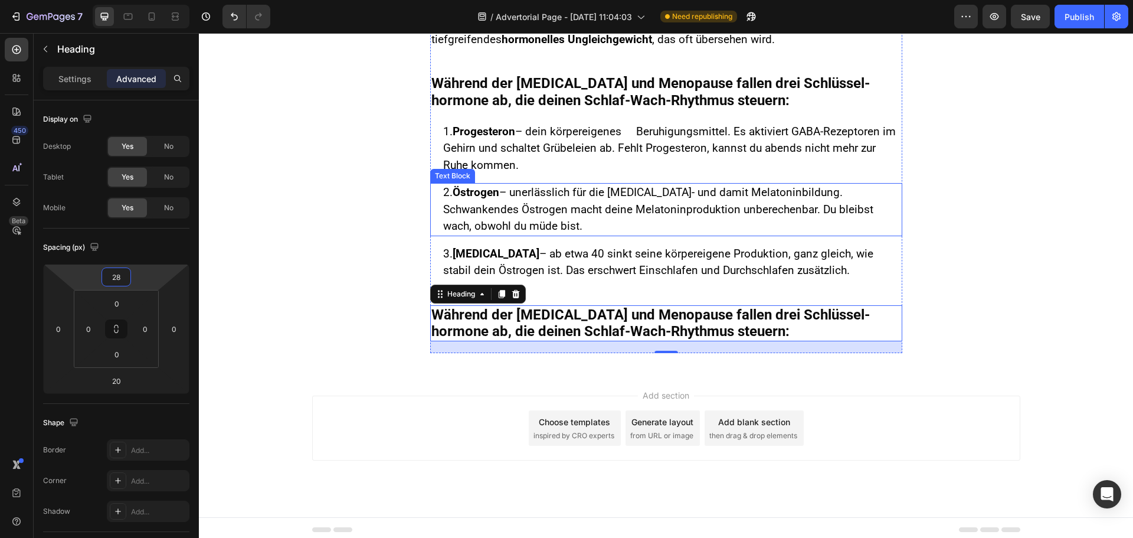
scroll to position [184, 0]
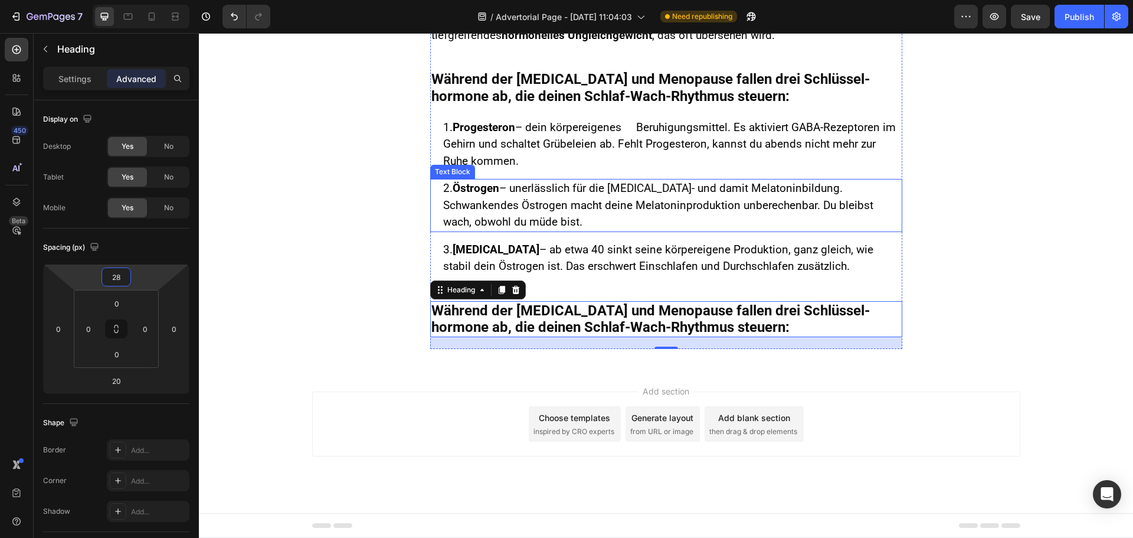
click at [660, 169] on p "1. Progesteron – dein körpereigenes Beruhigungsmittel. Es aktiviert GABA-Rezept…" at bounding box center [672, 144] width 458 height 51
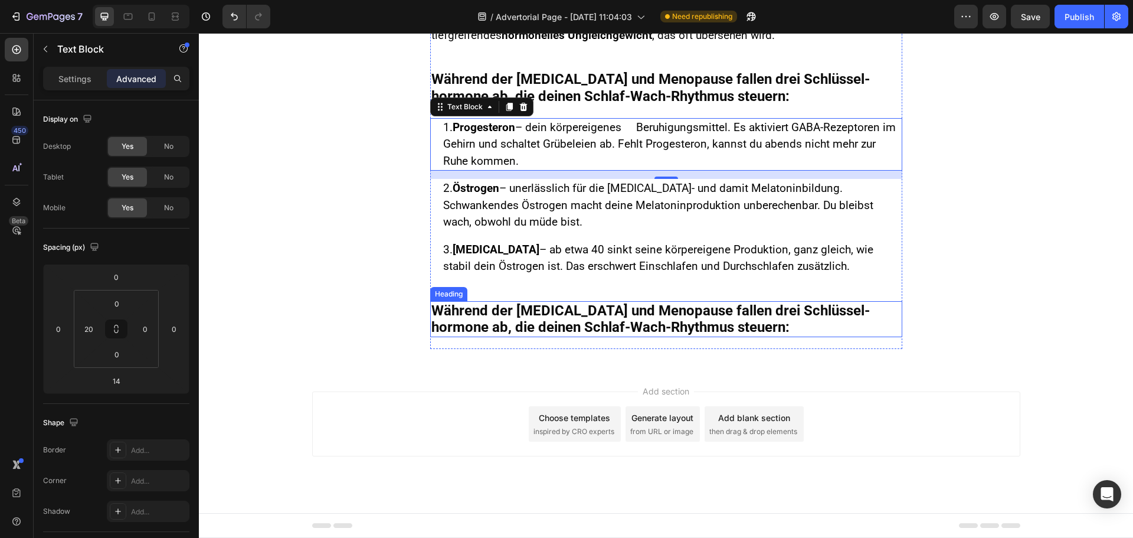
click at [510, 310] on h2 "Während der [MEDICAL_DATA] und Menopause fallen drei Schlüssel­hormone ab, die …" at bounding box center [666, 319] width 472 height 37
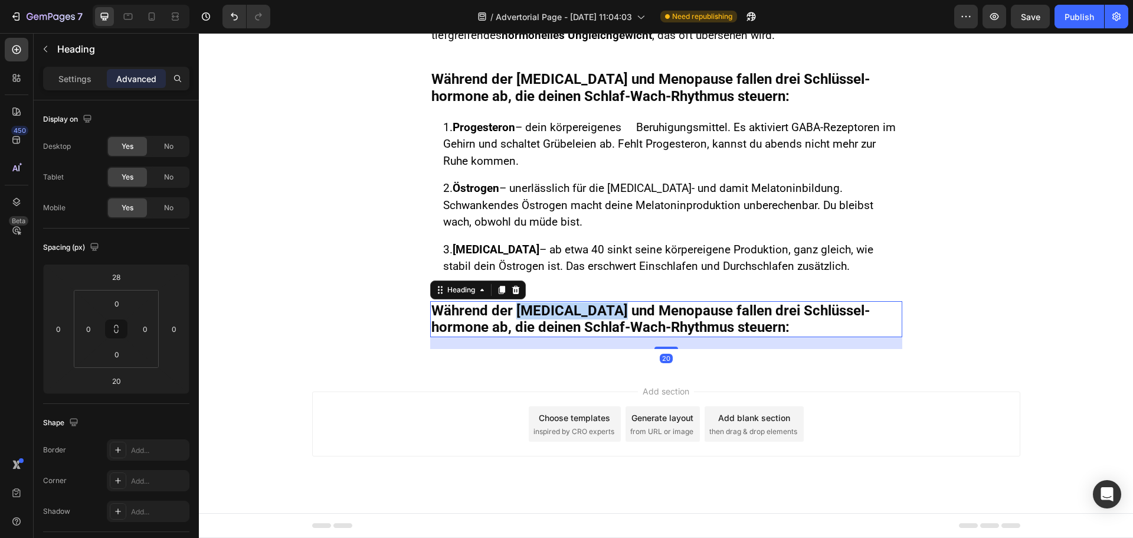
click at [510, 310] on h2 "Während der [MEDICAL_DATA] und Menopause fallen drei Schlüssel­hormone ab, die …" at bounding box center [666, 319] width 472 height 37
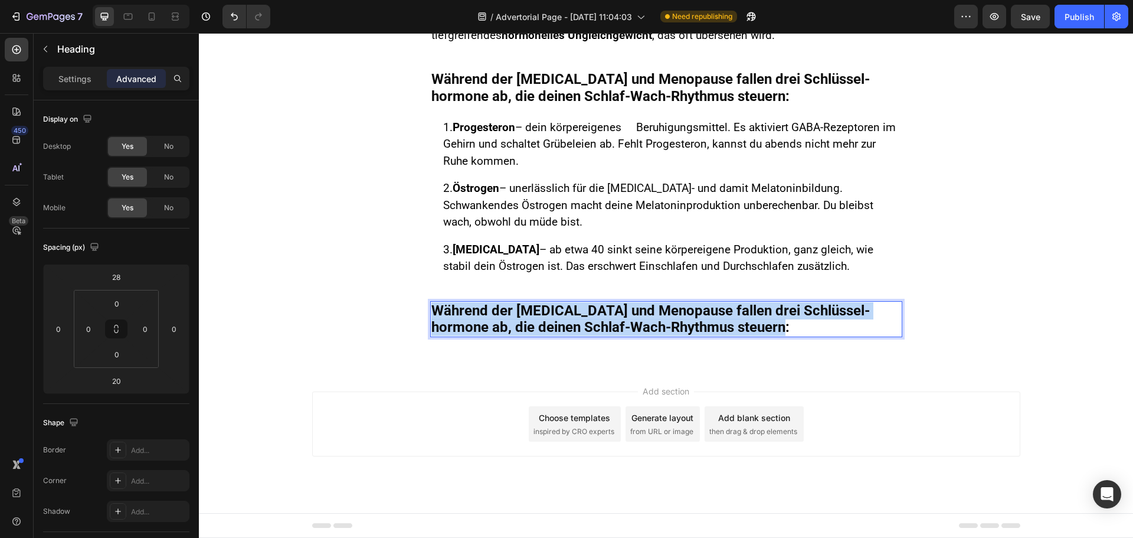
click at [509, 310] on p "Während der [MEDICAL_DATA] und Menopause fallen drei Schlüssel­hormone ab, die …" at bounding box center [667, 319] width 470 height 34
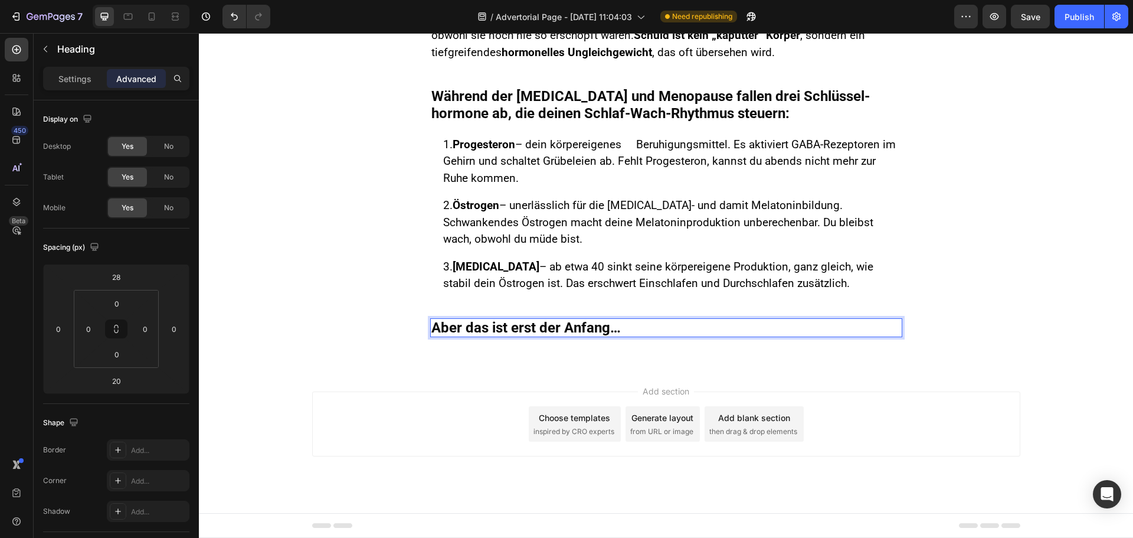
scroll to position [167, 0]
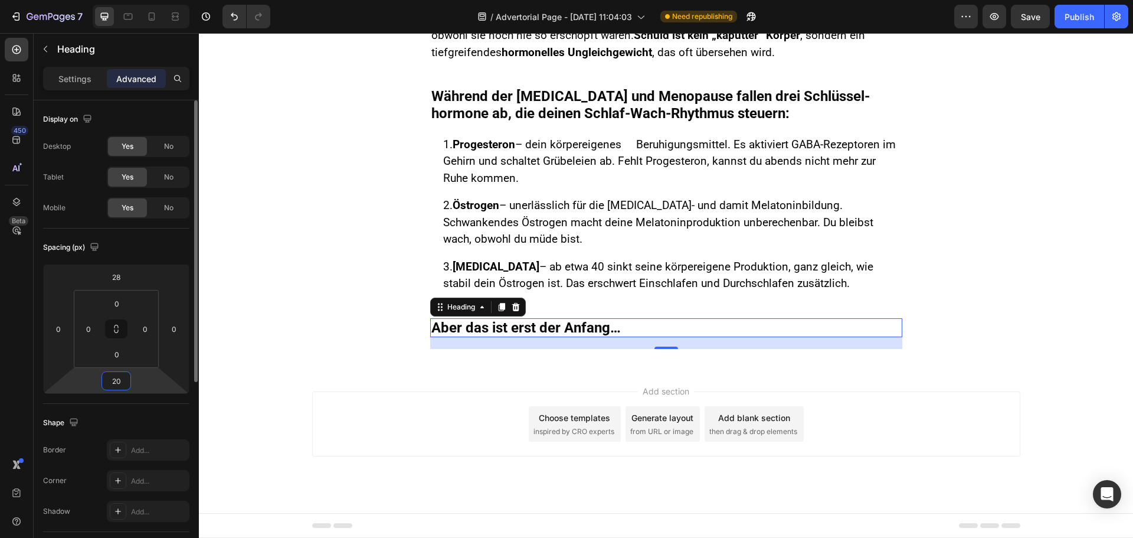
click at [121, 378] on input "20" at bounding box center [116, 381] width 24 height 18
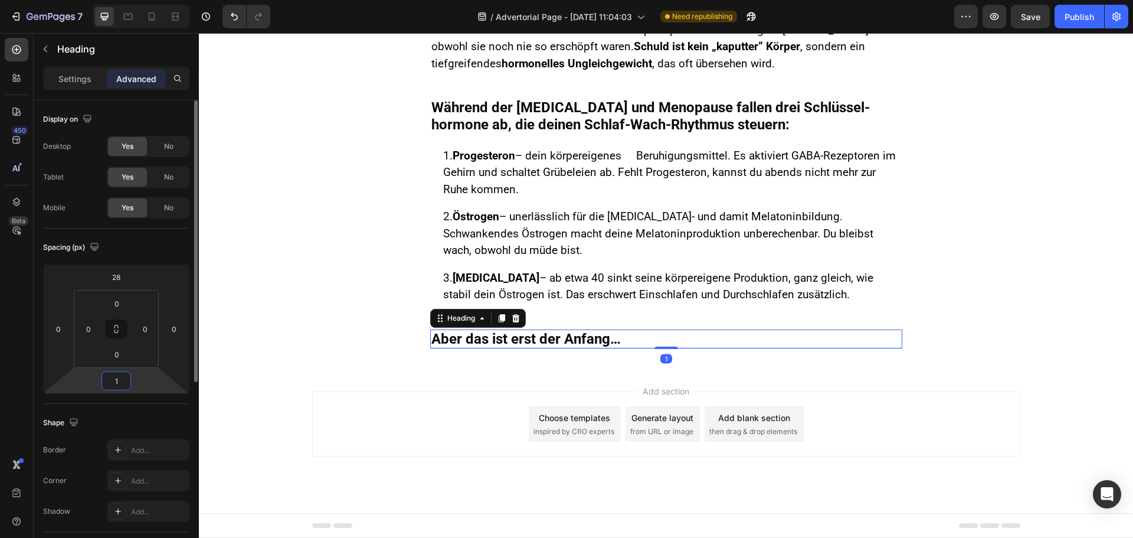
type input "16"
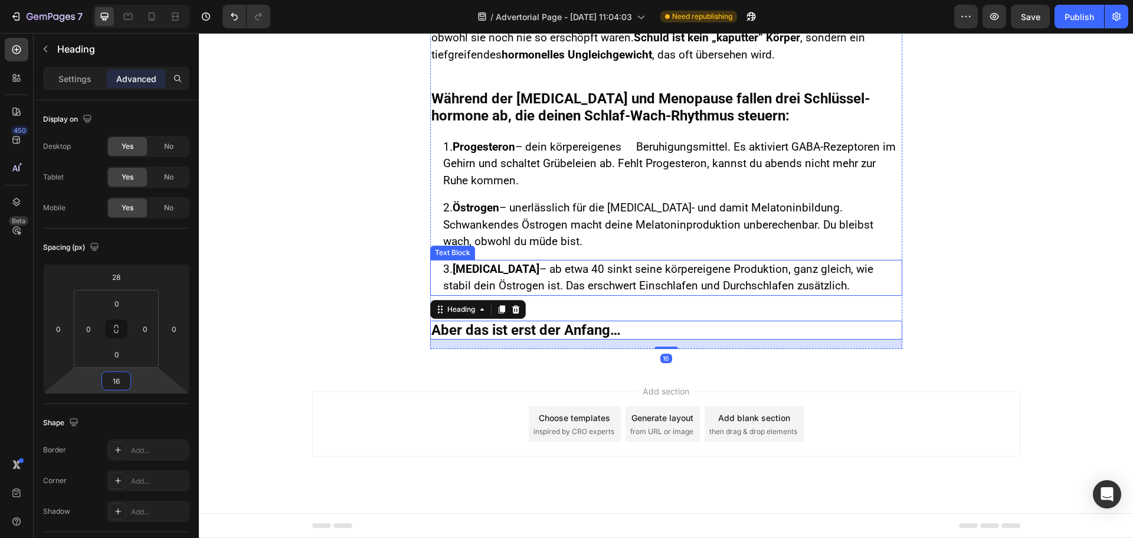
click at [491, 271] on strong "[MEDICAL_DATA]" at bounding box center [496, 269] width 87 height 14
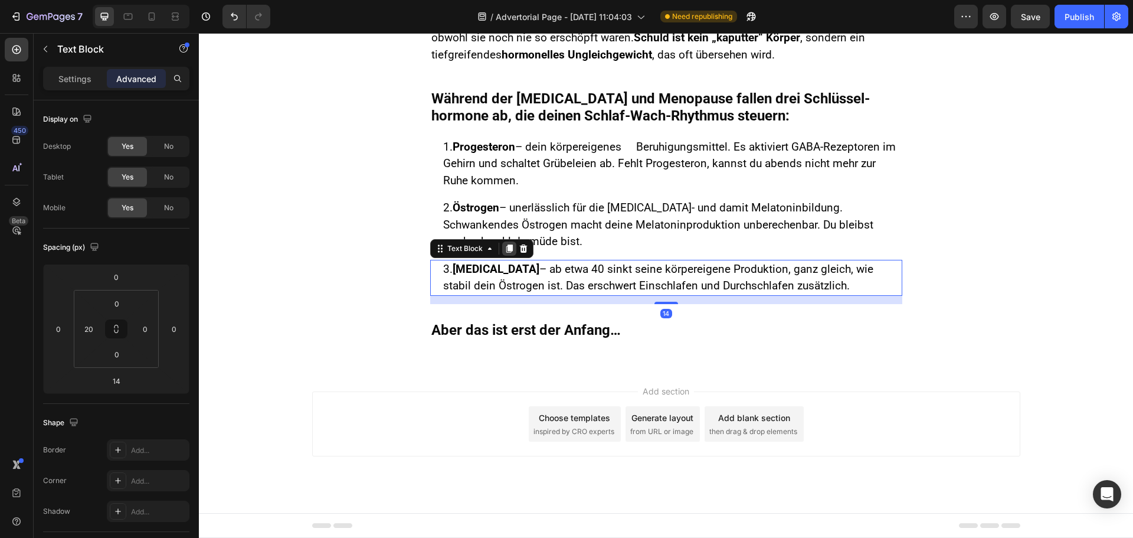
click at [506, 246] on icon at bounding box center [509, 248] width 6 height 8
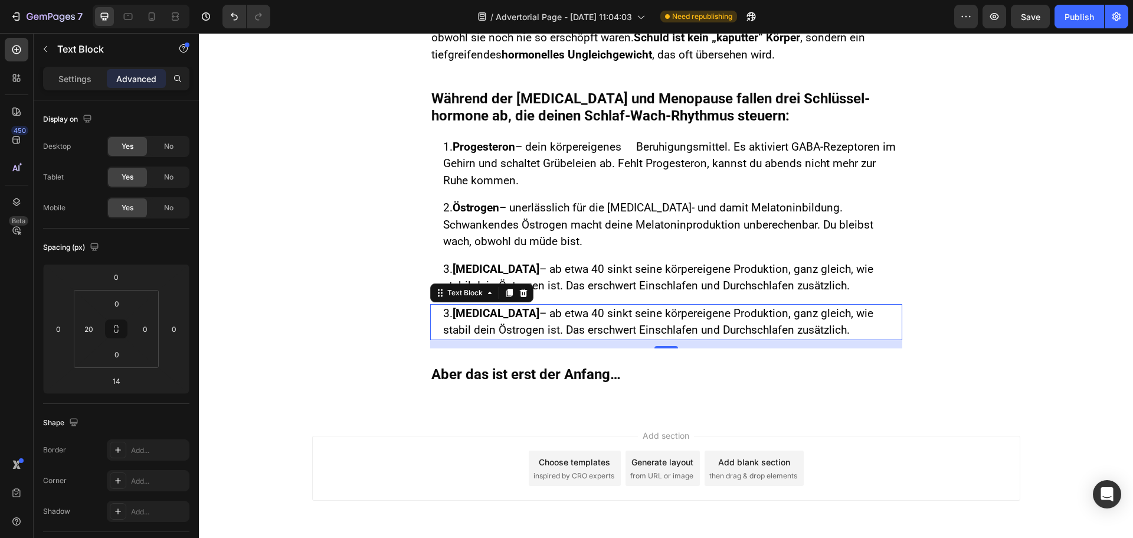
scroll to position [167, 0]
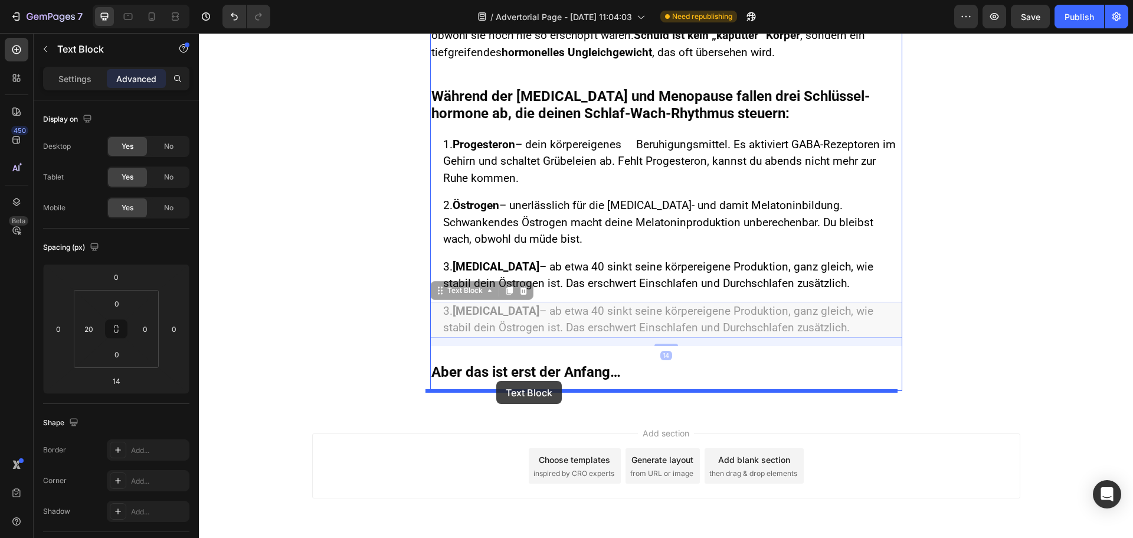
drag, startPoint x: 432, startPoint y: 296, endPoint x: 496, endPoint y: 381, distance: 107.0
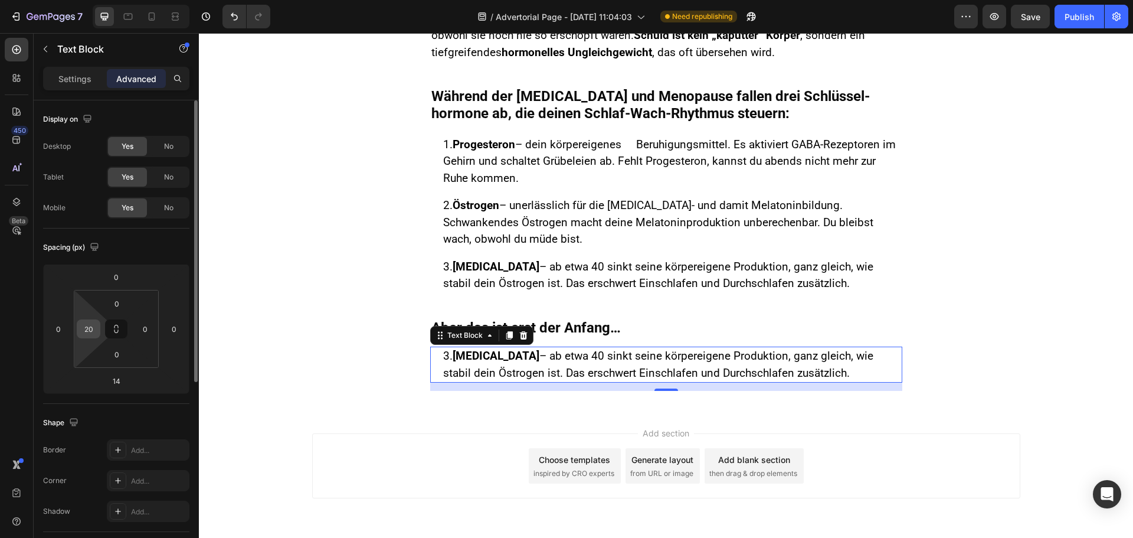
click at [91, 325] on input "20" at bounding box center [89, 329] width 18 height 18
type input "0"
click at [500, 369] on span "3. [MEDICAL_DATA] – ab etwa 40 sinkt seine körpereigene Produktion, ganz gleich…" at bounding box center [662, 364] width 461 height 31
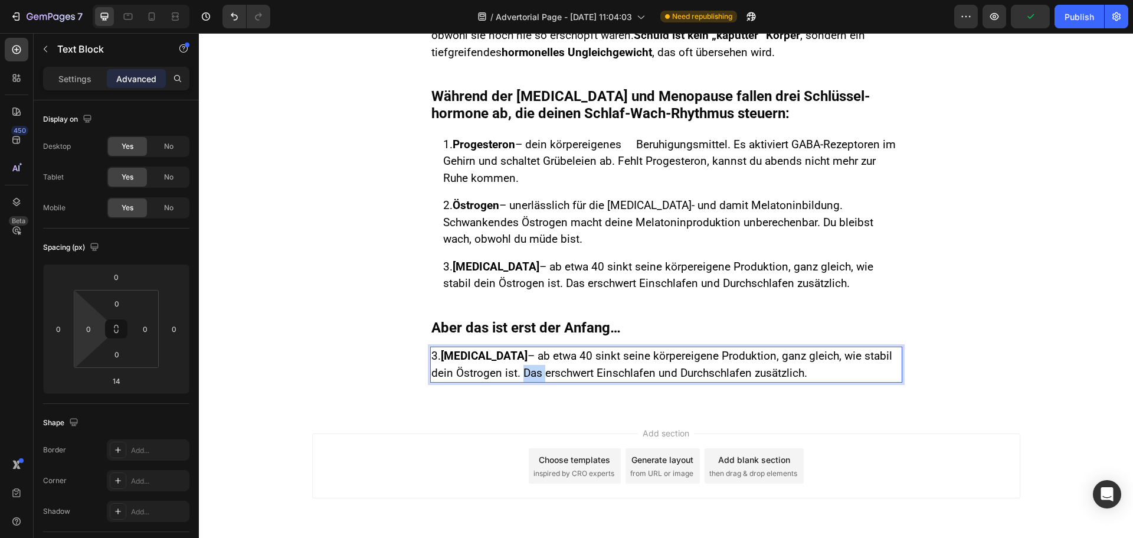
click at [500, 369] on span "3. [MEDICAL_DATA] – ab etwa 40 sinkt seine körpereigene Produktion, ganz gleich…" at bounding box center [662, 364] width 461 height 31
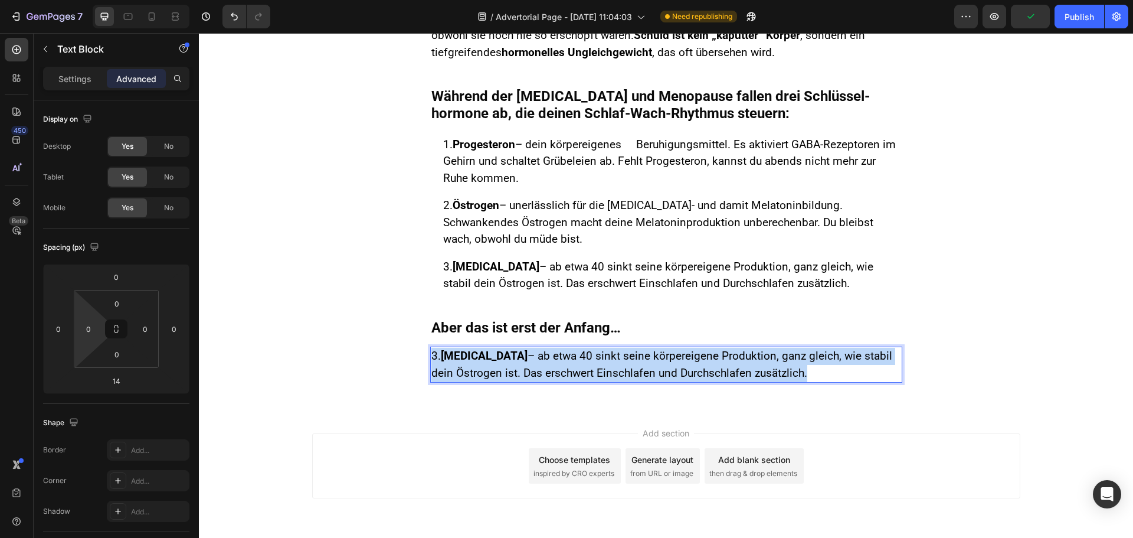
click at [500, 369] on span "3. [MEDICAL_DATA] – ab etwa 40 sinkt seine körpereigene Produktion, ganz gleich…" at bounding box center [662, 364] width 461 height 31
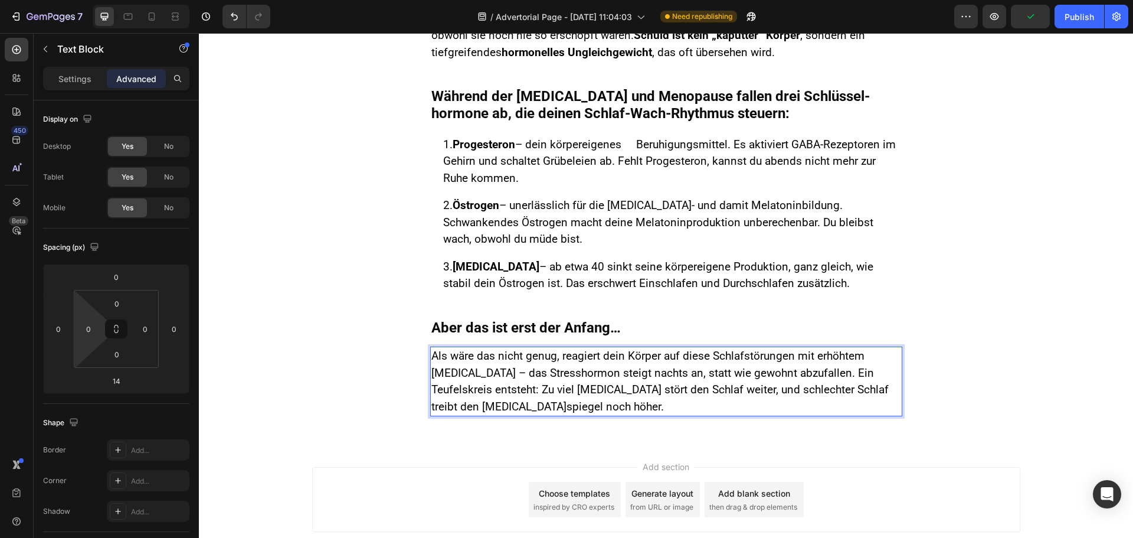
drag, startPoint x: 710, startPoint y: 390, endPoint x: 803, endPoint y: 370, distance: 95.9
click at [714, 390] on span "Als wäre das nicht genug, reagiert dein Körper auf diese Schlafstörungen mit er…" at bounding box center [661, 381] width 458 height 64
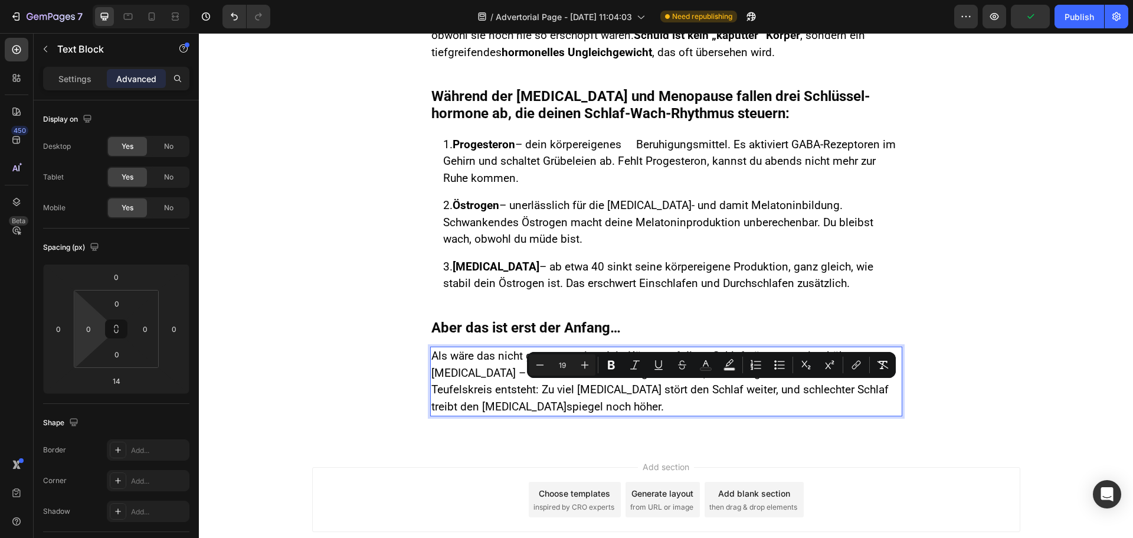
click at [507, 370] on span "Als wäre das nicht genug, reagiert dein Körper auf diese Schlafstörungen mit er…" at bounding box center [661, 381] width 458 height 64
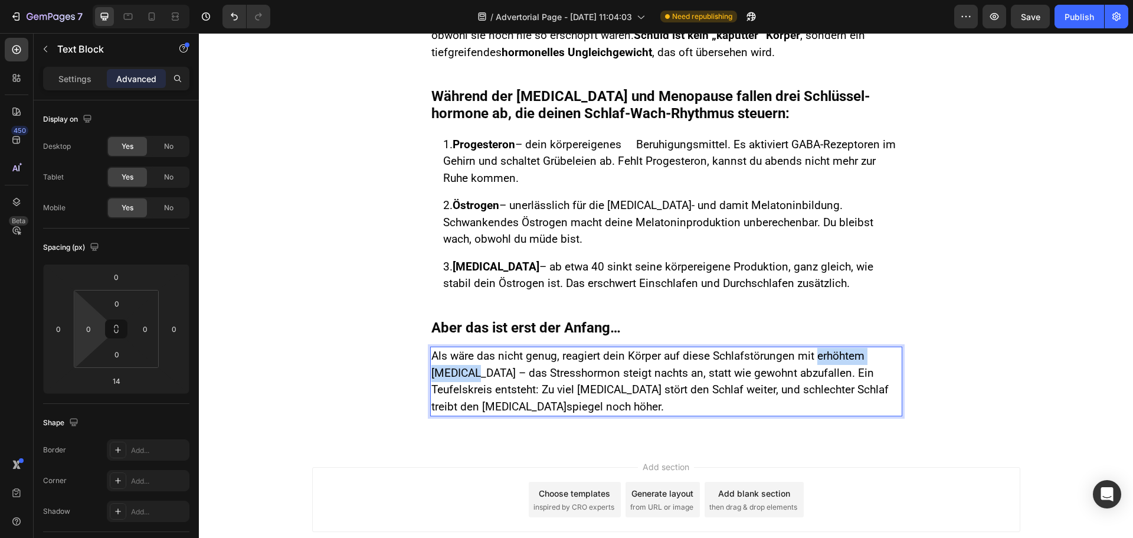
drag, startPoint x: 811, startPoint y: 352, endPoint x: 465, endPoint y: 373, distance: 346.6
click at [465, 373] on span "Als wäre das nicht genug, reagiert dein Körper auf diese Schlafstörungen mit er…" at bounding box center [661, 381] width 458 height 64
click at [522, 383] on span "Als wäre das nicht genug, reagiert dein Körper auf diese Schlafstörungen mit er…" at bounding box center [661, 381] width 458 height 64
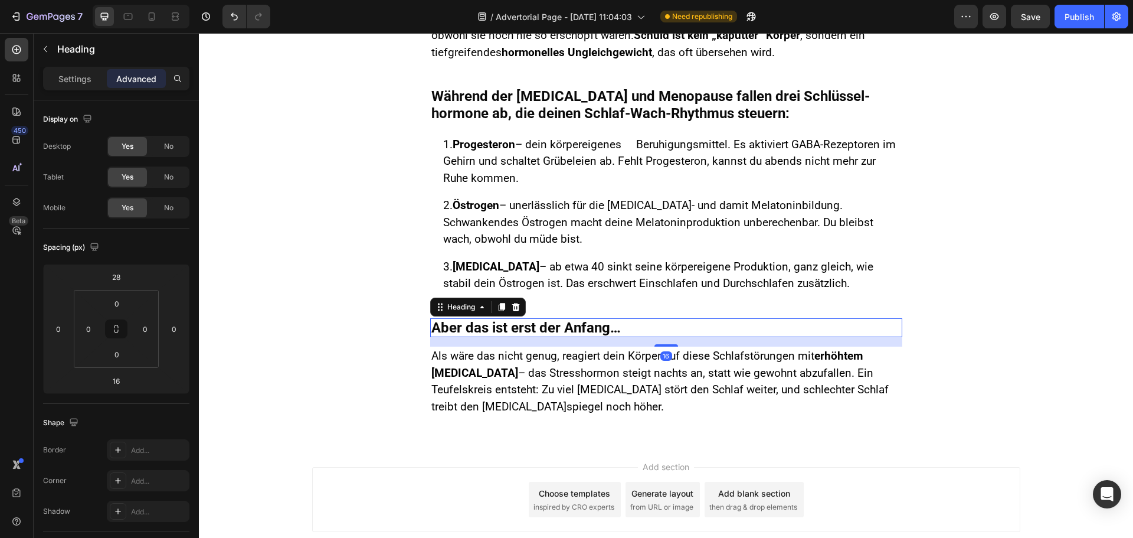
click at [489, 324] on p "Aber das ist erst der Anfang…" at bounding box center [667, 327] width 470 height 17
click at [479, 371] on span "Als wäre das nicht genug, reagiert dein Körper auf diese Schlafstörungen mit er…" at bounding box center [661, 381] width 458 height 64
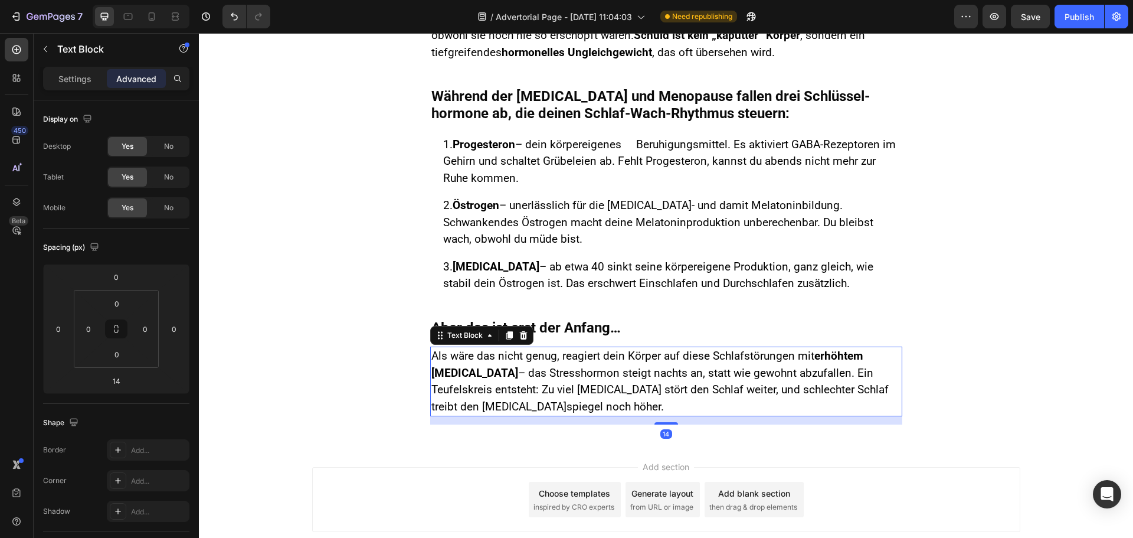
click at [506, 336] on icon at bounding box center [509, 336] width 6 height 8
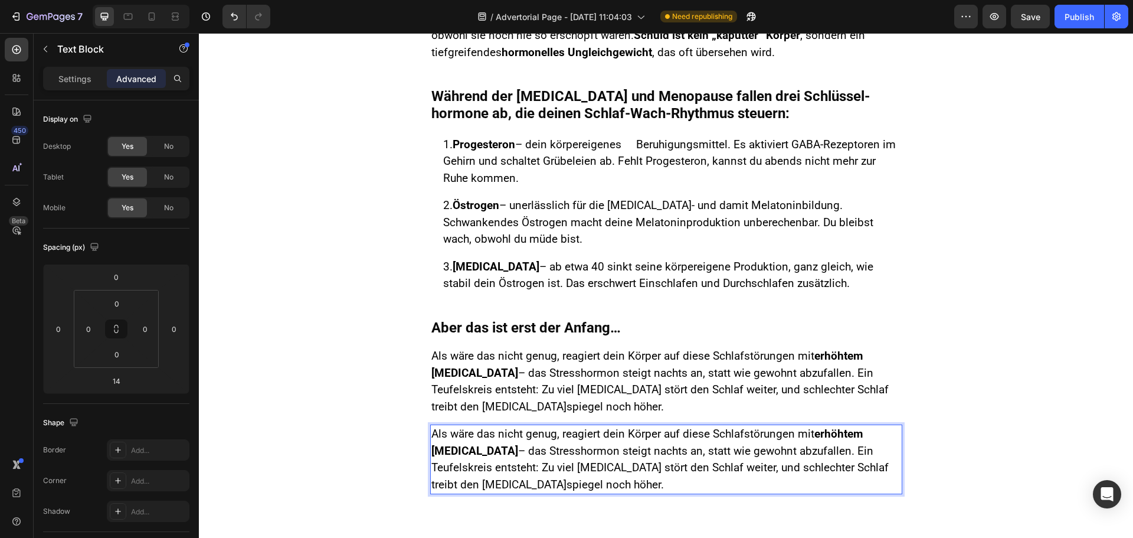
click at [518, 450] on span "Als wäre das nicht genug, reagiert dein Körper auf diese Schlafstörungen mit er…" at bounding box center [661, 459] width 458 height 64
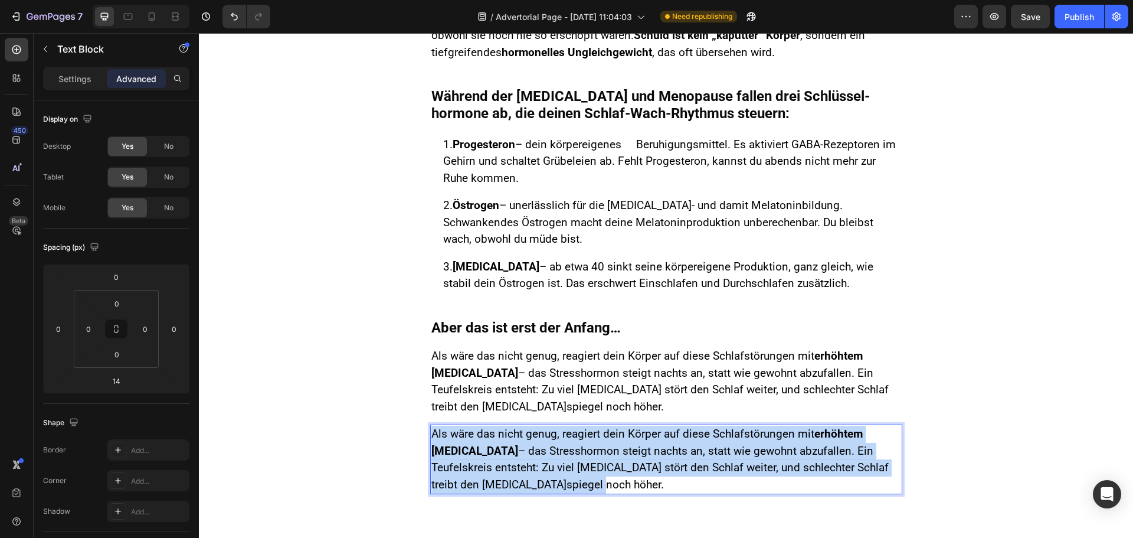
click at [518, 450] on span "Als wäre das nicht genug, reagiert dein Körper auf diese Schlafstörungen mit er…" at bounding box center [661, 459] width 458 height 64
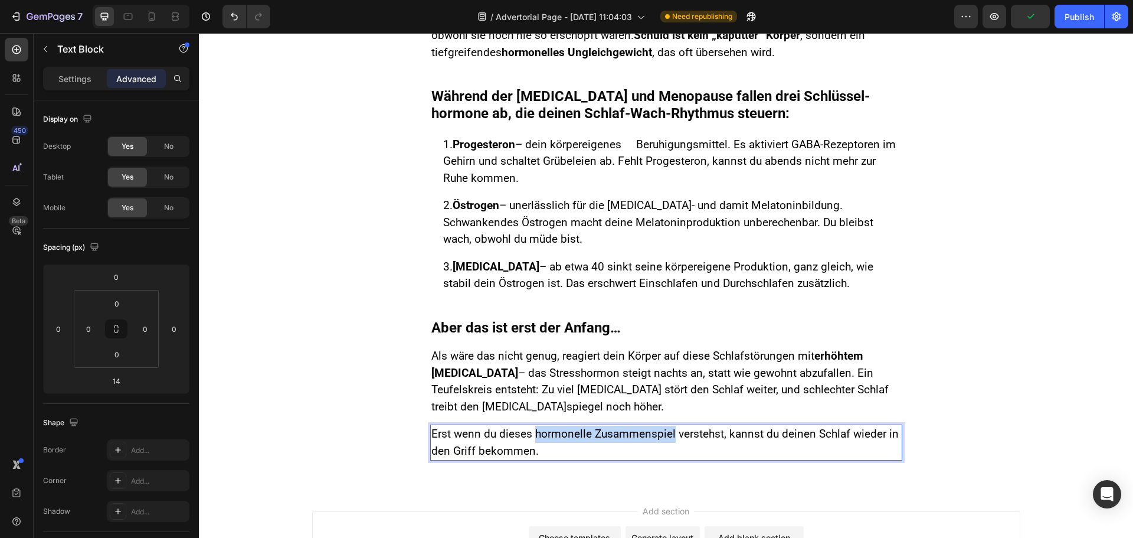
drag, startPoint x: 529, startPoint y: 430, endPoint x: 669, endPoint y: 441, distance: 141.0
click at [669, 441] on p "Erst wenn du dieses hormonelle Zusammenspiel verstehst, kannst du deinen Schlaf…" at bounding box center [667, 443] width 470 height 34
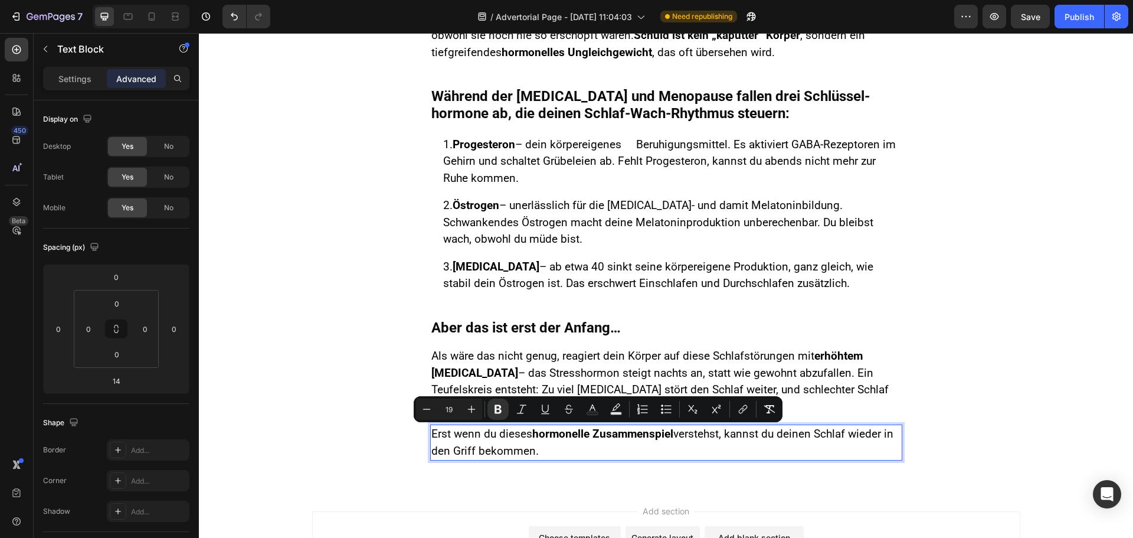
click at [669, 441] on p "Erst wenn du dieses hormonelle Zusammenspiel verstehst, kannst du deinen Schlaf…" at bounding box center [667, 443] width 470 height 34
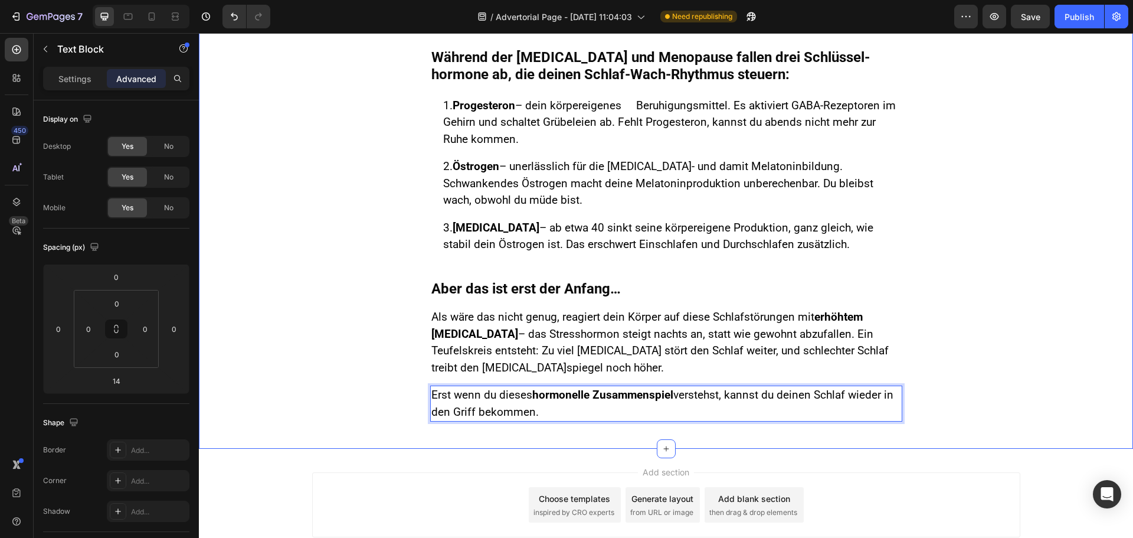
scroll to position [285, 0]
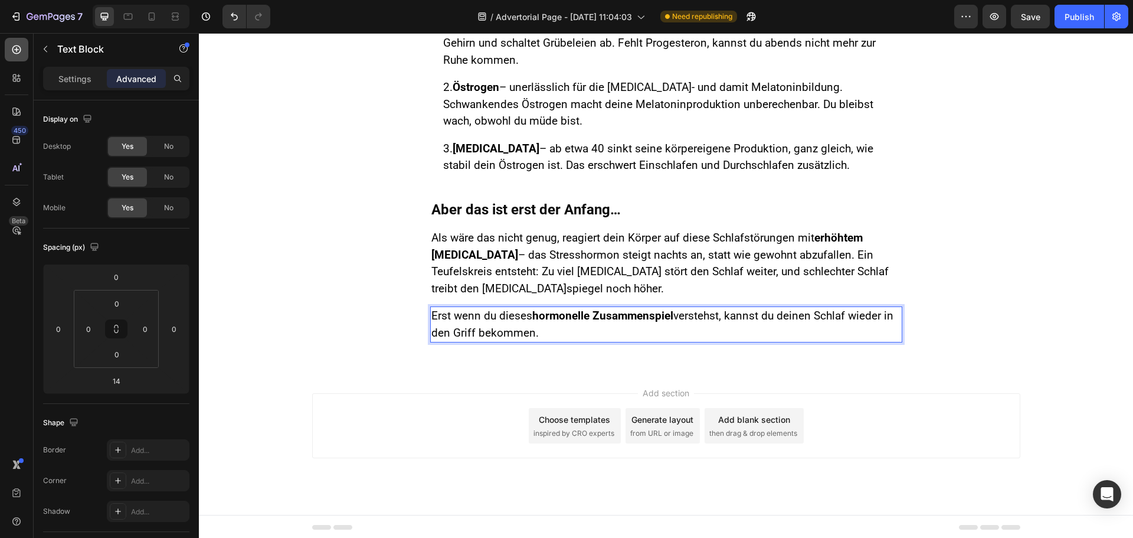
click at [11, 53] on icon at bounding box center [17, 50] width 12 height 12
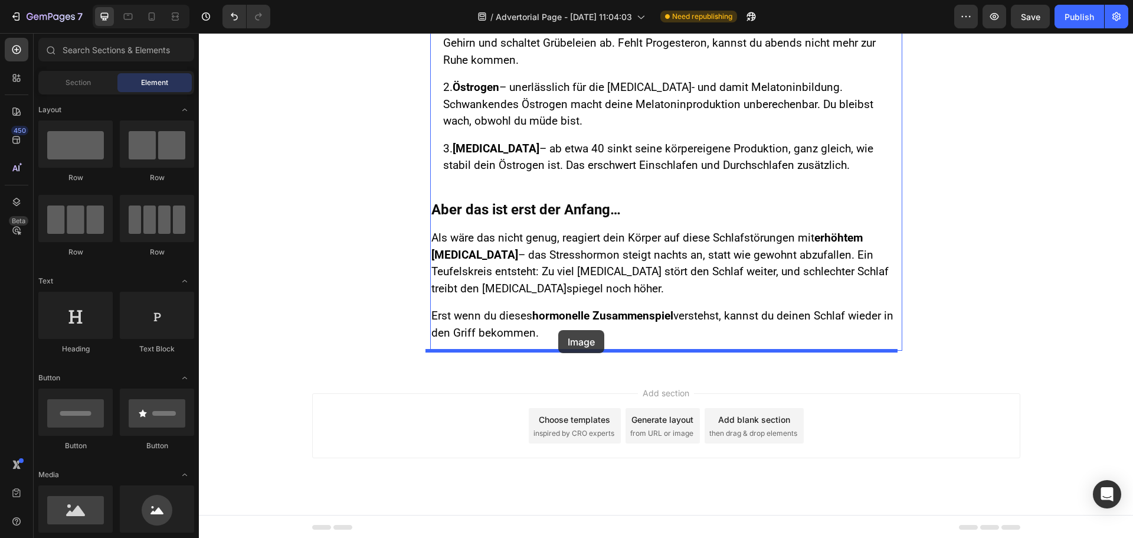
drag, startPoint x: 288, startPoint y: 538, endPoint x: 558, endPoint y: 331, distance: 341.5
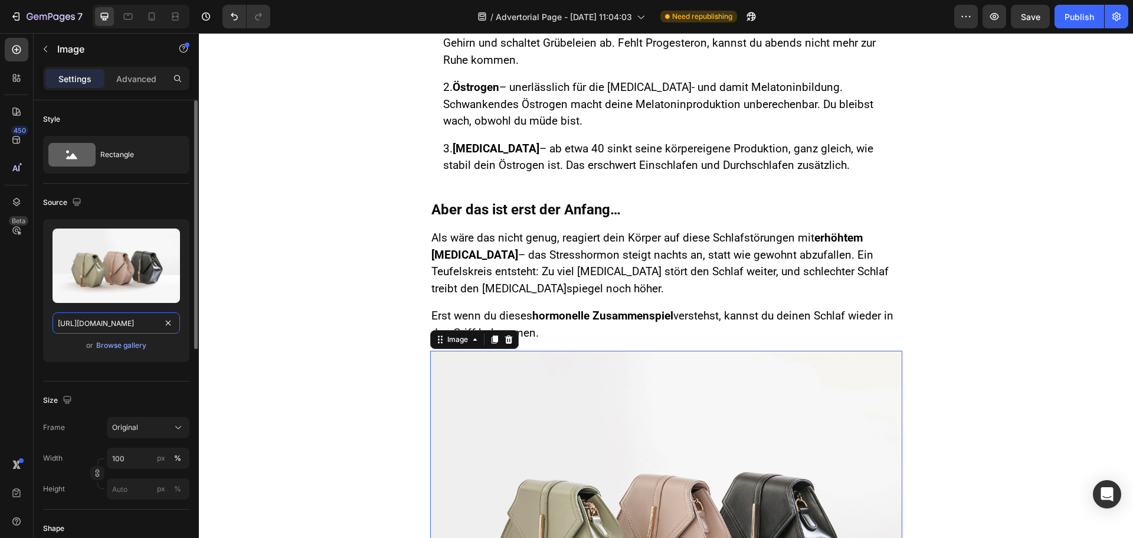
click at [96, 328] on input "[URL][DOMAIN_NAME]" at bounding box center [117, 322] width 128 height 21
paste input "[DOMAIN_NAME]/wp-content/uploads/2025/01/Listicle_Ashwagandha-03-768x768"
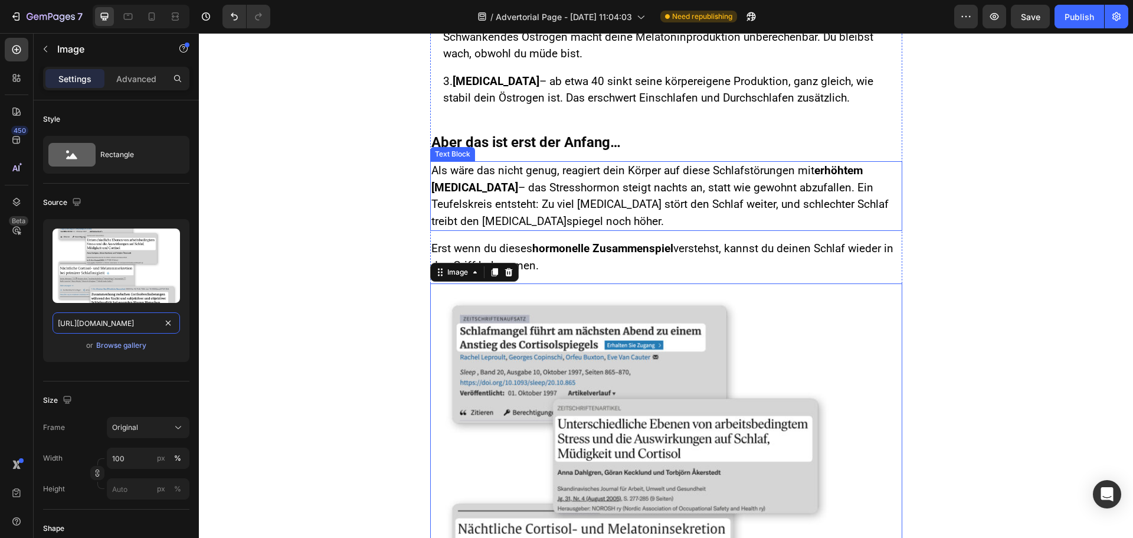
scroll to position [344, 0]
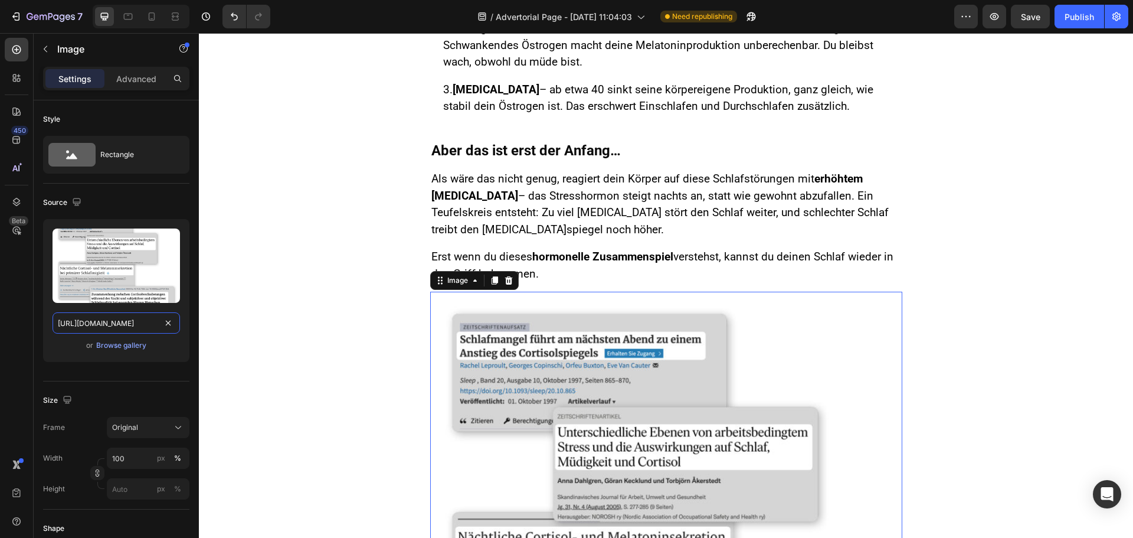
type input "[URL][DOMAIN_NAME]"
click at [133, 453] on input "100" at bounding box center [148, 457] width 83 height 21
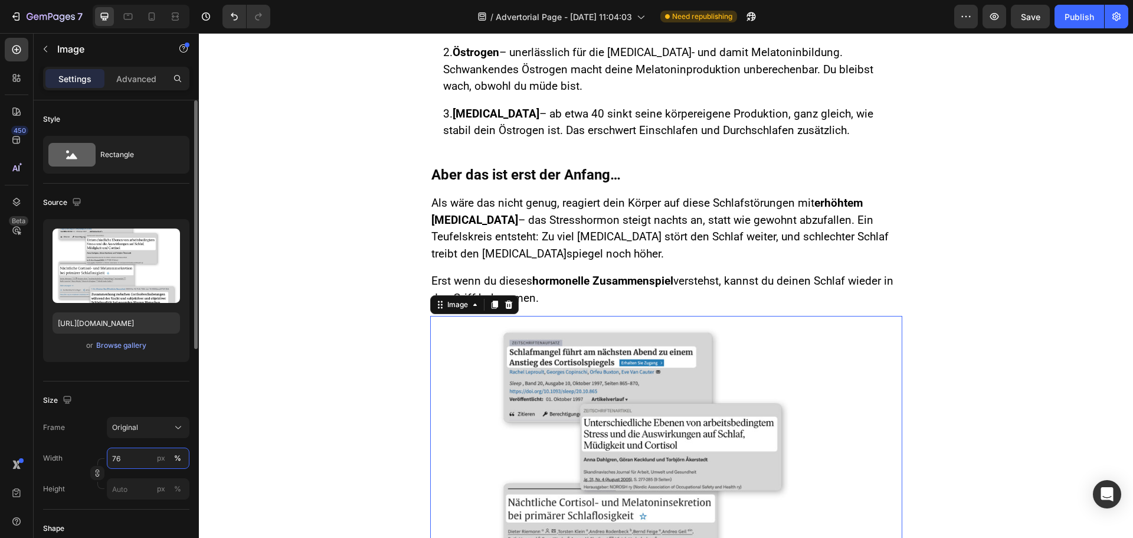
scroll to position [344, 0]
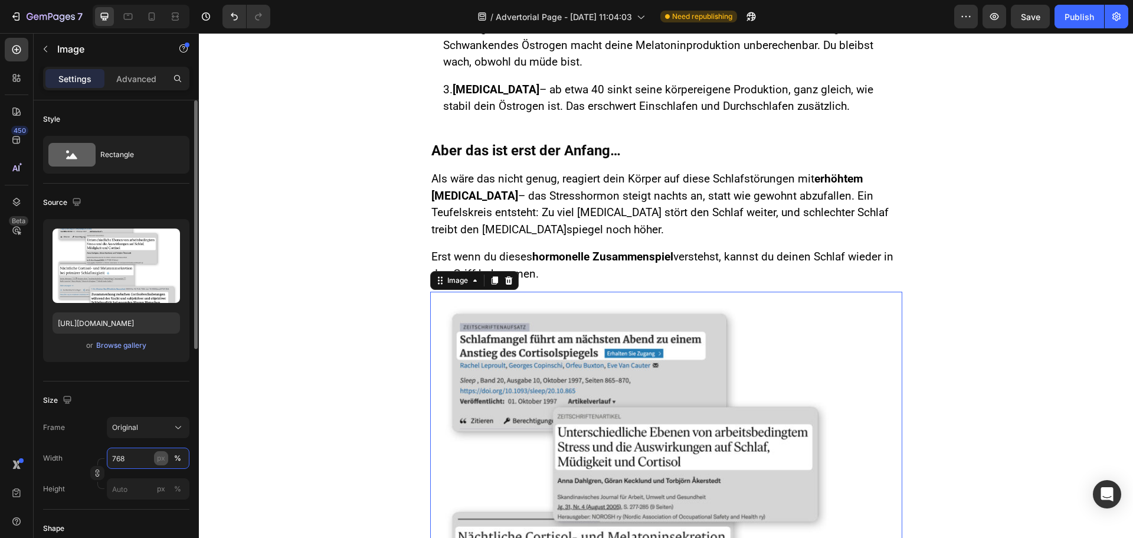
type input "768"
click at [161, 459] on div "px" at bounding box center [161, 458] width 8 height 11
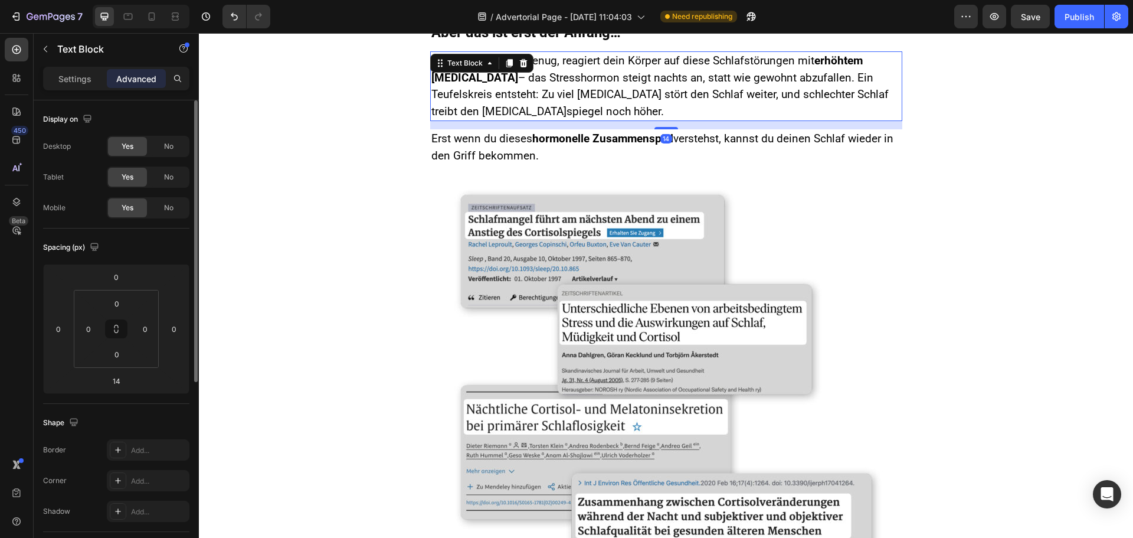
click at [624, 100] on span "Als wäre das nicht genug, reagiert dein Körper auf diese Schlafstörungen mit er…" at bounding box center [661, 86] width 458 height 64
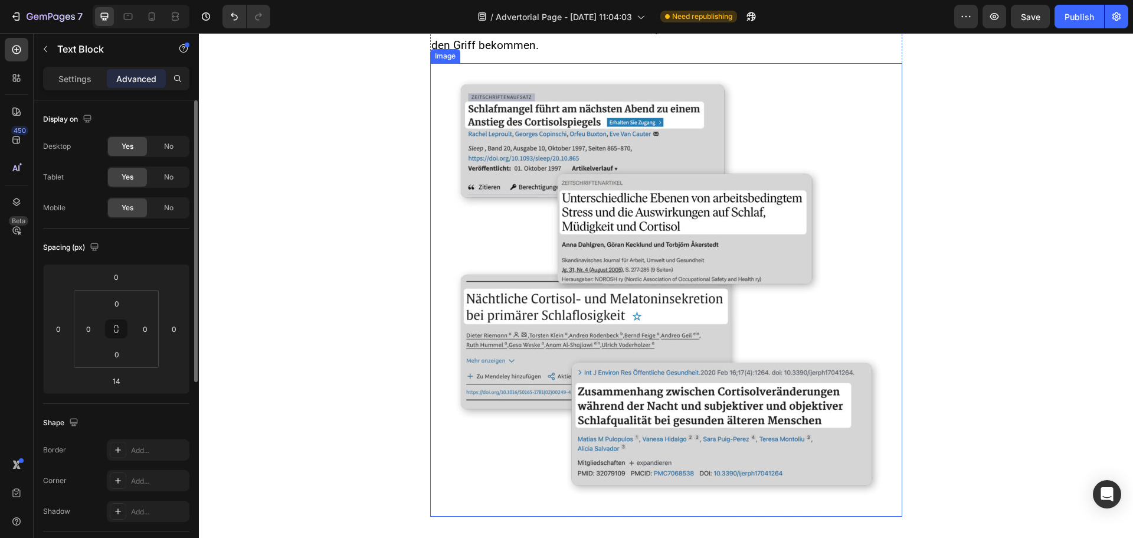
scroll to position [462, 0]
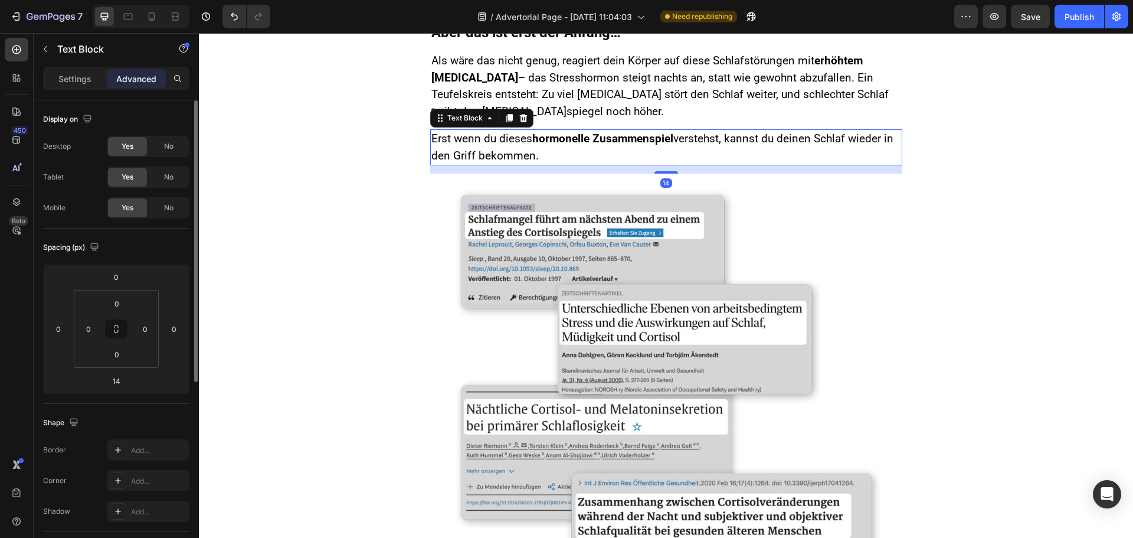
click at [498, 159] on span "Erst wenn du dieses hormonelle Zusammenspiel verstehst, kannst du deinen Schlaf…" at bounding box center [663, 147] width 462 height 31
click at [120, 380] on input "14" at bounding box center [116, 381] width 24 height 18
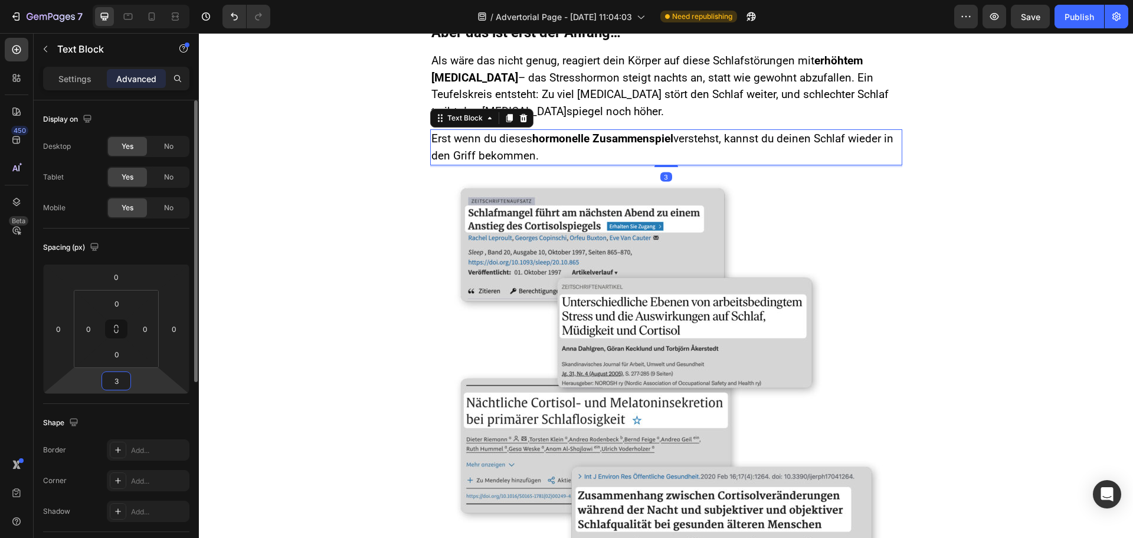
type input "34"
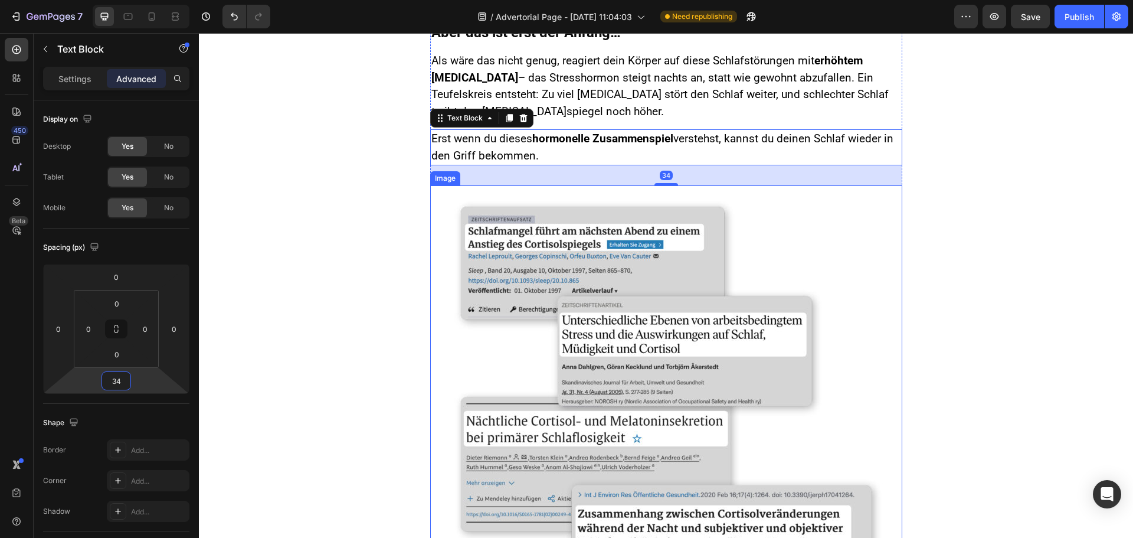
click at [434, 278] on div at bounding box center [666, 411] width 472 height 453
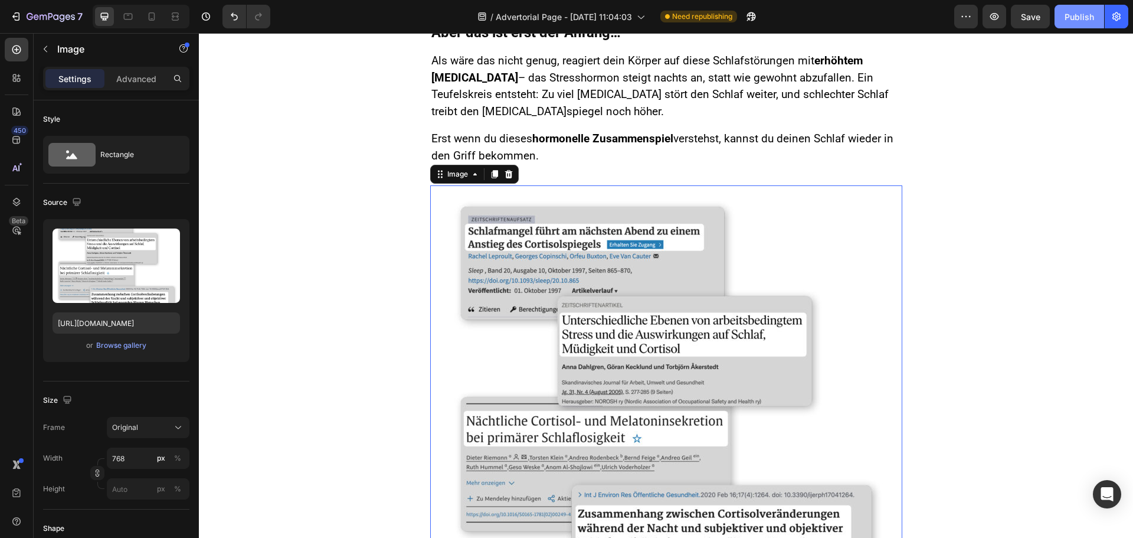
click at [1071, 11] on div "Publish" at bounding box center [1080, 17] width 30 height 12
click at [664, 106] on p "Als wäre das nicht genug, reagiert dein Körper auf diese Schlafstörungen mit er…" at bounding box center [667, 86] width 470 height 67
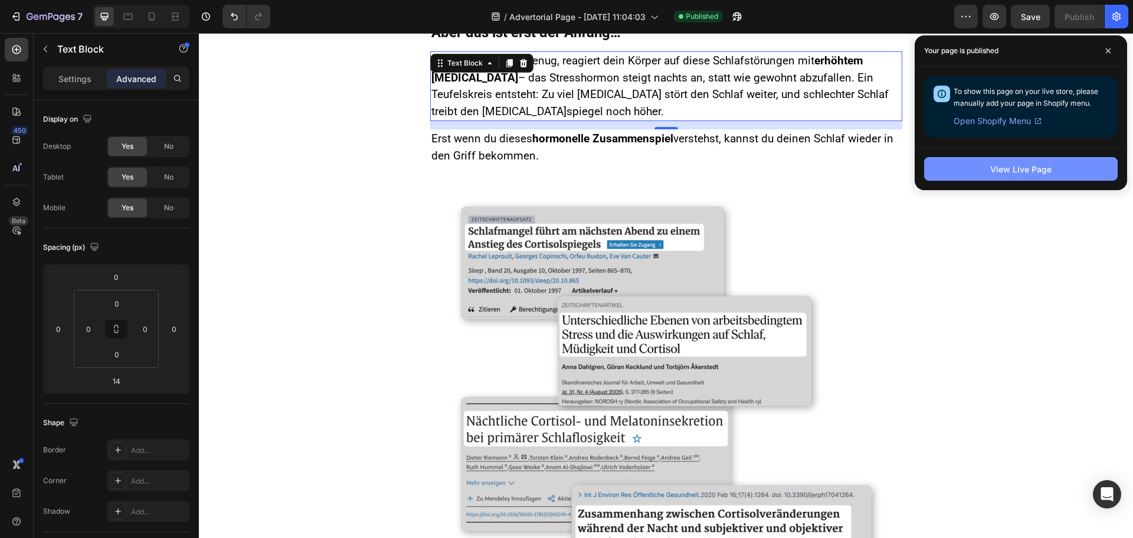
click at [979, 173] on button "View Live Page" at bounding box center [1021, 169] width 194 height 24
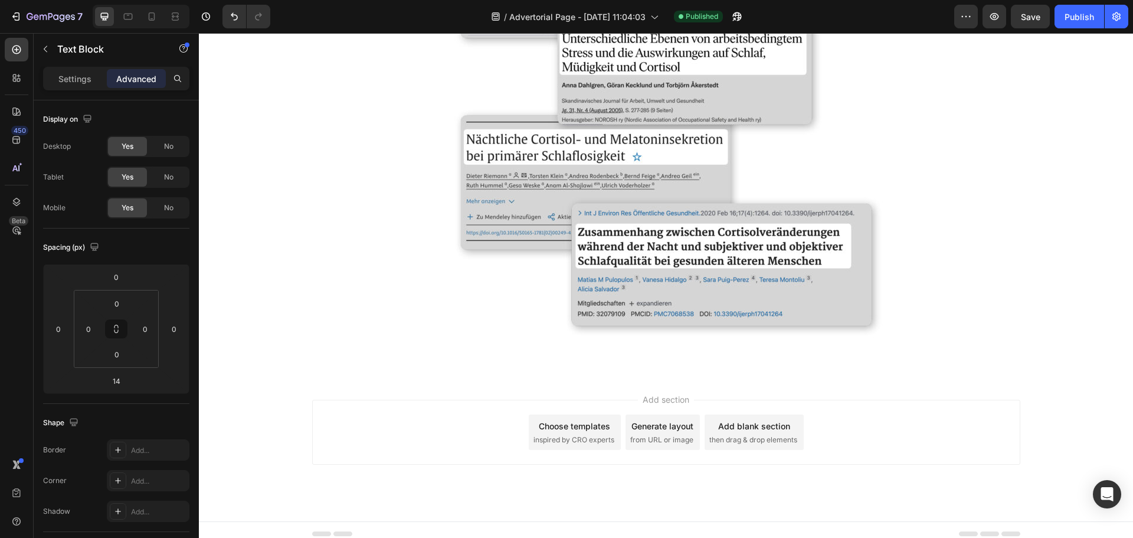
scroll to position [752, 0]
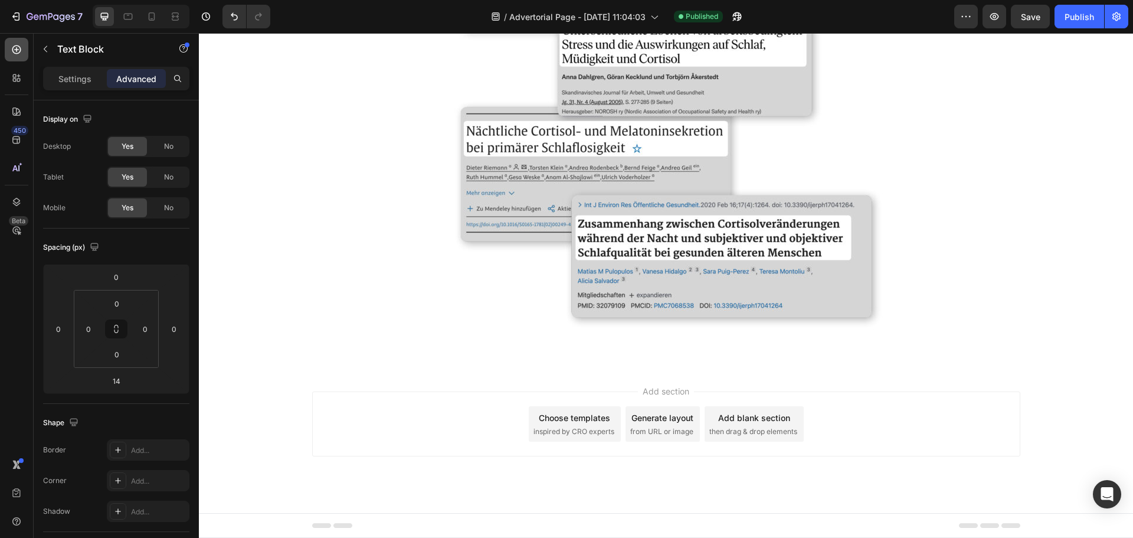
click at [17, 51] on icon at bounding box center [17, 50] width 12 height 12
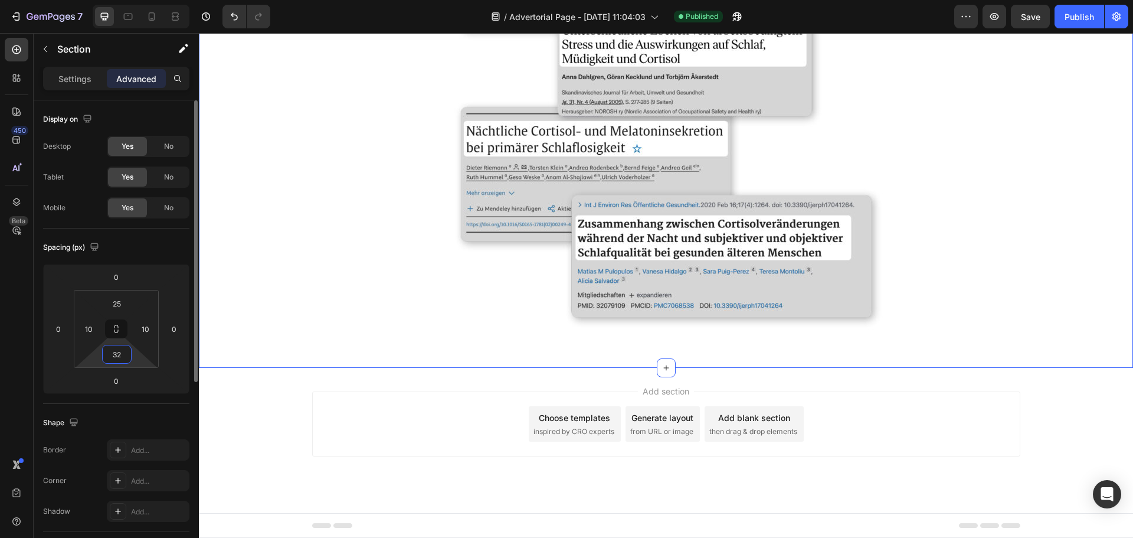
click at [117, 352] on input "32" at bounding box center [117, 354] width 24 height 18
type input "0"
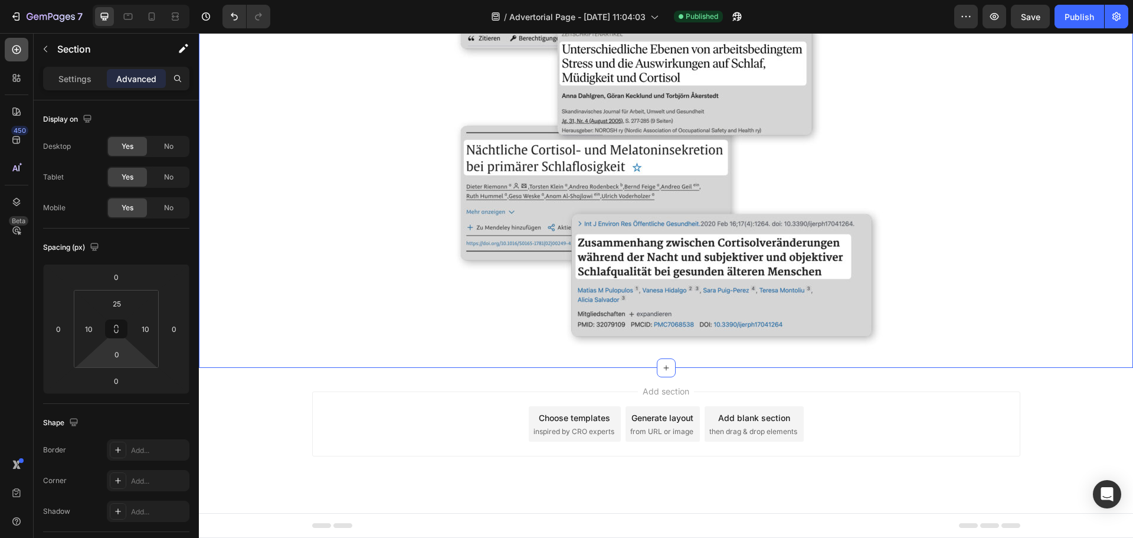
click at [22, 51] on icon at bounding box center [17, 50] width 12 height 12
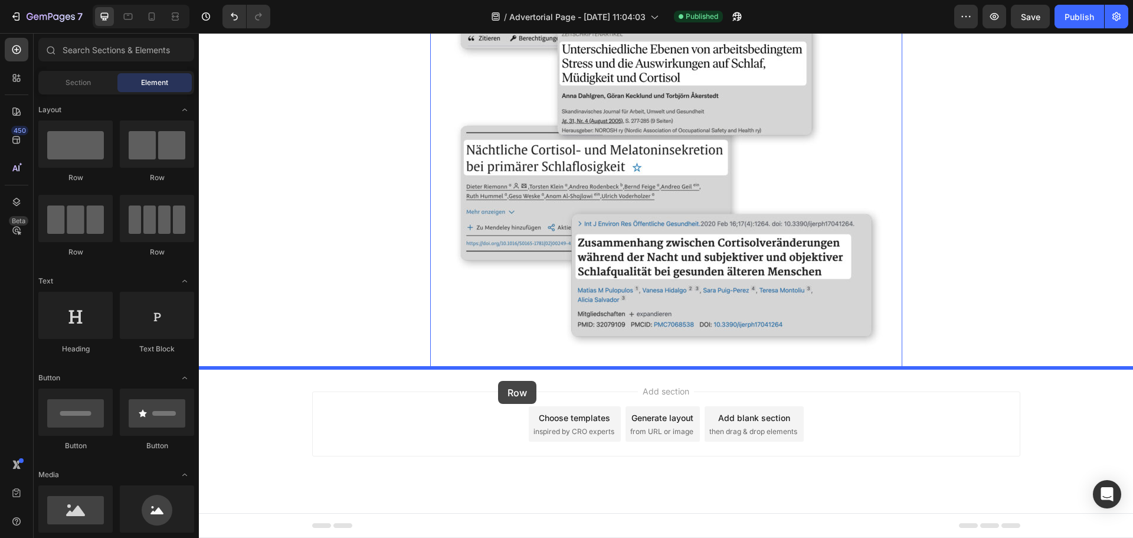
drag, startPoint x: 295, startPoint y: 202, endPoint x: 498, endPoint y: 381, distance: 270.2
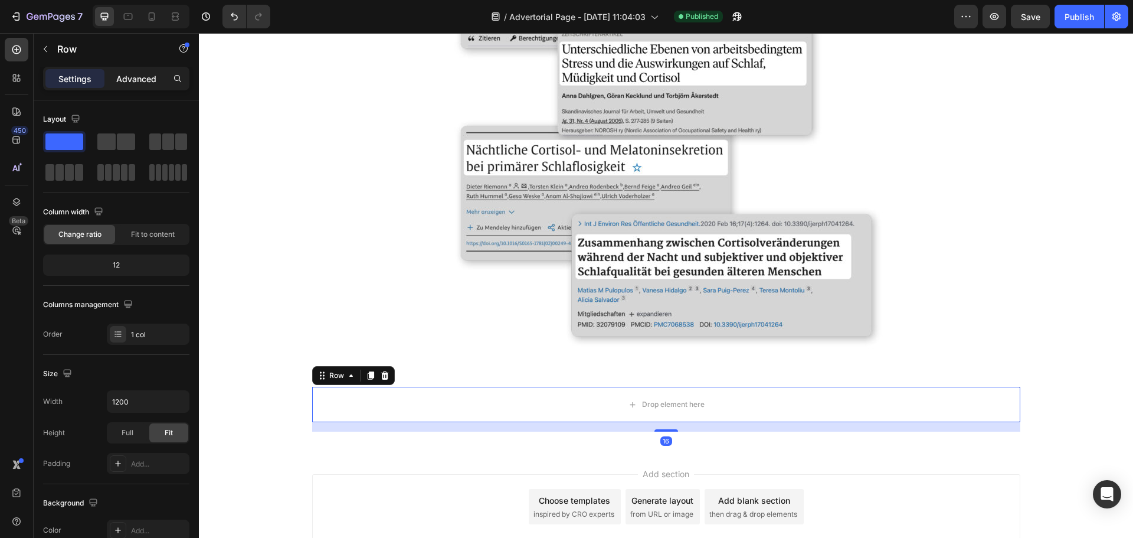
click at [134, 73] on p "Advanced" at bounding box center [136, 79] width 40 height 12
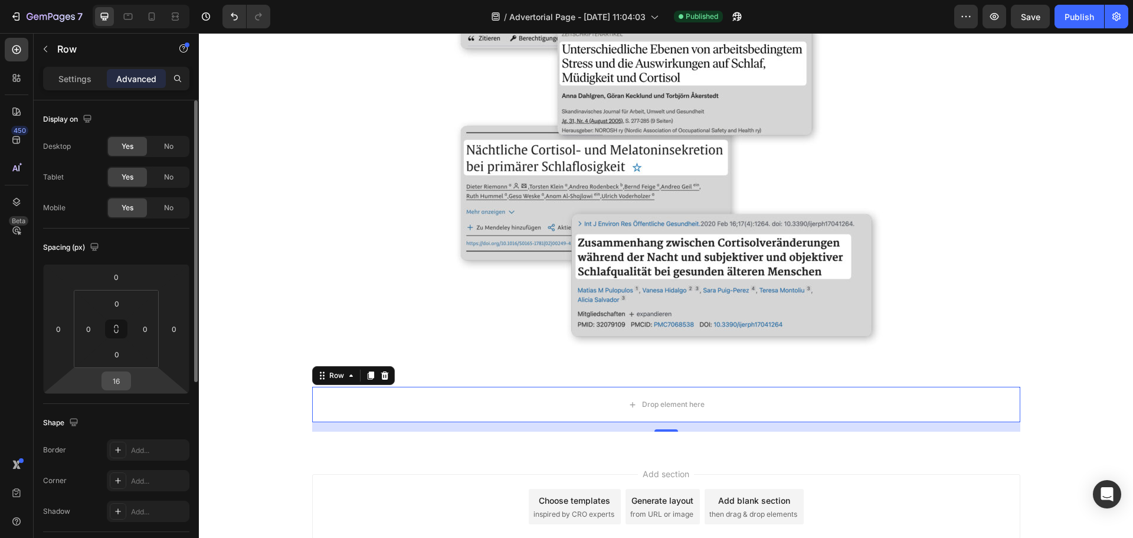
click at [125, 381] on input "16" at bounding box center [116, 381] width 24 height 18
type input "0"
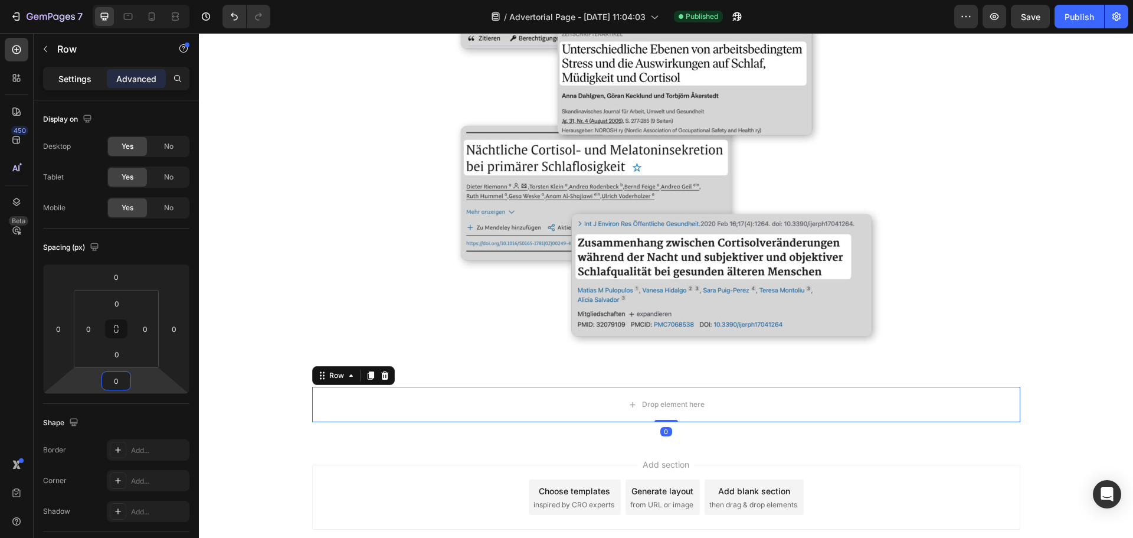
click at [71, 73] on p "Settings" at bounding box center [74, 79] width 33 height 12
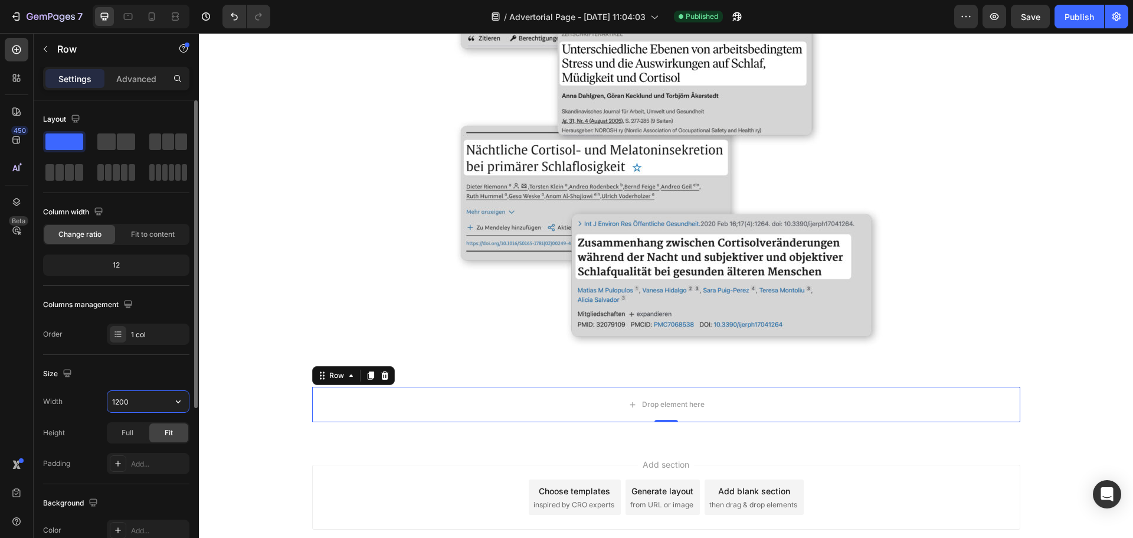
click at [128, 400] on input "1200" at bounding box center [147, 401] width 81 height 21
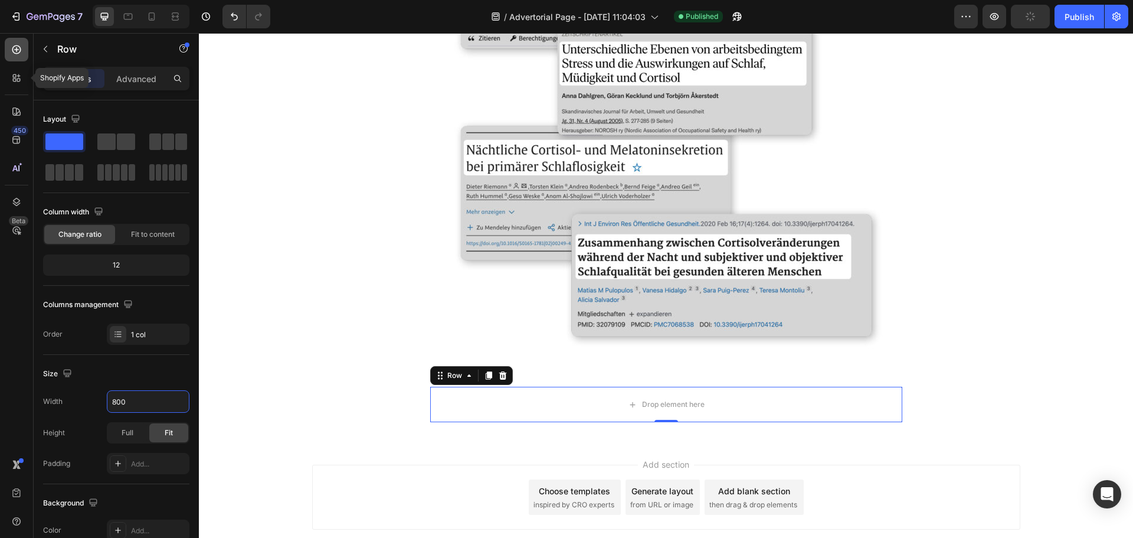
type input "800"
click at [14, 45] on icon at bounding box center [17, 50] width 12 height 12
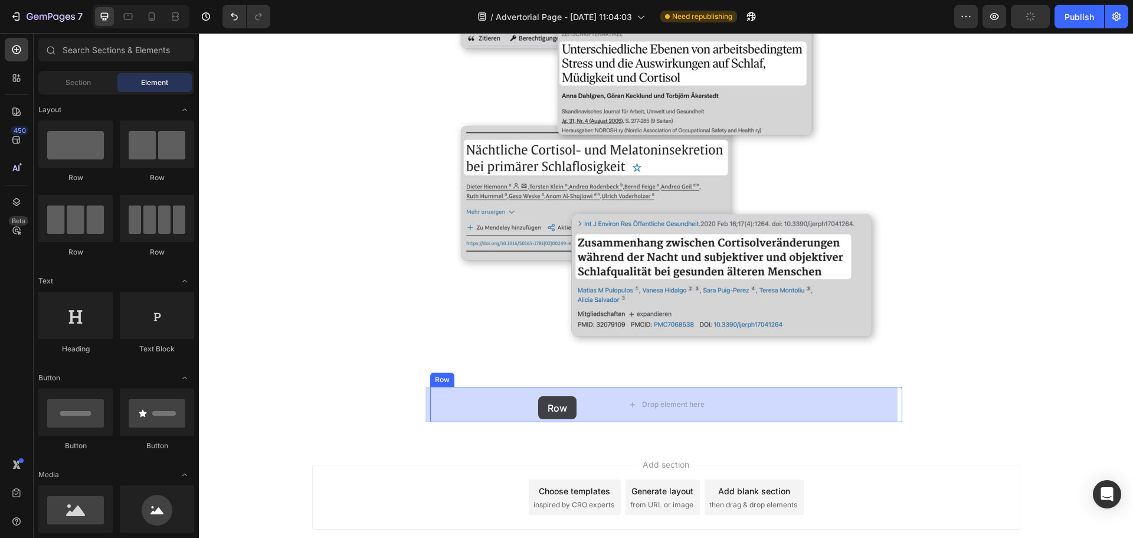
drag, startPoint x: 263, startPoint y: 188, endPoint x: 541, endPoint y: 397, distance: 347.5
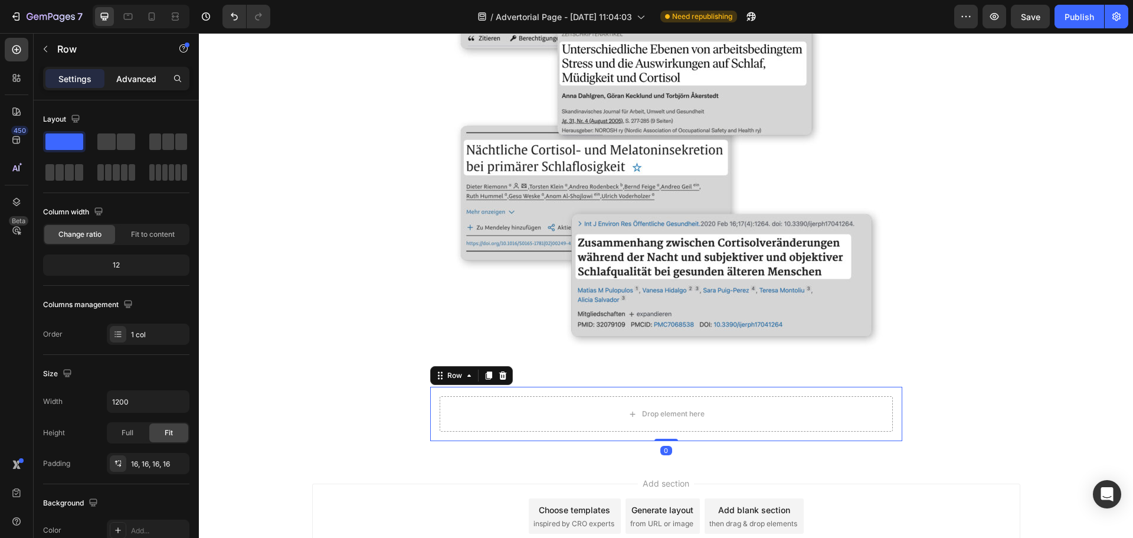
click at [126, 79] on p "Advanced" at bounding box center [136, 79] width 40 height 12
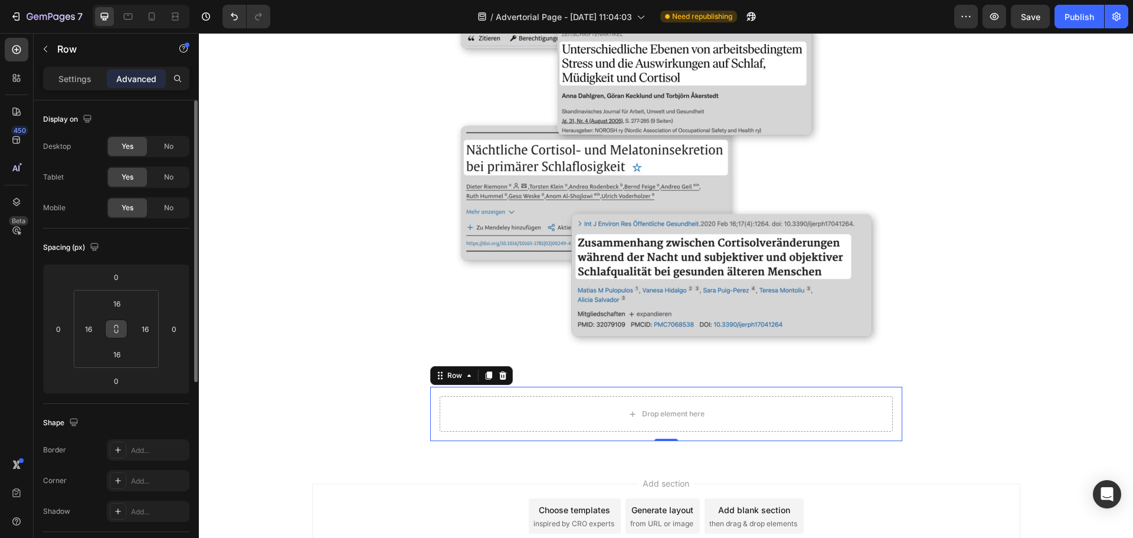
click at [115, 329] on icon at bounding box center [116, 328] width 9 height 9
click at [151, 331] on input "16" at bounding box center [145, 329] width 18 height 18
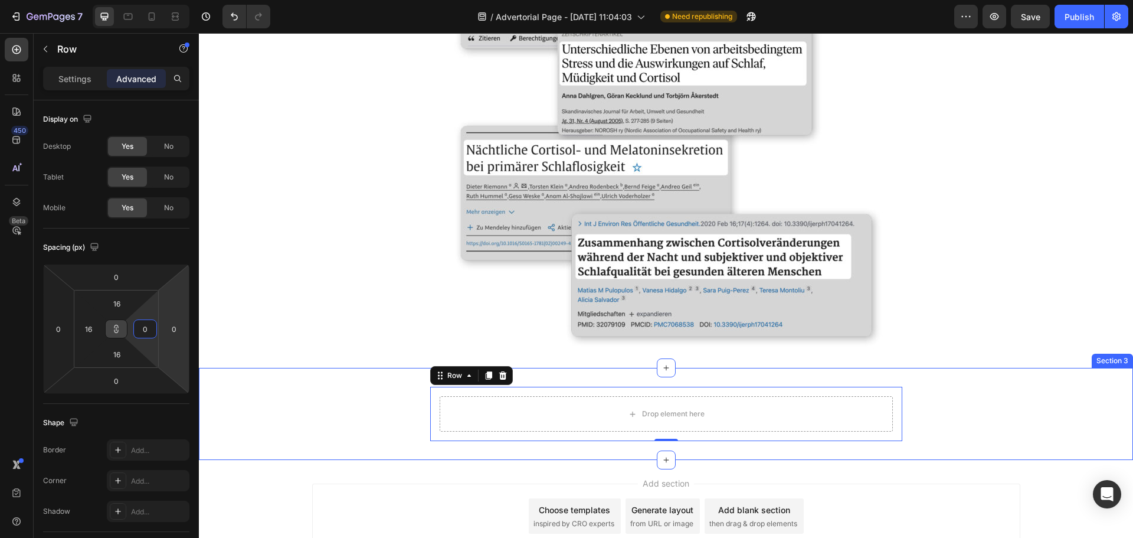
type input "0"
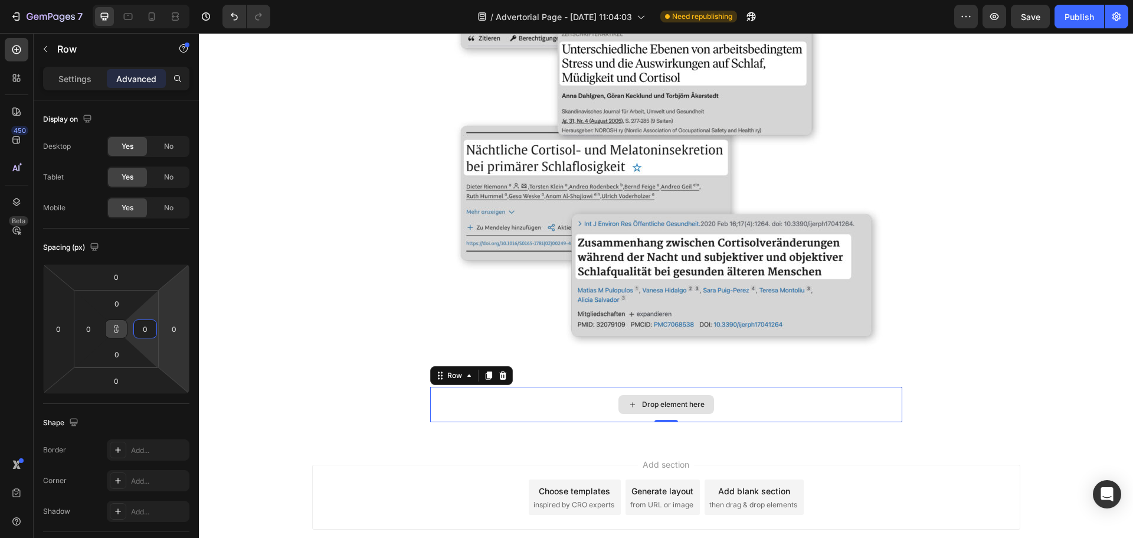
click at [444, 409] on div "Drop element here" at bounding box center [666, 404] width 472 height 35
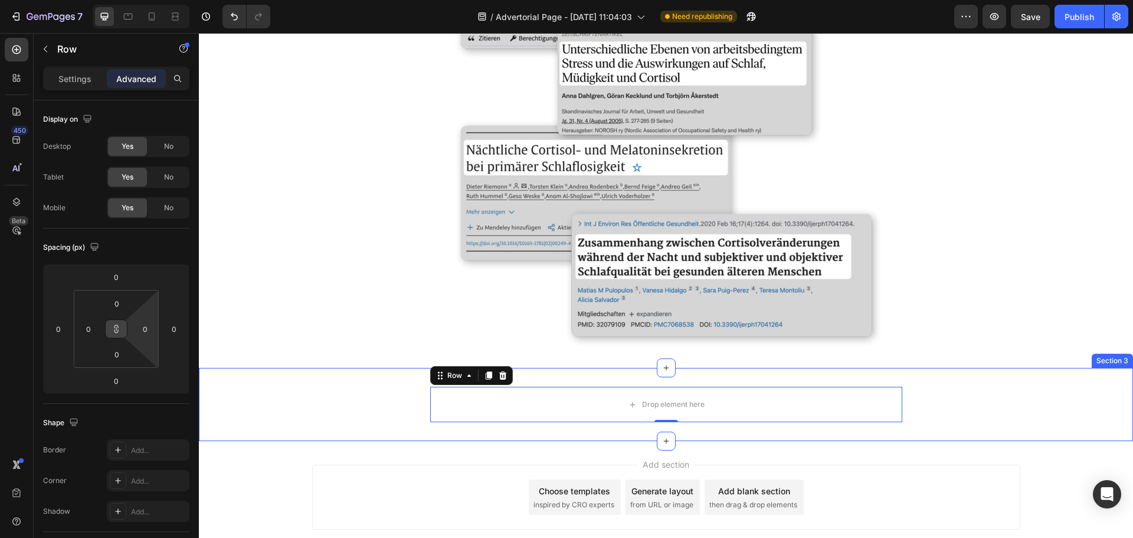
click at [362, 399] on div "Drop element here Row 0 Row" at bounding box center [666, 404] width 935 height 35
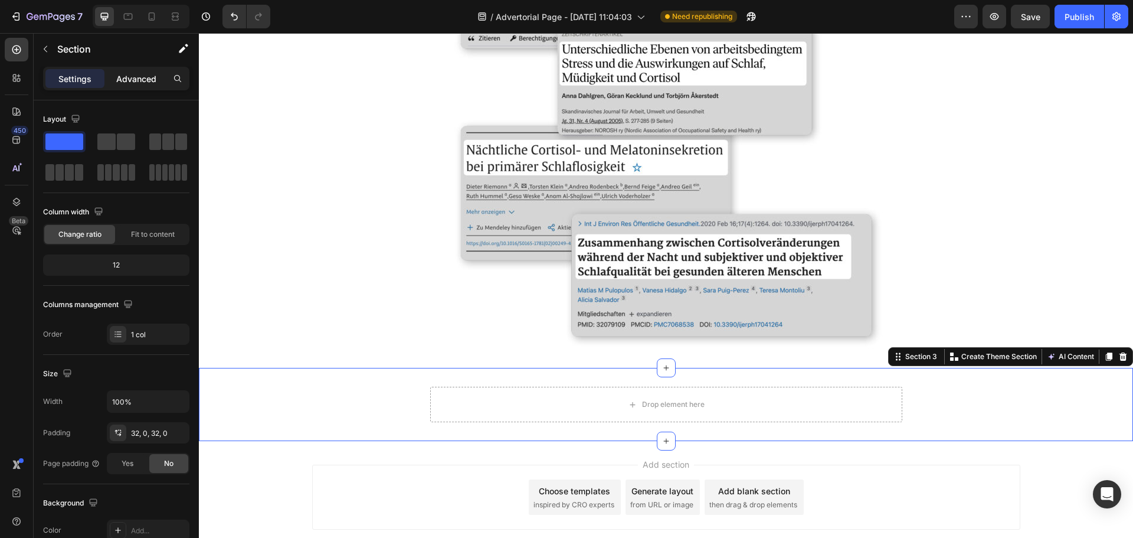
click at [132, 81] on p "Advanced" at bounding box center [136, 79] width 40 height 12
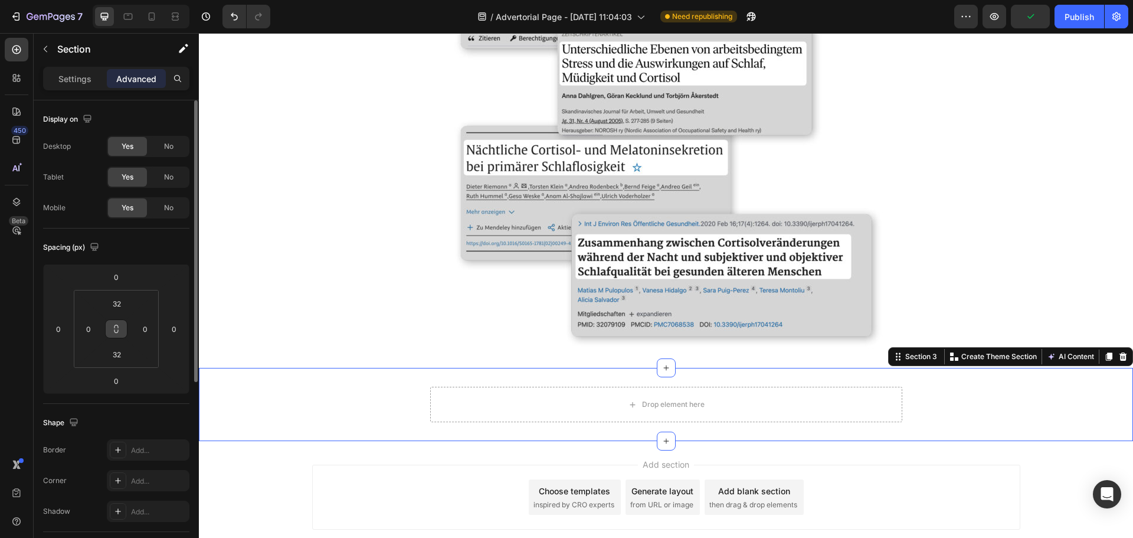
drag, startPoint x: 115, startPoint y: 331, endPoint x: 145, endPoint y: 331, distance: 30.1
click at [116, 331] on icon at bounding box center [116, 328] width 9 height 9
click at [149, 331] on input "0" at bounding box center [145, 329] width 18 height 18
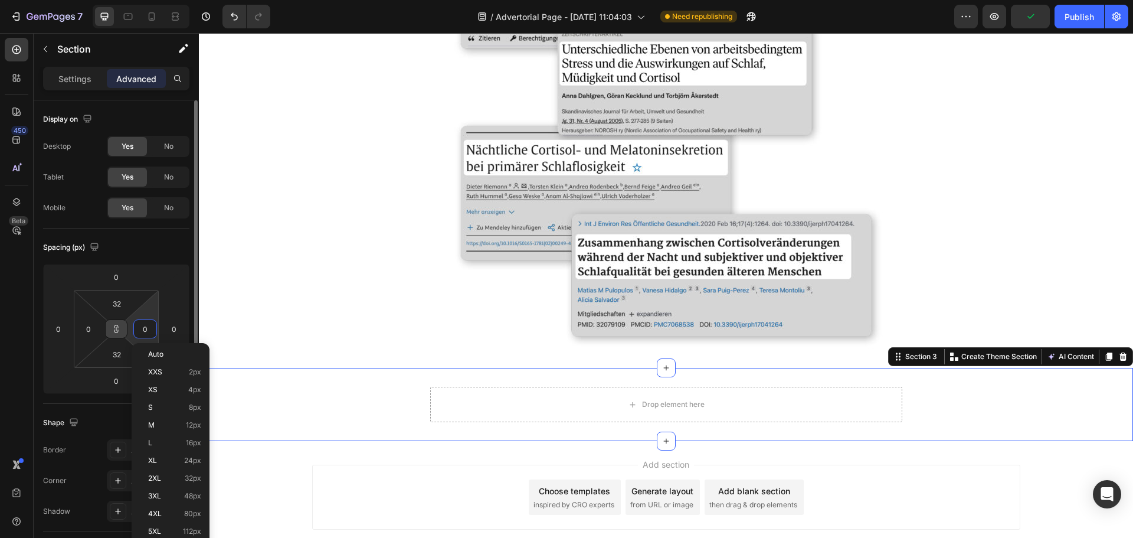
type input "1"
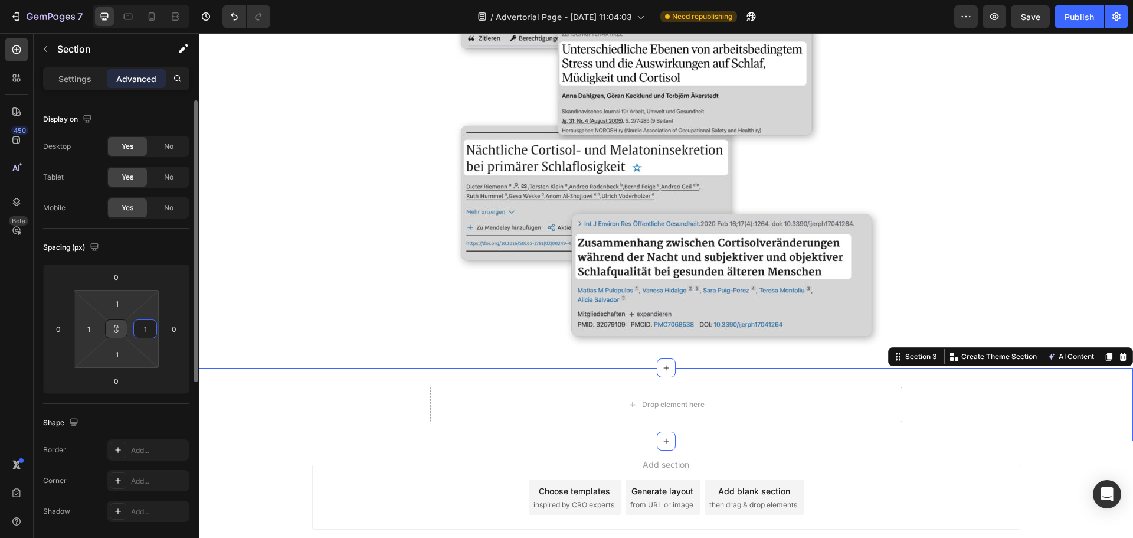
type input "10"
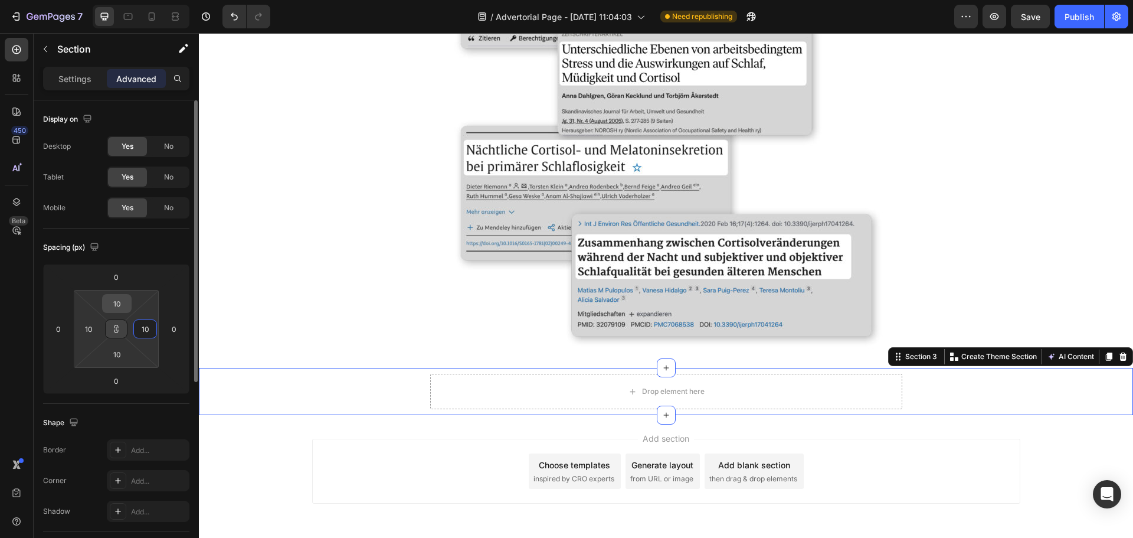
type input "10"
click at [117, 299] on input "10" at bounding box center [117, 304] width 24 height 18
type input "0"
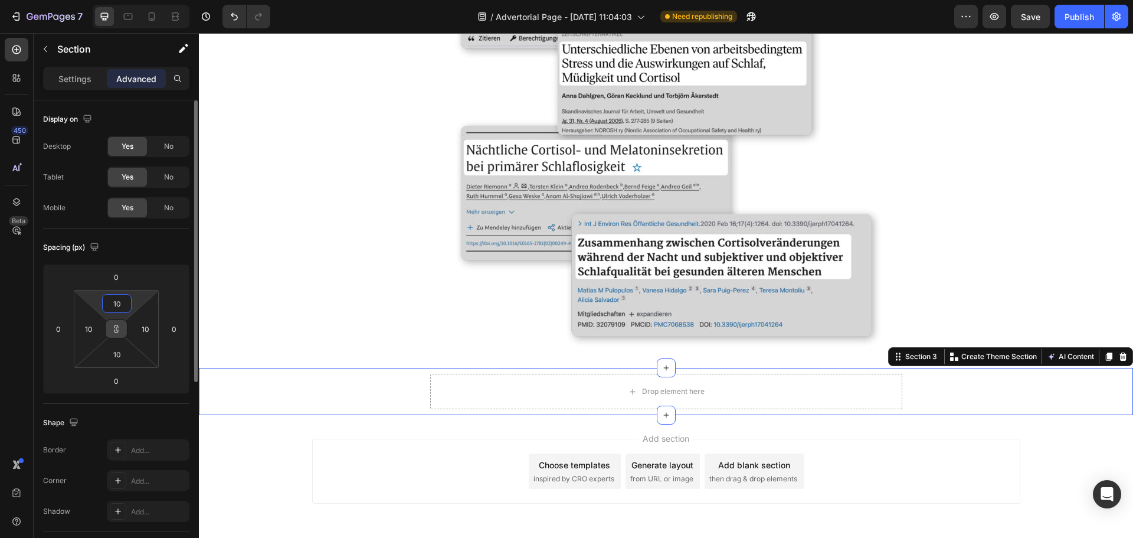
type input "0"
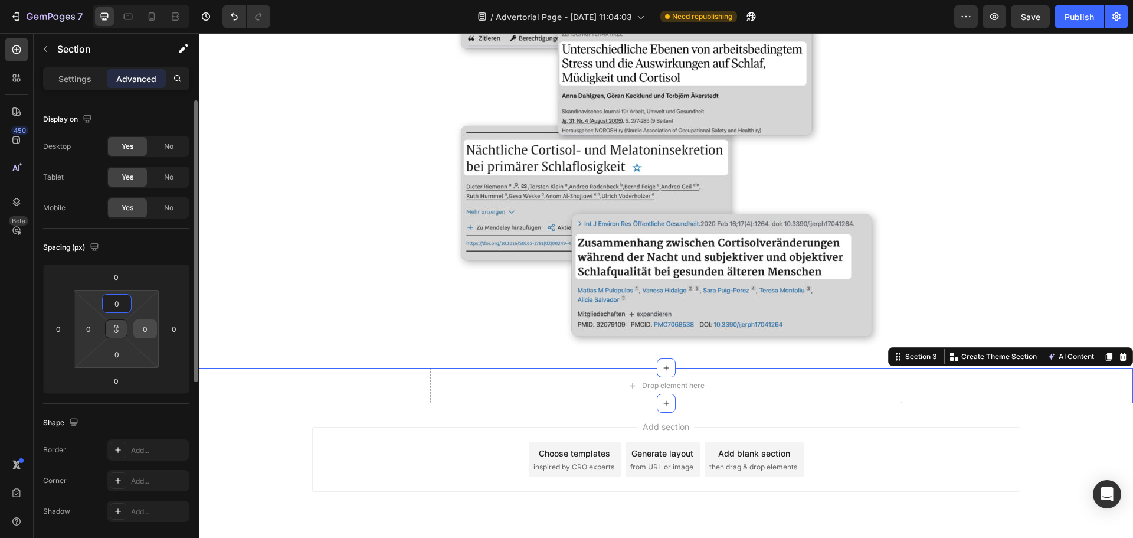
click at [147, 331] on input "0" at bounding box center [145, 329] width 18 height 18
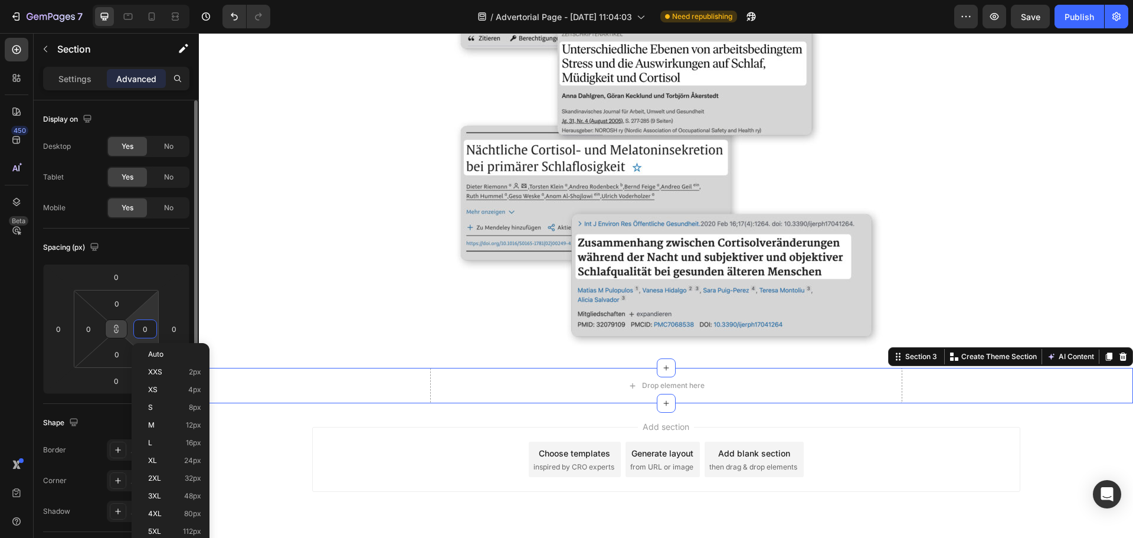
type input "1"
type input "10"
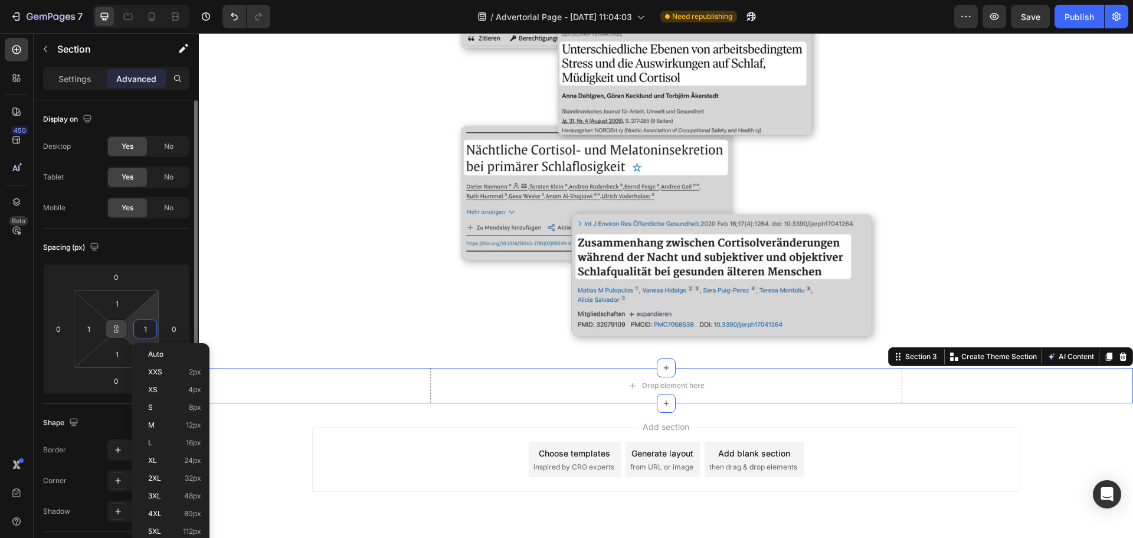
type input "10"
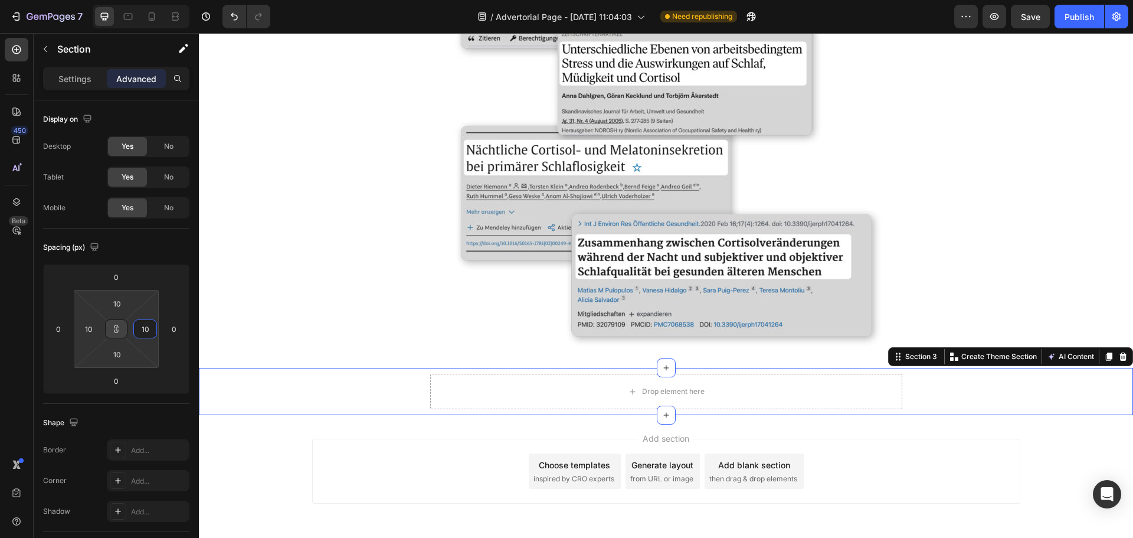
type input "10"
click at [111, 331] on button at bounding box center [116, 328] width 22 height 19
click at [117, 305] on input "10" at bounding box center [117, 304] width 24 height 18
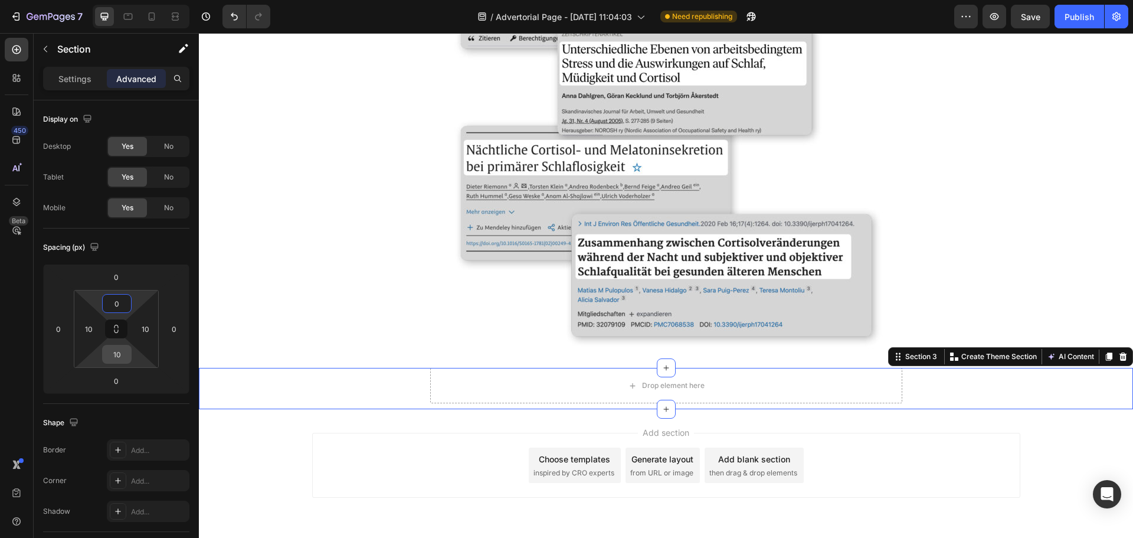
type input "0"
click at [123, 354] on input "10" at bounding box center [117, 354] width 24 height 18
type input "0"
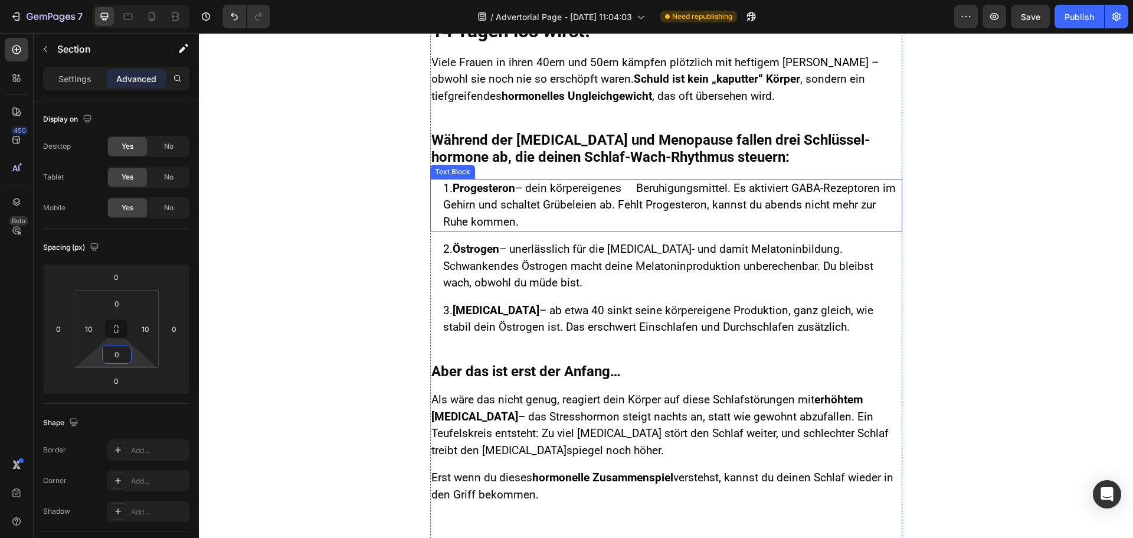
scroll to position [0, 0]
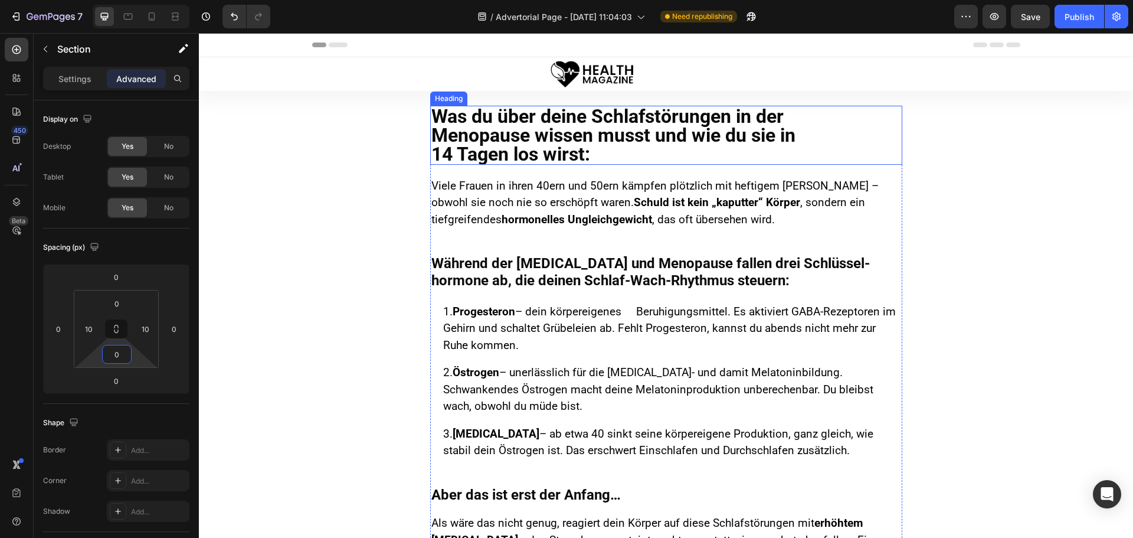
click at [459, 121] on p "Was du über deine Schlafstörungen in der Menopause wissen musst und wie du sie …" at bounding box center [667, 135] width 470 height 57
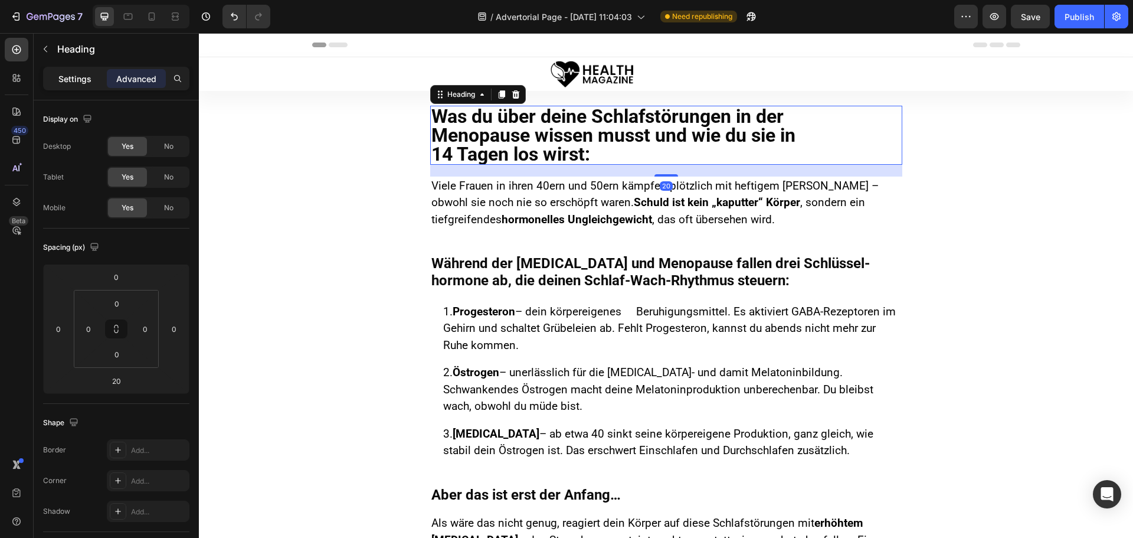
click at [81, 79] on p "Settings" at bounding box center [74, 79] width 33 height 12
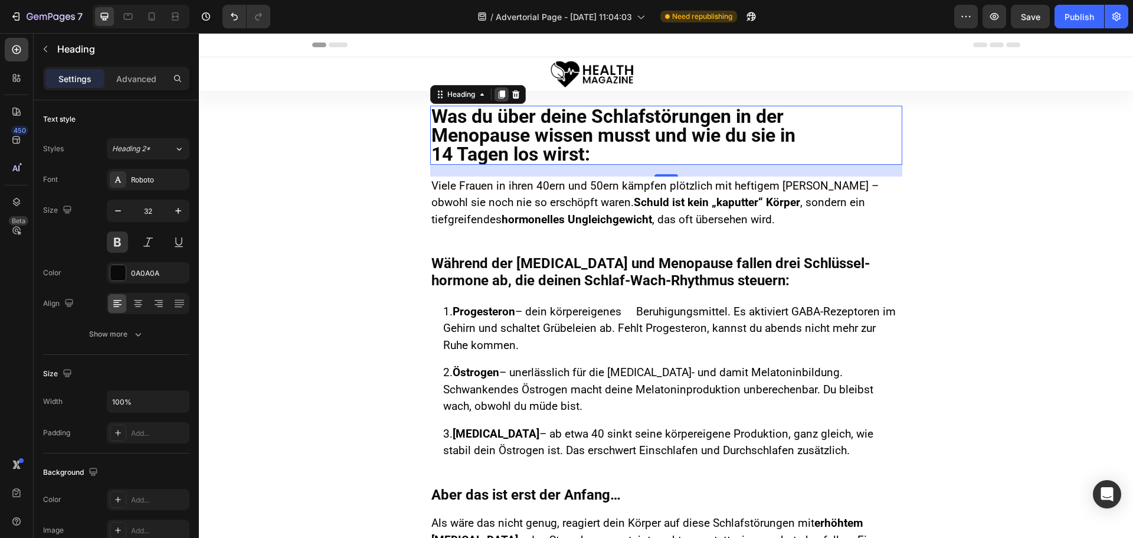
click at [497, 93] on icon at bounding box center [501, 94] width 9 height 9
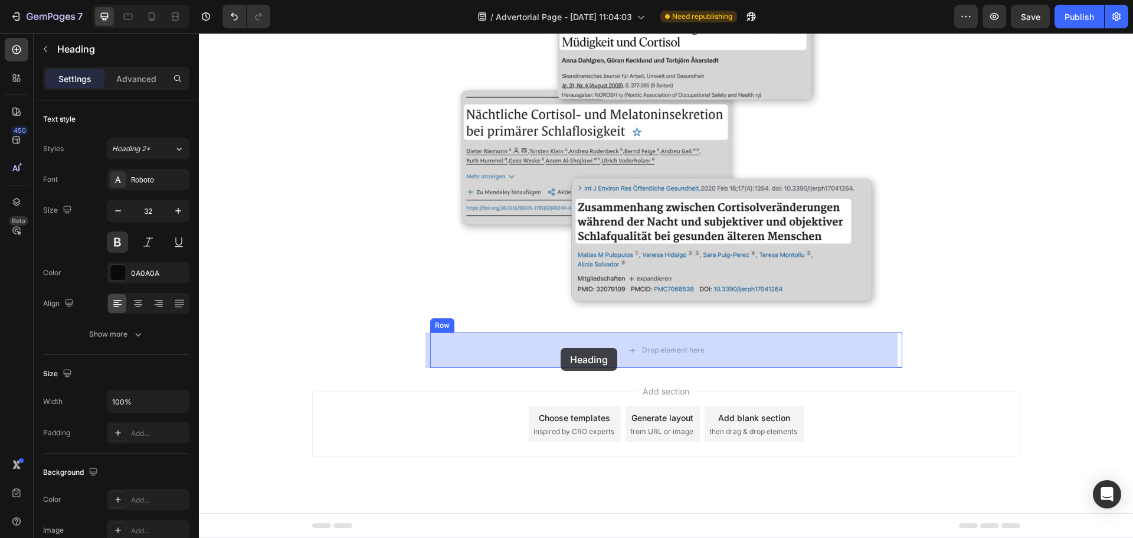
drag, startPoint x: 436, startPoint y: 165, endPoint x: 563, endPoint y: 362, distance: 234.0
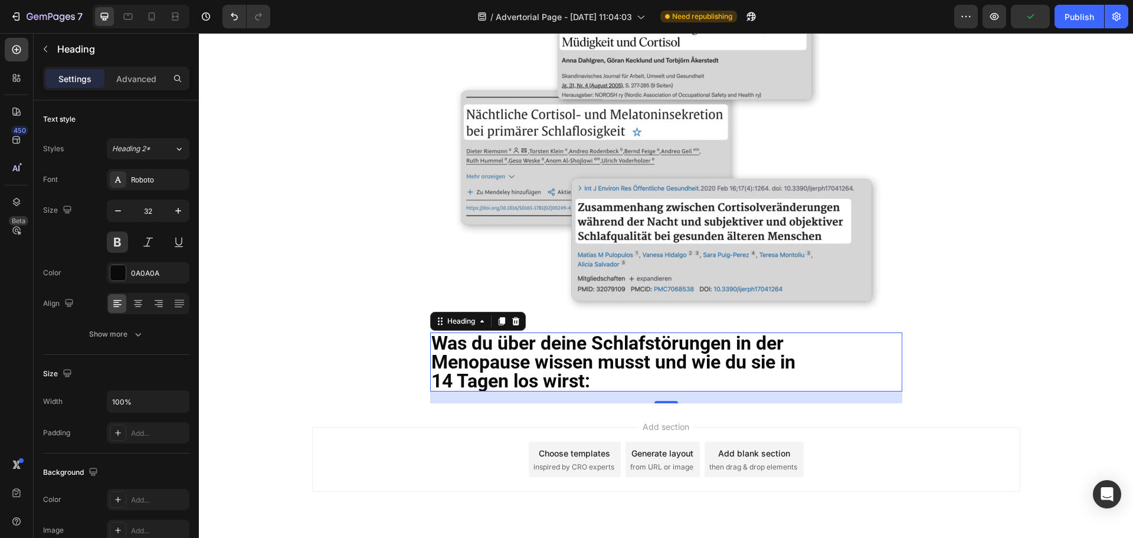
click at [507, 345] on h2 "Was du über deine Schlafstörungen in der Menopause wissen musst und wie du sie …" at bounding box center [666, 361] width 472 height 59
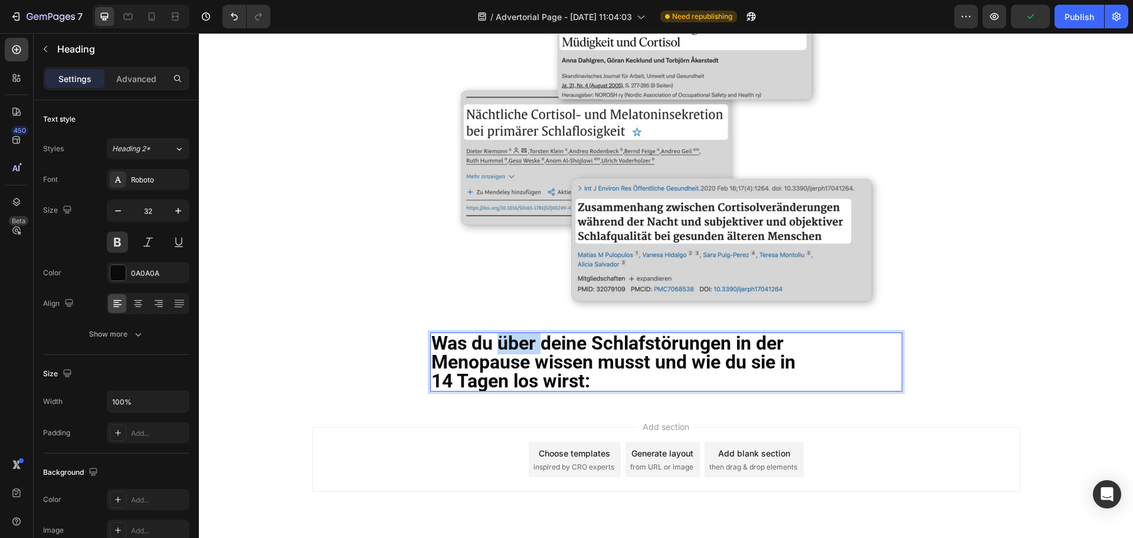
click at [506, 345] on p "Was du über deine Schlafstörungen in der Menopause wissen musst und wie du sie …" at bounding box center [667, 362] width 470 height 57
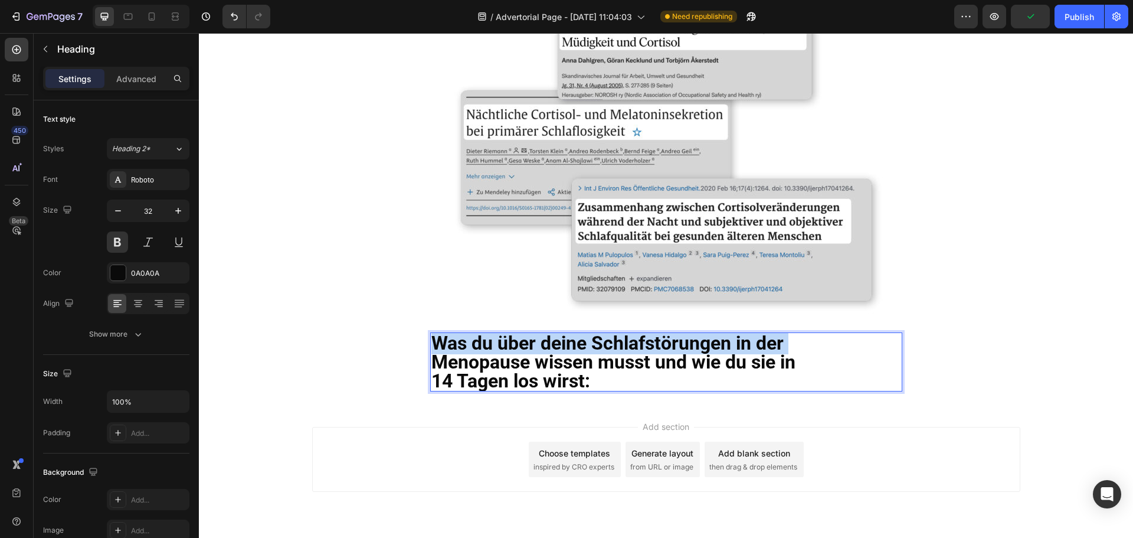
click at [506, 345] on p "Was du über deine Schlafstörungen in der Menopause wissen musst und wie du sie …" at bounding box center [667, 362] width 470 height 57
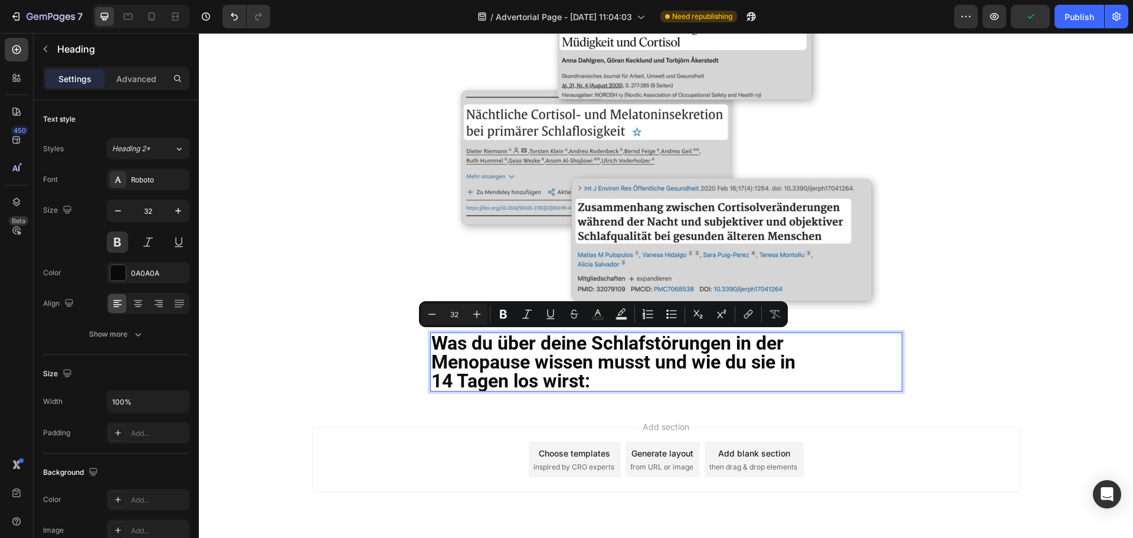
click at [508, 358] on p "Was du über deine Schlafstörungen in der Menopause wissen musst und wie du sie …" at bounding box center [667, 362] width 470 height 57
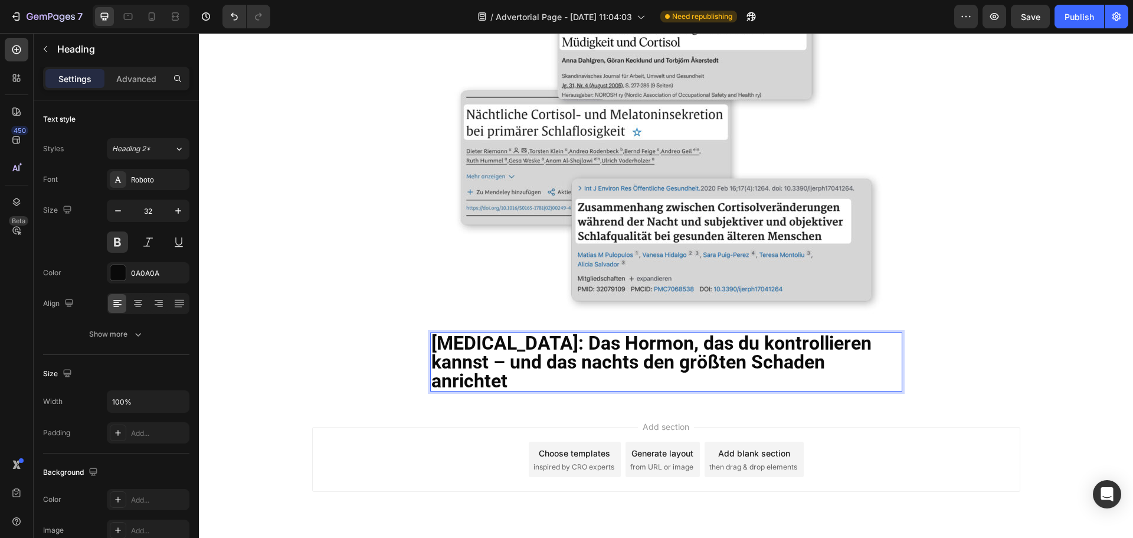
scroll to position [1, 0]
click at [237, 350] on div "[MEDICAL_DATA]: Das Hormon, das du kontrollieren kannst – und das nachts den gr…" at bounding box center [666, 367] width 923 height 71
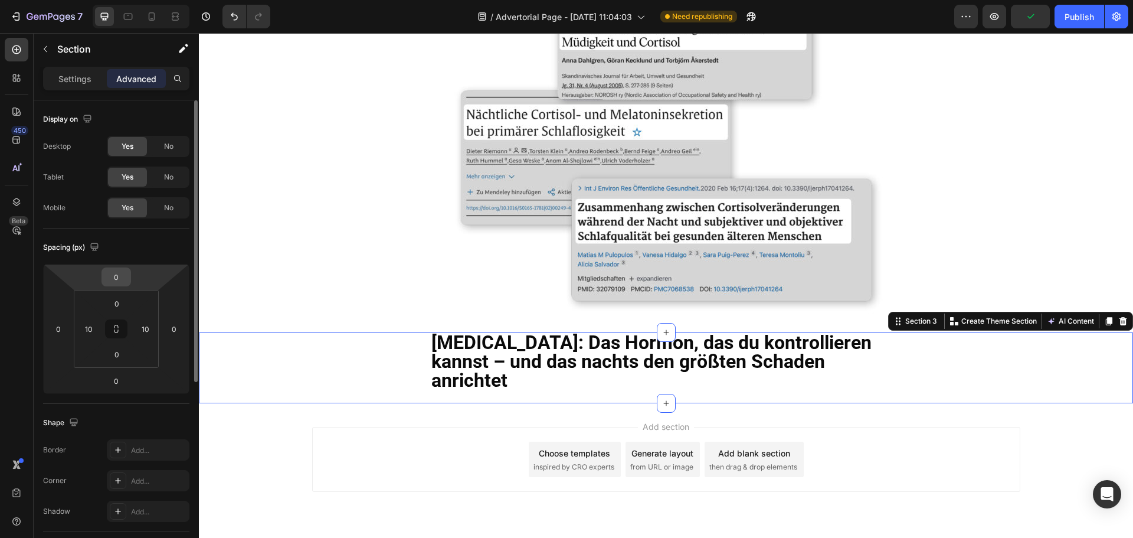
click at [122, 276] on input "0" at bounding box center [116, 277] width 24 height 18
click at [95, 0] on html "7 Version history / Advertorial Page - [DATE] 11:04:03 Need republishing Previe…" at bounding box center [566, 0] width 1133 height 0
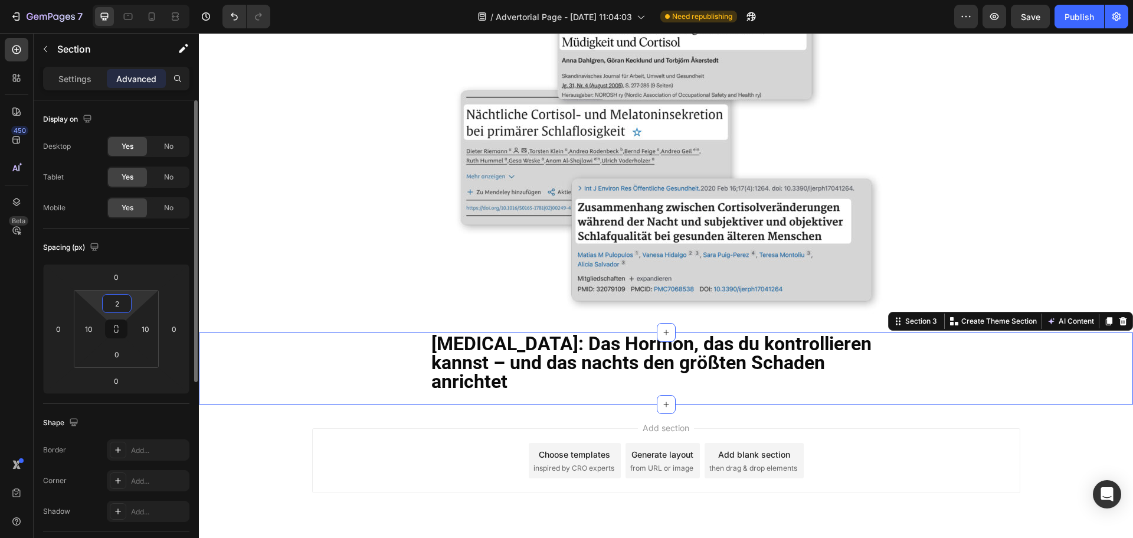
type input "25"
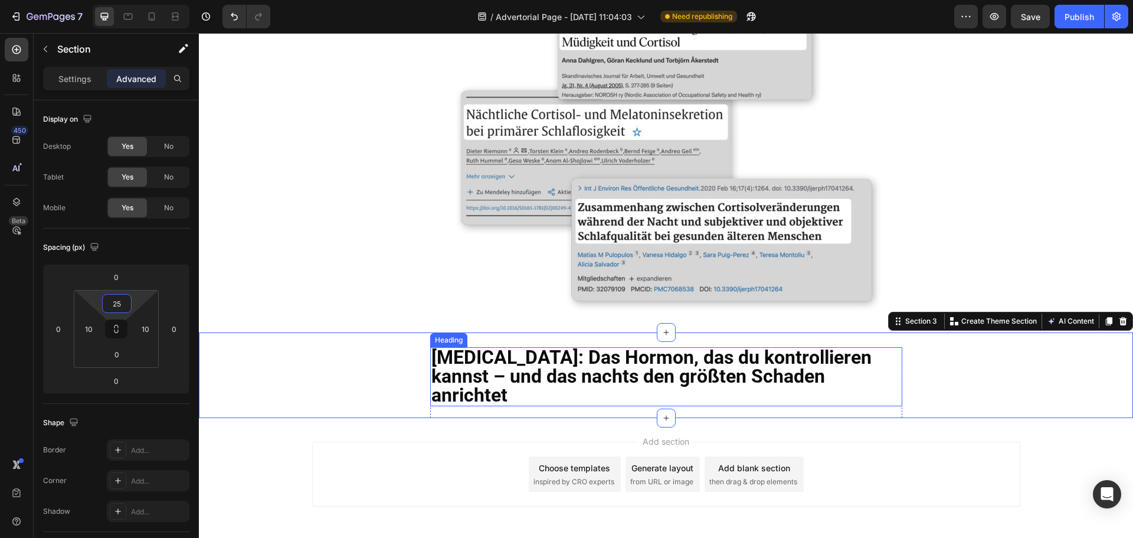
click at [571, 360] on p "[MEDICAL_DATA]: Das Hormon, das du kontrollieren kannst – und das nachts den gr…" at bounding box center [667, 376] width 470 height 57
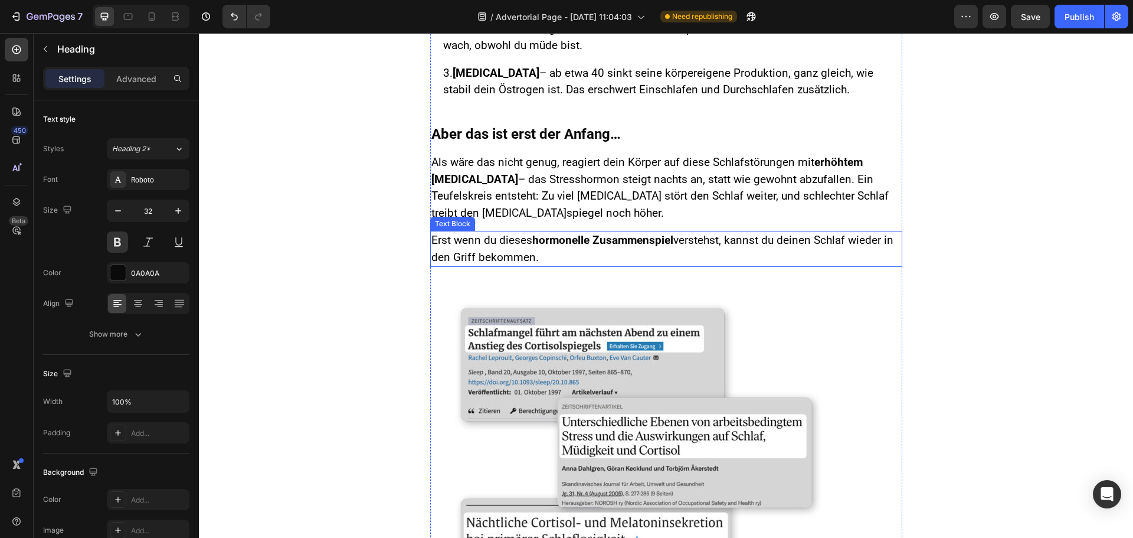
scroll to position [355, 0]
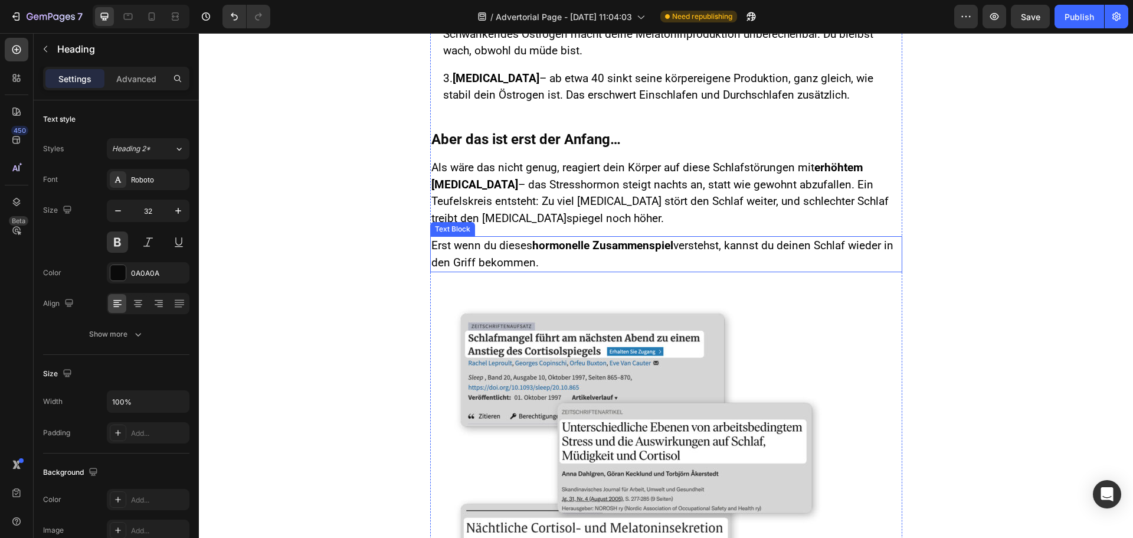
click at [511, 244] on span "Erst wenn du dieses hormonelle Zusammenspiel verstehst, kannst du deinen Schlaf…" at bounding box center [663, 254] width 462 height 31
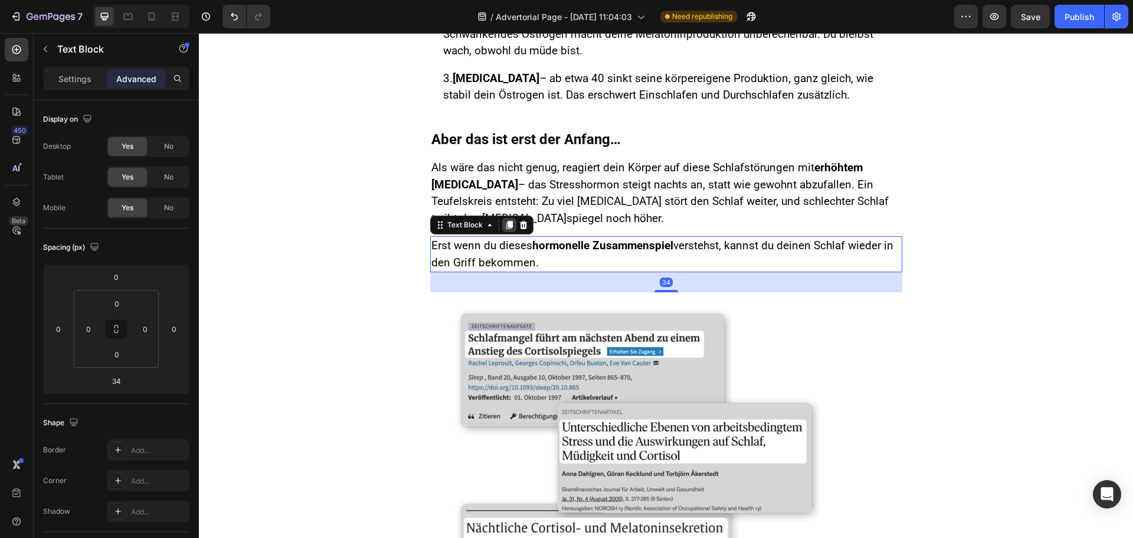
click at [505, 226] on icon at bounding box center [509, 224] width 9 height 9
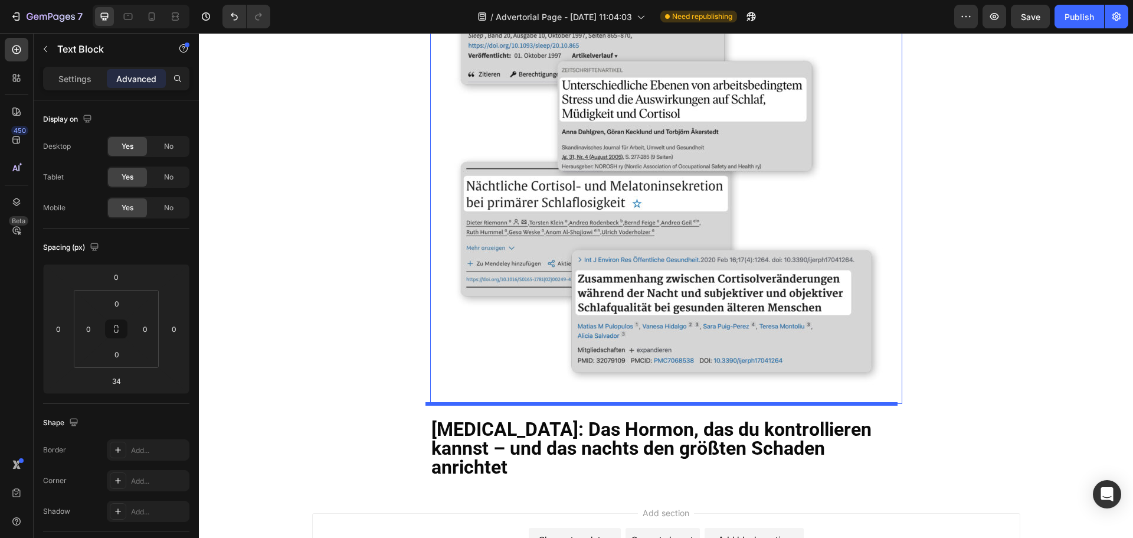
scroll to position [856, 0]
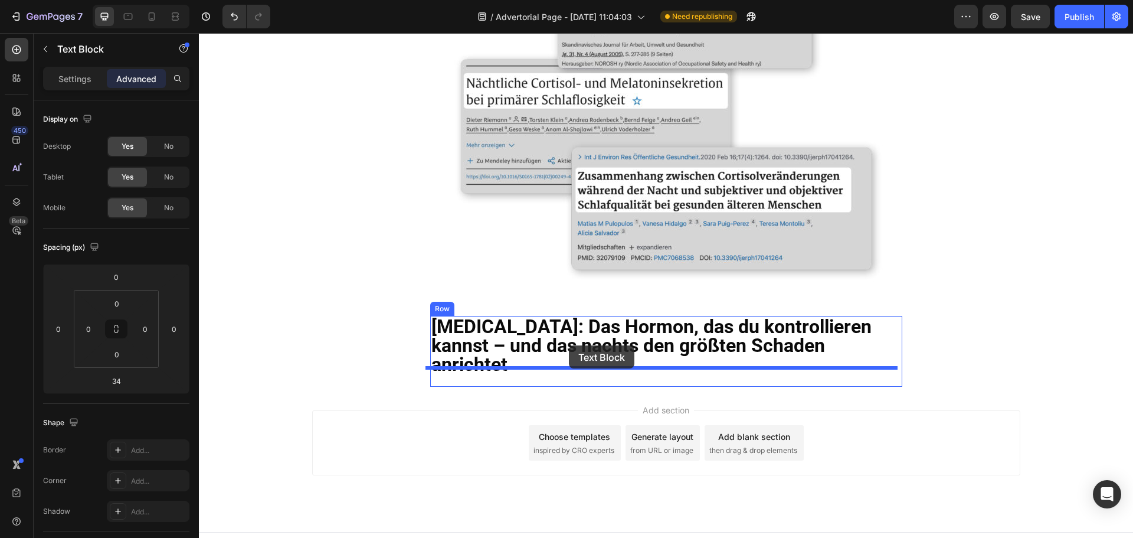
drag, startPoint x: 433, startPoint y: 283, endPoint x: 569, endPoint y: 345, distance: 149.8
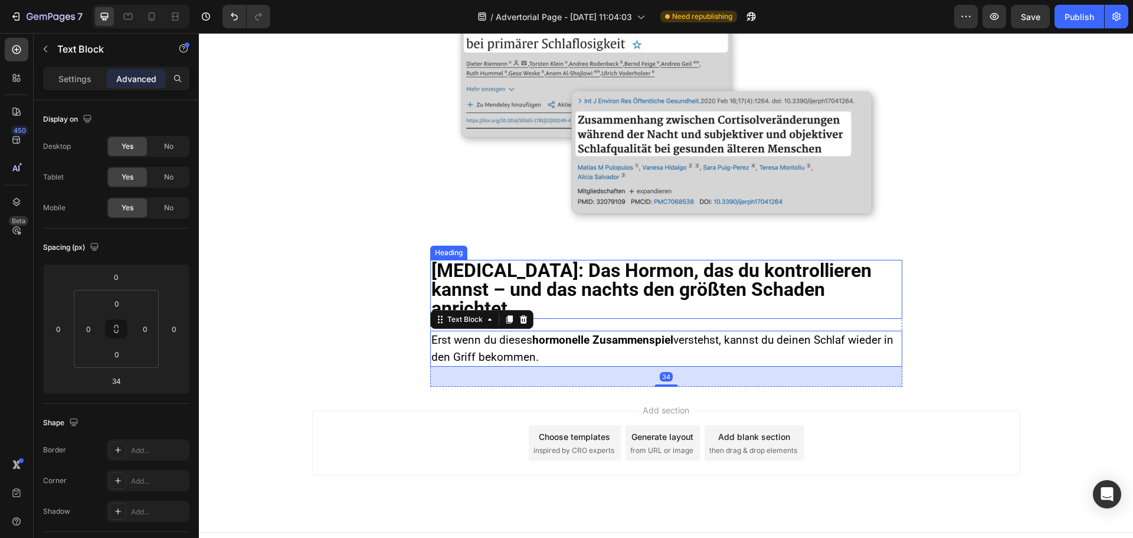
scroll to position [800, 0]
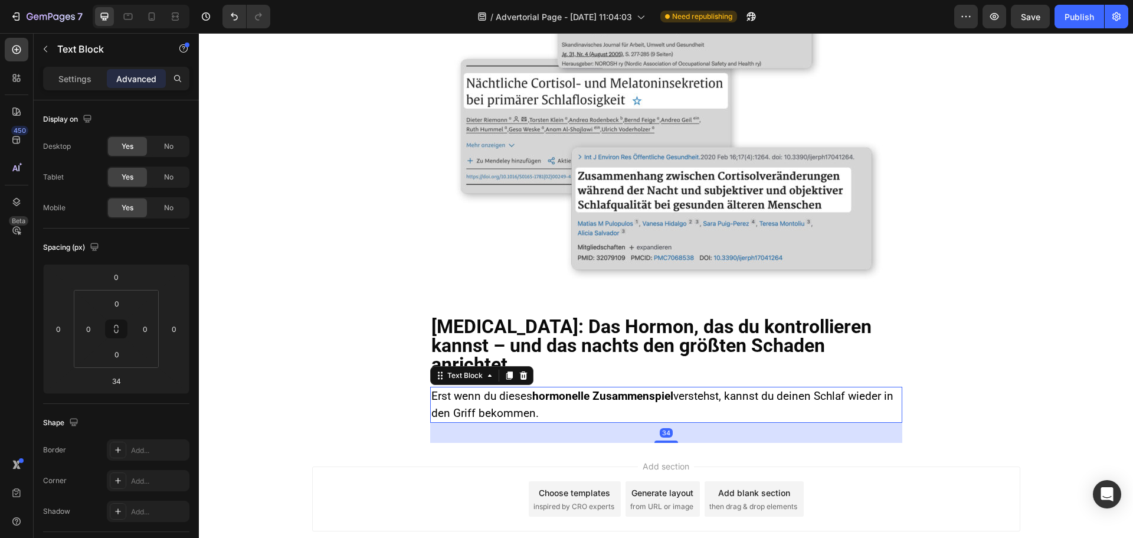
click at [532, 389] on strong "hormonelle Zusammenspiel" at bounding box center [602, 396] width 141 height 14
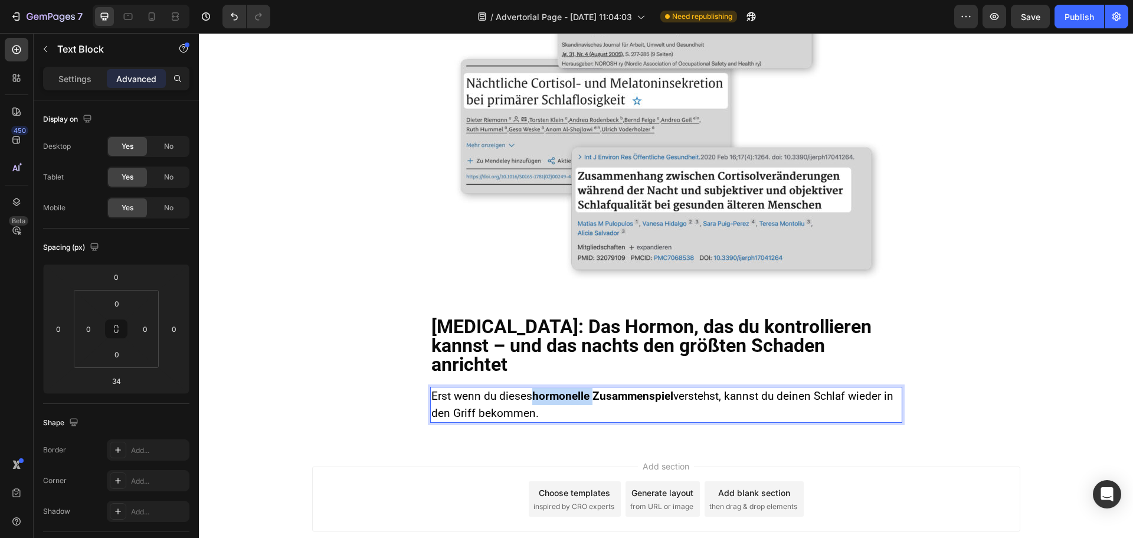
click at [528, 389] on span "Erst wenn du dieses hormonelle Zusammenspiel verstehst, kannst du deinen Schlaf…" at bounding box center [663, 404] width 462 height 31
click at [527, 389] on span "Erst wenn du dieses hormonelle Zusammenspiel verstehst, kannst du deinen Schlaf…" at bounding box center [663, 404] width 462 height 31
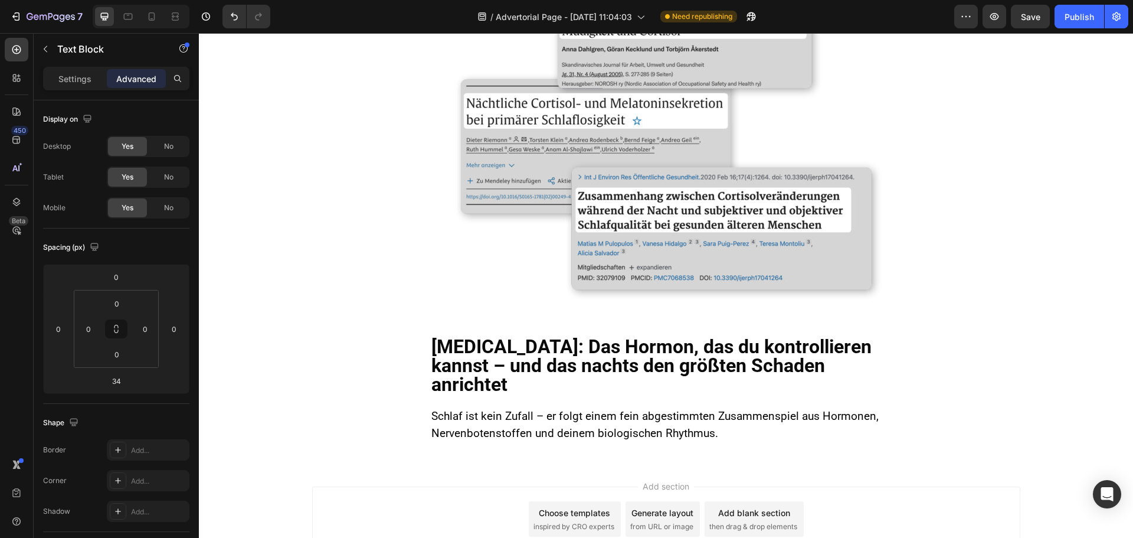
scroll to position [856, 0]
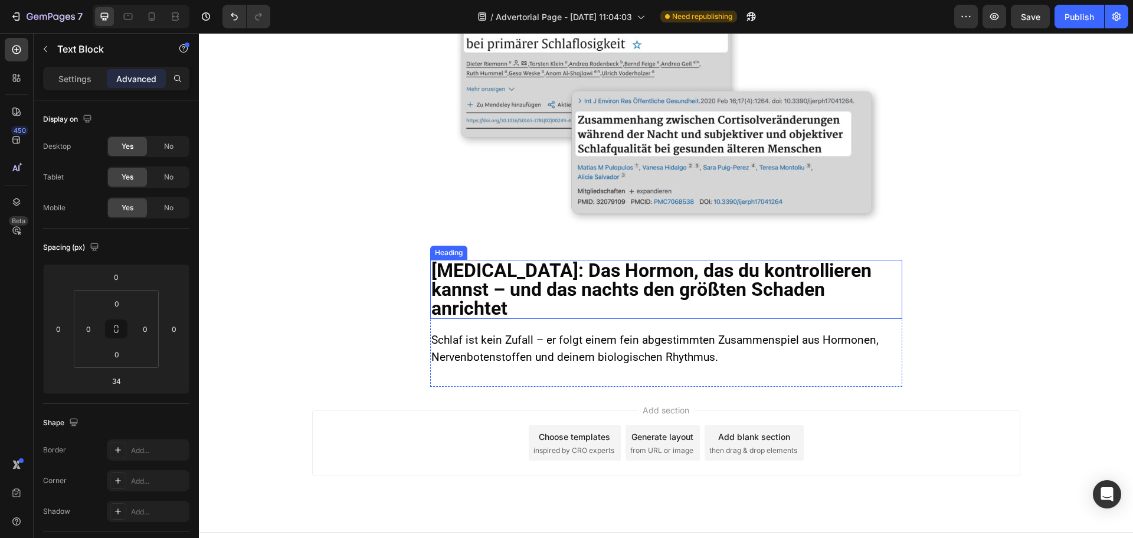
click at [514, 268] on h2 "[MEDICAL_DATA]: Das Hormon, das du kontrollieren kannst – und das nachts den gr…" at bounding box center [666, 289] width 472 height 59
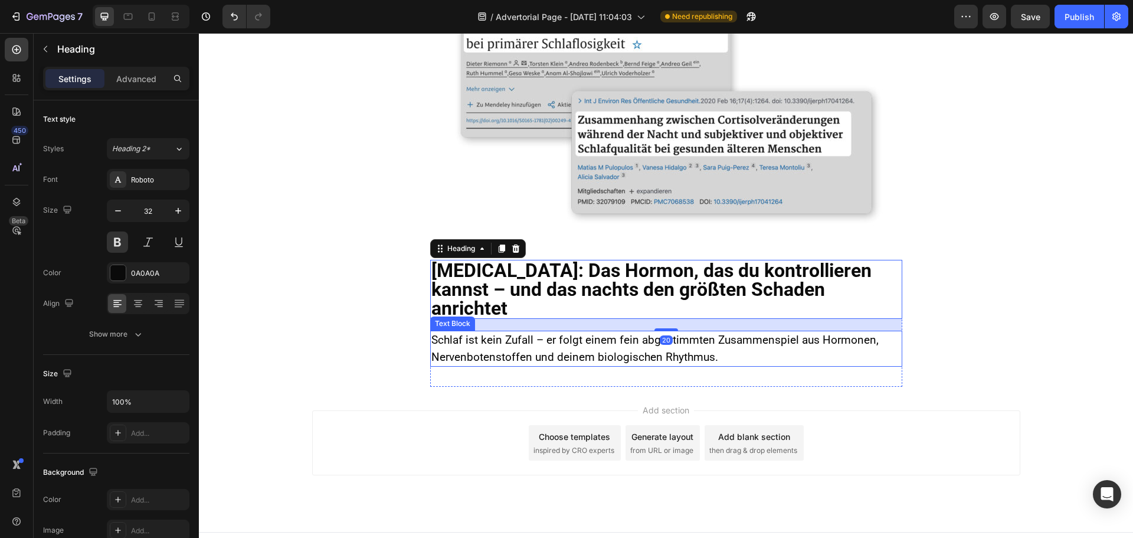
click at [520, 334] on span "Schlaf ist kein Zufall – er folgt einem fein abgestimmten Zusammenspiel aus Hor…" at bounding box center [655, 348] width 447 height 31
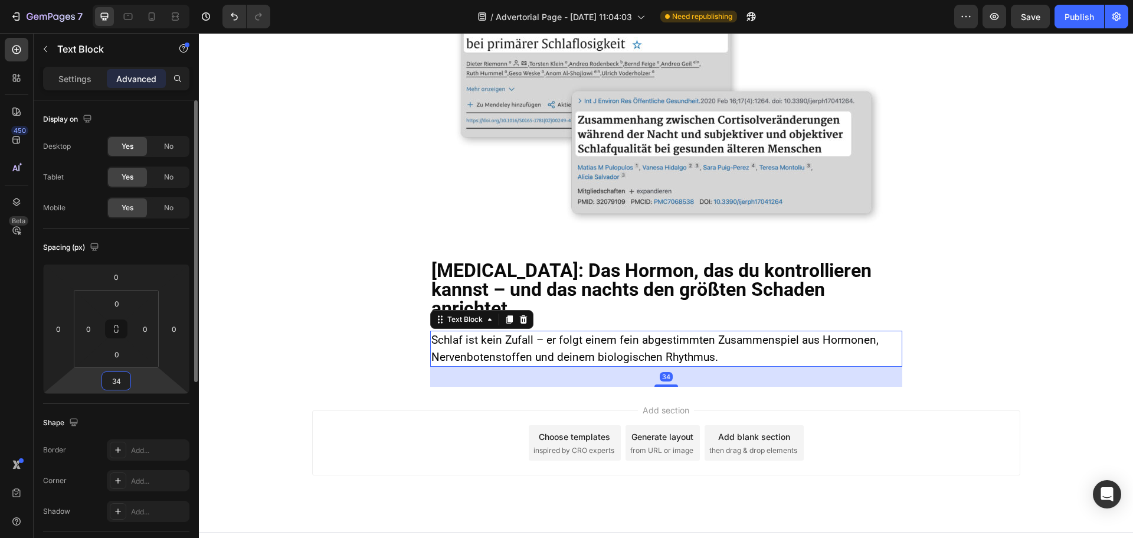
click at [117, 376] on input "34" at bounding box center [116, 381] width 24 height 18
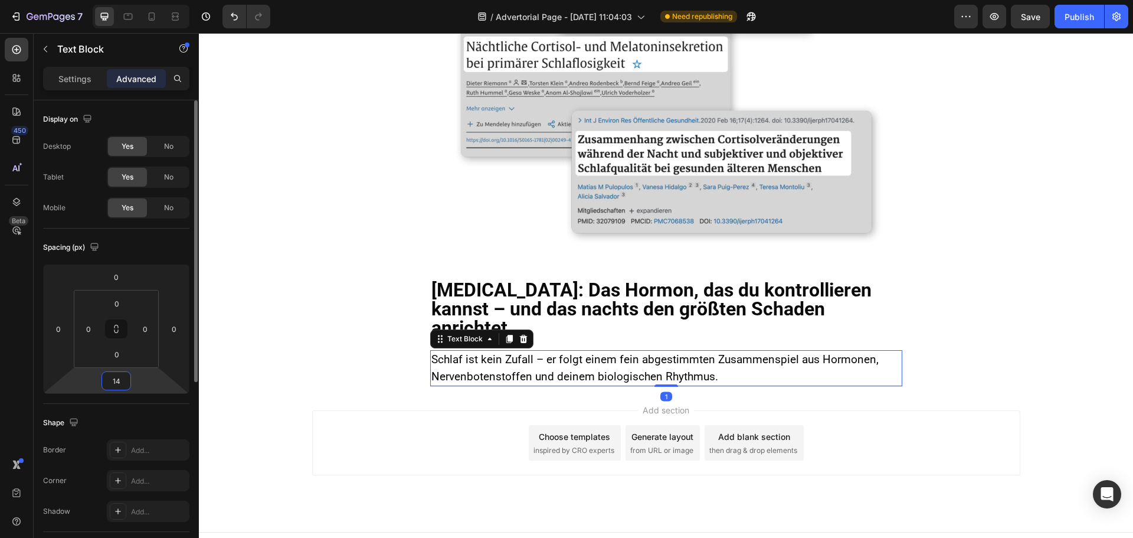
scroll to position [844, 0]
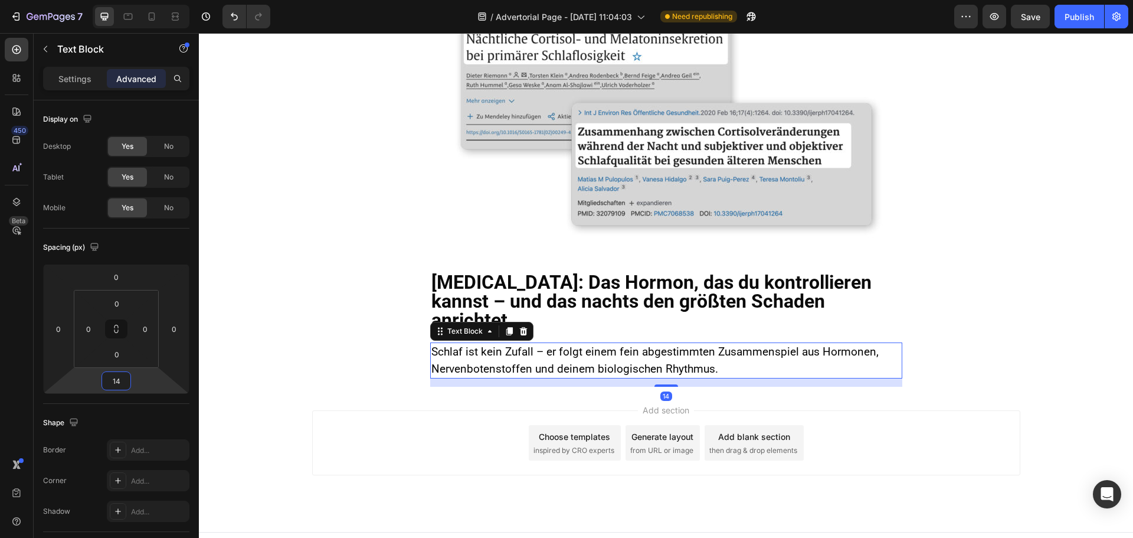
type input "14"
click at [505, 326] on icon at bounding box center [509, 330] width 9 height 9
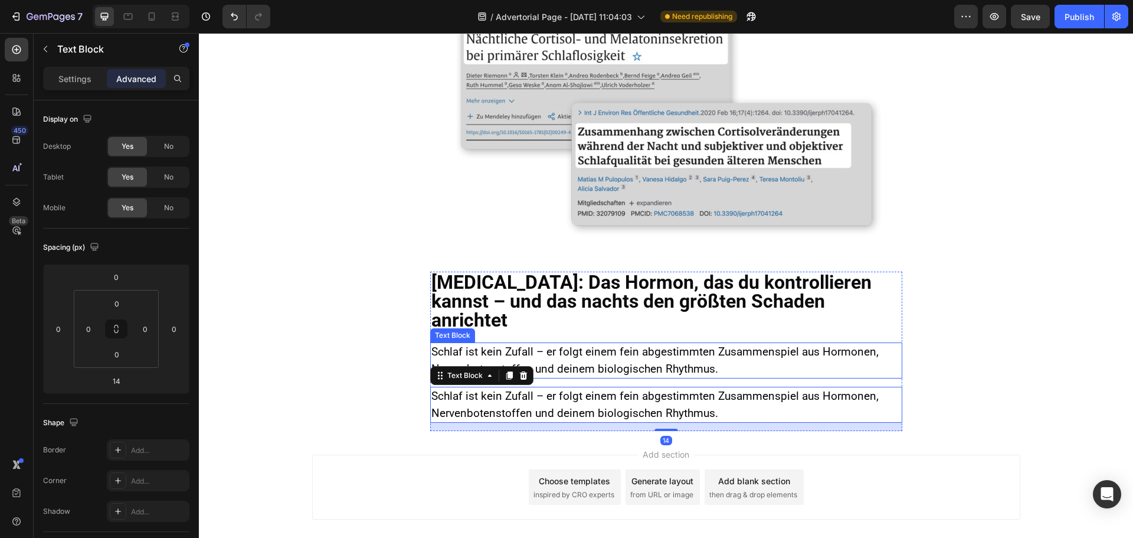
scroll to position [856, 0]
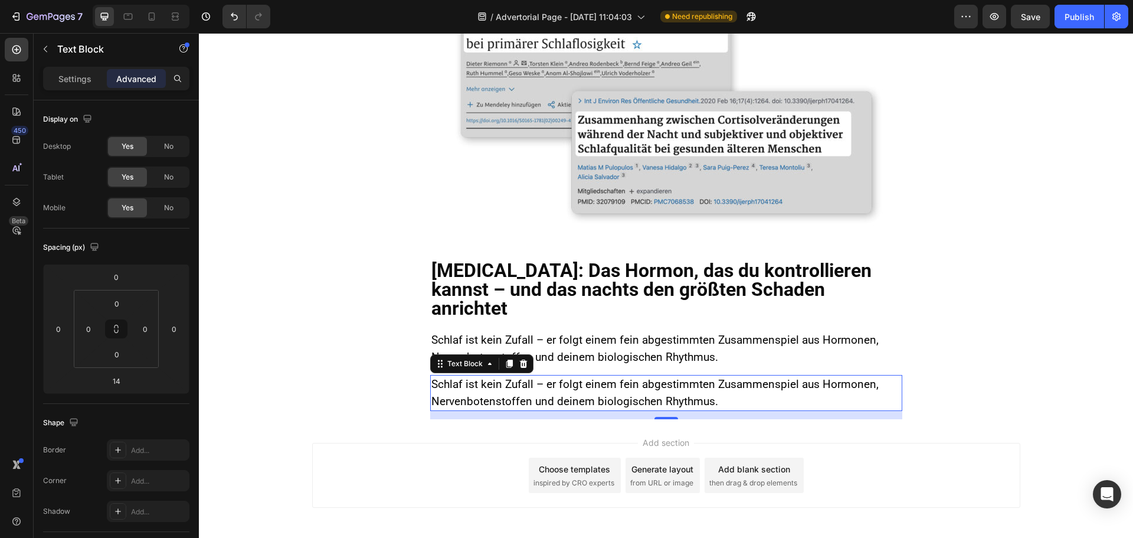
click at [545, 376] on p "Schlaf ist kein Zufall – er folgt einem fein abgestimmten Zusammenspiel aus Hor…" at bounding box center [667, 393] width 470 height 34
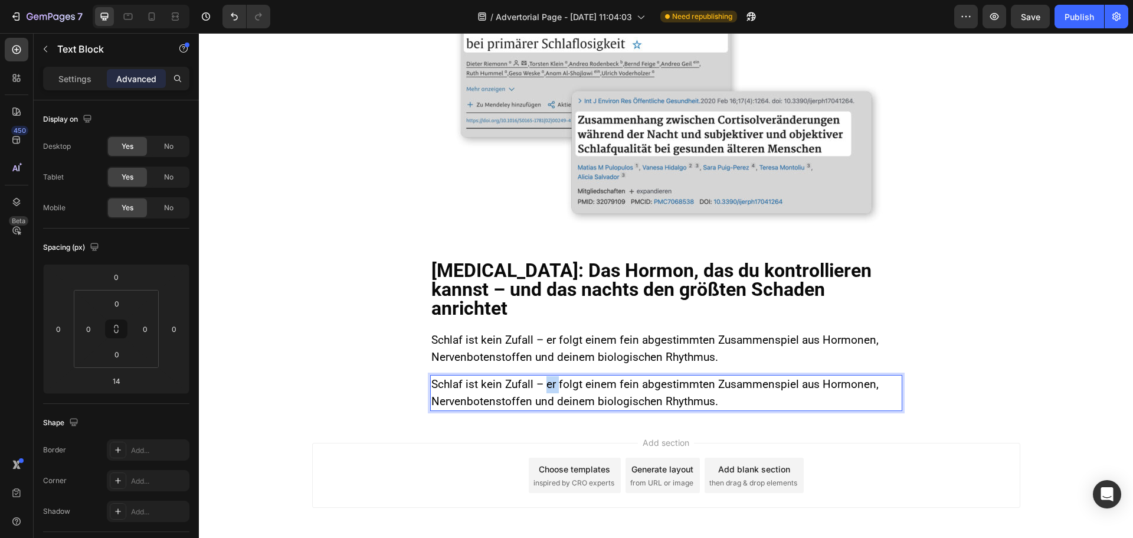
click at [545, 376] on p "Schlaf ist kein Zufall – er folgt einem fein abgestimmten Zusammenspiel aus Hor…" at bounding box center [667, 393] width 470 height 34
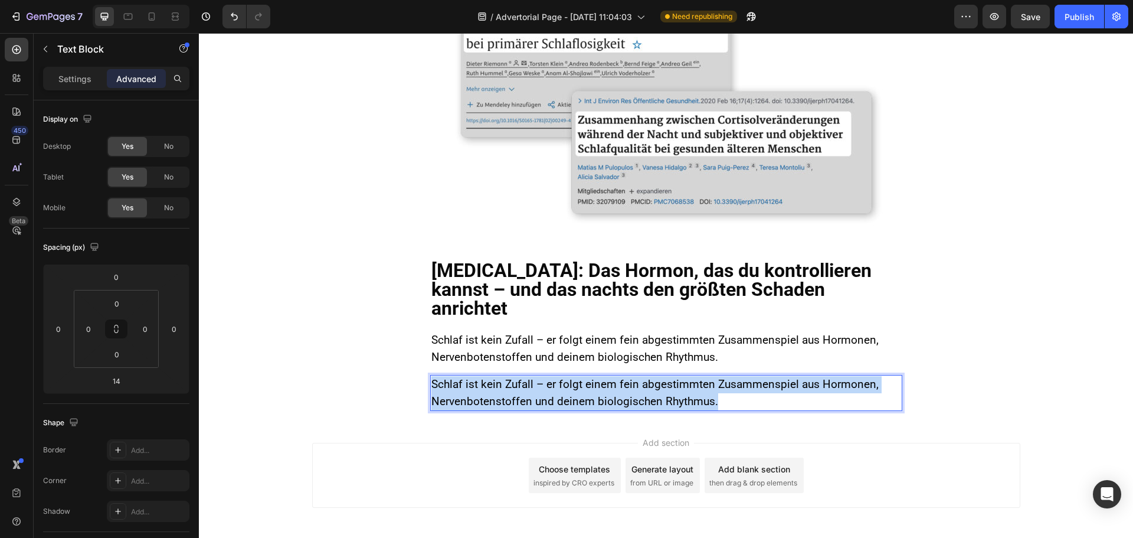
click at [545, 376] on p "Schlaf ist kein Zufall – er folgt einem fein abgestimmten Zusammenspiel aus Hor…" at bounding box center [667, 393] width 470 height 34
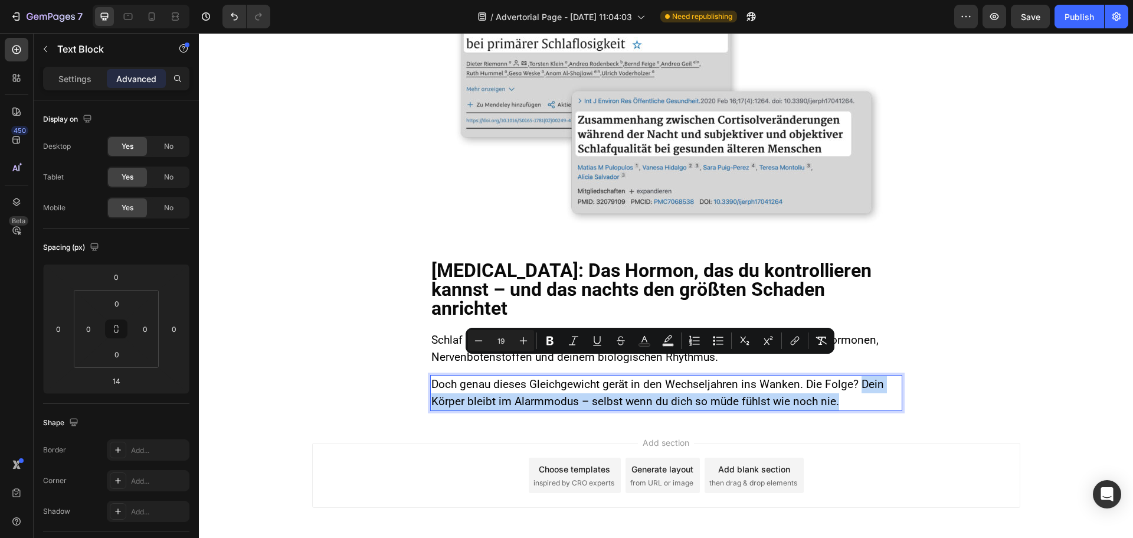
drag, startPoint x: 851, startPoint y: 364, endPoint x: 866, endPoint y: 389, distance: 29.7
click at [866, 389] on p "Doch genau dieses Gleichgewicht gerät in den Wechseljahren ins Wanken. Die Folg…" at bounding box center [667, 393] width 470 height 34
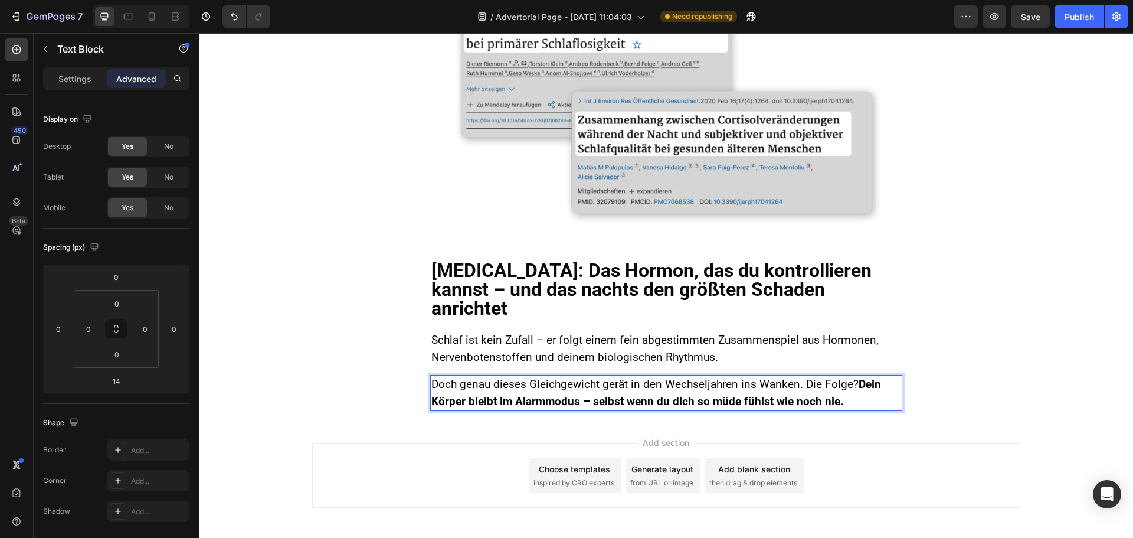
click at [766, 377] on span "Doch genau dieses Gleichgewicht gerät in den Wechseljahren ins Wanken. Die Folg…" at bounding box center [657, 392] width 450 height 31
click at [127, 376] on input "14" at bounding box center [116, 381] width 24 height 18
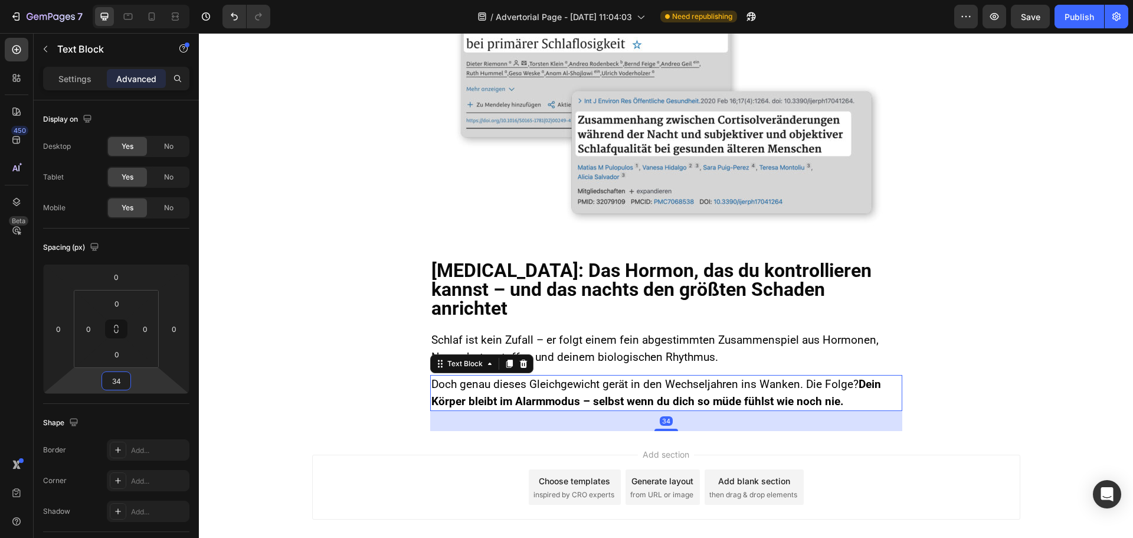
type input "34"
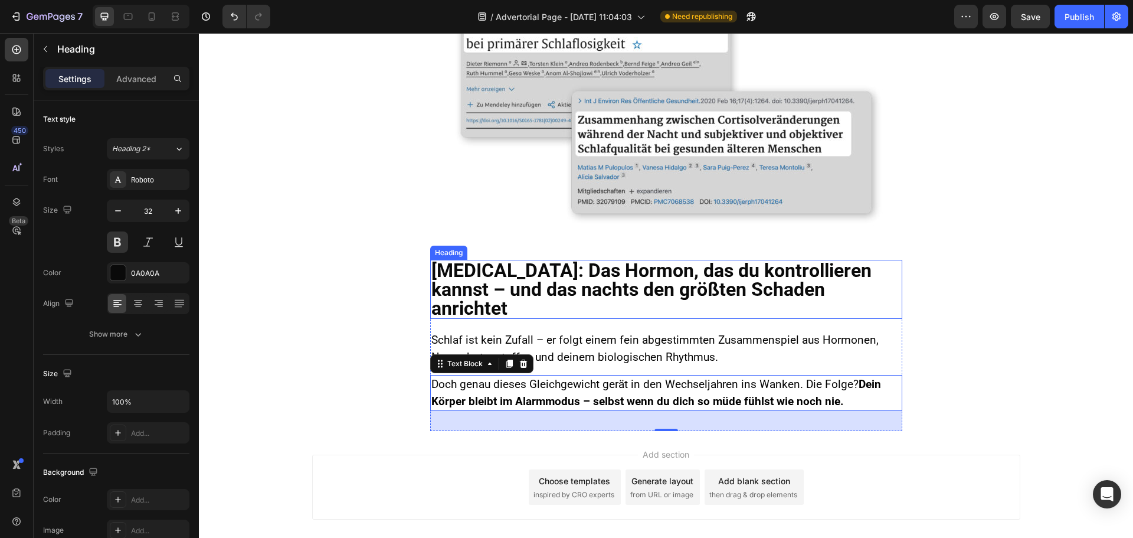
click at [525, 280] on h2 "[MEDICAL_DATA]: Das Hormon, das du kontrollieren kannst – und das nachts den gr…" at bounding box center [666, 289] width 472 height 59
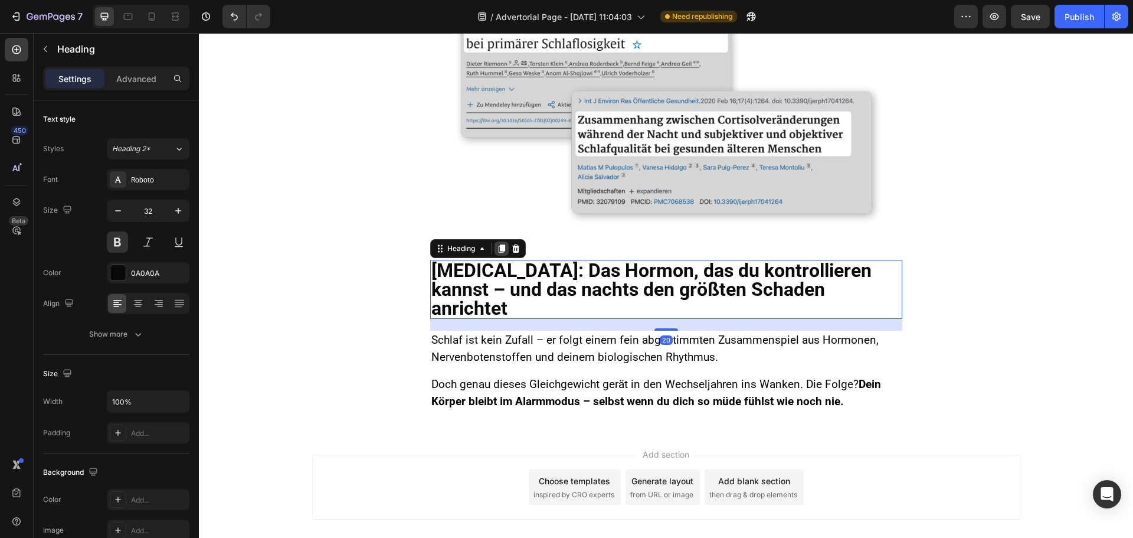
click at [497, 249] on icon at bounding box center [501, 248] width 9 height 9
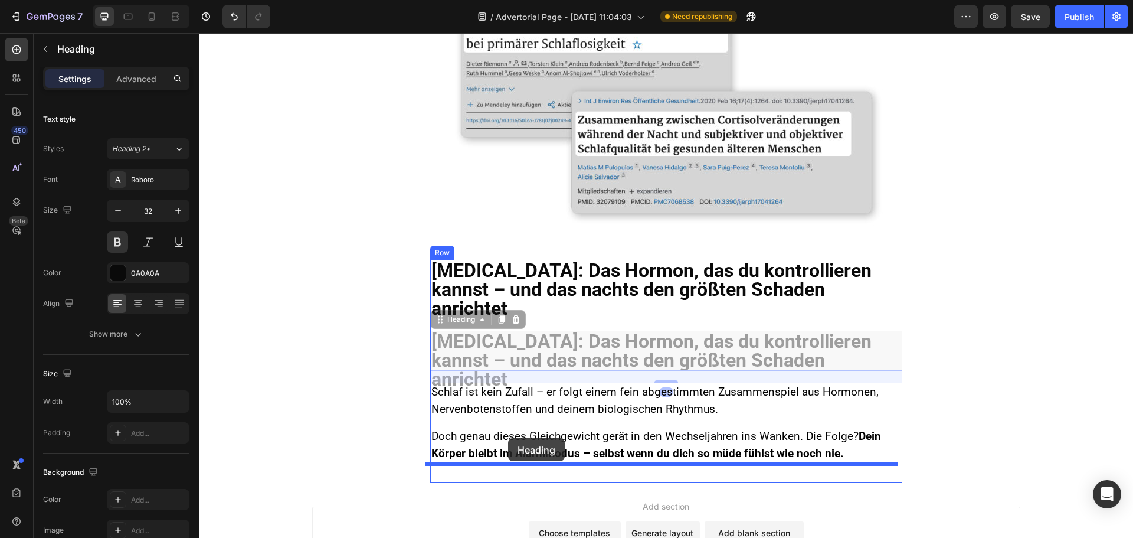
drag, startPoint x: 435, startPoint y: 303, endPoint x: 508, endPoint y: 431, distance: 146.7
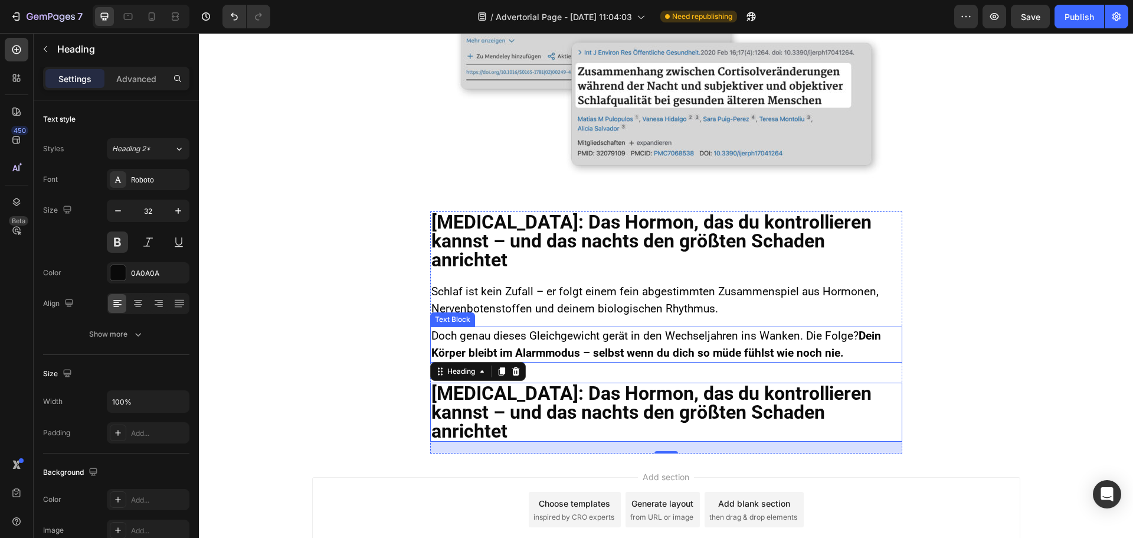
scroll to position [952, 0]
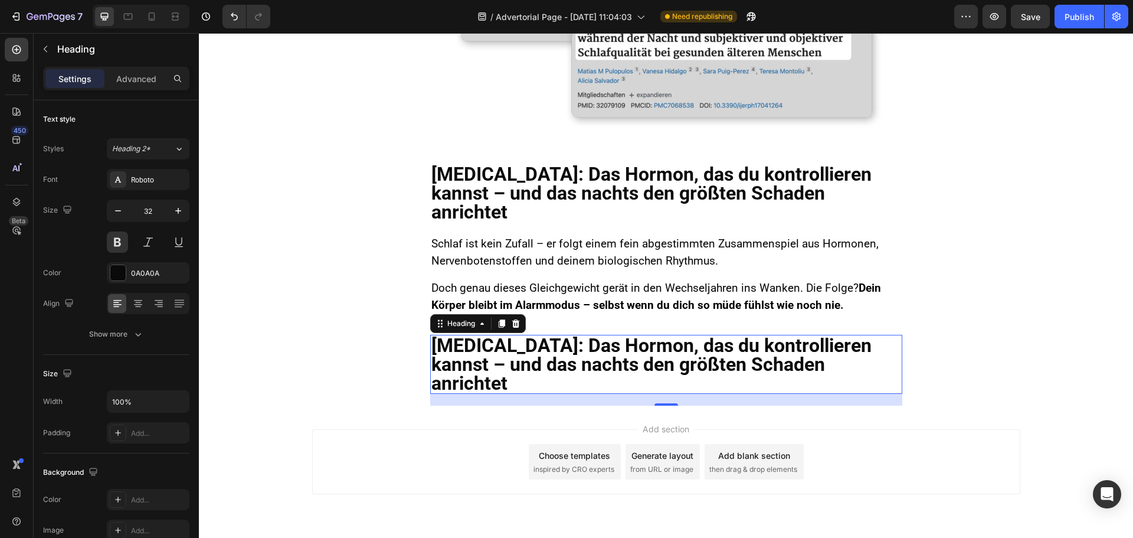
click at [494, 344] on h2 "[MEDICAL_DATA]: Das Hormon, das du kontrollieren kannst – und das nachts den gr…" at bounding box center [666, 364] width 472 height 59
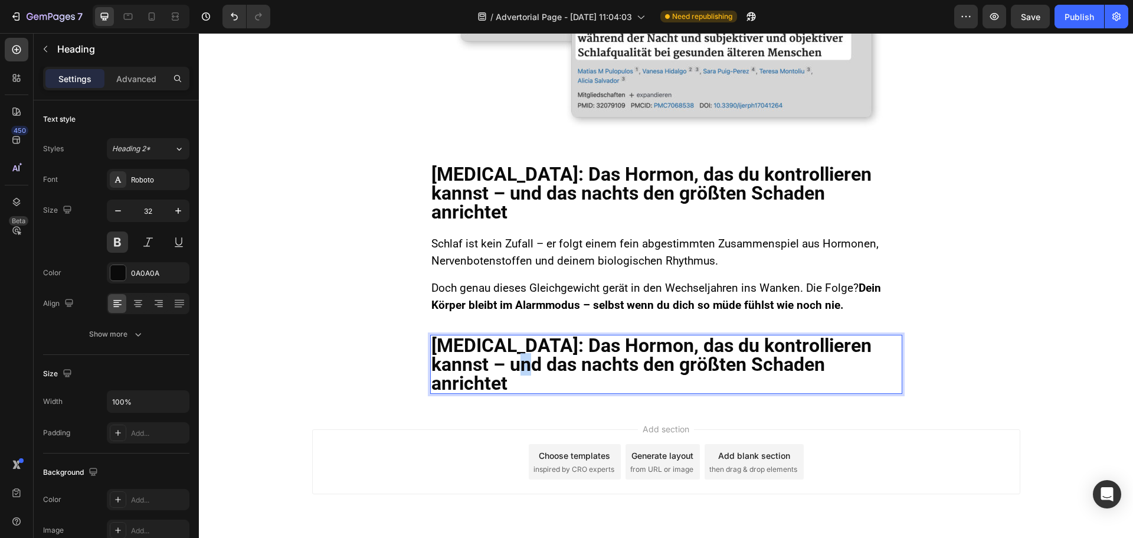
click at [494, 344] on p "[MEDICAL_DATA]: Das Hormon, das du kontrollieren kannst – und das nachts den gr…" at bounding box center [667, 364] width 470 height 57
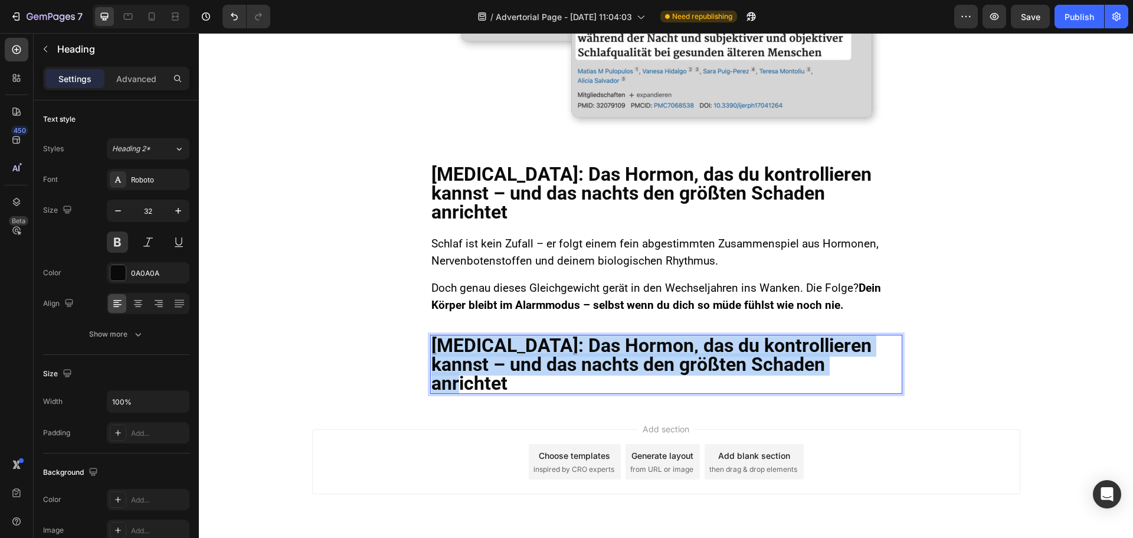
click at [494, 344] on p "[MEDICAL_DATA]: Das Hormon, das du kontrollieren kannst – und das nachts den gr…" at bounding box center [667, 364] width 470 height 57
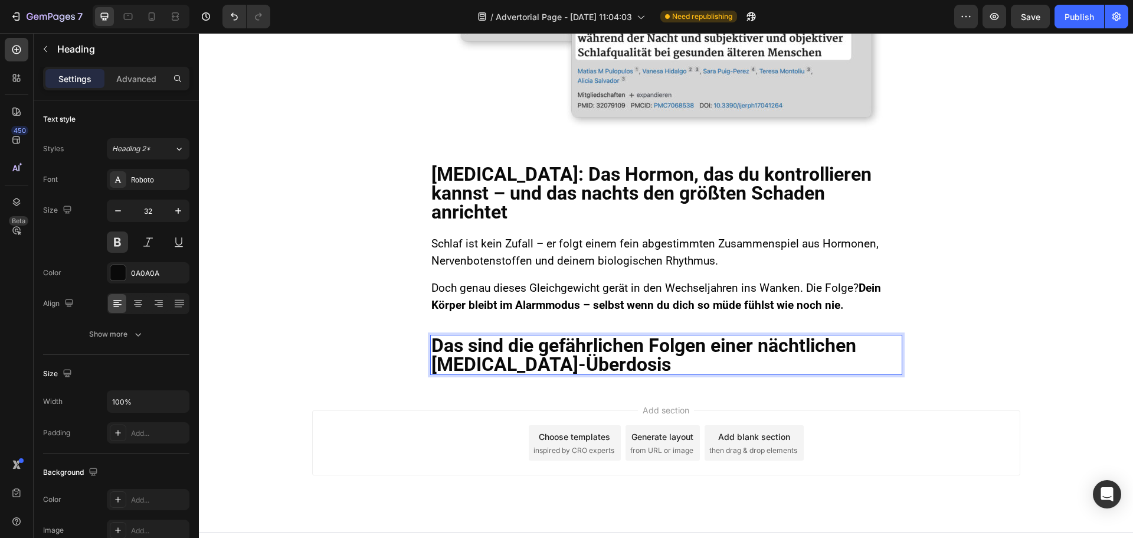
scroll to position [1, 0]
click at [539, 281] on span "Doch genau dieses Gleichgewicht gerät in den Wechseljahren ins Wanken. Die Folg…" at bounding box center [657, 296] width 450 height 31
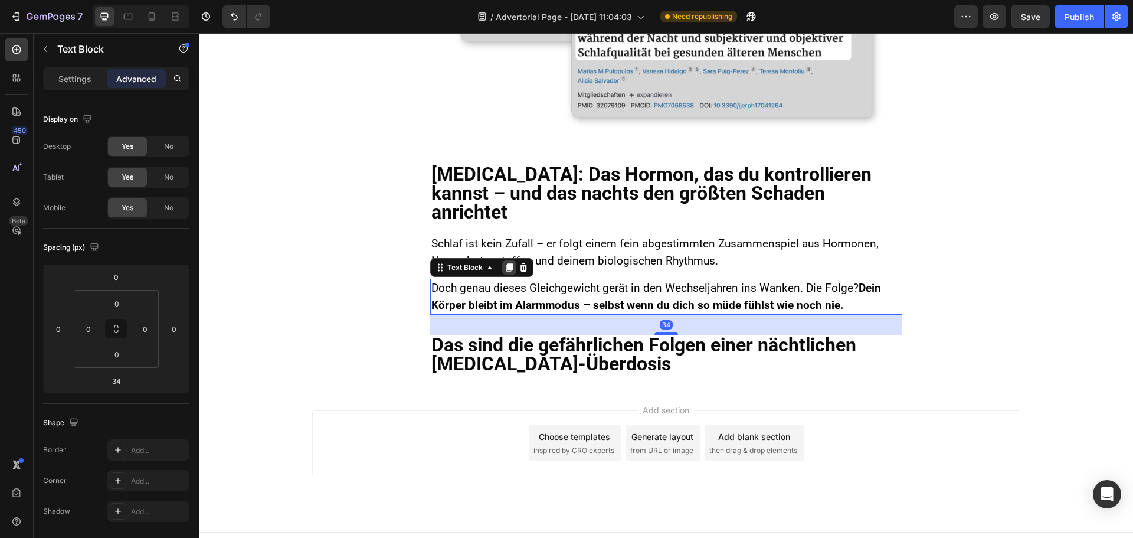
click at [505, 263] on icon at bounding box center [509, 267] width 9 height 9
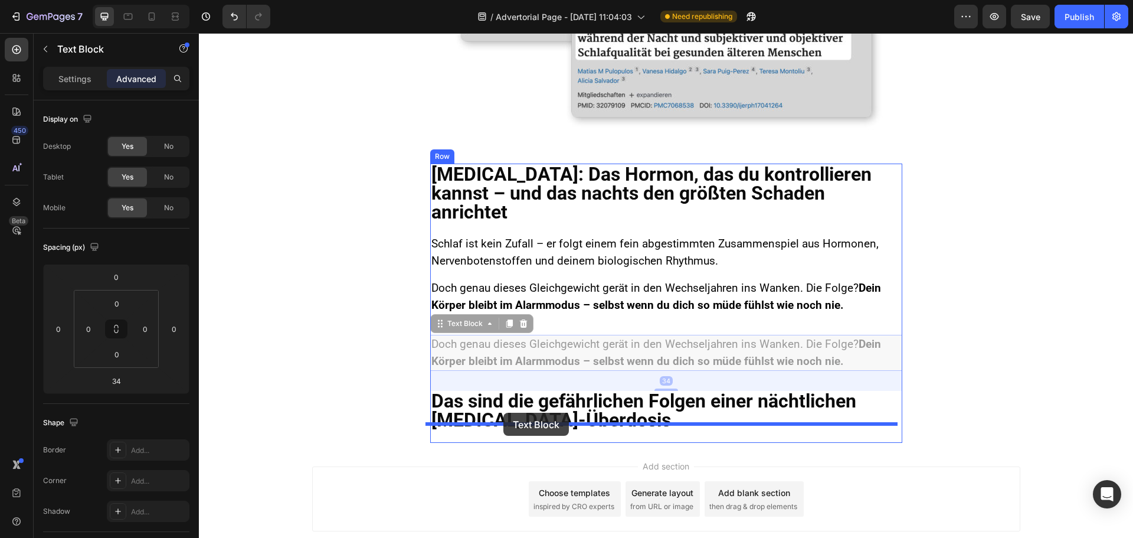
drag, startPoint x: 433, startPoint y: 303, endPoint x: 503, endPoint y: 411, distance: 128.5
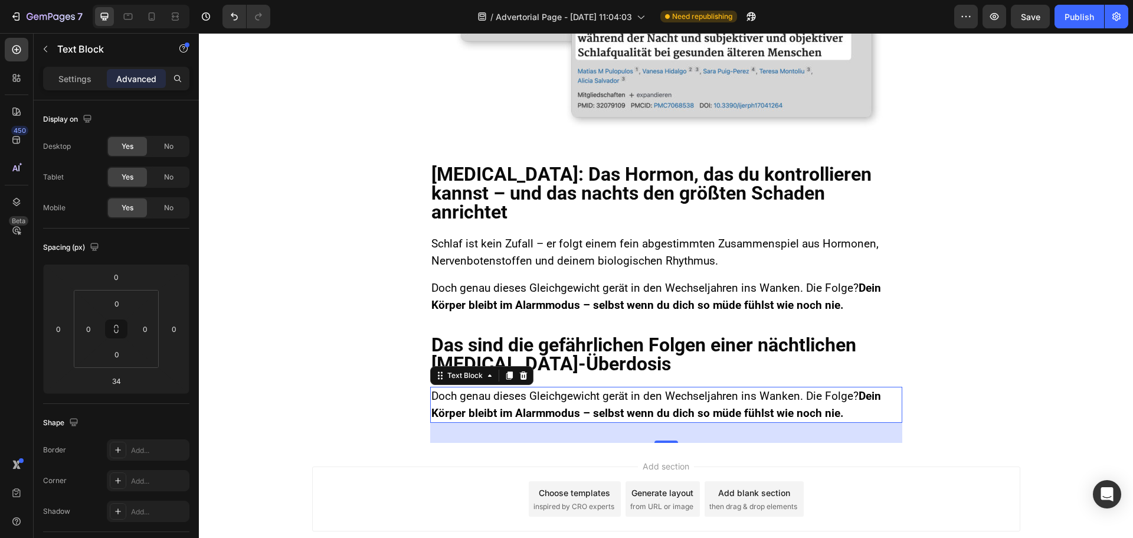
click at [512, 391] on strong "Dein Körper bleibt im Alarmmodus – selbst wenn du dich so müde fühlst wie noch …" at bounding box center [657, 404] width 450 height 31
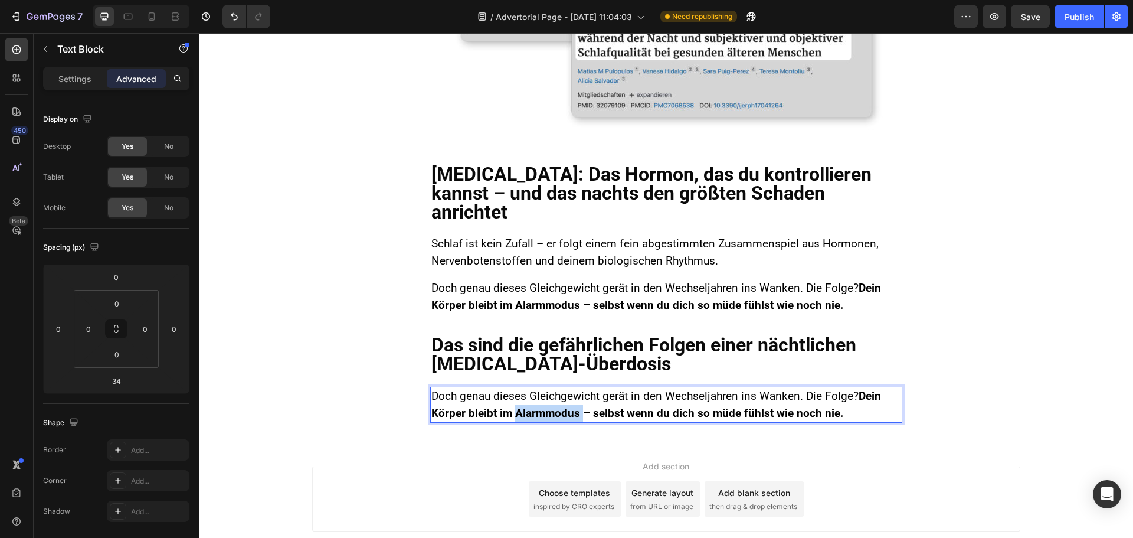
click at [512, 391] on strong "Dein Körper bleibt im Alarmmodus – selbst wenn du dich so müde fühlst wie noch …" at bounding box center [657, 404] width 450 height 31
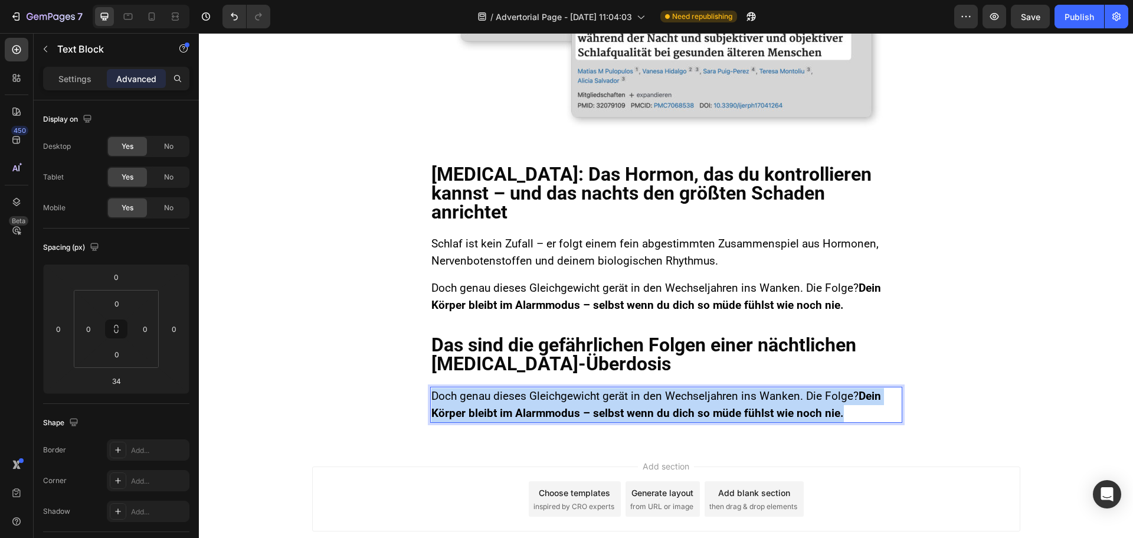
click at [512, 391] on strong "Dein Körper bleibt im Alarmmodus – selbst wenn du dich so müde fühlst wie noch …" at bounding box center [657, 404] width 450 height 31
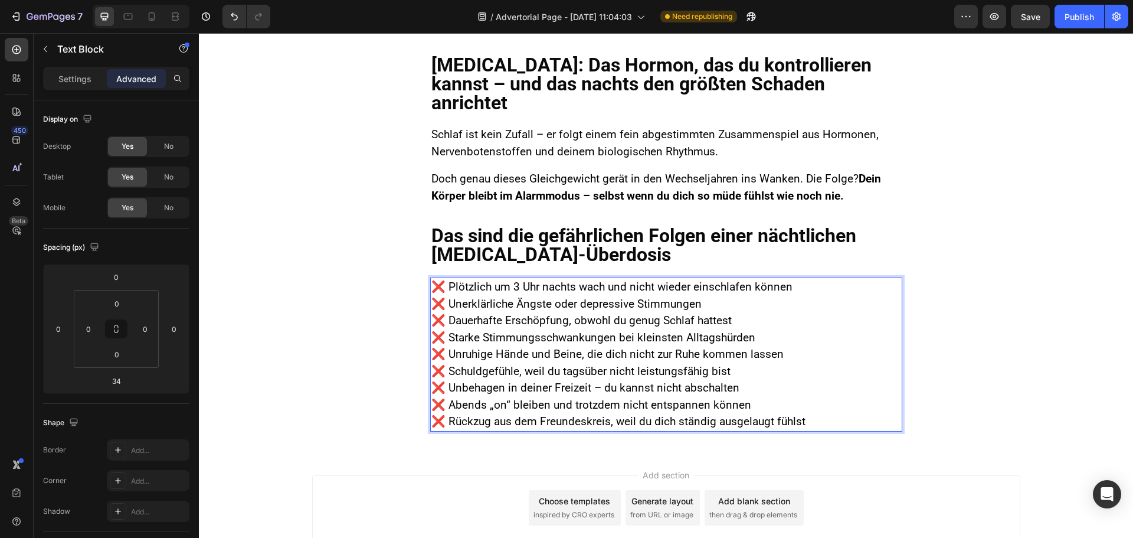
scroll to position [1070, 0]
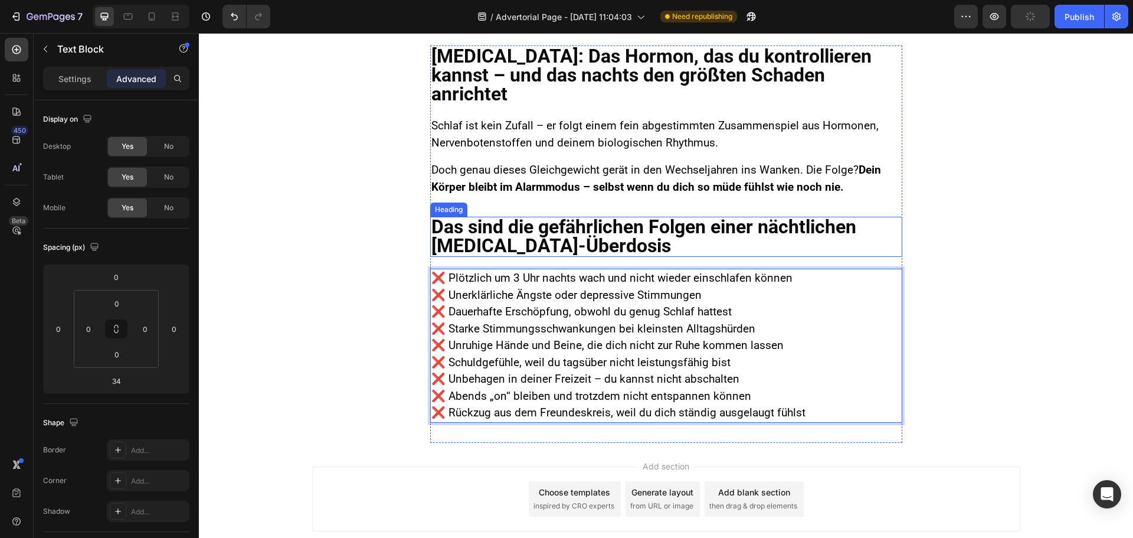
click at [576, 162] on p "Doch genau dieses Gleichgewicht gerät in den Wechseljahren ins Wanken. Die Folg…" at bounding box center [667, 179] width 470 height 34
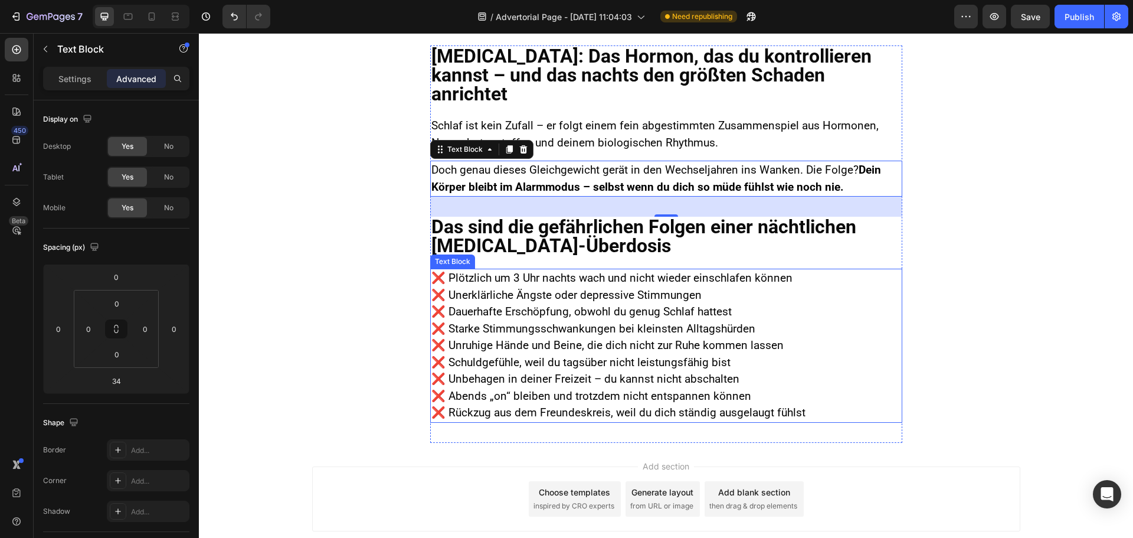
click at [441, 271] on span "❌ Plötzlich um 3 Uhr nachts wach und nicht wieder einschlafen können" at bounding box center [612, 278] width 361 height 14
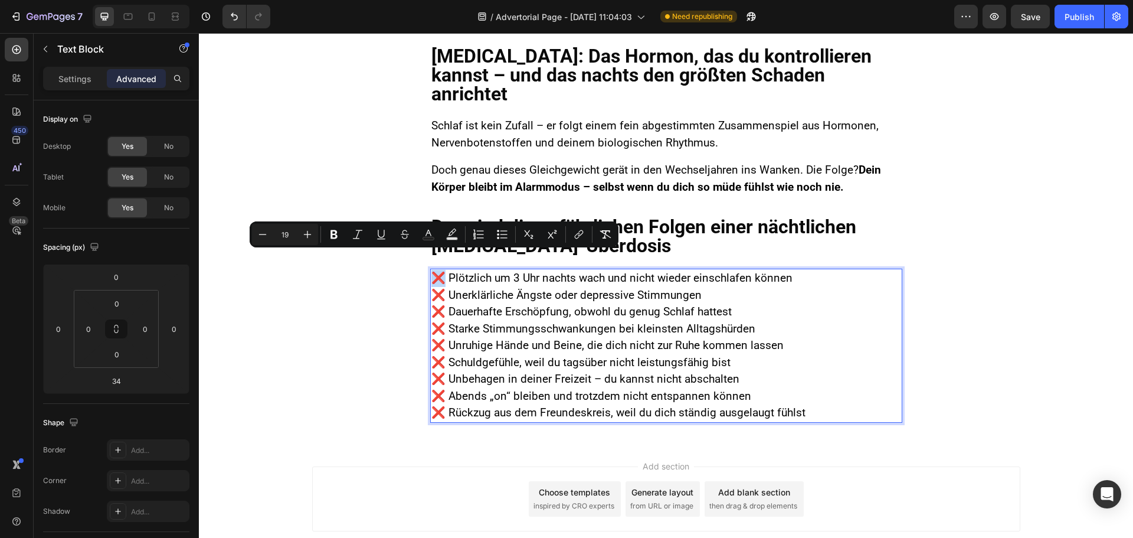
drag, startPoint x: 440, startPoint y: 260, endPoint x: 433, endPoint y: 261, distance: 7.2
click at [332, 236] on icon "Editor contextual toolbar" at bounding box center [334, 234] width 7 height 9
click at [690, 355] on span "❌ Schuldgefühle, weil du tagsüber nicht leistungsfähig bist" at bounding box center [581, 362] width 299 height 14
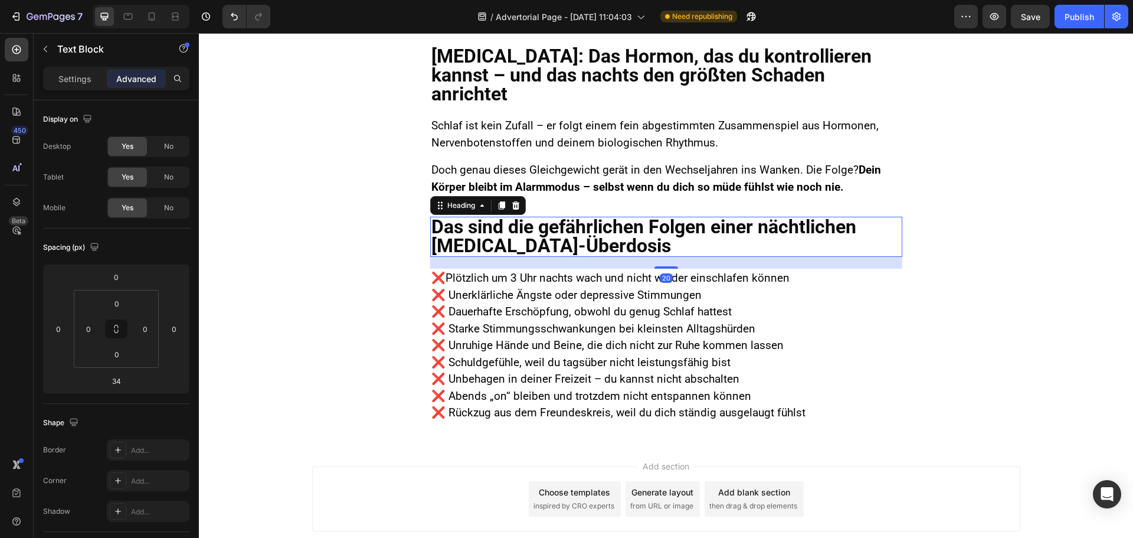
click at [618, 217] on p "Das sind die gefährlichen Folgen einer nächtlichen [MEDICAL_DATA]-Überdosis" at bounding box center [667, 236] width 470 height 38
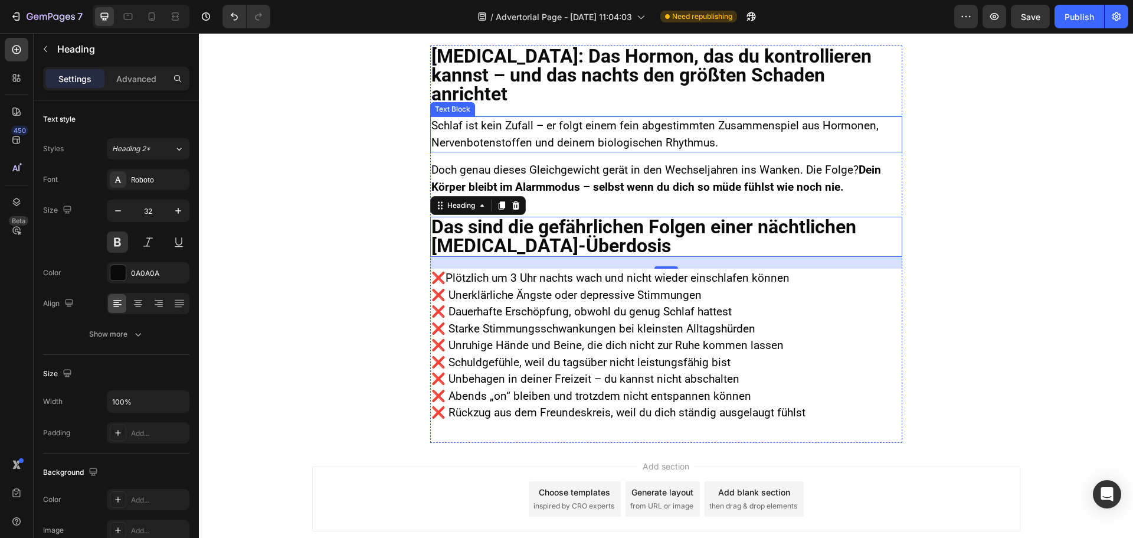
click at [557, 119] on span "Schlaf ist kein Zufall – er folgt einem fein abgestimmten Zusammenspiel aus Hor…" at bounding box center [655, 134] width 447 height 31
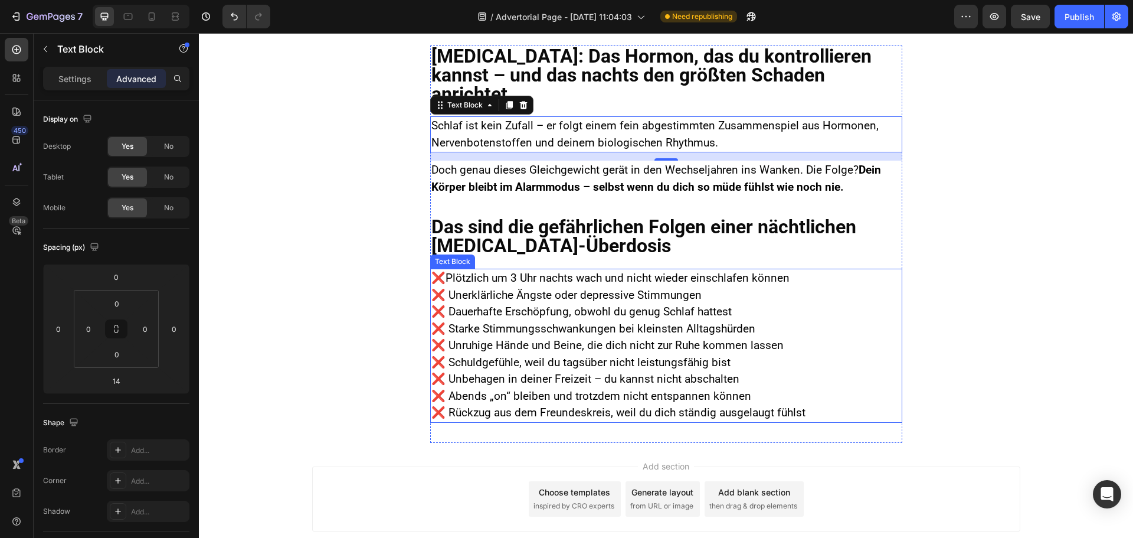
click at [468, 352] on p "❌ Plötzlich um 3 Uhr nachts wach und nicht wieder einschlafen können ❌ Unerklär…" at bounding box center [667, 346] width 470 height 152
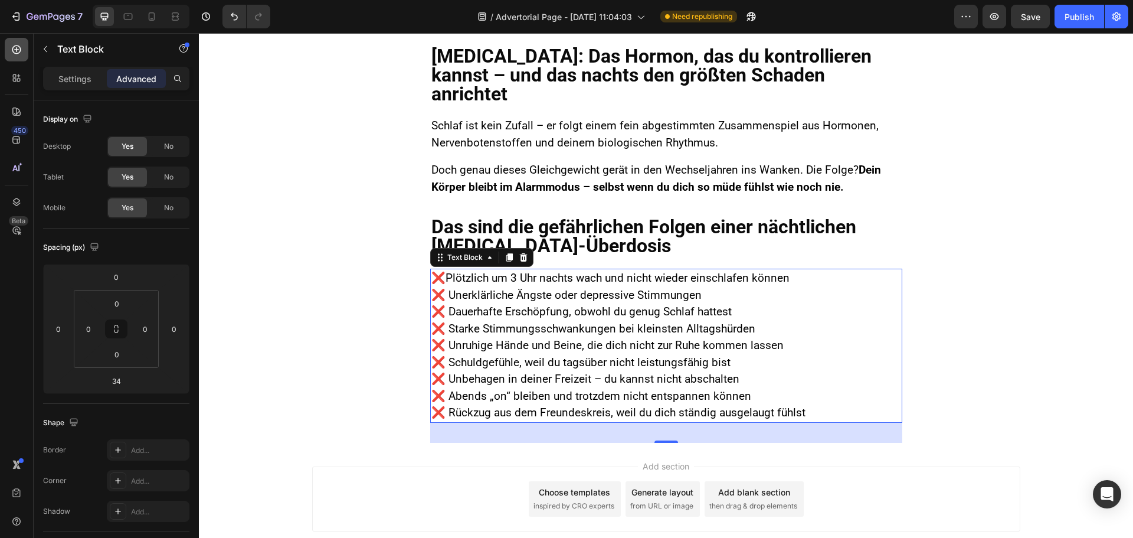
click at [19, 52] on icon at bounding box center [17, 50] width 12 height 12
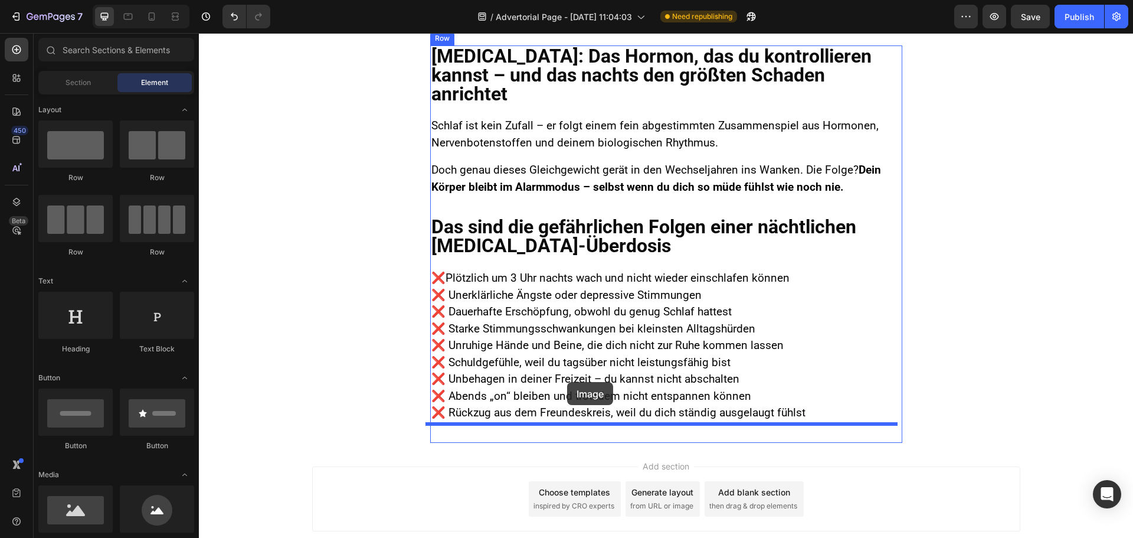
drag, startPoint x: 283, startPoint y: 529, endPoint x: 567, endPoint y: 382, distance: 320.3
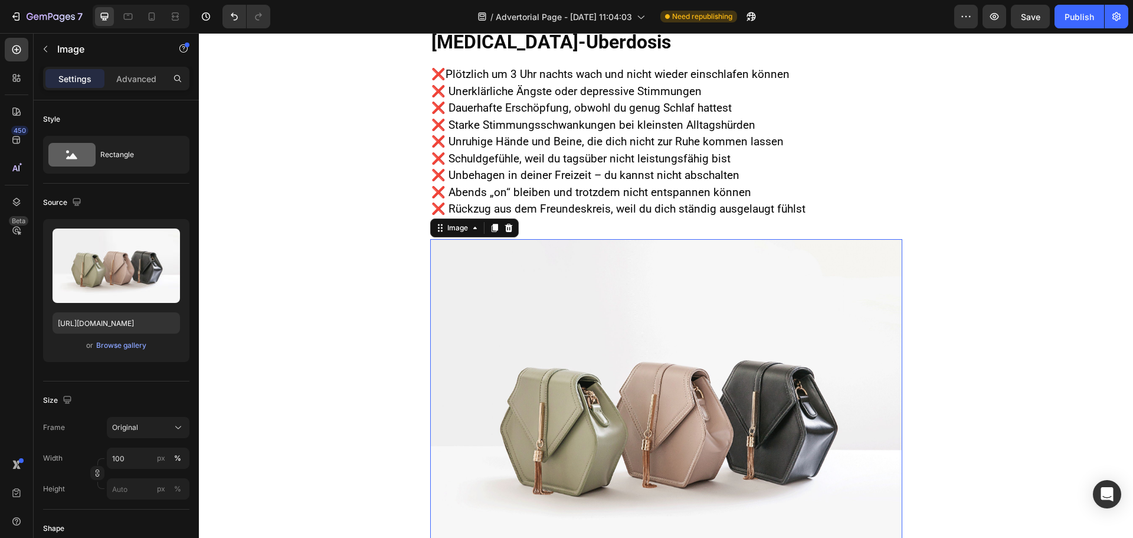
scroll to position [1306, 0]
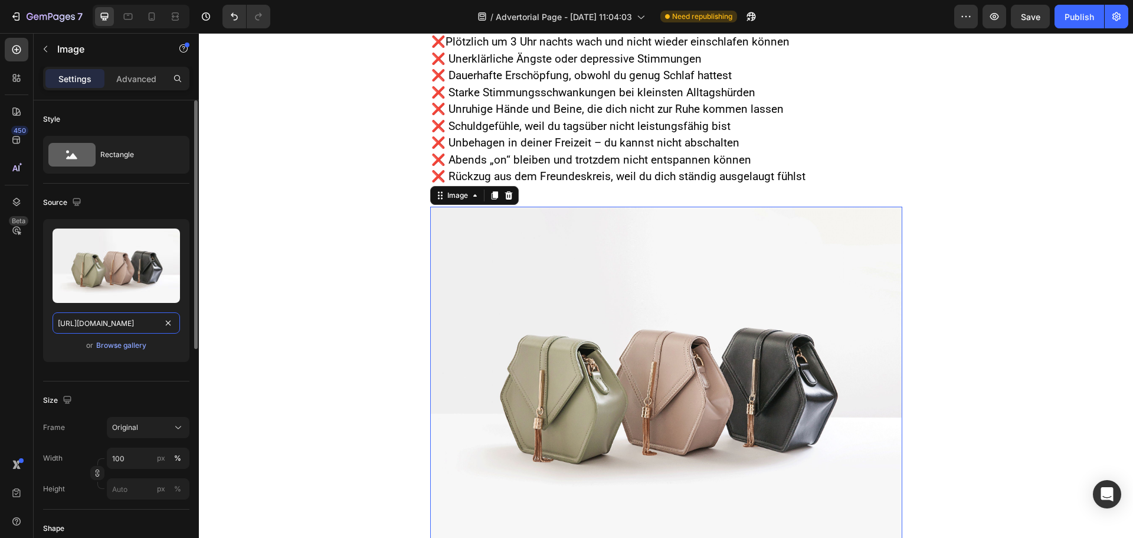
click at [96, 316] on input "[URL][DOMAIN_NAME]" at bounding box center [117, 322] width 128 height 21
paste input "[DOMAIN_NAME]/wp-content/uploads/2025/07/shutterstock_2421554771-Kopie-768x512"
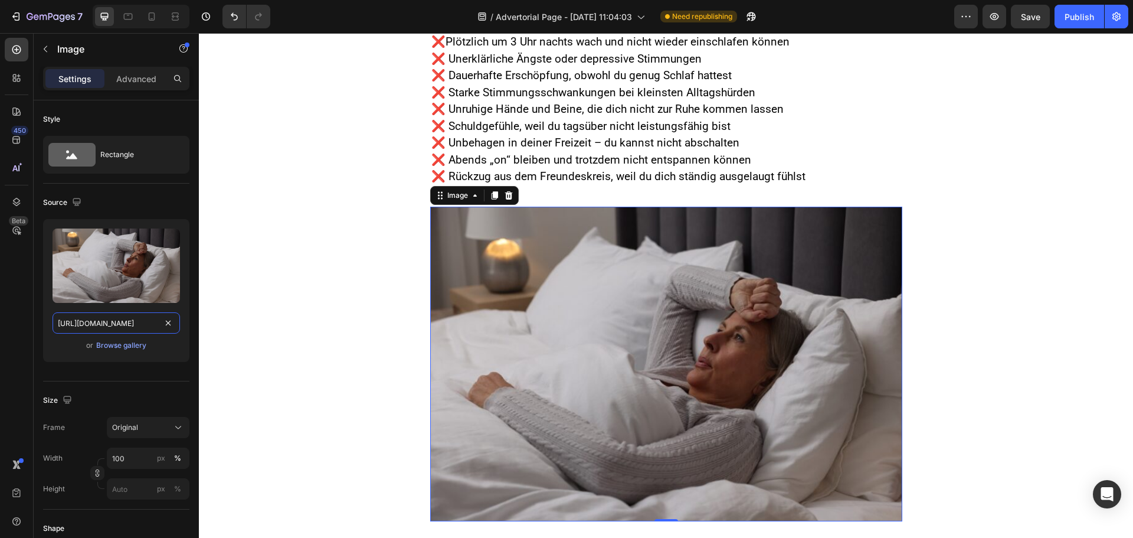
type input "[URL][DOMAIN_NAME]"
click at [131, 452] on input "100" at bounding box center [148, 457] width 83 height 21
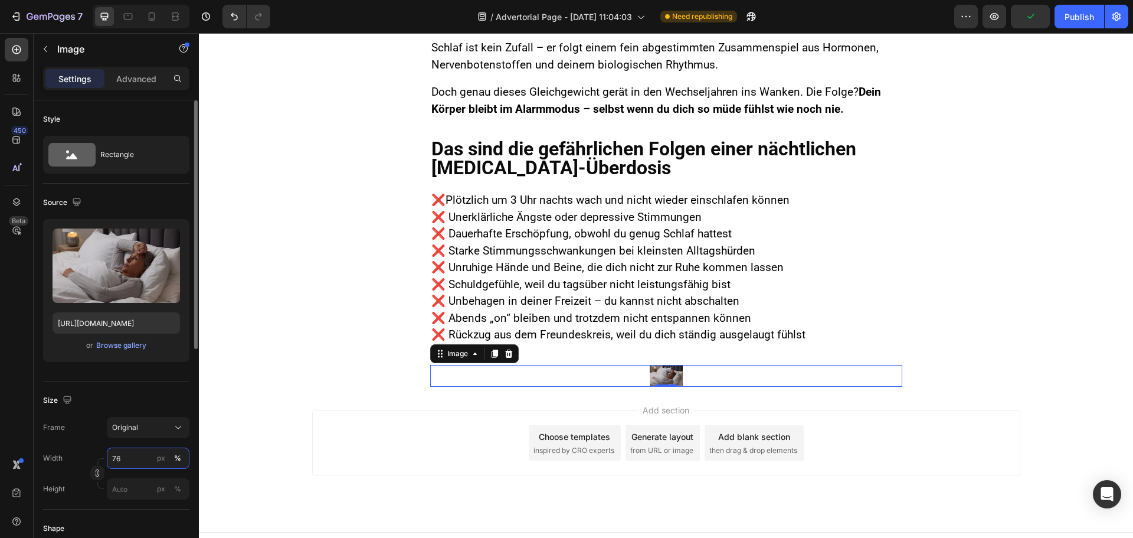
scroll to position [1306, 0]
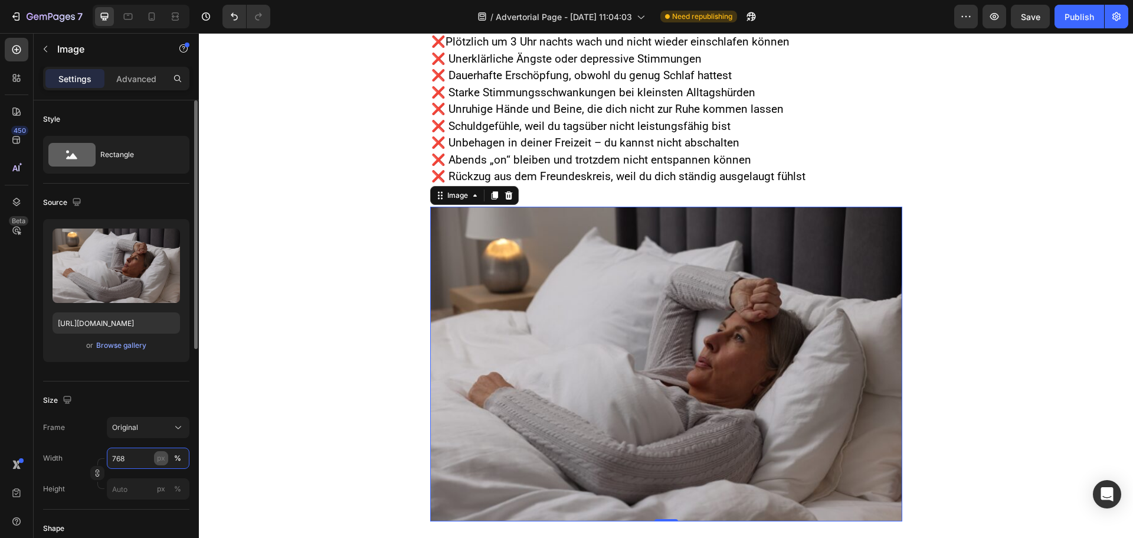
type input "768"
click at [171, 482] on button "px" at bounding box center [178, 489] width 14 height 14
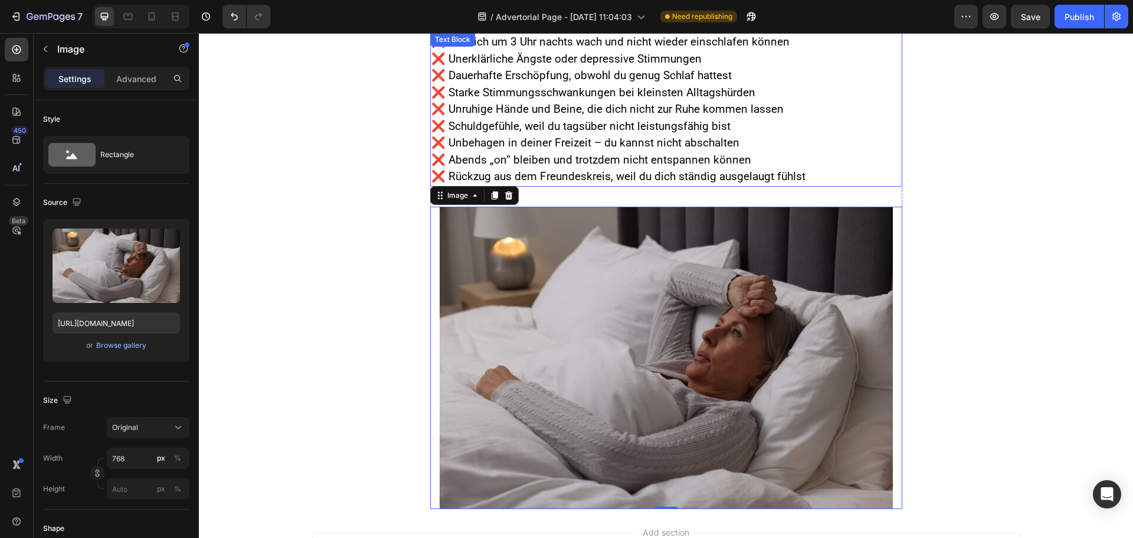
click at [550, 153] on span "❌ Abends „on“ bleiben und trotzdem nicht entspannen können" at bounding box center [592, 160] width 320 height 14
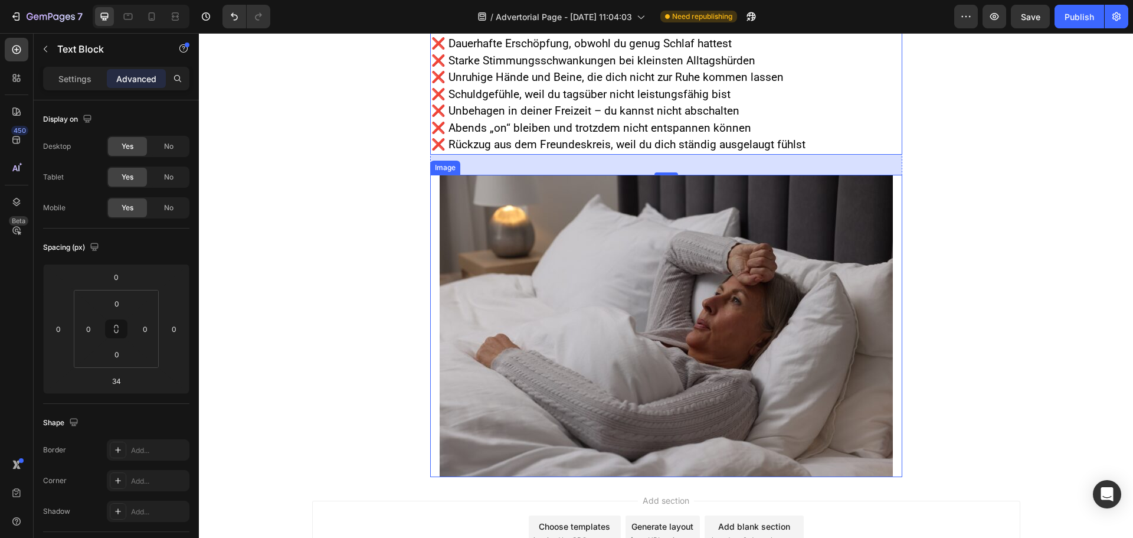
scroll to position [1365, 0]
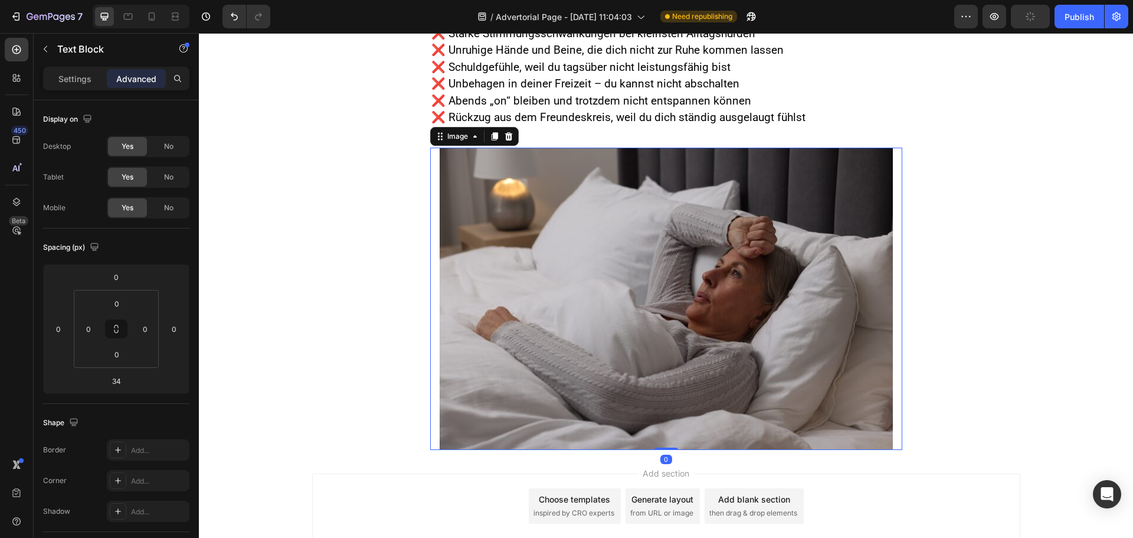
click at [557, 275] on img at bounding box center [666, 299] width 453 height 302
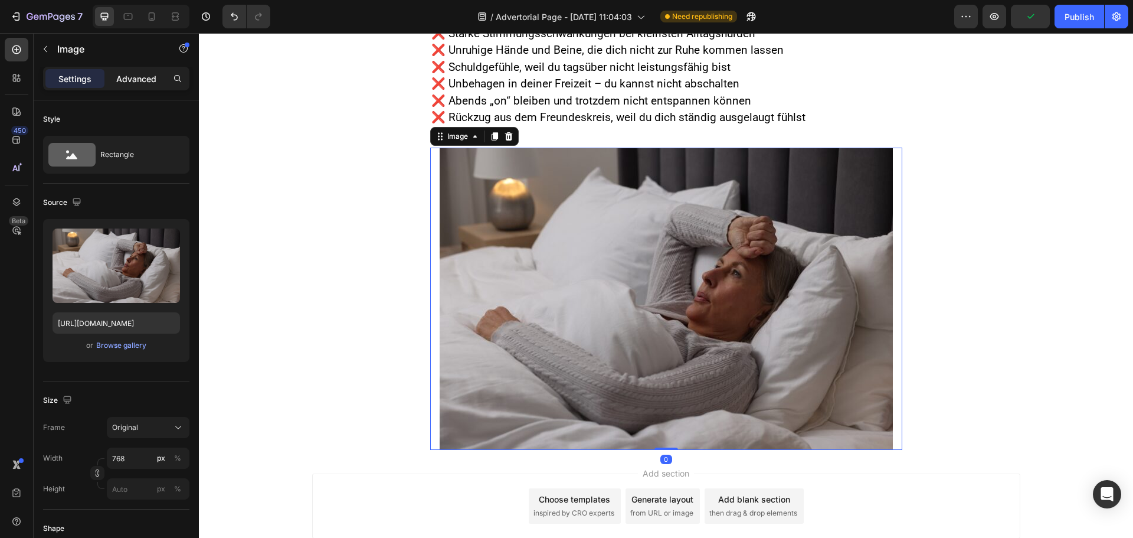
click at [132, 77] on p "Advanced" at bounding box center [136, 79] width 40 height 12
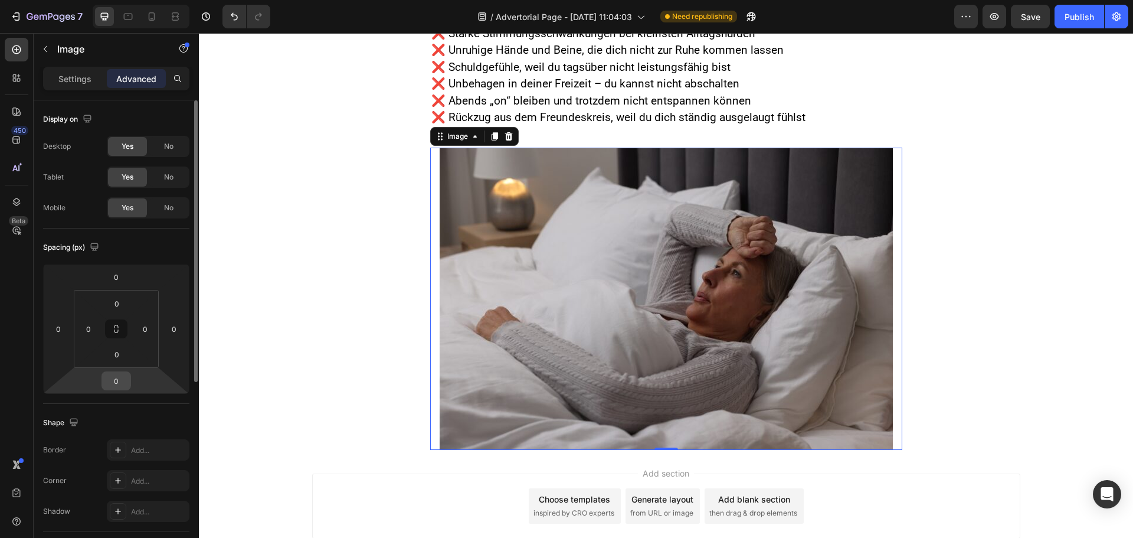
click at [118, 383] on input "0" at bounding box center [116, 381] width 24 height 18
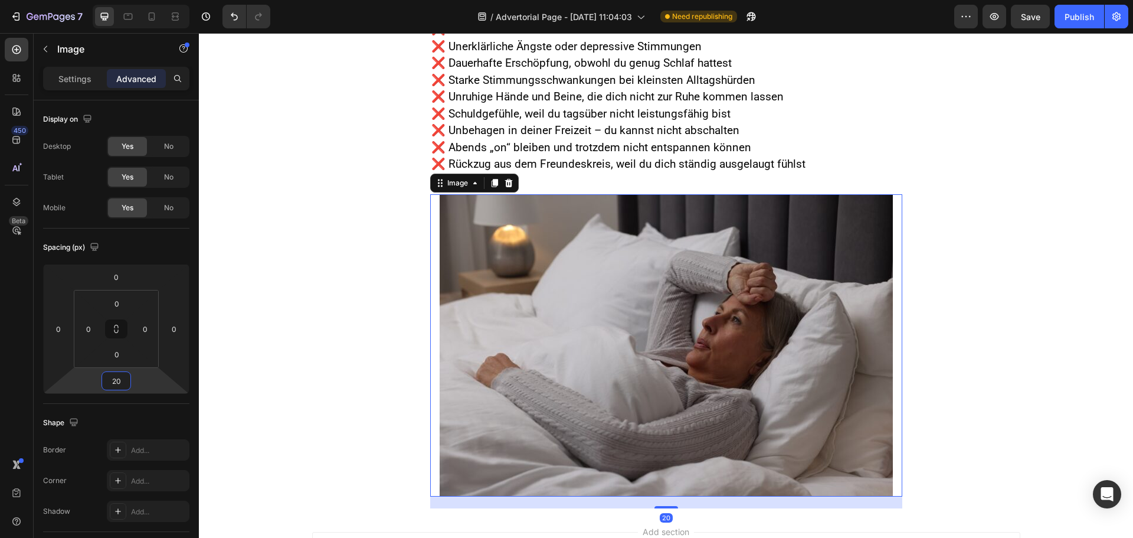
scroll to position [1070, 0]
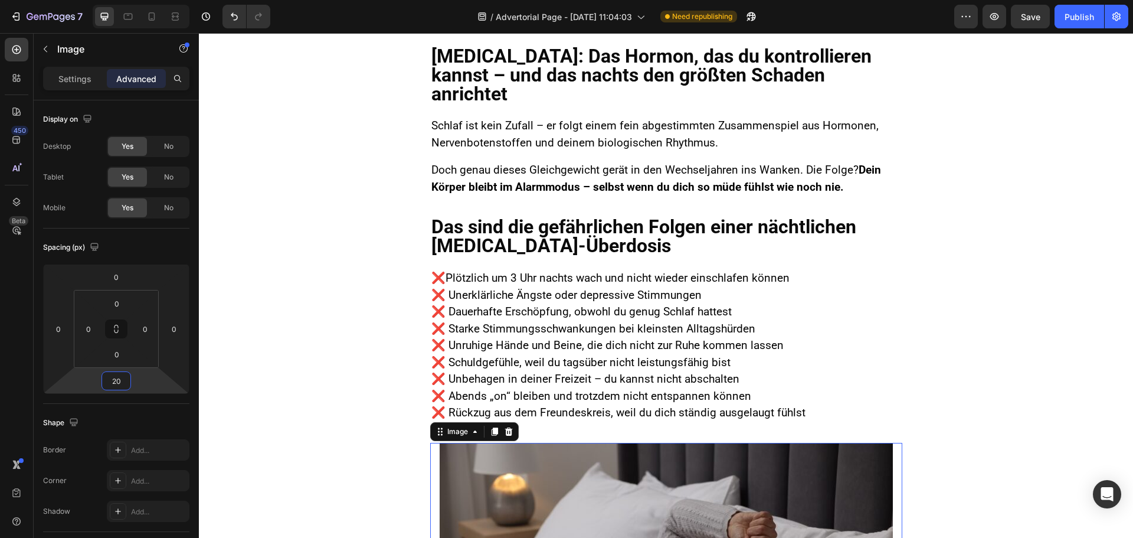
type input "20"
click at [528, 217] on p "Das sind die gefährlichen Folgen einer nächtlichen [MEDICAL_DATA]-Überdosis" at bounding box center [667, 236] width 470 height 38
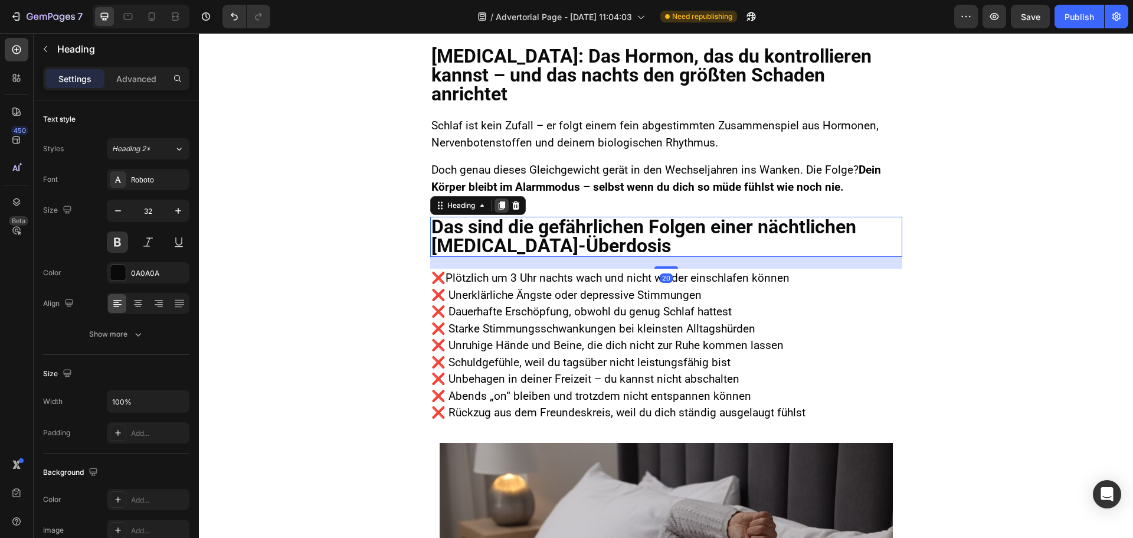
click at [499, 202] on icon at bounding box center [501, 206] width 6 height 8
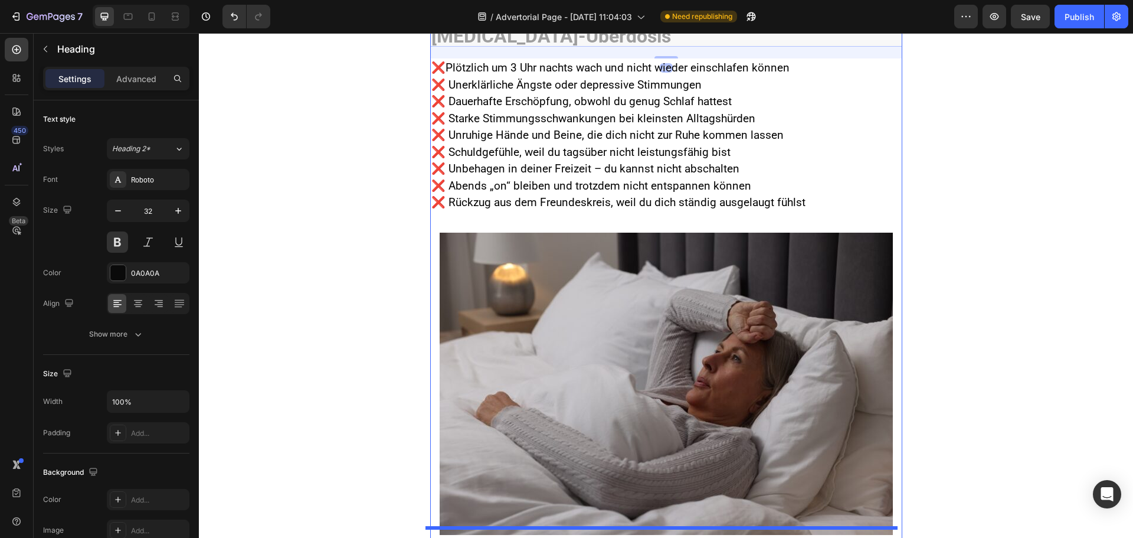
scroll to position [1492, 0]
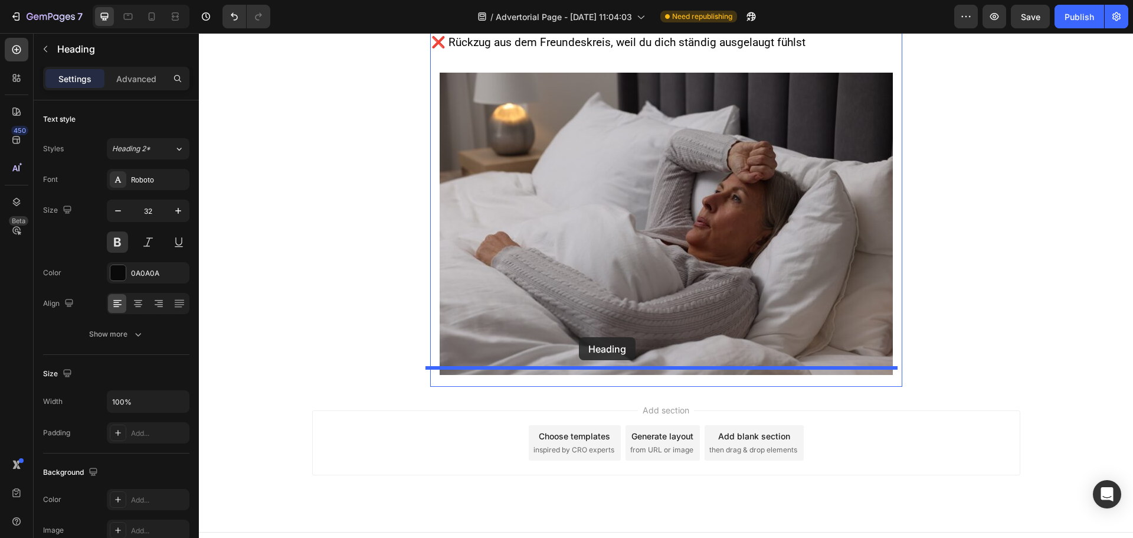
drag, startPoint x: 459, startPoint y: 265, endPoint x: 579, endPoint y: 337, distance: 139.8
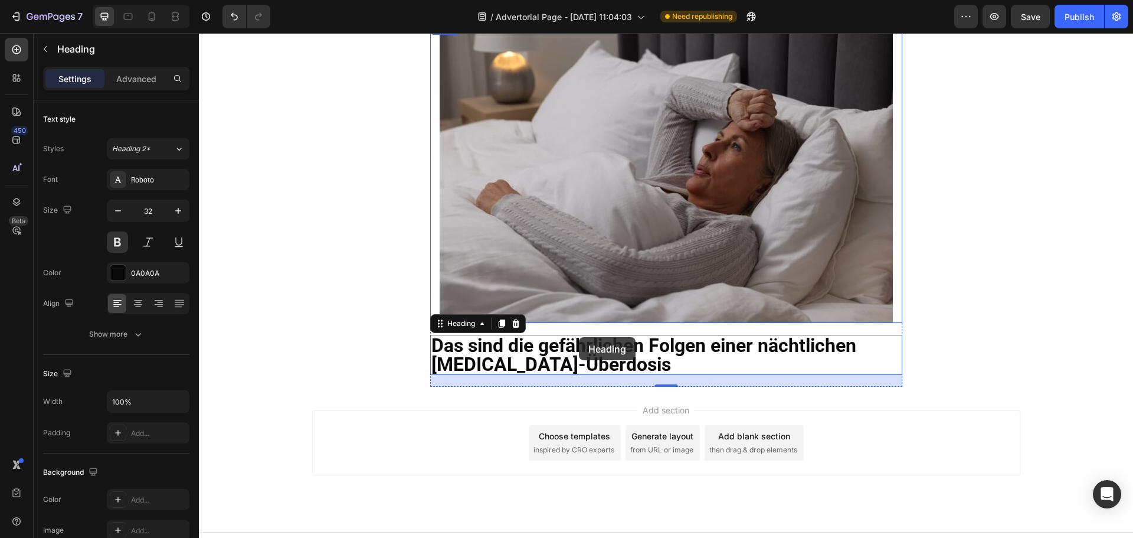
scroll to position [1440, 0]
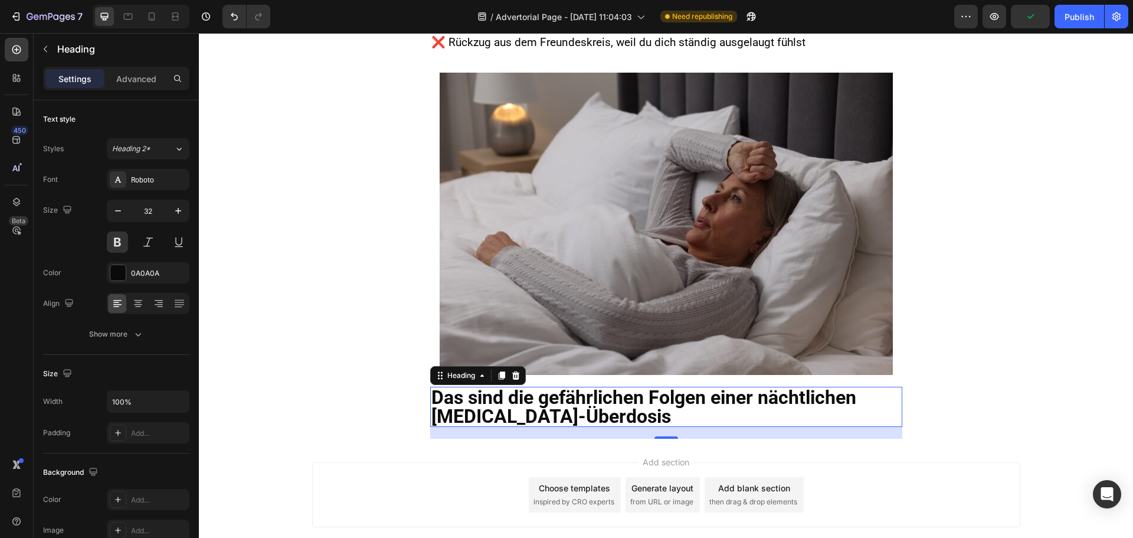
click at [507, 387] on h2 "Das sind die gefährlichen Folgen einer nächtlichen [MEDICAL_DATA]-Überdosis" at bounding box center [666, 407] width 472 height 40
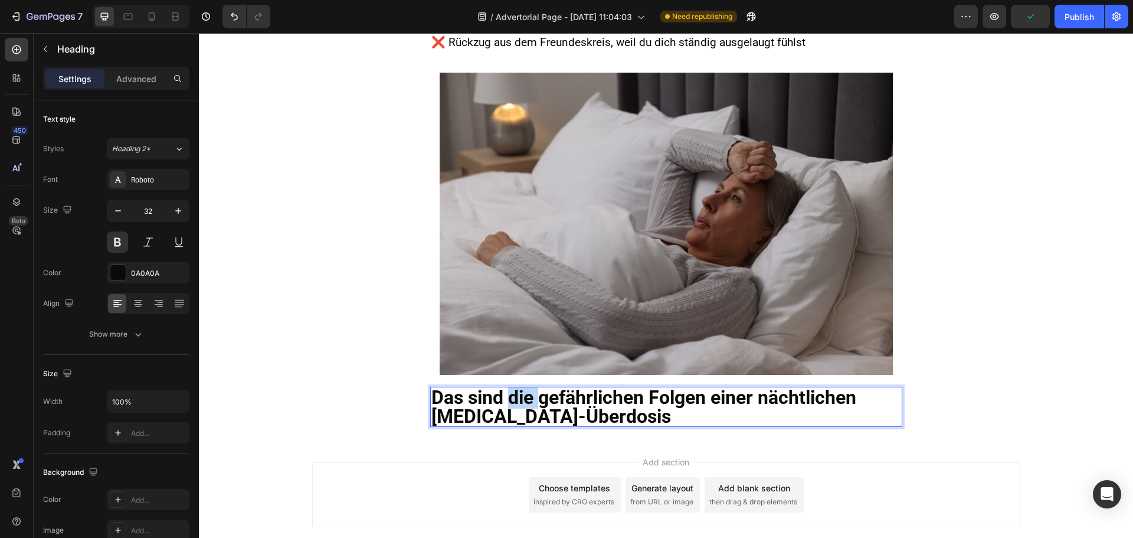
click at [507, 388] on p "Das sind die gefährlichen Folgen einer nächtlichen [MEDICAL_DATA]-Überdosis" at bounding box center [667, 407] width 470 height 38
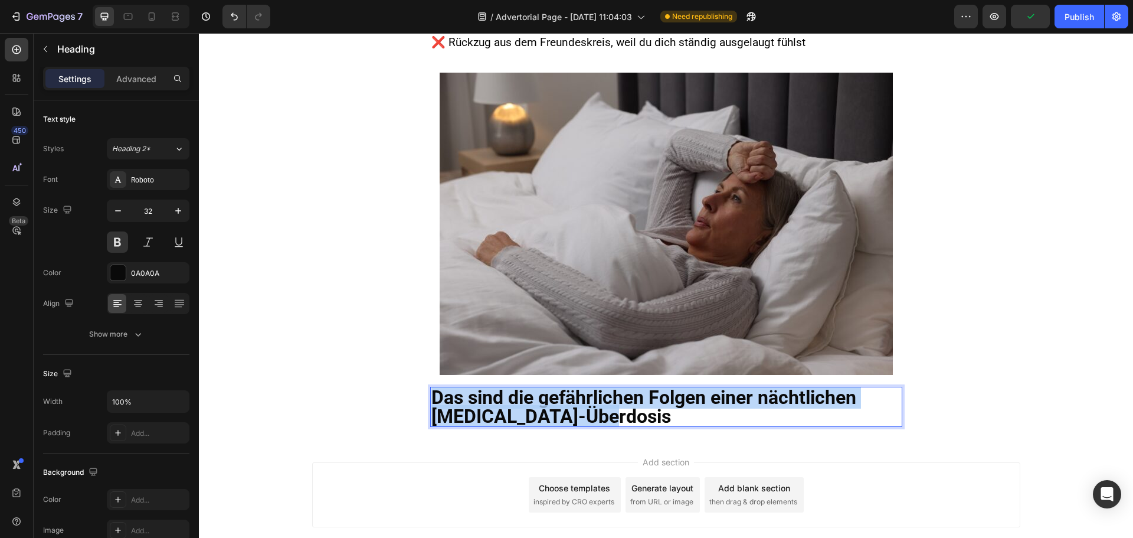
click at [507, 388] on p "Das sind die gefährlichen Folgen einer nächtlichen [MEDICAL_DATA]-Überdosis" at bounding box center [667, 407] width 470 height 38
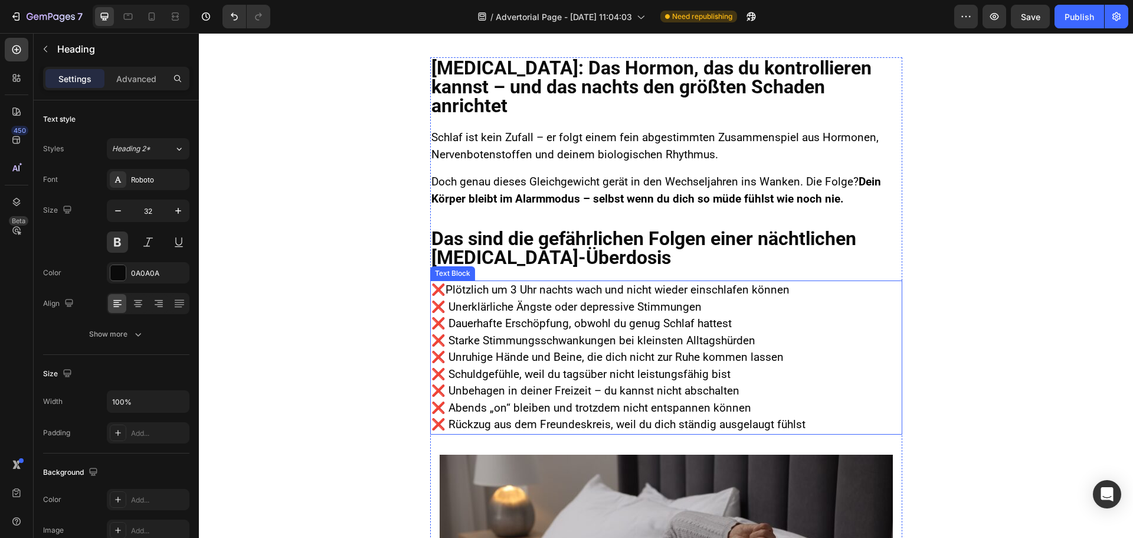
scroll to position [968, 0]
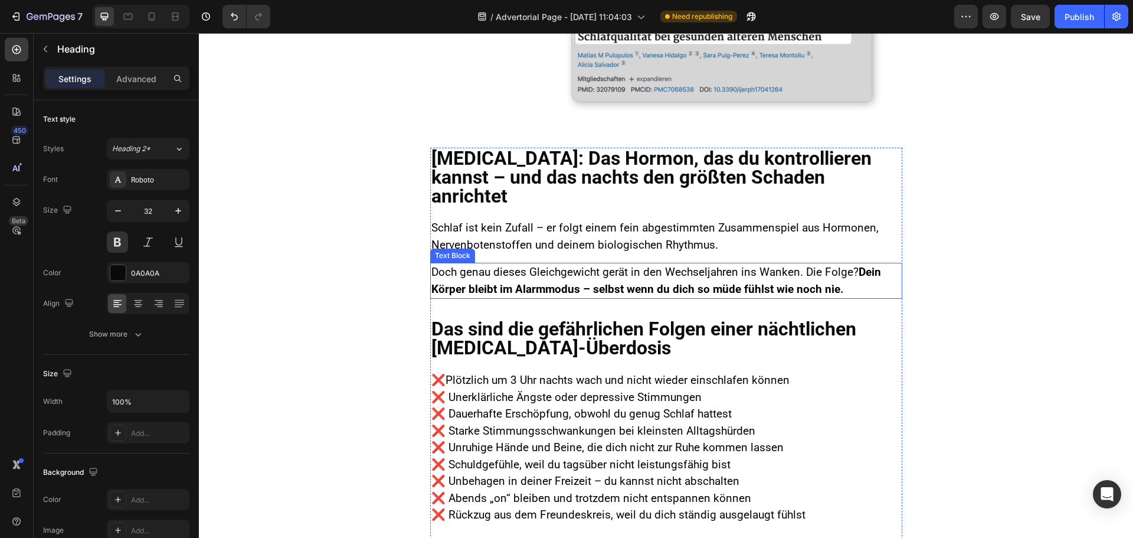
click at [483, 268] on strong "Dein Körper bleibt im Alarmmodus – selbst wenn du dich so müde fühlst wie noch …" at bounding box center [657, 280] width 450 height 31
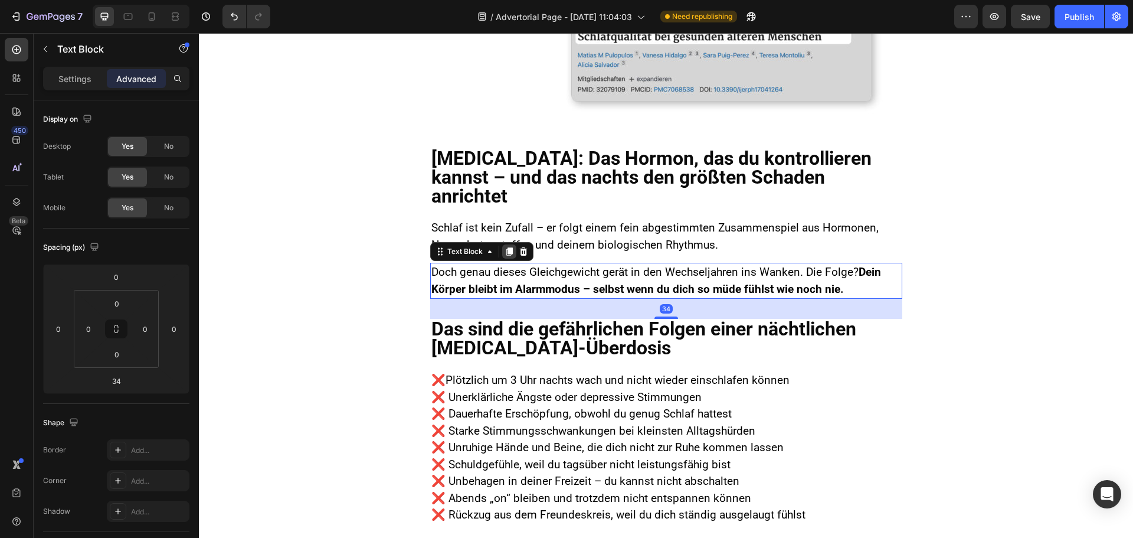
click at [505, 247] on icon at bounding box center [509, 251] width 9 height 9
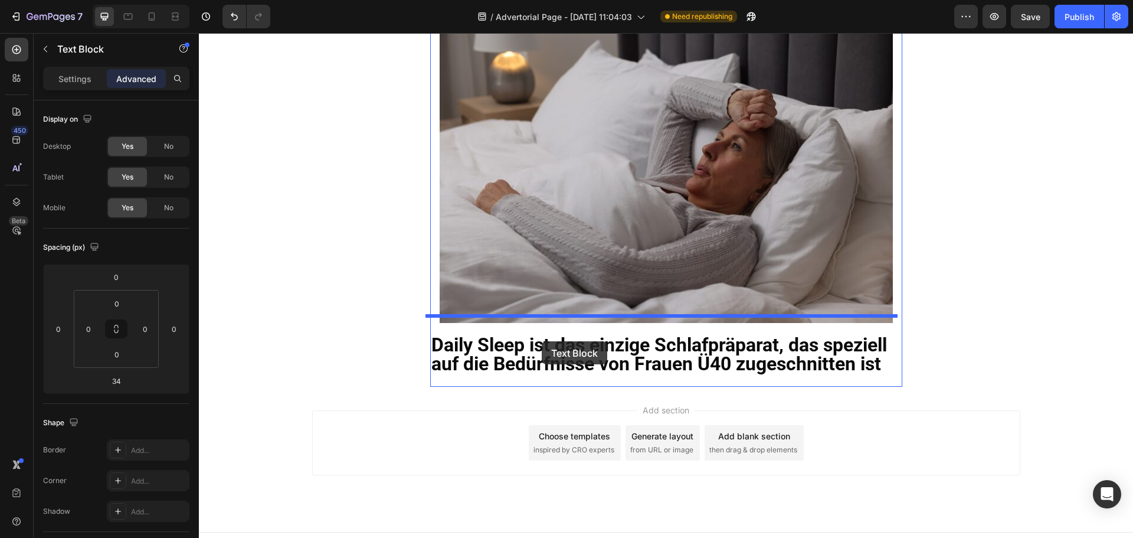
drag, startPoint x: 433, startPoint y: 286, endPoint x: 542, endPoint y: 341, distance: 122.2
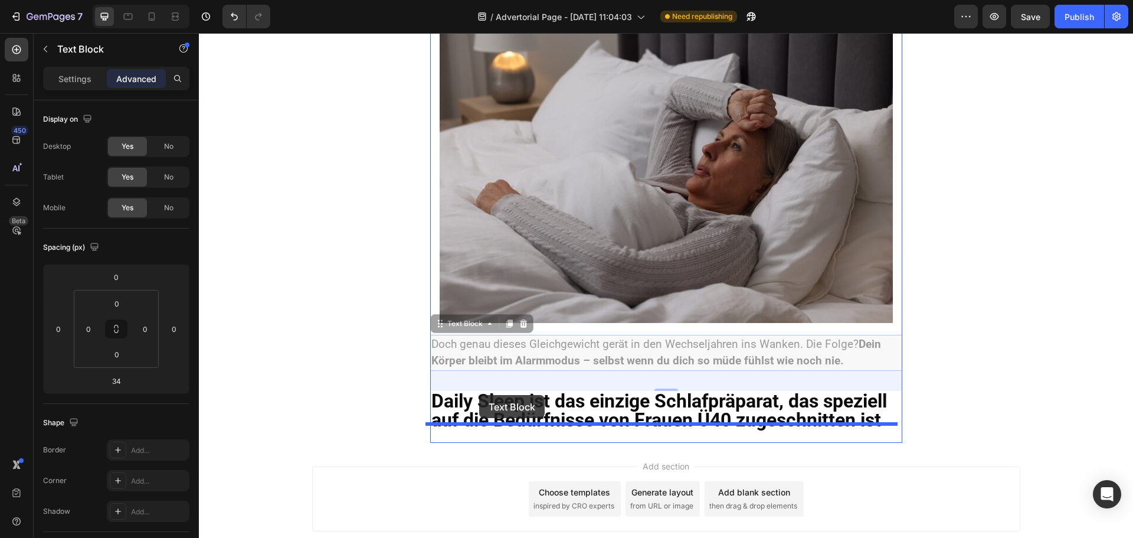
drag, startPoint x: 432, startPoint y: 307, endPoint x: 479, endPoint y: 395, distance: 99.8
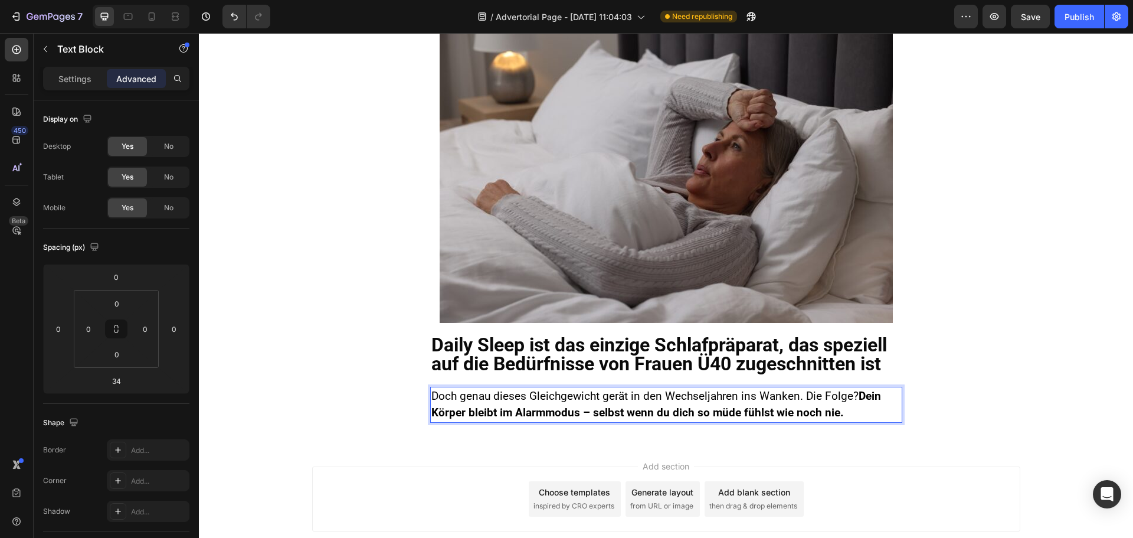
click at [481, 389] on strong "Dein Körper bleibt im Alarmmodus – selbst wenn du dich so müde fühlst wie noch …" at bounding box center [657, 404] width 450 height 31
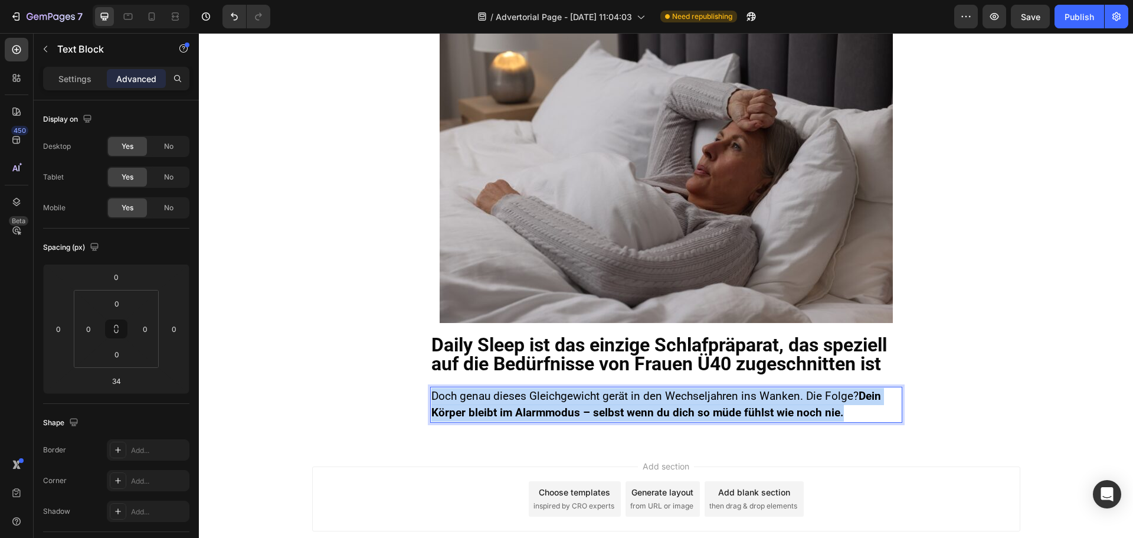
click at [481, 389] on strong "Dein Körper bleibt im Alarmmodus – selbst wenn du dich so müde fühlst wie noch …" at bounding box center [657, 404] width 450 height 31
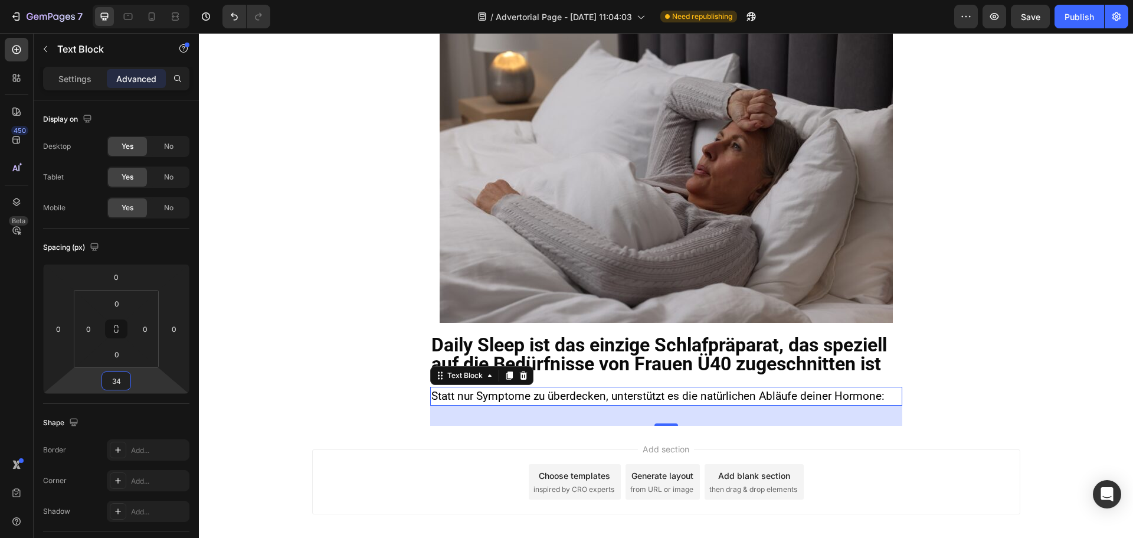
click at [129, 0] on html "7 Version history / Advertorial Page - [DATE] 11:04:03 Need republishing Previe…" at bounding box center [566, 0] width 1133 height 0
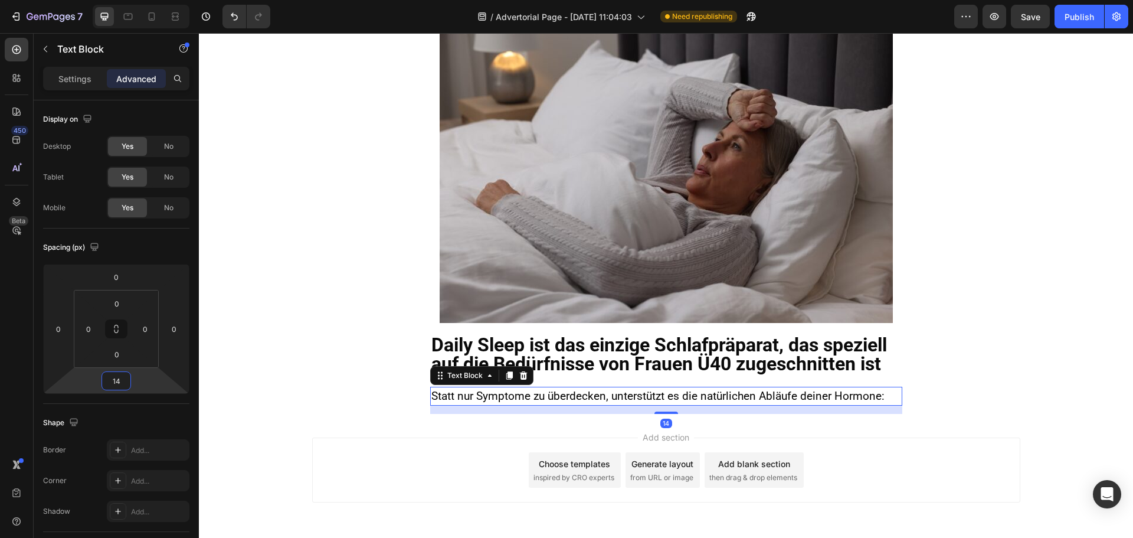
type input "14"
click at [506, 371] on icon at bounding box center [509, 375] width 6 height 8
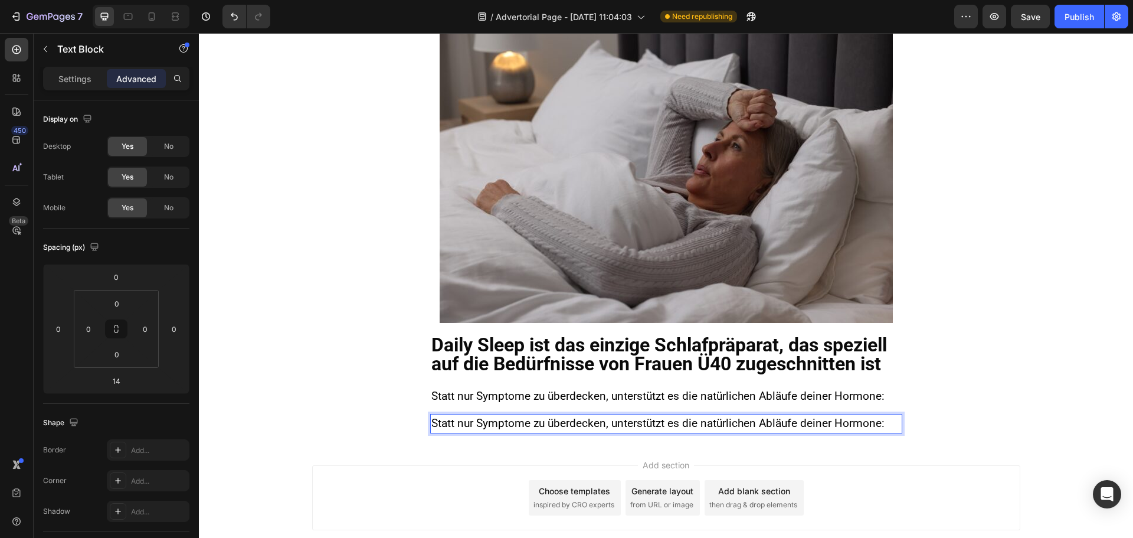
click at [482, 416] on span "Statt nur Symptome zu überdecken, unterstützt es die natürlichen Abläufe deiner…" at bounding box center [658, 423] width 453 height 14
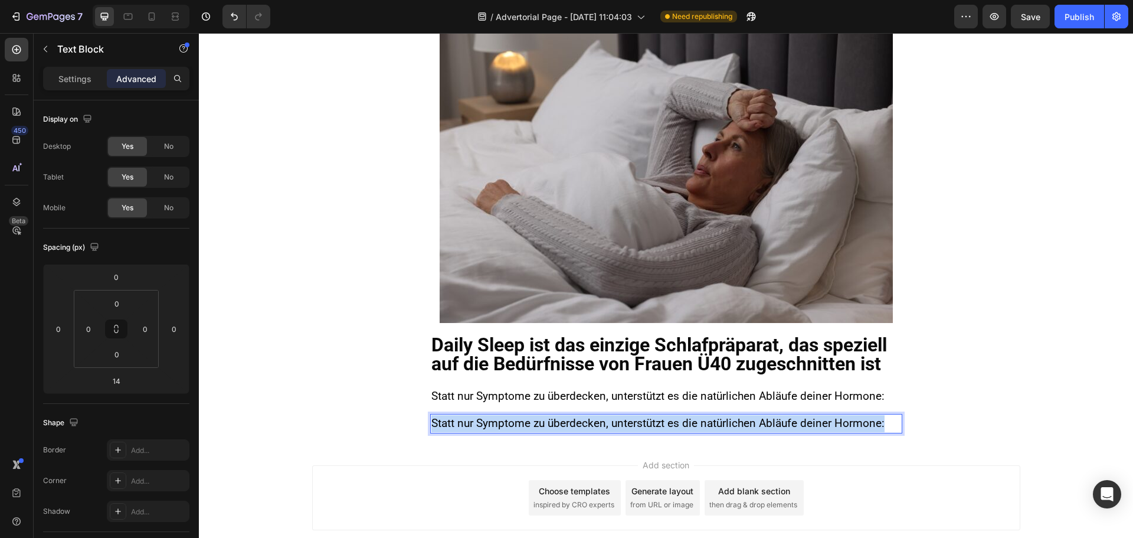
click at [482, 416] on span "Statt nur Symptome zu überdecken, unterstützt es die natürlichen Abläufe deiner…" at bounding box center [658, 423] width 453 height 14
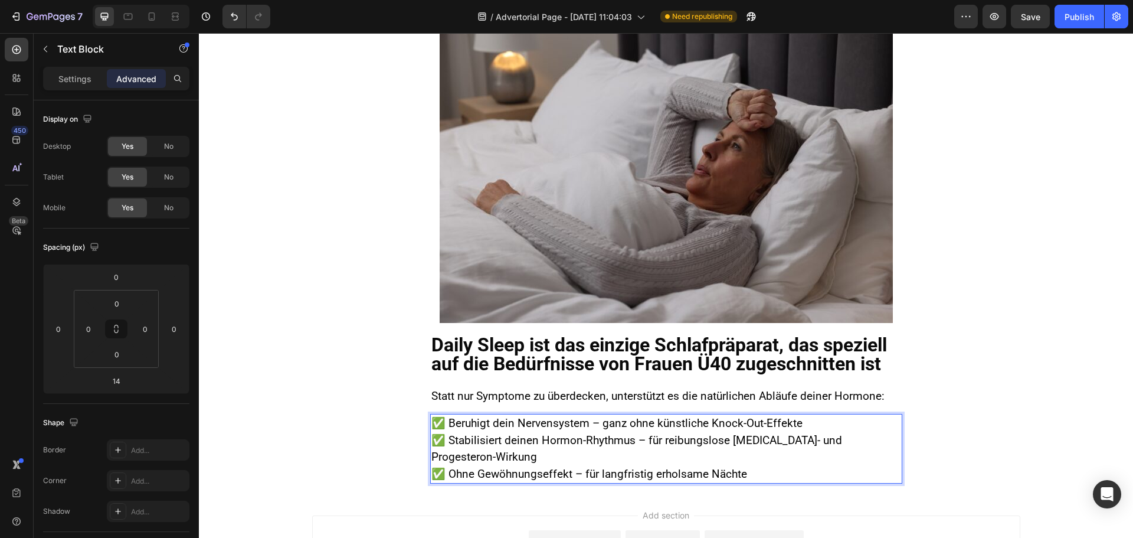
click at [561, 433] on span "✅ Stabilisiert deinen Hormon-Rhythmus – für reibungslose [MEDICAL_DATA]- und Pr…" at bounding box center [637, 448] width 411 height 31
drag, startPoint x: 443, startPoint y: 403, endPoint x: 586, endPoint y: 406, distance: 142.9
click at [586, 416] on span "✅ Beruhigt dein Nervensystem – ganz ohne künstliche Knock-Out-Effekte" at bounding box center [617, 423] width 371 height 14
click at [571, 433] on span "✅ Stabilisiert deinen Hormon-Rhythmus – für reibungslose [MEDICAL_DATA]- und Pr…" at bounding box center [637, 448] width 411 height 31
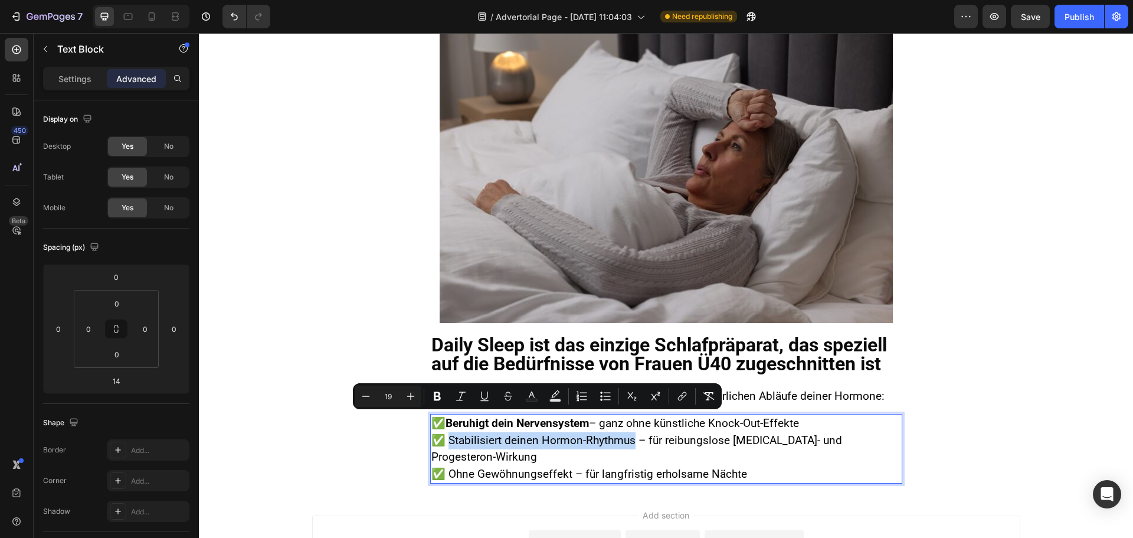
drag, startPoint x: 444, startPoint y: 419, endPoint x: 631, endPoint y: 421, distance: 187.2
click at [631, 433] on span "✅ Stabilisiert deinen Hormon-Rhythmus – für reibungslose [MEDICAL_DATA]- und Pr…" at bounding box center [637, 448] width 411 height 31
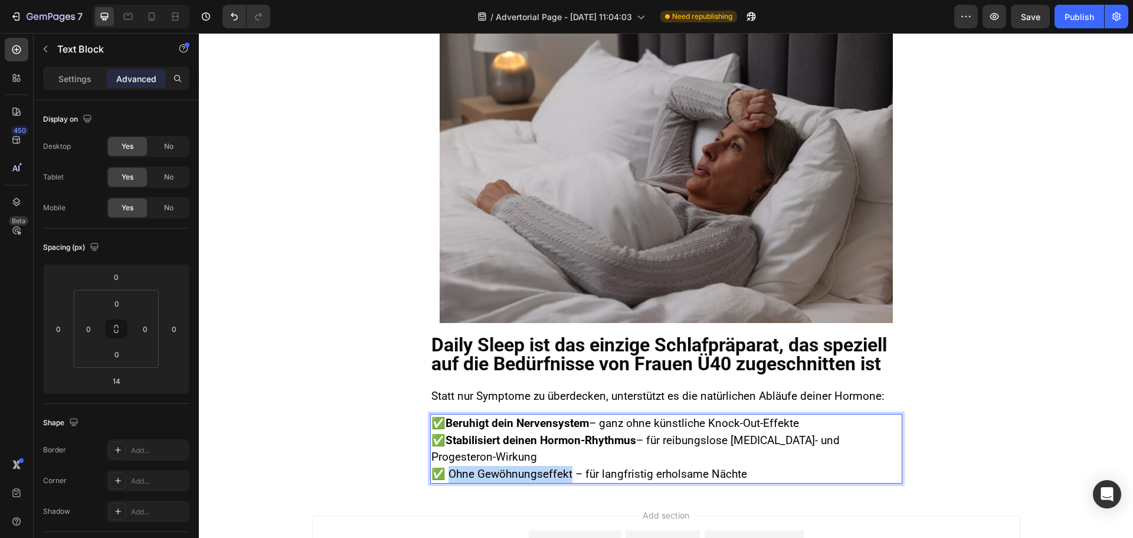
drag, startPoint x: 447, startPoint y: 454, endPoint x: 568, endPoint y: 452, distance: 121.0
click at [568, 467] on span "✅ Ohne Gewöhnungseffekt – für langfristig erholsame Nächte" at bounding box center [590, 474] width 316 height 14
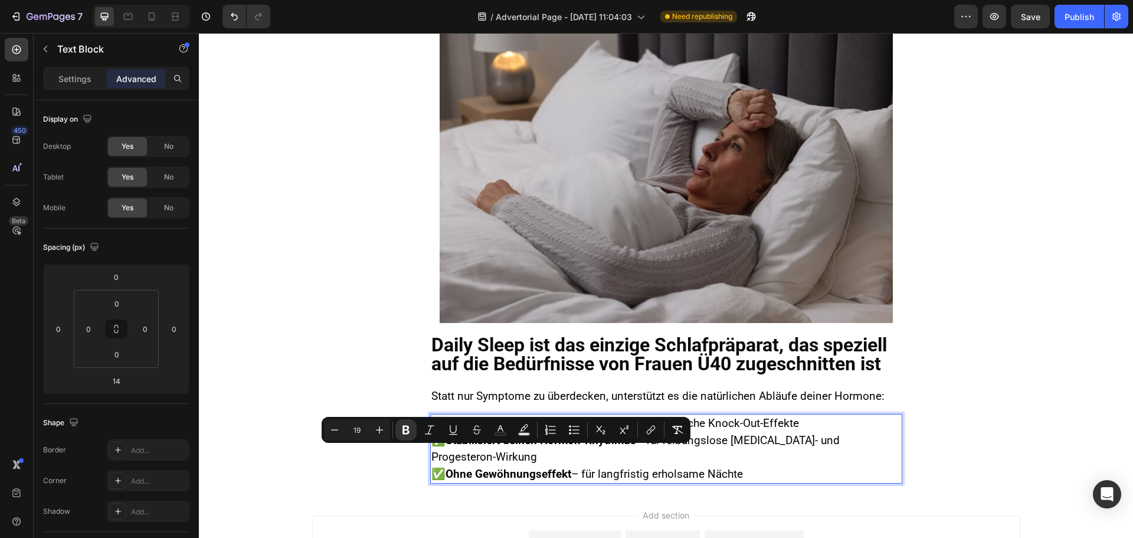
click at [639, 416] on span "✅ Beruhigt dein Nervensystem – ganz ohne künstliche Knock-Out-Effekte" at bounding box center [616, 423] width 368 height 14
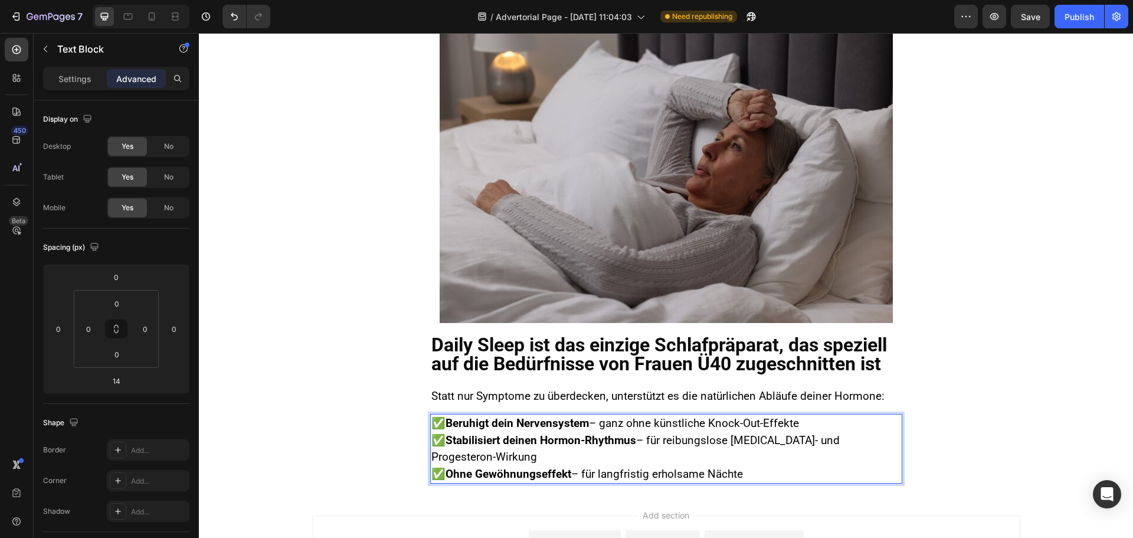
click at [487, 416] on strong "Beruhigt dein Nervensystem" at bounding box center [517, 423] width 143 height 14
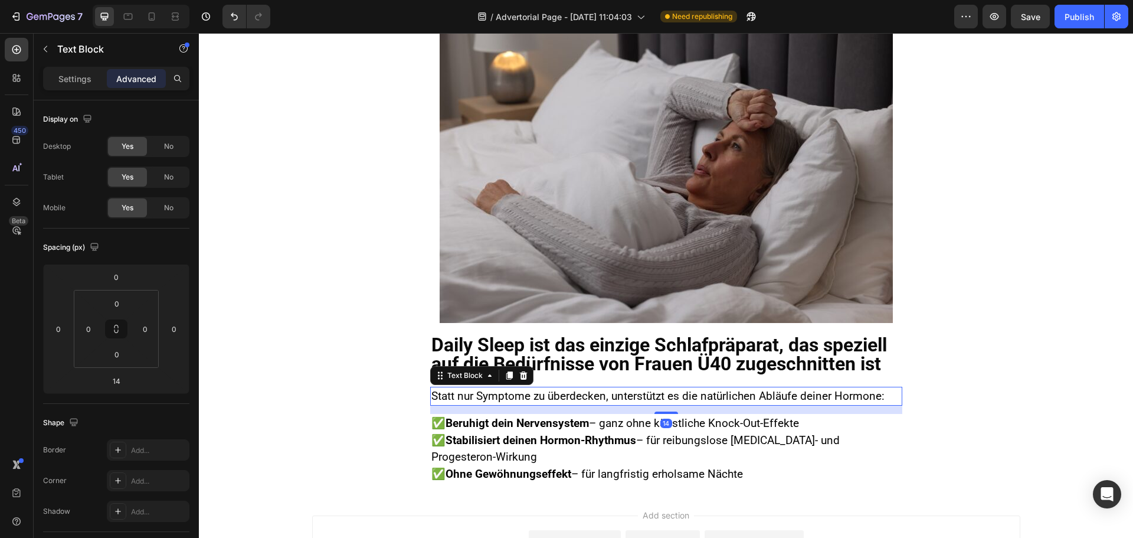
click at [528, 389] on span "Statt nur Symptome zu überdecken, unterstützt es die natürlichen Abläufe deiner…" at bounding box center [658, 396] width 453 height 14
click at [541, 433] on strong "Stabilisiert deinen Hormon-Rhythmus" at bounding box center [541, 440] width 191 height 14
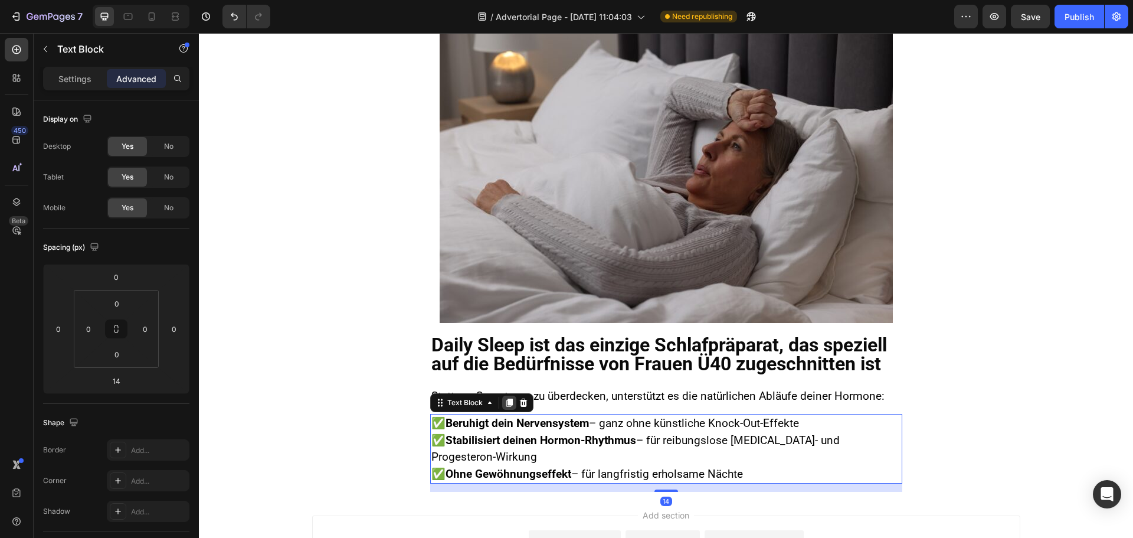
click at [507, 399] on icon at bounding box center [509, 403] width 6 height 8
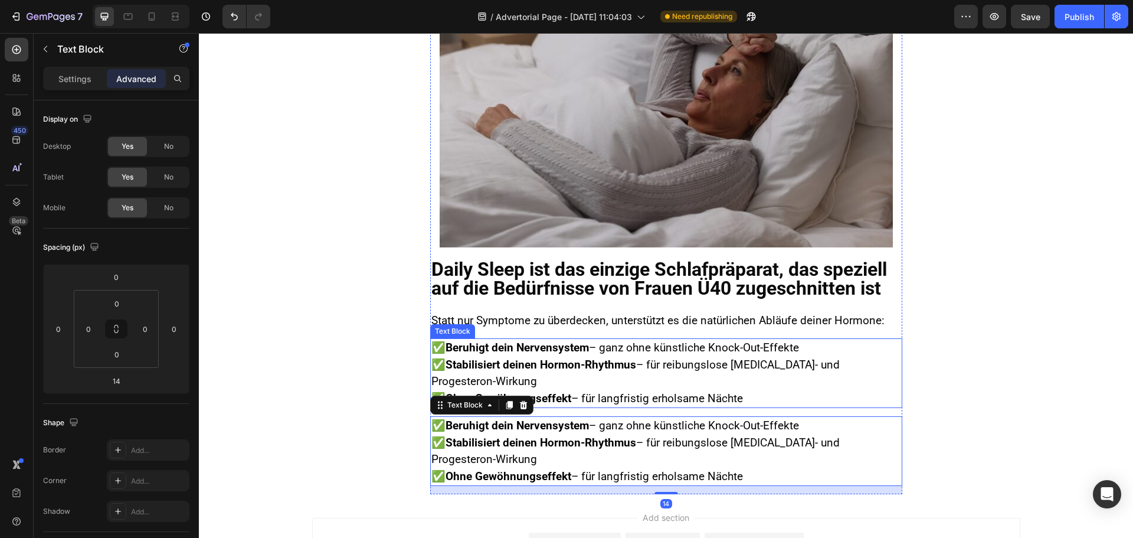
scroll to position [1670, 0]
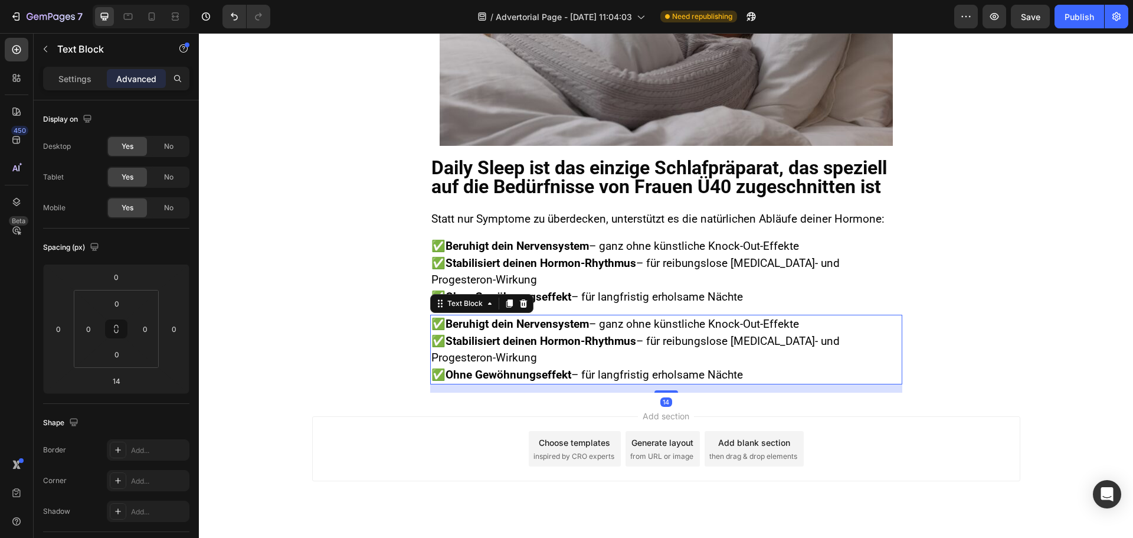
click at [491, 316] on p "✅ Beruhigt dein Nervensystem – ganz ohne künstliche Knock-Out-Effekte ✅ Stabili…" at bounding box center [667, 349] width 470 height 67
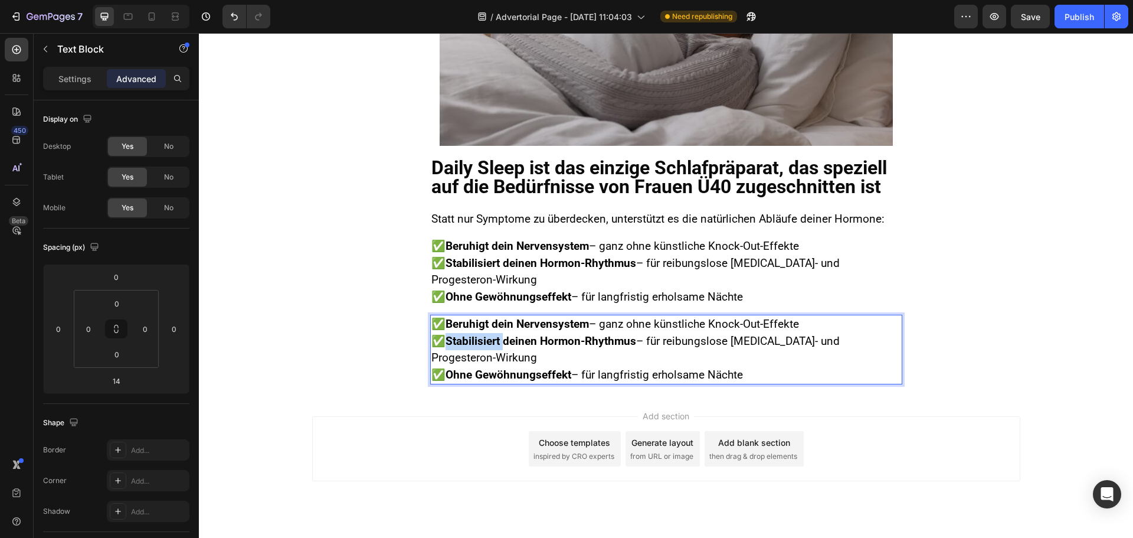
click at [491, 316] on p "✅ Beruhigt dein Nervensystem – ganz ohne künstliche Knock-Out-Effekte ✅ Stabili…" at bounding box center [667, 349] width 470 height 67
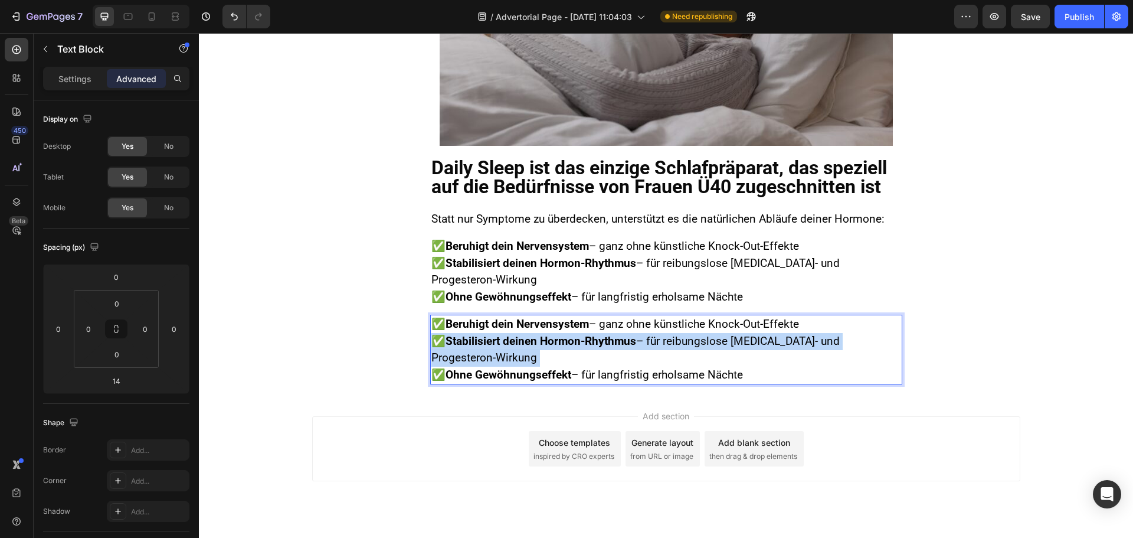
click at [490, 316] on p "✅ Beruhigt dein Nervensystem – ganz ohne künstliche Knock-Out-Effekte ✅ Stabili…" at bounding box center [667, 349] width 470 height 67
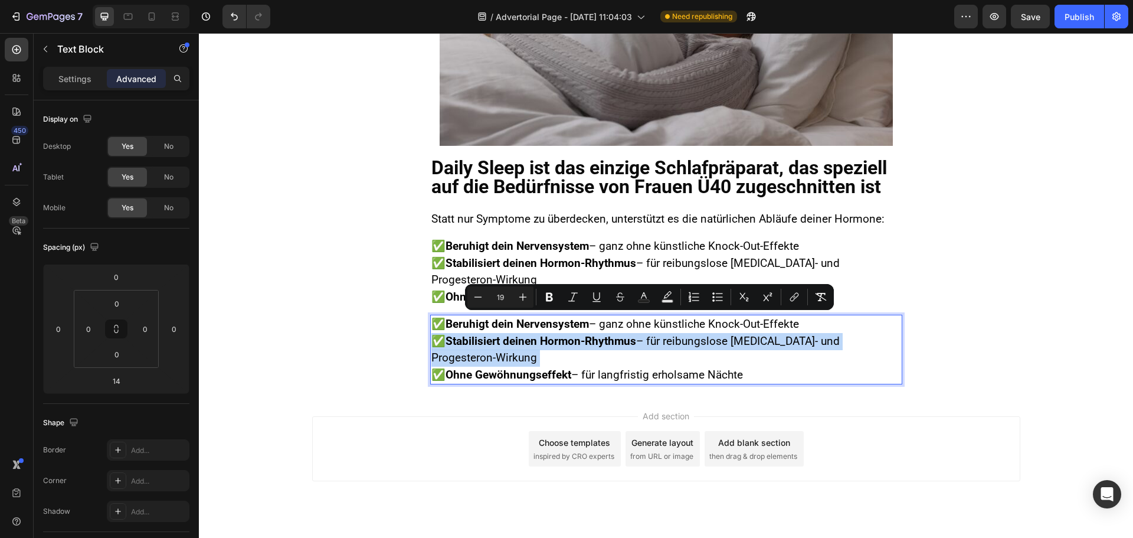
click at [507, 334] on strong "Stabilisiert deinen Hormon-Rhythmus" at bounding box center [541, 341] width 191 height 14
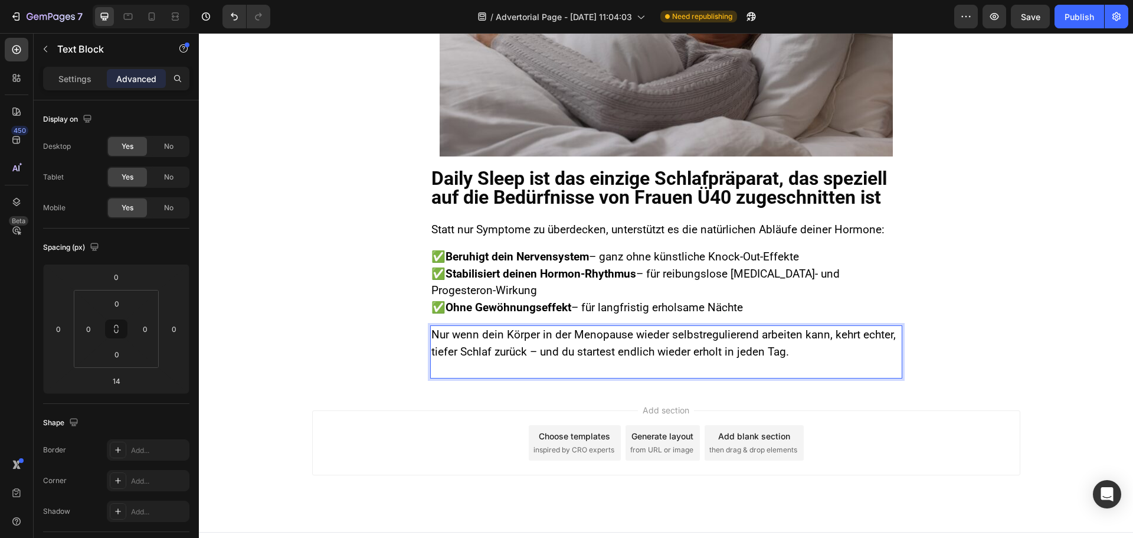
scroll to position [1642, 0]
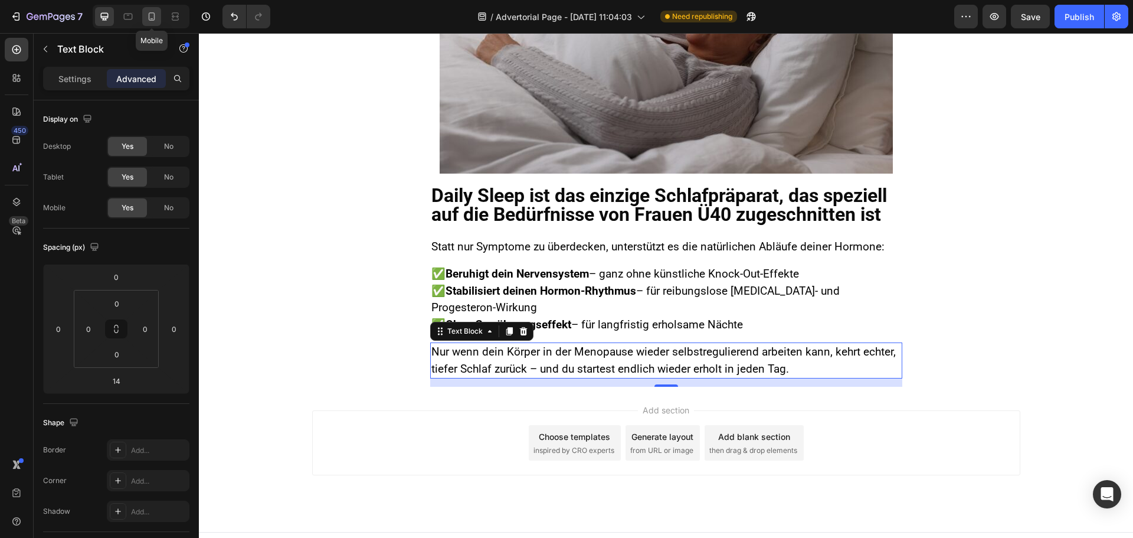
click at [152, 11] on icon at bounding box center [152, 17] width 12 height 12
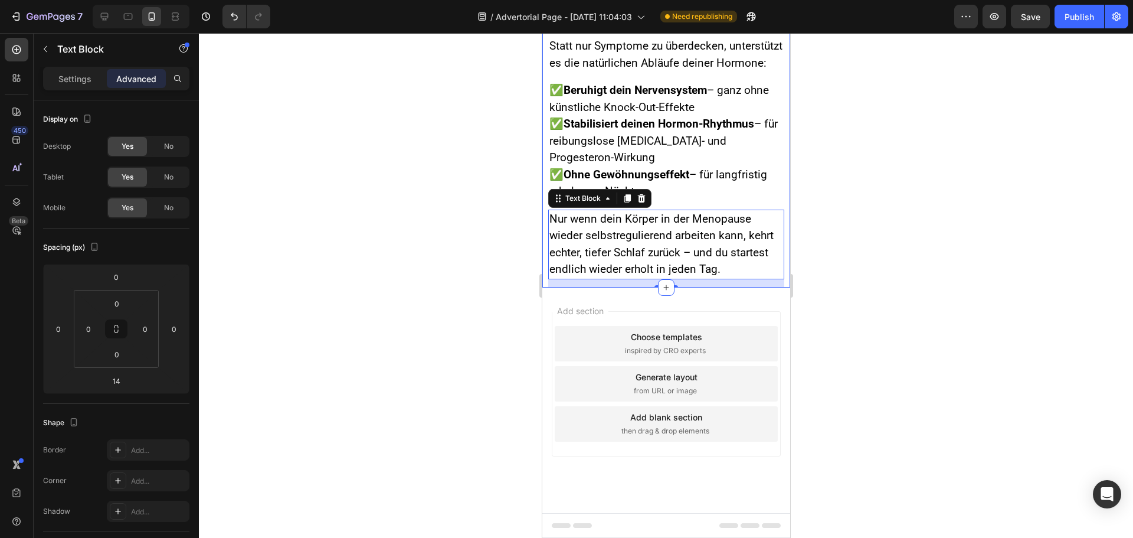
scroll to position [1981, 0]
click at [599, 63] on p "Statt nur Symptome zu überdecken, unterstützt es die natürlichen Abläufe deiner…" at bounding box center [666, 55] width 234 height 34
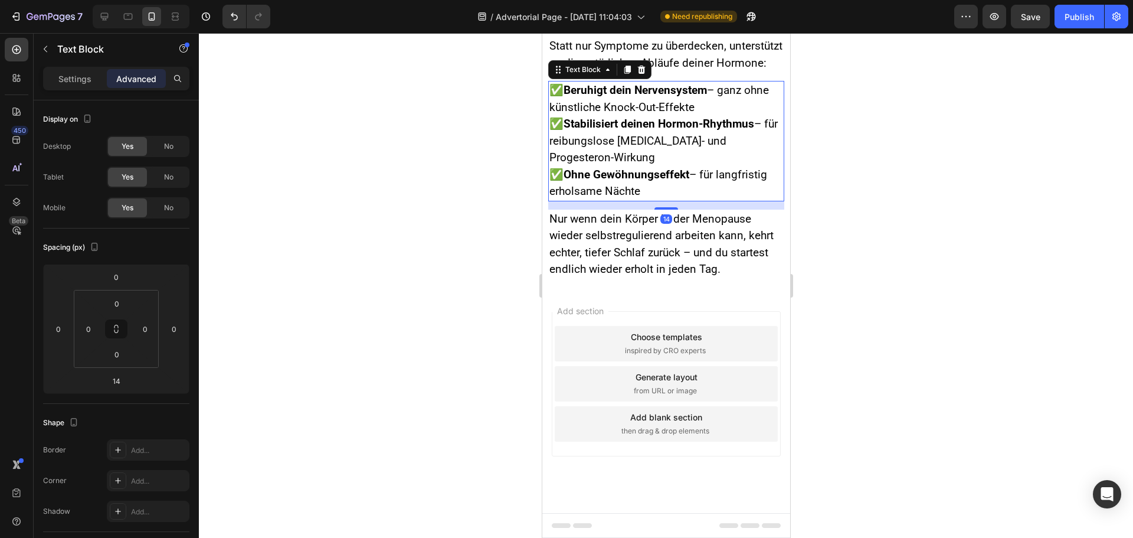
click at [584, 106] on span "✅ Beruhigt dein Nervensystem – ganz ohne künstliche Knock-Out-Effekte" at bounding box center [659, 98] width 220 height 31
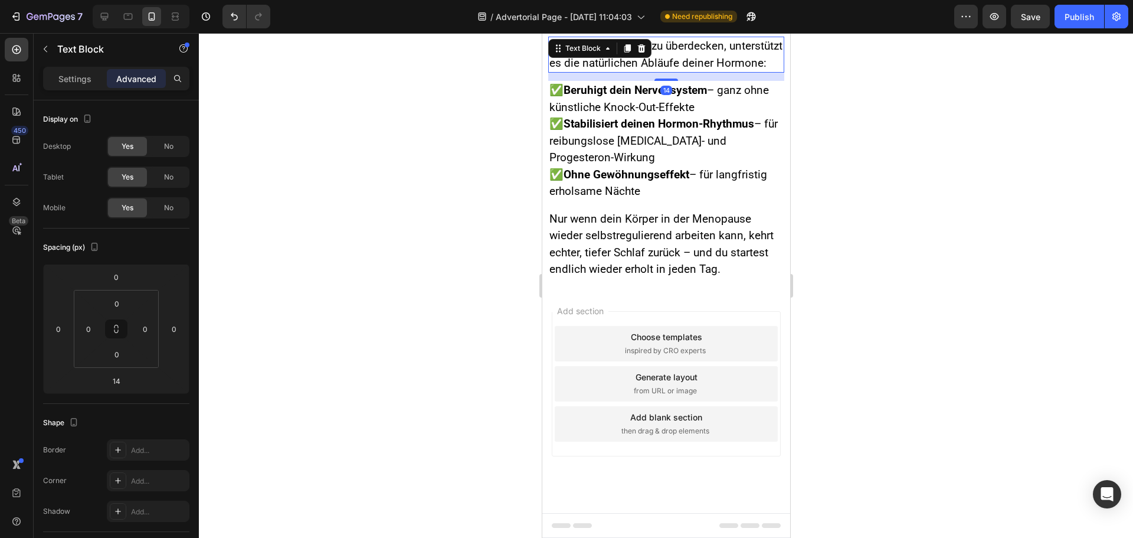
click at [671, 67] on p "Statt nur Symptome zu überdecken, unterstützt es die natürlichen Abläufe deiner…" at bounding box center [666, 55] width 234 height 34
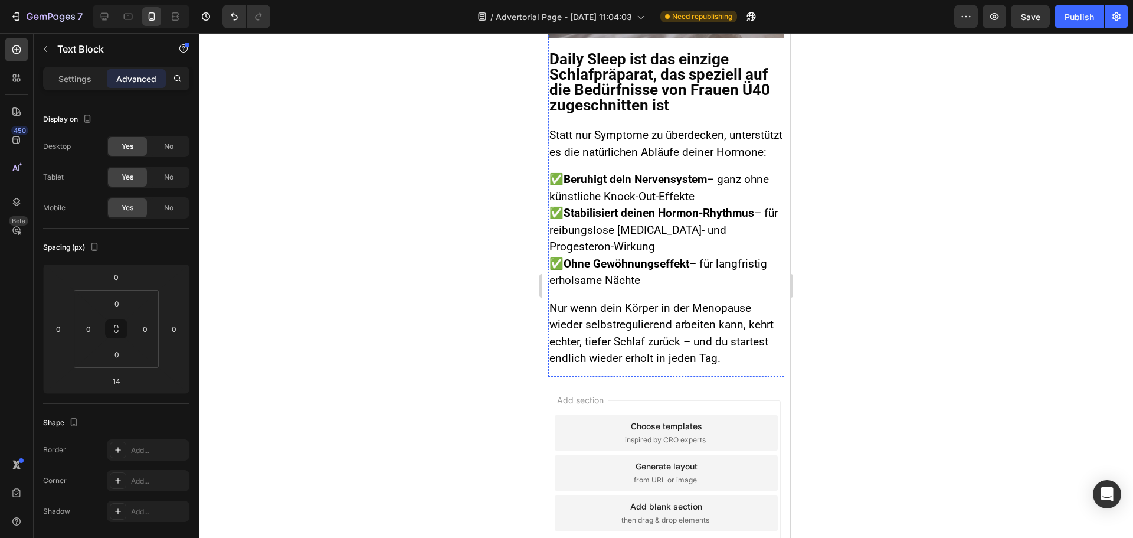
scroll to position [2012, 0]
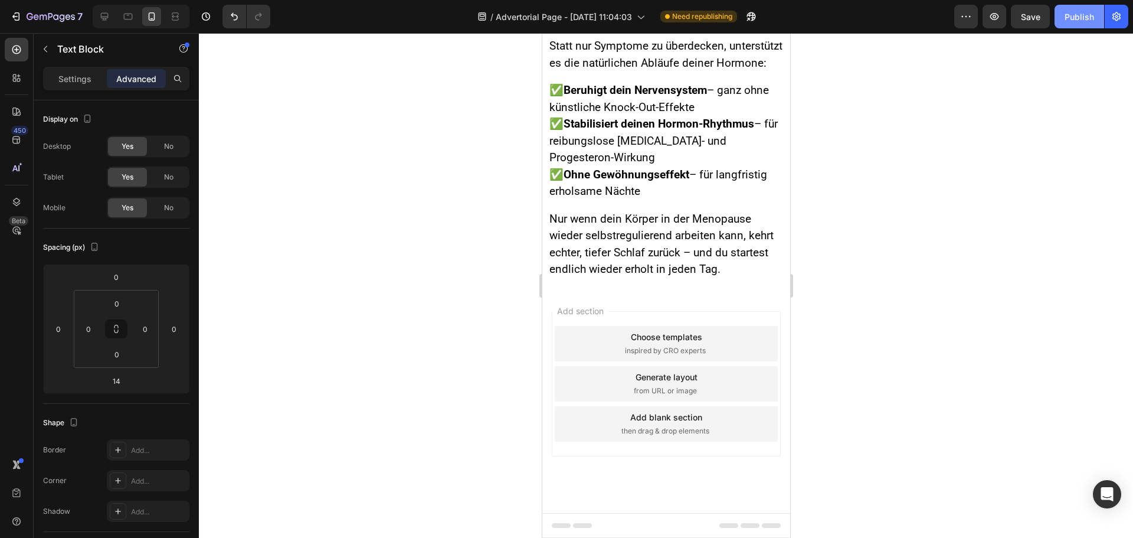
click at [1076, 15] on div "Publish" at bounding box center [1080, 17] width 30 height 12
click at [104, 13] on icon at bounding box center [105, 17] width 8 height 8
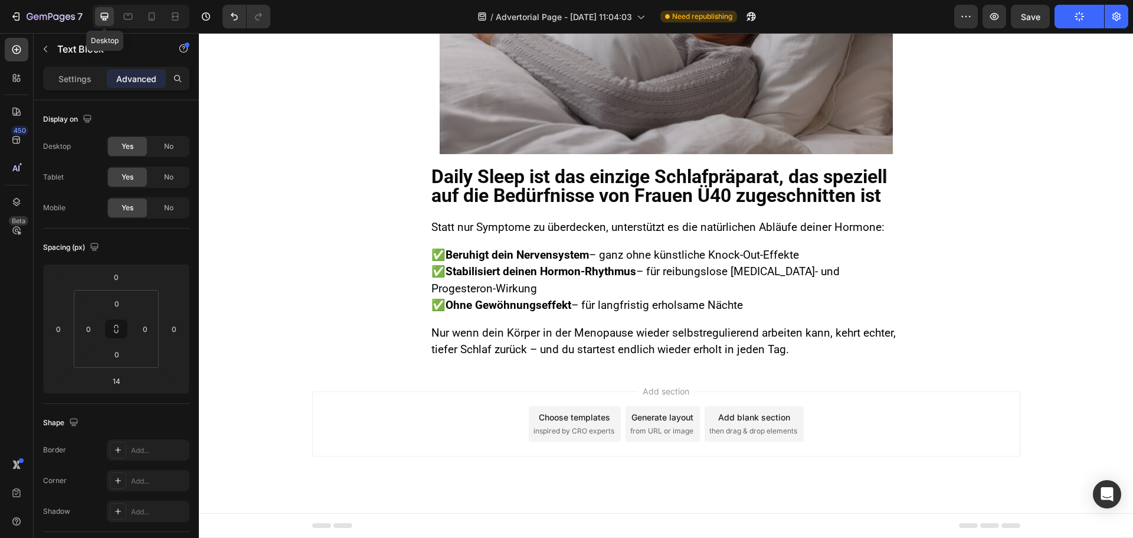
scroll to position [1673, 0]
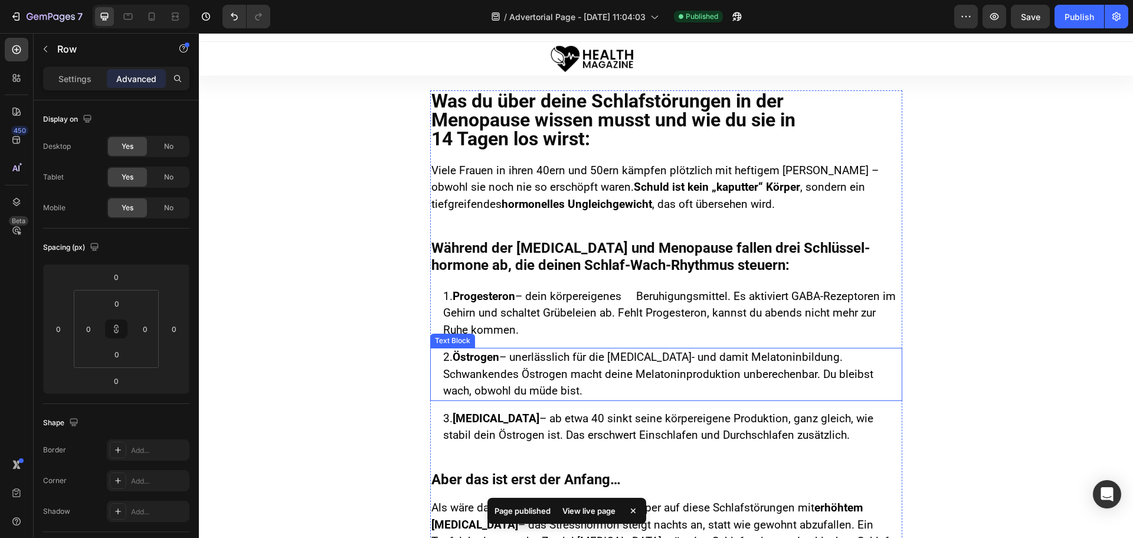
scroll to position [0, 0]
